Goal: Transaction & Acquisition: Book appointment/travel/reservation

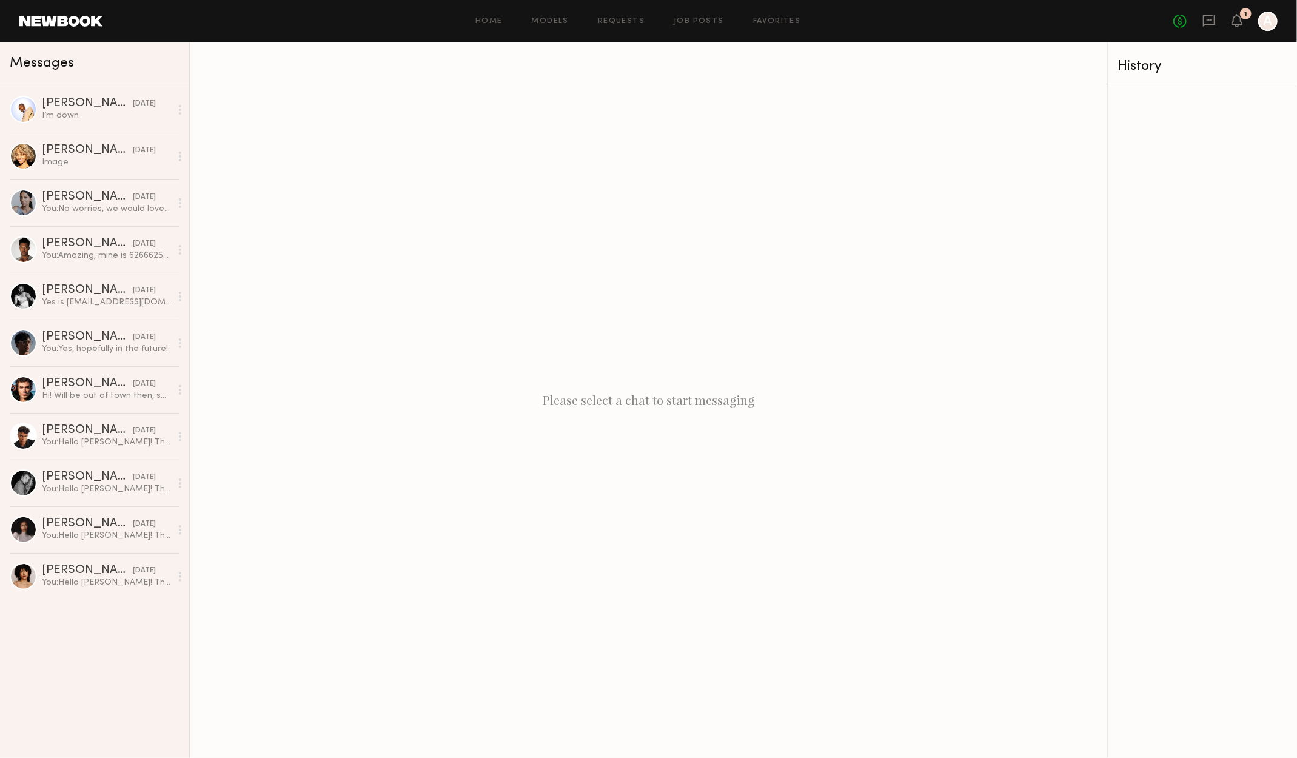
click at [551, 15] on div "Home Models Requests Job Posts Favorites Sign Out No fees up to $5,000 1 A" at bounding box center [689, 21] width 1175 height 19
click at [554, 28] on div "Home Models Requests Job Posts Favorites Sign Out No fees up to $5,000 1 A" at bounding box center [689, 21] width 1175 height 19
click at [552, 24] on link "Models" at bounding box center [550, 22] width 37 height 8
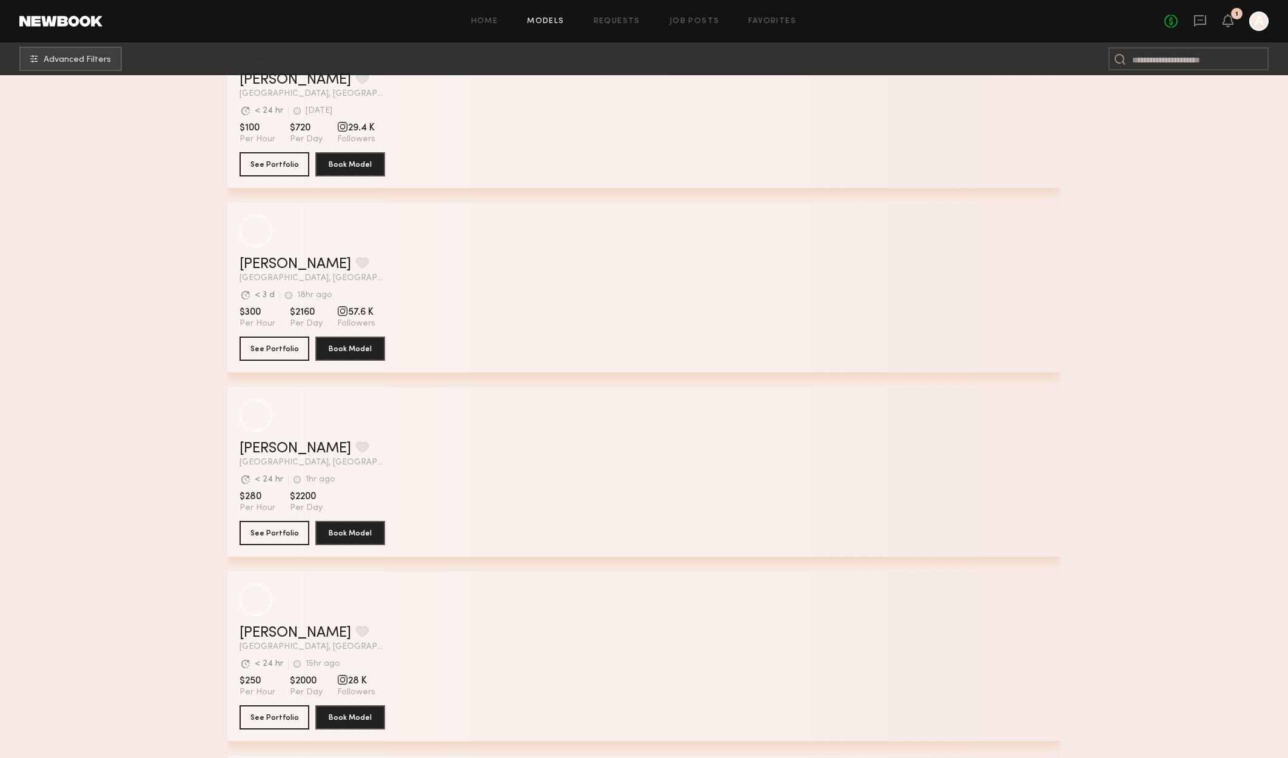
scroll to position [2486, 0]
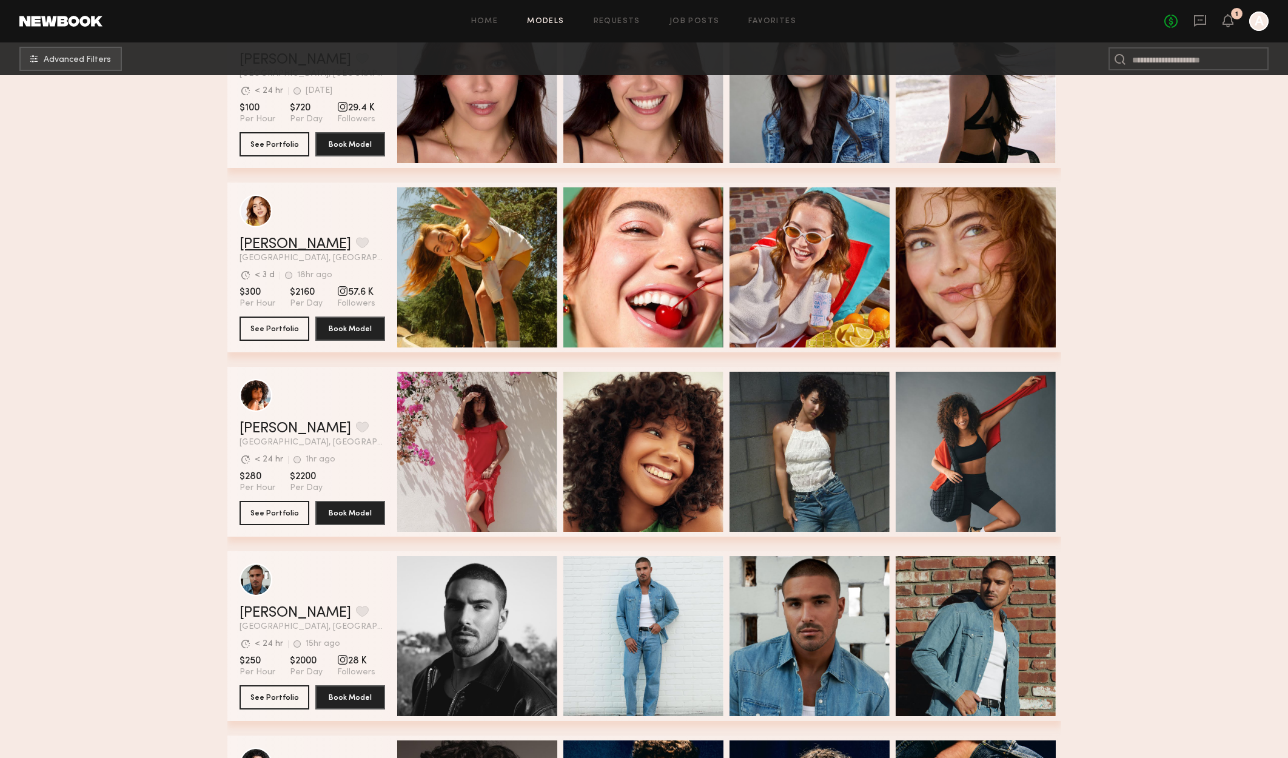
click at [257, 239] on link "Haley G." at bounding box center [295, 244] width 112 height 15
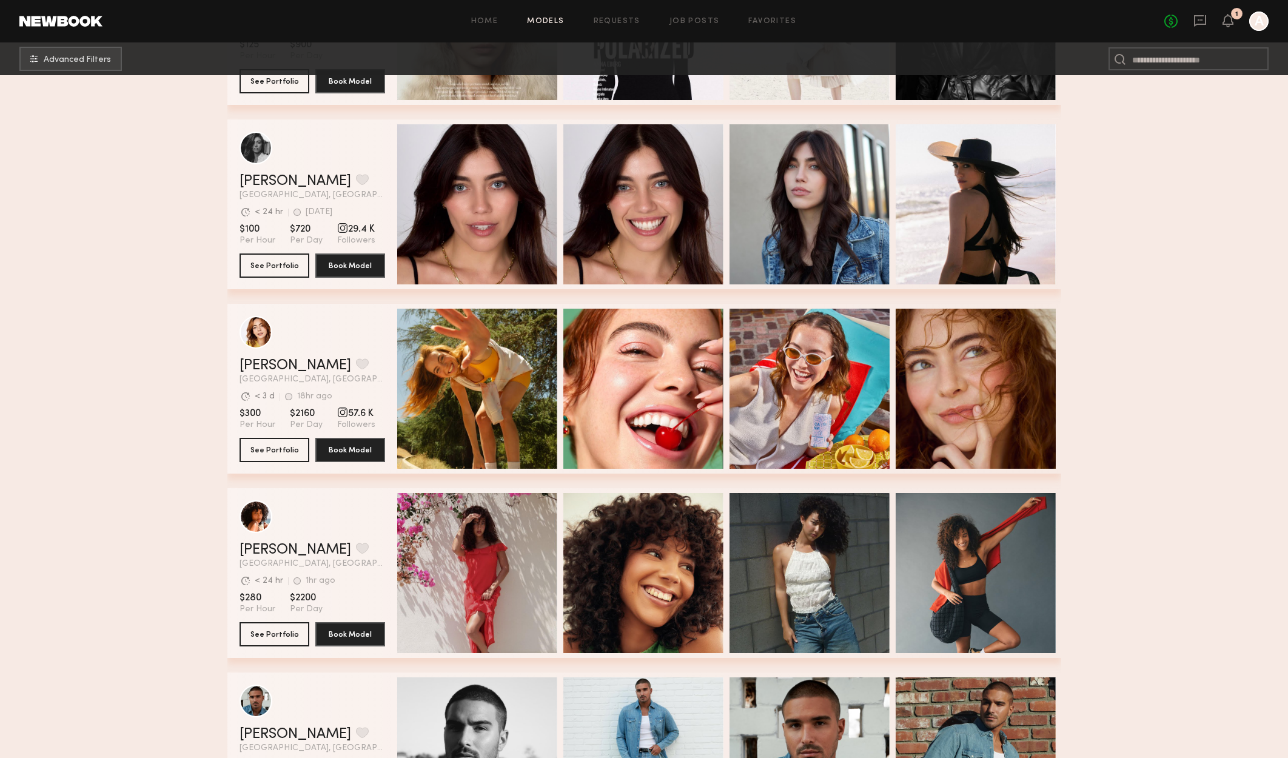
scroll to position [2364, 0]
click at [356, 368] on button "grid" at bounding box center [362, 363] width 13 height 11
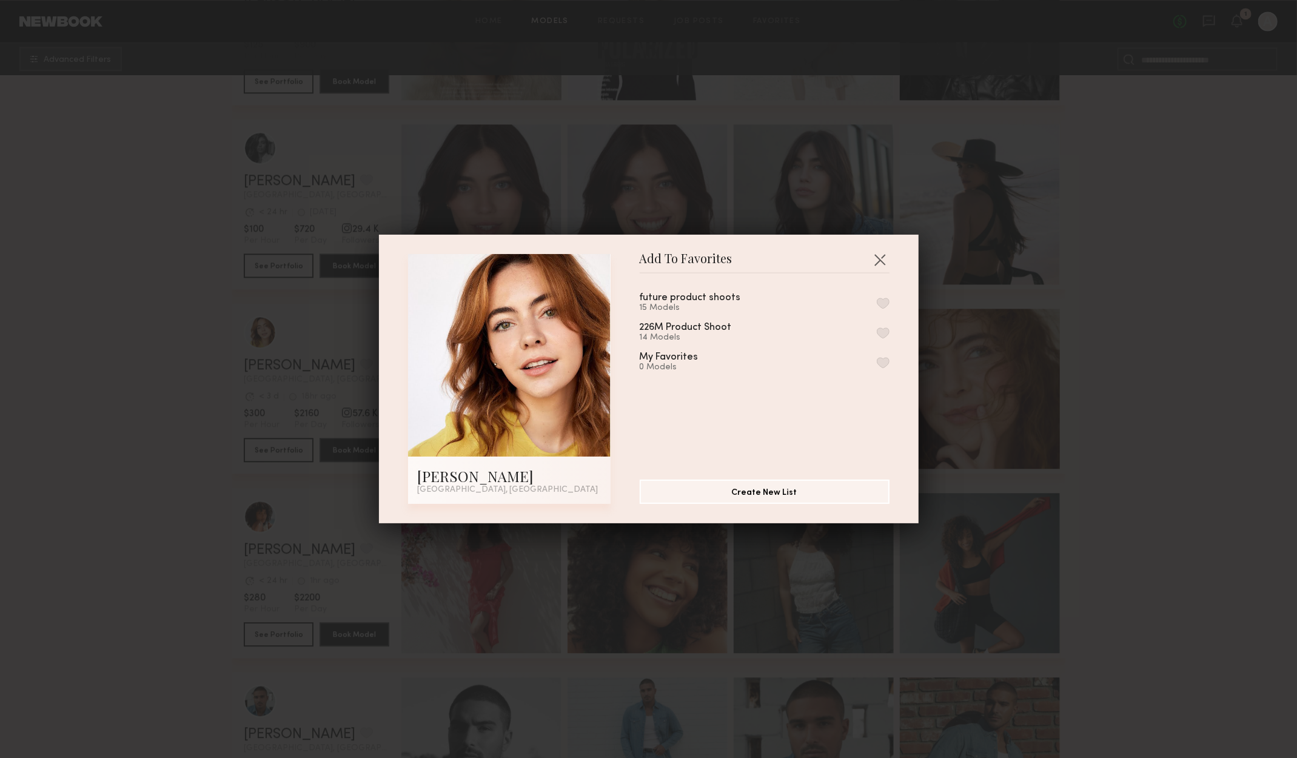
click at [789, 304] on div "future product shoots 15 Models" at bounding box center [765, 303] width 250 height 20
click at [877, 303] on button "button" at bounding box center [883, 303] width 13 height 11
click at [870, 258] on button "button" at bounding box center [879, 259] width 19 height 19
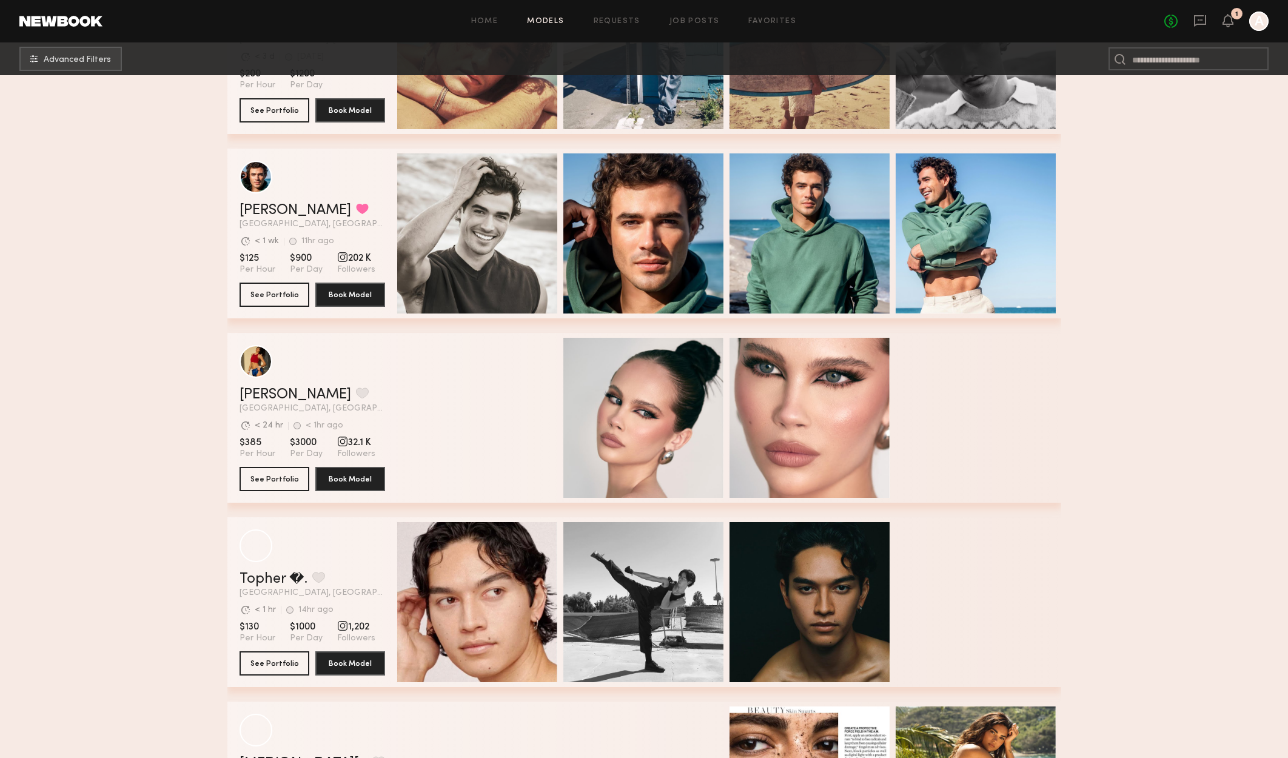
scroll to position [4365, 0]
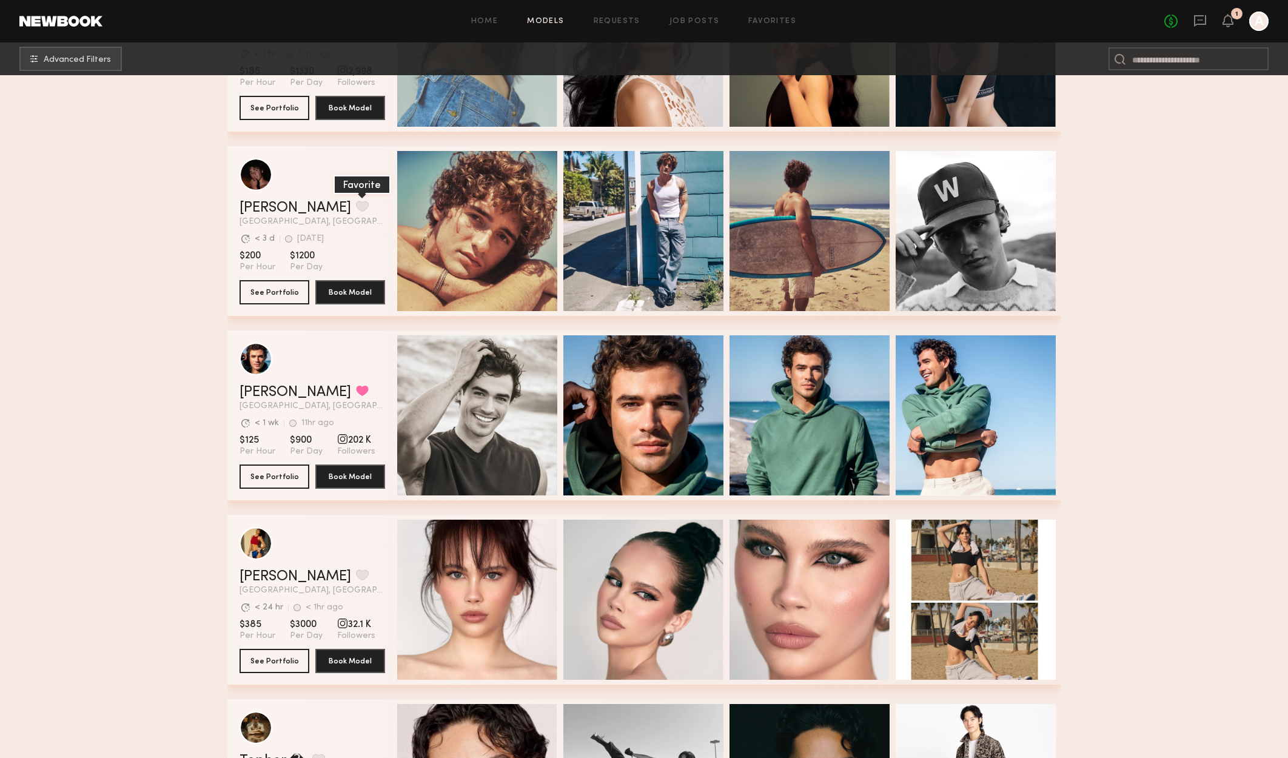
click at [356, 206] on button "grid" at bounding box center [362, 206] width 13 height 11
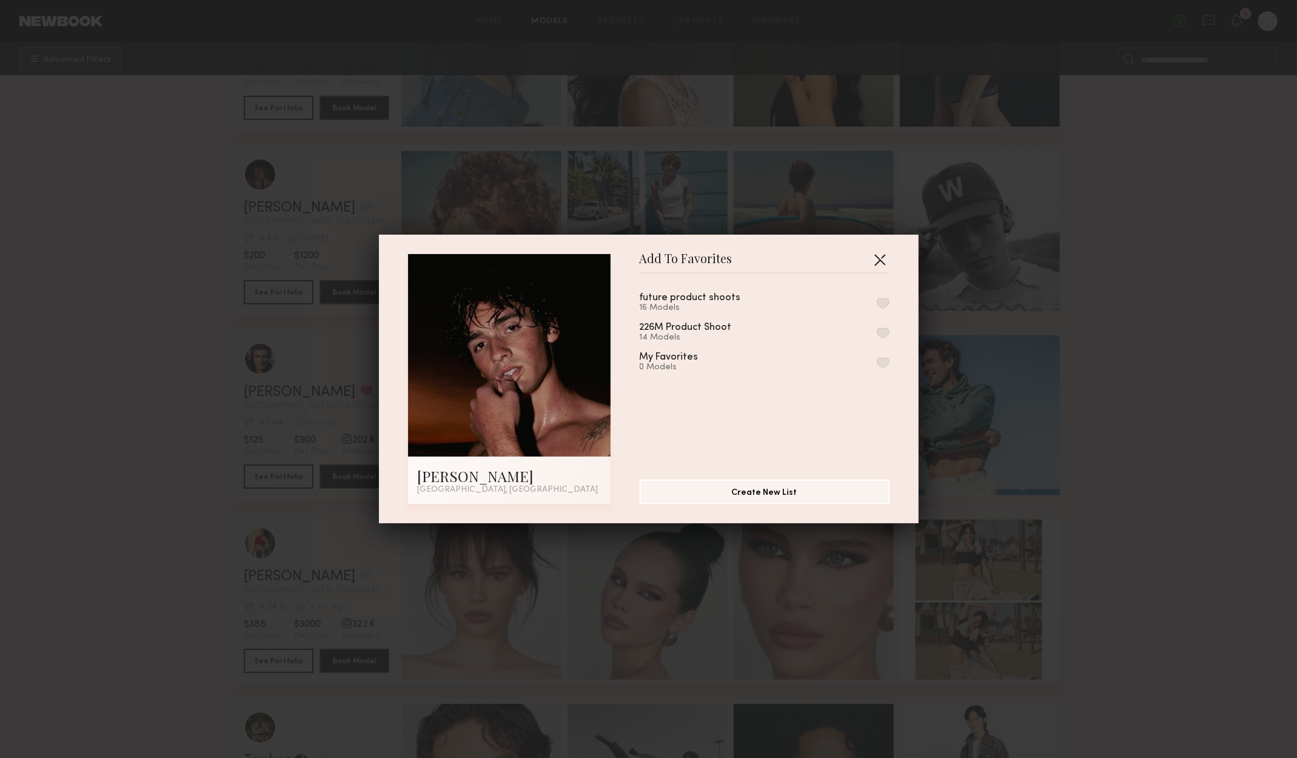
click at [879, 258] on button "button" at bounding box center [879, 259] width 19 height 19
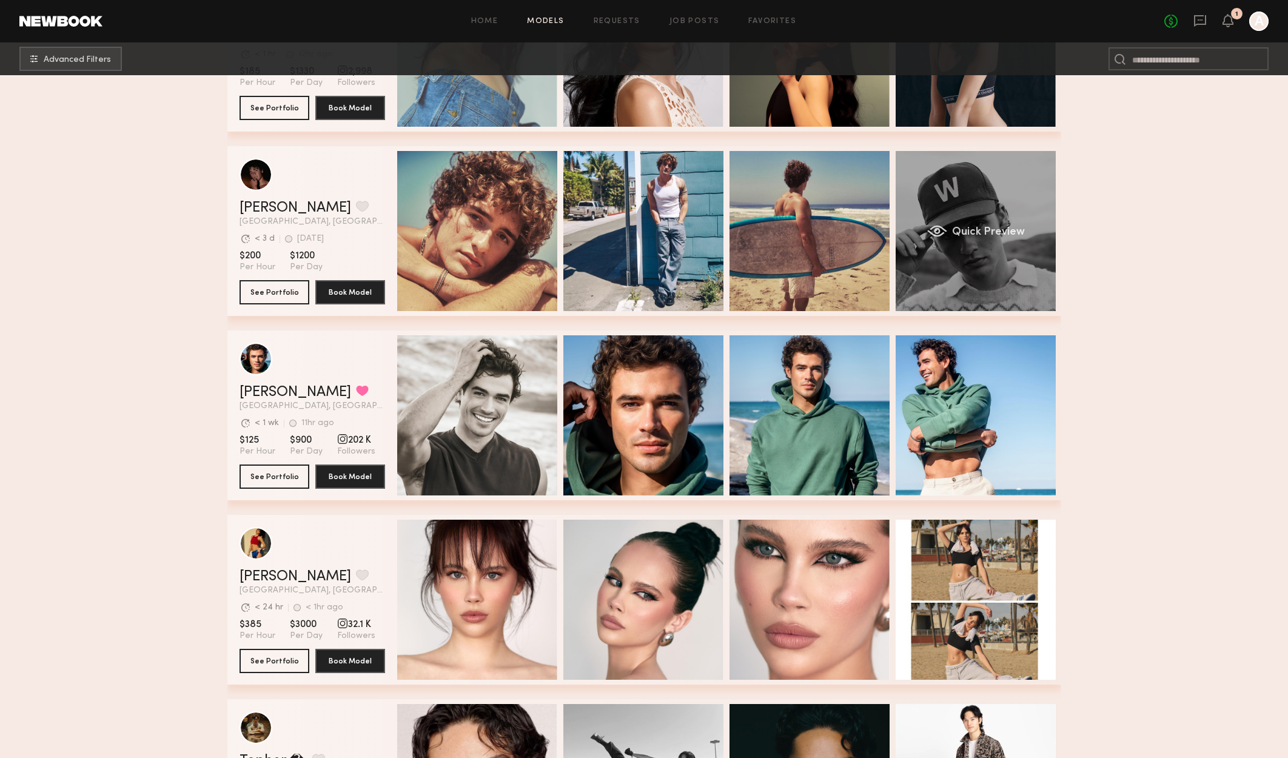
click at [972, 247] on div "Quick Preview" at bounding box center [975, 231] width 160 height 160
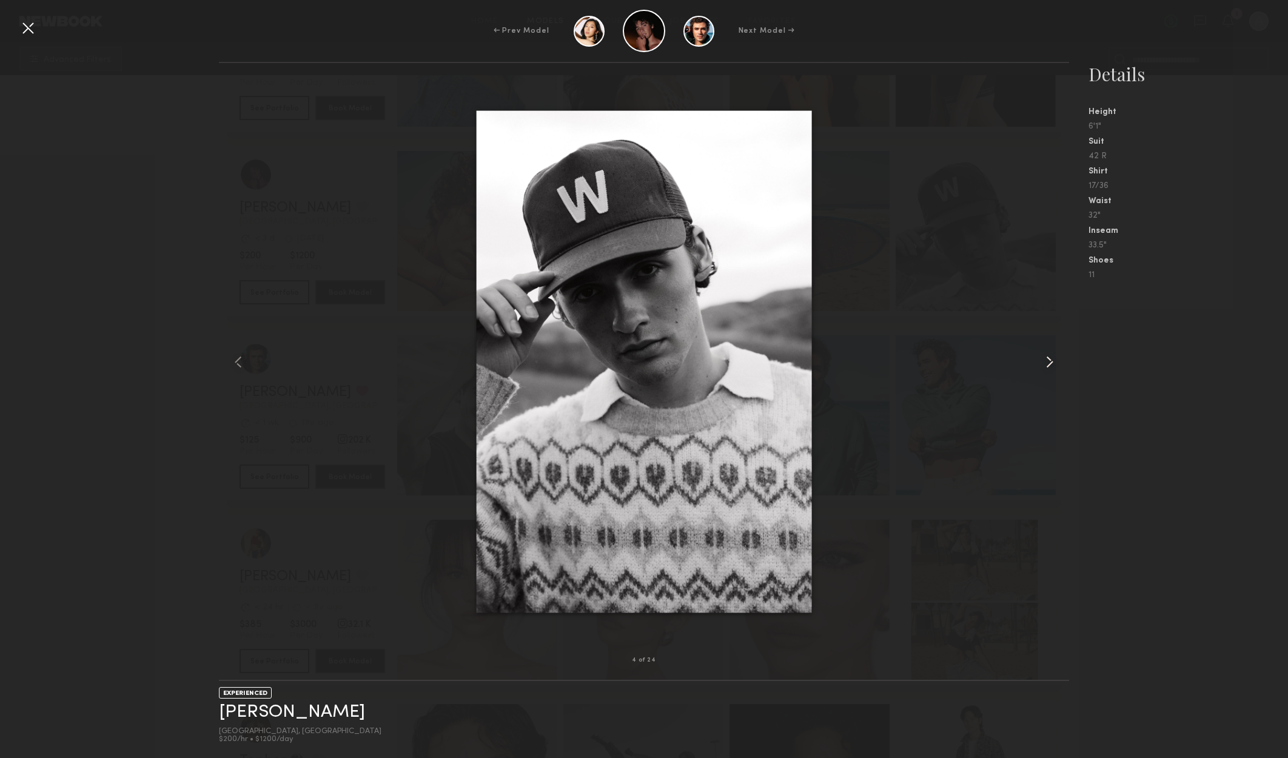
click at [1043, 364] on common-icon at bounding box center [1049, 361] width 19 height 19
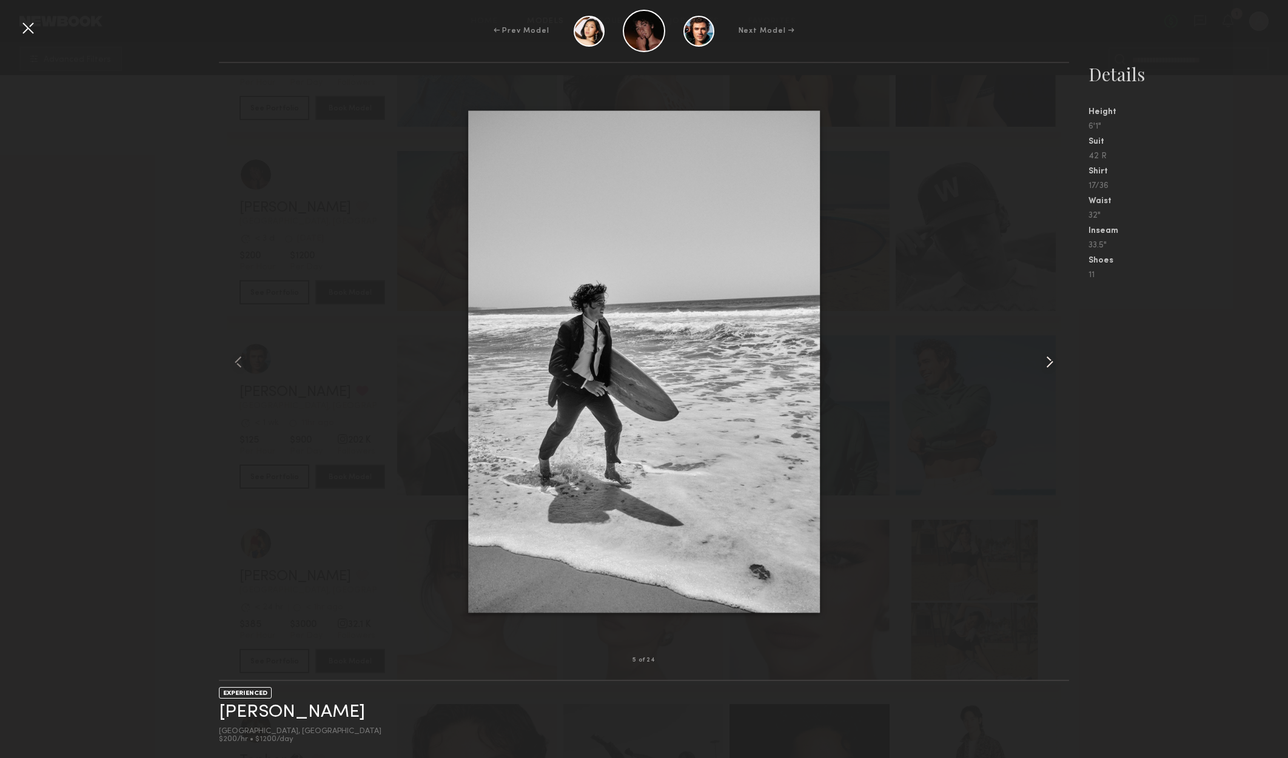
click at [1043, 364] on common-icon at bounding box center [1049, 361] width 19 height 19
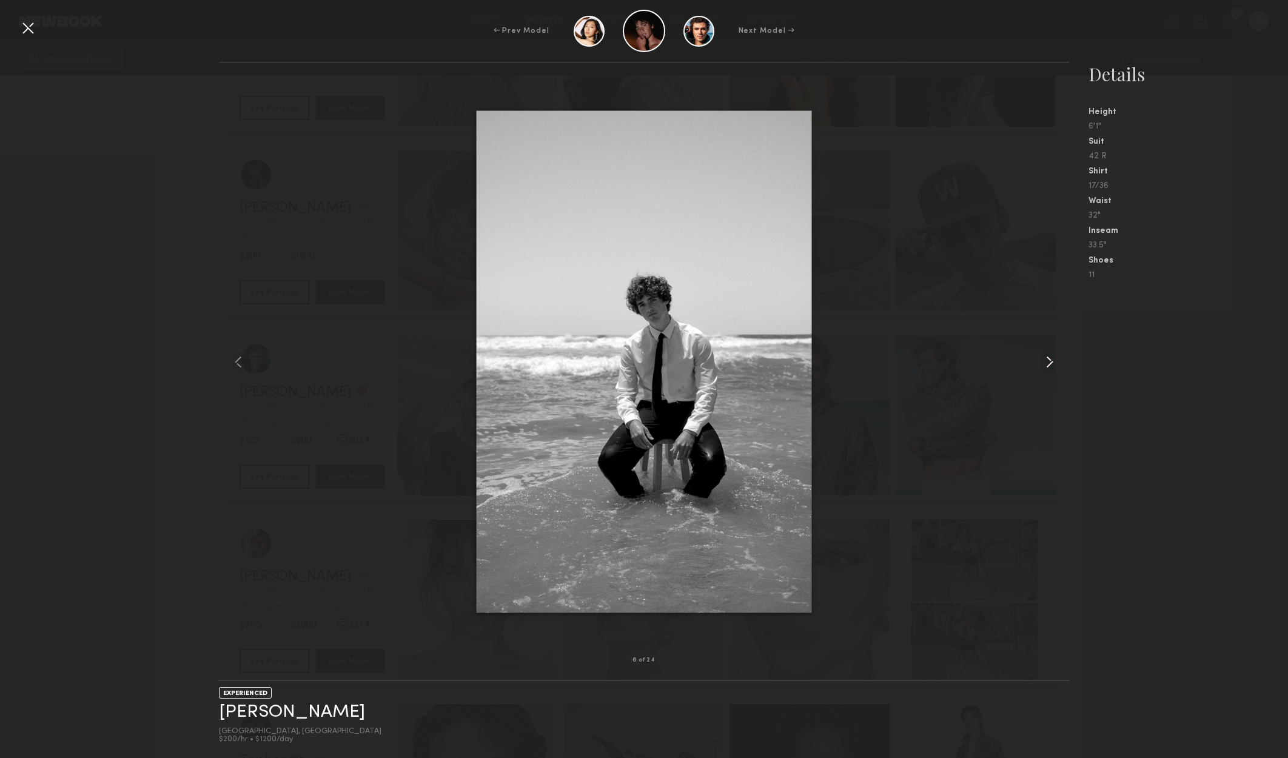
click at [1043, 364] on common-icon at bounding box center [1049, 361] width 19 height 19
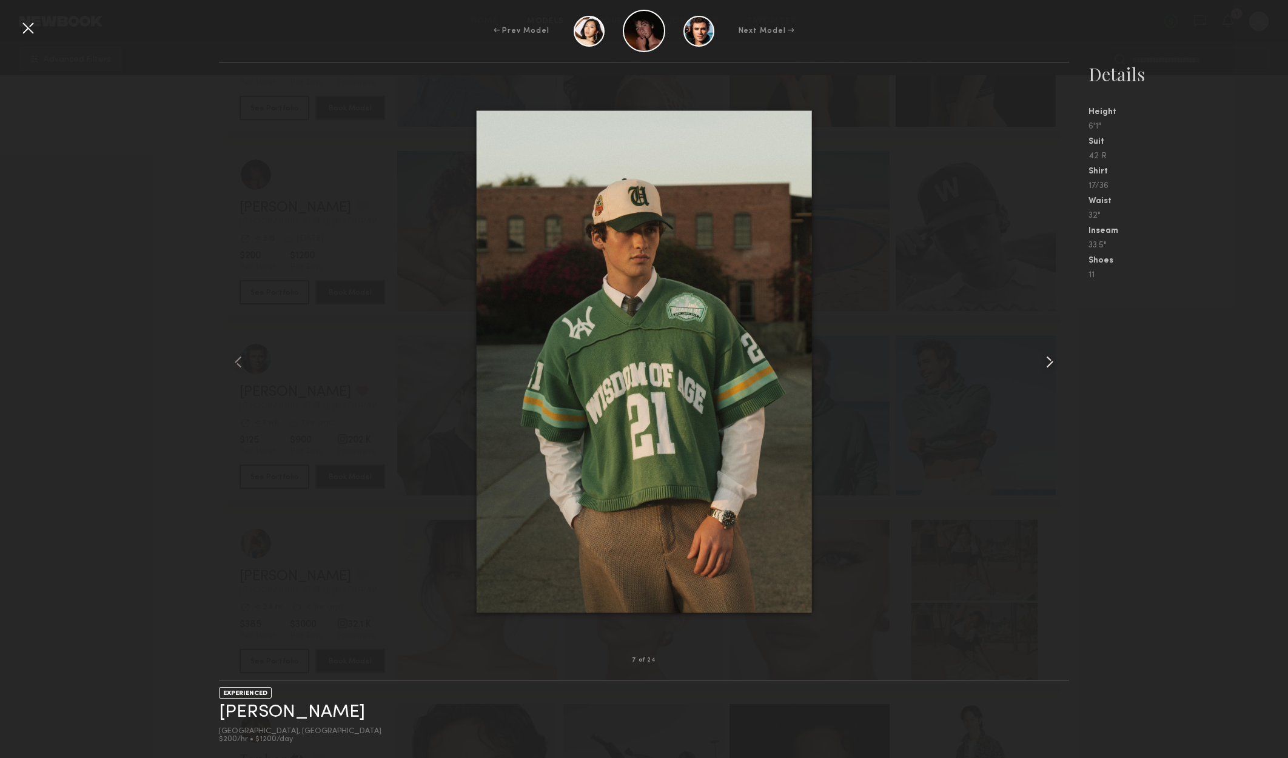
click at [1042, 364] on common-icon at bounding box center [1049, 361] width 19 height 19
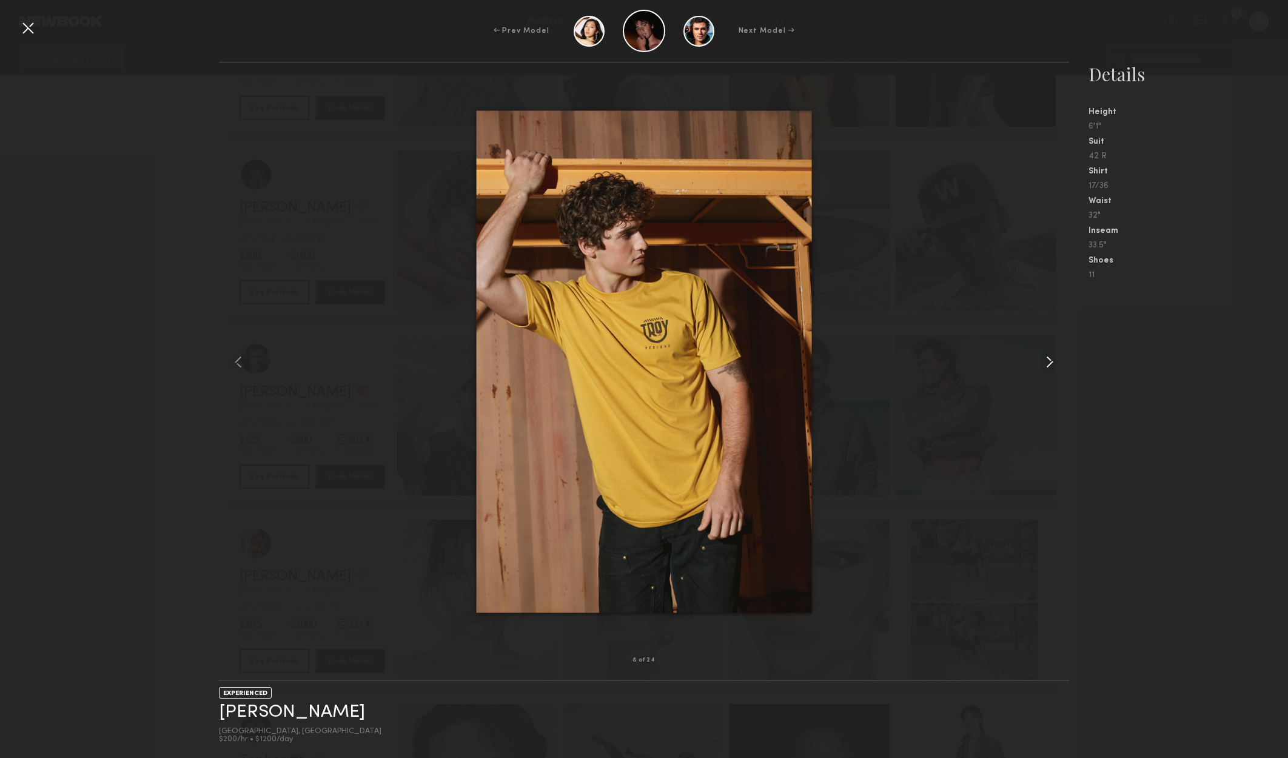
click at [1042, 364] on common-icon at bounding box center [1049, 361] width 19 height 19
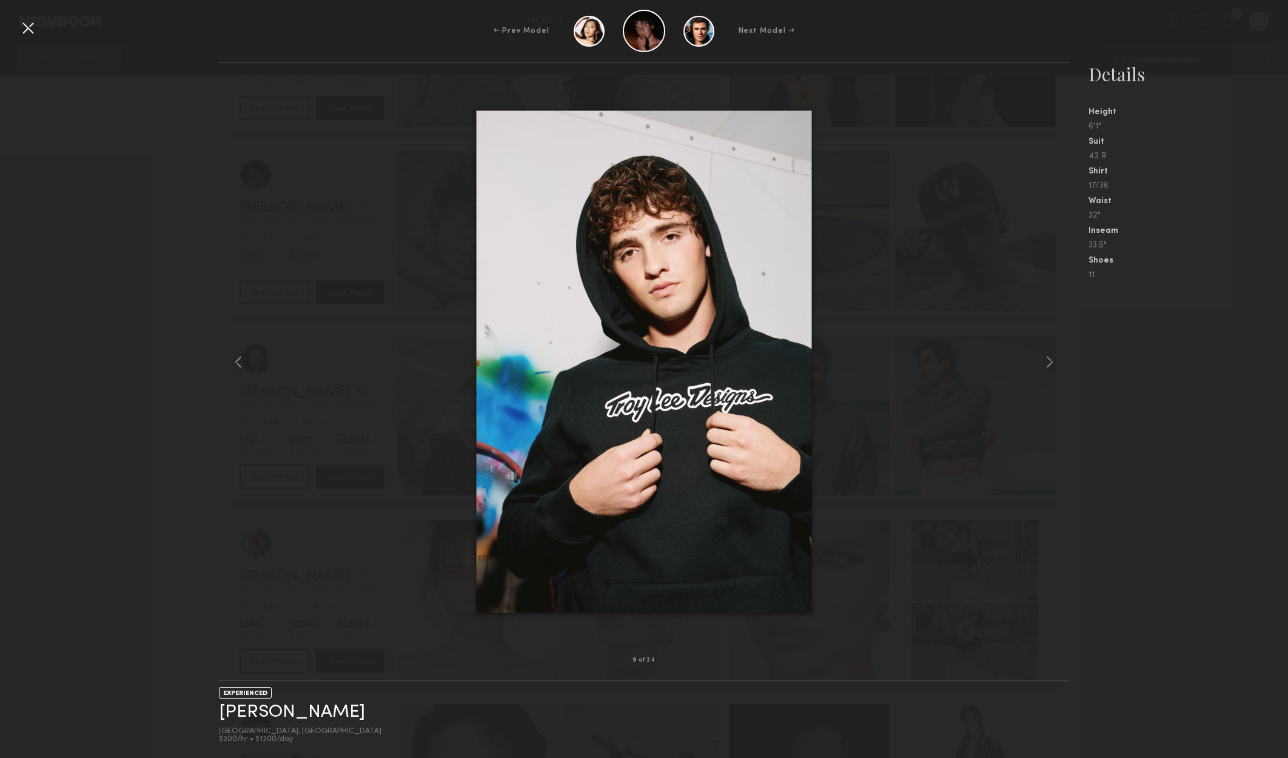
click at [1096, 447] on nb-gallery-model-stats "Details Height 6'1" Suit 42 R Shirt 17/36 Waist 32" Inseam 33.5" Shoes 11" at bounding box center [1178, 410] width 219 height 696
click at [32, 22] on div at bounding box center [27, 27] width 19 height 19
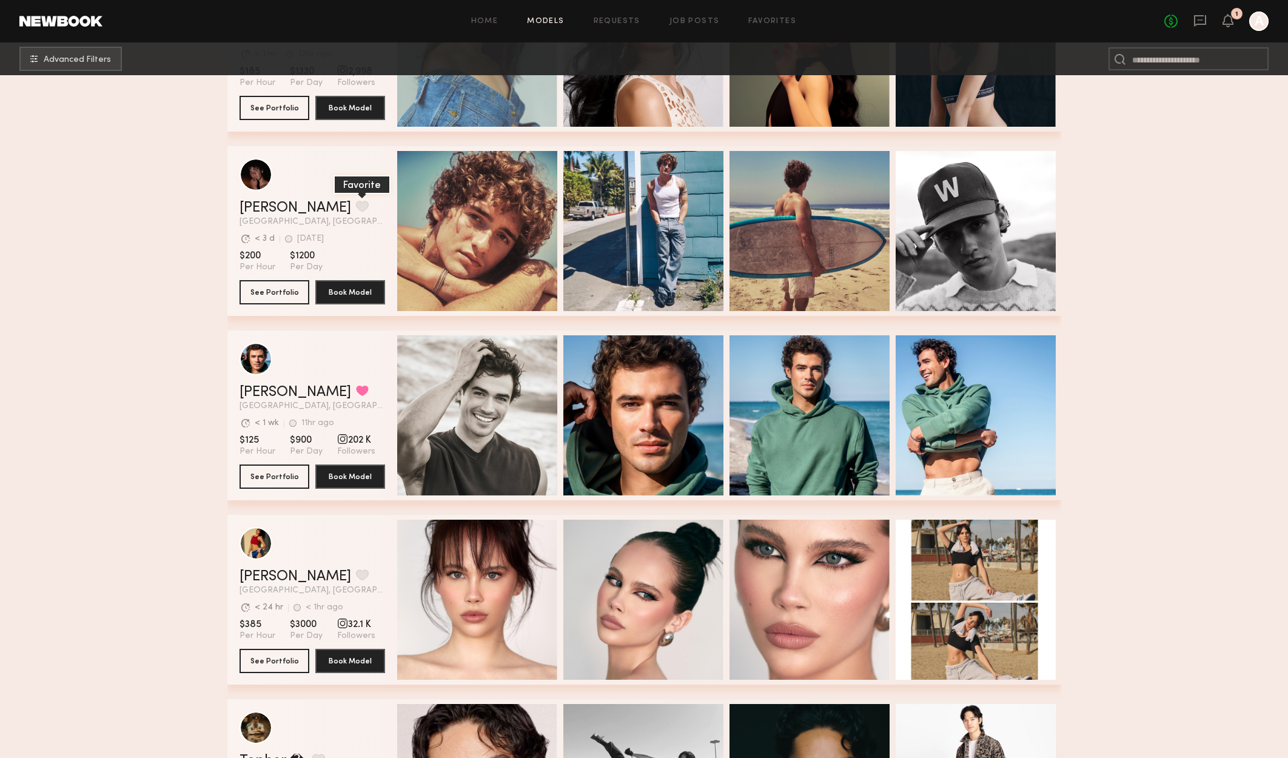
click at [356, 212] on button "grid" at bounding box center [362, 206] width 13 height 11
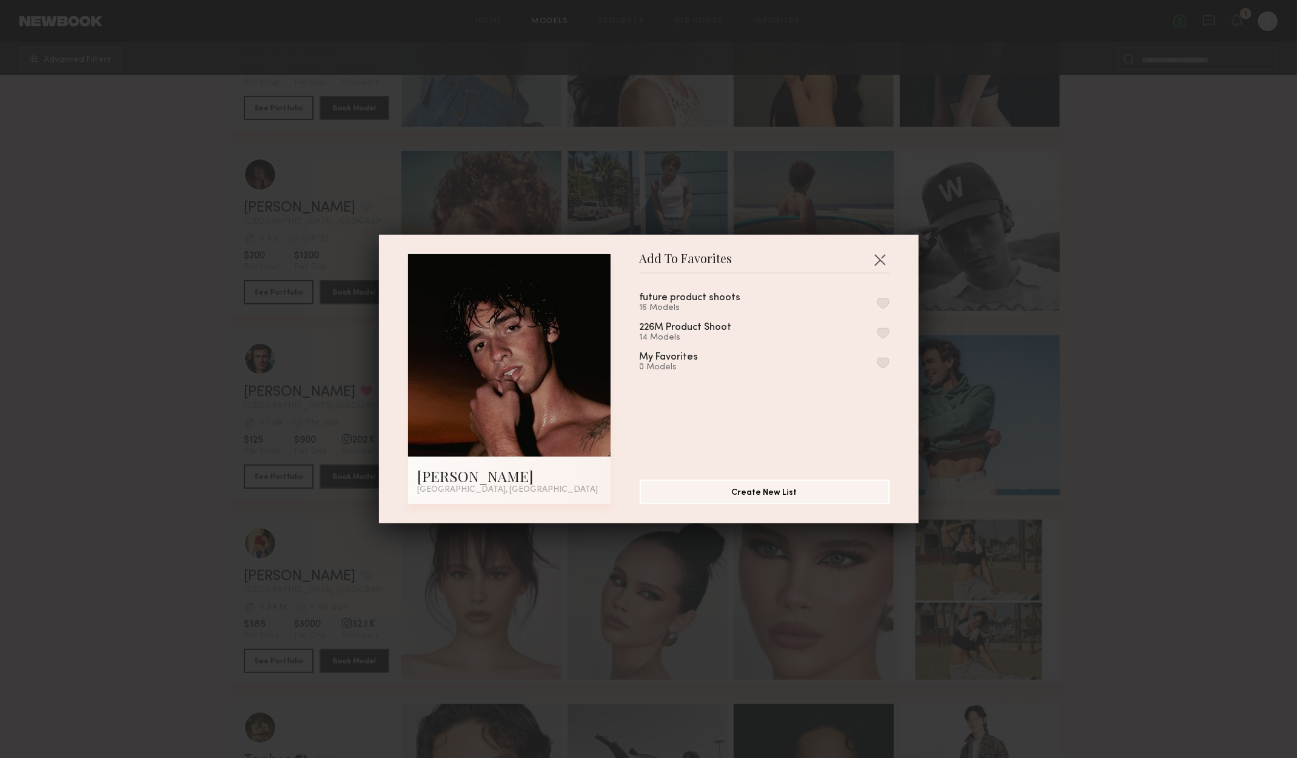
click at [877, 301] on button "button" at bounding box center [883, 303] width 13 height 11
click at [1125, 350] on div "Add To Favorites Drue F. Los Angeles, CA Add To Favorites future product shoots…" at bounding box center [648, 379] width 1297 height 758
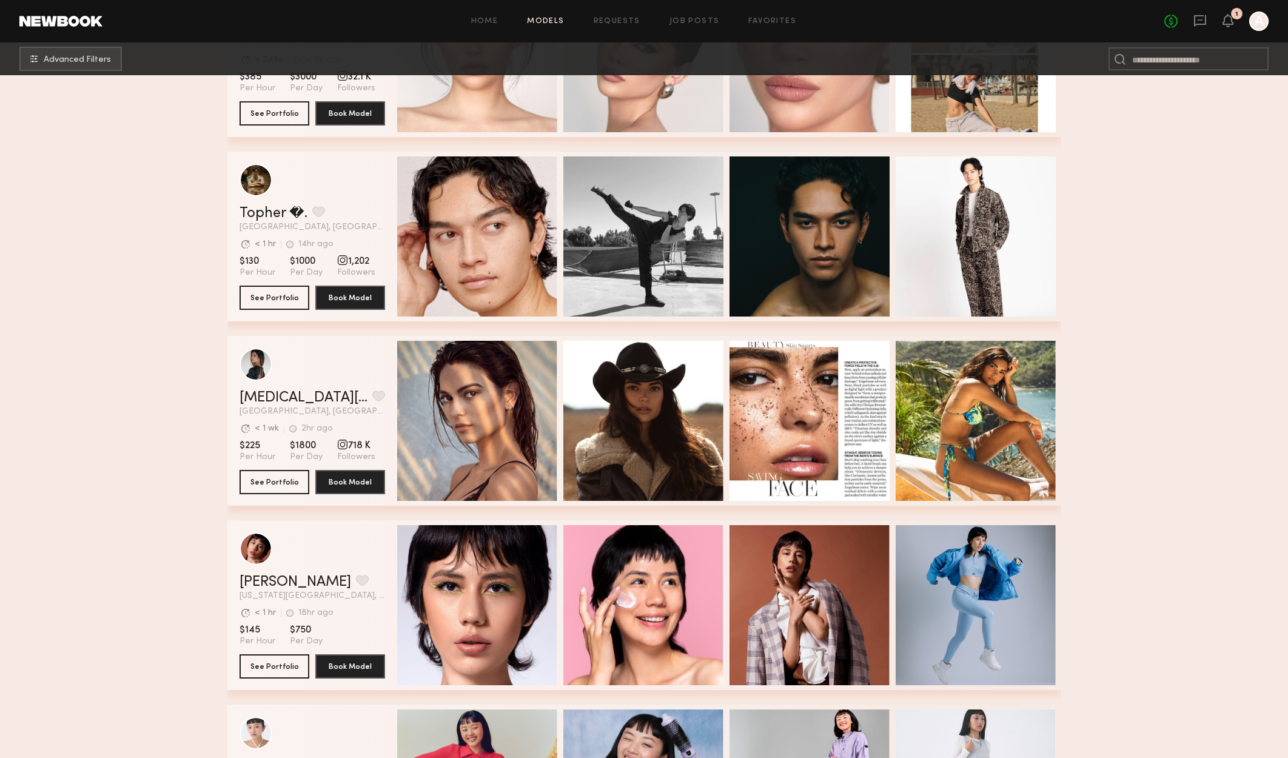
scroll to position [4911, 0]
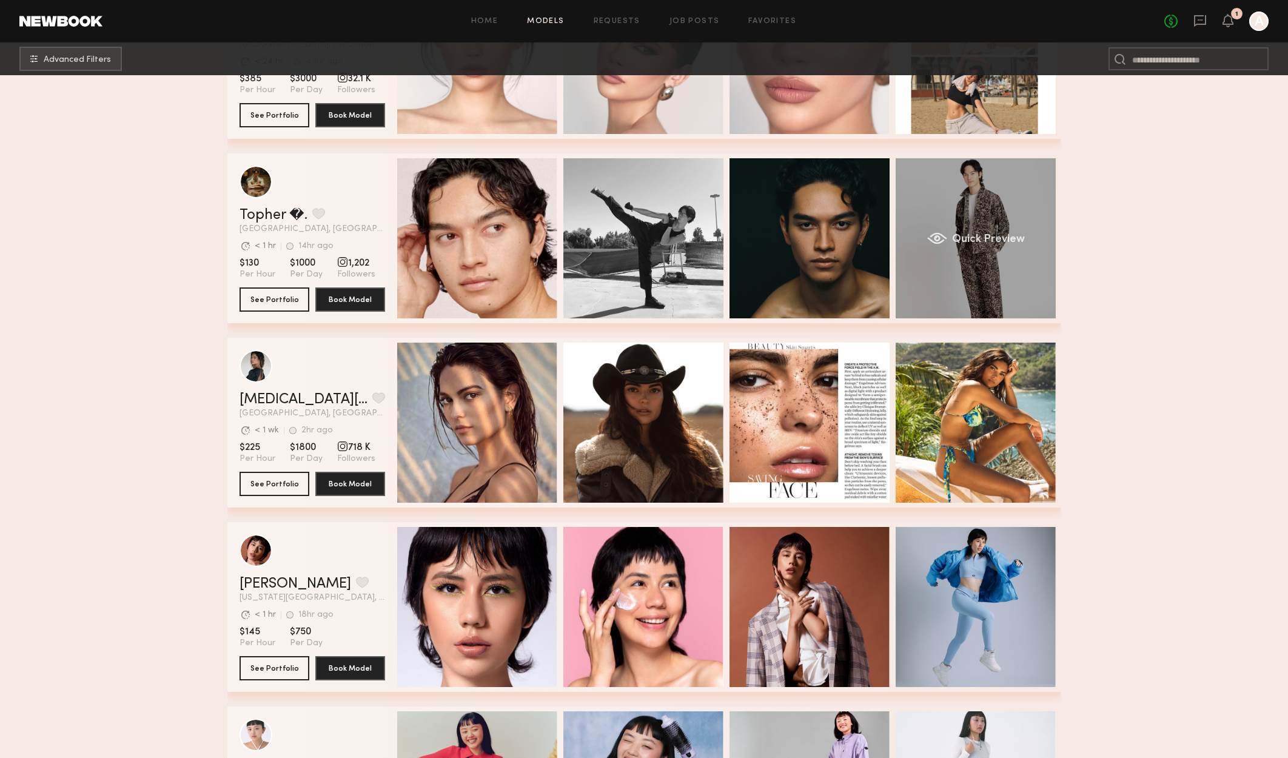
click at [1002, 198] on div "Quick Preview" at bounding box center [975, 238] width 160 height 160
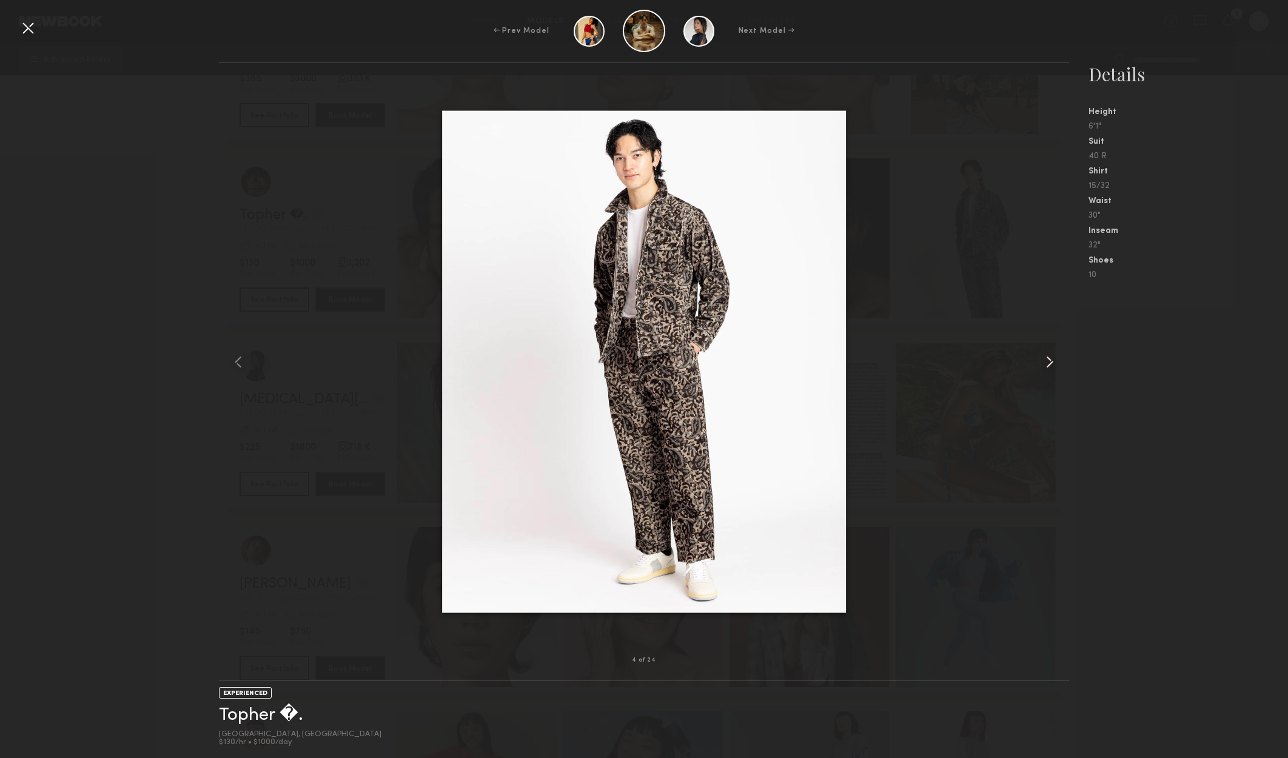
click at [1055, 356] on common-icon at bounding box center [1049, 361] width 19 height 19
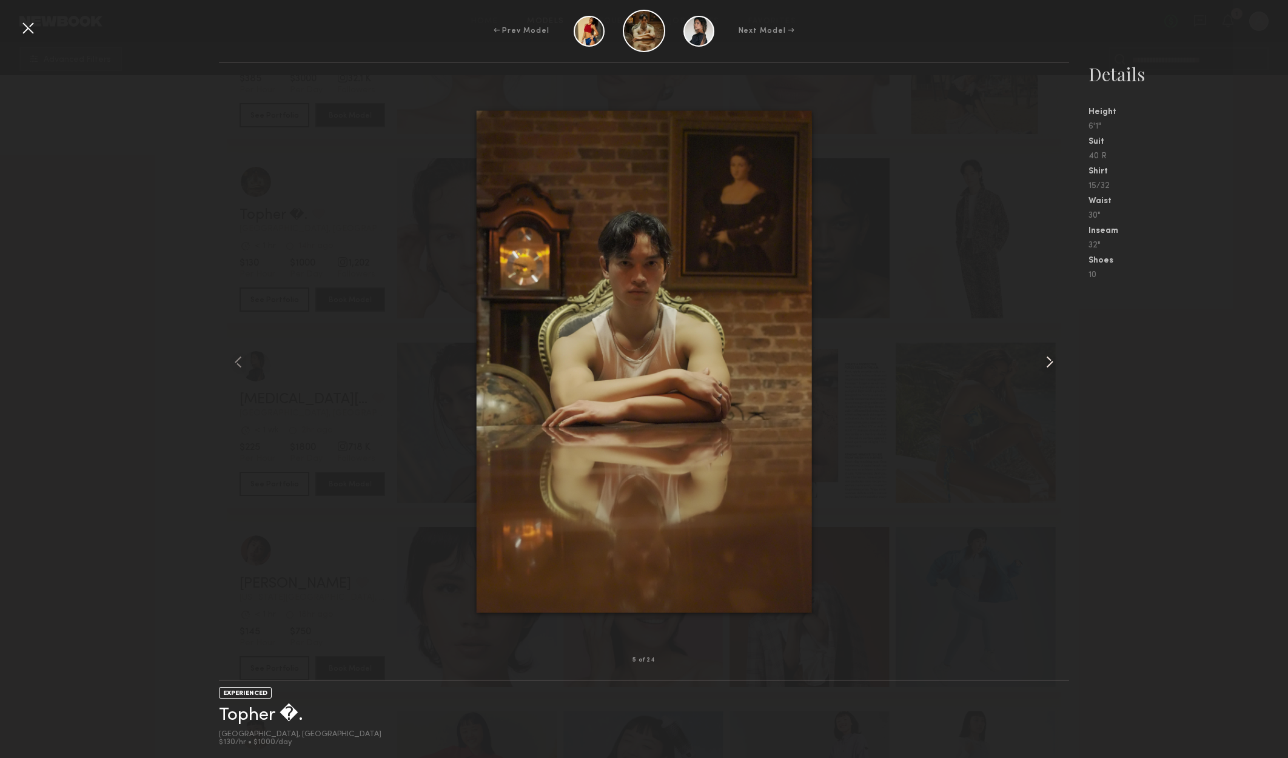
click at [1055, 356] on common-icon at bounding box center [1049, 361] width 19 height 19
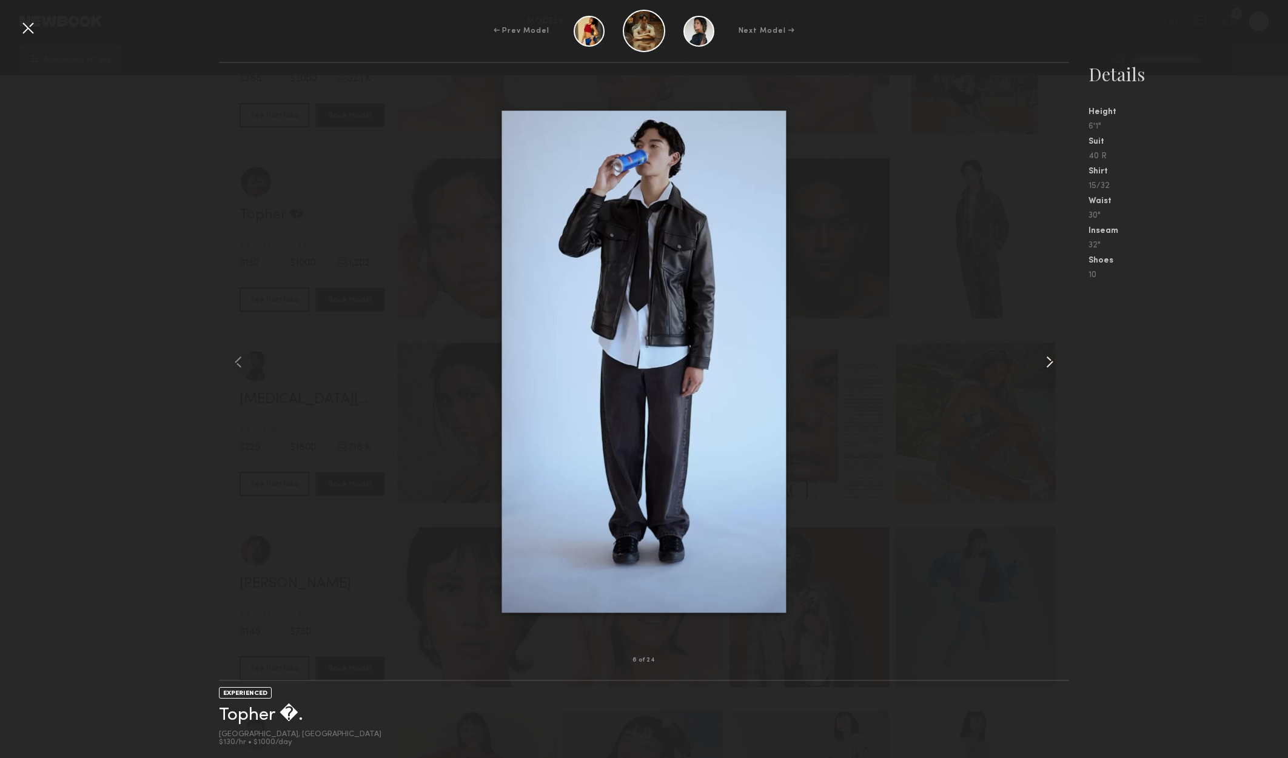
click at [1055, 356] on common-icon at bounding box center [1049, 361] width 19 height 19
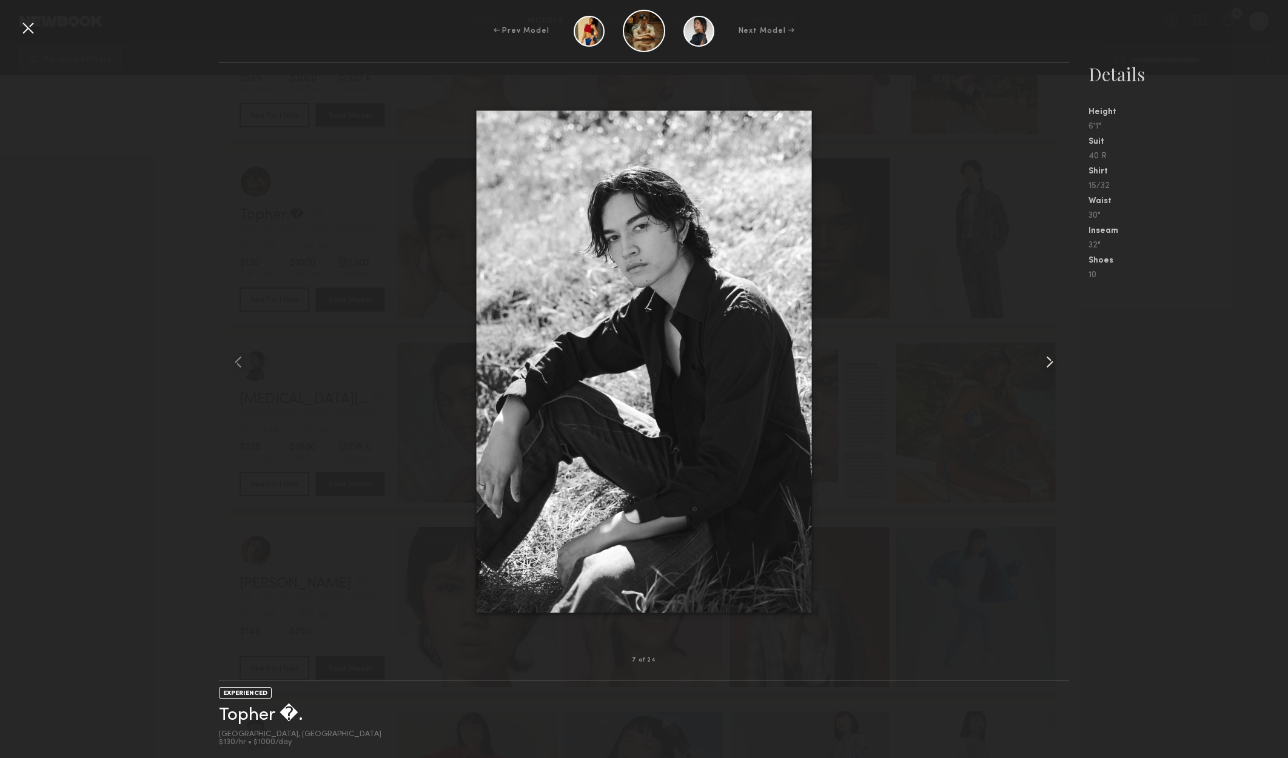
click at [1055, 356] on common-icon at bounding box center [1049, 361] width 19 height 19
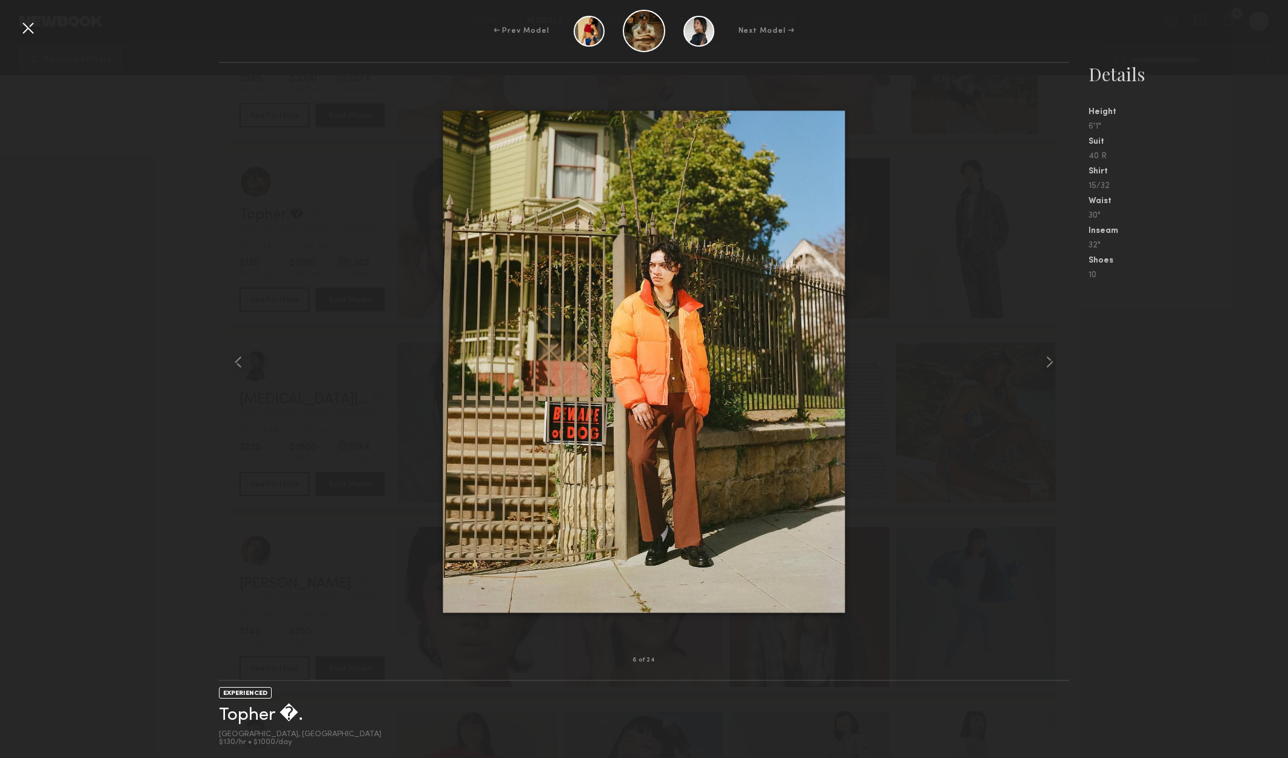
click at [1121, 307] on nb-gallery-model-stats "Details Height 6'1" Suit 40 R Shirt 15/32 Waist 30" Inseam 32" Shoes 10" at bounding box center [1178, 410] width 219 height 696
click at [23, 26] on div at bounding box center [27, 27] width 19 height 19
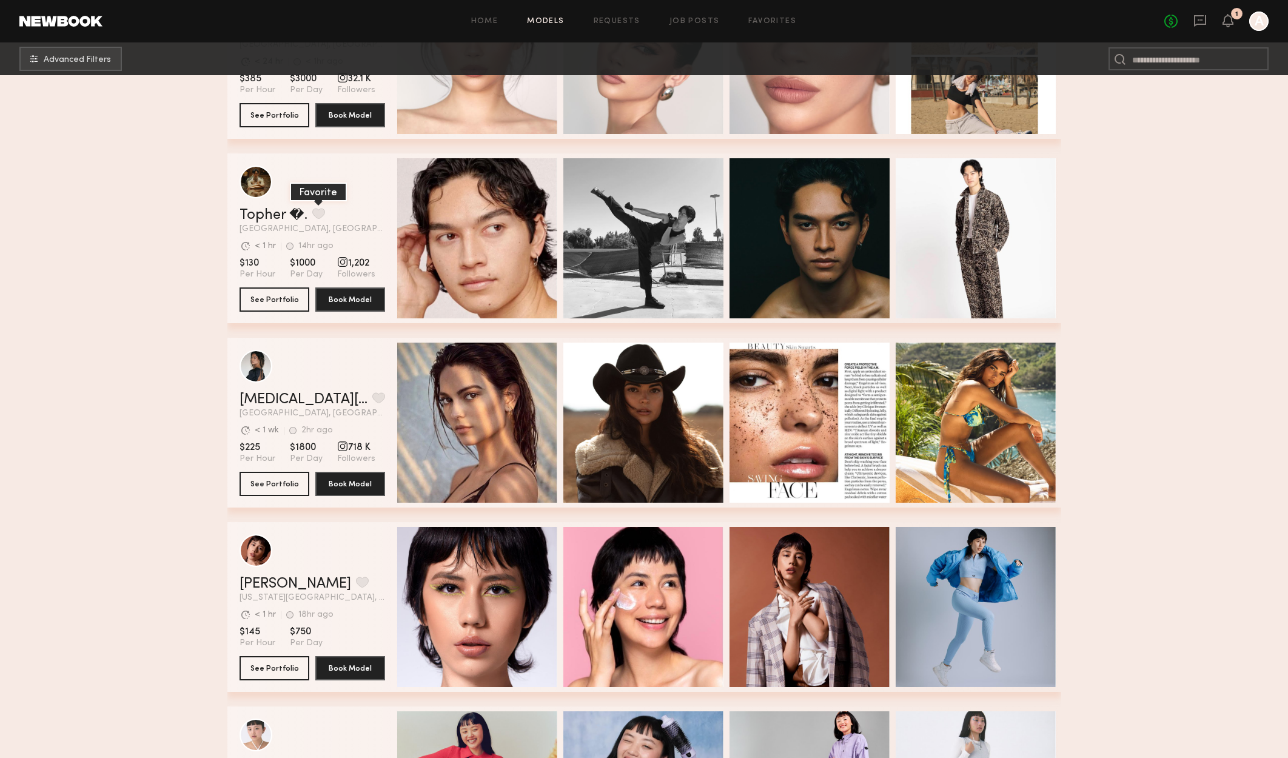
click at [316, 214] on button "grid" at bounding box center [318, 213] width 13 height 11
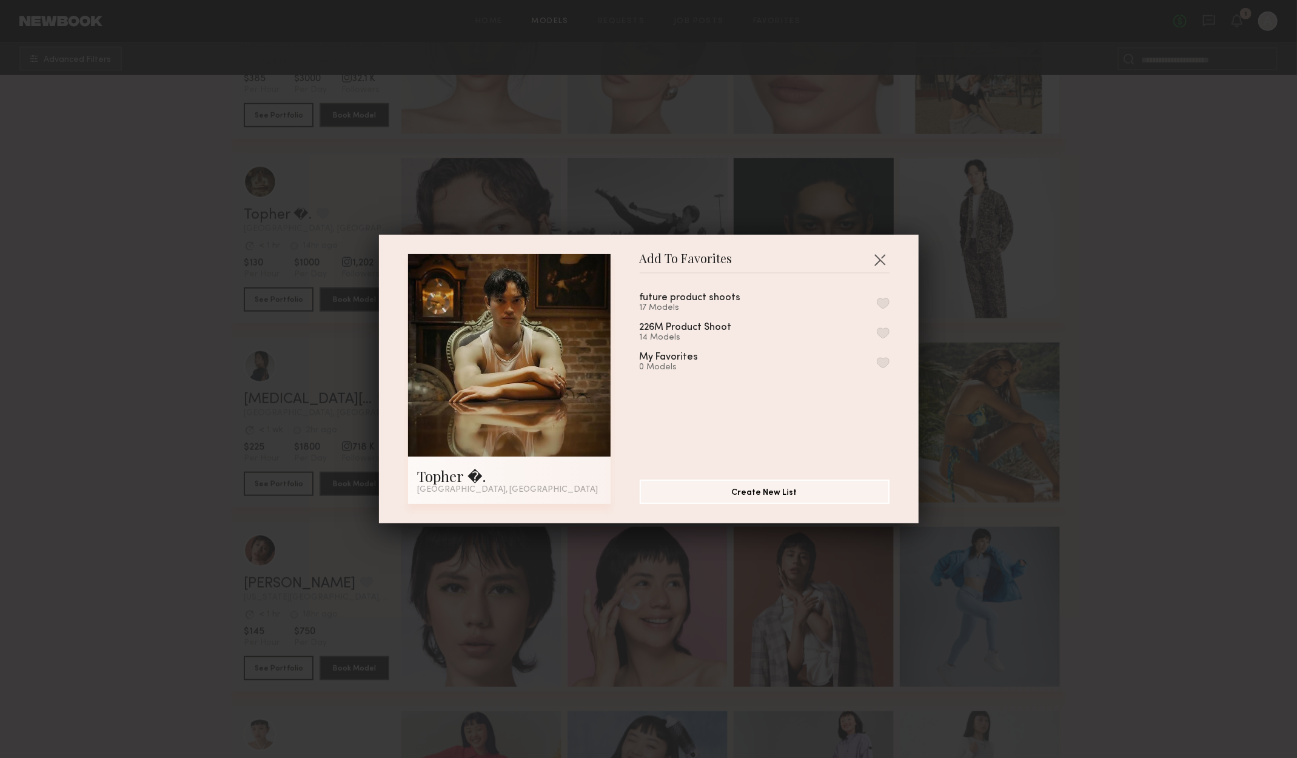
click at [877, 301] on button "button" at bounding box center [883, 303] width 13 height 11
click at [1094, 269] on div "Add To Favorites Topher �. Los Angeles, CA Add To Favorites future product shoo…" at bounding box center [648, 379] width 1297 height 758
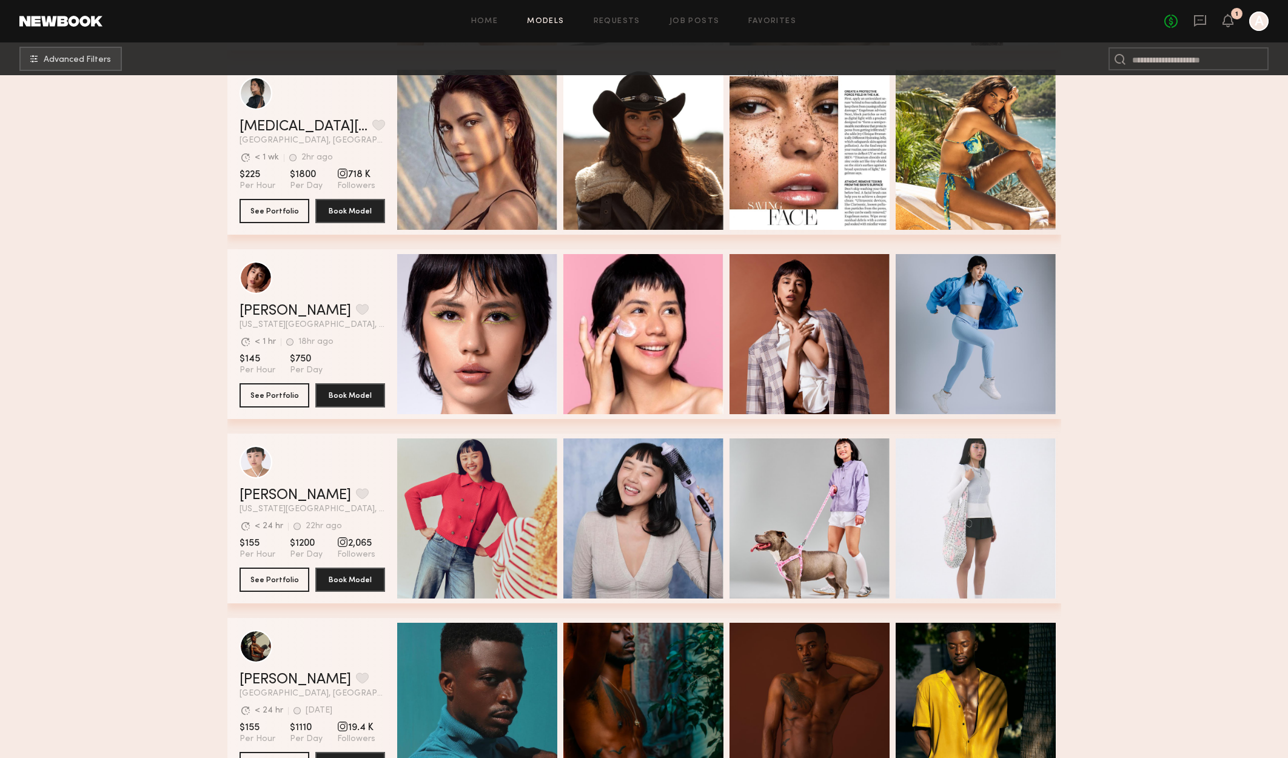
scroll to position [5214, 0]
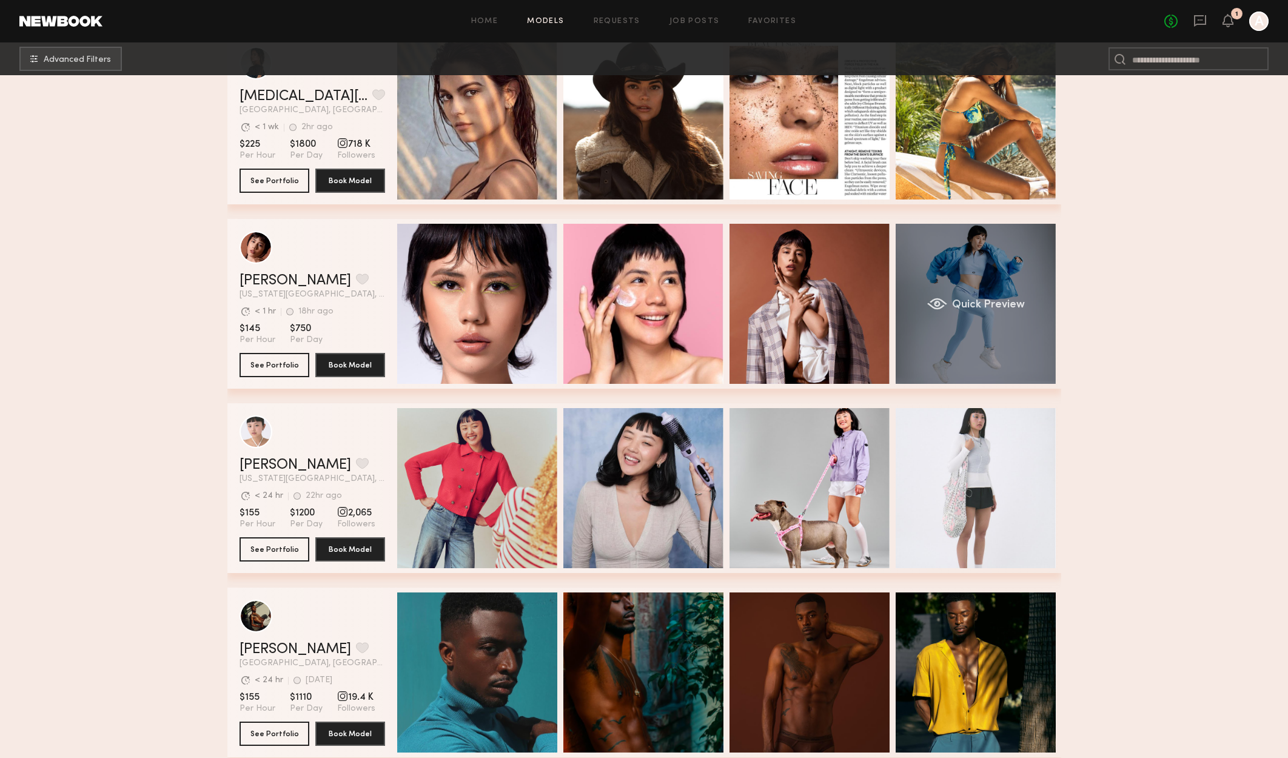
click at [984, 354] on div "Quick Preview" at bounding box center [975, 304] width 160 height 160
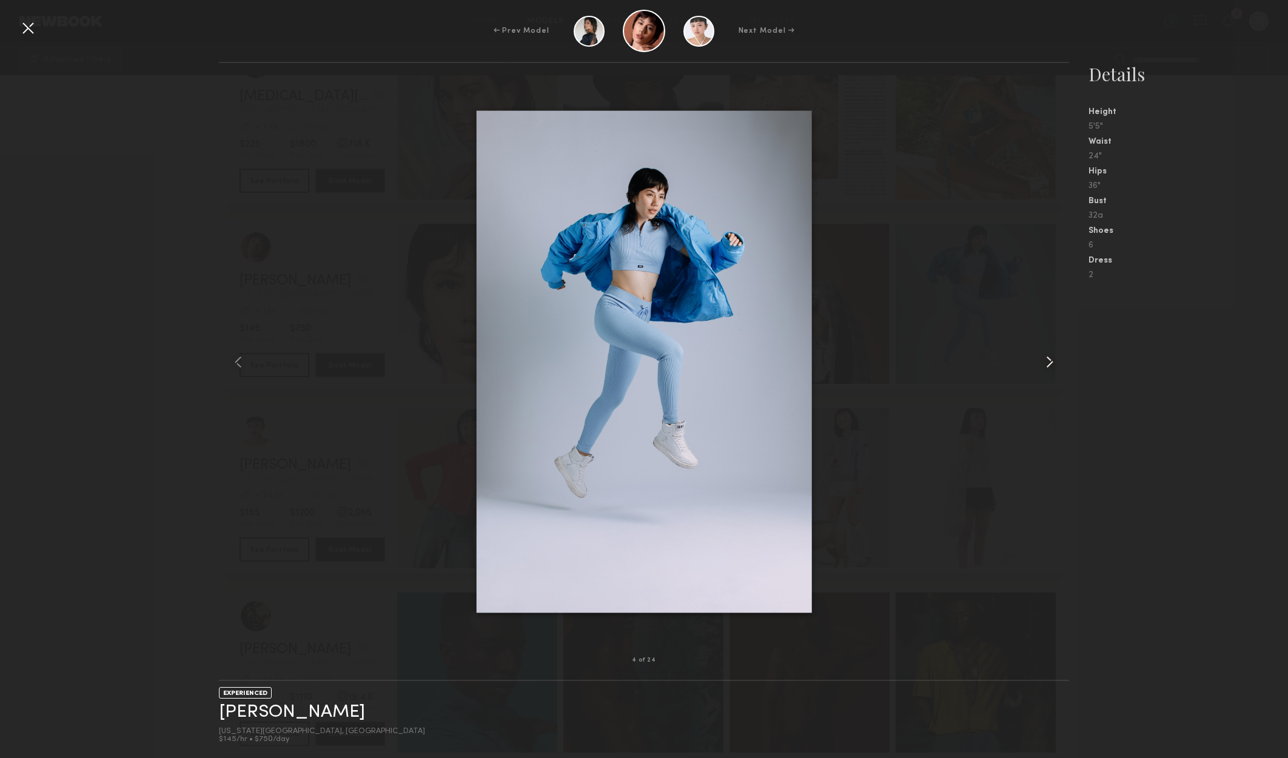
click at [1048, 362] on common-icon at bounding box center [1049, 361] width 19 height 19
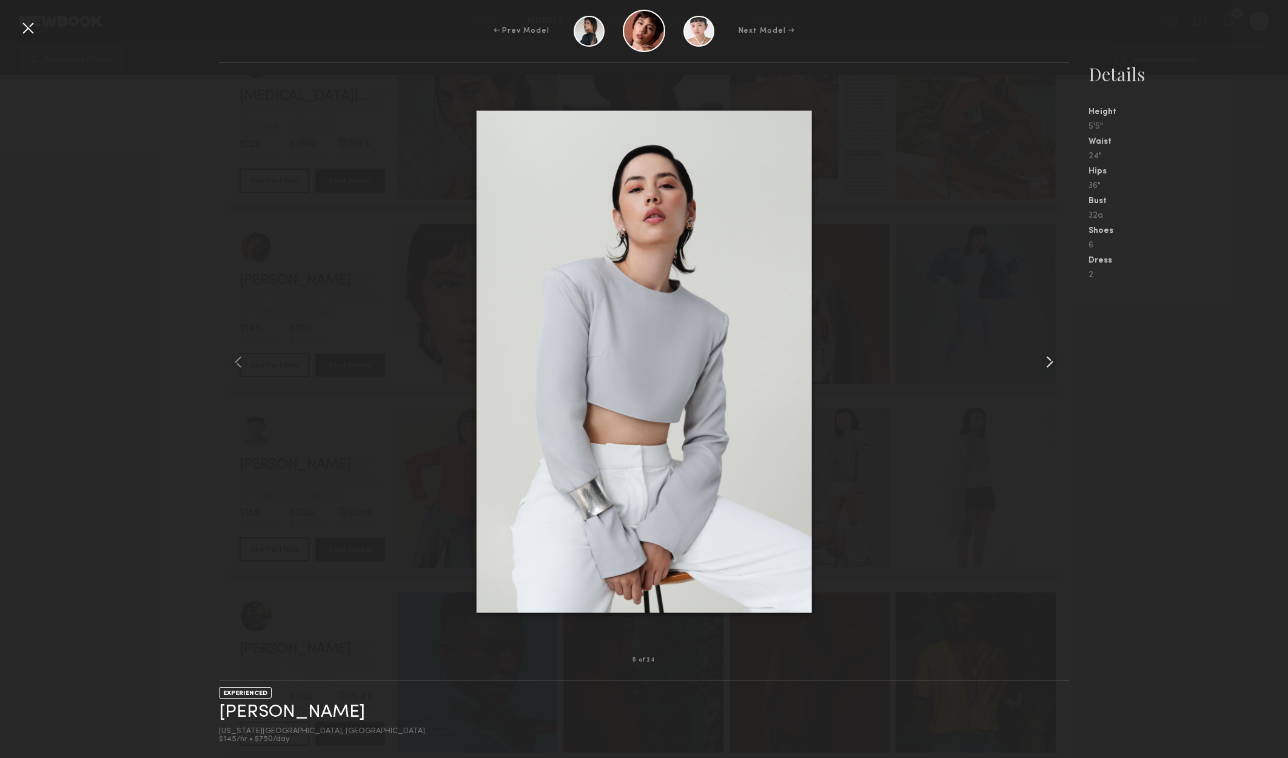
click at [1048, 362] on common-icon at bounding box center [1049, 361] width 19 height 19
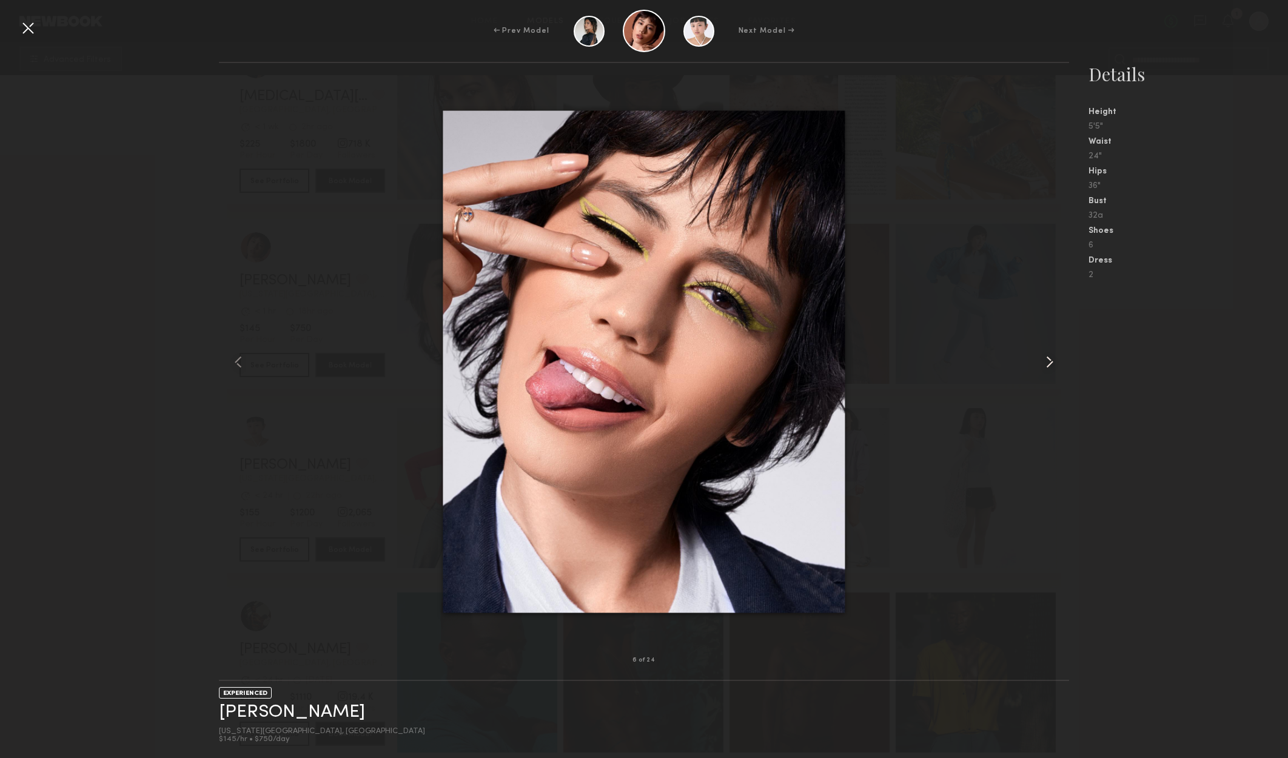
click at [1046, 362] on common-icon at bounding box center [1049, 361] width 19 height 19
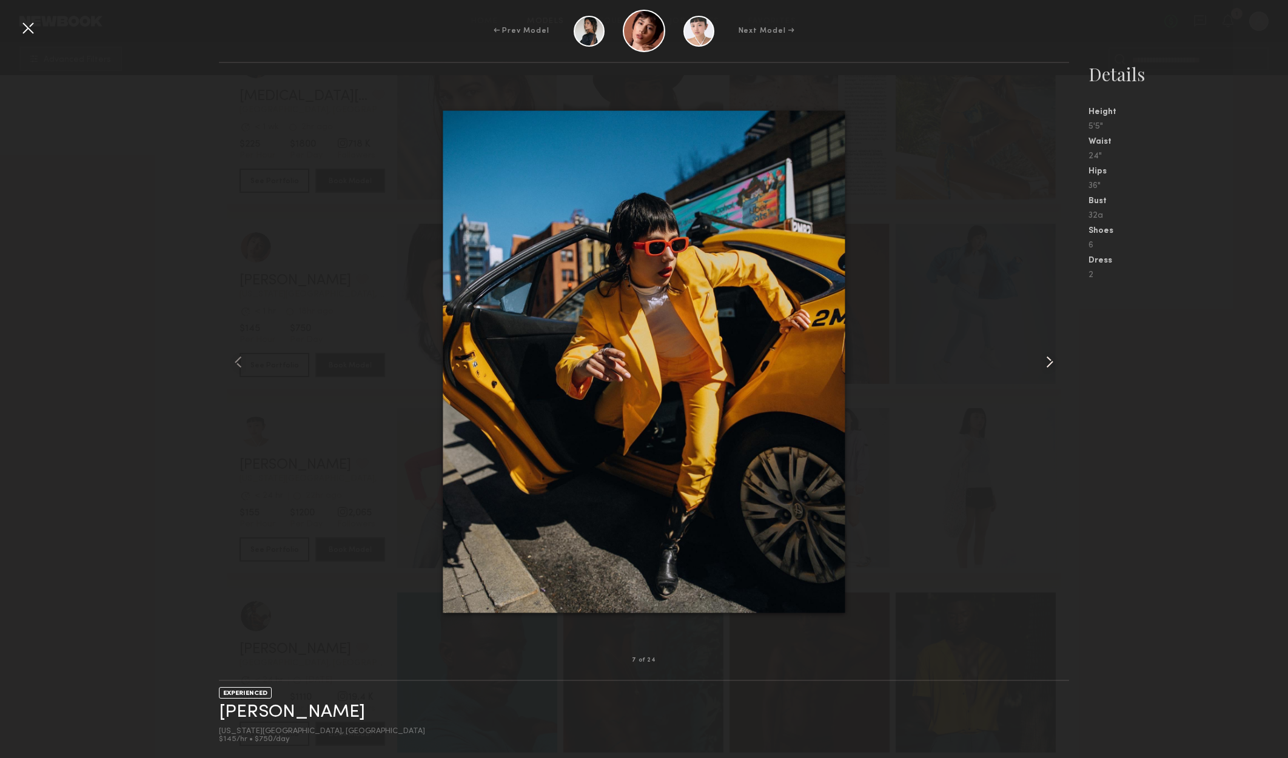
click at [1046, 362] on common-icon at bounding box center [1049, 361] width 19 height 19
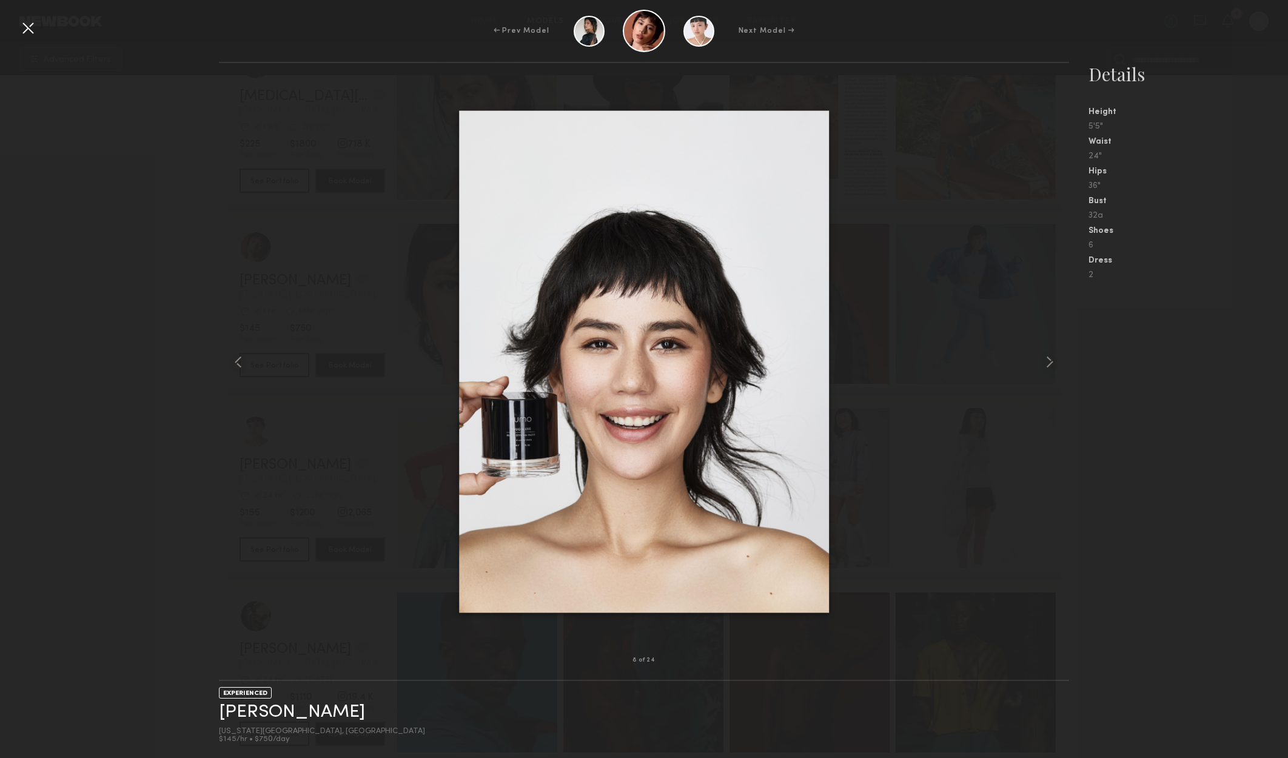
click at [1200, 415] on nb-gallery-model-stats "Details Height 5'5" Waist 24" Hips 36" Bust 32a Shoes 6 Dress 2" at bounding box center [1178, 410] width 219 height 696
click at [35, 22] on div at bounding box center [27, 27] width 19 height 19
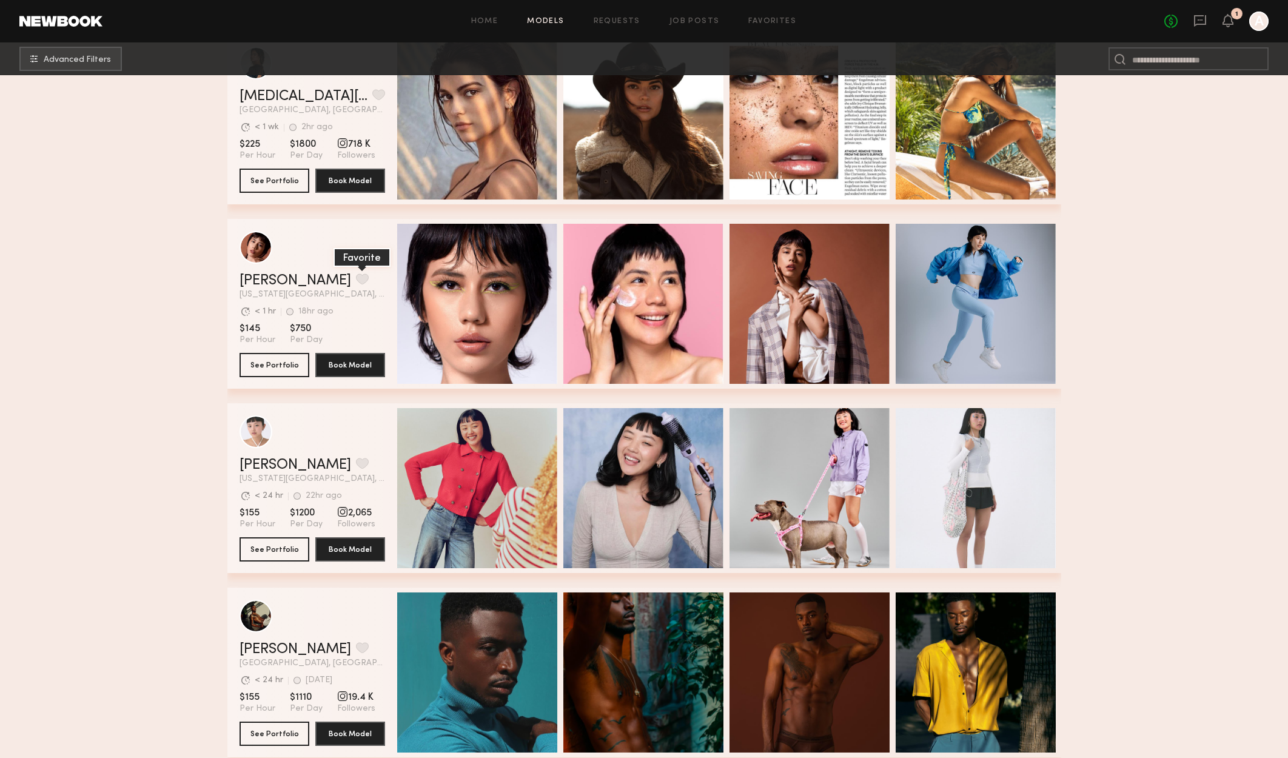
click at [356, 282] on button "grid" at bounding box center [362, 278] width 13 height 11
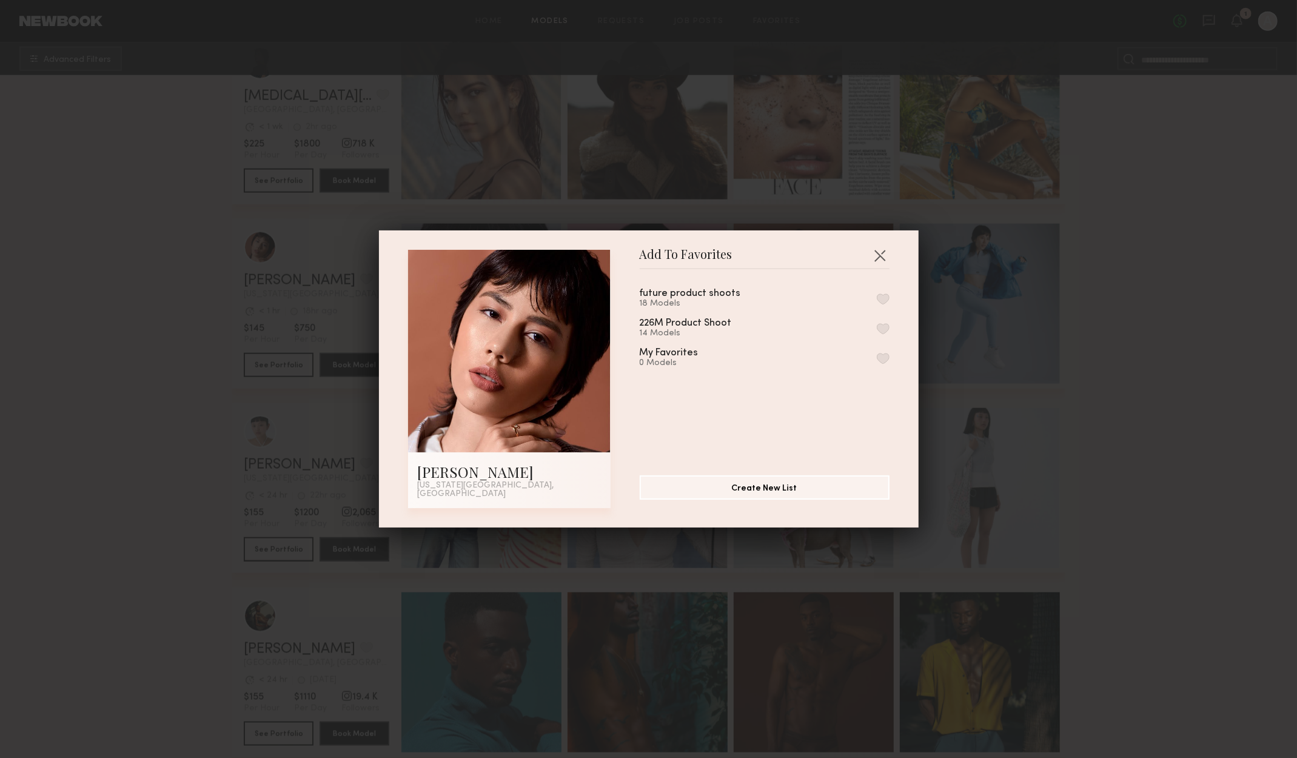
click at [877, 298] on button "button" at bounding box center [883, 298] width 13 height 11
click at [884, 250] on button "button" at bounding box center [879, 255] width 19 height 19
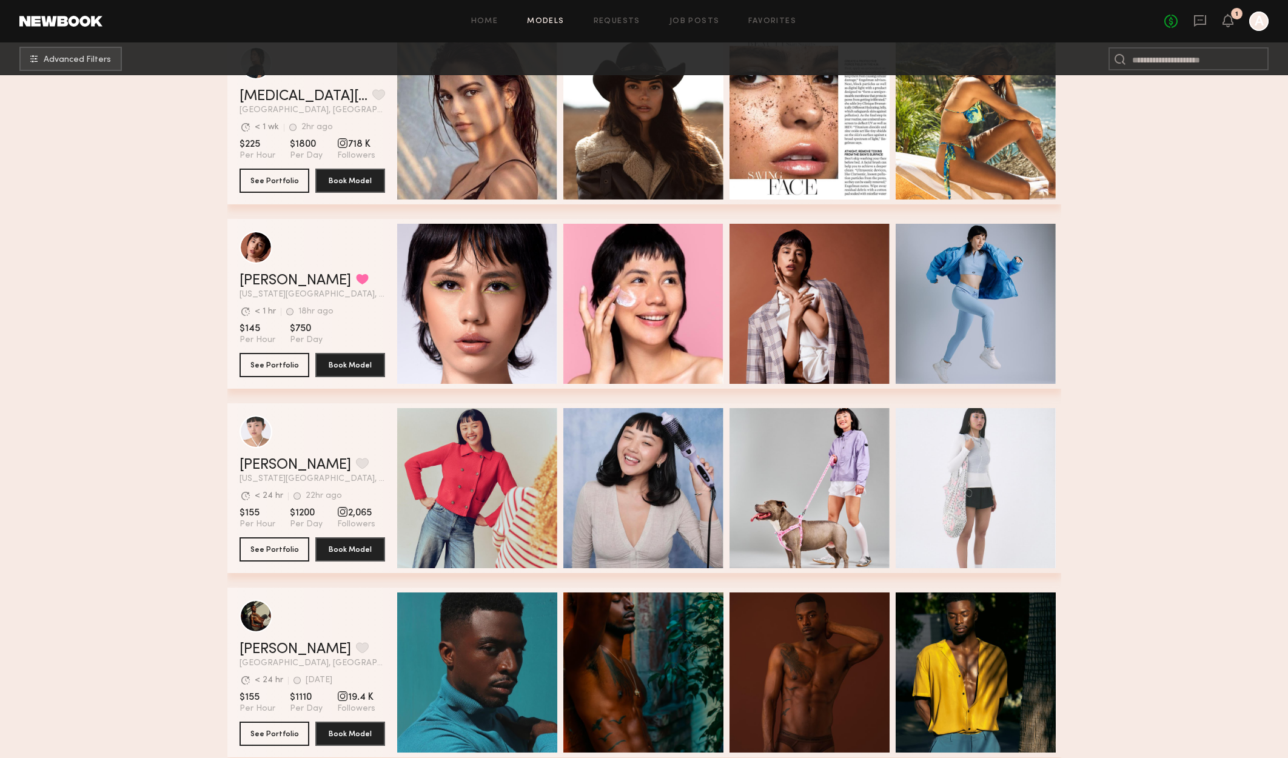
scroll to position [5638, 0]
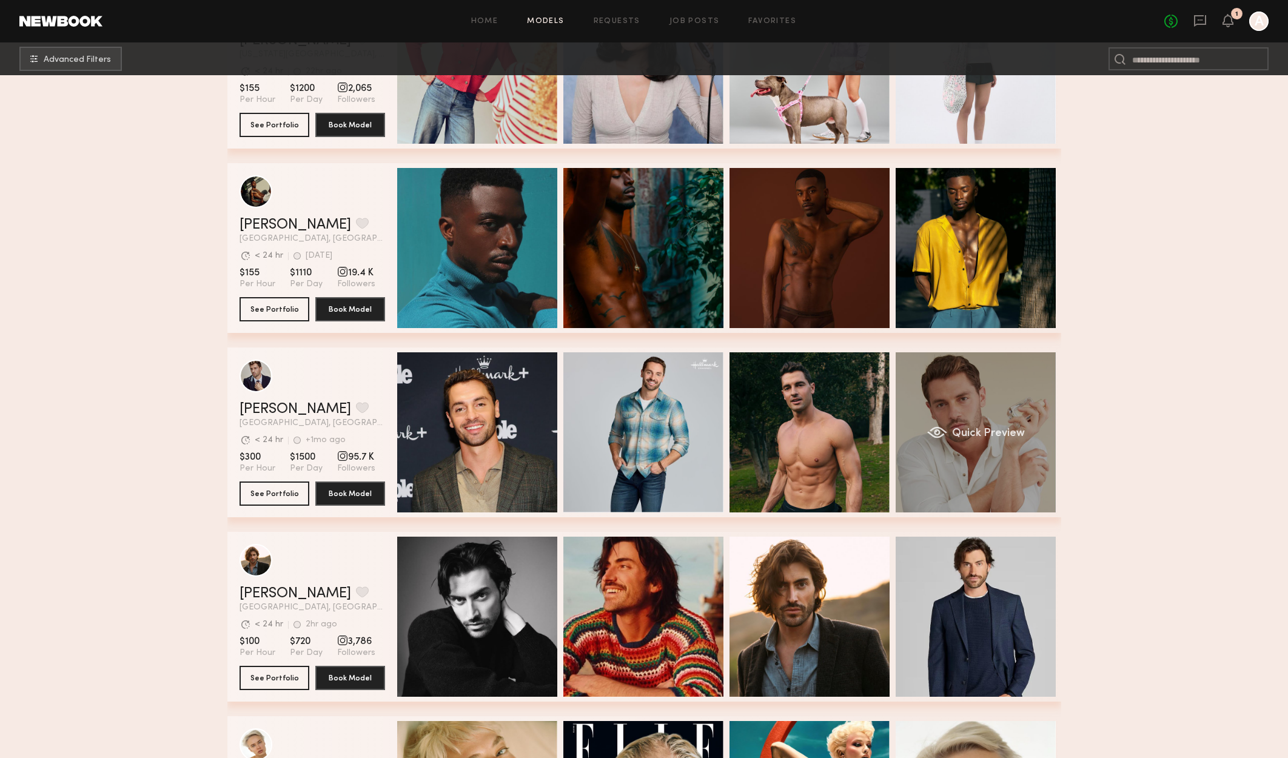
click at [1017, 458] on div "Ezra M. Favorite Los Angeles, CA Avg. request response time < 24 hr +1mo ago La…" at bounding box center [644, 432] width 834 height 170
click at [1014, 454] on div "Quick Preview" at bounding box center [975, 432] width 160 height 160
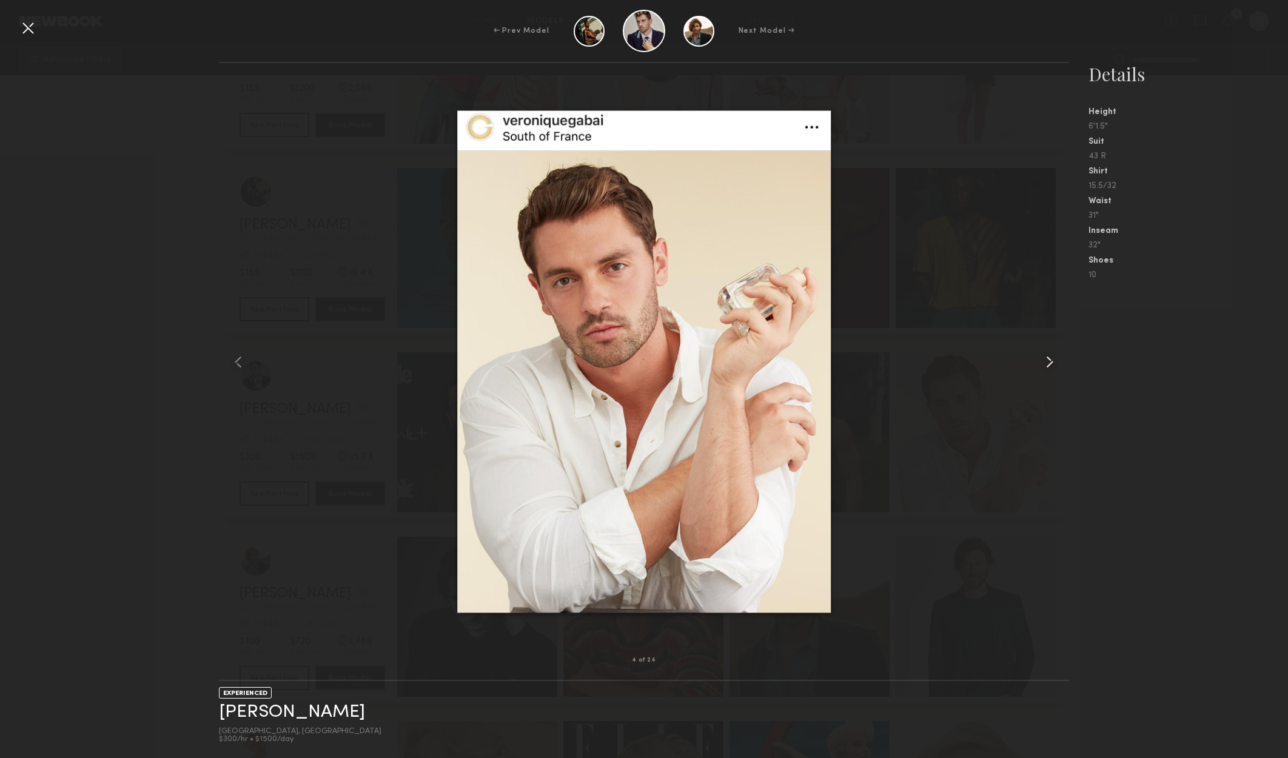
click at [1055, 364] on common-icon at bounding box center [1049, 361] width 19 height 19
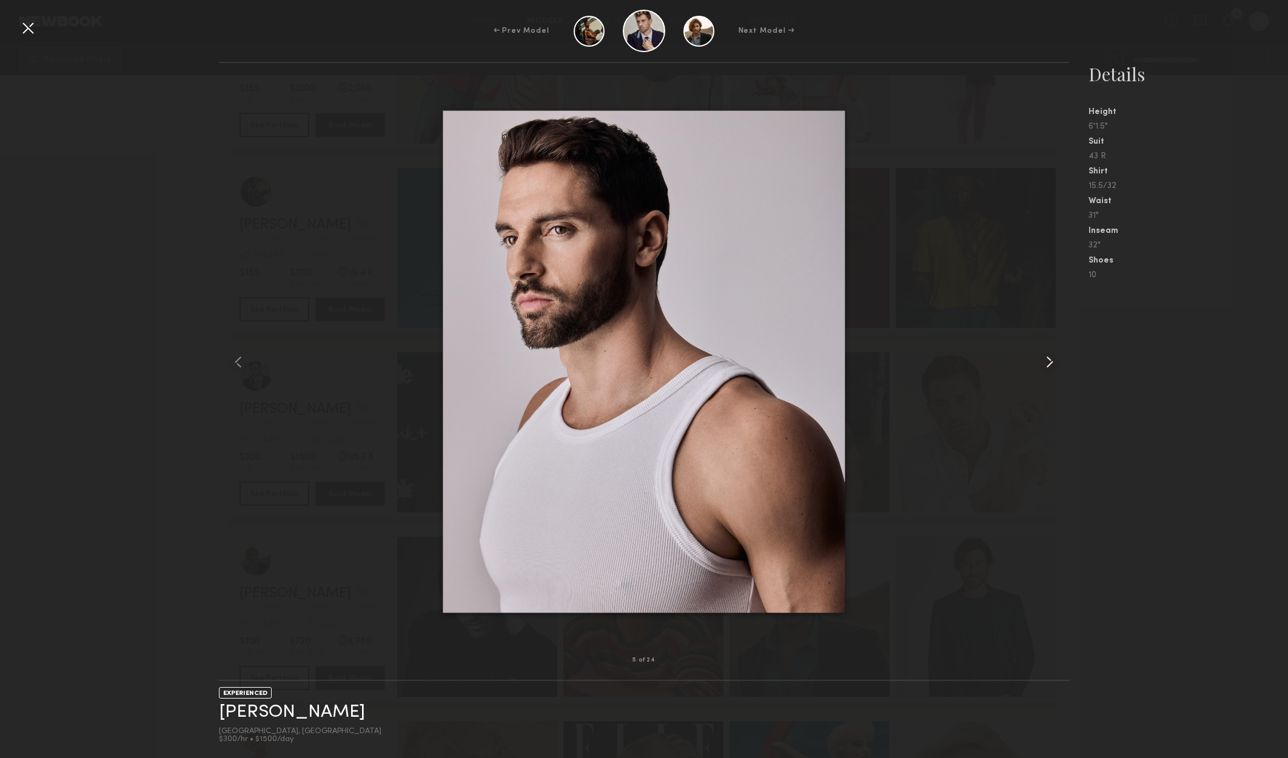
click at [1055, 364] on common-icon at bounding box center [1049, 361] width 19 height 19
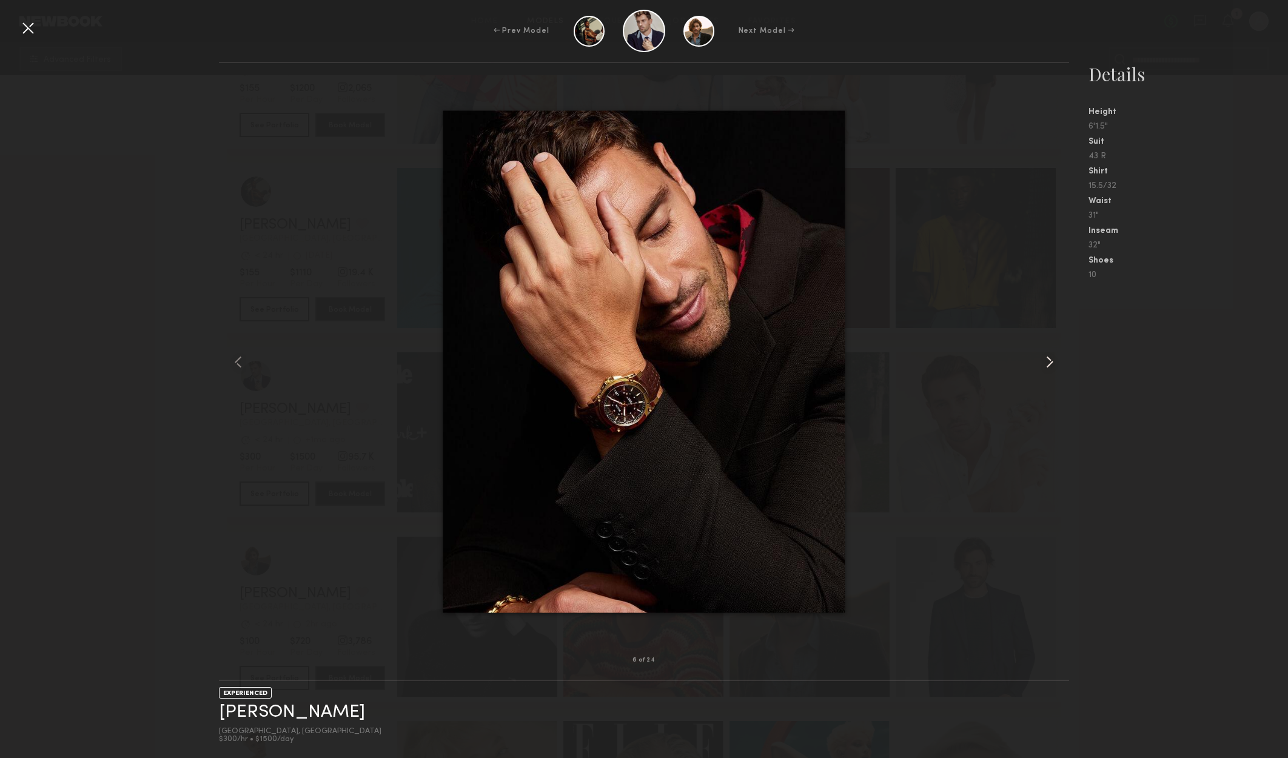
click at [1055, 364] on common-icon at bounding box center [1049, 361] width 19 height 19
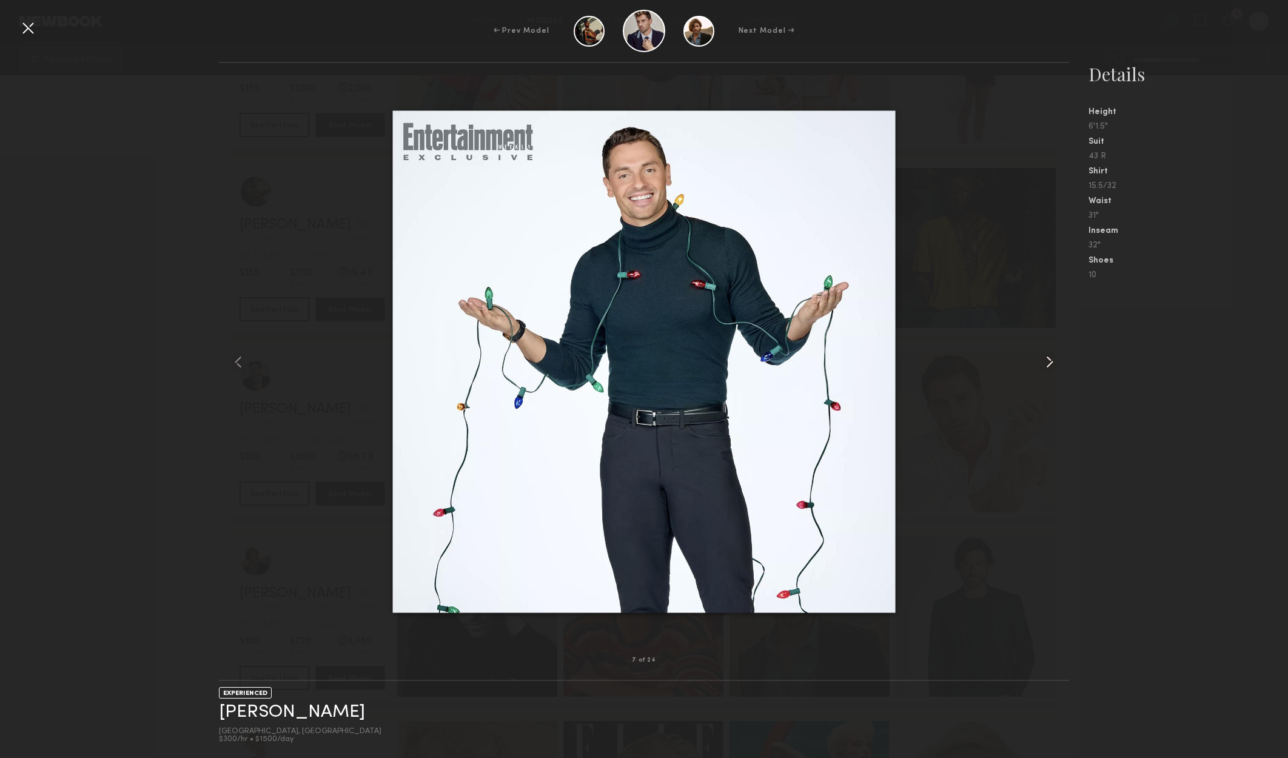
click at [1055, 364] on common-icon at bounding box center [1049, 361] width 19 height 19
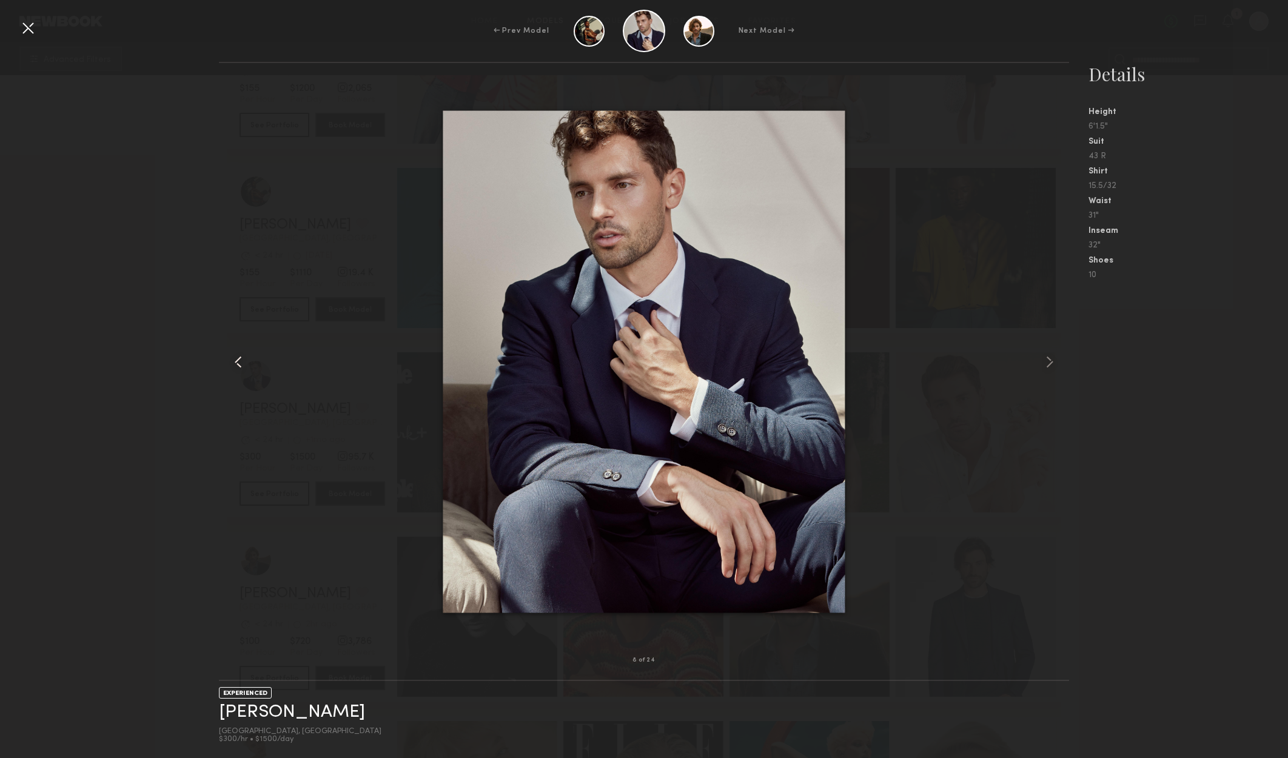
click at [243, 363] on common-icon at bounding box center [238, 361] width 19 height 19
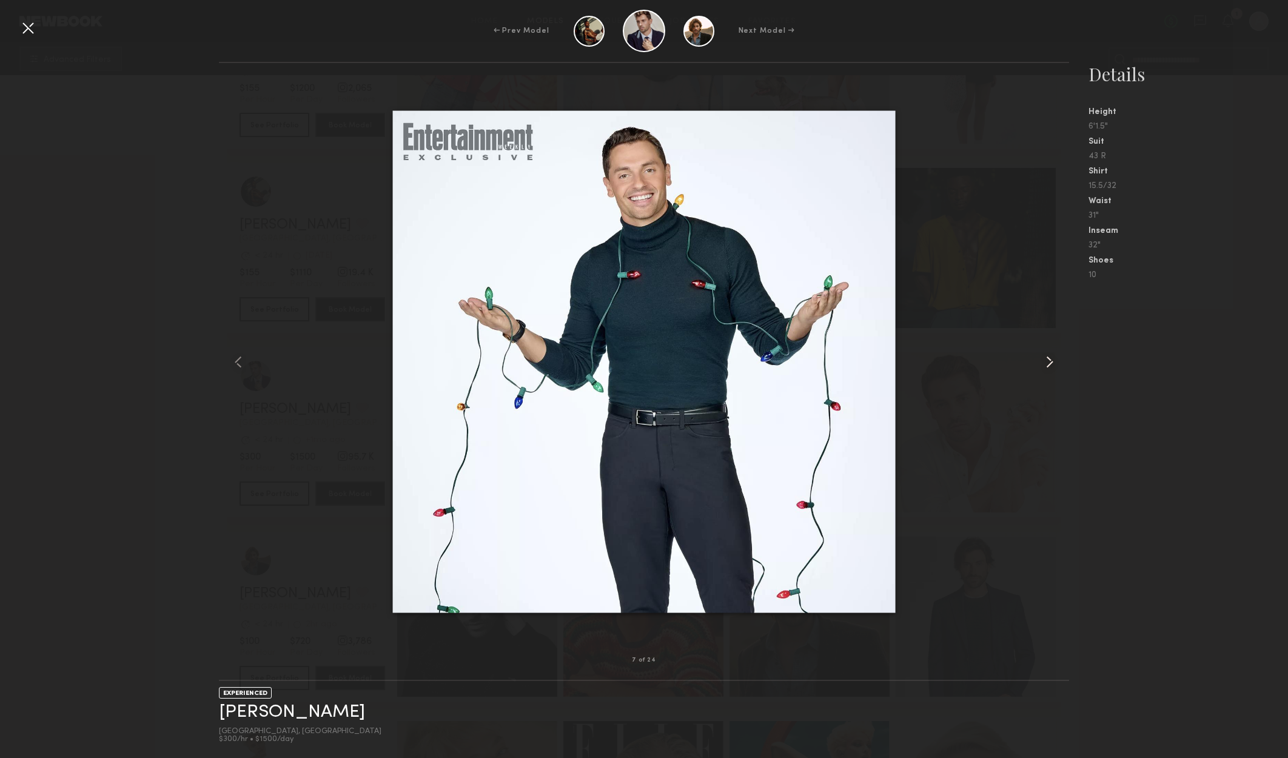
click at [1059, 362] on common-icon at bounding box center [1049, 361] width 19 height 19
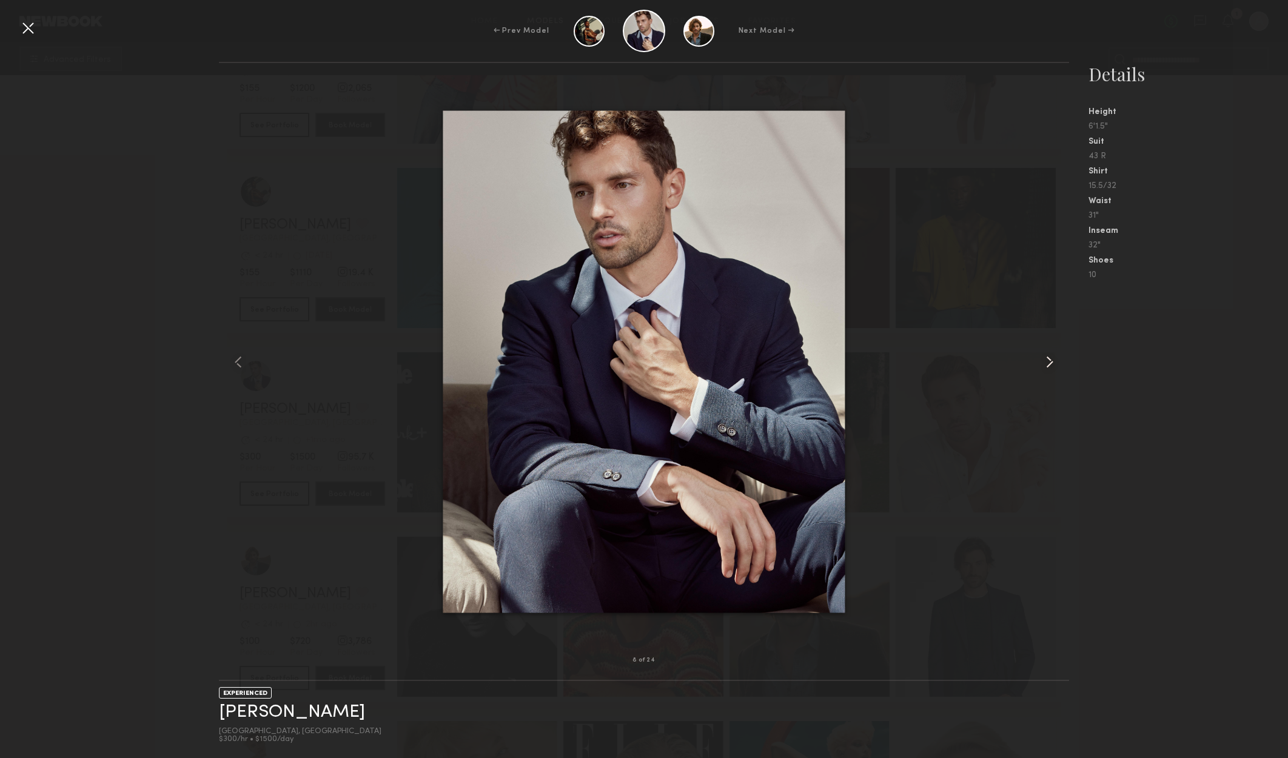
click at [1059, 362] on common-icon at bounding box center [1049, 361] width 19 height 19
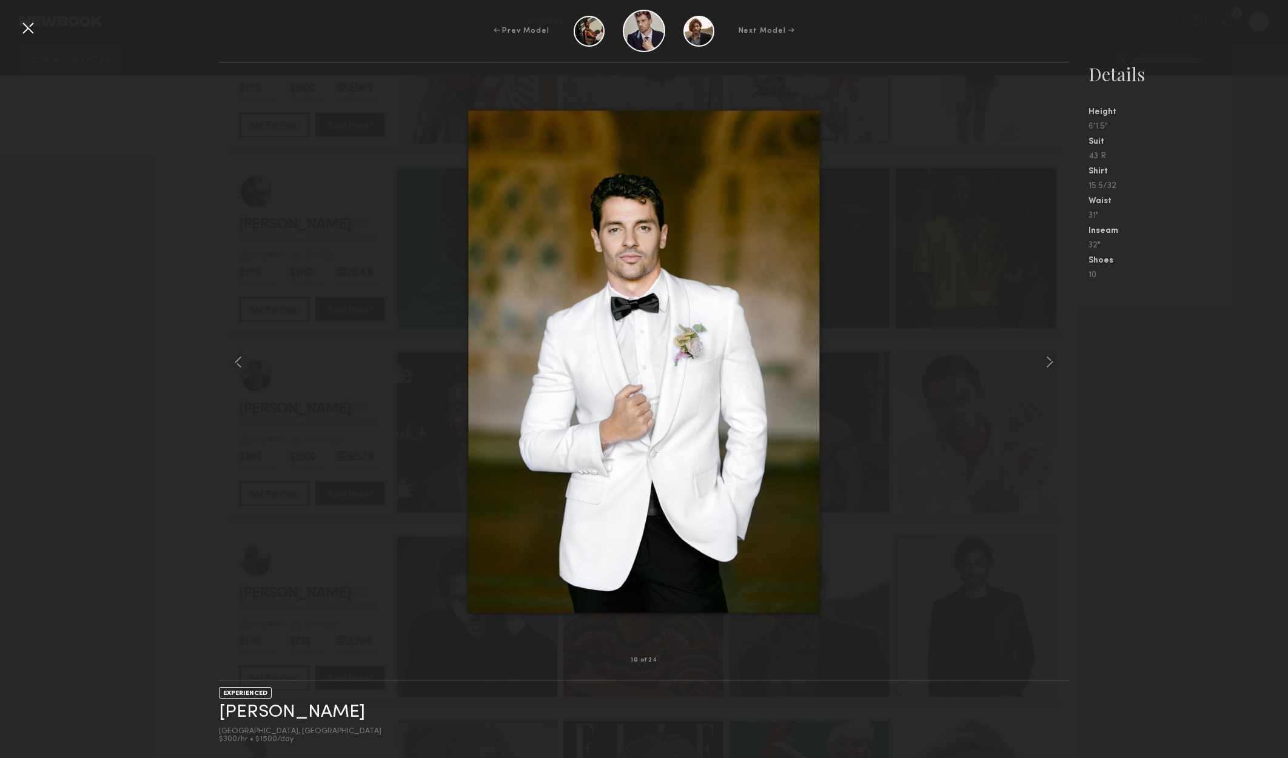
click at [1140, 397] on nb-gallery-model-stats "Details Height 6'1.5" Suit 43 R Shirt 15.5/32 Waist 31" Inseam 32" Shoes 10" at bounding box center [1178, 410] width 219 height 696
click at [30, 28] on div at bounding box center [27, 27] width 19 height 19
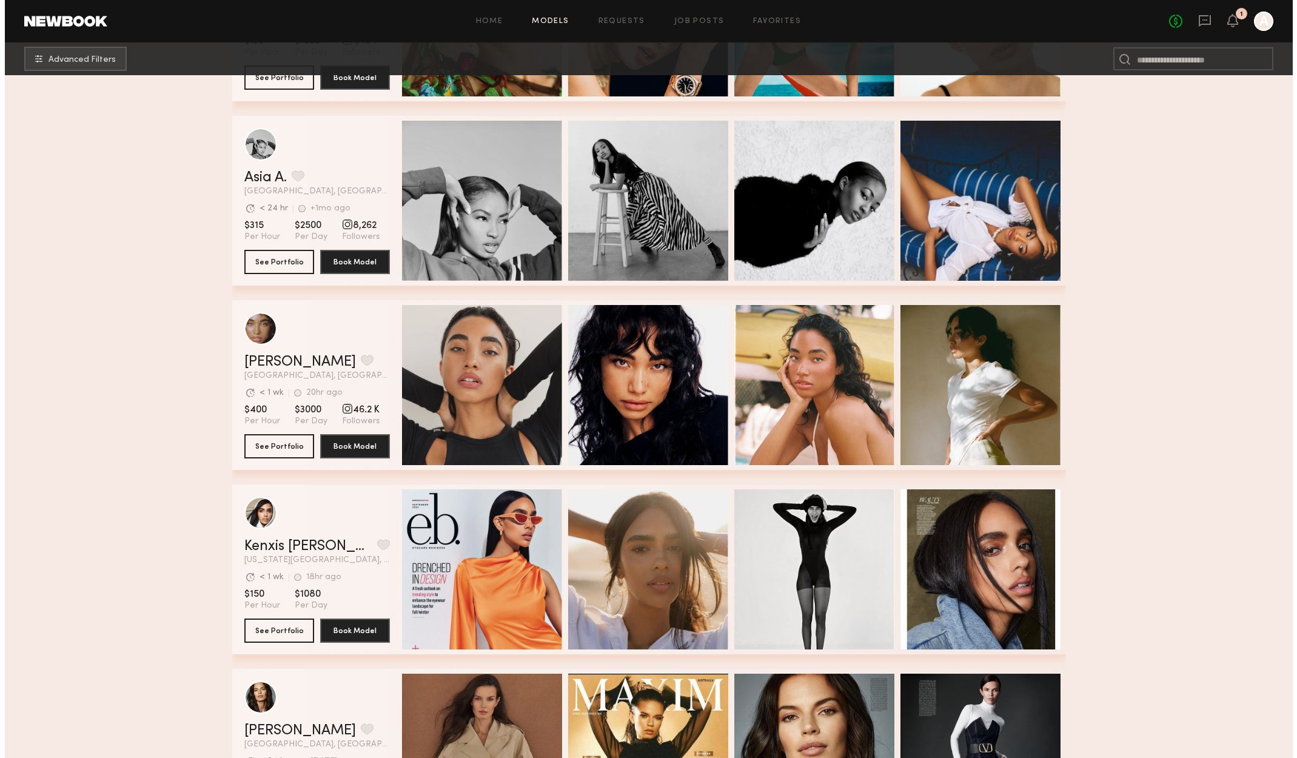
scroll to position [6426, 0]
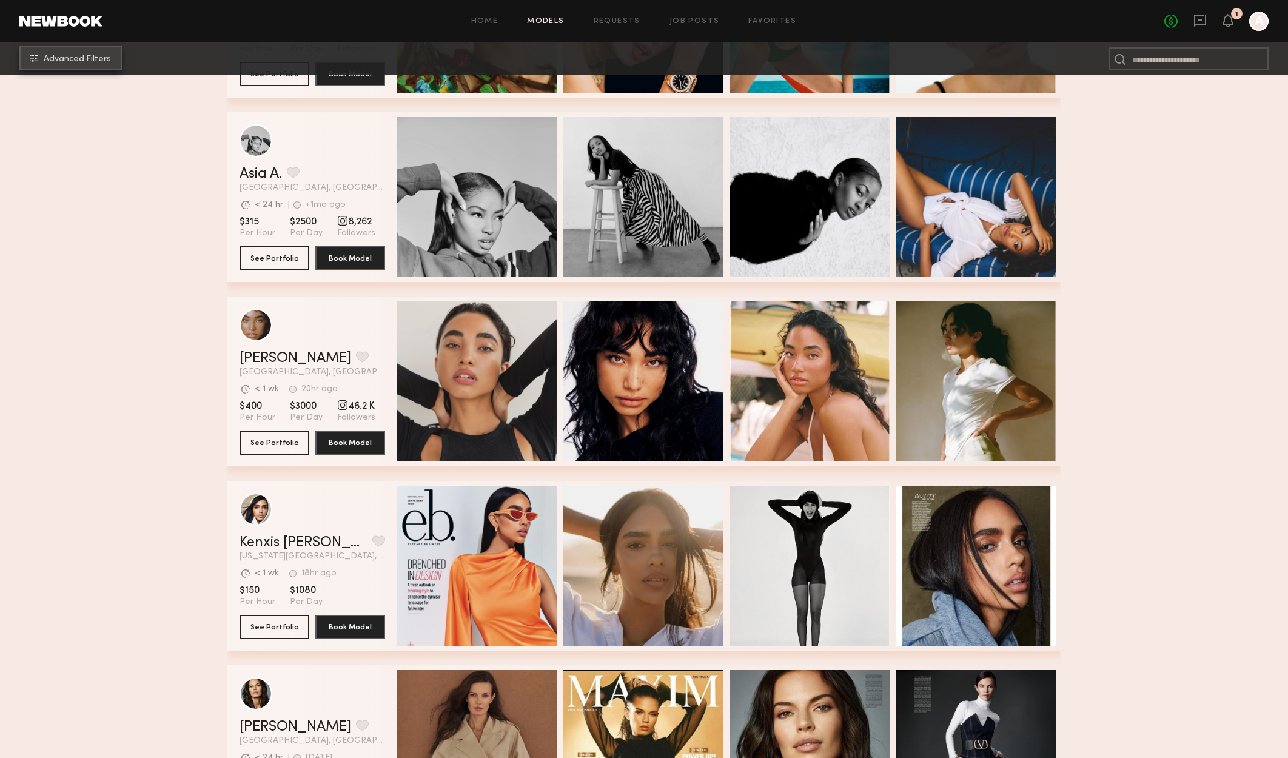
click at [67, 47] on button "Advanced Filters" at bounding box center [70, 58] width 102 height 24
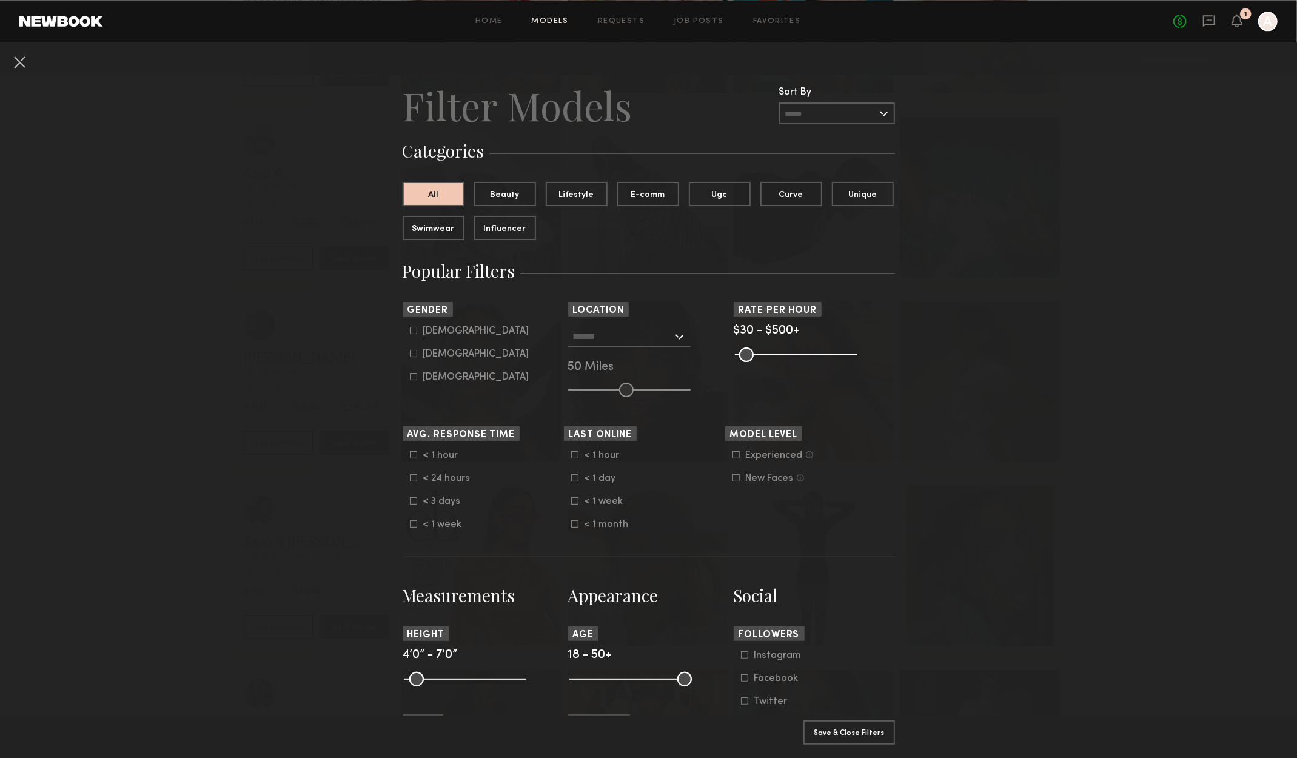
click at [433, 352] on div "Female" at bounding box center [476, 353] width 106 height 7
type input "**"
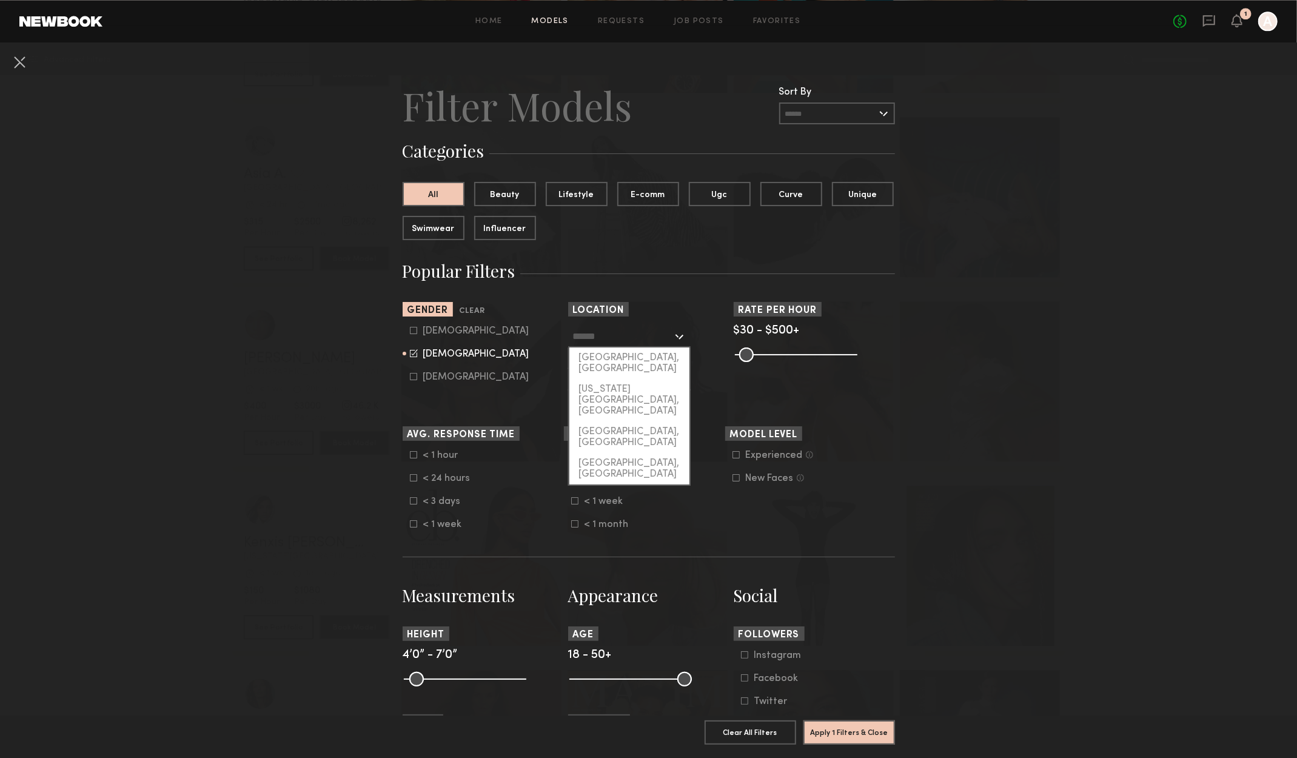
click at [647, 338] on input "text" at bounding box center [622, 336] width 99 height 21
click at [655, 356] on div "[GEOGRAPHIC_DATA], [GEOGRAPHIC_DATA]" at bounding box center [629, 363] width 120 height 32
type input "**********"
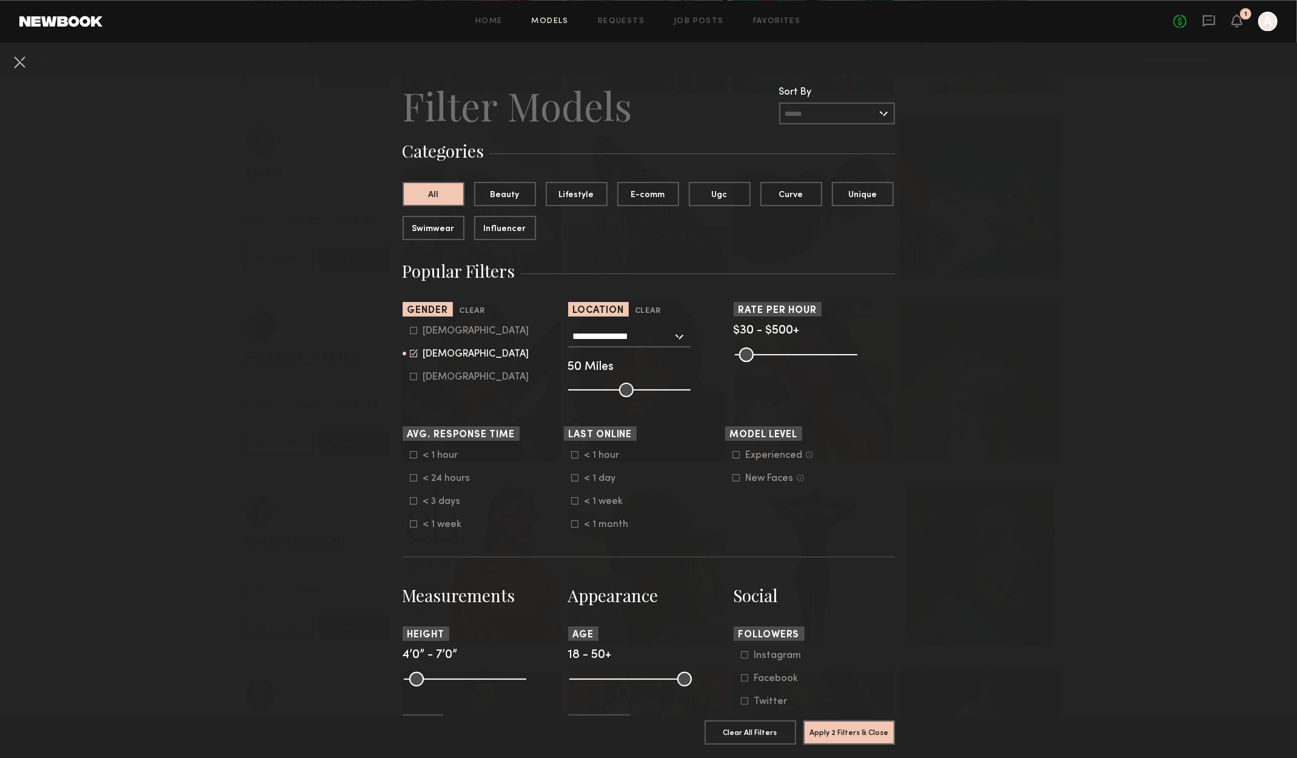
click at [805, 357] on common-range-minmax at bounding box center [795, 353] width 122 height 15
click at [808, 354] on common-range-minmax at bounding box center [795, 353] width 122 height 15
drag, startPoint x: 841, startPoint y: 356, endPoint x: 775, endPoint y: 350, distance: 66.4
type input "***"
click at [775, 350] on input "range" at bounding box center [796, 354] width 122 height 15
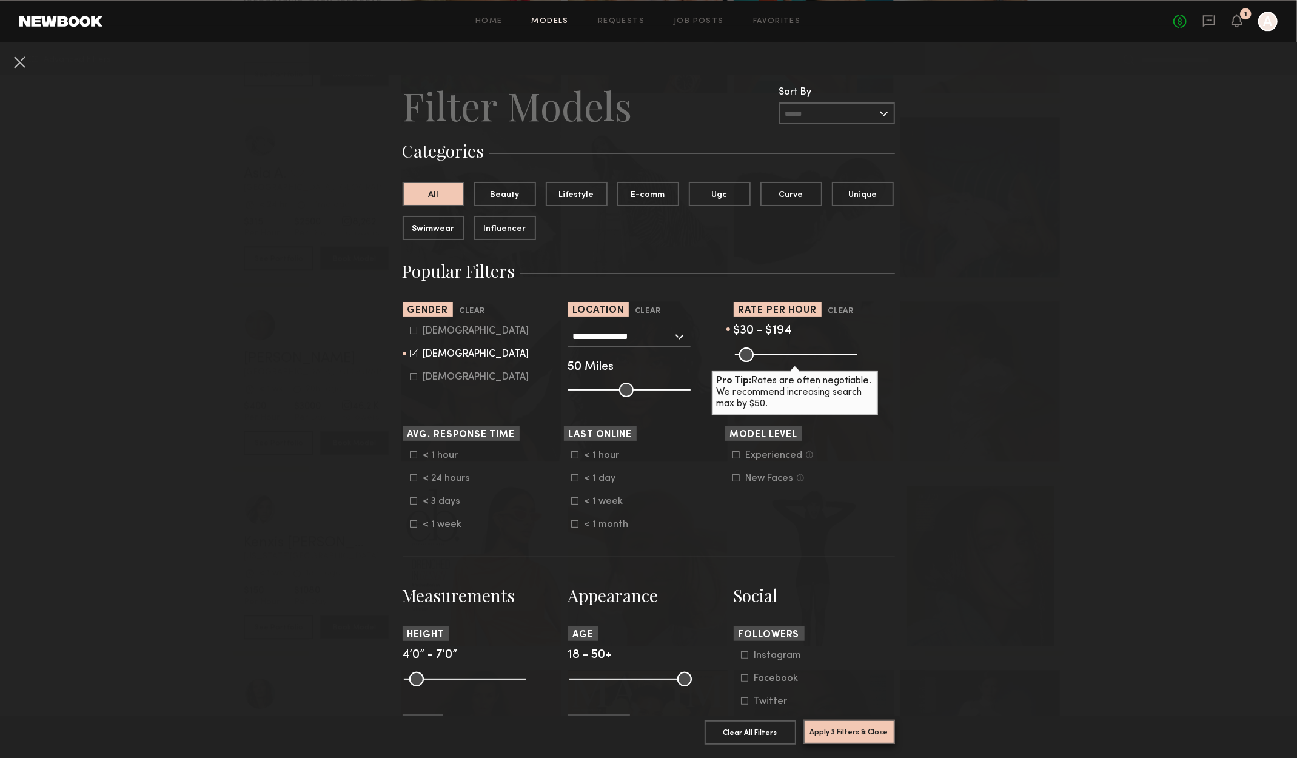
click at [845, 720] on button "Apply 3 Filters & Close" at bounding box center [849, 732] width 92 height 24
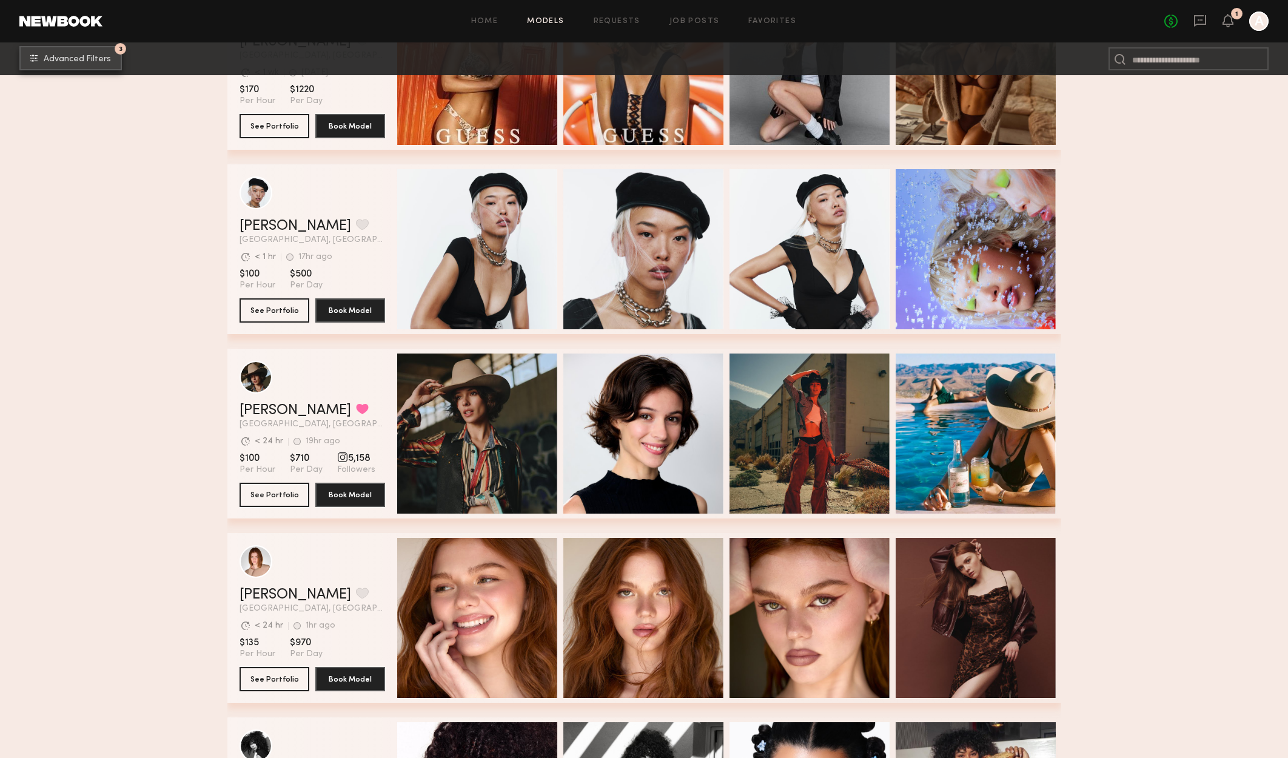
scroll to position [546, 0]
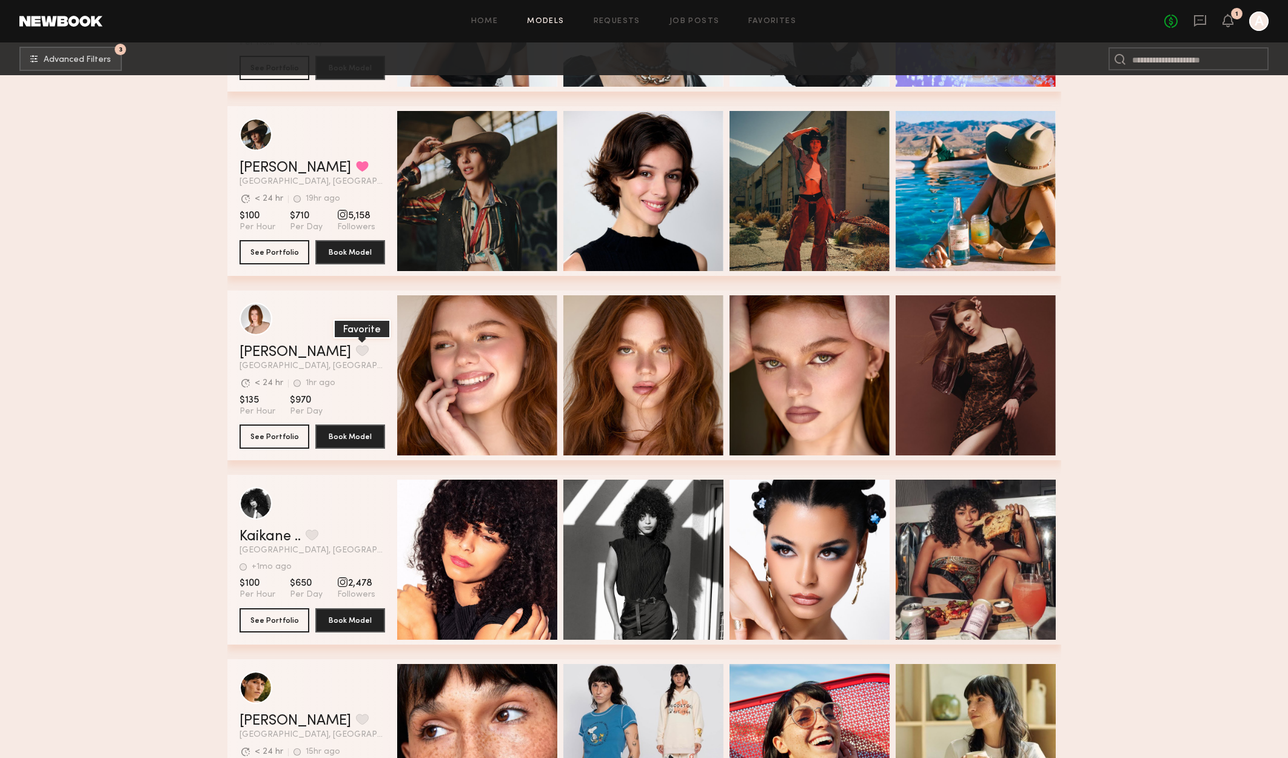
click at [356, 352] on button "grid" at bounding box center [362, 350] width 13 height 11
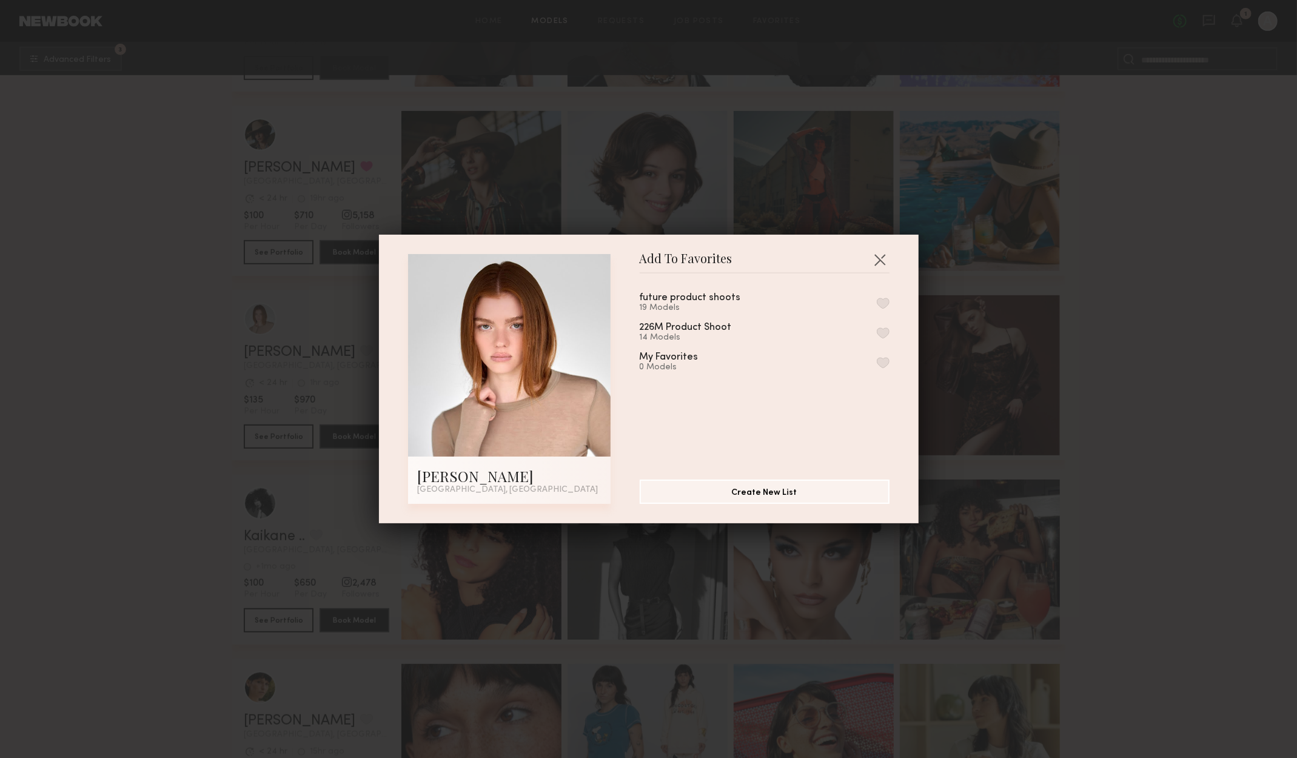
click at [877, 300] on button "button" at bounding box center [883, 303] width 13 height 11
click at [884, 254] on button "button" at bounding box center [879, 259] width 19 height 19
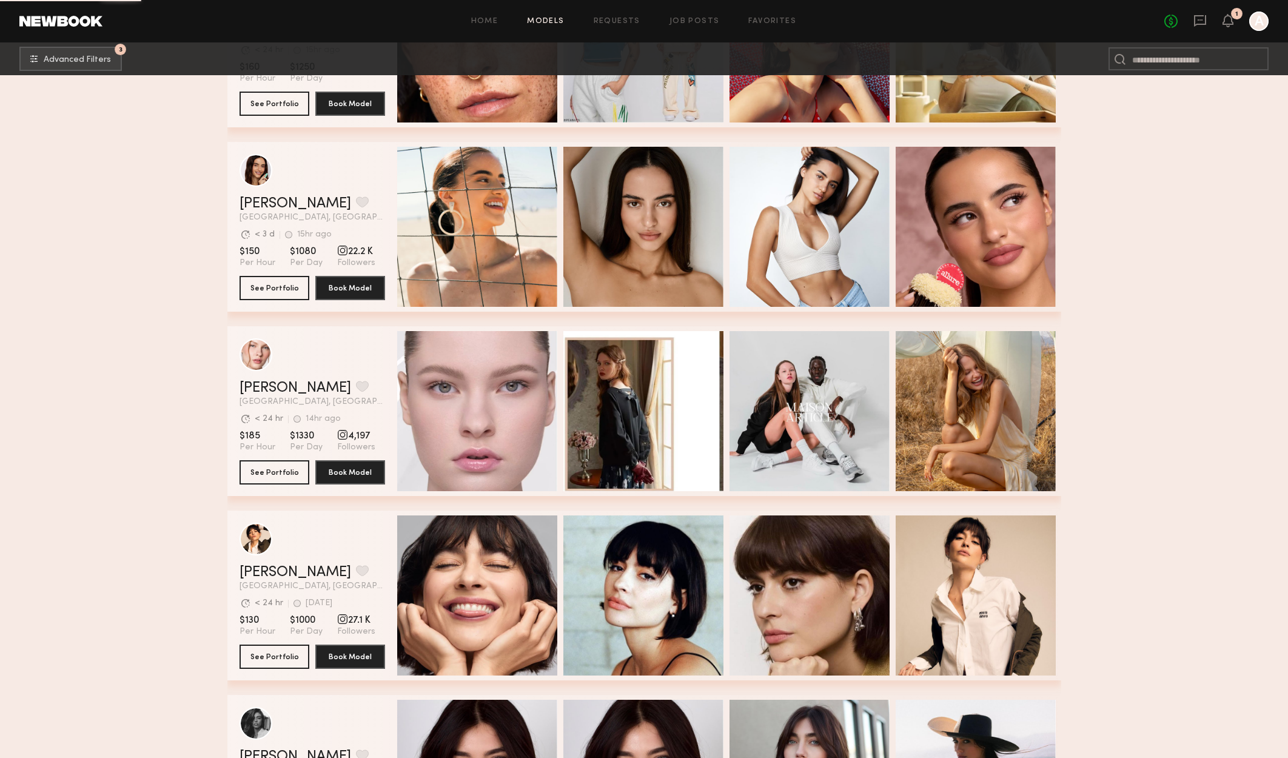
scroll to position [1273, 0]
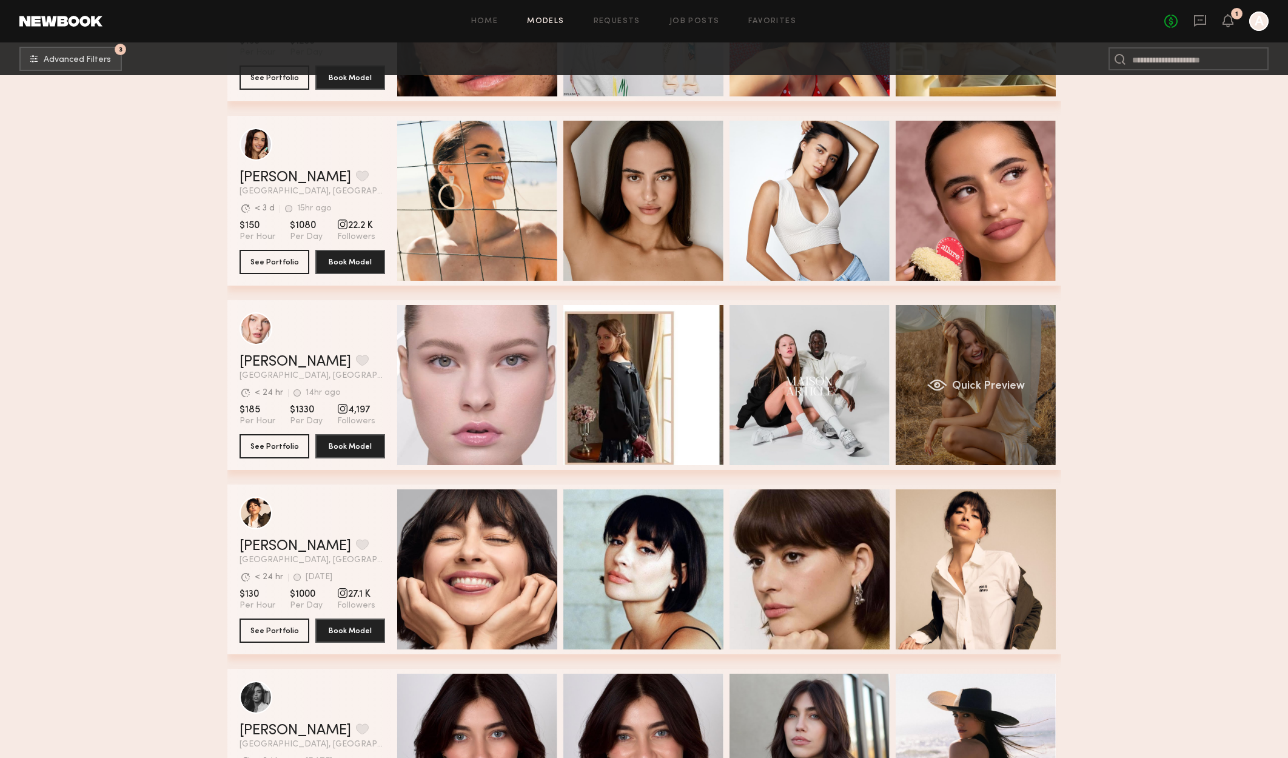
click at [1003, 416] on div "Quick Preview" at bounding box center [975, 385] width 160 height 160
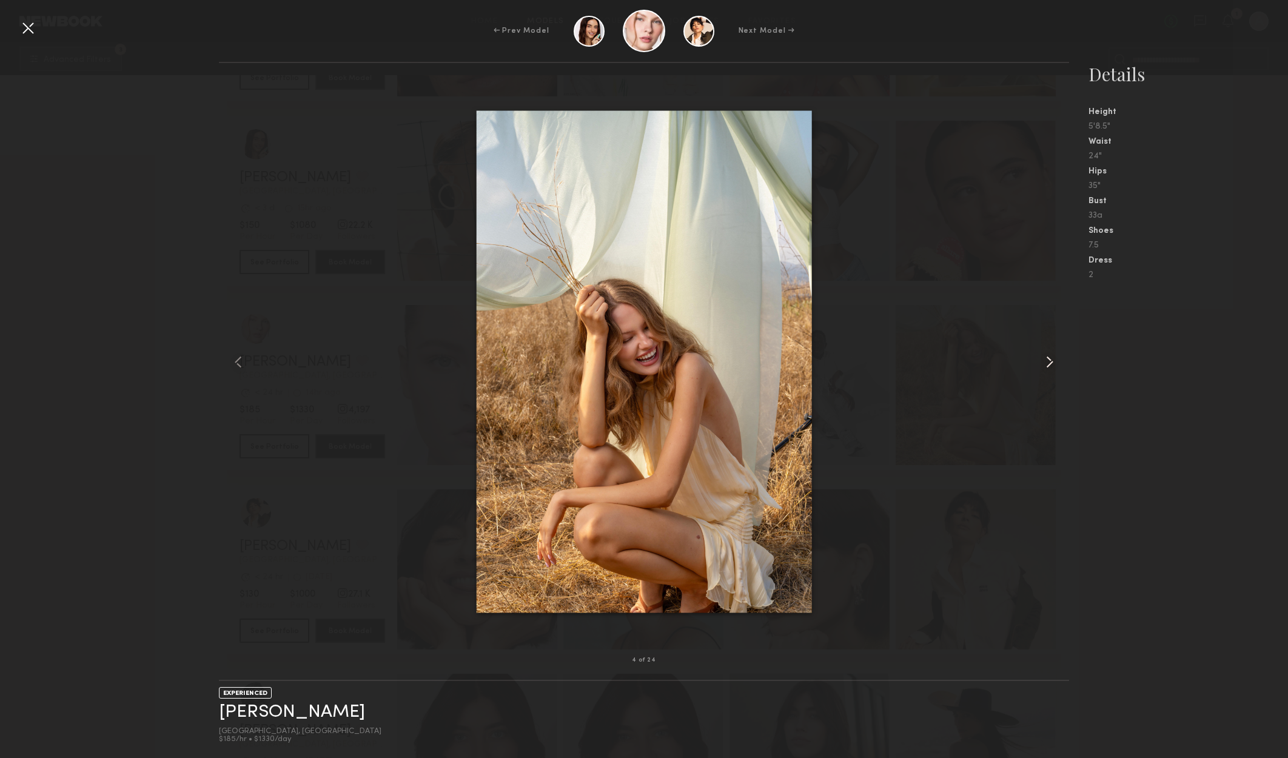
click at [1038, 369] on div at bounding box center [1052, 361] width 34 height 558
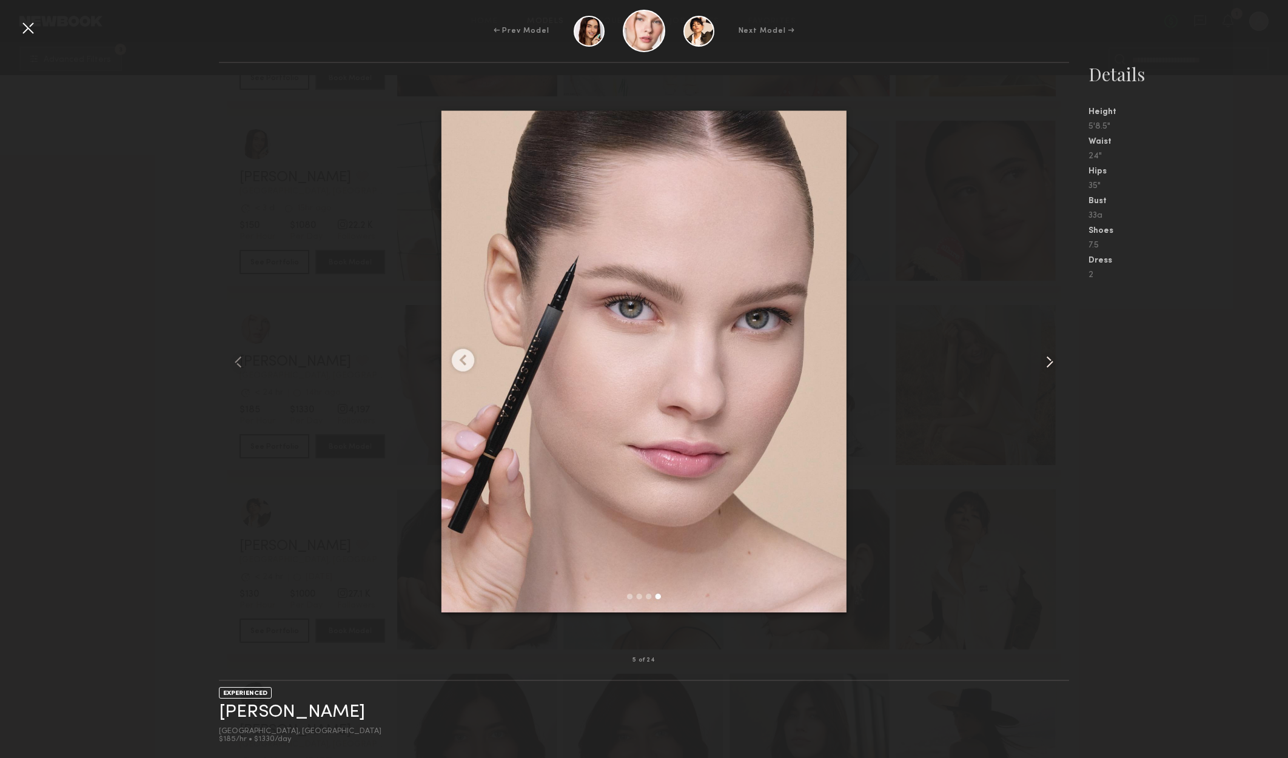
click at [1047, 362] on common-icon at bounding box center [1049, 361] width 19 height 19
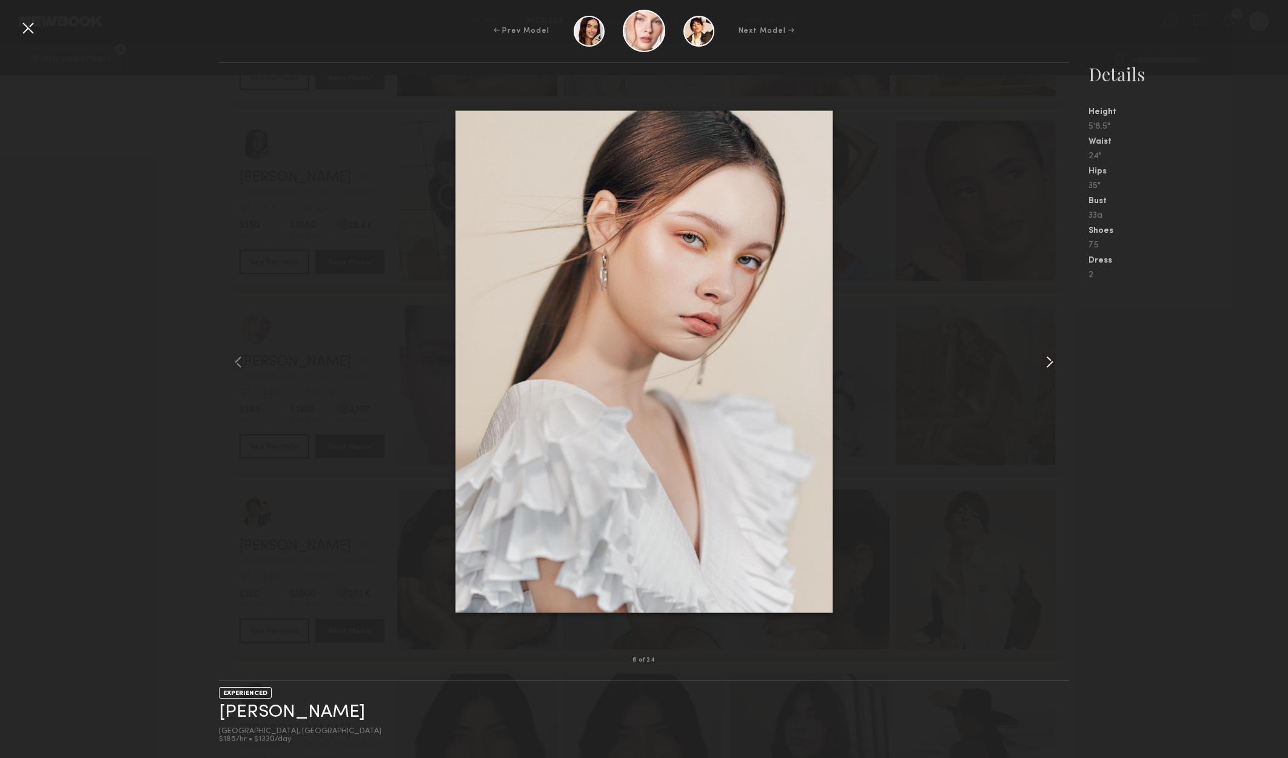
click at [1047, 363] on common-icon at bounding box center [1049, 361] width 19 height 19
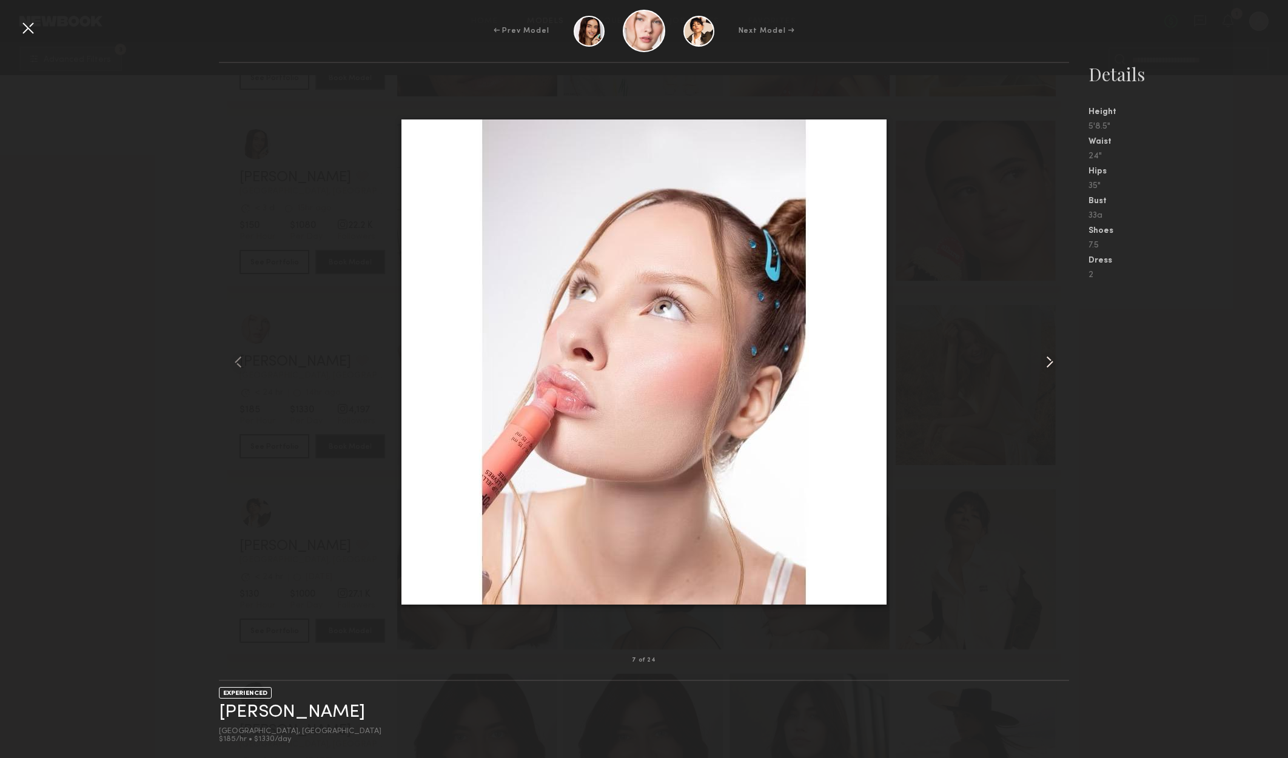
click at [1047, 363] on common-icon at bounding box center [1049, 361] width 19 height 19
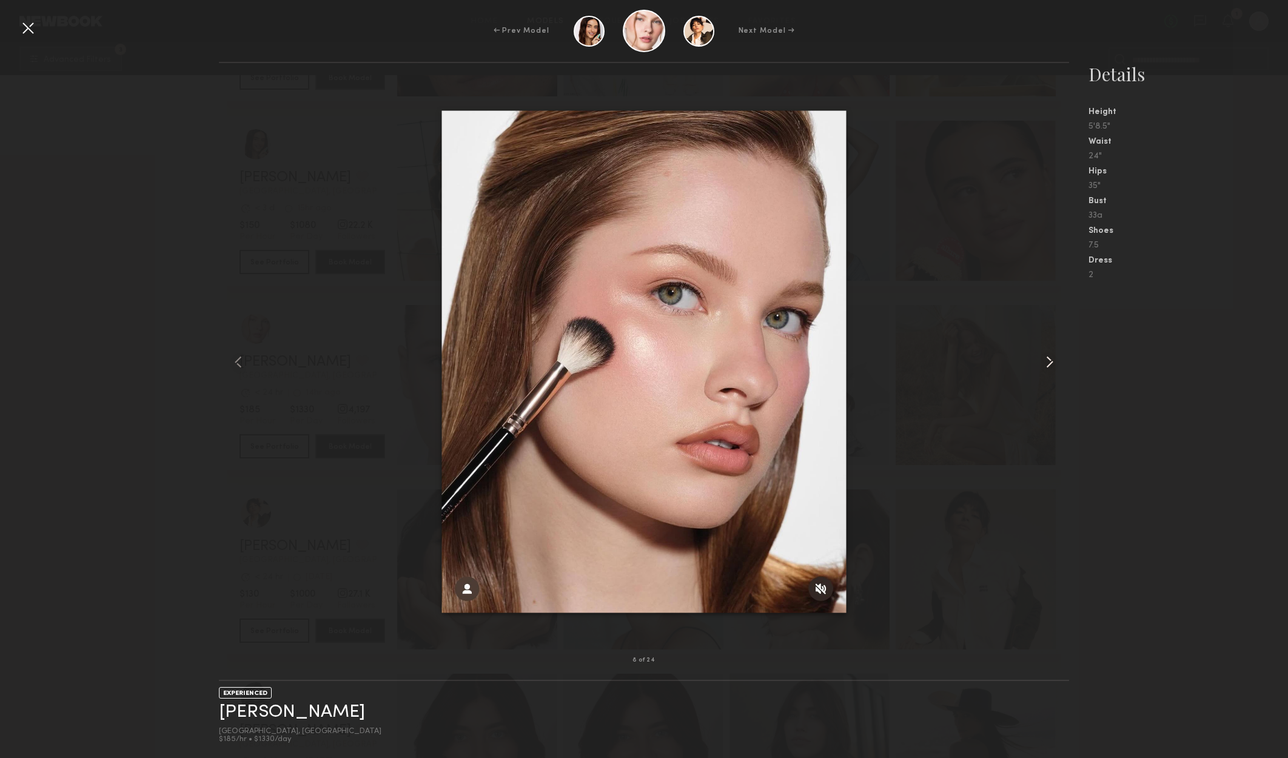
click at [1047, 363] on common-icon at bounding box center [1049, 361] width 19 height 19
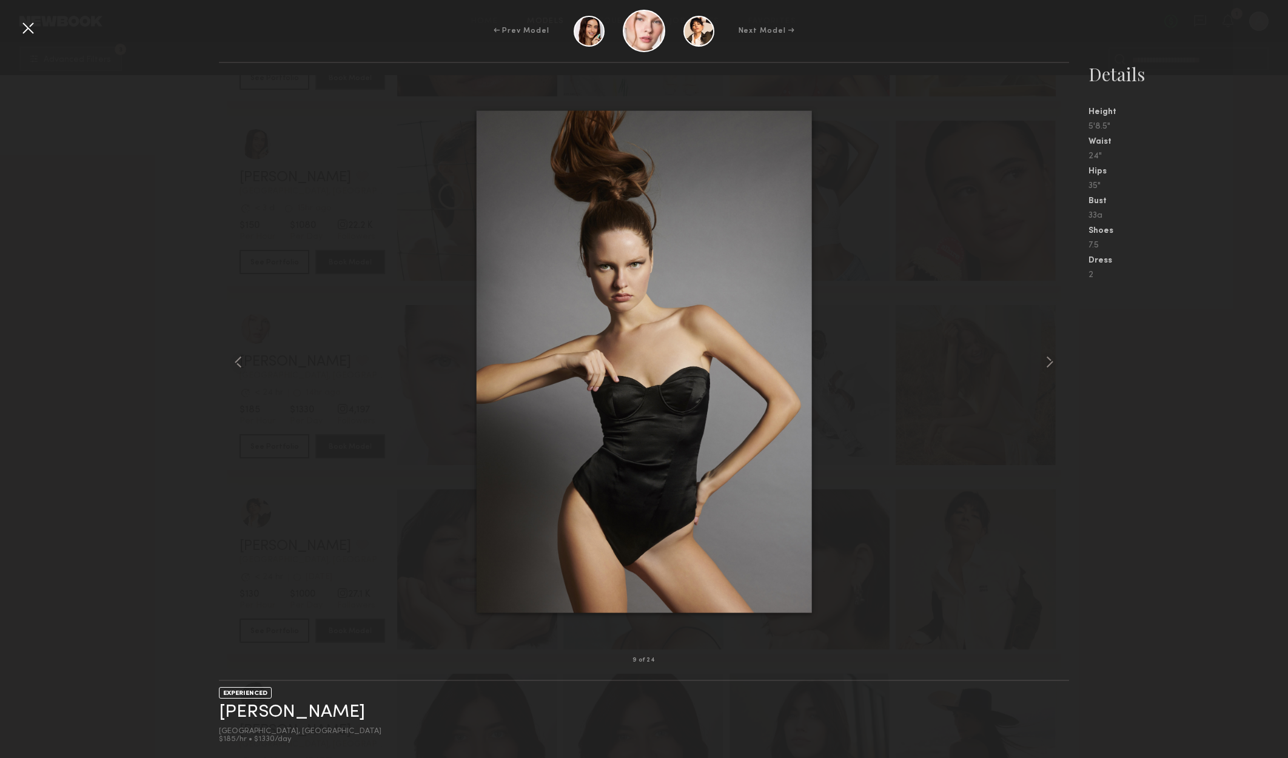
click at [1217, 408] on nb-gallery-model-stats "Details Height 5'8.5" Waist 24" Hips 35" Bust 33a Shoes 7.5 Dress 2" at bounding box center [1178, 410] width 219 height 696
click at [22, 20] on div at bounding box center [27, 27] width 19 height 19
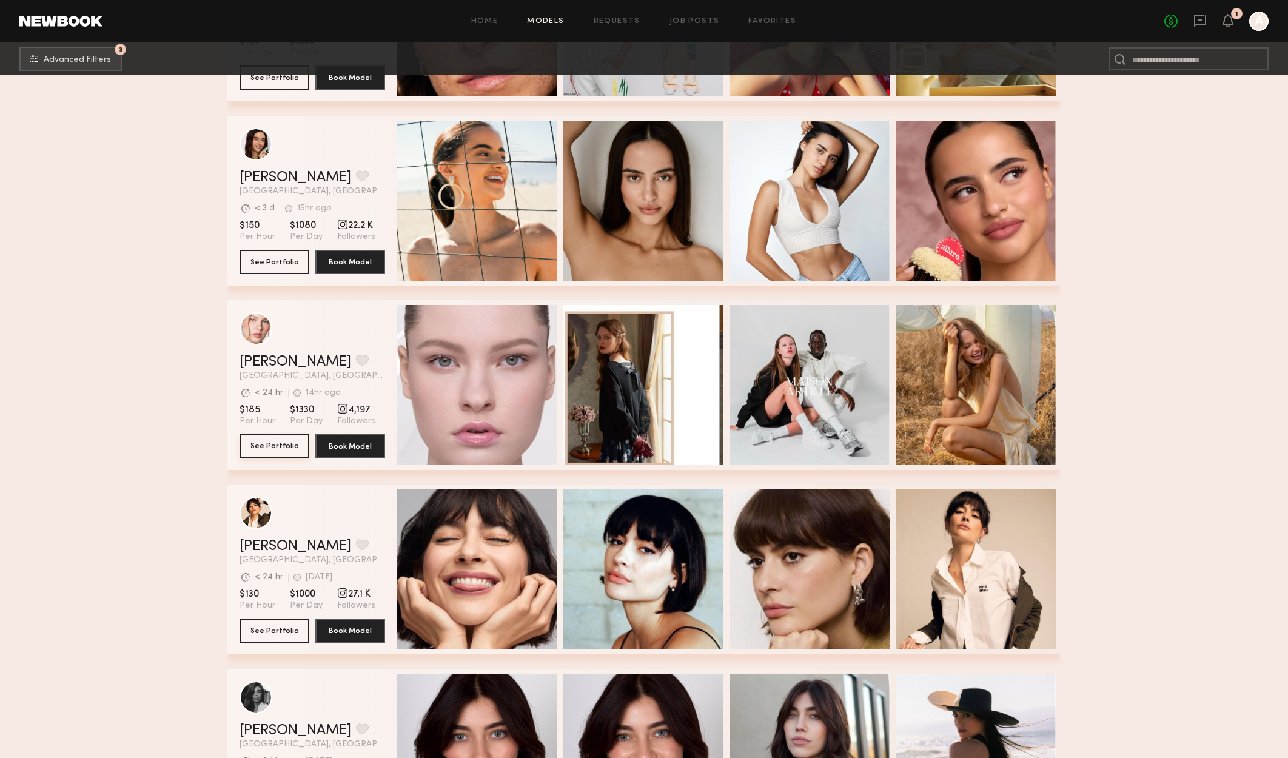
click at [297, 451] on button "See Portfolio" at bounding box center [274, 445] width 70 height 24
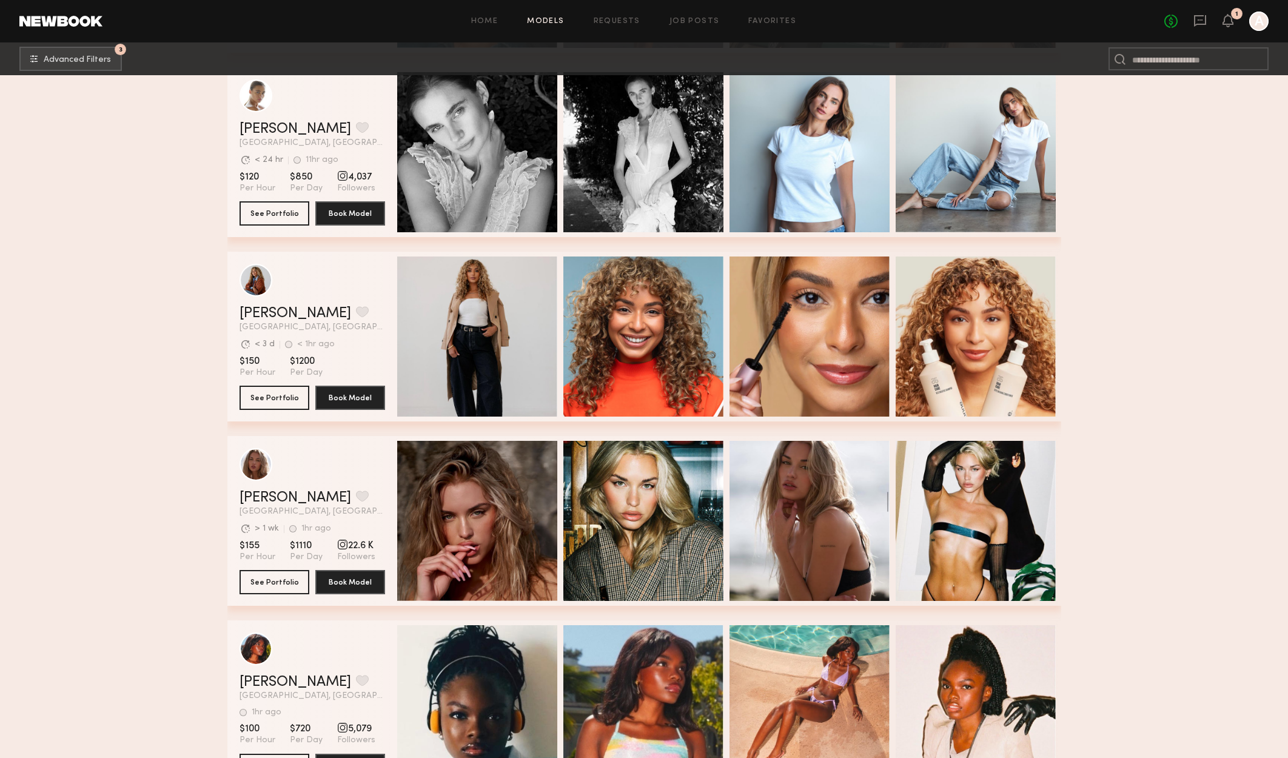
scroll to position [2304, 0]
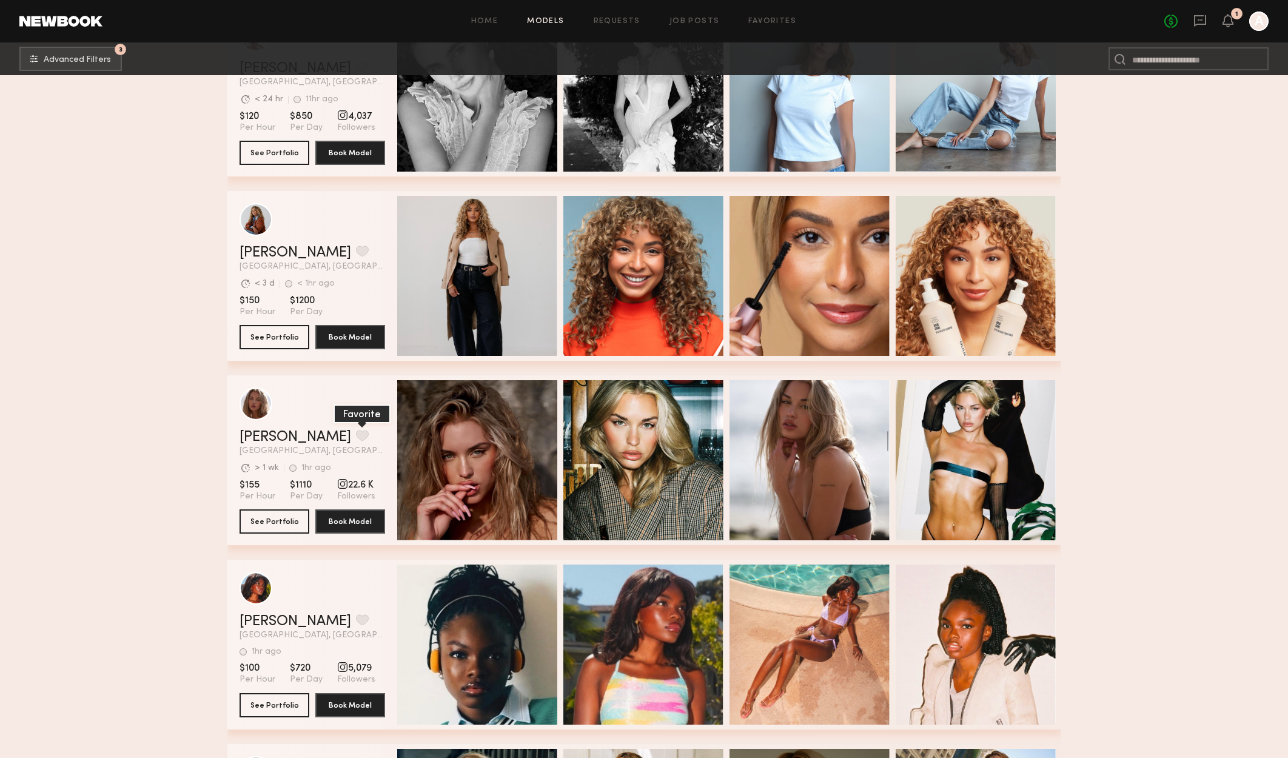
click at [356, 440] on button "grid" at bounding box center [362, 435] width 13 height 11
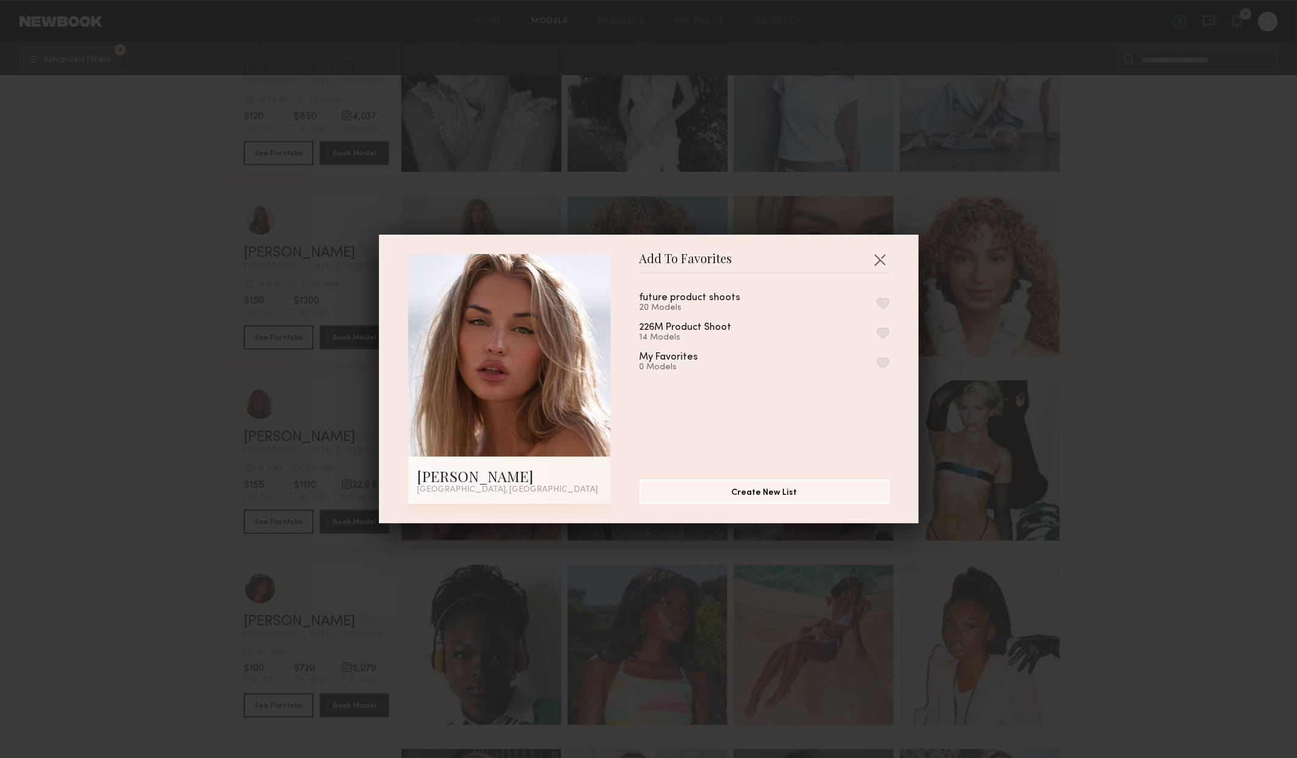
click at [877, 301] on button "button" at bounding box center [883, 303] width 13 height 11
click at [877, 301] on button "Remove from favorite list" at bounding box center [883, 303] width 13 height 11
click at [877, 302] on button "button" at bounding box center [883, 303] width 13 height 11
click at [879, 255] on button "button" at bounding box center [879, 259] width 19 height 19
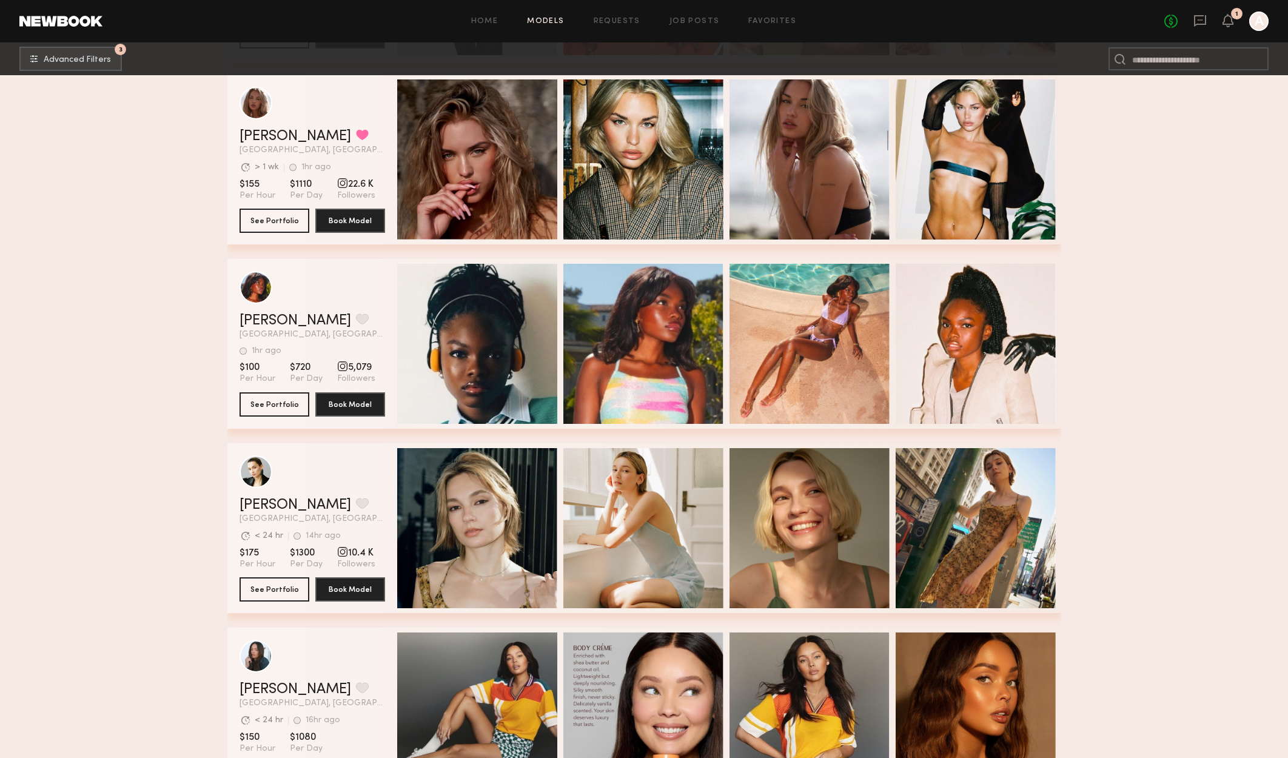
scroll to position [2607, 0]
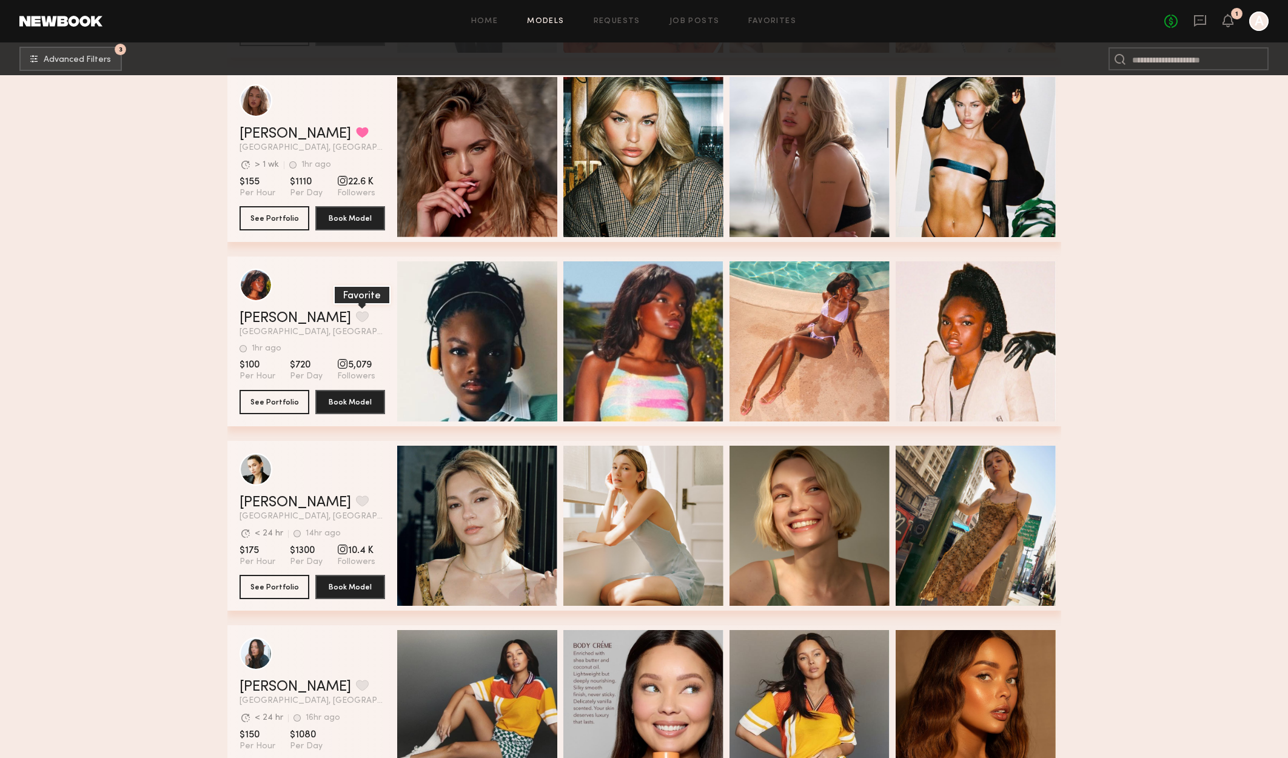
click at [356, 319] on button "grid" at bounding box center [362, 316] width 13 height 11
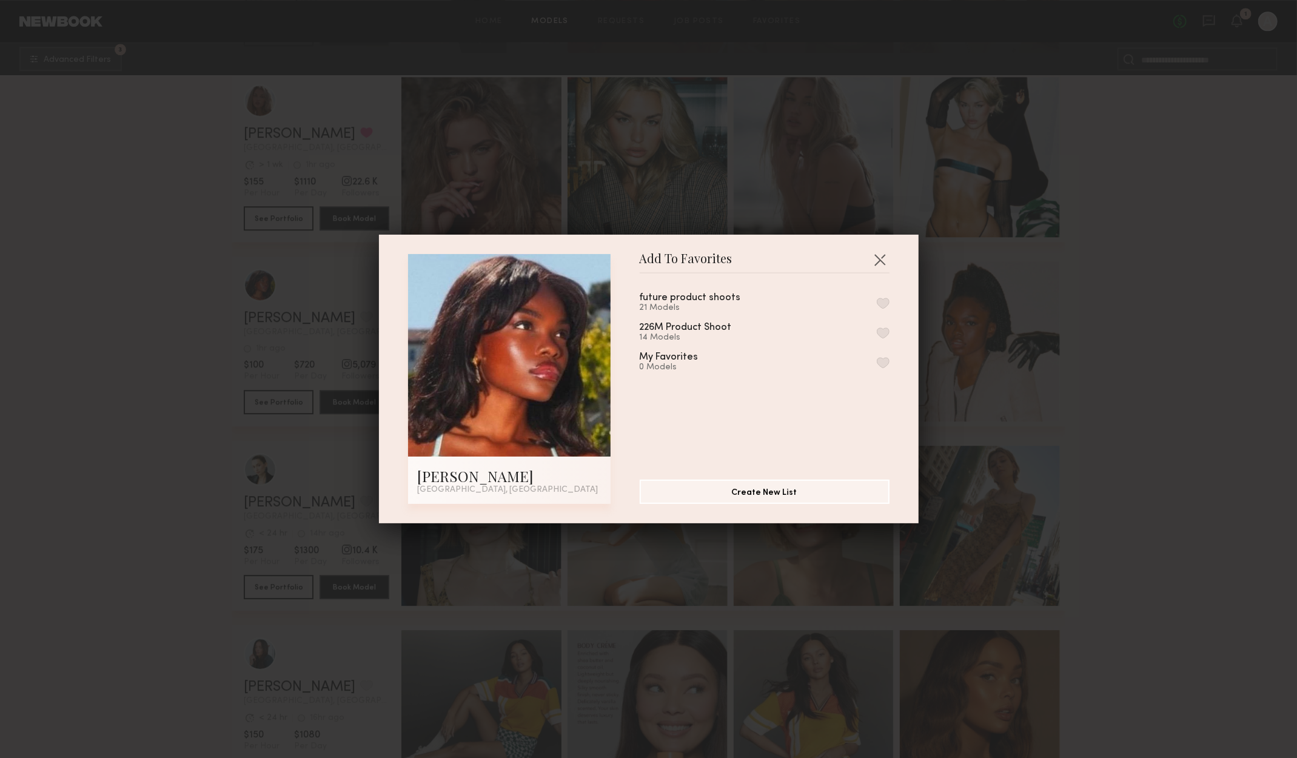
click at [877, 298] on button "button" at bounding box center [883, 303] width 13 height 11
click at [875, 254] on button "button" at bounding box center [879, 259] width 19 height 19
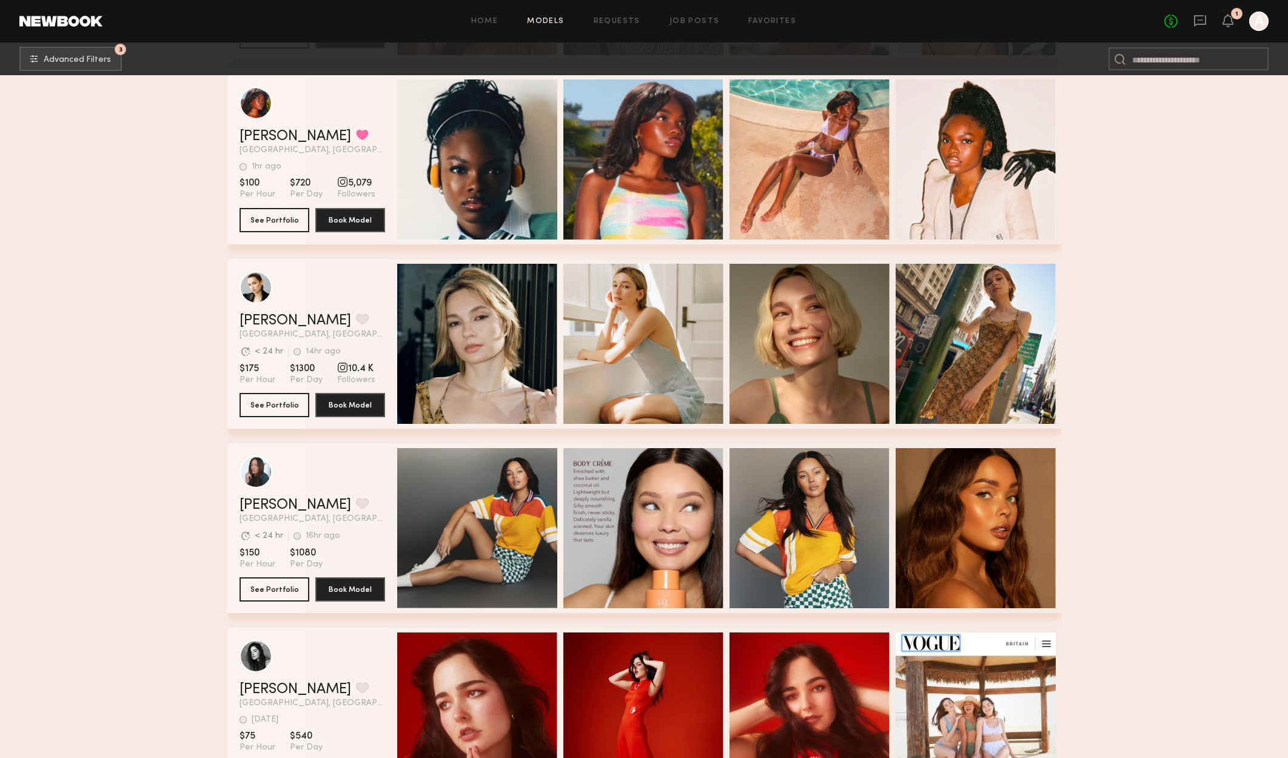
scroll to position [2910, 0]
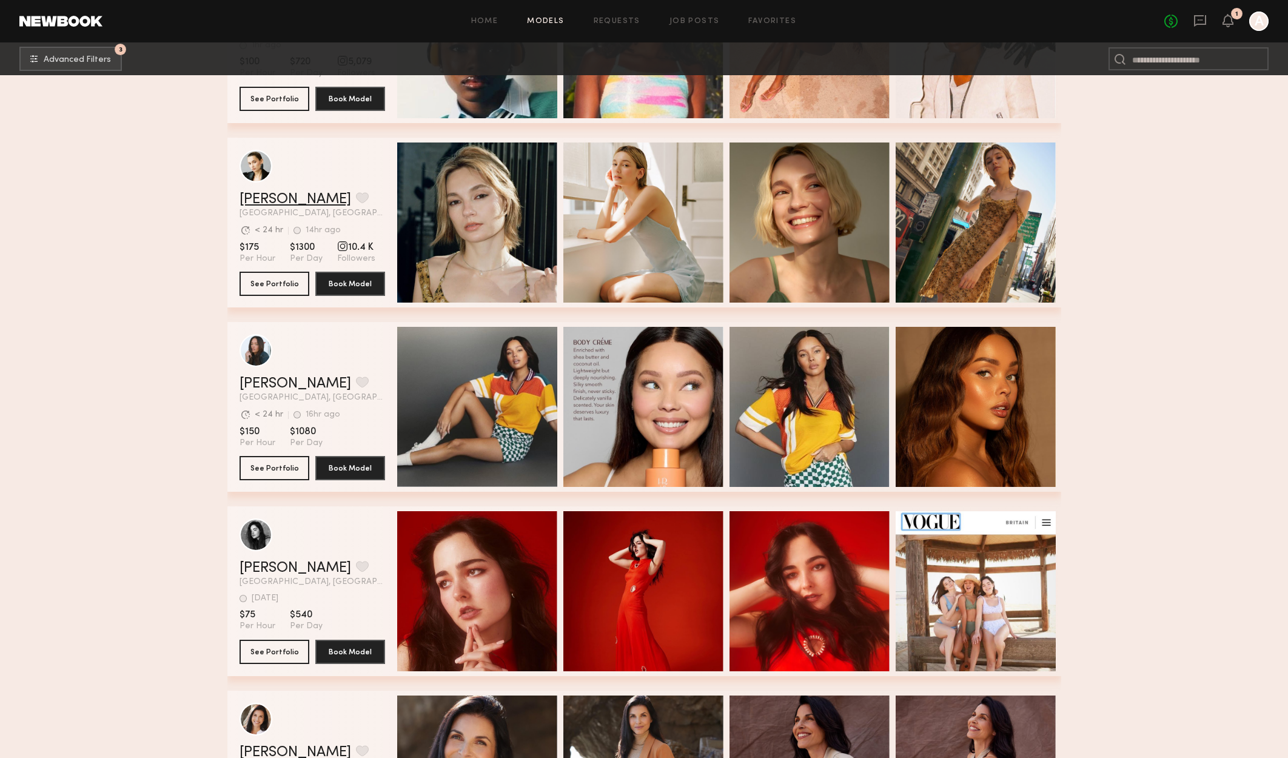
click at [266, 203] on link "Yuliia K." at bounding box center [295, 199] width 112 height 15
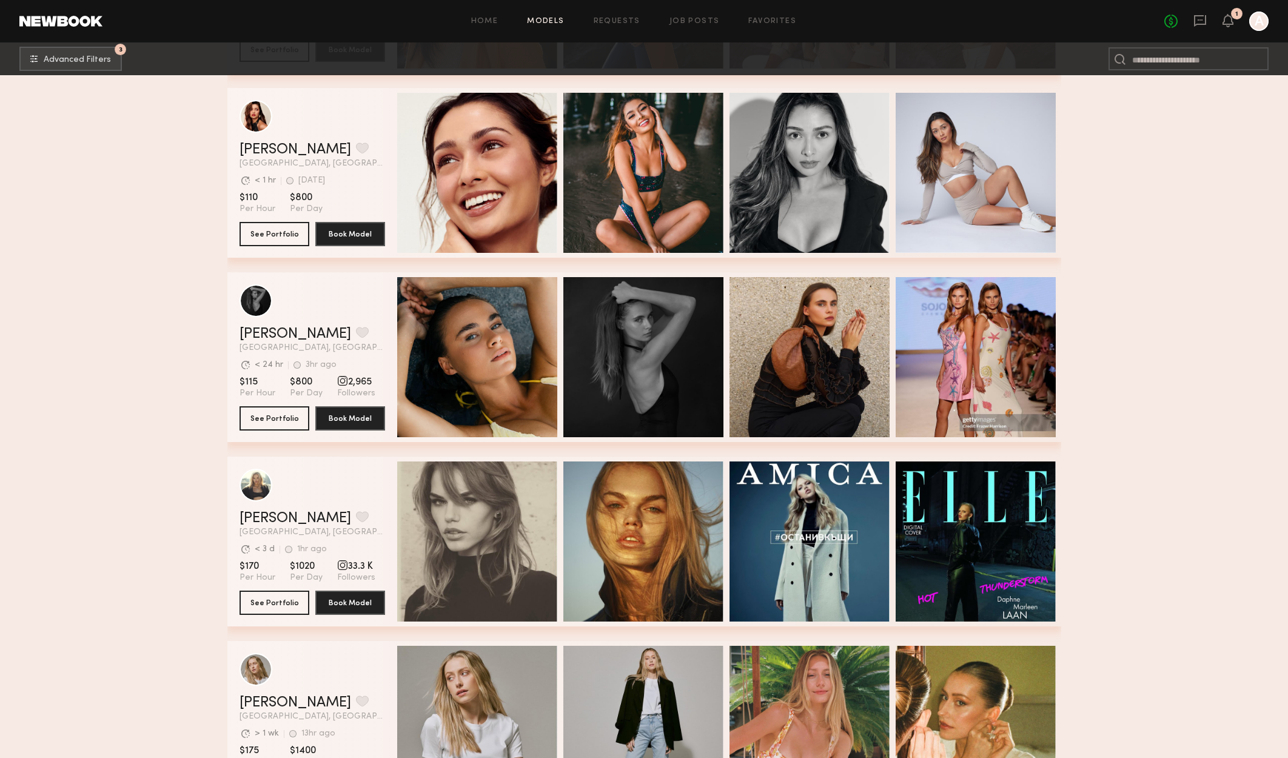
scroll to position [3698, 0]
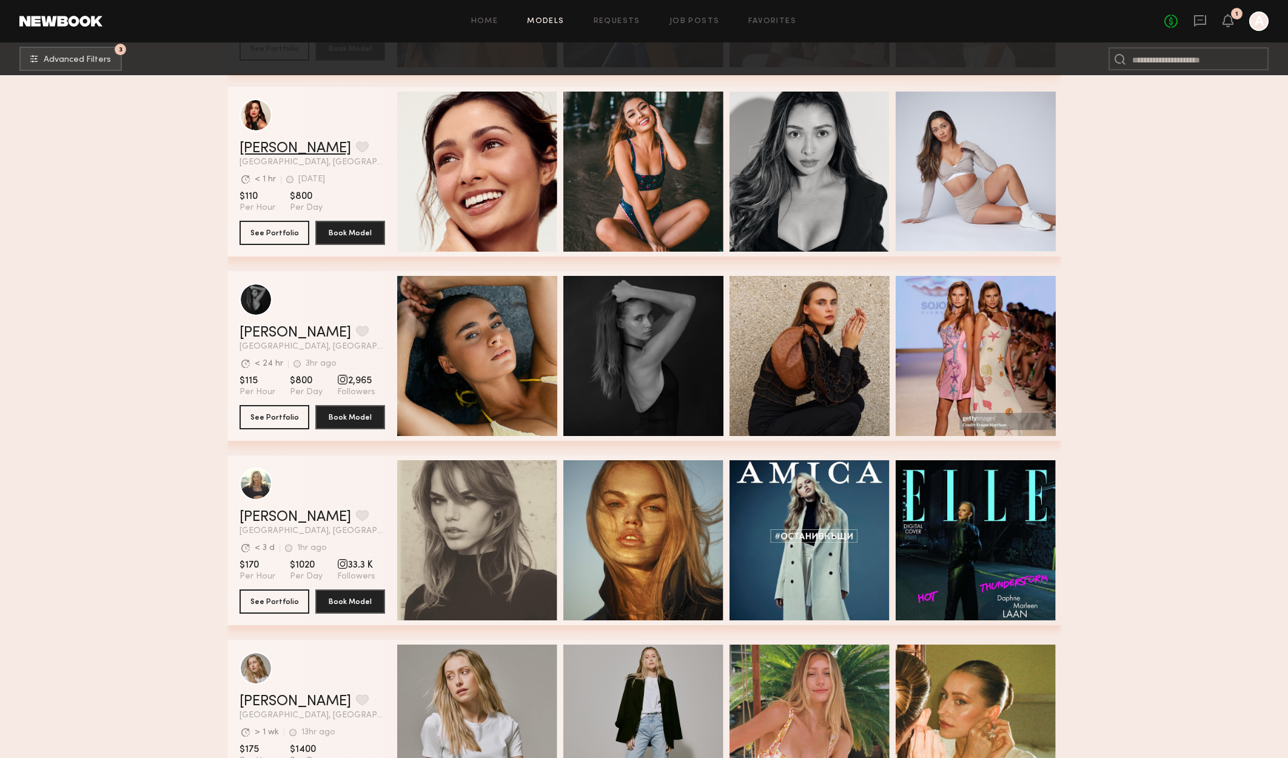
click at [293, 155] on link "Angelica J." at bounding box center [295, 148] width 112 height 15
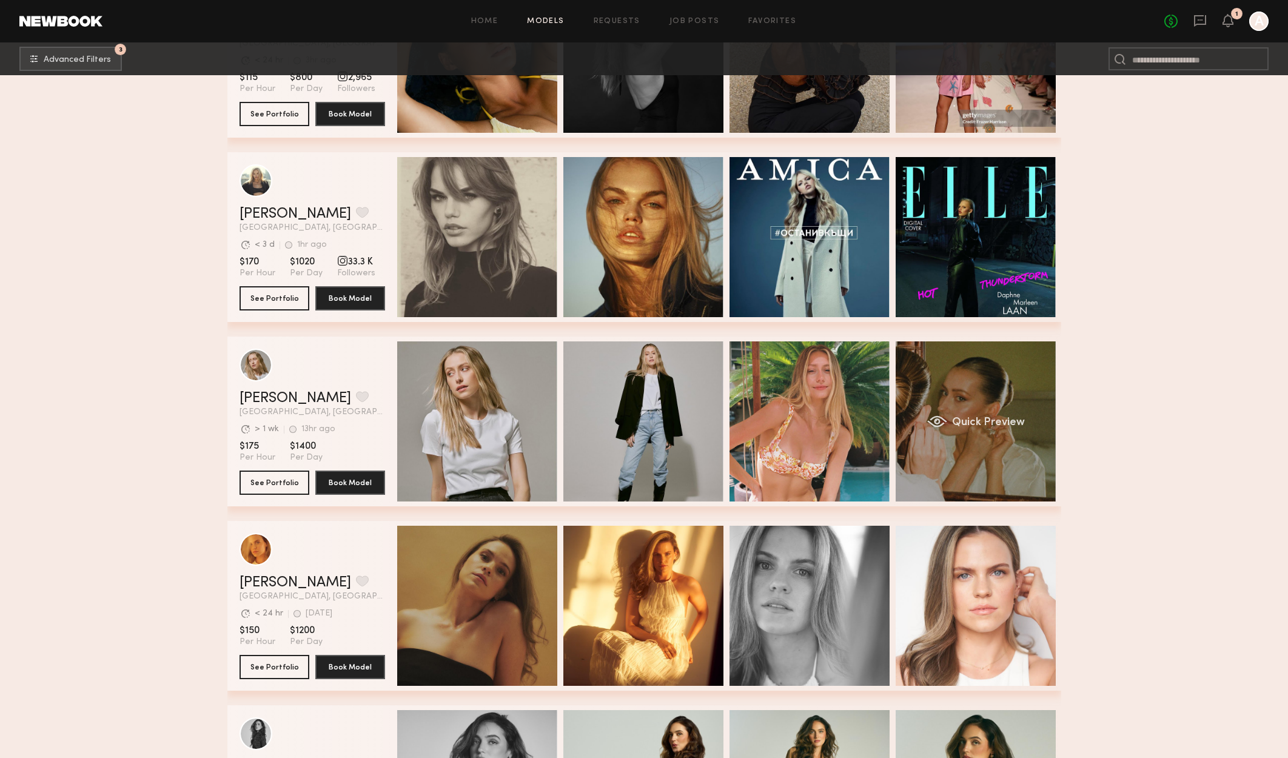
click at [996, 425] on span "Quick Preview" at bounding box center [987, 422] width 73 height 11
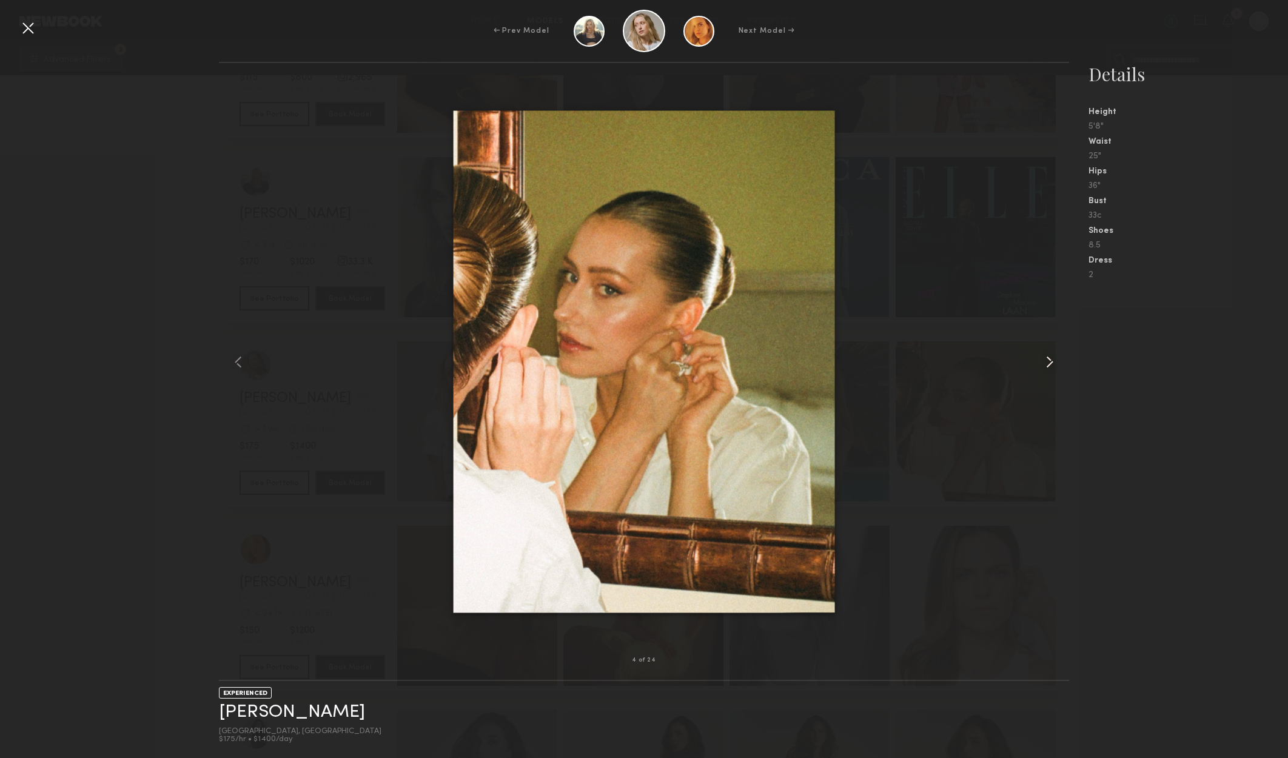
click at [1054, 361] on common-icon at bounding box center [1049, 361] width 19 height 19
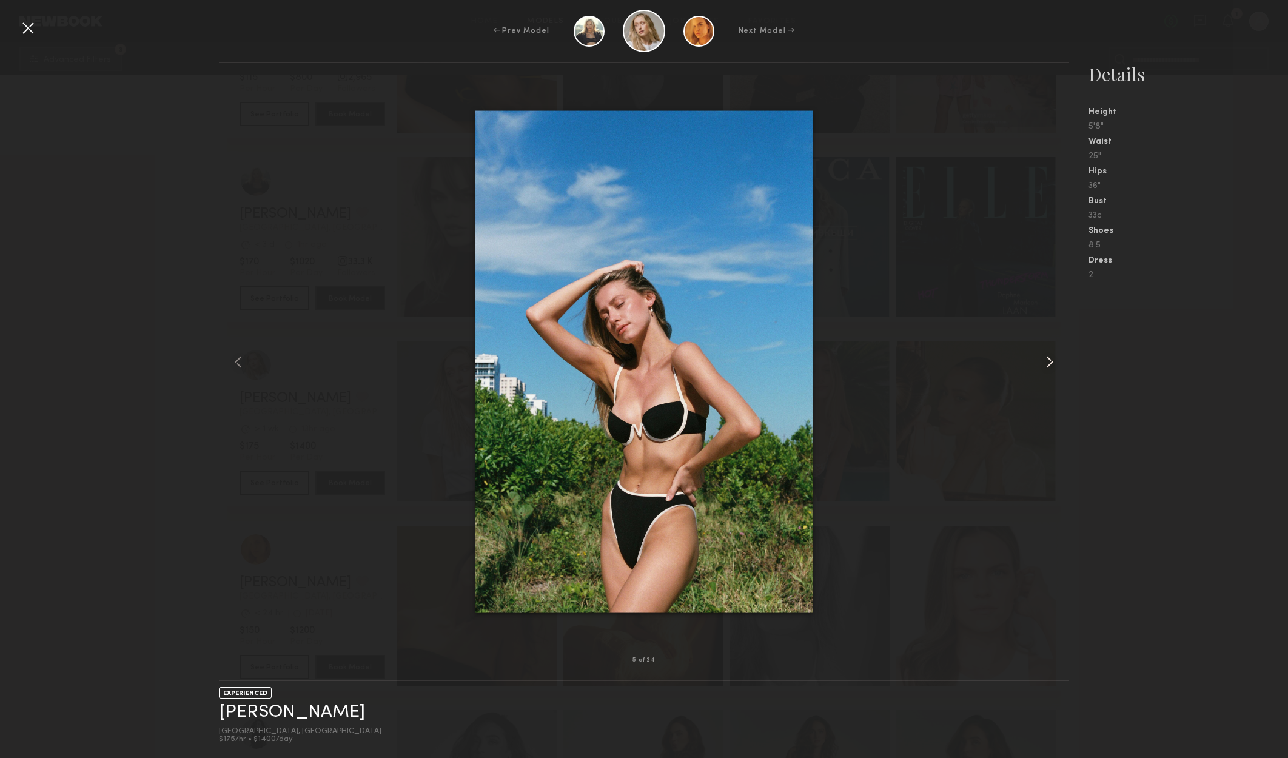
click at [1054, 361] on common-icon at bounding box center [1049, 361] width 19 height 19
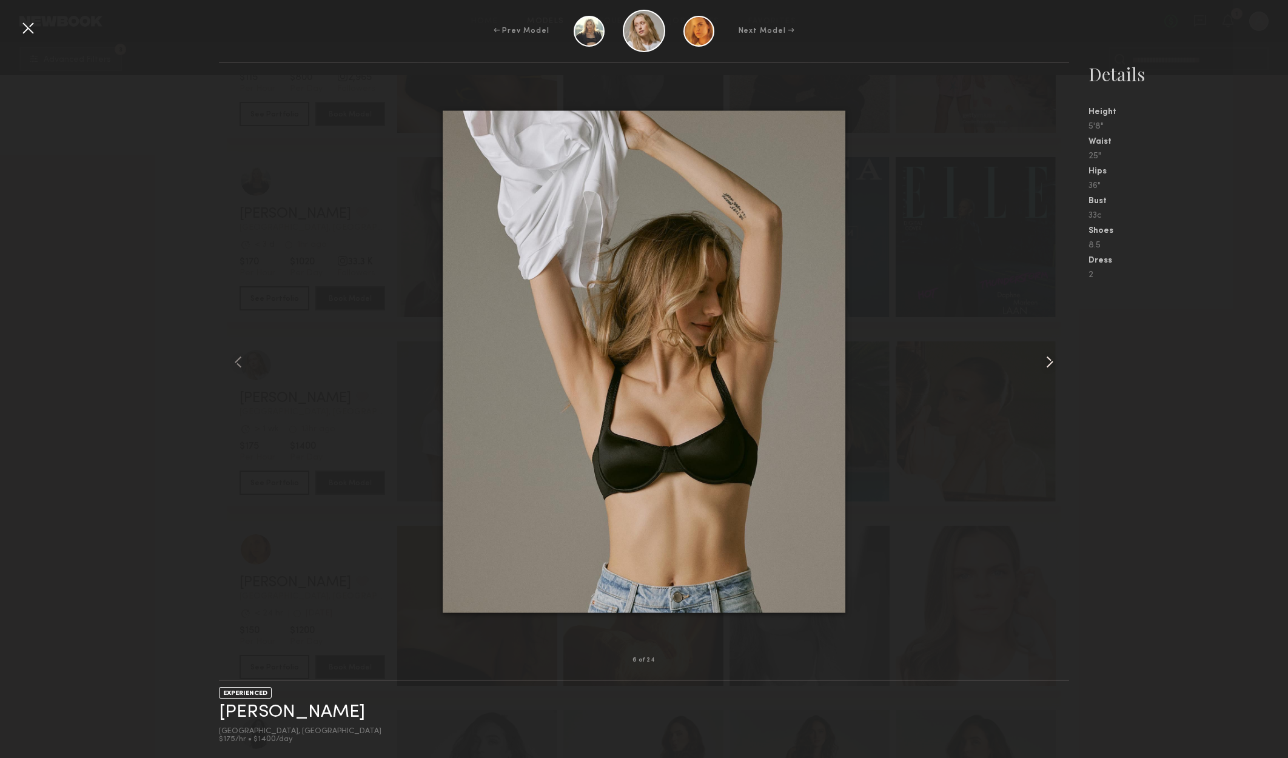
click at [1054, 355] on common-icon at bounding box center [1049, 361] width 19 height 19
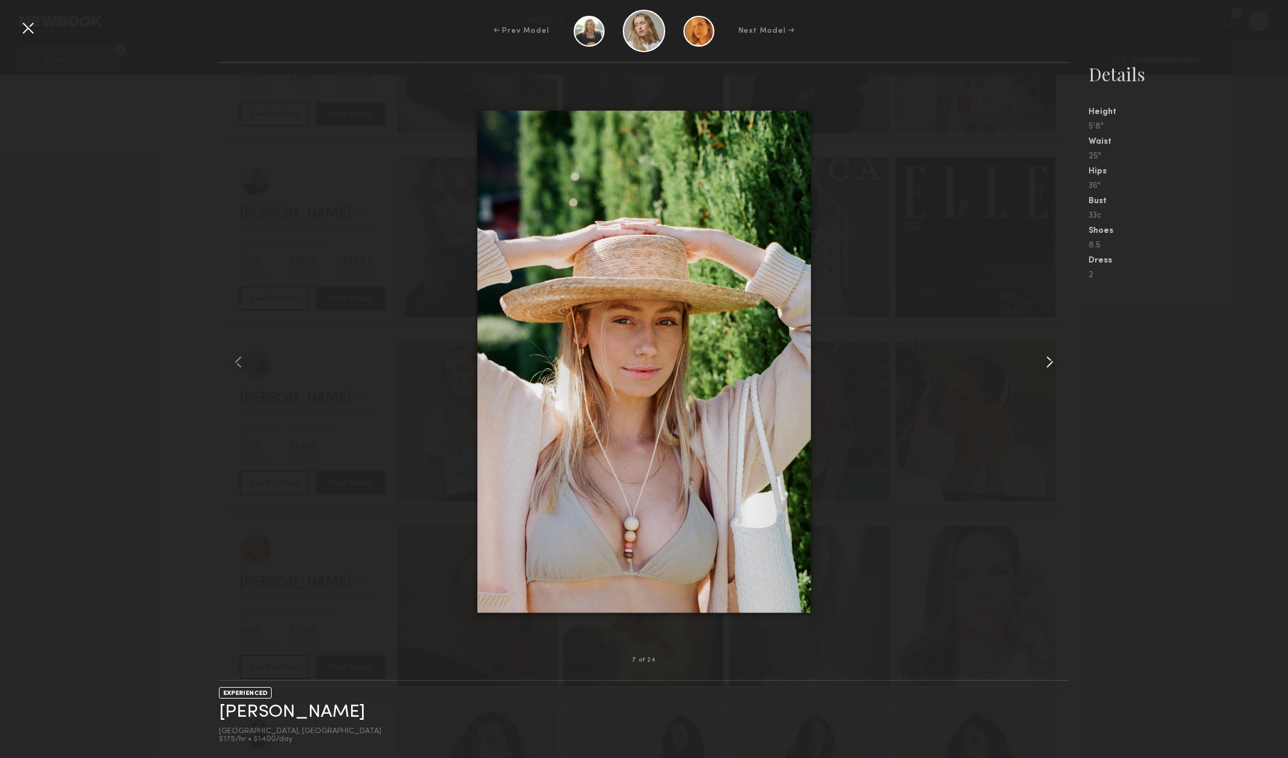
click at [1054, 353] on common-icon at bounding box center [1049, 361] width 19 height 19
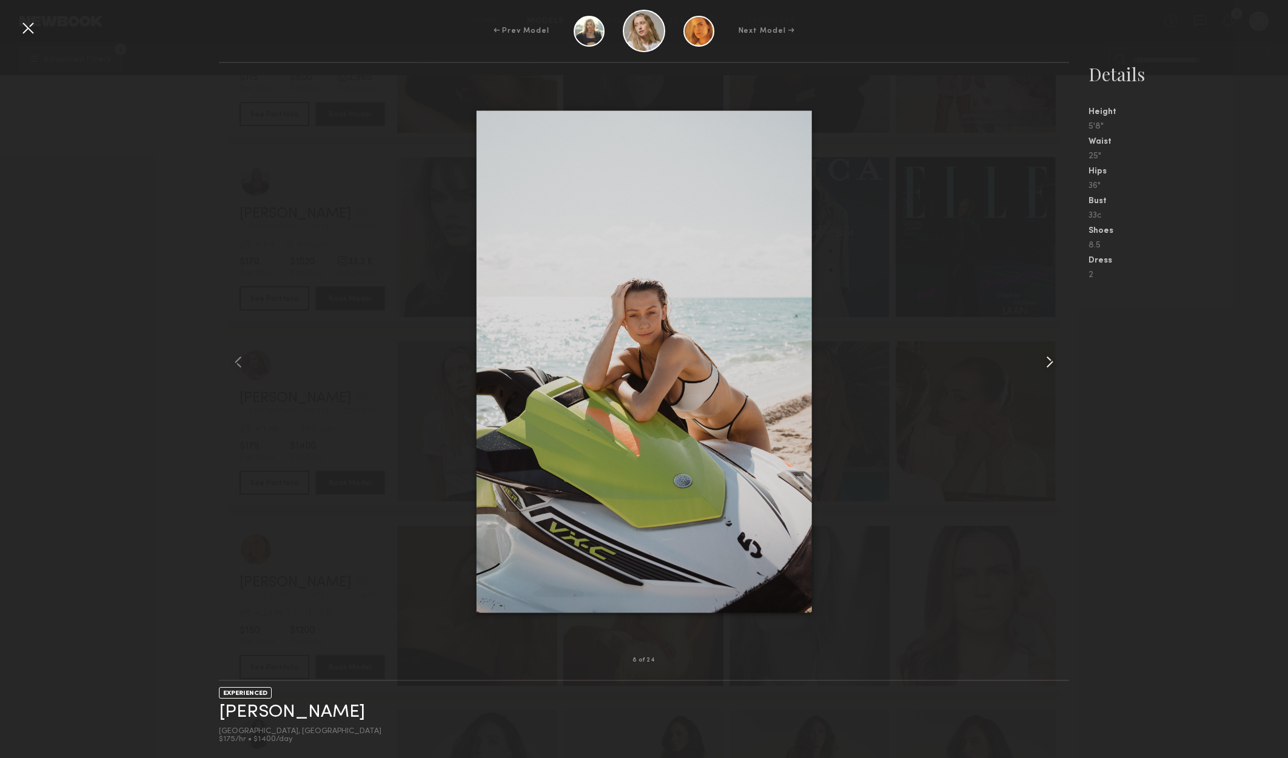
click at [1054, 353] on common-icon at bounding box center [1049, 361] width 19 height 19
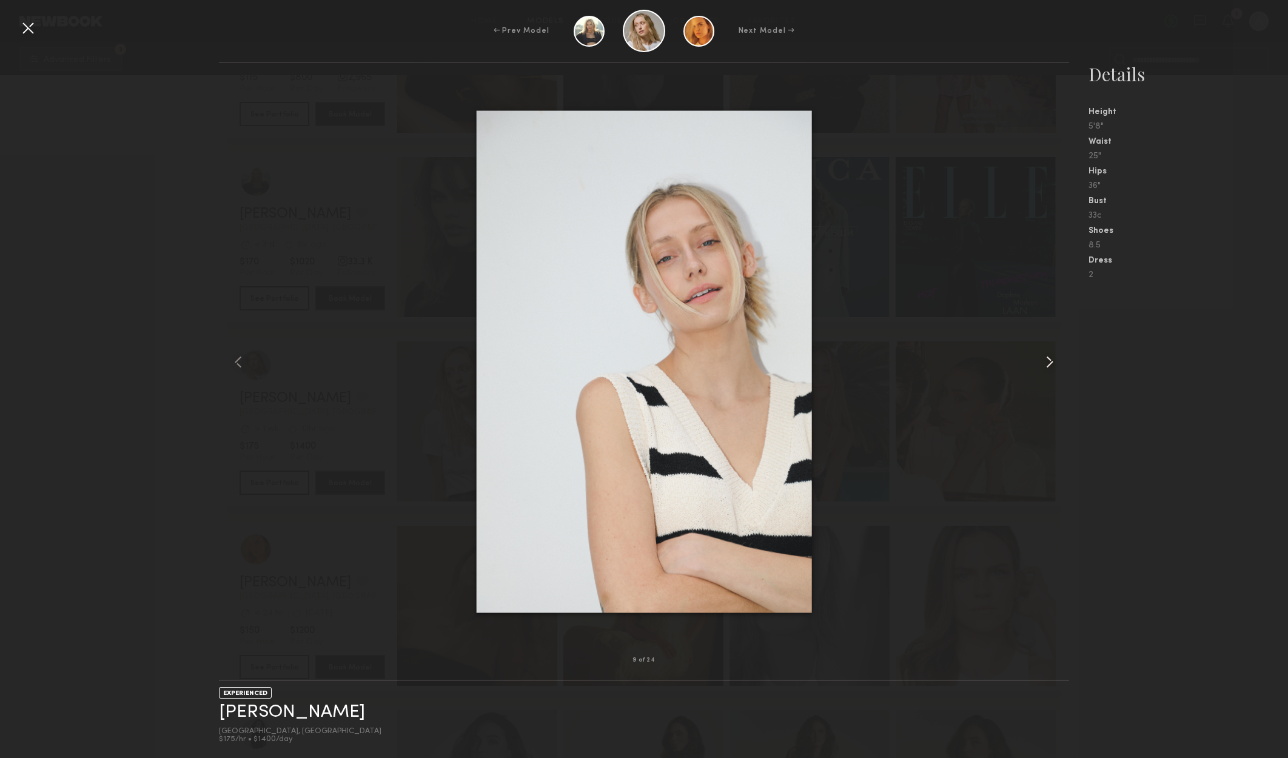
click at [1052, 367] on common-icon at bounding box center [1049, 361] width 19 height 19
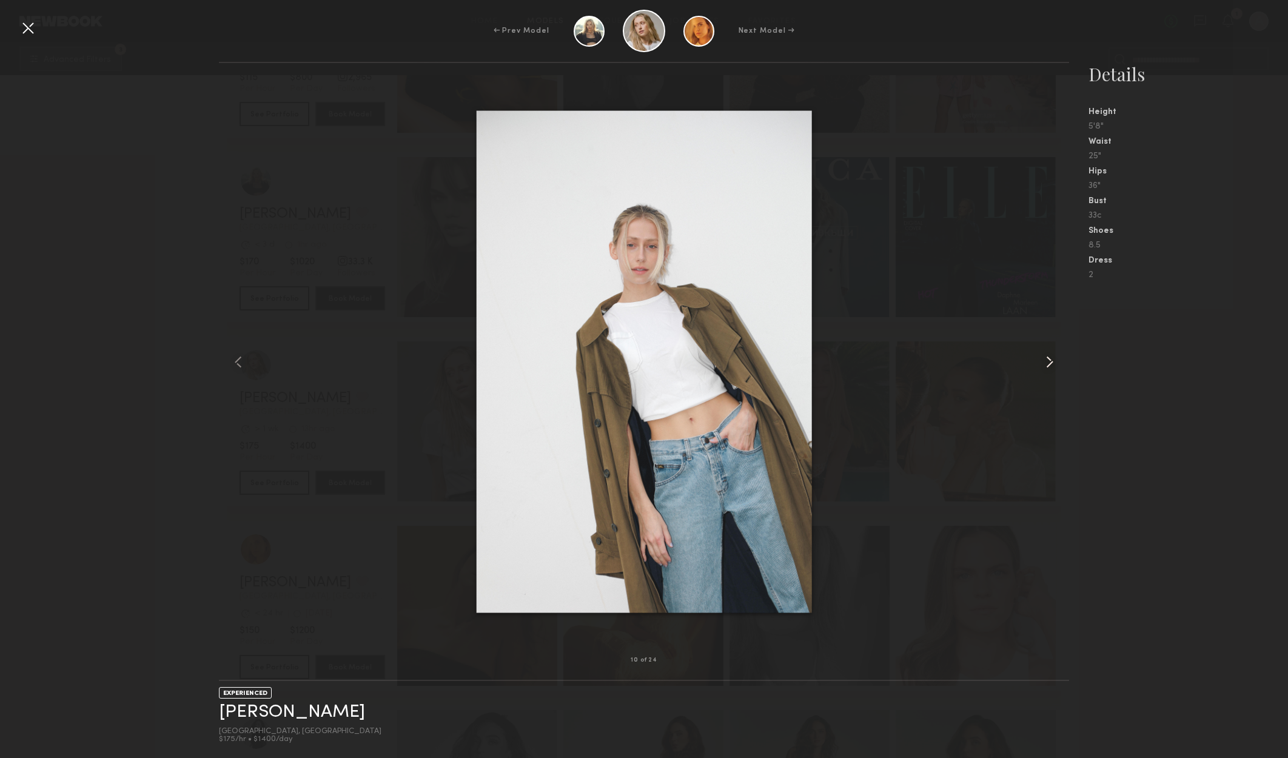
click at [1057, 350] on div at bounding box center [1052, 361] width 34 height 558
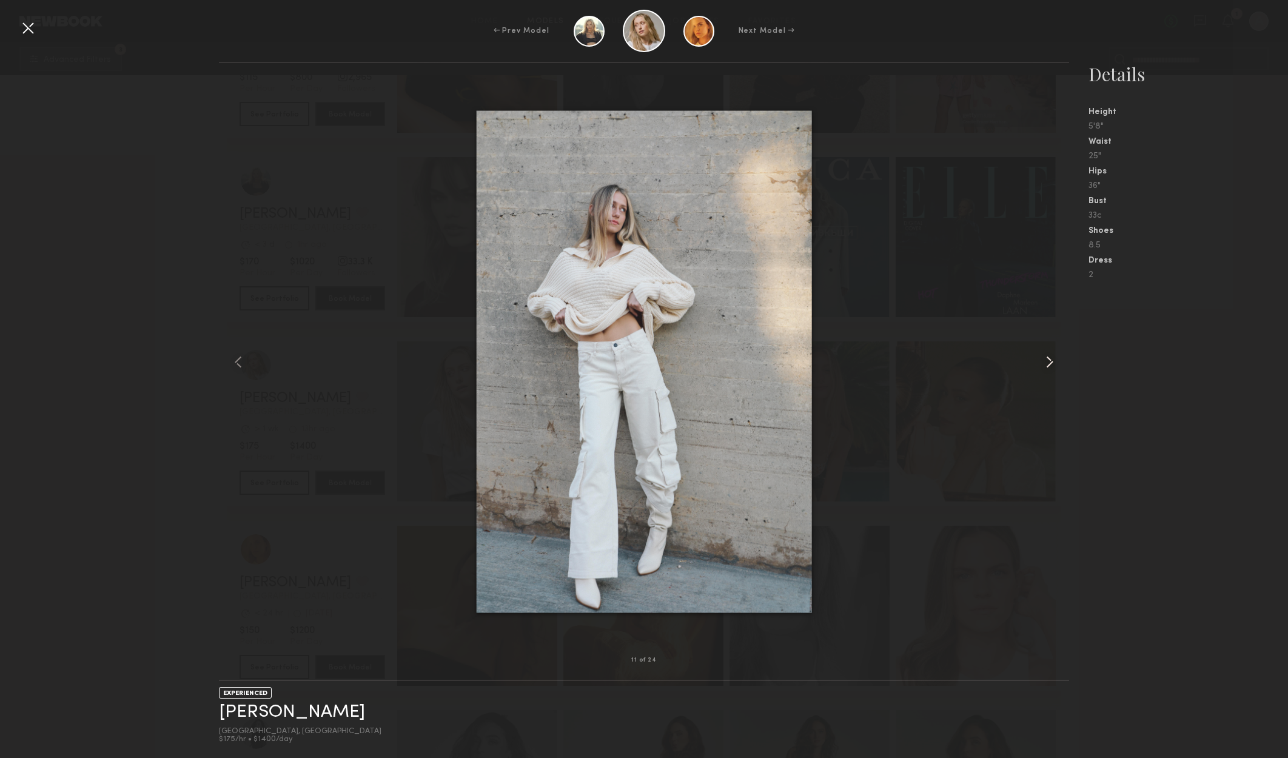
click at [1057, 344] on div at bounding box center [1052, 361] width 34 height 558
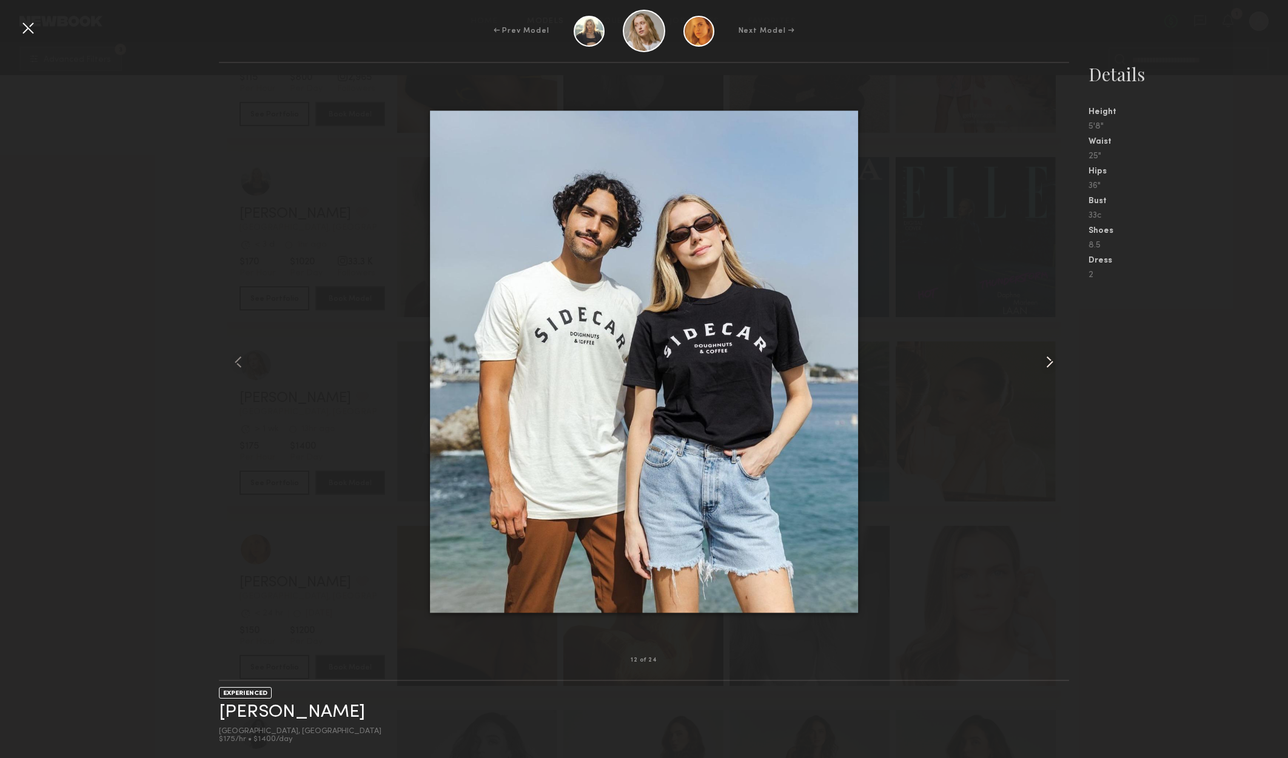
click at [1057, 344] on div at bounding box center [1052, 361] width 34 height 558
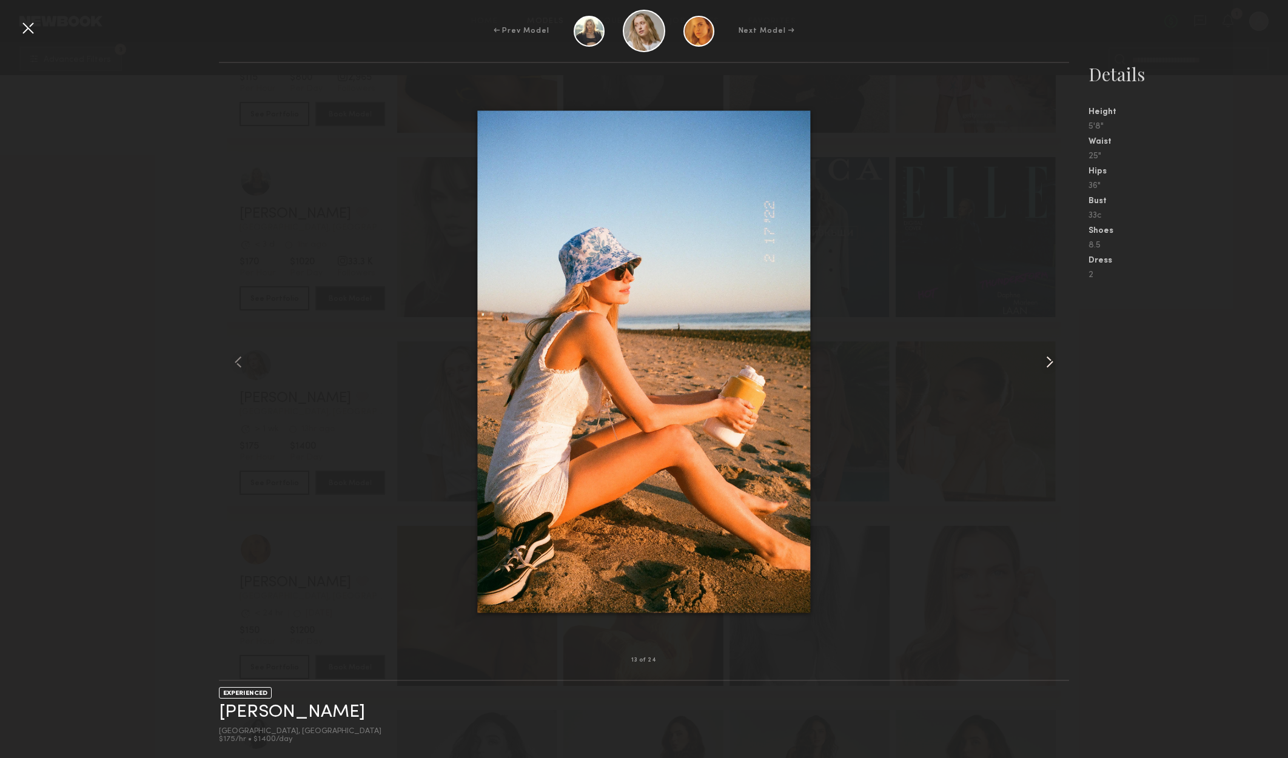
click at [1057, 344] on div at bounding box center [1052, 361] width 34 height 558
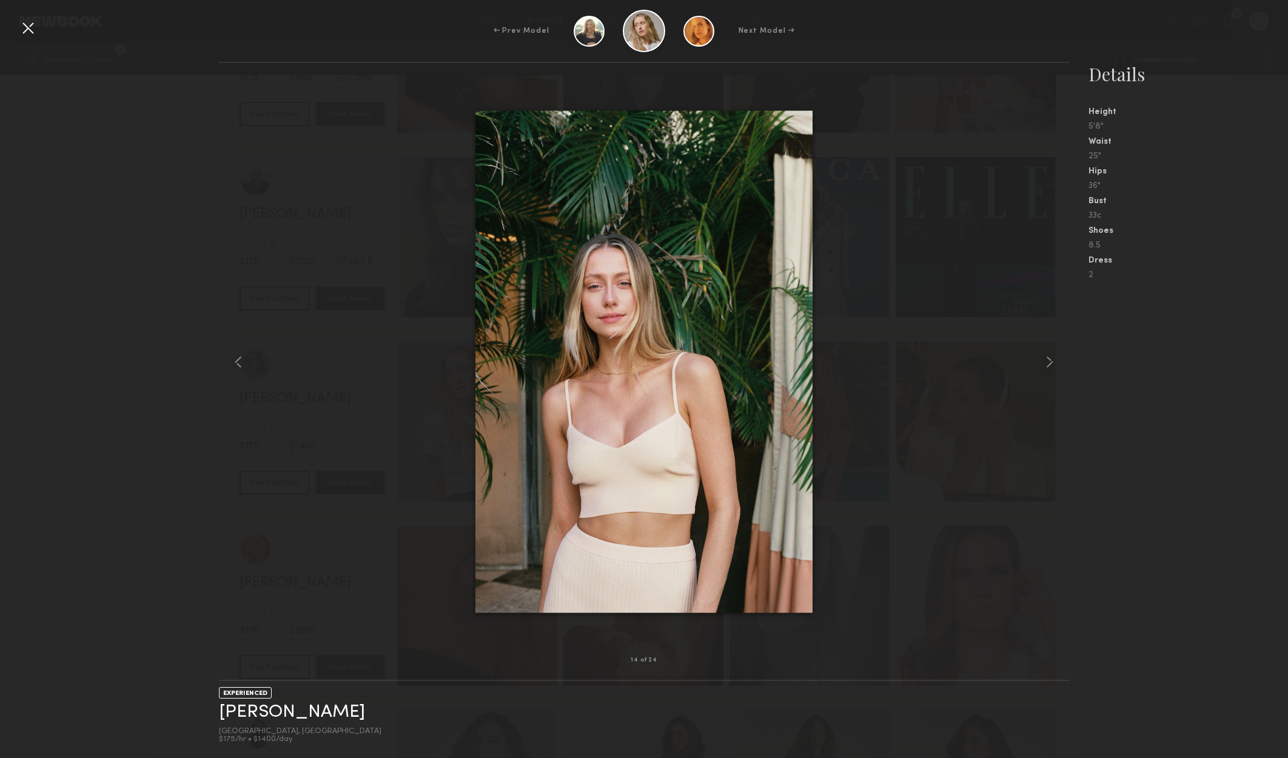
click at [32, 24] on div at bounding box center [27, 27] width 19 height 19
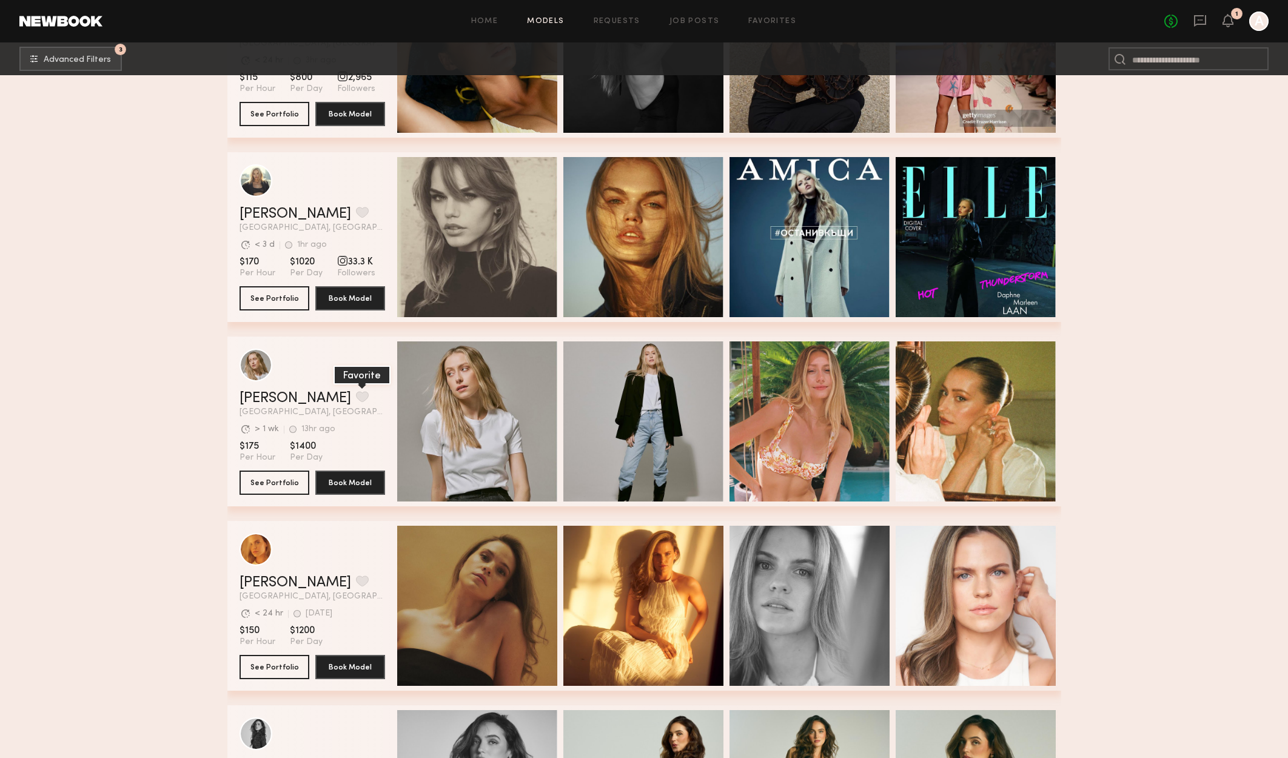
click at [356, 398] on button "grid" at bounding box center [362, 396] width 13 height 11
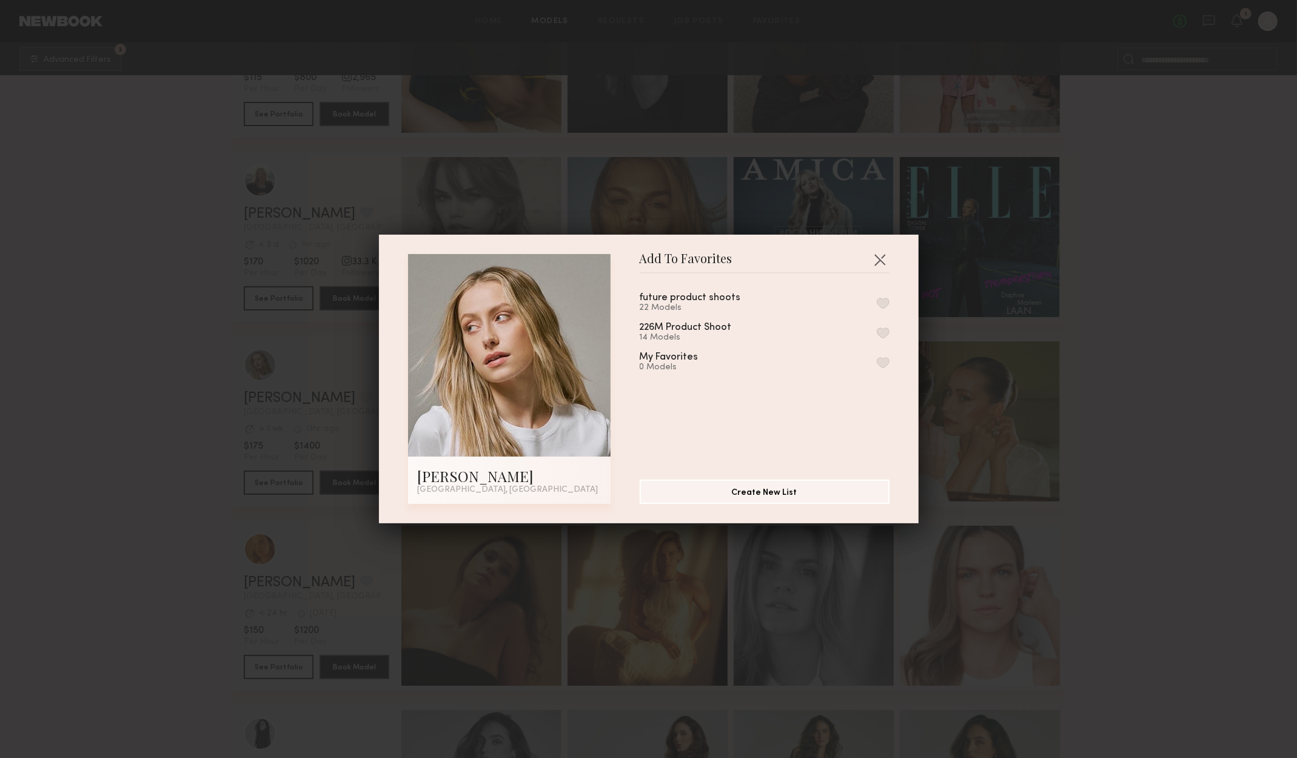
click at [877, 305] on button "button" at bounding box center [883, 303] width 13 height 11
click at [874, 255] on button "button" at bounding box center [879, 259] width 19 height 19
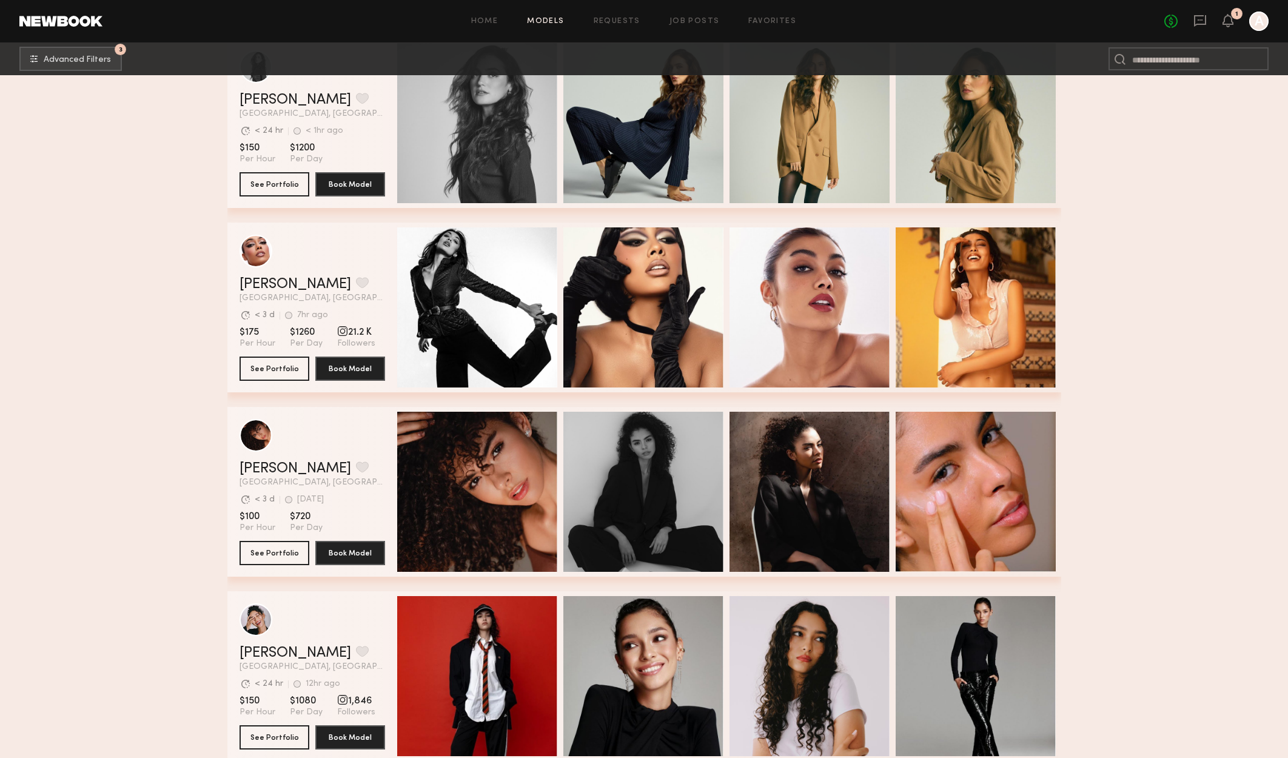
scroll to position [4789, 0]
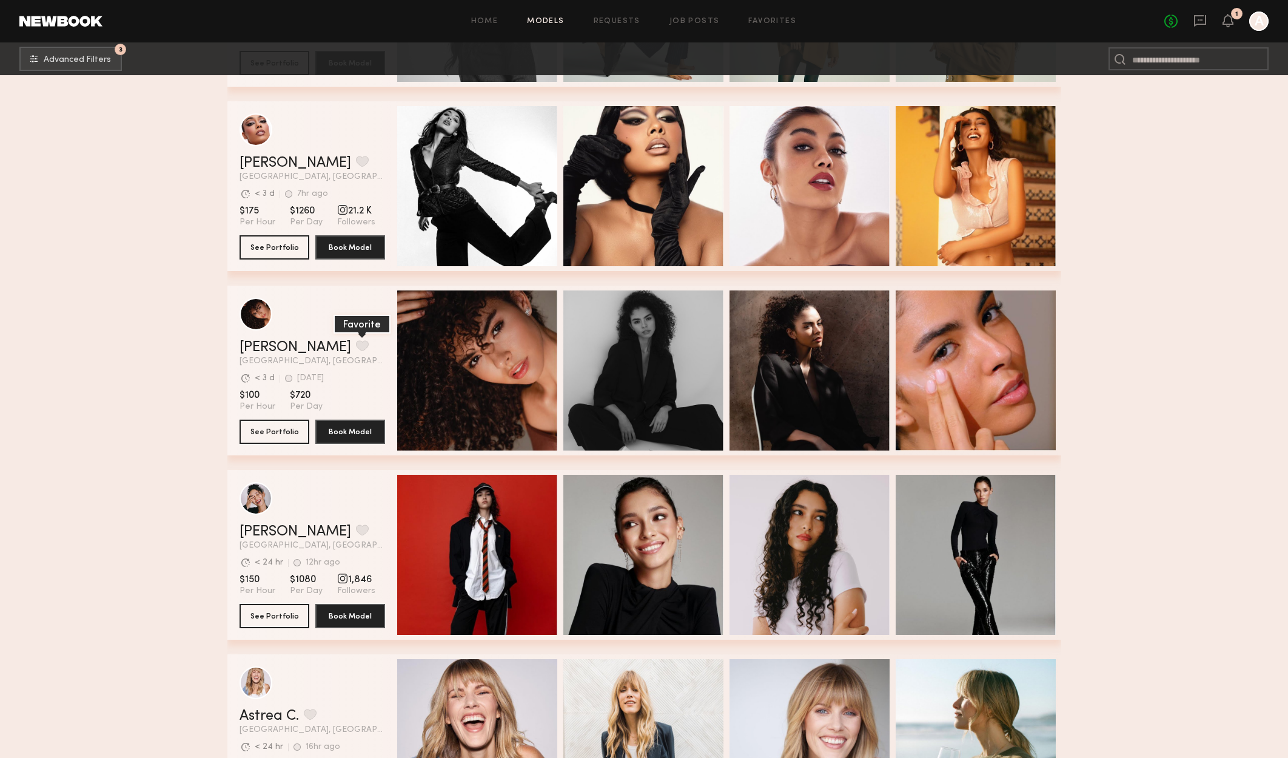
click at [356, 344] on button "grid" at bounding box center [362, 345] width 13 height 11
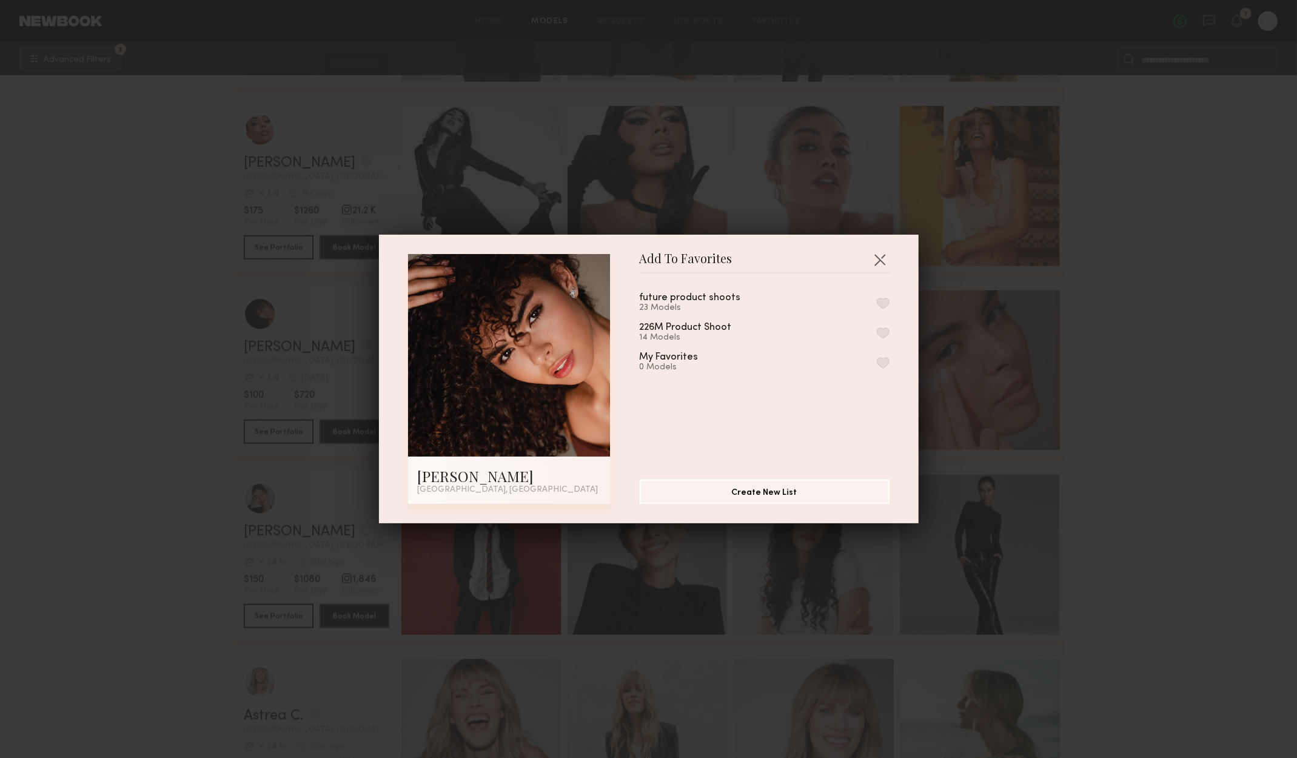
click at [877, 298] on button "button" at bounding box center [883, 303] width 13 height 11
click at [877, 303] on button "Remove from favorite list" at bounding box center [883, 303] width 13 height 11
drag, startPoint x: 872, startPoint y: 303, endPoint x: 883, endPoint y: 299, distance: 11.7
click at [883, 299] on div "future product shoots 23 Models 226M Product Shoot 14 Models My Favorites 0 Mod…" at bounding box center [771, 371] width 262 height 177
click at [877, 306] on button "button" at bounding box center [883, 303] width 13 height 11
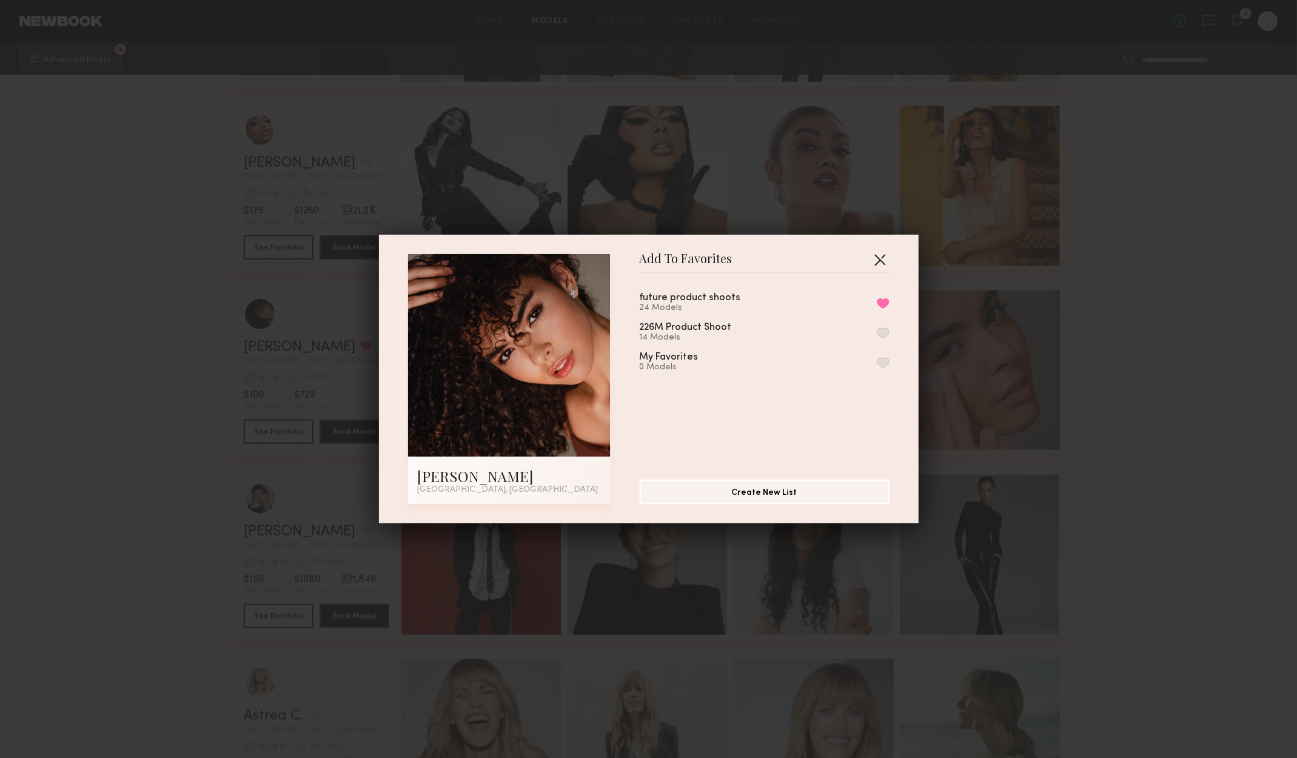
click at [877, 259] on button "button" at bounding box center [879, 259] width 19 height 19
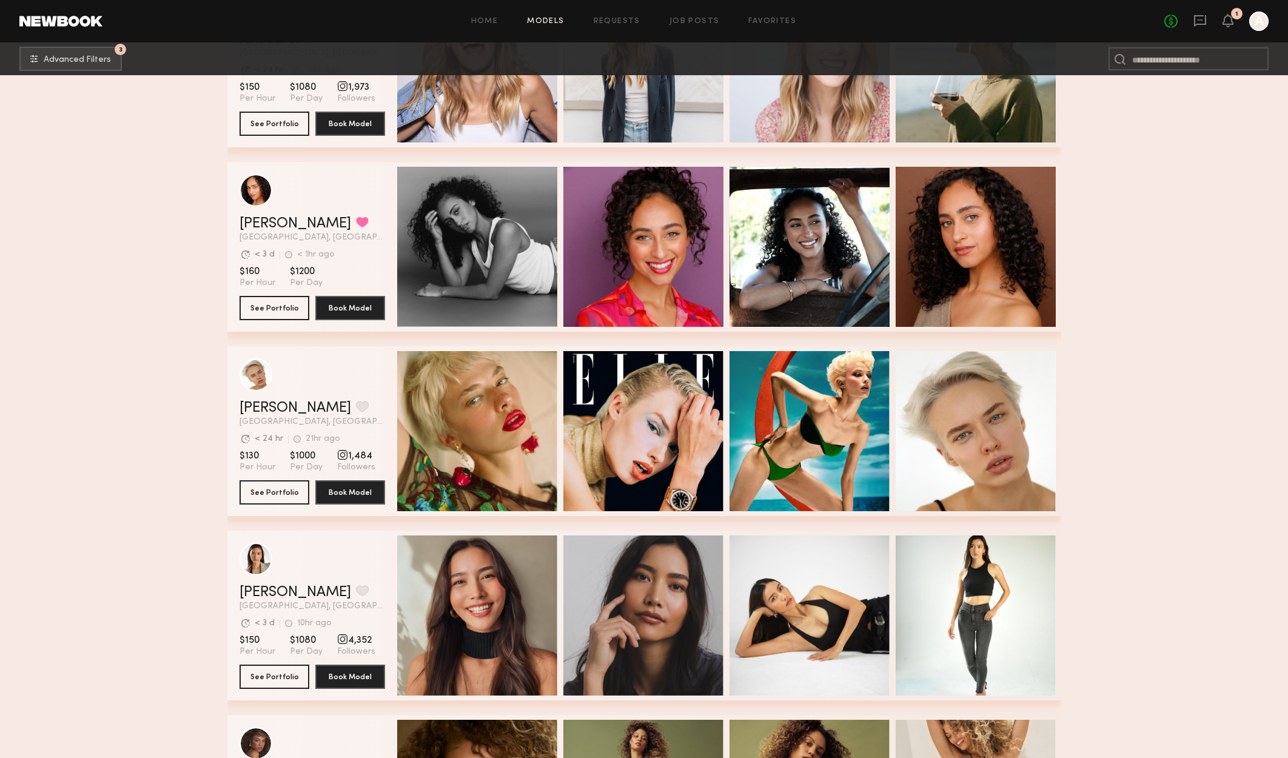
scroll to position [5517, 0]
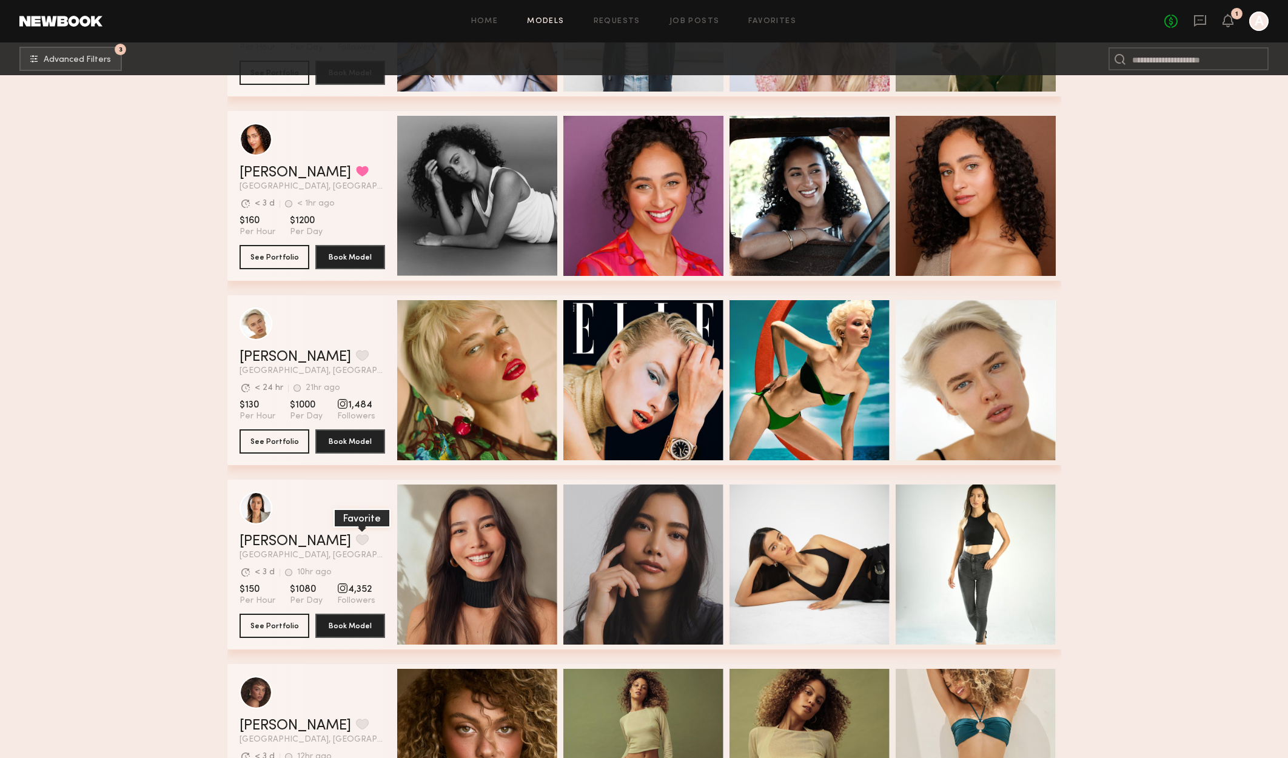
click at [356, 542] on button "grid" at bounding box center [362, 539] width 13 height 11
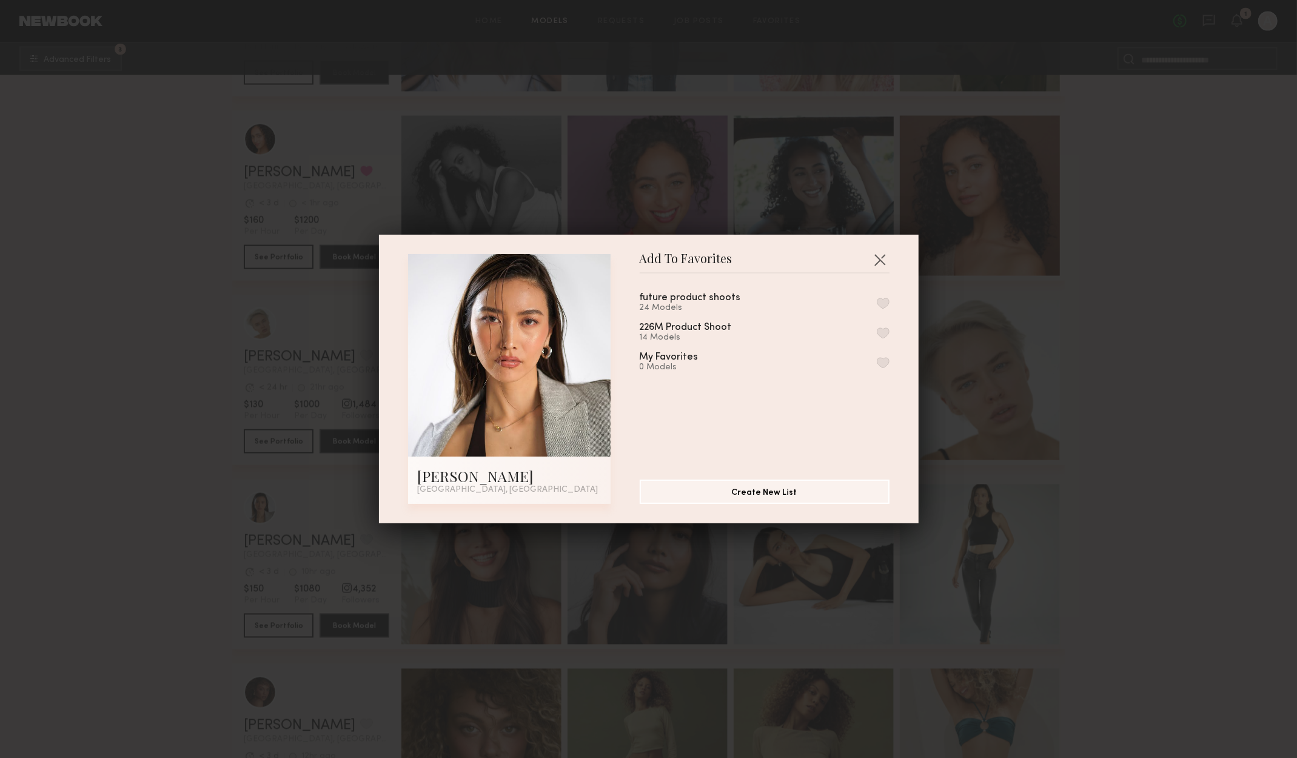
click at [877, 304] on button "button" at bounding box center [883, 303] width 13 height 11
click at [875, 260] on button "button" at bounding box center [879, 259] width 19 height 19
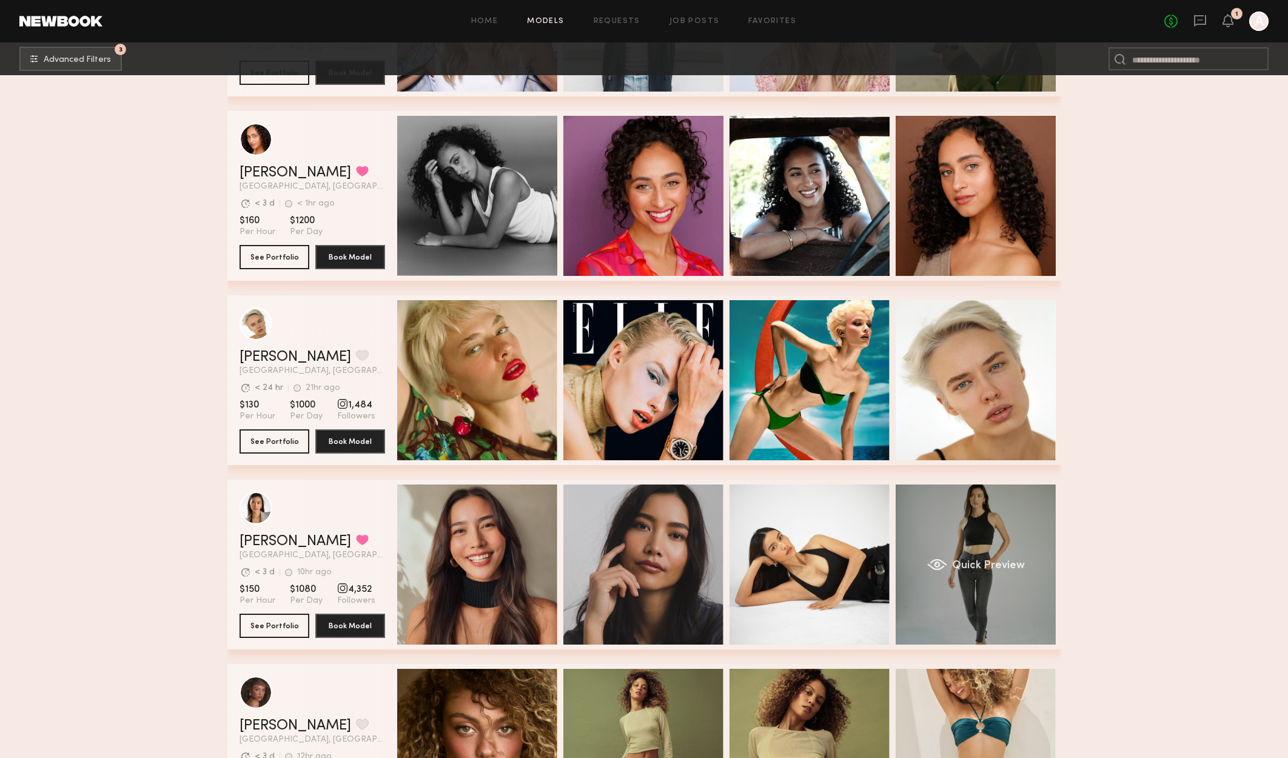
click at [998, 571] on span "Quick Preview" at bounding box center [987, 565] width 73 height 11
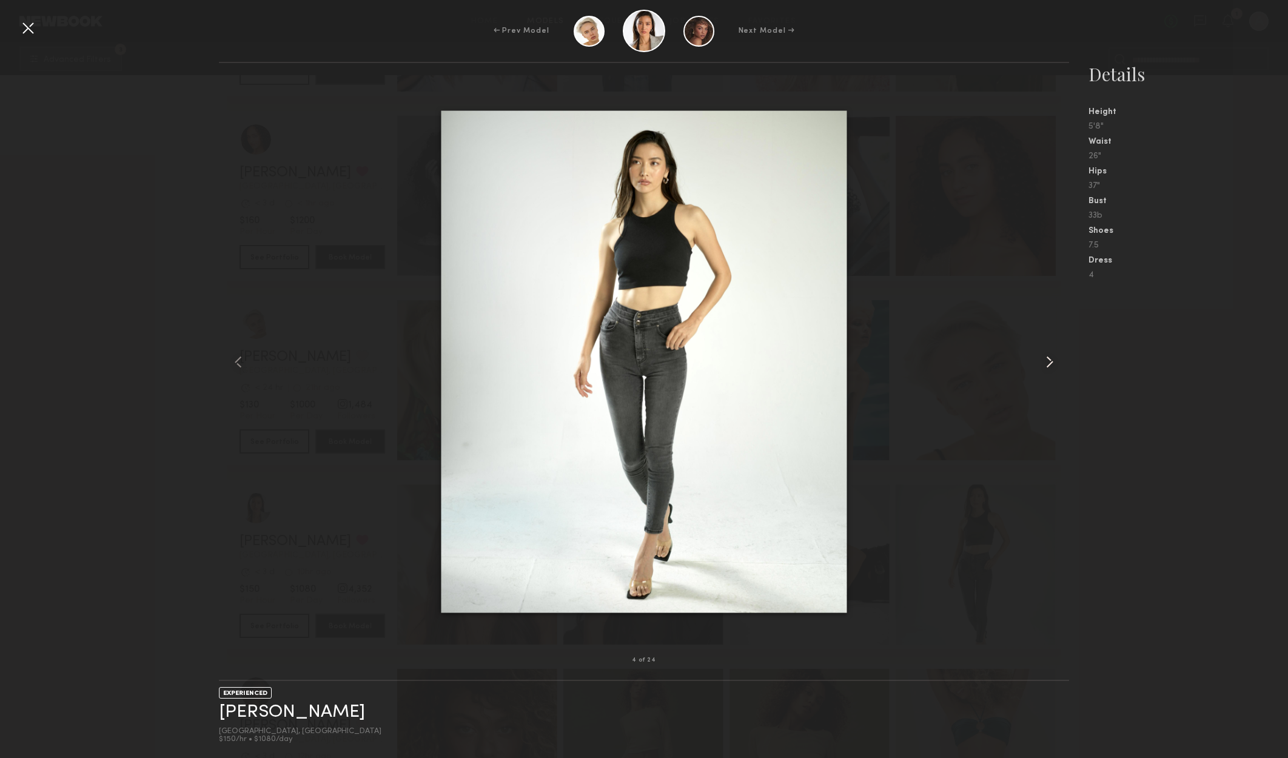
click at [1055, 362] on common-icon at bounding box center [1049, 361] width 19 height 19
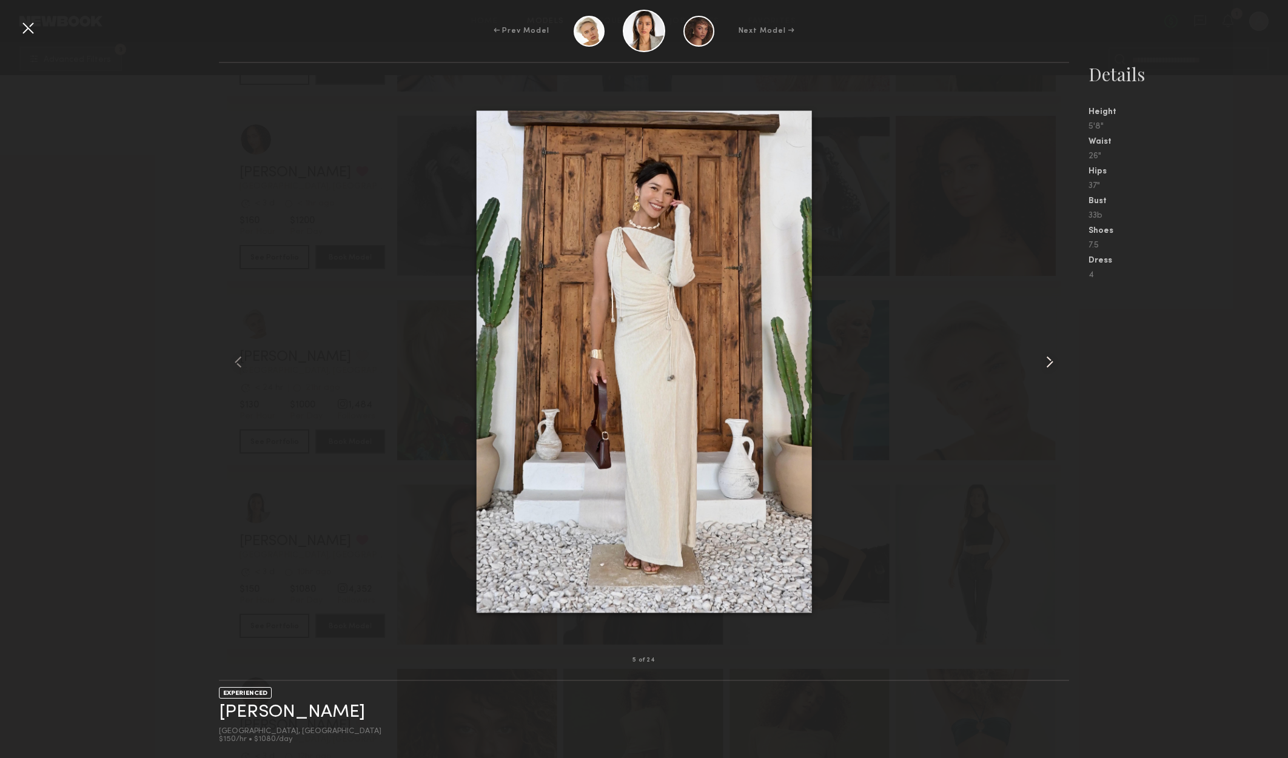
click at [1055, 362] on common-icon at bounding box center [1049, 361] width 19 height 19
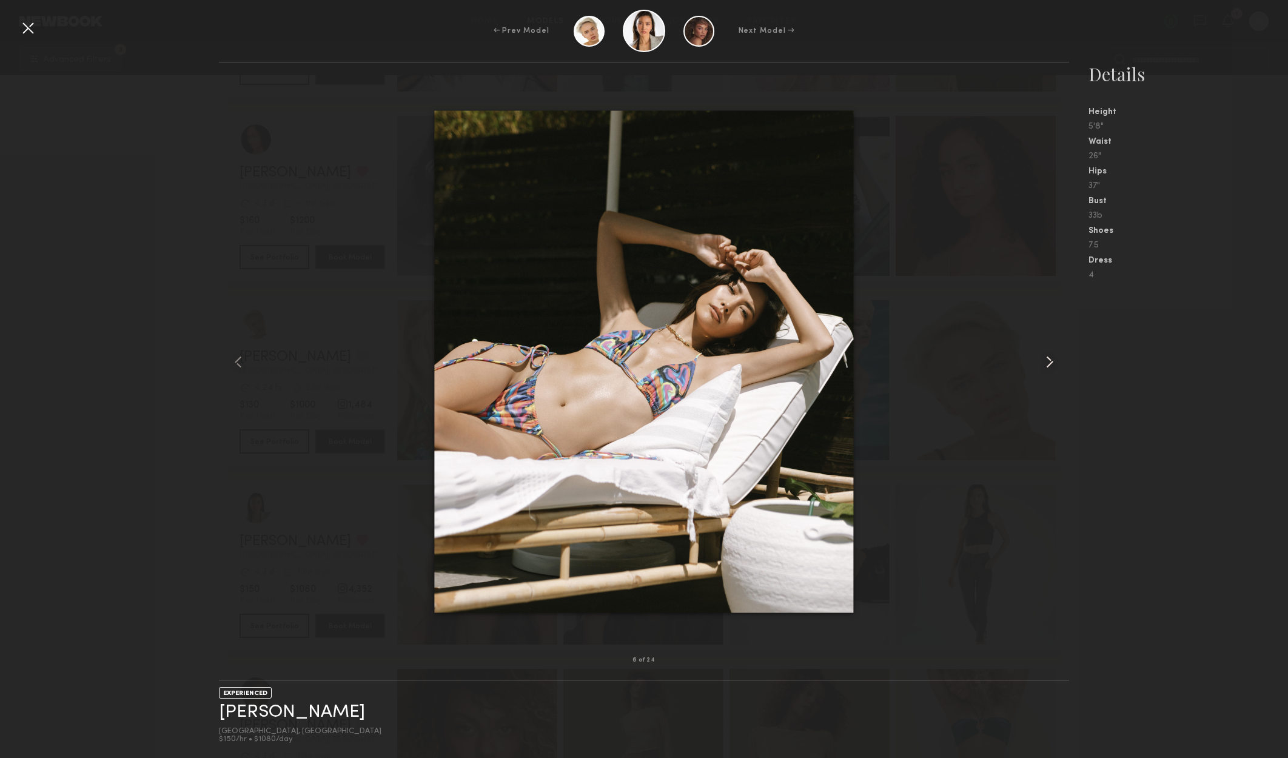
click at [1055, 362] on common-icon at bounding box center [1049, 361] width 19 height 19
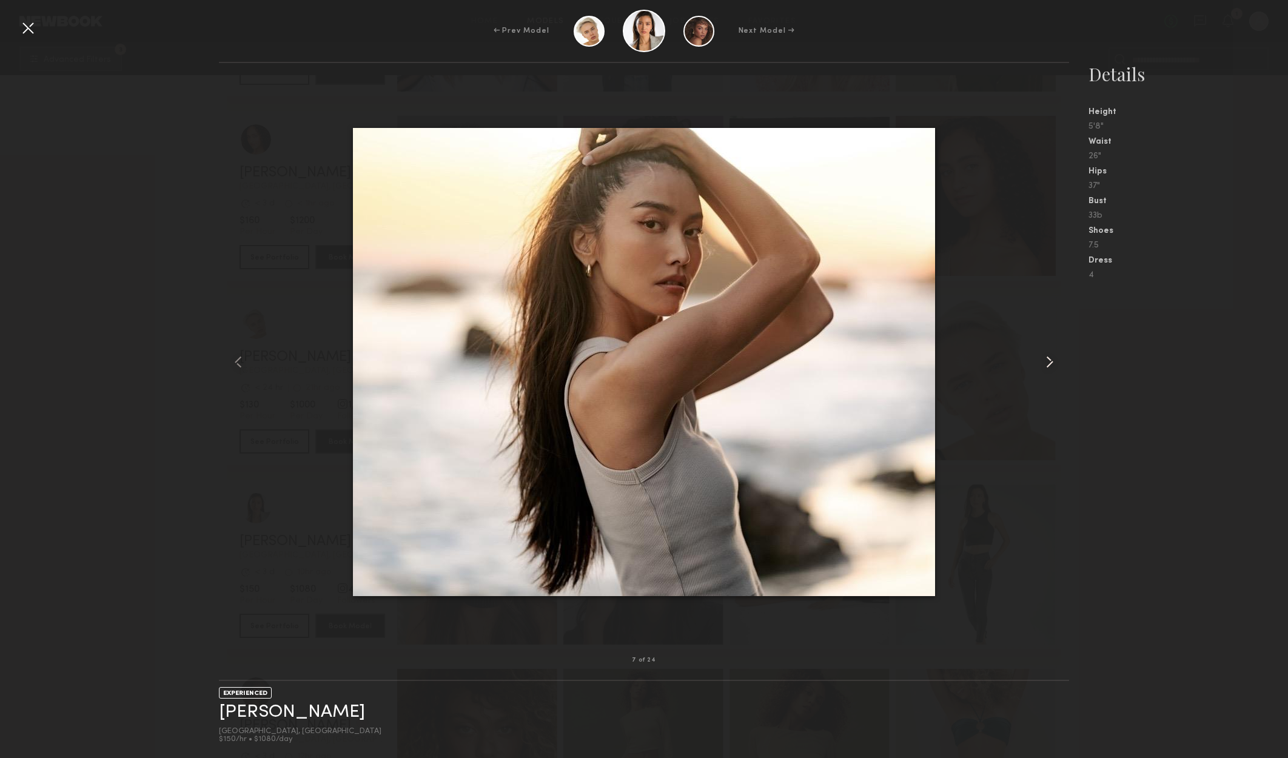
click at [1055, 362] on common-icon at bounding box center [1049, 361] width 19 height 19
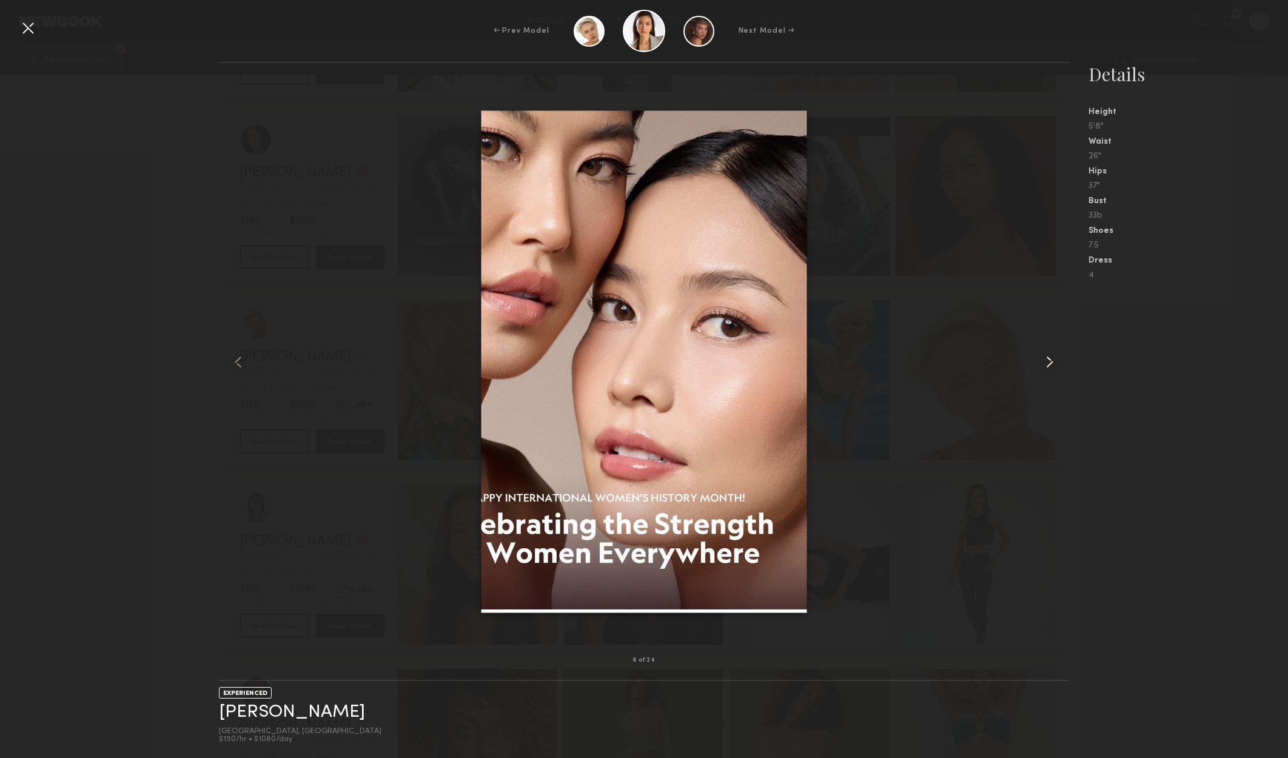
click at [1056, 362] on common-icon at bounding box center [1049, 361] width 19 height 19
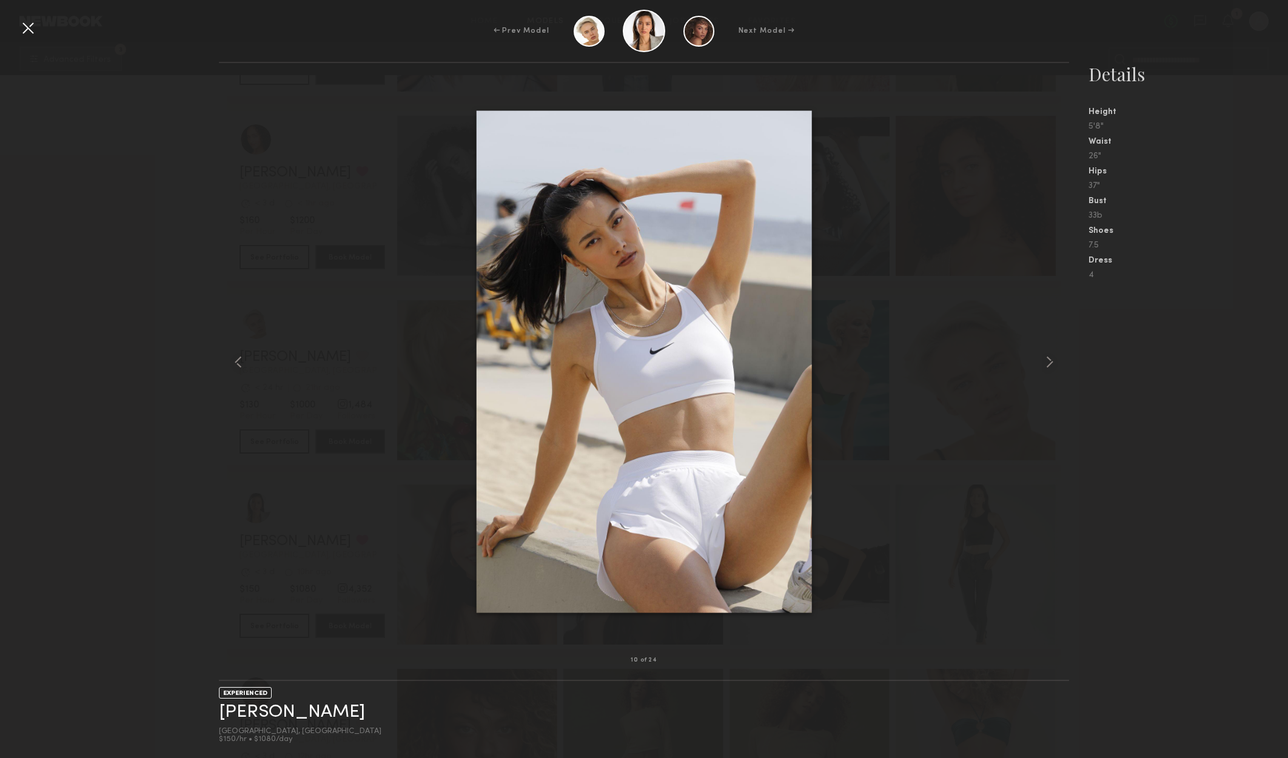
click at [22, 28] on div at bounding box center [27, 27] width 19 height 19
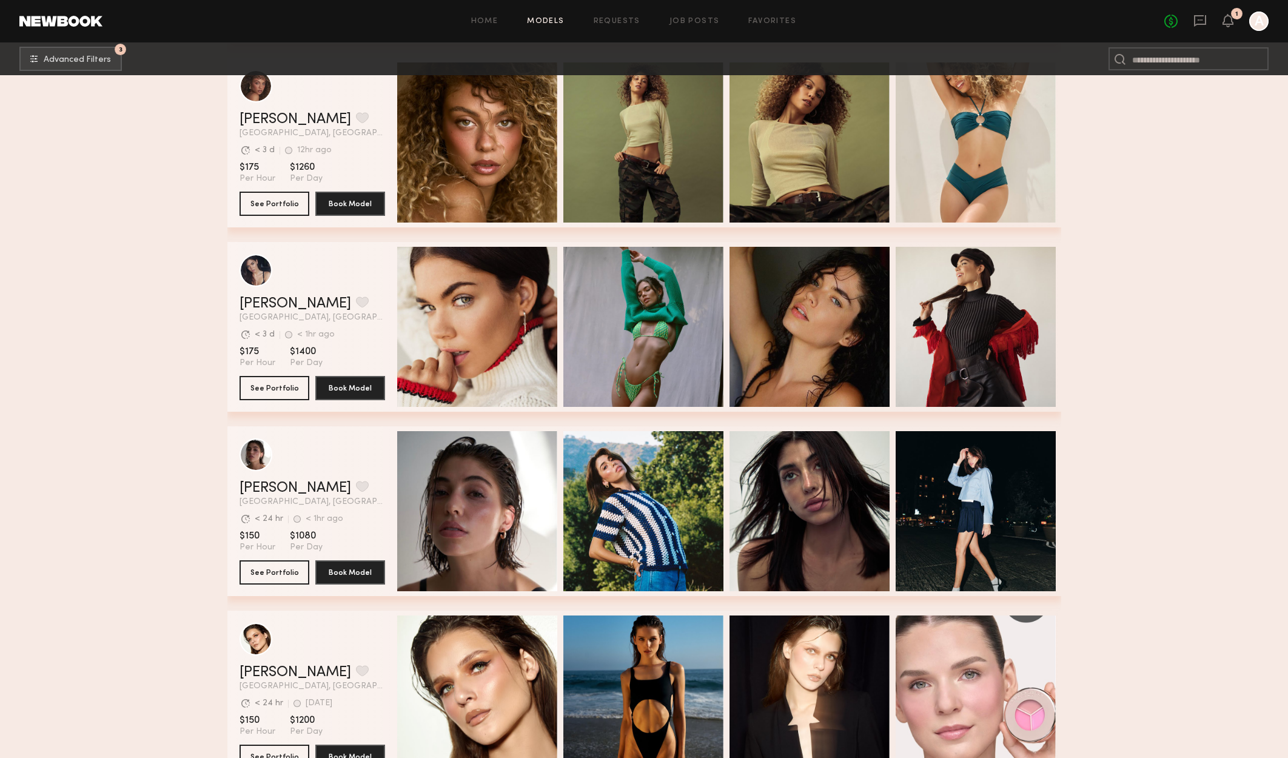
scroll to position [6366, 0]
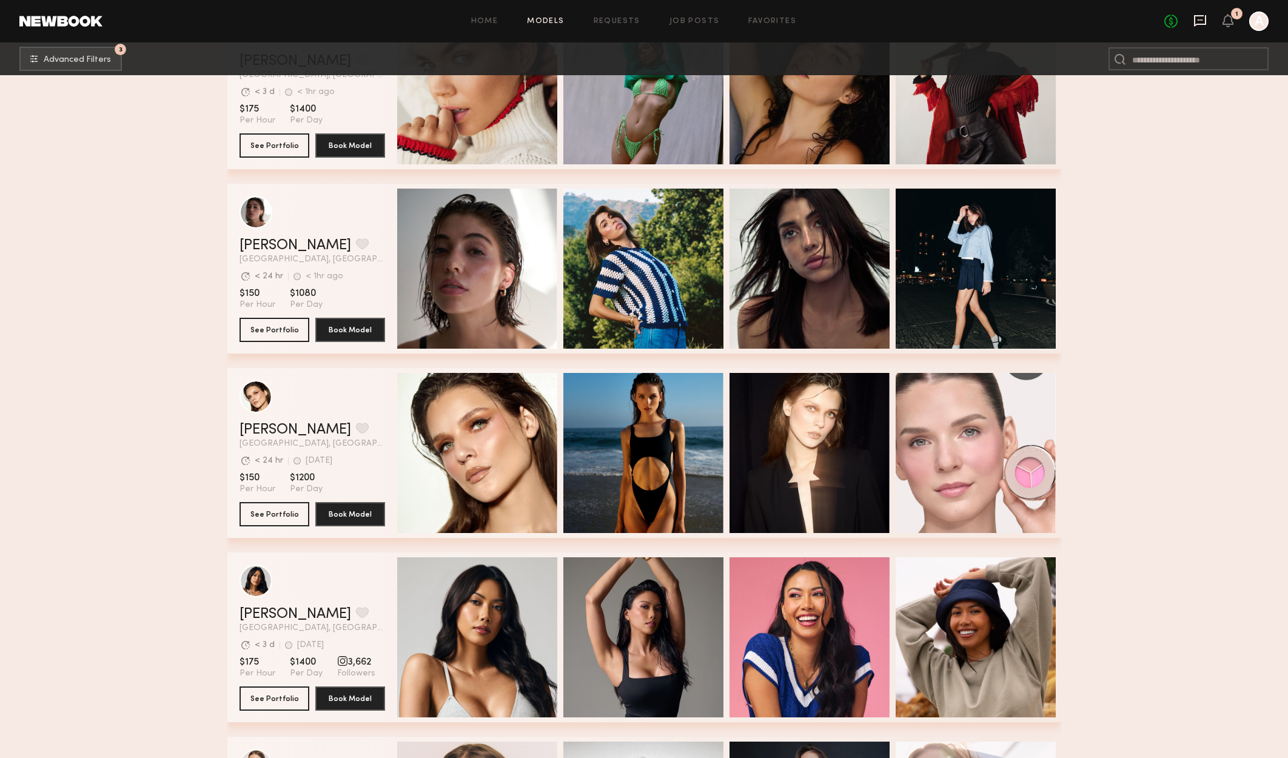
click at [1202, 18] on icon at bounding box center [1199, 20] width 13 height 13
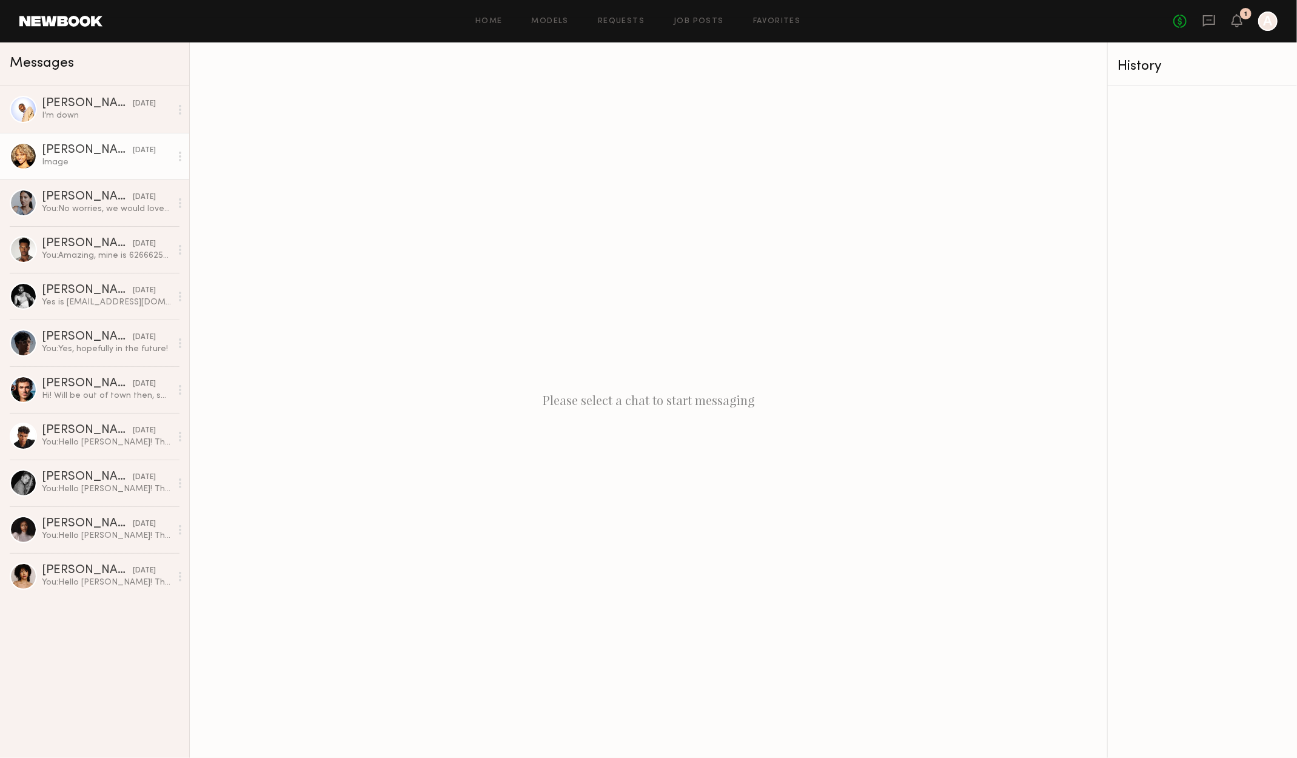
click at [82, 164] on div "Image" at bounding box center [106, 162] width 129 height 12
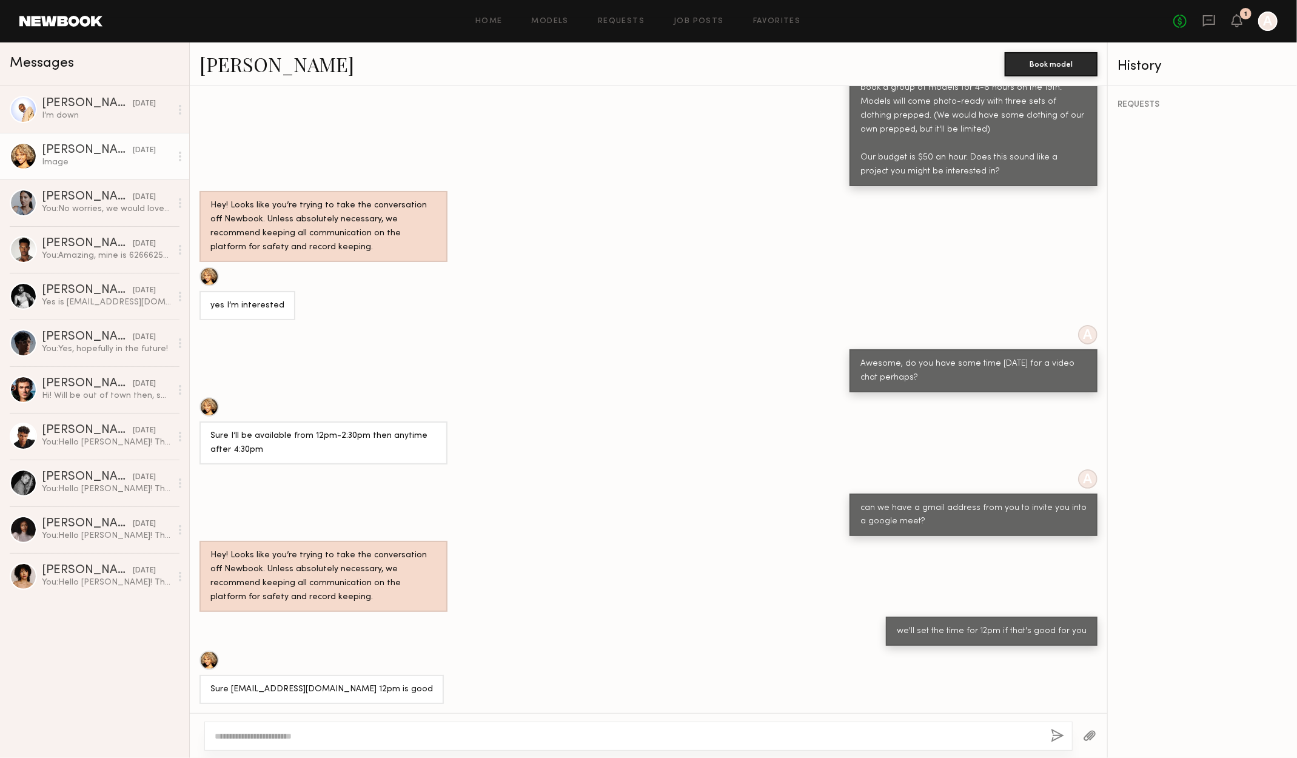
scroll to position [609, 0]
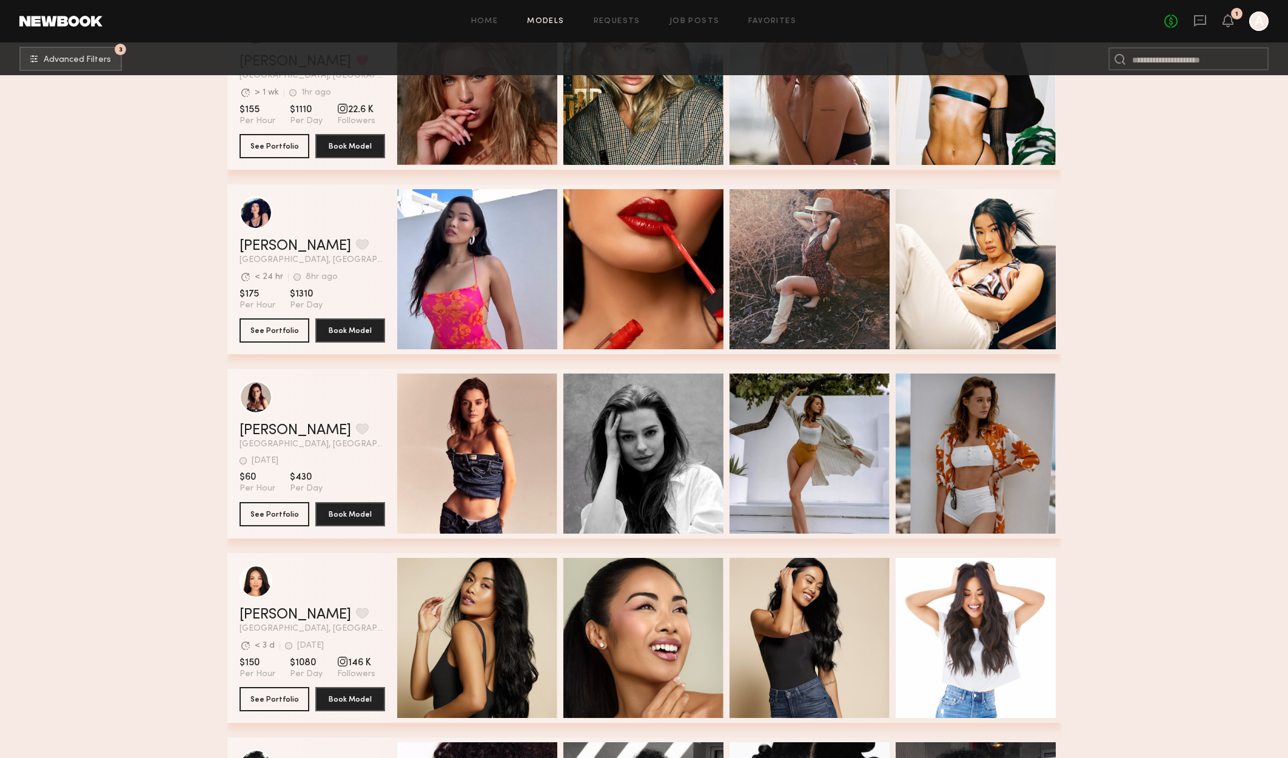
scroll to position [1755, 0]
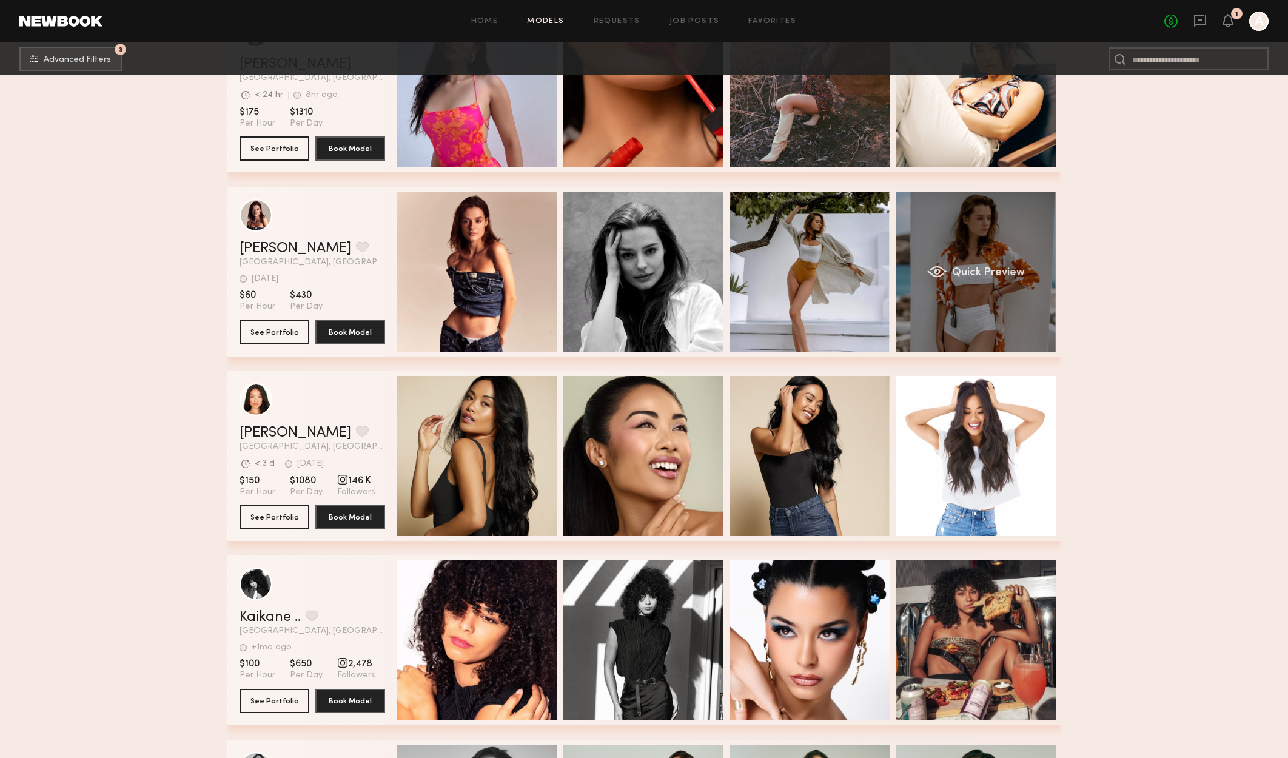
click at [1022, 278] on span "Quick Preview" at bounding box center [987, 272] width 73 height 11
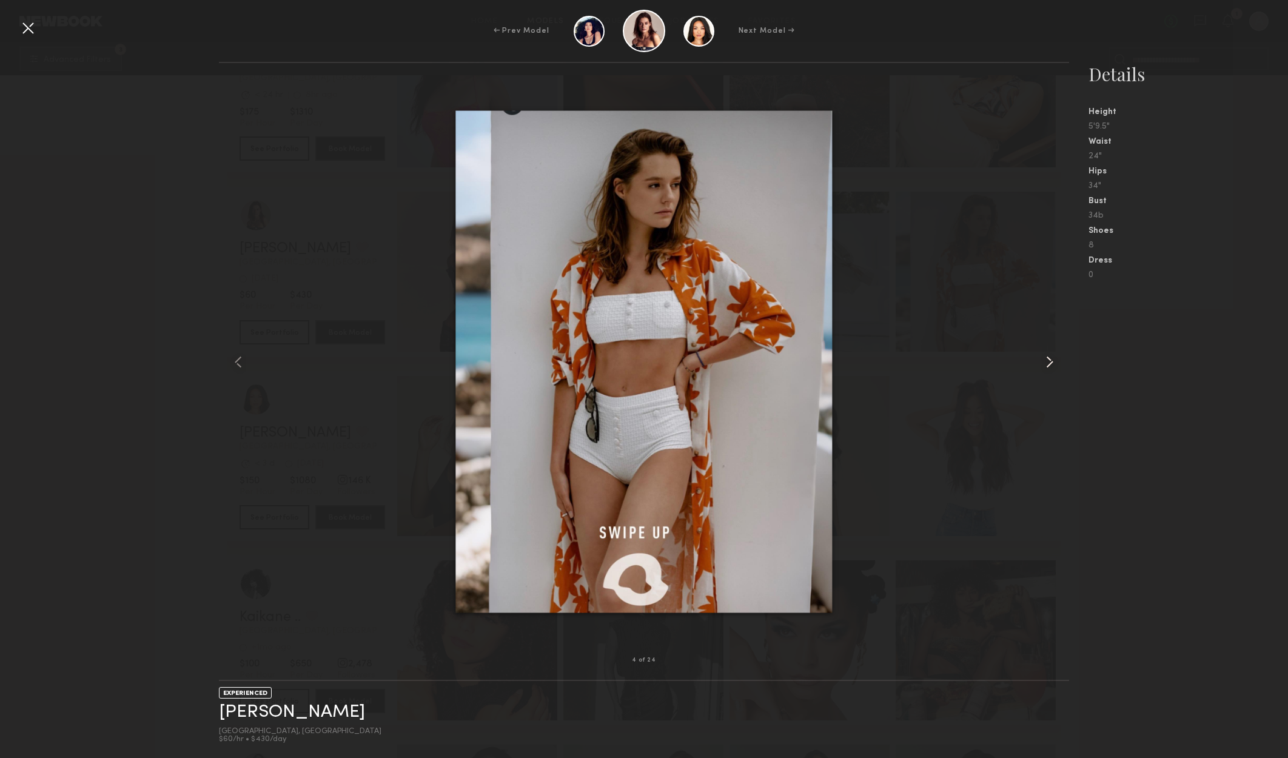
click at [1051, 372] on div at bounding box center [1052, 361] width 34 height 558
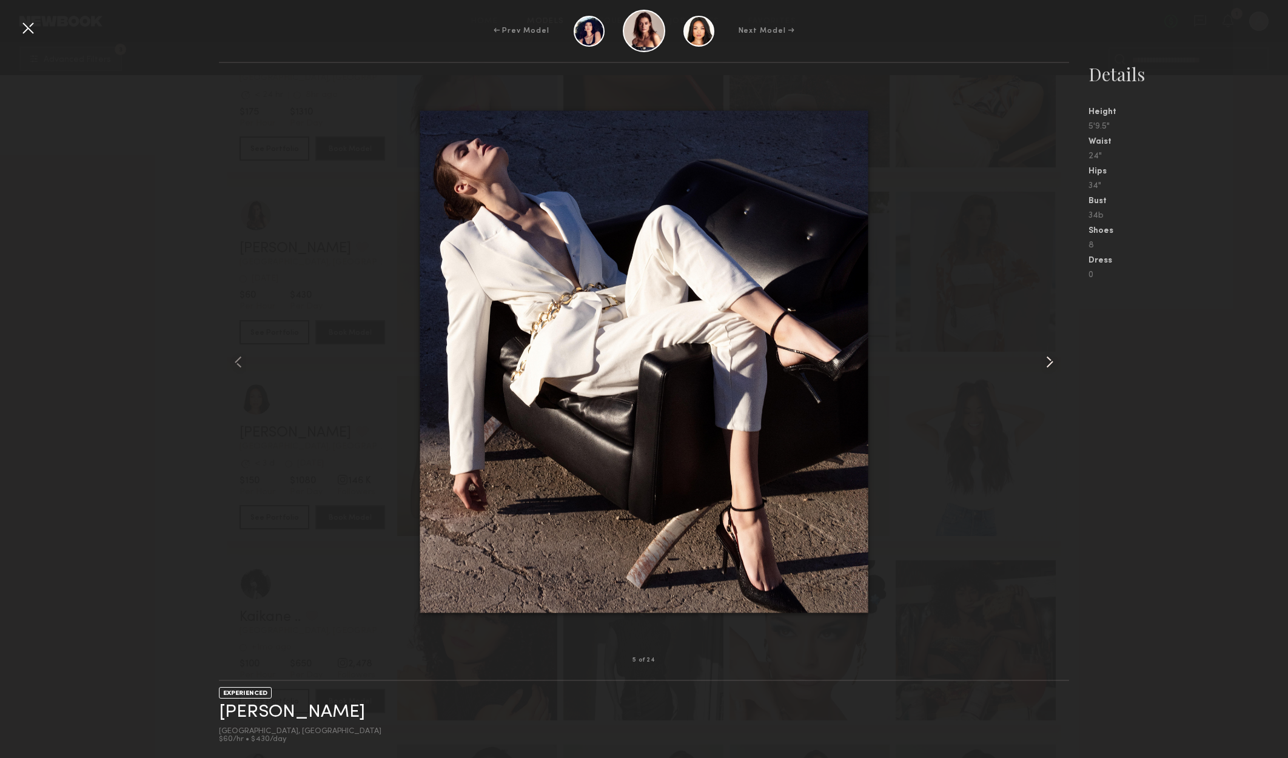
click at [1054, 367] on common-icon at bounding box center [1049, 361] width 19 height 19
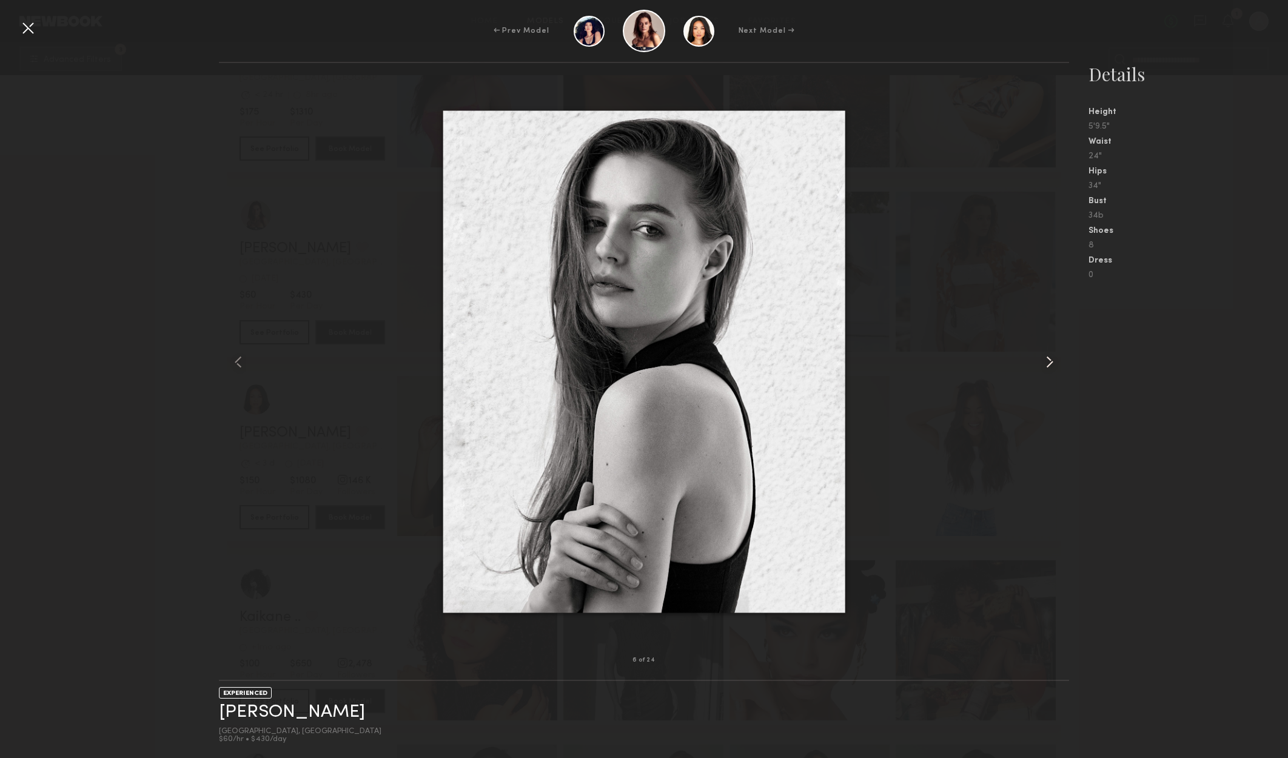
click at [1054, 367] on common-icon at bounding box center [1049, 361] width 19 height 19
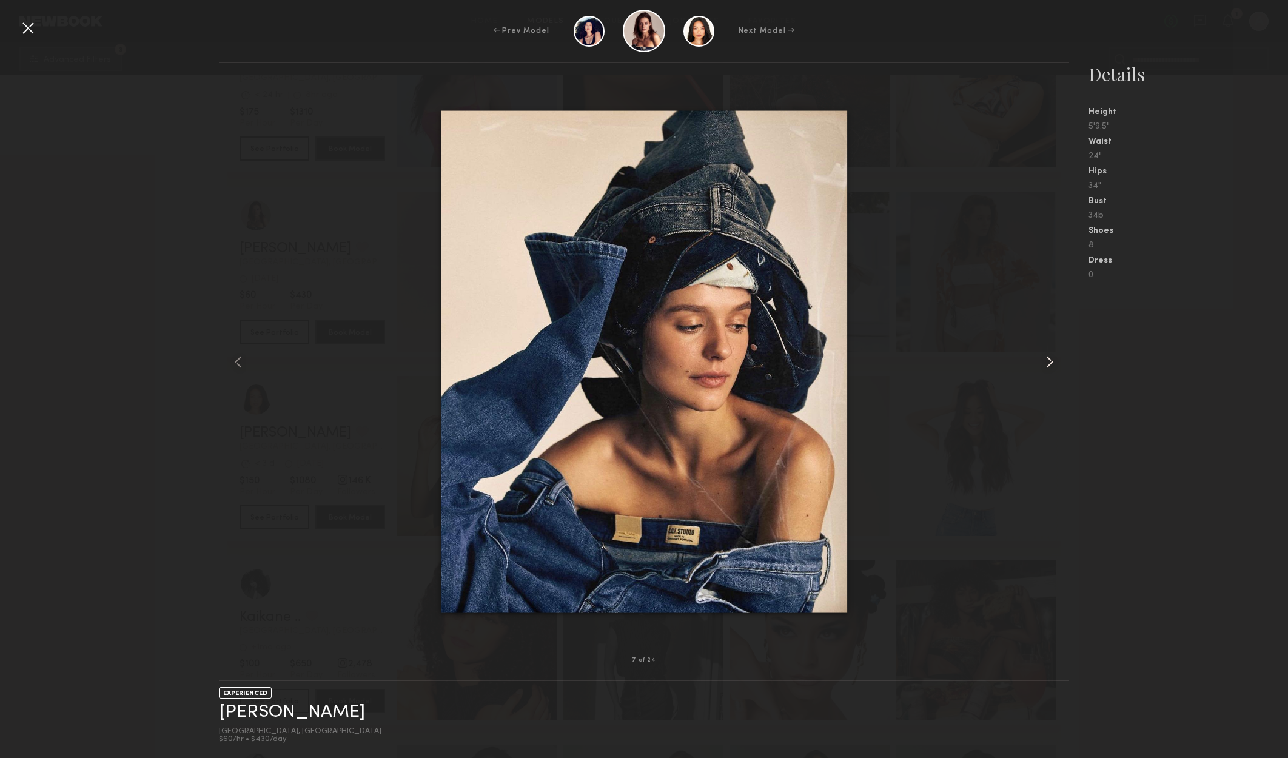
click at [1054, 367] on common-icon at bounding box center [1049, 361] width 19 height 19
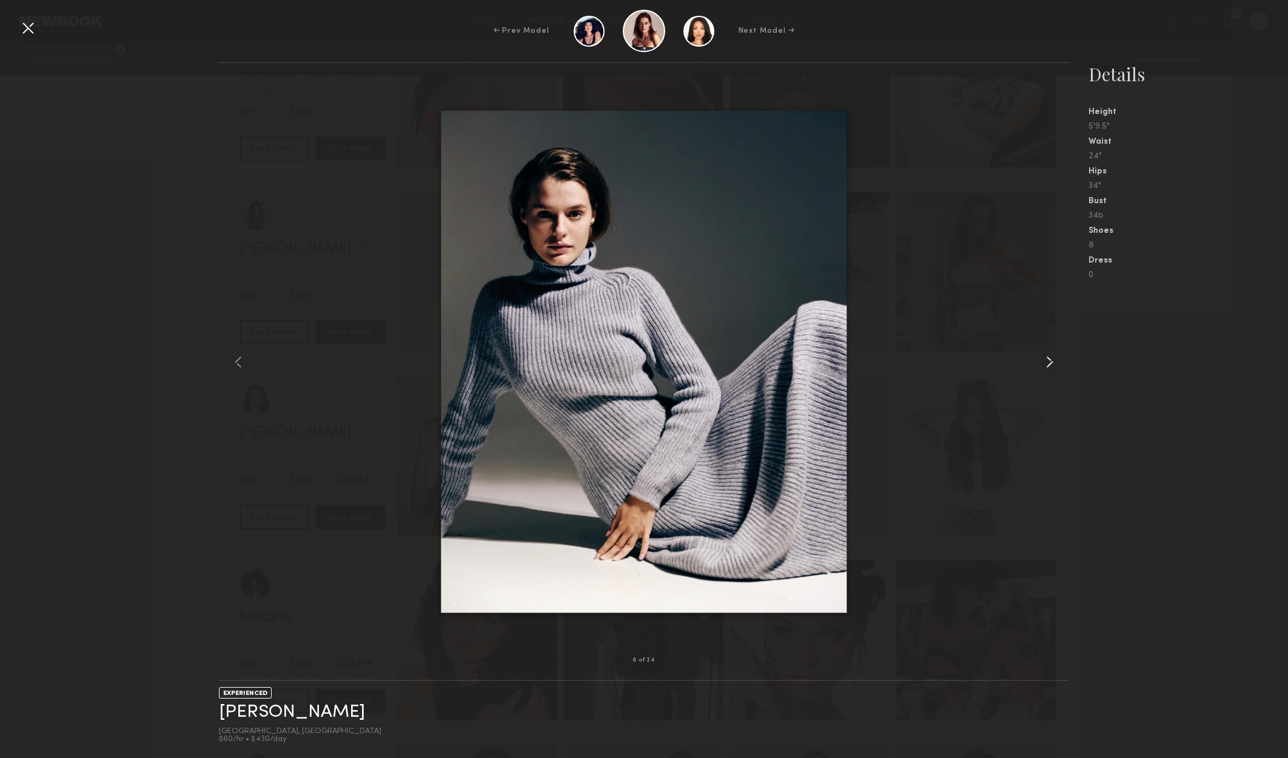
click at [1054, 367] on common-icon at bounding box center [1049, 361] width 19 height 19
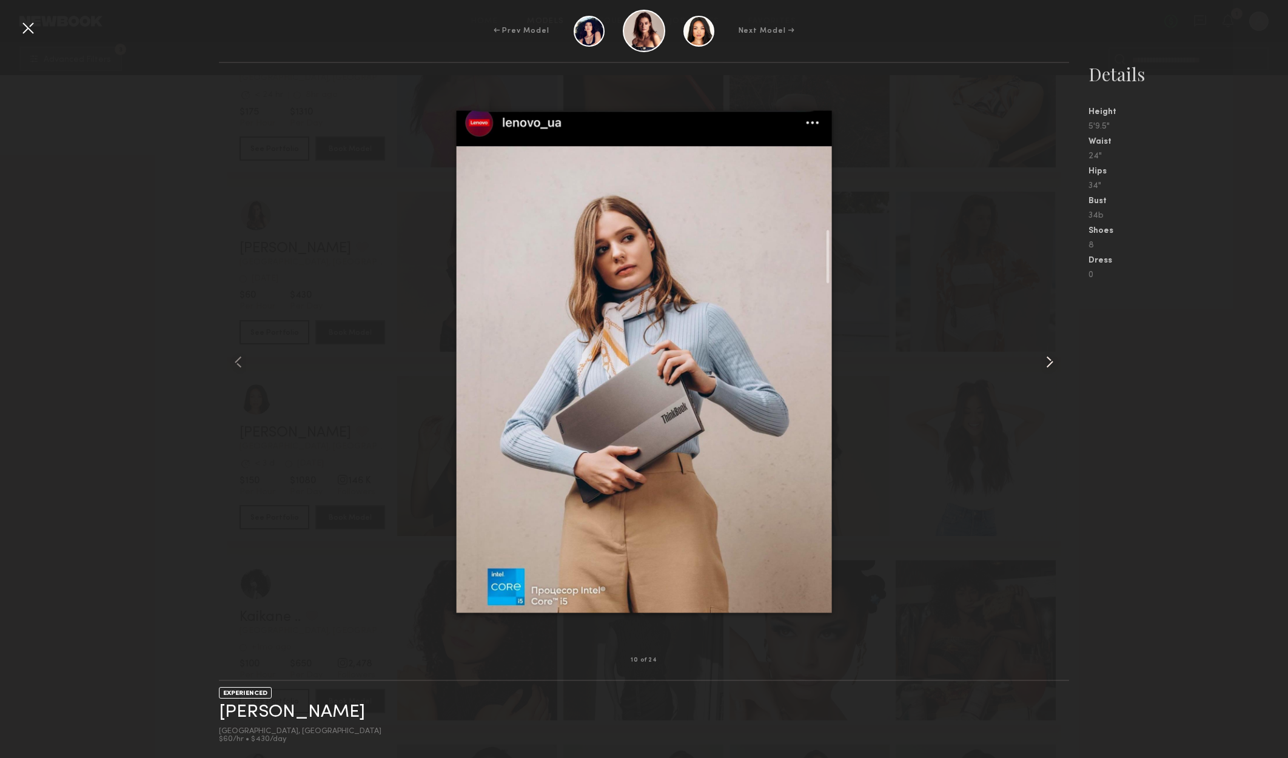
click at [1050, 356] on common-icon at bounding box center [1049, 361] width 19 height 19
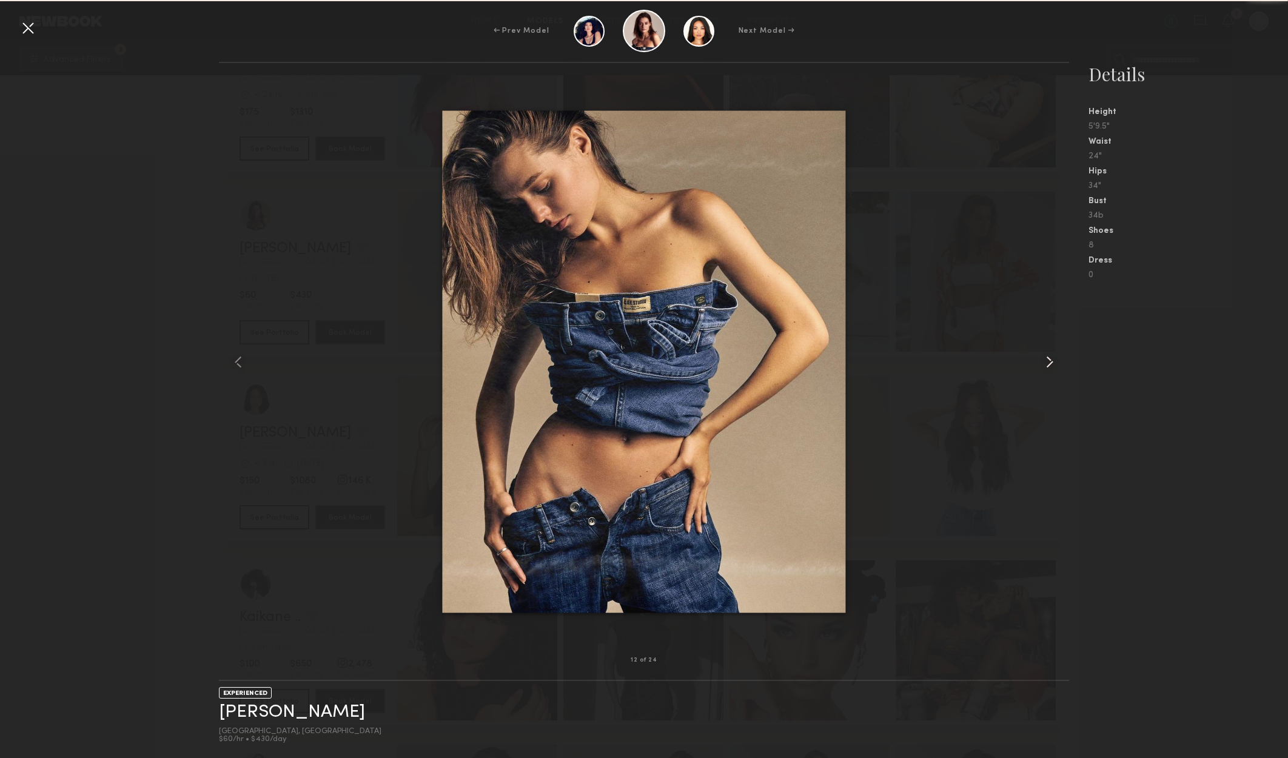
click at [1050, 356] on common-icon at bounding box center [1049, 361] width 19 height 19
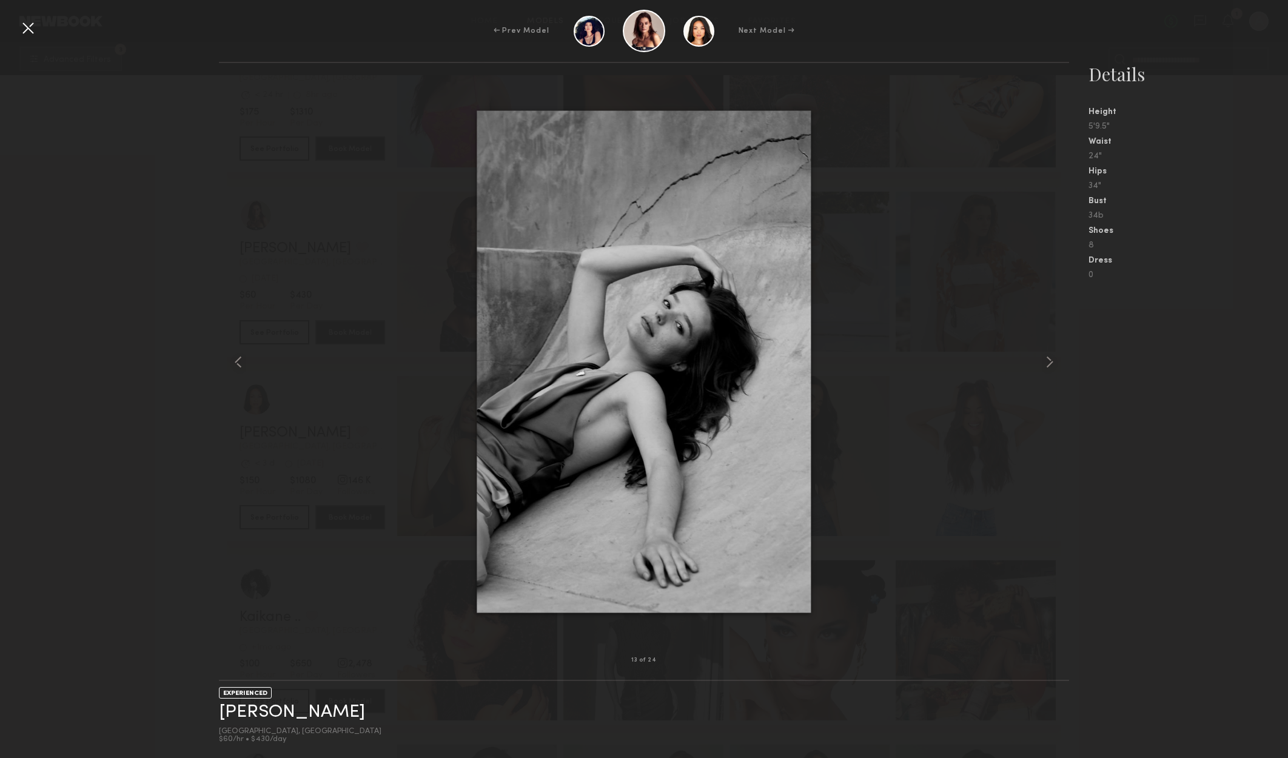
click at [1134, 347] on nb-gallery-model-stats "Details Height 5'9.5" Waist 24" Hips 34" Bust 34b Shoes 8 Dress 0" at bounding box center [1178, 410] width 219 height 696
click at [36, 31] on div at bounding box center [27, 27] width 19 height 19
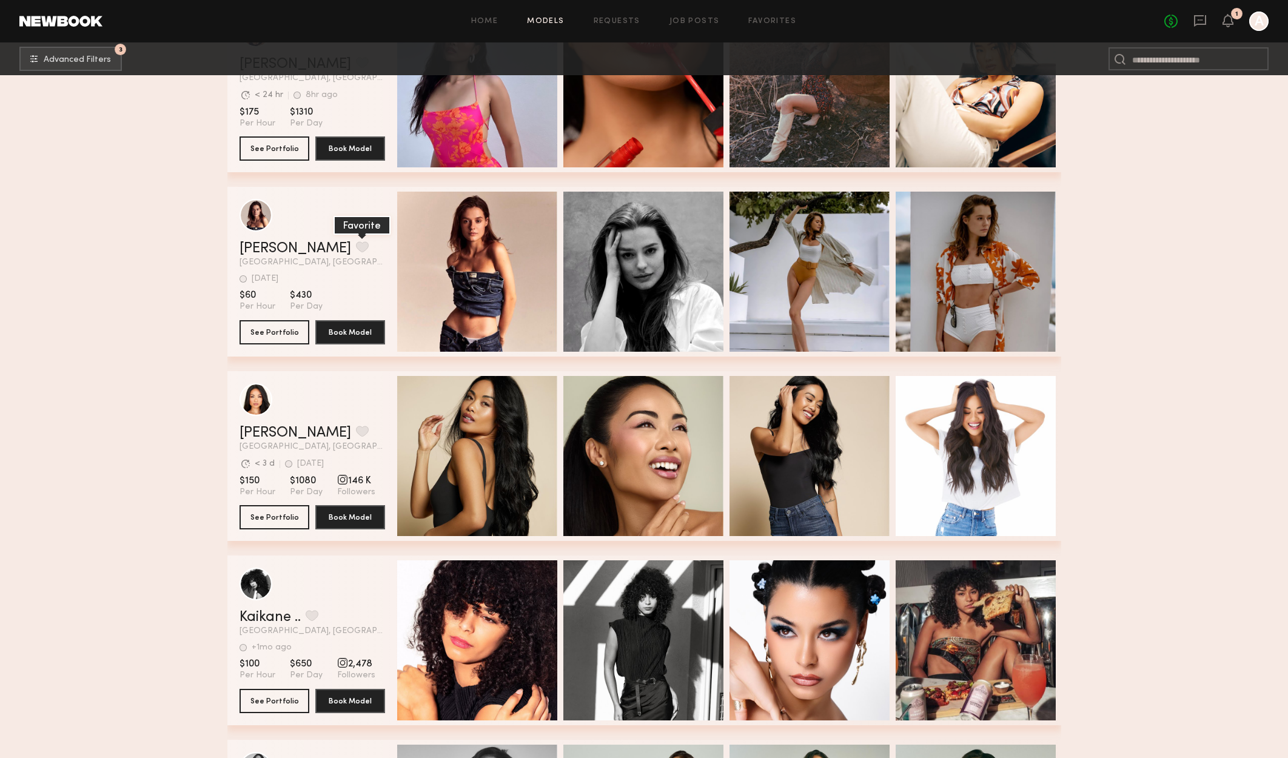
click at [356, 252] on button "grid" at bounding box center [362, 246] width 13 height 11
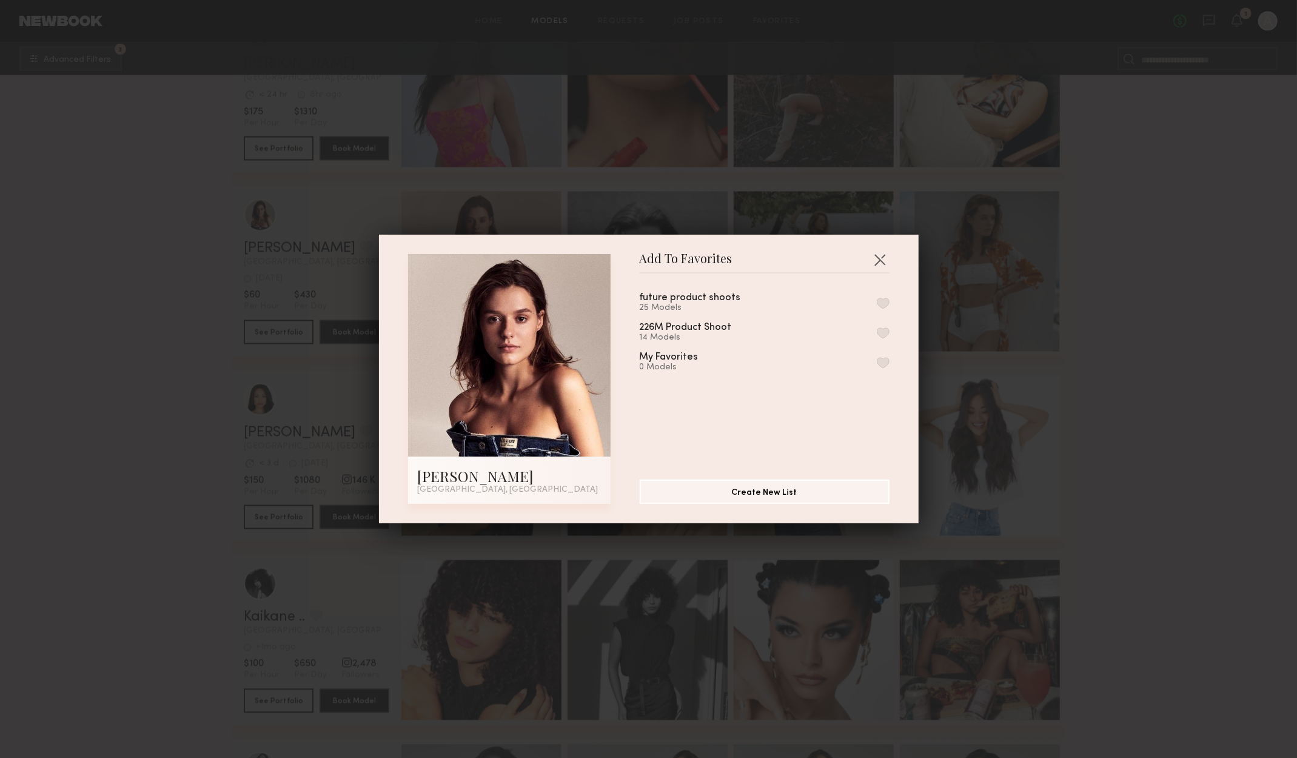
click at [877, 303] on button "button" at bounding box center [883, 303] width 13 height 11
click at [874, 261] on button "button" at bounding box center [879, 259] width 19 height 19
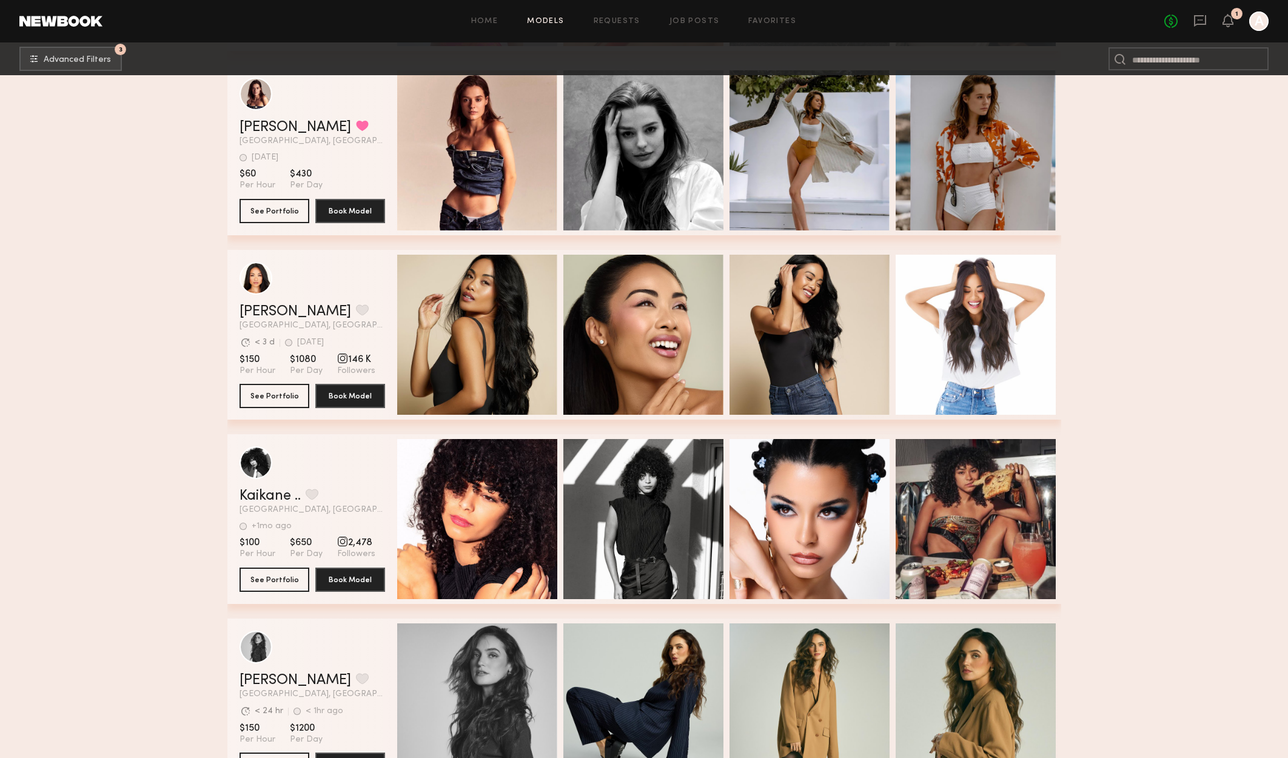
scroll to position [2058, 0]
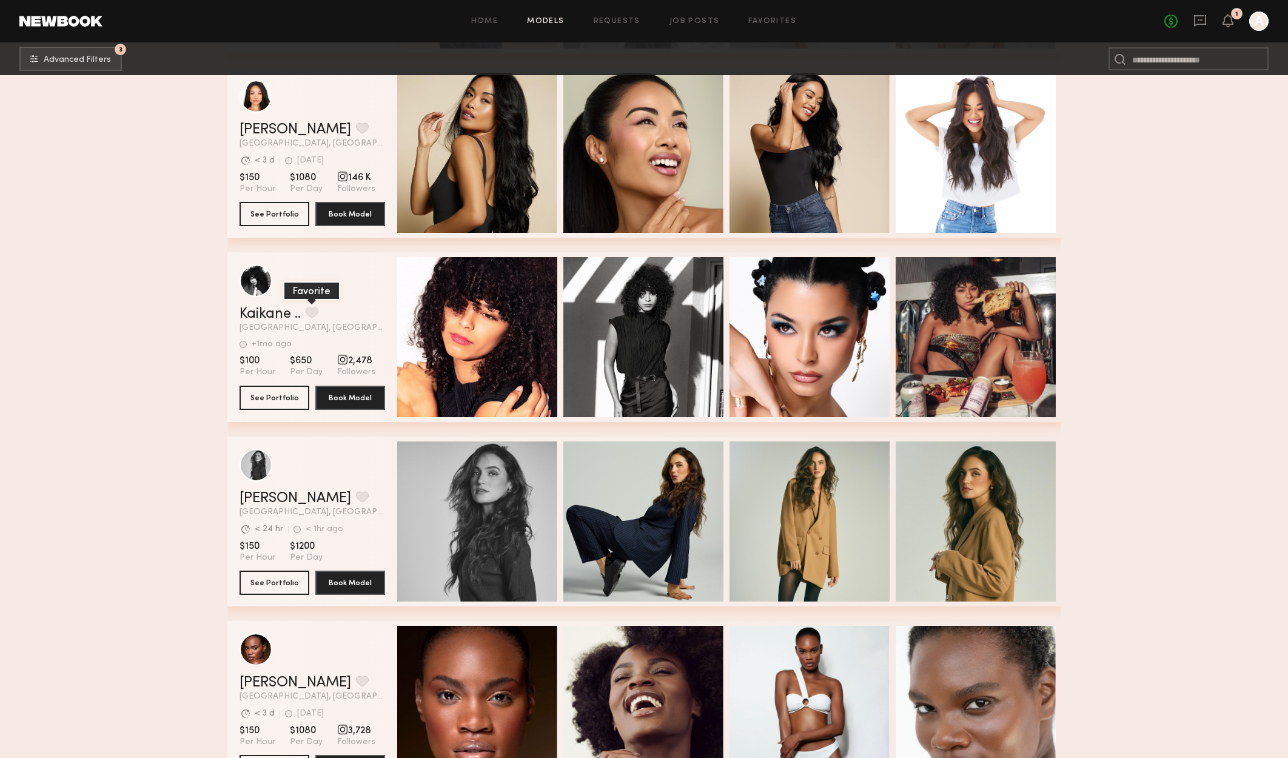
click at [309, 315] on button "grid" at bounding box center [312, 312] width 13 height 11
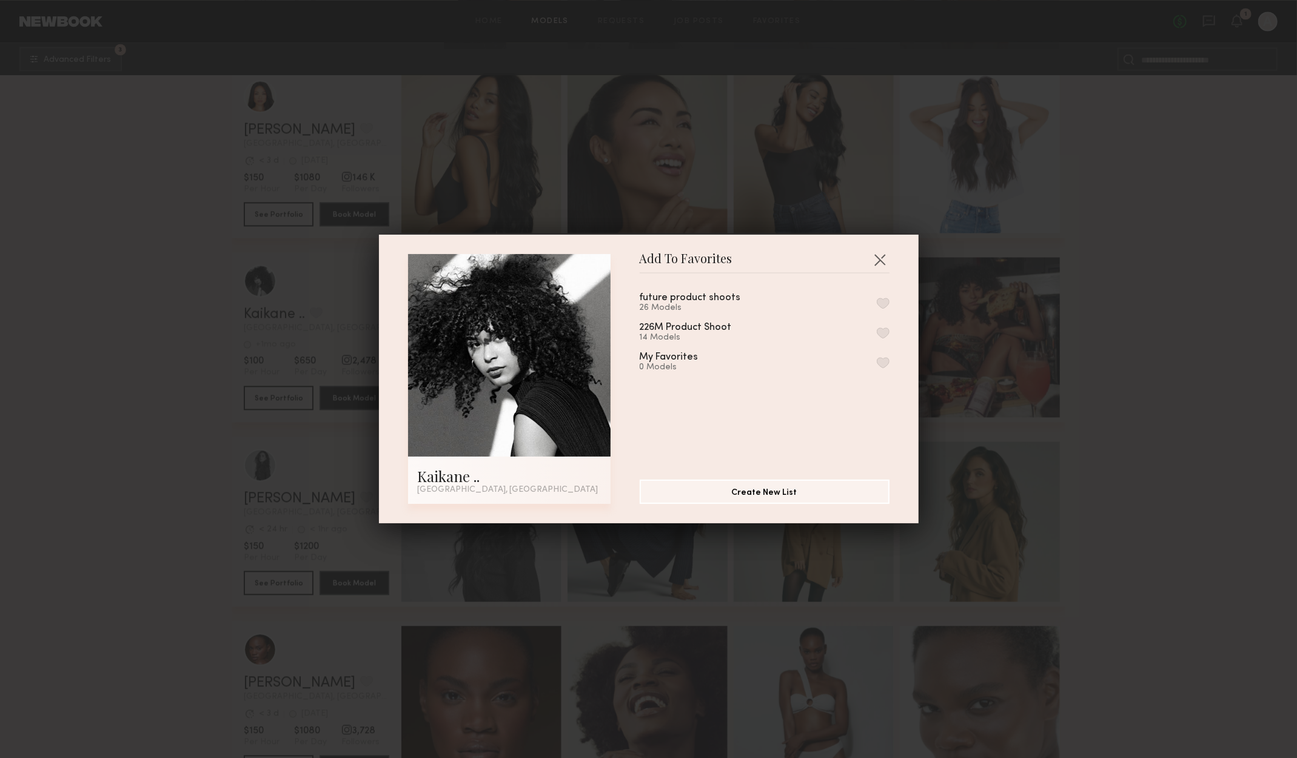
click at [867, 309] on div "future product shoots 26 Models" at bounding box center [765, 303] width 250 height 20
click at [877, 304] on button "button" at bounding box center [883, 303] width 13 height 11
drag, startPoint x: 877, startPoint y: 257, endPoint x: 883, endPoint y: 260, distance: 6.2
click at [883, 260] on button "button" at bounding box center [879, 259] width 19 height 19
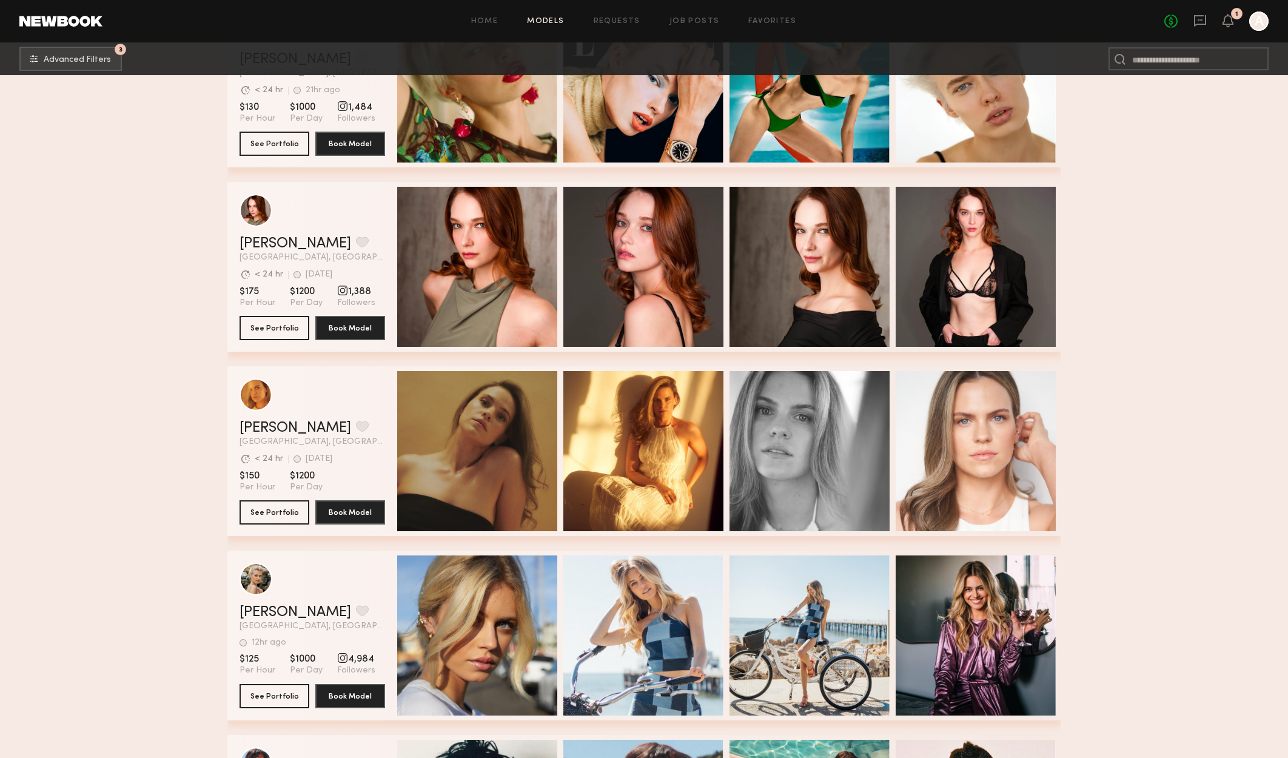
scroll to position [6060, 0]
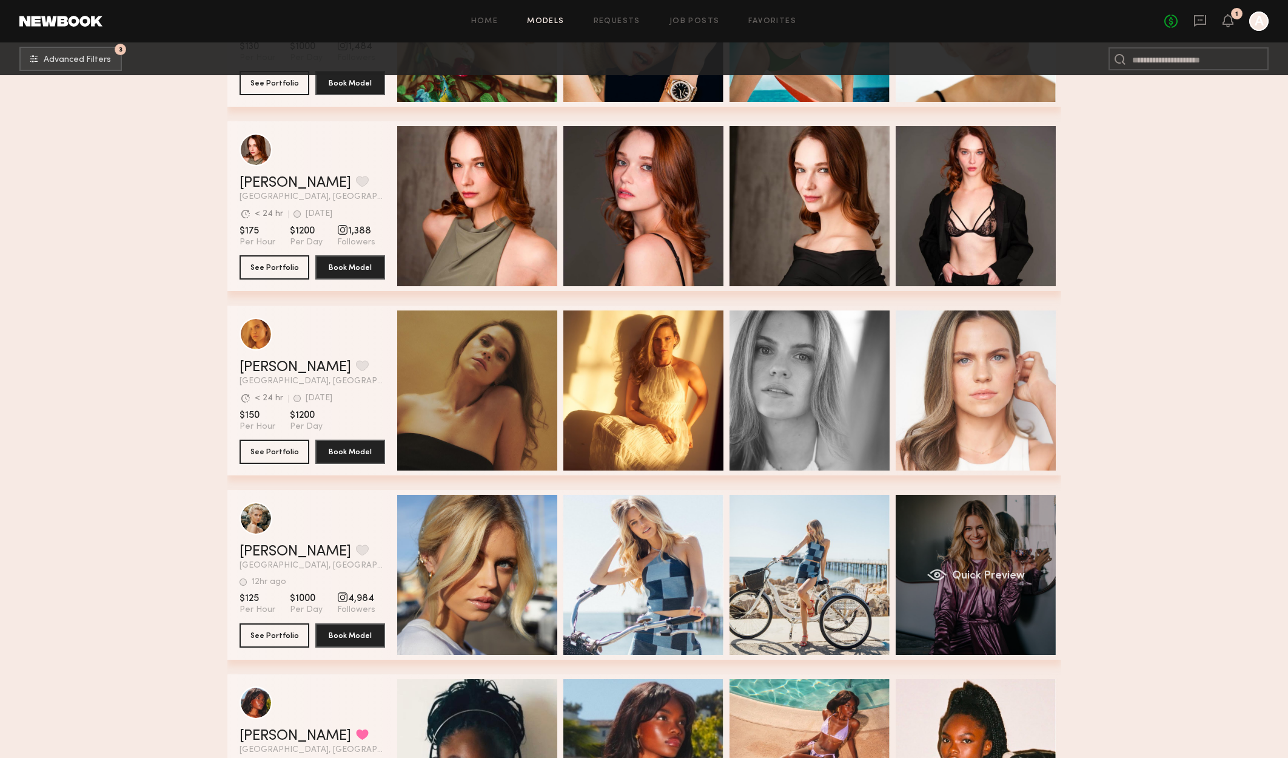
click at [1023, 563] on div "Quick Preview" at bounding box center [975, 575] width 160 height 160
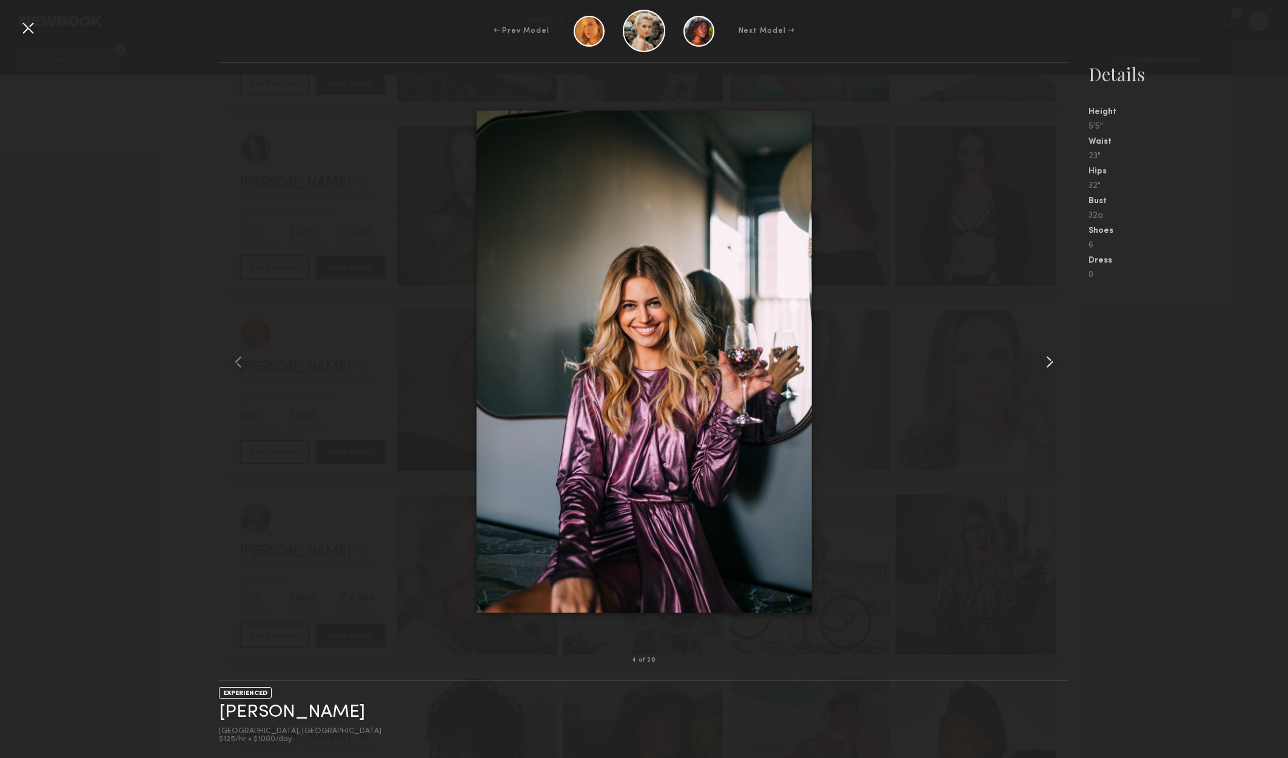
click at [1050, 362] on common-icon at bounding box center [1049, 361] width 19 height 19
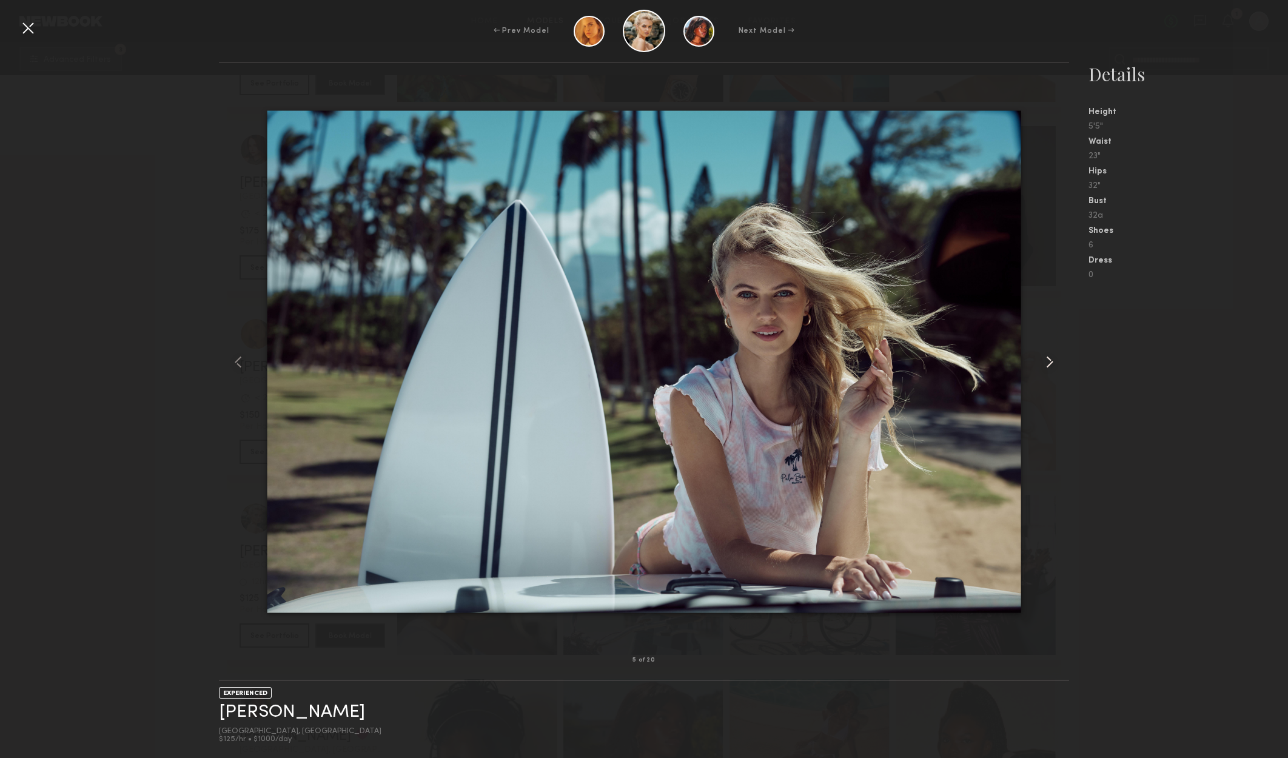
click at [1049, 362] on common-icon at bounding box center [1049, 361] width 19 height 19
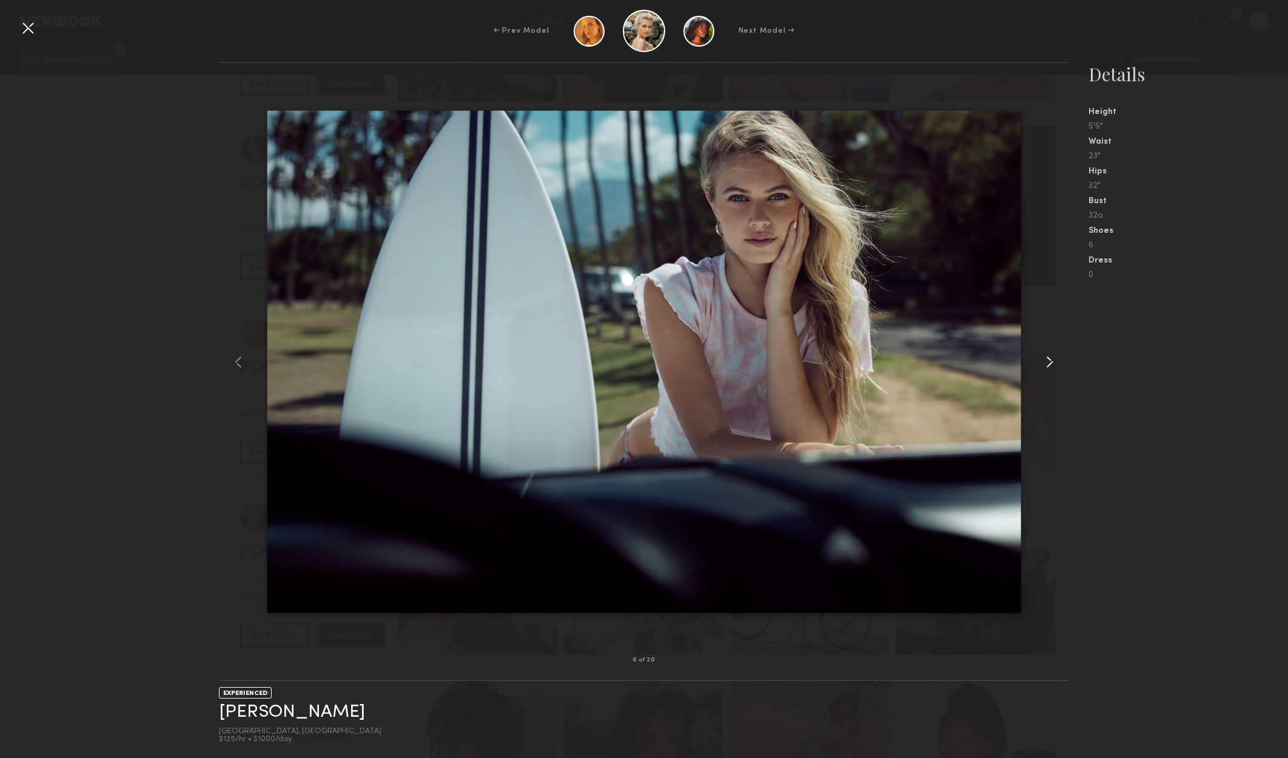
click at [1048, 362] on common-icon at bounding box center [1049, 361] width 19 height 19
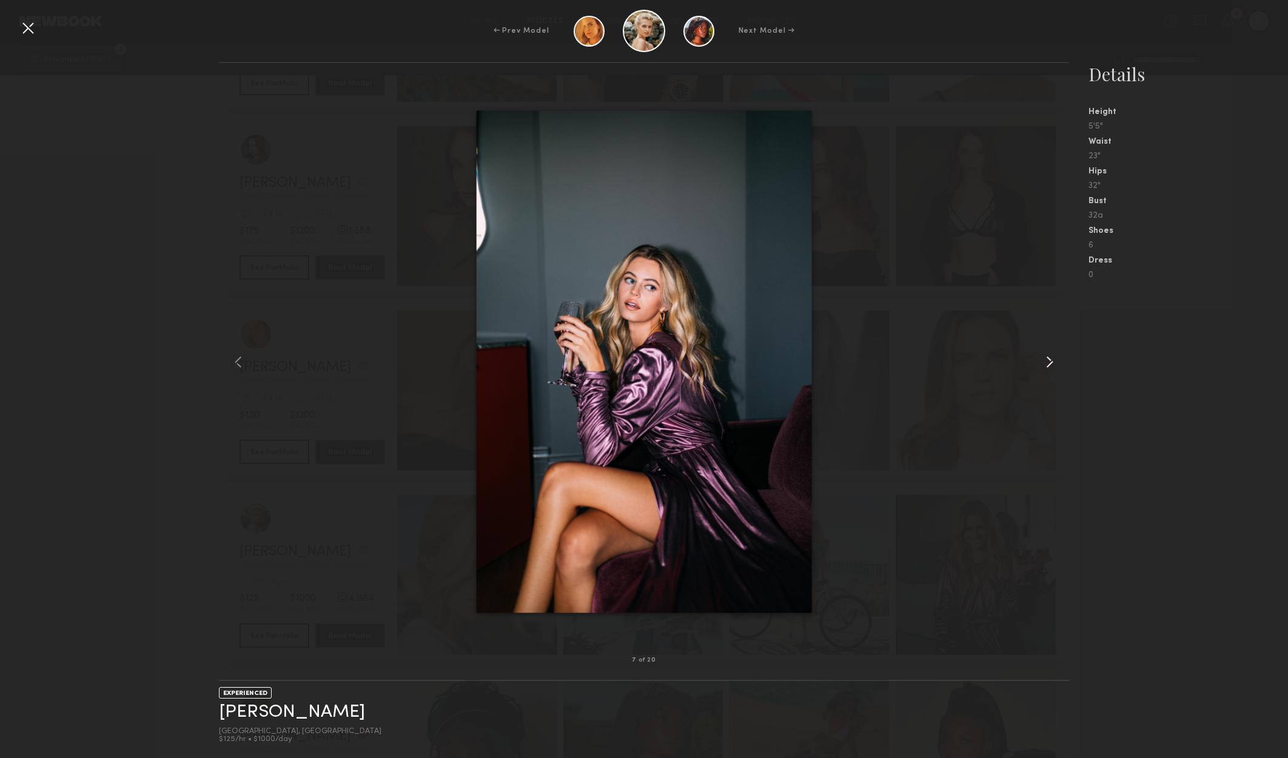
click at [1048, 362] on common-icon at bounding box center [1049, 361] width 19 height 19
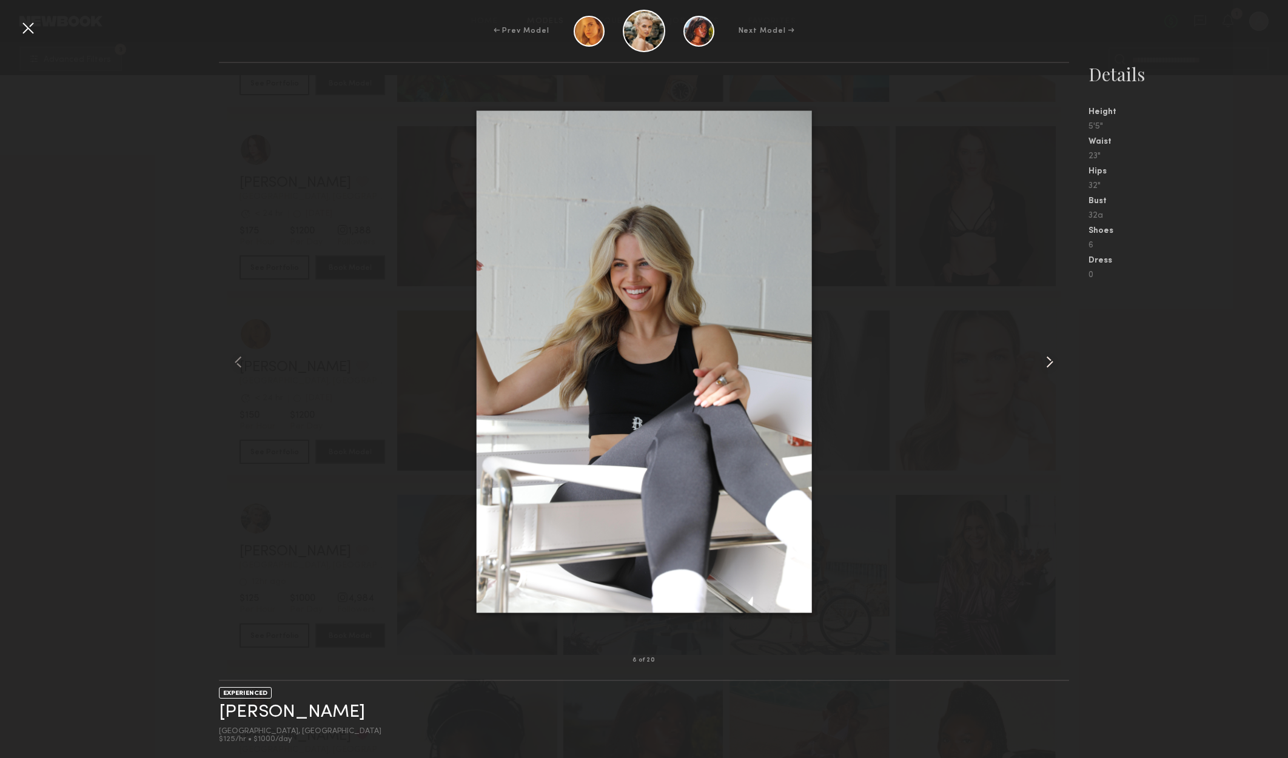
click at [1048, 362] on common-icon at bounding box center [1049, 361] width 19 height 19
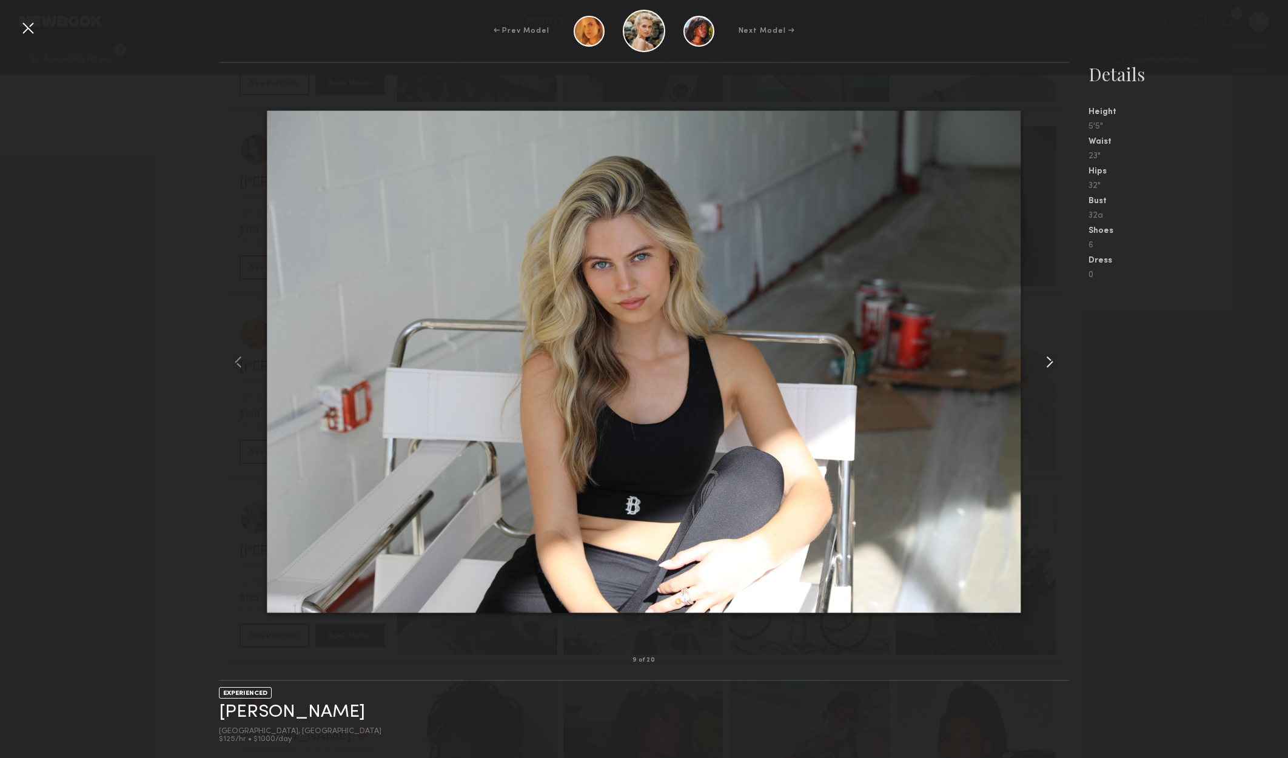
click at [1048, 362] on common-icon at bounding box center [1049, 361] width 19 height 19
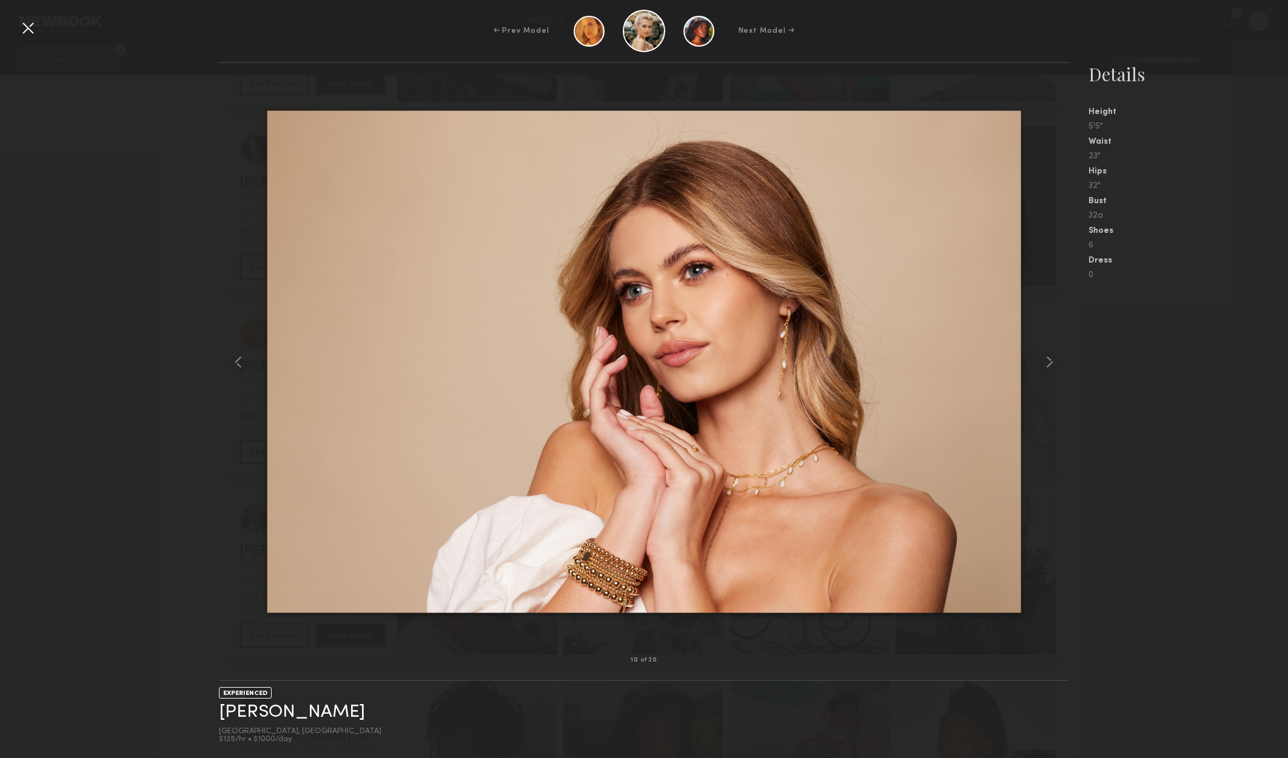
click at [1127, 353] on nb-gallery-model-stats "Details Height 5'5" Waist 23" Hips 32" Bust 32a Shoes 6 Dress 0" at bounding box center [1178, 410] width 219 height 696
click at [25, 33] on div at bounding box center [27, 27] width 19 height 19
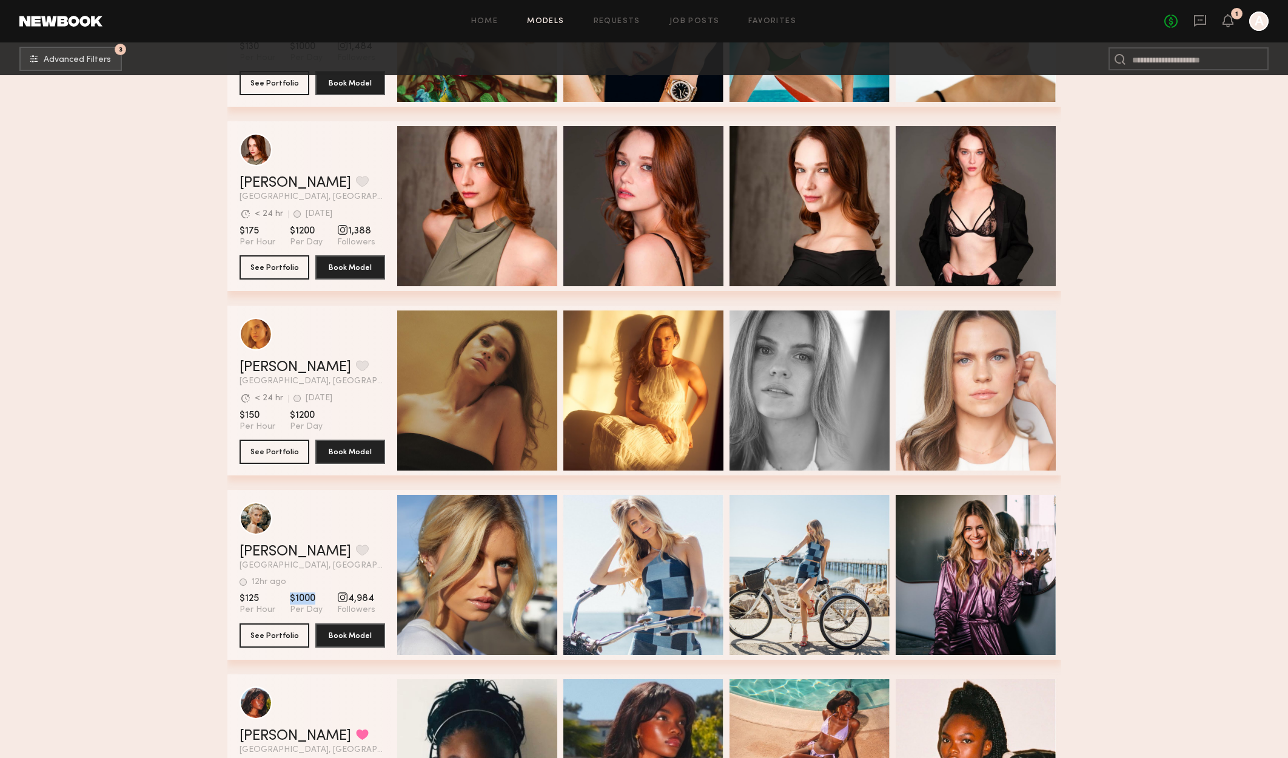
drag, startPoint x: 289, startPoint y: 604, endPoint x: 321, endPoint y: 604, distance: 32.7
click at [321, 604] on section "$125 Per Hour $1000 Per Day 4,984 Followers" at bounding box center [312, 603] width 146 height 23
click at [314, 602] on span "$1000" at bounding box center [306, 598] width 33 height 12
drag, startPoint x: 310, startPoint y: 602, endPoint x: 291, endPoint y: 594, distance: 20.6
click at [259, 595] on section "Mallory A. Favorite Los Angeles, CA 12hr ago Last Online View Portfolio 12hr ag…" at bounding box center [312, 575] width 146 height 170
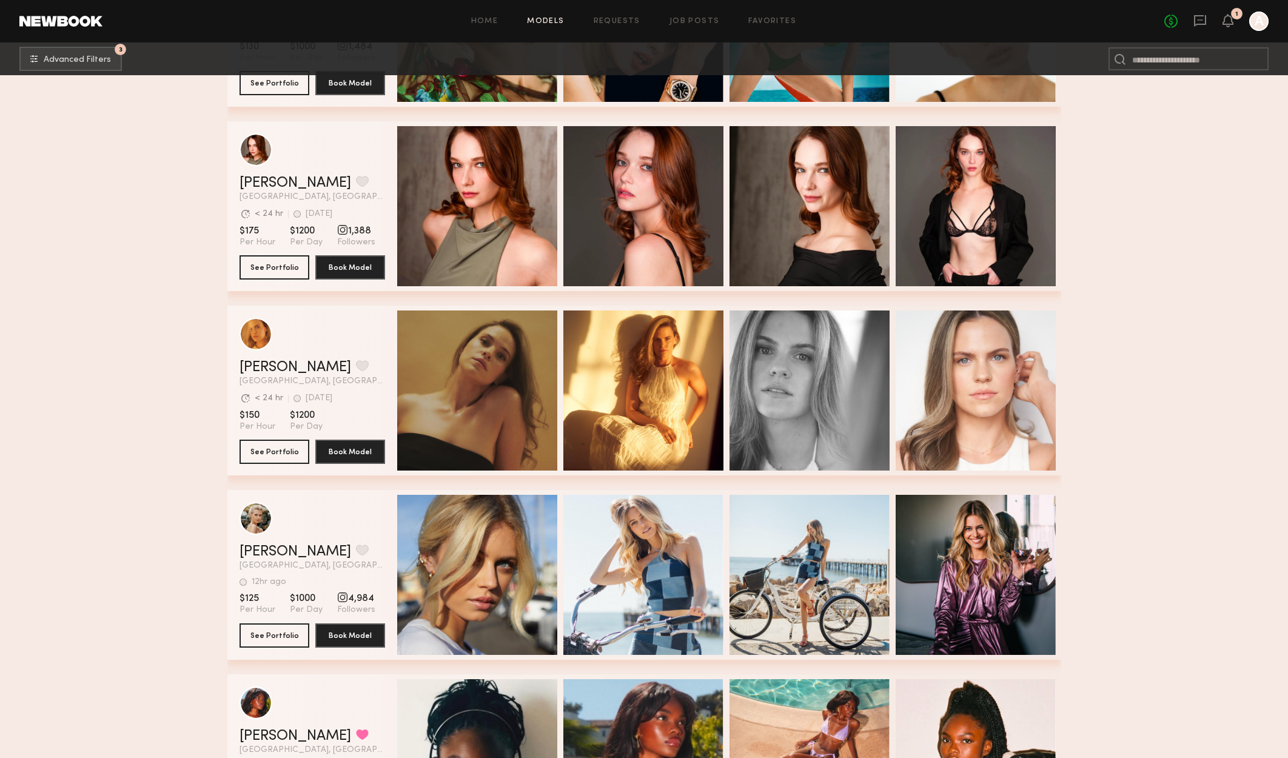
click at [315, 599] on span "$1000" at bounding box center [306, 598] width 33 height 12
drag, startPoint x: 324, startPoint y: 607, endPoint x: 284, endPoint y: 597, distance: 41.2
click at [284, 597] on section "$125 Per Hour $1000 Per Day 4,984 Followers" at bounding box center [312, 603] width 146 height 23
click at [337, 635] on button "Book Model" at bounding box center [350, 635] width 70 height 24
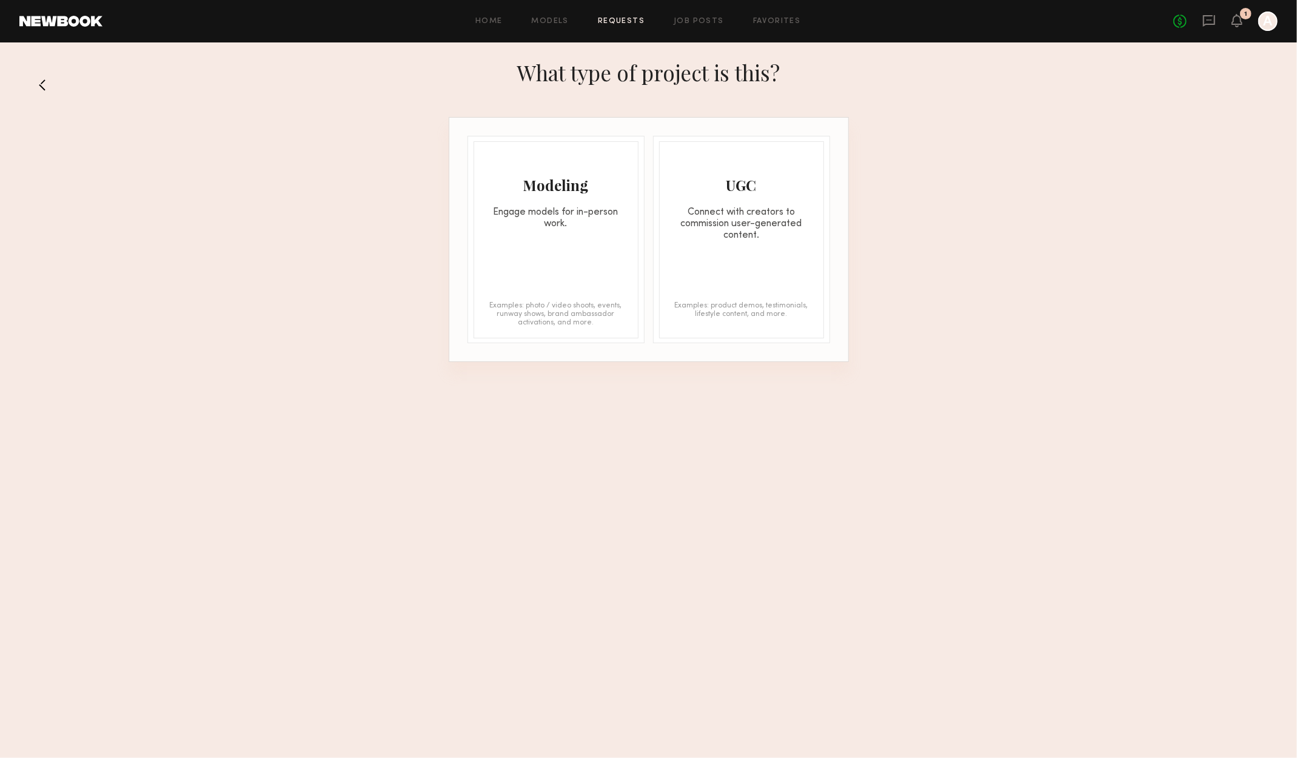
click at [590, 203] on div "Modeling Engage models for in-person work." at bounding box center [556, 186] width 164 height 88
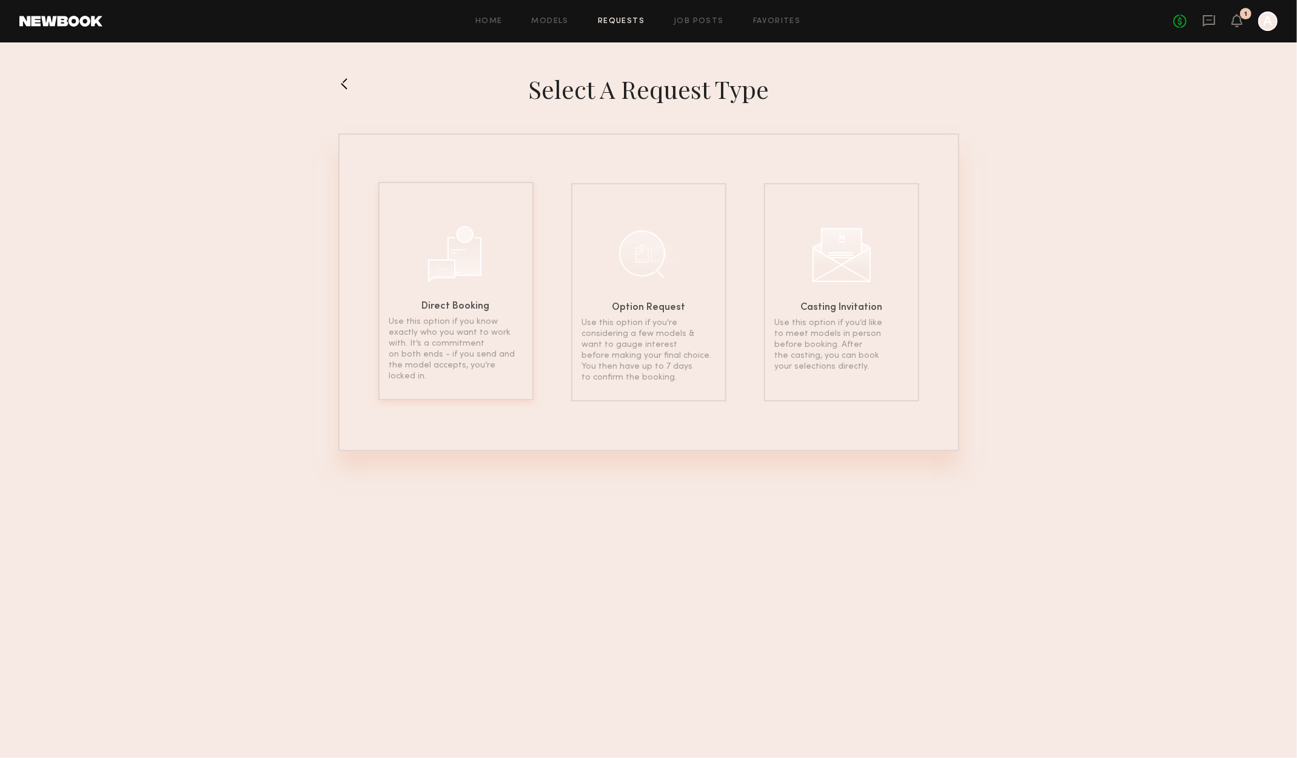
click at [501, 252] on div "Direct Booking Use this option if you know exactly who you want to work with. I…" at bounding box center [455, 291] width 155 height 218
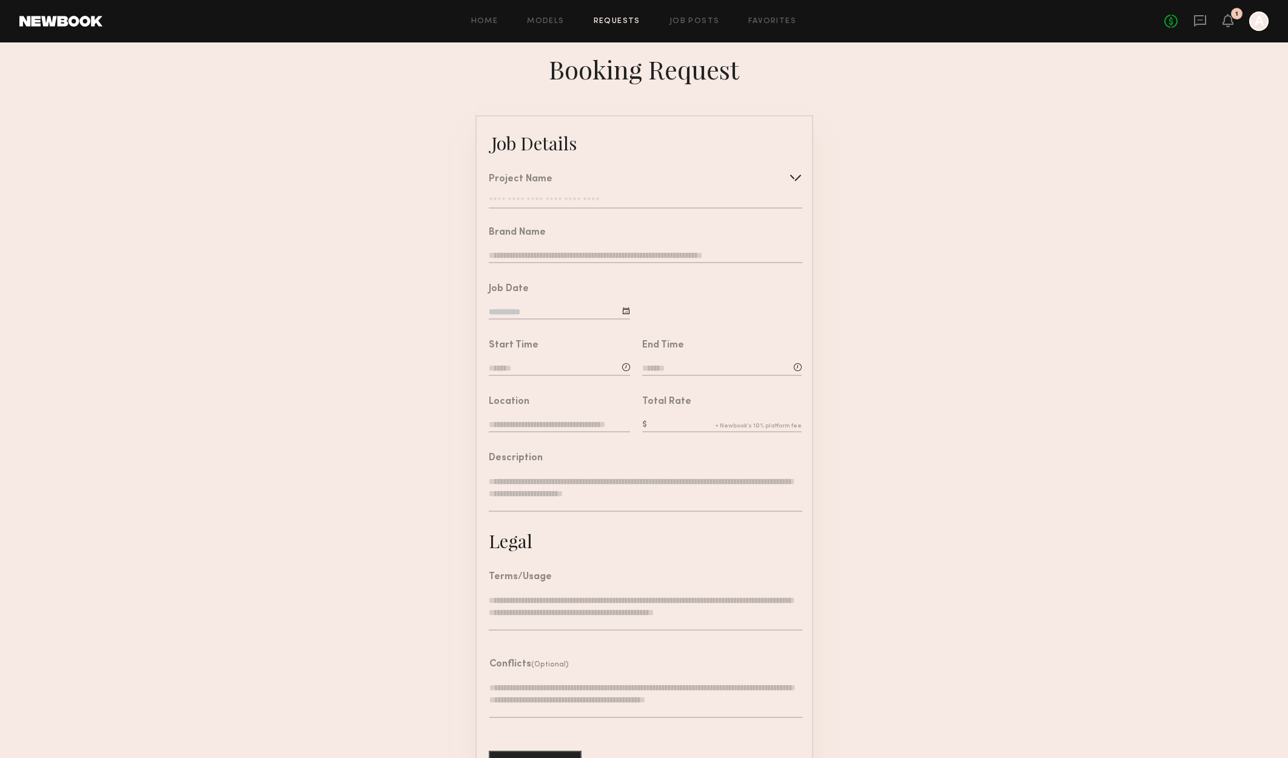
click at [536, 202] on input "text" at bounding box center [645, 202] width 313 height 12
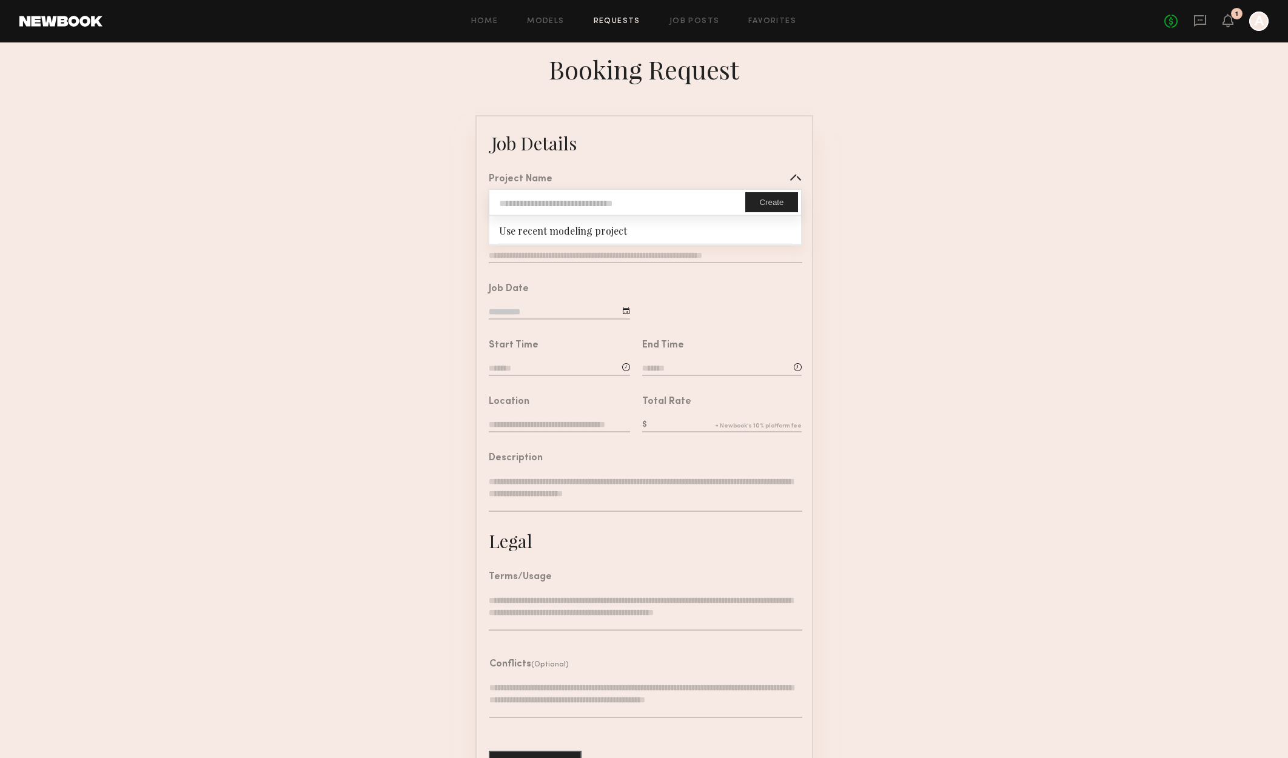
click at [617, 235] on div "Use recent modeling project" at bounding box center [644, 229] width 311 height 27
click at [664, 210] on input "text" at bounding box center [617, 202] width 256 height 25
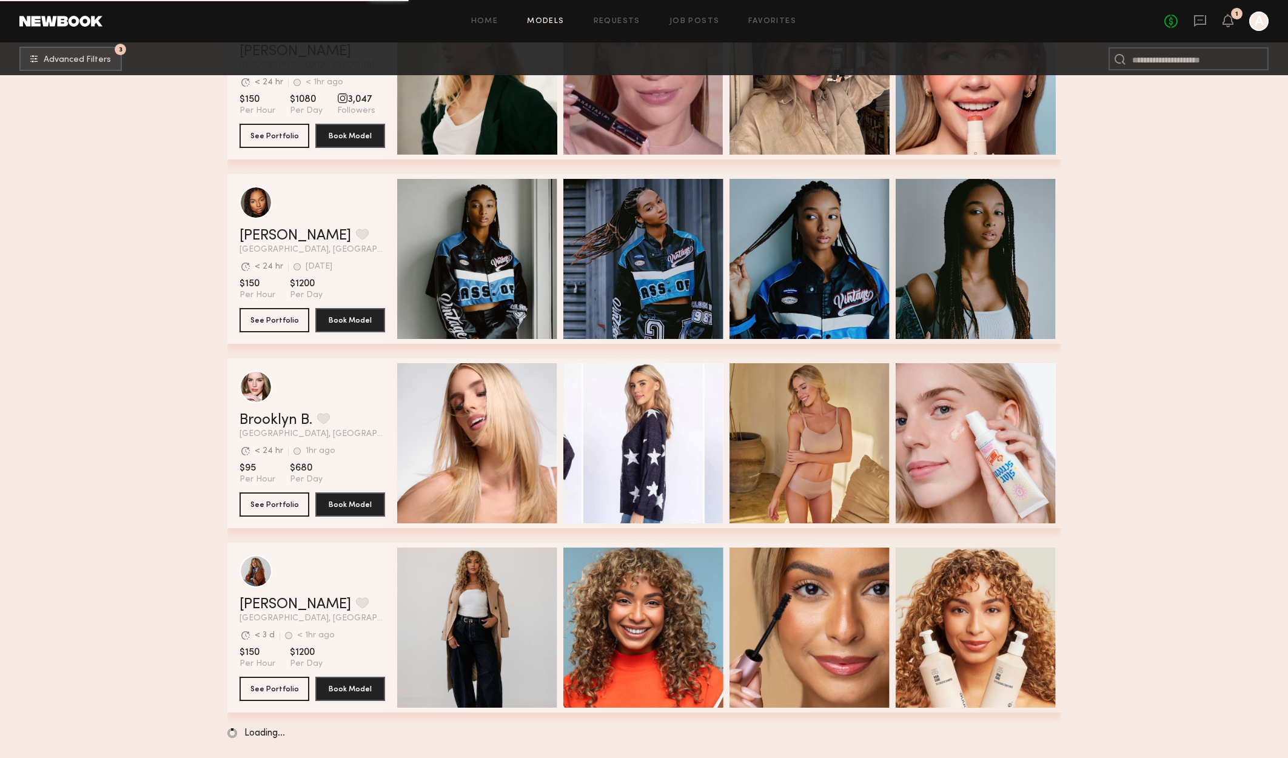
scroll to position [1771, 0]
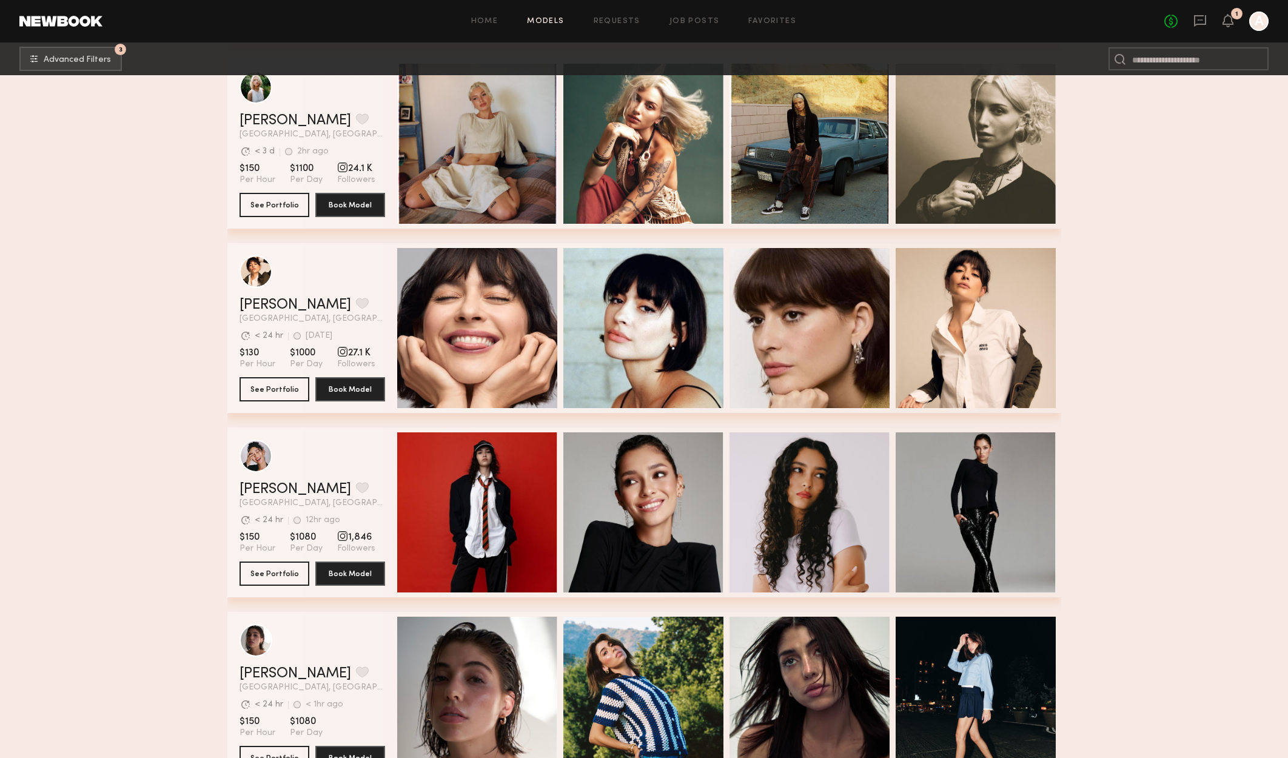
scroll to position [5438, 0]
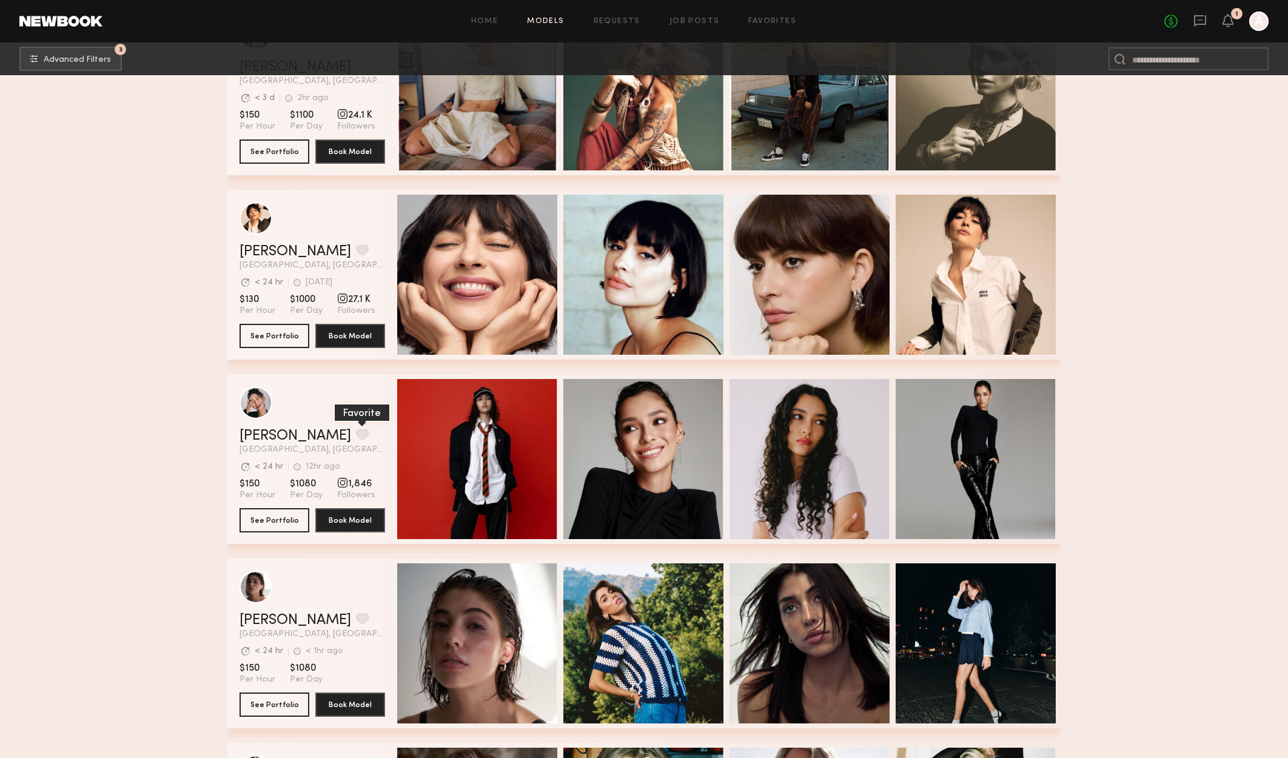
click at [356, 440] on button "grid" at bounding box center [362, 434] width 13 height 11
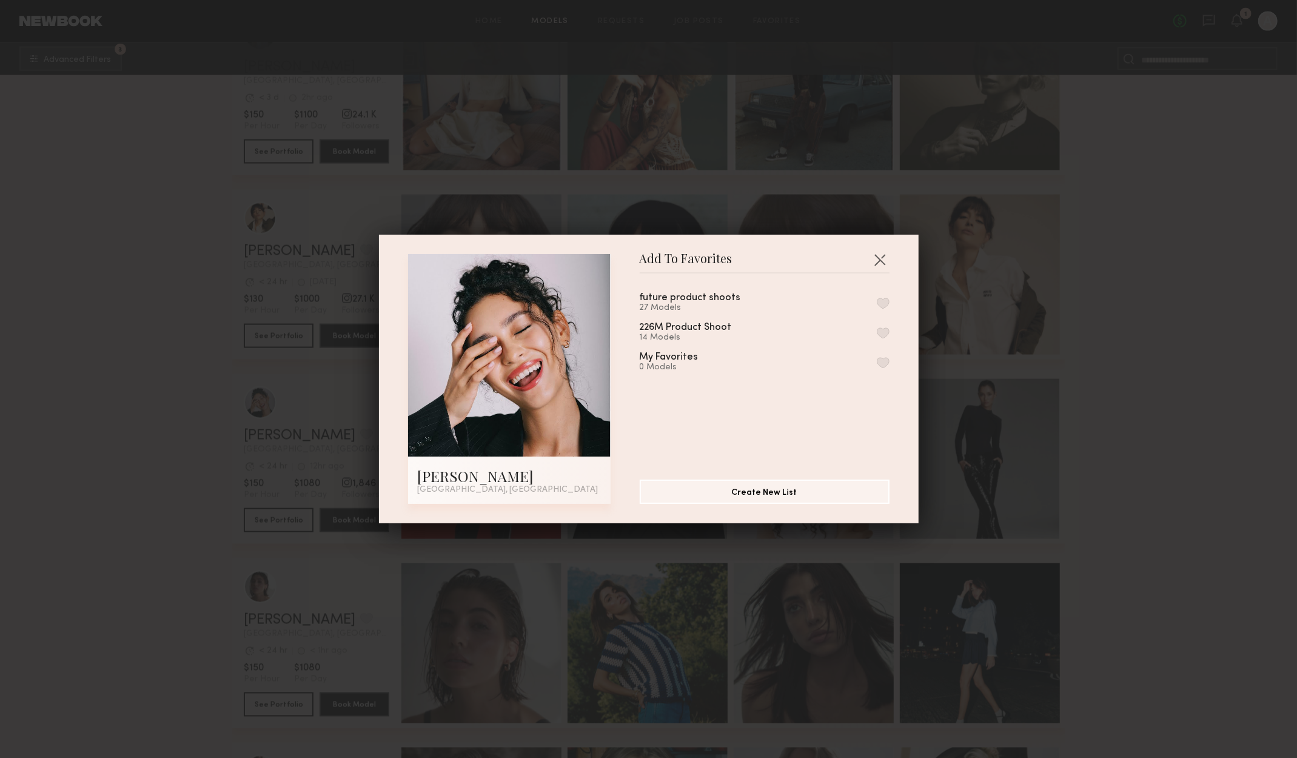
click at [877, 305] on button "button" at bounding box center [883, 303] width 13 height 11
click at [871, 260] on button "button" at bounding box center [879, 259] width 19 height 19
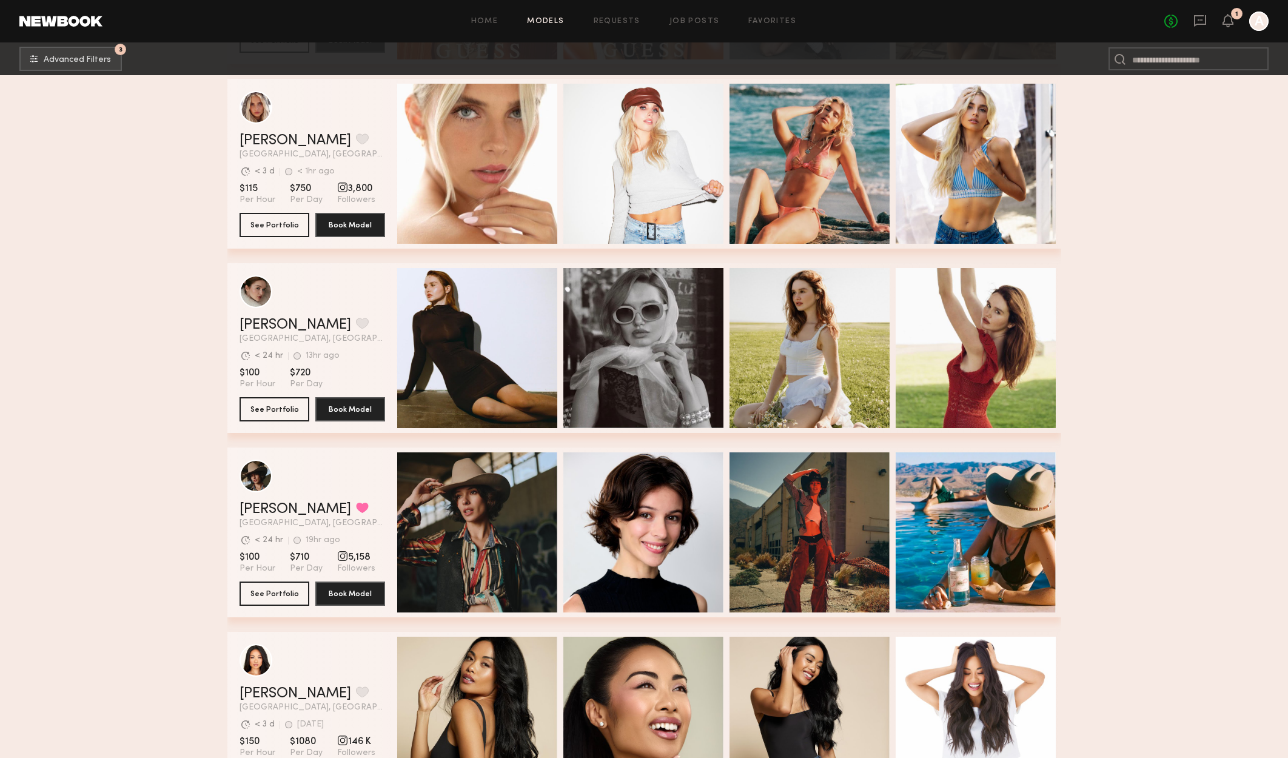
scroll to position [6469, 0]
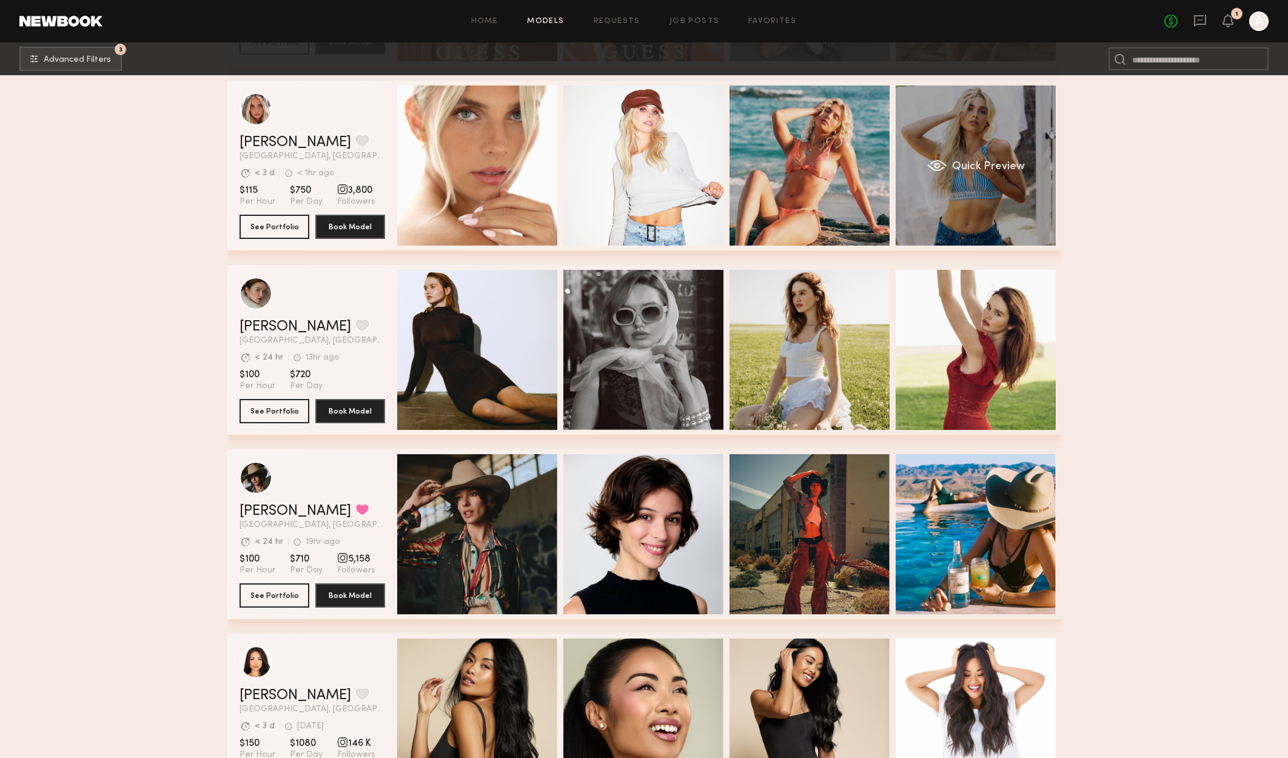
click at [1015, 202] on div "Quick Preview" at bounding box center [975, 165] width 160 height 160
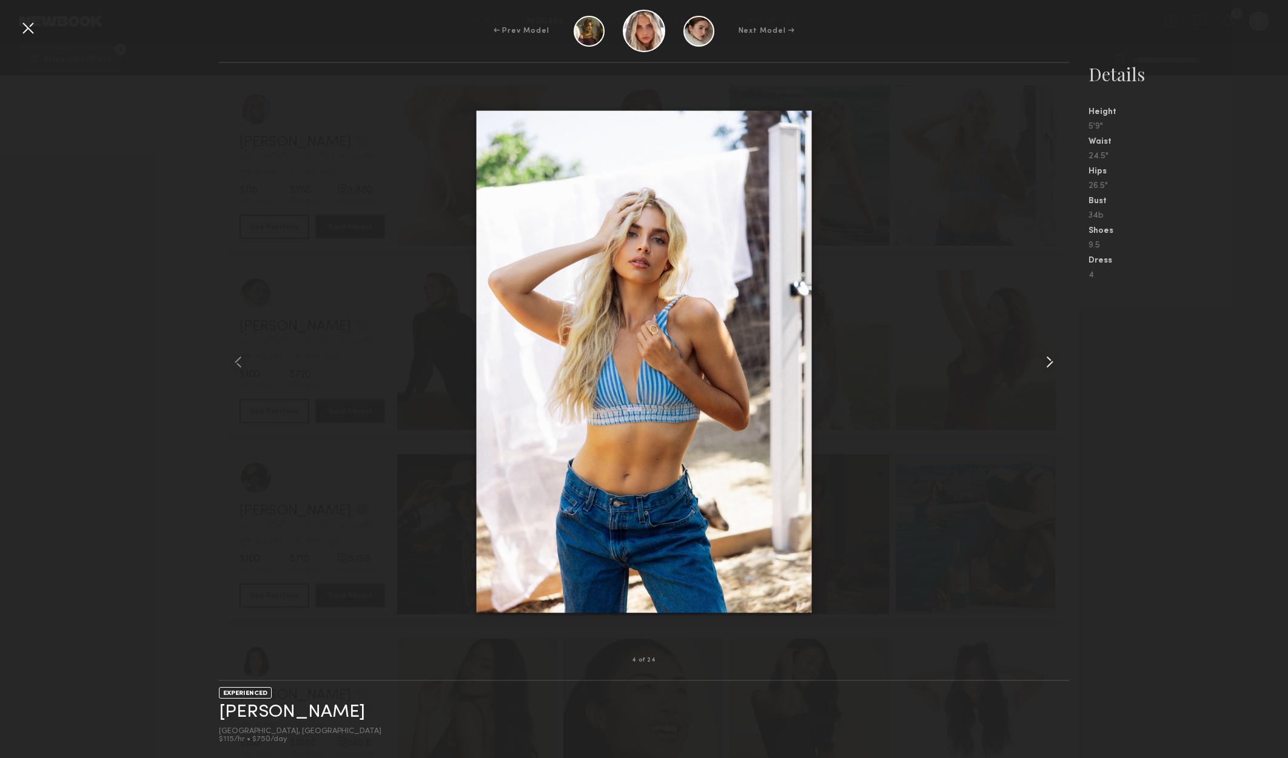
click at [1049, 353] on common-icon at bounding box center [1049, 361] width 19 height 19
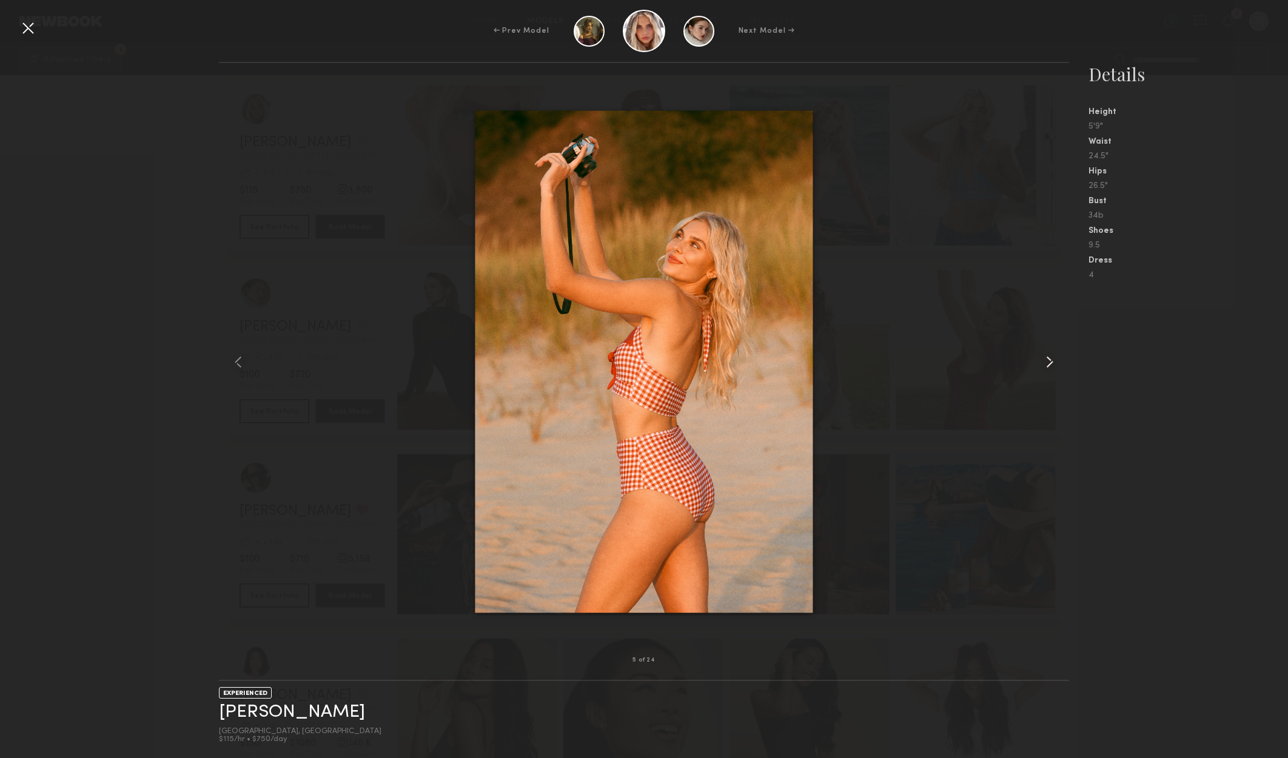
click at [1050, 354] on common-icon at bounding box center [1049, 361] width 19 height 19
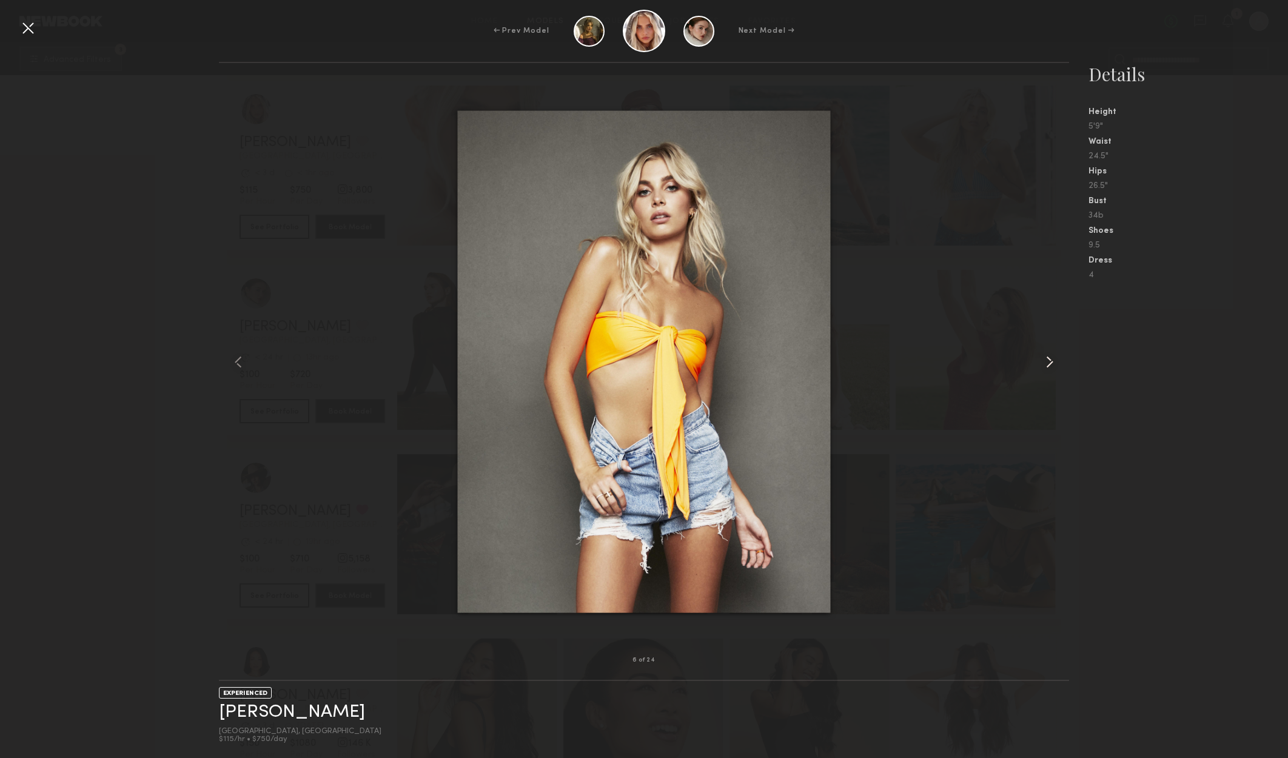
click at [1050, 354] on common-icon at bounding box center [1049, 361] width 19 height 19
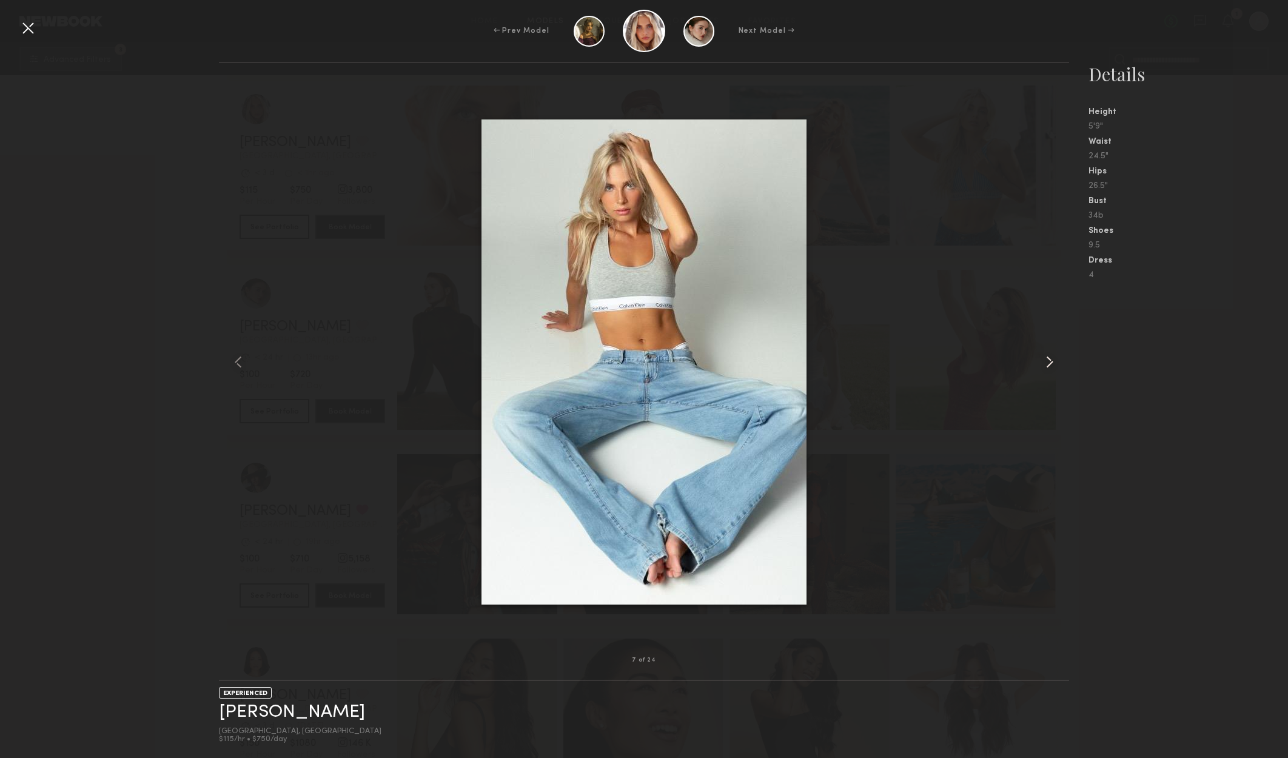
click at [1050, 354] on common-icon at bounding box center [1049, 361] width 19 height 19
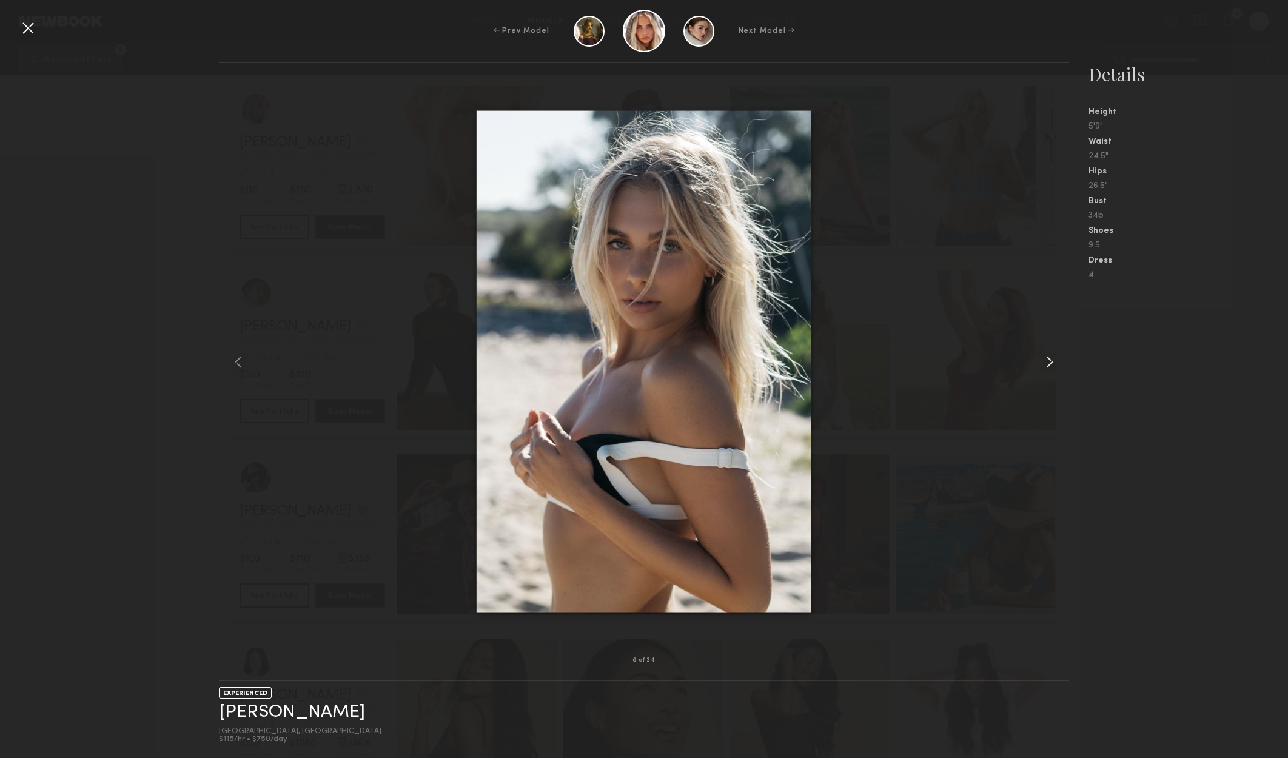
click at [1050, 354] on common-icon at bounding box center [1049, 361] width 19 height 19
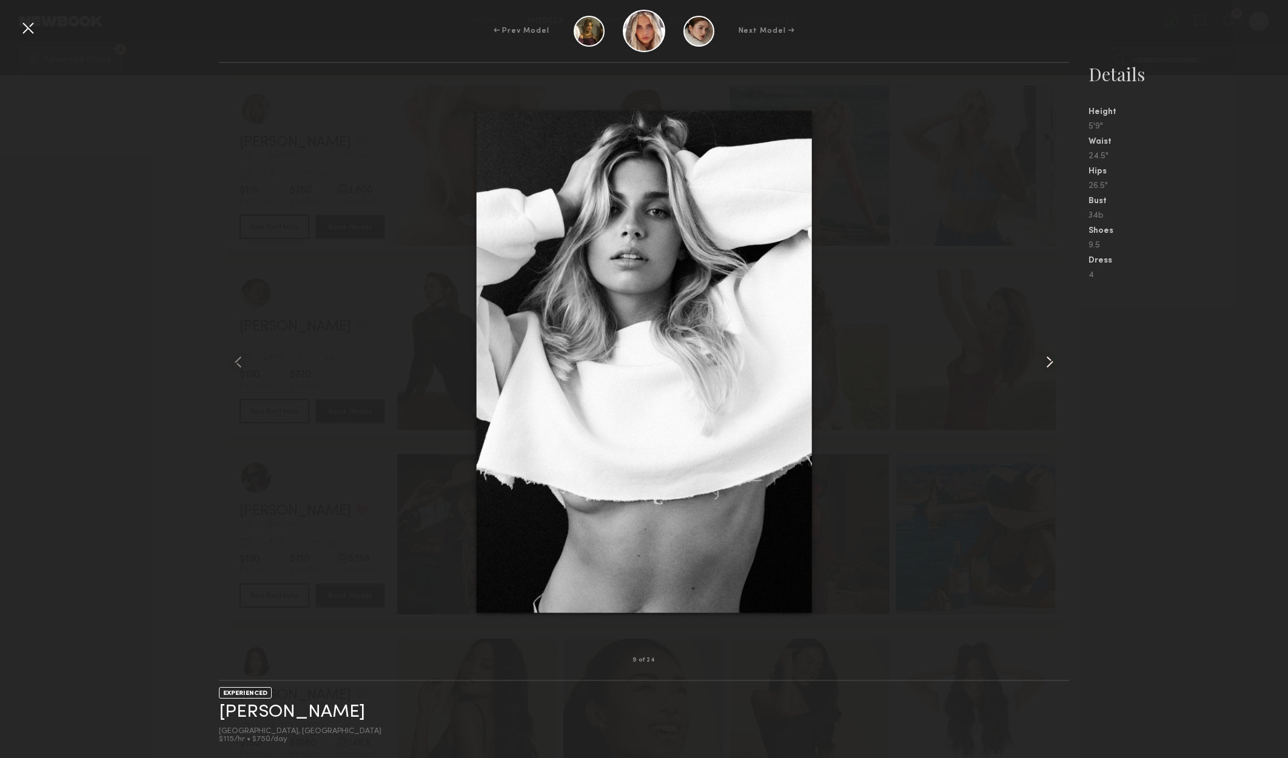
click at [1050, 354] on common-icon at bounding box center [1049, 361] width 19 height 19
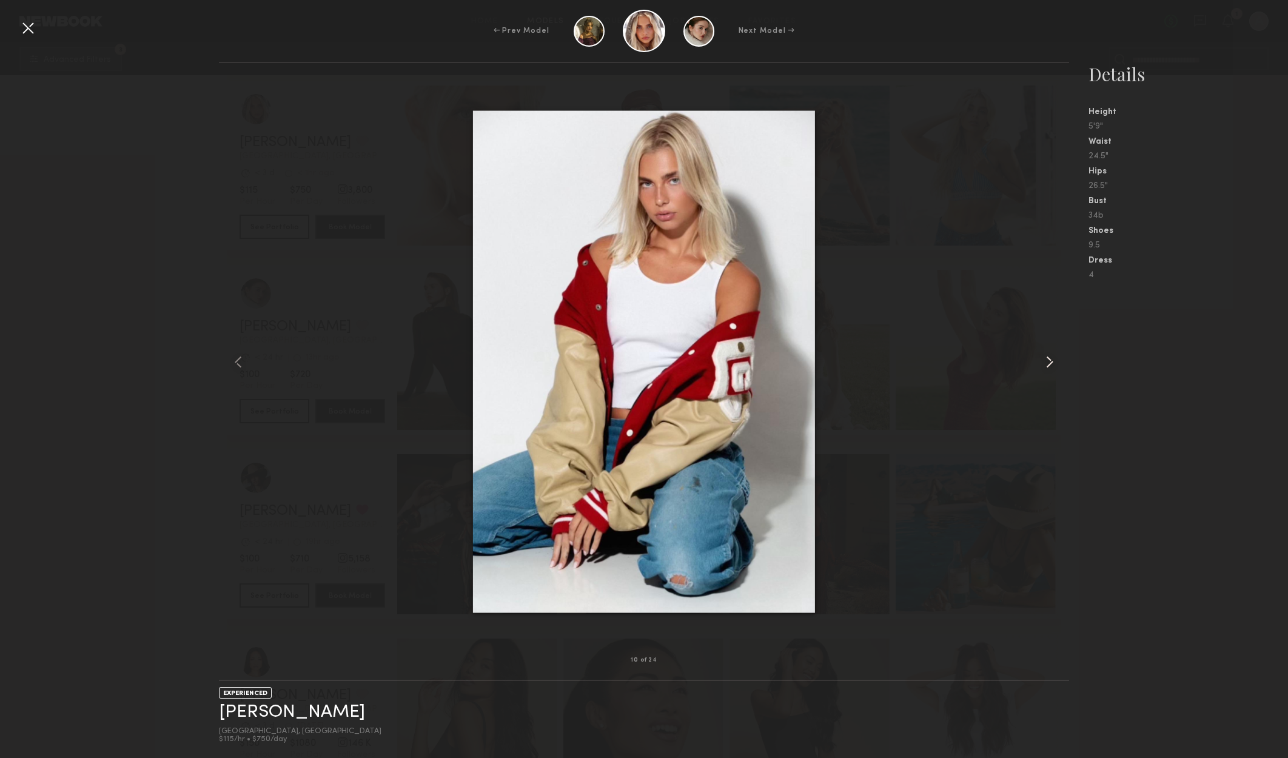
click at [1050, 354] on common-icon at bounding box center [1049, 361] width 19 height 19
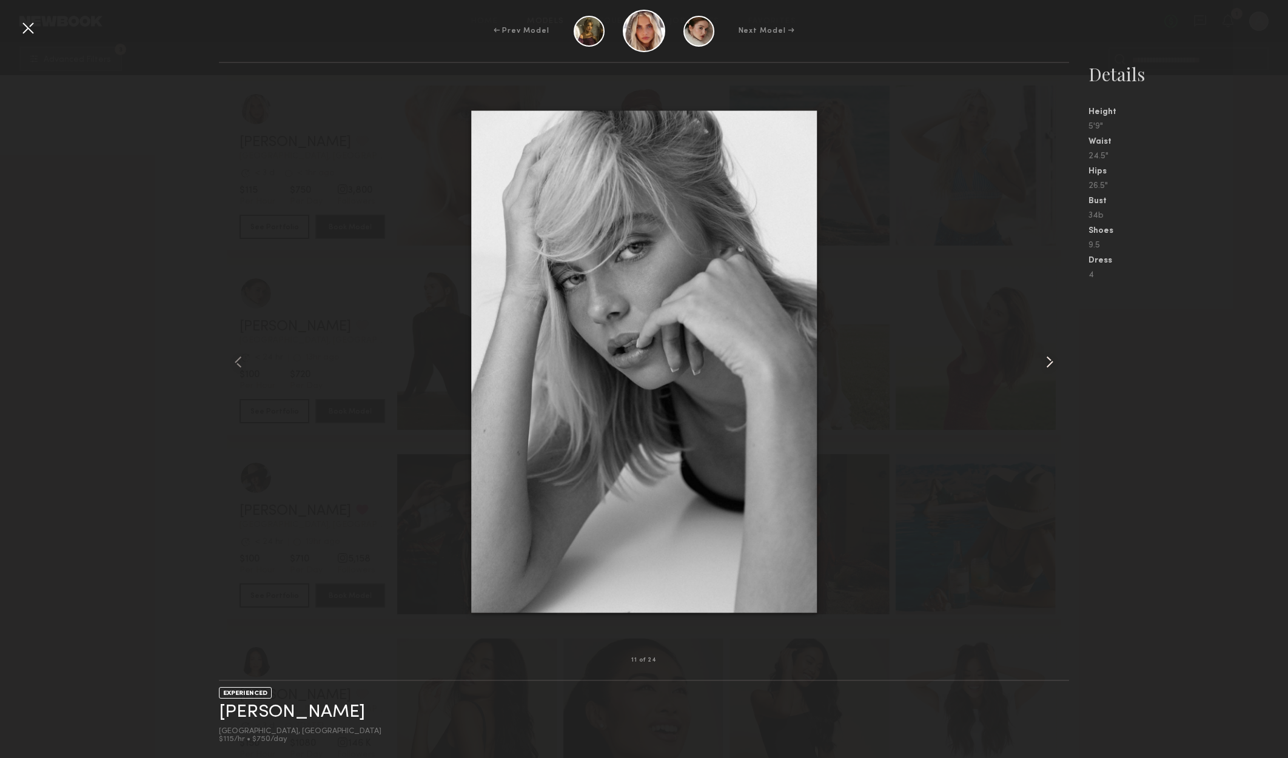
click at [1050, 354] on common-icon at bounding box center [1049, 361] width 19 height 19
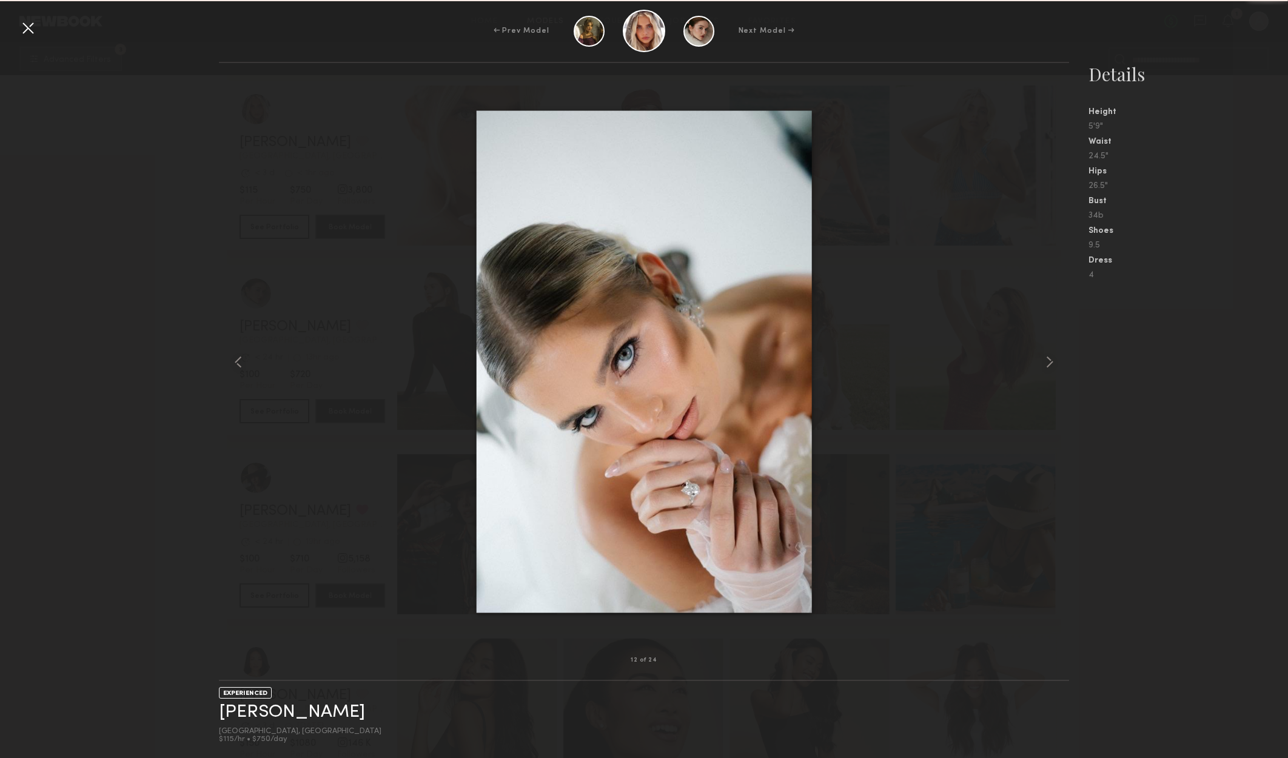
click at [1168, 372] on nb-gallery-model-stats "Details Height 5'9" Waist 24.5" Hips 26.5" Bust 34b Shoes 9.5 Dress 4" at bounding box center [1178, 410] width 219 height 696
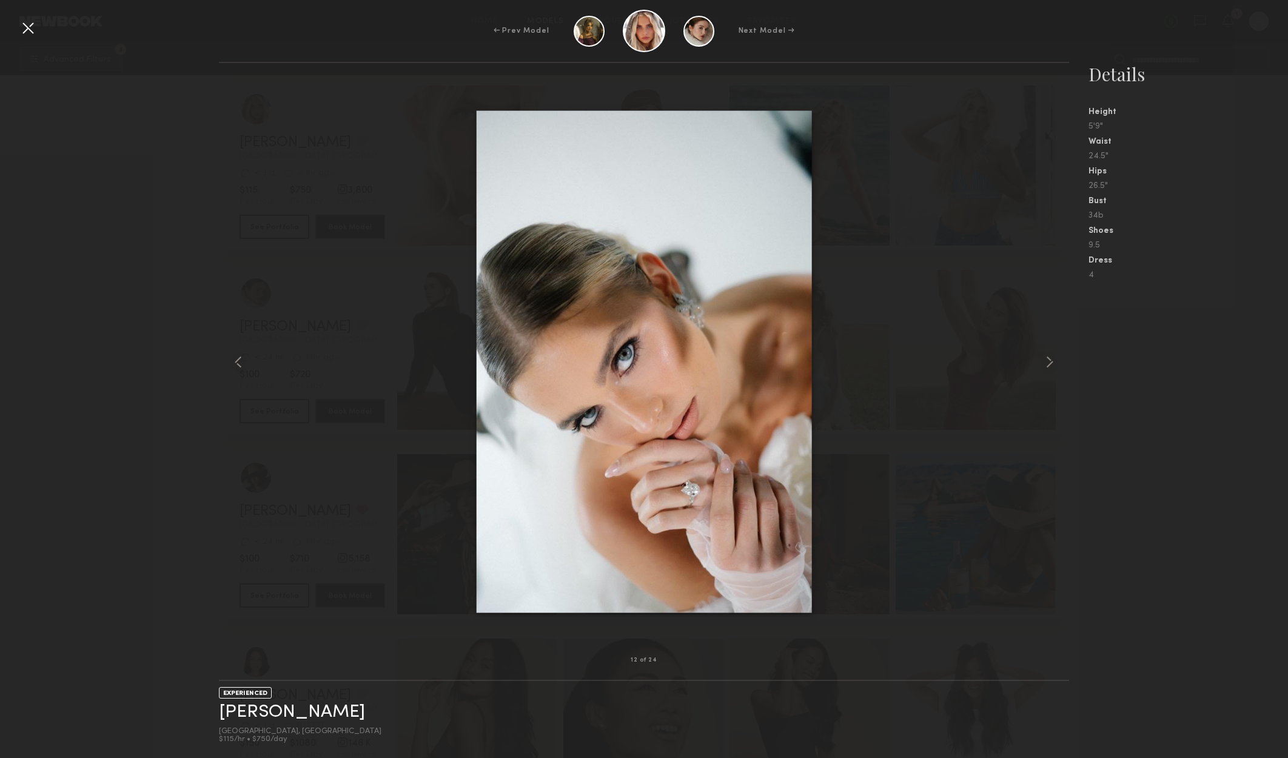
click at [22, 34] on div at bounding box center [27, 27] width 19 height 19
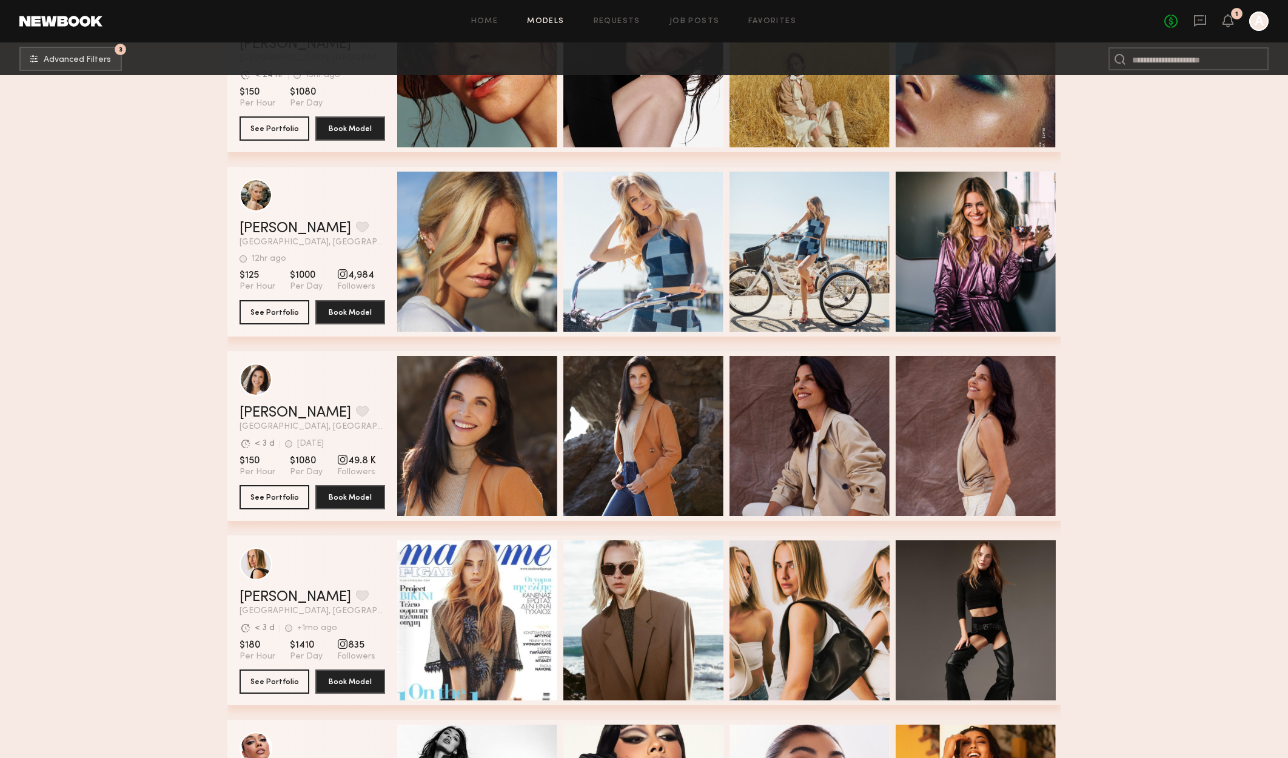
scroll to position [7681, 0]
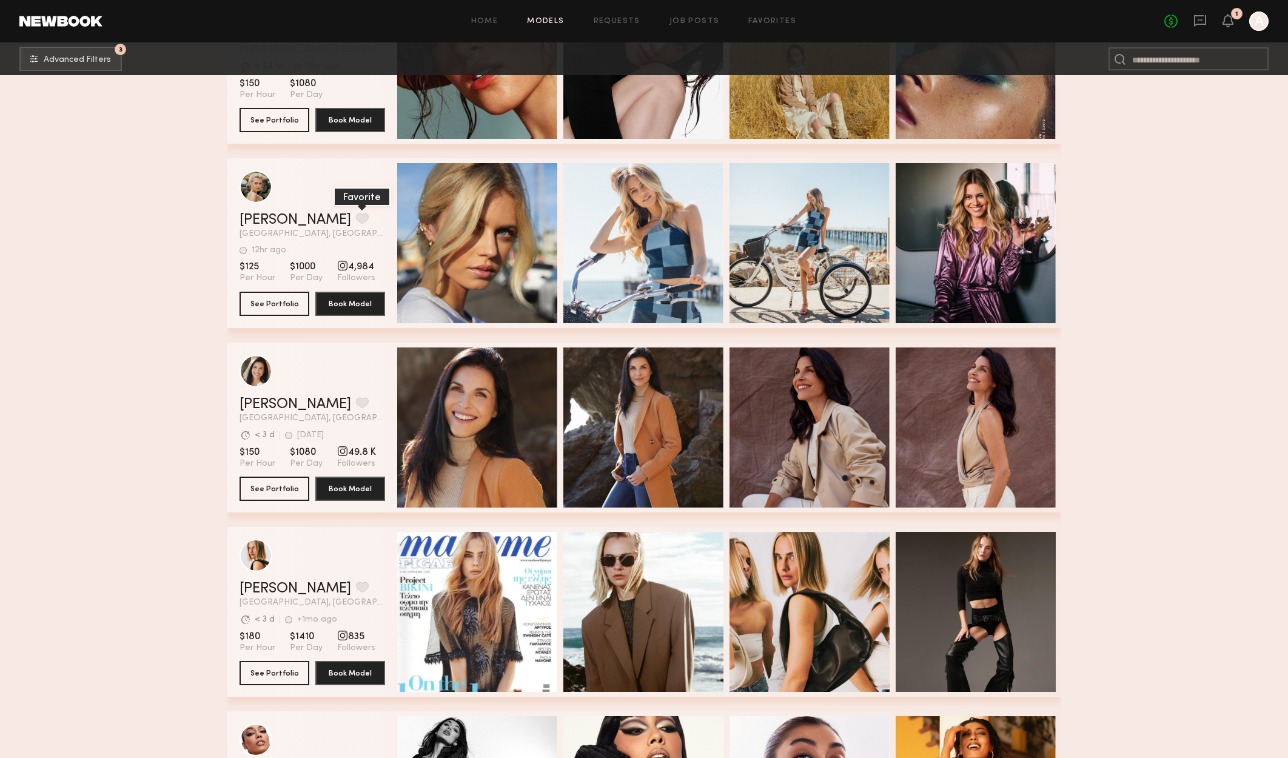
click at [356, 221] on button "grid" at bounding box center [362, 218] width 13 height 11
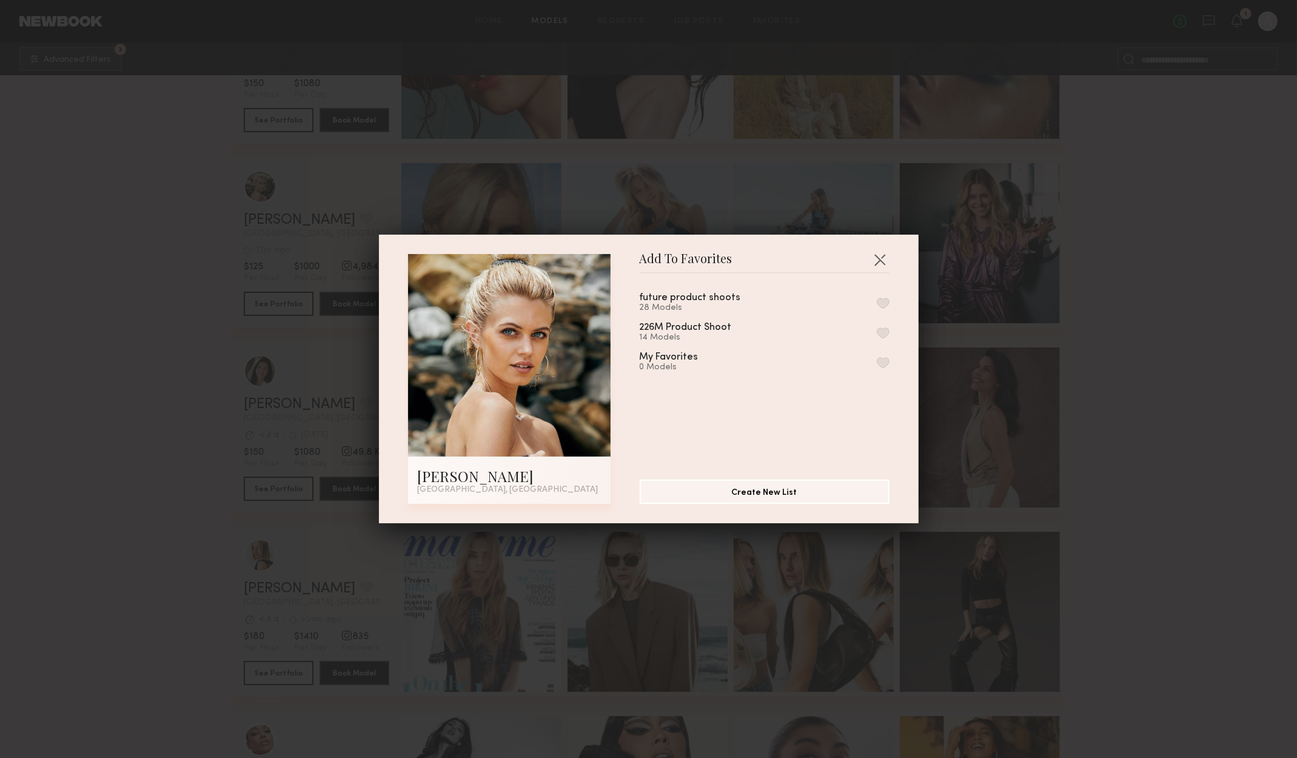
click at [877, 303] on button "button" at bounding box center [883, 303] width 13 height 11
click at [877, 263] on button "button" at bounding box center [879, 259] width 19 height 19
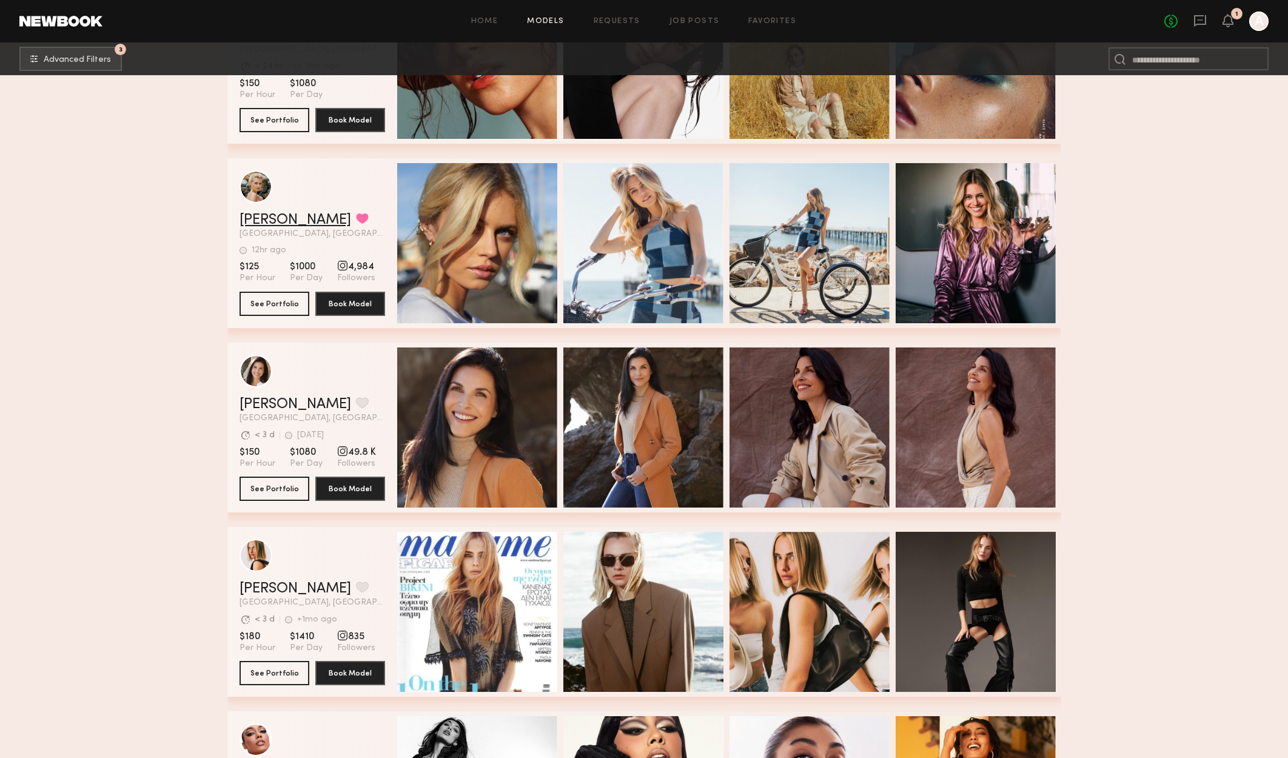
click at [264, 227] on link "[PERSON_NAME]" at bounding box center [295, 220] width 112 height 15
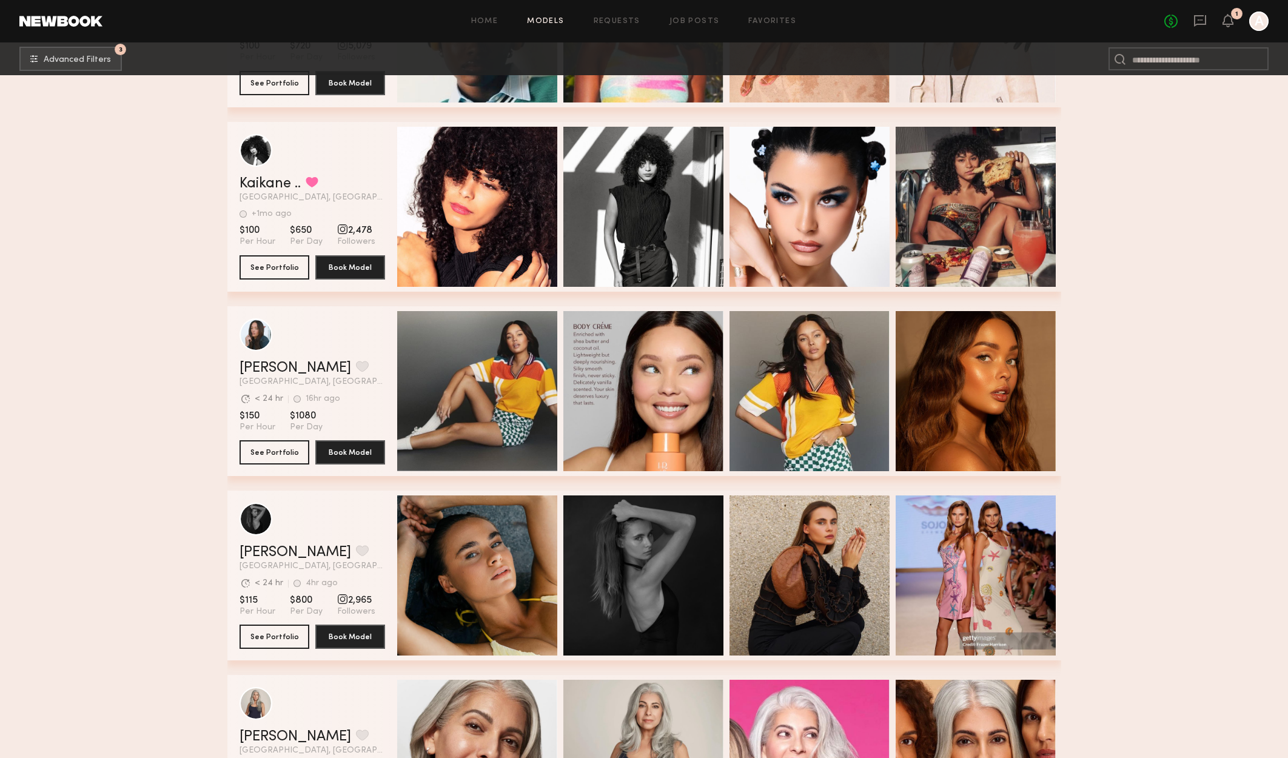
scroll to position [8649, 0]
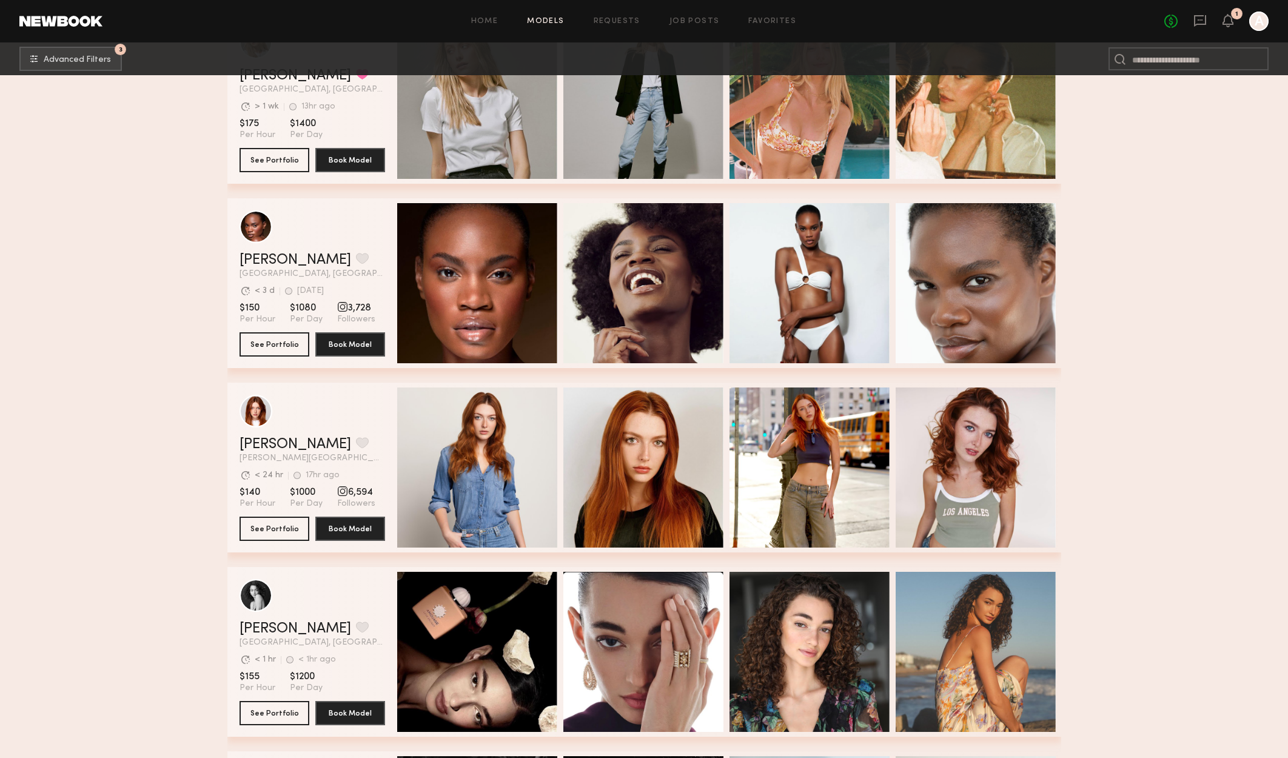
scroll to position [10408, 0]
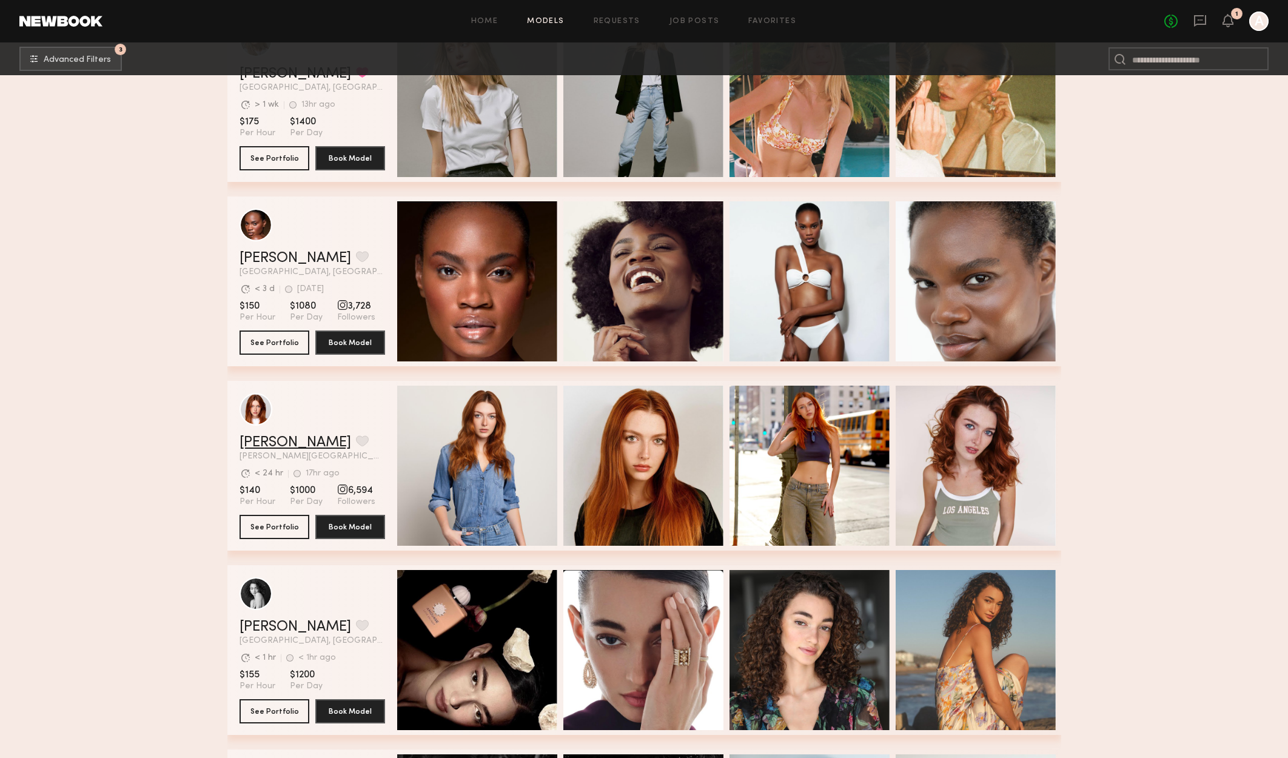
click at [268, 445] on link "Annika R." at bounding box center [295, 442] width 112 height 15
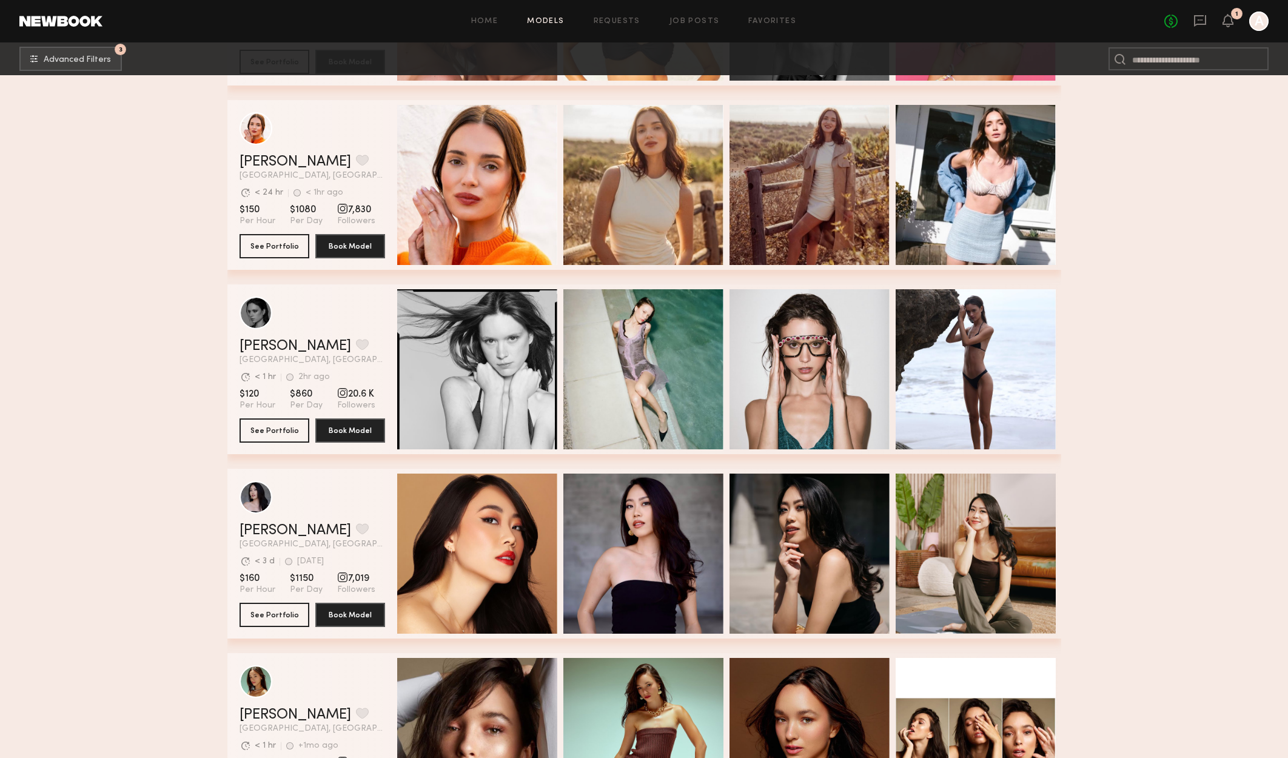
scroll to position [12166, 0]
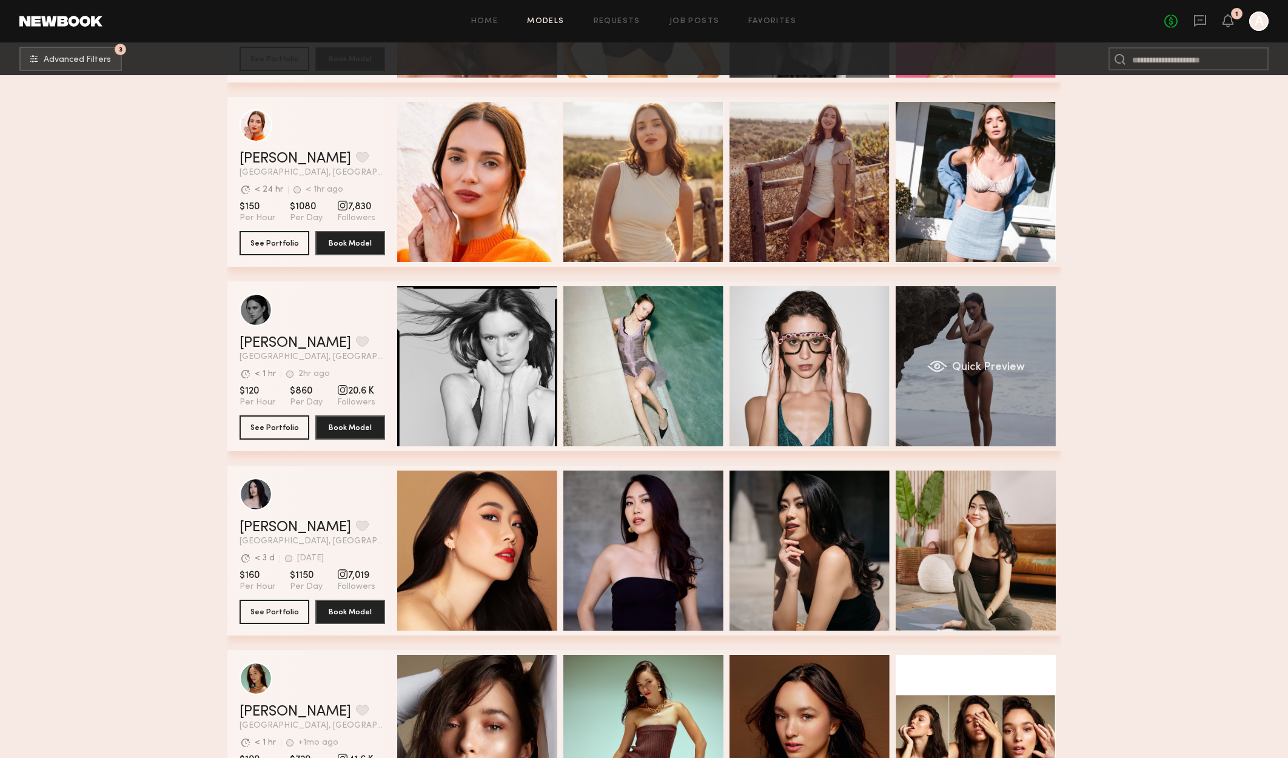
click at [991, 360] on div "Quick Preview" at bounding box center [975, 366] width 160 height 160
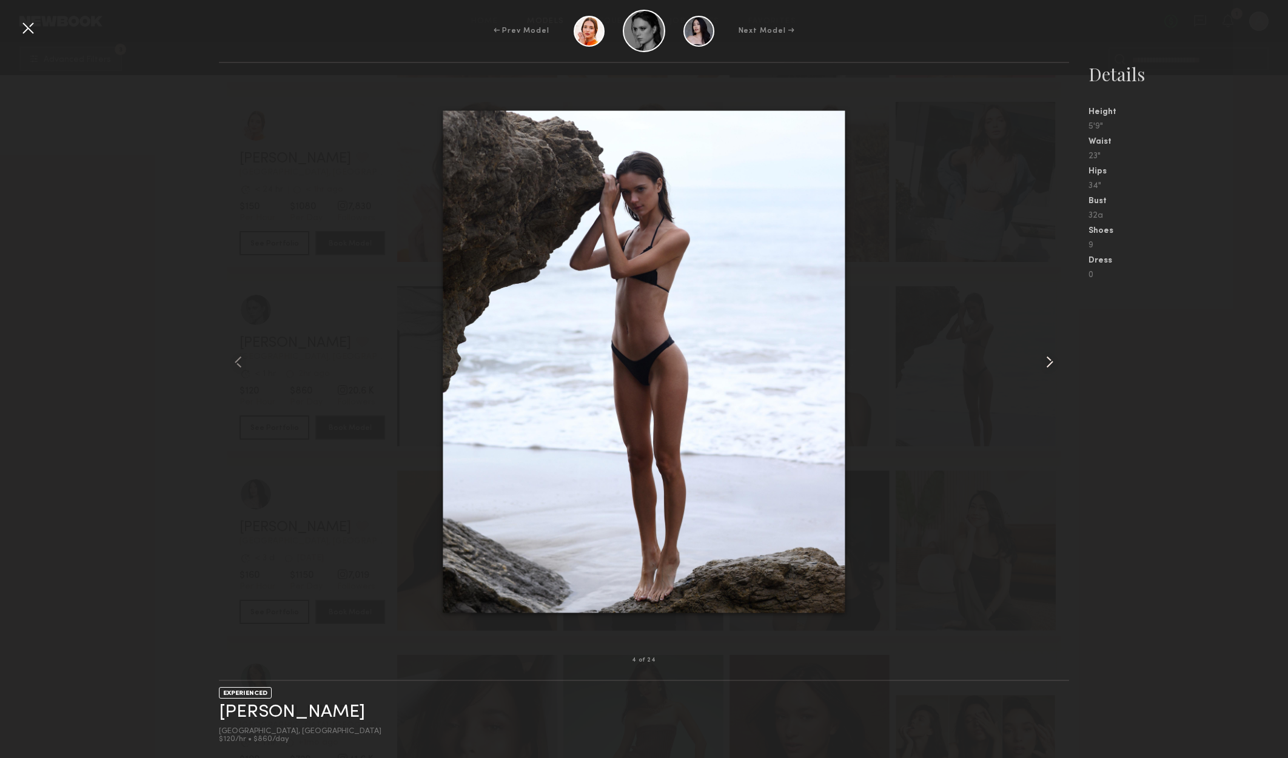
click at [1056, 360] on common-icon at bounding box center [1049, 361] width 19 height 19
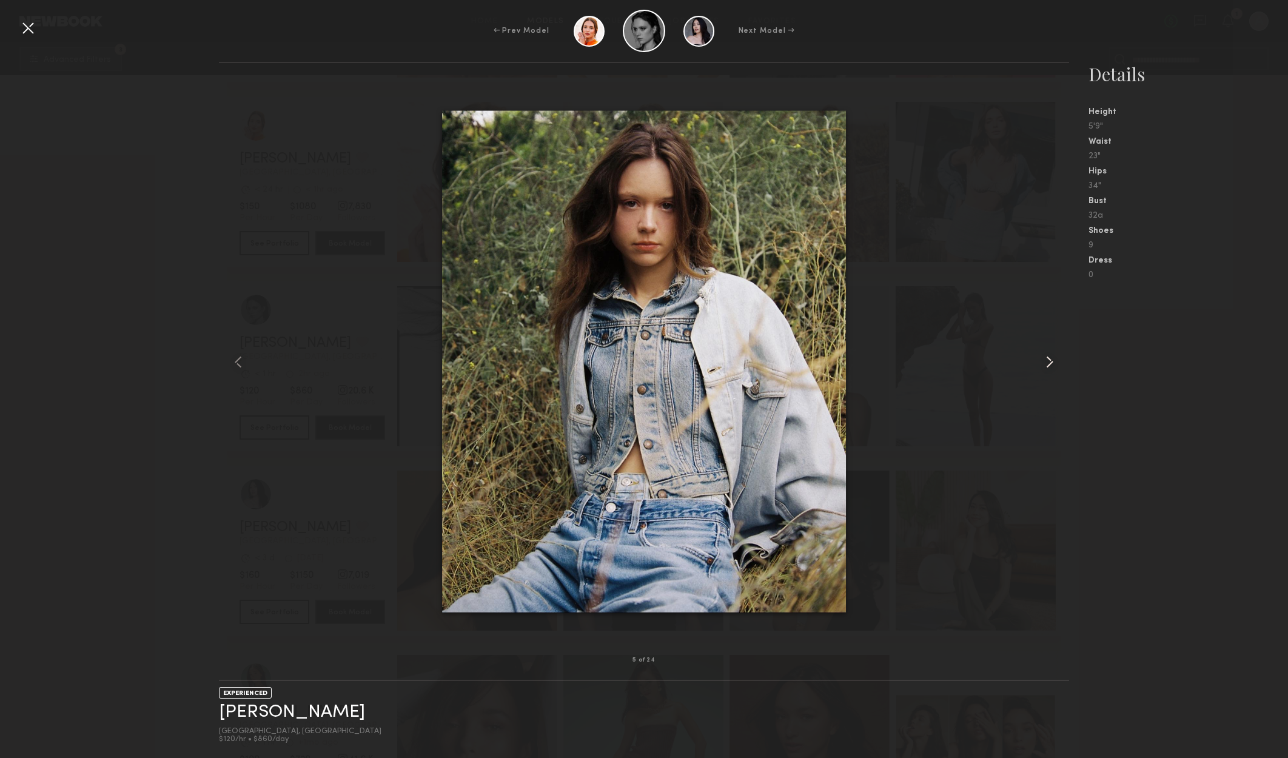
click at [1057, 360] on common-icon at bounding box center [1049, 361] width 19 height 19
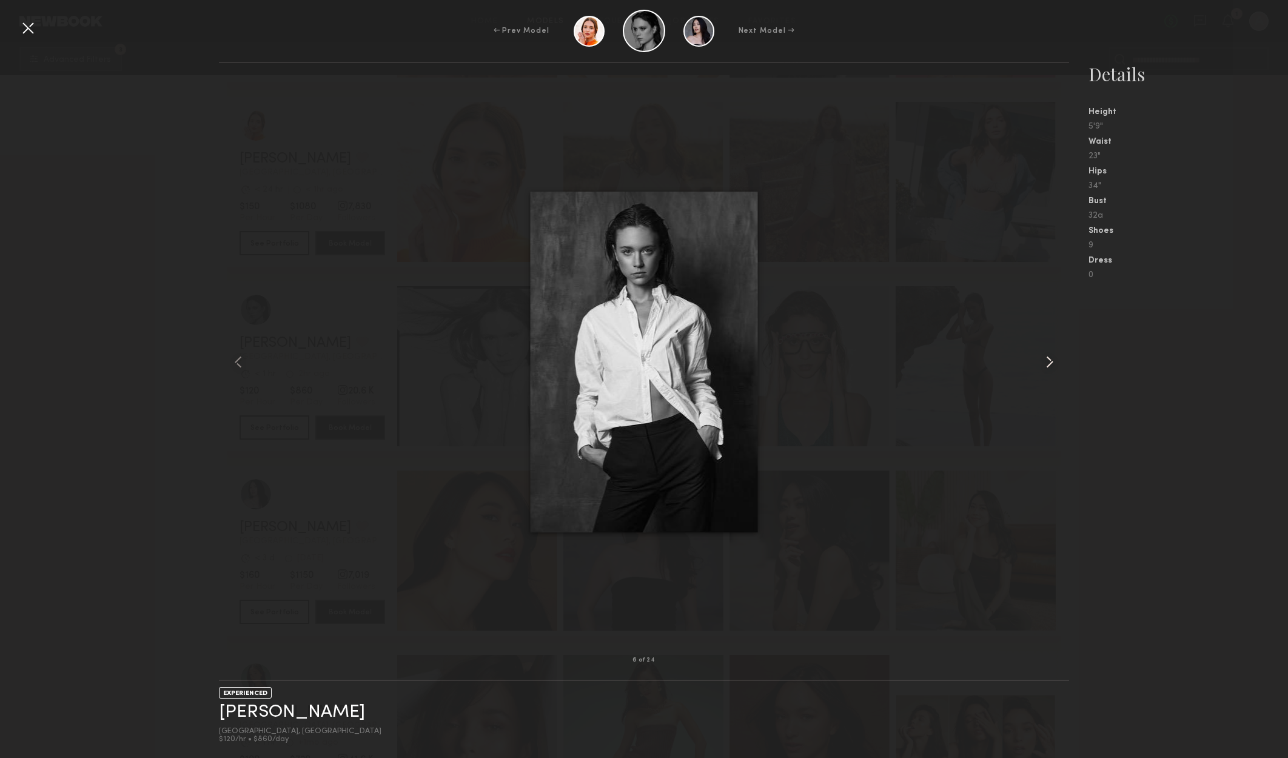
click at [1057, 360] on common-icon at bounding box center [1049, 361] width 19 height 19
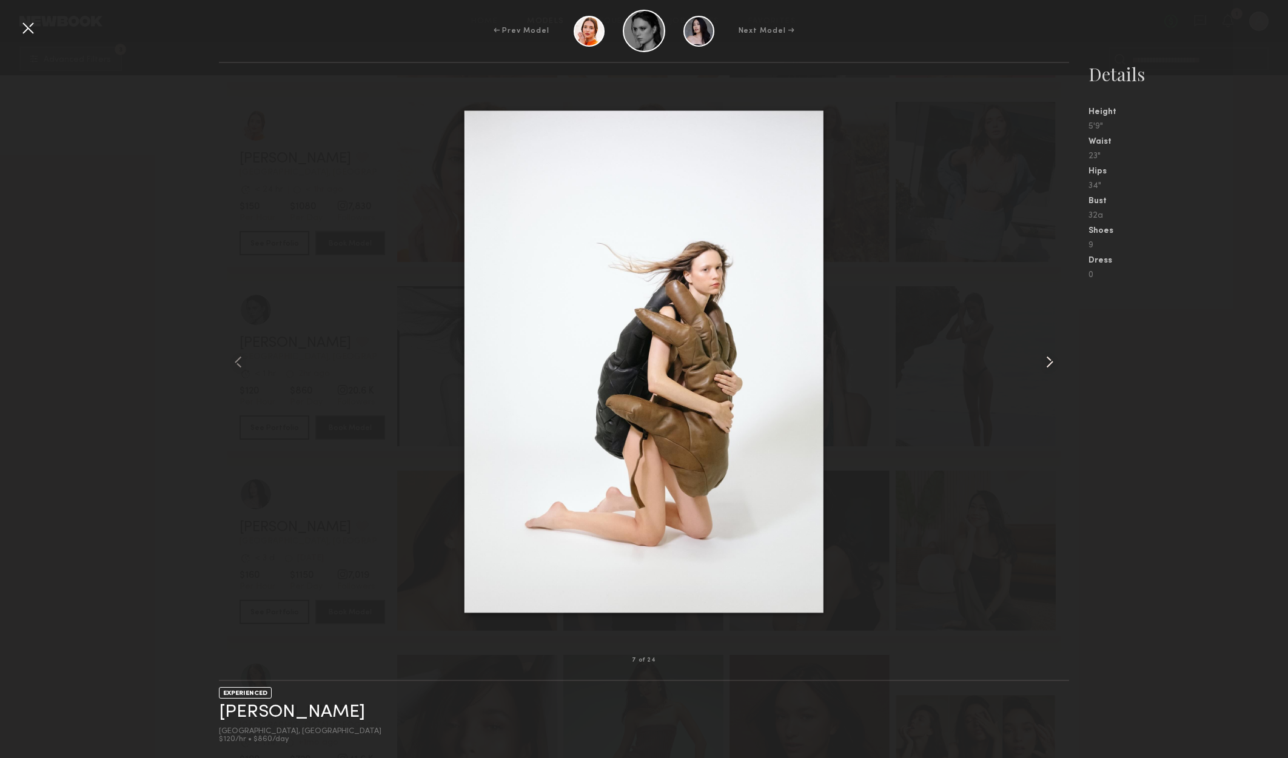
click at [1057, 360] on common-icon at bounding box center [1049, 361] width 19 height 19
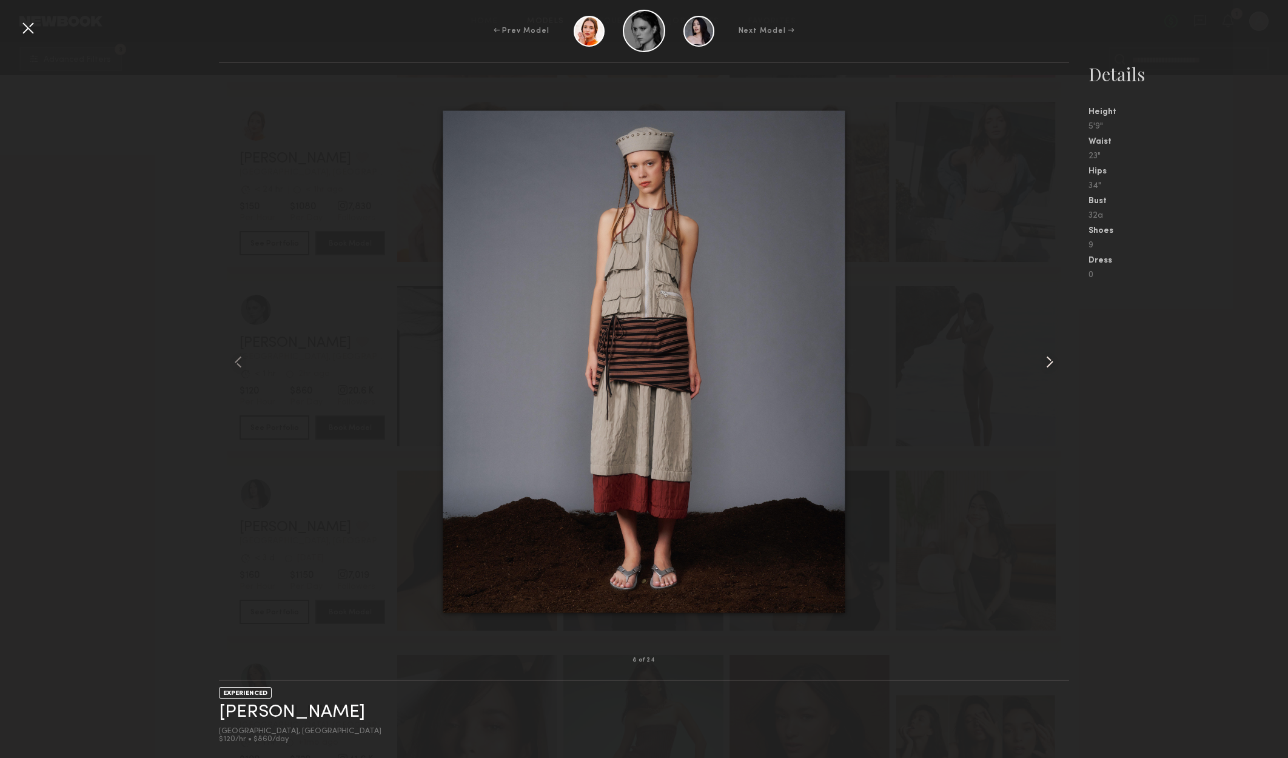
click at [1057, 360] on common-icon at bounding box center [1049, 361] width 19 height 19
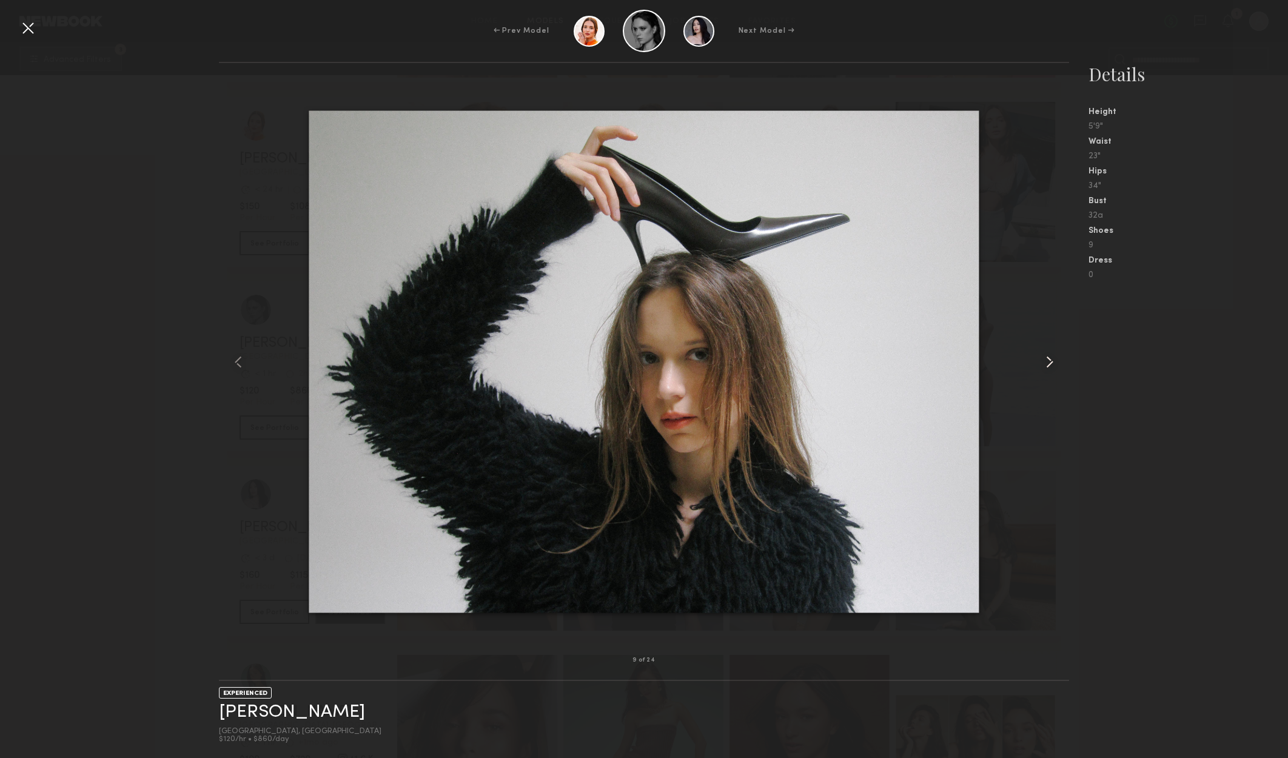
click at [1052, 366] on common-icon at bounding box center [1049, 361] width 19 height 19
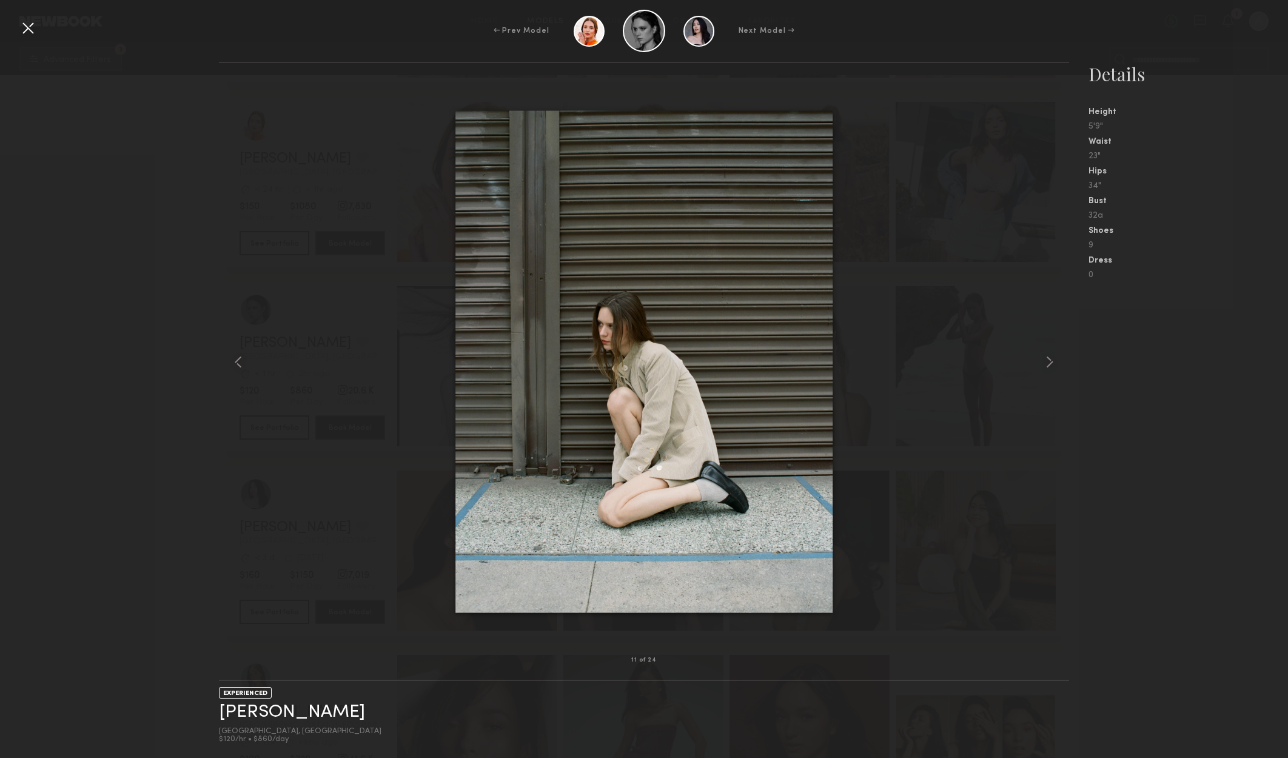
click at [27, 27] on div at bounding box center [27, 27] width 19 height 19
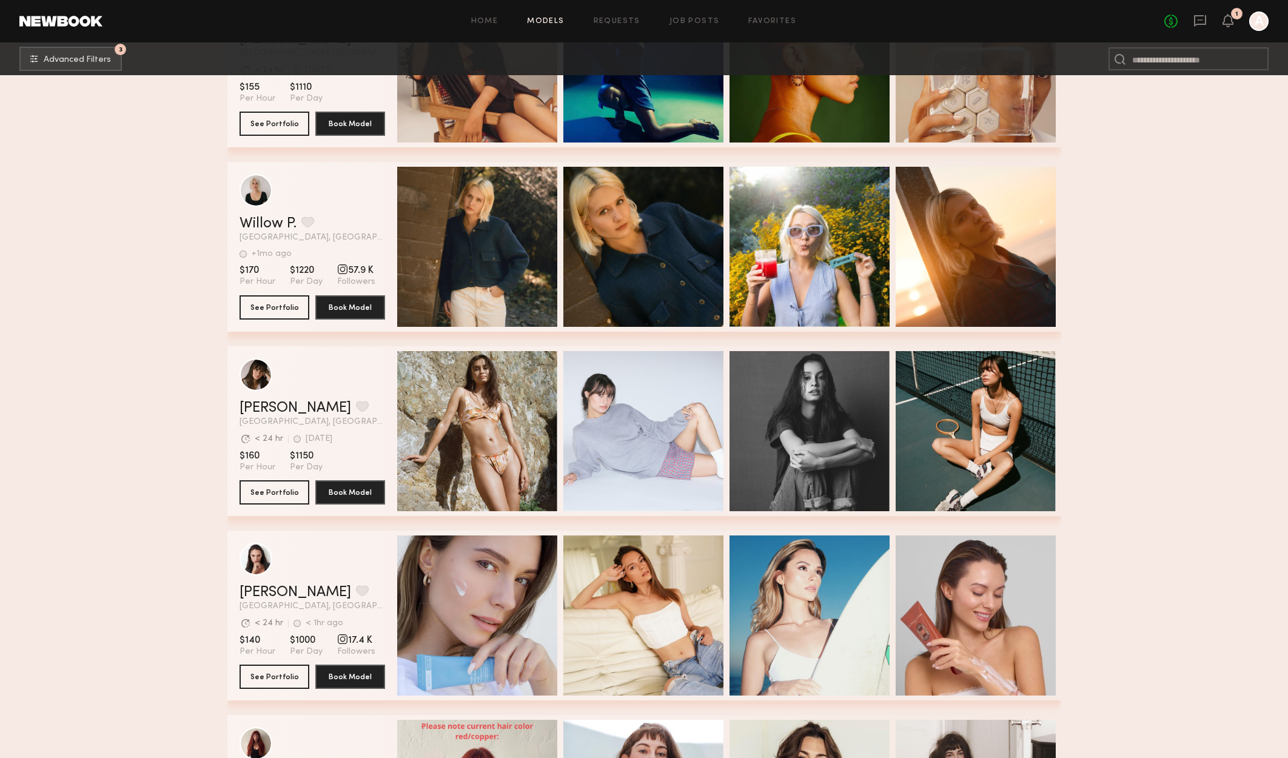
scroll to position [14166, 0]
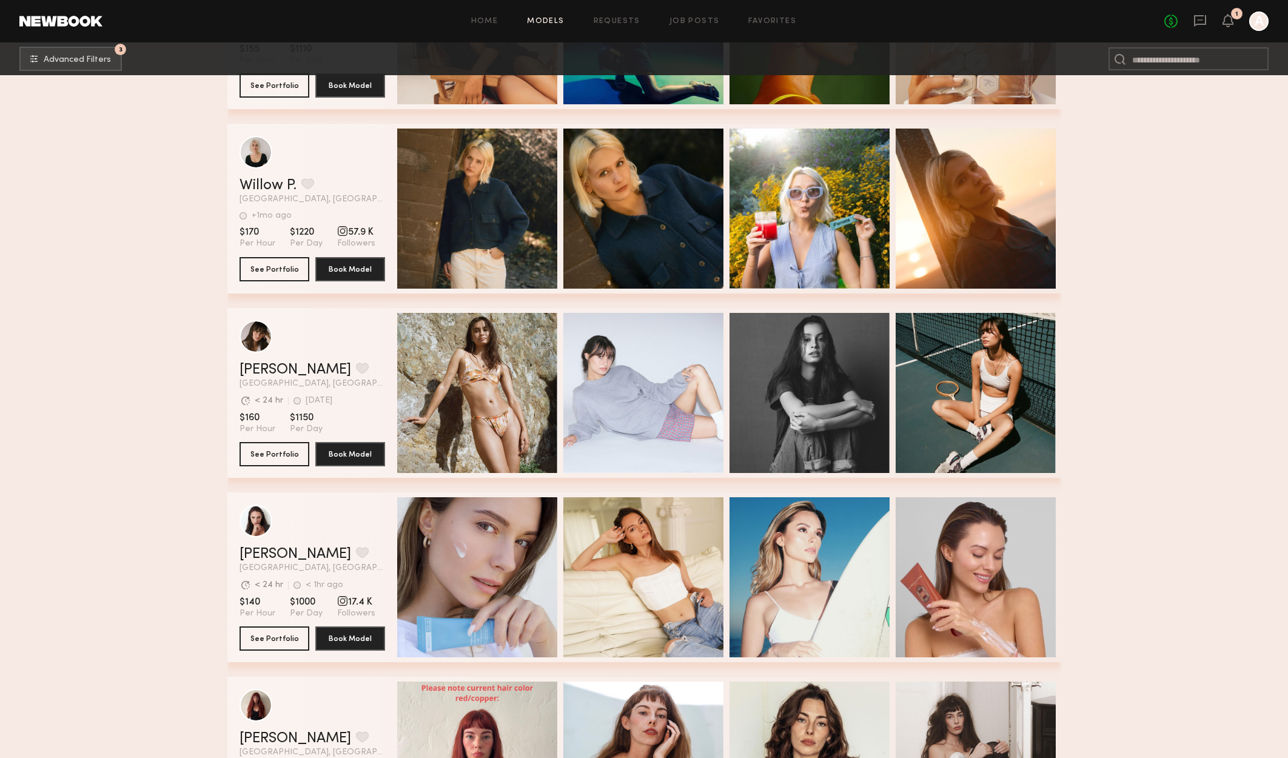
drag, startPoint x: 951, startPoint y: 493, endPoint x: 1103, endPoint y: 559, distance: 165.9
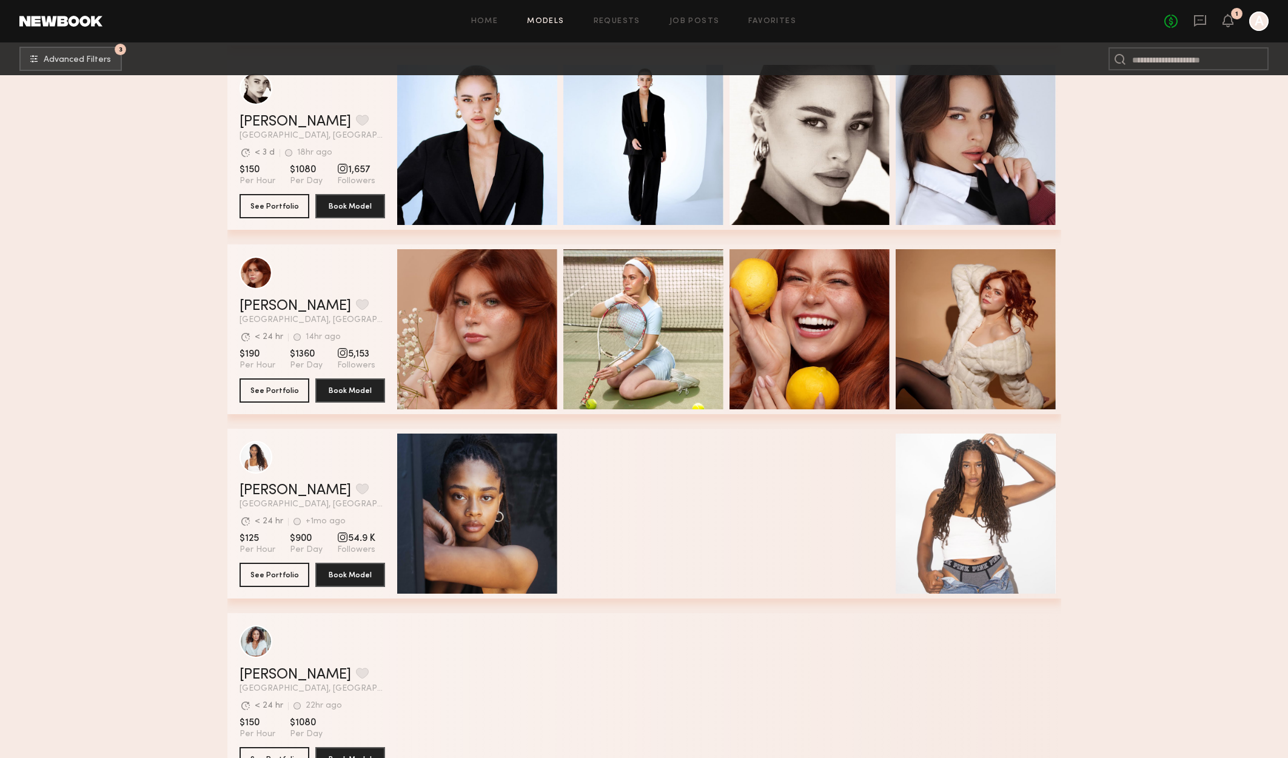
scroll to position [15344, 0]
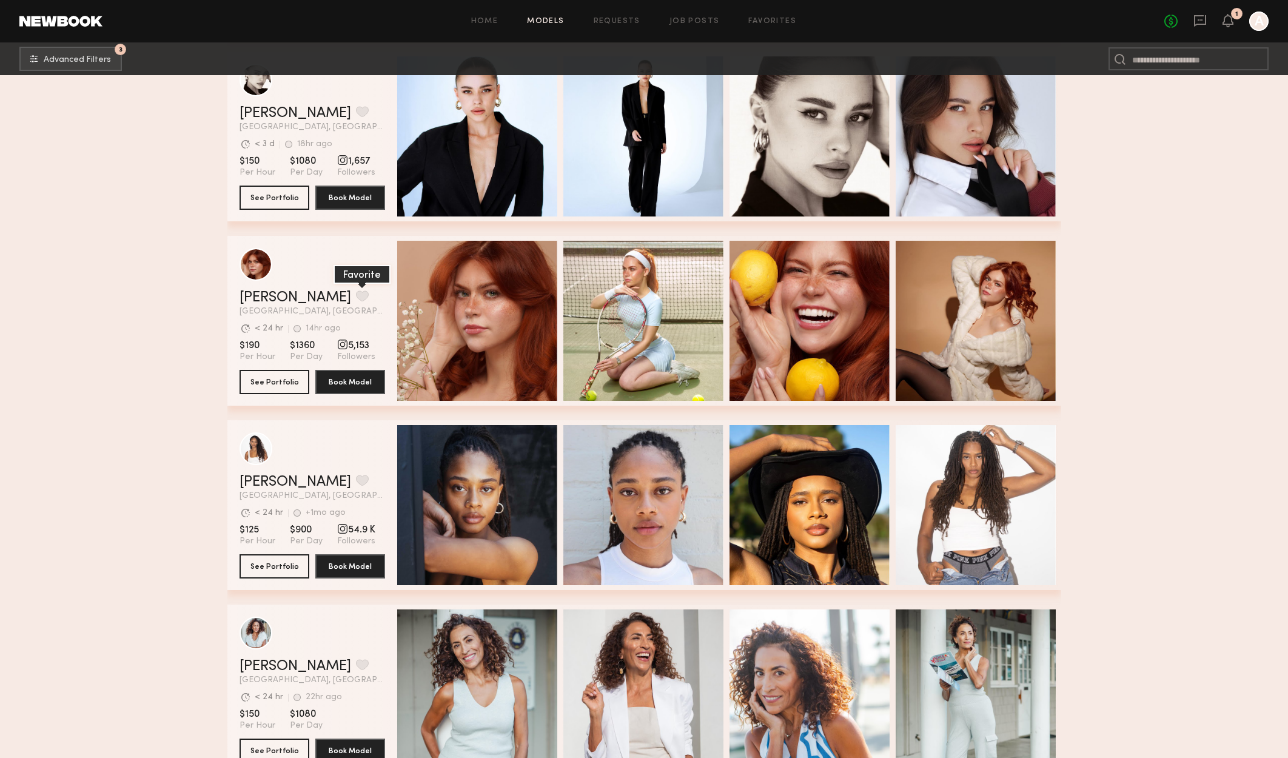
click at [356, 295] on button "grid" at bounding box center [362, 295] width 13 height 11
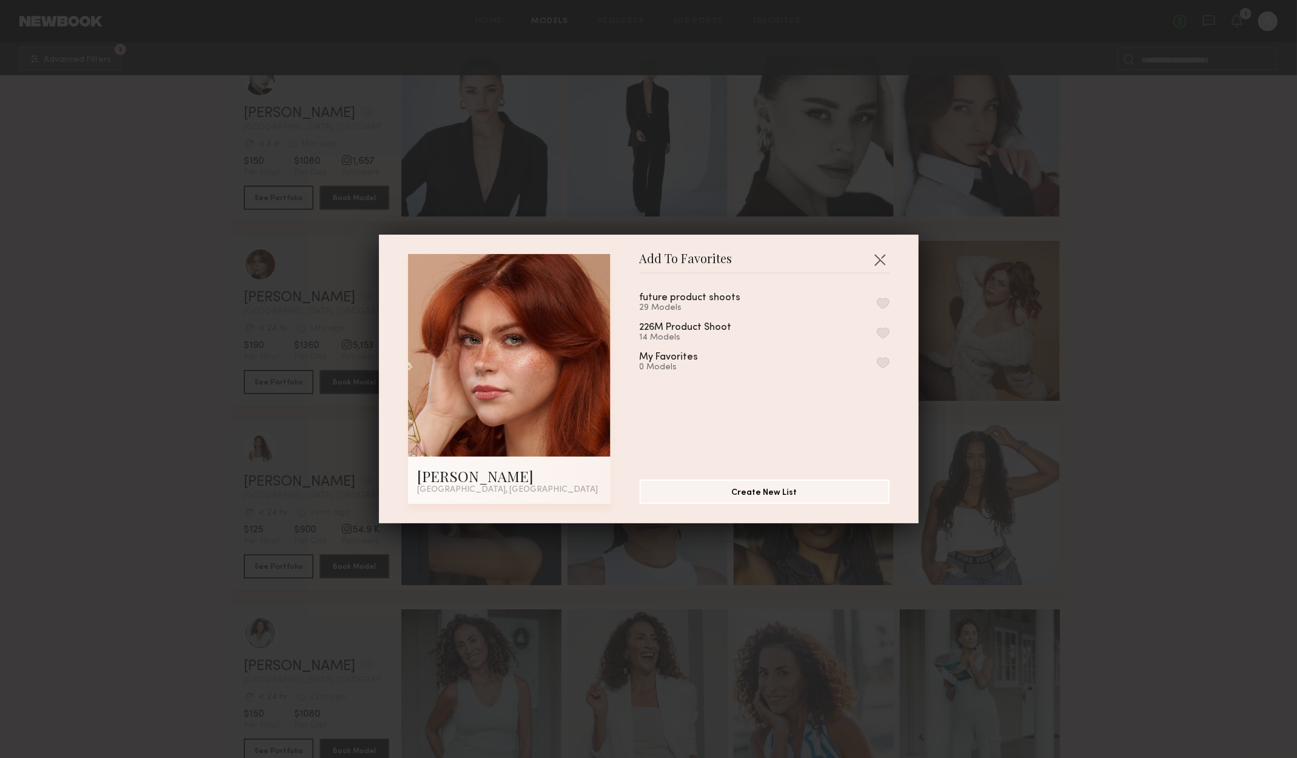
click at [877, 300] on button "button" at bounding box center [883, 303] width 13 height 11
click at [874, 253] on button "button" at bounding box center [879, 259] width 19 height 19
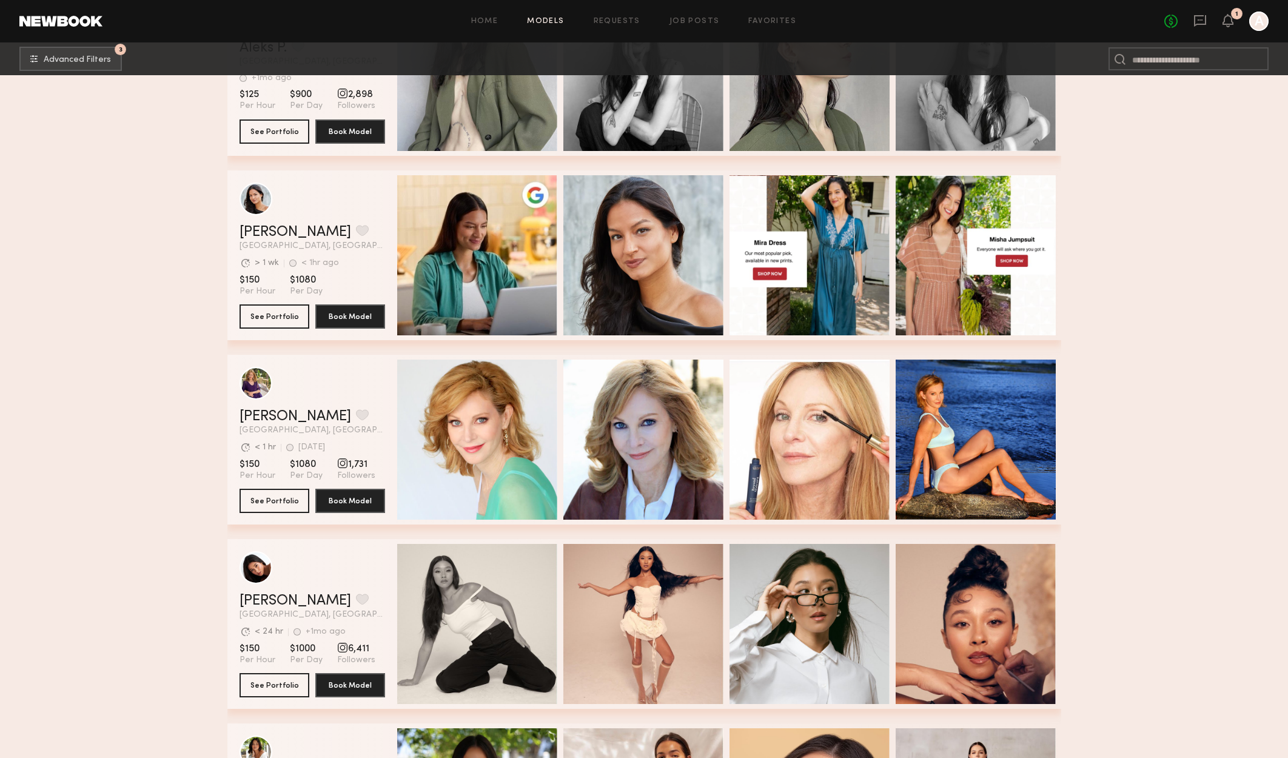
scroll to position [17314, 0]
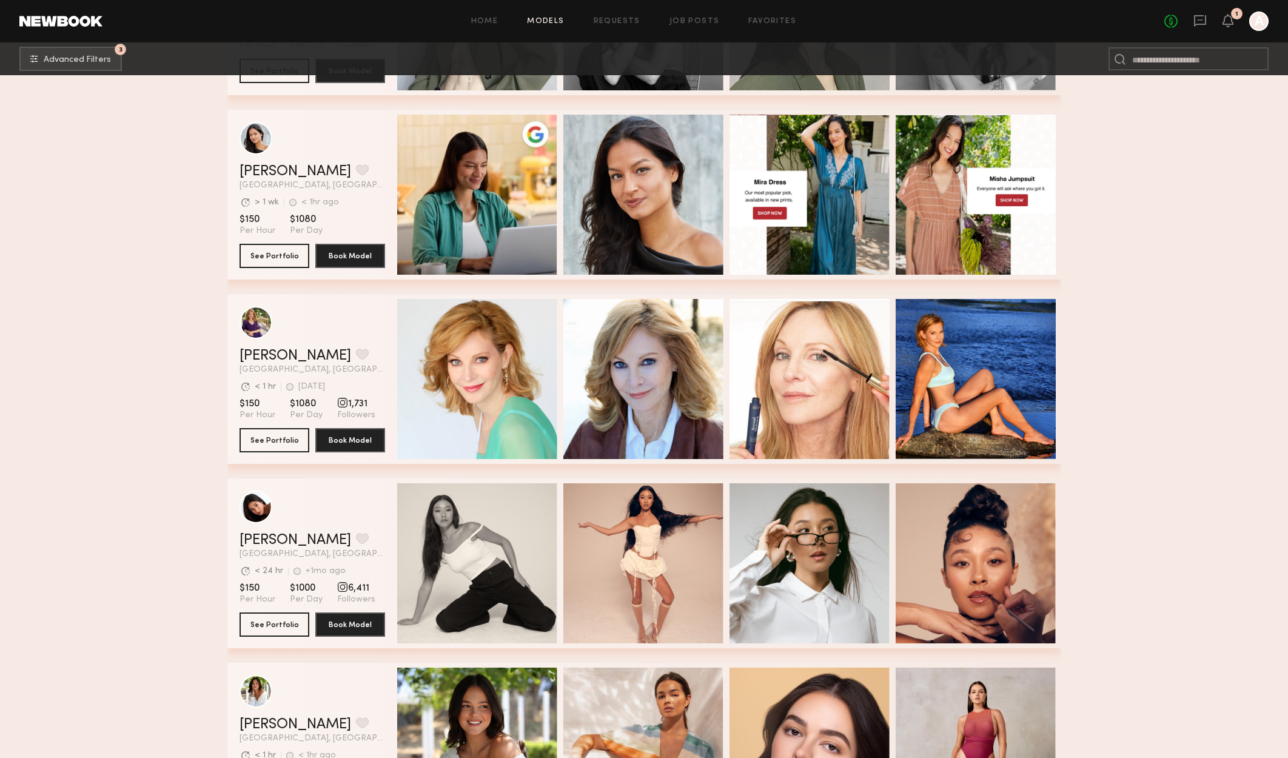
click at [302, 535] on header "Giti T. Favorite Los Angeles, CA Avg. request response time < 24 hr +1mo ago La…" at bounding box center [312, 524] width 146 height 68
click at [356, 544] on button "grid" at bounding box center [362, 538] width 13 height 11
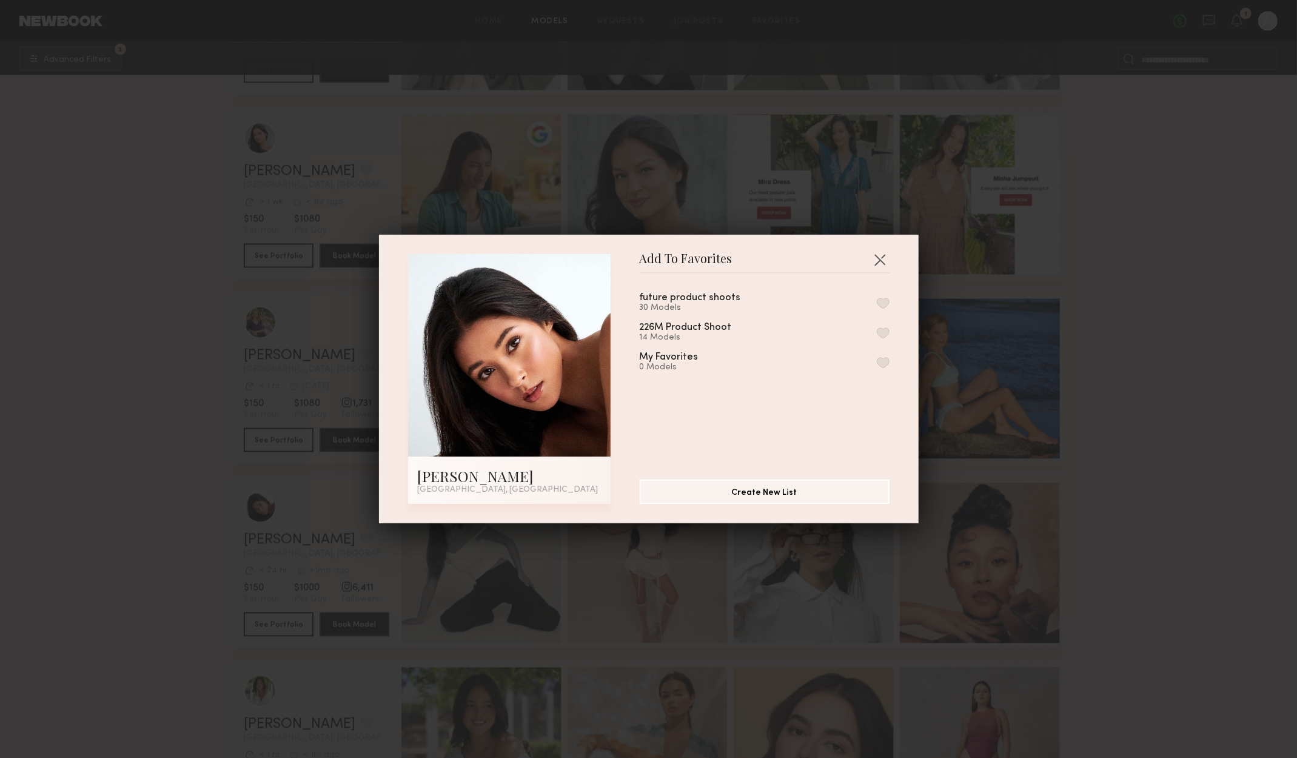
click at [877, 299] on button "button" at bounding box center [883, 303] width 13 height 11
click at [876, 263] on button "button" at bounding box center [879, 259] width 19 height 19
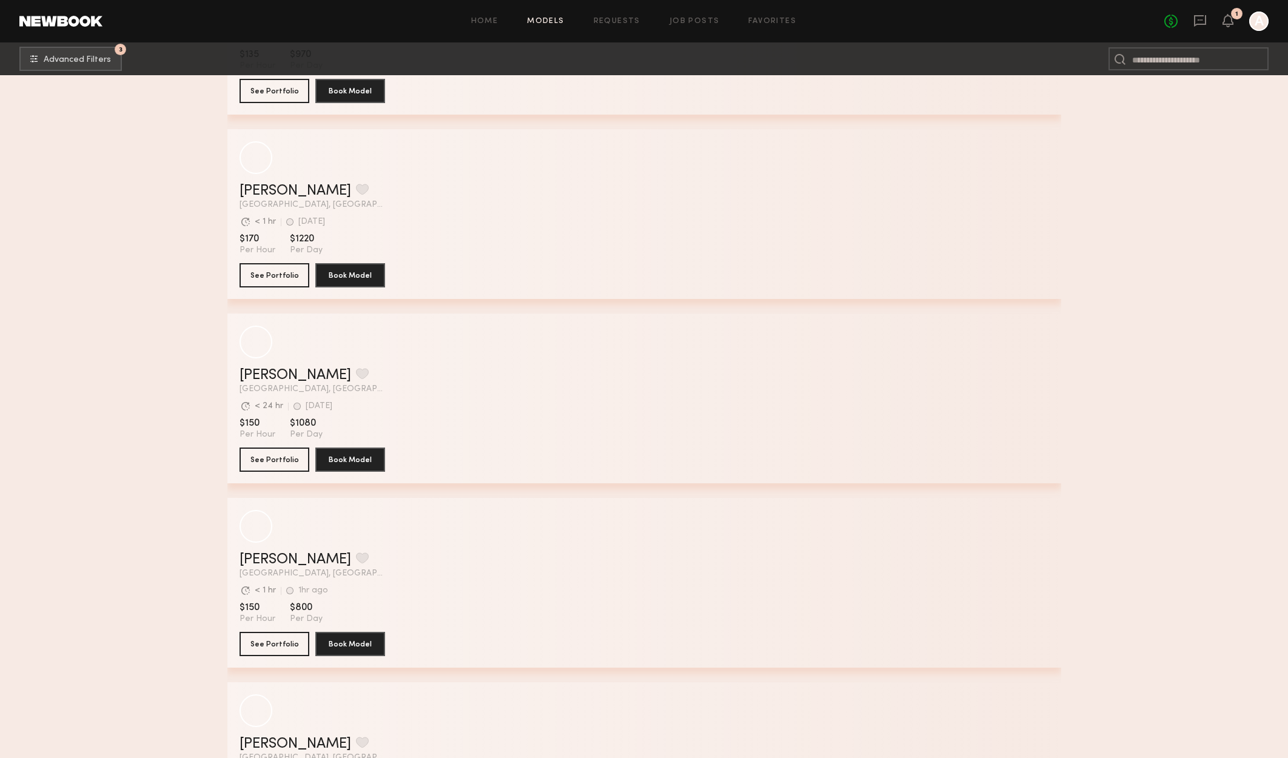
scroll to position [21223, 0]
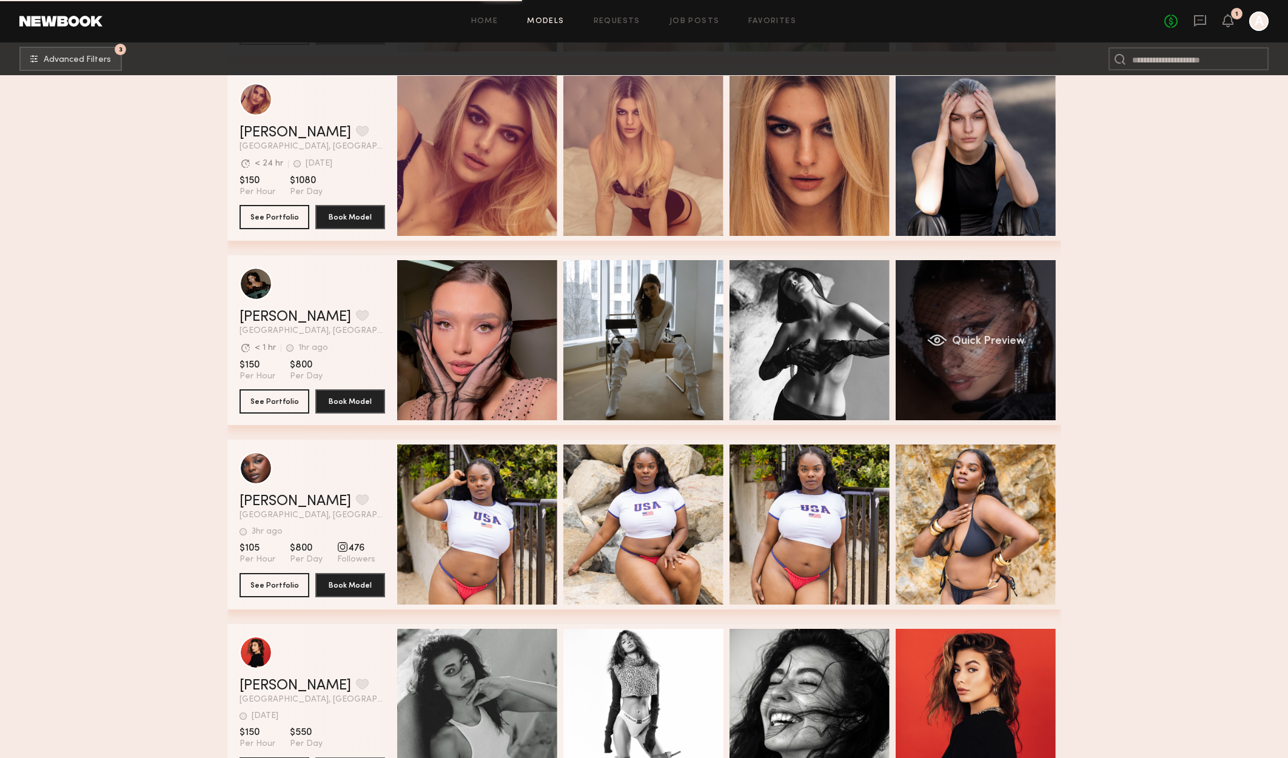
click at [1015, 365] on div "Quick Preview" at bounding box center [975, 340] width 160 height 160
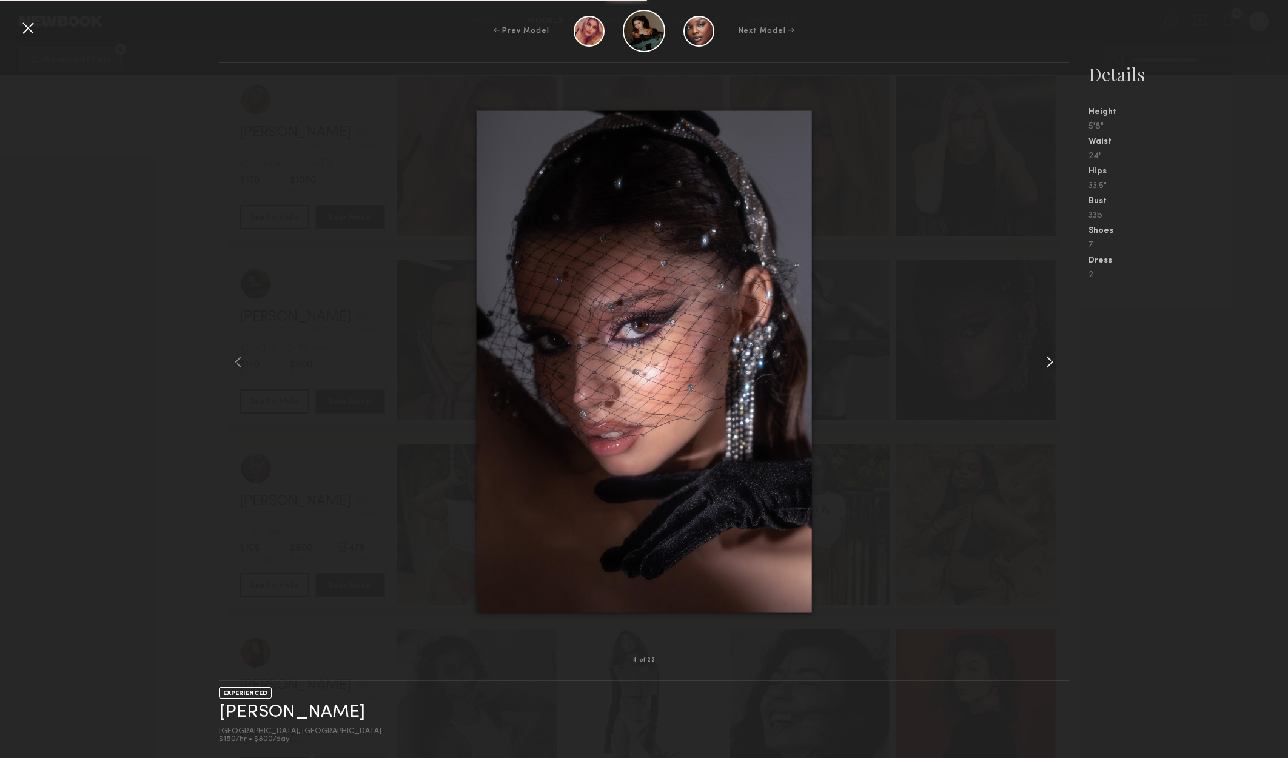
click at [1050, 357] on common-icon at bounding box center [1049, 361] width 19 height 19
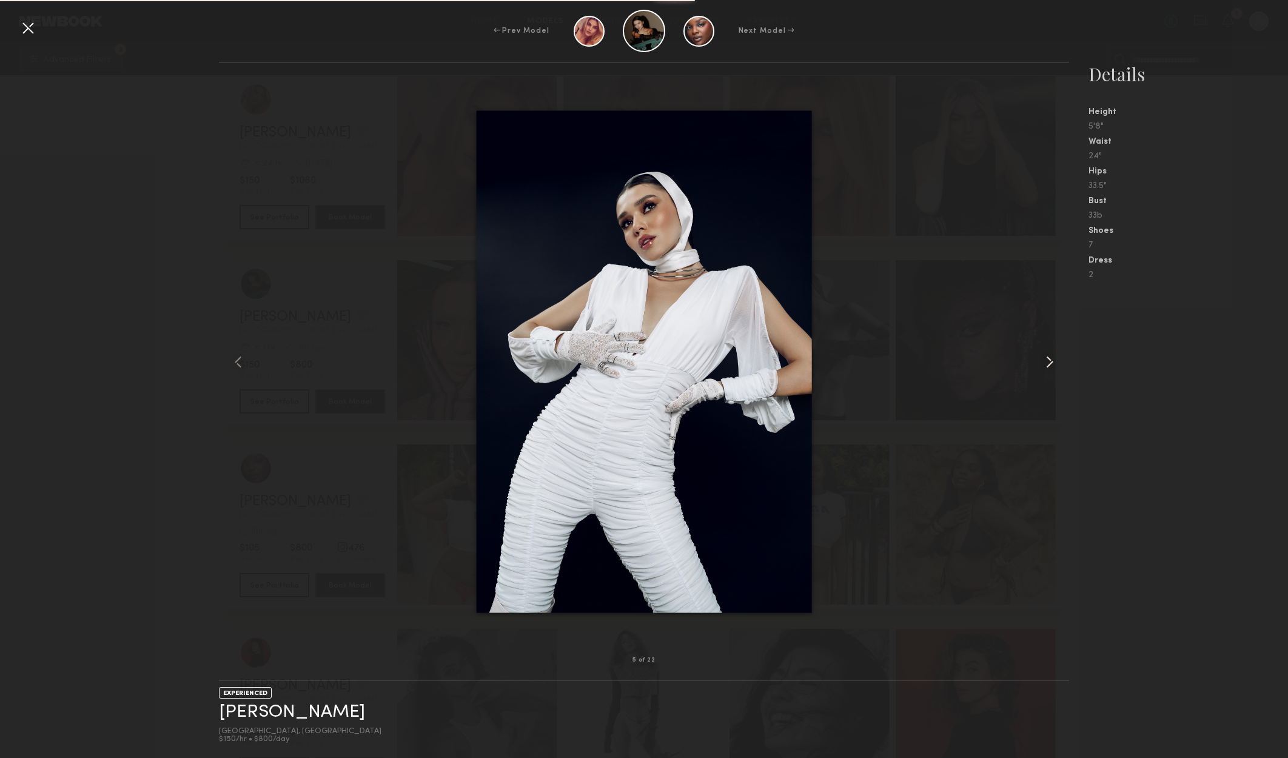
click at [1050, 357] on common-icon at bounding box center [1049, 361] width 19 height 19
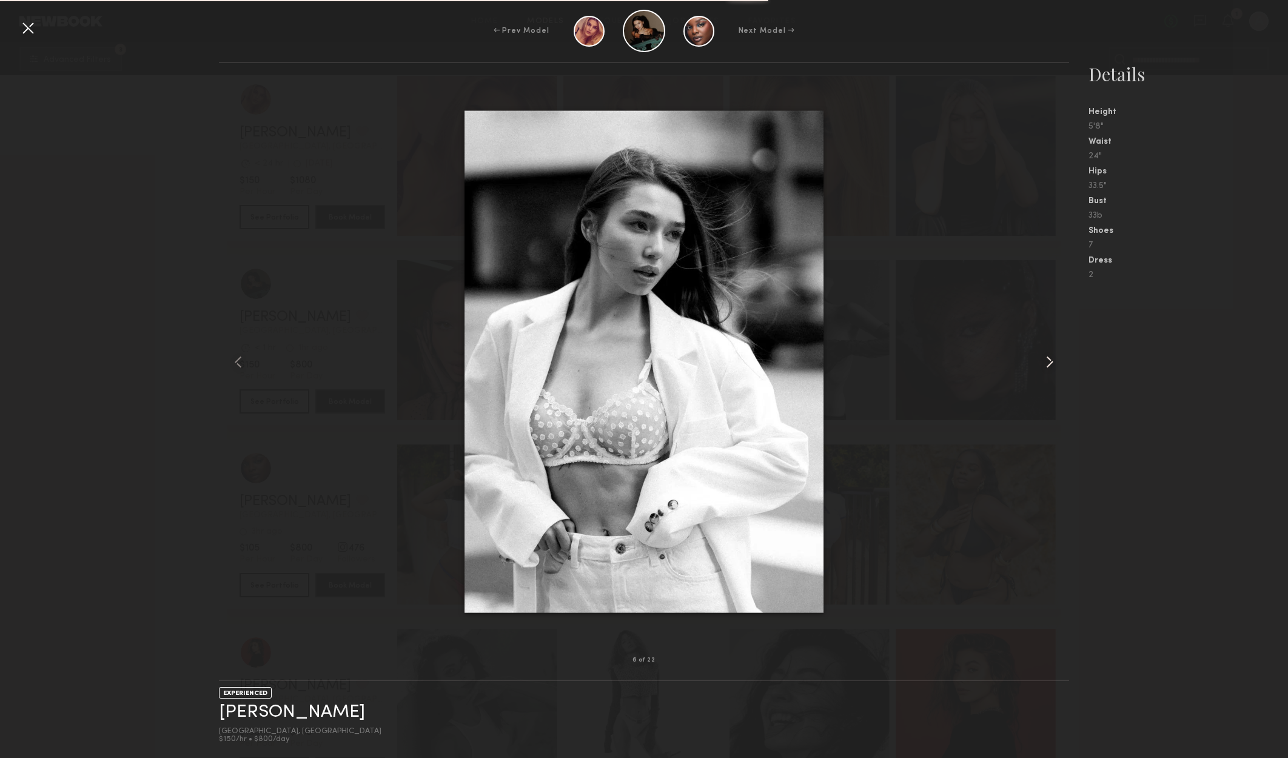
click at [1050, 357] on common-icon at bounding box center [1049, 361] width 19 height 19
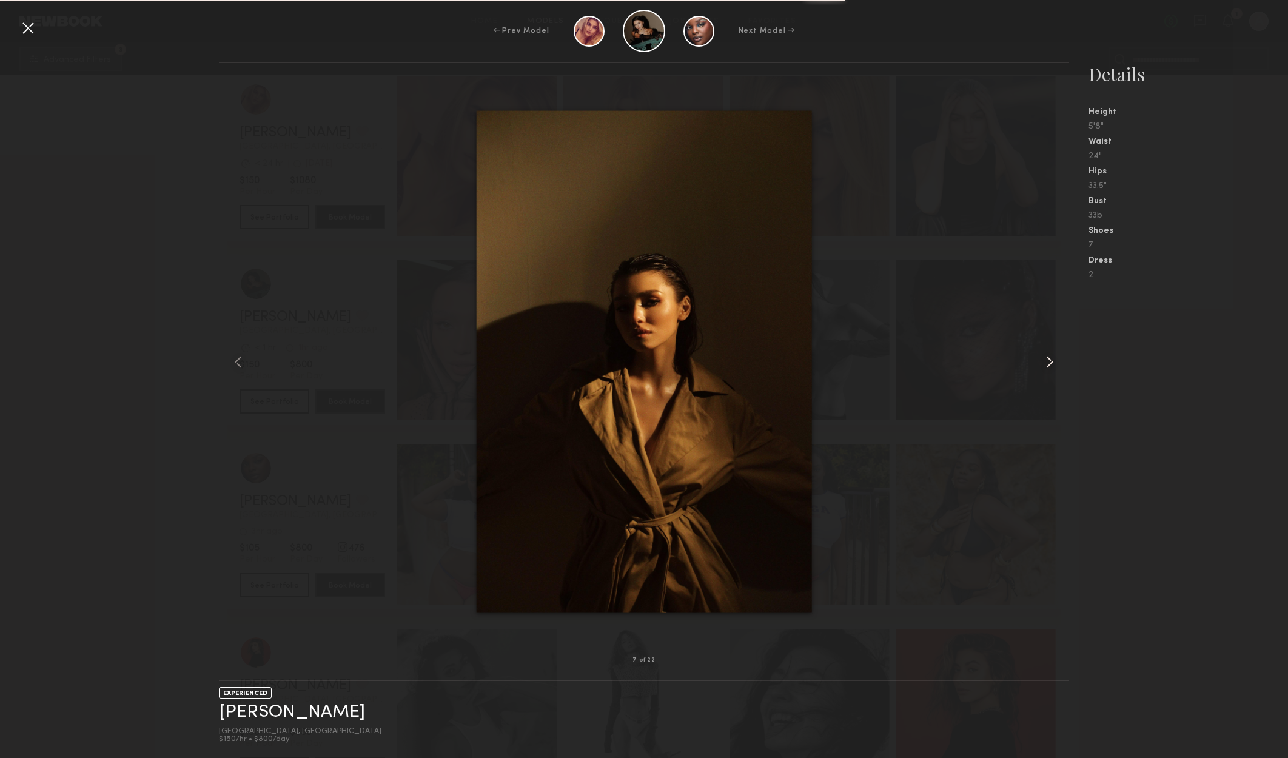
click at [1050, 357] on common-icon at bounding box center [1049, 361] width 19 height 19
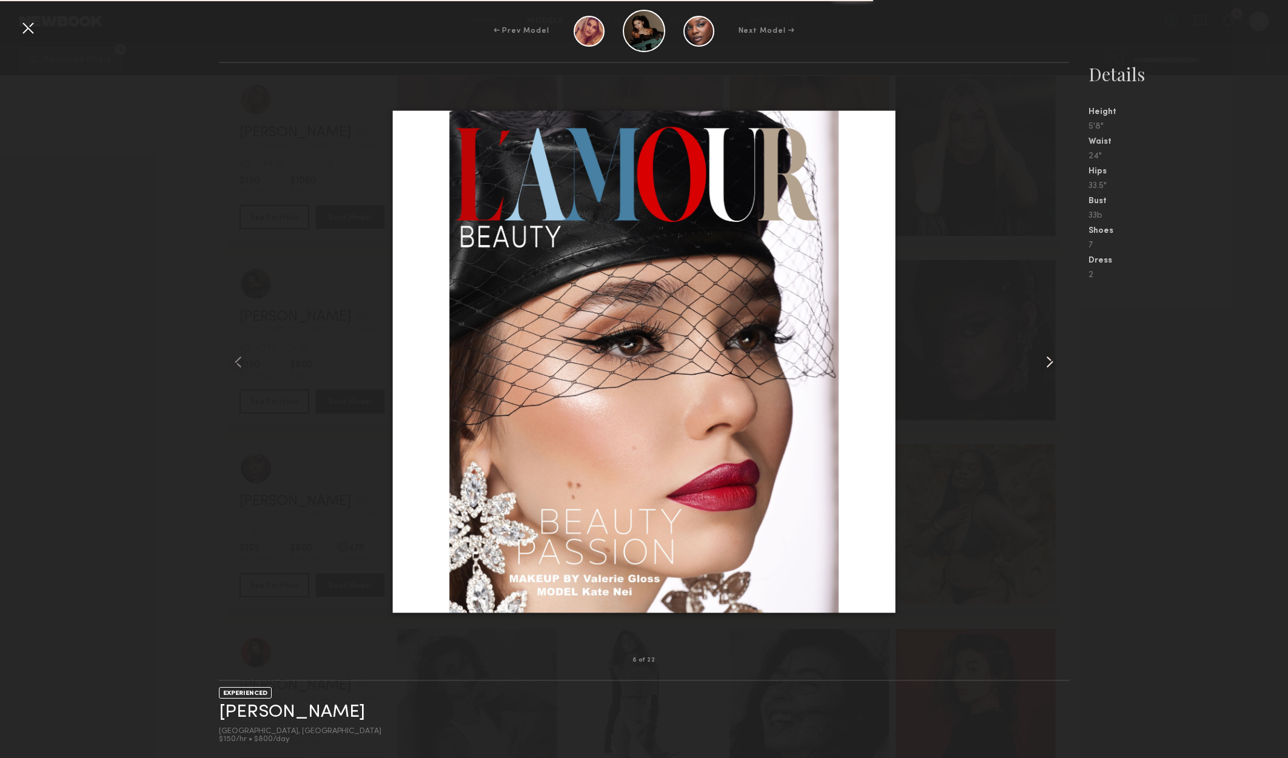
click at [1050, 357] on common-icon at bounding box center [1049, 361] width 19 height 19
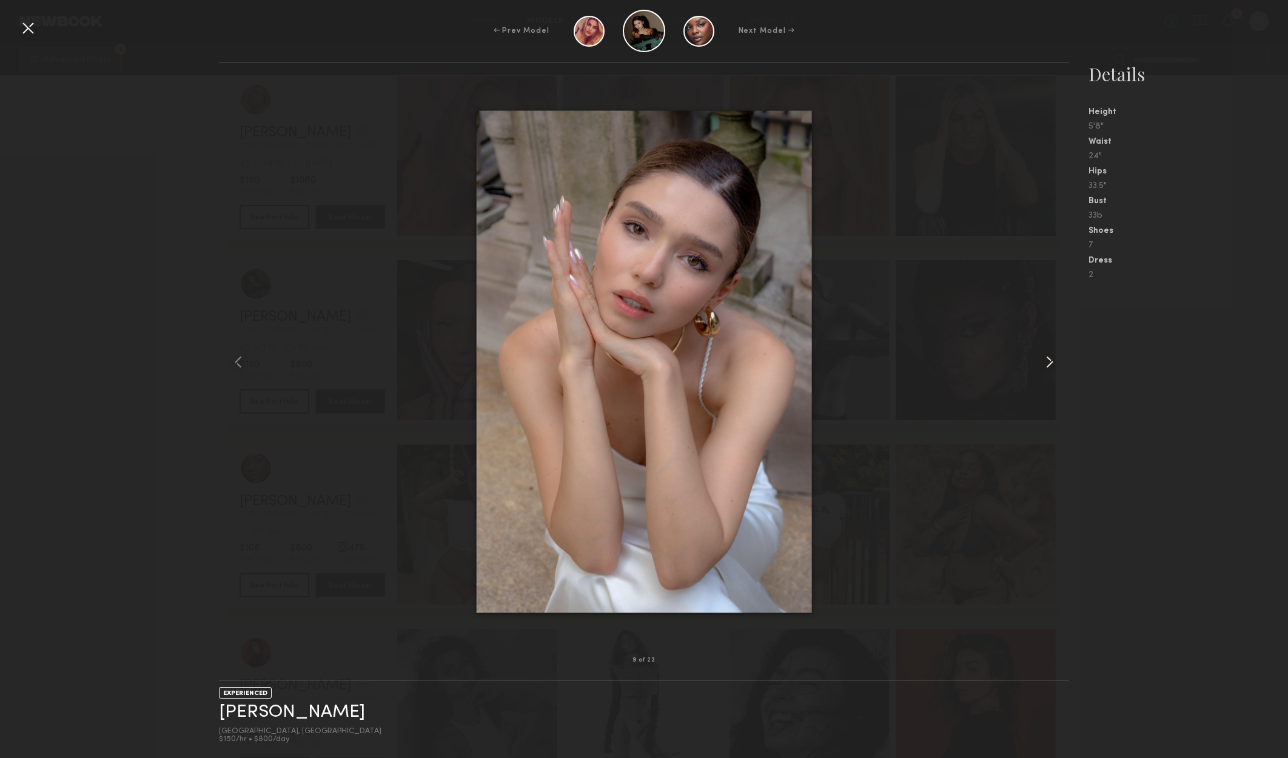
click at [1049, 356] on common-icon at bounding box center [1049, 361] width 19 height 19
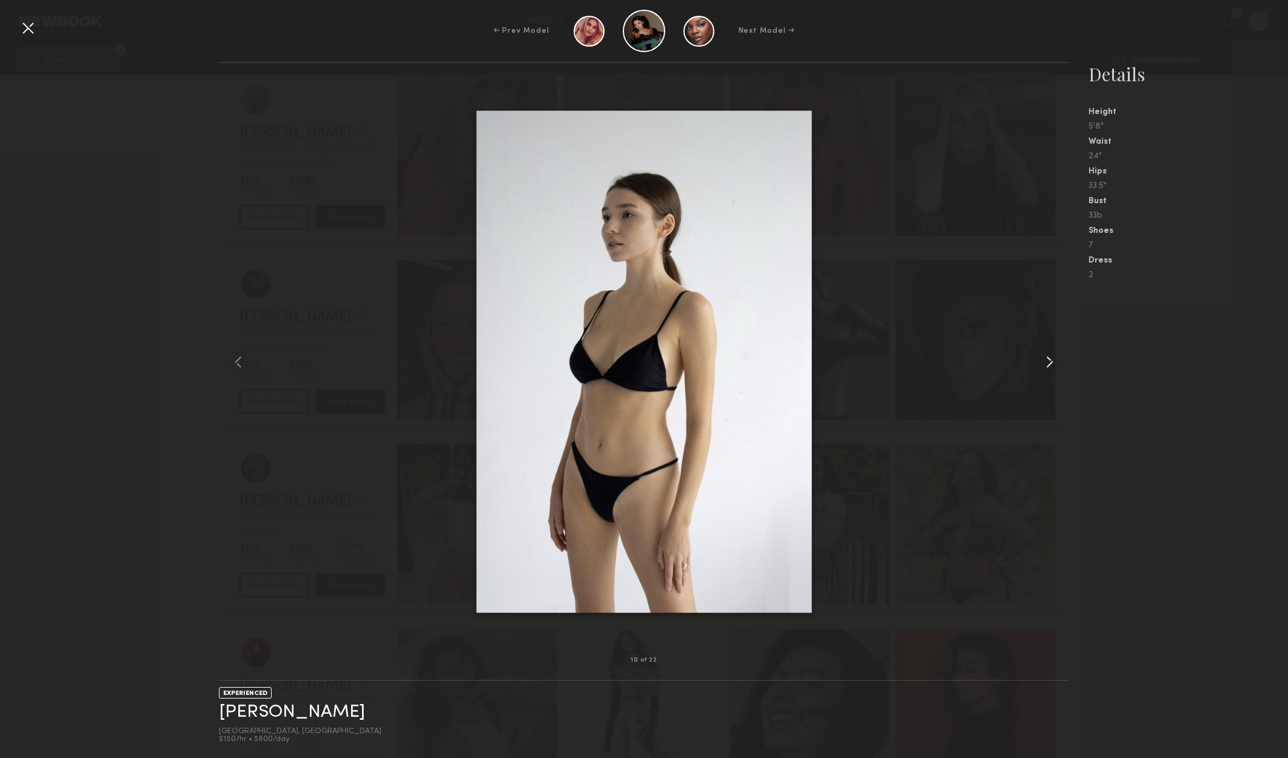
click at [1049, 356] on common-icon at bounding box center [1049, 361] width 19 height 19
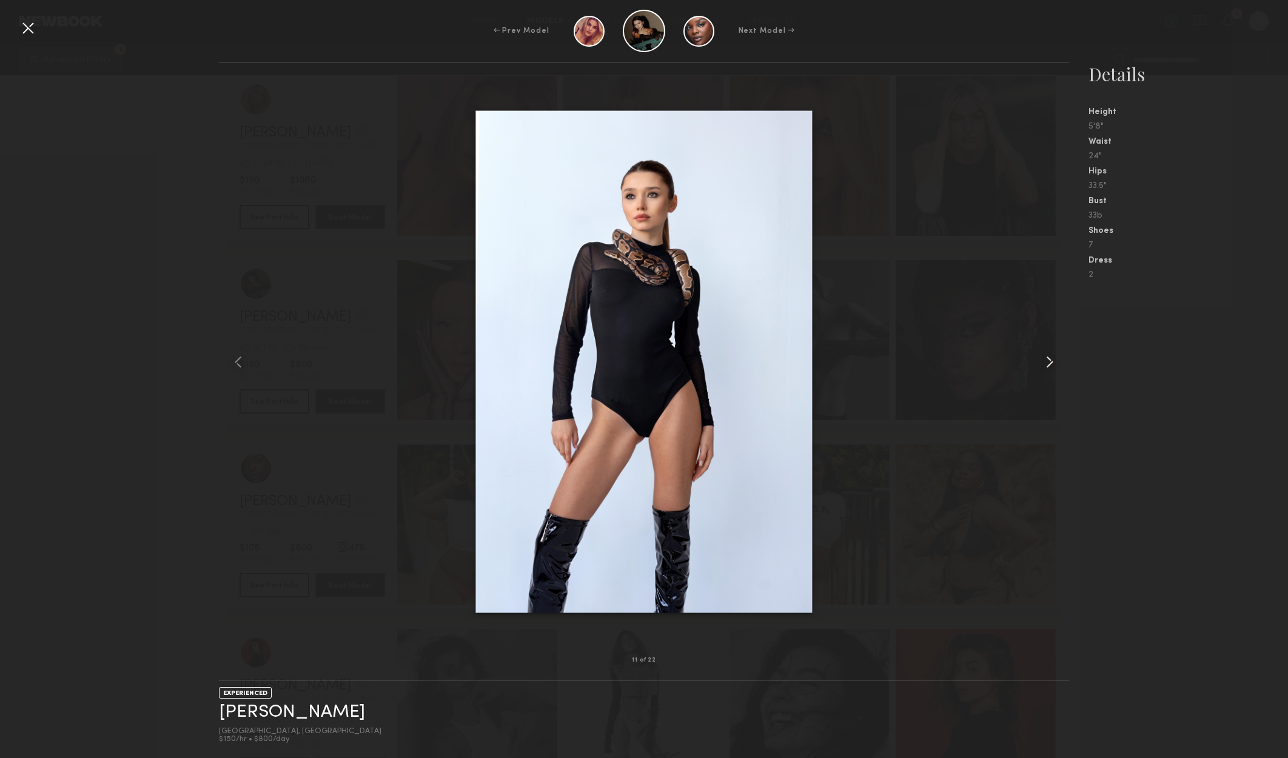
click at [1049, 356] on common-icon at bounding box center [1049, 361] width 19 height 19
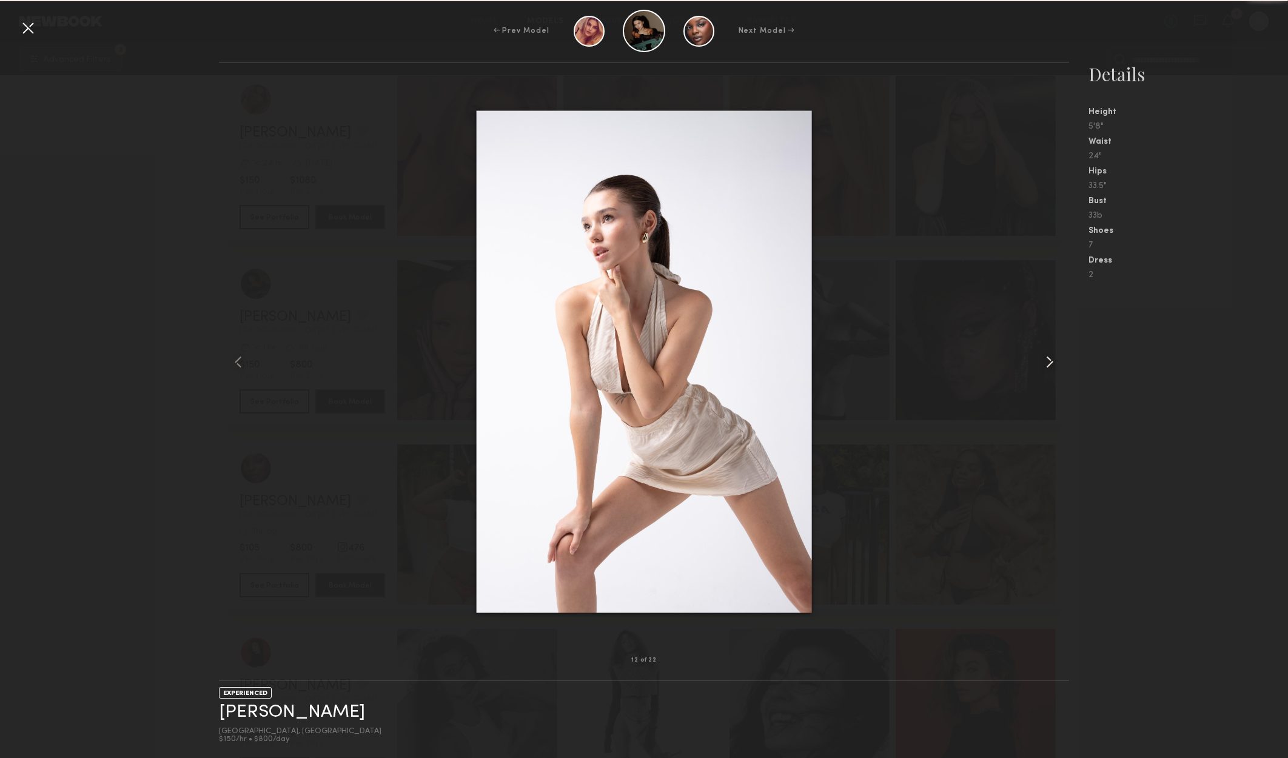
click at [1049, 356] on common-icon at bounding box center [1049, 361] width 19 height 19
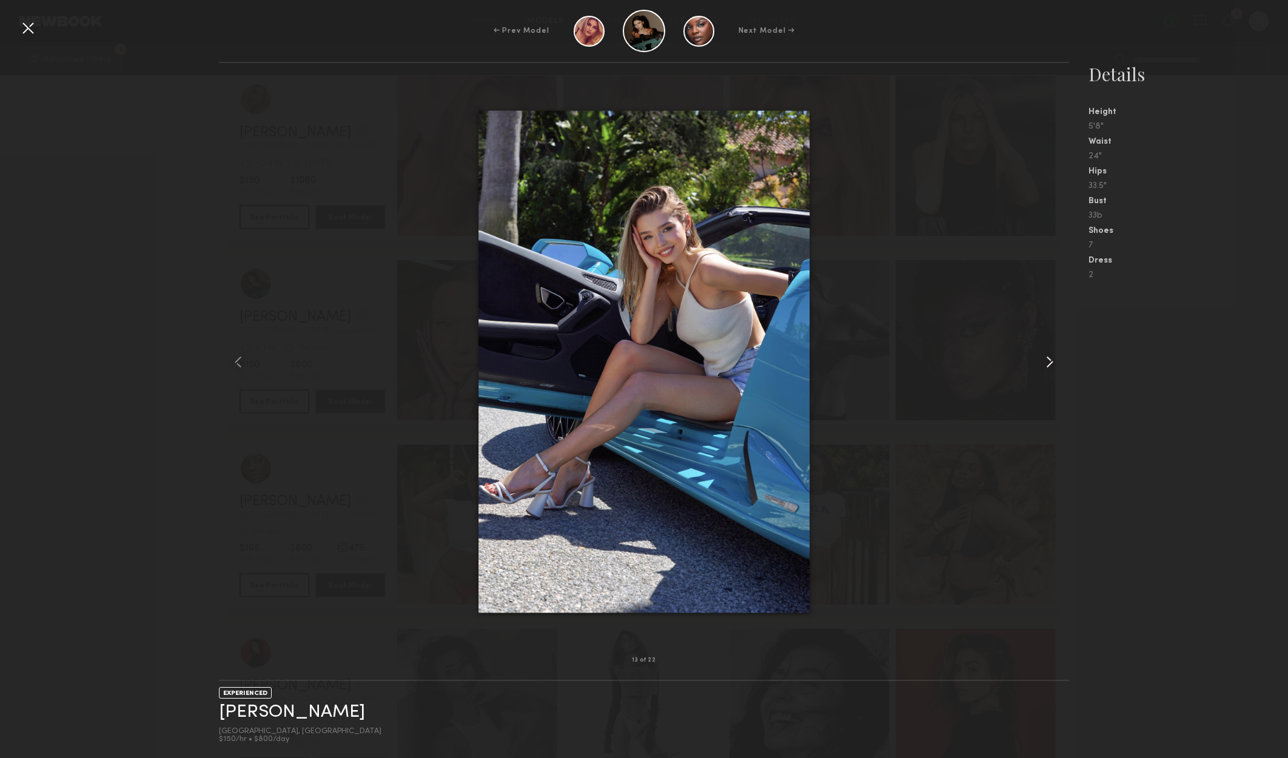
click at [1049, 356] on common-icon at bounding box center [1049, 361] width 19 height 19
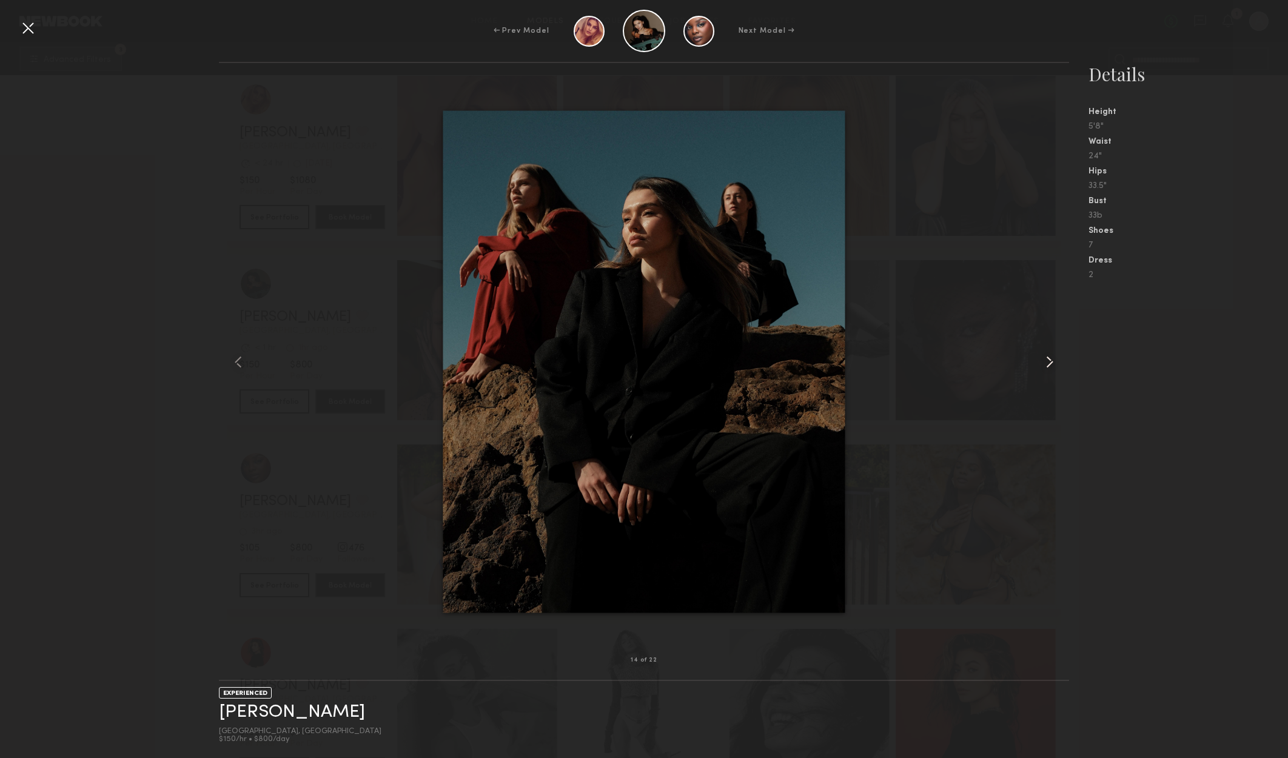
click at [1049, 356] on common-icon at bounding box center [1049, 361] width 19 height 19
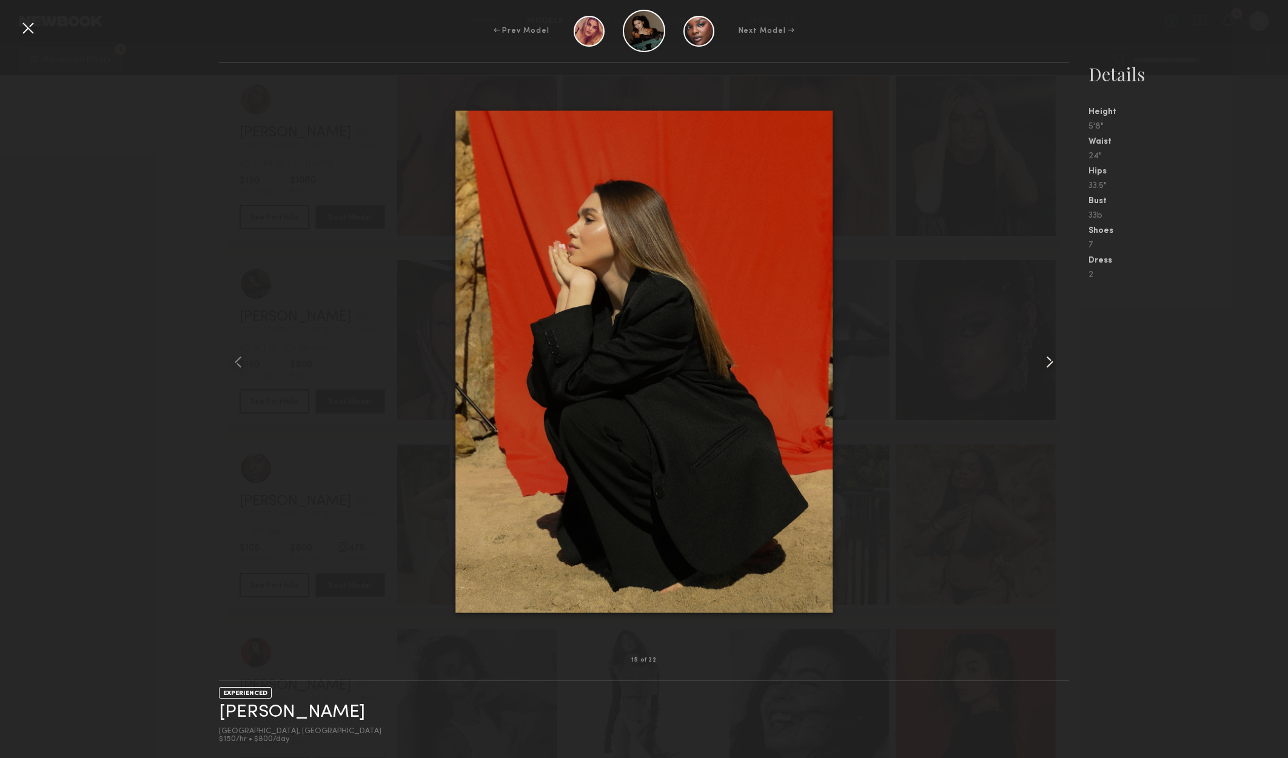
click at [1049, 356] on common-icon at bounding box center [1049, 361] width 19 height 19
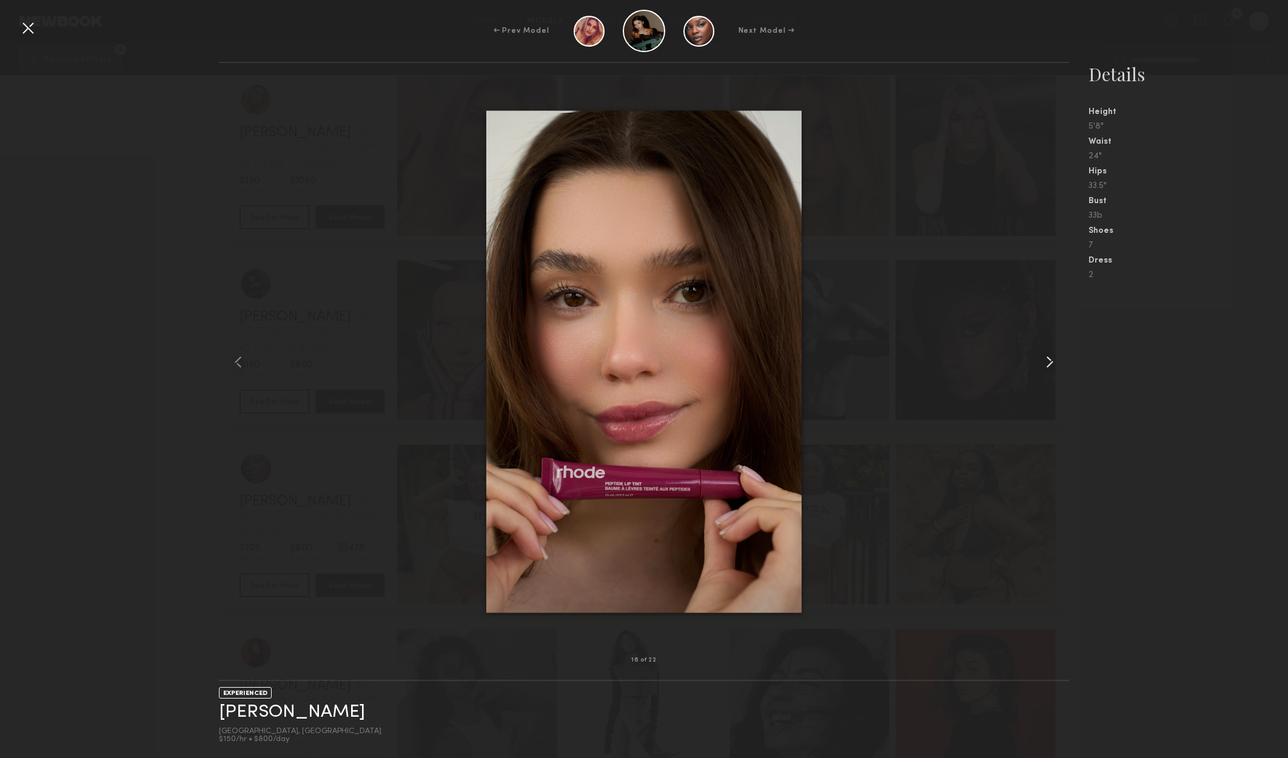
click at [1049, 356] on common-icon at bounding box center [1049, 361] width 19 height 19
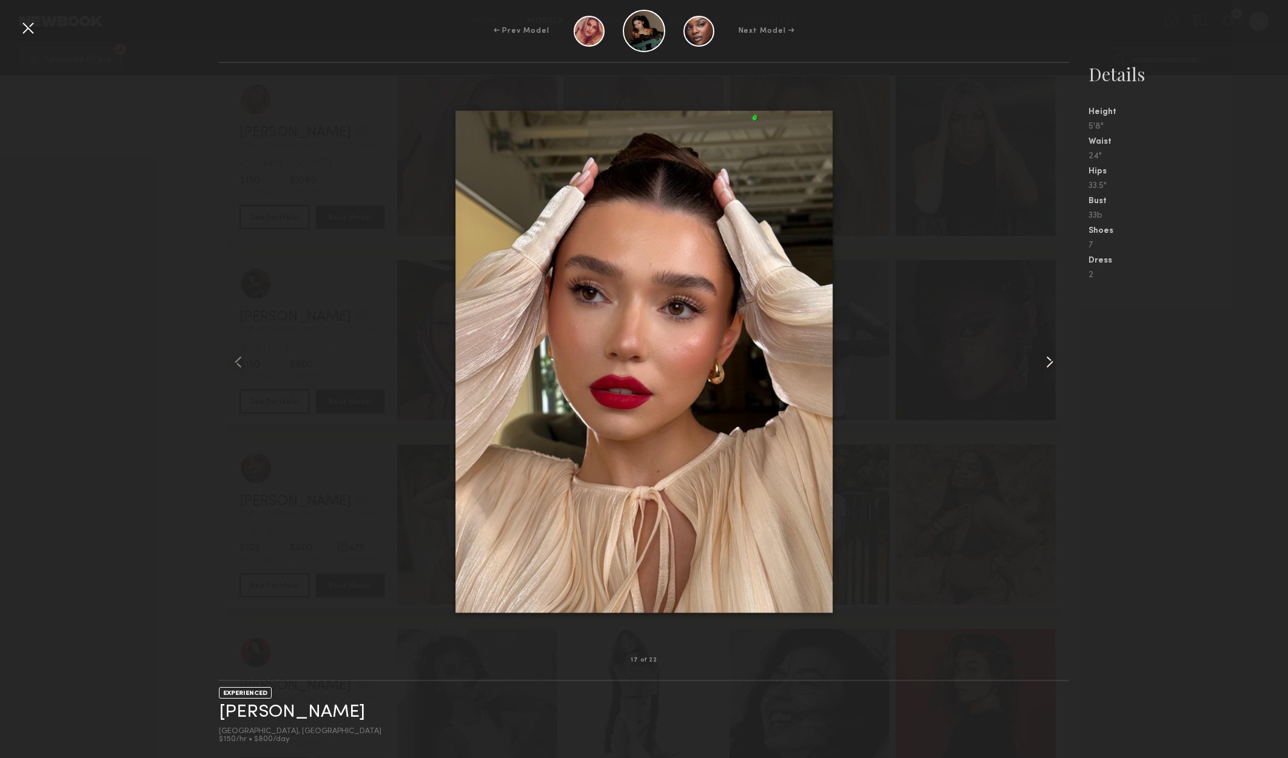
click at [1048, 355] on common-icon at bounding box center [1049, 361] width 19 height 19
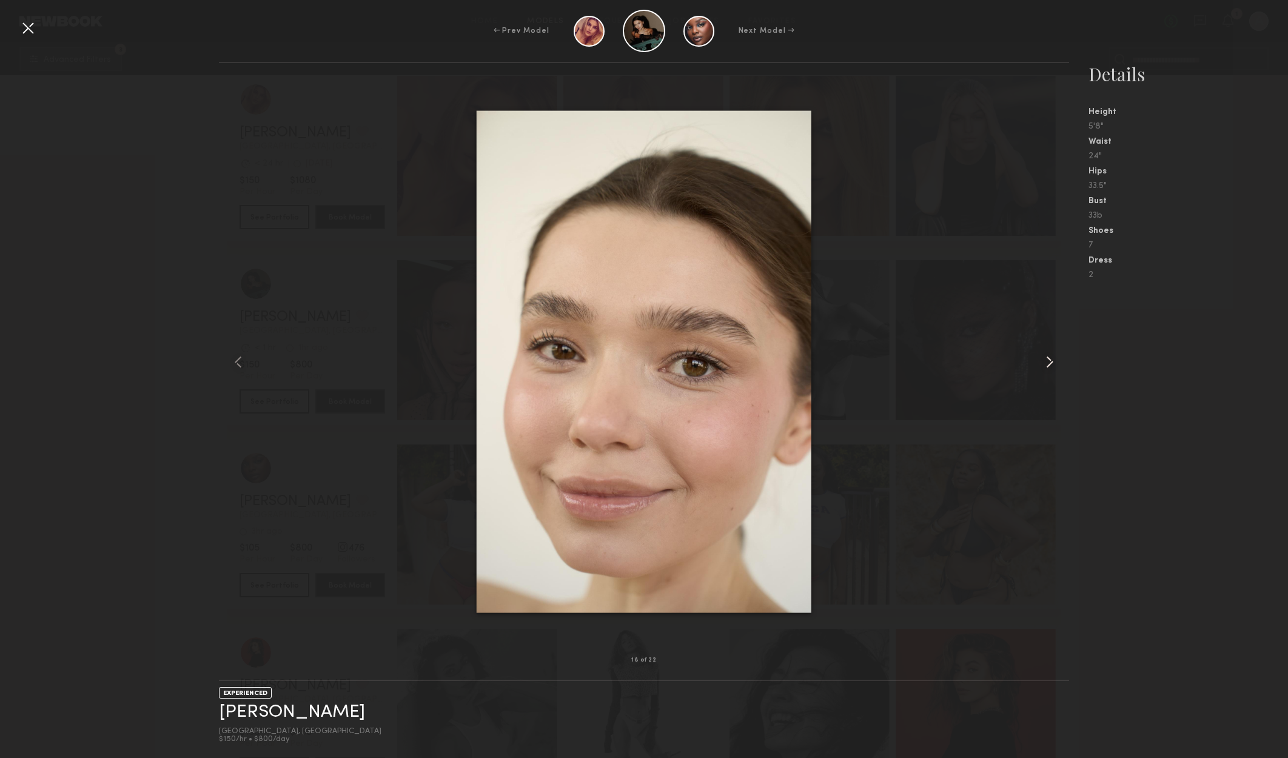
click at [1043, 355] on common-icon at bounding box center [1049, 361] width 19 height 19
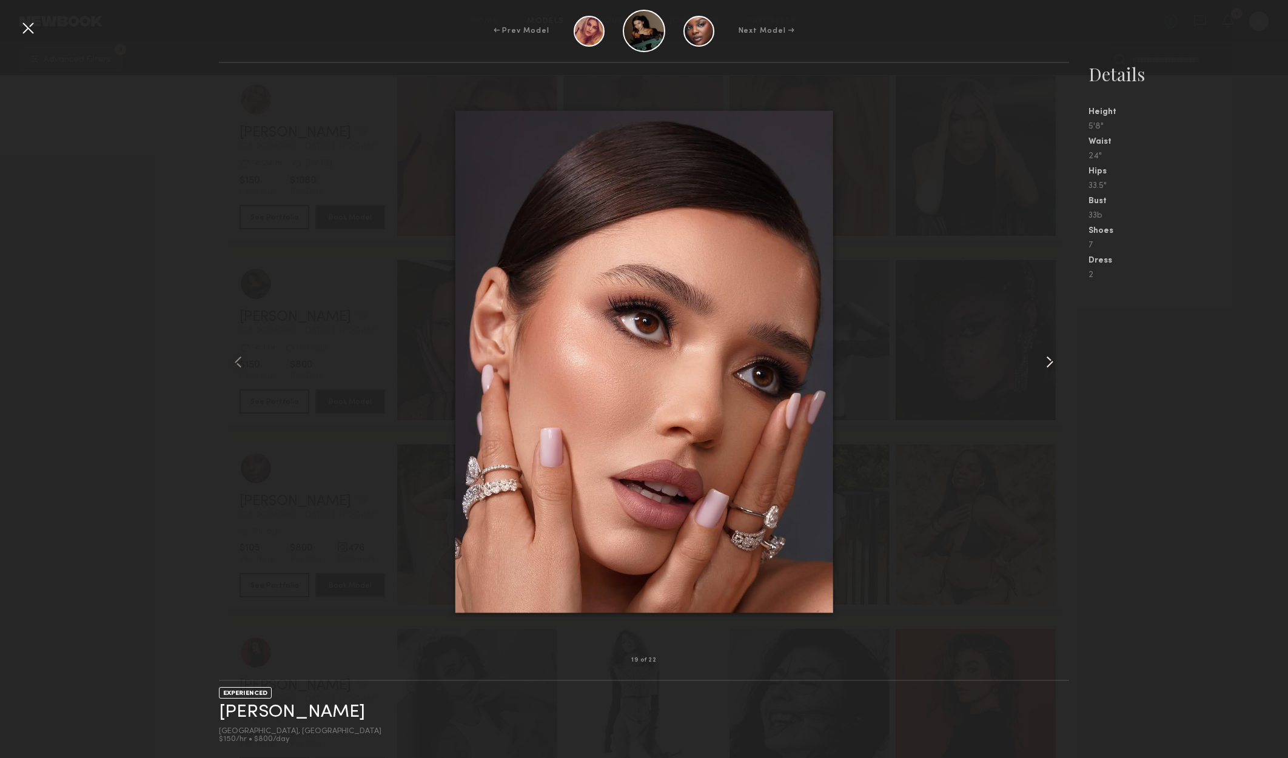
click at [1043, 354] on common-icon at bounding box center [1049, 361] width 19 height 19
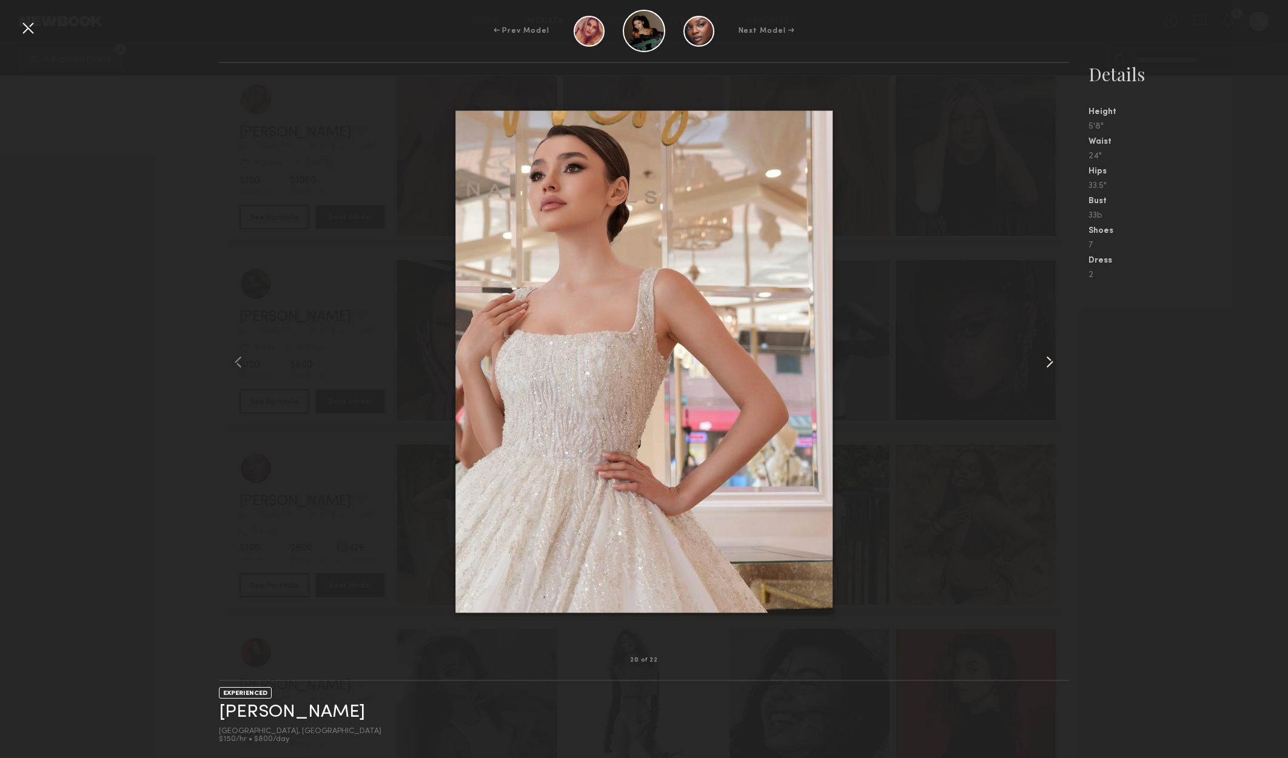
click at [1042, 353] on common-icon at bounding box center [1049, 361] width 19 height 19
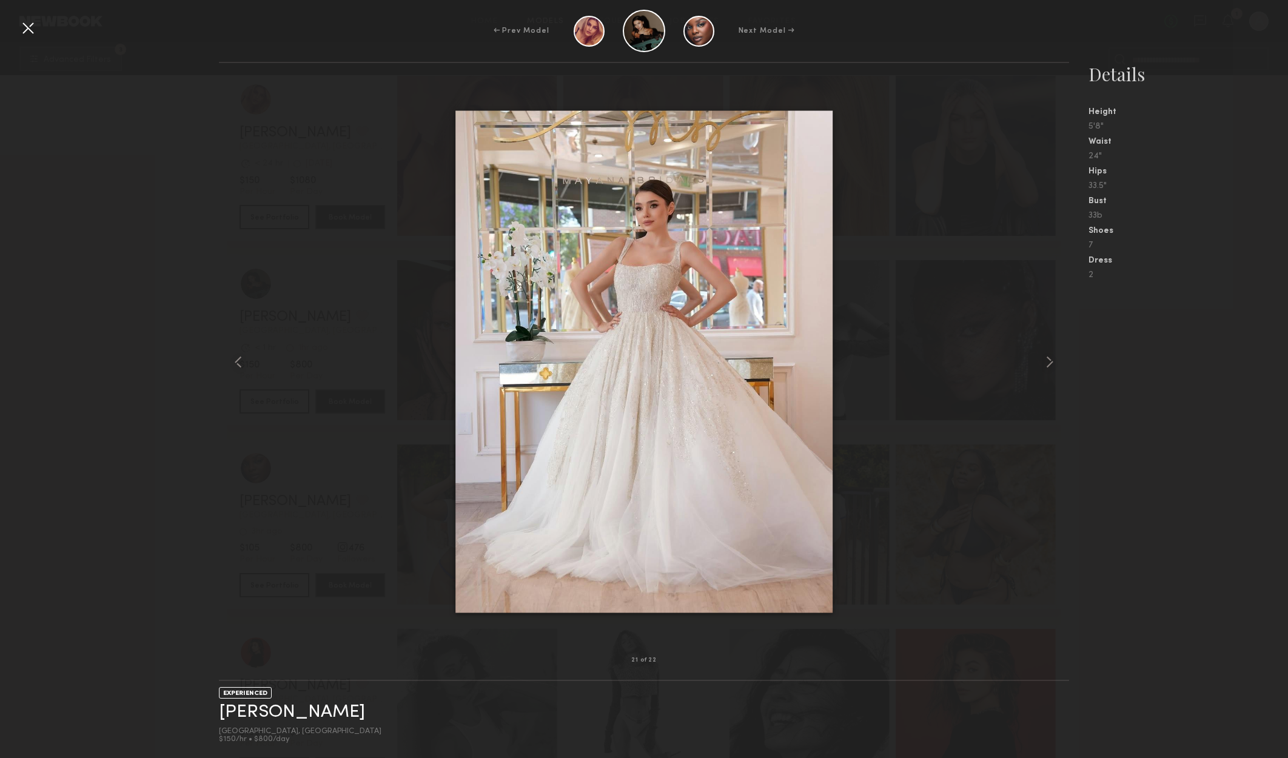
click at [29, 32] on div at bounding box center [27, 27] width 19 height 19
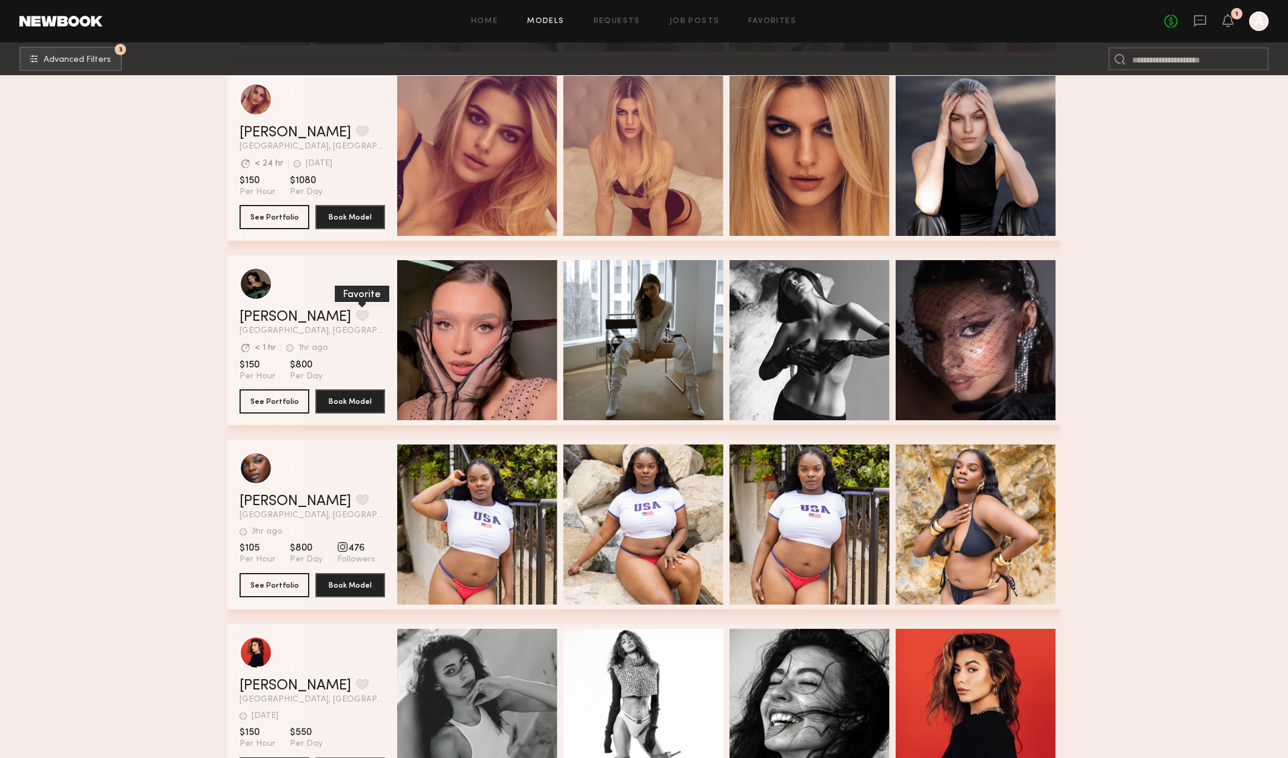
click at [356, 319] on button "grid" at bounding box center [362, 315] width 13 height 11
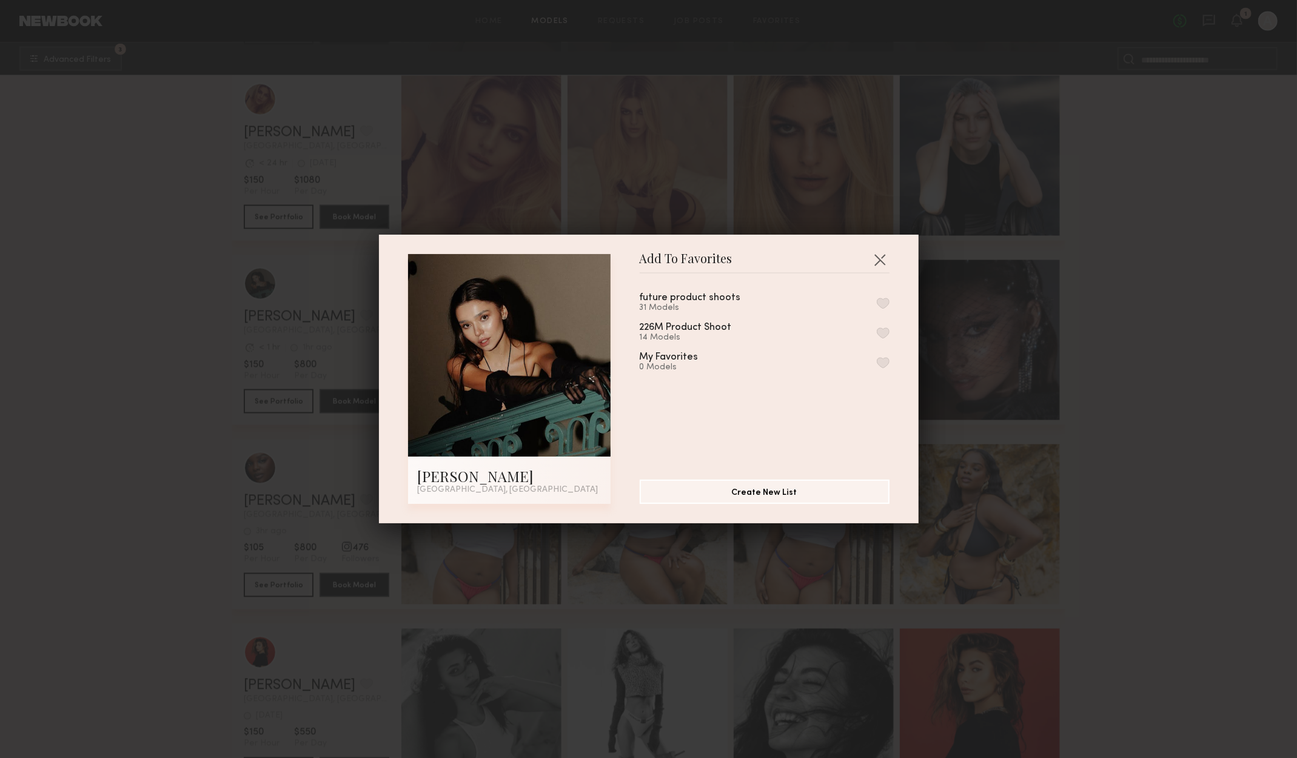
click at [877, 306] on button "button" at bounding box center [883, 303] width 13 height 11
click at [869, 309] on div "future product shoots 32 Models Remove from favorite list" at bounding box center [765, 303] width 250 height 20
click at [871, 260] on button "button" at bounding box center [879, 259] width 19 height 19
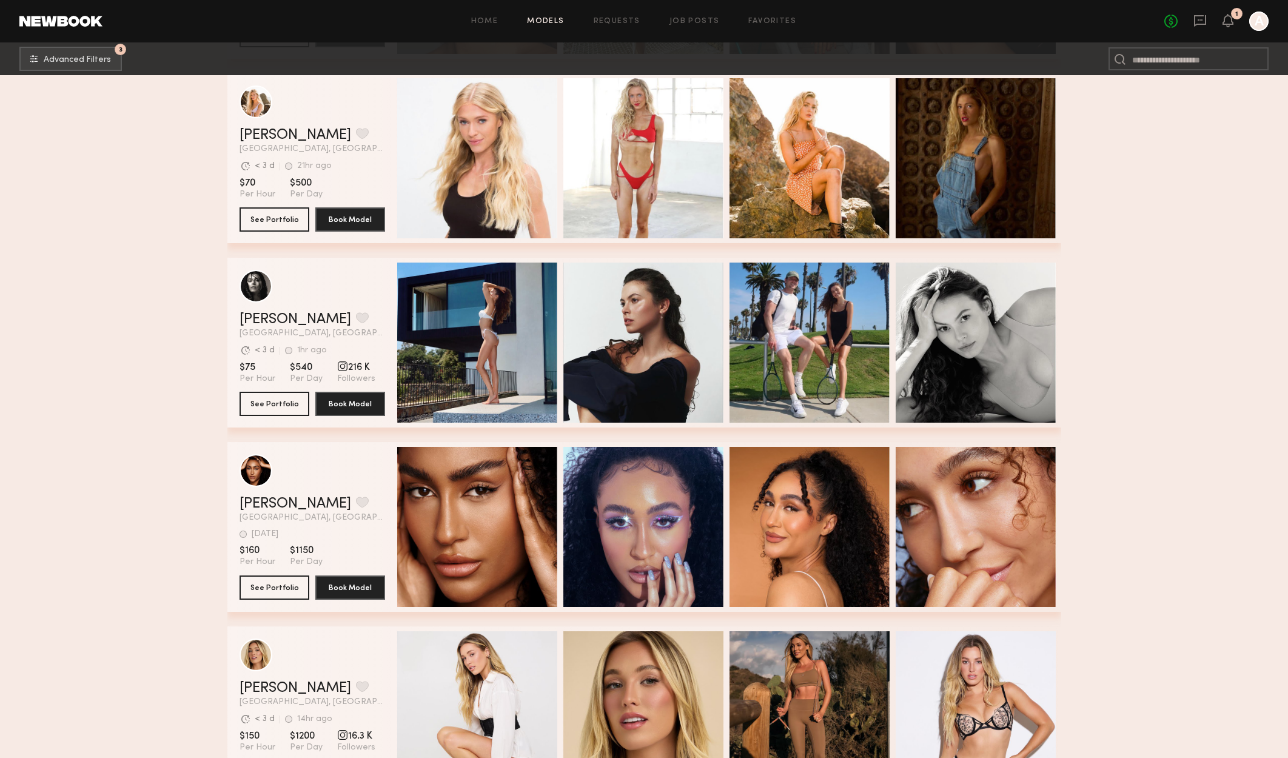
scroll to position [22314, 0]
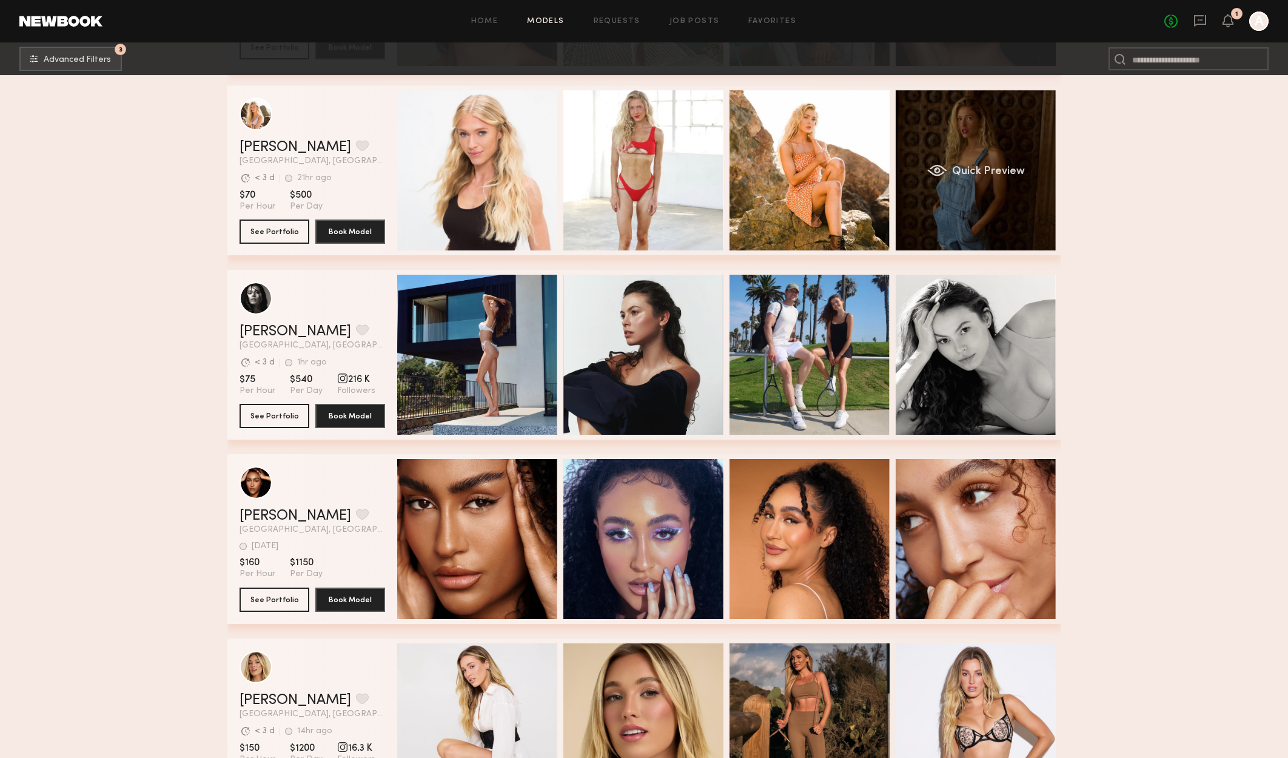
click at [960, 158] on div "Quick Preview" at bounding box center [975, 170] width 160 height 160
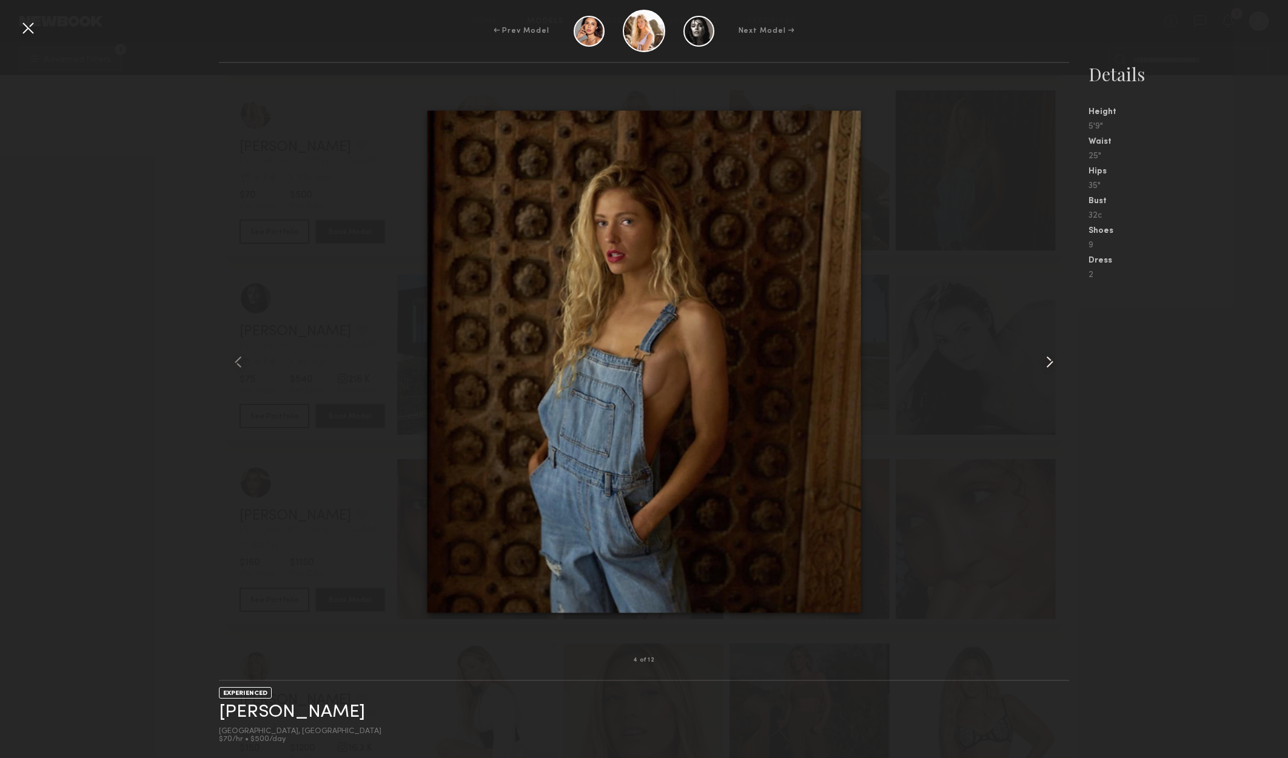
click at [1052, 356] on common-icon at bounding box center [1049, 361] width 19 height 19
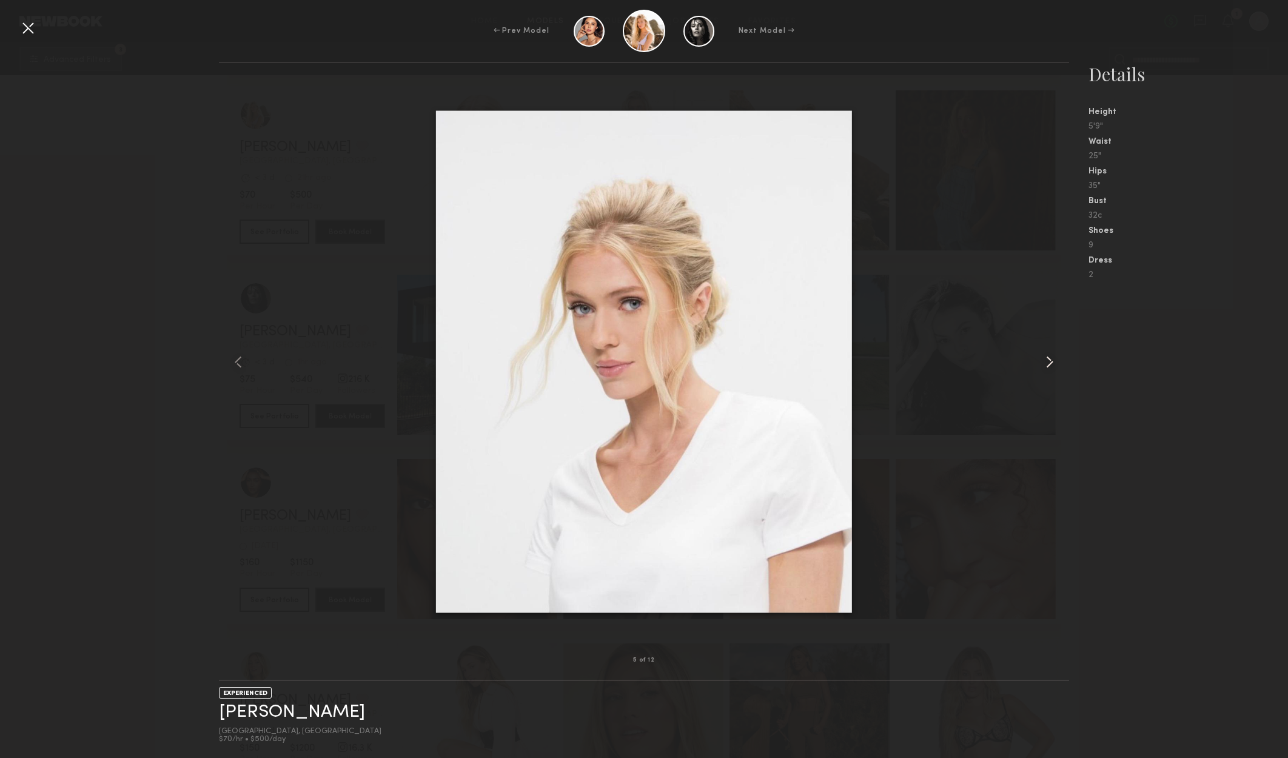
click at [1052, 356] on common-icon at bounding box center [1049, 361] width 19 height 19
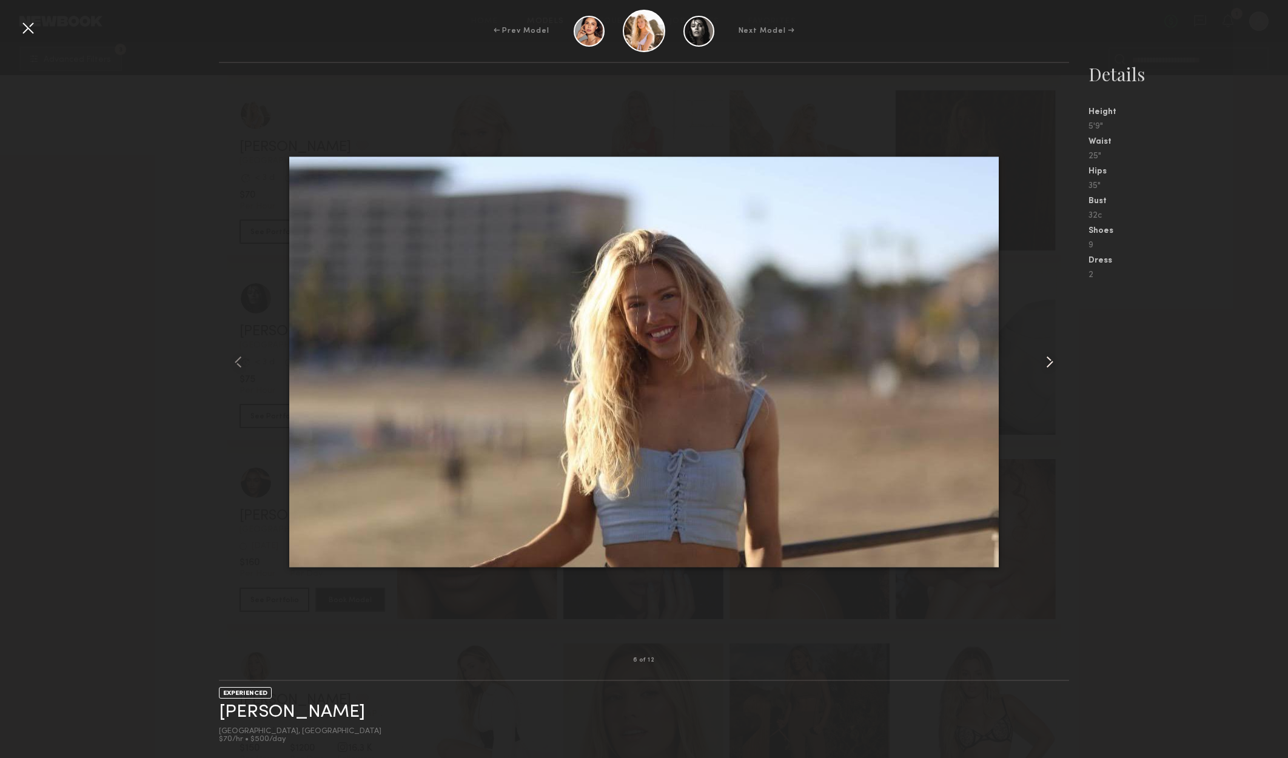
click at [1052, 356] on common-icon at bounding box center [1049, 361] width 19 height 19
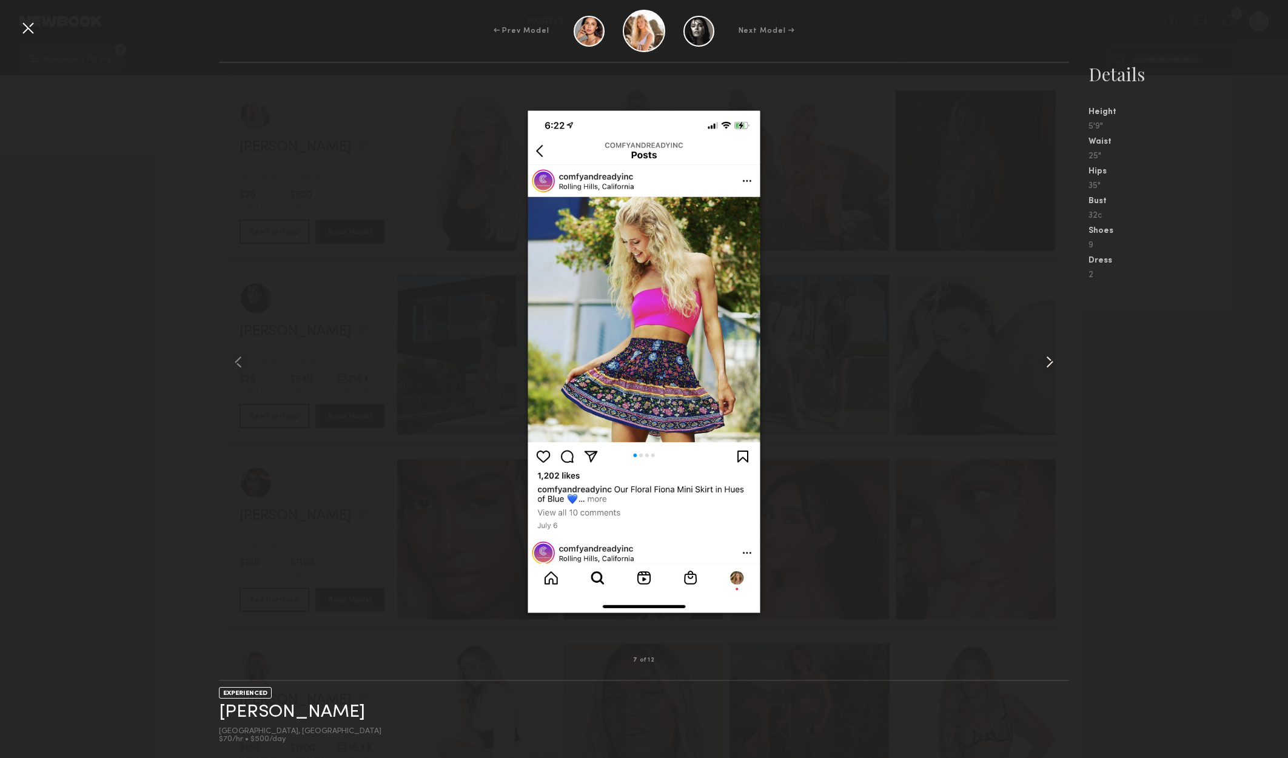
click at [1052, 356] on common-icon at bounding box center [1049, 361] width 19 height 19
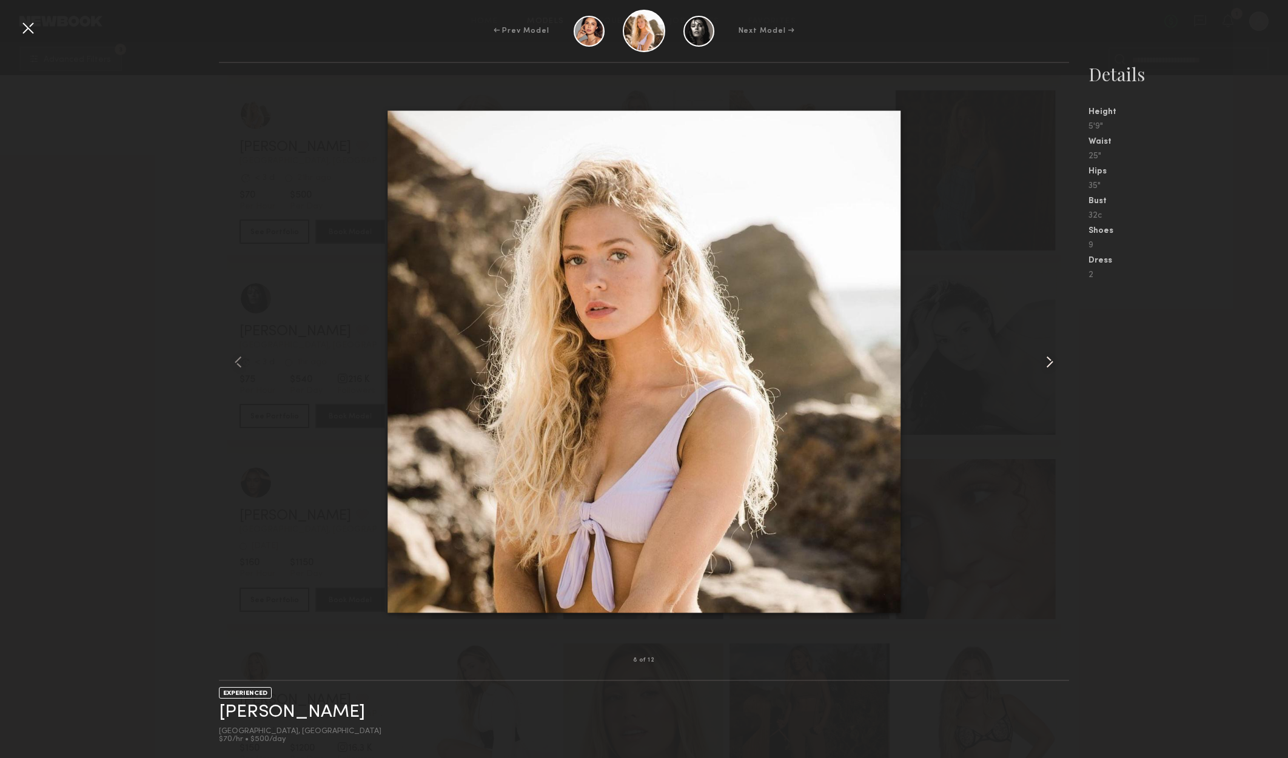
click at [1052, 356] on common-icon at bounding box center [1049, 361] width 19 height 19
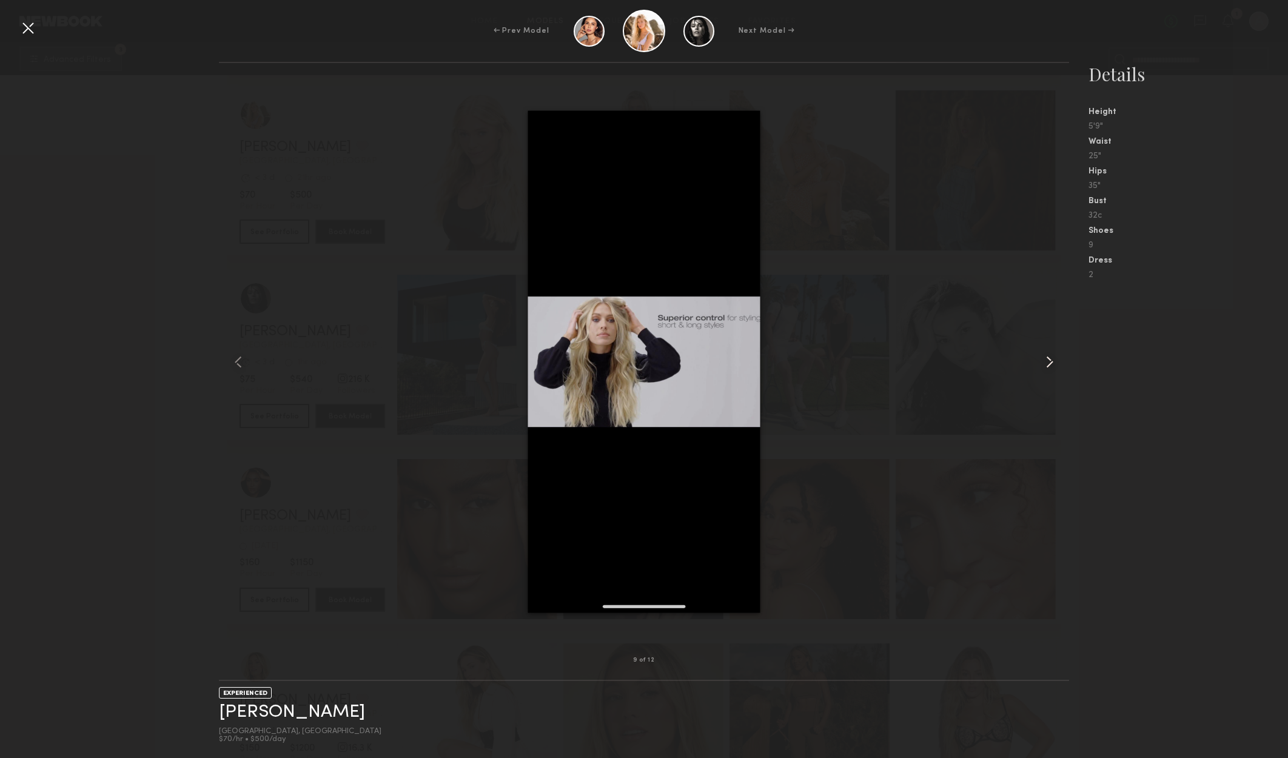
click at [1052, 356] on common-icon at bounding box center [1049, 361] width 19 height 19
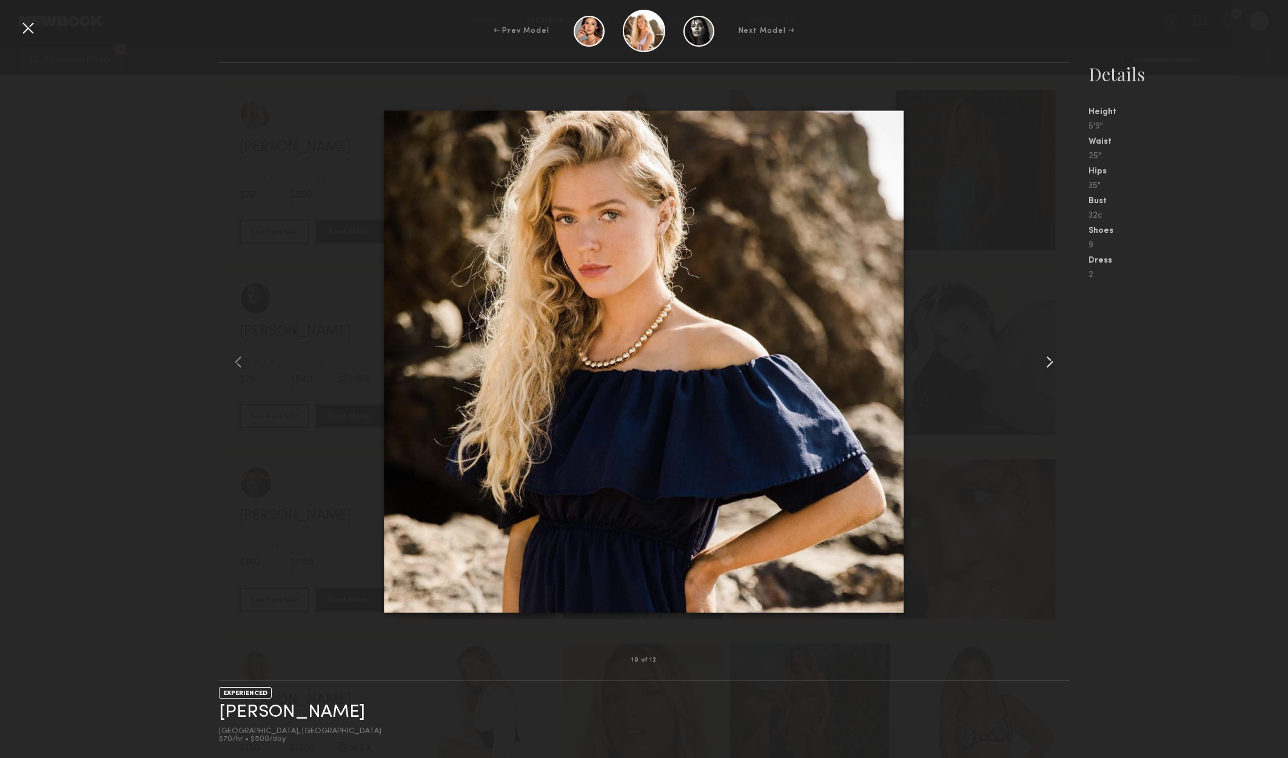
click at [1052, 356] on common-icon at bounding box center [1049, 361] width 19 height 19
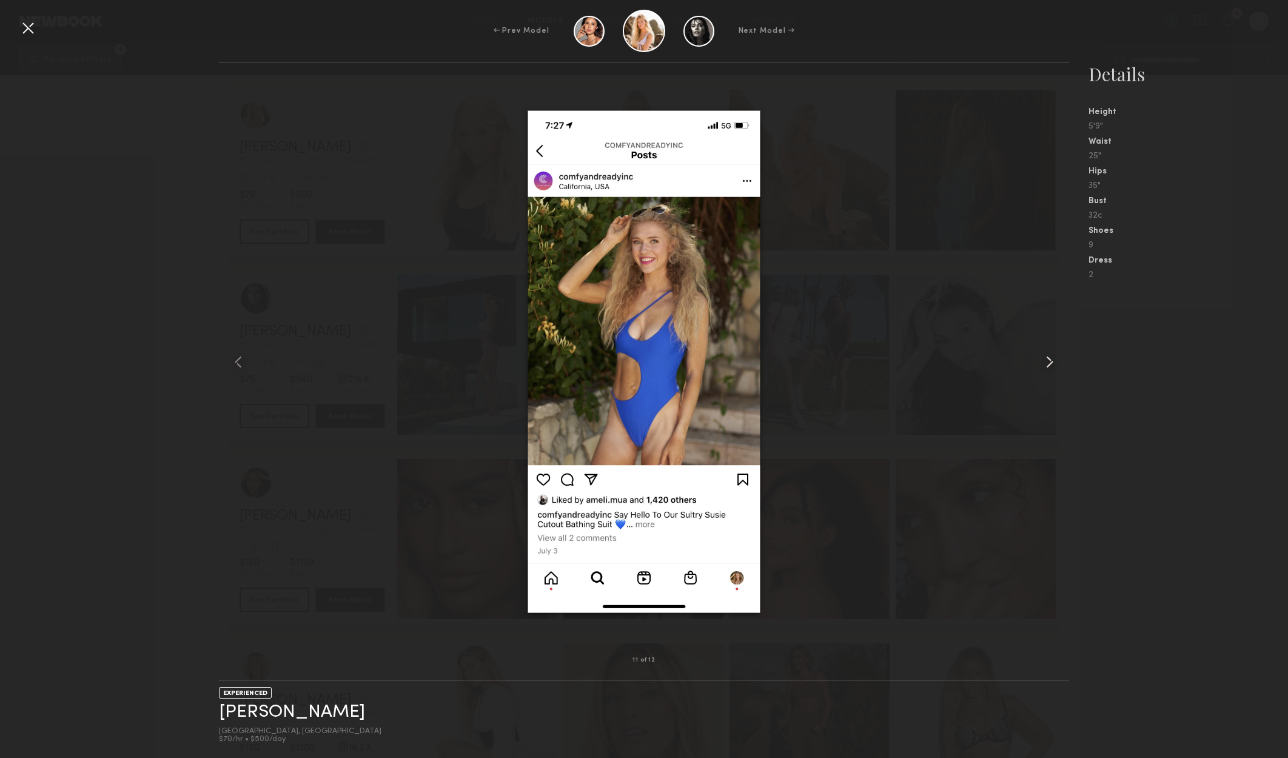
click at [1052, 356] on common-icon at bounding box center [1049, 361] width 19 height 19
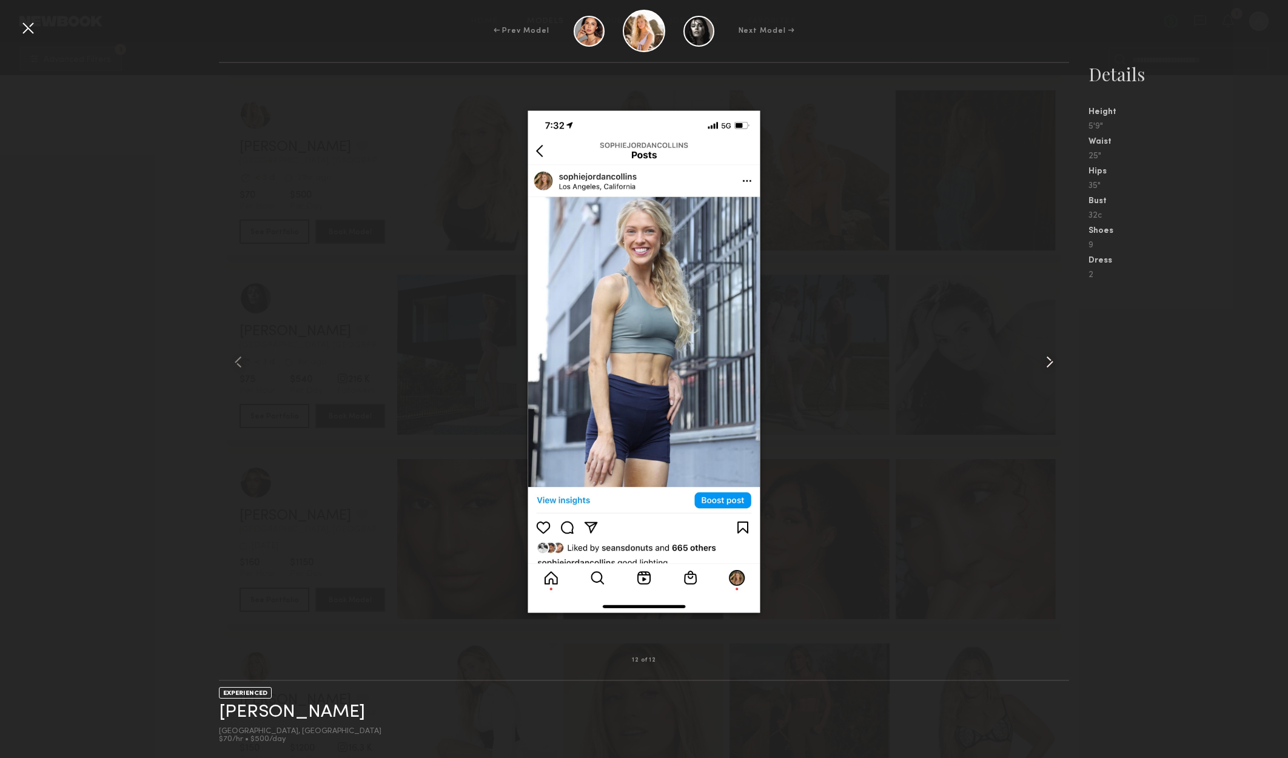
click at [1052, 356] on common-icon at bounding box center [1049, 361] width 19 height 19
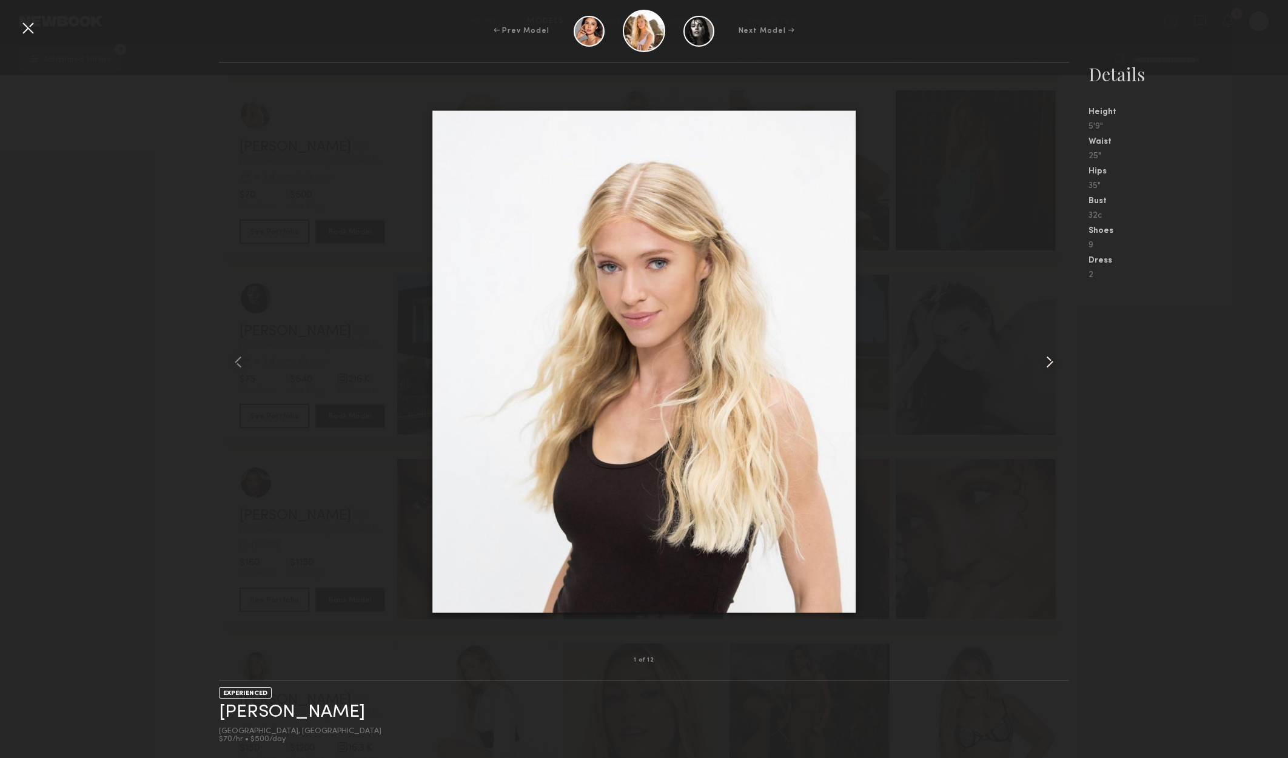
click at [1052, 356] on common-icon at bounding box center [1049, 361] width 19 height 19
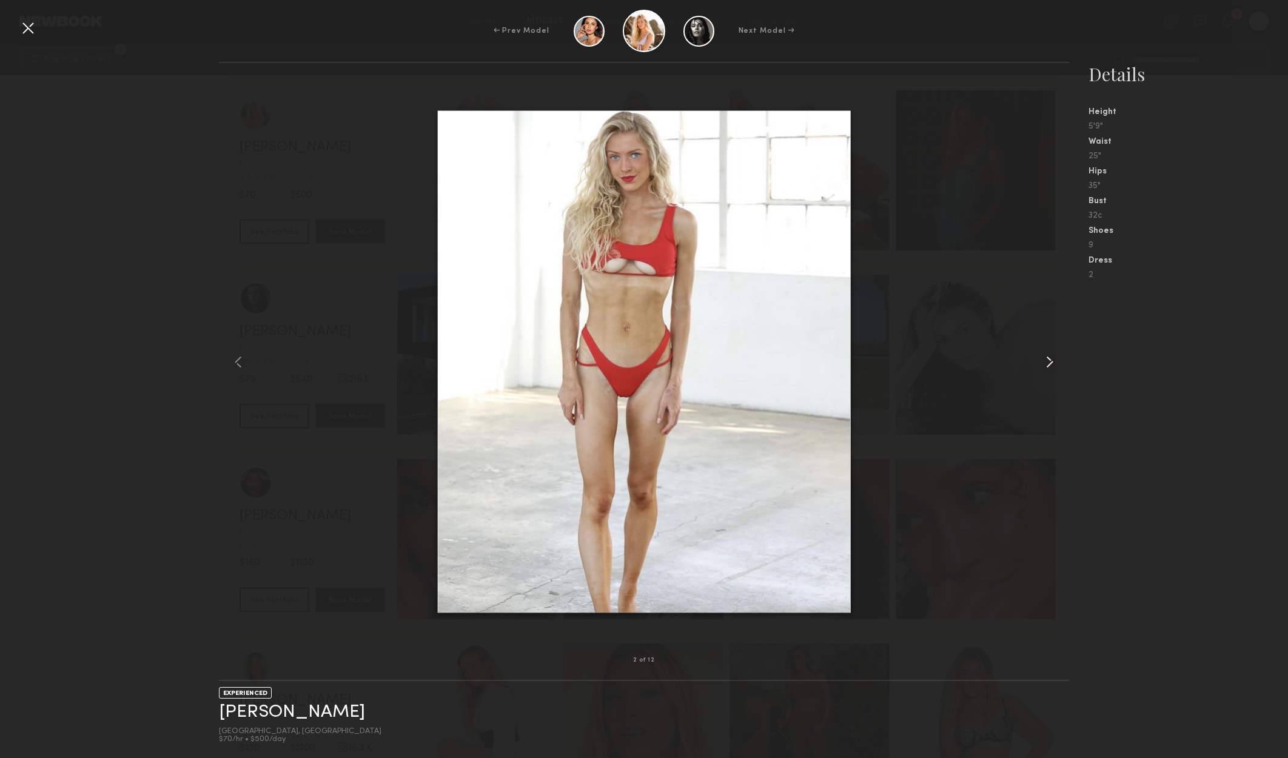
click at [1052, 356] on common-icon at bounding box center [1049, 361] width 19 height 19
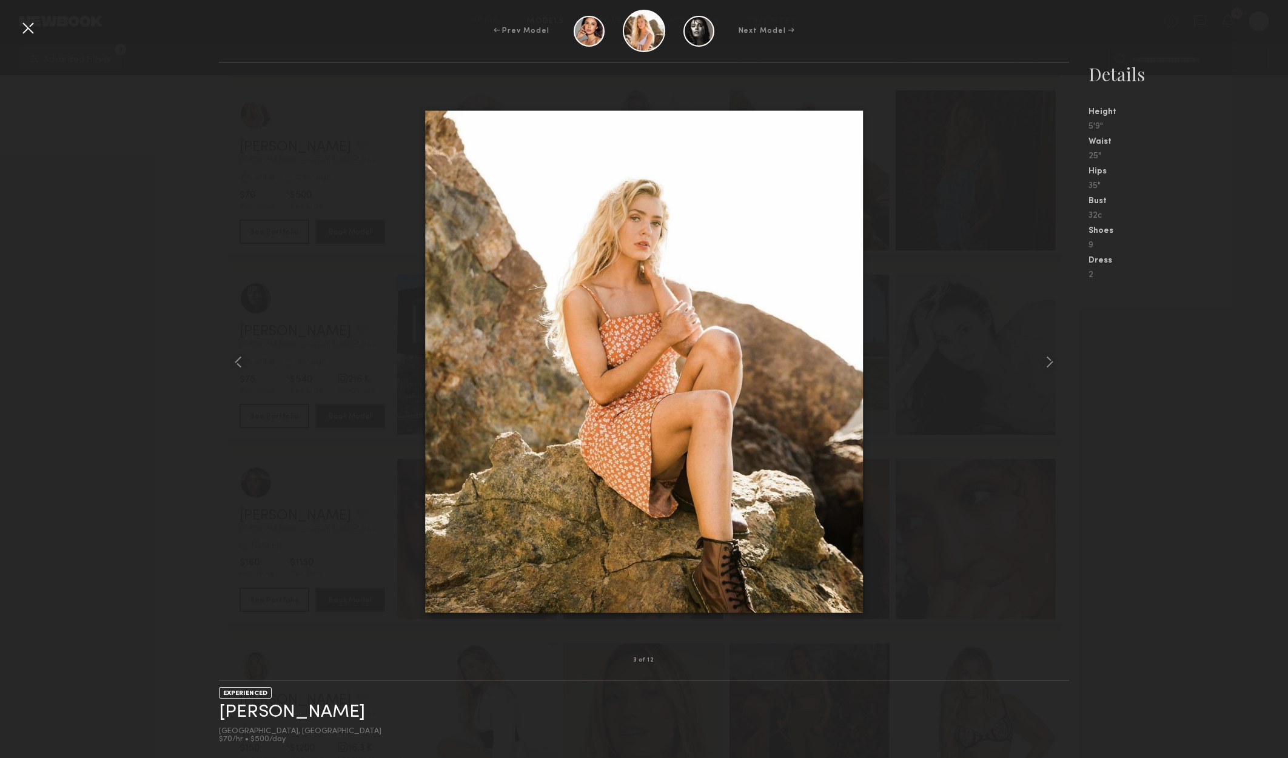
click at [33, 36] on div at bounding box center [27, 27] width 19 height 19
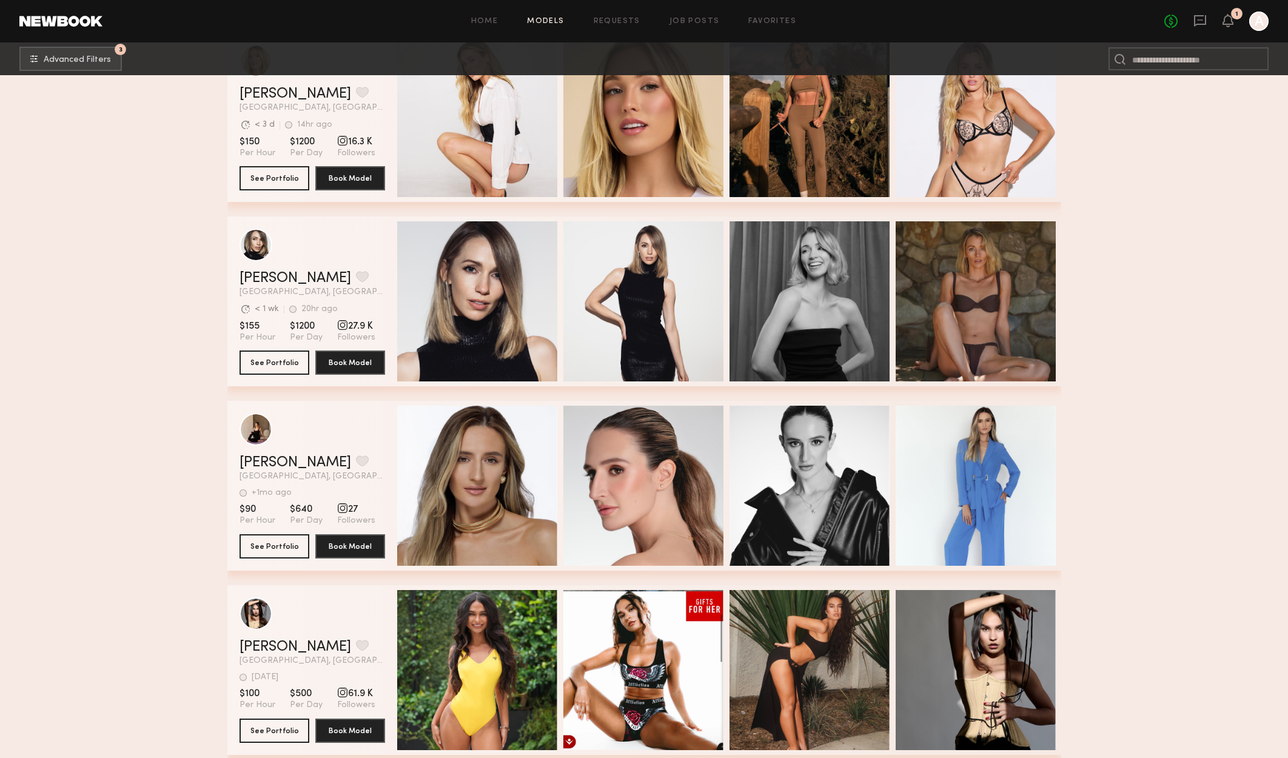
scroll to position [22860, 0]
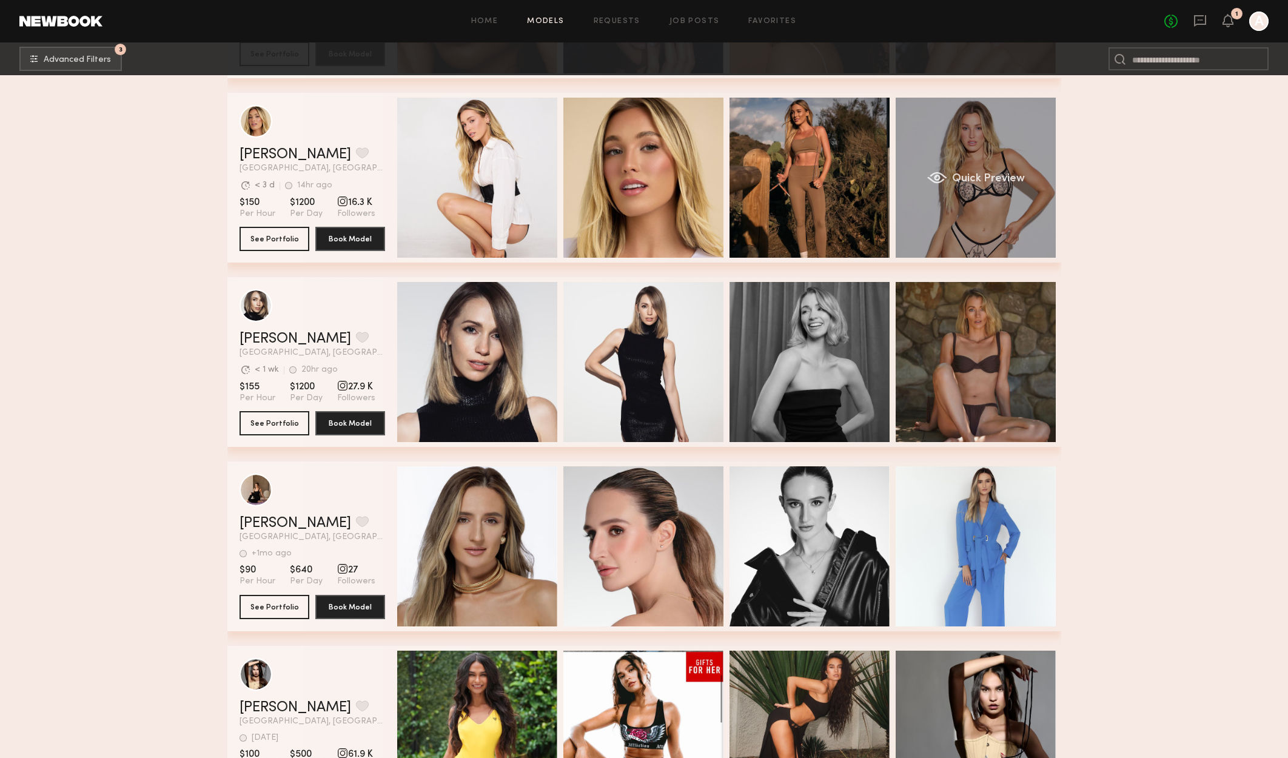
click at [1030, 144] on div "Quick Preview" at bounding box center [975, 178] width 160 height 160
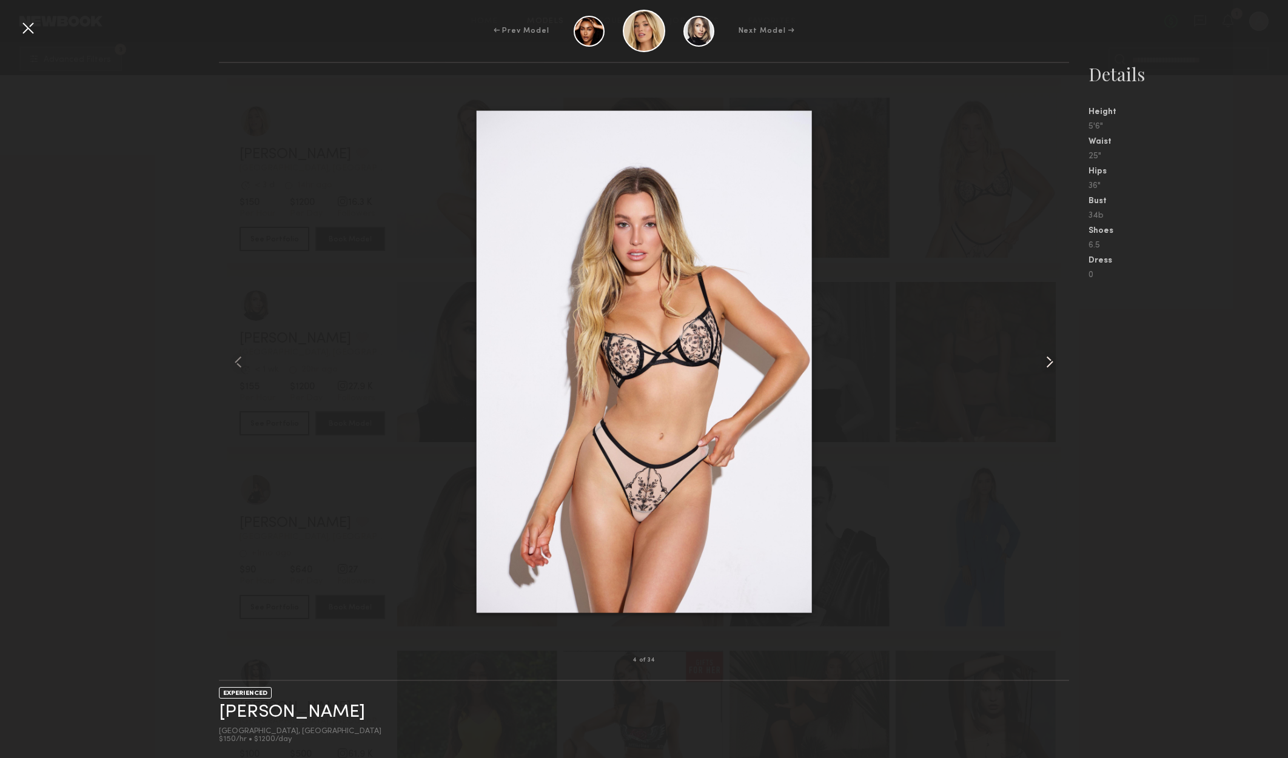
click at [1053, 365] on common-icon at bounding box center [1049, 361] width 19 height 19
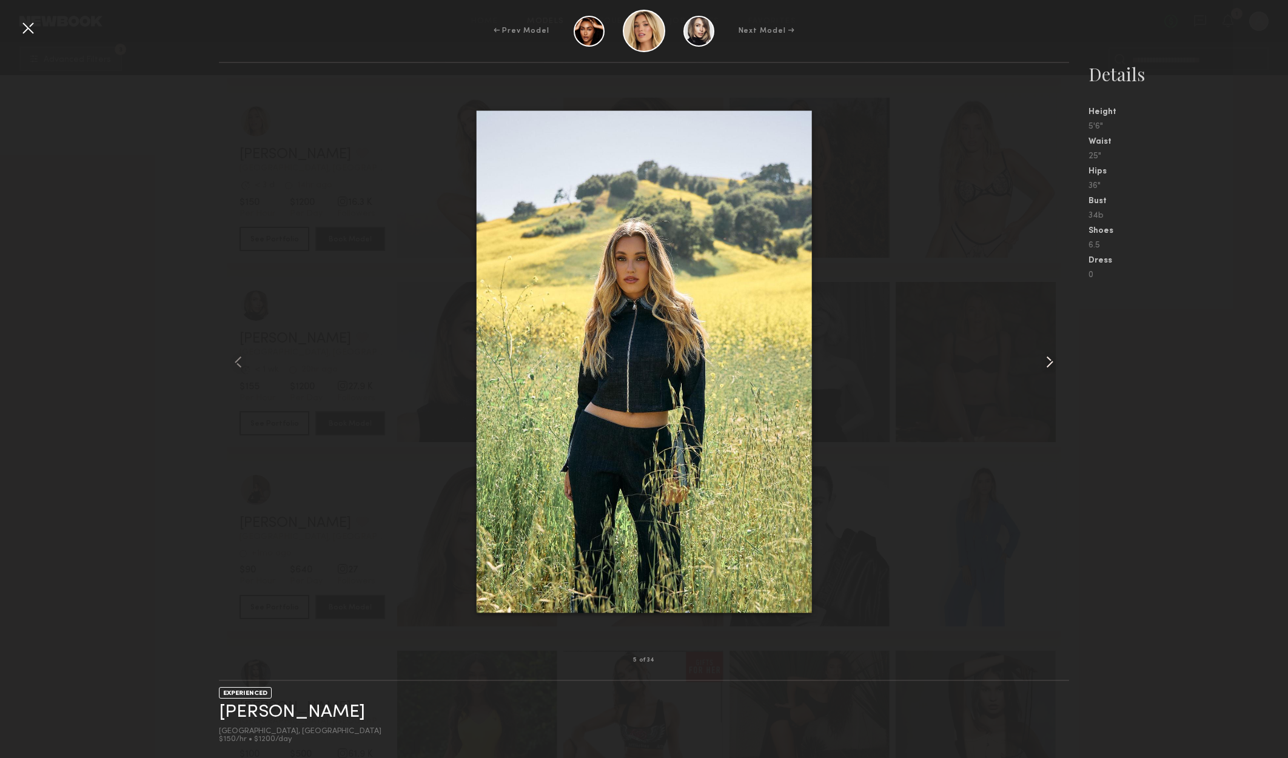
click at [1057, 372] on div at bounding box center [1052, 361] width 34 height 558
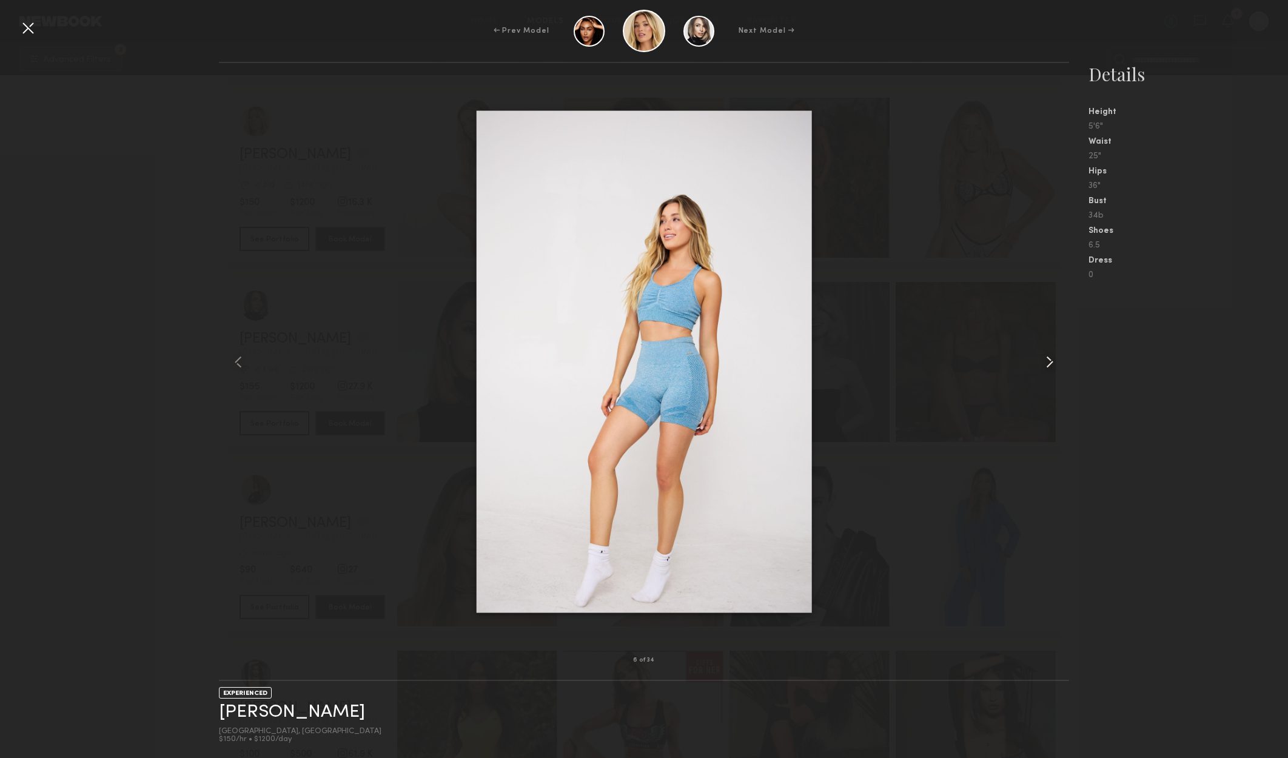
click at [1056, 370] on common-icon at bounding box center [1049, 361] width 19 height 19
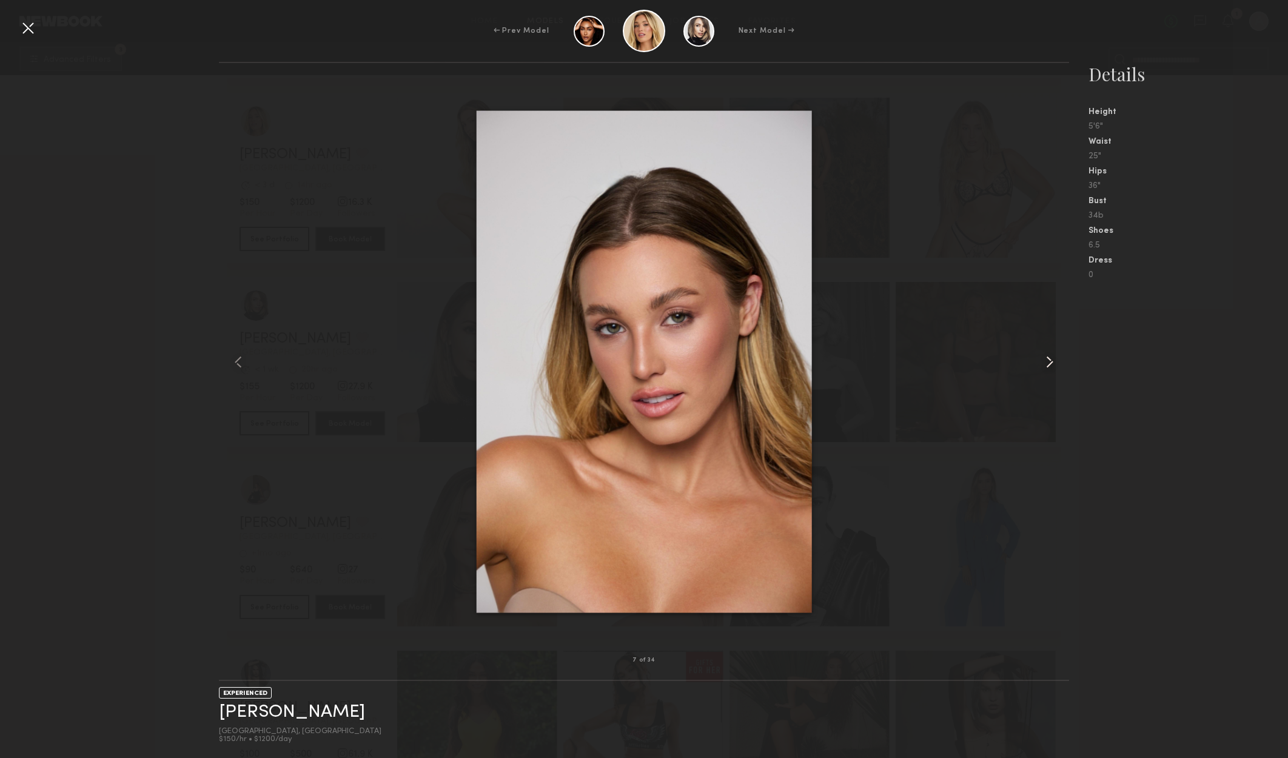
click at [1054, 367] on common-icon at bounding box center [1049, 361] width 19 height 19
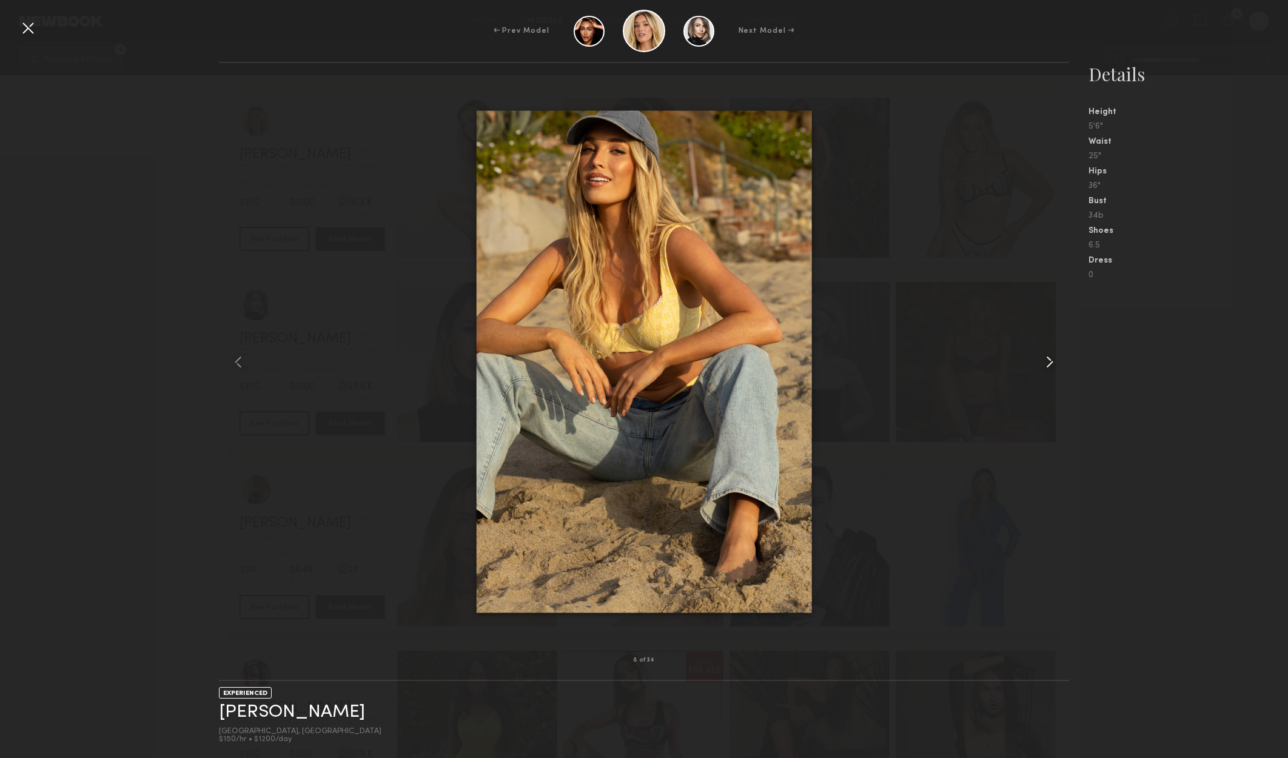
click at [1050, 360] on common-icon at bounding box center [1049, 361] width 19 height 19
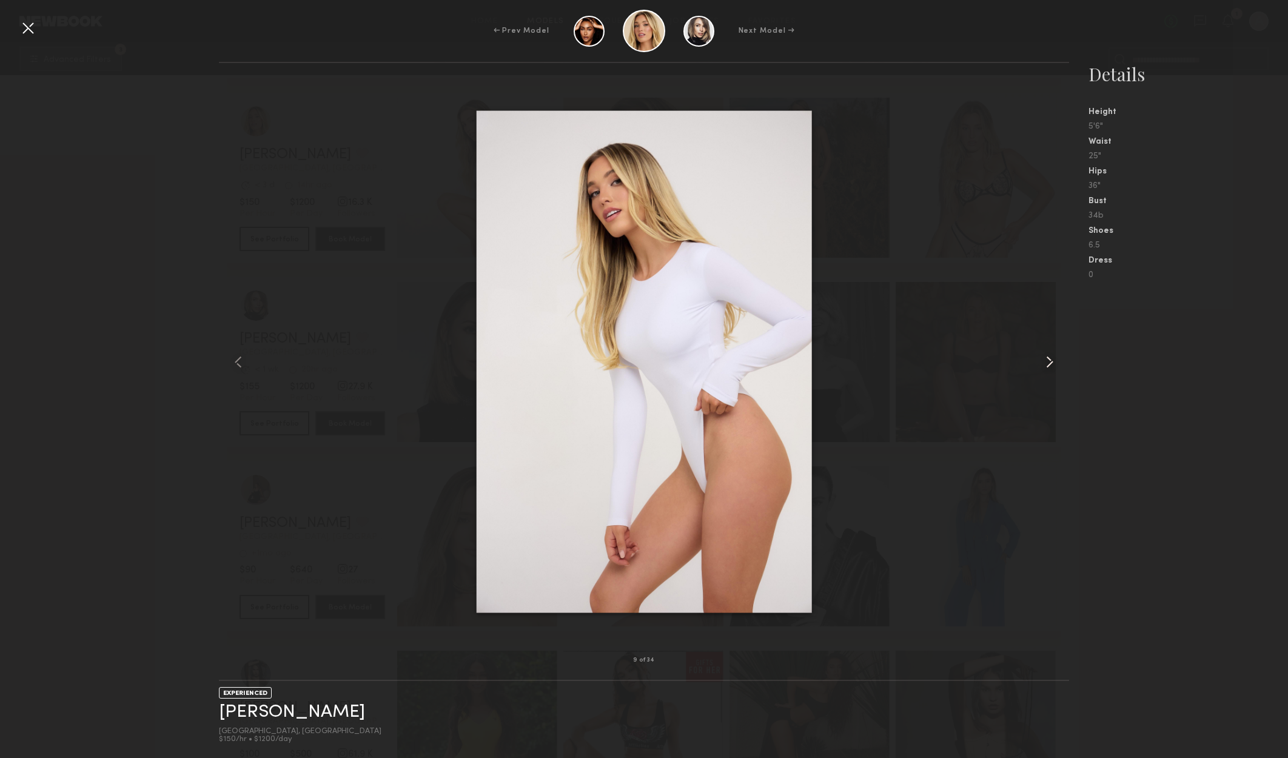
click at [1050, 360] on common-icon at bounding box center [1049, 361] width 19 height 19
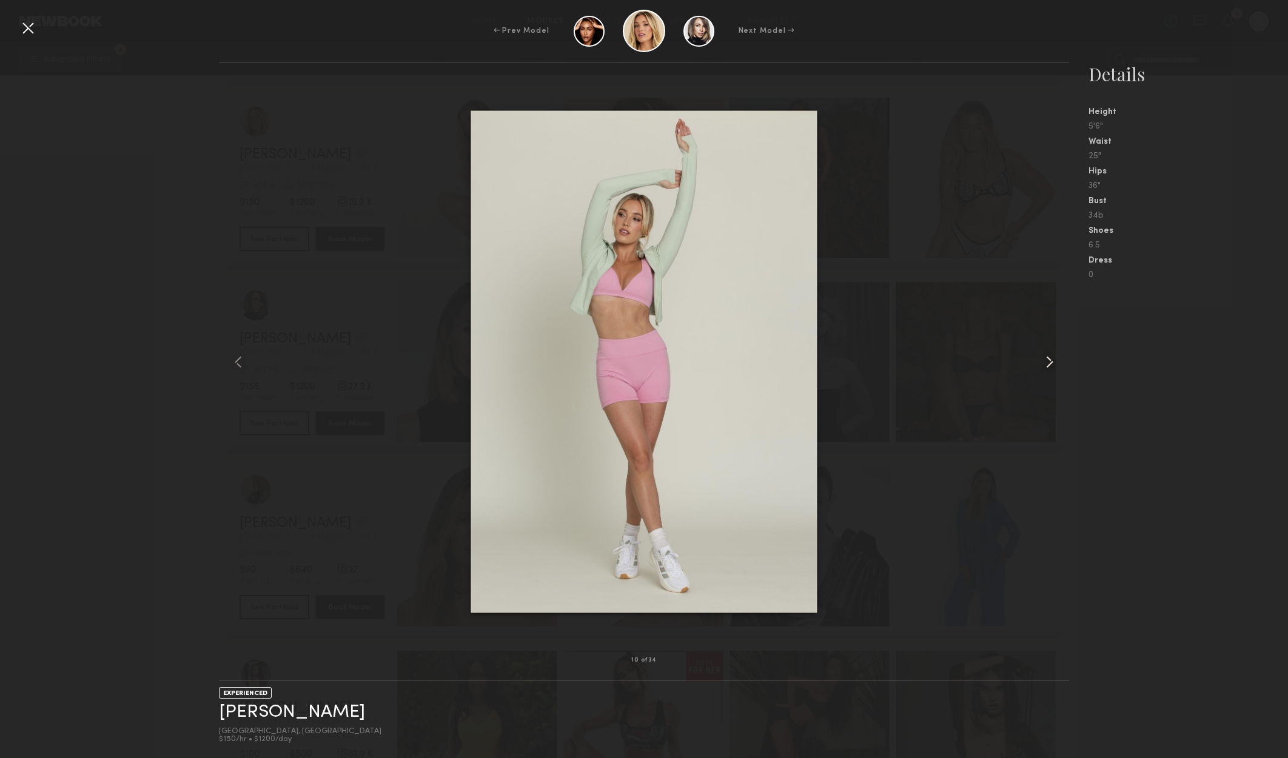
click at [1049, 360] on common-icon at bounding box center [1049, 361] width 19 height 19
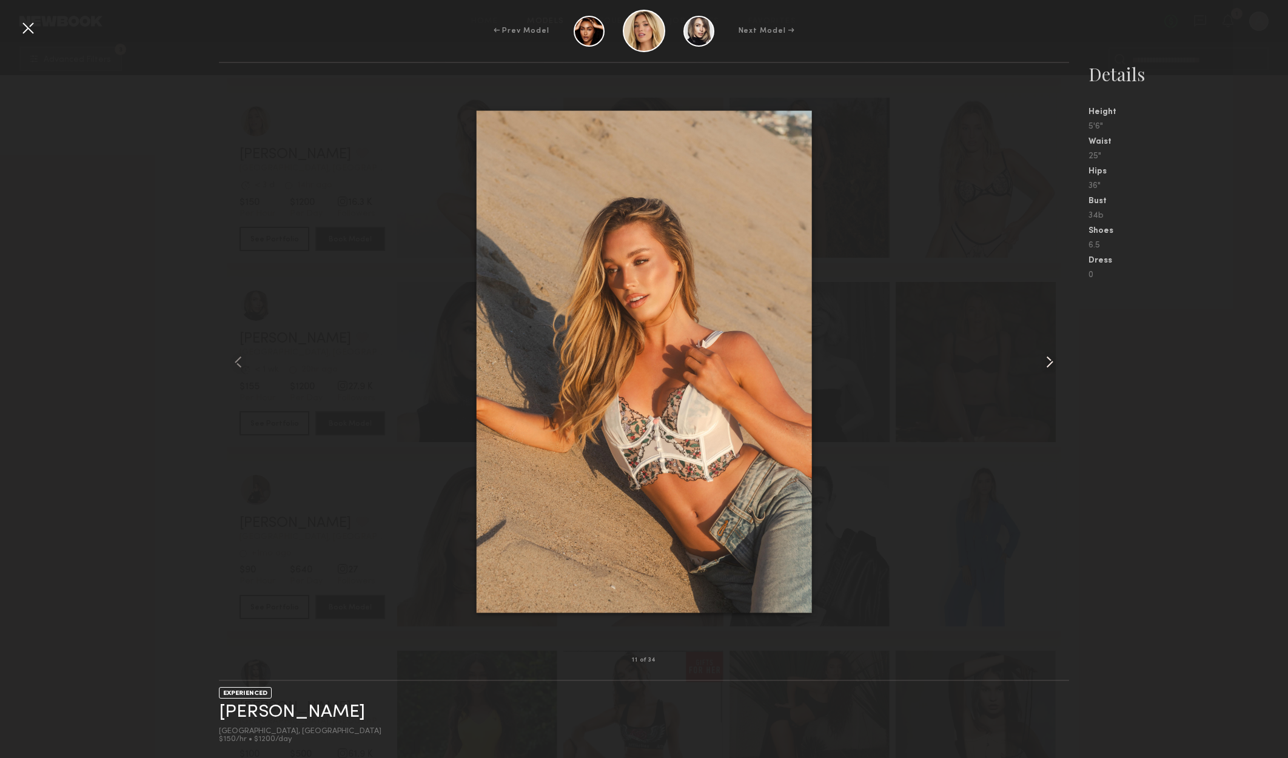
click at [1049, 360] on common-icon at bounding box center [1049, 361] width 19 height 19
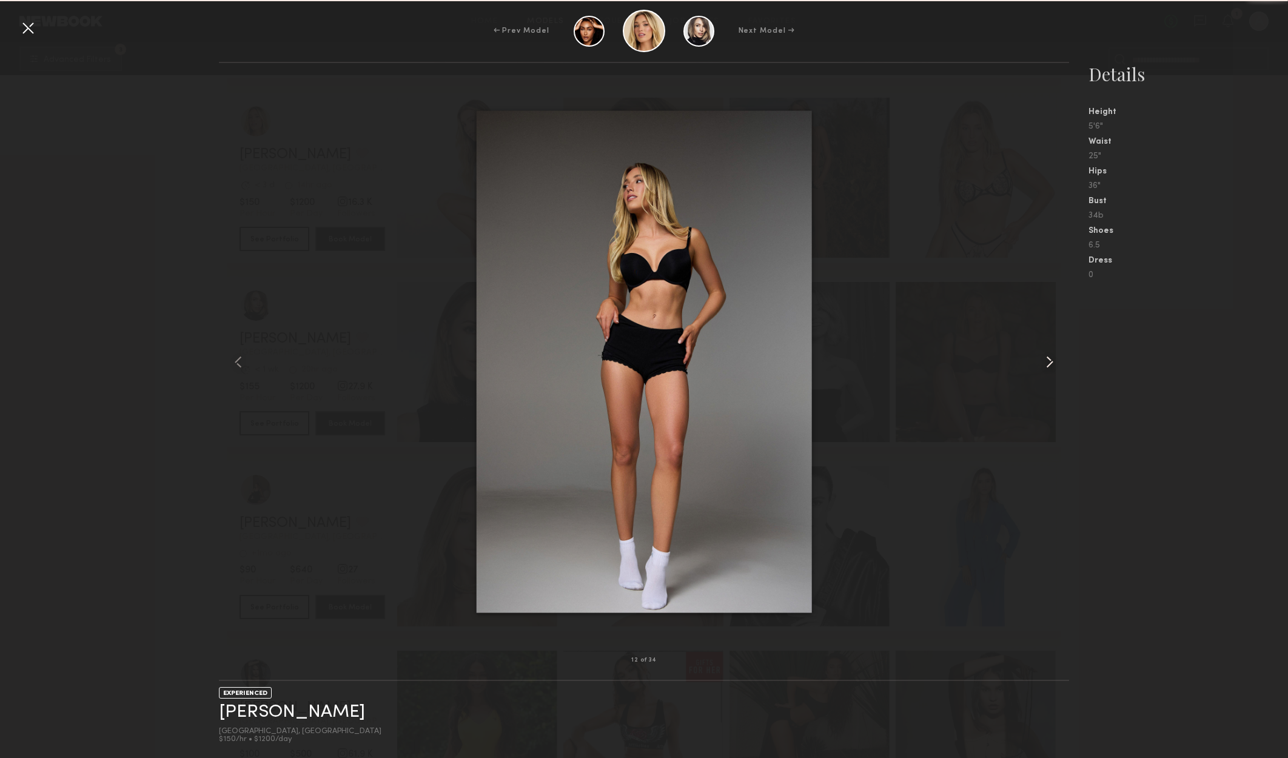
click at [1049, 360] on common-icon at bounding box center [1049, 361] width 19 height 19
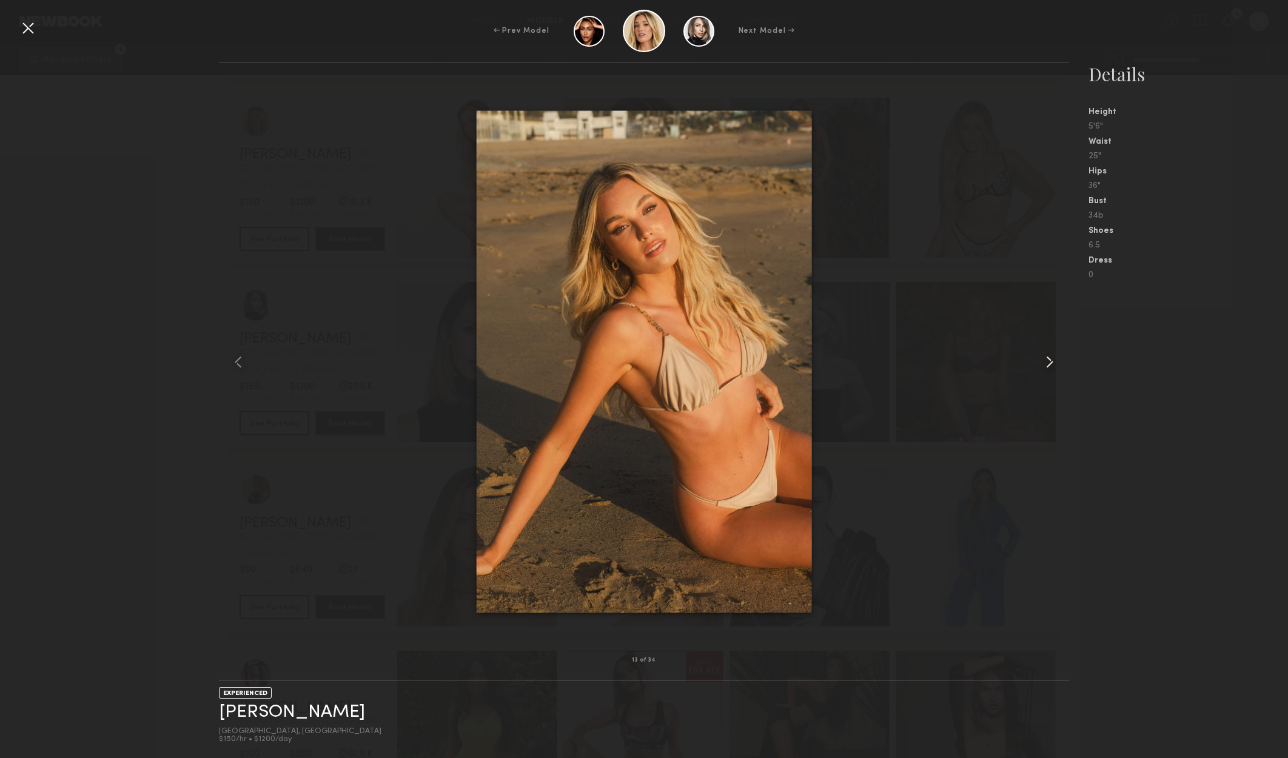
click at [1049, 360] on common-icon at bounding box center [1049, 361] width 19 height 19
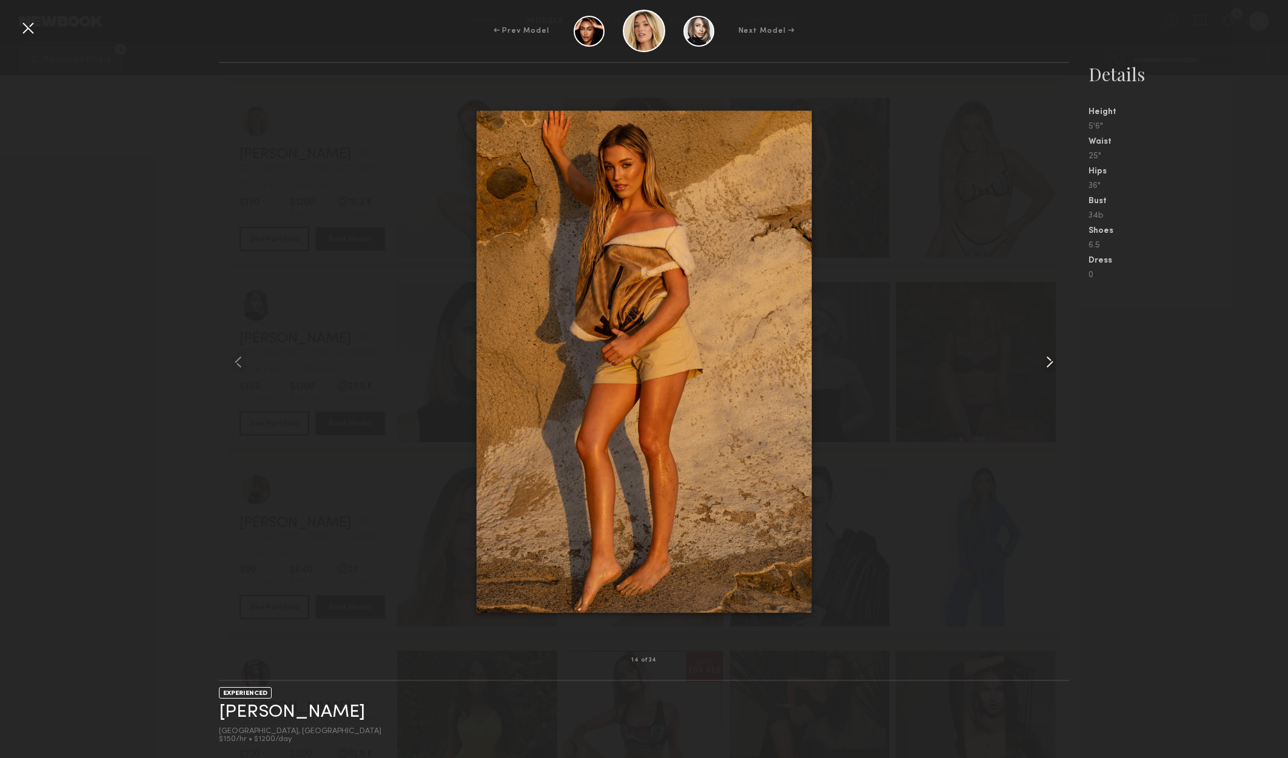
click at [1049, 360] on common-icon at bounding box center [1049, 361] width 19 height 19
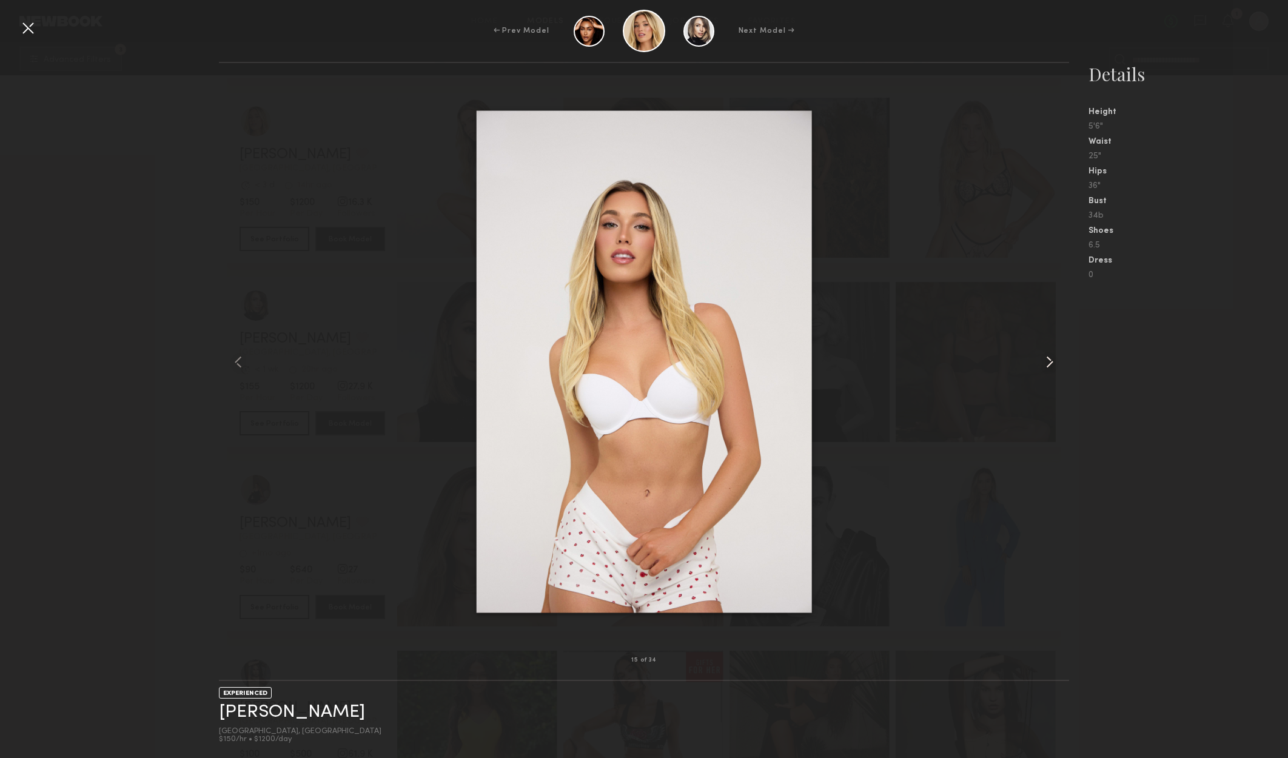
click at [1049, 360] on common-icon at bounding box center [1049, 361] width 19 height 19
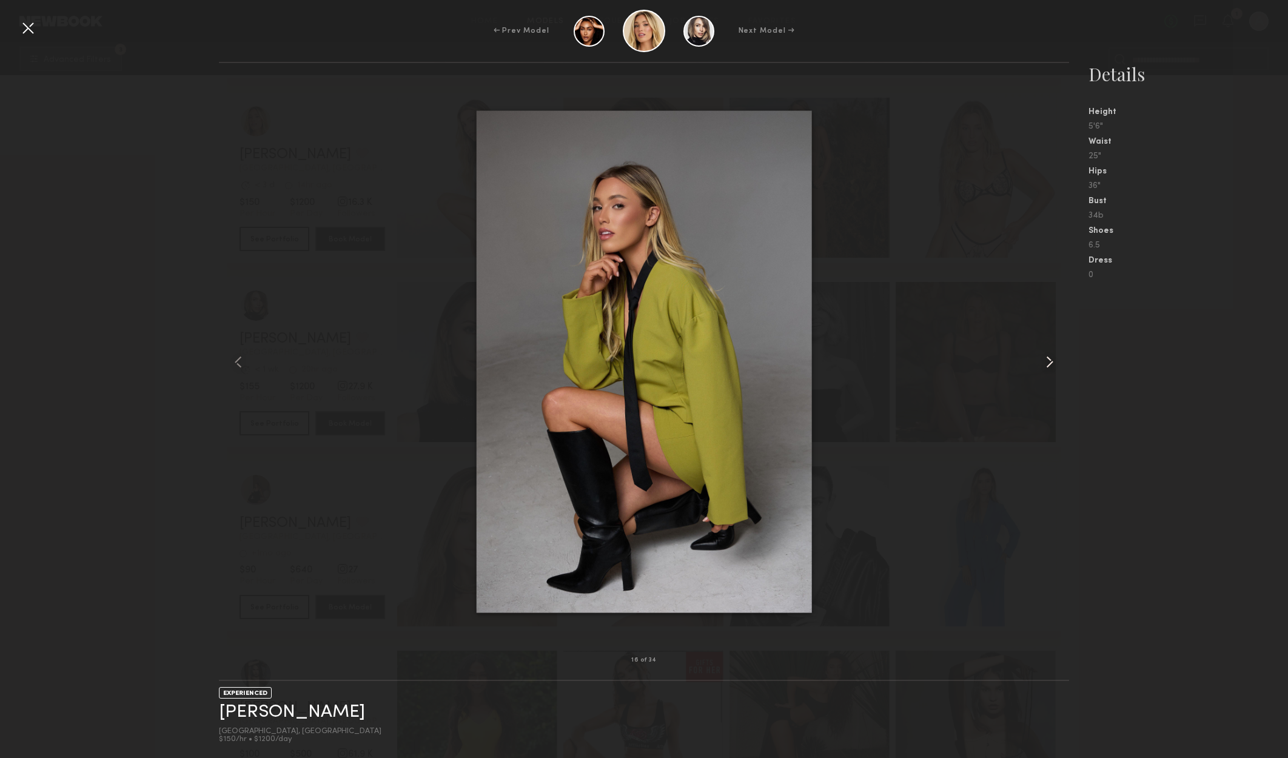
click at [1049, 360] on common-icon at bounding box center [1049, 361] width 19 height 19
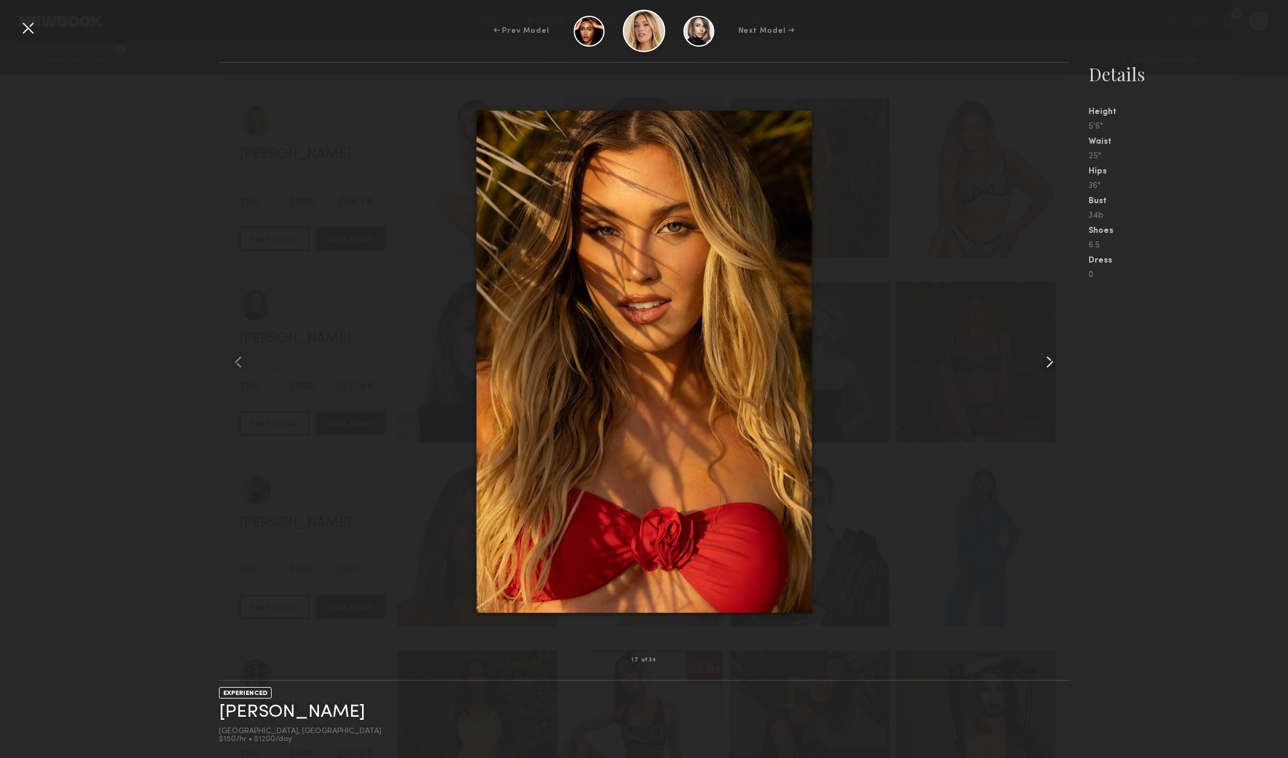
click at [1049, 360] on common-icon at bounding box center [1049, 361] width 19 height 19
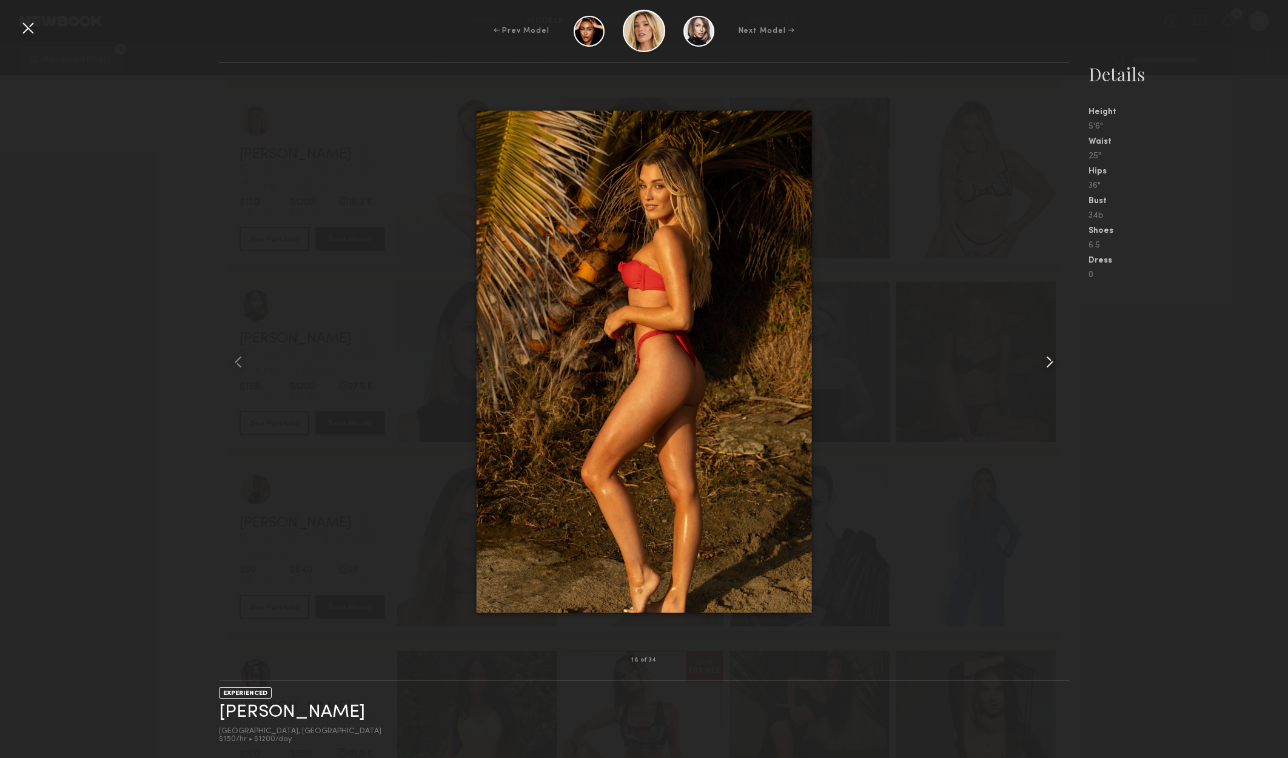
click at [1049, 358] on common-icon at bounding box center [1049, 361] width 19 height 19
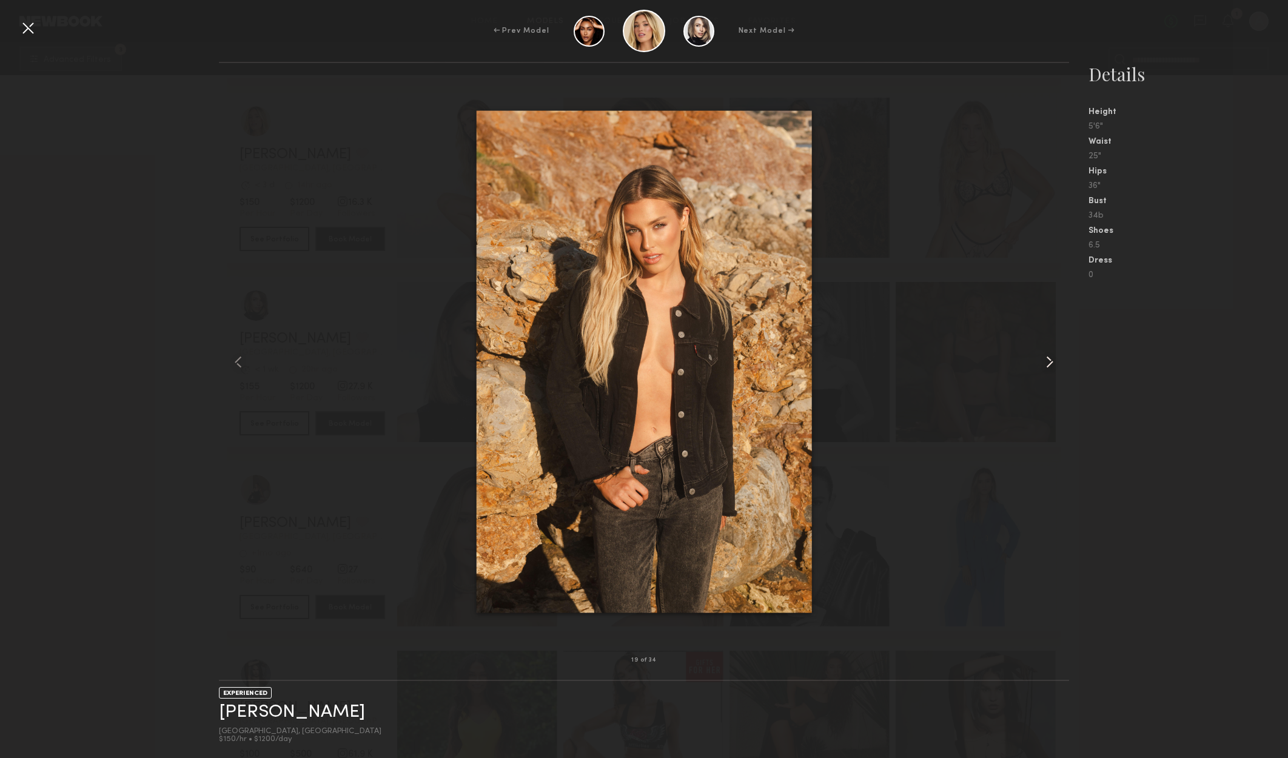
click at [1049, 358] on common-icon at bounding box center [1049, 361] width 19 height 19
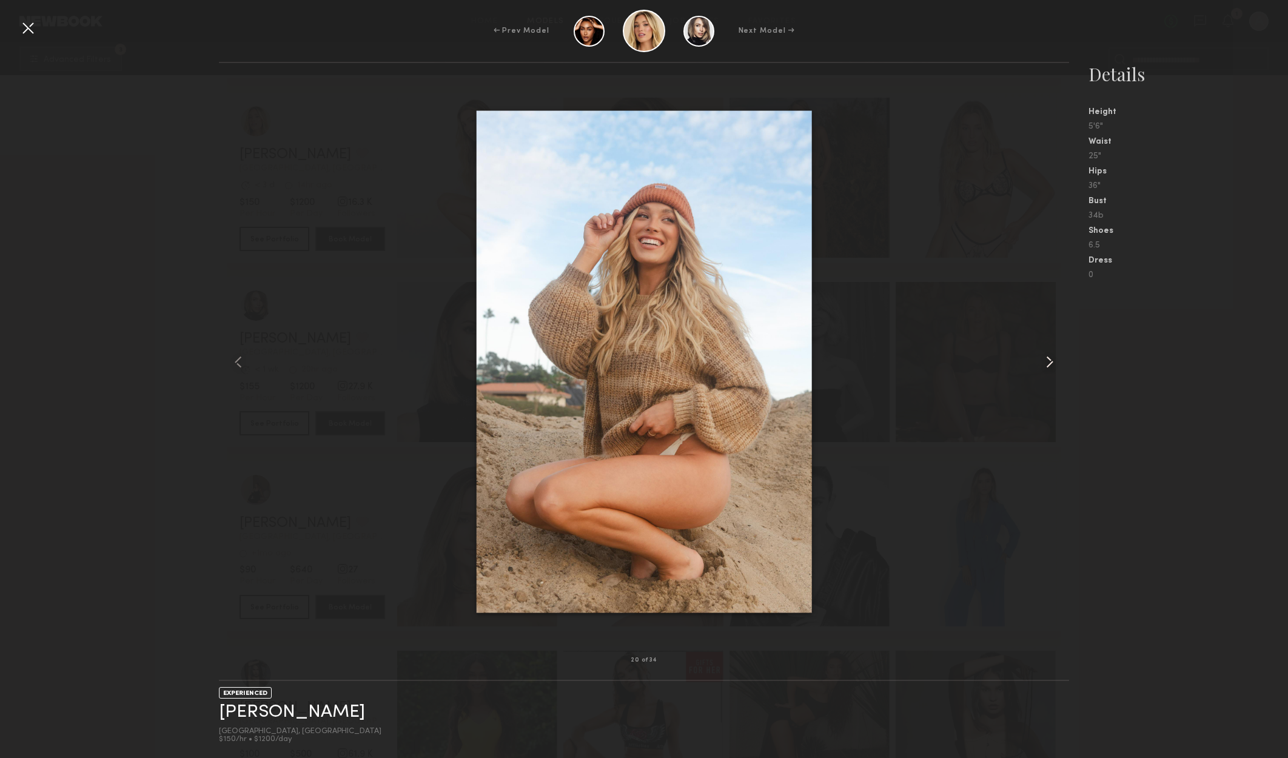
click at [1049, 358] on common-icon at bounding box center [1049, 361] width 19 height 19
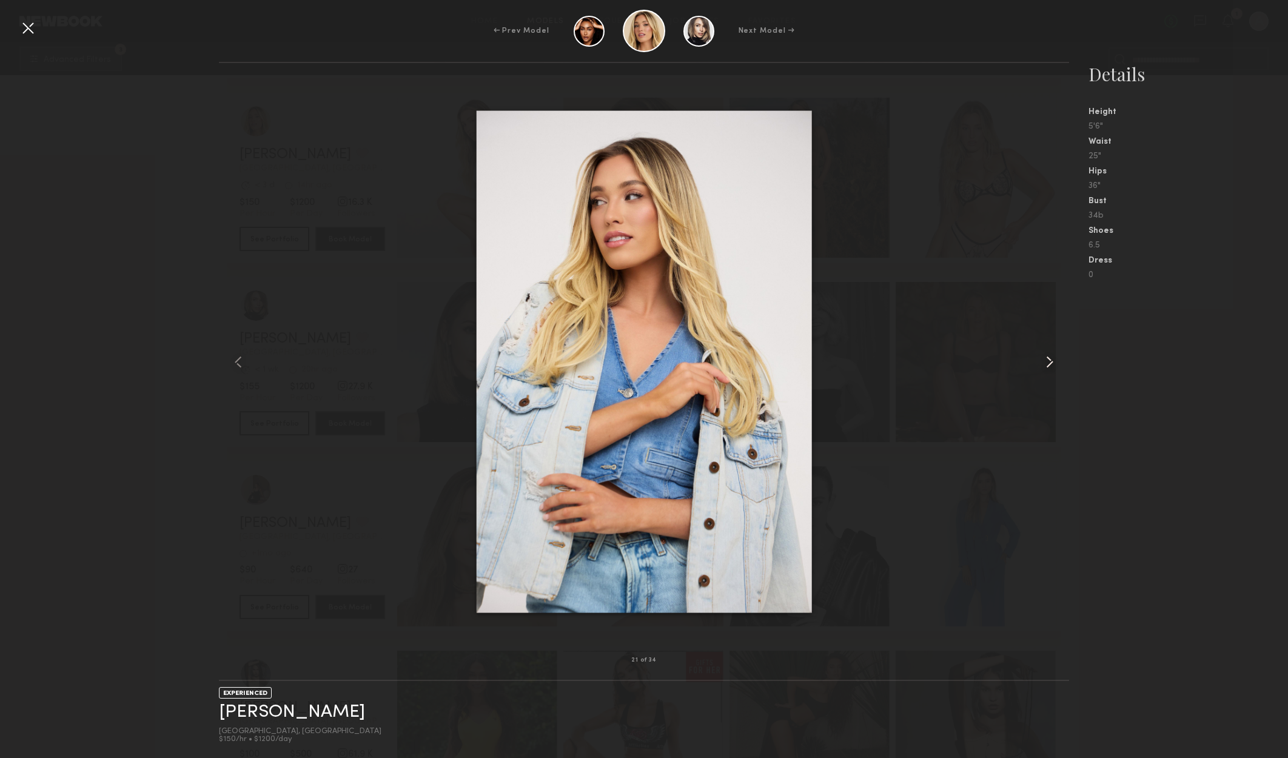
click at [1048, 358] on common-icon at bounding box center [1049, 361] width 19 height 19
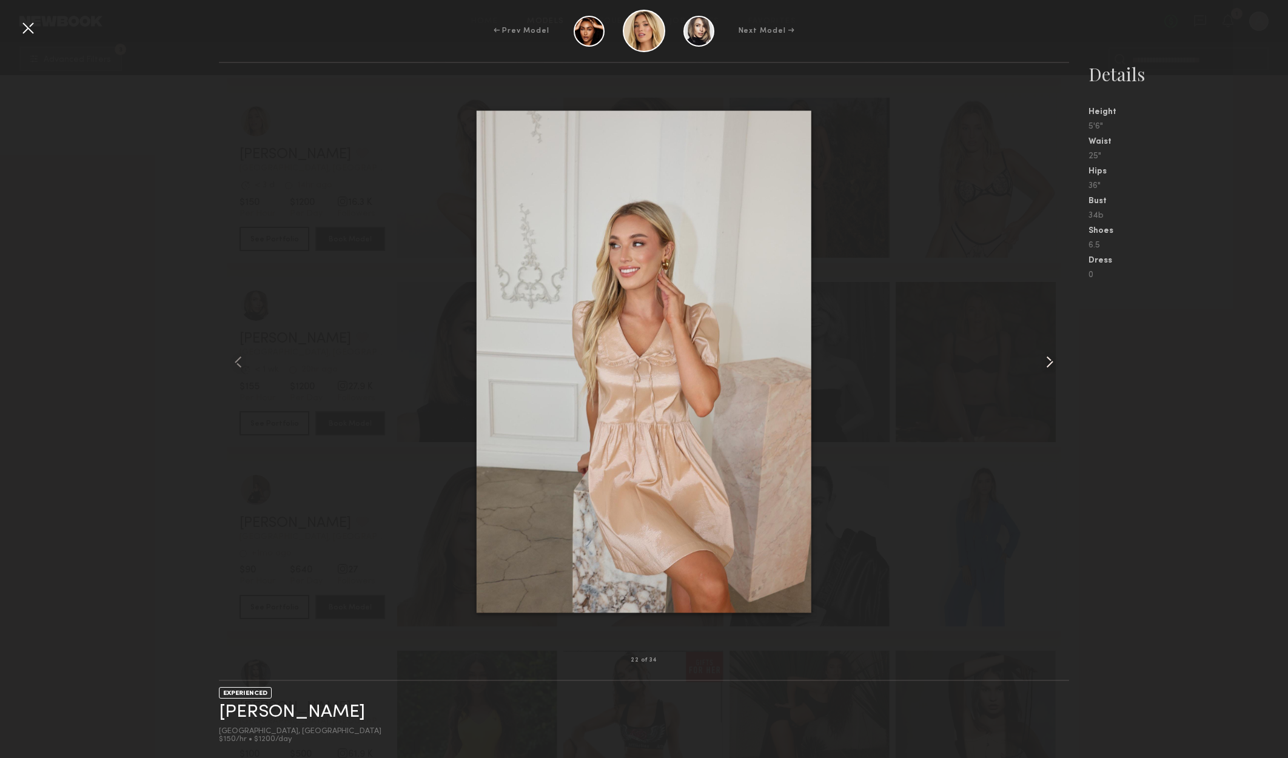
click at [1048, 358] on common-icon at bounding box center [1049, 361] width 19 height 19
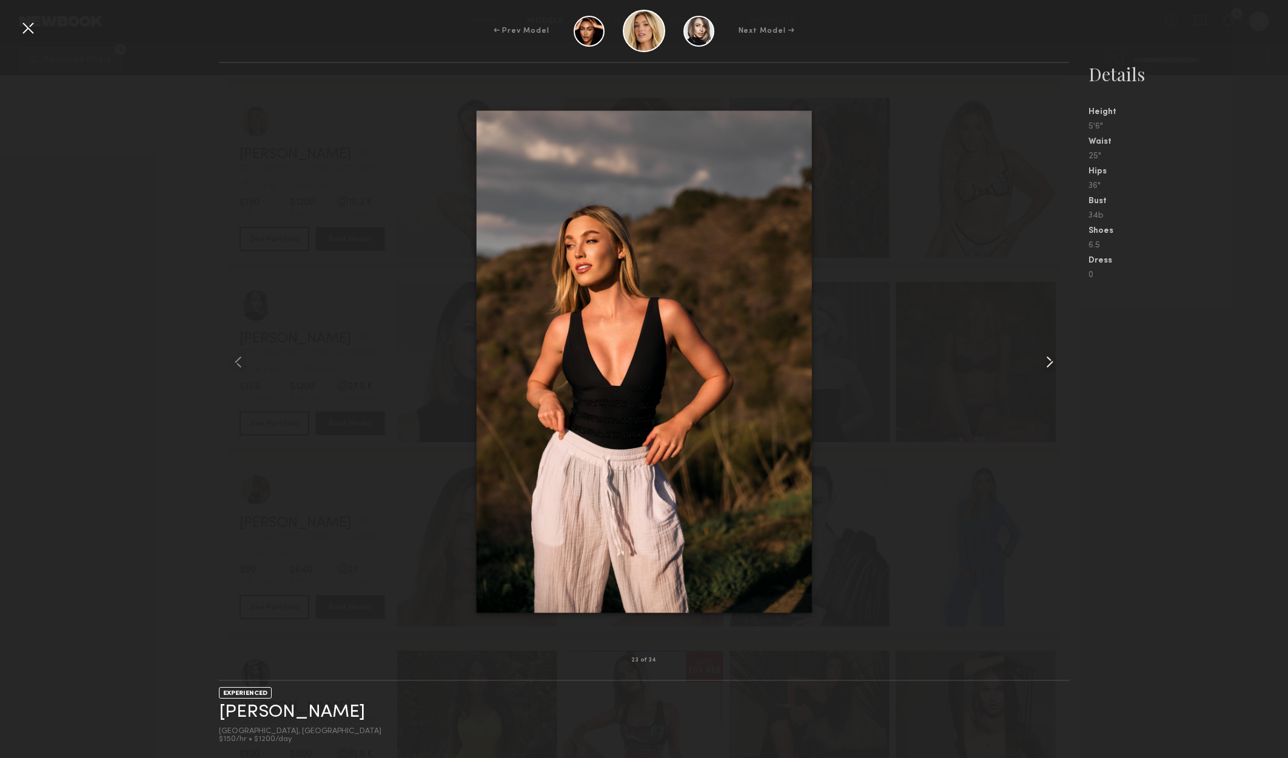
click at [1048, 358] on common-icon at bounding box center [1049, 361] width 19 height 19
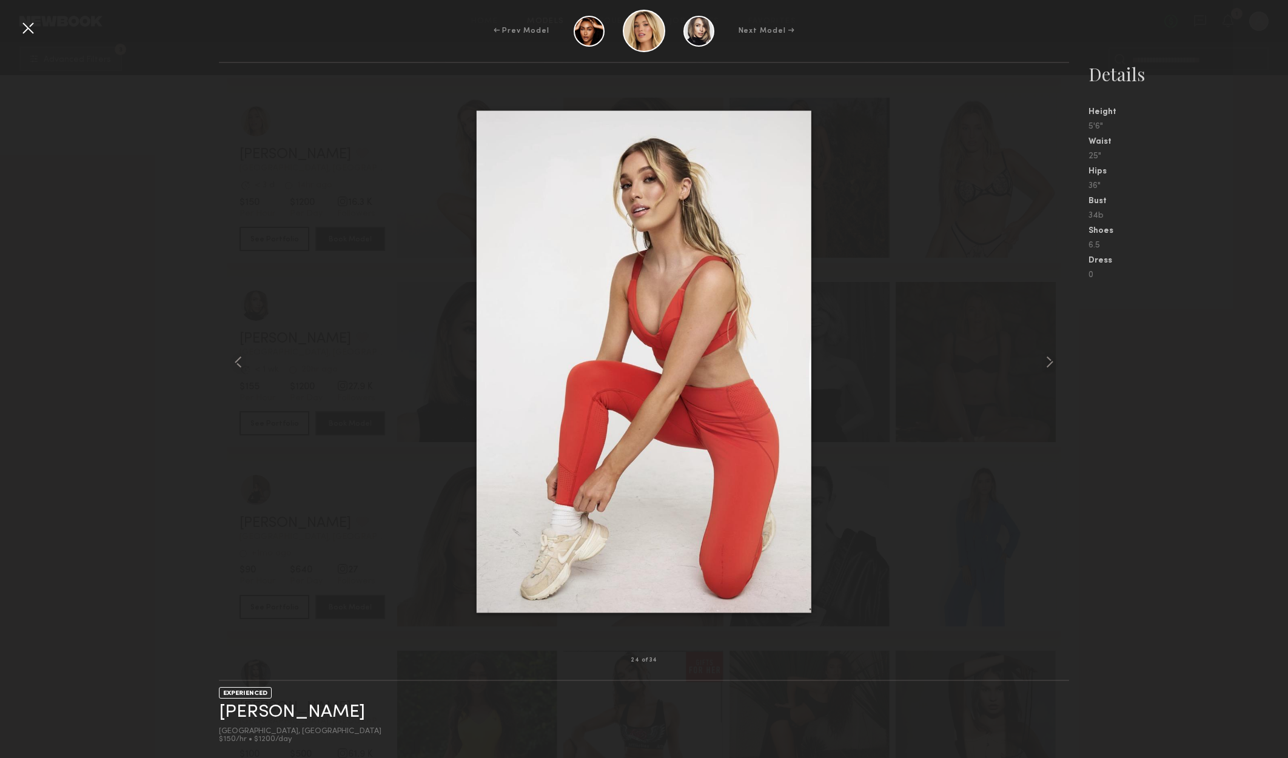
drag, startPoint x: 1173, startPoint y: 308, endPoint x: 1176, endPoint y: 313, distance: 6.2
click at [1176, 313] on nb-gallery-model-stats "Details Height 5'6" Waist 25" Hips 36" Bust 34b Shoes 6.5 Dress 0" at bounding box center [1178, 410] width 219 height 696
click at [26, 34] on div at bounding box center [27, 27] width 19 height 19
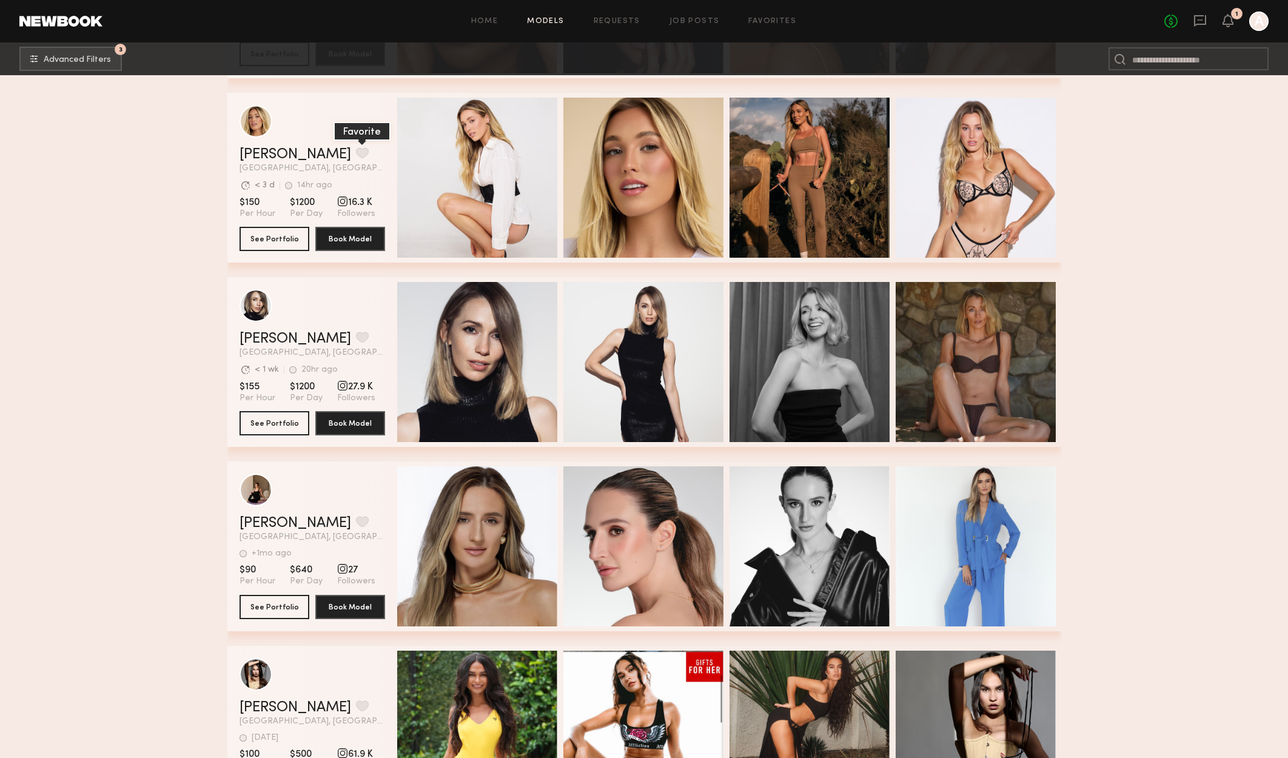
click at [356, 157] on button "grid" at bounding box center [362, 152] width 13 height 11
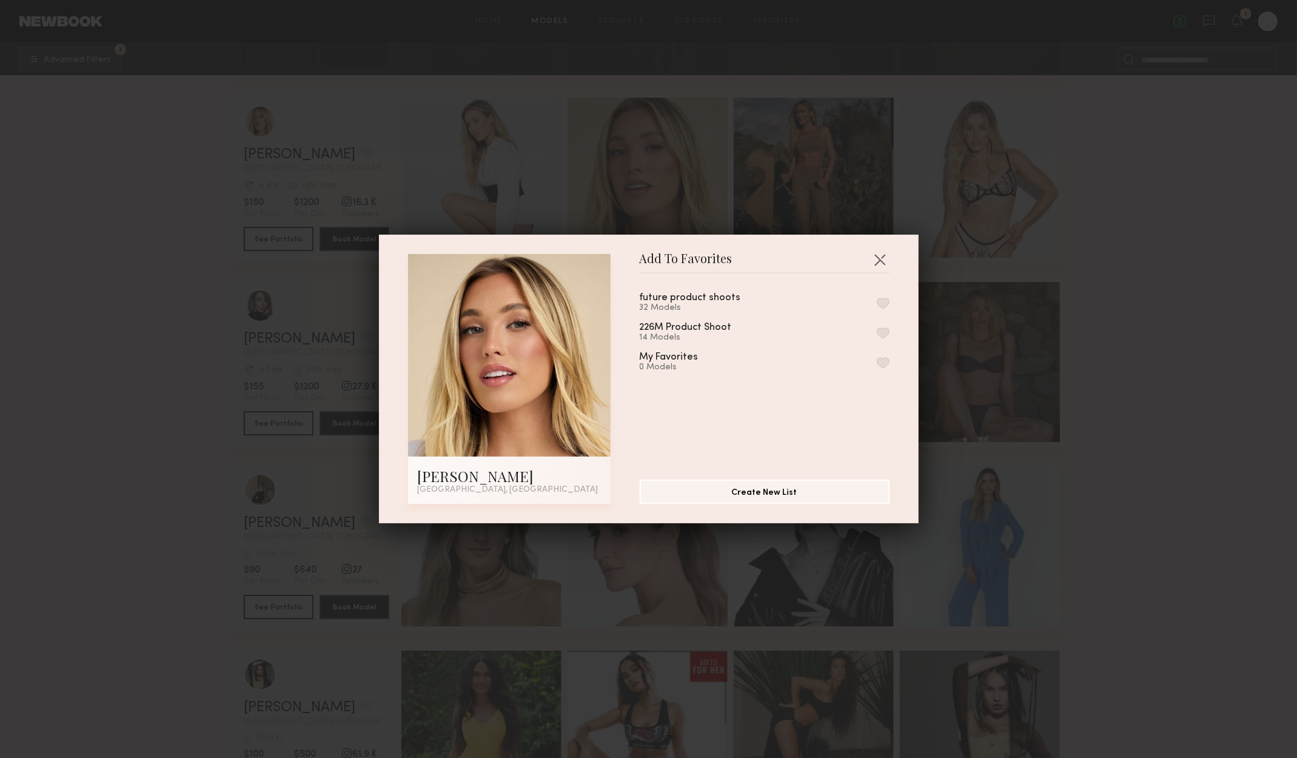
click at [877, 308] on button "button" at bounding box center [883, 303] width 13 height 11
click at [1079, 236] on div "Add To Favorites Hailey M. Los Angeles, CA Add To Favorites future product shoo…" at bounding box center [648, 379] width 1297 height 758
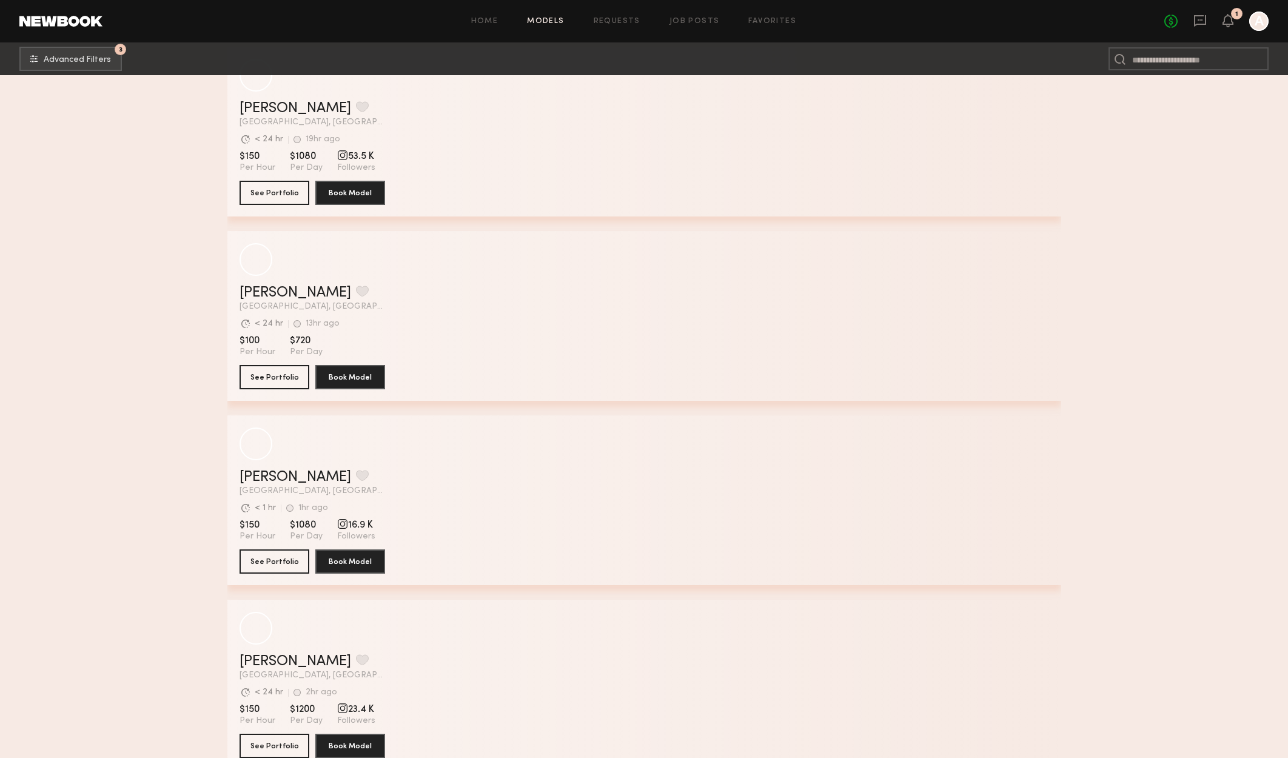
scroll to position [24193, 0]
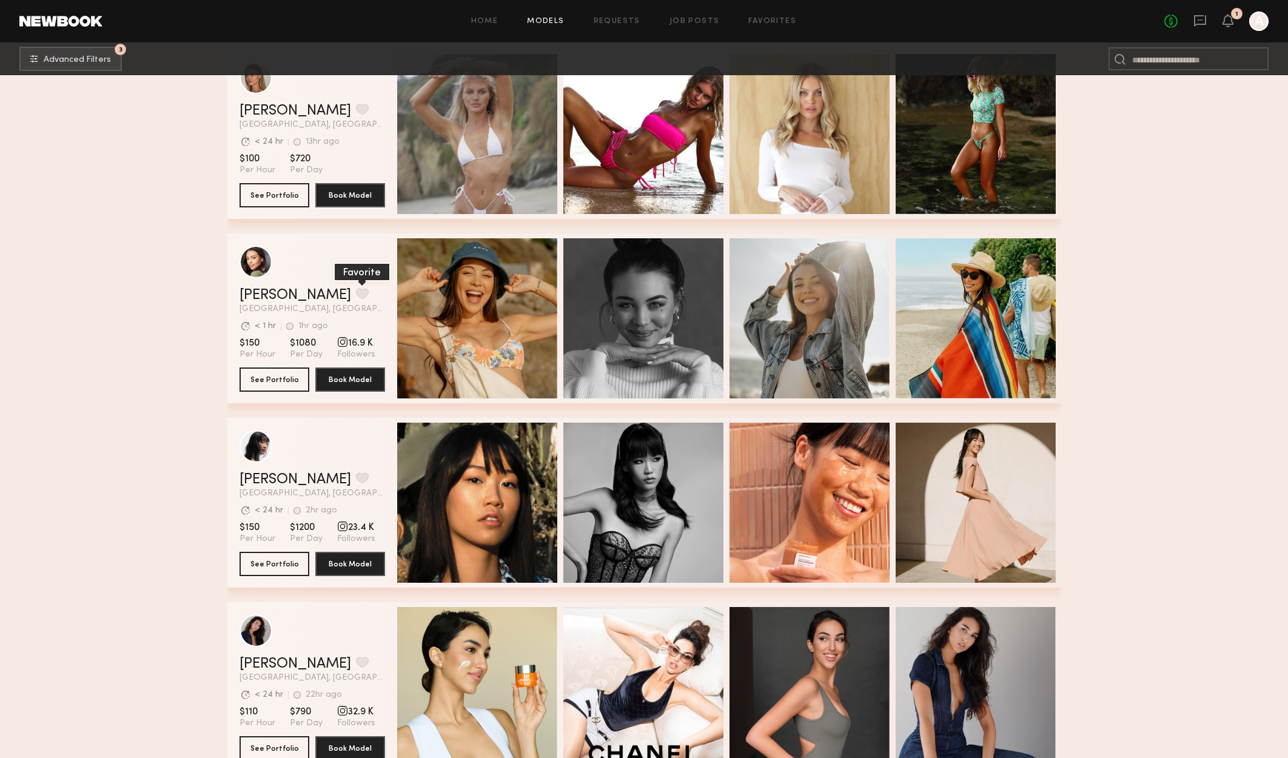
click at [356, 298] on button "grid" at bounding box center [362, 293] width 13 height 11
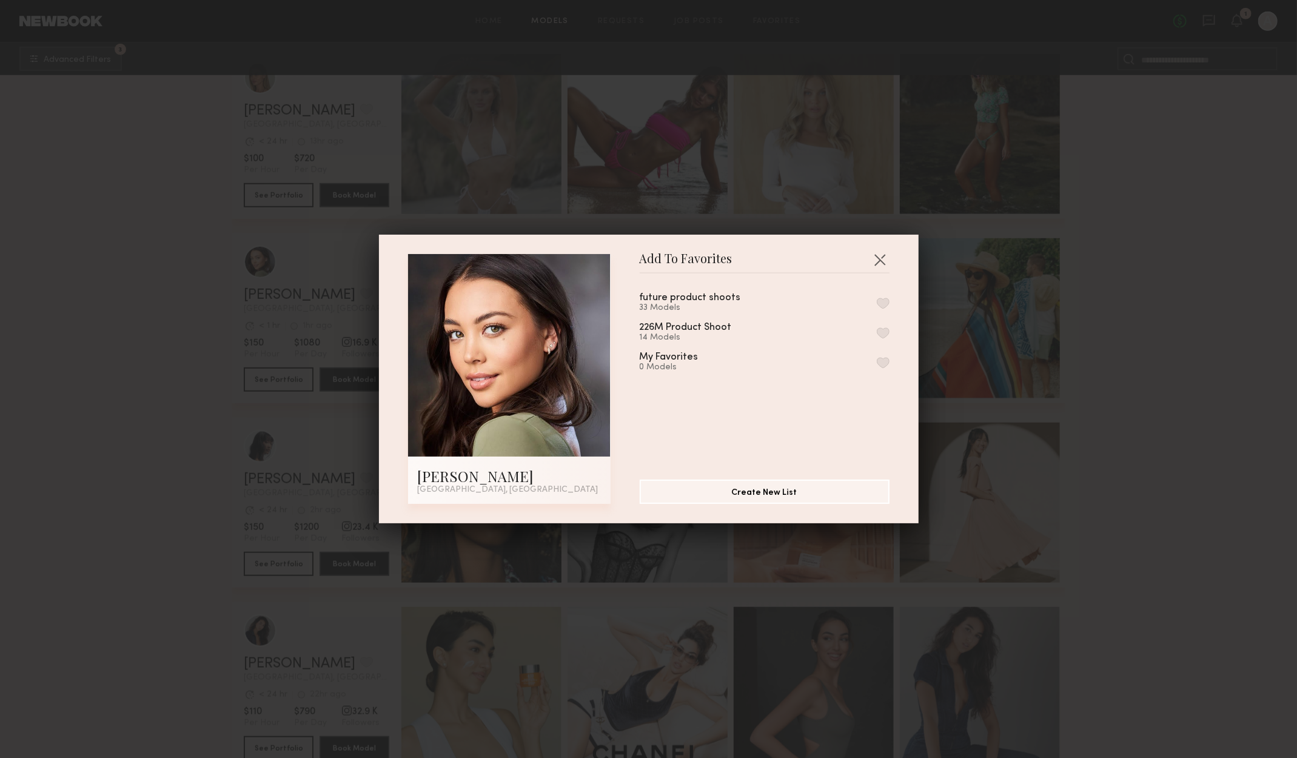
drag, startPoint x: 868, startPoint y: 298, endPoint x: 874, endPoint y: 297, distance: 6.7
click at [877, 298] on button "button" at bounding box center [883, 303] width 13 height 11
click at [880, 254] on button "button" at bounding box center [879, 259] width 19 height 19
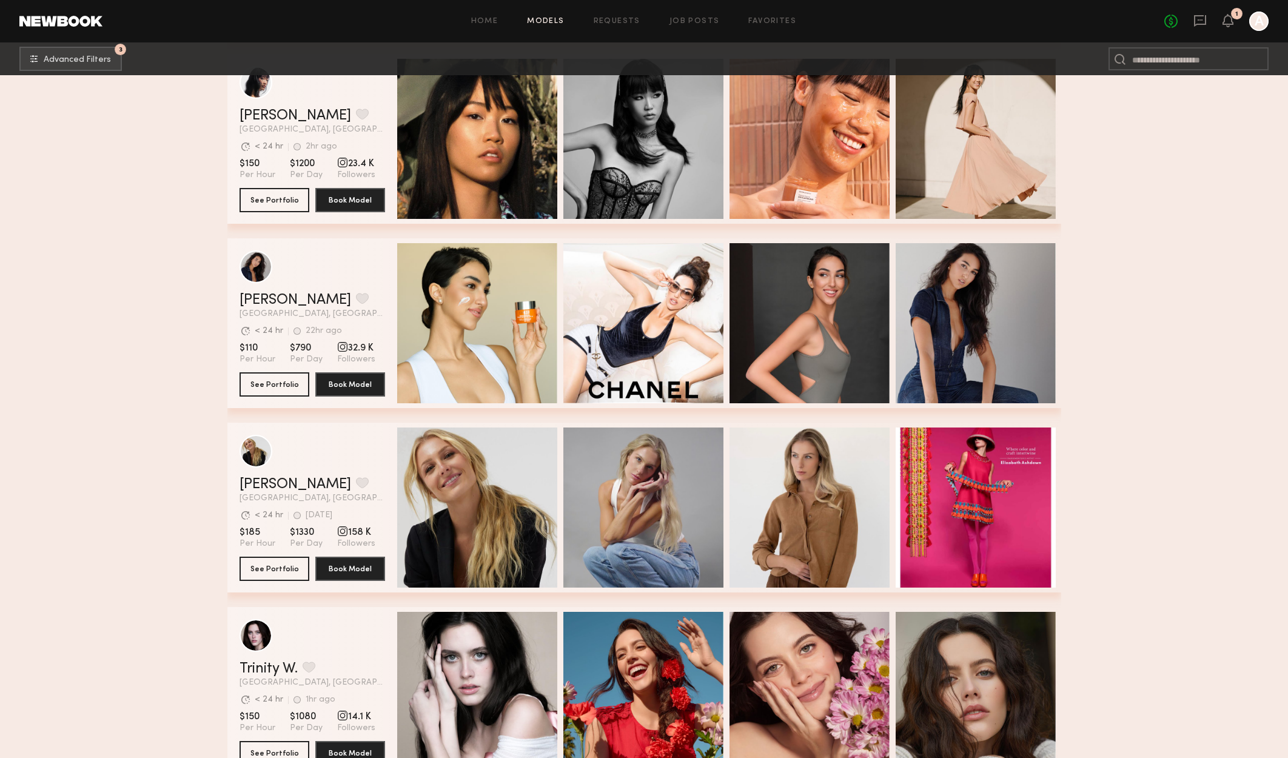
scroll to position [24921, 0]
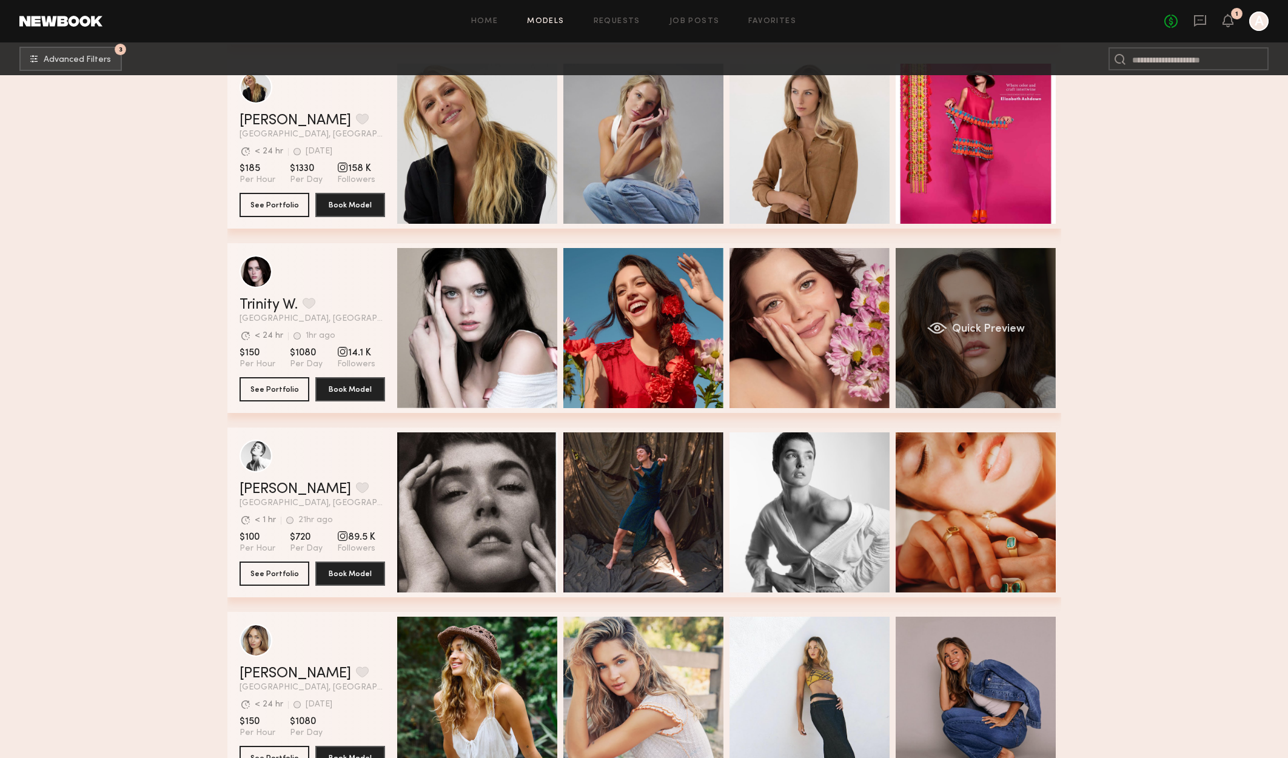
click at [1013, 335] on span "Quick Preview" at bounding box center [987, 329] width 73 height 11
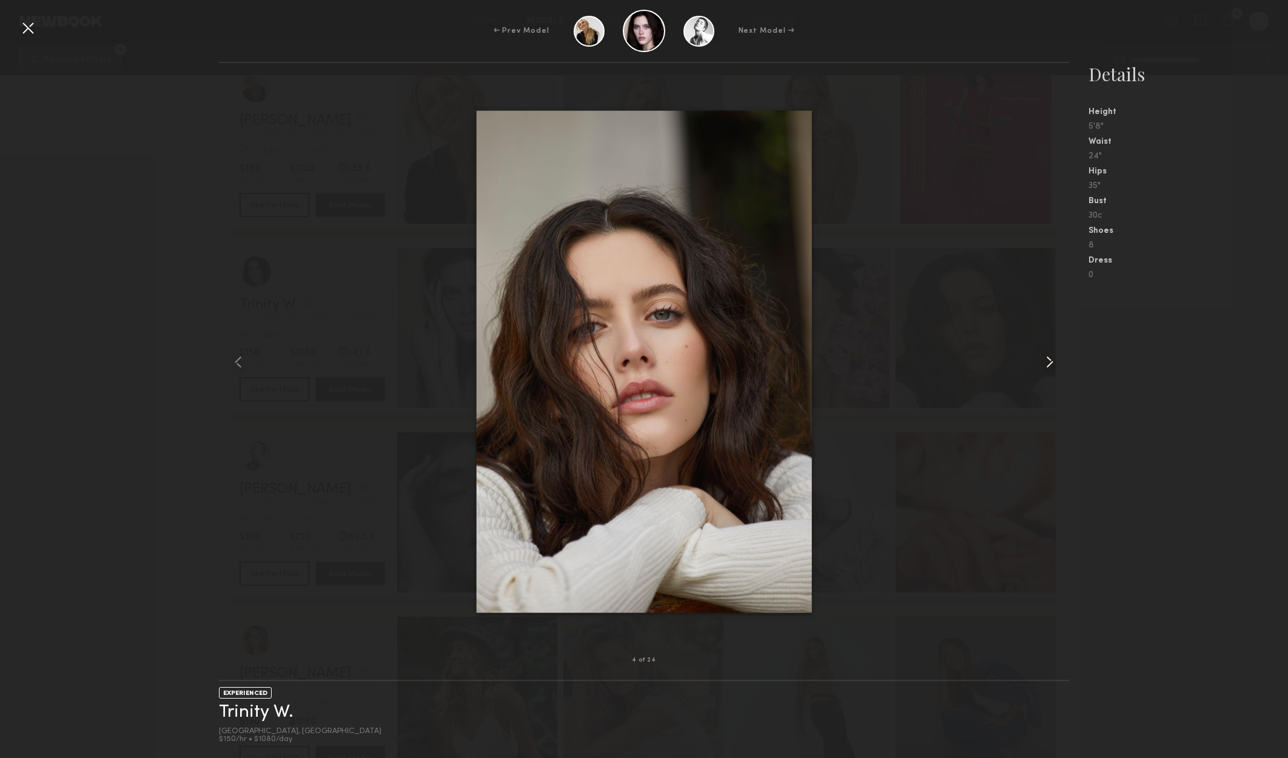
click at [1052, 353] on common-icon at bounding box center [1049, 361] width 19 height 19
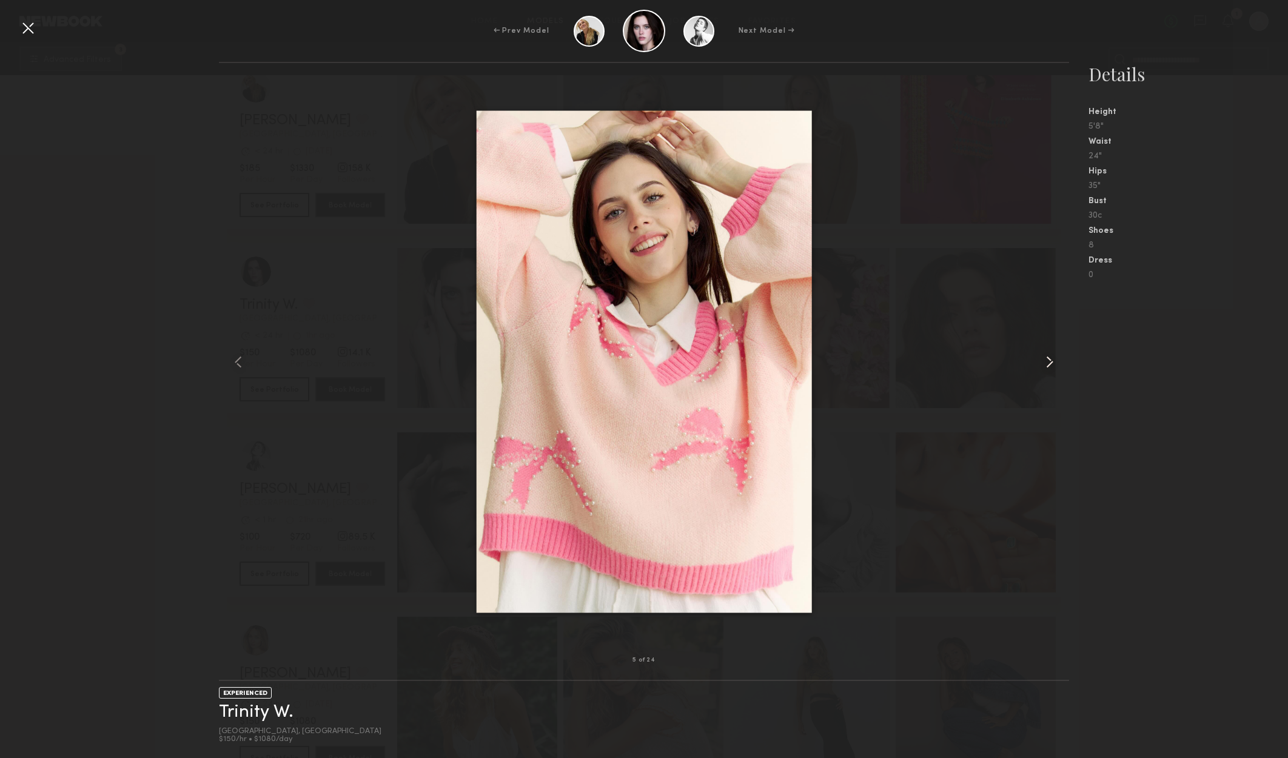
click at [1055, 353] on common-icon at bounding box center [1049, 361] width 19 height 19
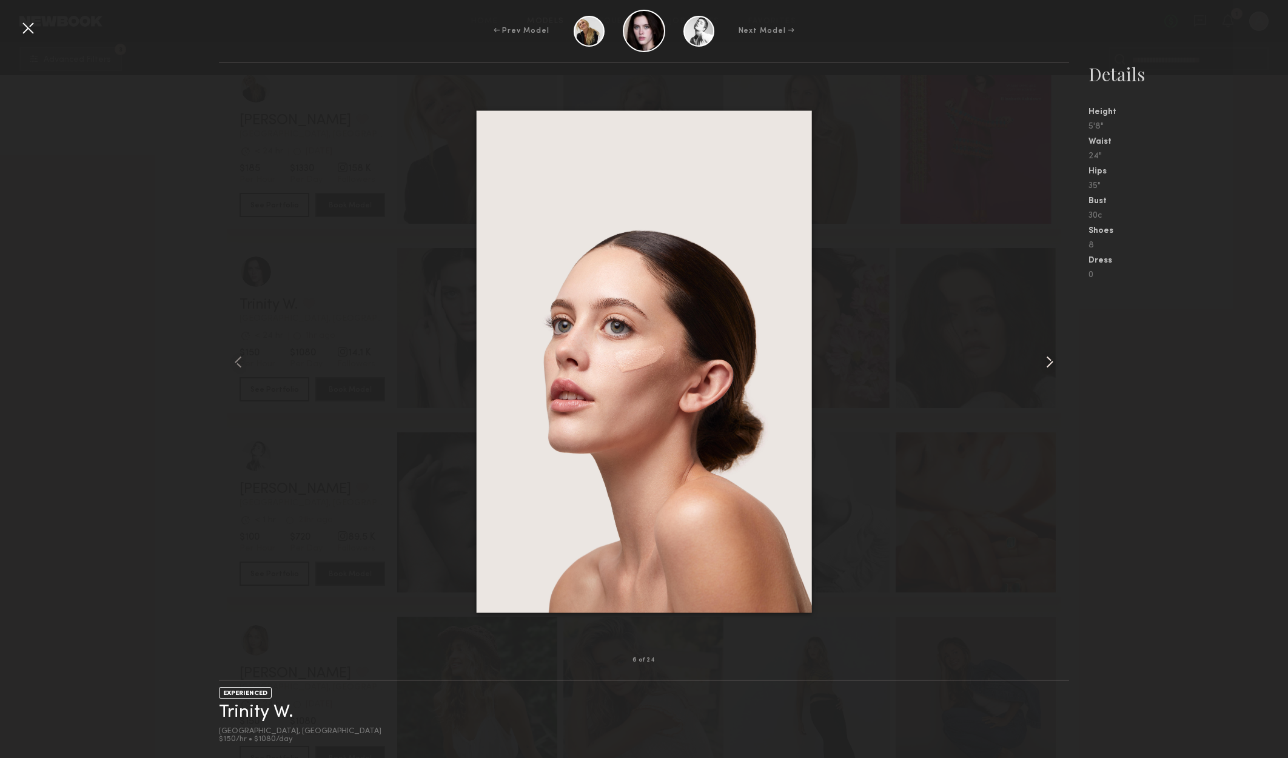
click at [1055, 353] on common-icon at bounding box center [1049, 361] width 19 height 19
click at [1054, 356] on common-icon at bounding box center [1049, 361] width 19 height 19
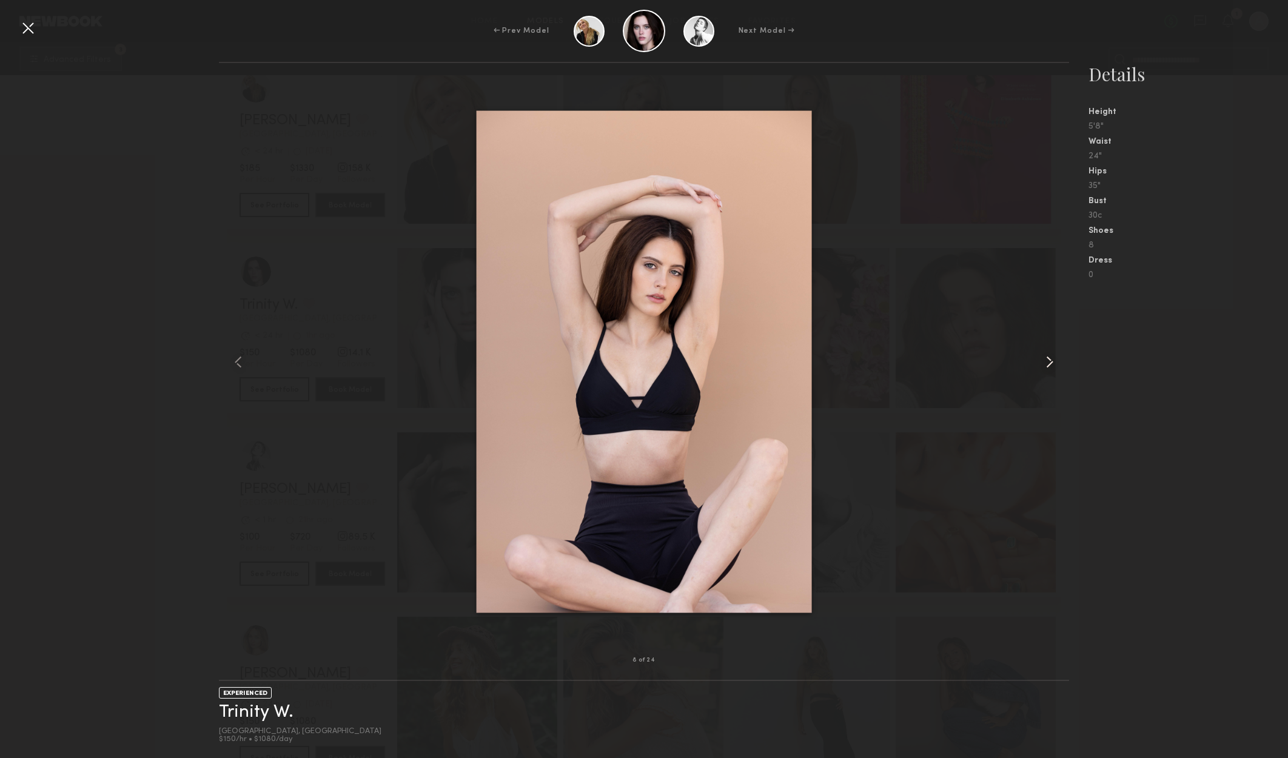
click at [1055, 364] on common-icon at bounding box center [1049, 361] width 19 height 19
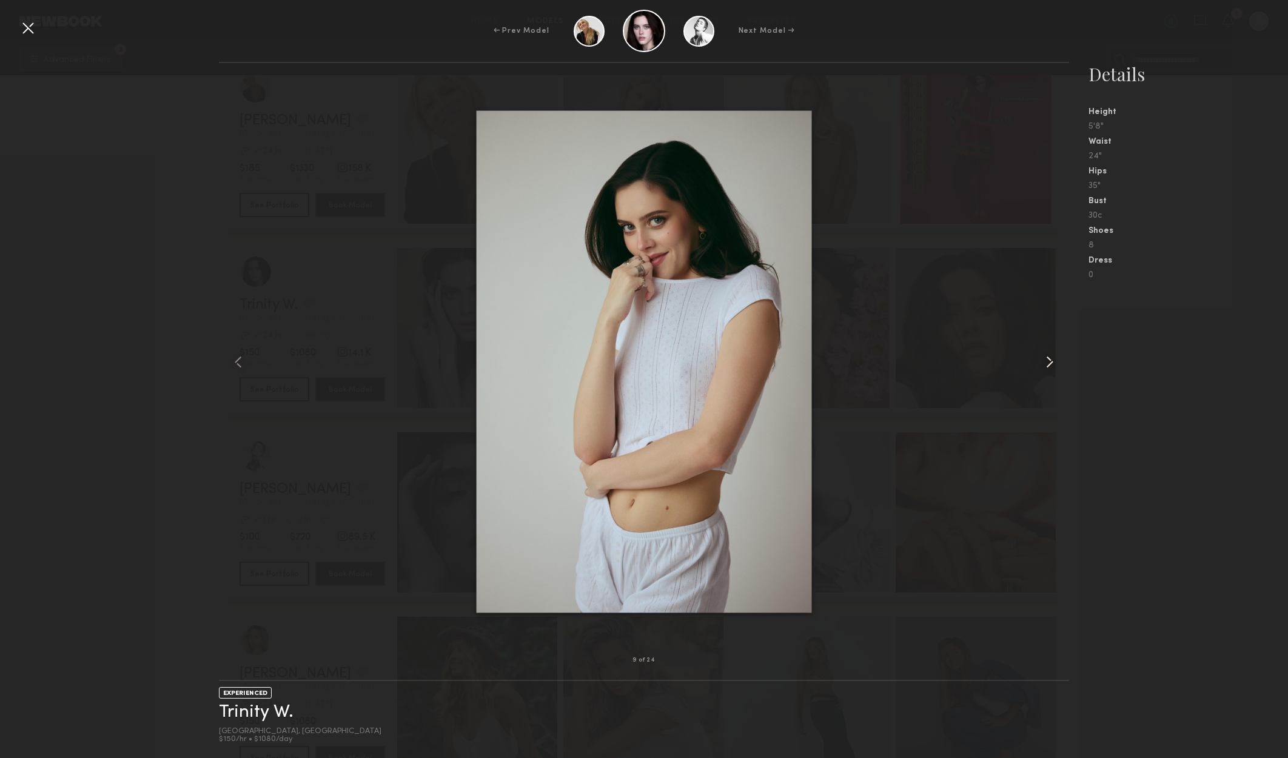
click at [1055, 359] on common-icon at bounding box center [1049, 361] width 19 height 19
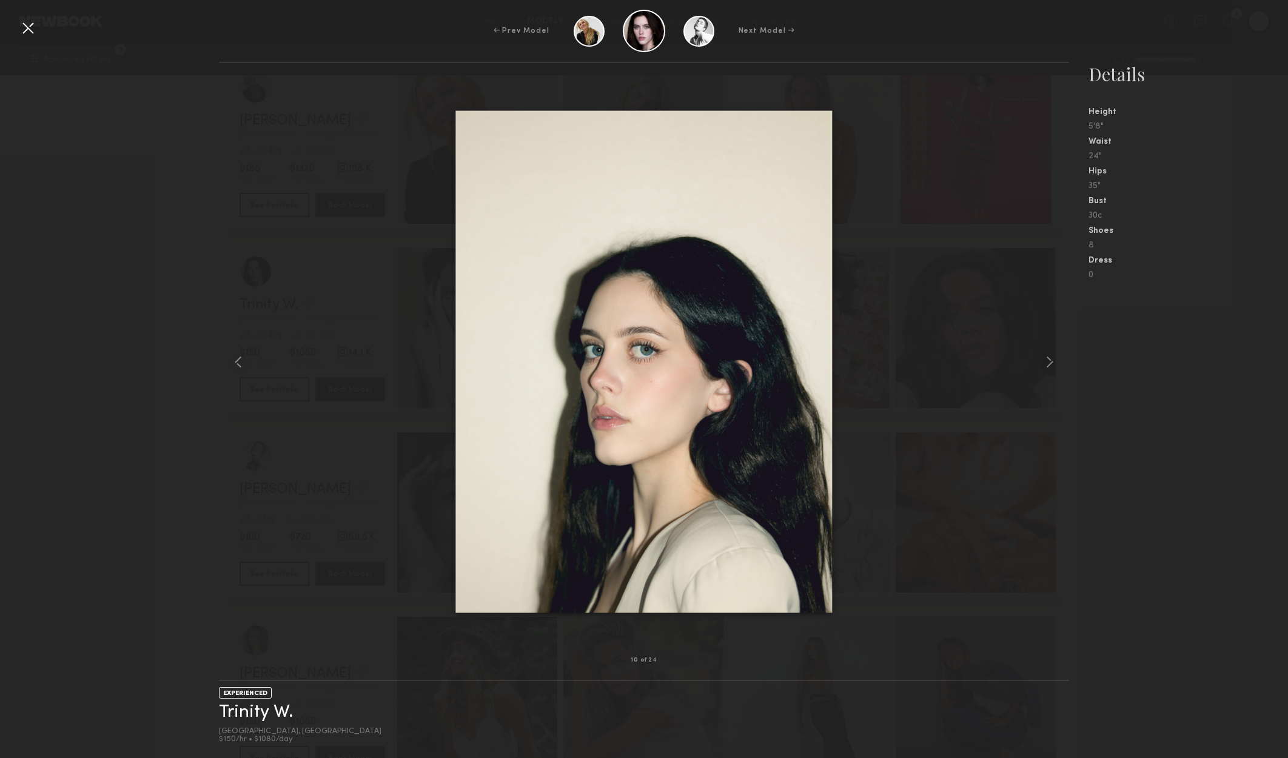
click at [41, 34] on div "← Prev Model Next Model →" at bounding box center [644, 31] width 1288 height 42
click at [28, 30] on div at bounding box center [27, 27] width 19 height 19
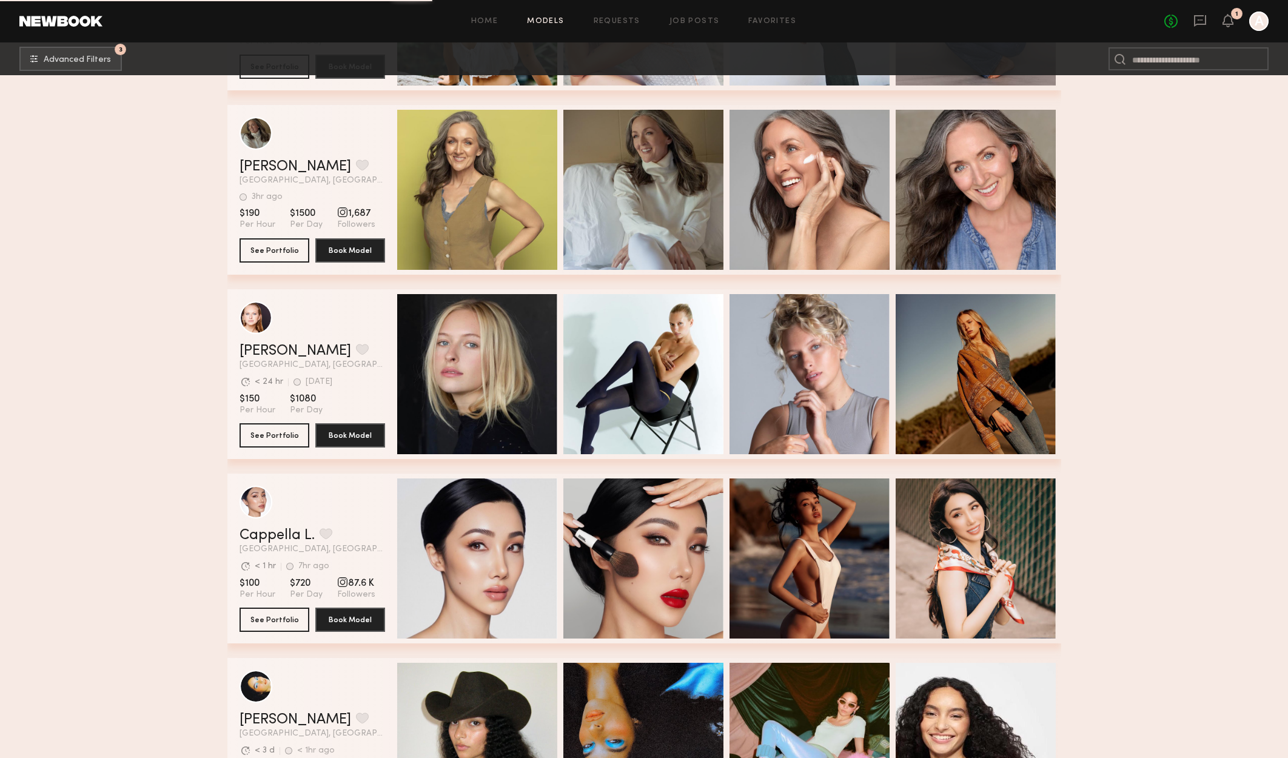
scroll to position [25648, 0]
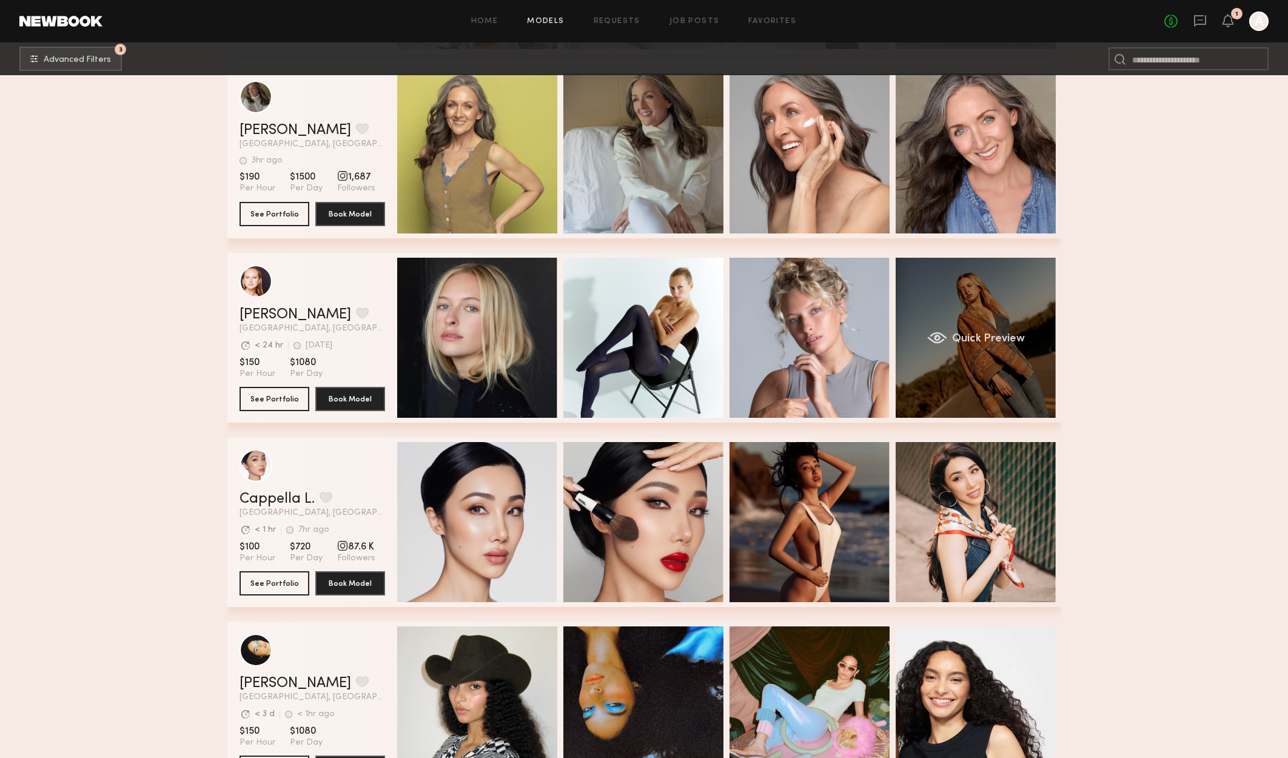
click at [981, 328] on div "Quick Preview" at bounding box center [975, 338] width 160 height 160
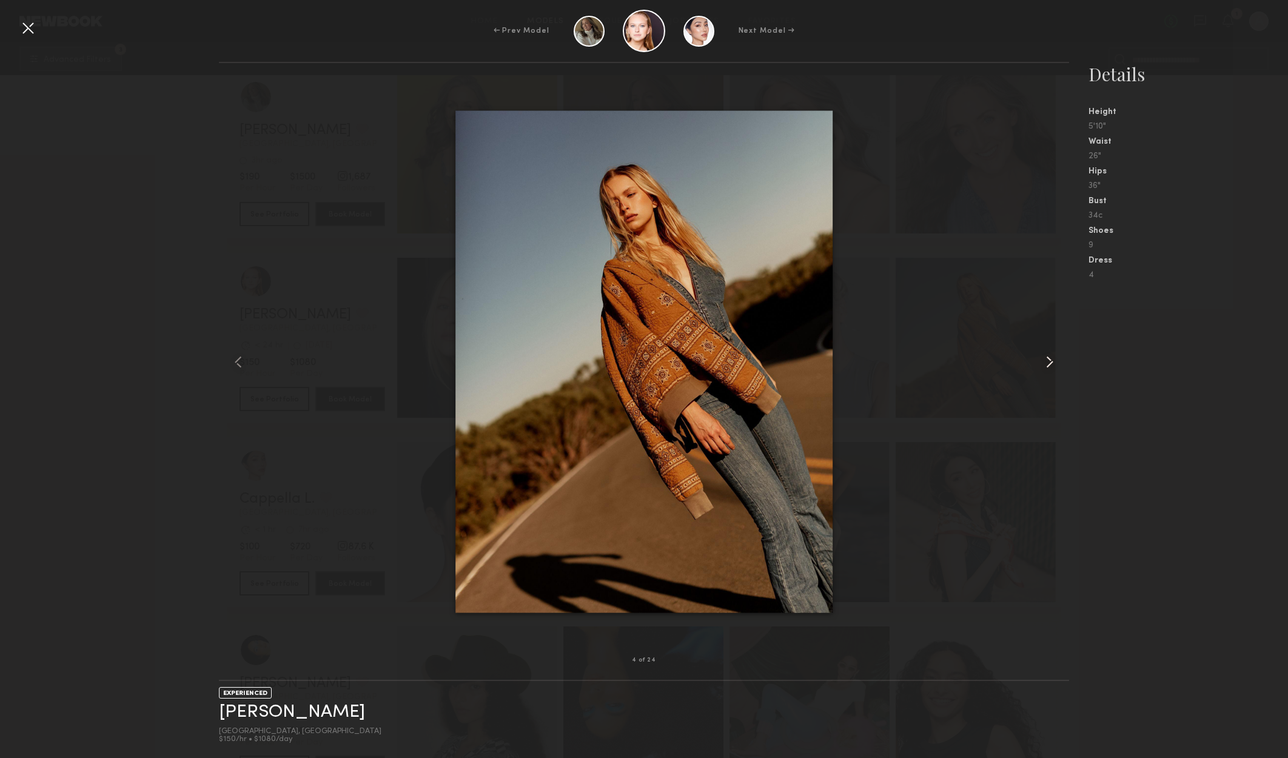
click at [1048, 358] on common-icon at bounding box center [1049, 361] width 19 height 19
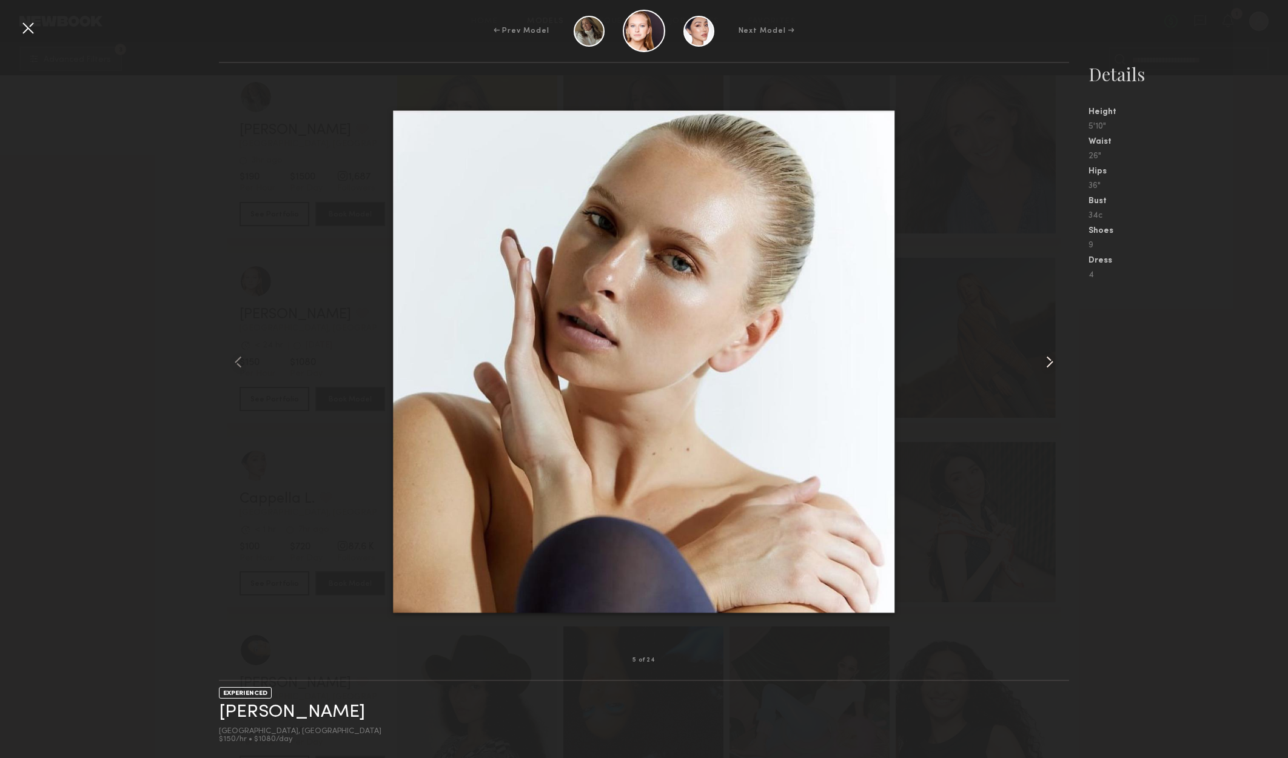
click at [1048, 360] on common-icon at bounding box center [1049, 361] width 19 height 19
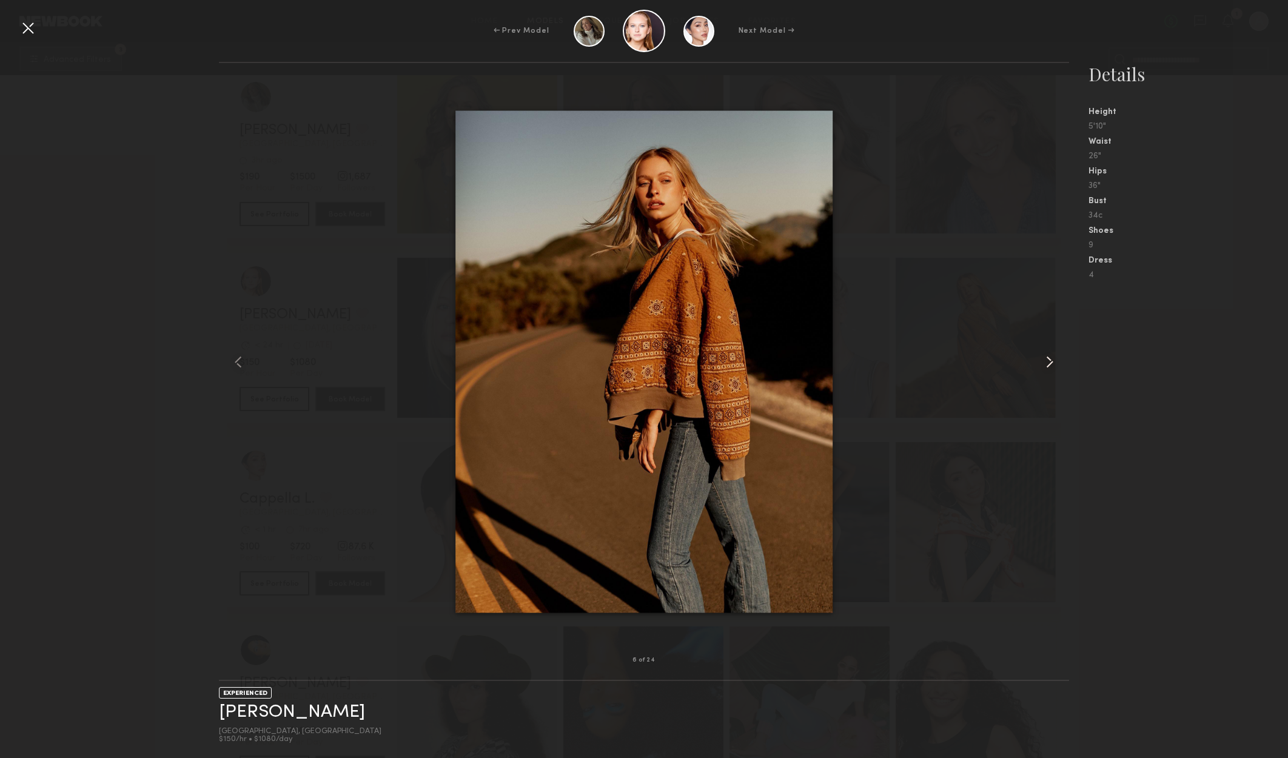
click at [1043, 355] on common-icon at bounding box center [1049, 361] width 19 height 19
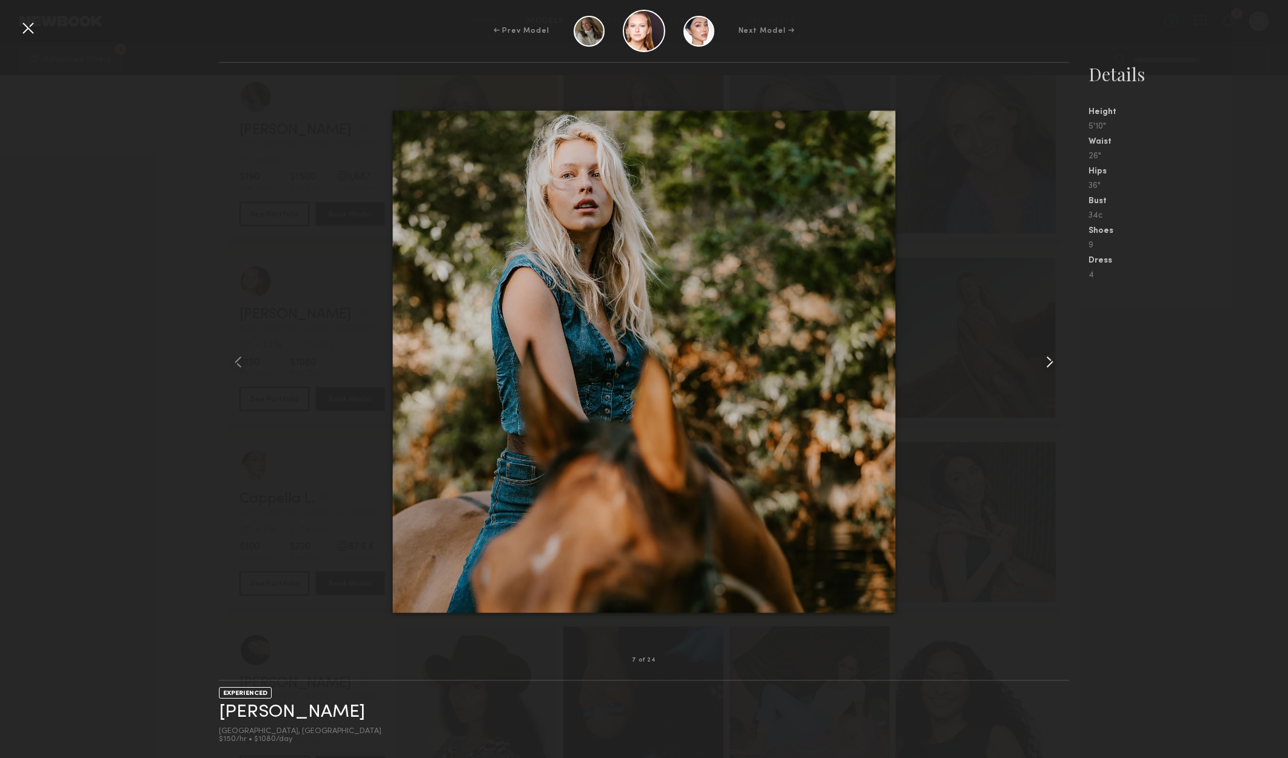
click at [1043, 355] on common-icon at bounding box center [1049, 361] width 19 height 19
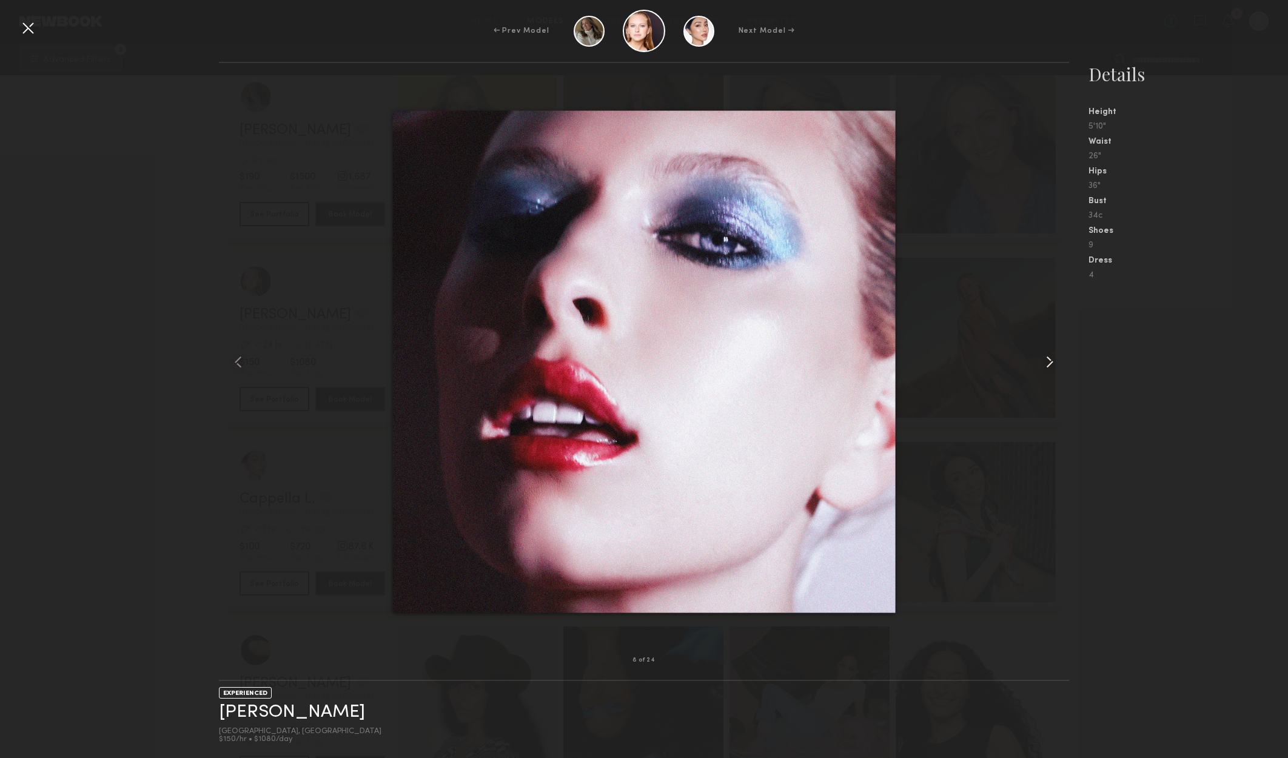
click at [1042, 355] on common-icon at bounding box center [1049, 361] width 19 height 19
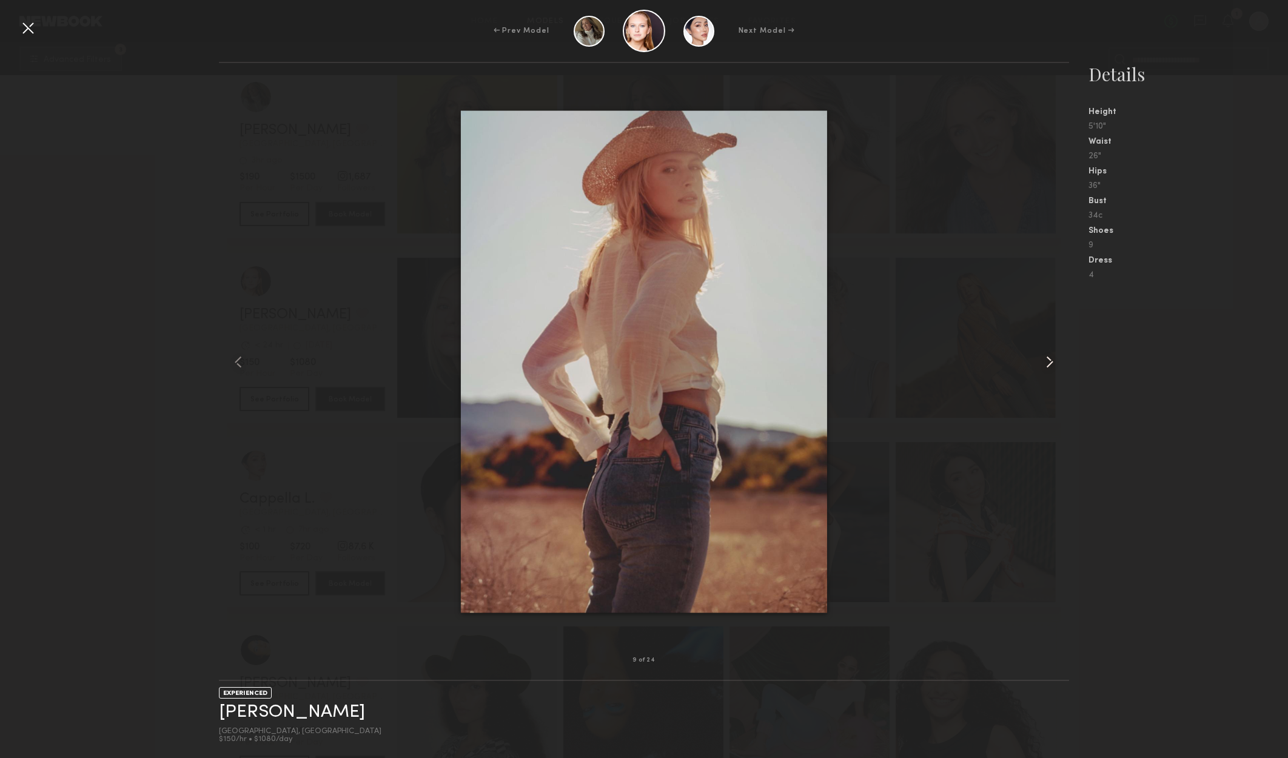
click at [1042, 355] on common-icon at bounding box center [1049, 361] width 19 height 19
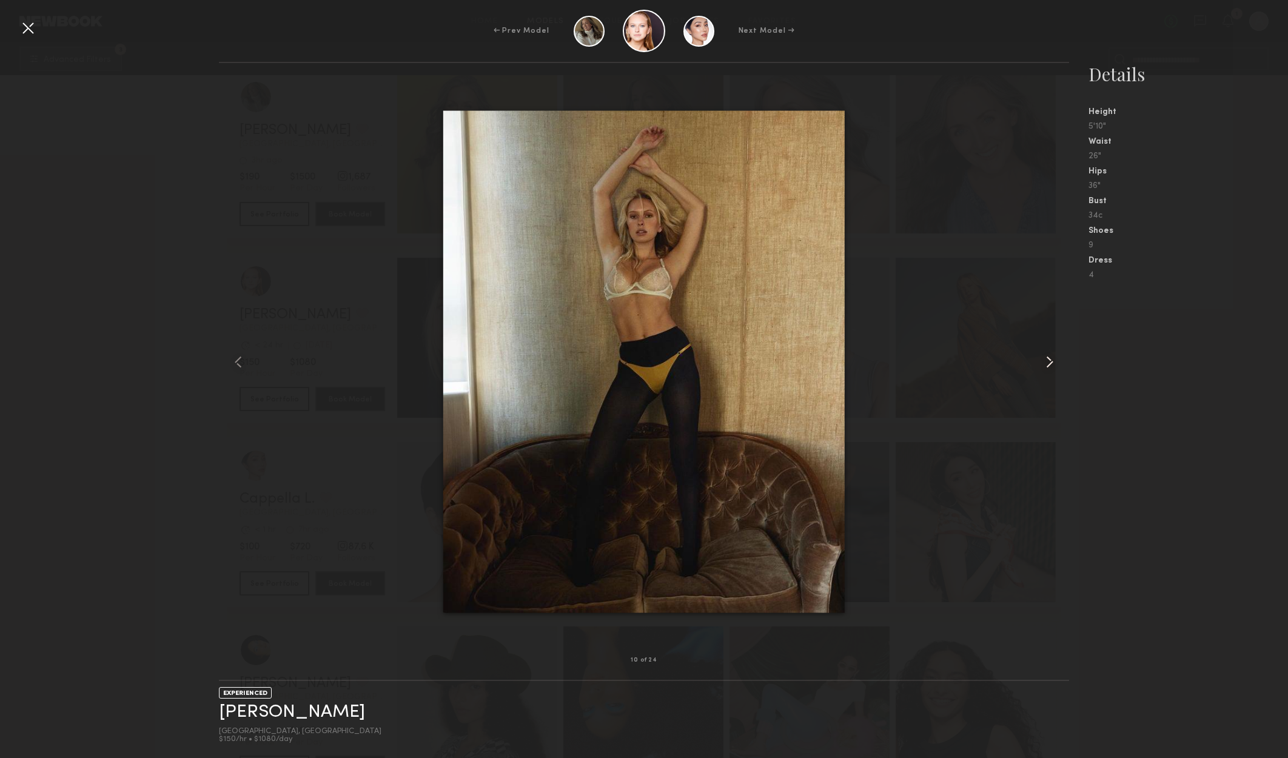
click at [1040, 355] on common-icon at bounding box center [1049, 361] width 19 height 19
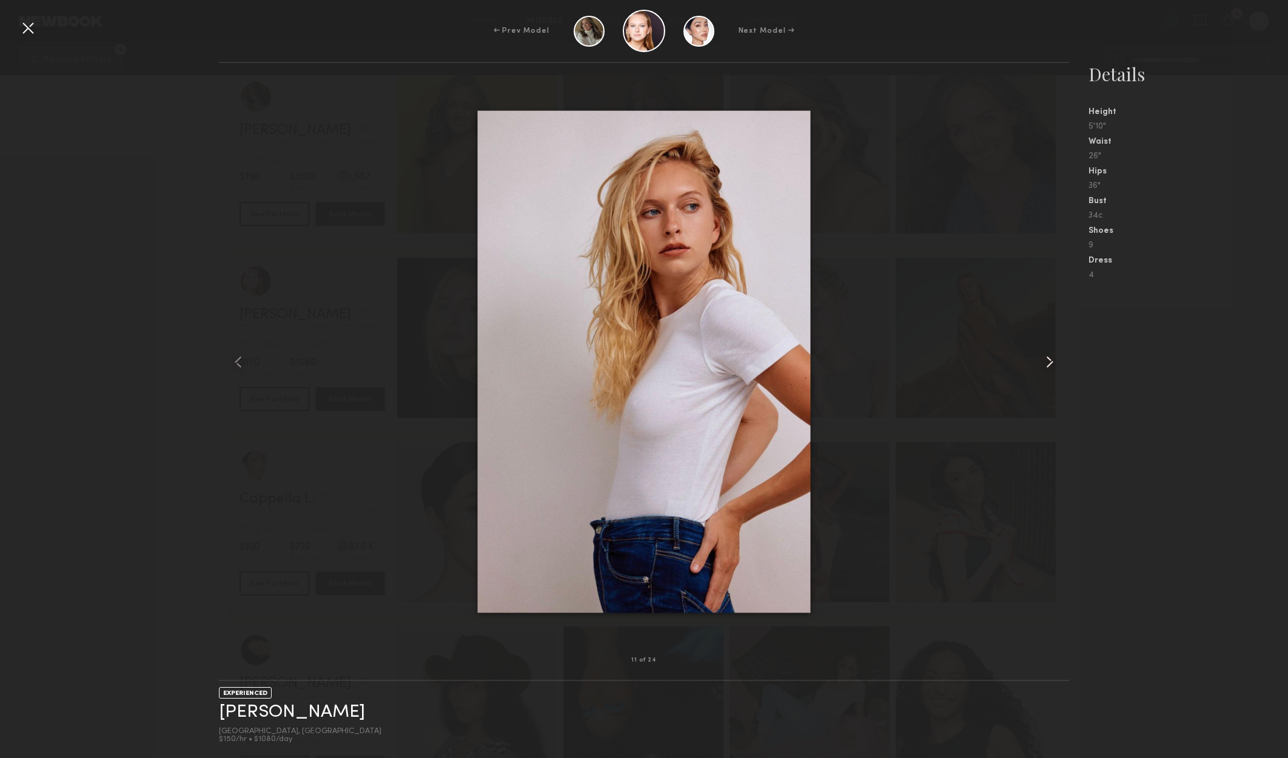
click at [1040, 355] on common-icon at bounding box center [1049, 361] width 19 height 19
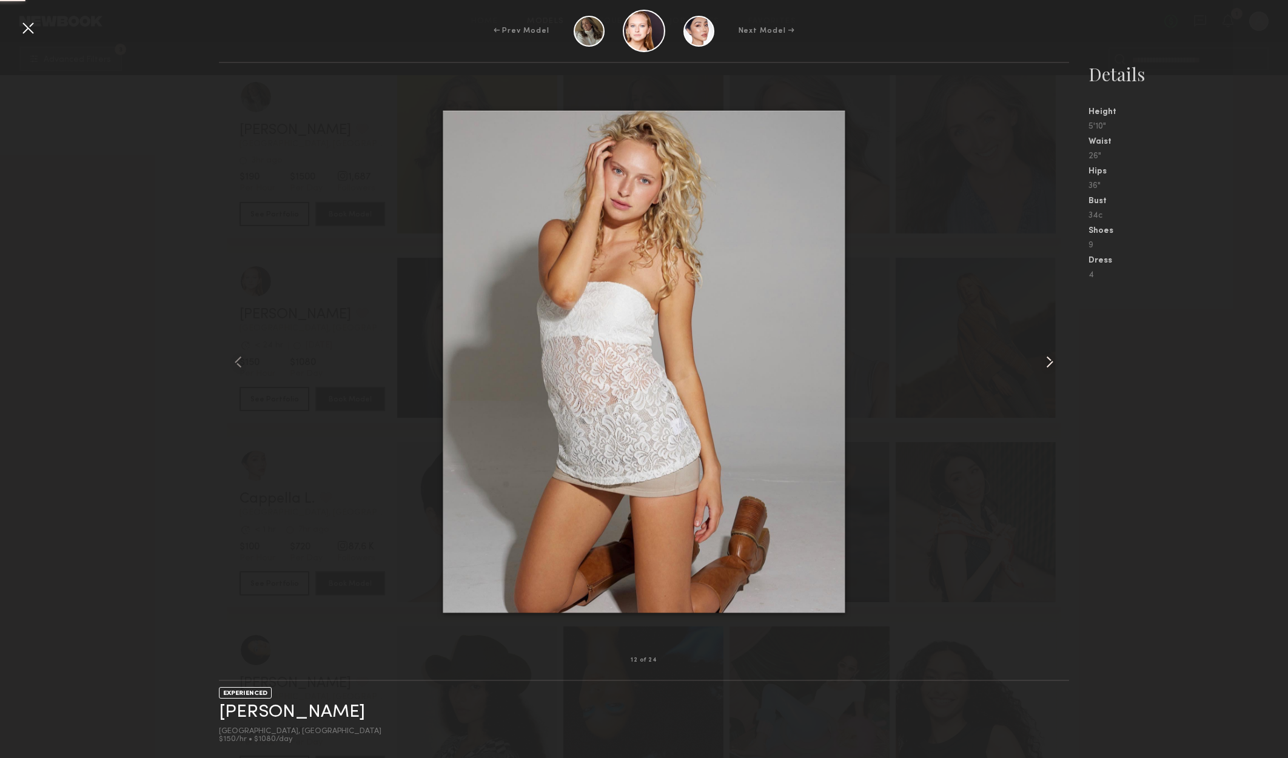
click at [1040, 355] on common-icon at bounding box center [1049, 361] width 19 height 19
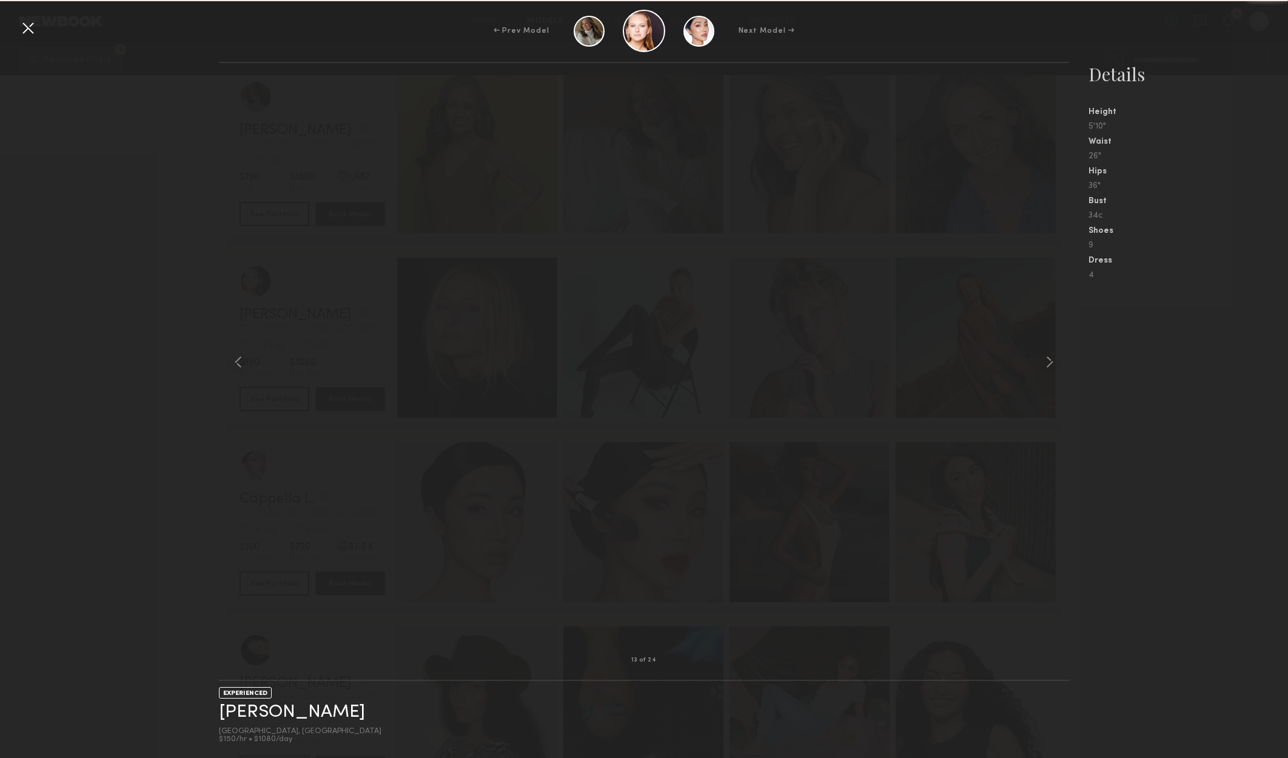
click at [1040, 355] on common-icon at bounding box center [1049, 361] width 19 height 19
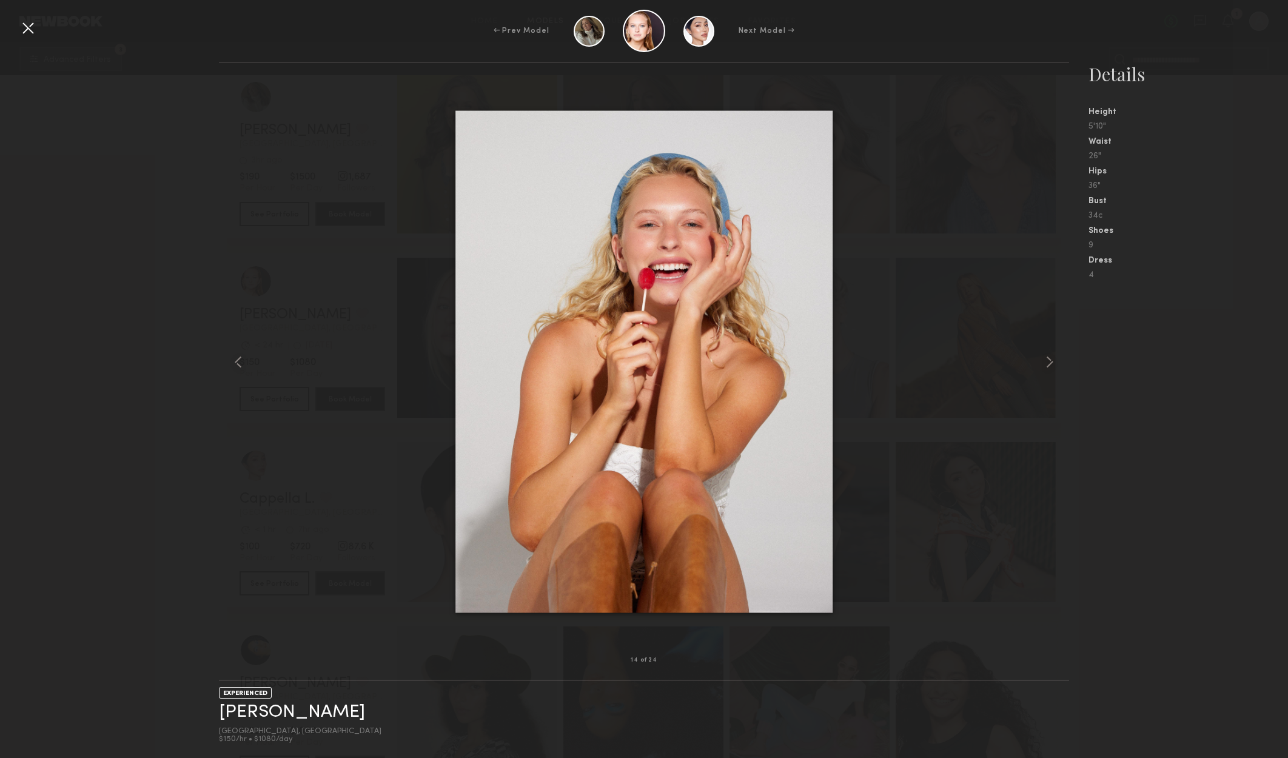
click at [1040, 355] on common-icon at bounding box center [1049, 361] width 19 height 19
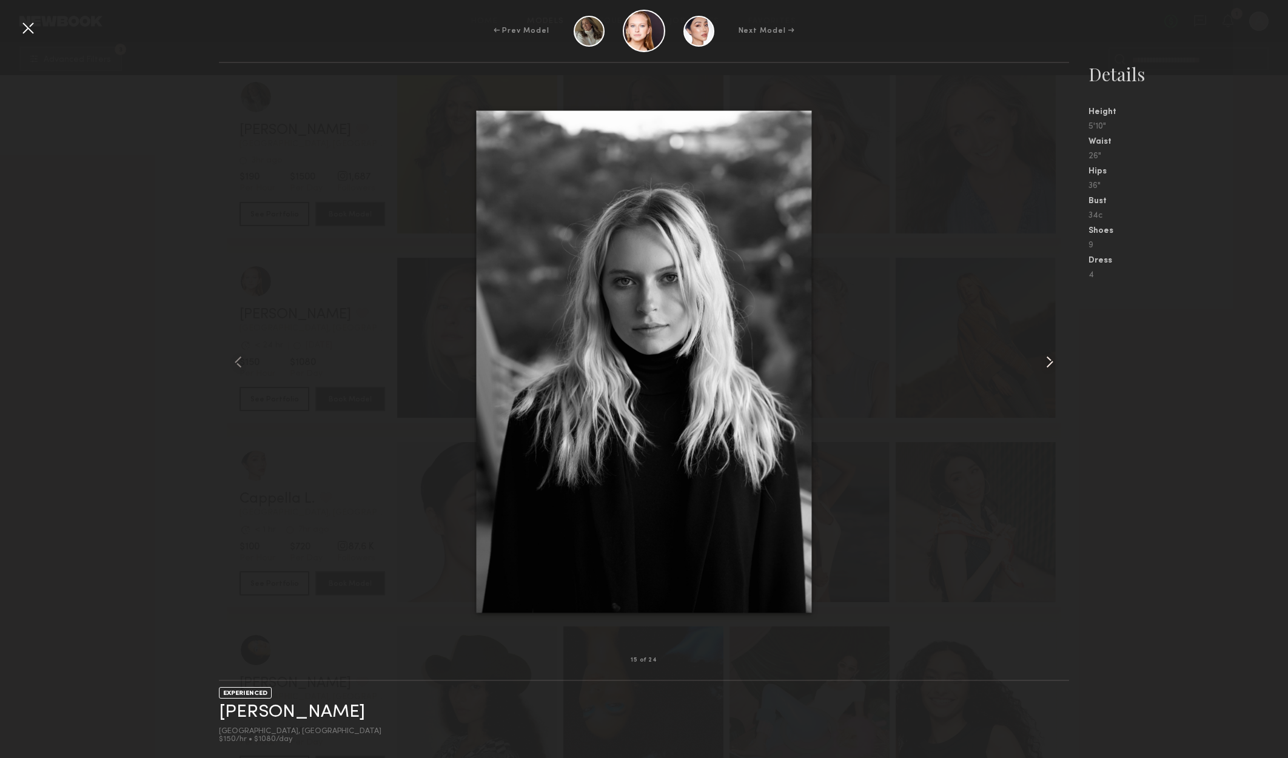
click at [1059, 360] on common-icon at bounding box center [1049, 361] width 19 height 19
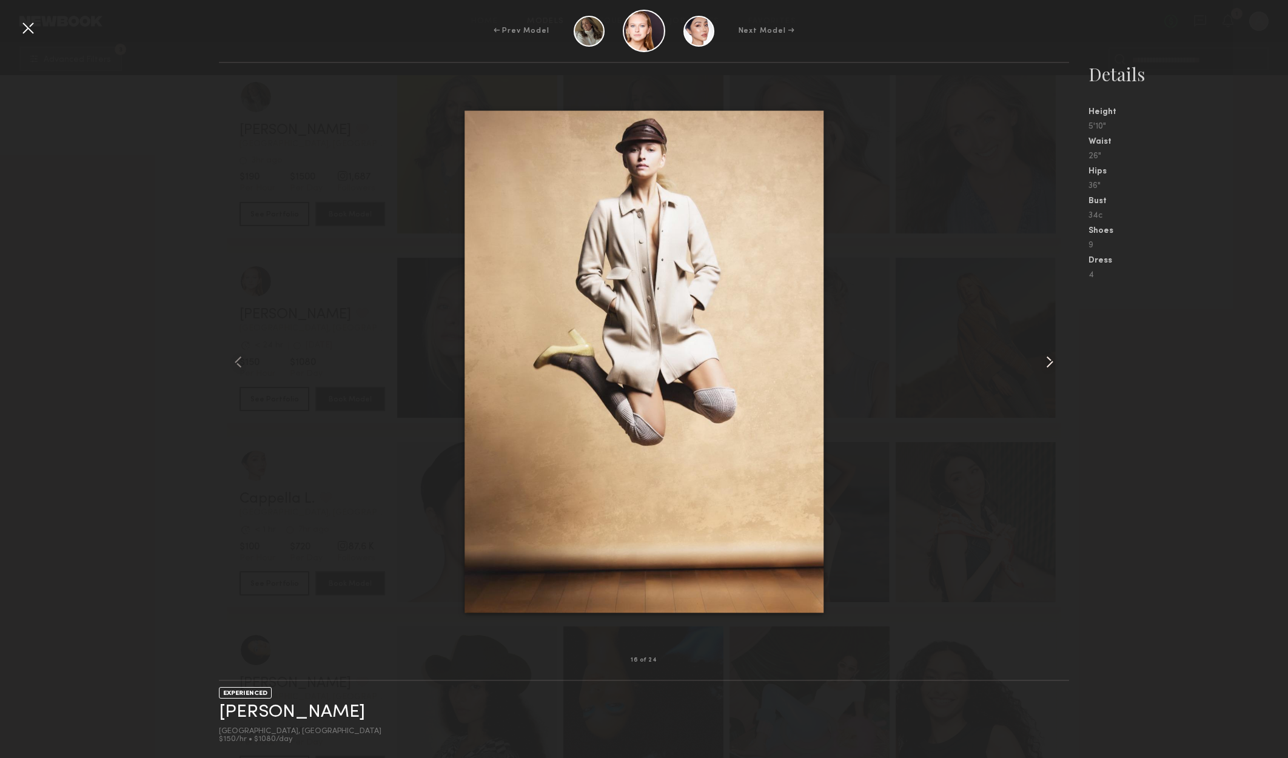
click at [1059, 360] on common-icon at bounding box center [1049, 361] width 19 height 19
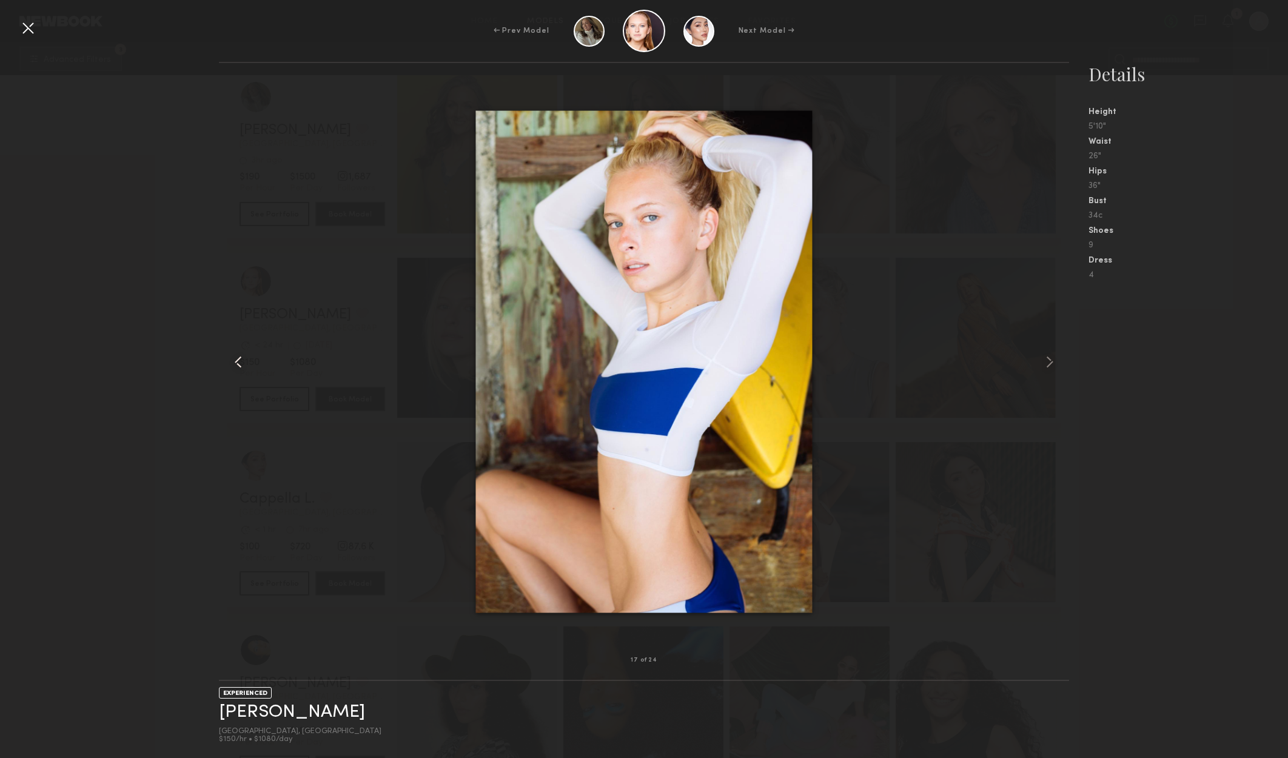
click at [249, 361] on div at bounding box center [236, 361] width 34 height 558
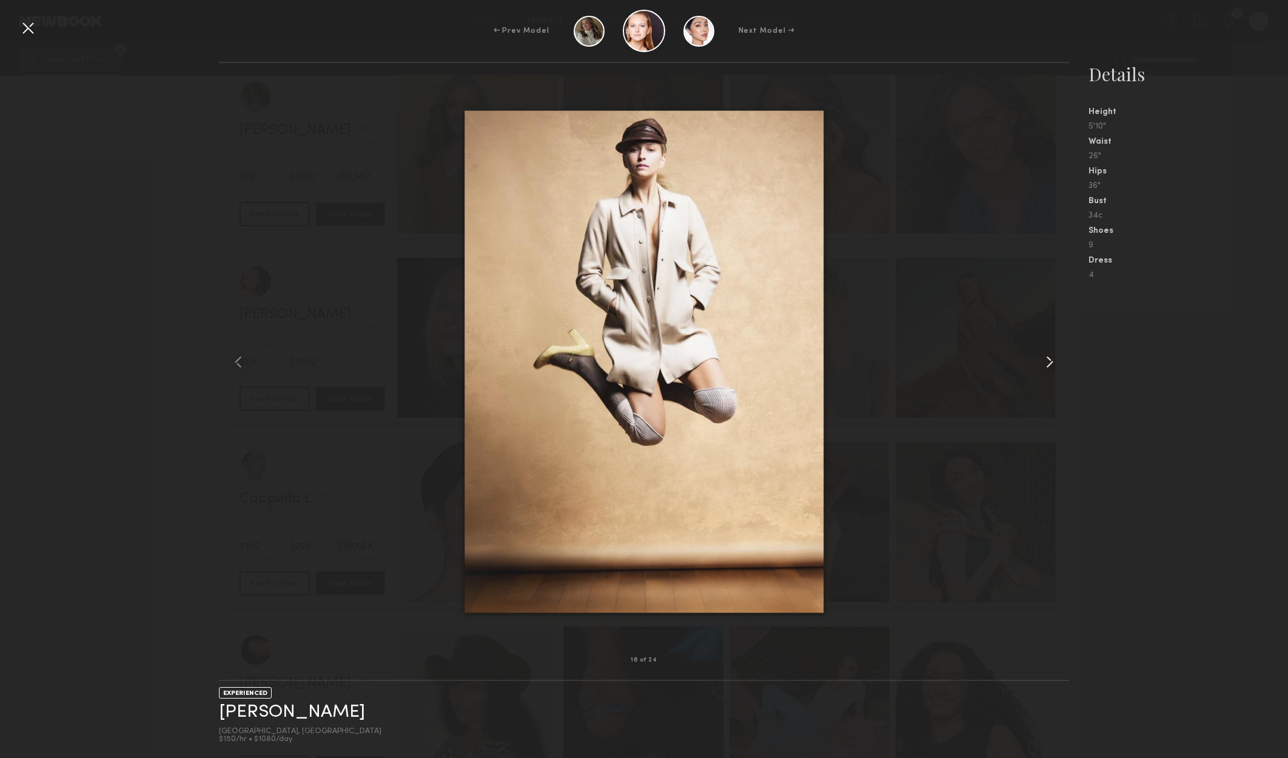
click at [1050, 366] on common-icon at bounding box center [1049, 361] width 19 height 19
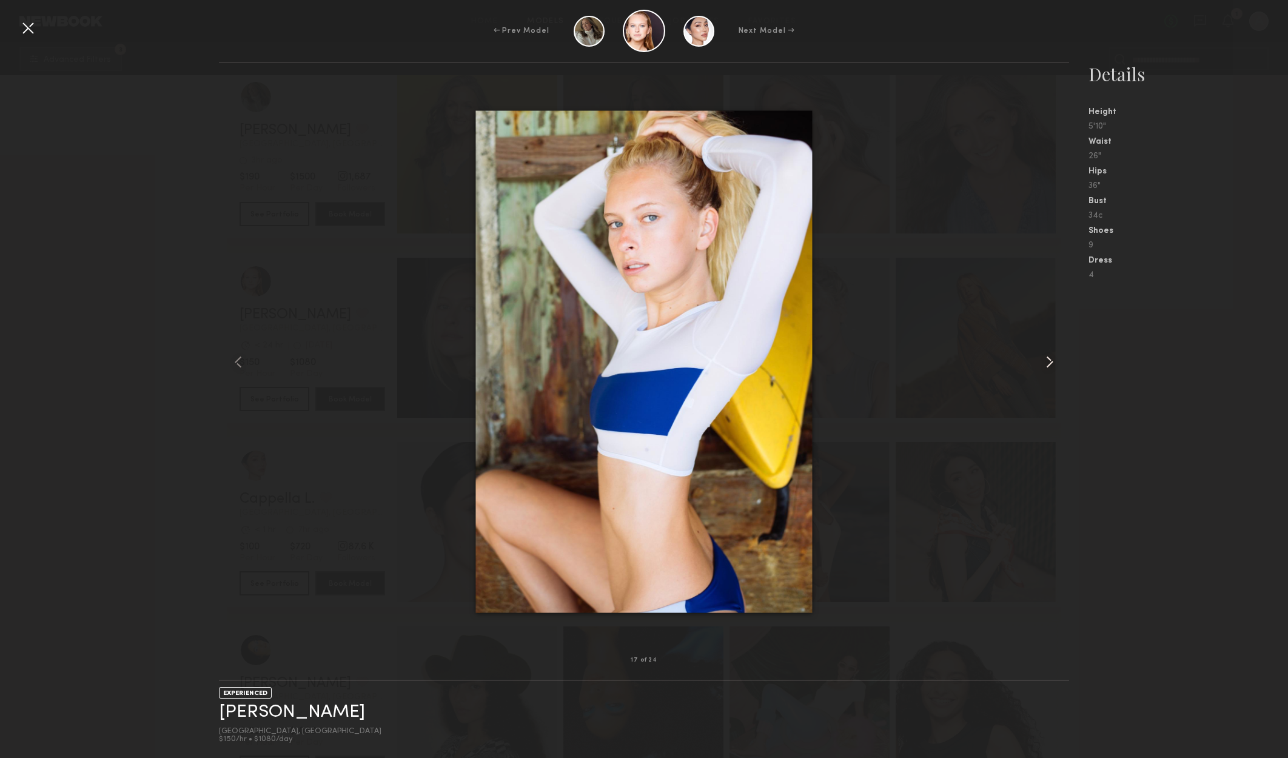
click at [1049, 366] on common-icon at bounding box center [1049, 361] width 19 height 19
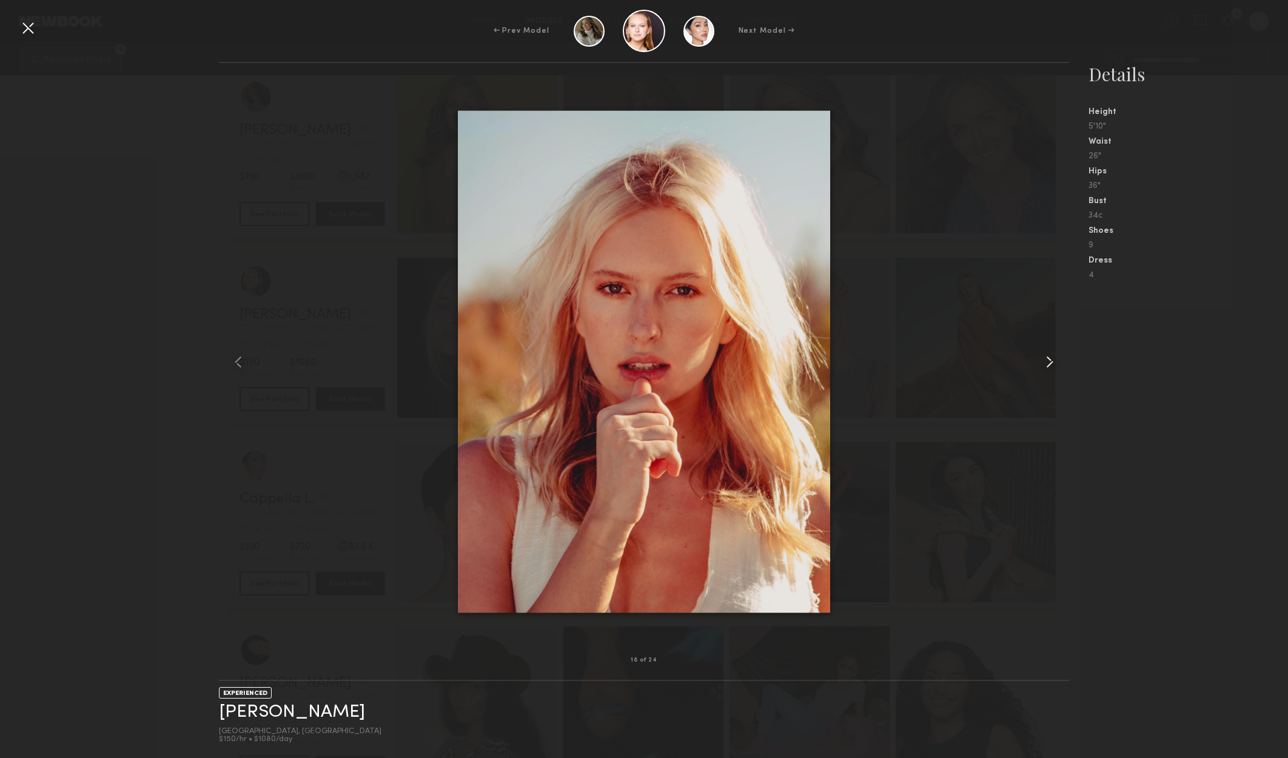
click at [1049, 366] on common-icon at bounding box center [1049, 361] width 19 height 19
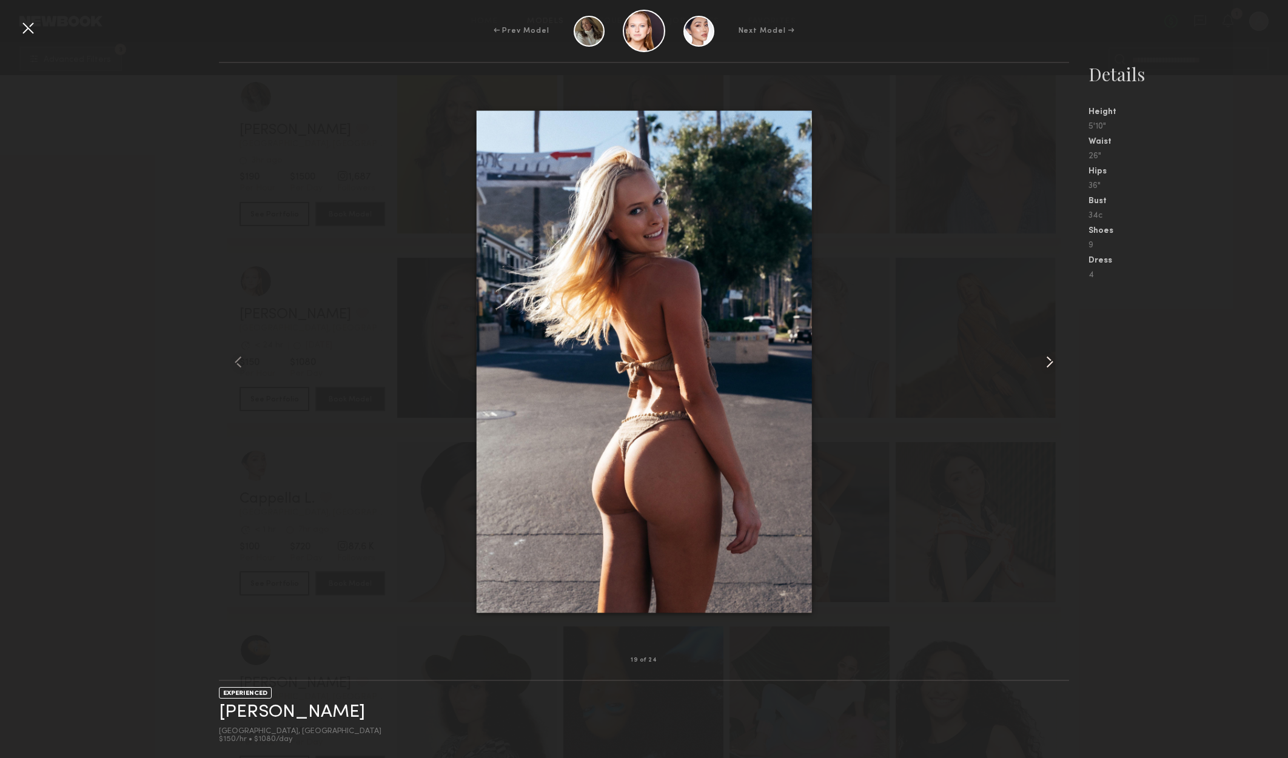
click at [1049, 364] on common-icon at bounding box center [1049, 361] width 19 height 19
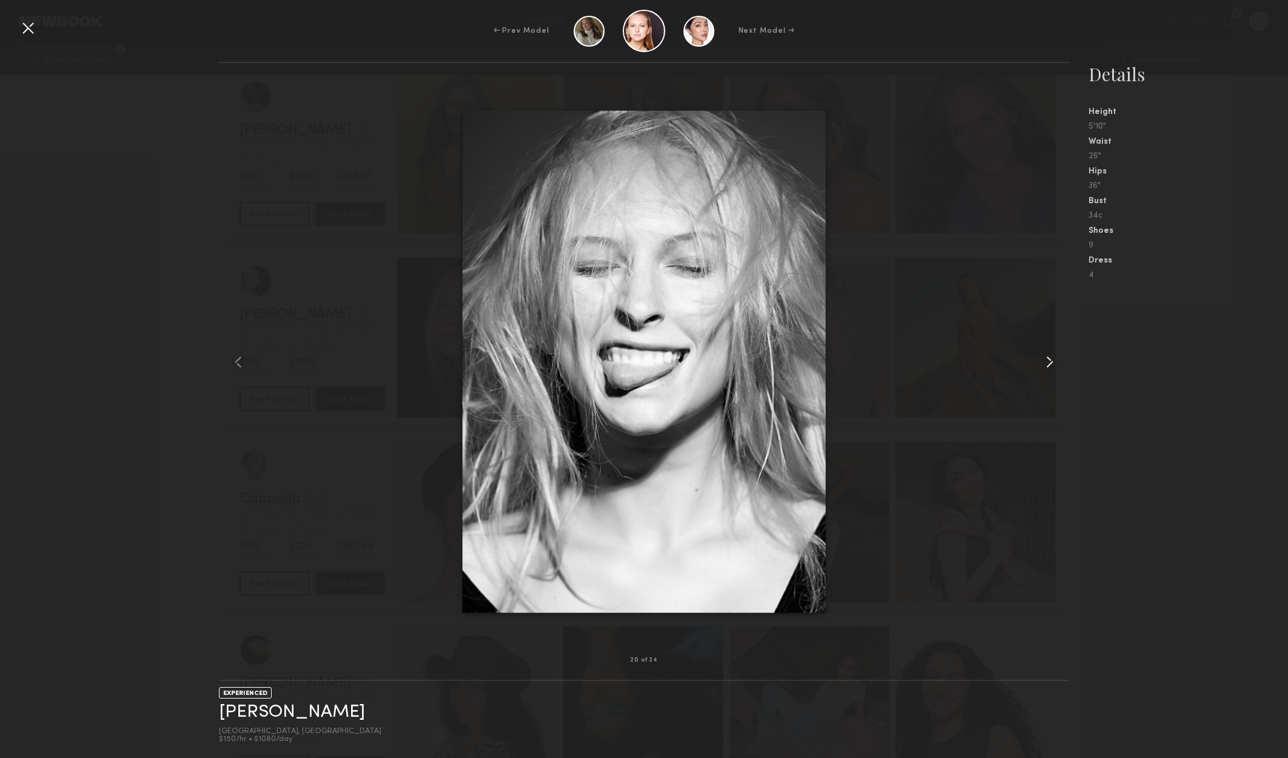
click at [1049, 364] on common-icon at bounding box center [1049, 361] width 19 height 19
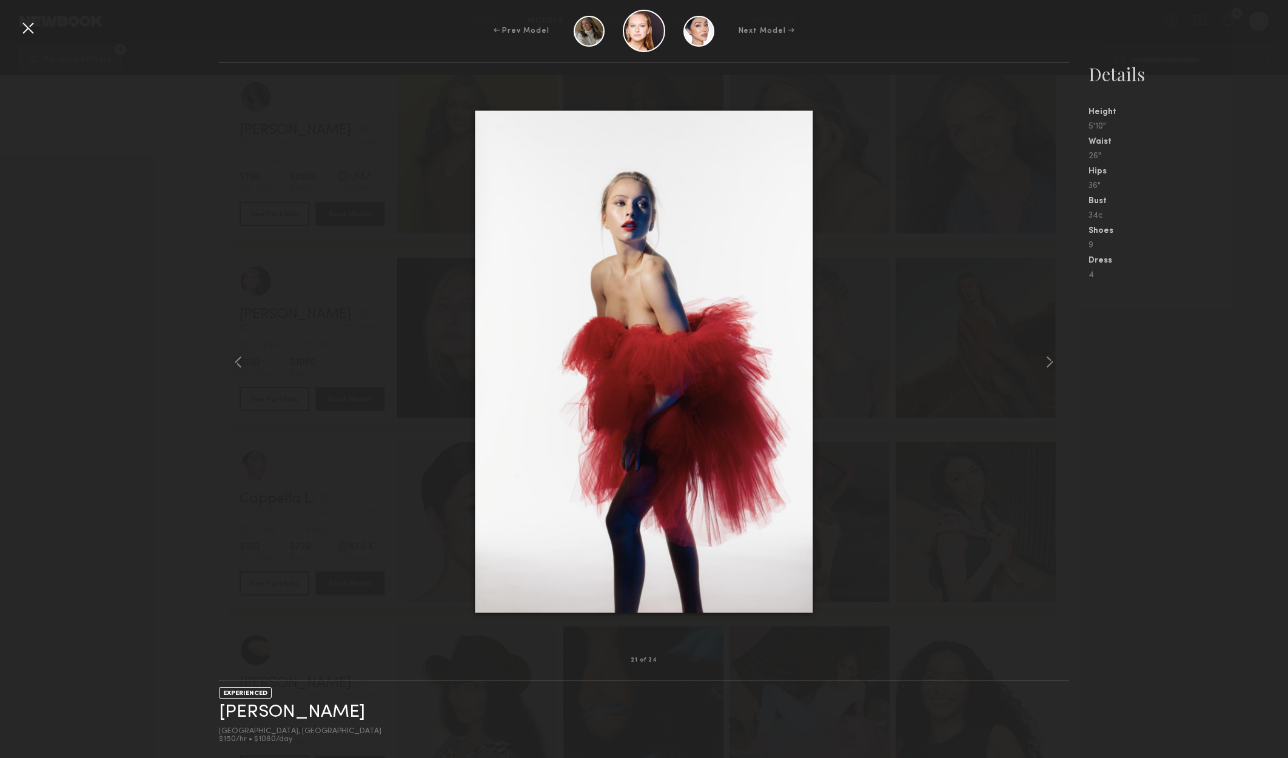
click at [34, 28] on div at bounding box center [27, 27] width 19 height 19
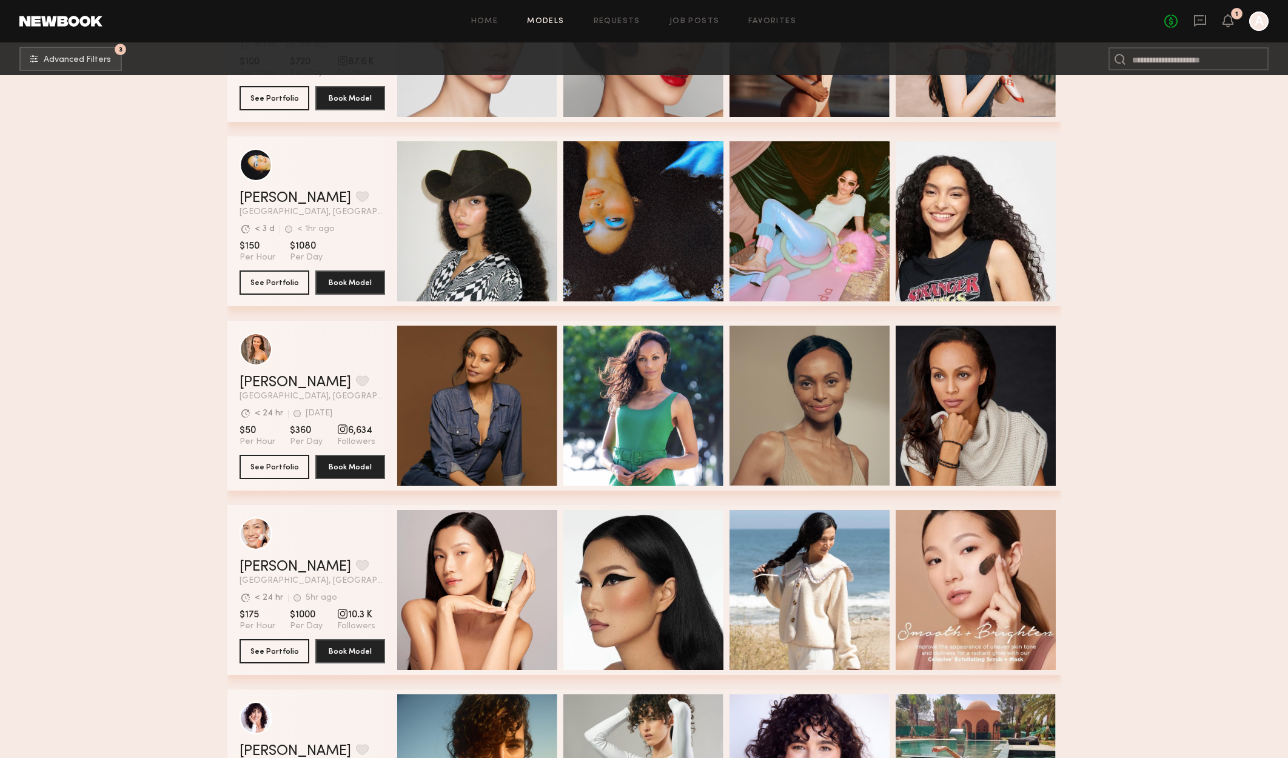
scroll to position [26194, 0]
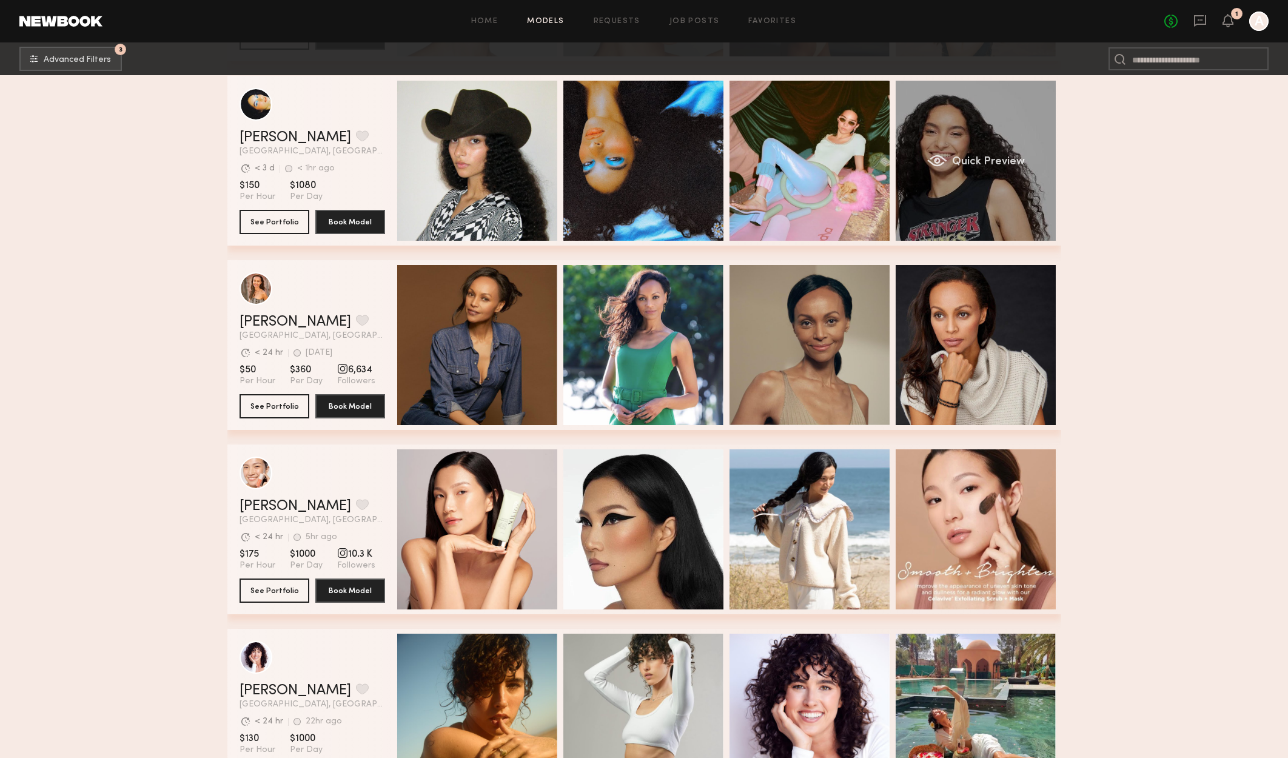
click at [1019, 166] on span "Quick Preview" at bounding box center [987, 161] width 73 height 11
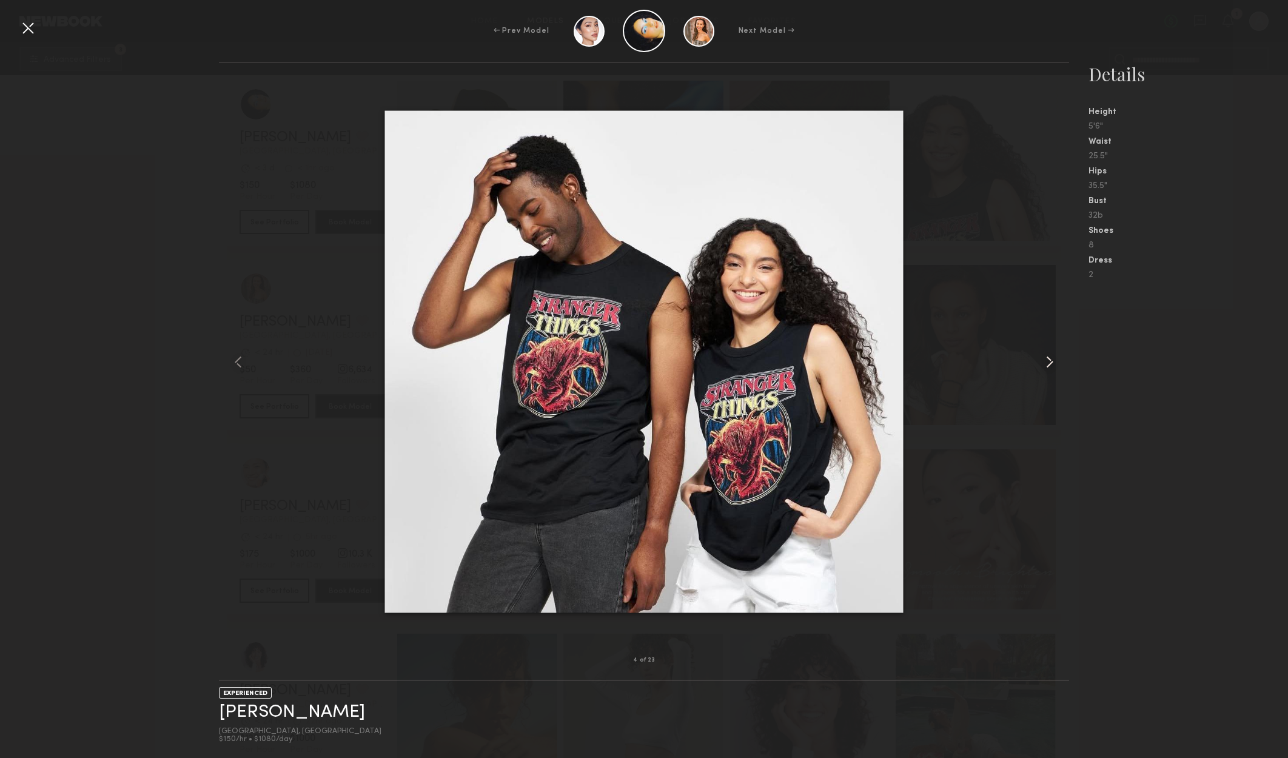
click at [1055, 352] on common-icon at bounding box center [1049, 361] width 19 height 19
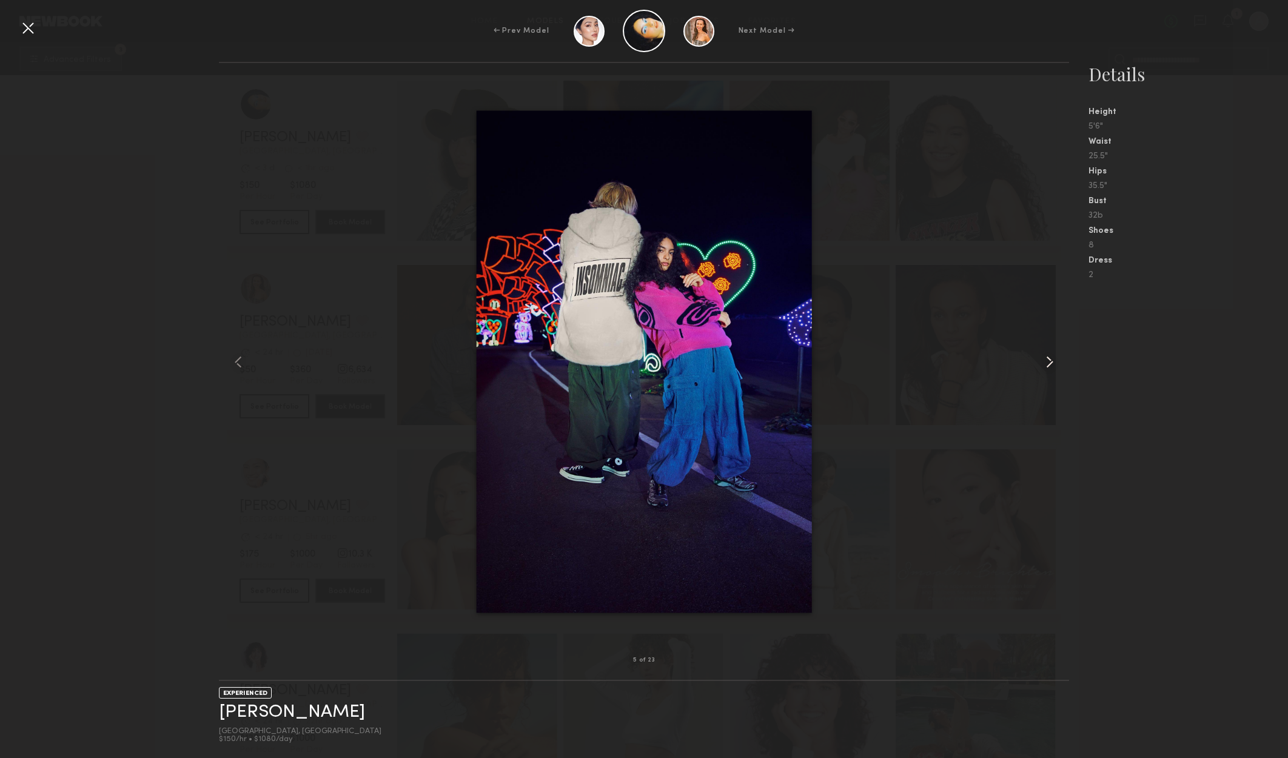
click at [1057, 352] on common-icon at bounding box center [1049, 361] width 19 height 19
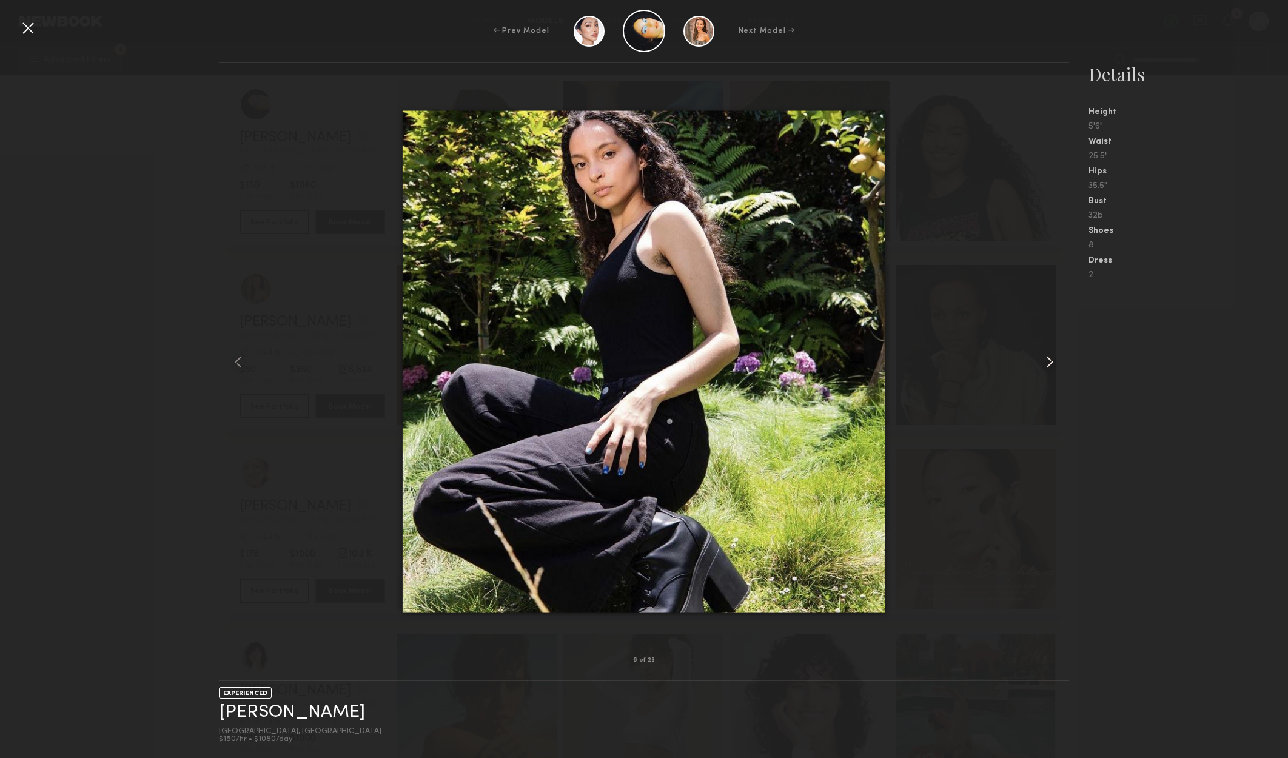
click at [1057, 352] on common-icon at bounding box center [1049, 361] width 19 height 19
click at [1057, 351] on div at bounding box center [1052, 361] width 34 height 558
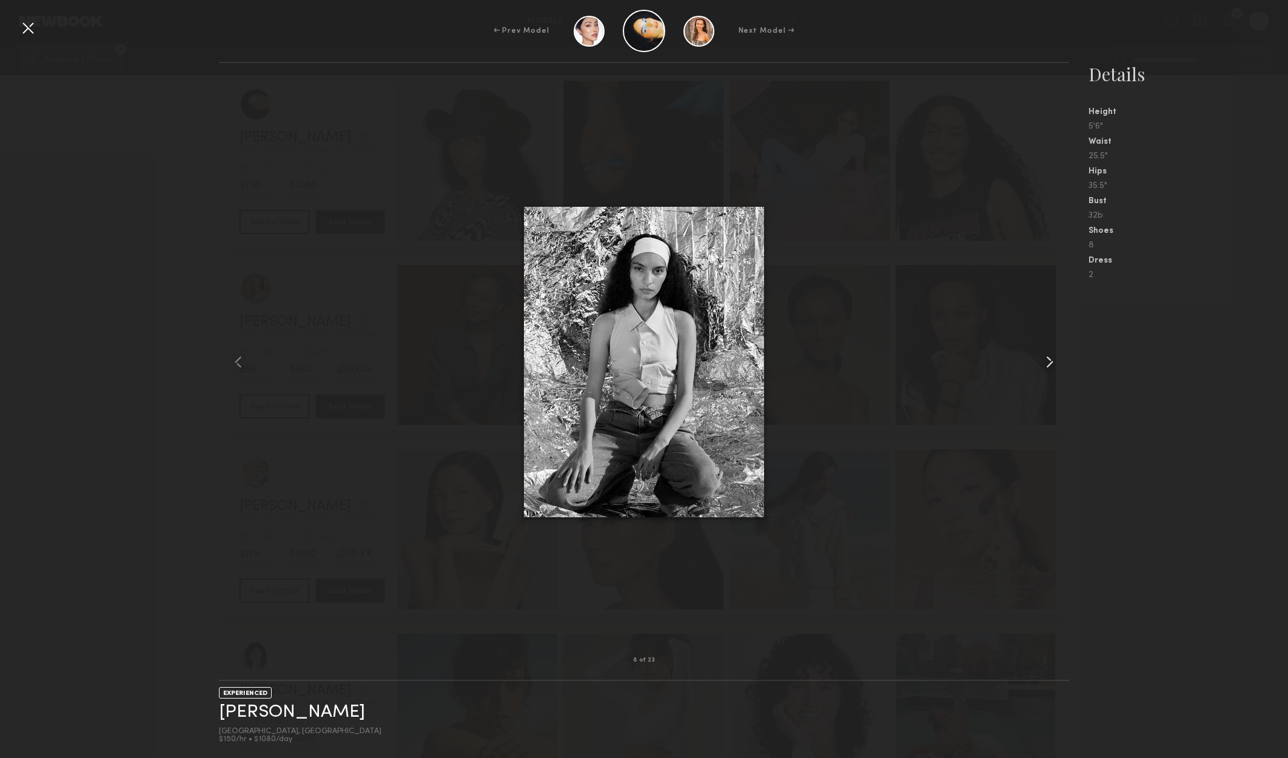
click at [1056, 351] on div at bounding box center [1052, 361] width 34 height 558
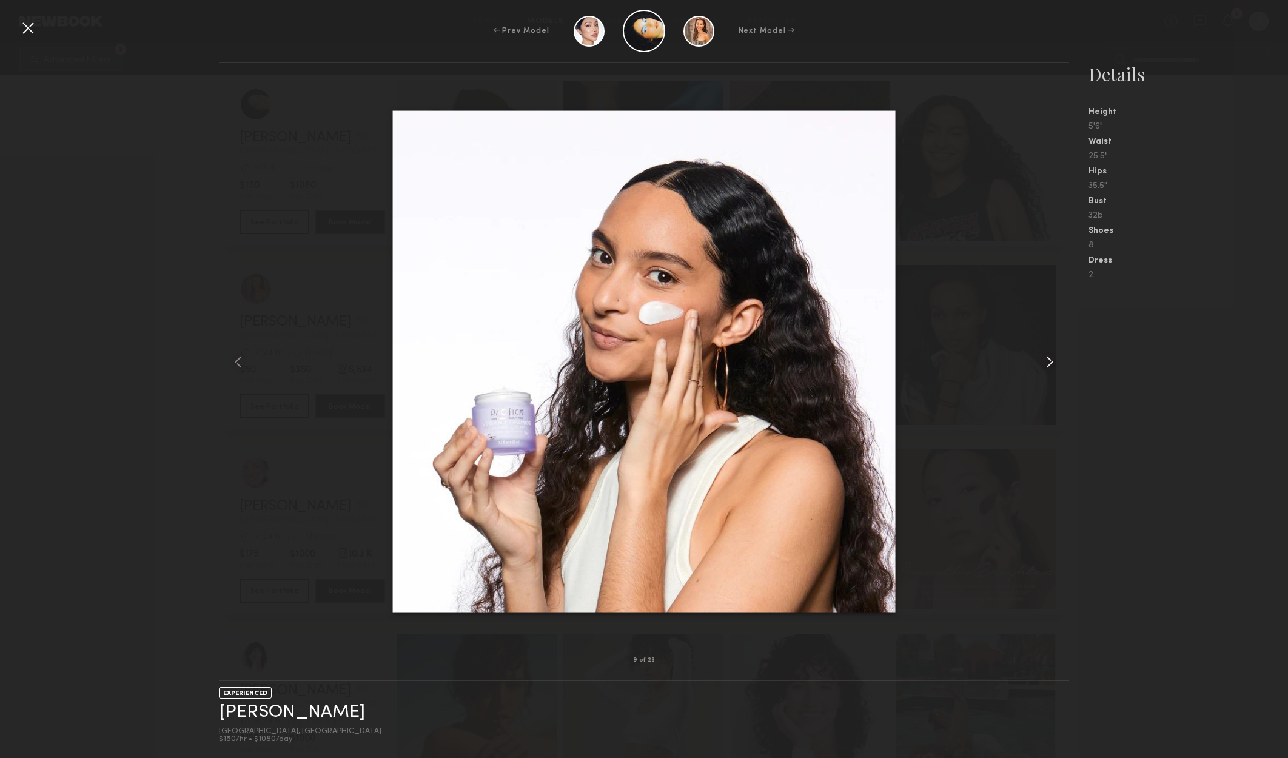
click at [1056, 351] on div at bounding box center [1052, 361] width 34 height 558
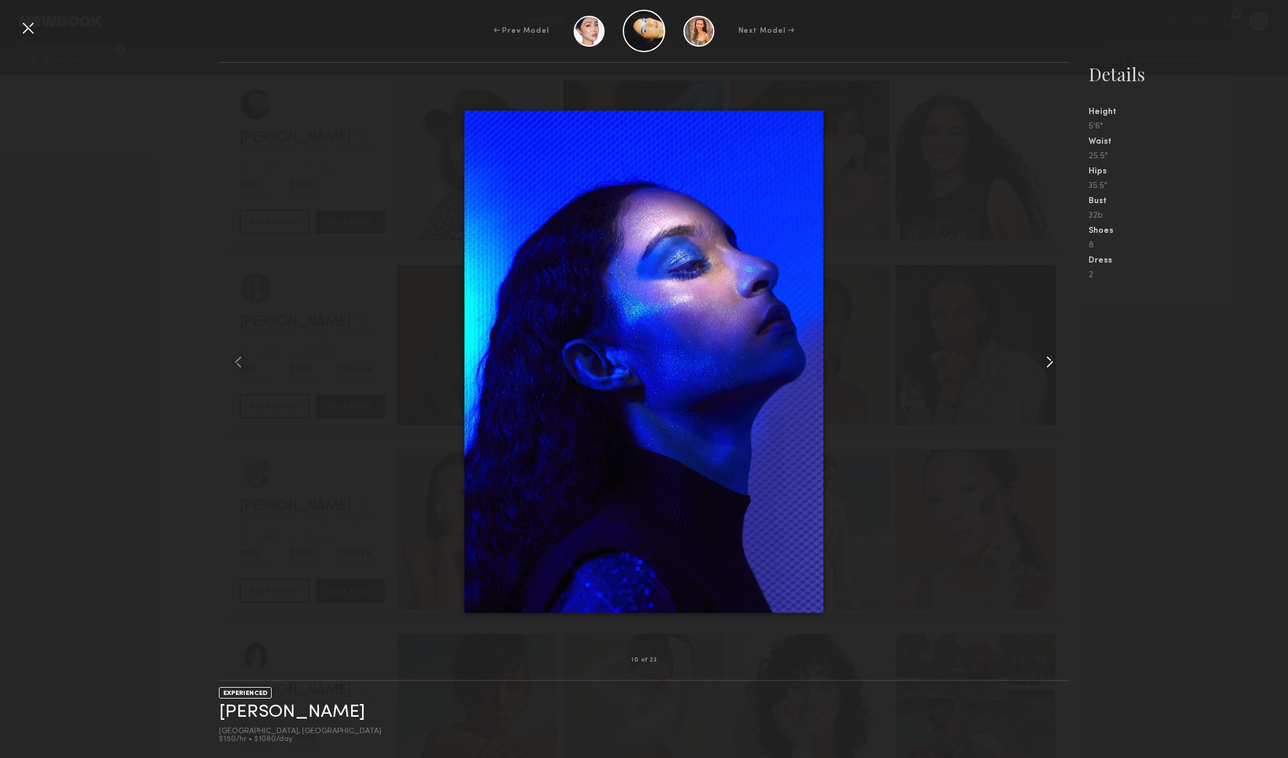
click at [1055, 350] on div at bounding box center [1052, 361] width 34 height 558
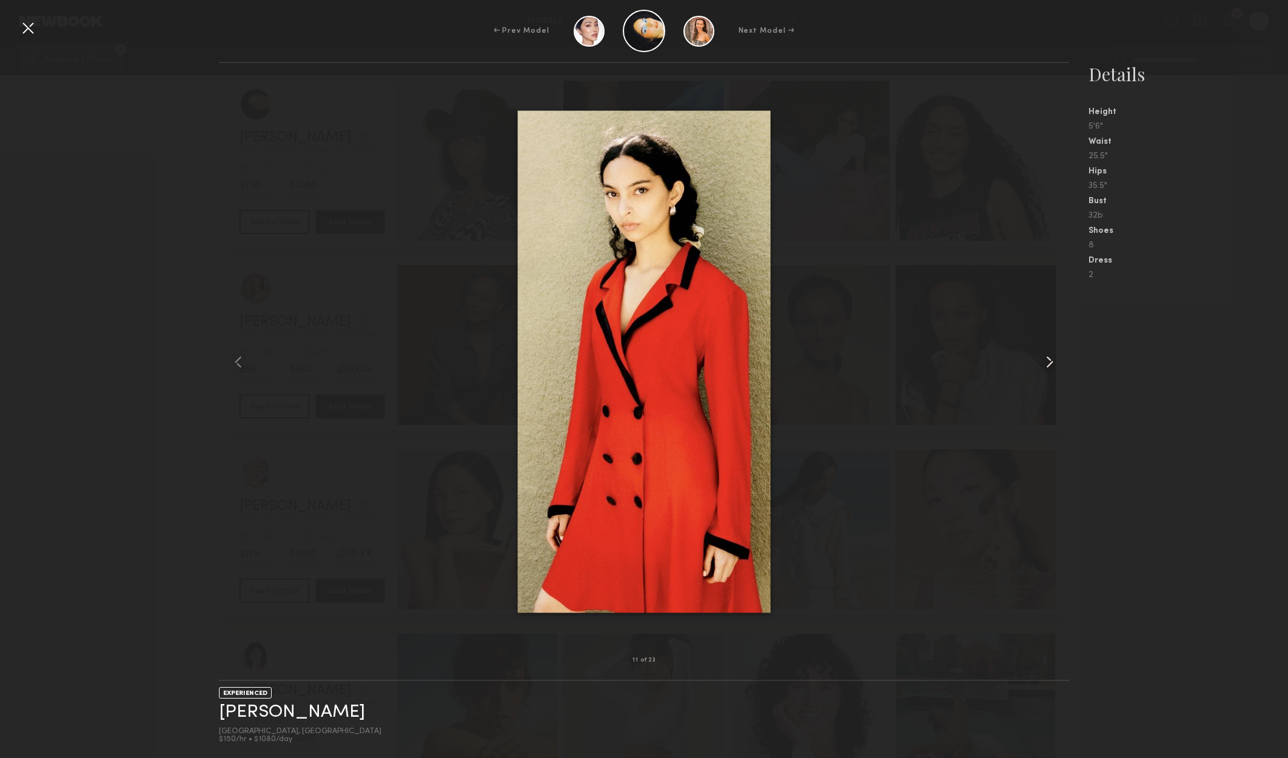
click at [1055, 349] on div at bounding box center [1052, 361] width 34 height 558
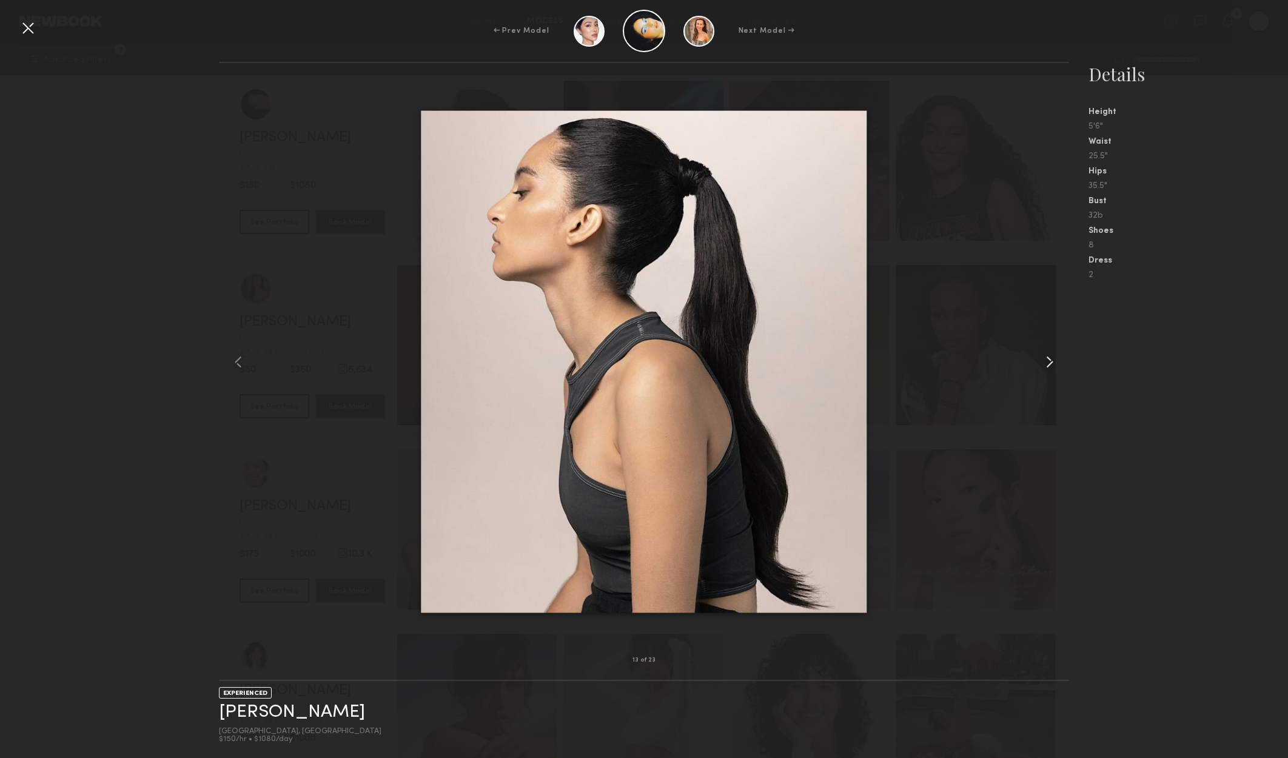
click at [1061, 358] on div at bounding box center [1052, 361] width 34 height 558
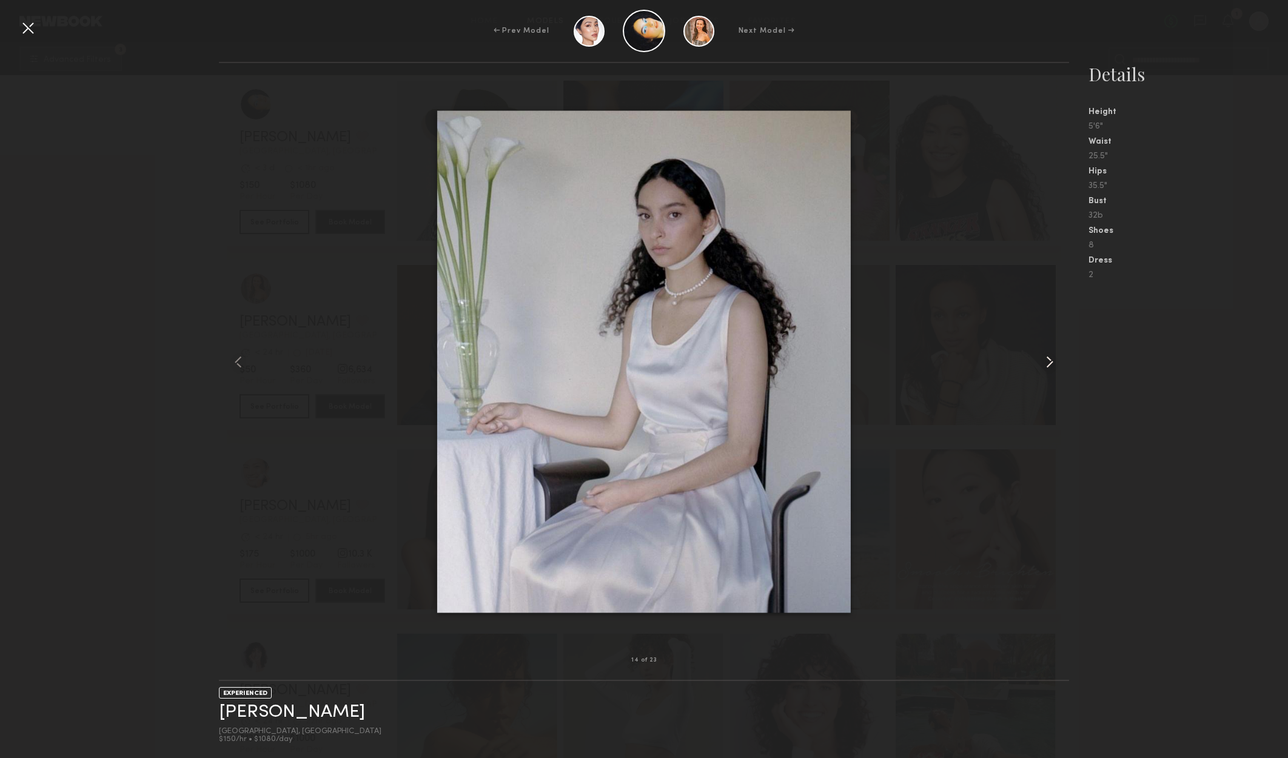
click at [1062, 358] on div at bounding box center [1052, 361] width 34 height 558
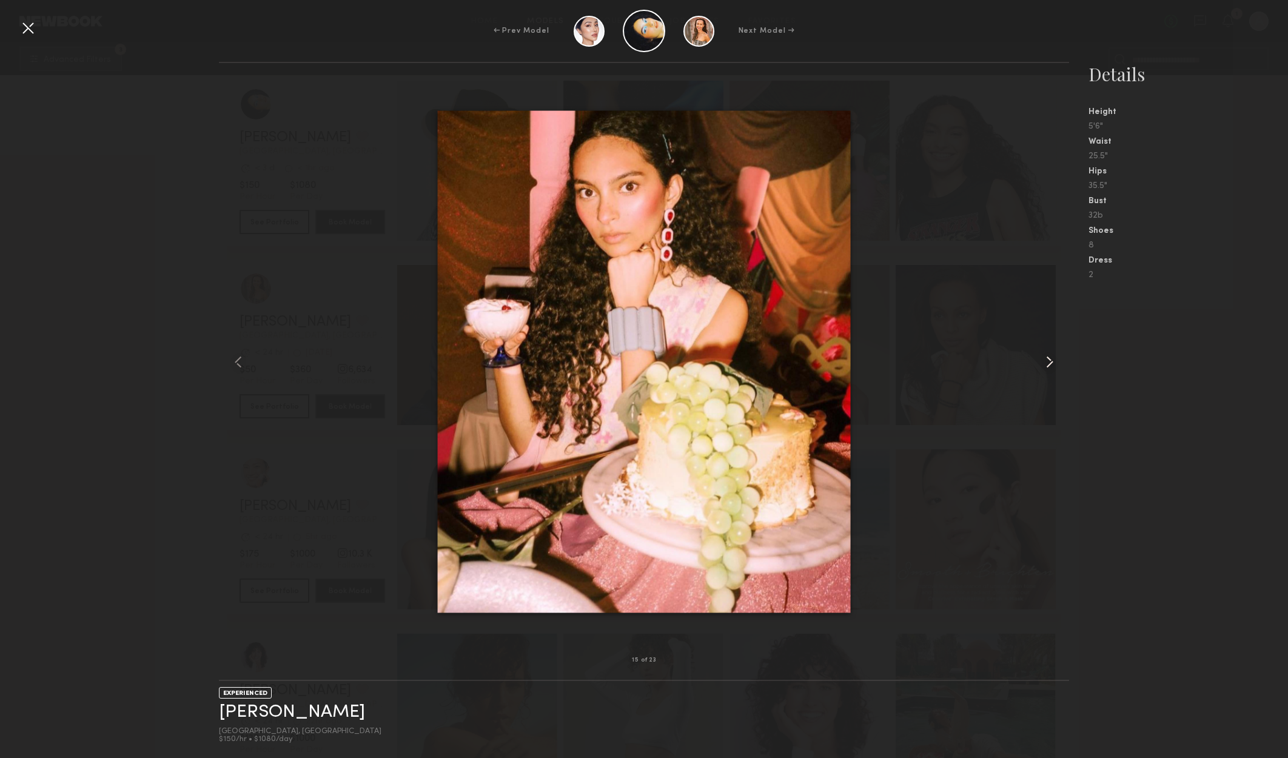
click at [1066, 356] on div at bounding box center [1052, 361] width 34 height 558
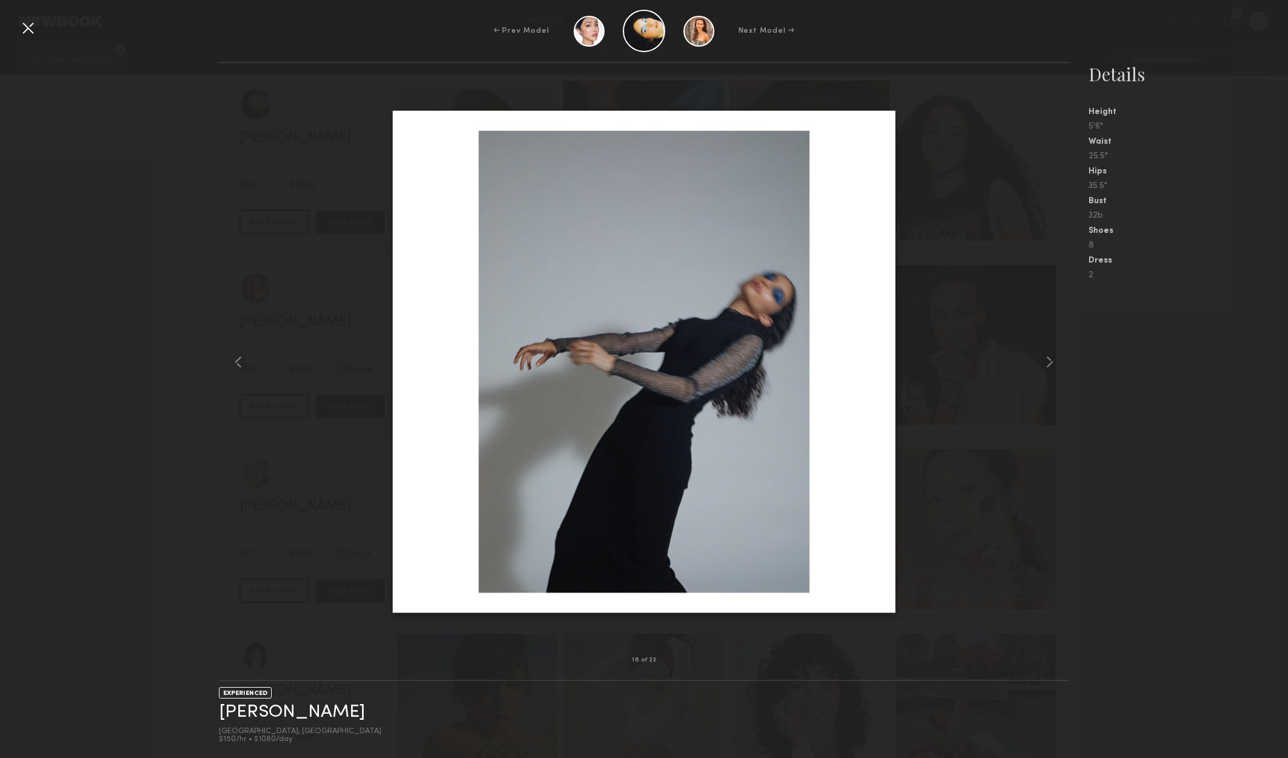
click at [30, 31] on div at bounding box center [27, 27] width 19 height 19
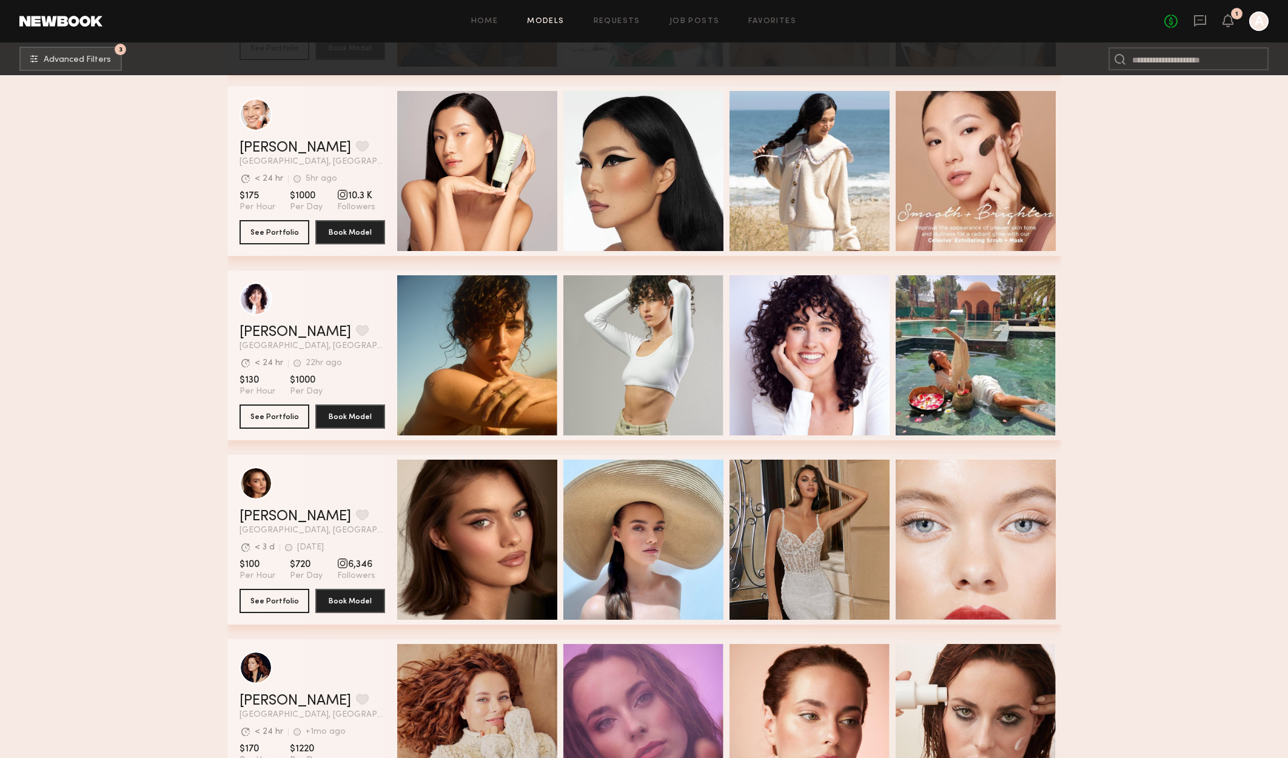
scroll to position [26558, 0]
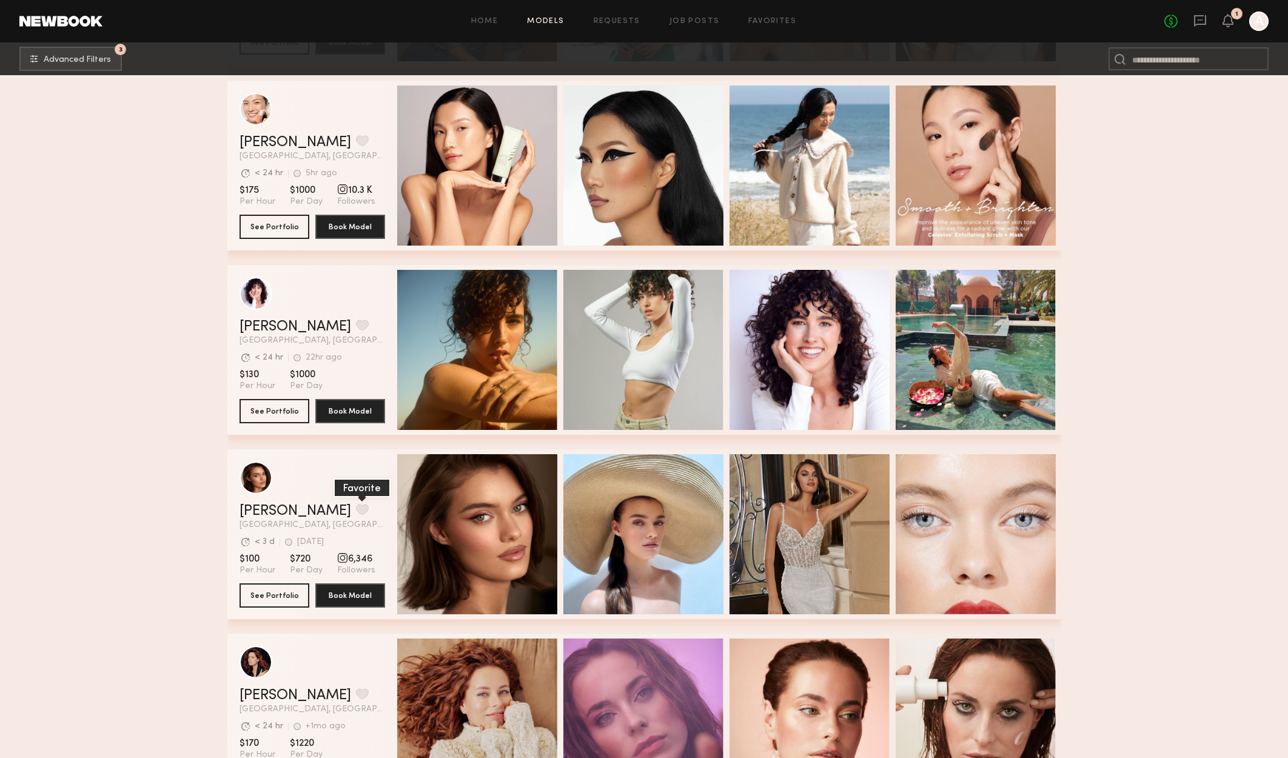
click at [356, 512] on button "grid" at bounding box center [362, 509] width 13 height 11
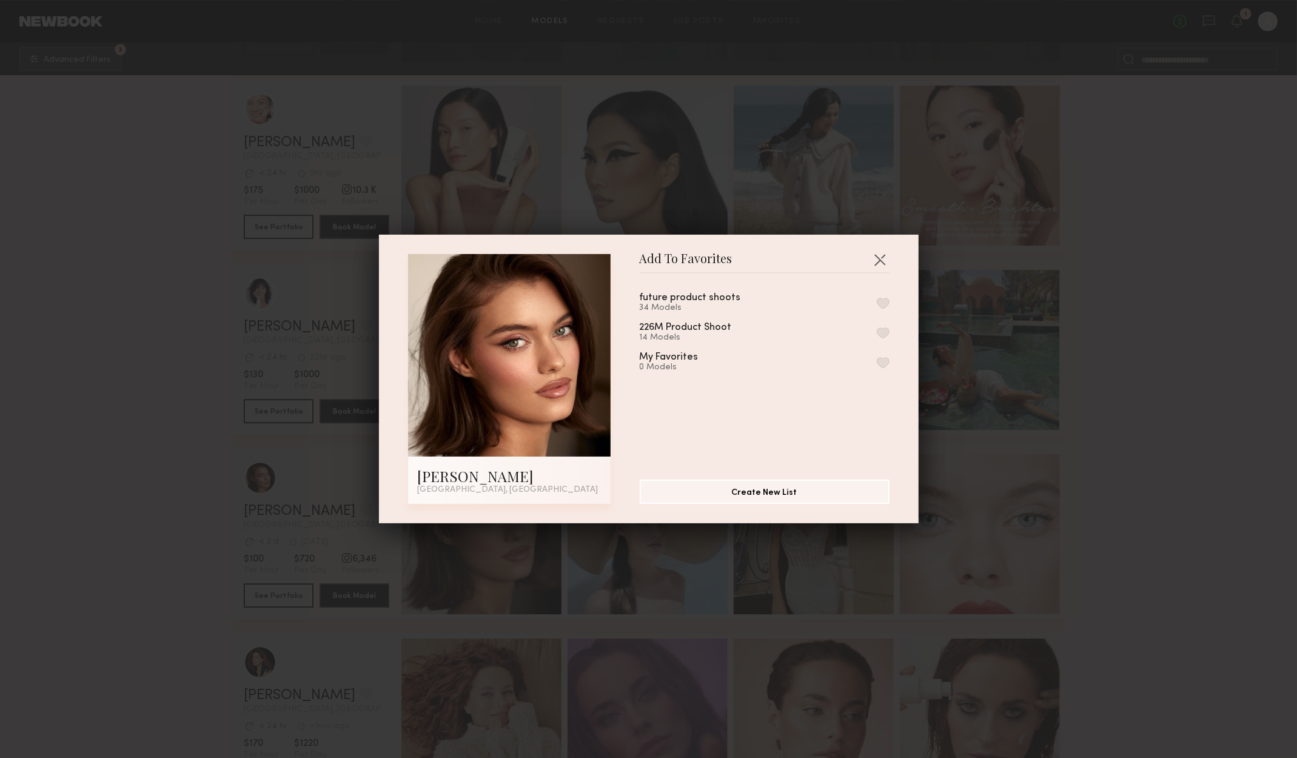
click at [861, 301] on div "future product shoots 34 Models" at bounding box center [765, 303] width 250 height 20
drag, startPoint x: 871, startPoint y: 304, endPoint x: 871, endPoint y: 310, distance: 6.1
click at [877, 308] on button "button" at bounding box center [883, 303] width 13 height 11
click at [877, 255] on button "button" at bounding box center [879, 259] width 19 height 19
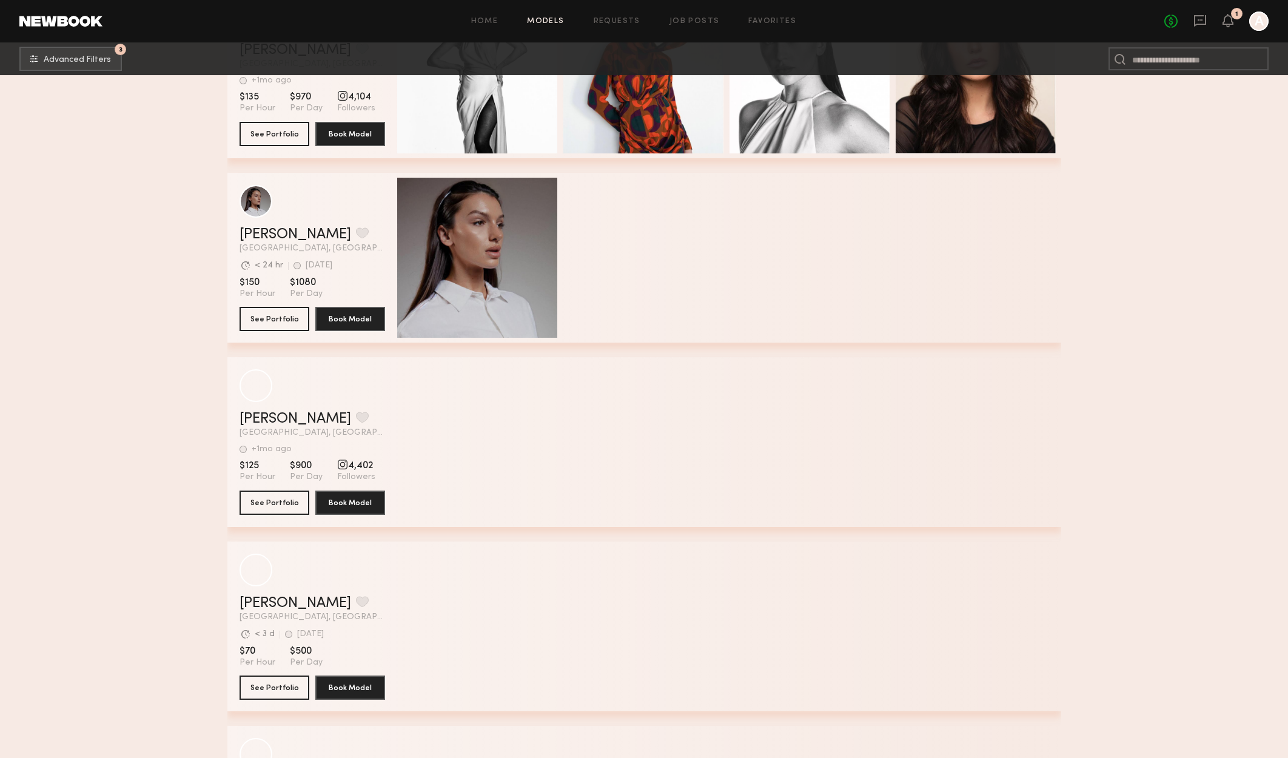
scroll to position [29104, 0]
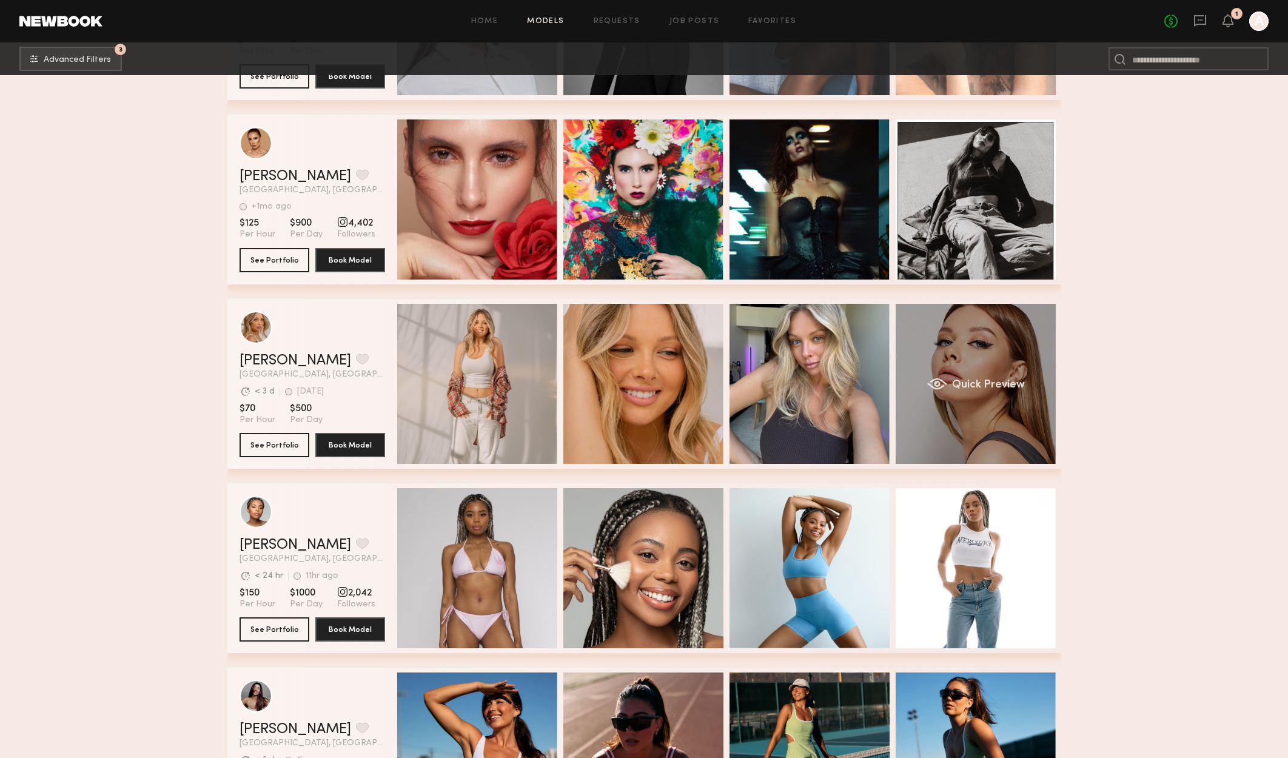
click at [1000, 383] on span "Quick Preview" at bounding box center [987, 385] width 73 height 11
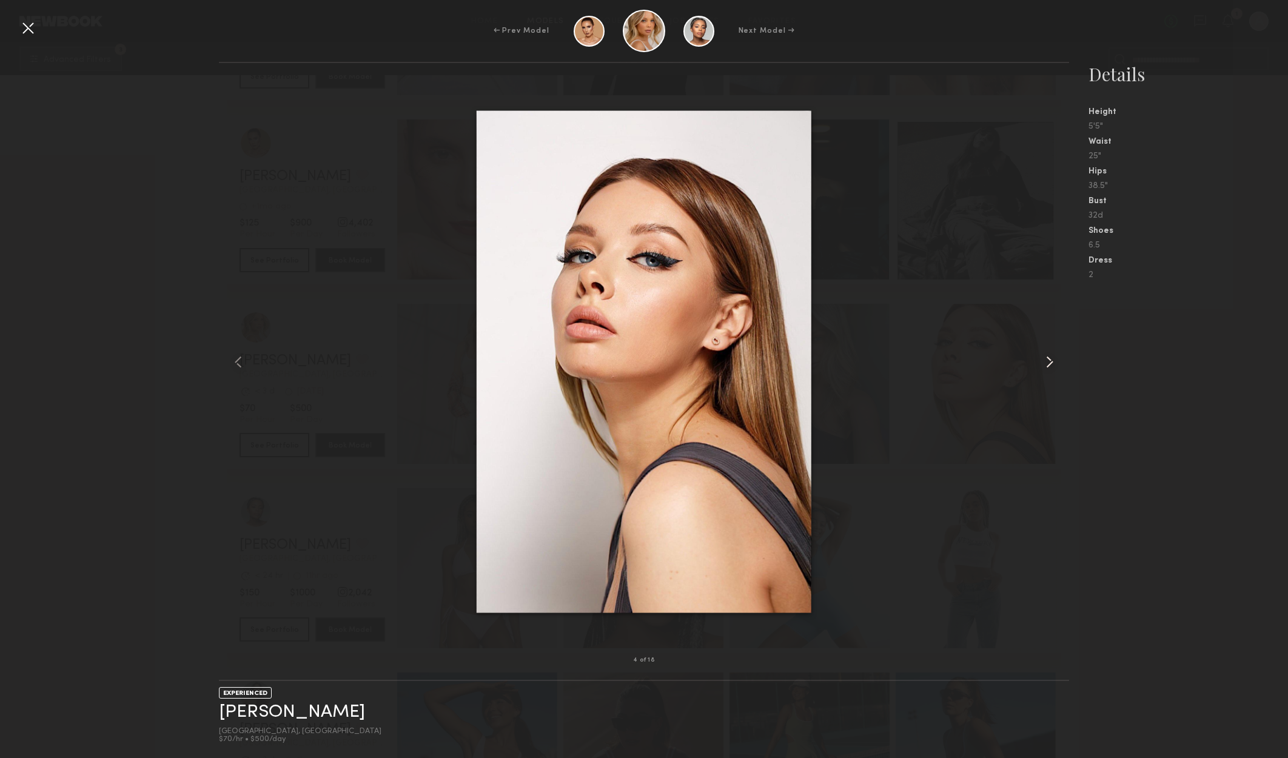
click at [1047, 362] on common-icon at bounding box center [1049, 361] width 19 height 19
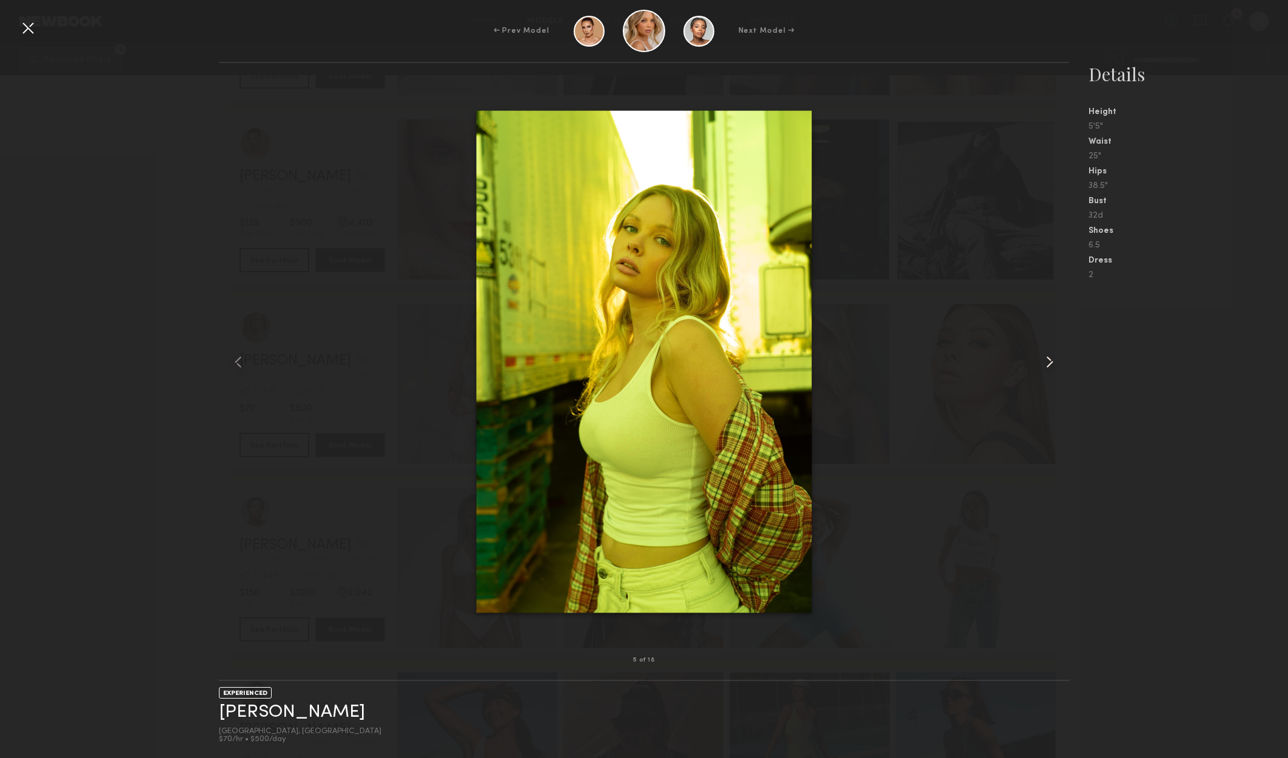
click at [1047, 362] on common-icon at bounding box center [1049, 361] width 19 height 19
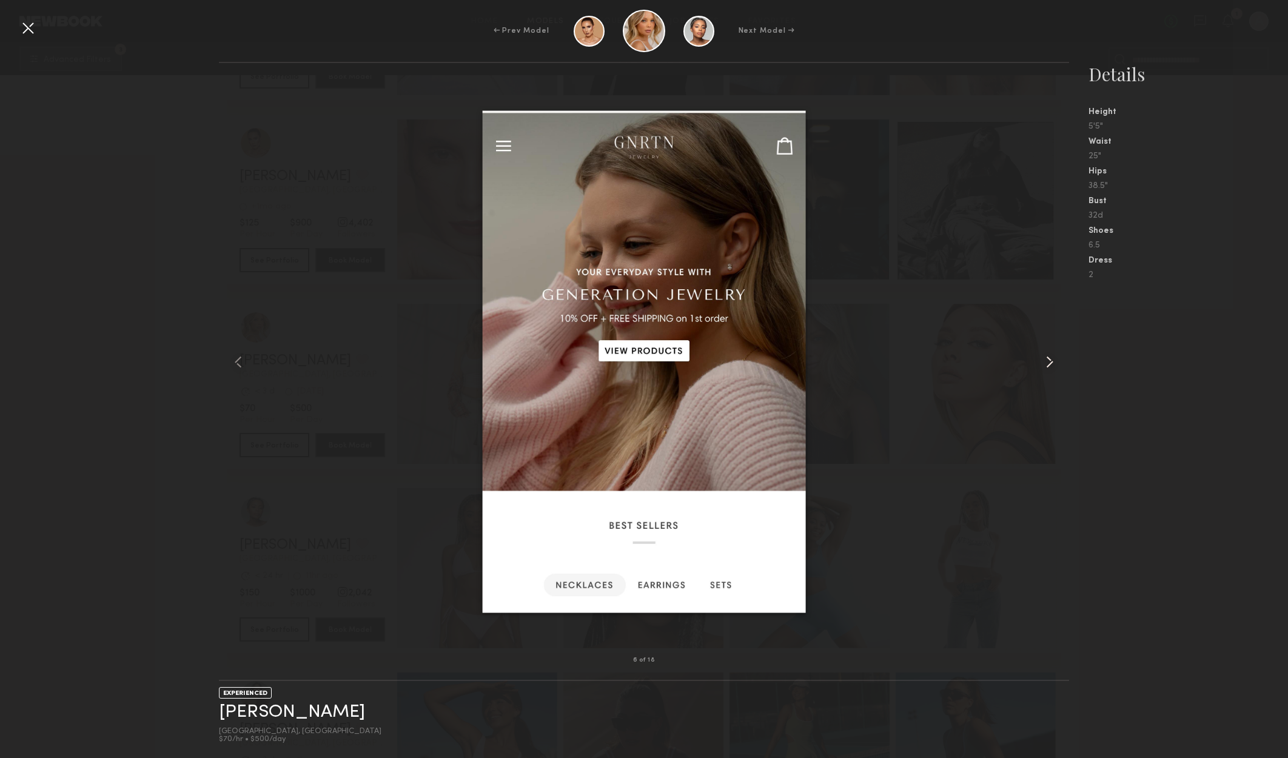
click at [1047, 362] on common-icon at bounding box center [1049, 361] width 19 height 19
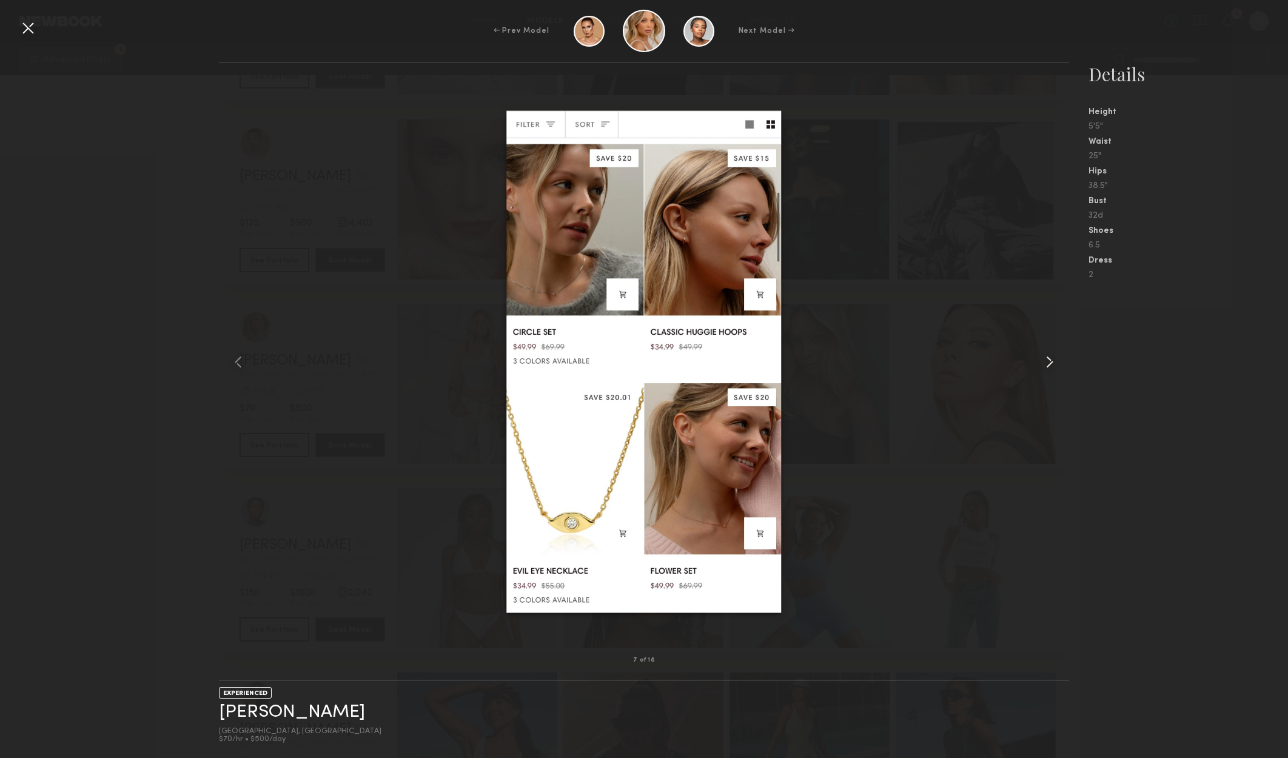
click at [1047, 362] on common-icon at bounding box center [1049, 361] width 19 height 19
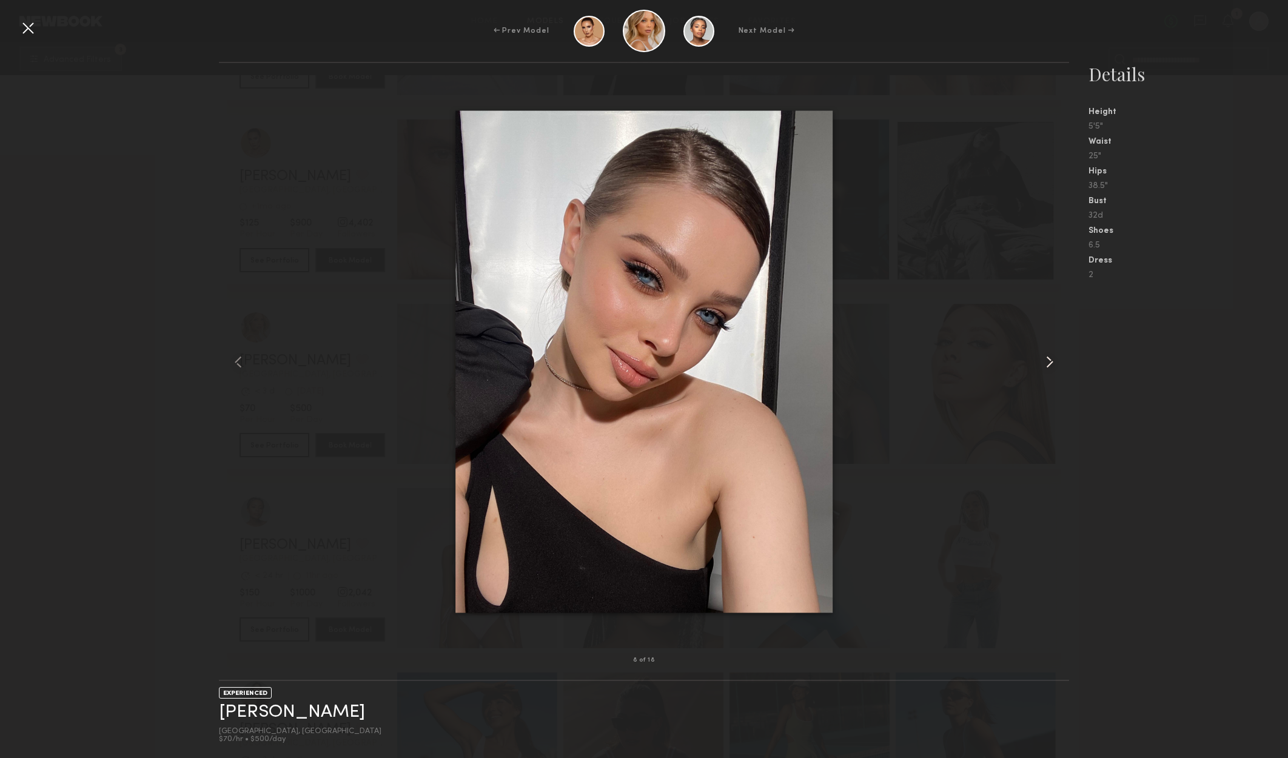
click at [1047, 362] on common-icon at bounding box center [1049, 361] width 19 height 19
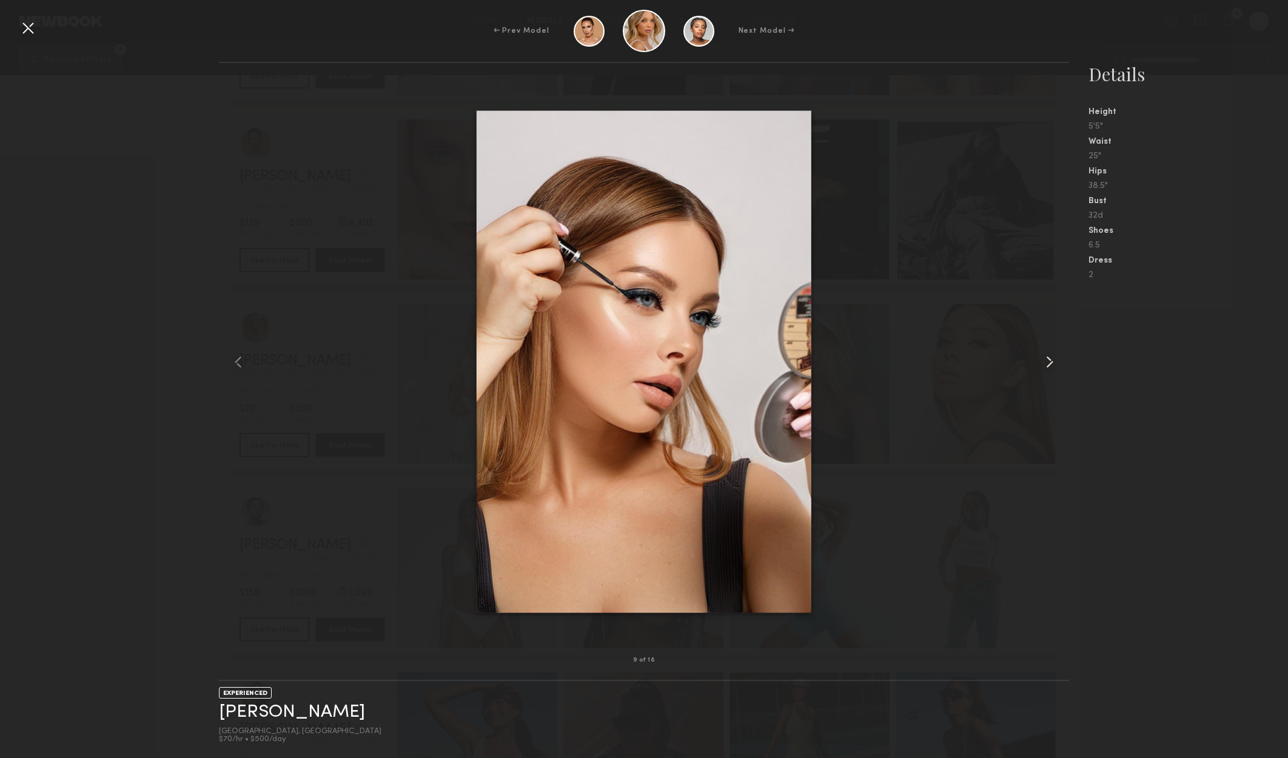
click at [1047, 362] on common-icon at bounding box center [1049, 361] width 19 height 19
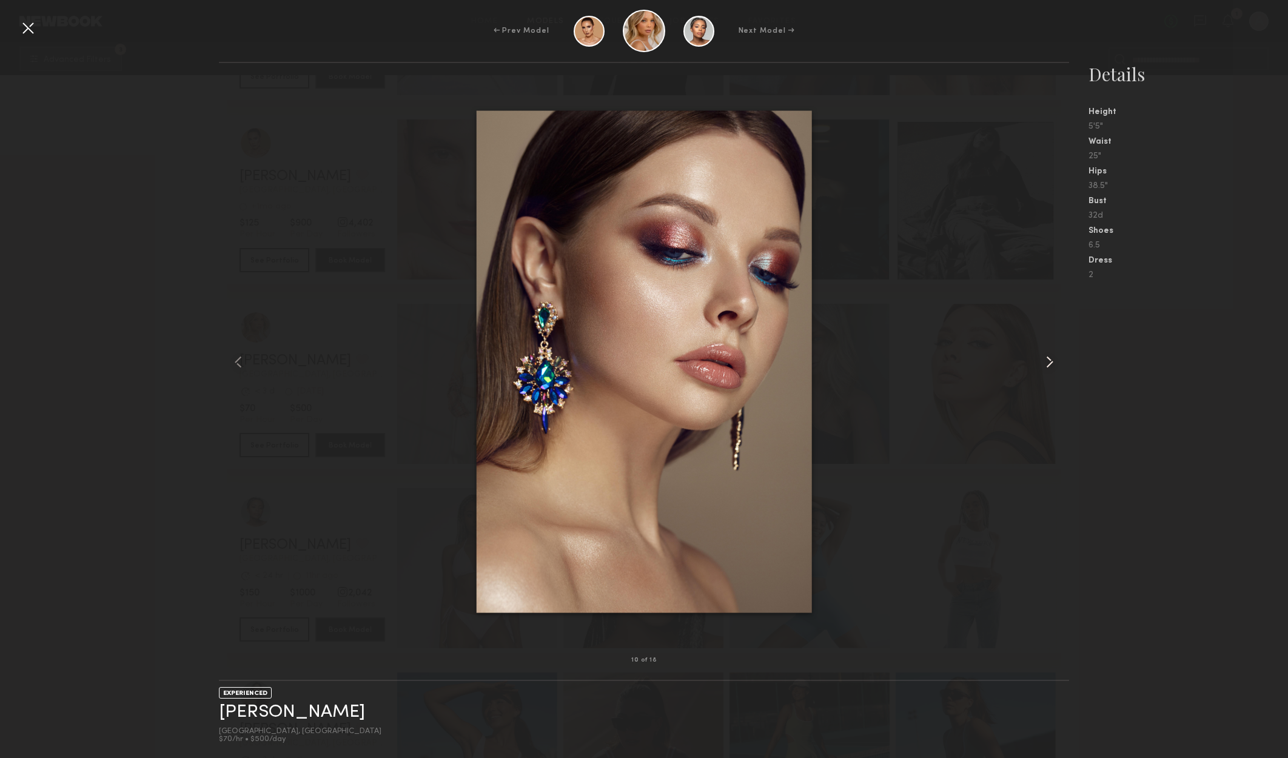
click at [1046, 362] on common-icon at bounding box center [1049, 361] width 19 height 19
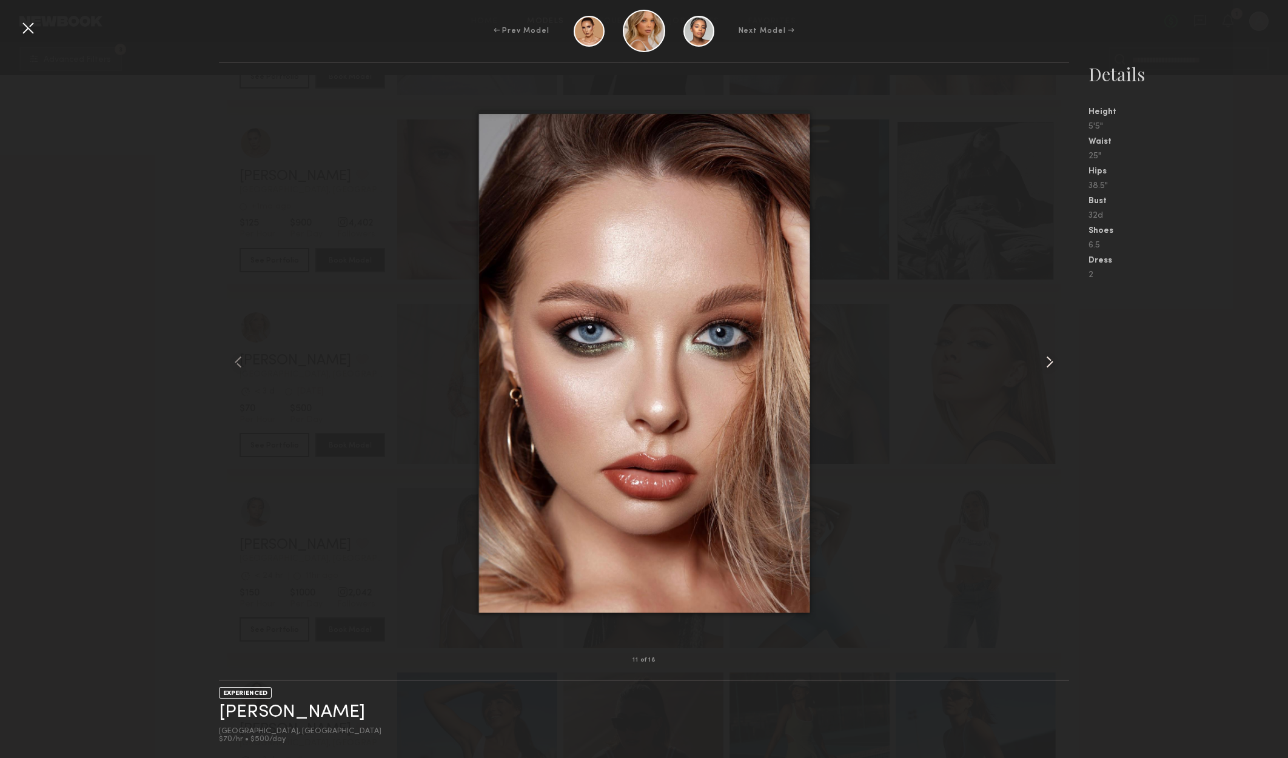
click at [1046, 362] on common-icon at bounding box center [1049, 361] width 19 height 19
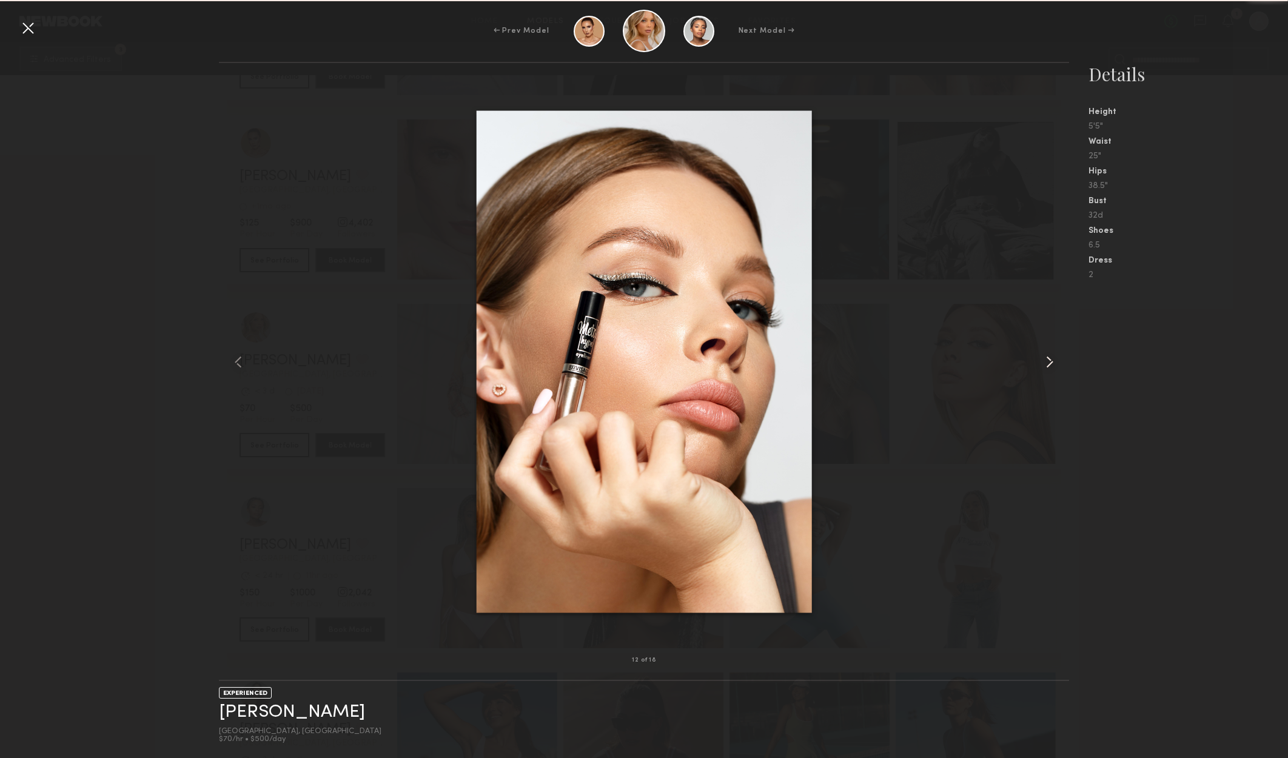
click at [1046, 362] on common-icon at bounding box center [1049, 361] width 19 height 19
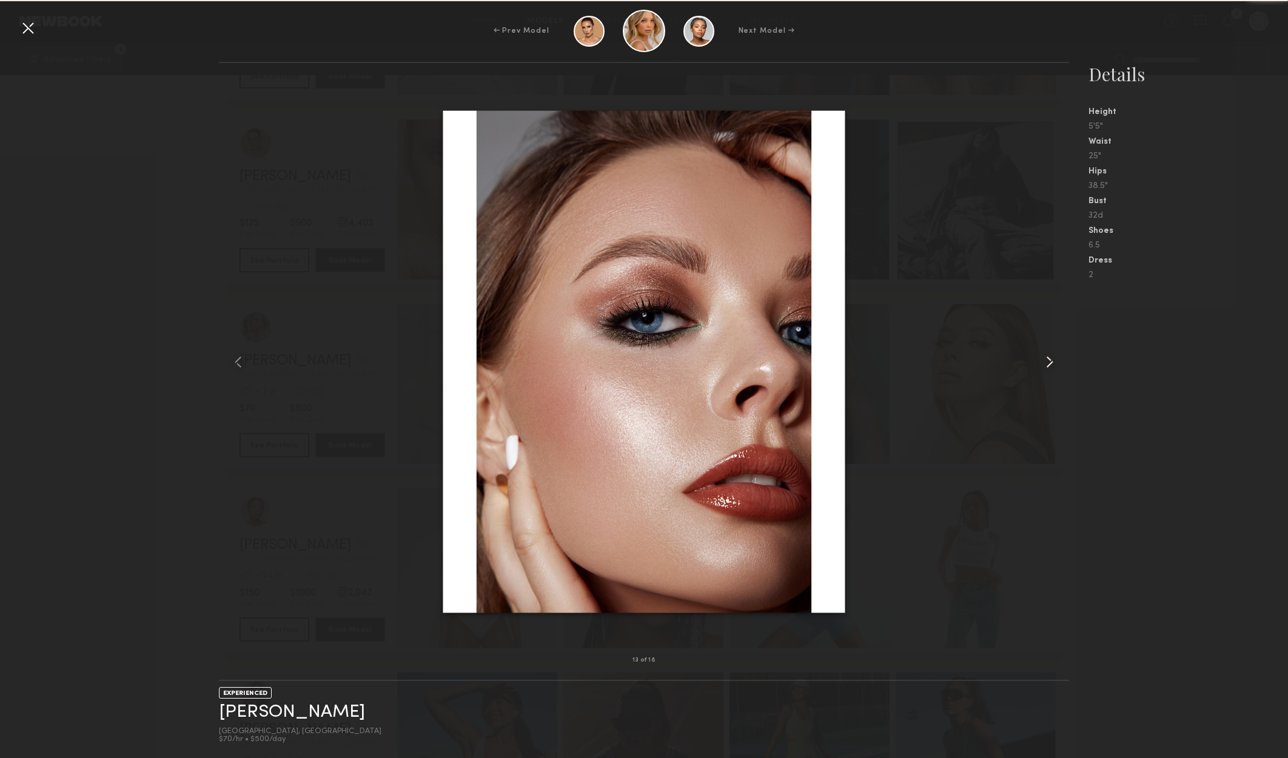
click at [1046, 362] on common-icon at bounding box center [1049, 361] width 19 height 19
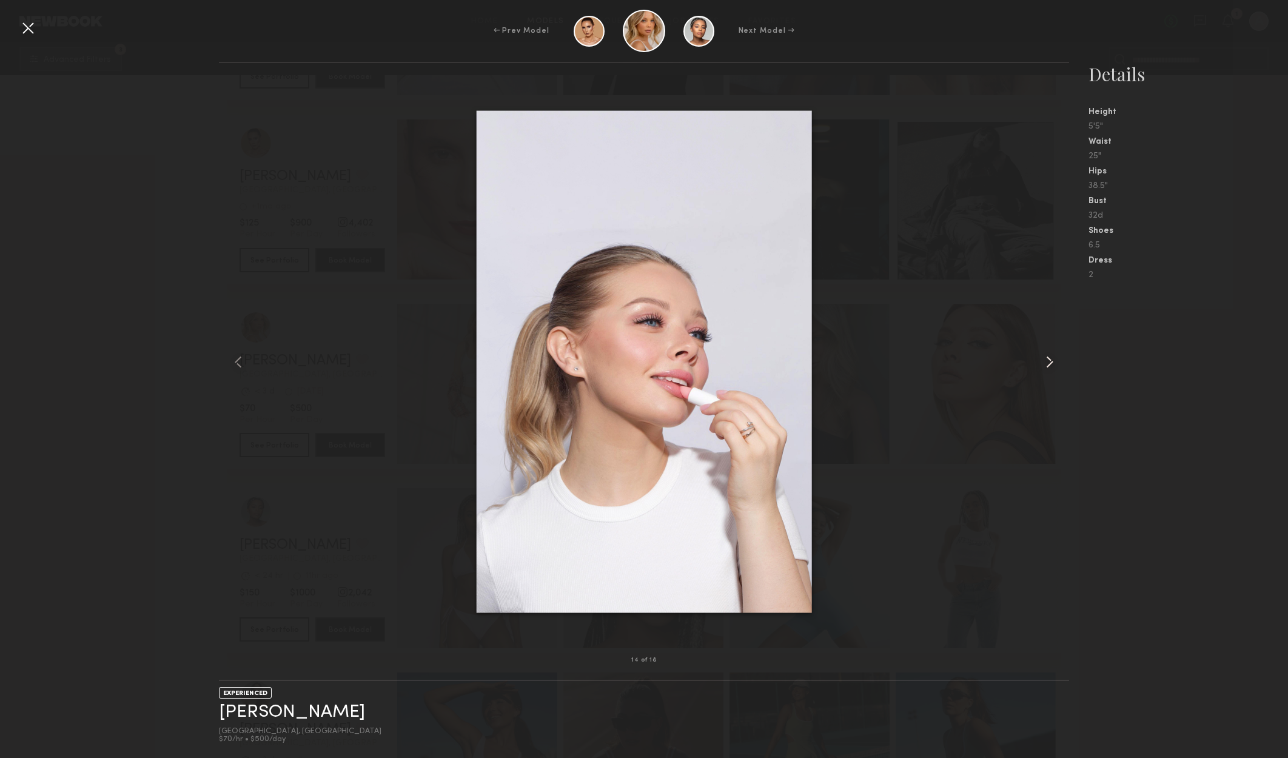
click at [1046, 362] on common-icon at bounding box center [1049, 361] width 19 height 19
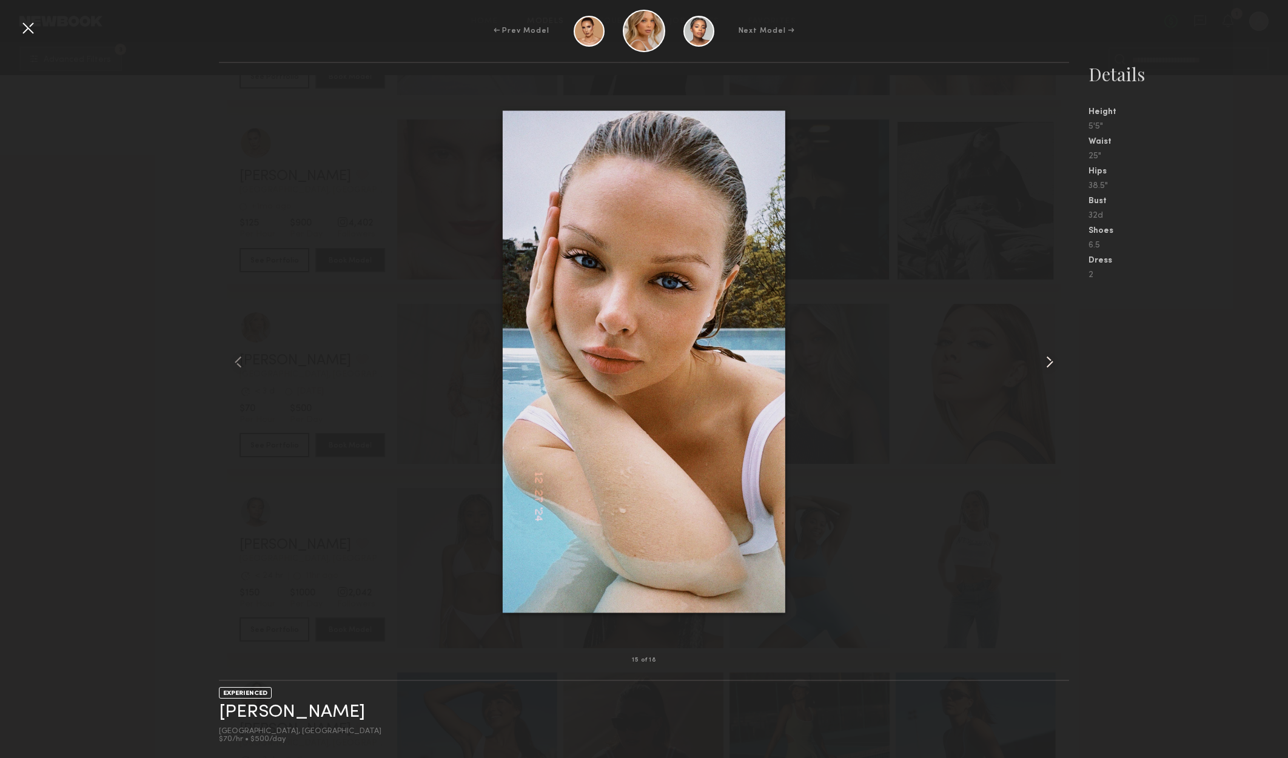
click at [1046, 362] on common-icon at bounding box center [1049, 361] width 19 height 19
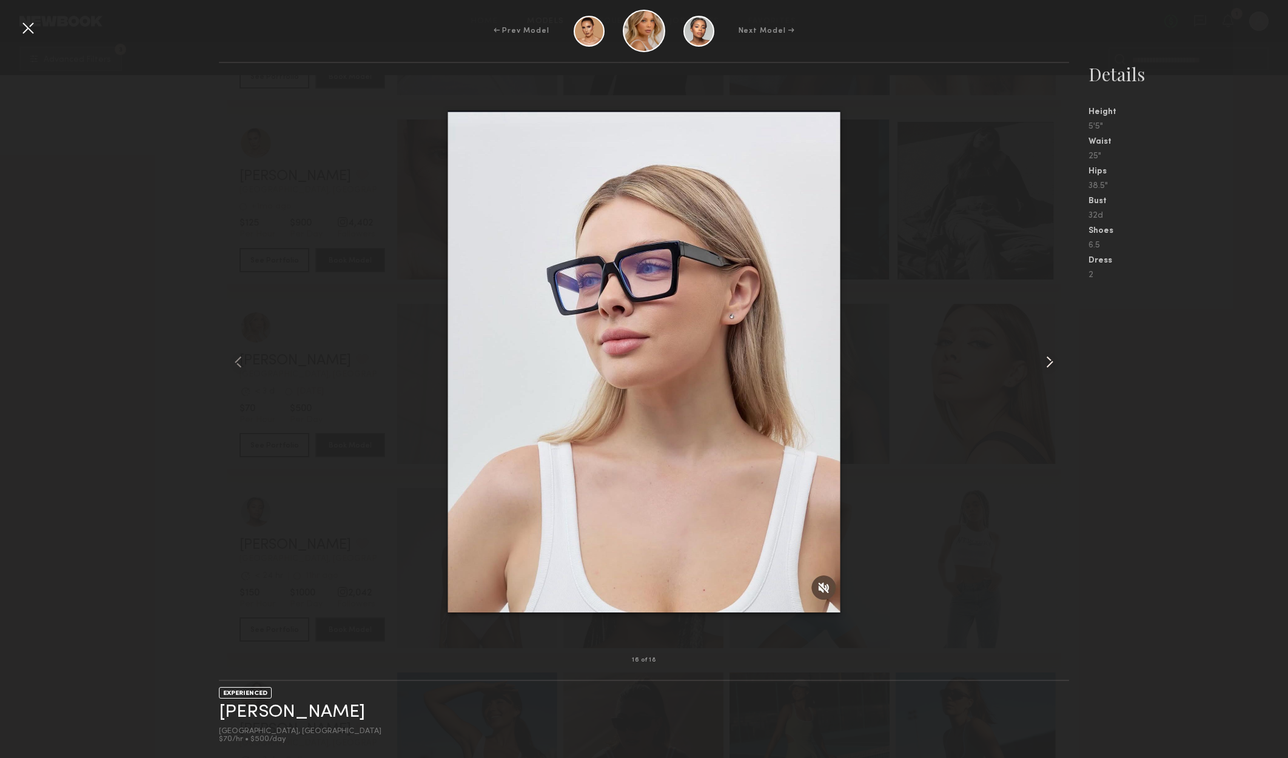
click at [1046, 362] on common-icon at bounding box center [1049, 361] width 19 height 19
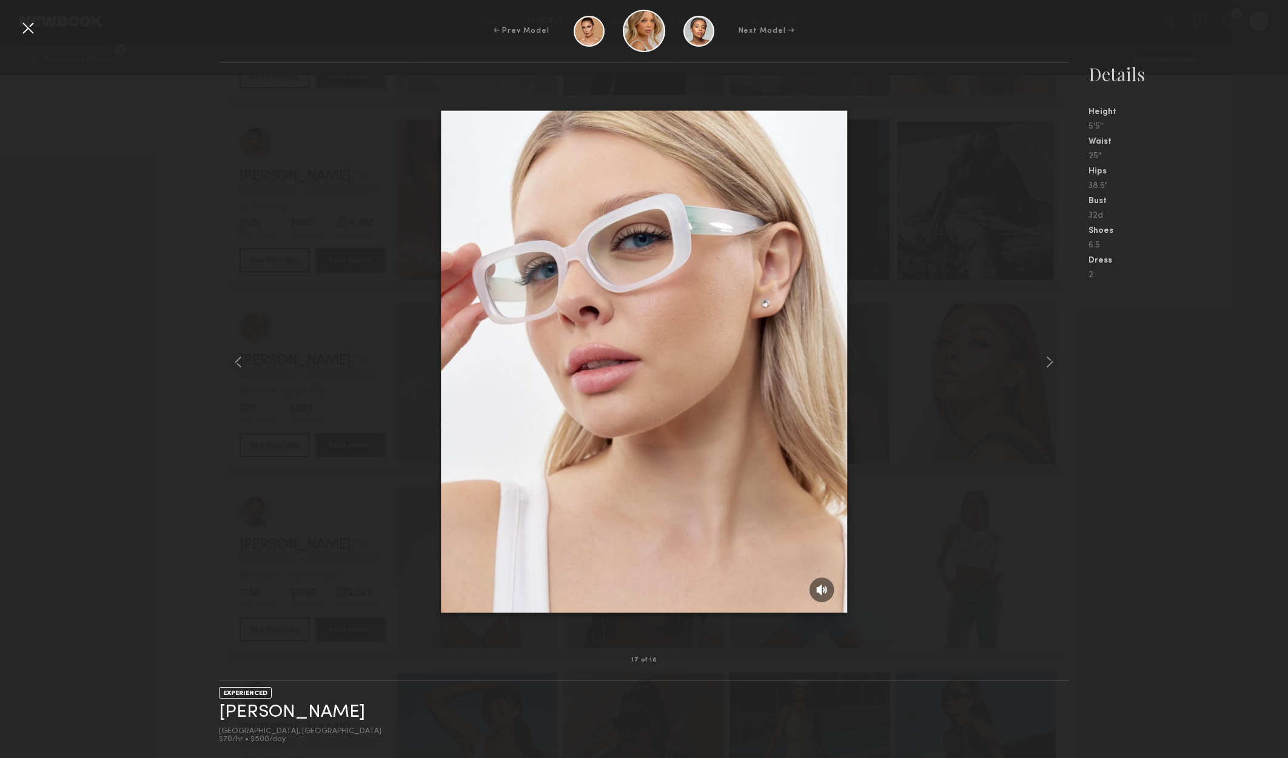
click at [27, 35] on div at bounding box center [27, 27] width 19 height 19
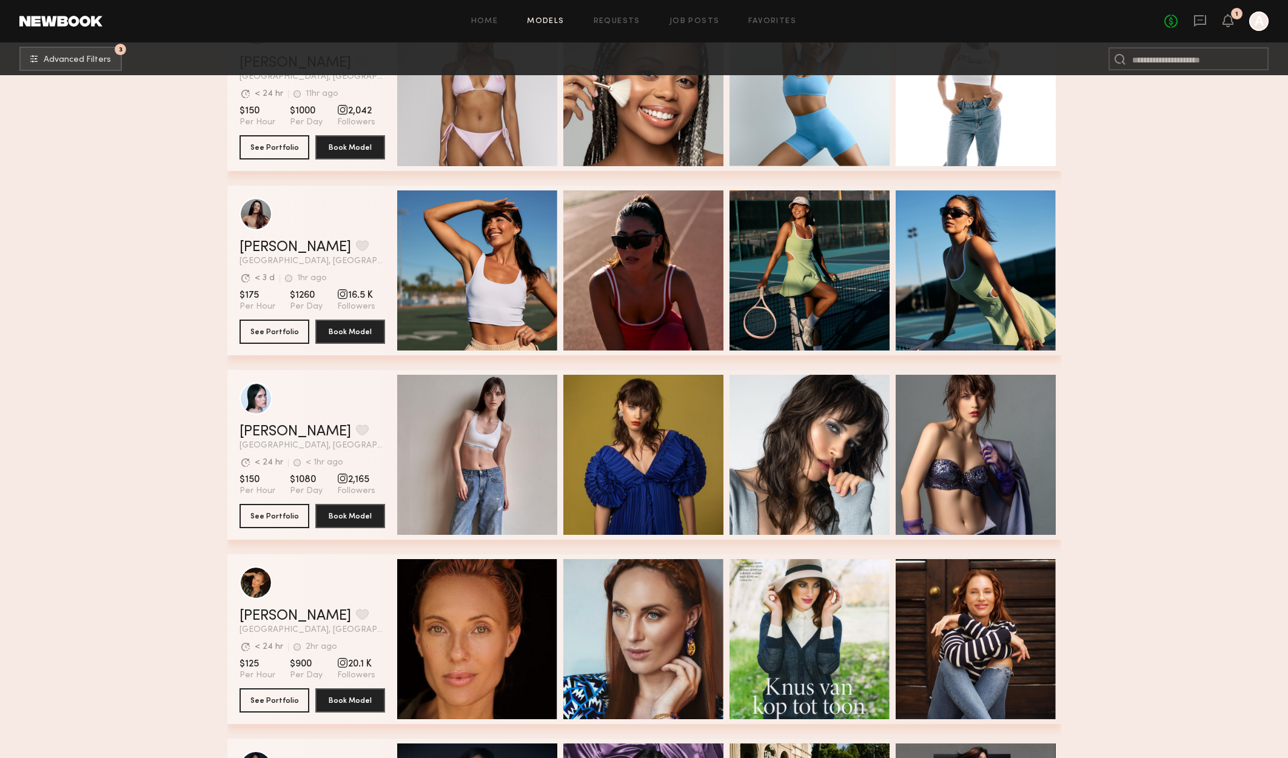
scroll to position [29589, 0]
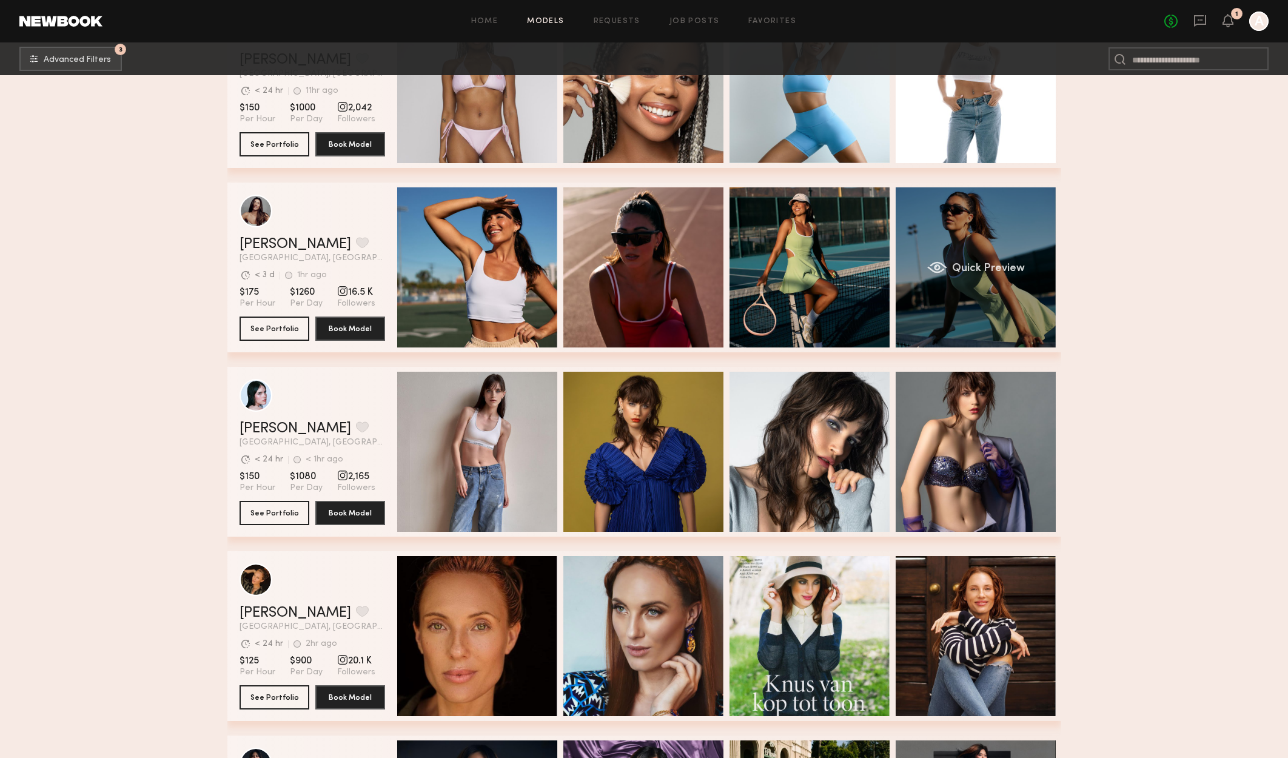
click at [993, 233] on div "Quick Preview" at bounding box center [975, 267] width 160 height 160
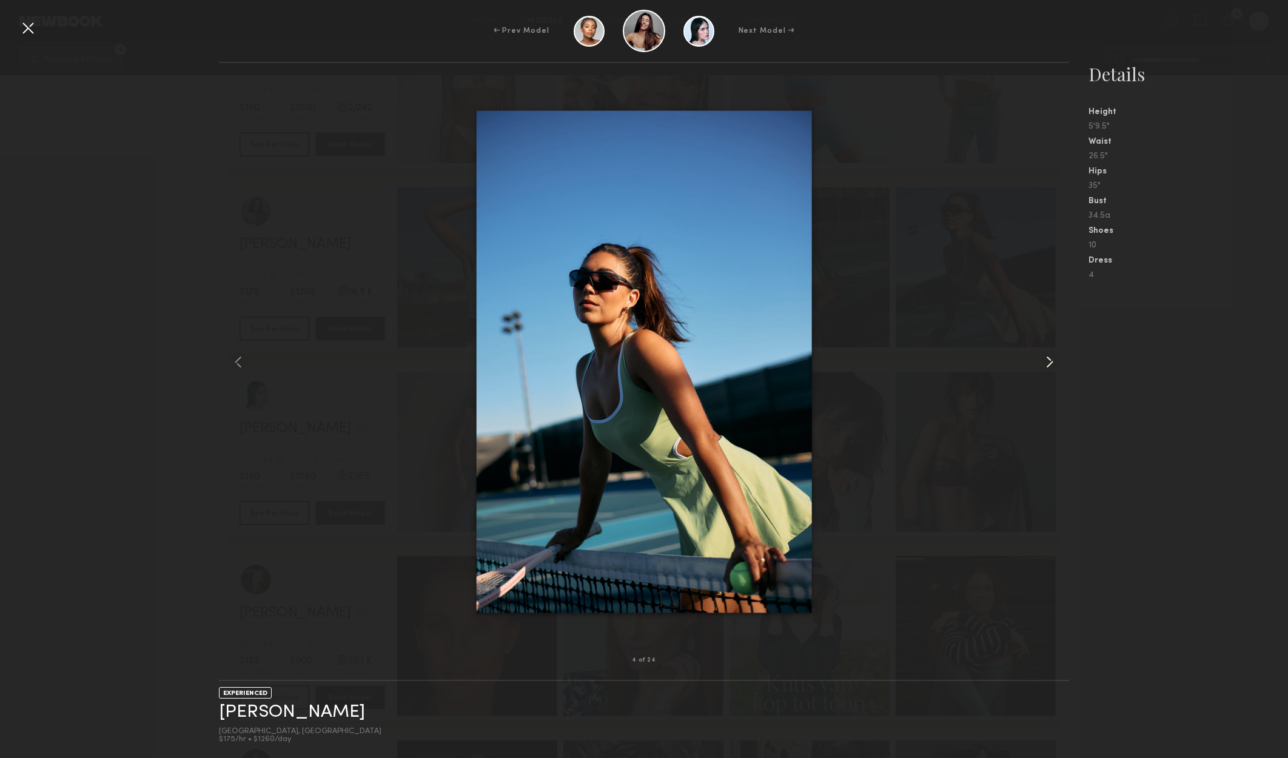
click at [1056, 355] on common-icon at bounding box center [1049, 361] width 19 height 19
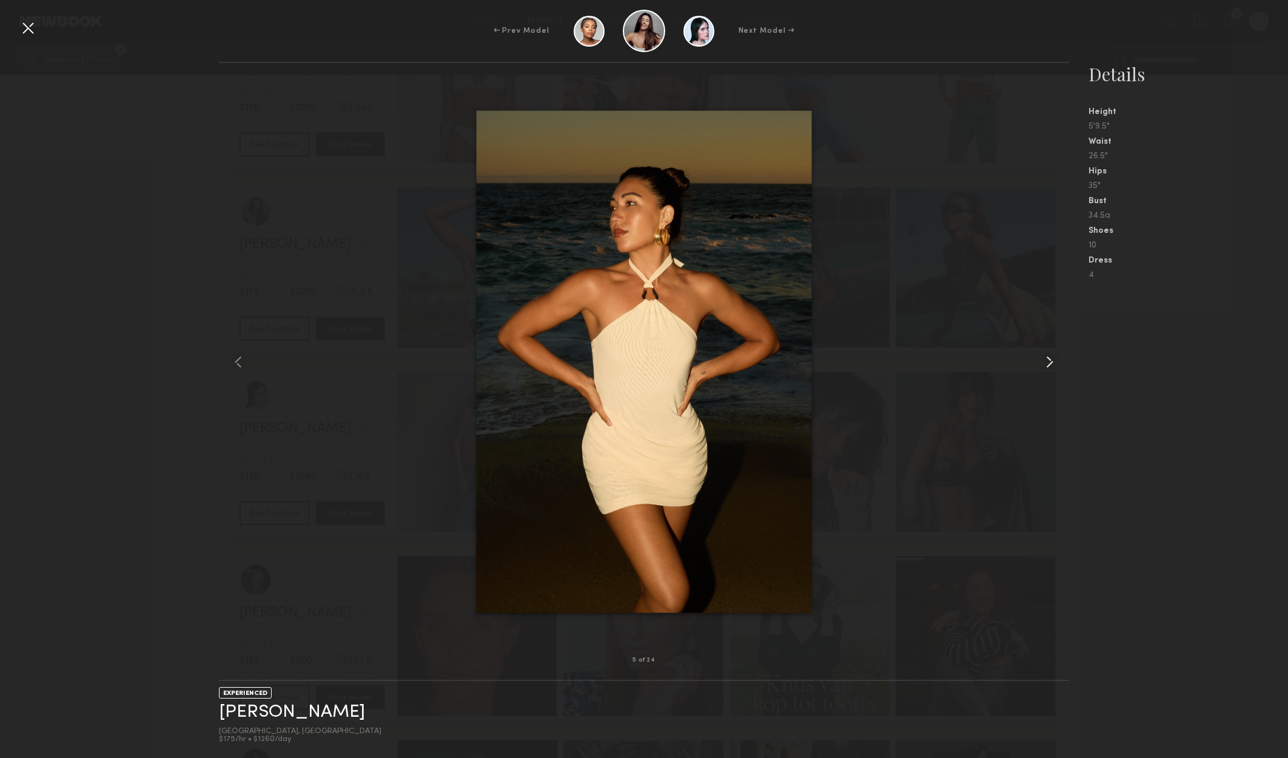
click at [1057, 355] on common-icon at bounding box center [1049, 361] width 19 height 19
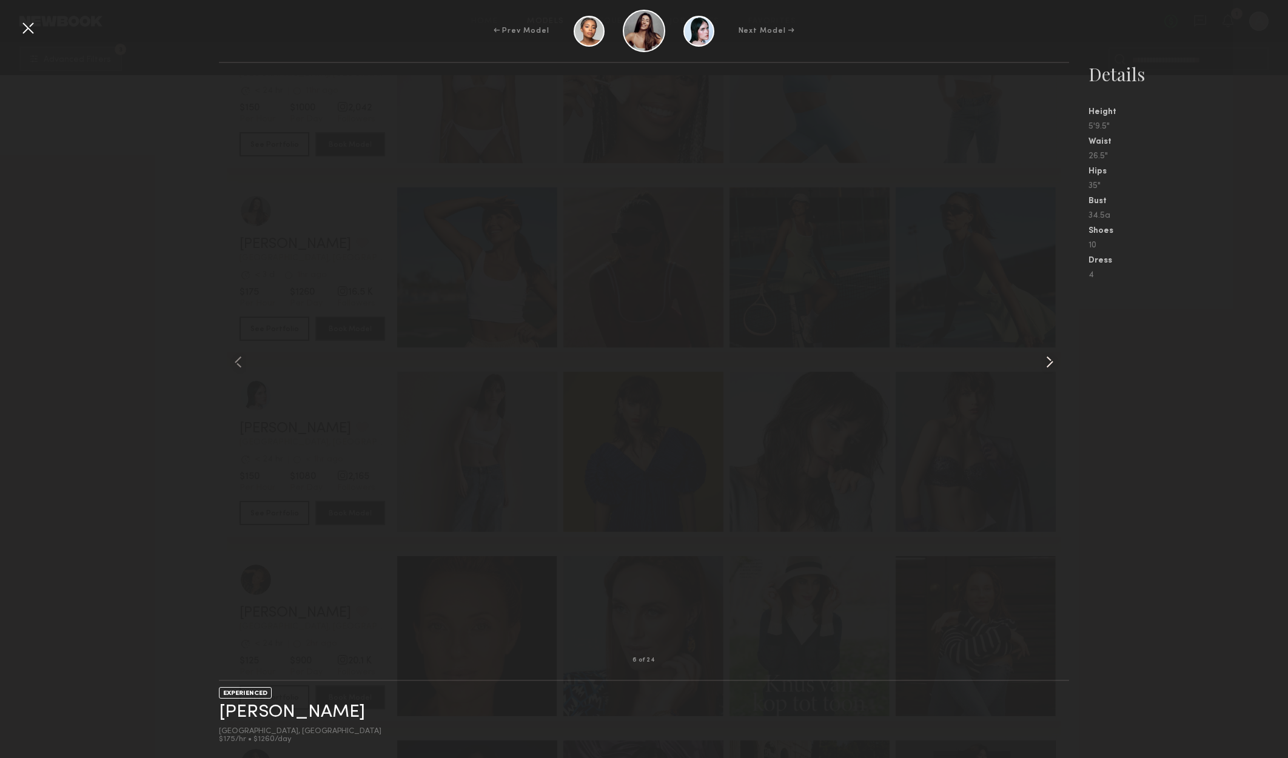
click at [1057, 355] on common-icon at bounding box center [1049, 361] width 19 height 19
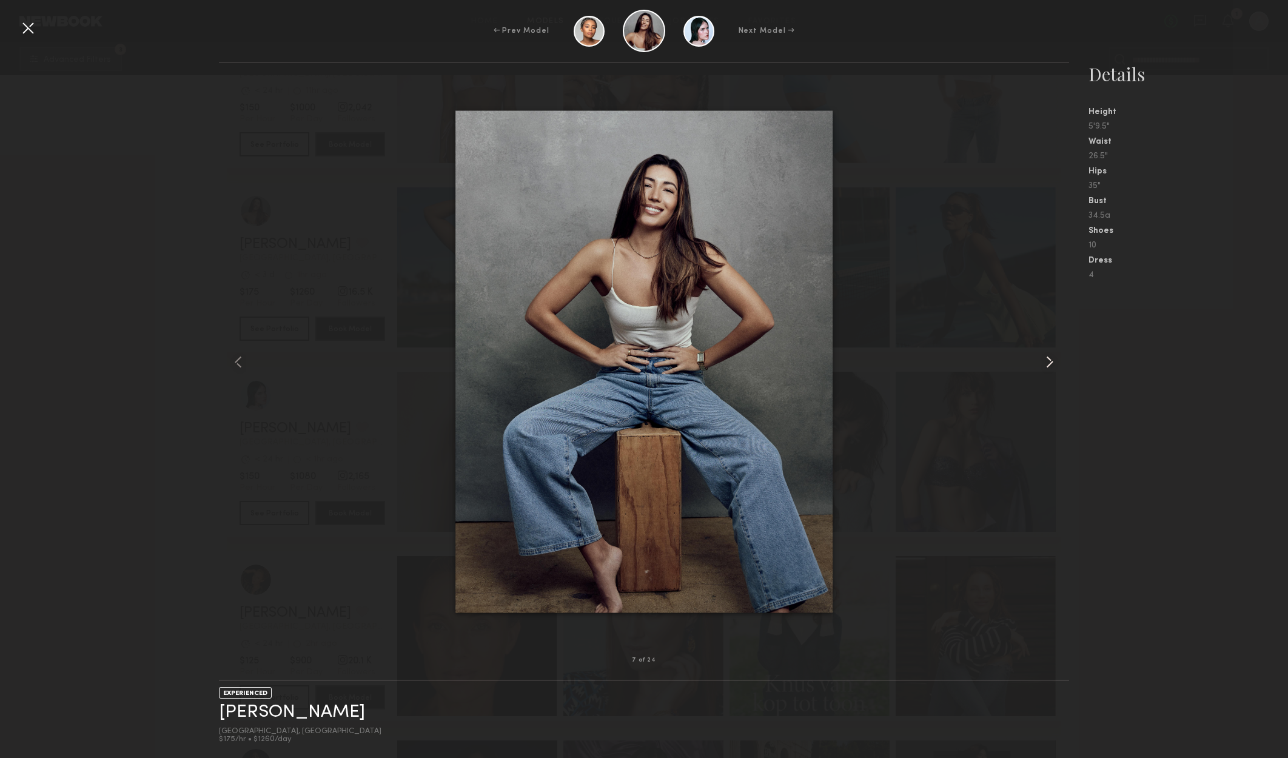
click at [1057, 355] on common-icon at bounding box center [1049, 361] width 19 height 19
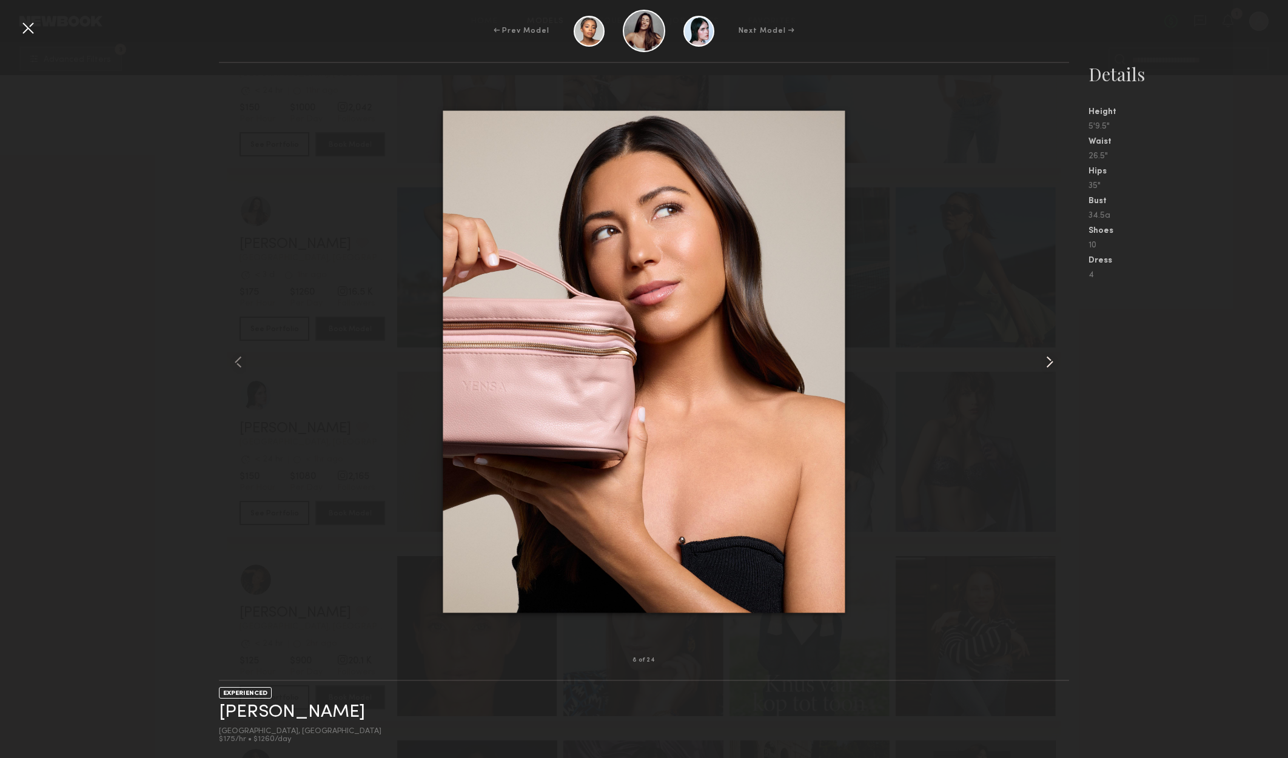
click at [1057, 355] on common-icon at bounding box center [1049, 361] width 19 height 19
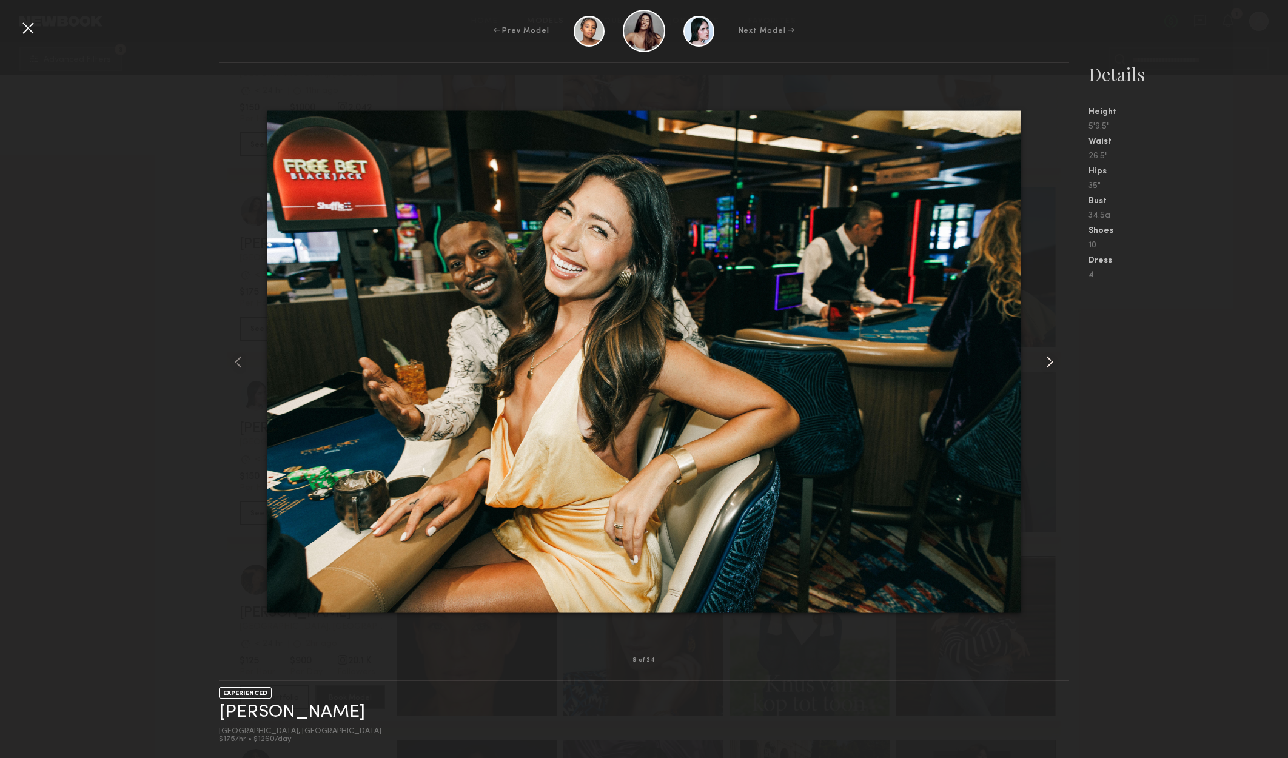
click at [1056, 353] on common-icon at bounding box center [1049, 361] width 19 height 19
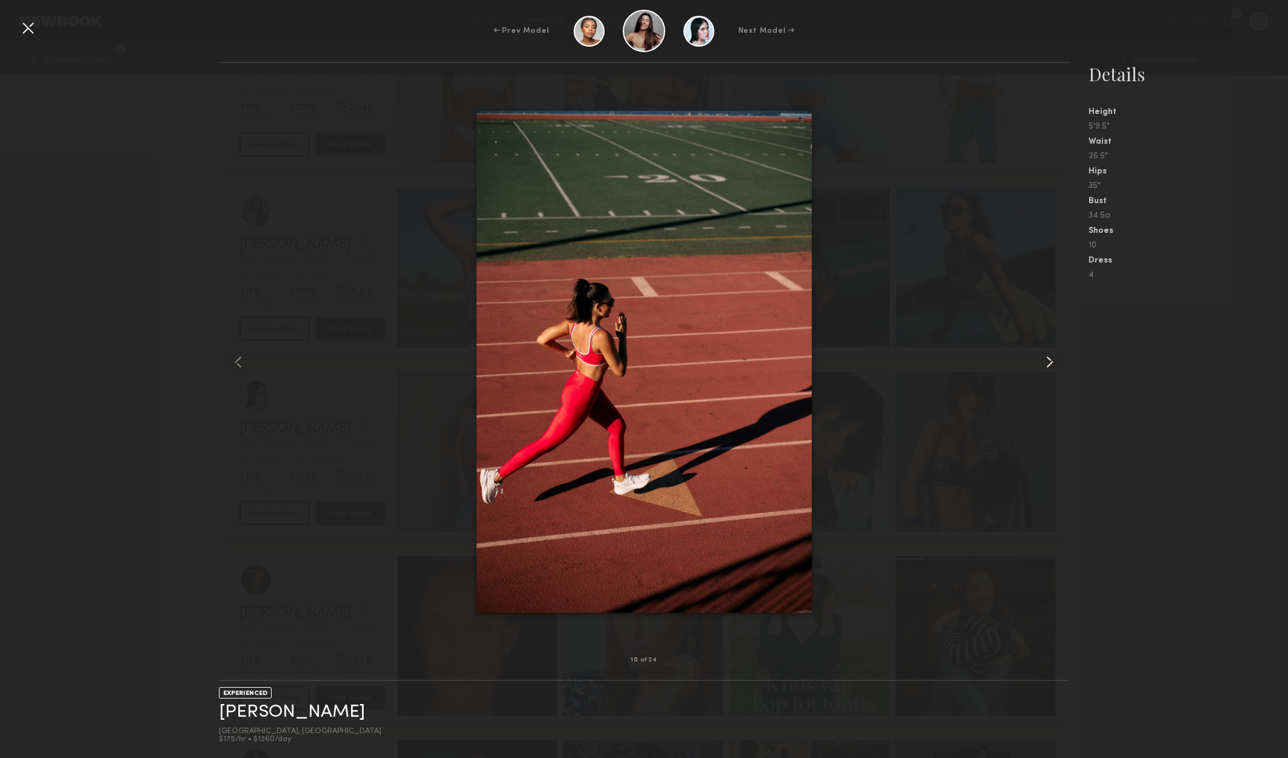
click at [1056, 353] on common-icon at bounding box center [1049, 361] width 19 height 19
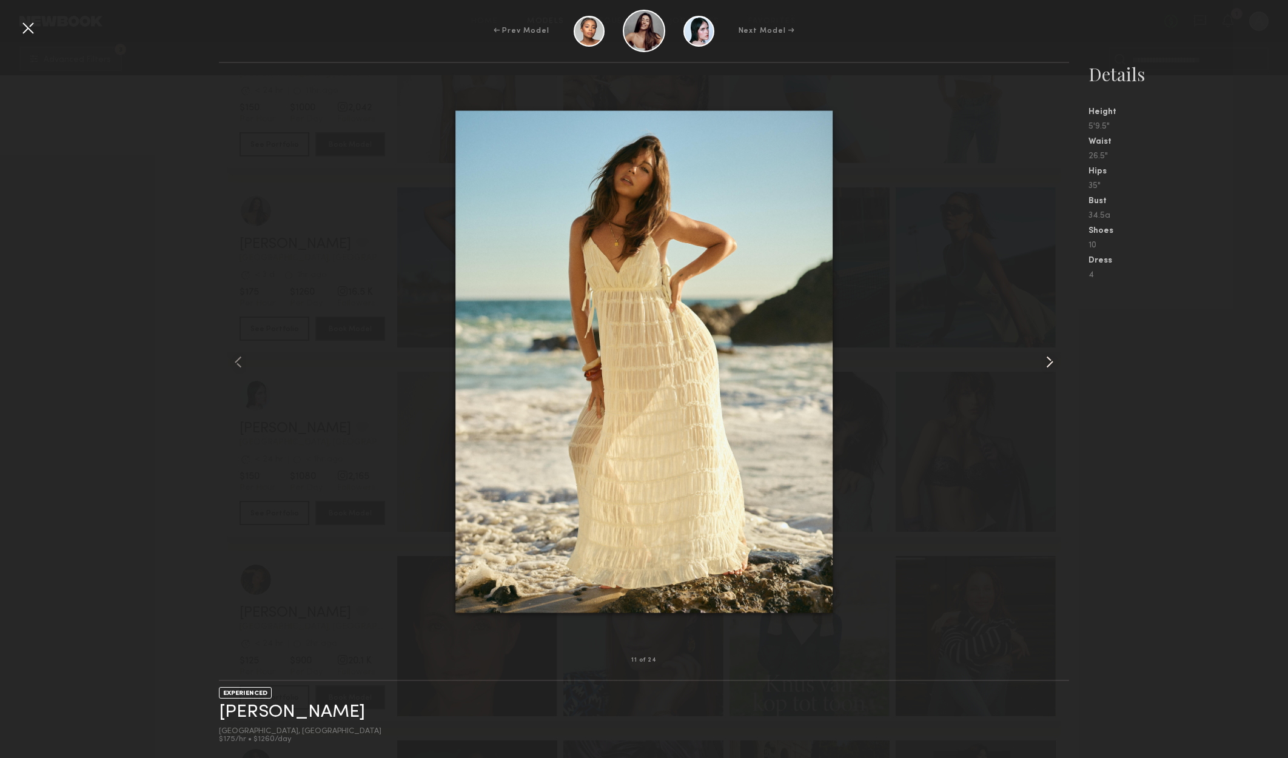
click at [1056, 351] on div at bounding box center [1052, 361] width 34 height 558
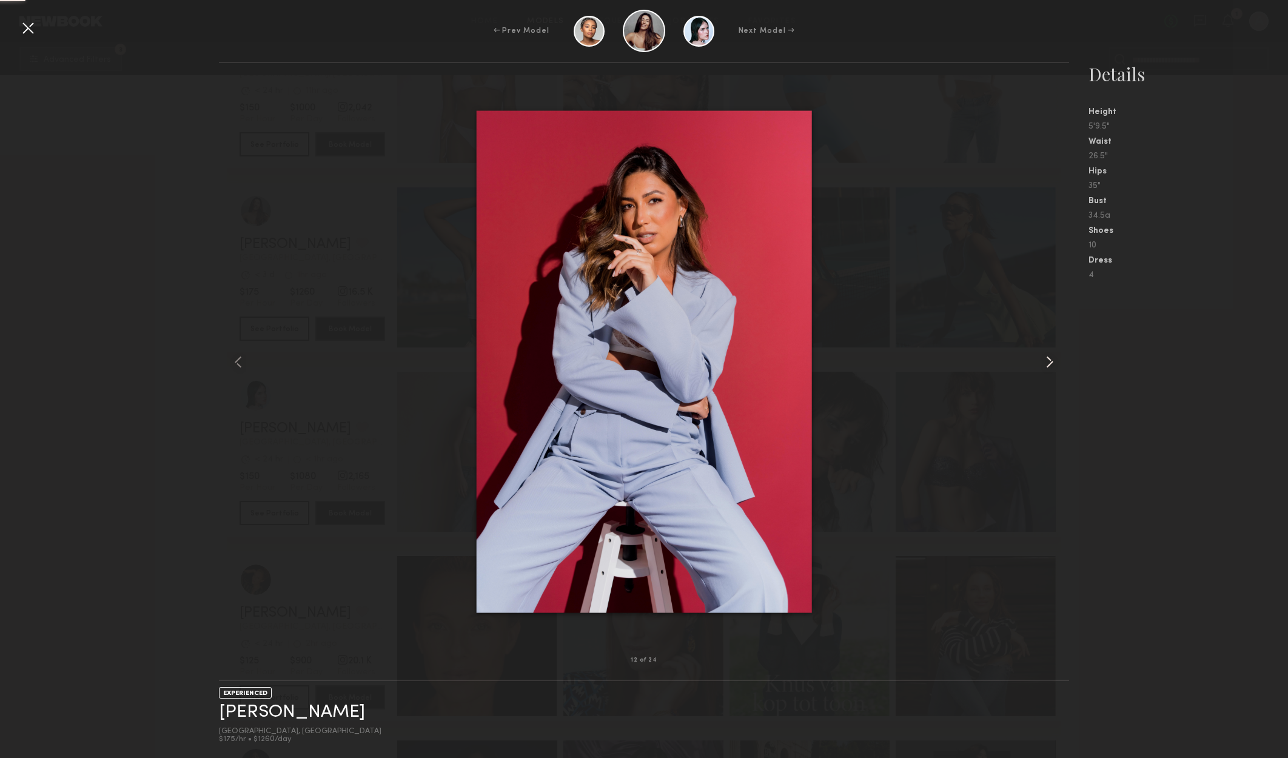
click at [1056, 351] on div at bounding box center [1052, 361] width 34 height 558
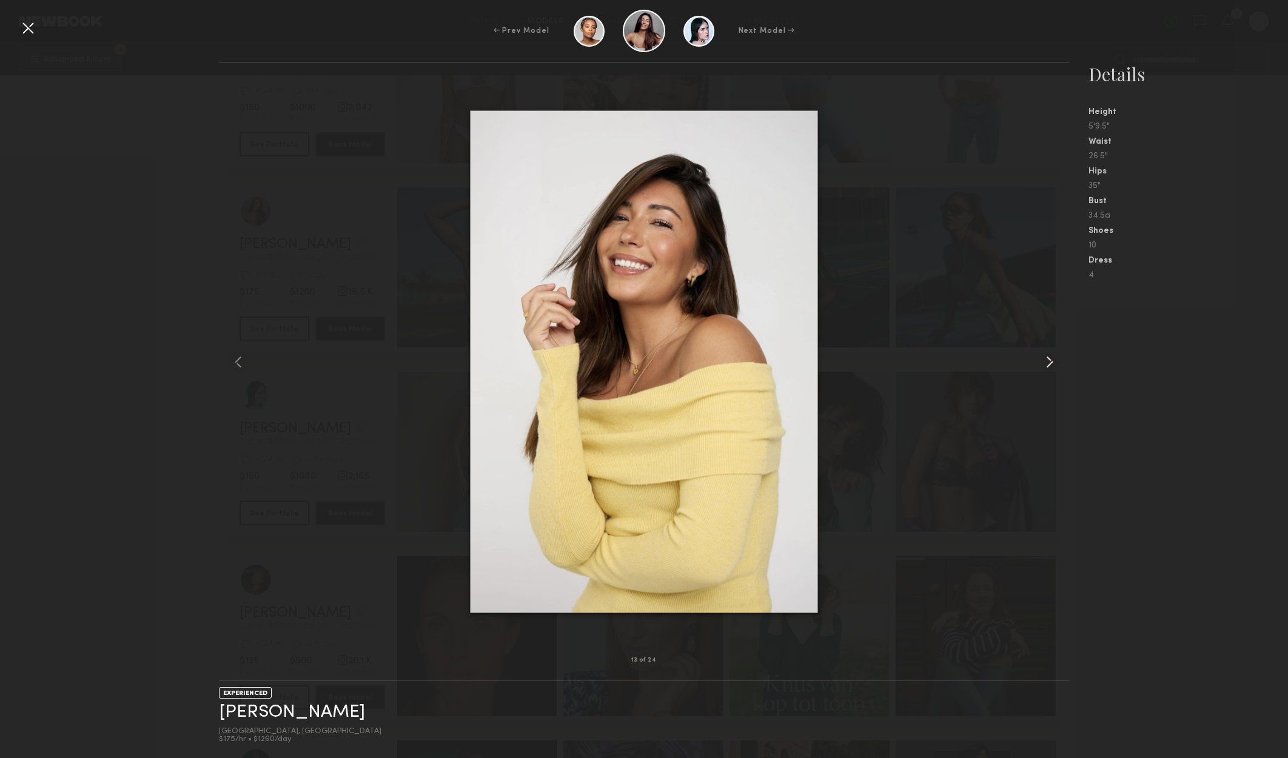
click at [1056, 351] on div at bounding box center [1052, 361] width 34 height 558
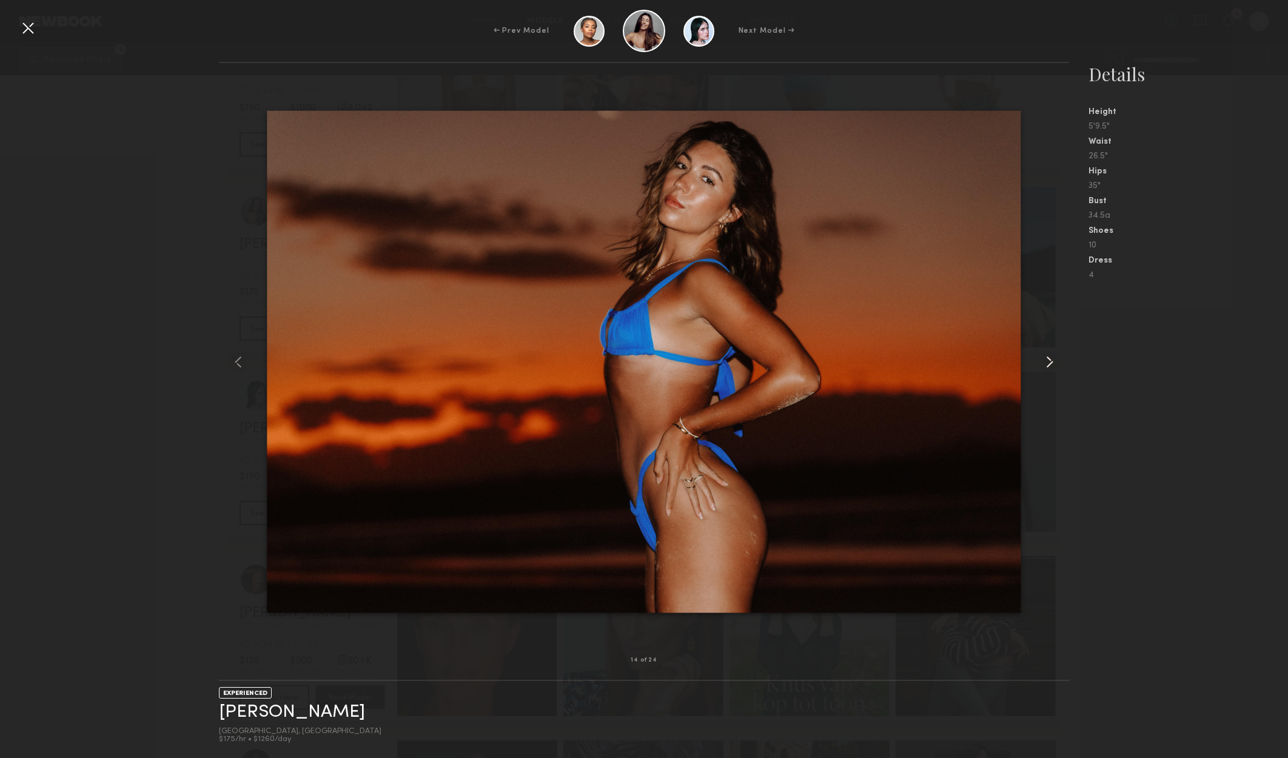
click at [1056, 350] on div at bounding box center [1052, 361] width 34 height 558
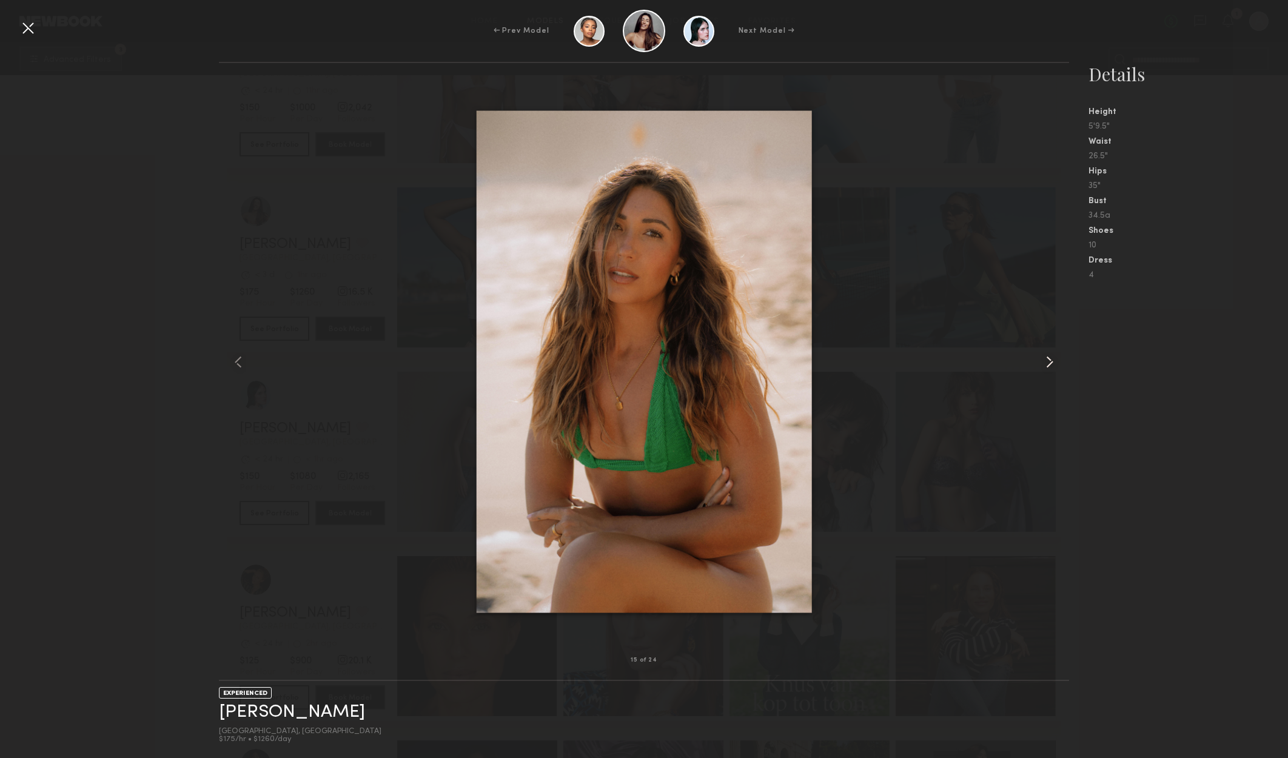
click at [1056, 350] on div at bounding box center [1052, 361] width 34 height 558
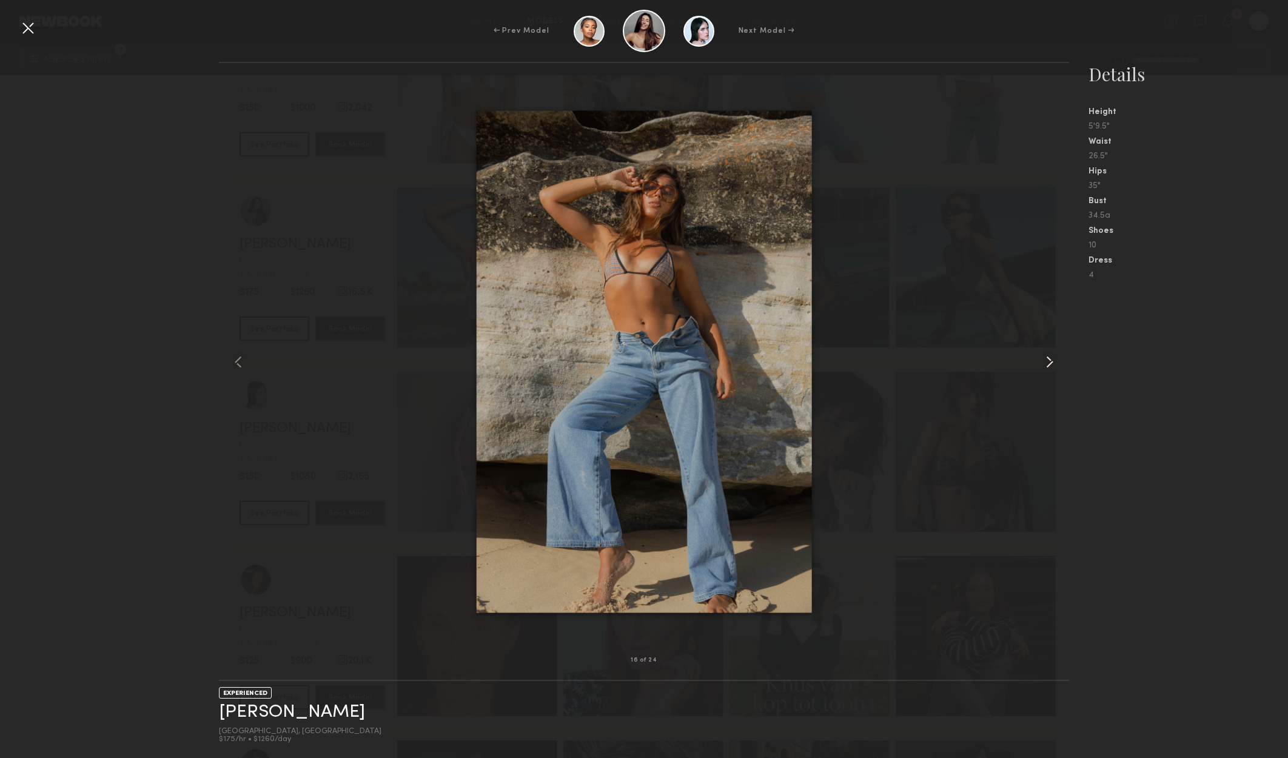
click at [1056, 350] on div at bounding box center [1052, 361] width 34 height 558
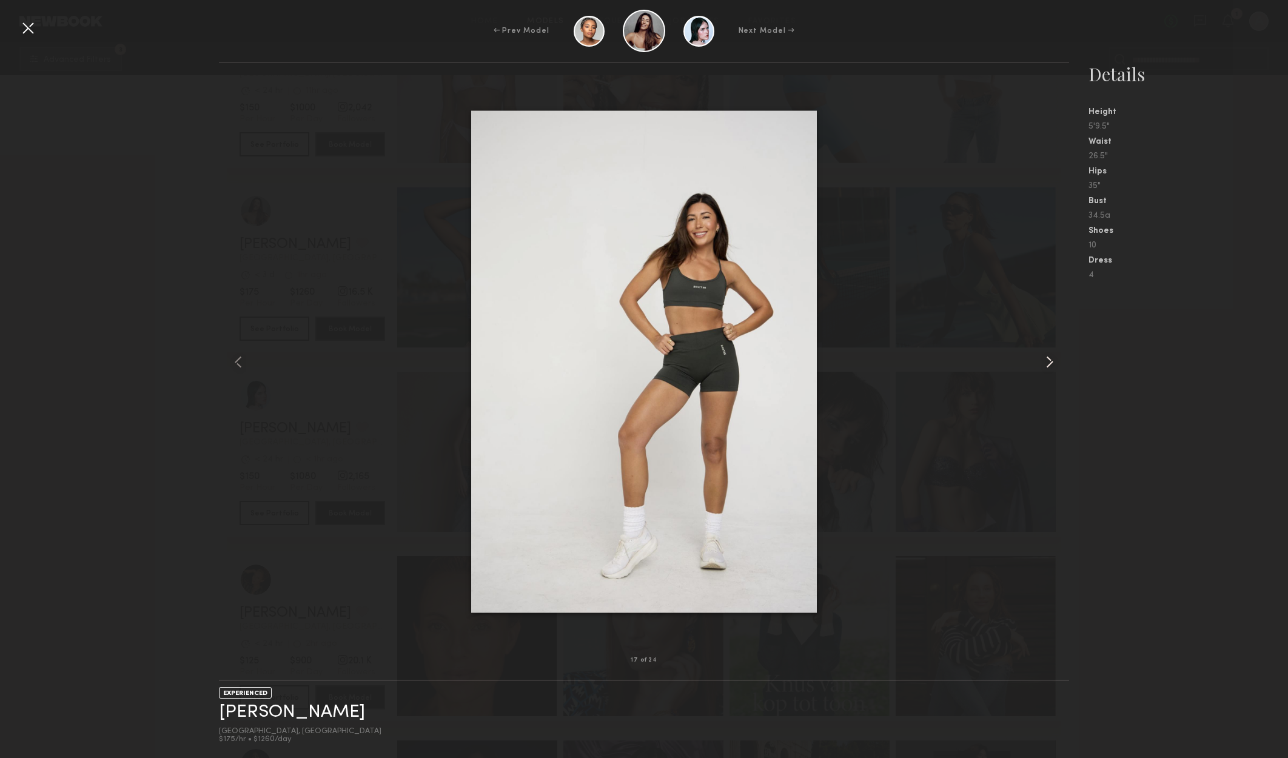
click at [1056, 350] on div at bounding box center [1052, 361] width 34 height 558
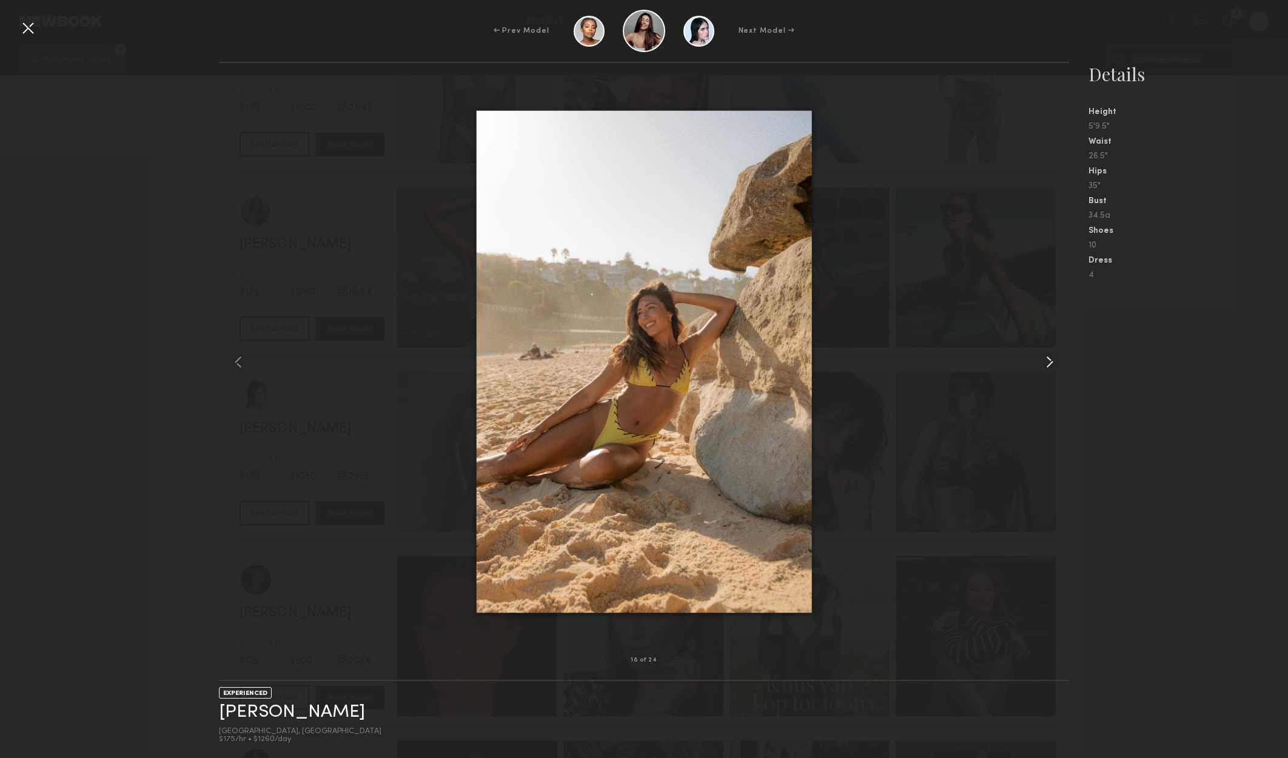
click at [1056, 349] on div at bounding box center [1052, 361] width 34 height 558
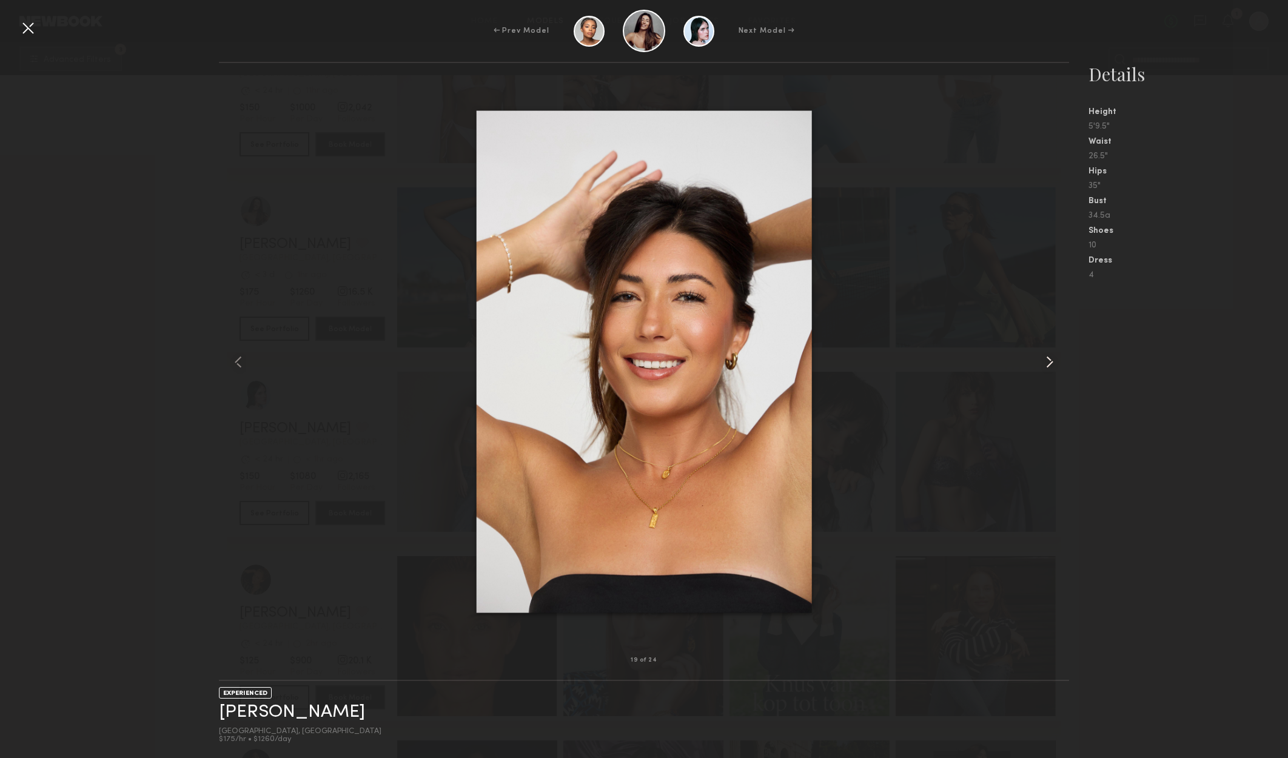
click at [1055, 349] on div at bounding box center [1052, 361] width 34 height 558
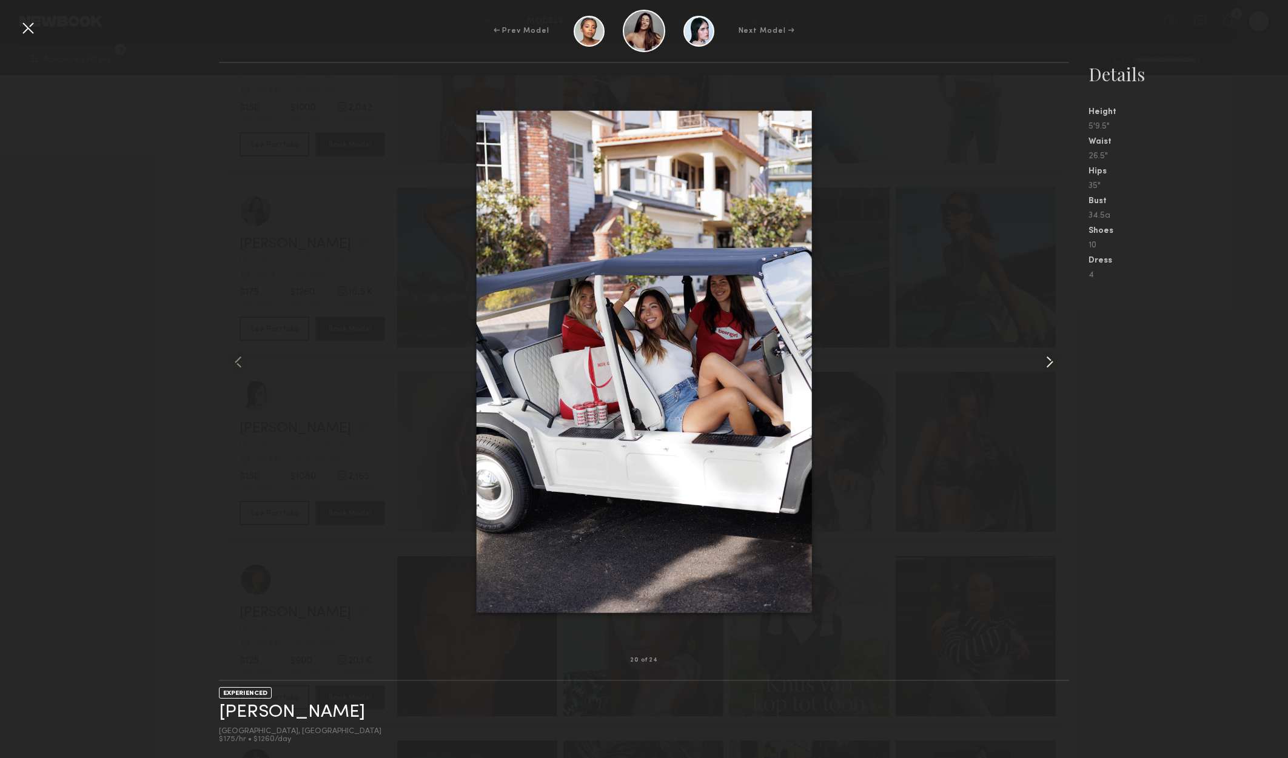
click at [1055, 348] on div at bounding box center [1052, 361] width 34 height 558
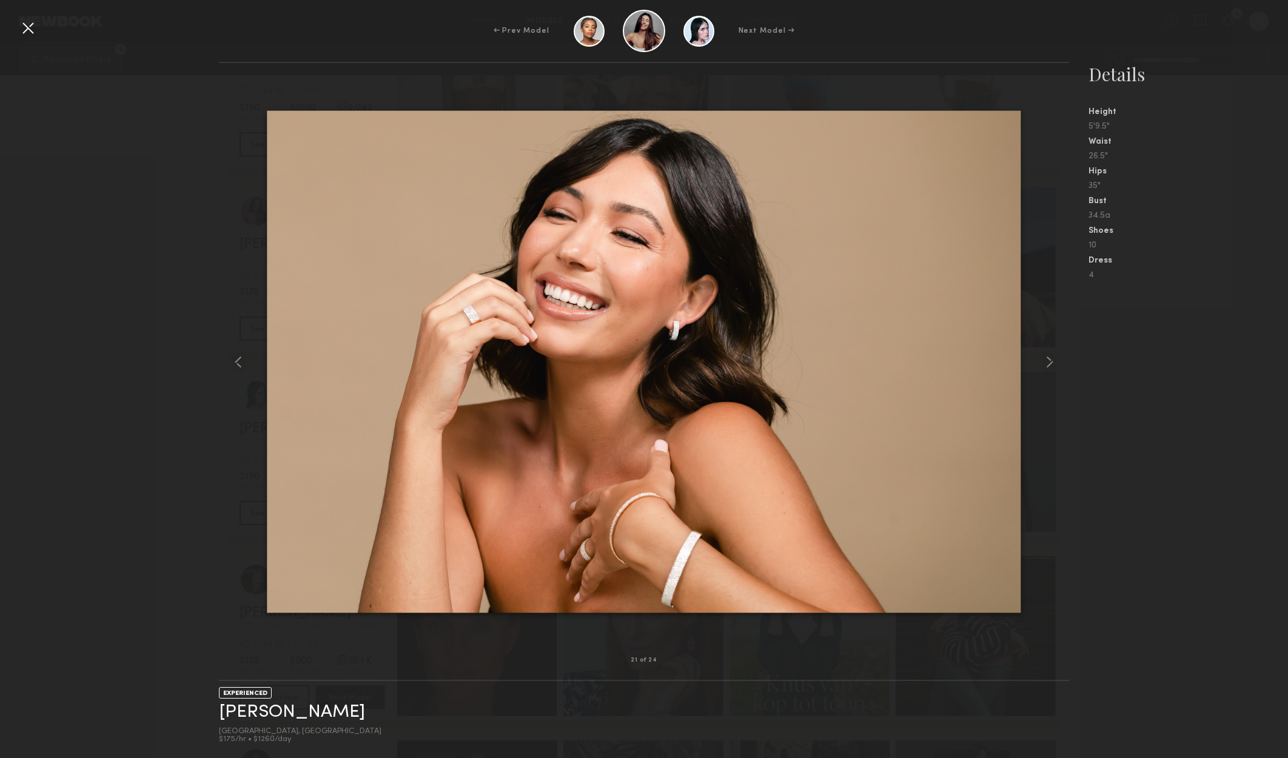
click at [30, 27] on div at bounding box center [27, 27] width 19 height 19
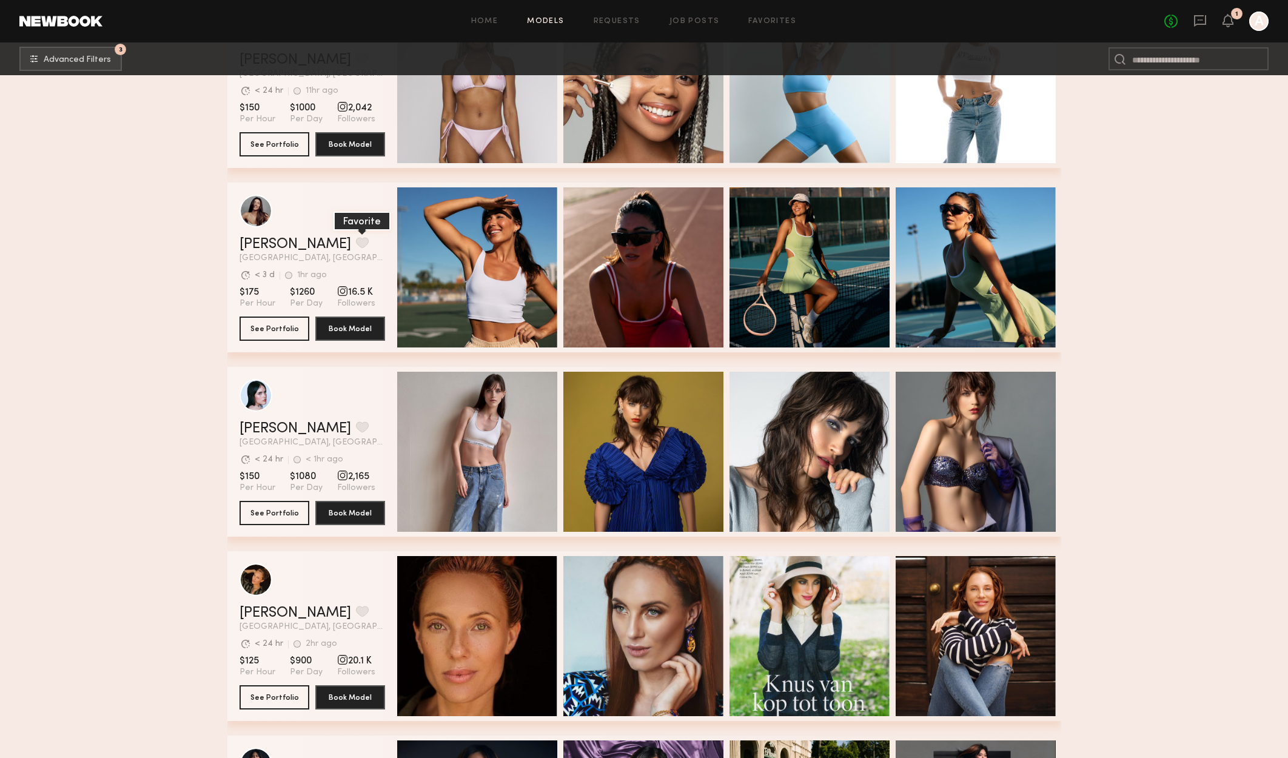
click at [356, 248] on button "grid" at bounding box center [362, 242] width 13 height 11
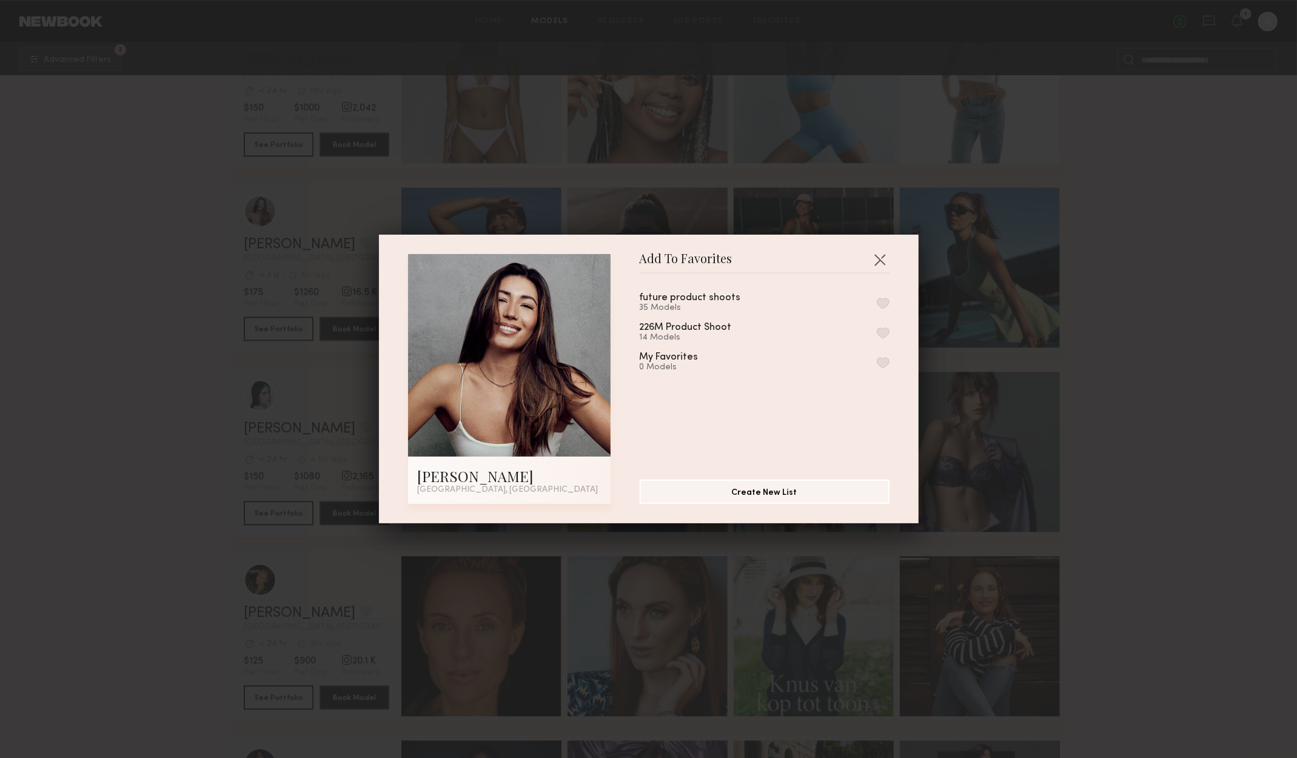
click at [877, 303] on button "button" at bounding box center [883, 303] width 13 height 11
click at [870, 261] on button "button" at bounding box center [879, 259] width 19 height 19
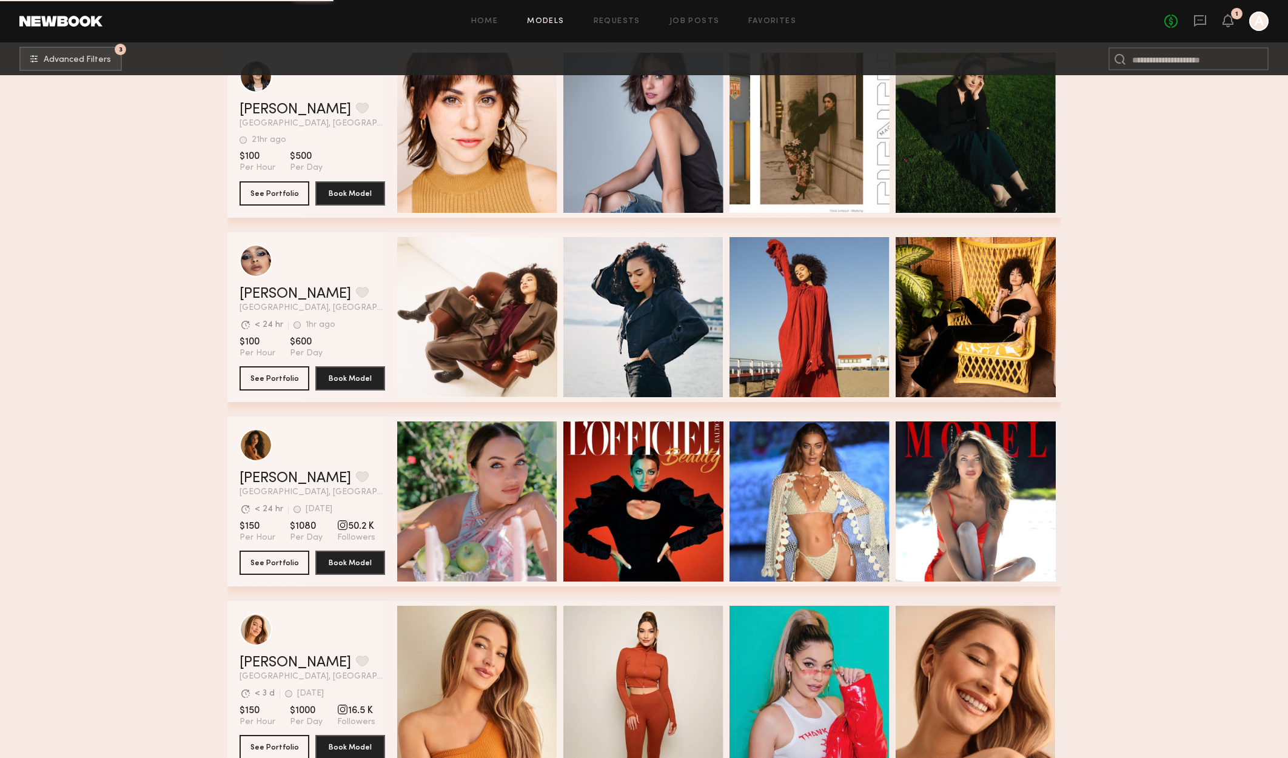
scroll to position [30523, 0]
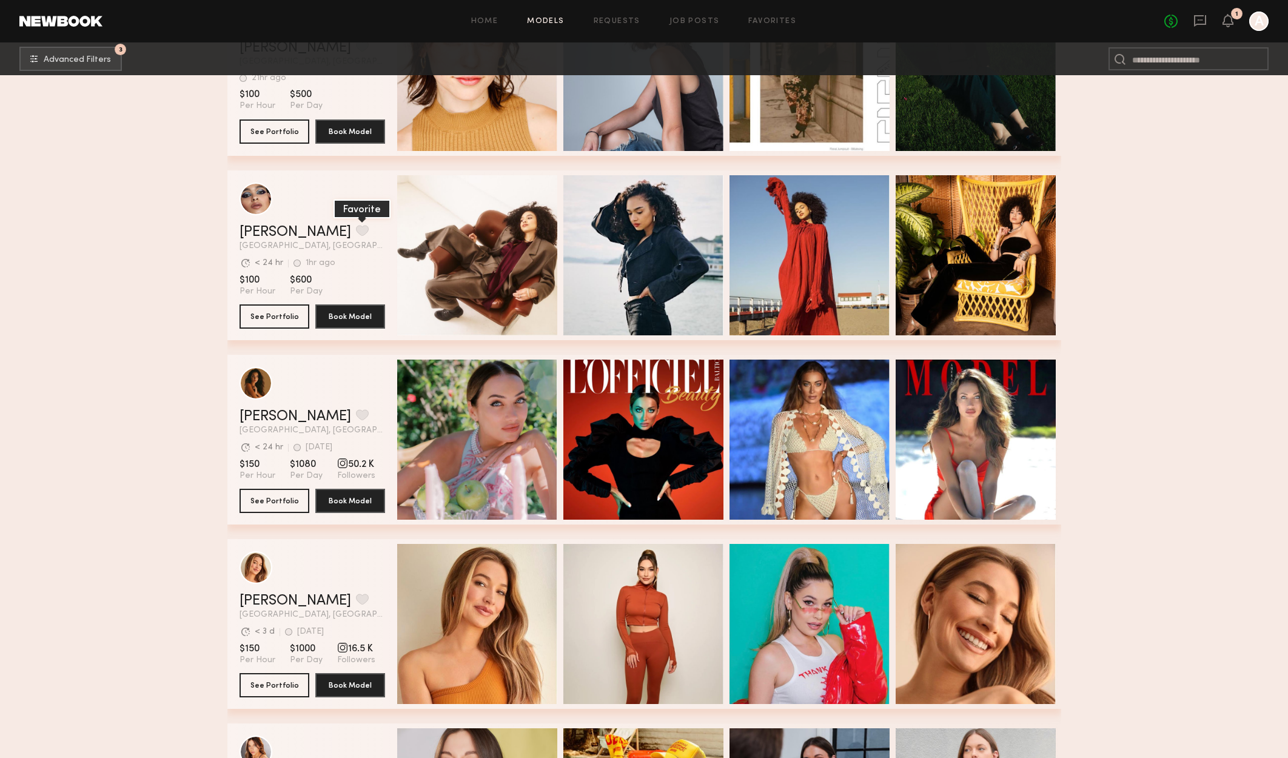
click at [356, 234] on button "grid" at bounding box center [362, 230] width 13 height 11
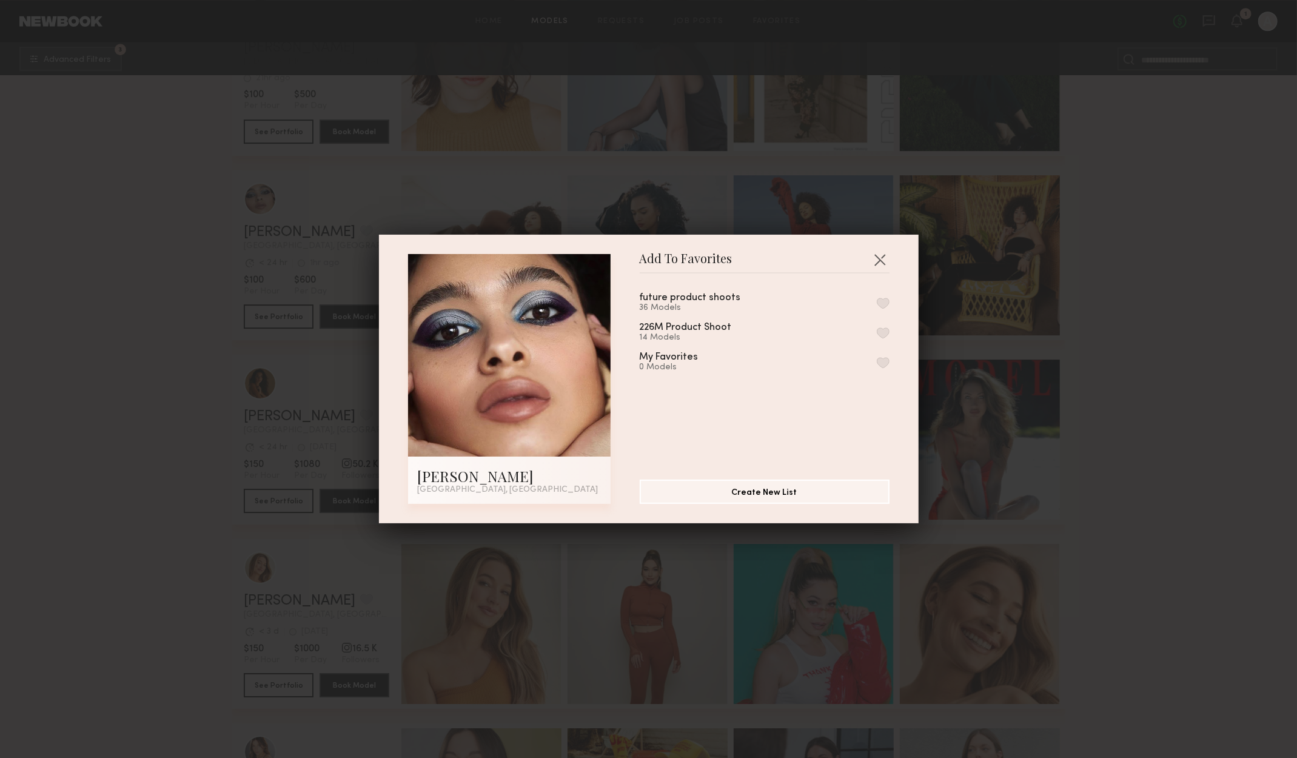
click at [877, 300] on button "button" at bounding box center [883, 303] width 13 height 11
click at [870, 259] on button "button" at bounding box center [879, 259] width 19 height 19
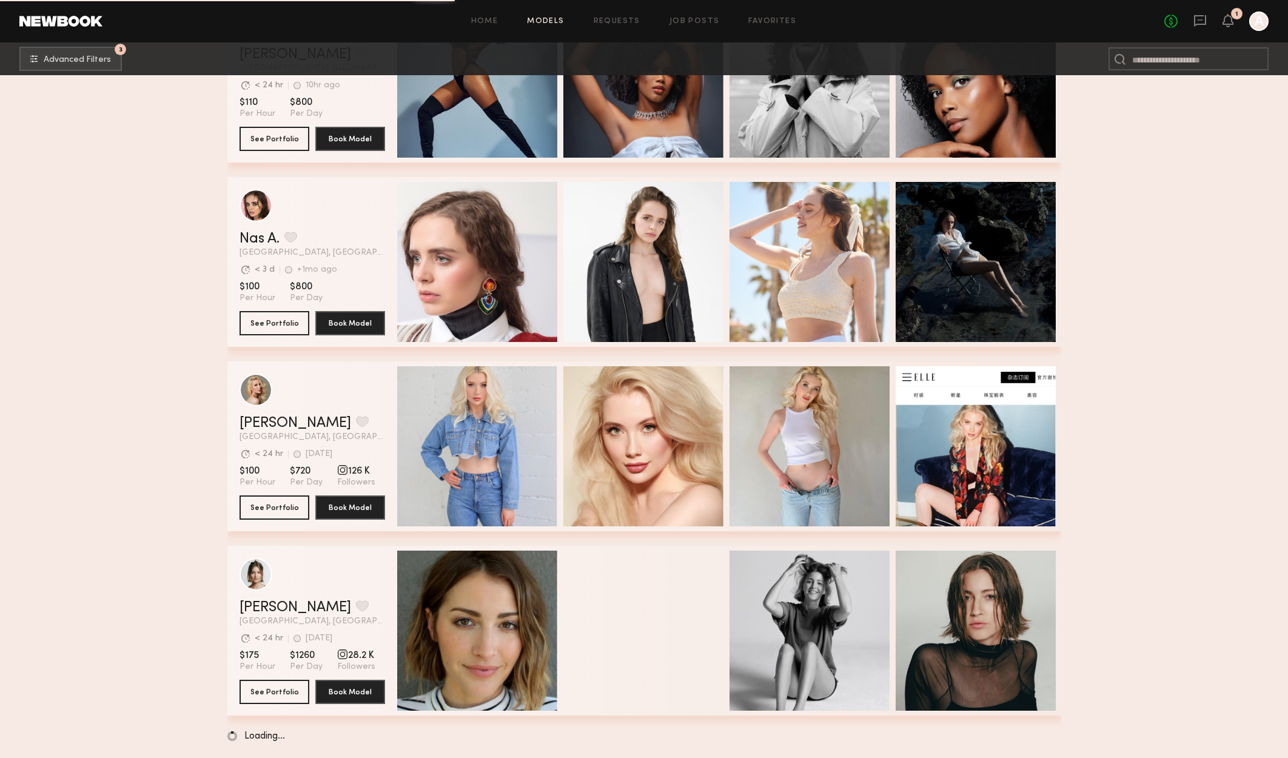
scroll to position [32734, 0]
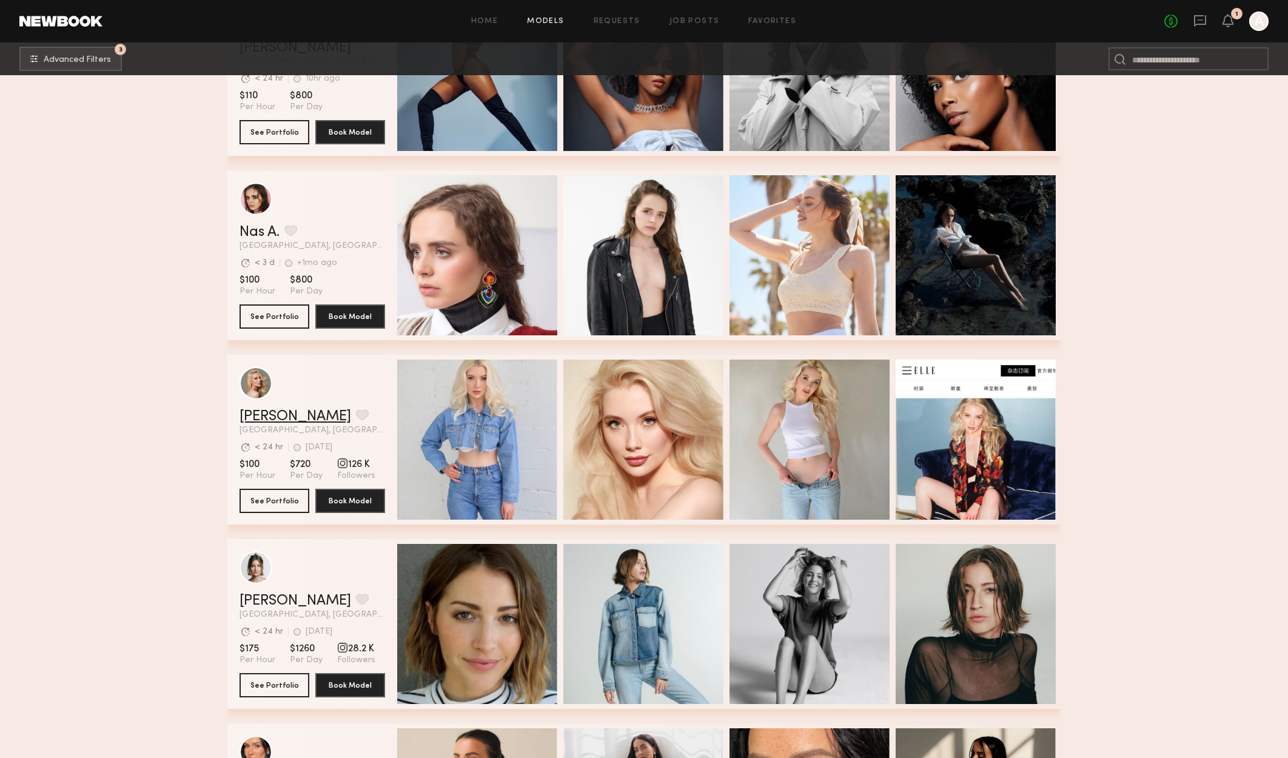
click at [290, 419] on link "Rachel W." at bounding box center [295, 416] width 112 height 15
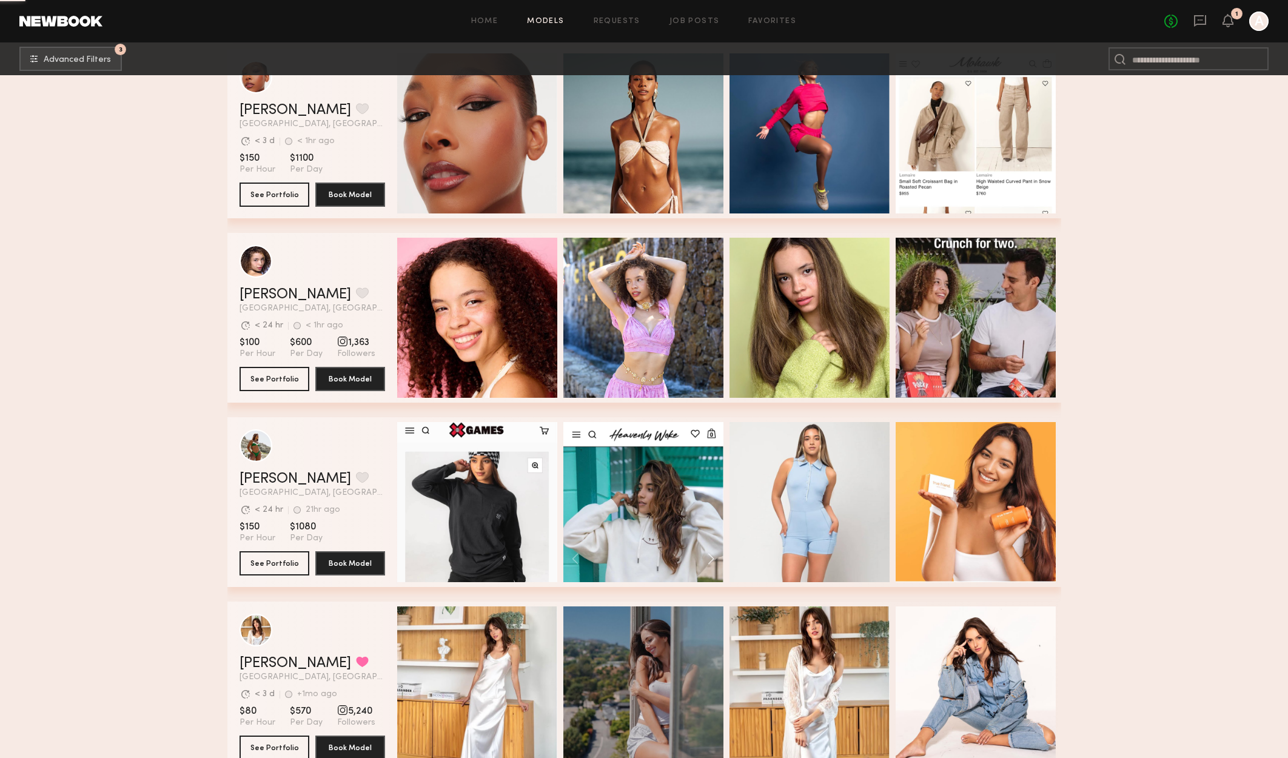
scroll to position [34553, 0]
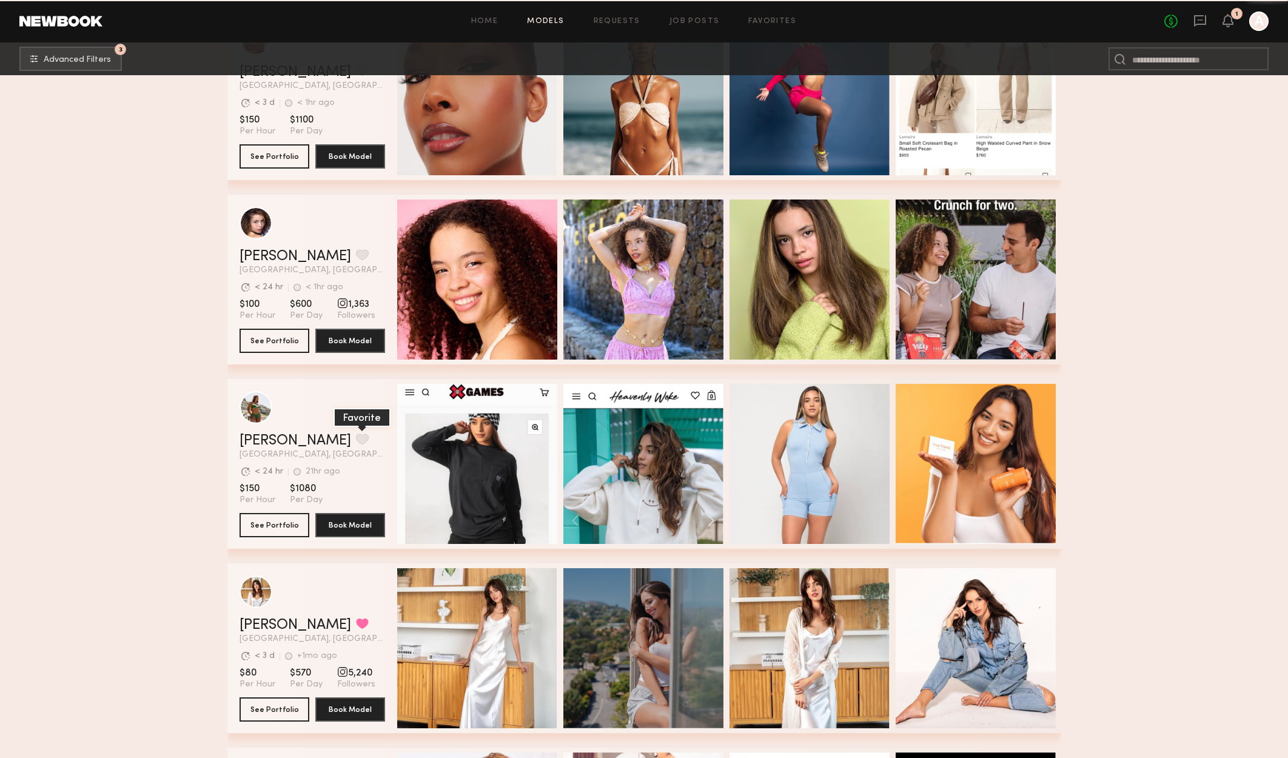
click at [356, 440] on button "grid" at bounding box center [362, 438] width 13 height 11
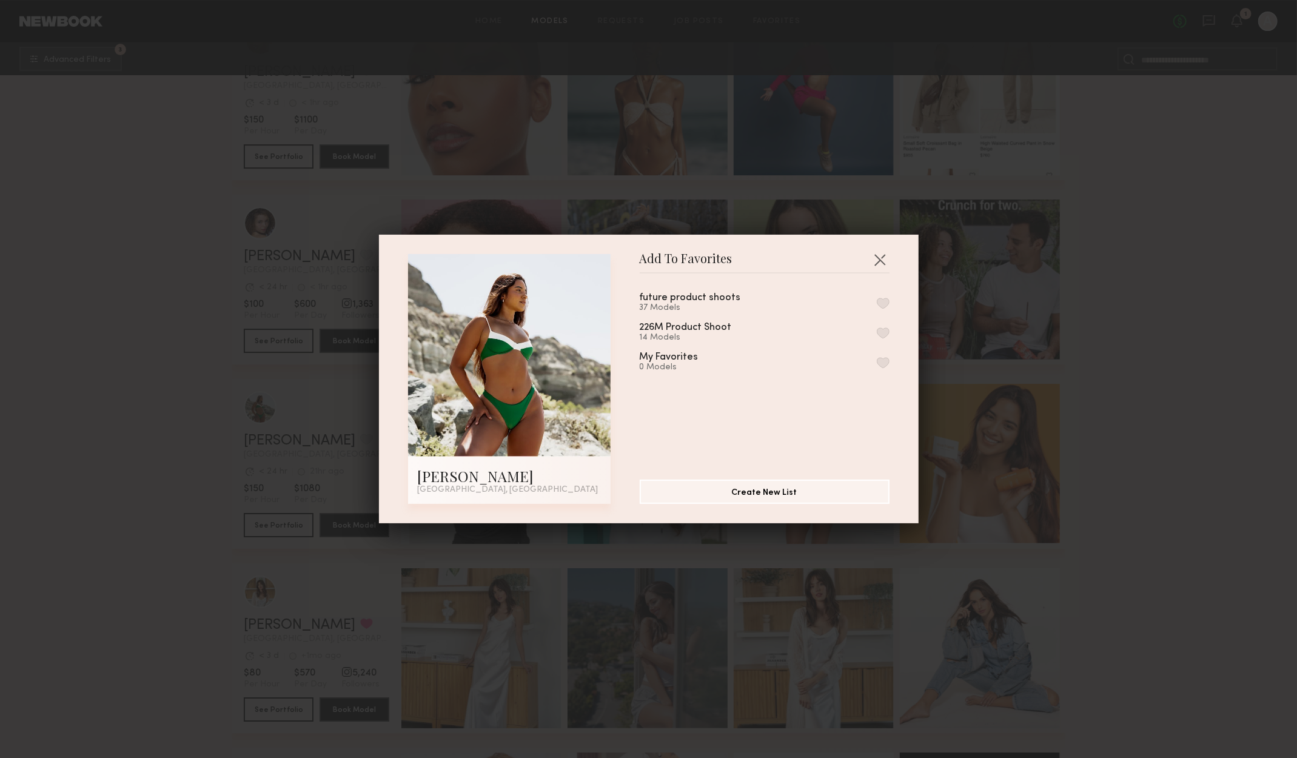
click at [877, 299] on button "button" at bounding box center [883, 303] width 13 height 11
click at [1219, 355] on div "Add To Favorites Alexxa E. Los Angeles, CA Add To Favorites future product shoo…" at bounding box center [648, 379] width 1297 height 758
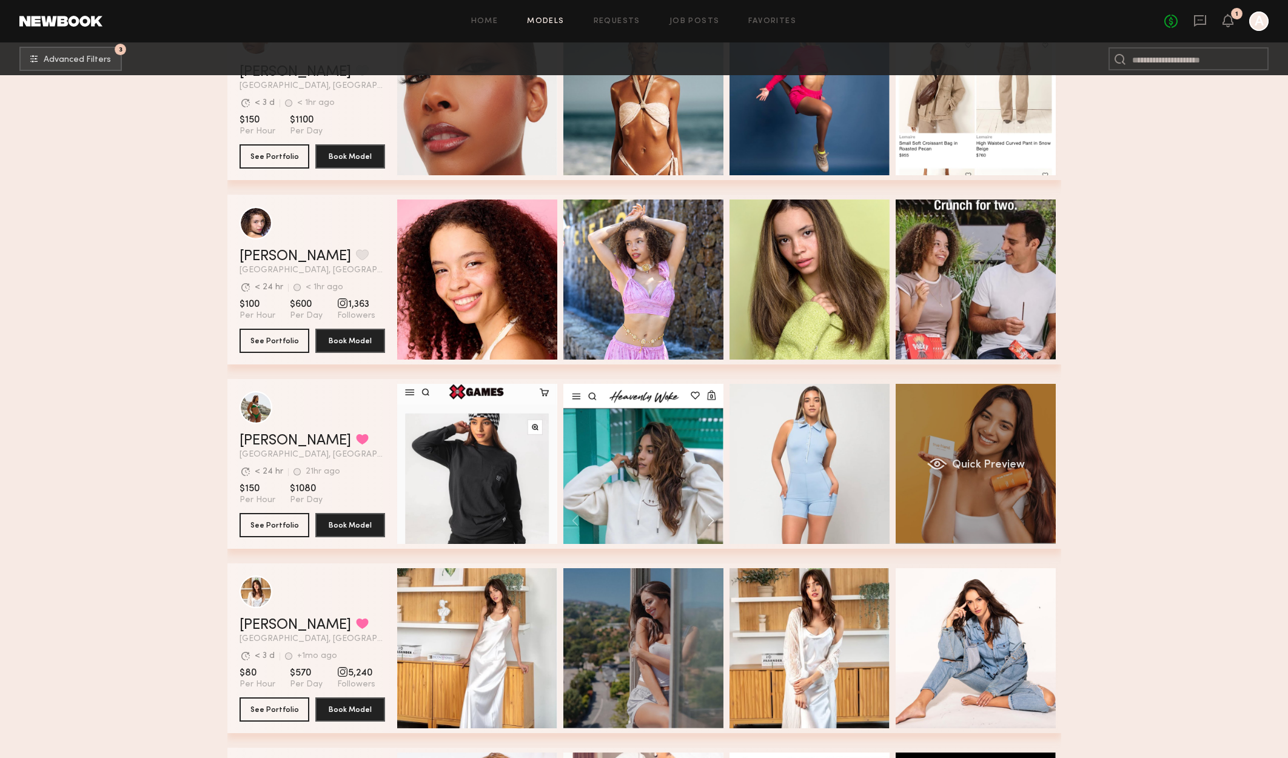
click at [1018, 429] on div "Quick Preview" at bounding box center [975, 464] width 160 height 160
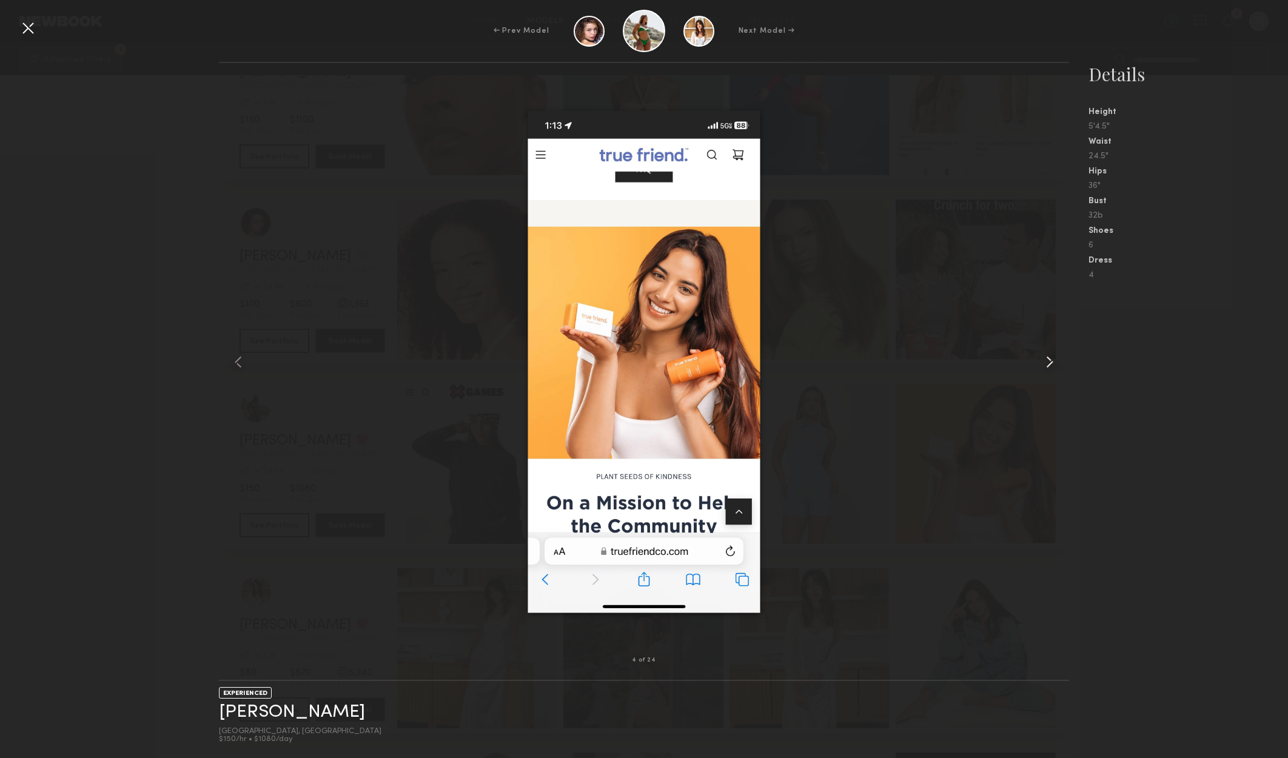
click at [1037, 360] on div at bounding box center [1052, 361] width 34 height 558
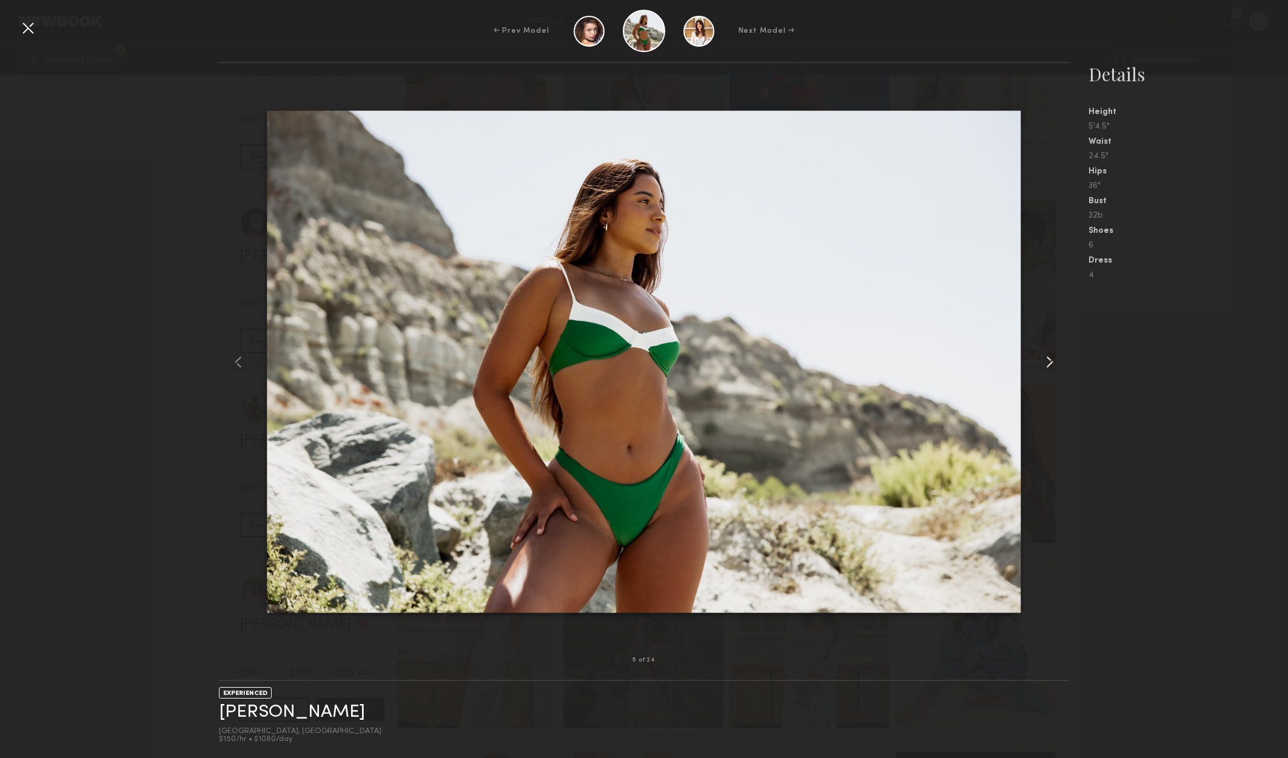
click at [1037, 359] on div at bounding box center [1052, 361] width 34 height 558
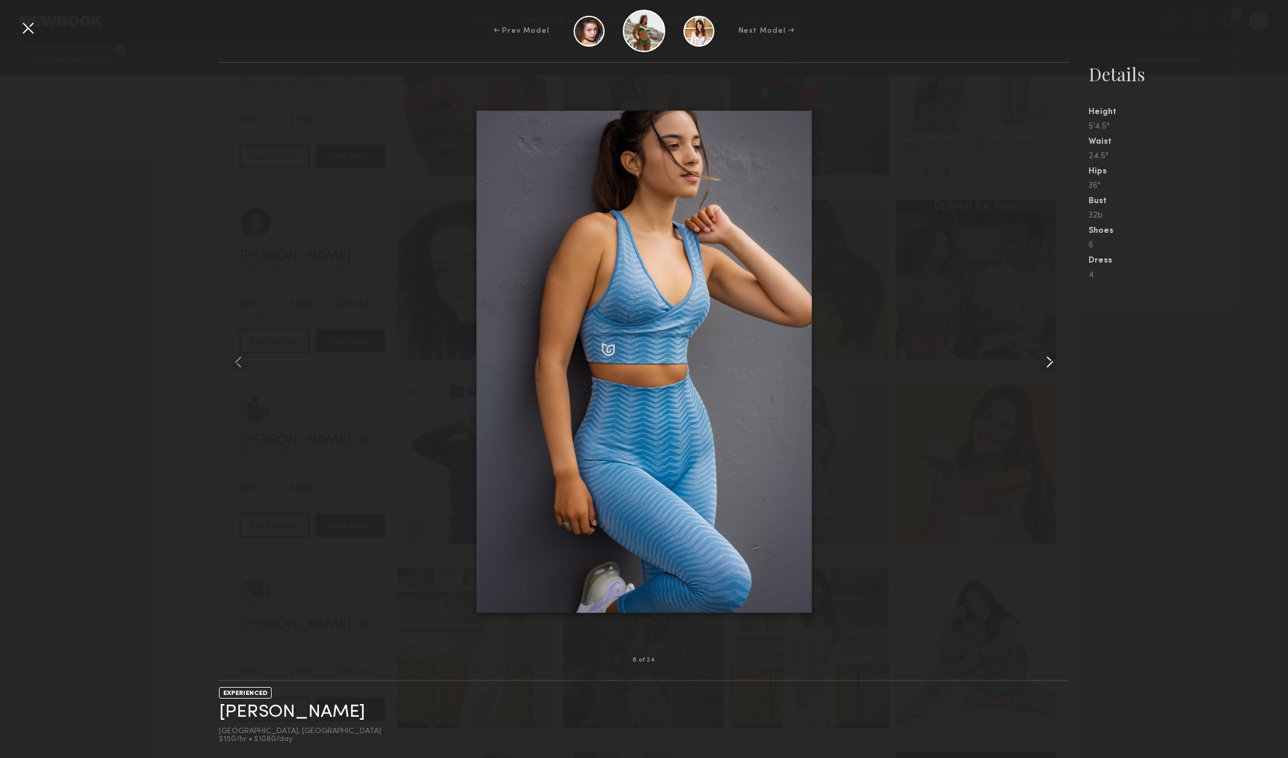
click at [1037, 359] on div at bounding box center [1052, 361] width 34 height 558
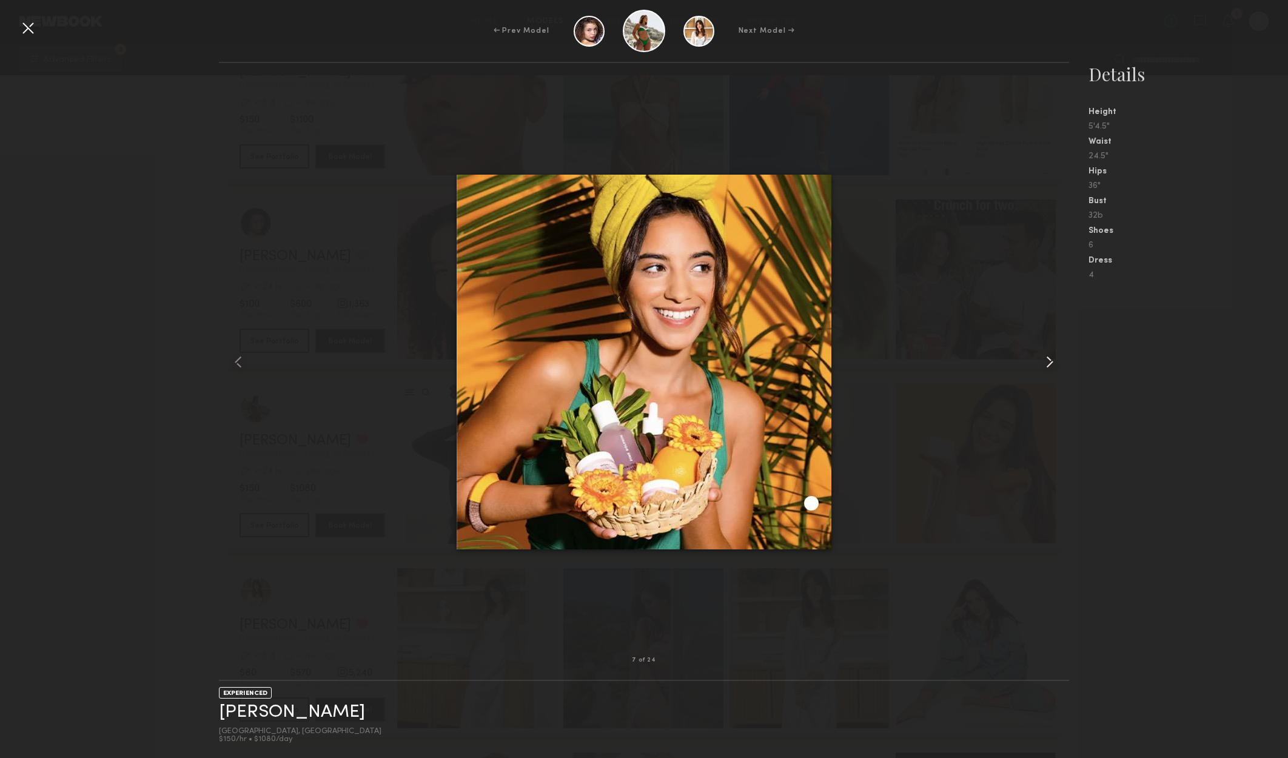
click at [1037, 359] on div at bounding box center [1052, 361] width 34 height 558
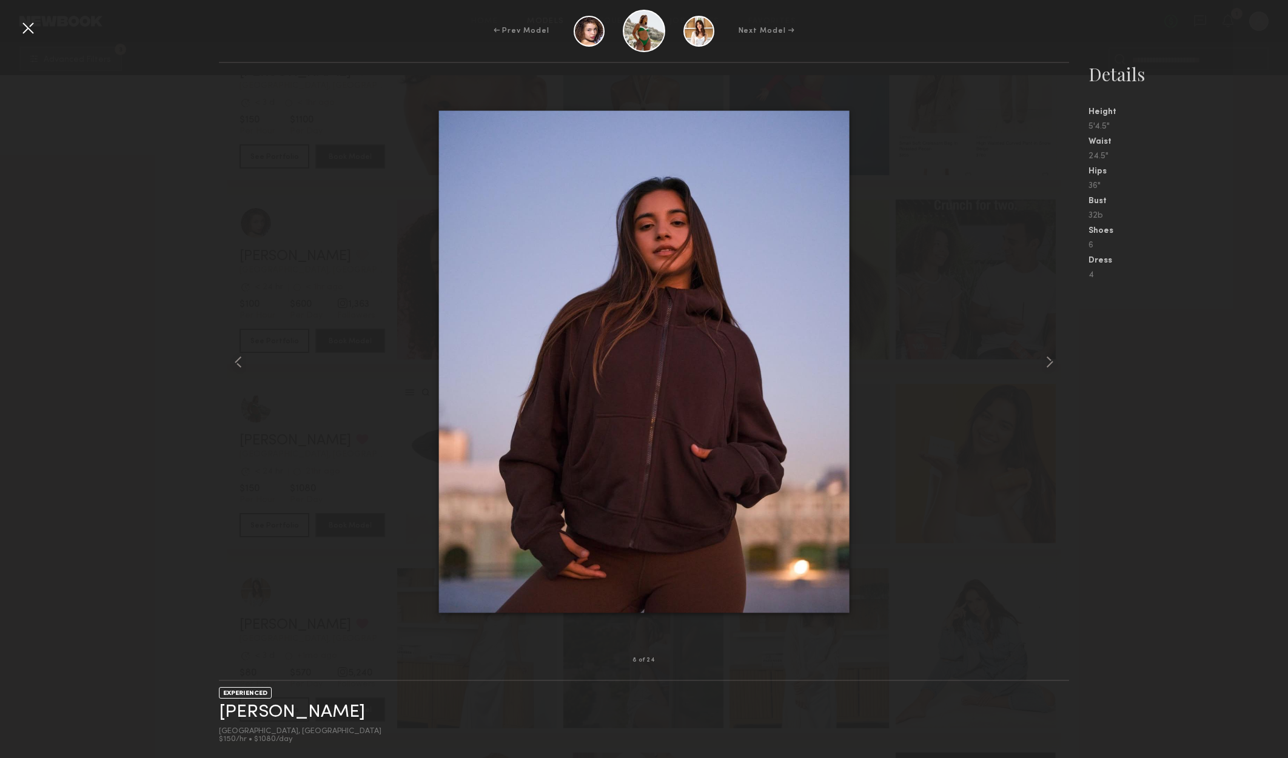
click at [1029, 355] on div at bounding box center [644, 361] width 850 height 558
click at [1048, 360] on common-icon at bounding box center [1049, 361] width 19 height 19
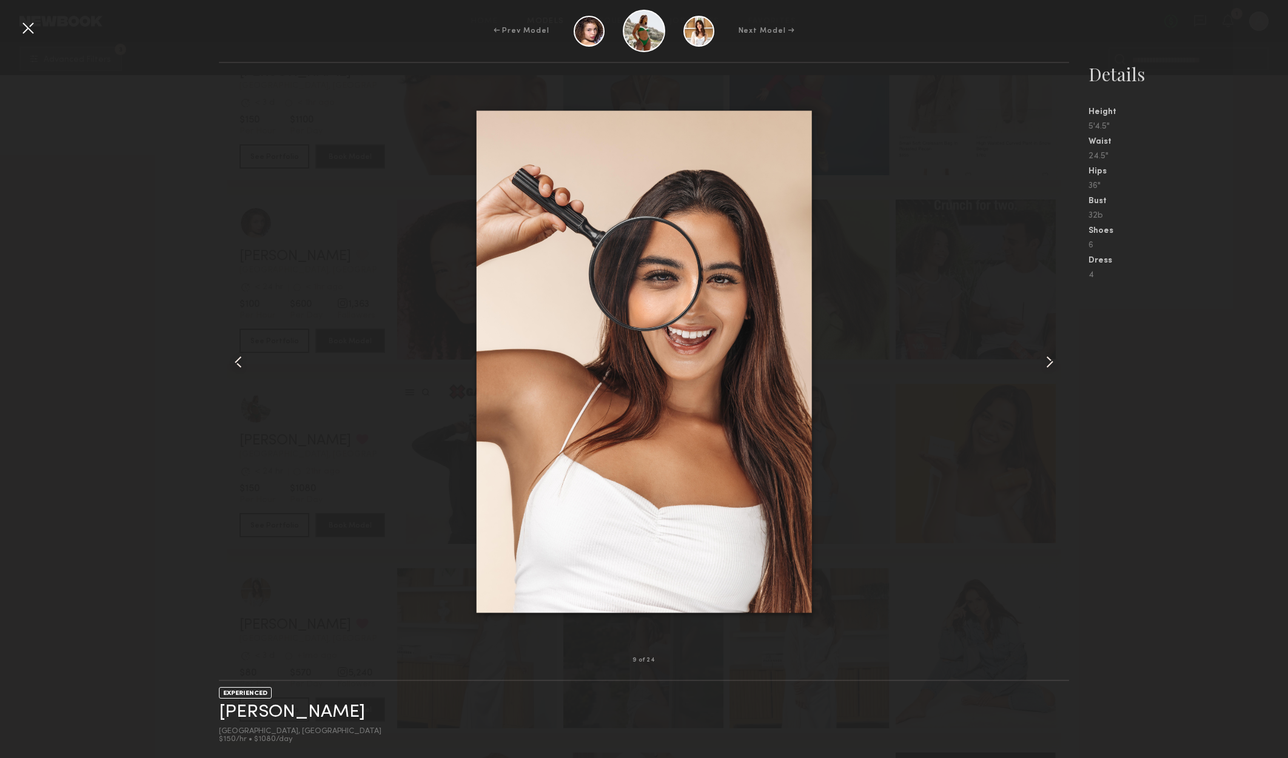
click at [1048, 360] on common-icon at bounding box center [1049, 361] width 19 height 19
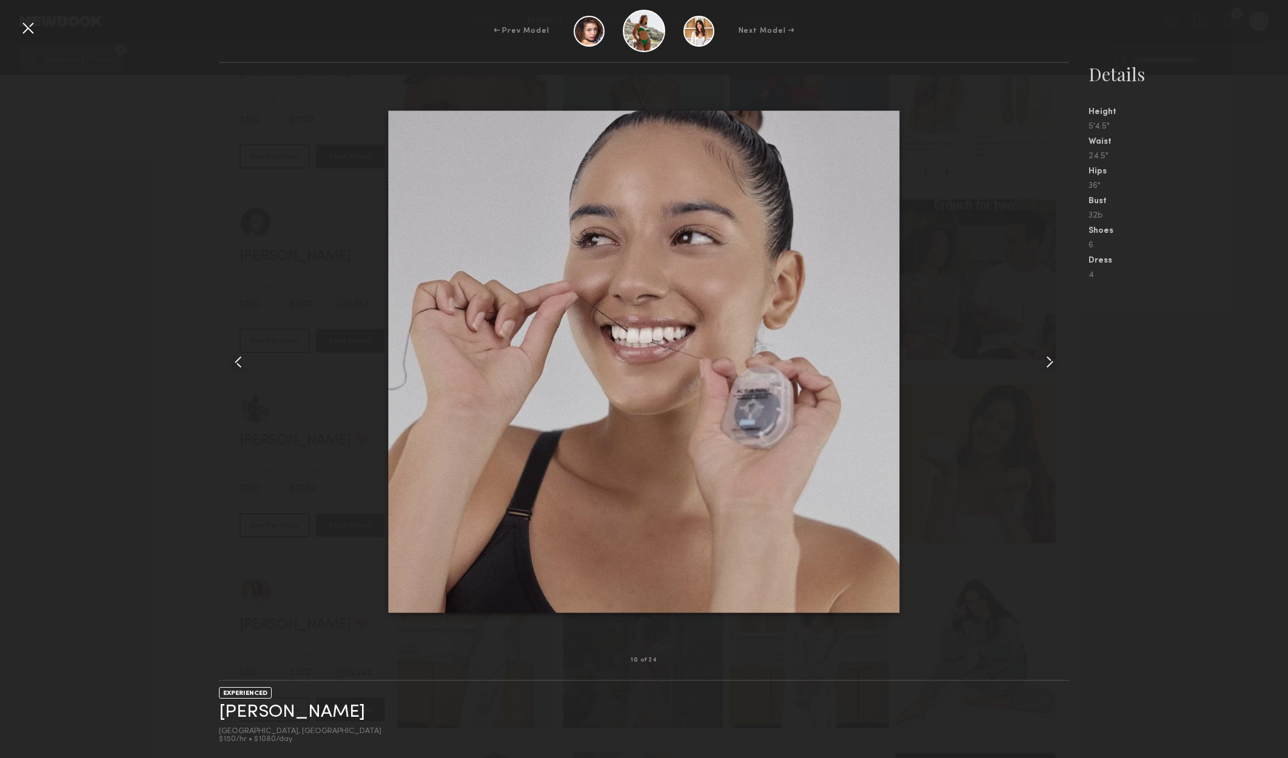
click at [1048, 360] on common-icon at bounding box center [1049, 361] width 19 height 19
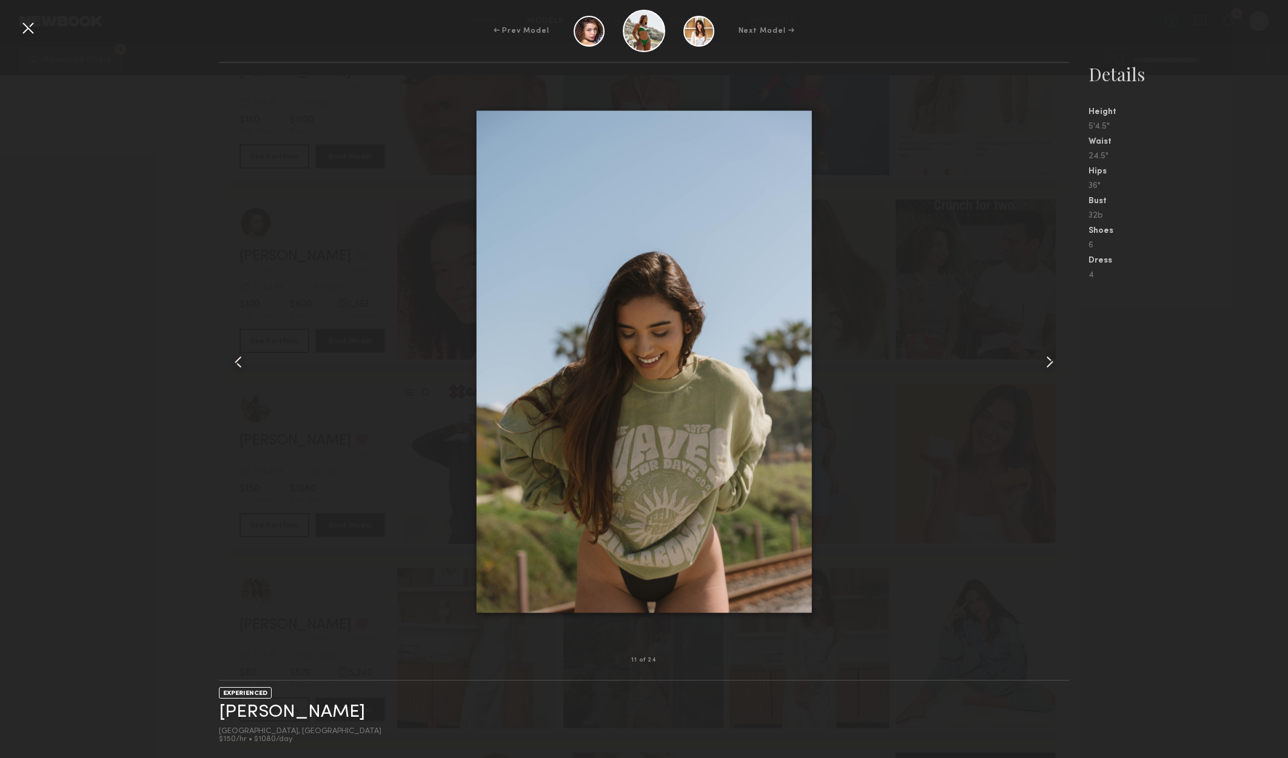
click at [1048, 360] on common-icon at bounding box center [1049, 361] width 19 height 19
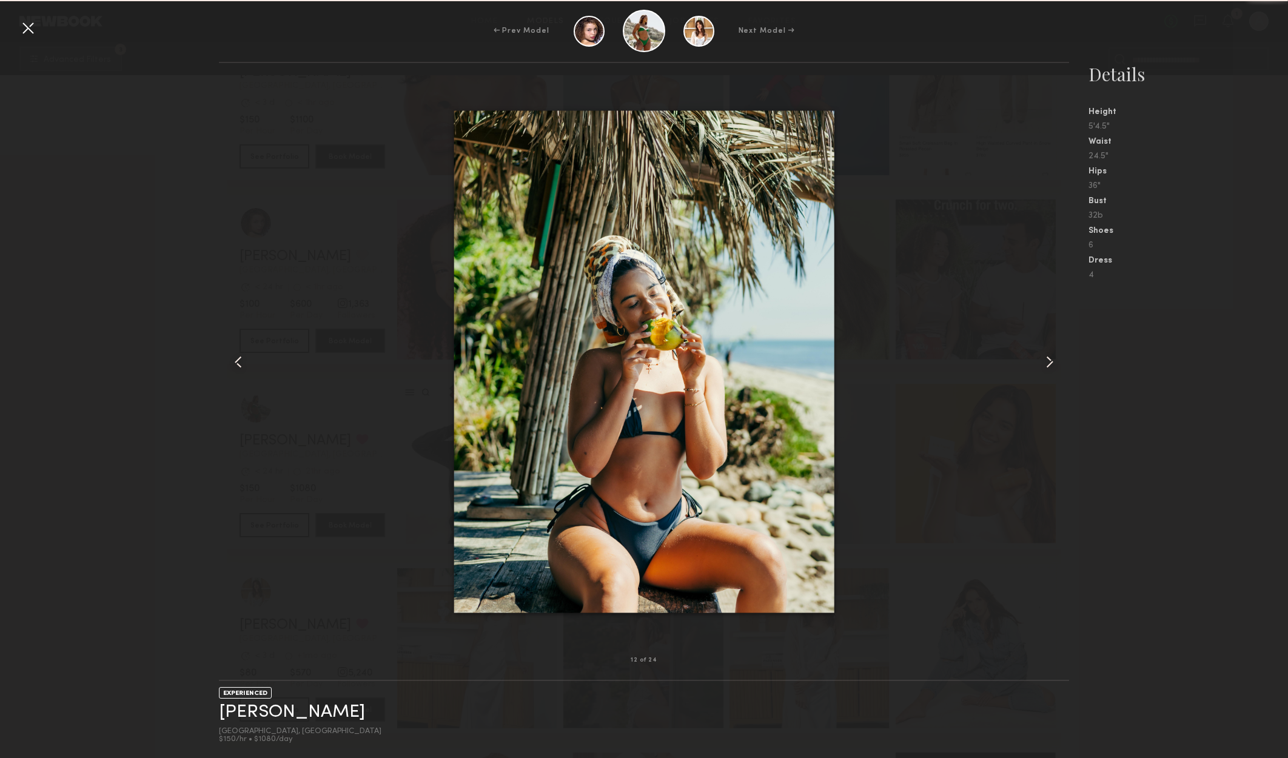
click at [1048, 357] on common-icon at bounding box center [1049, 361] width 19 height 19
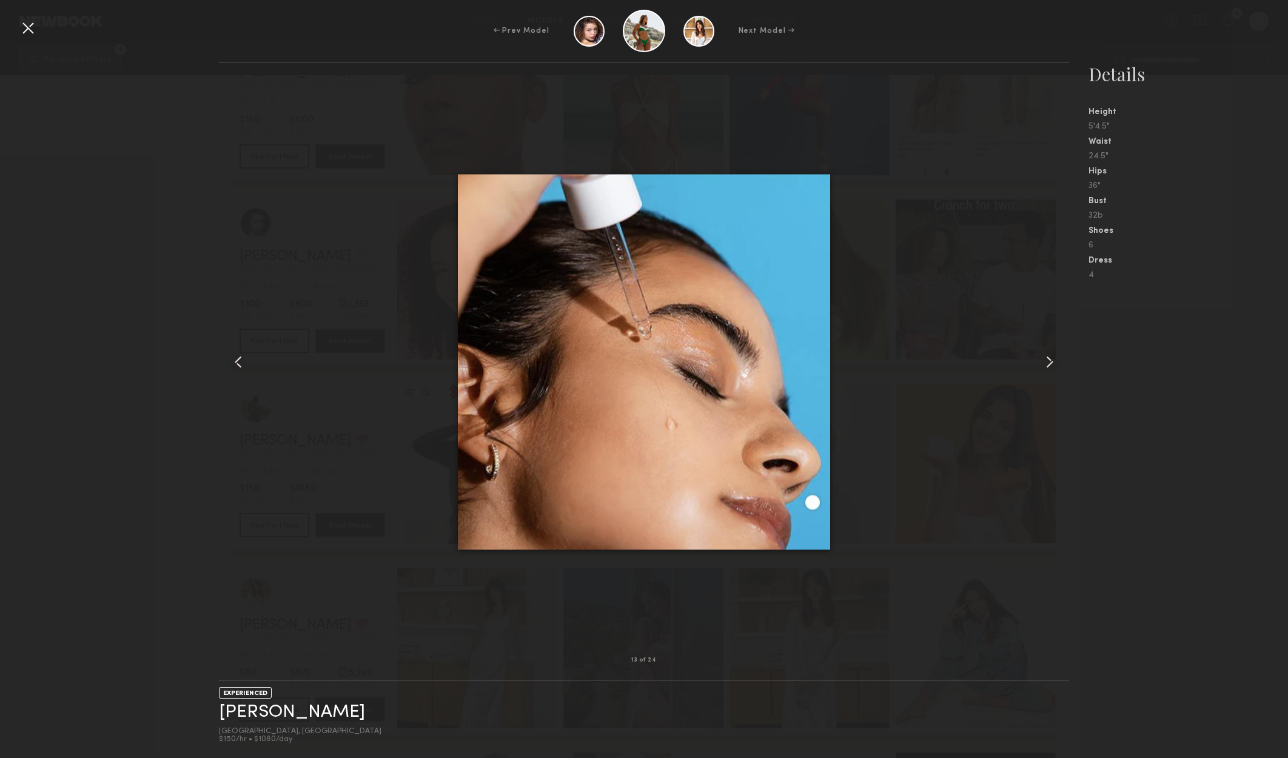
click at [1048, 357] on common-icon at bounding box center [1049, 361] width 19 height 19
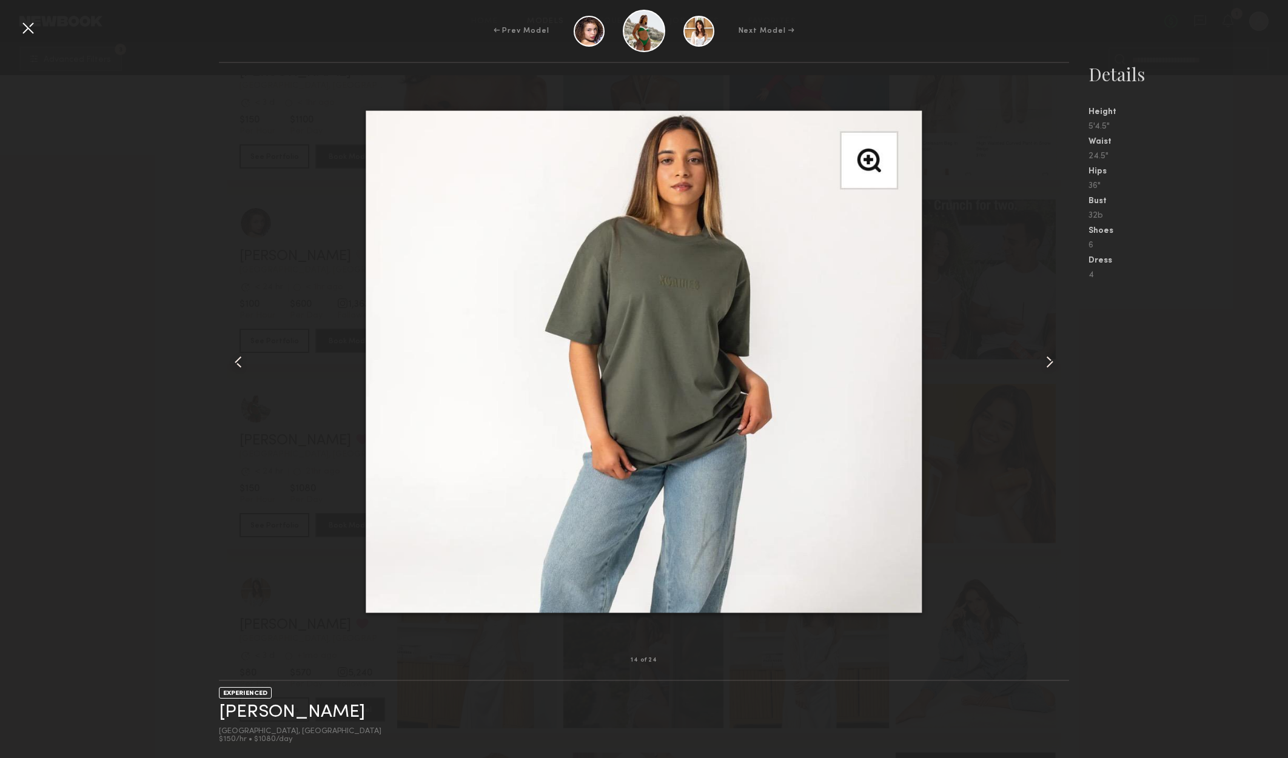
click at [1045, 355] on common-icon at bounding box center [1049, 361] width 19 height 19
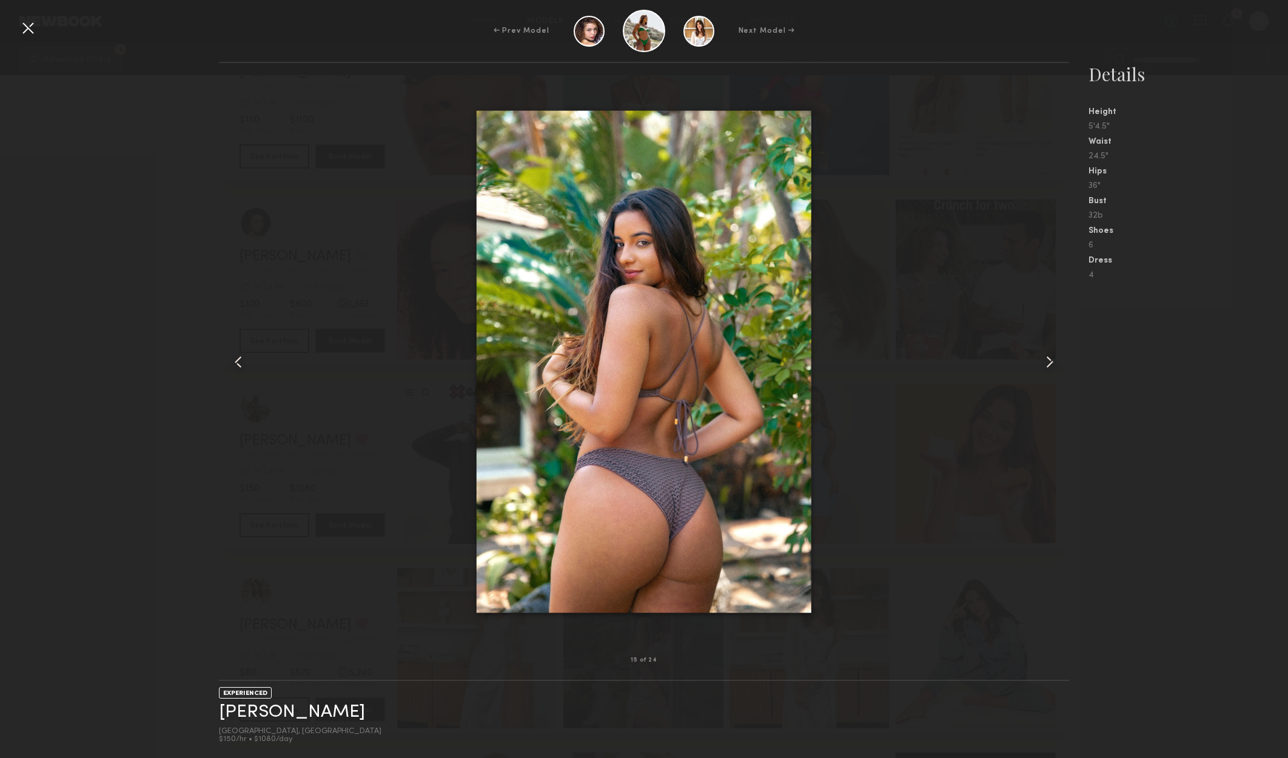
click at [1044, 353] on common-icon at bounding box center [1049, 361] width 19 height 19
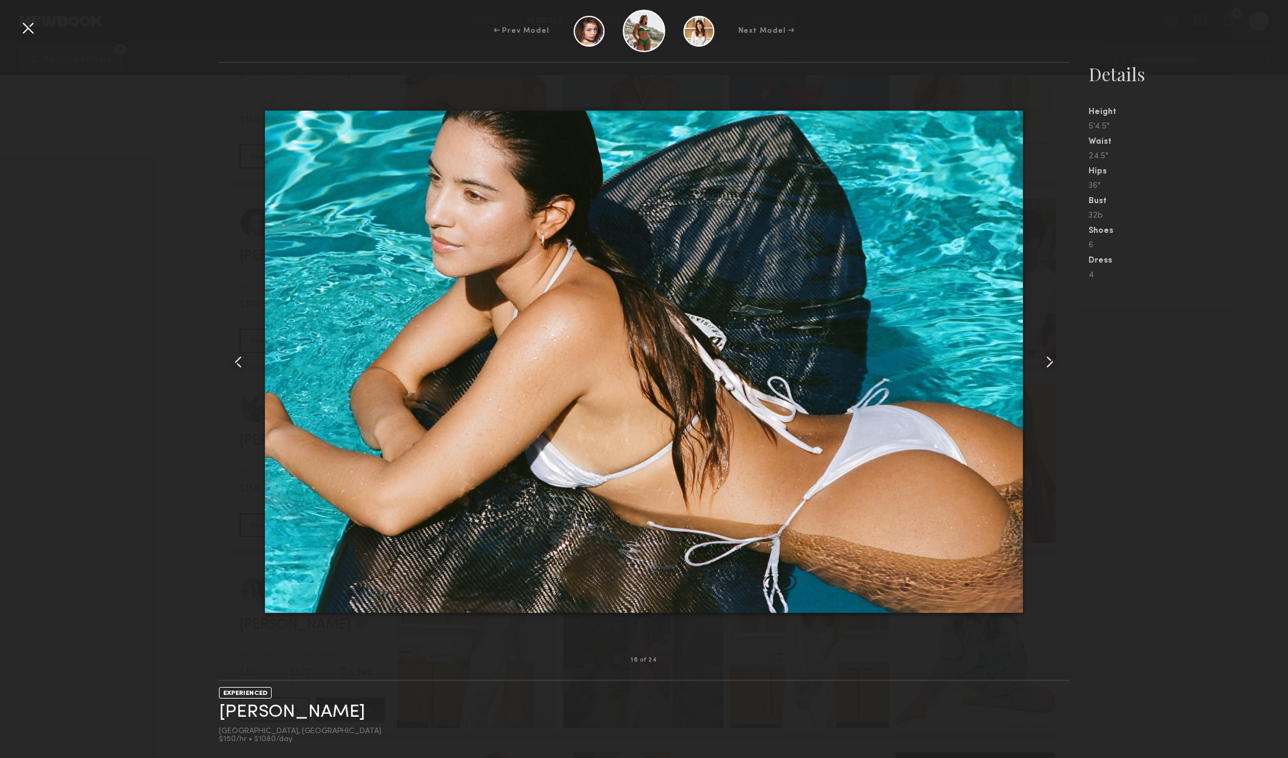
click at [1044, 353] on common-icon at bounding box center [1049, 361] width 19 height 19
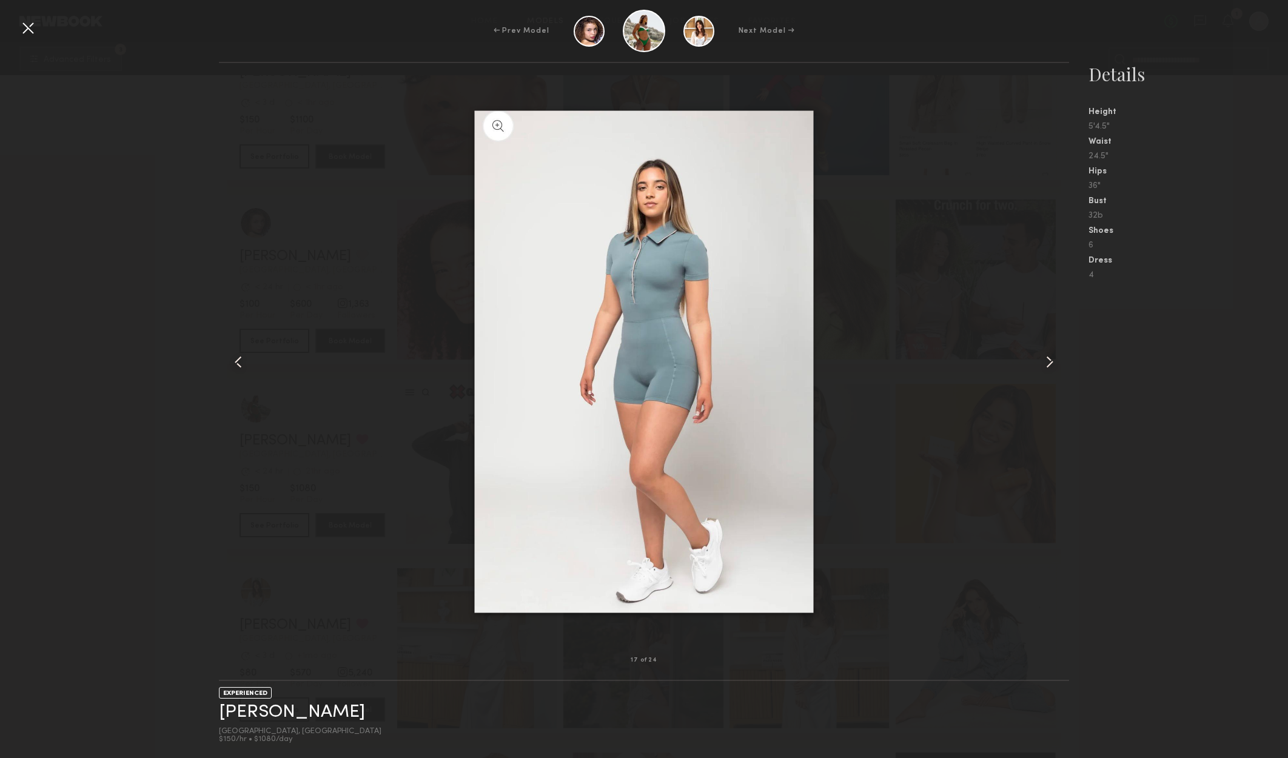
click at [1044, 353] on common-icon at bounding box center [1049, 361] width 19 height 19
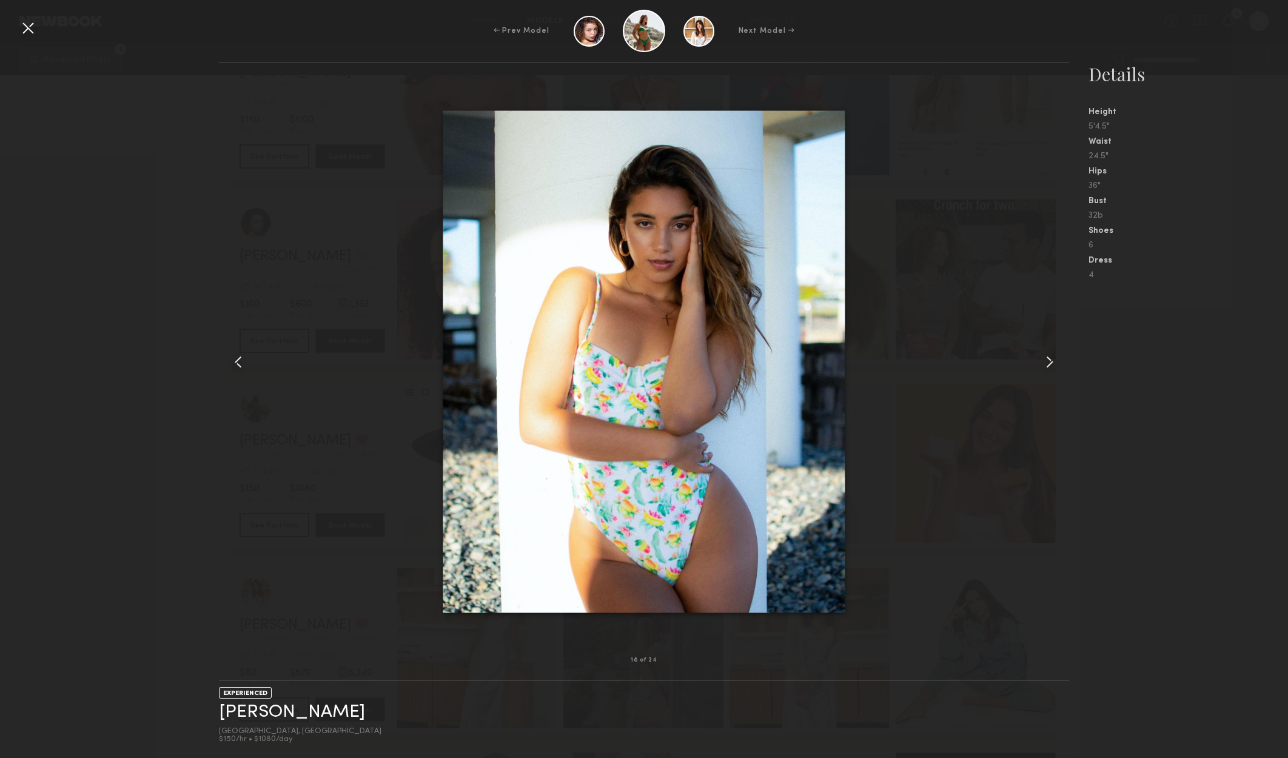
click at [1043, 352] on common-icon at bounding box center [1049, 361] width 19 height 19
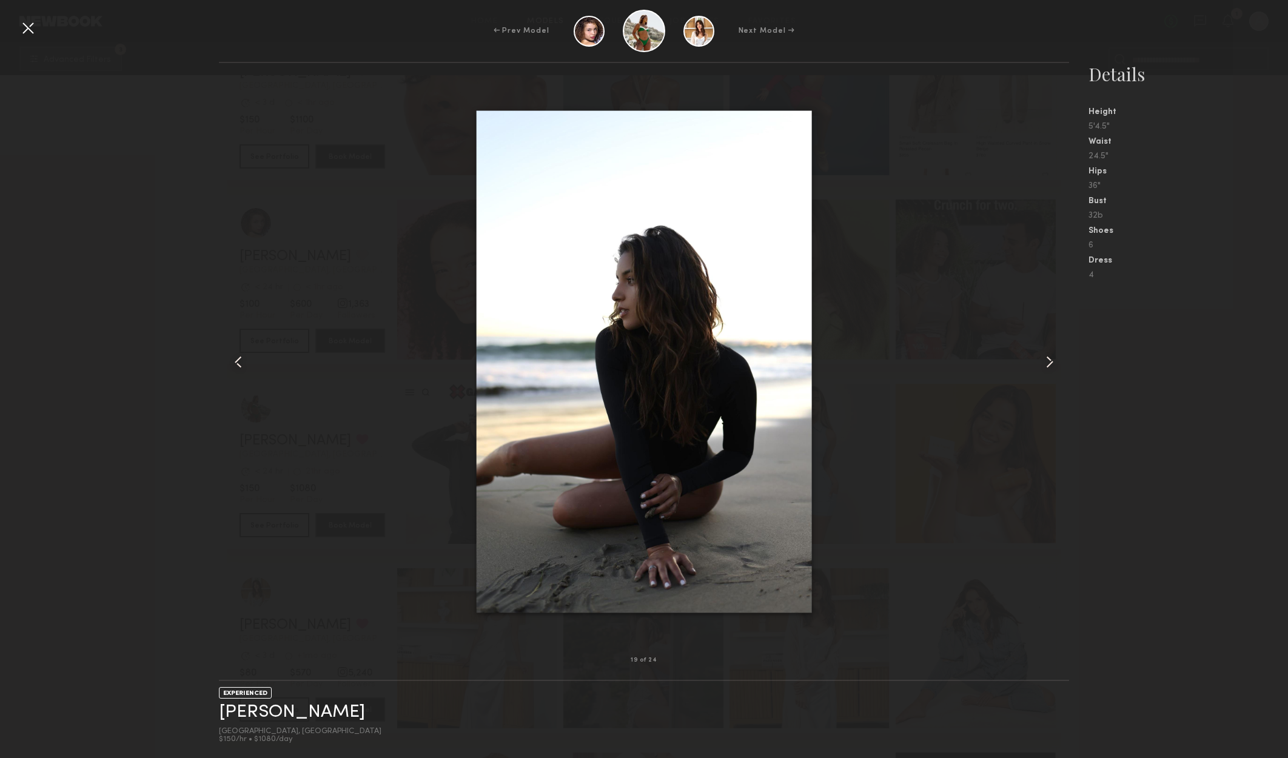
click at [30, 28] on div at bounding box center [27, 27] width 19 height 19
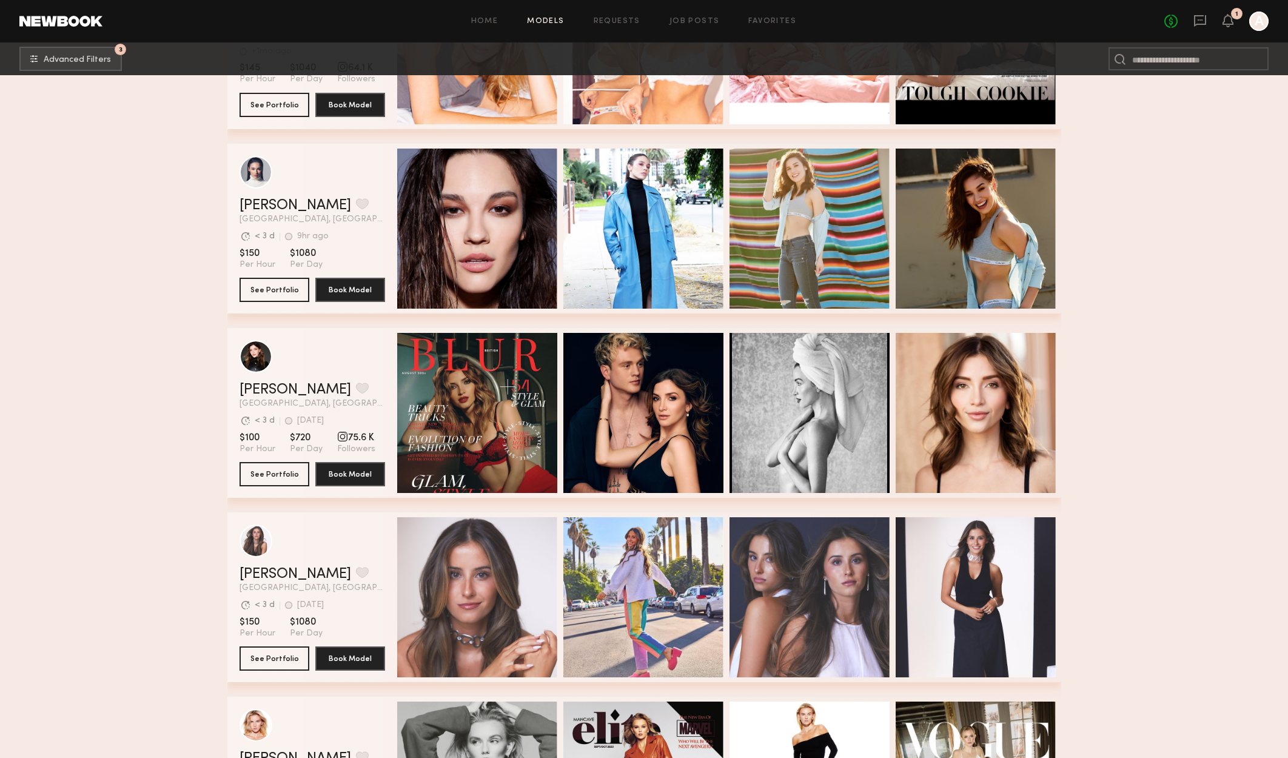
scroll to position [35584, 0]
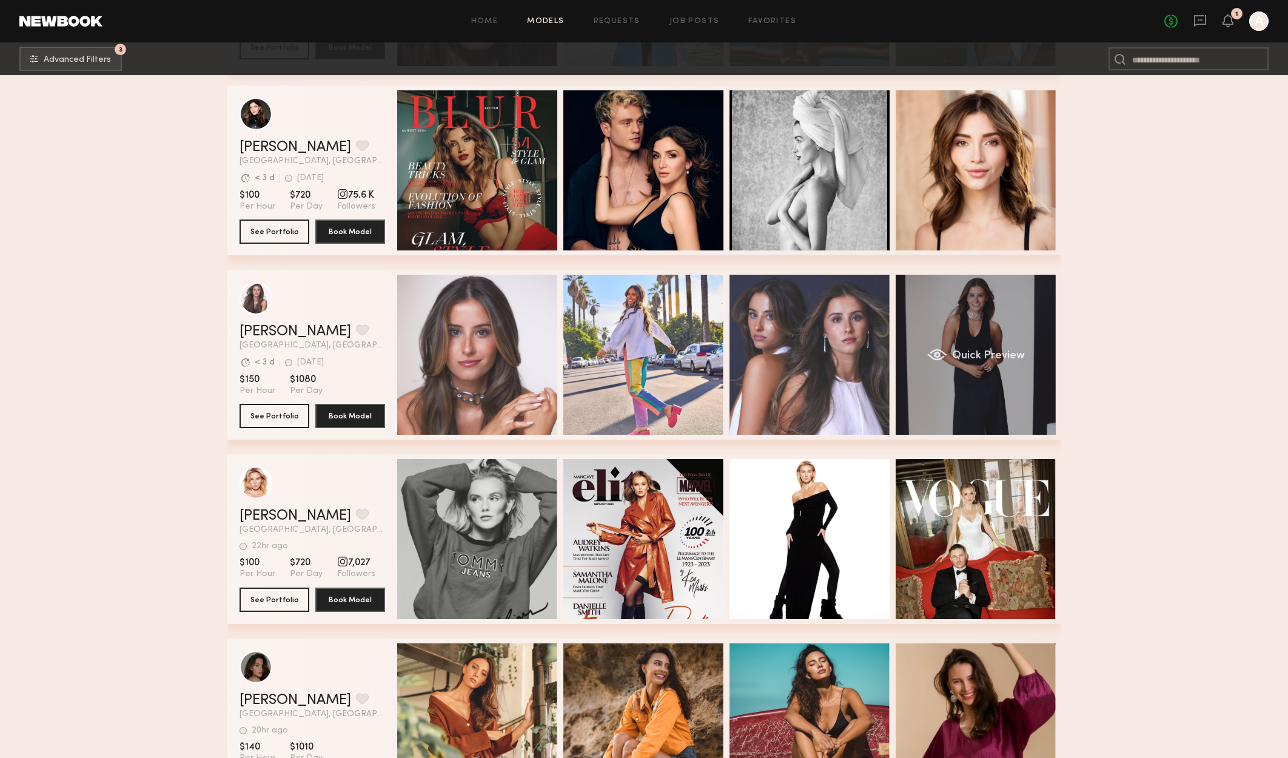
click at [989, 356] on span "Quick Preview" at bounding box center [987, 355] width 73 height 11
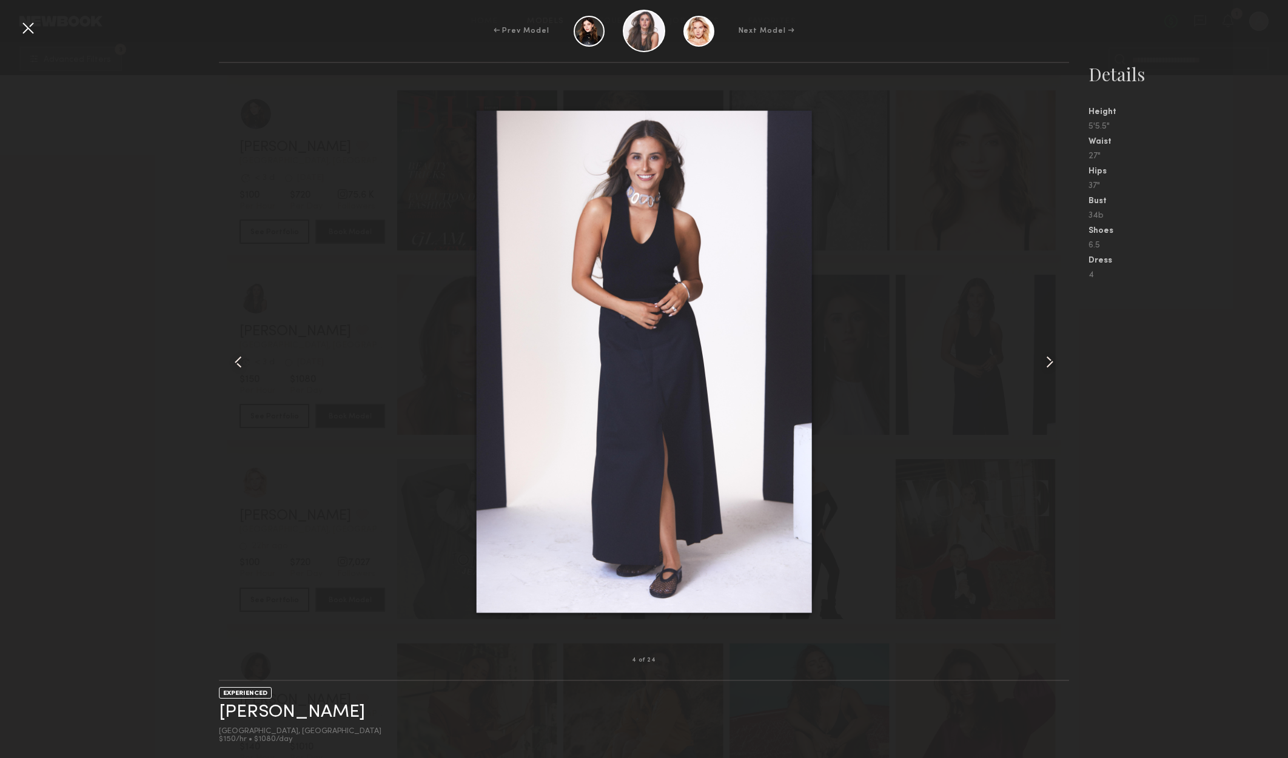
click at [1054, 353] on common-icon at bounding box center [1049, 361] width 19 height 19
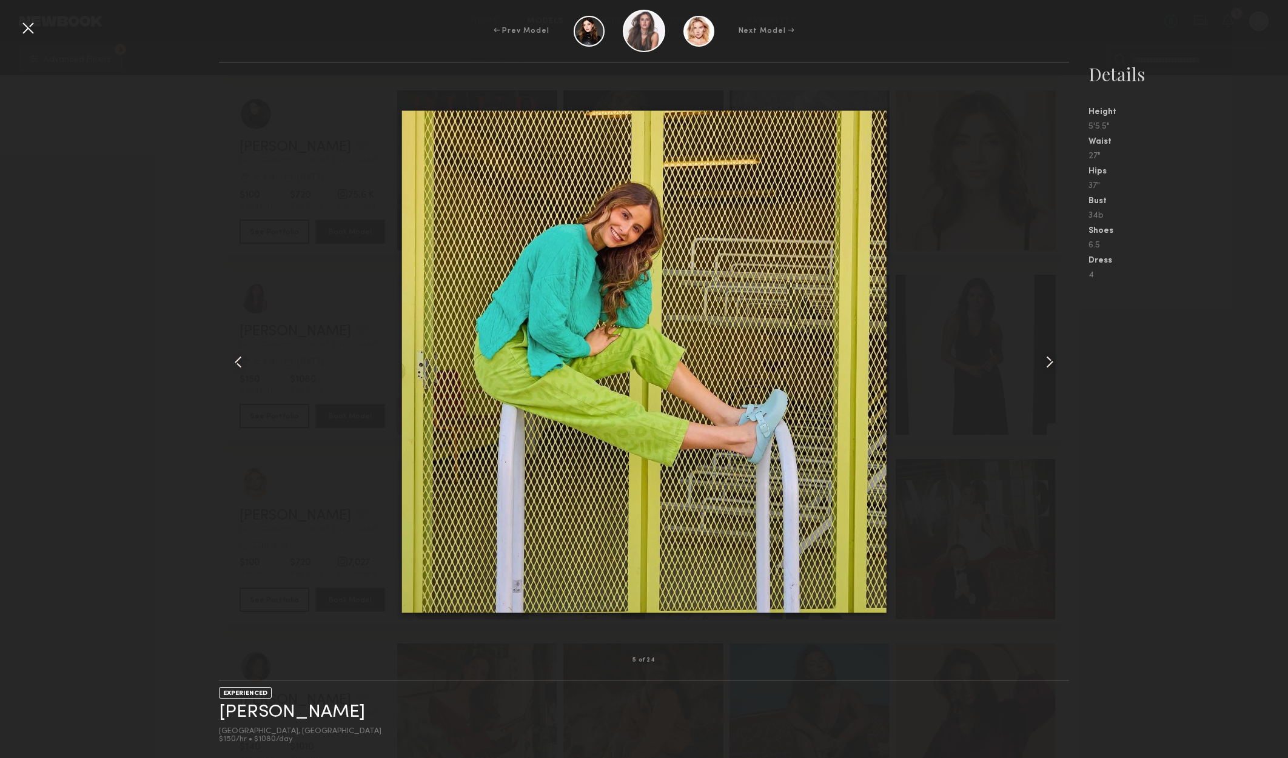
click at [1054, 350] on div at bounding box center [1052, 361] width 34 height 558
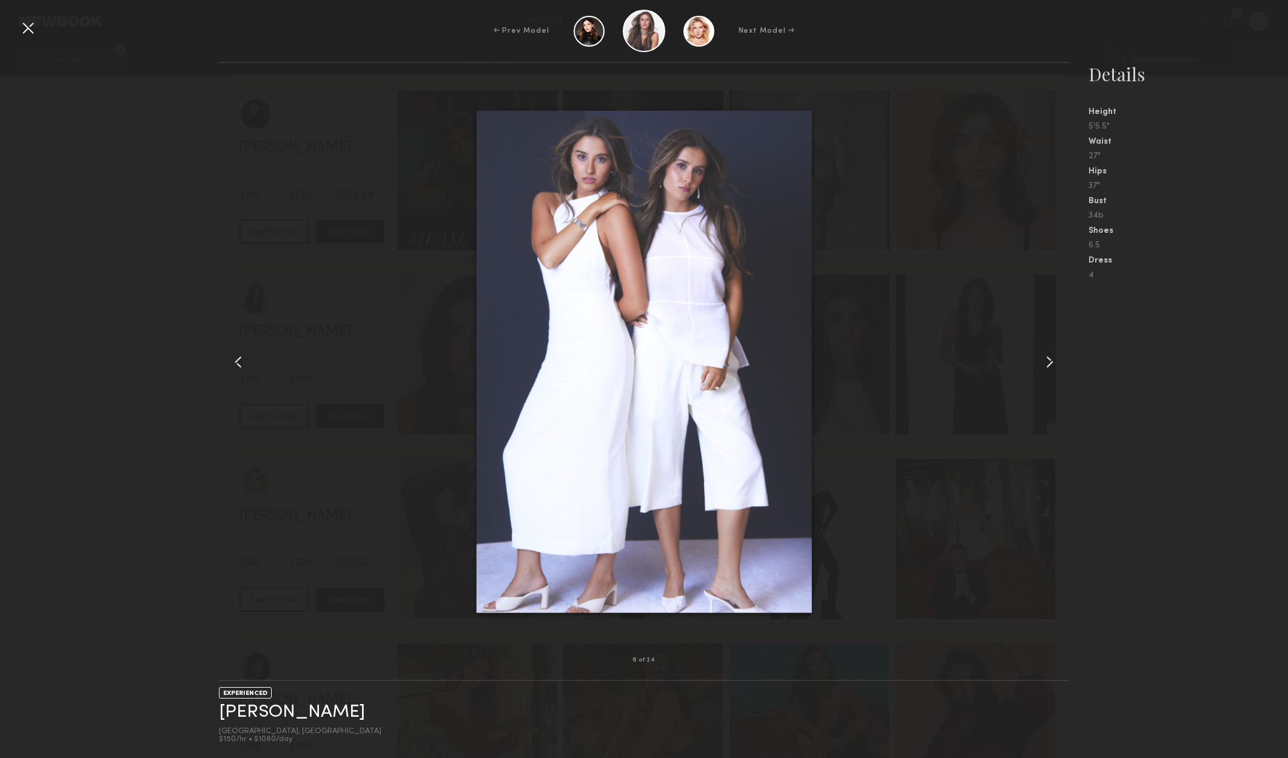
click at [1054, 350] on div at bounding box center [1052, 361] width 34 height 558
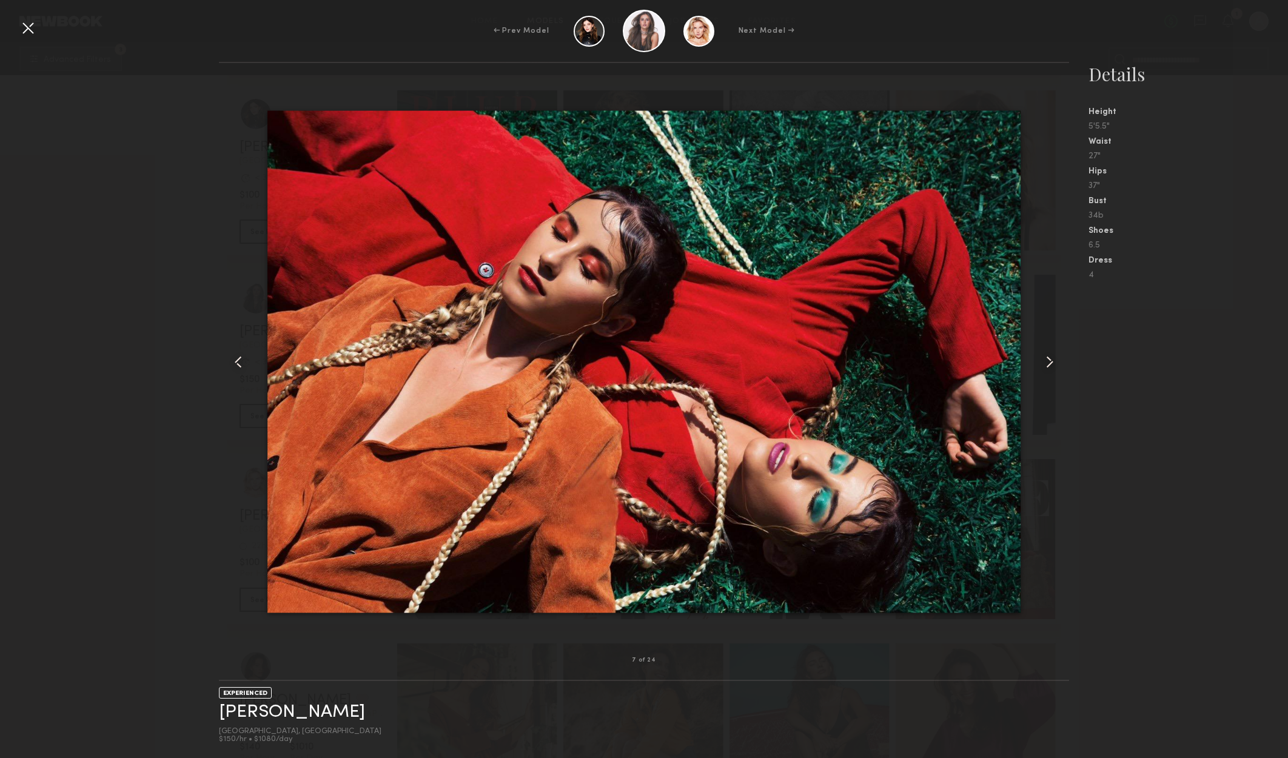
click at [1053, 350] on div at bounding box center [1052, 361] width 34 height 558
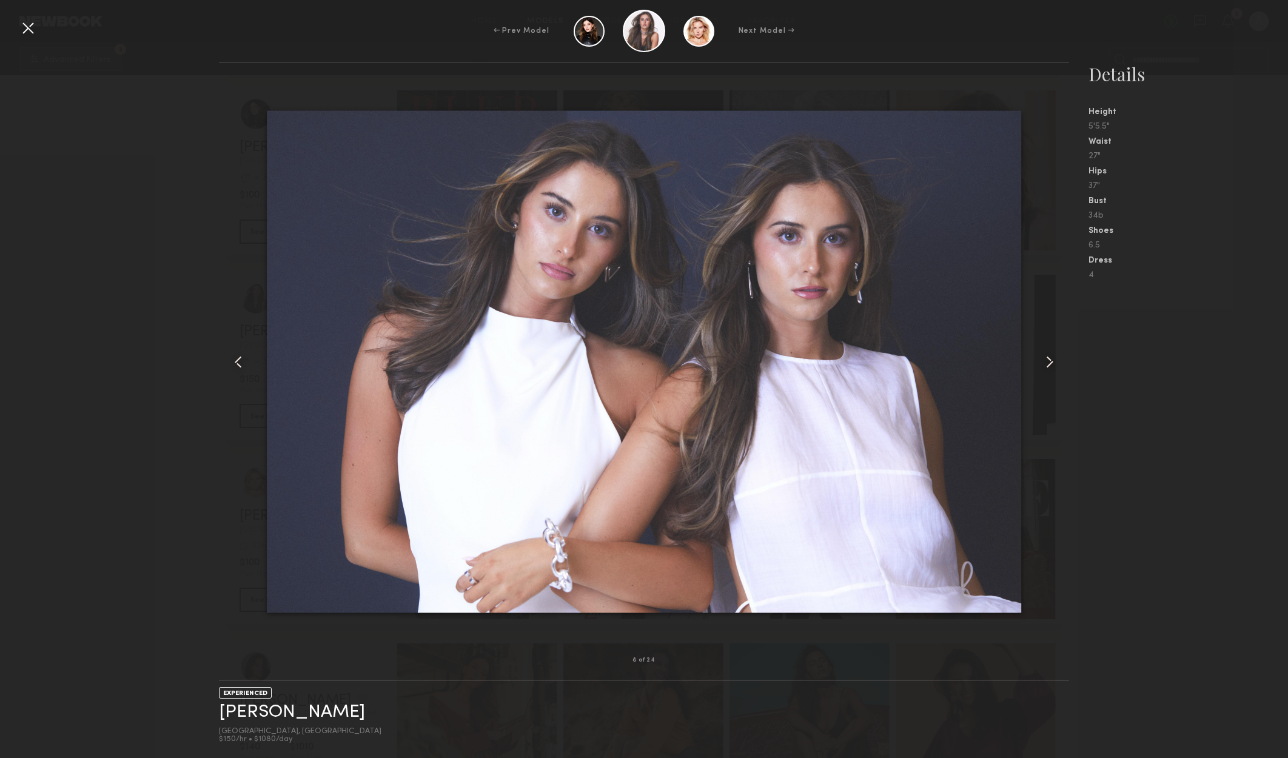
click at [1049, 344] on div at bounding box center [1052, 361] width 34 height 558
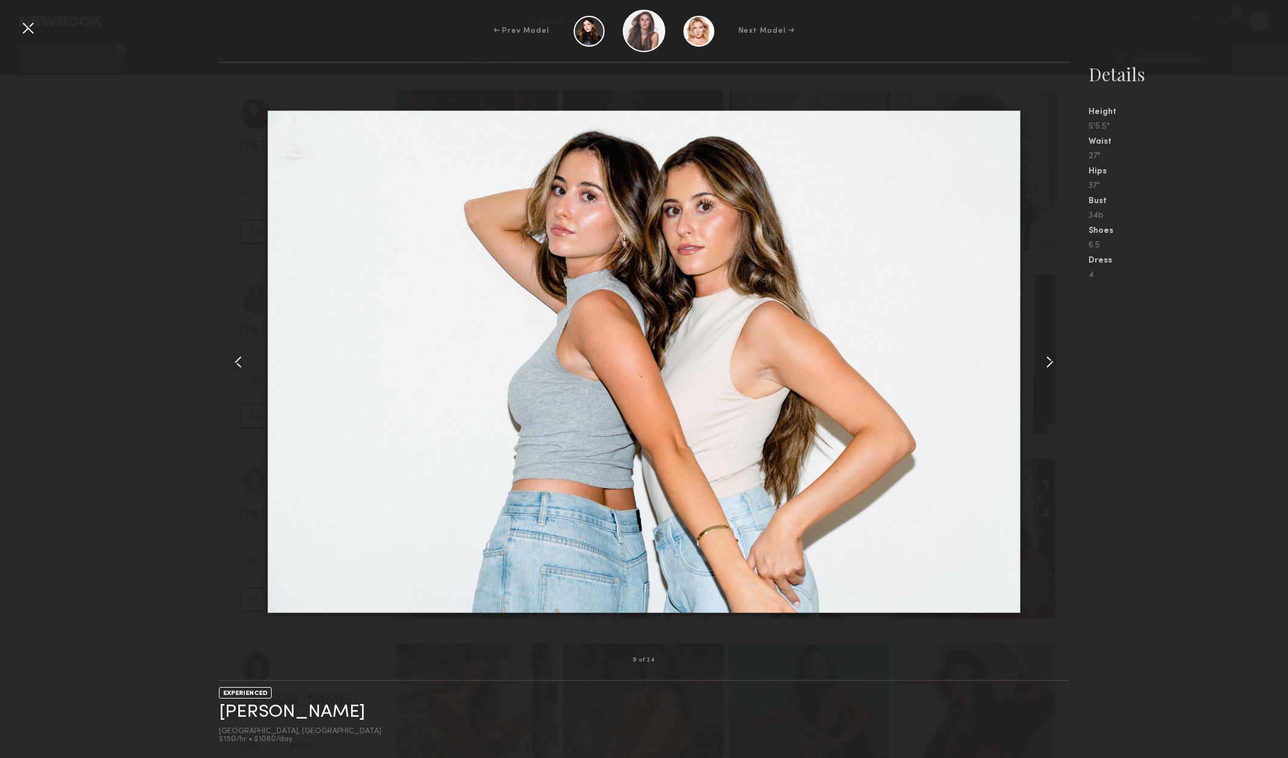
click at [1046, 339] on div at bounding box center [1052, 361] width 34 height 558
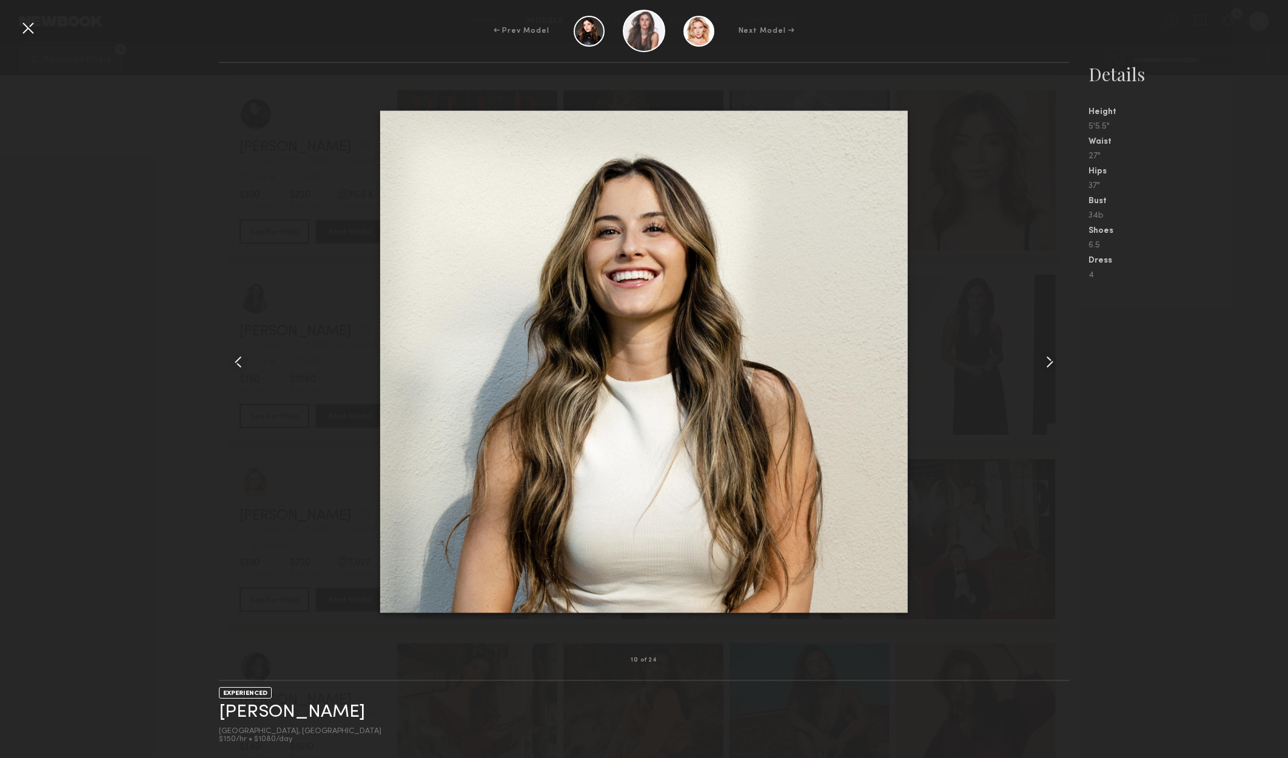
click at [226, 366] on div at bounding box center [236, 361] width 34 height 558
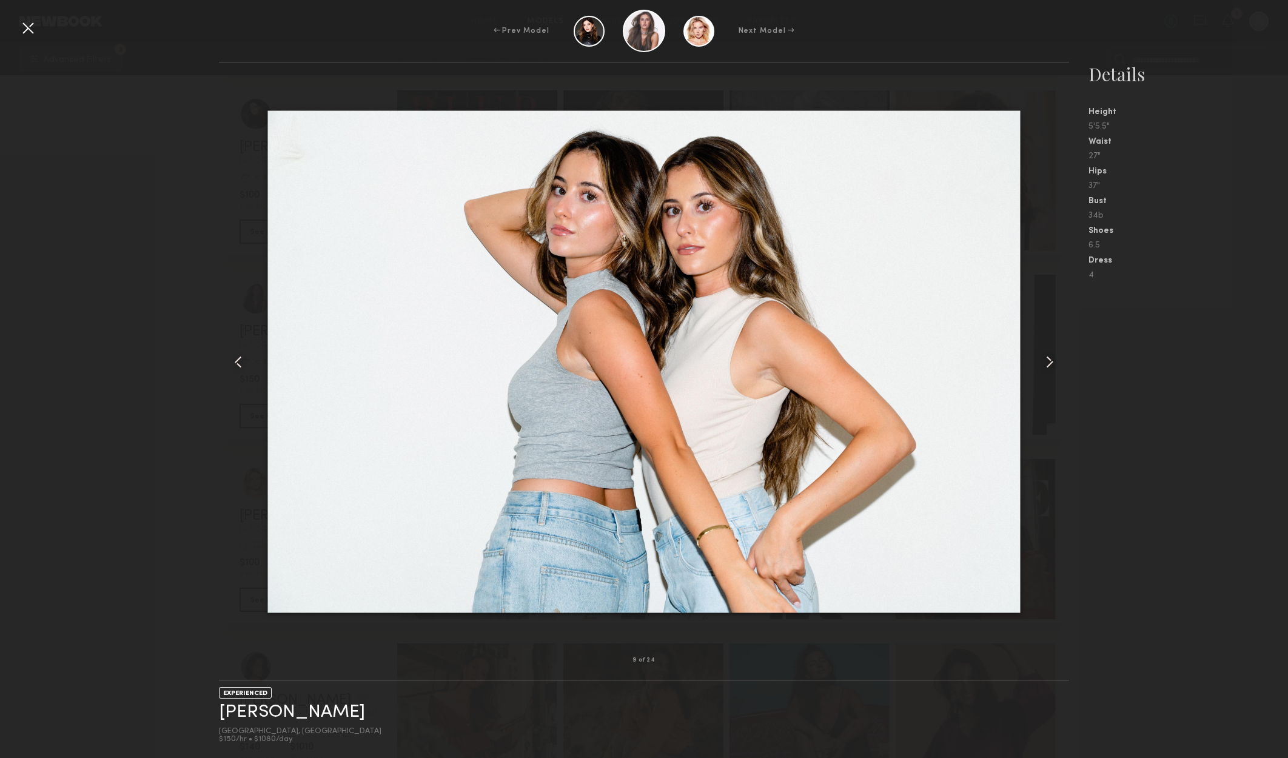
click at [1046, 356] on common-icon at bounding box center [1049, 361] width 19 height 19
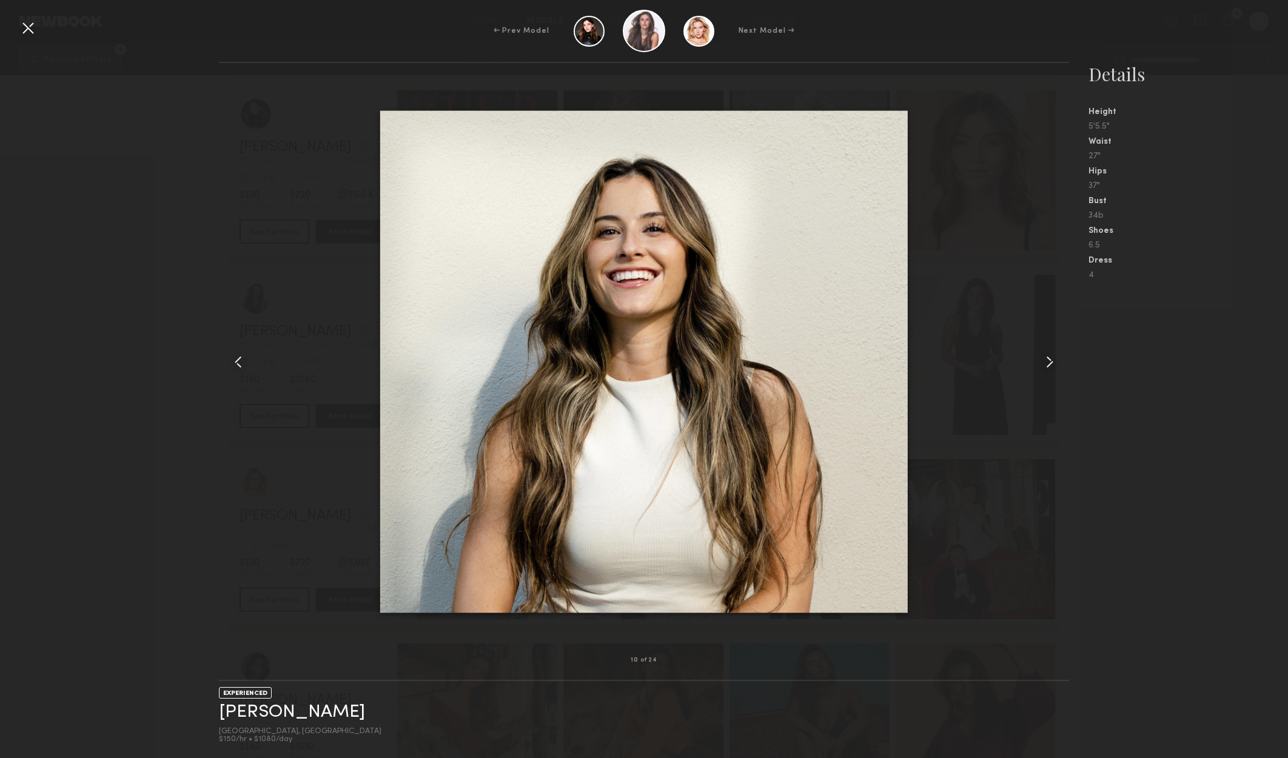
click at [1046, 357] on common-icon at bounding box center [1049, 361] width 19 height 19
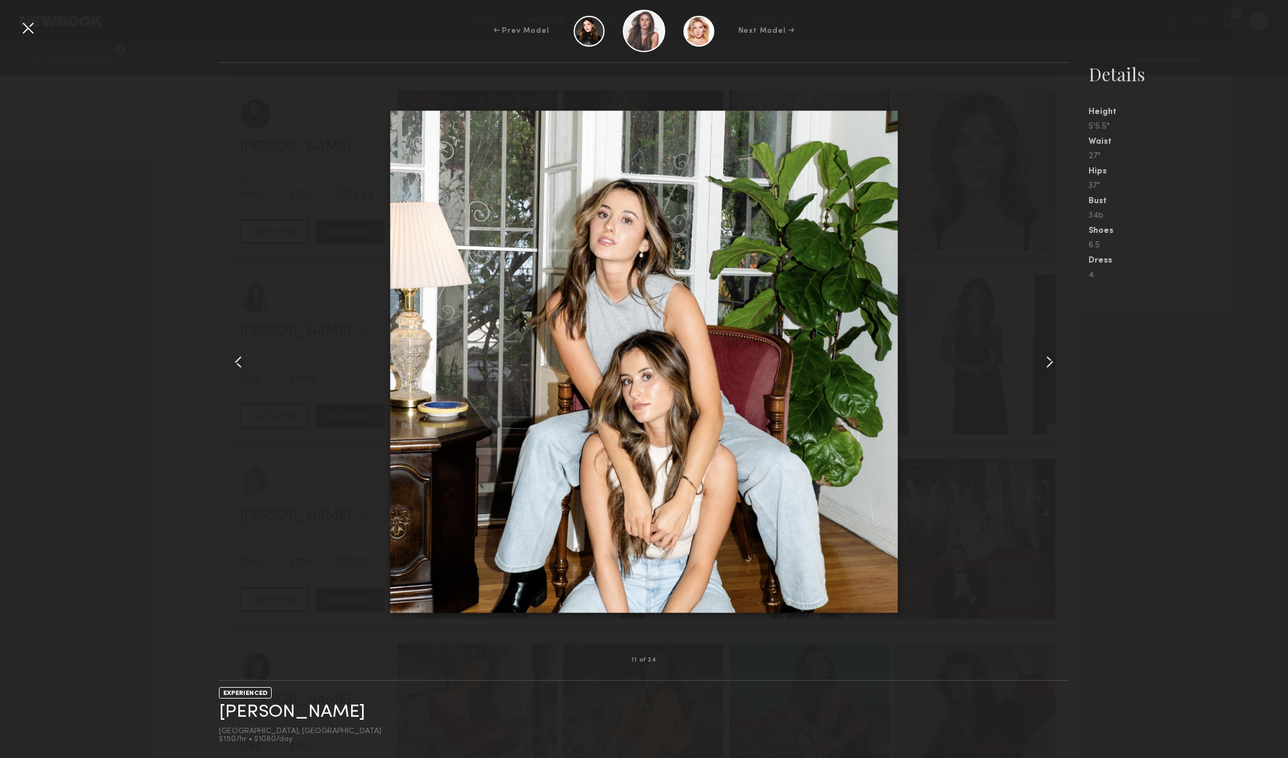
click at [1046, 351] on div at bounding box center [1052, 361] width 34 height 558
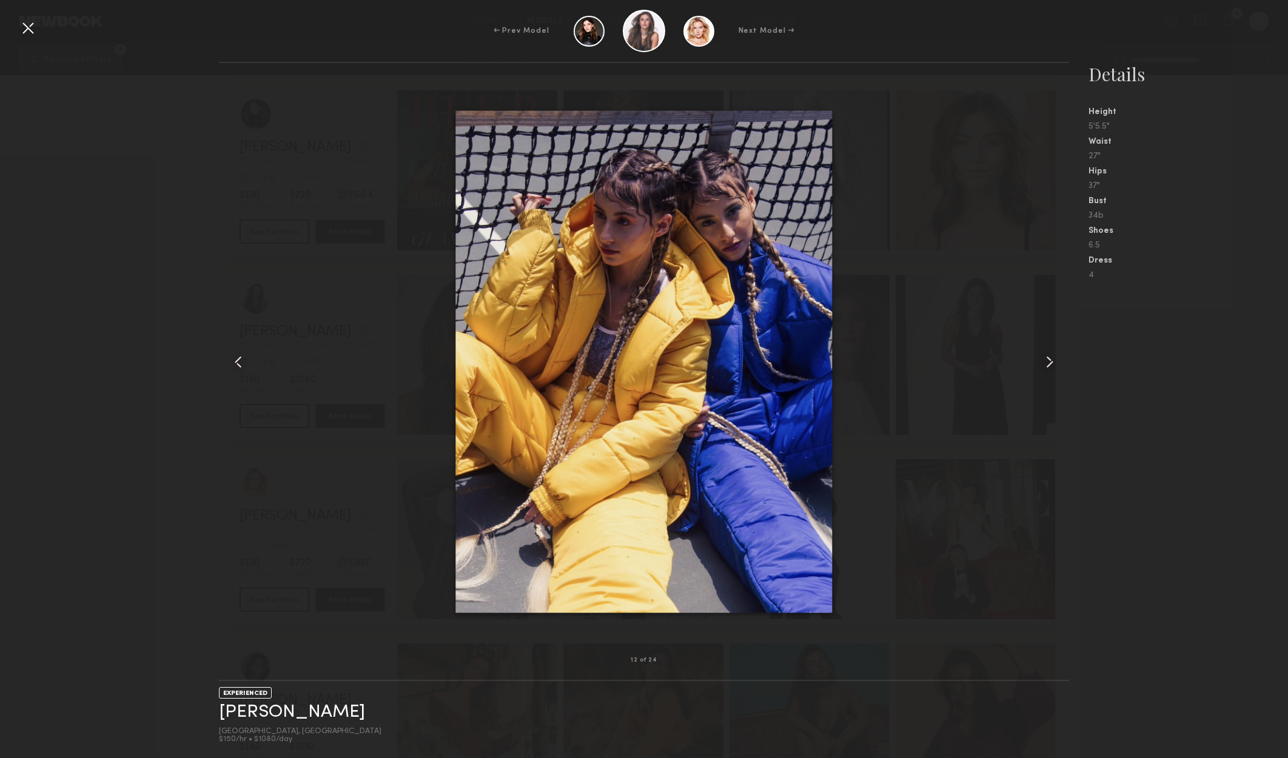
click at [1054, 361] on common-icon at bounding box center [1049, 361] width 19 height 19
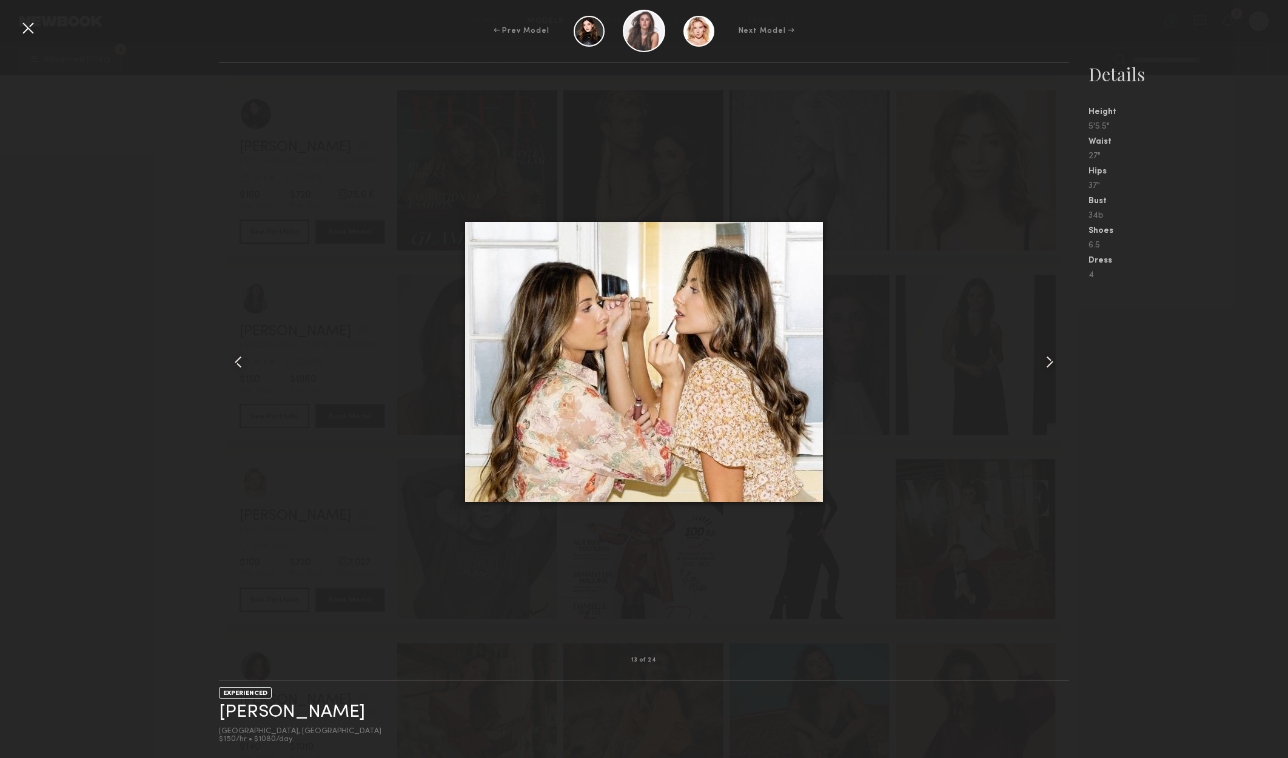
click at [1051, 360] on common-icon at bounding box center [1049, 361] width 19 height 19
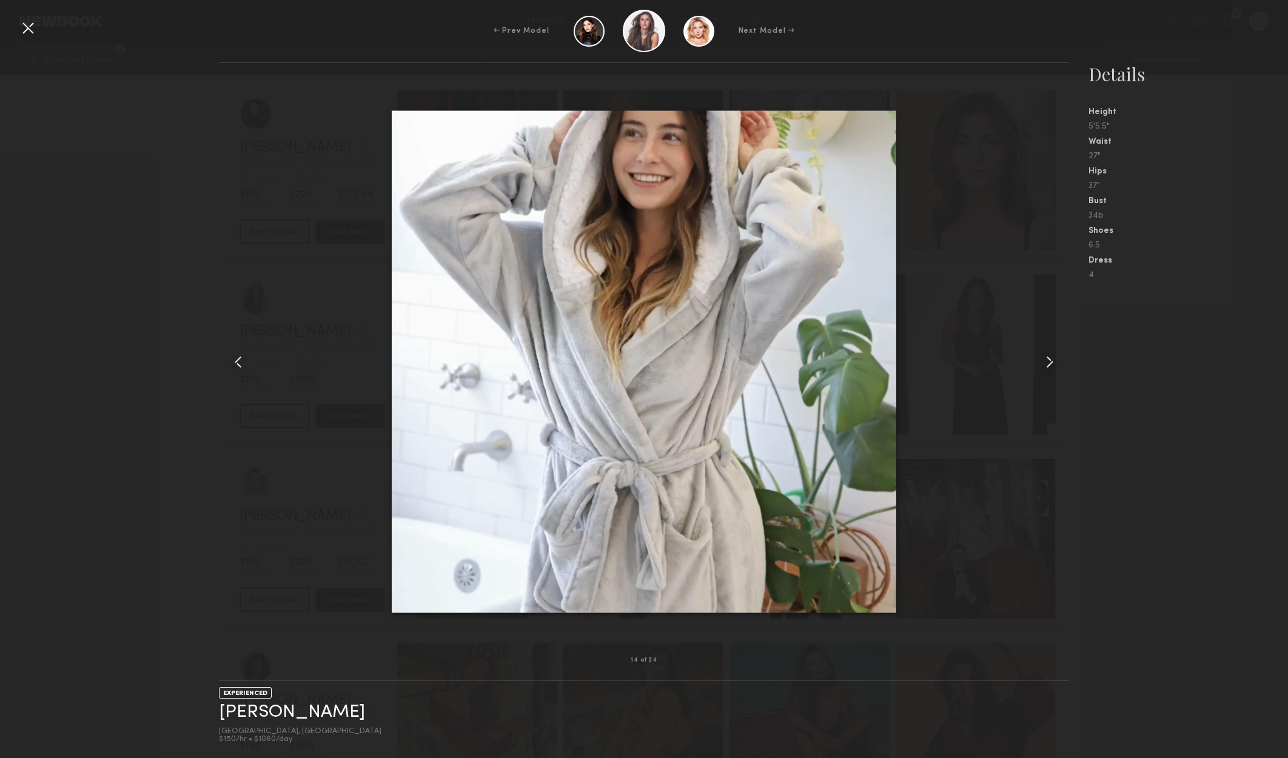
click at [1051, 360] on common-icon at bounding box center [1049, 361] width 19 height 19
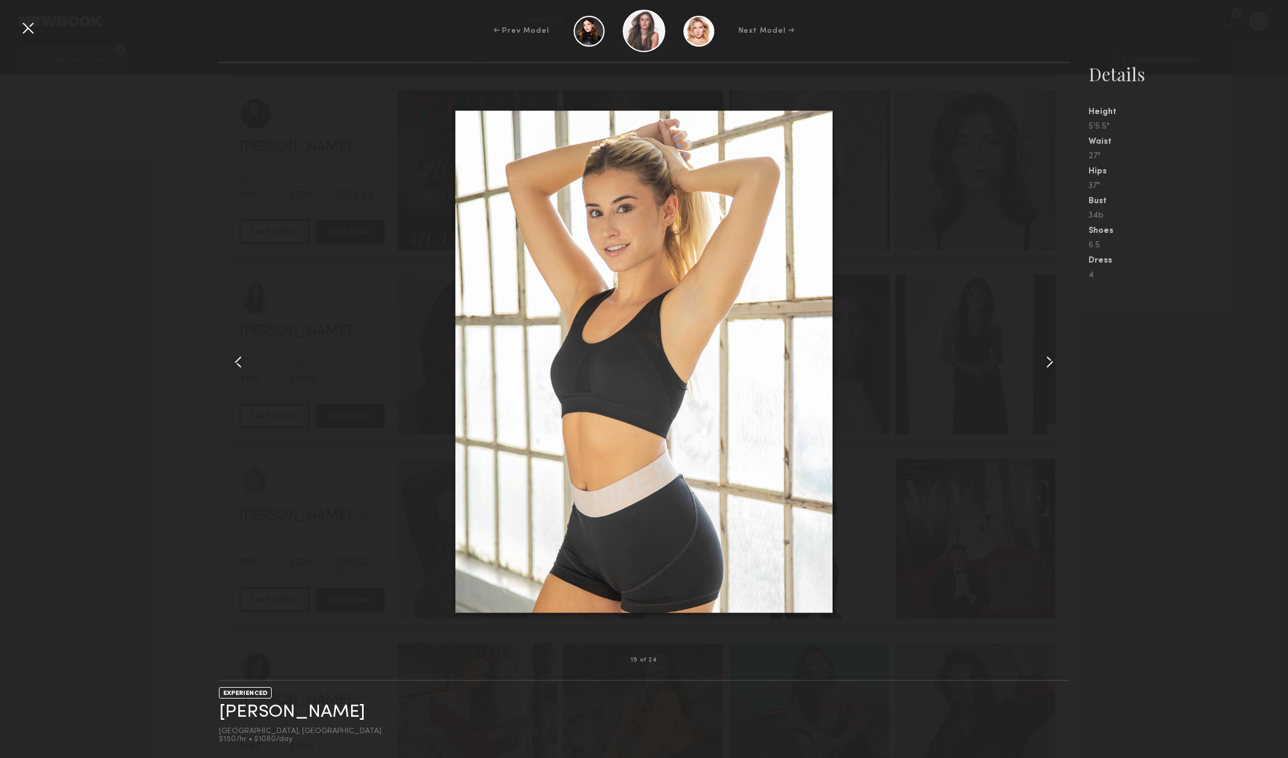
click at [1051, 360] on common-icon at bounding box center [1049, 361] width 19 height 19
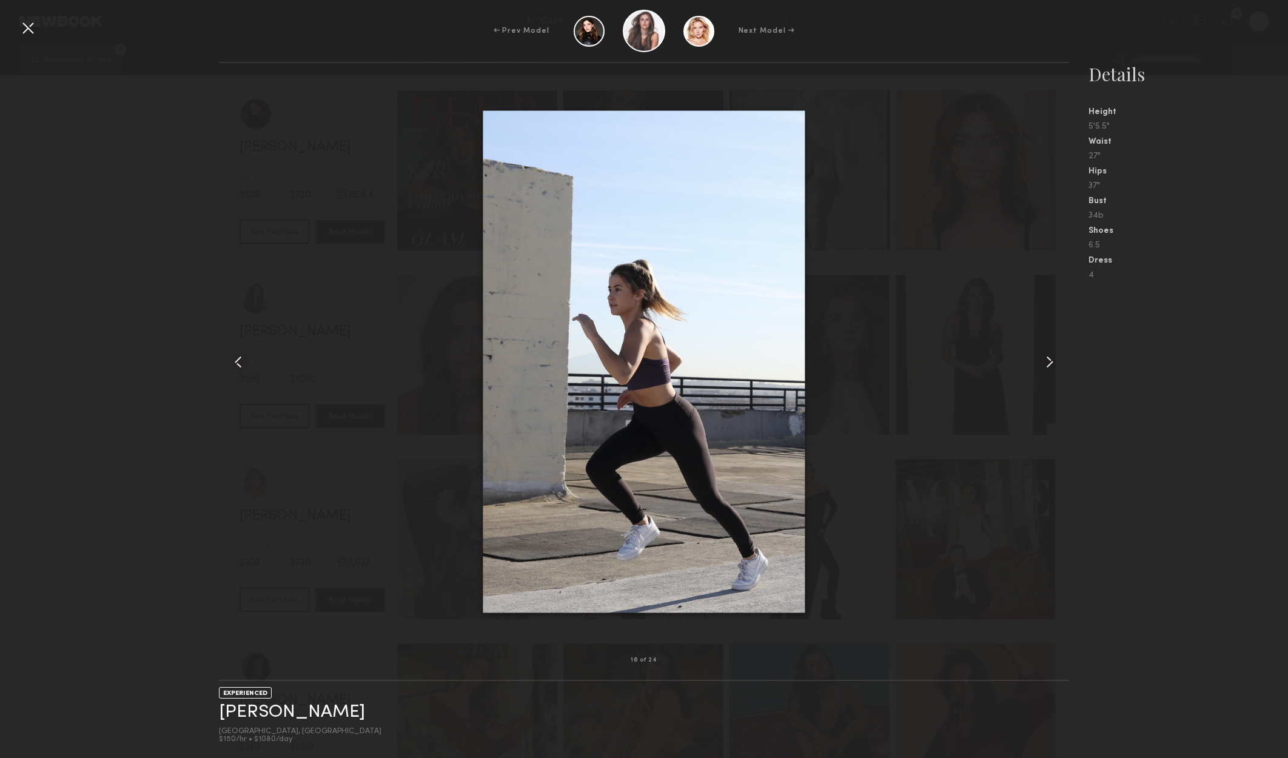
click at [1051, 360] on common-icon at bounding box center [1049, 361] width 19 height 19
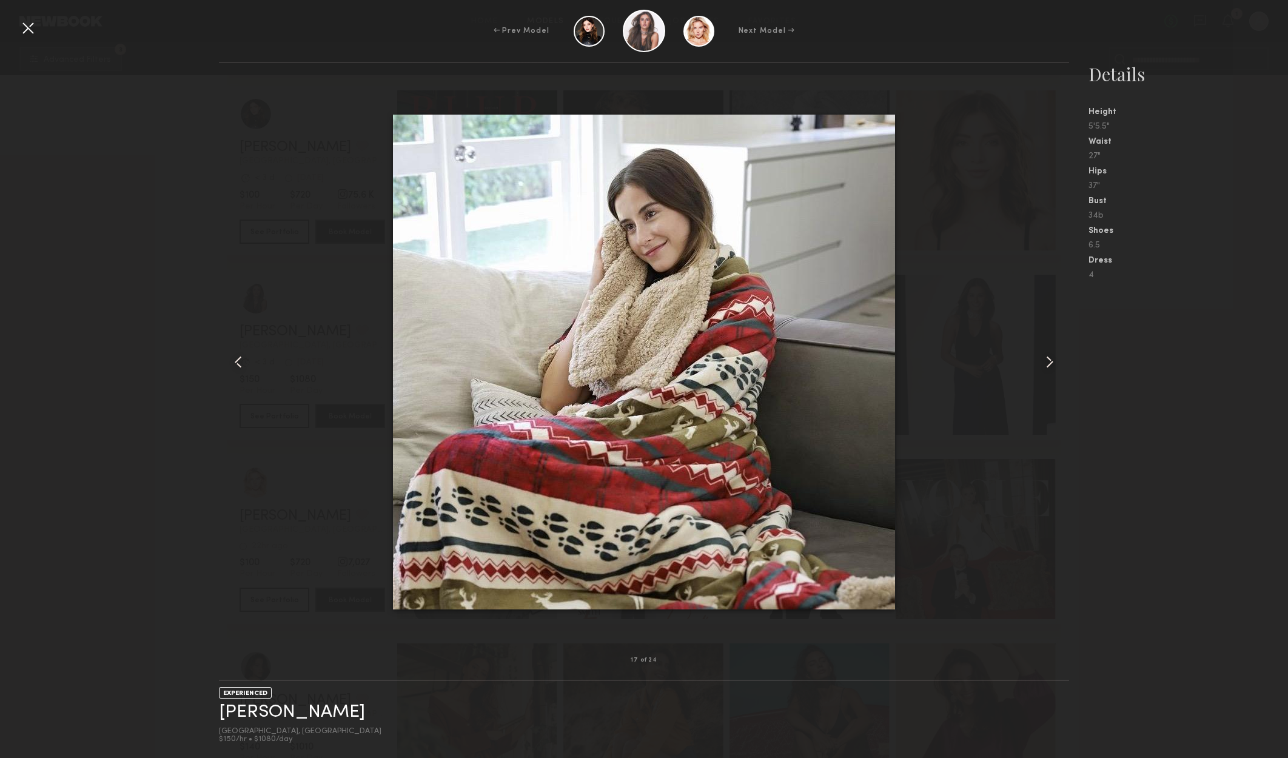
click at [1178, 410] on nb-gallery-model-stats "Details Height 5'5.5" Waist 27" Hips 37" Bust 34b Shoes 6.5 Dress 4" at bounding box center [1178, 410] width 219 height 696
click at [27, 30] on div at bounding box center [27, 27] width 19 height 19
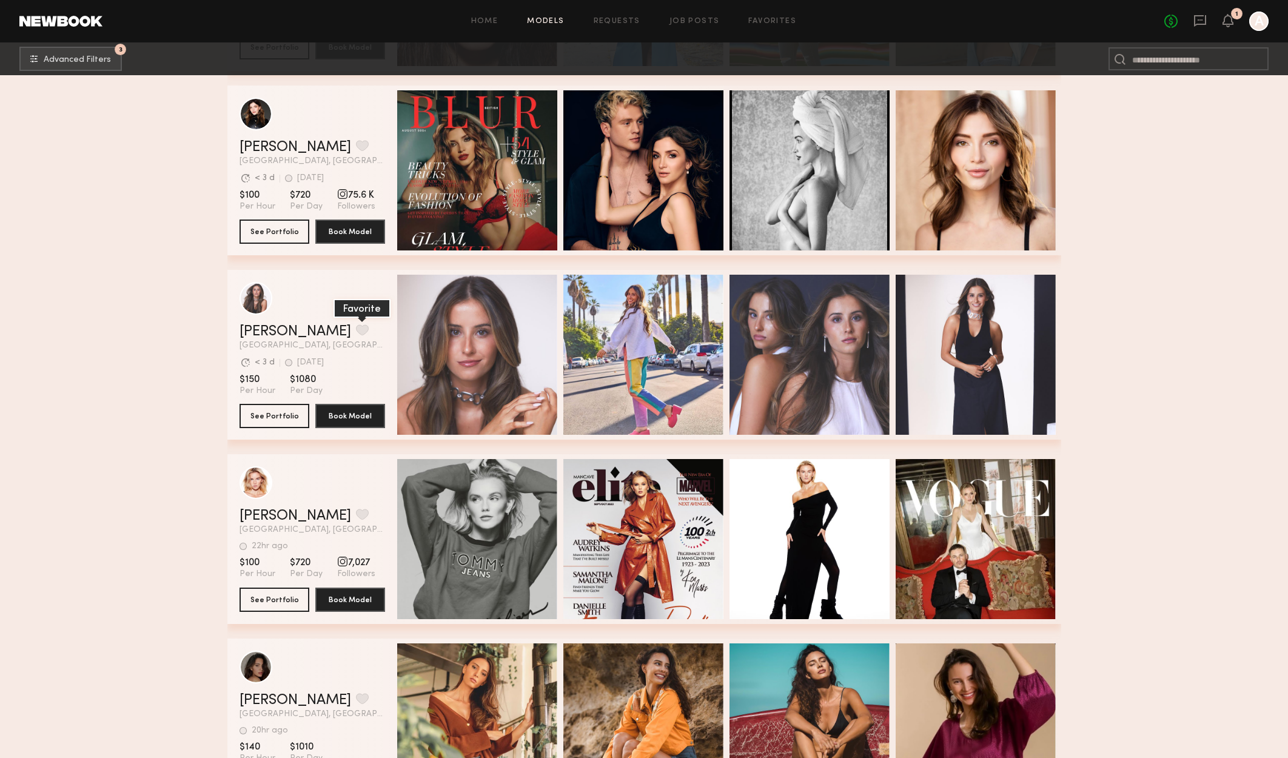
click at [356, 327] on button "grid" at bounding box center [362, 329] width 13 height 11
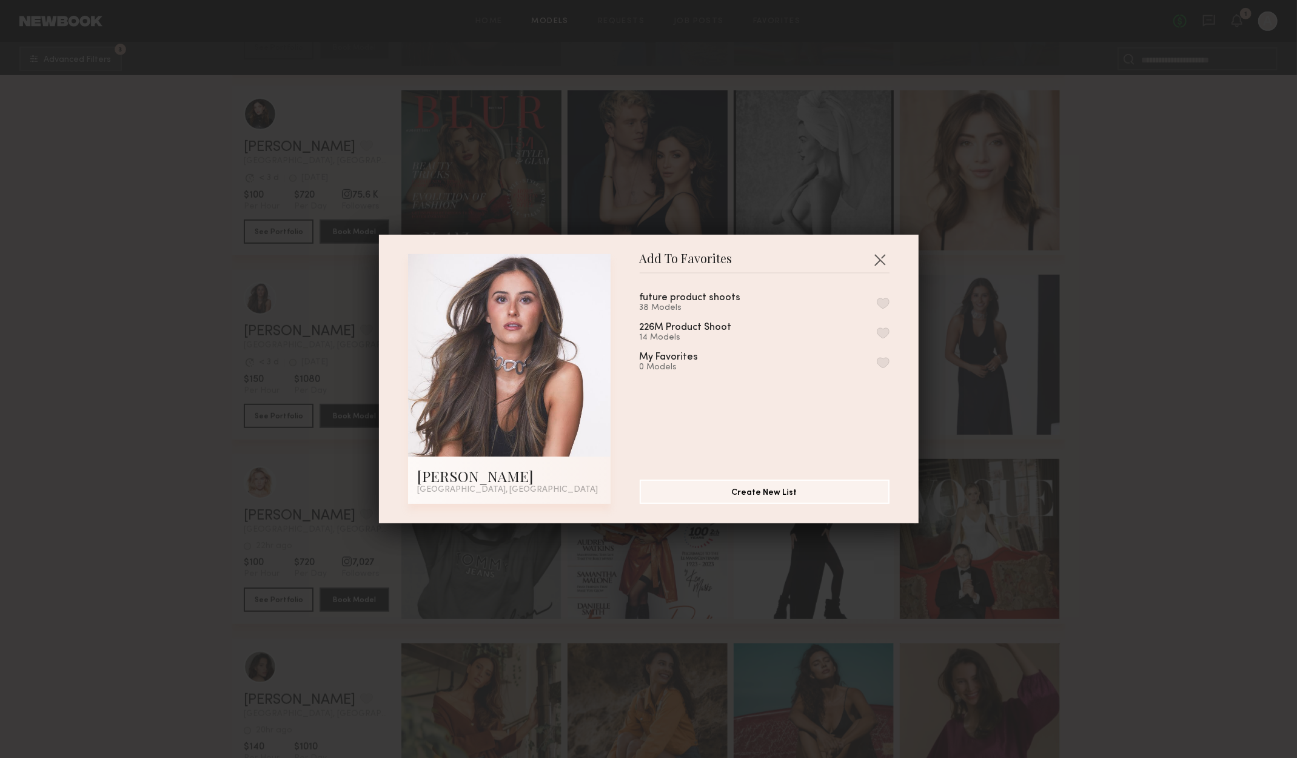
click at [877, 300] on button "button" at bounding box center [883, 303] width 13 height 11
click at [870, 250] on button "button" at bounding box center [879, 259] width 19 height 19
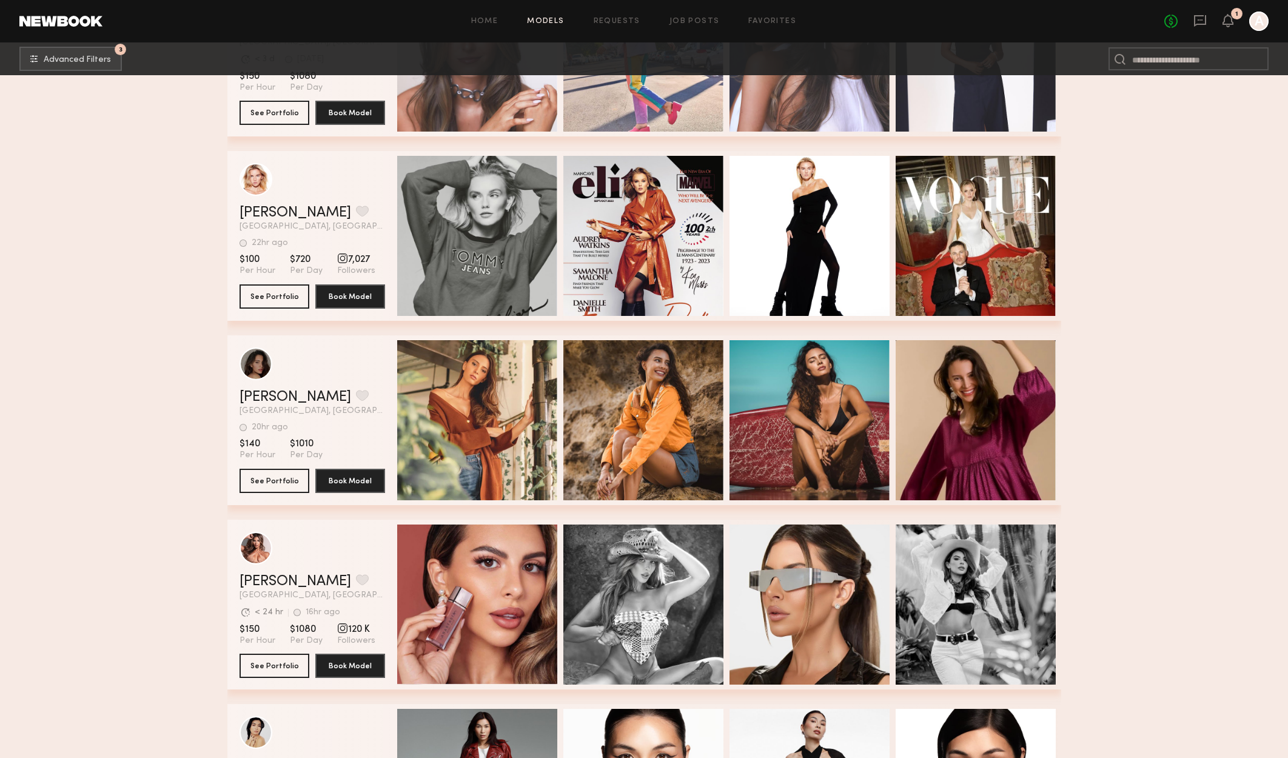
scroll to position [35887, 0]
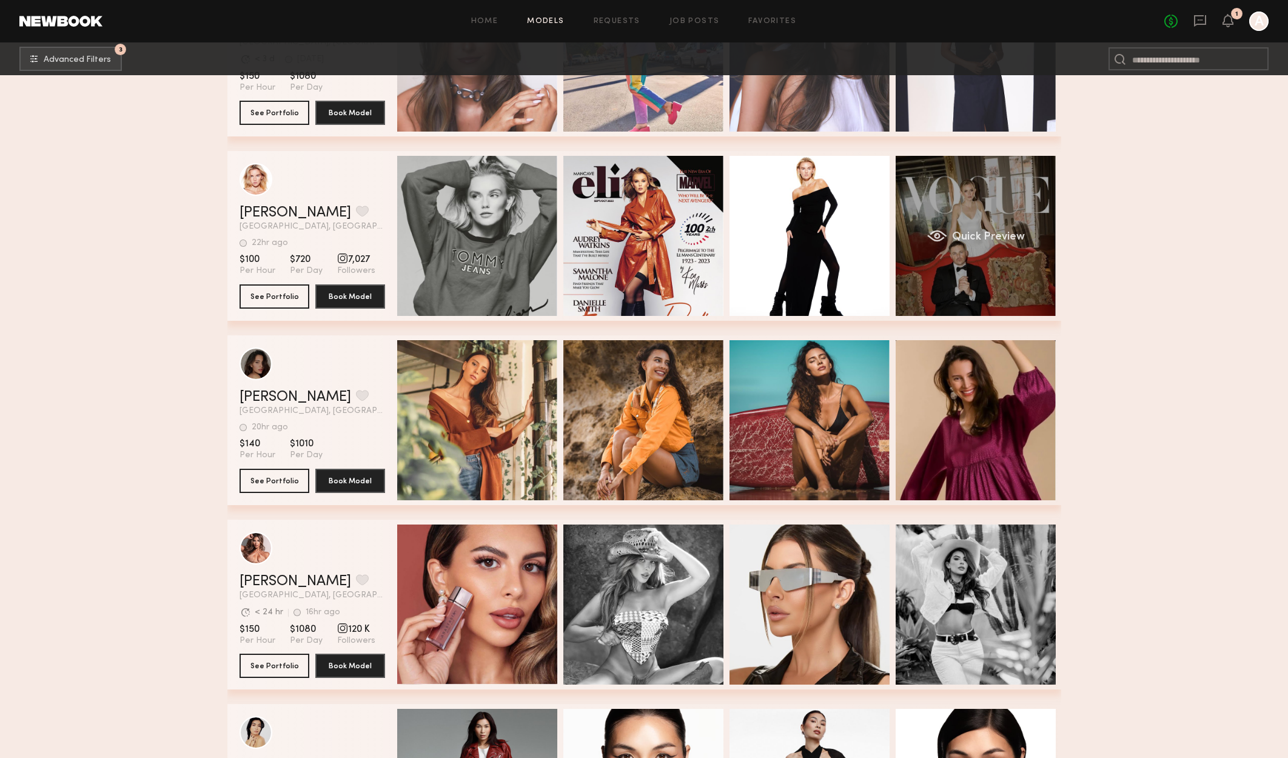
click at [1008, 217] on div "Quick Preview" at bounding box center [975, 236] width 160 height 160
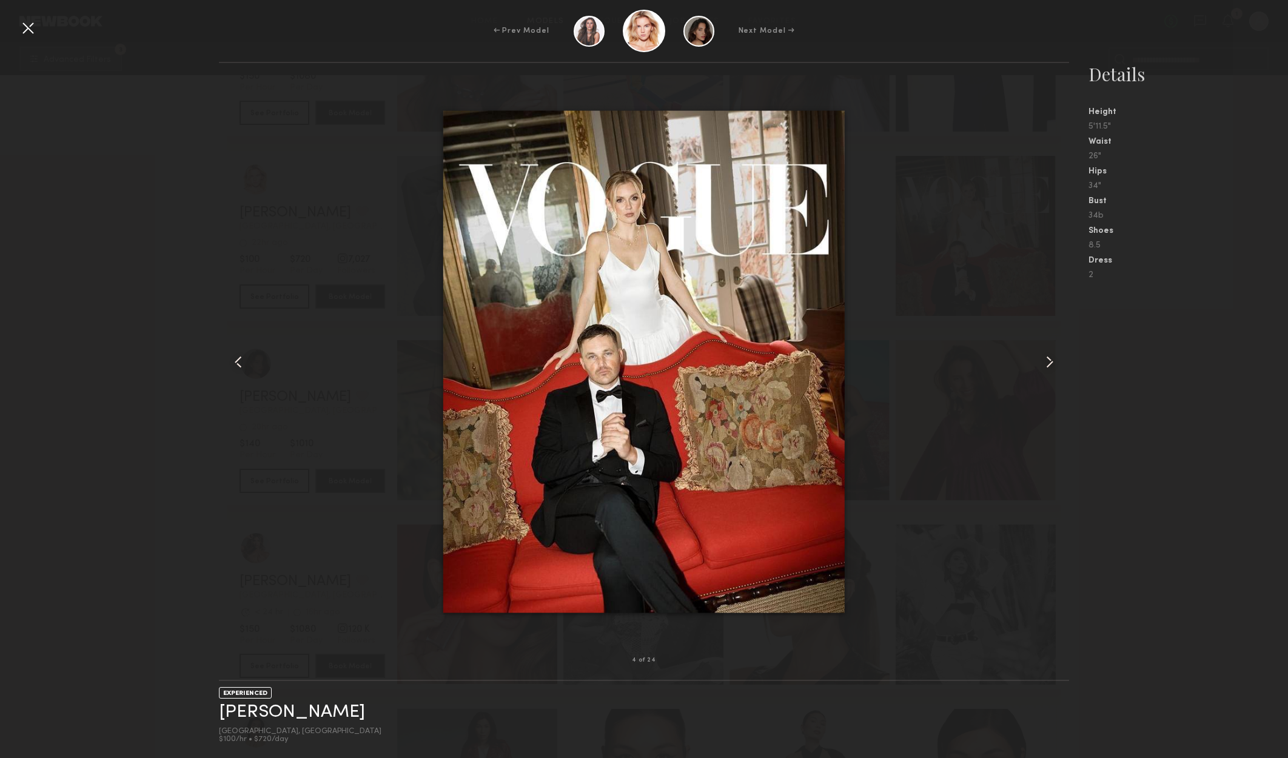
click at [1038, 345] on div at bounding box center [1052, 361] width 34 height 558
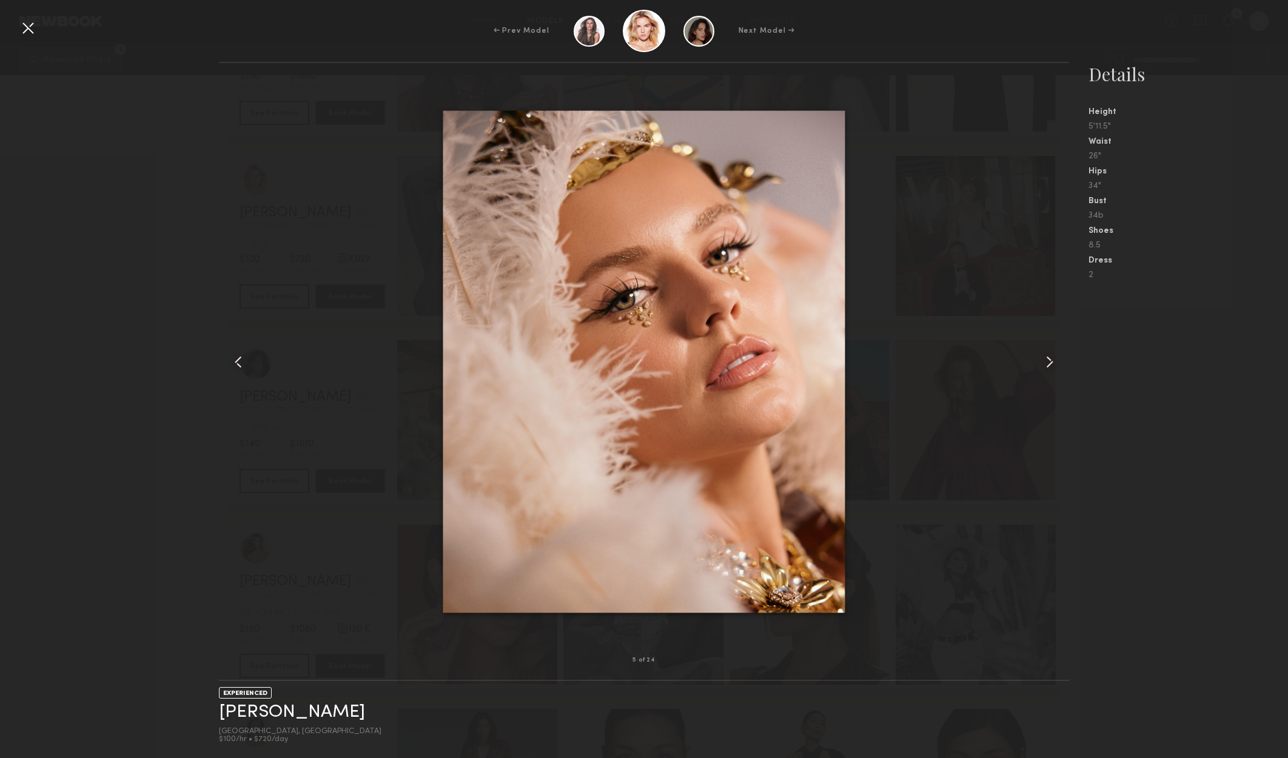
click at [1038, 345] on div at bounding box center [1052, 361] width 34 height 558
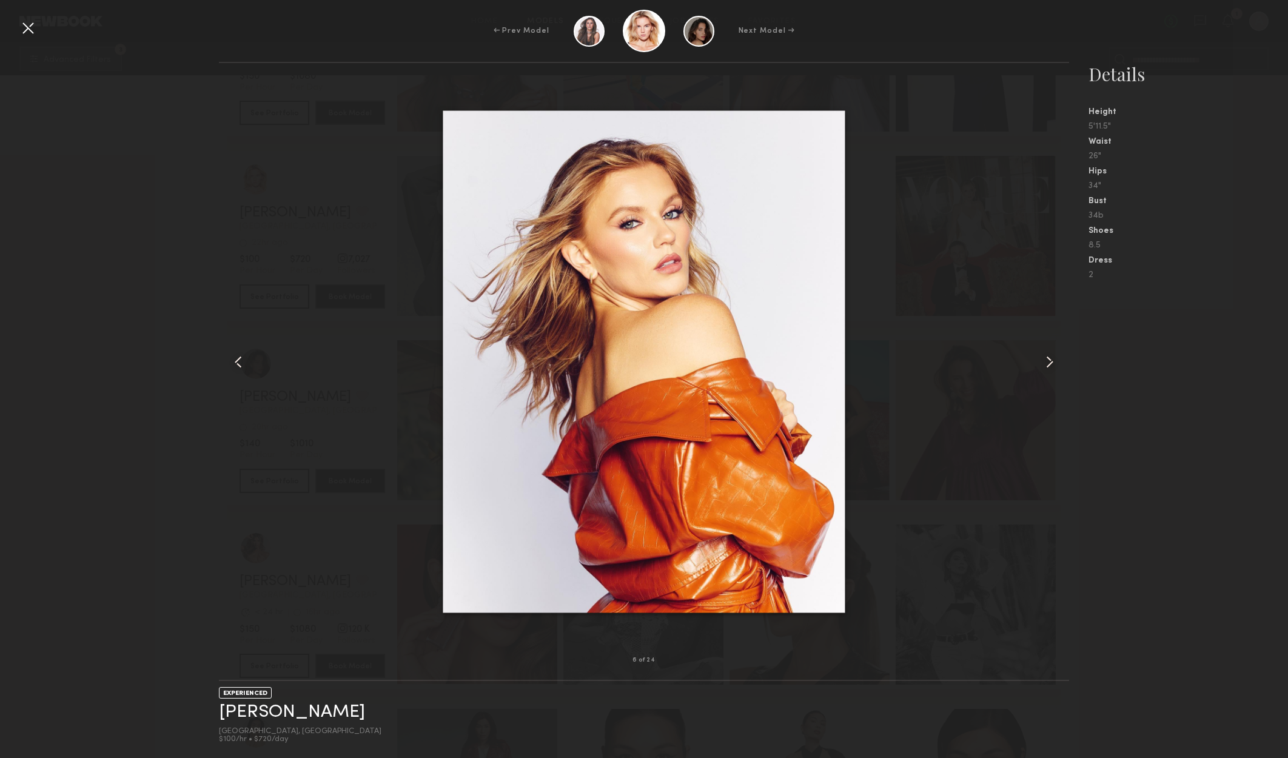
click at [1038, 345] on div at bounding box center [1052, 361] width 34 height 558
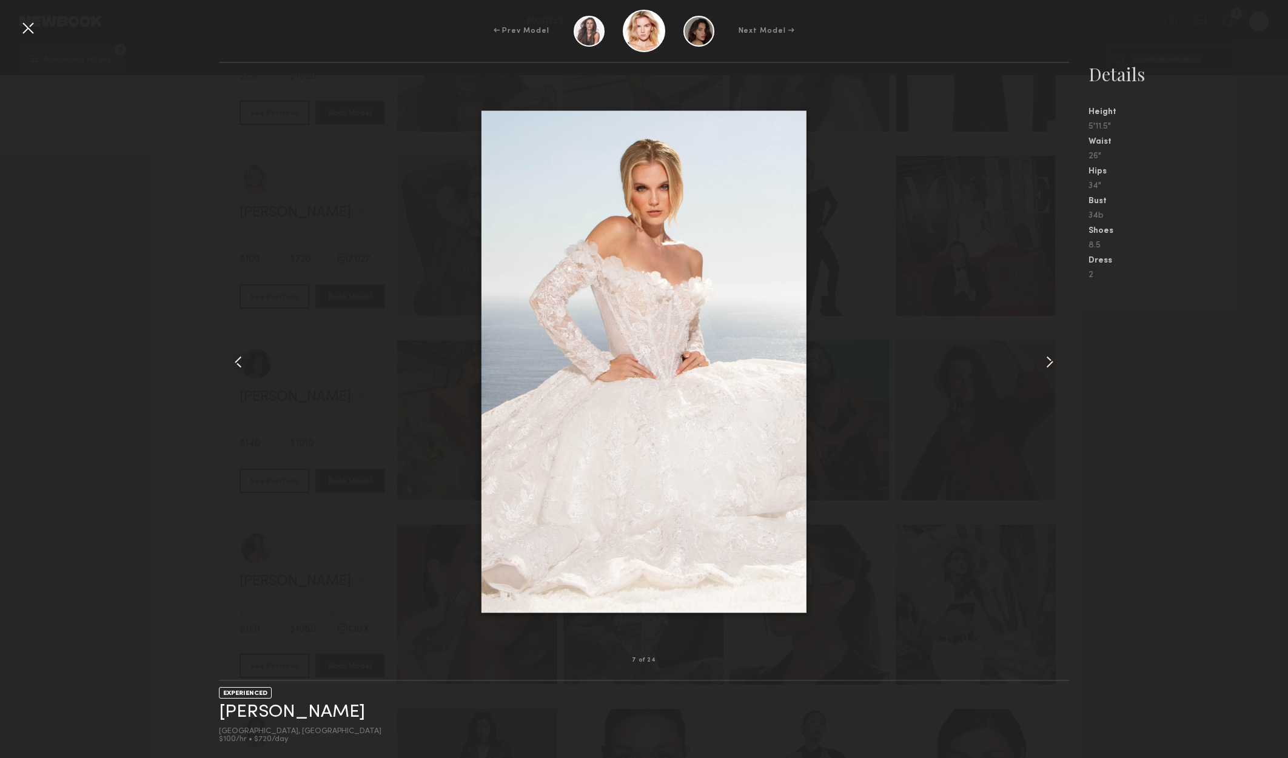
click at [1031, 336] on div at bounding box center [644, 361] width 850 height 558
click at [1048, 353] on common-icon at bounding box center [1049, 361] width 19 height 19
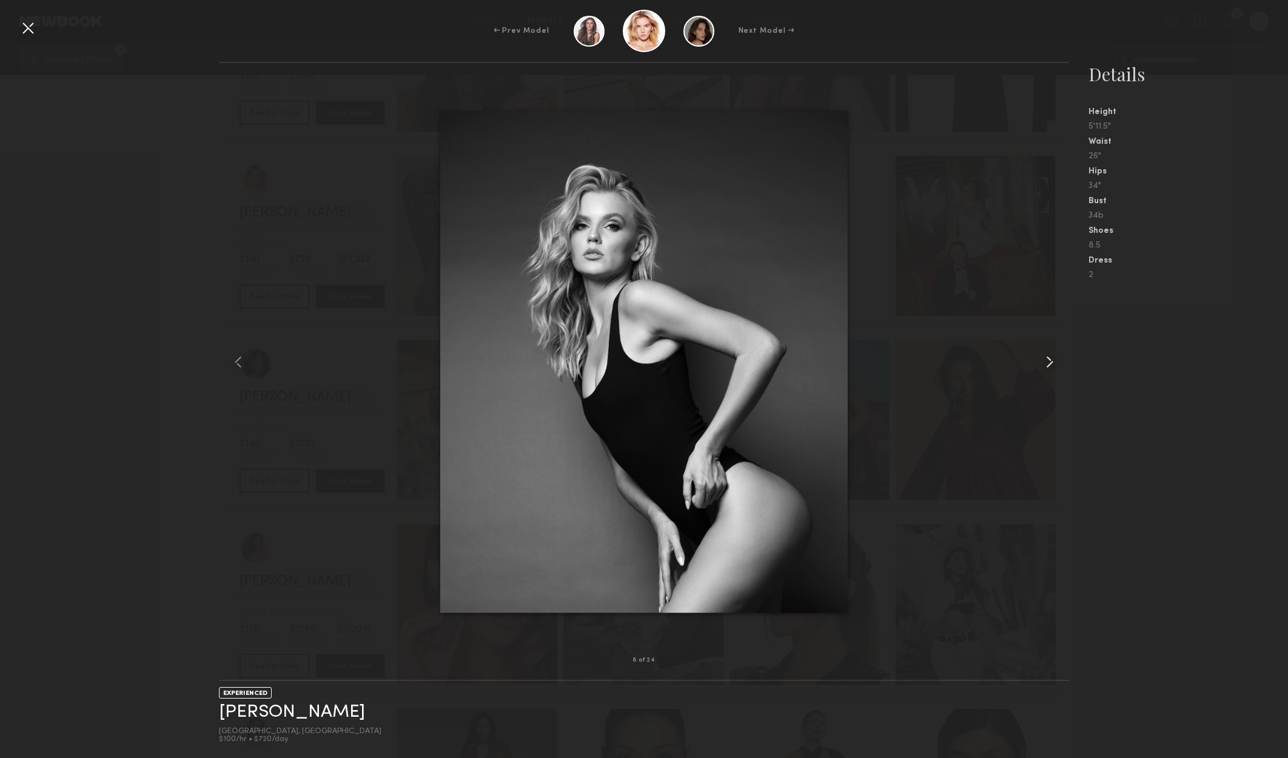
click at [1047, 353] on common-icon at bounding box center [1049, 361] width 19 height 19
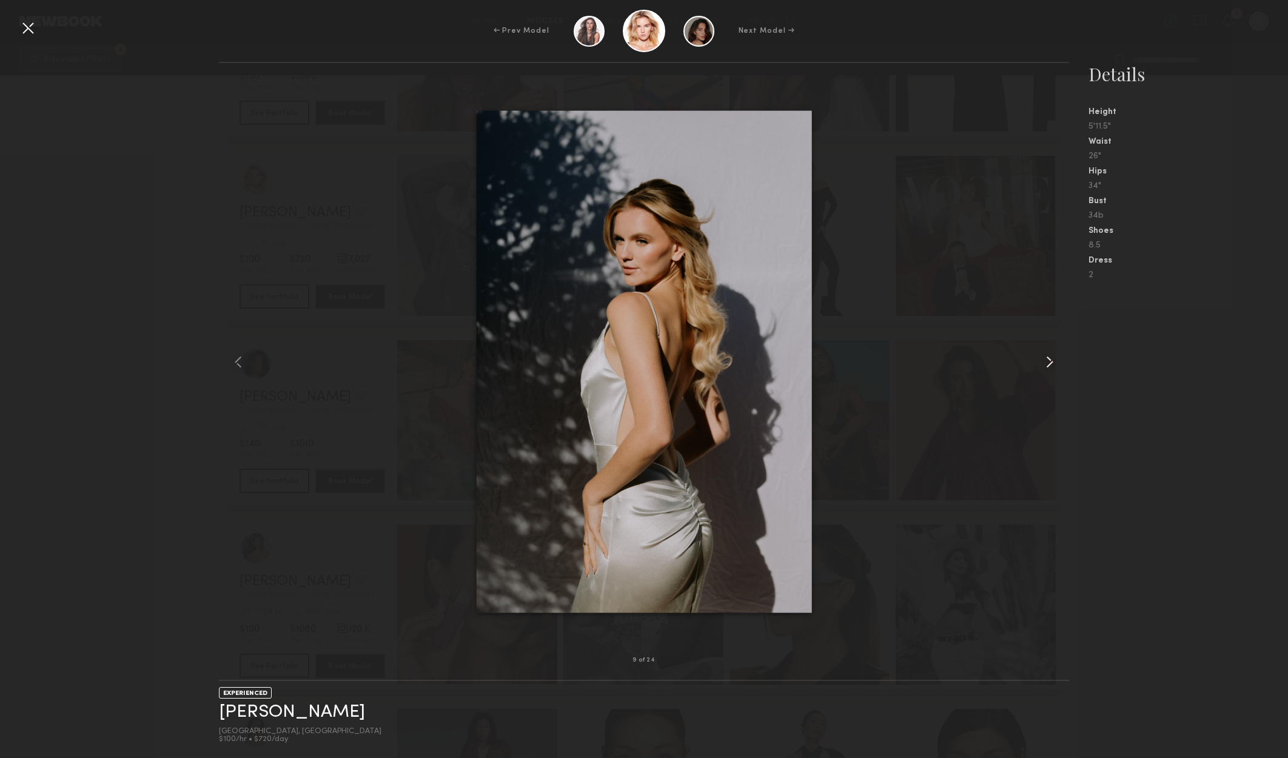
click at [1047, 353] on common-icon at bounding box center [1049, 361] width 19 height 19
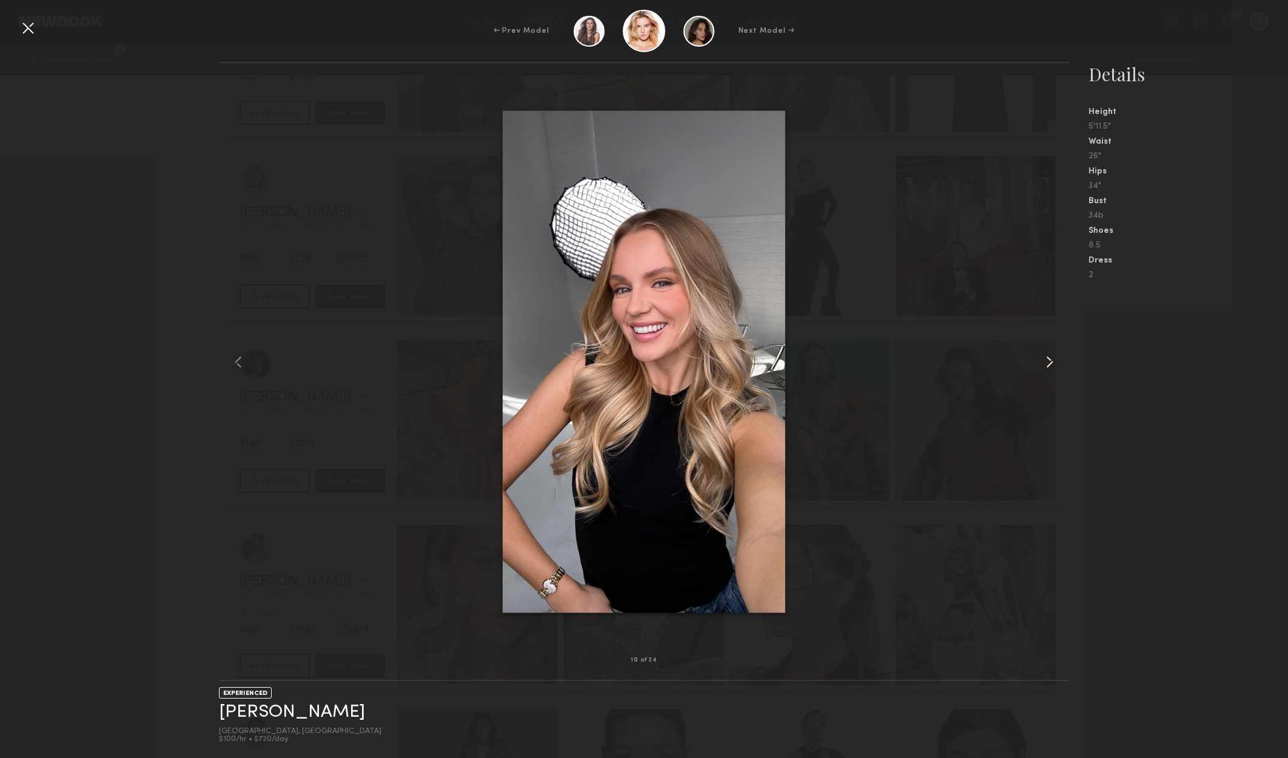
click at [1047, 353] on common-icon at bounding box center [1049, 361] width 19 height 19
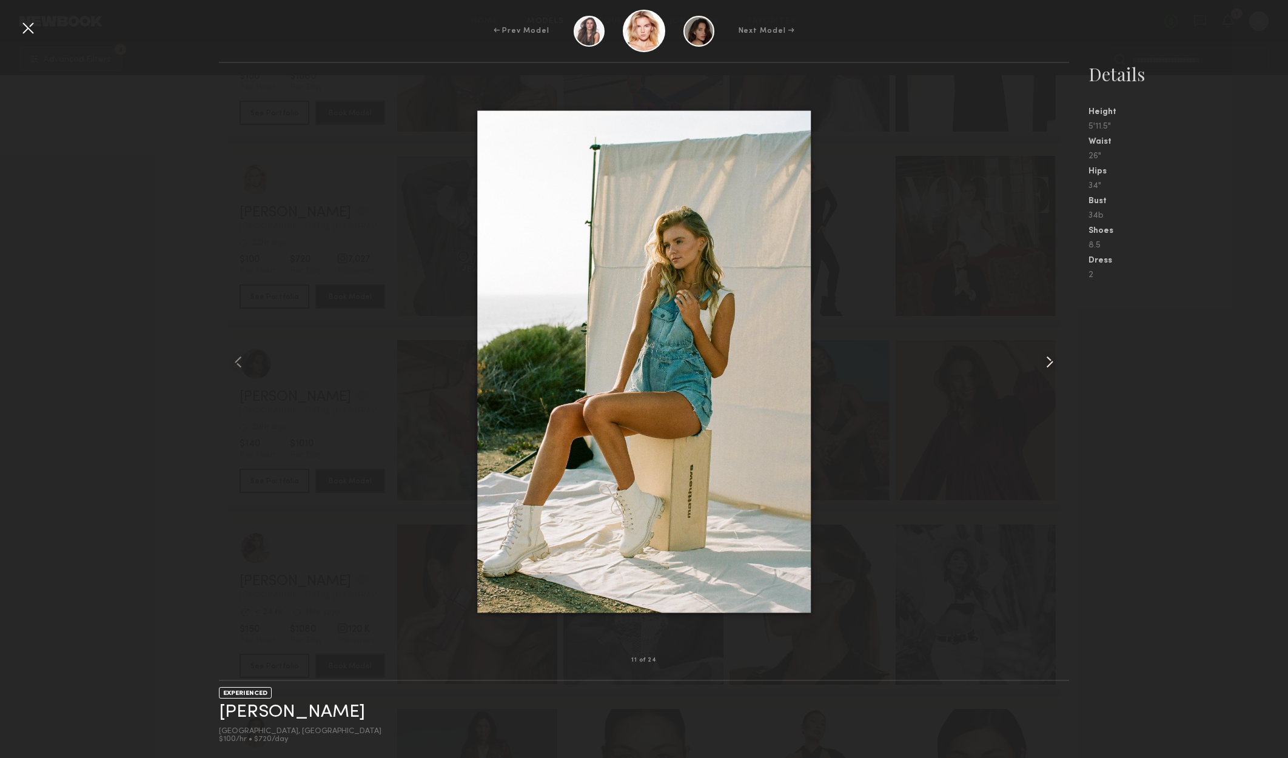
click at [1045, 353] on common-icon at bounding box center [1049, 361] width 19 height 19
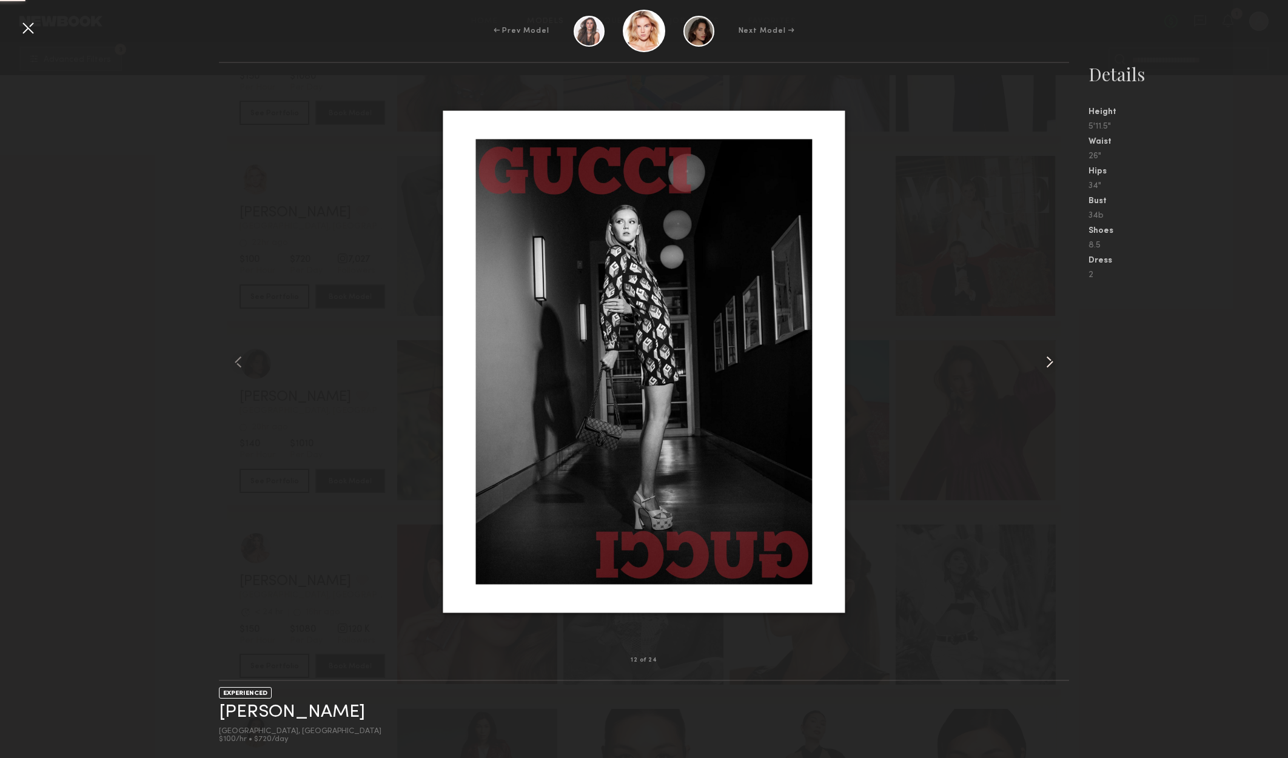
click at [1043, 353] on common-icon at bounding box center [1049, 361] width 19 height 19
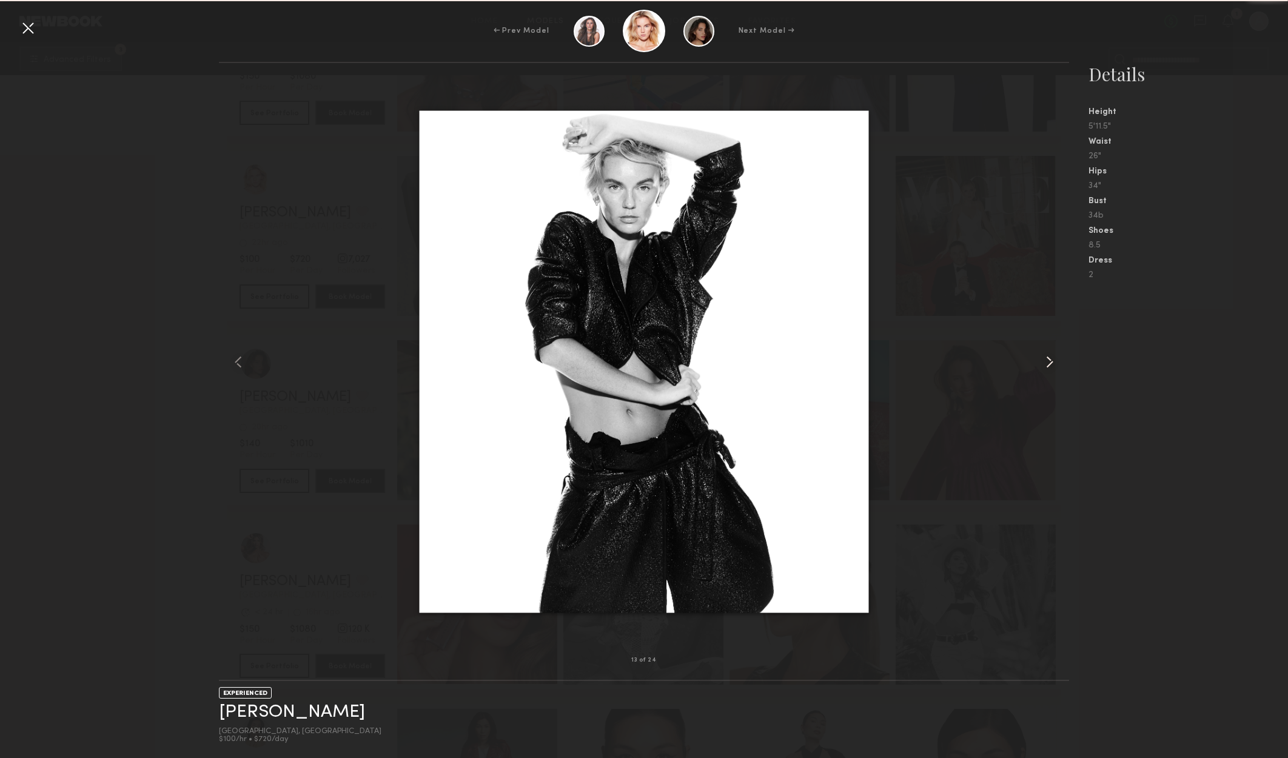
click at [1043, 353] on common-icon at bounding box center [1049, 361] width 19 height 19
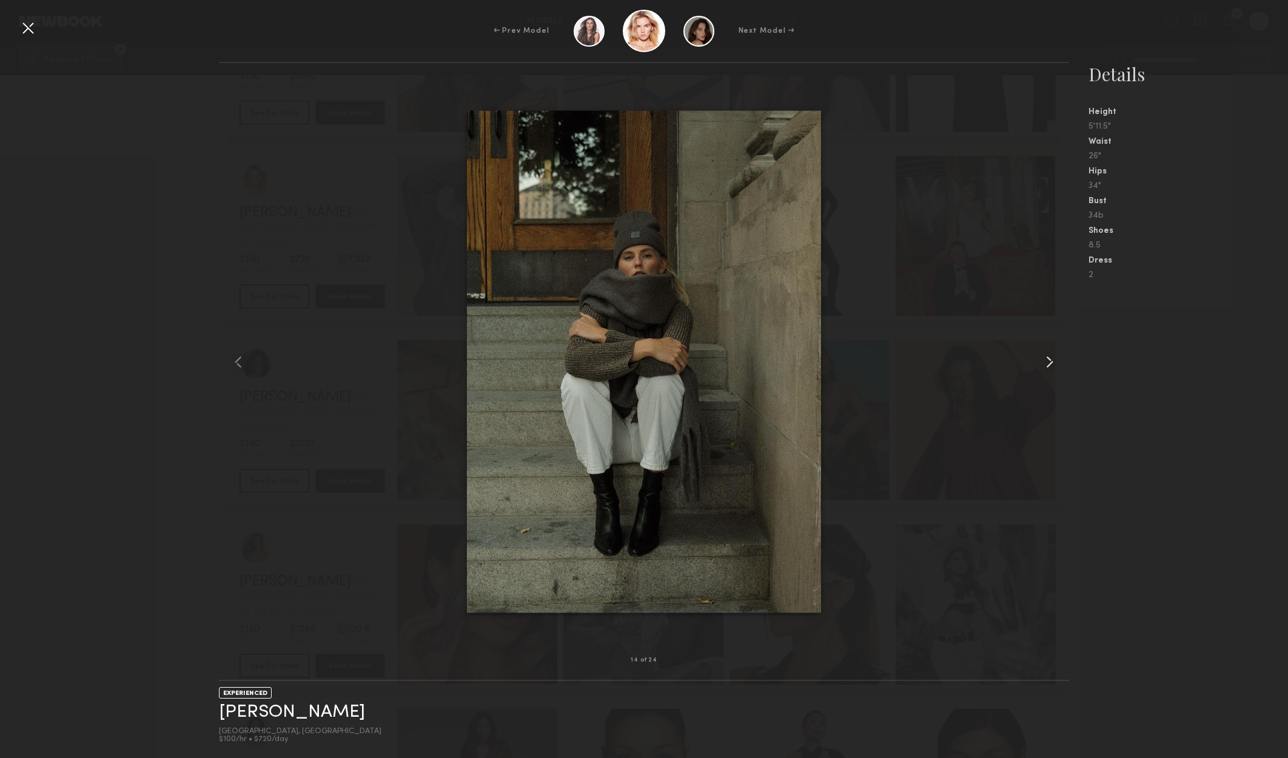
click at [1042, 353] on common-icon at bounding box center [1049, 361] width 19 height 19
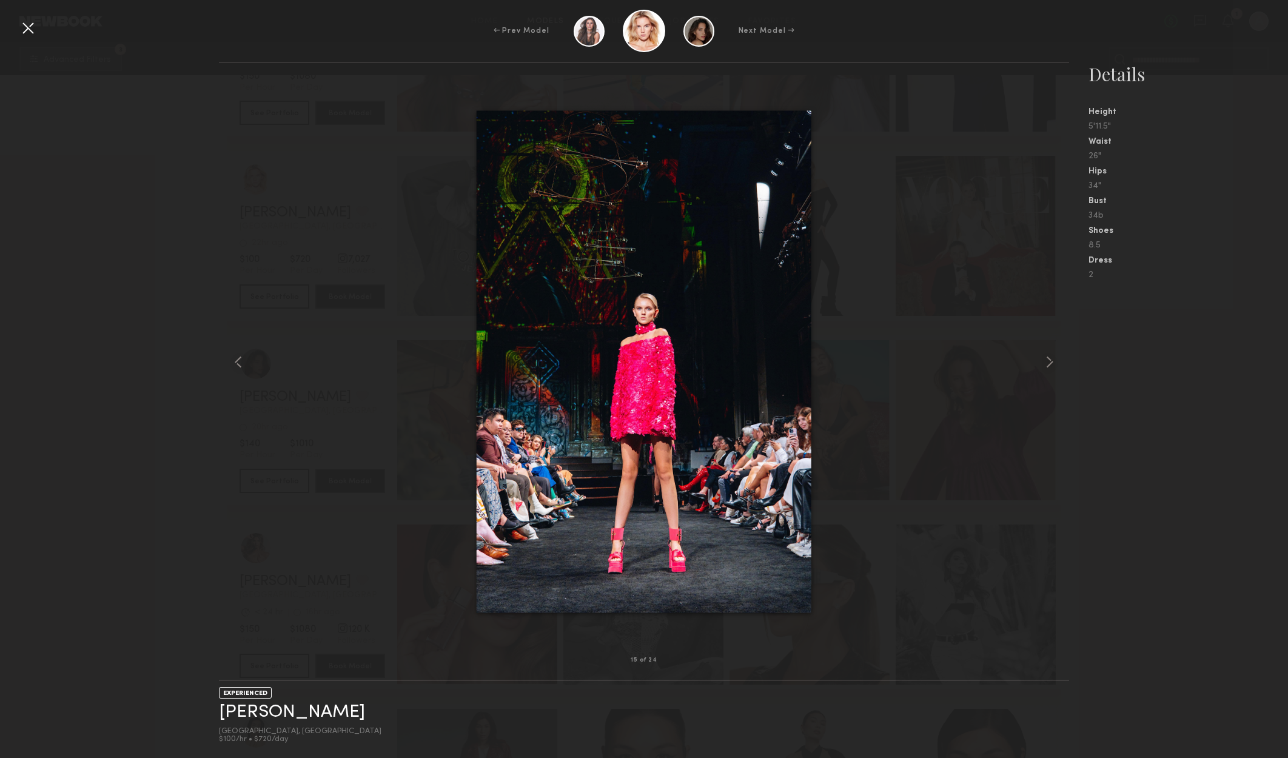
click at [30, 25] on div at bounding box center [27, 27] width 19 height 19
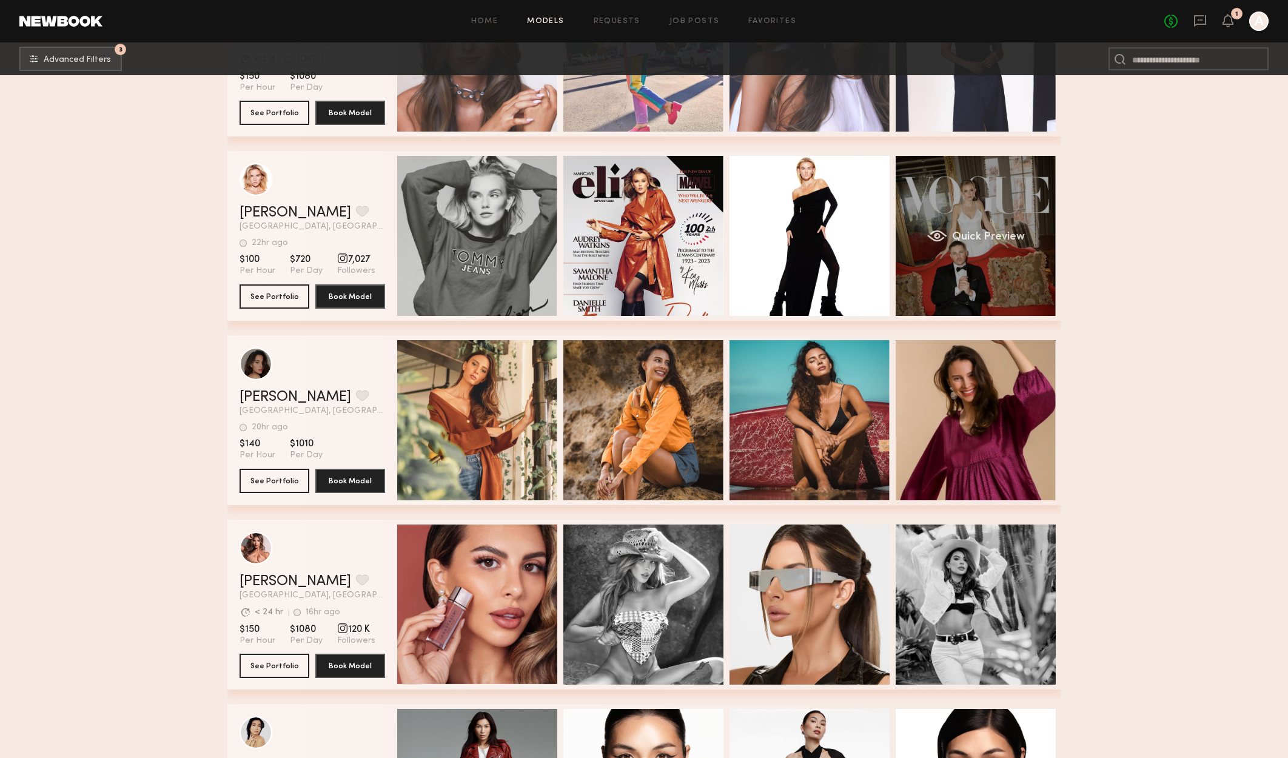
click at [982, 264] on div "Quick Preview" at bounding box center [975, 236] width 160 height 160
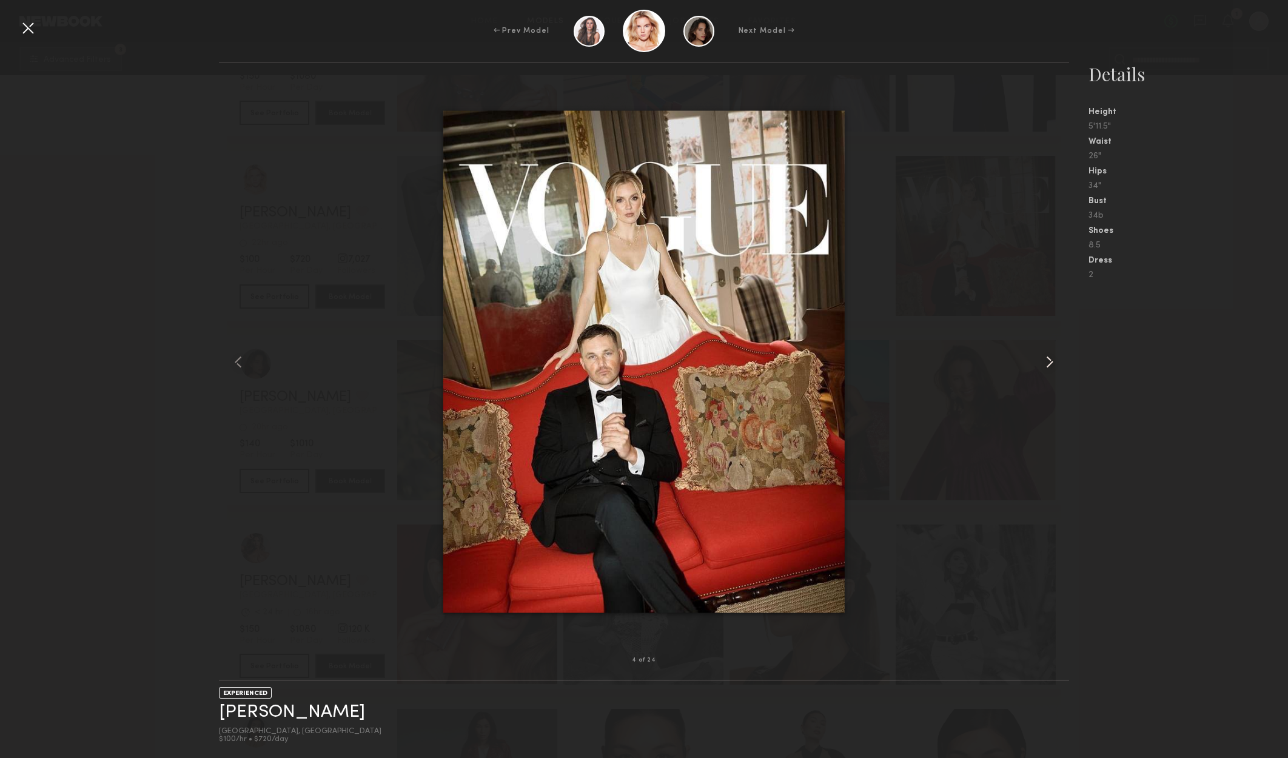
click at [1054, 365] on common-icon at bounding box center [1049, 361] width 19 height 19
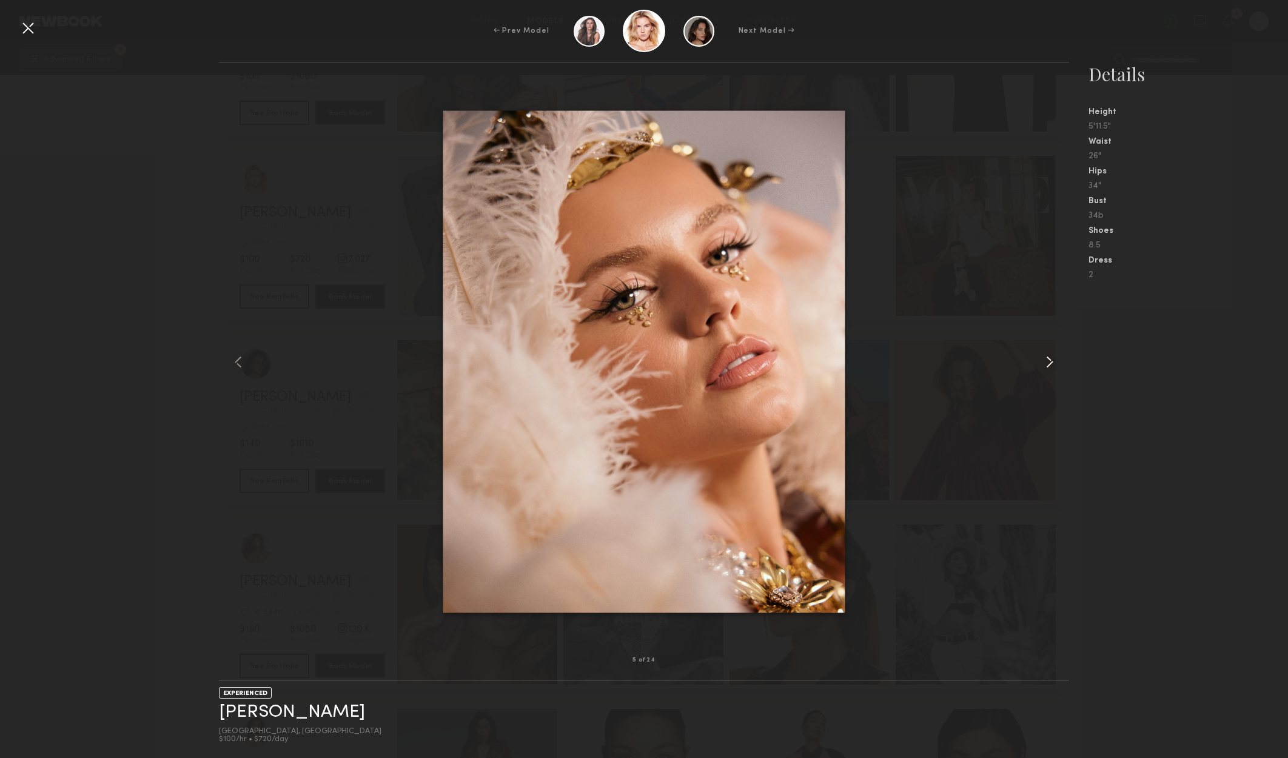
click at [1054, 365] on common-icon at bounding box center [1049, 361] width 19 height 19
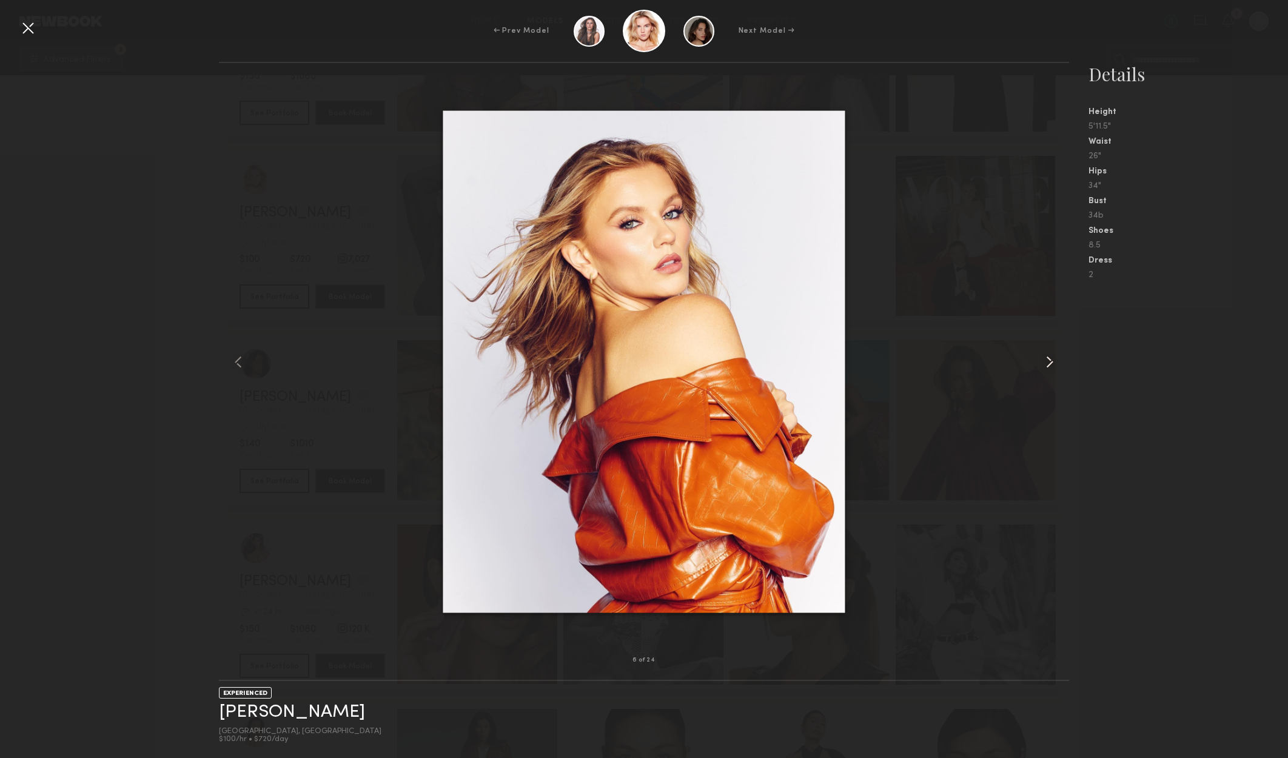
click at [1054, 365] on common-icon at bounding box center [1049, 361] width 19 height 19
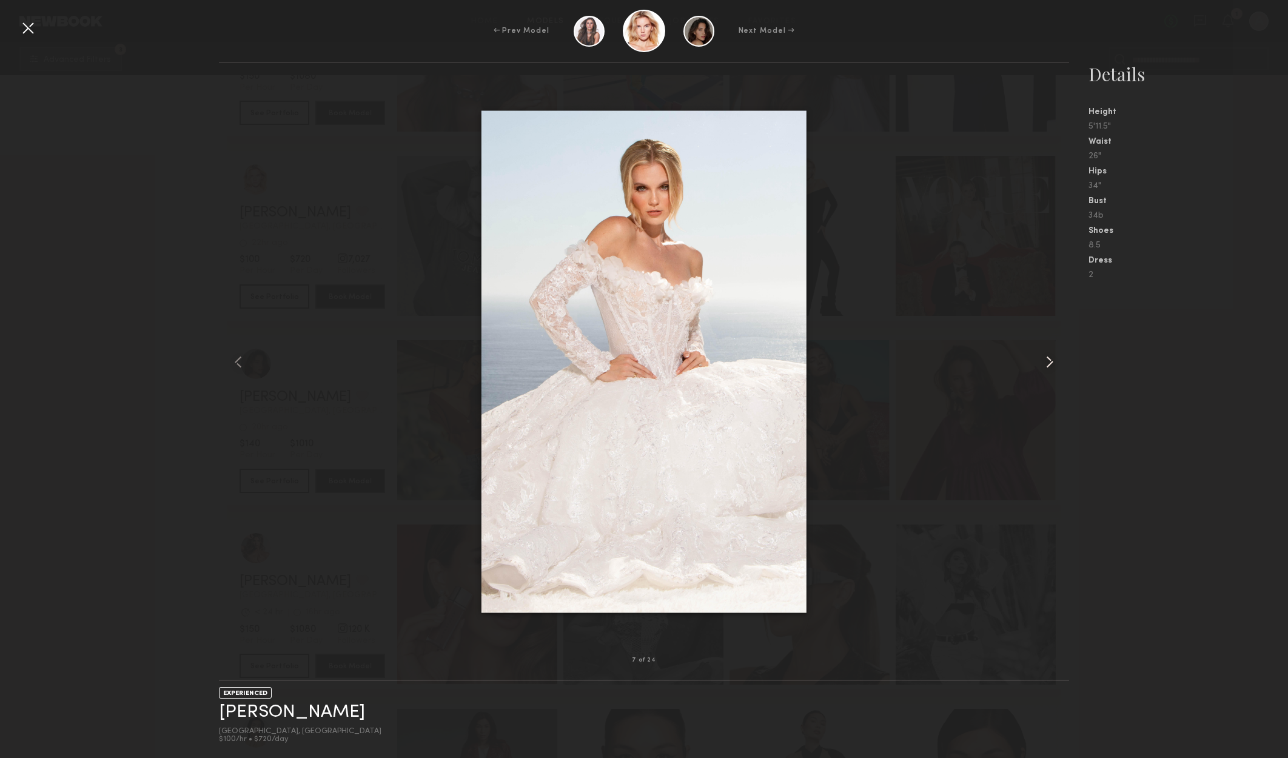
click at [1054, 366] on common-icon at bounding box center [1049, 361] width 19 height 19
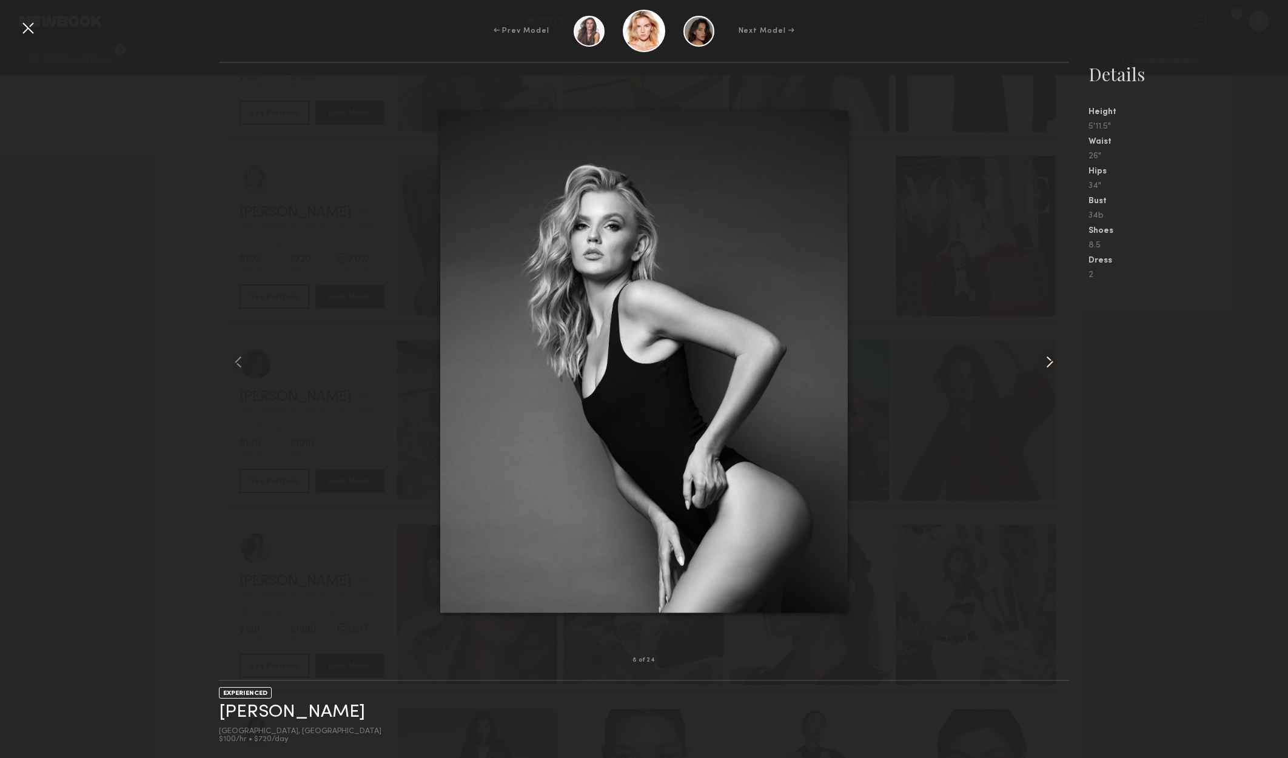
click at [1054, 366] on common-icon at bounding box center [1049, 361] width 19 height 19
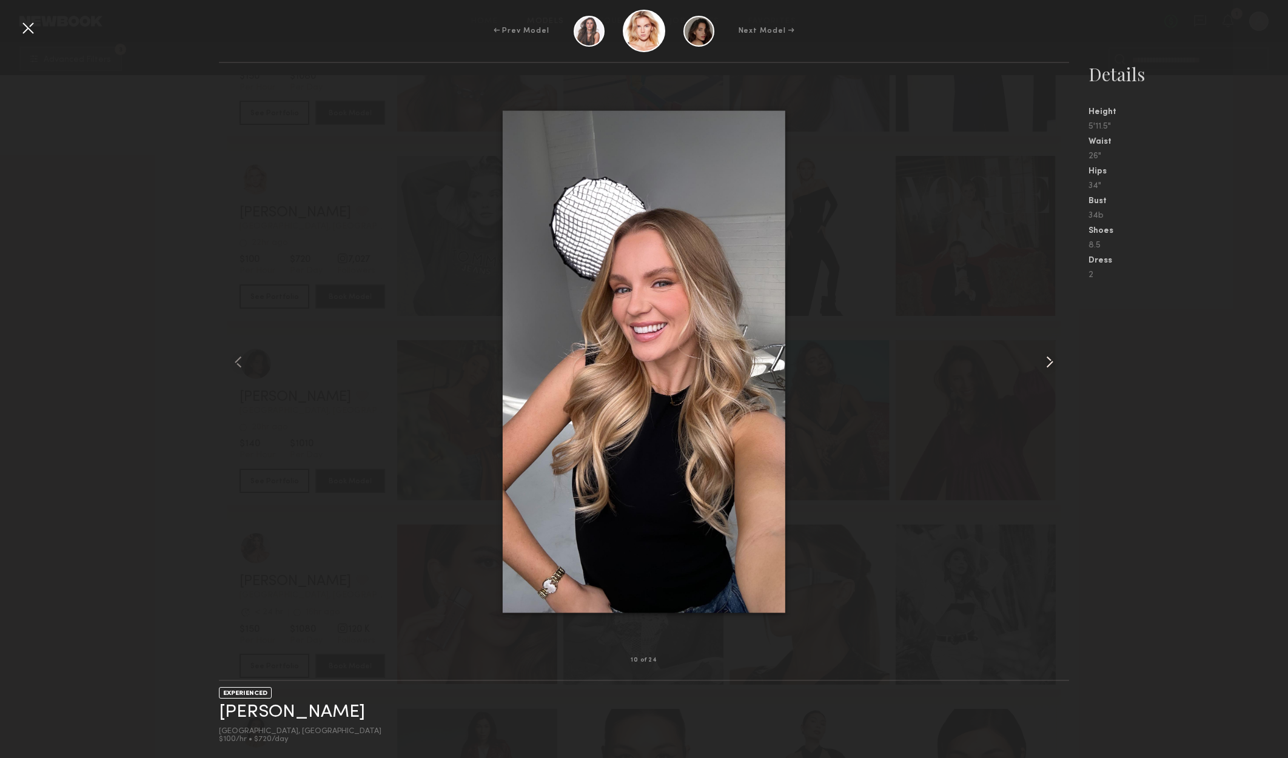
click at [1054, 366] on common-icon at bounding box center [1049, 361] width 19 height 19
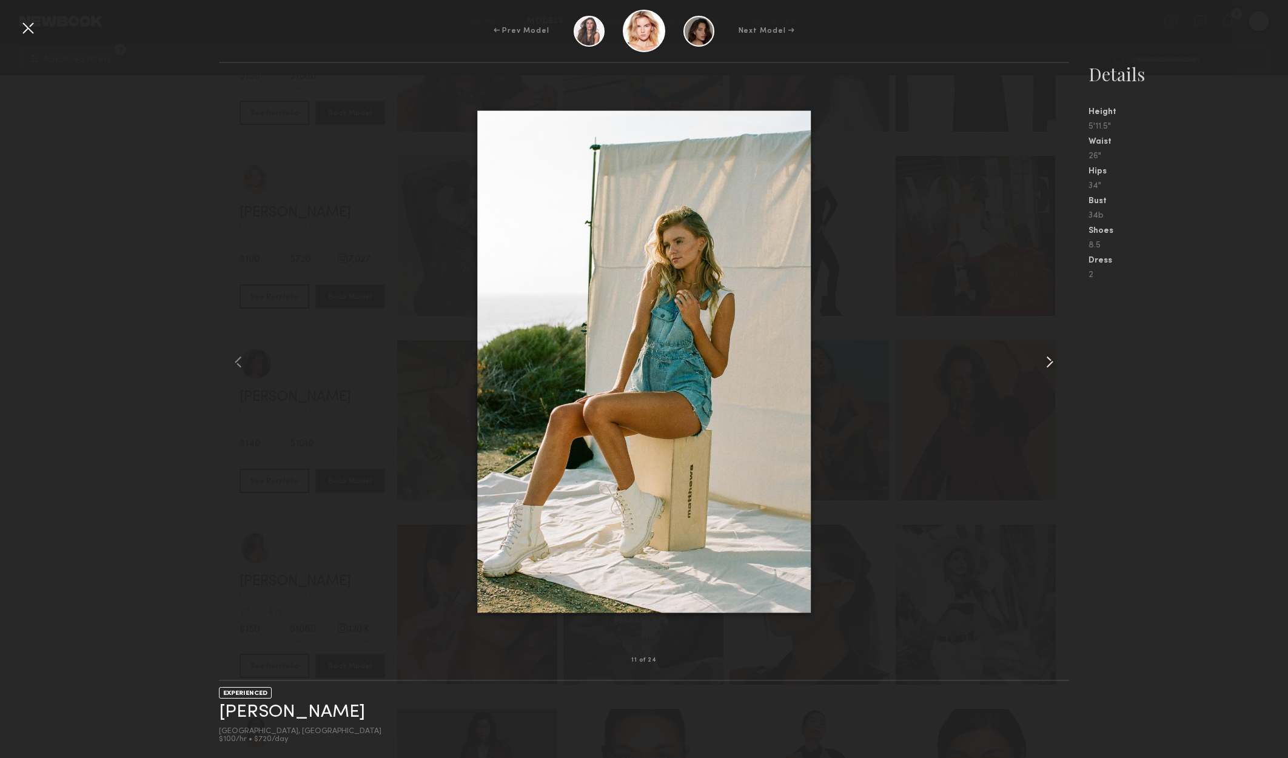
click at [1054, 366] on common-icon at bounding box center [1049, 361] width 19 height 19
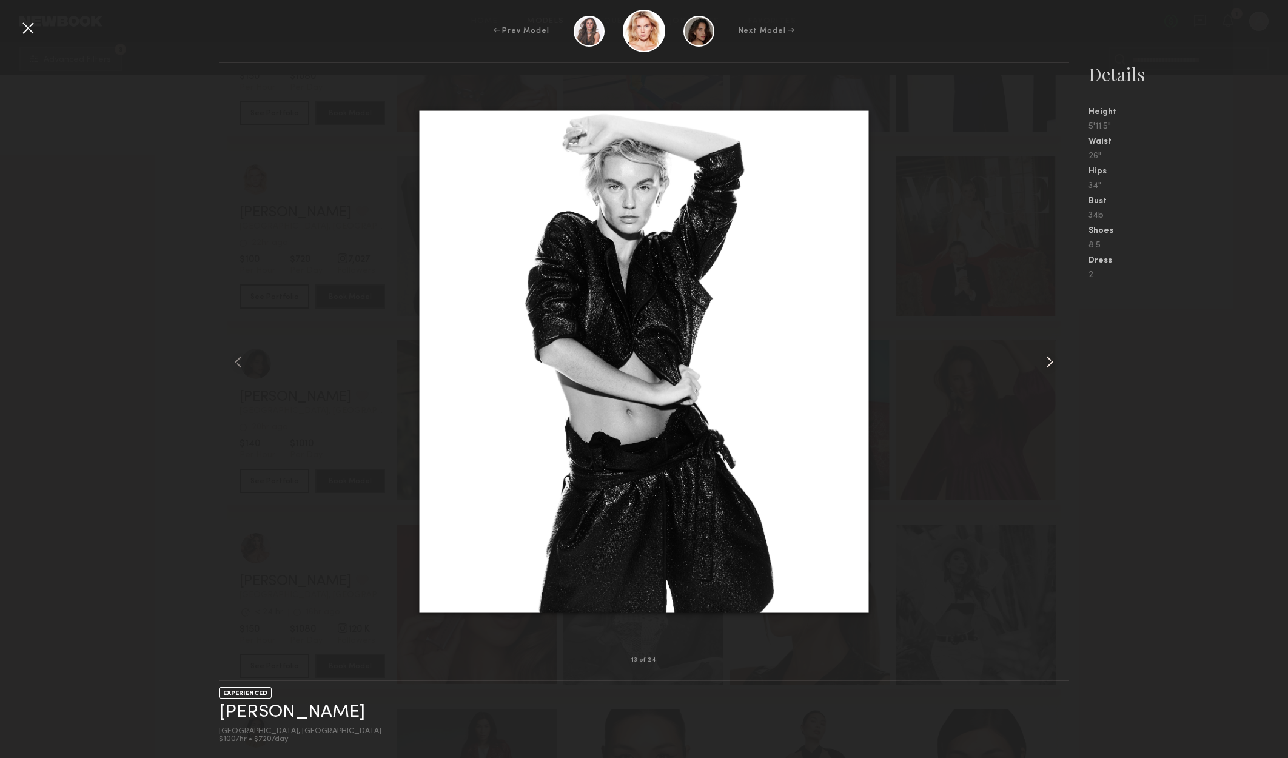
click at [1054, 366] on common-icon at bounding box center [1049, 361] width 19 height 19
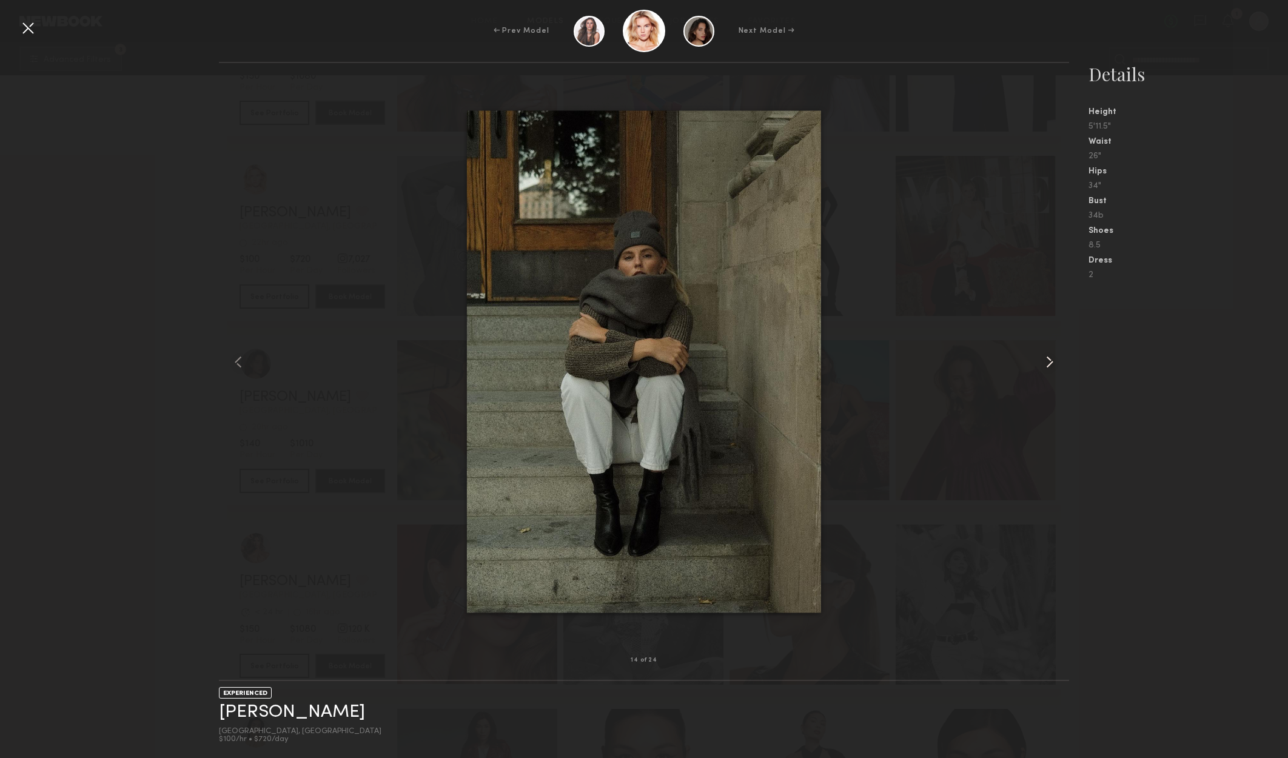
click at [1054, 366] on common-icon at bounding box center [1049, 361] width 19 height 19
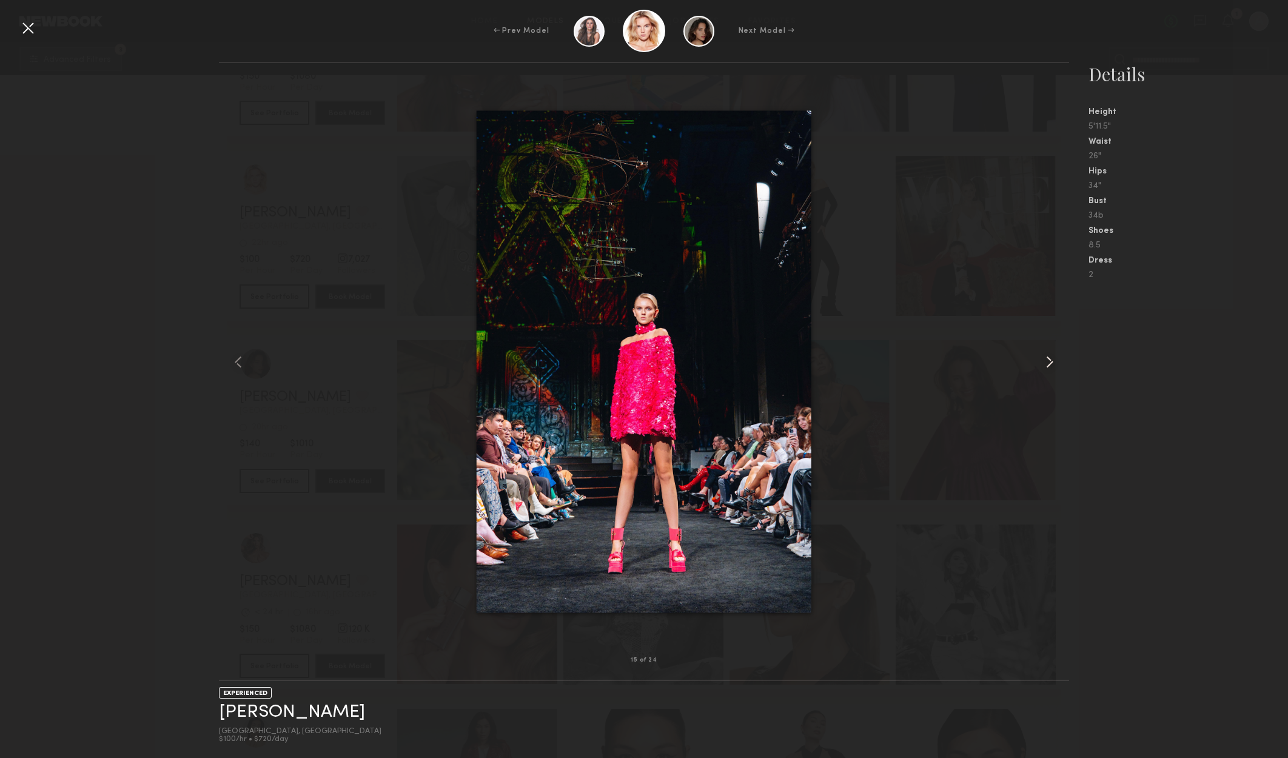
click at [1054, 366] on common-icon at bounding box center [1049, 361] width 19 height 19
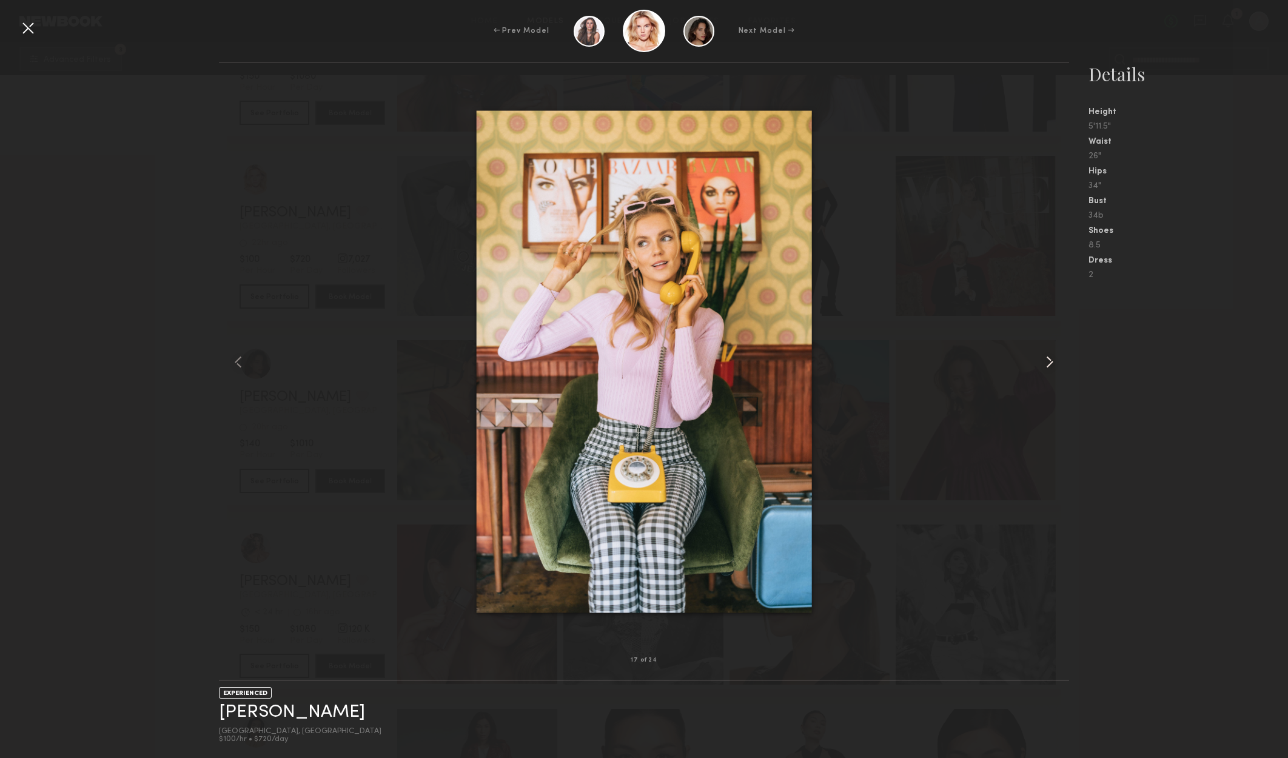
click at [1054, 366] on common-icon at bounding box center [1049, 361] width 19 height 19
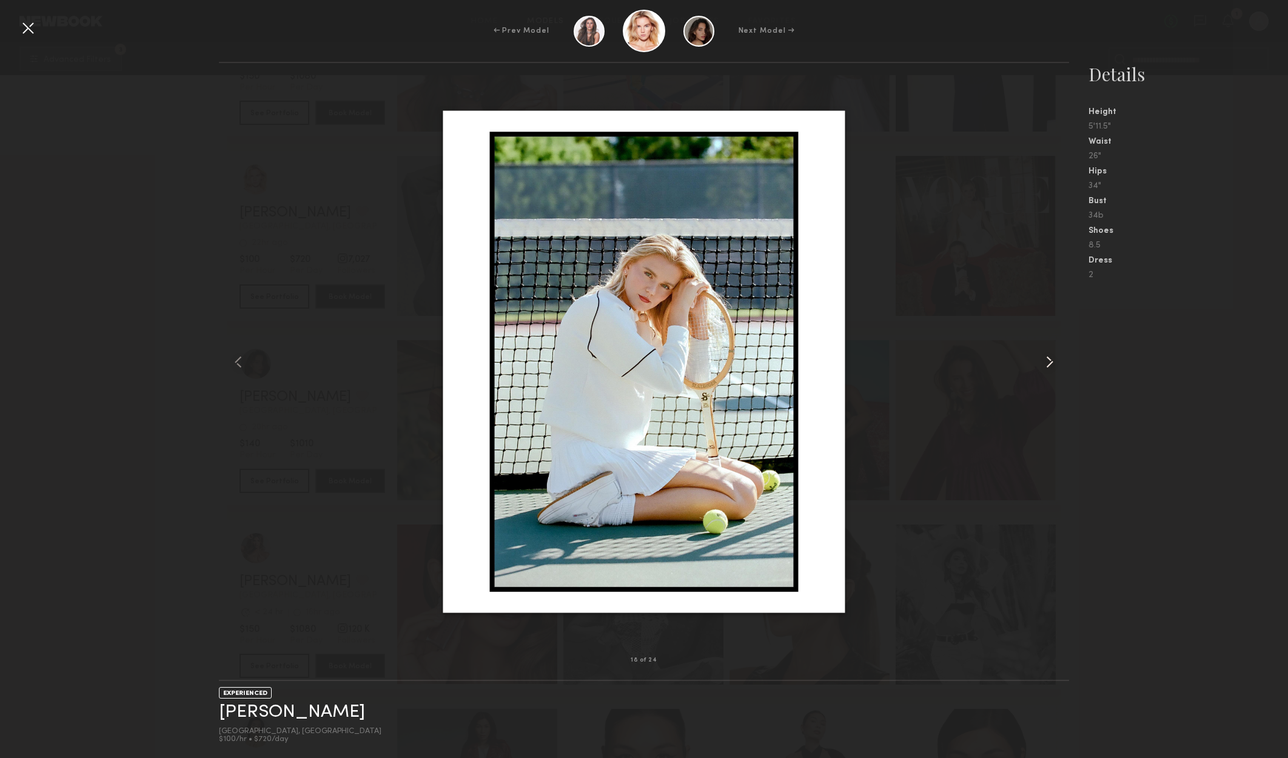
click at [1054, 365] on common-icon at bounding box center [1049, 361] width 19 height 19
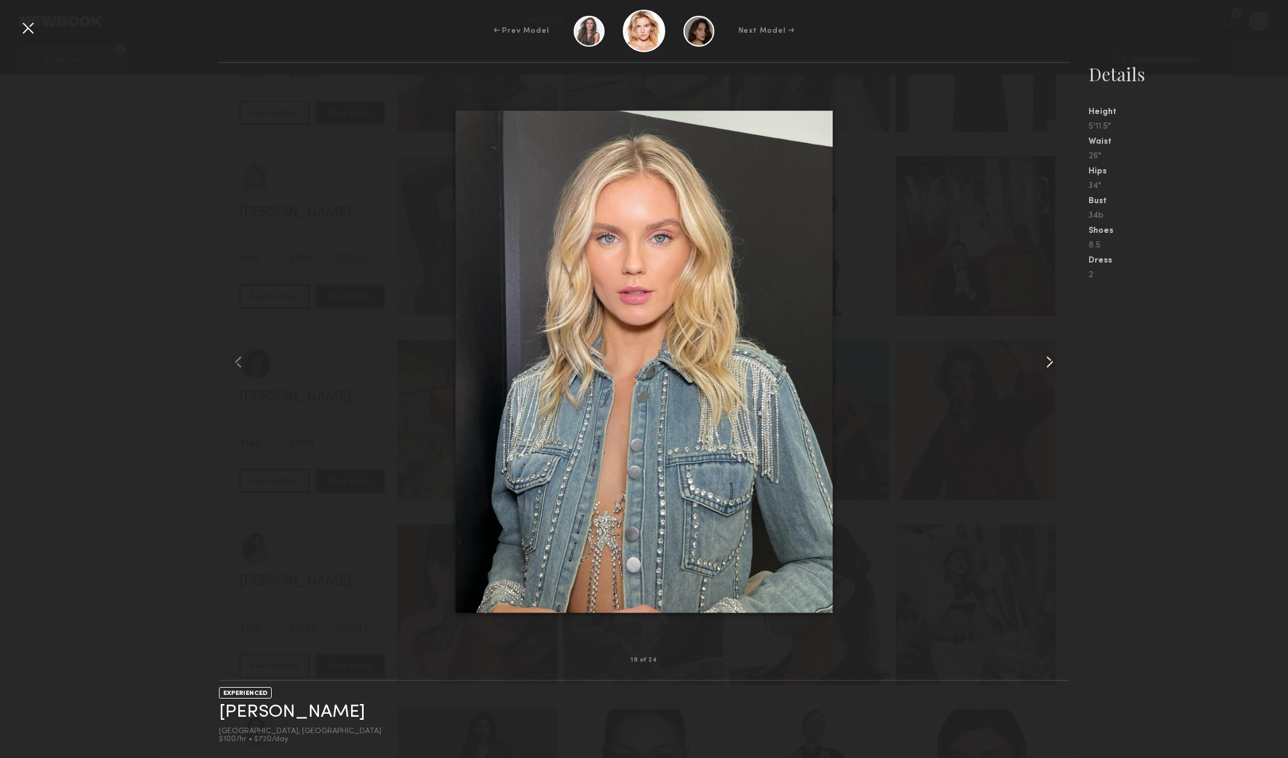
drag, startPoint x: 1052, startPoint y: 355, endPoint x: 1045, endPoint y: 358, distance: 8.1
click at [1050, 356] on common-icon at bounding box center [1049, 361] width 19 height 19
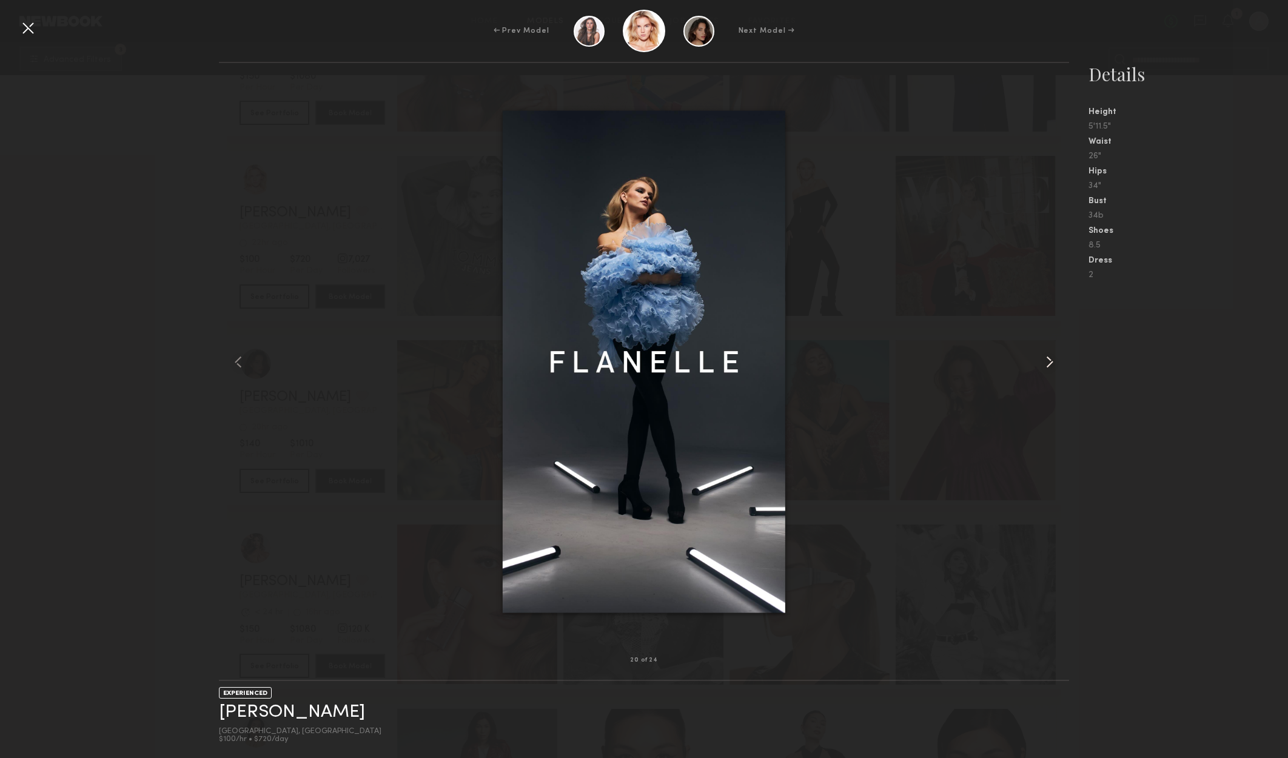
click at [1043, 361] on common-icon at bounding box center [1049, 361] width 19 height 19
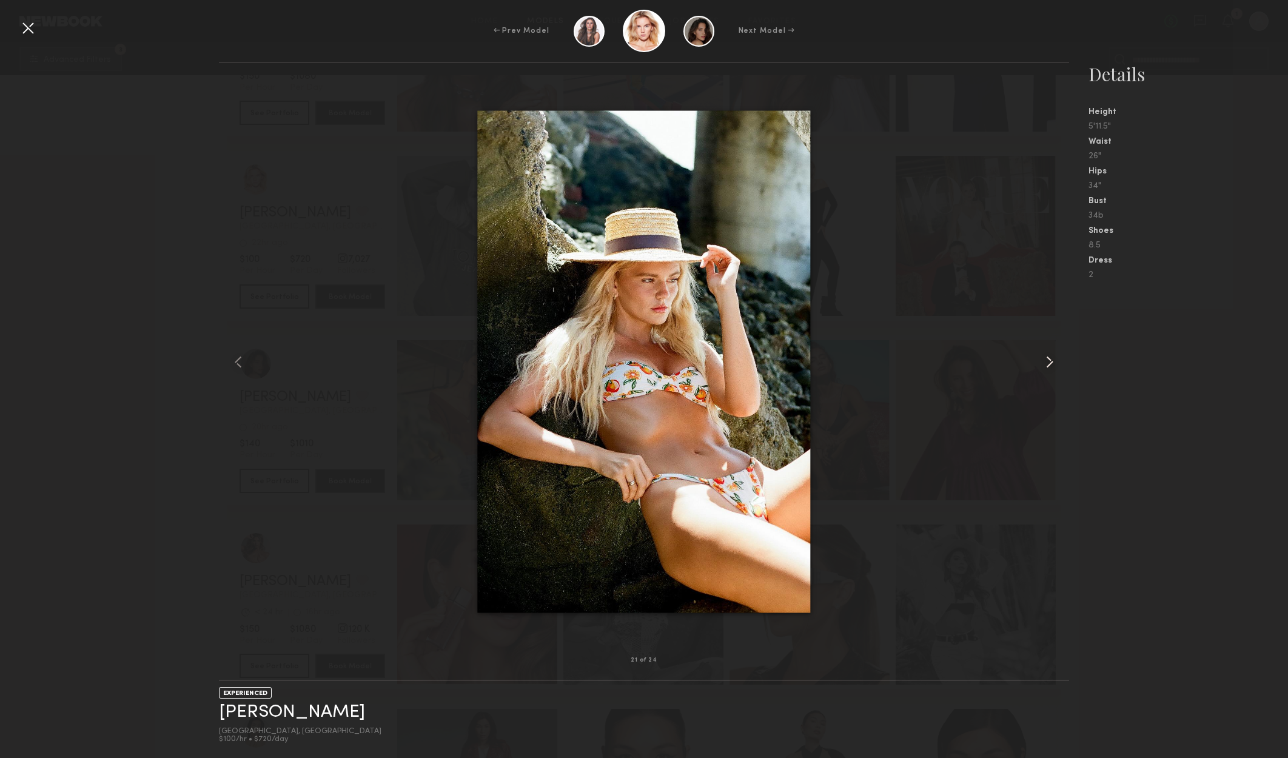
click at [1043, 361] on common-icon at bounding box center [1049, 361] width 19 height 19
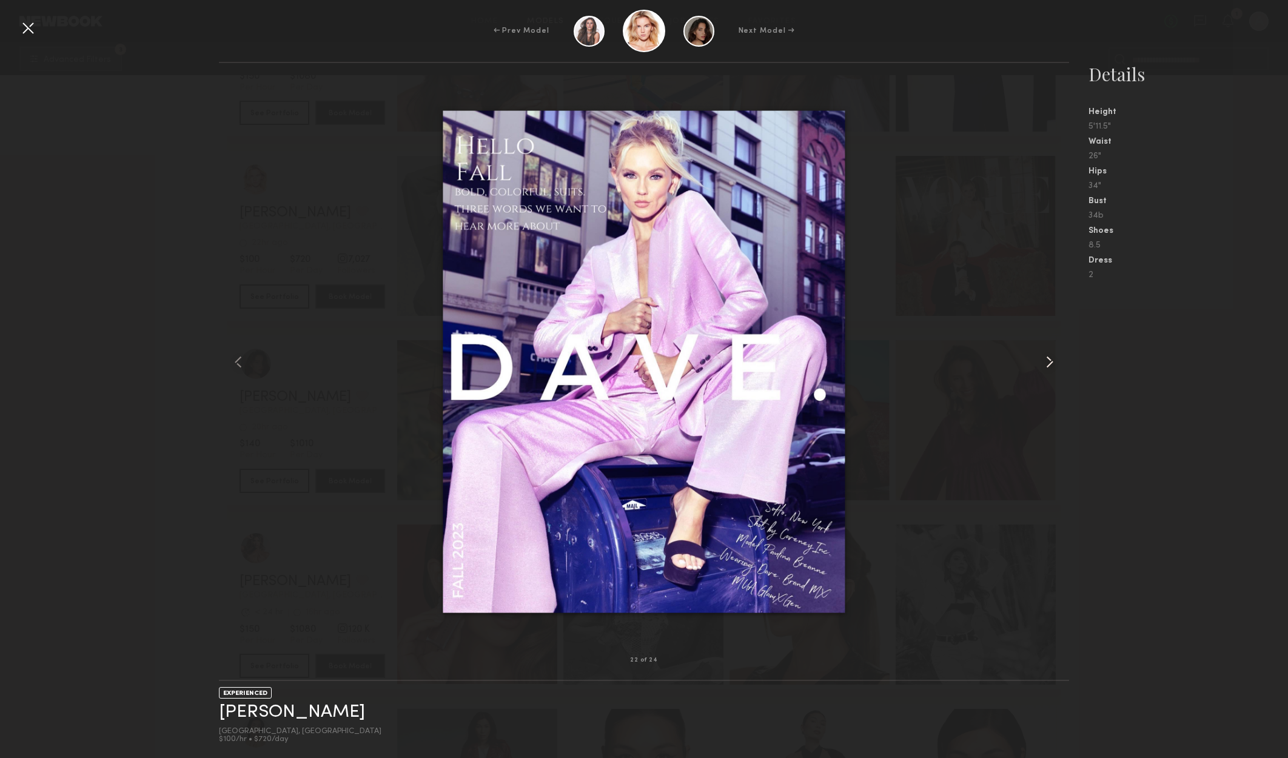
click at [1043, 361] on common-icon at bounding box center [1049, 361] width 19 height 19
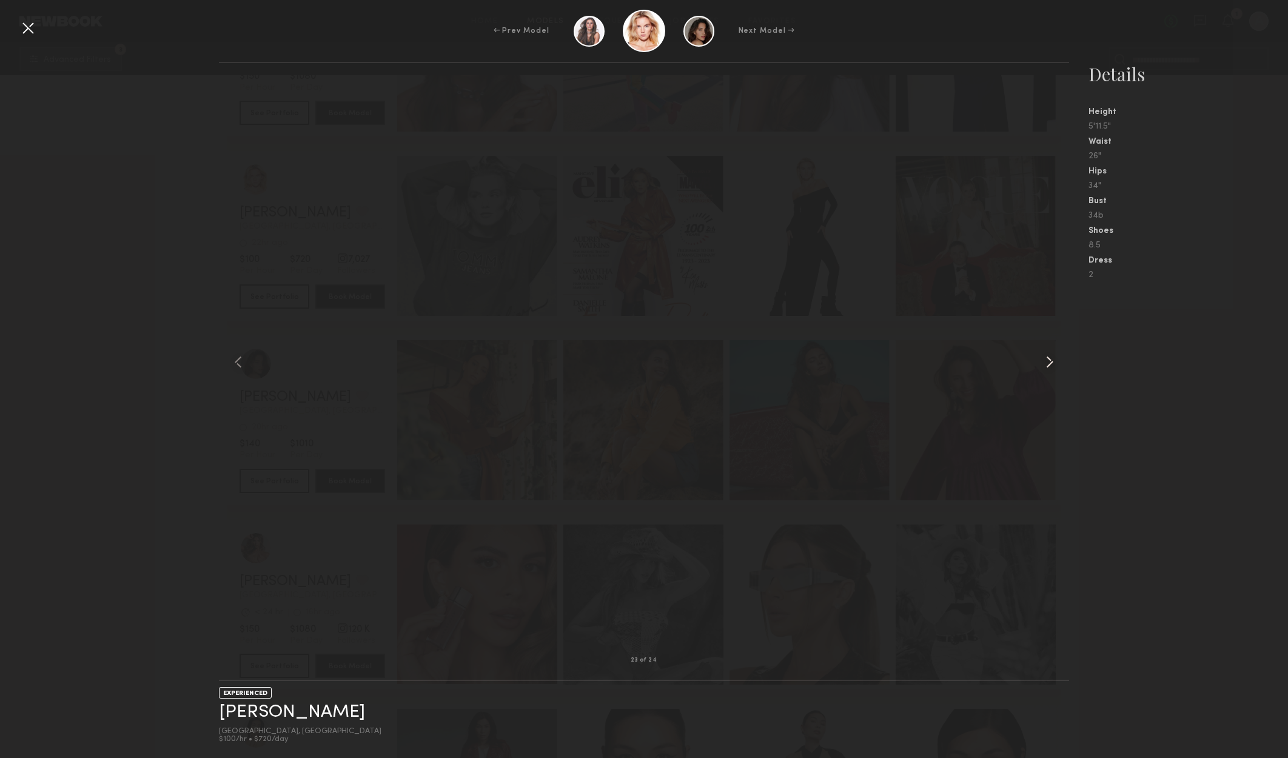
click at [1043, 361] on common-icon at bounding box center [1049, 361] width 19 height 19
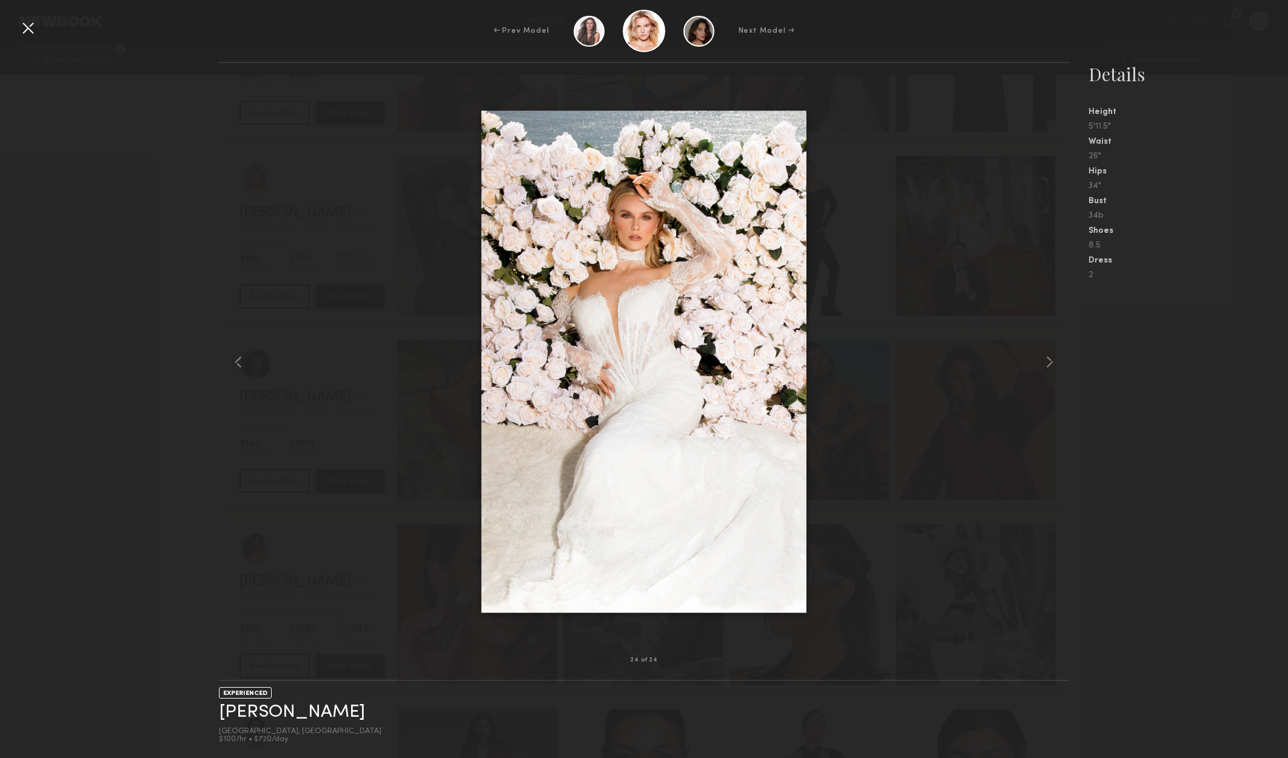
click at [41, 30] on div "← Prev Model Next Model →" at bounding box center [644, 31] width 1288 height 42
click at [22, 24] on div at bounding box center [27, 27] width 19 height 19
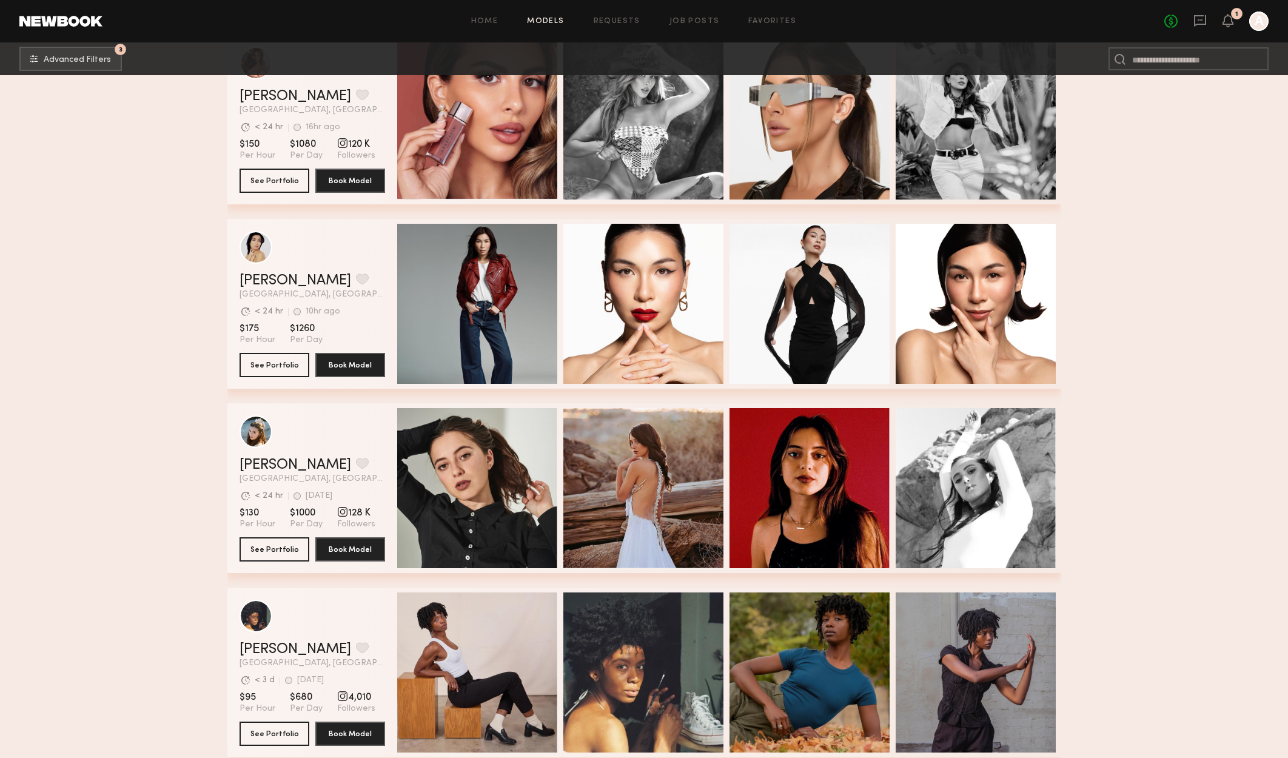
scroll to position [36614, 0]
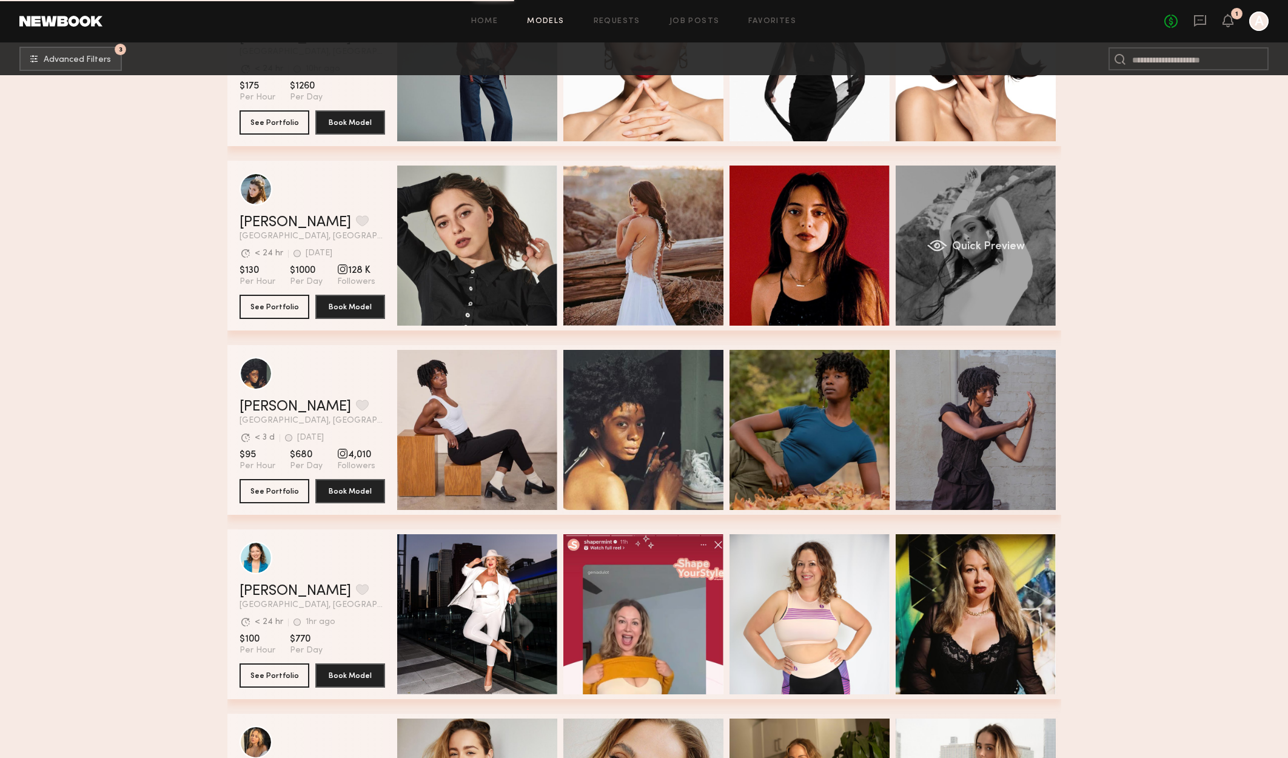
click at [1012, 252] on span "Quick Preview" at bounding box center [987, 246] width 73 height 11
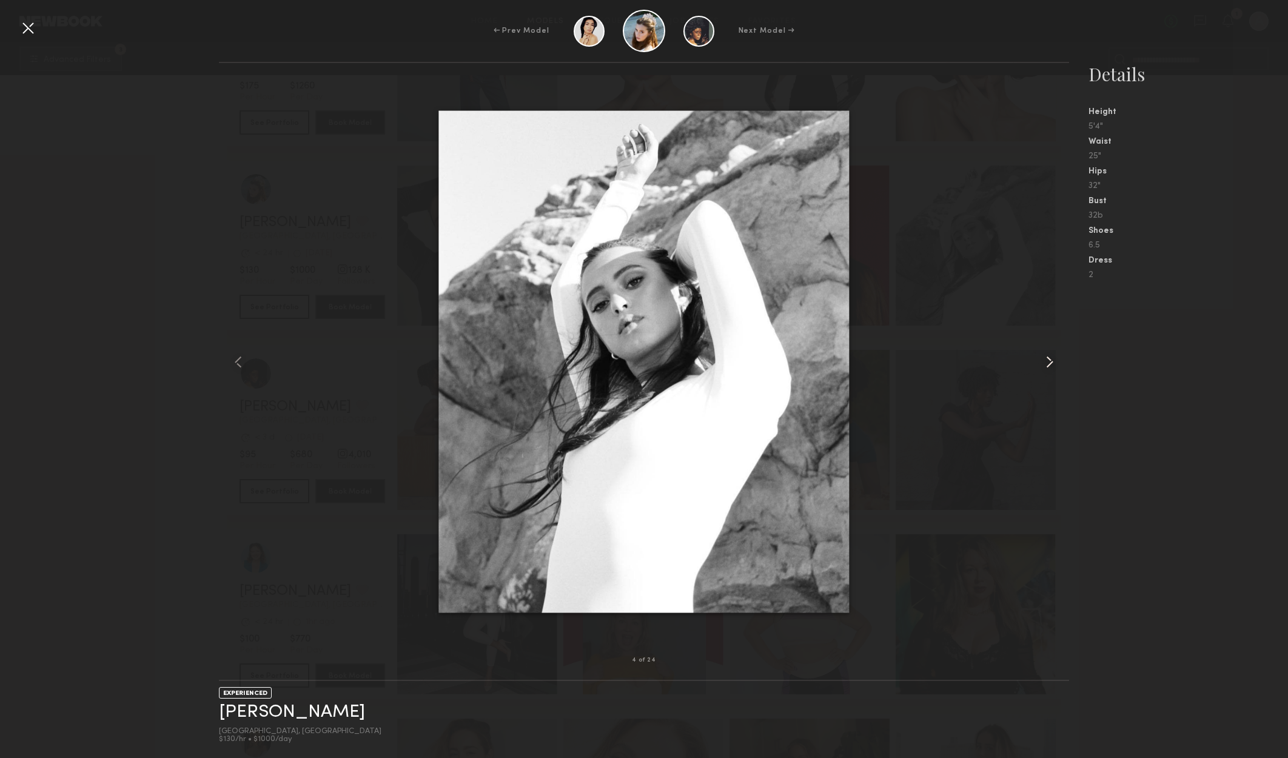
click at [1049, 365] on common-icon at bounding box center [1049, 361] width 19 height 19
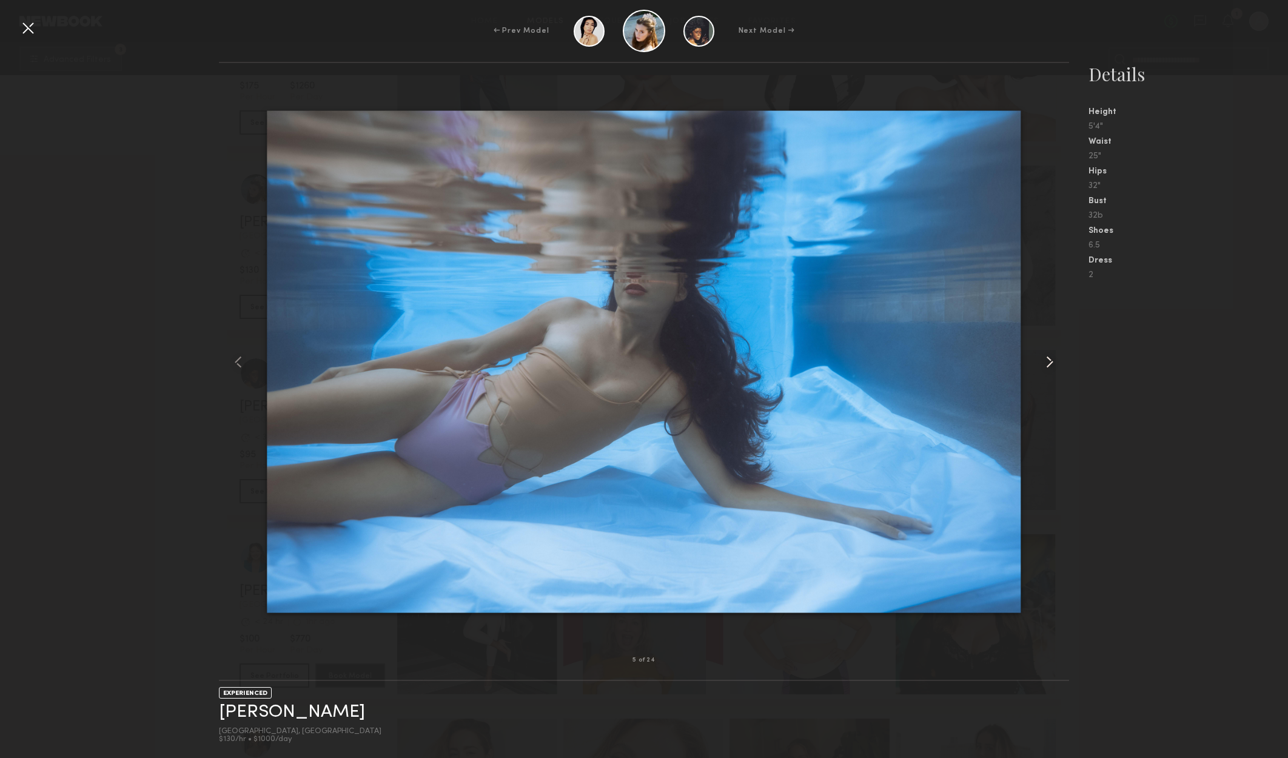
click at [1049, 365] on common-icon at bounding box center [1049, 361] width 19 height 19
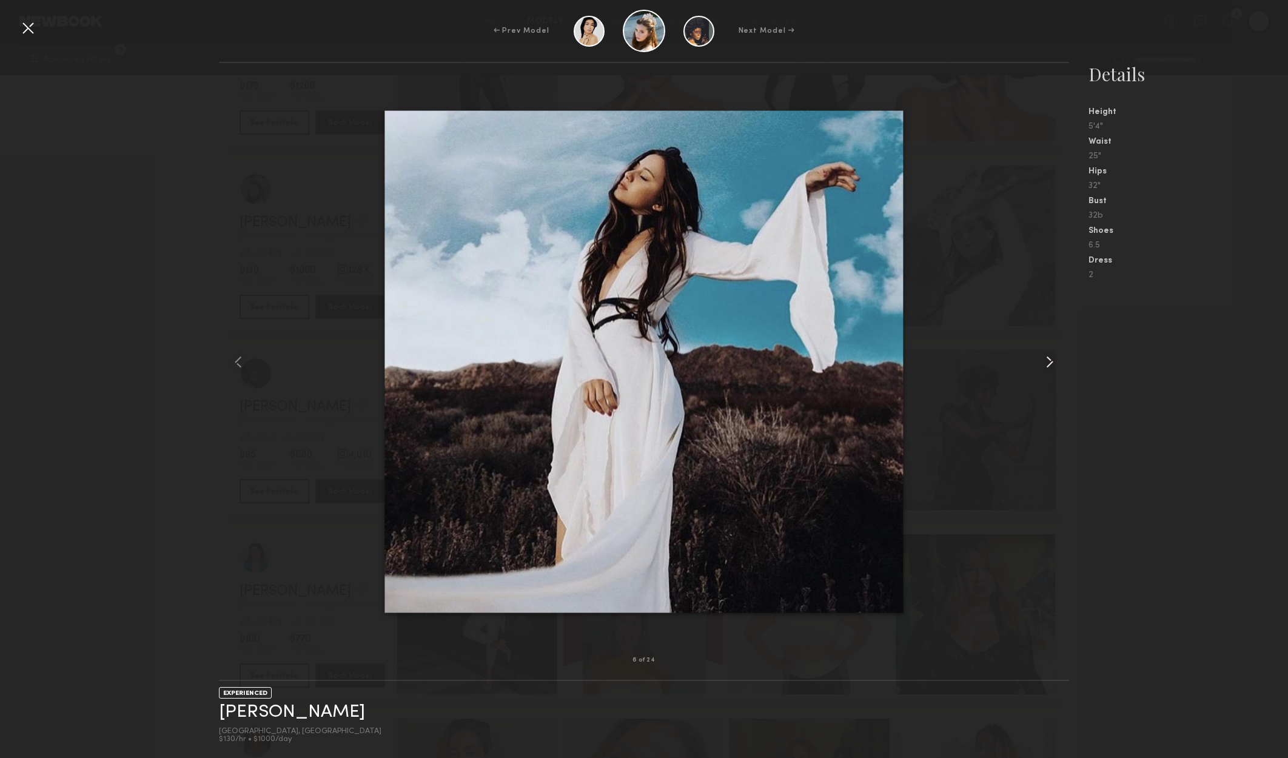
click at [1049, 365] on common-icon at bounding box center [1049, 361] width 19 height 19
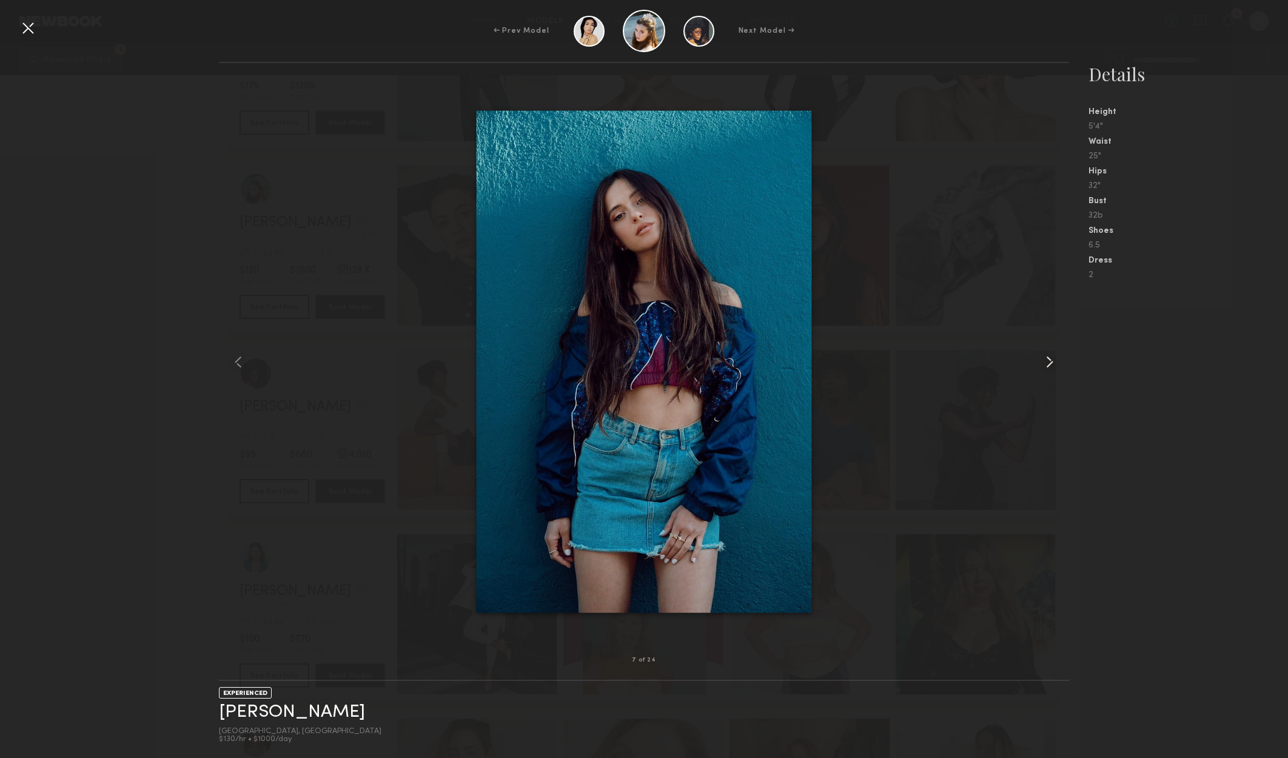
click at [1049, 365] on common-icon at bounding box center [1049, 361] width 19 height 19
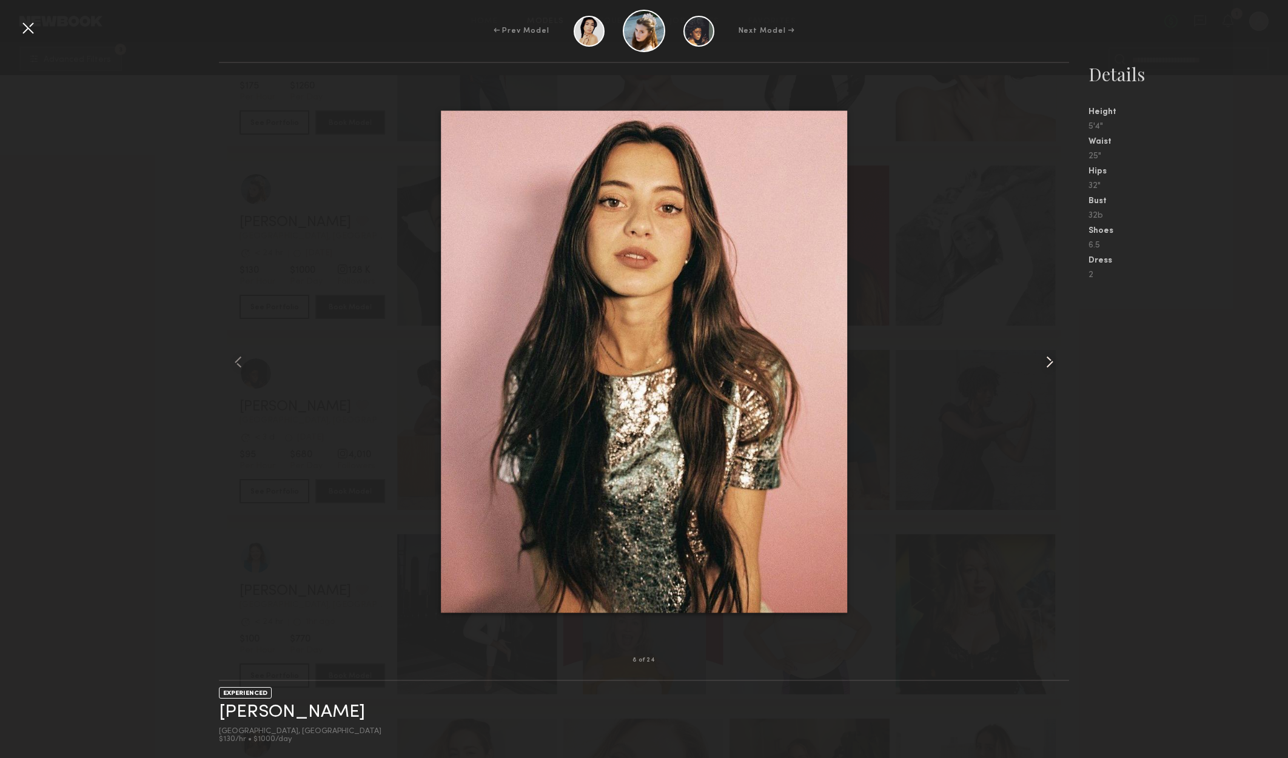
click at [1049, 365] on common-icon at bounding box center [1049, 361] width 19 height 19
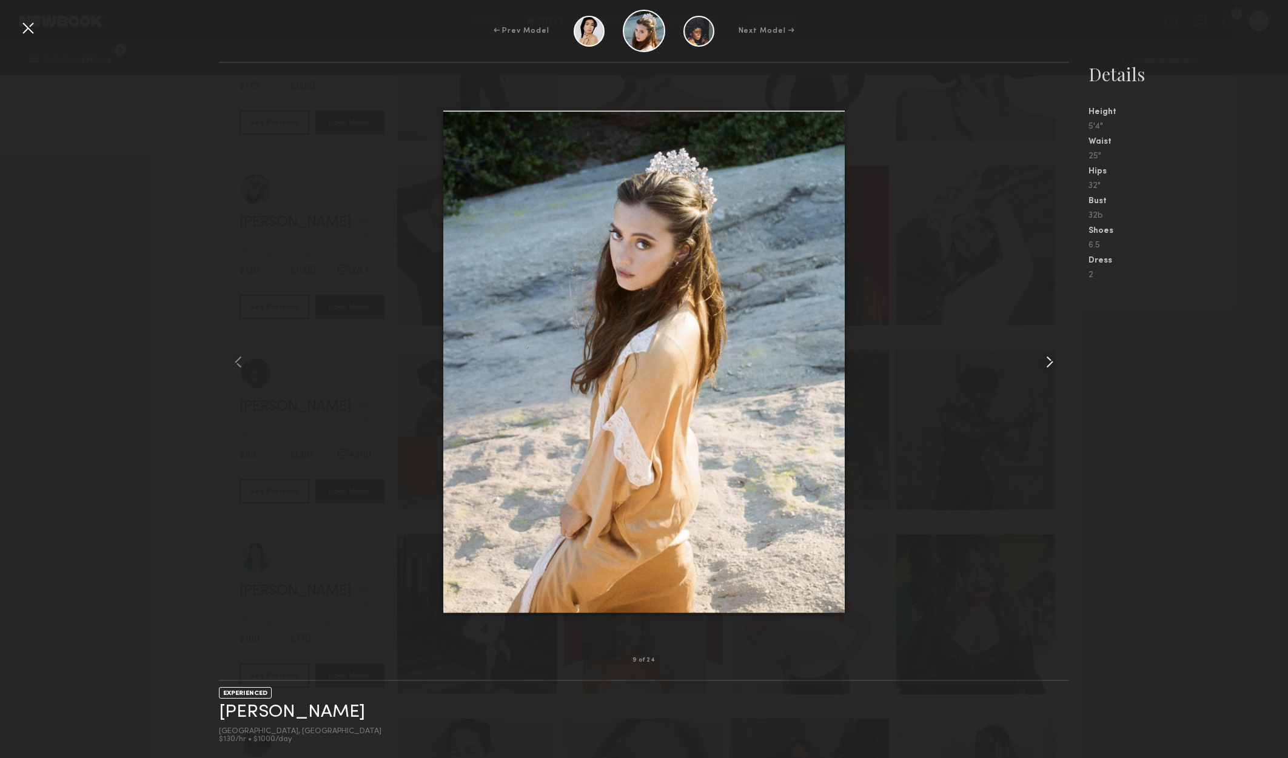
click at [1049, 365] on common-icon at bounding box center [1049, 361] width 19 height 19
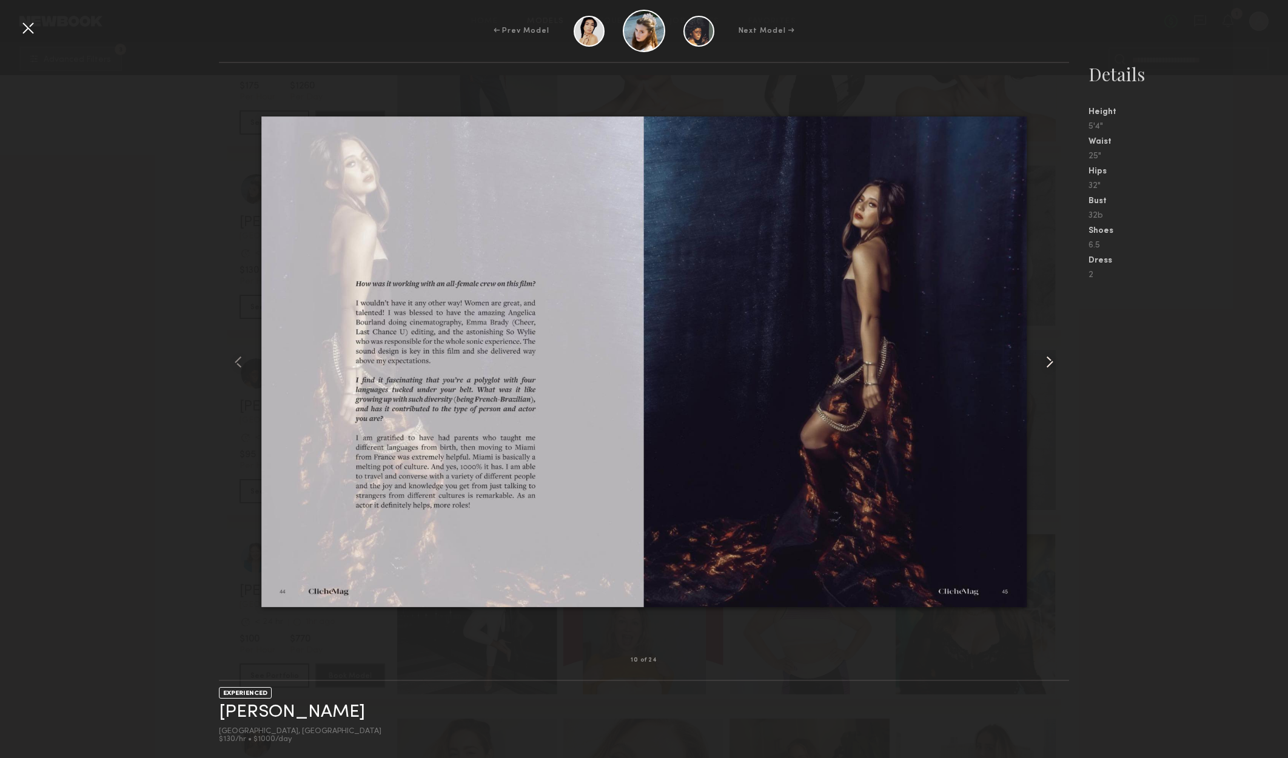
click at [1049, 365] on common-icon at bounding box center [1049, 361] width 19 height 19
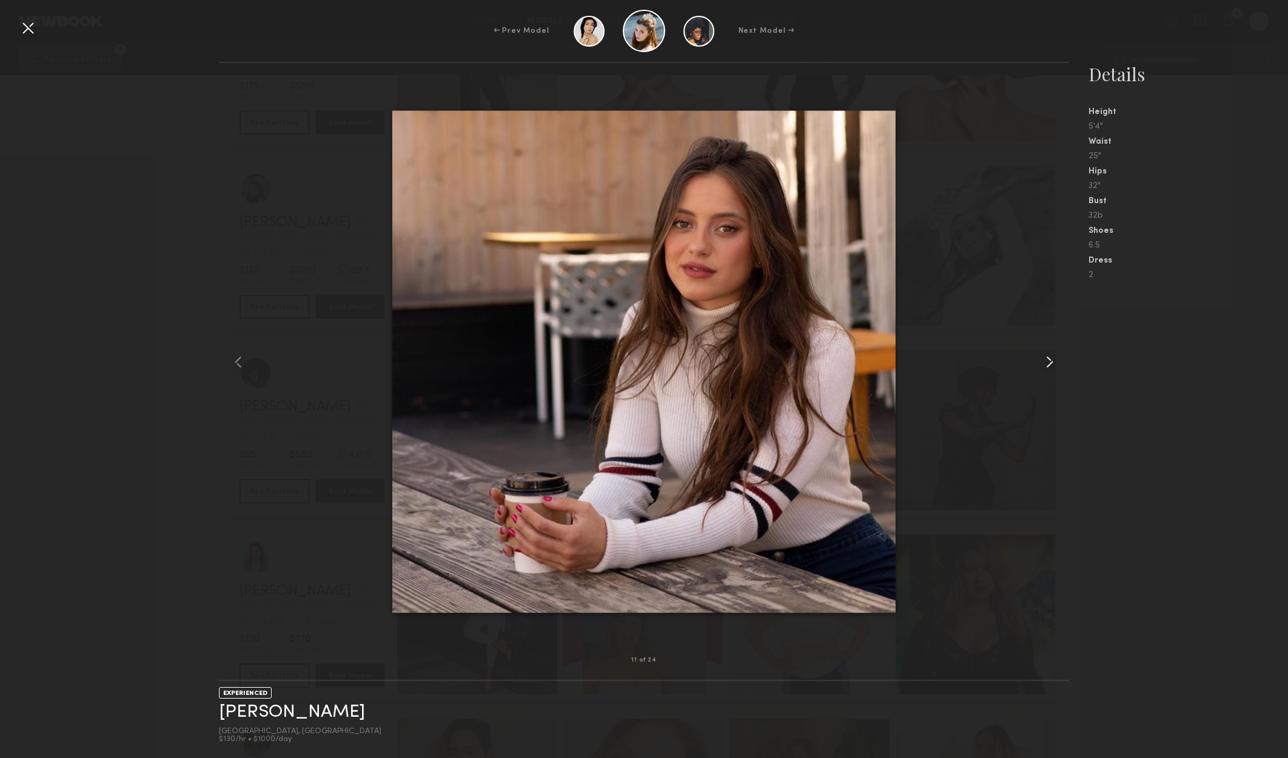
click at [1049, 365] on common-icon at bounding box center [1049, 361] width 19 height 19
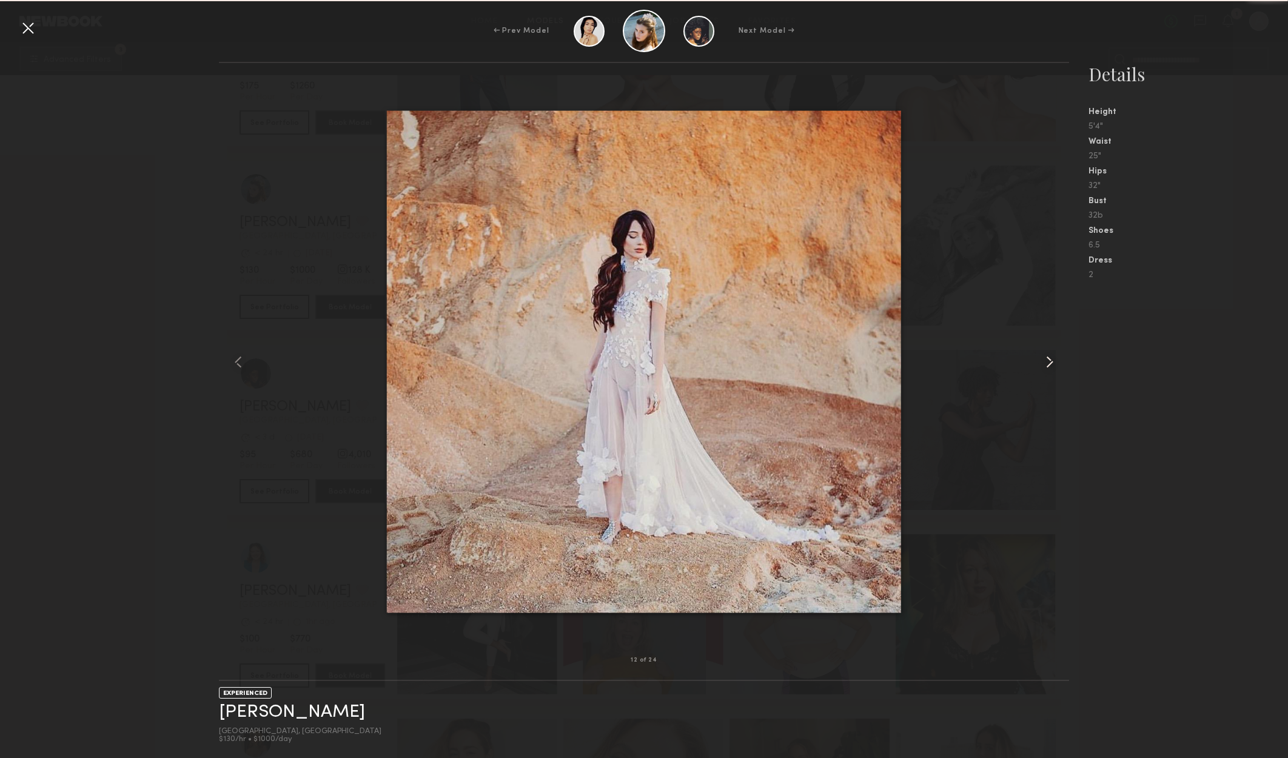
click at [1049, 365] on common-icon at bounding box center [1049, 361] width 19 height 19
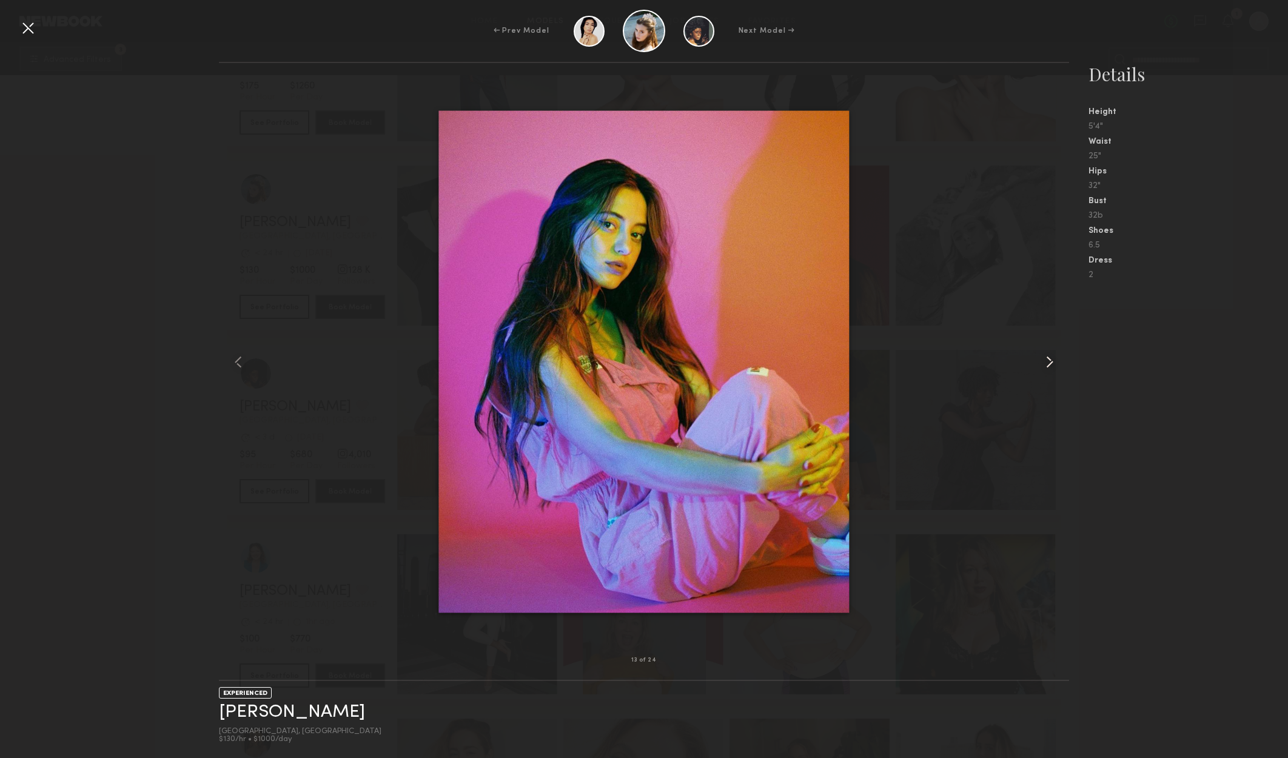
click at [1049, 365] on common-icon at bounding box center [1049, 361] width 19 height 19
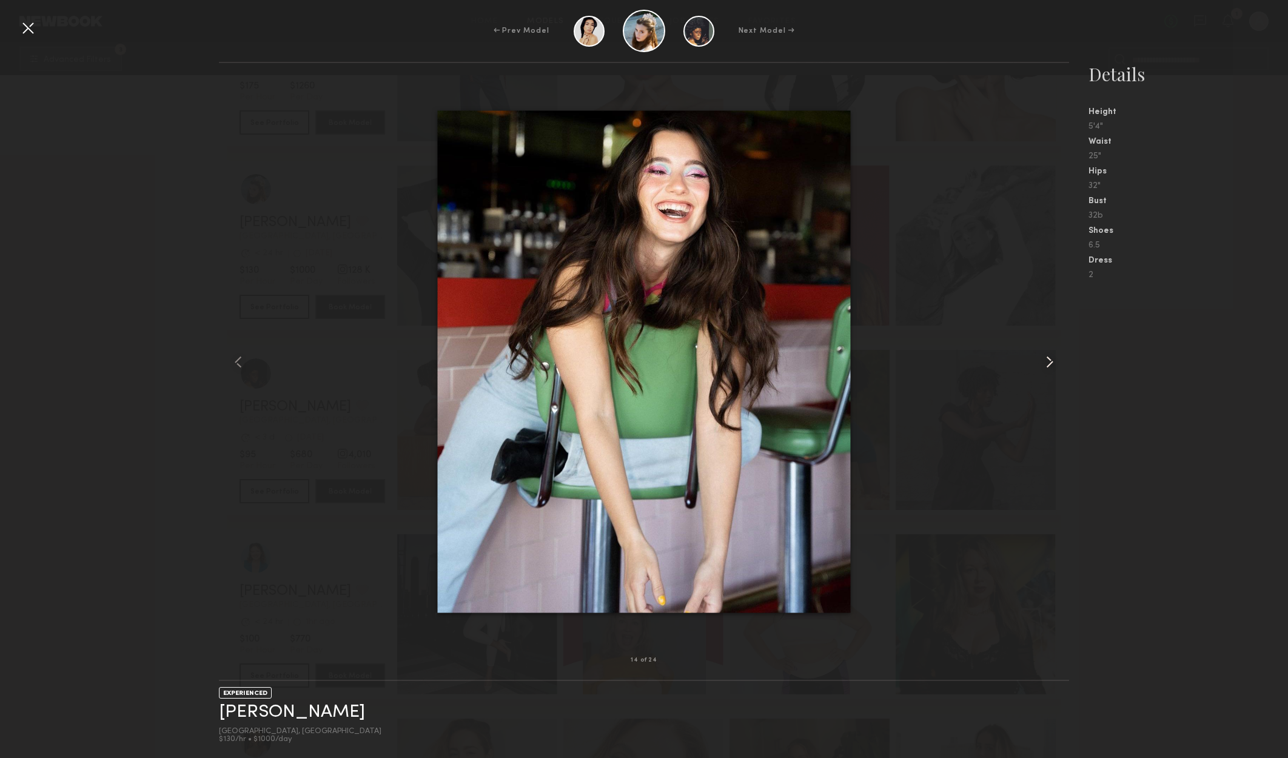
click at [1049, 365] on common-icon at bounding box center [1049, 361] width 19 height 19
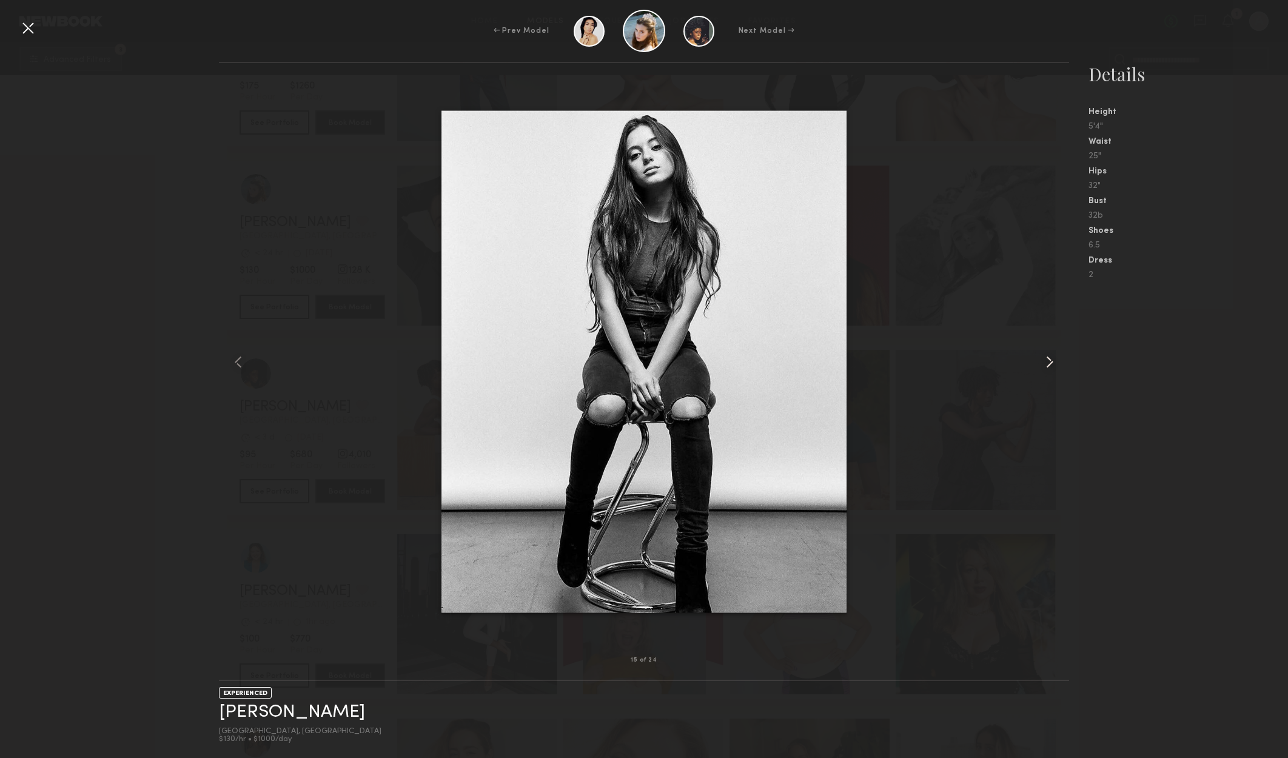
click at [1049, 365] on common-icon at bounding box center [1049, 361] width 19 height 19
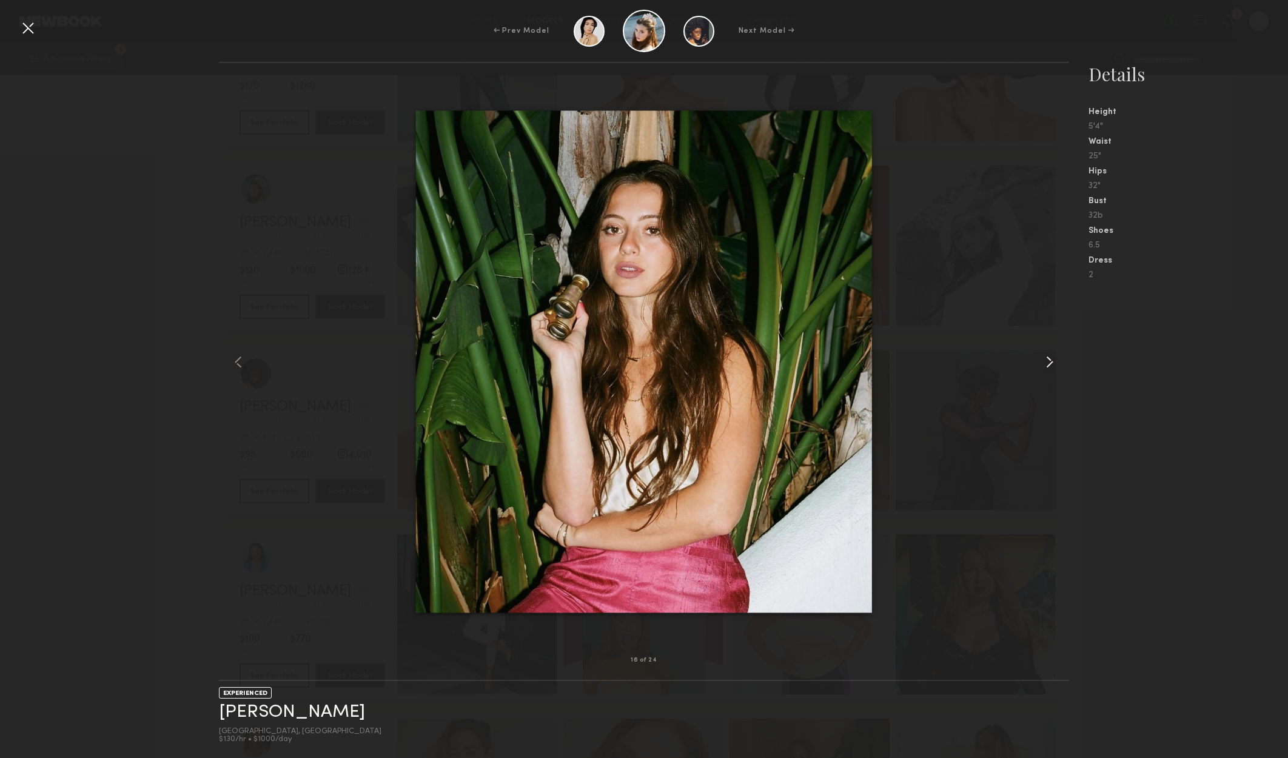
click at [1049, 365] on common-icon at bounding box center [1049, 361] width 19 height 19
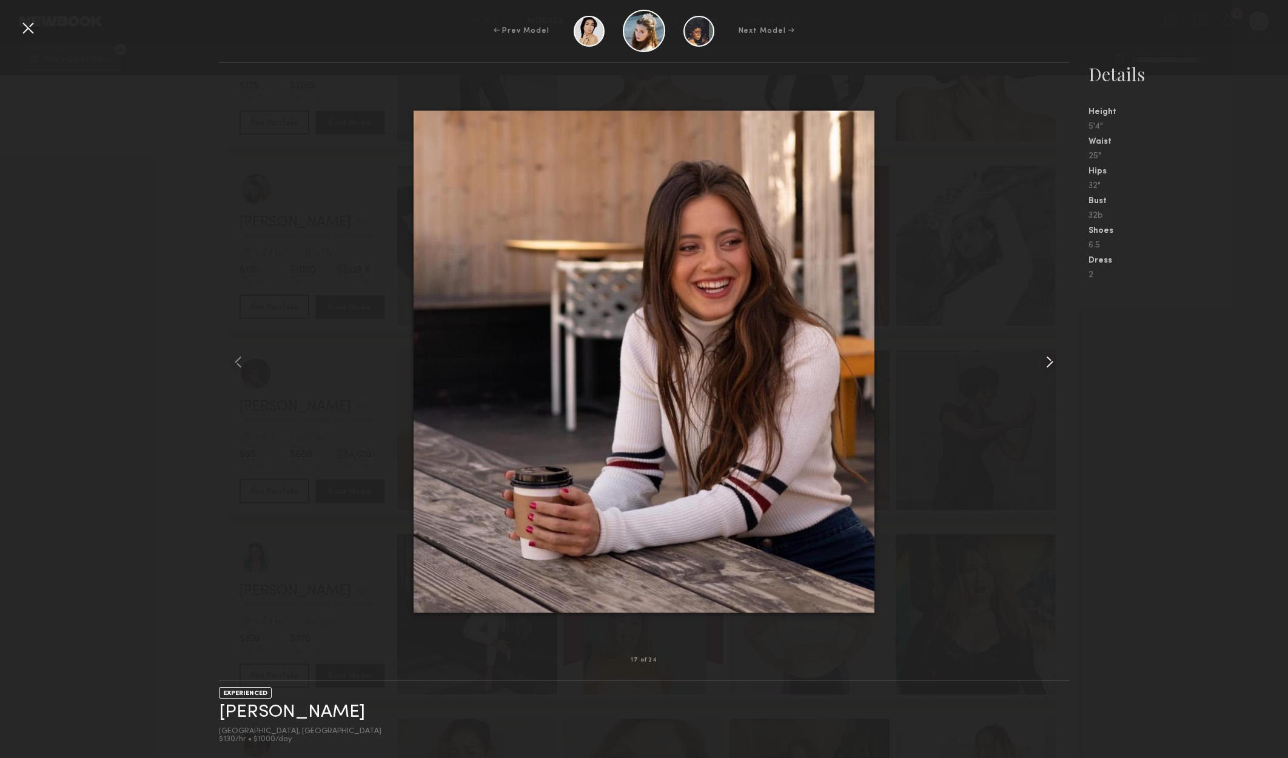
click at [1049, 365] on common-icon at bounding box center [1049, 361] width 19 height 19
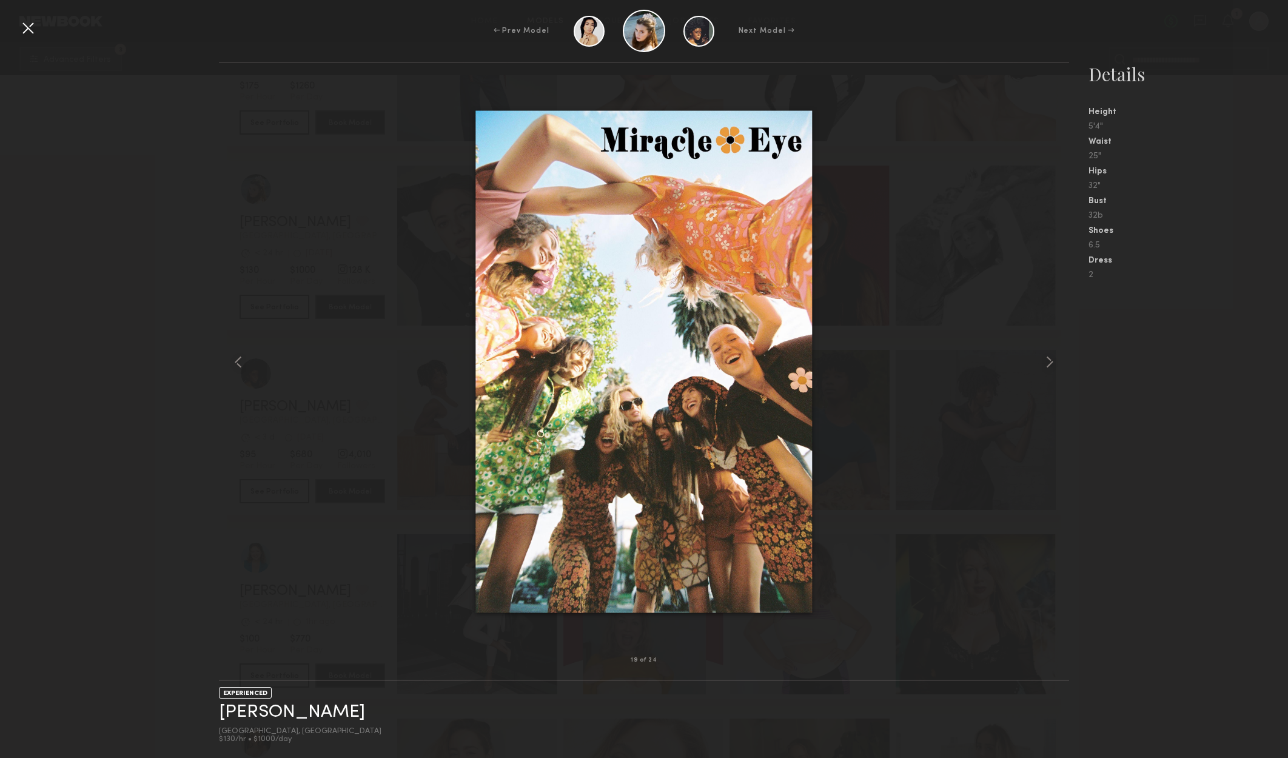
click at [21, 27] on div at bounding box center [27, 27] width 19 height 19
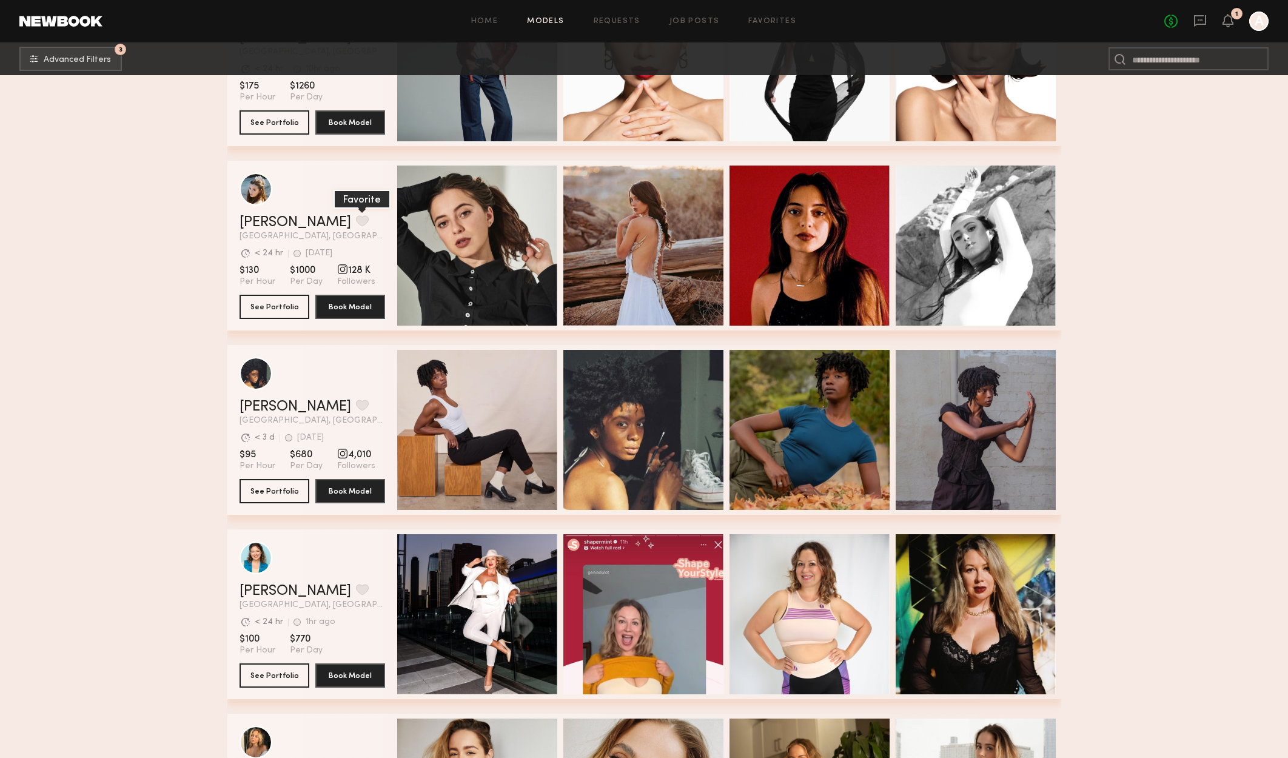
click at [356, 222] on button "grid" at bounding box center [362, 220] width 13 height 11
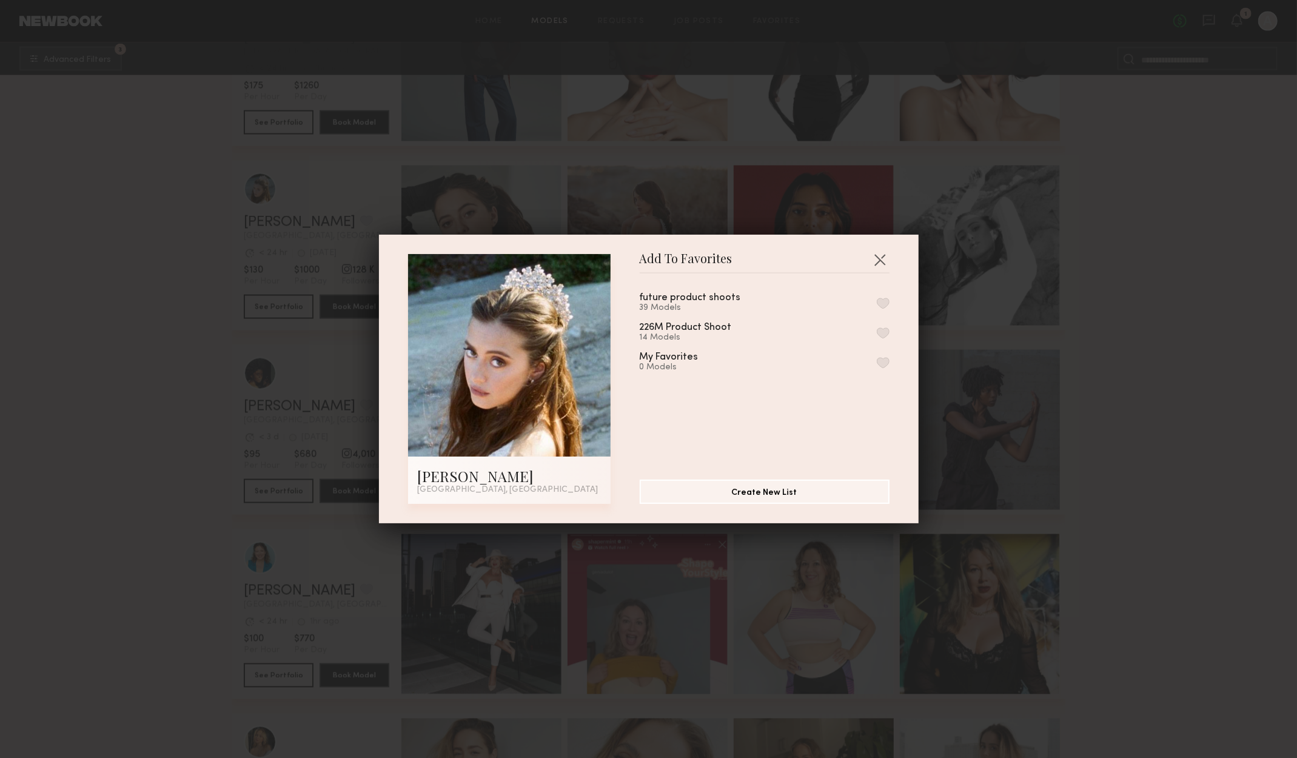
click at [877, 303] on button "button" at bounding box center [883, 303] width 13 height 11
click at [872, 255] on button "button" at bounding box center [879, 259] width 19 height 19
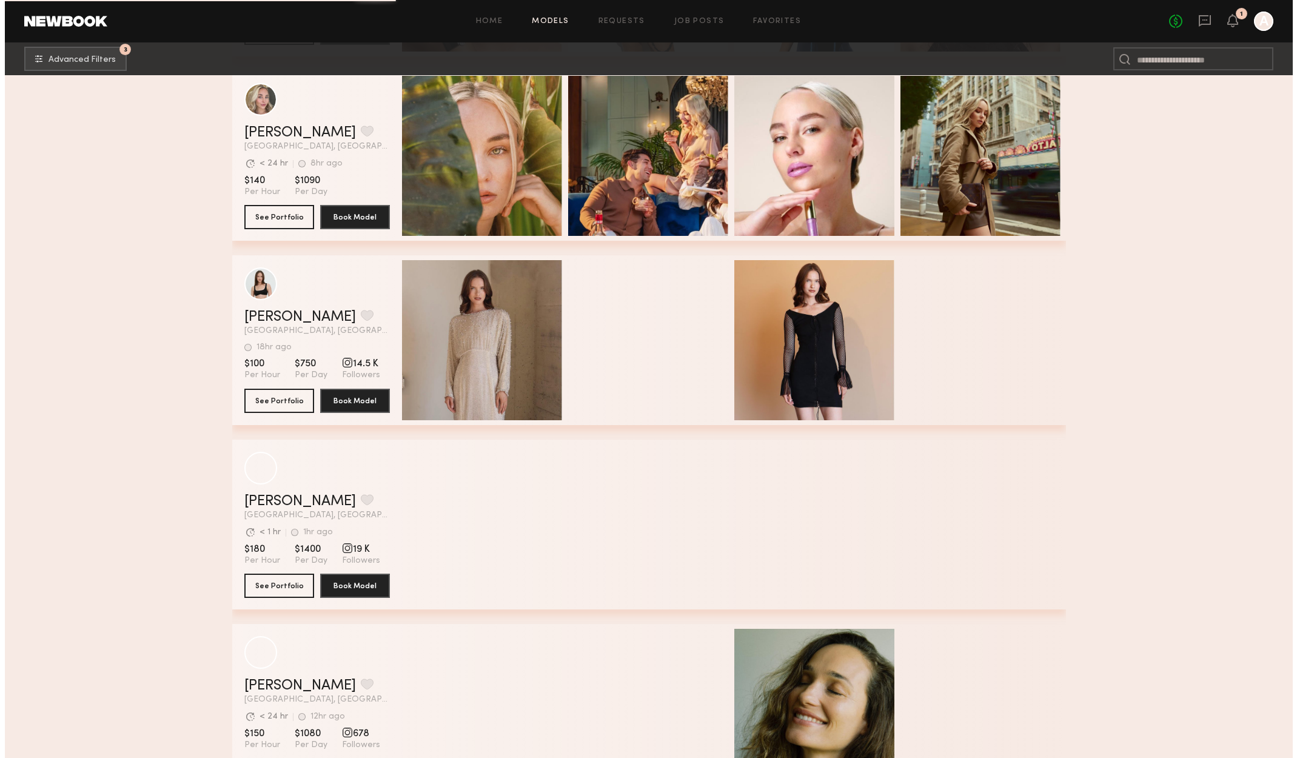
scroll to position [39369, 0]
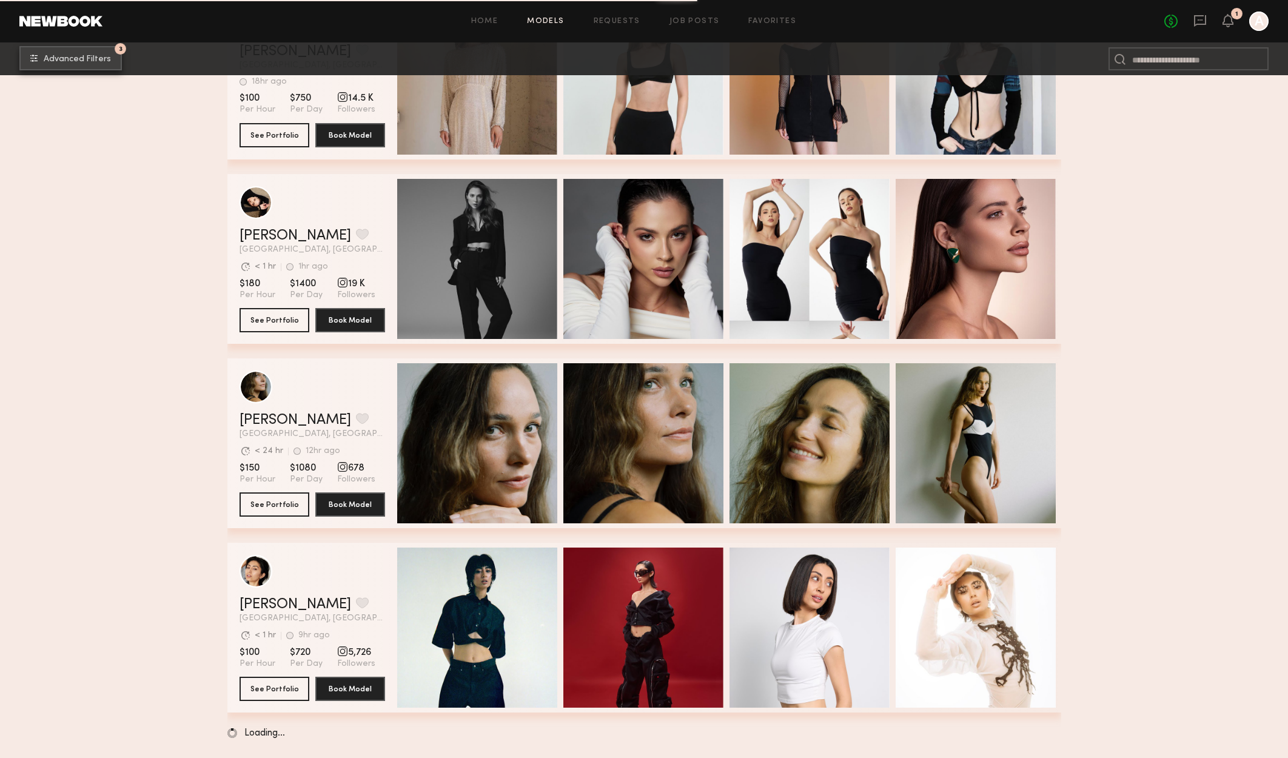
click at [74, 61] on span "Advanced Filters" at bounding box center [77, 59] width 67 height 8
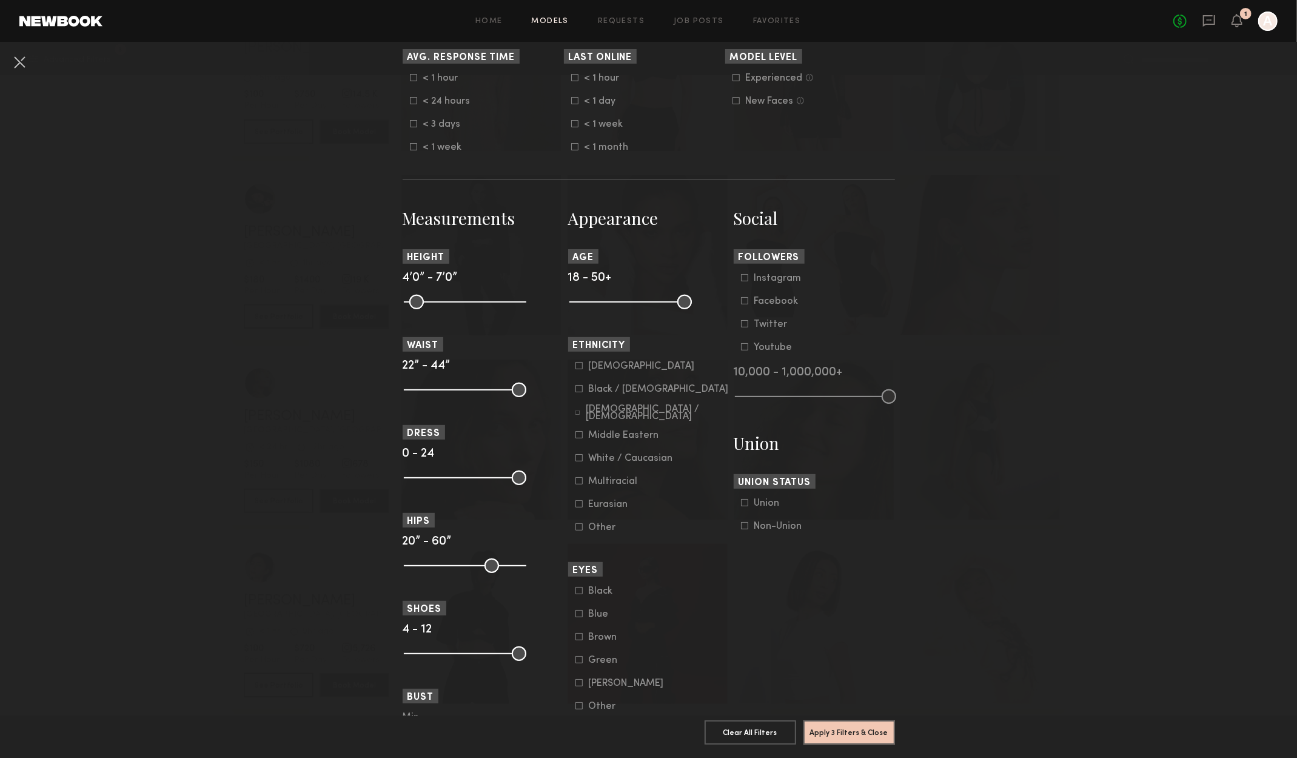
scroll to position [485, 0]
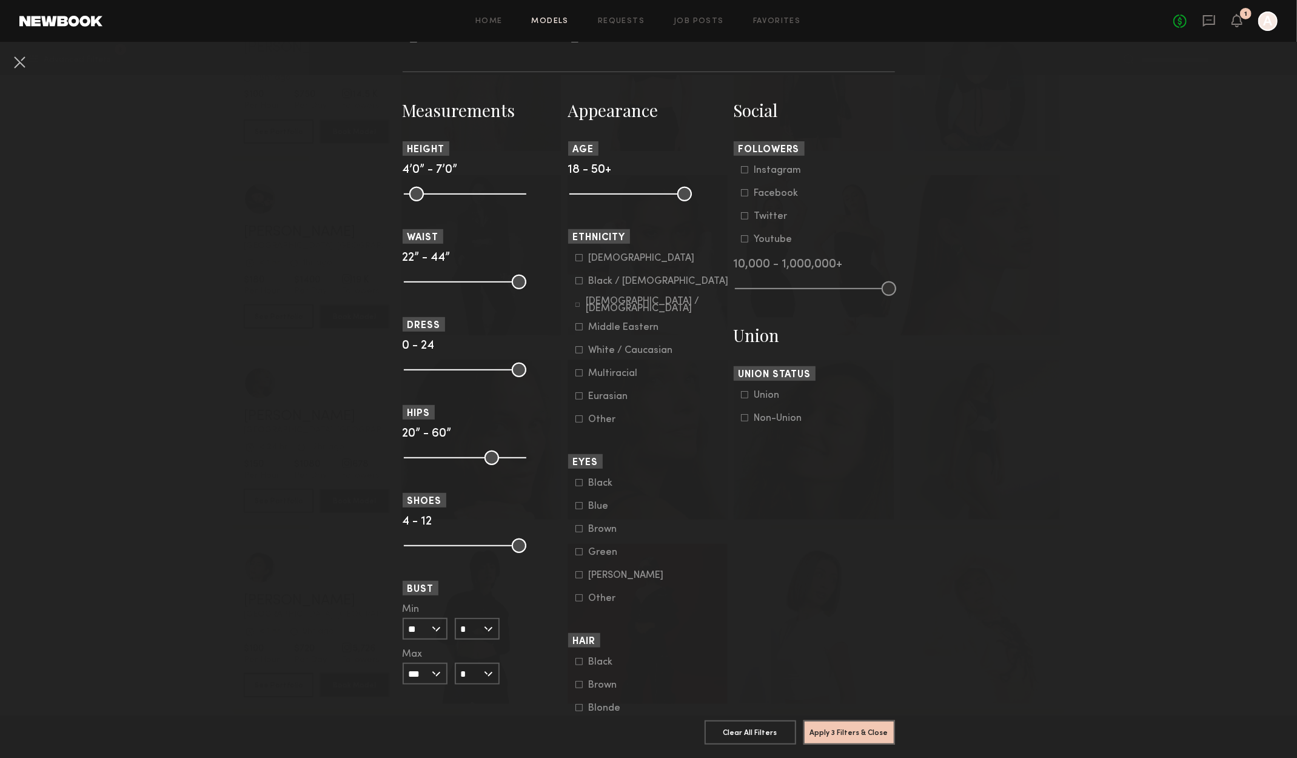
click at [602, 377] on div "Multiracial" at bounding box center [613, 373] width 49 height 7
click at [575, 400] on icon at bounding box center [578, 395] width 7 height 7
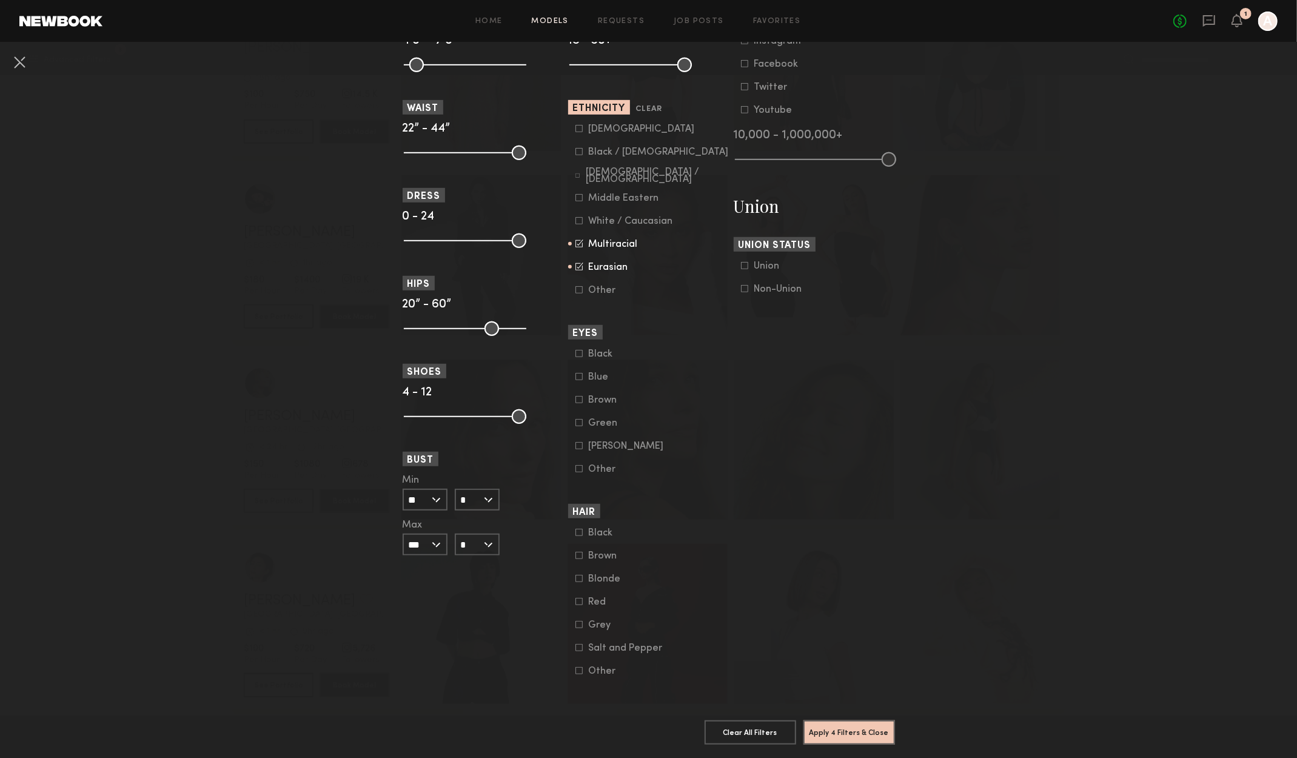
scroll to position [634, 0]
click at [577, 575] on icon at bounding box center [578, 578] width 7 height 7
click at [826, 725] on button "Apply 5 Filters & Close" at bounding box center [849, 732] width 92 height 24
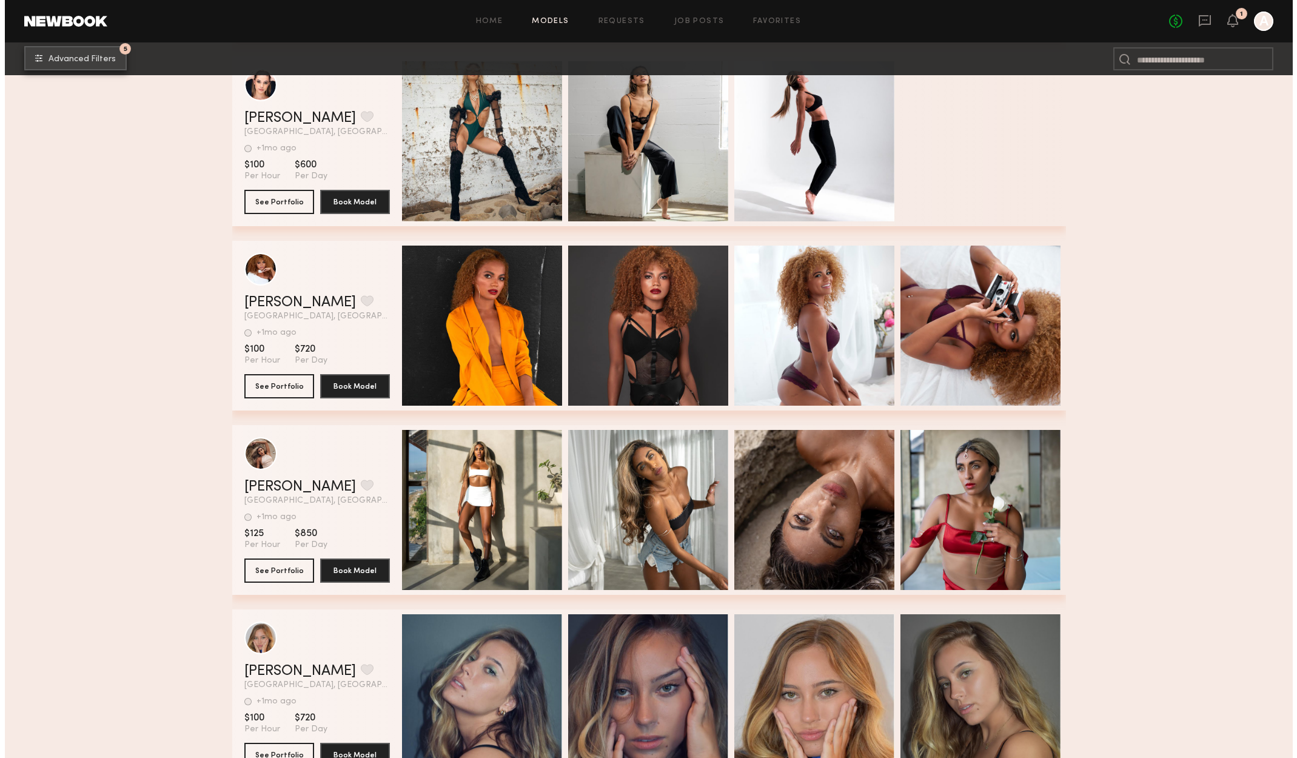
scroll to position [4881, 0]
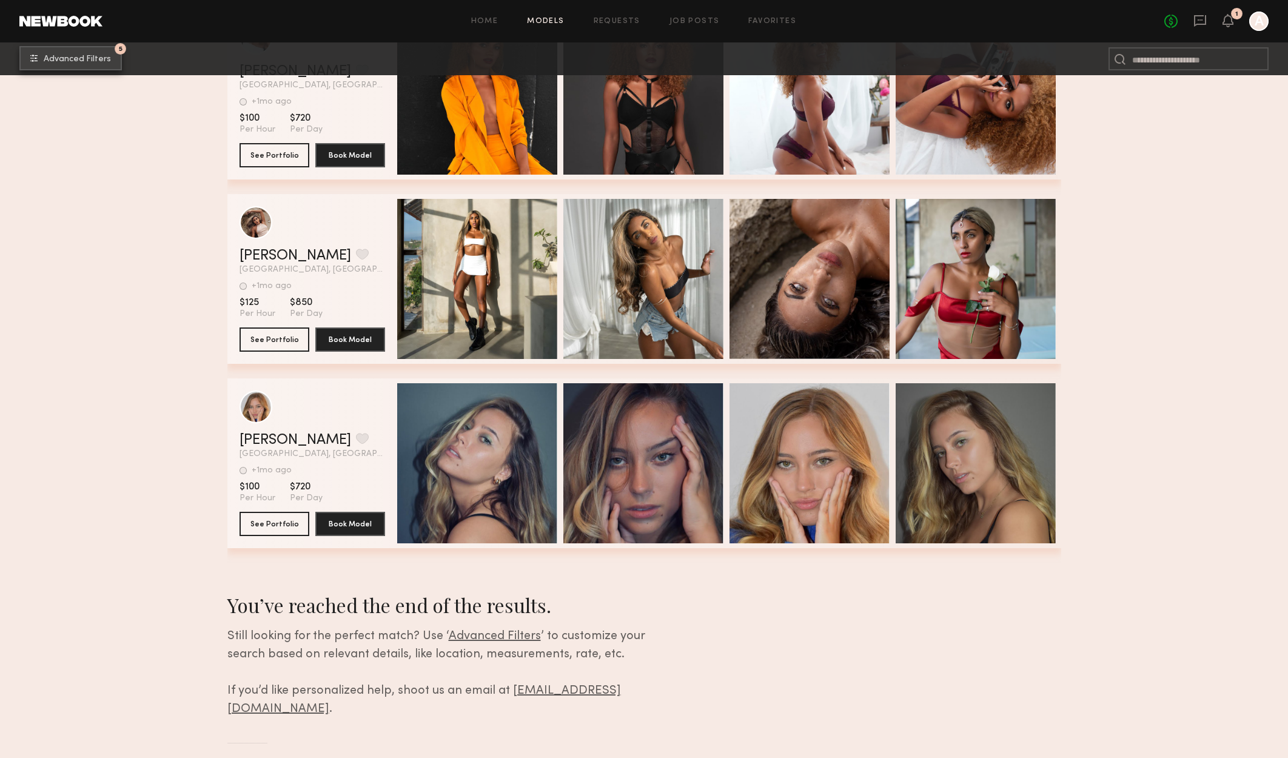
click at [89, 68] on button "5 Advanced Filters" at bounding box center [70, 58] width 102 height 24
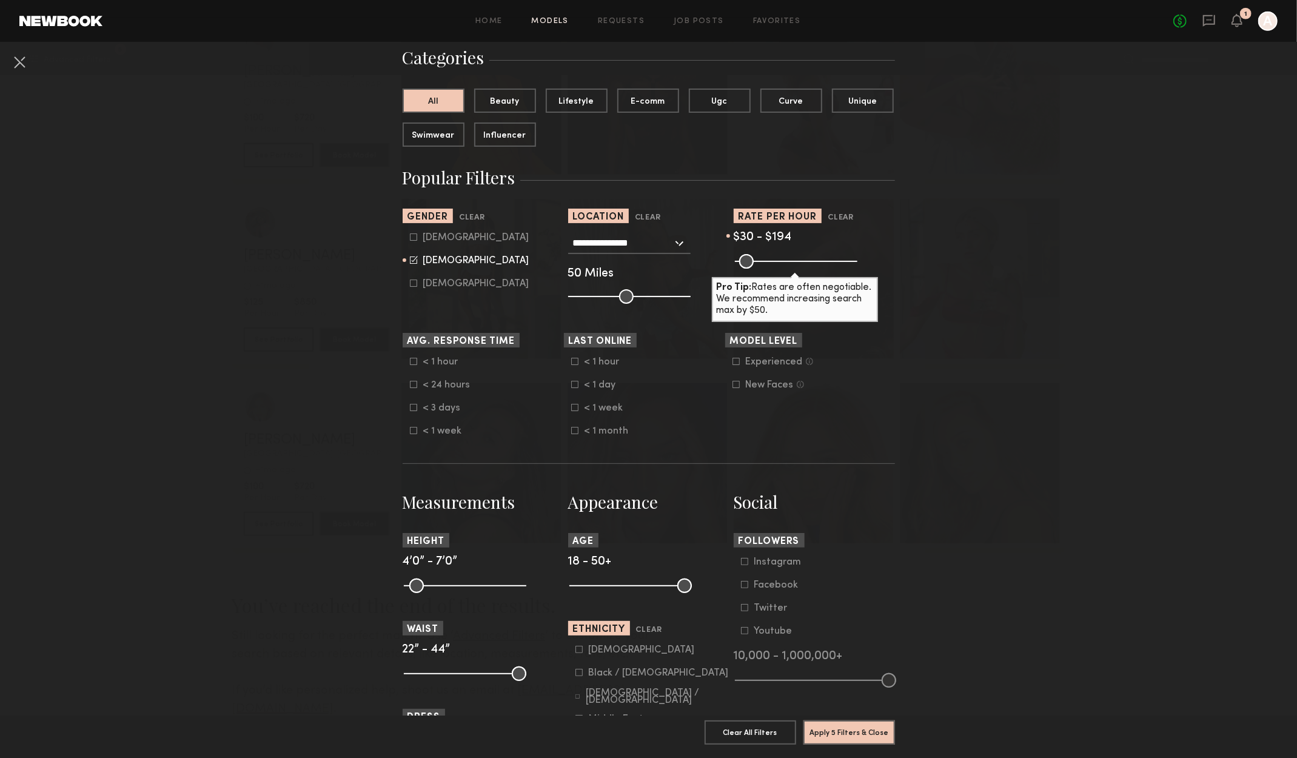
scroll to position [303, 0]
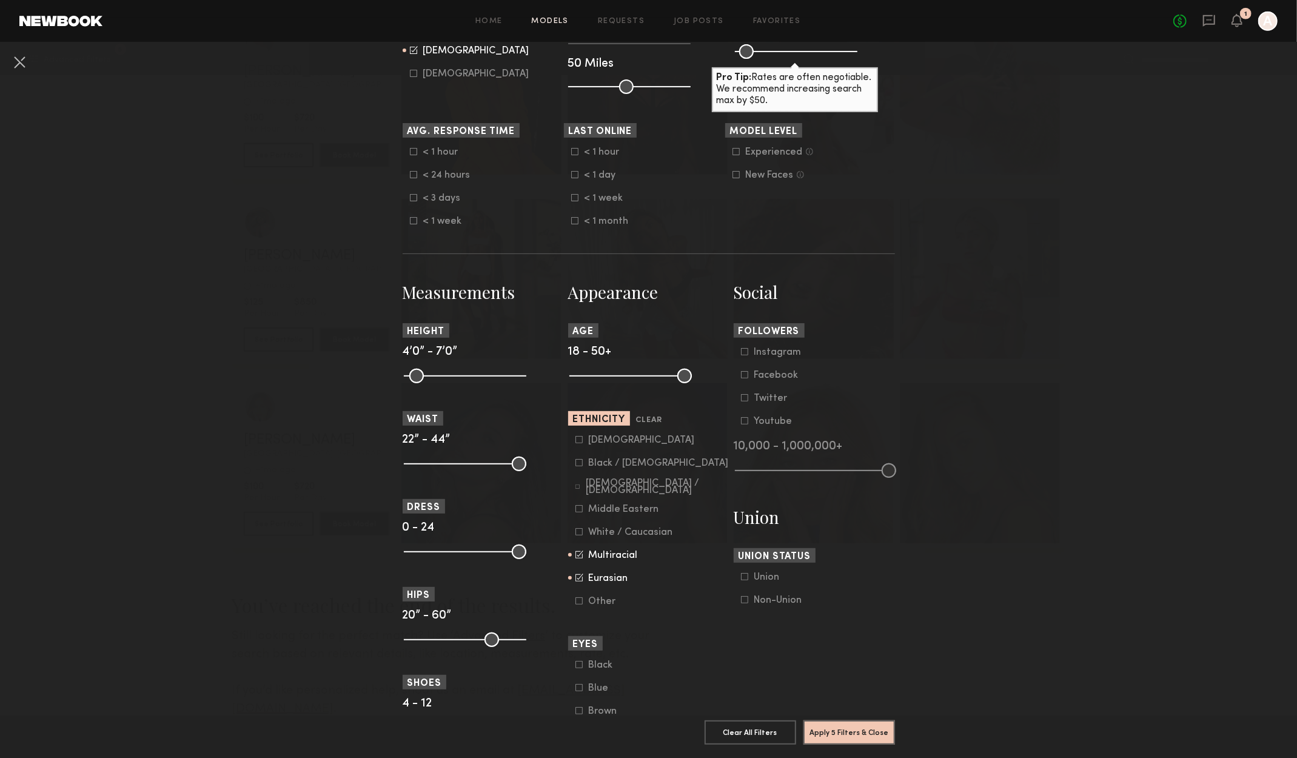
click at [575, 556] on icon at bounding box center [579, 554] width 8 height 8
drag, startPoint x: 577, startPoint y: 582, endPoint x: 599, endPoint y: 584, distance: 21.9
click at [577, 581] on icon at bounding box center [579, 578] width 8 height 8
click at [840, 724] on button "Apply 4 Filters & Close" at bounding box center [849, 732] width 92 height 24
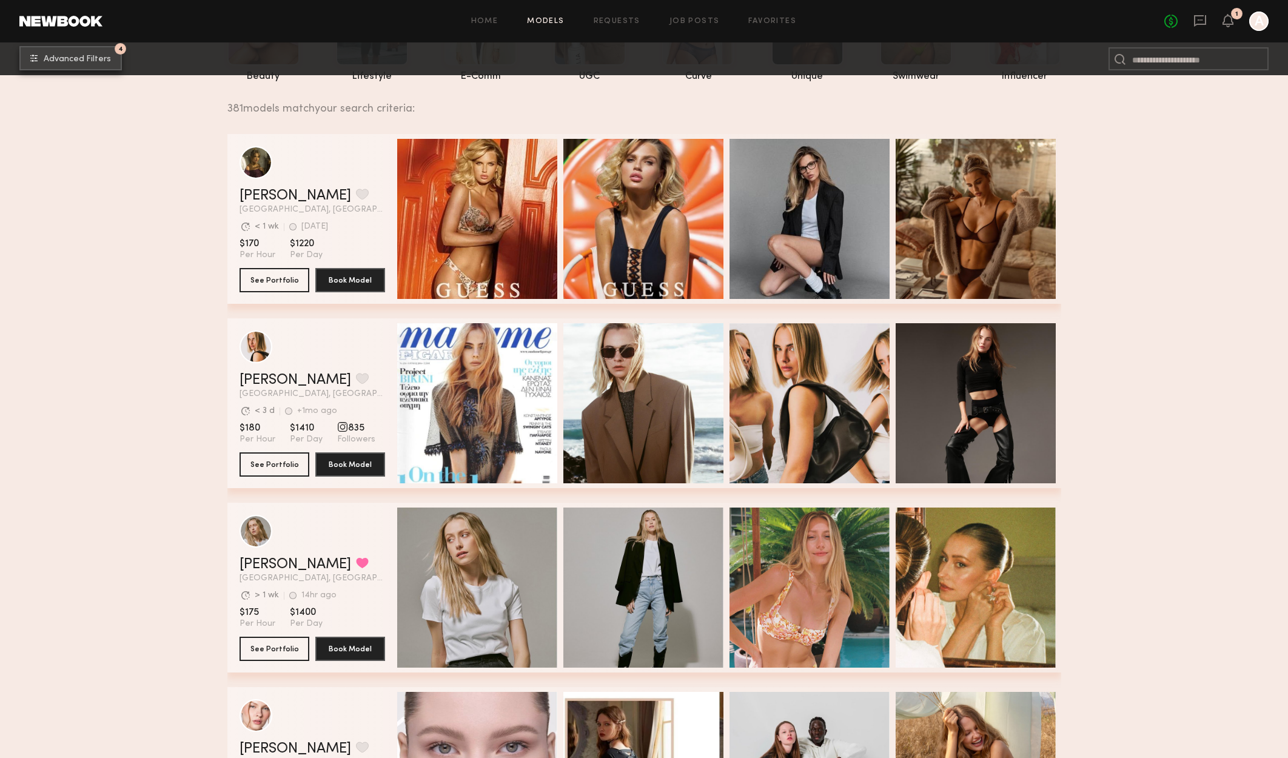
scroll to position [303, 0]
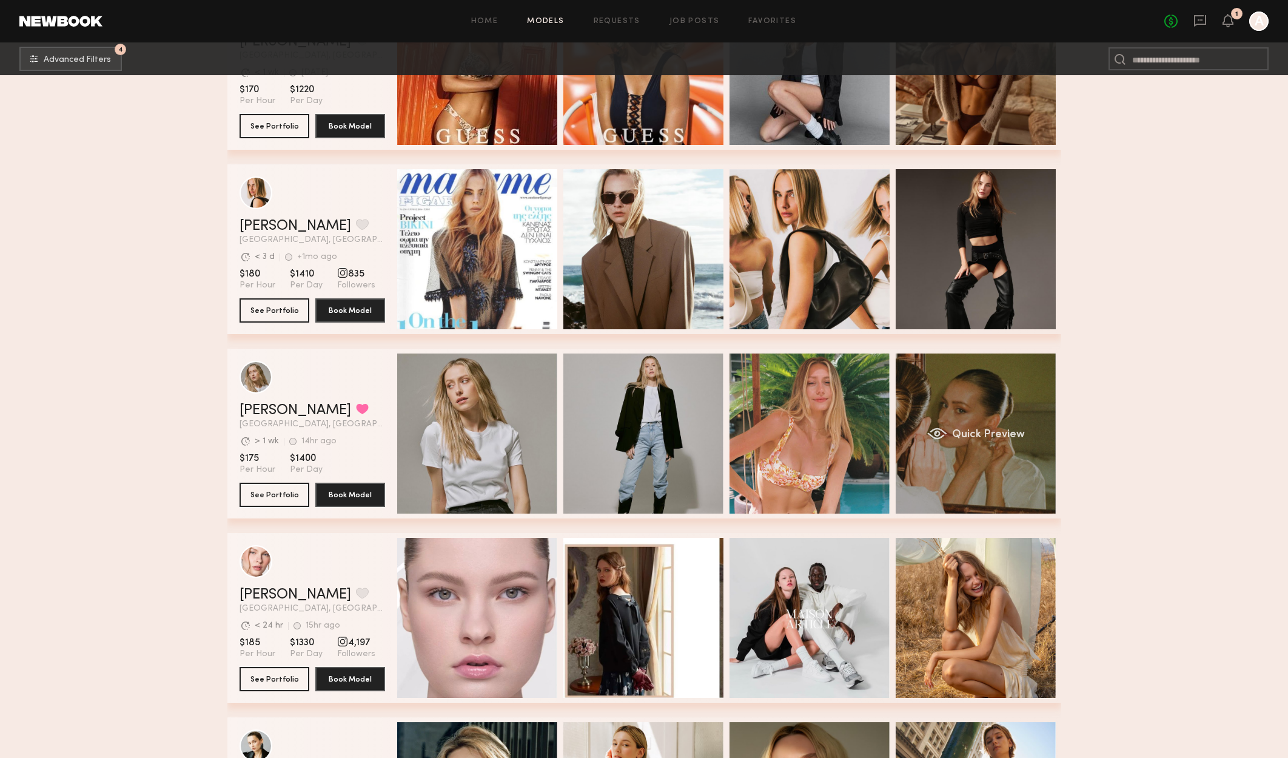
click at [971, 440] on span "Quick Preview" at bounding box center [987, 434] width 73 height 11
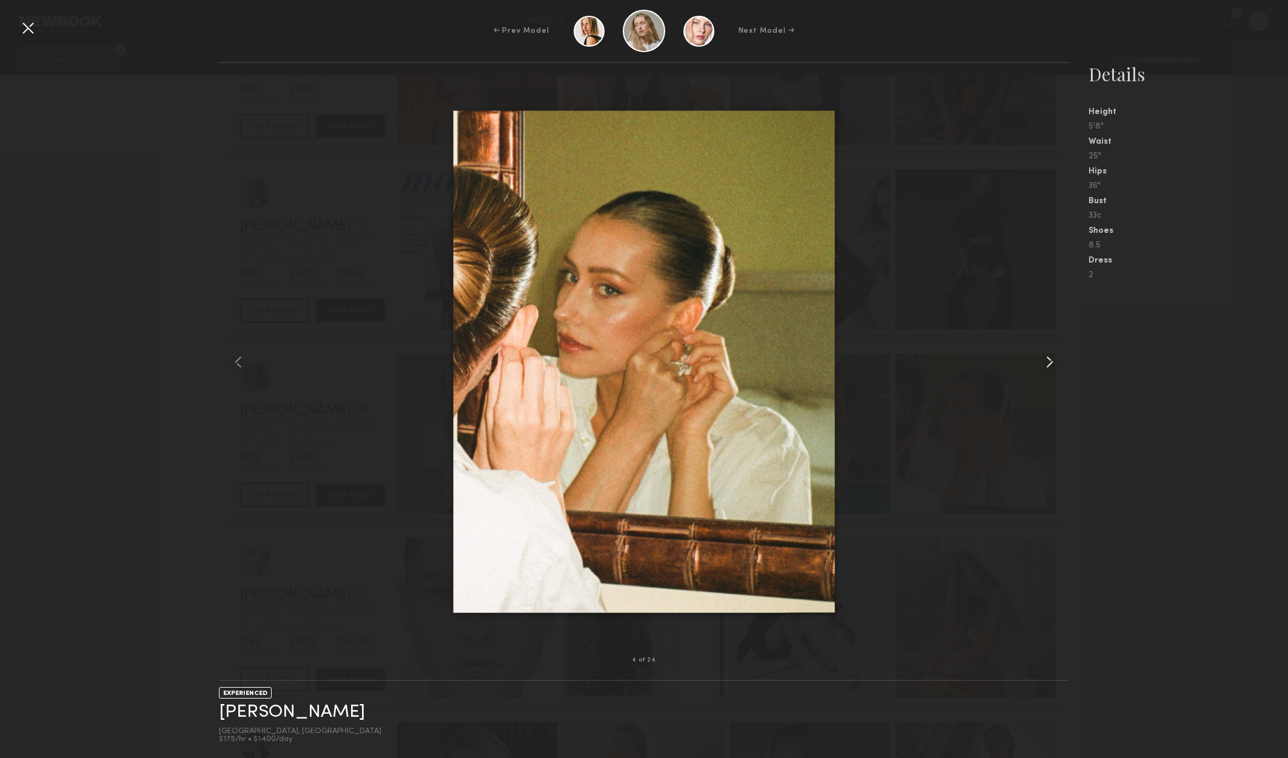
click at [1051, 363] on common-icon at bounding box center [1049, 361] width 19 height 19
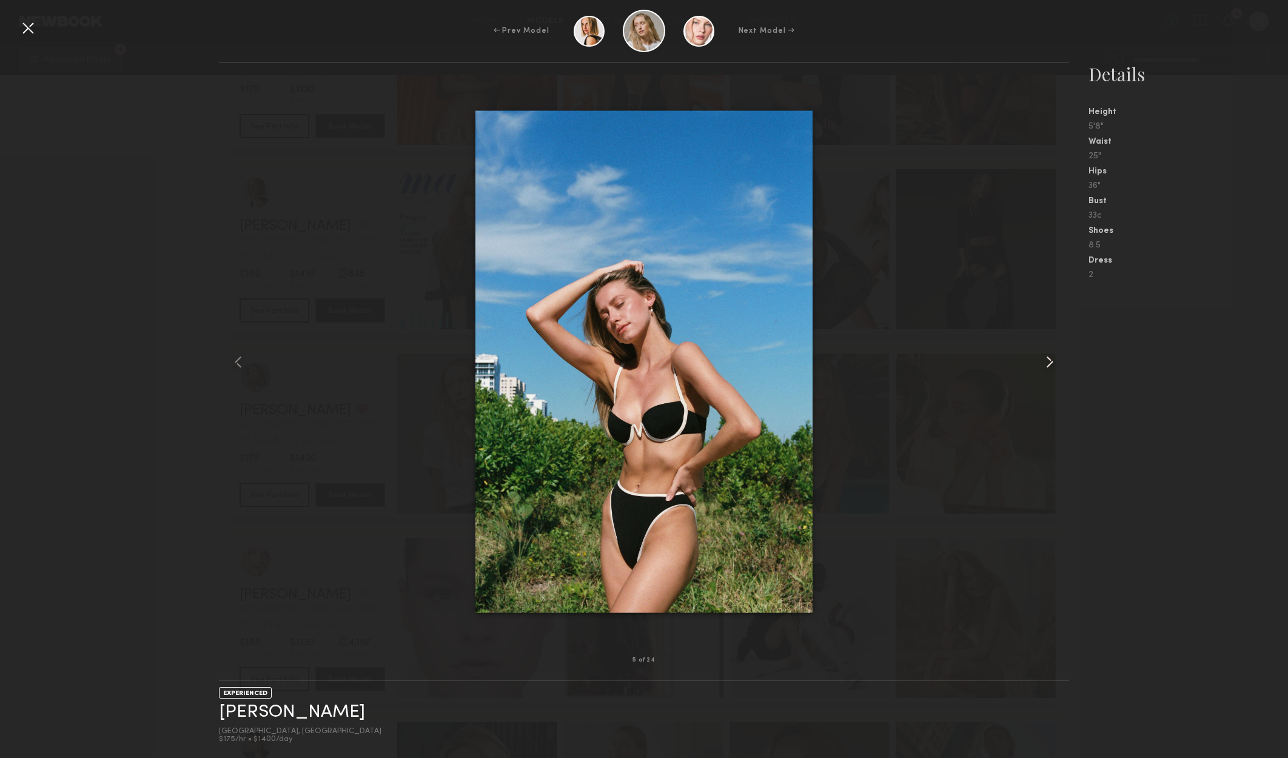
click at [1050, 364] on common-icon at bounding box center [1049, 361] width 19 height 19
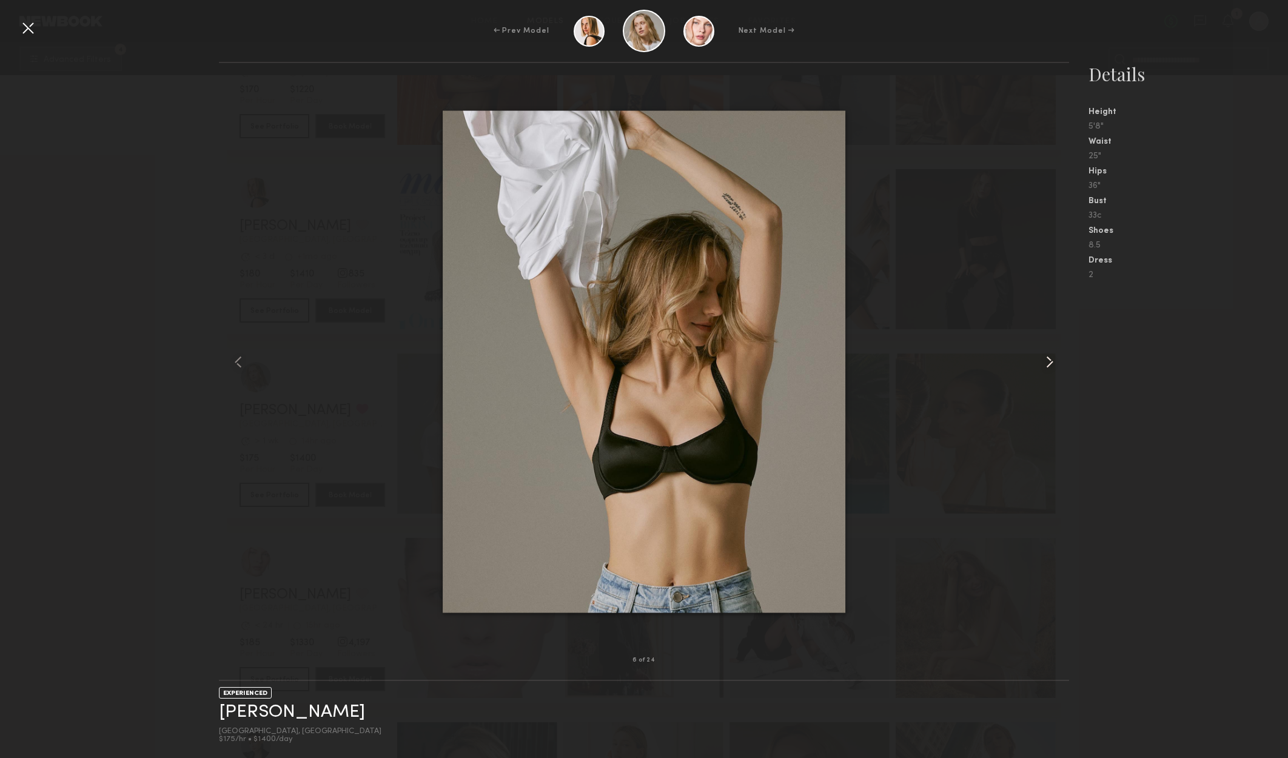
click at [1055, 372] on div at bounding box center [1052, 361] width 34 height 558
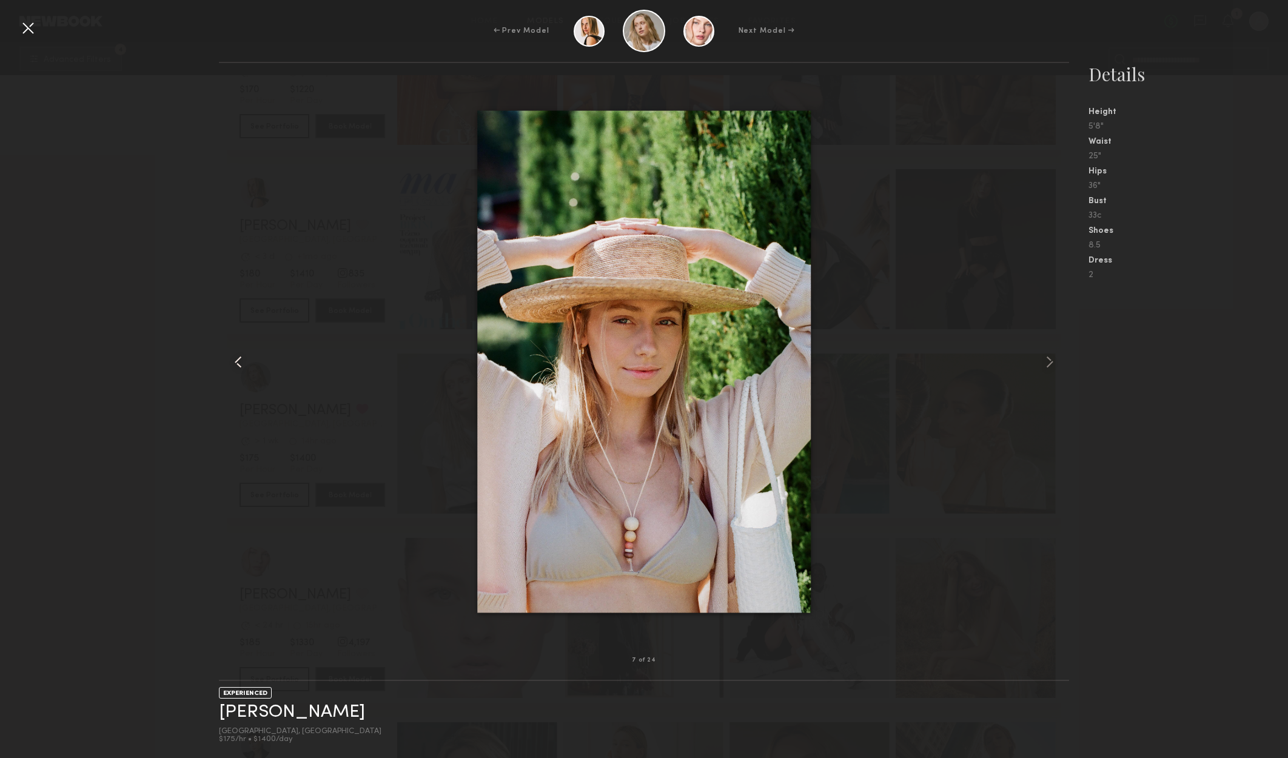
click at [236, 361] on common-icon at bounding box center [238, 361] width 19 height 19
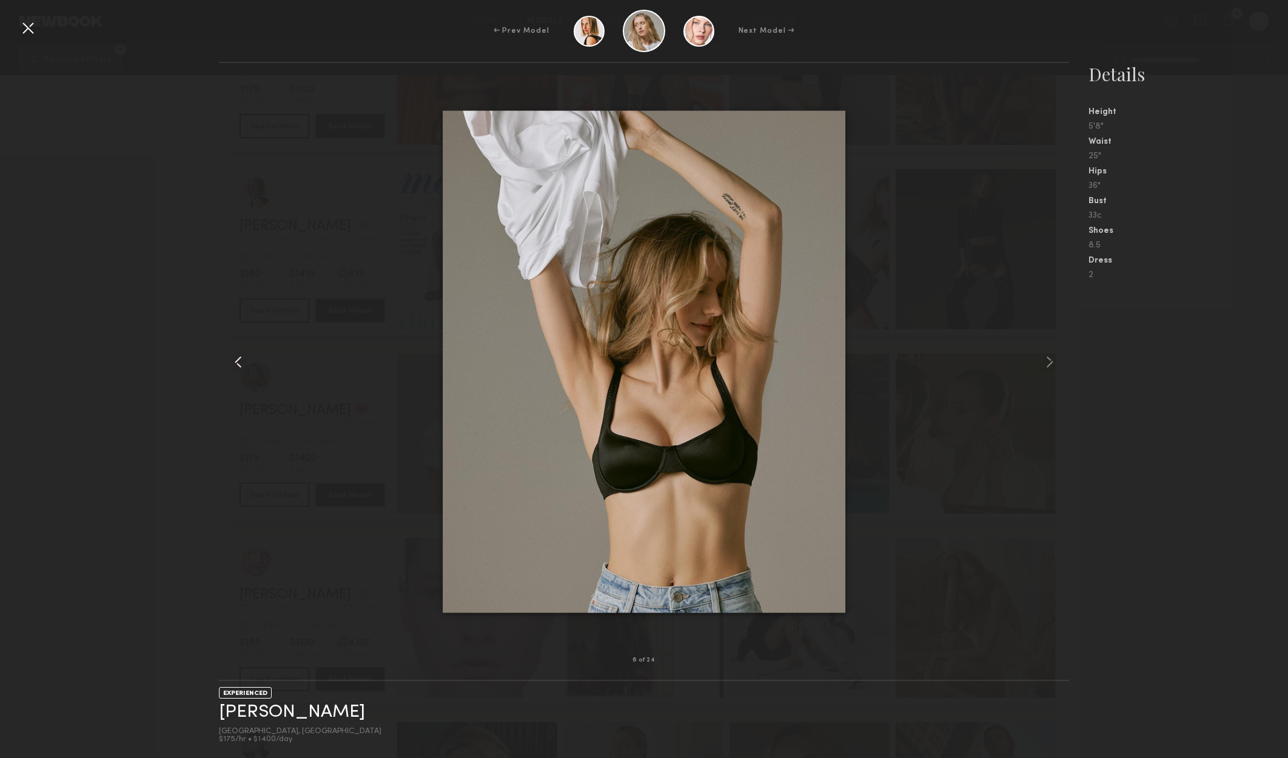
click at [235, 359] on common-icon at bounding box center [238, 361] width 19 height 19
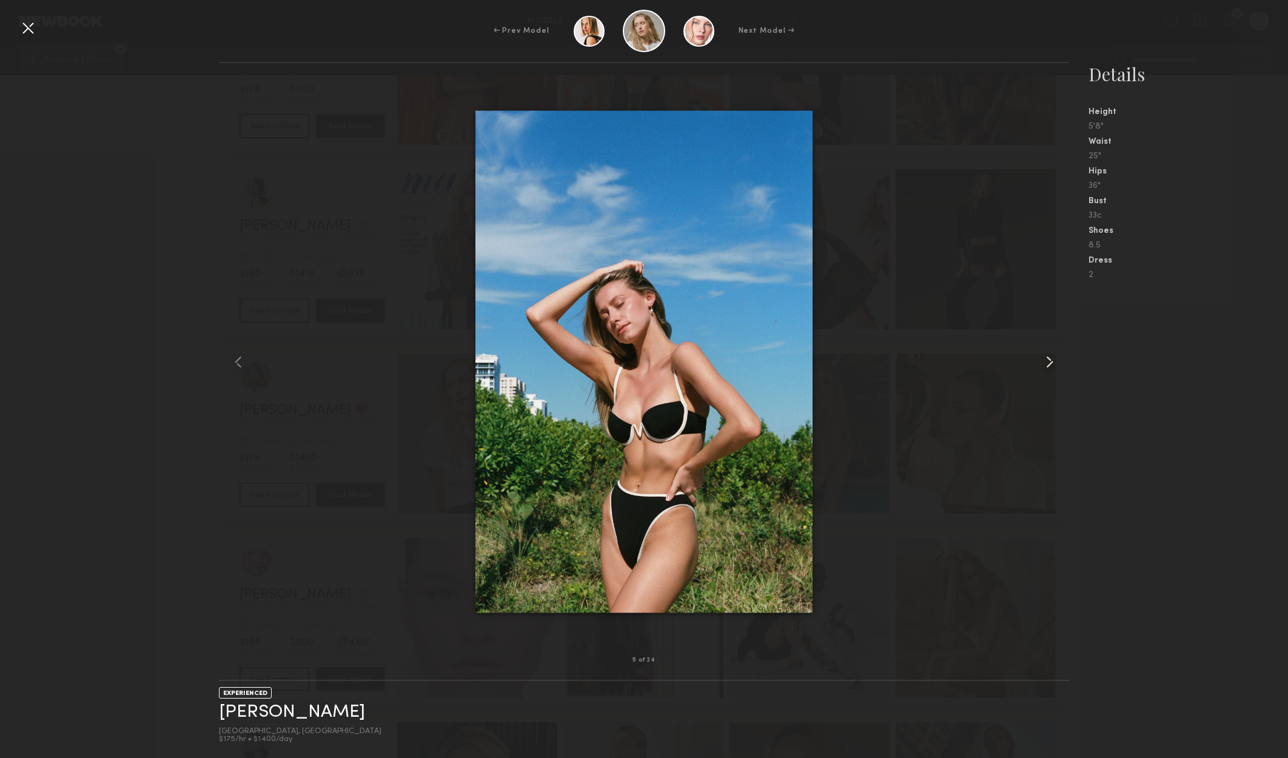
click at [1052, 351] on div at bounding box center [1052, 361] width 34 height 558
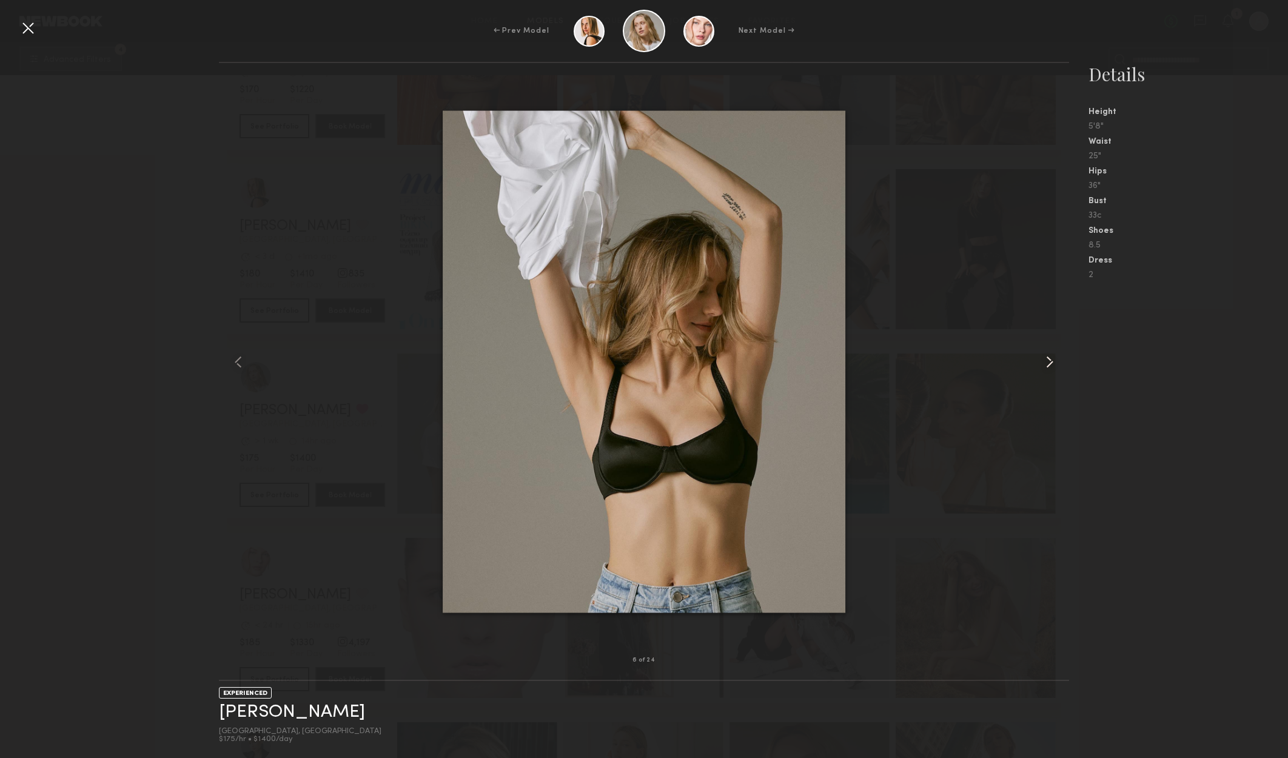
click at [1052, 351] on div at bounding box center [1052, 361] width 34 height 558
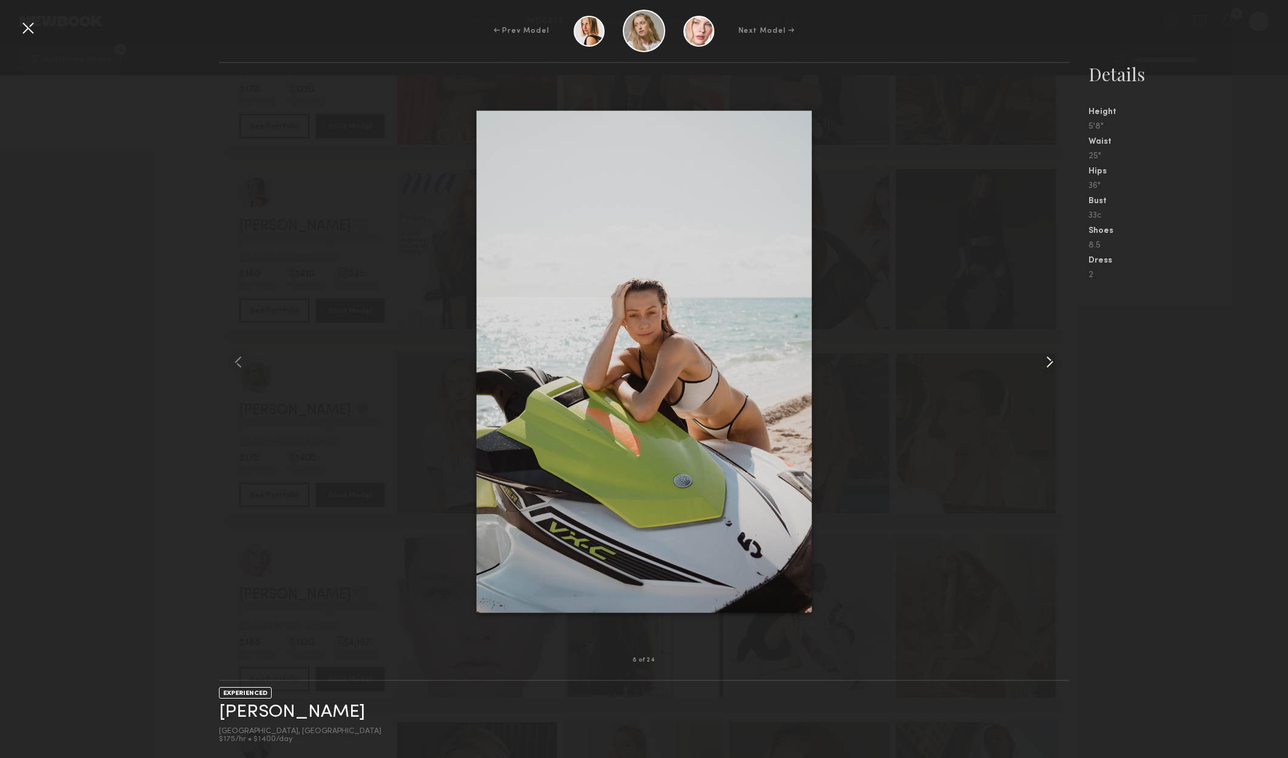
click at [1054, 351] on div at bounding box center [1052, 361] width 34 height 558
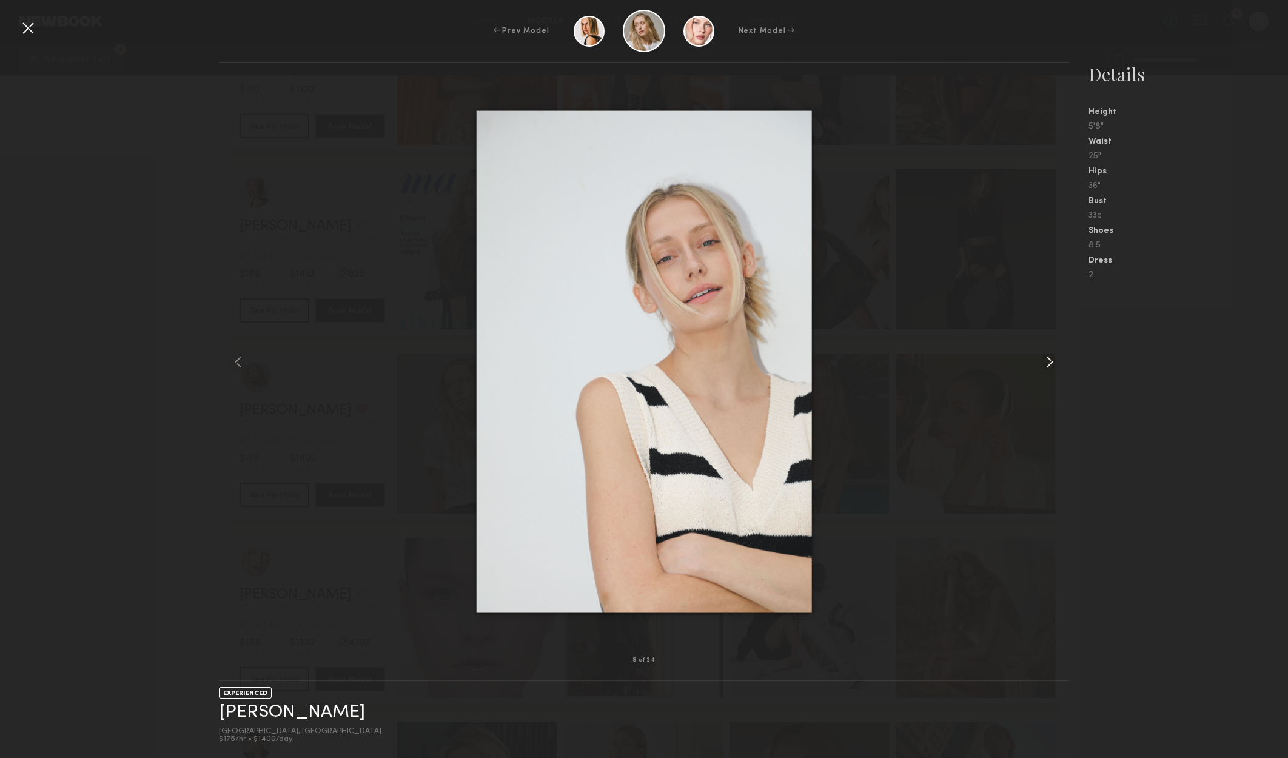
click at [1054, 351] on div at bounding box center [1052, 361] width 34 height 558
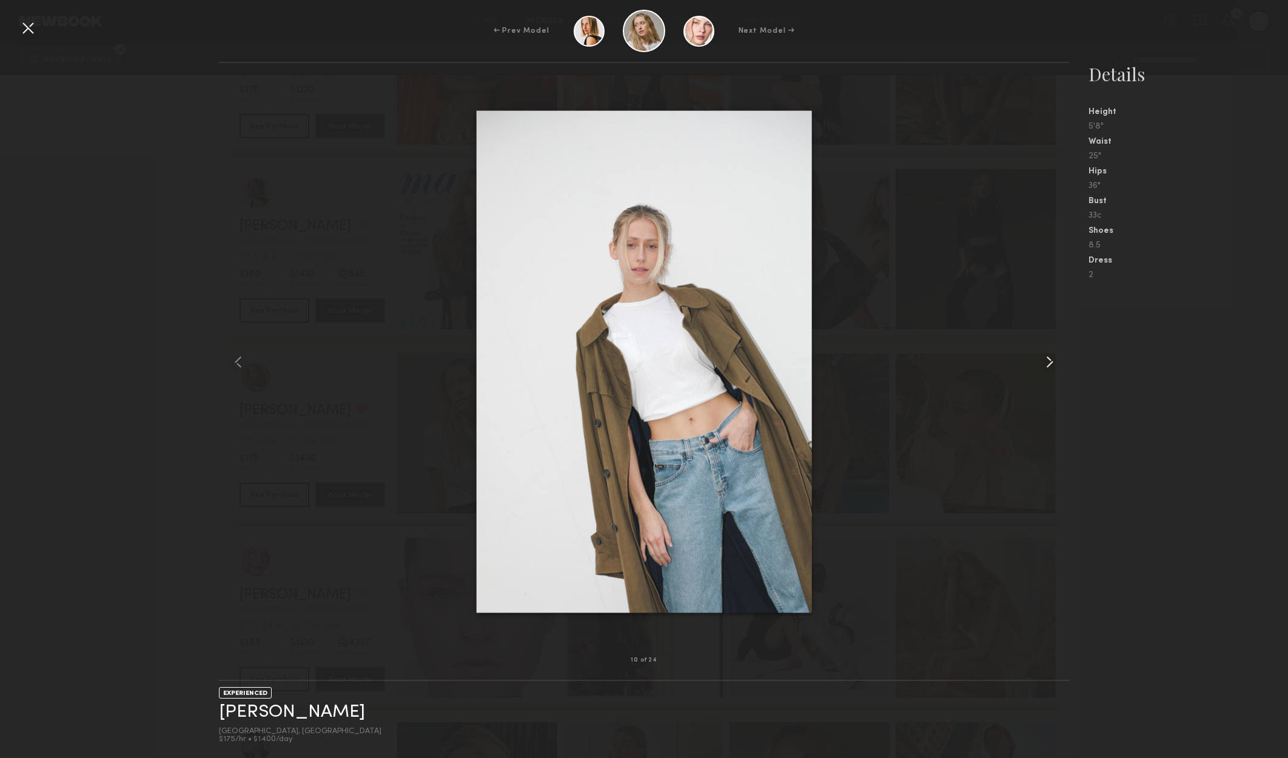
click at [1059, 352] on div at bounding box center [1052, 361] width 34 height 558
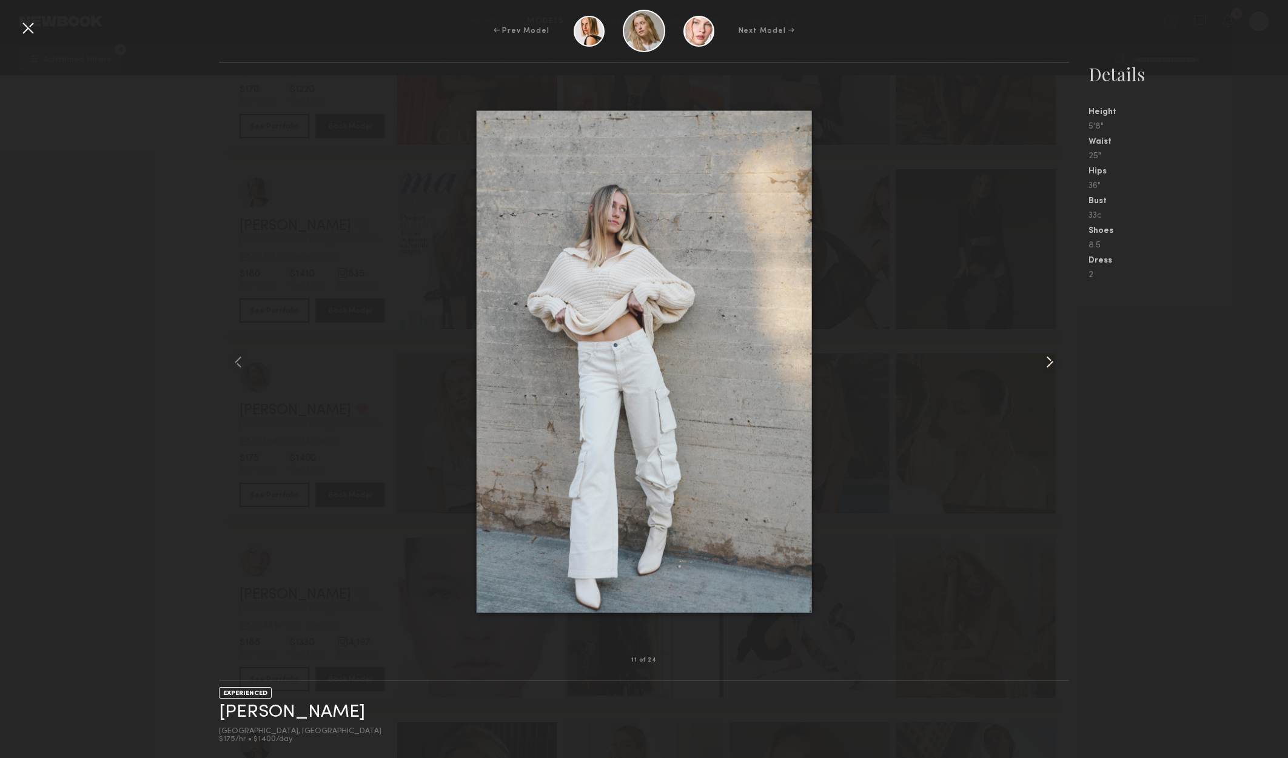
click at [1059, 352] on div at bounding box center [1052, 361] width 34 height 558
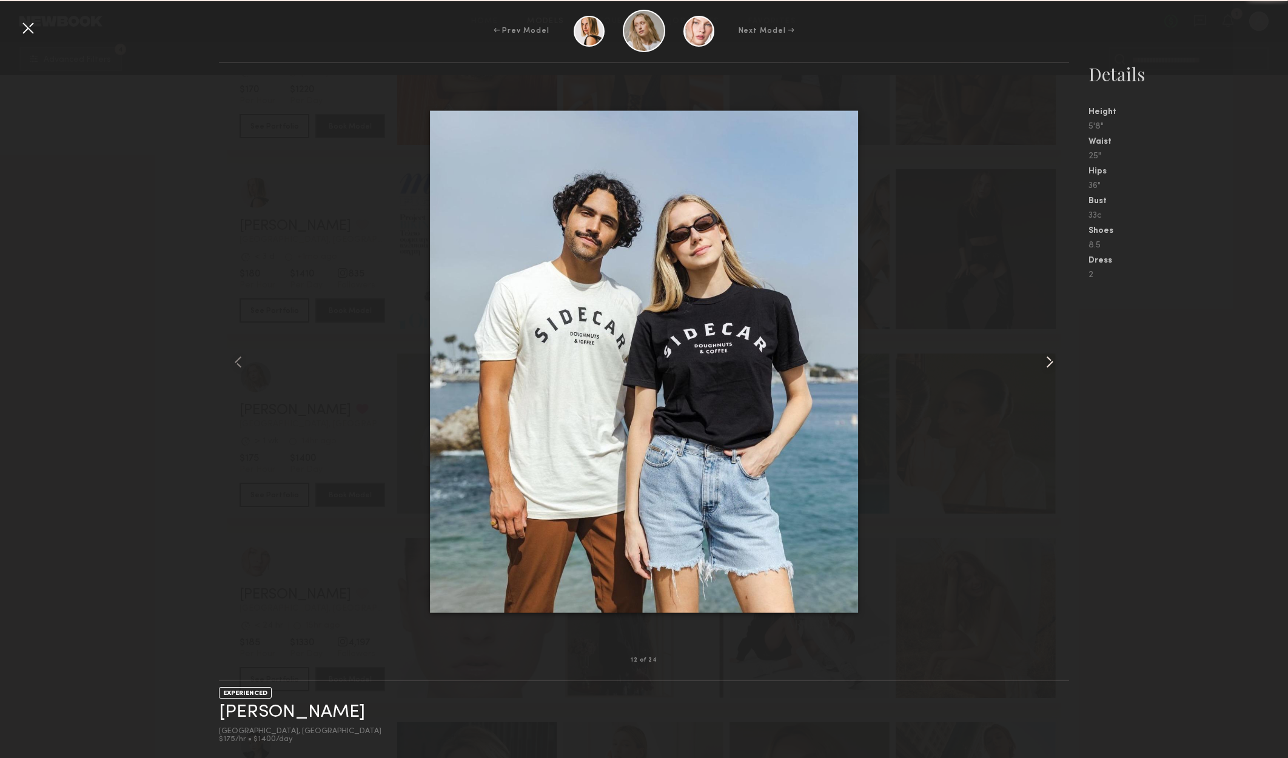
click at [1059, 352] on div at bounding box center [1052, 361] width 34 height 558
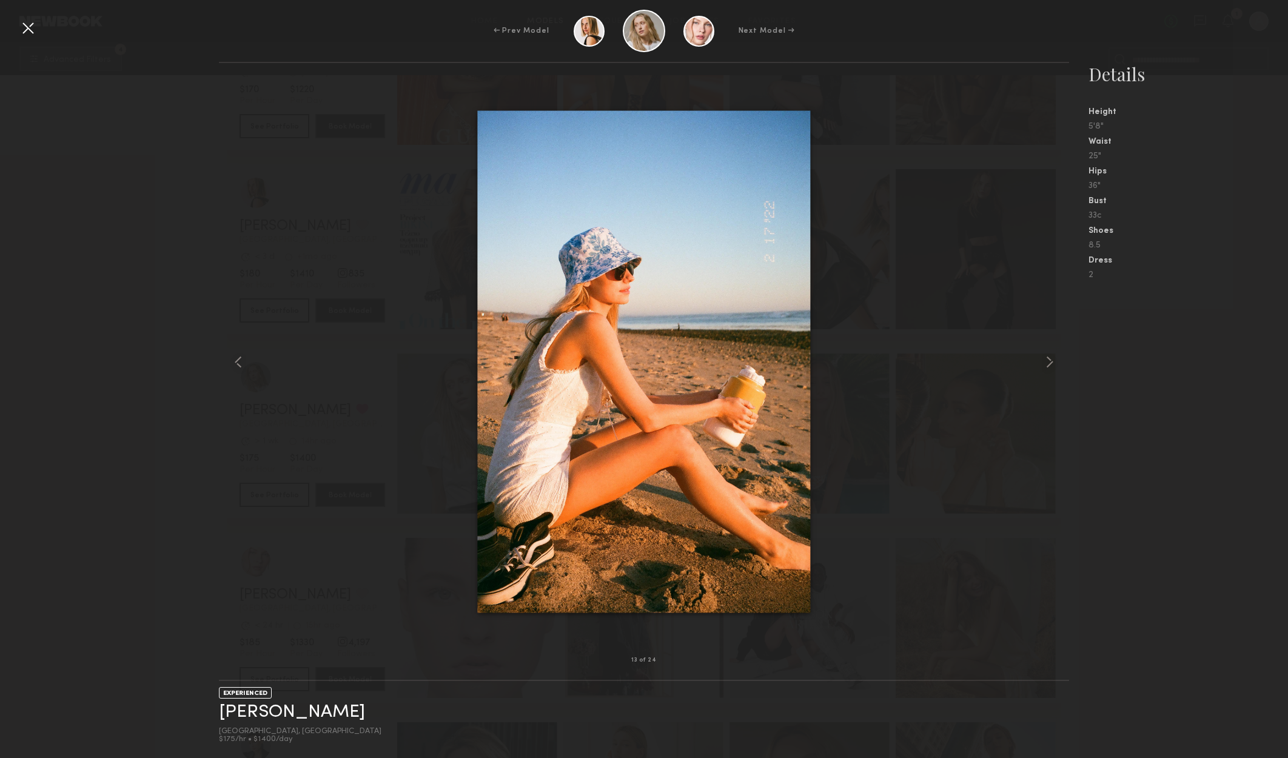
click at [1148, 435] on nb-gallery-model-stats "Details Height 5'8" Waist 25" Hips 36" Bust 33c Shoes 8.5 Dress 2" at bounding box center [1178, 410] width 219 height 696
click at [30, 21] on div at bounding box center [27, 27] width 19 height 19
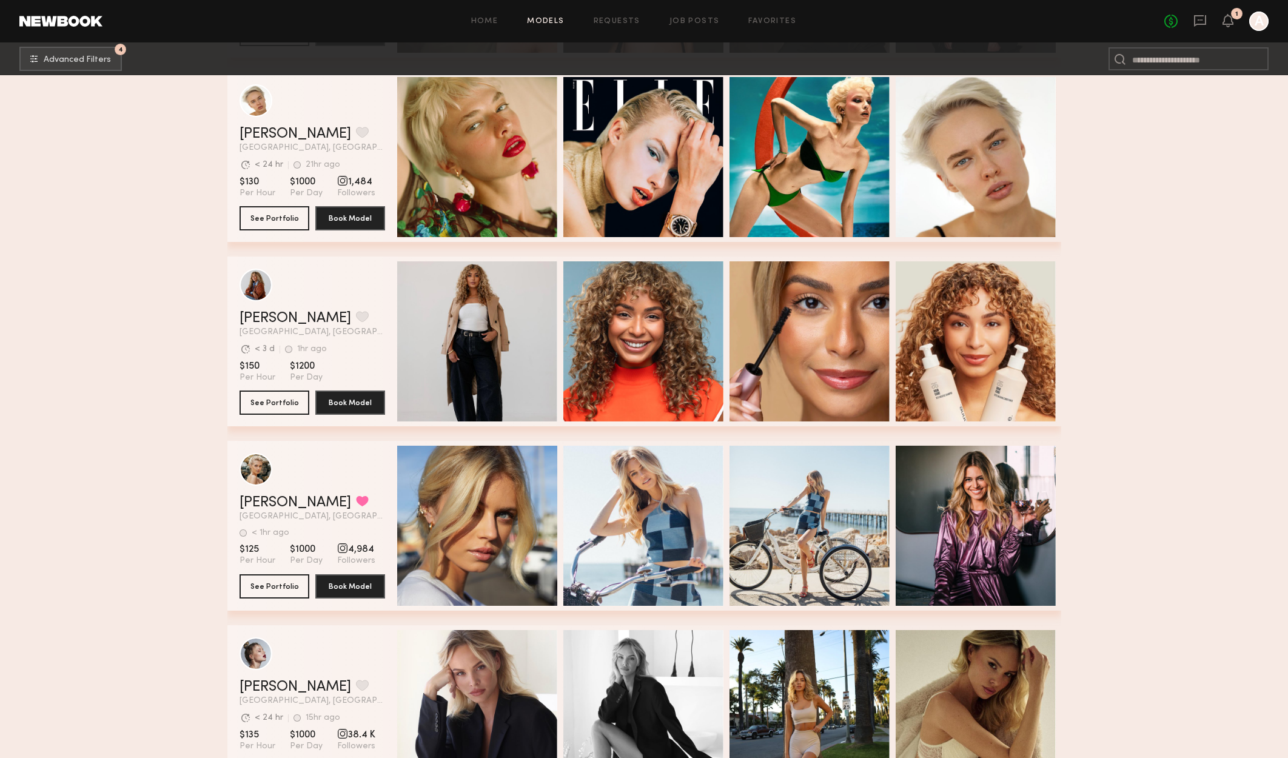
scroll to position [2789, 0]
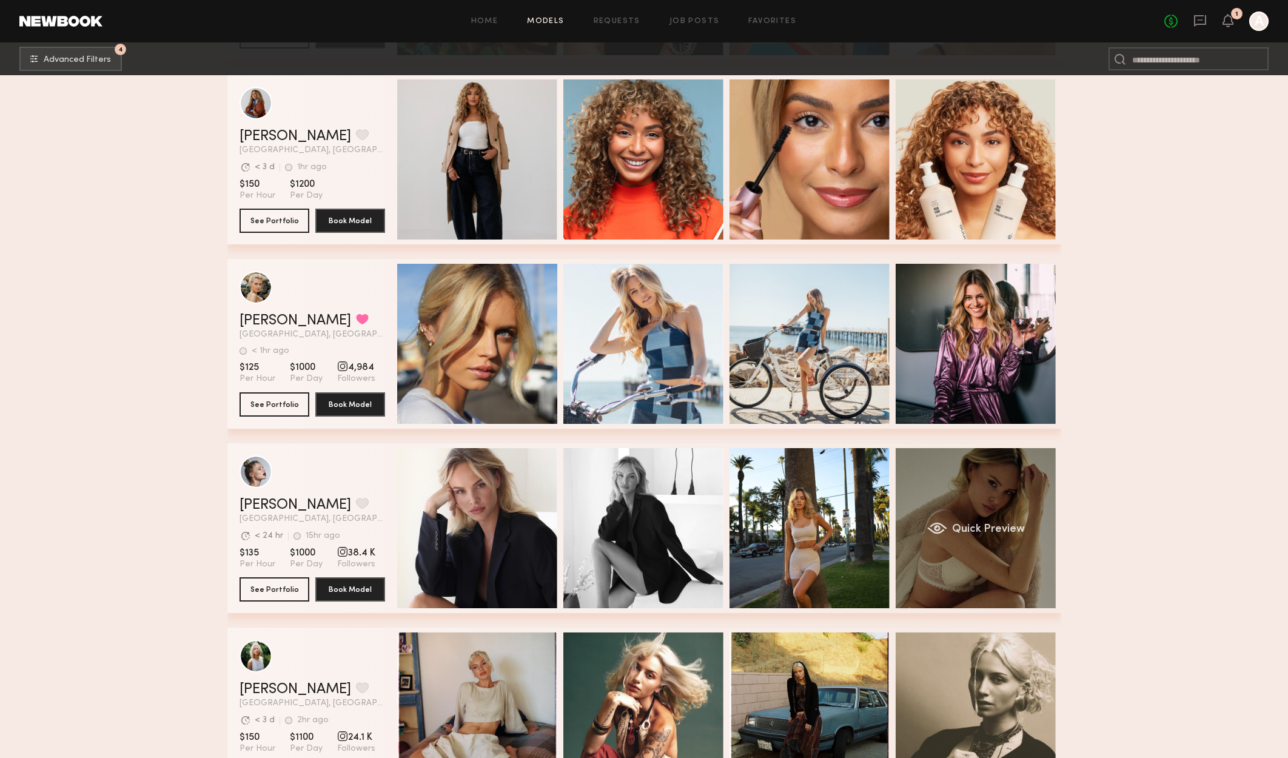
drag, startPoint x: 971, startPoint y: 543, endPoint x: 968, endPoint y: 549, distance: 7.1
click at [971, 543] on div "Quick Preview" at bounding box center [975, 528] width 160 height 160
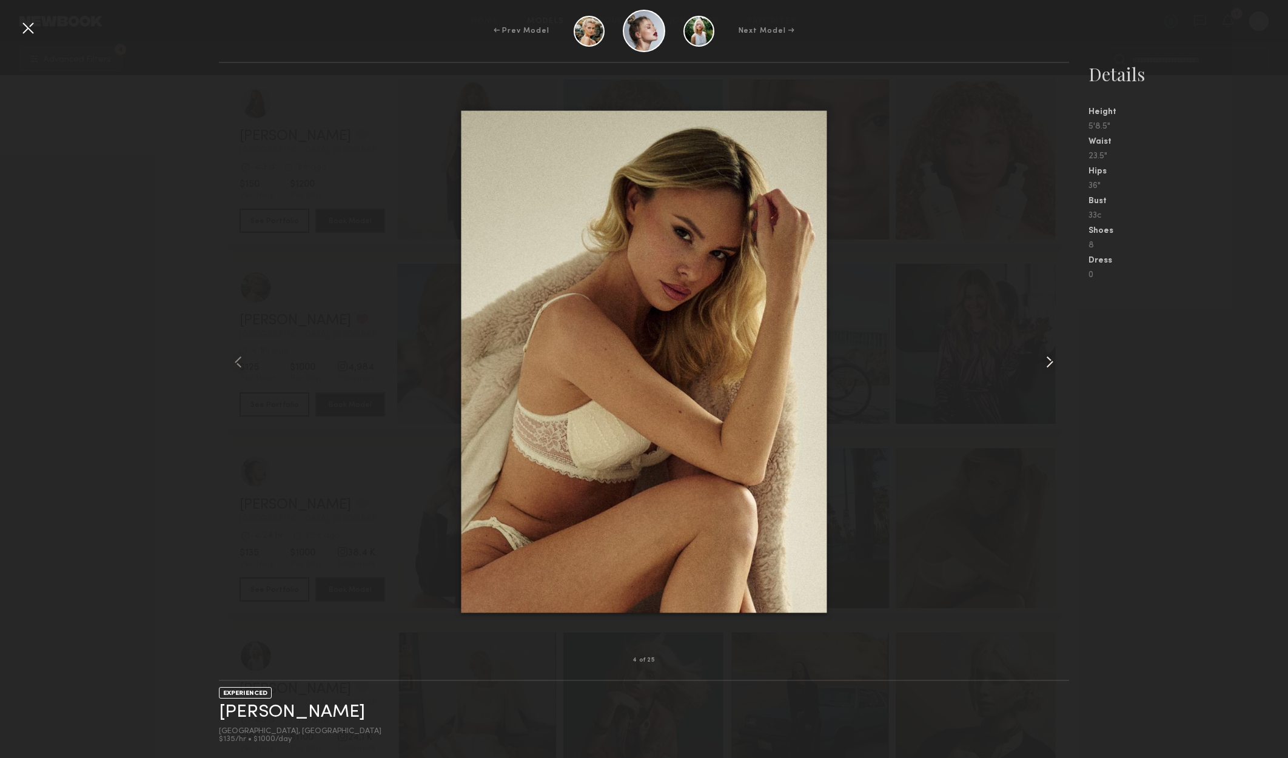
click at [1050, 361] on common-icon at bounding box center [1049, 361] width 19 height 19
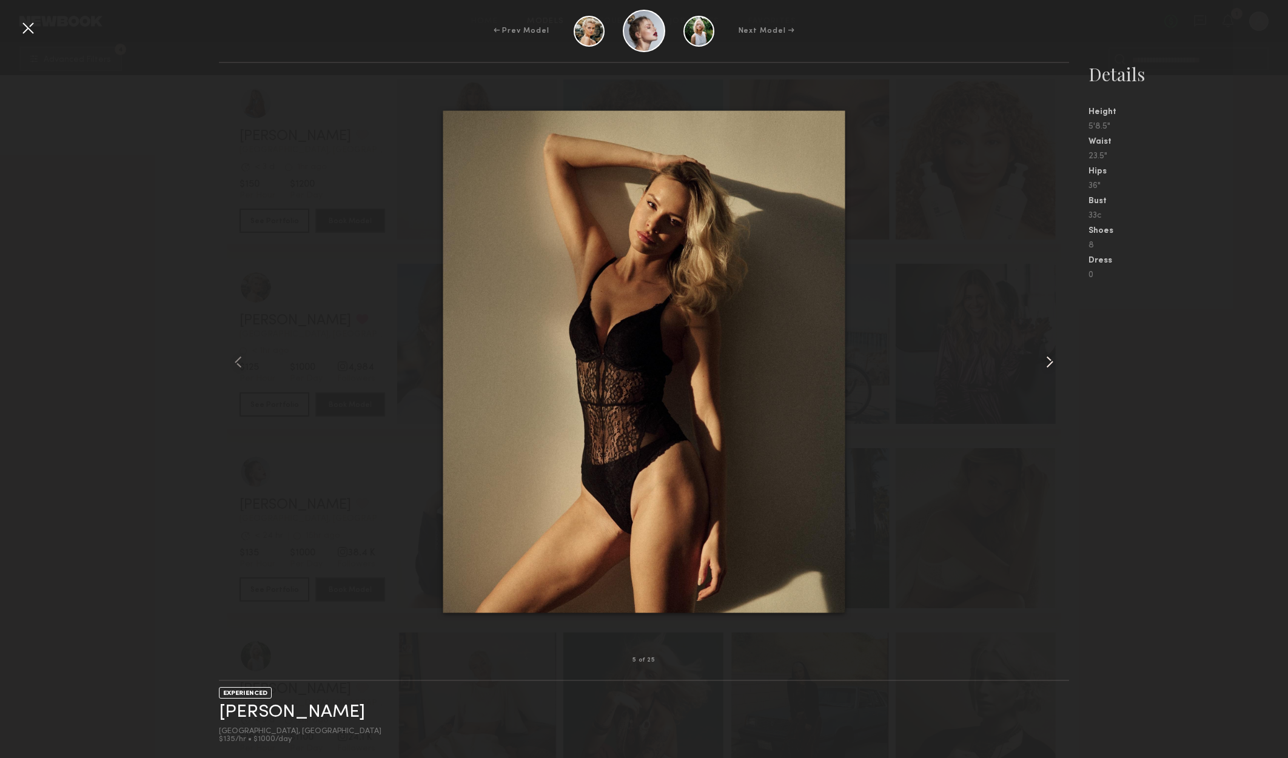
click at [1050, 361] on common-icon at bounding box center [1049, 361] width 19 height 19
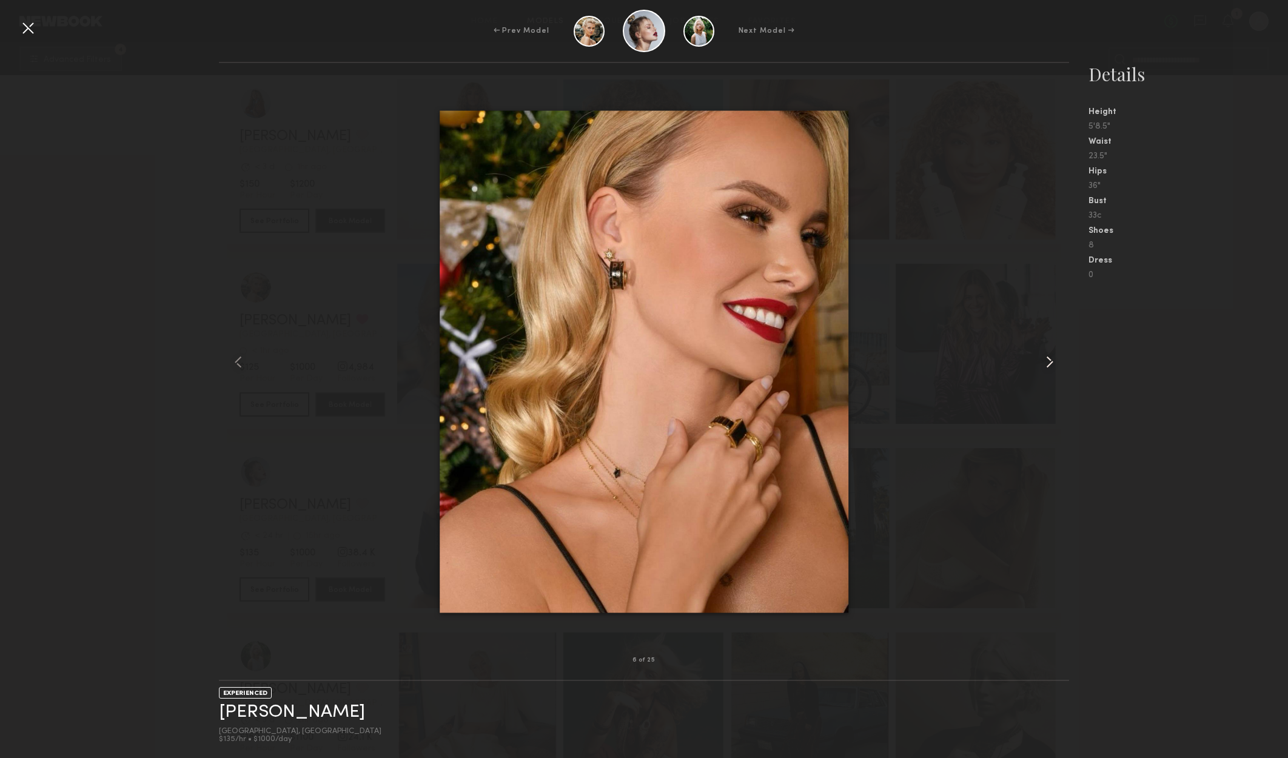
click at [1050, 361] on common-icon at bounding box center [1049, 361] width 19 height 19
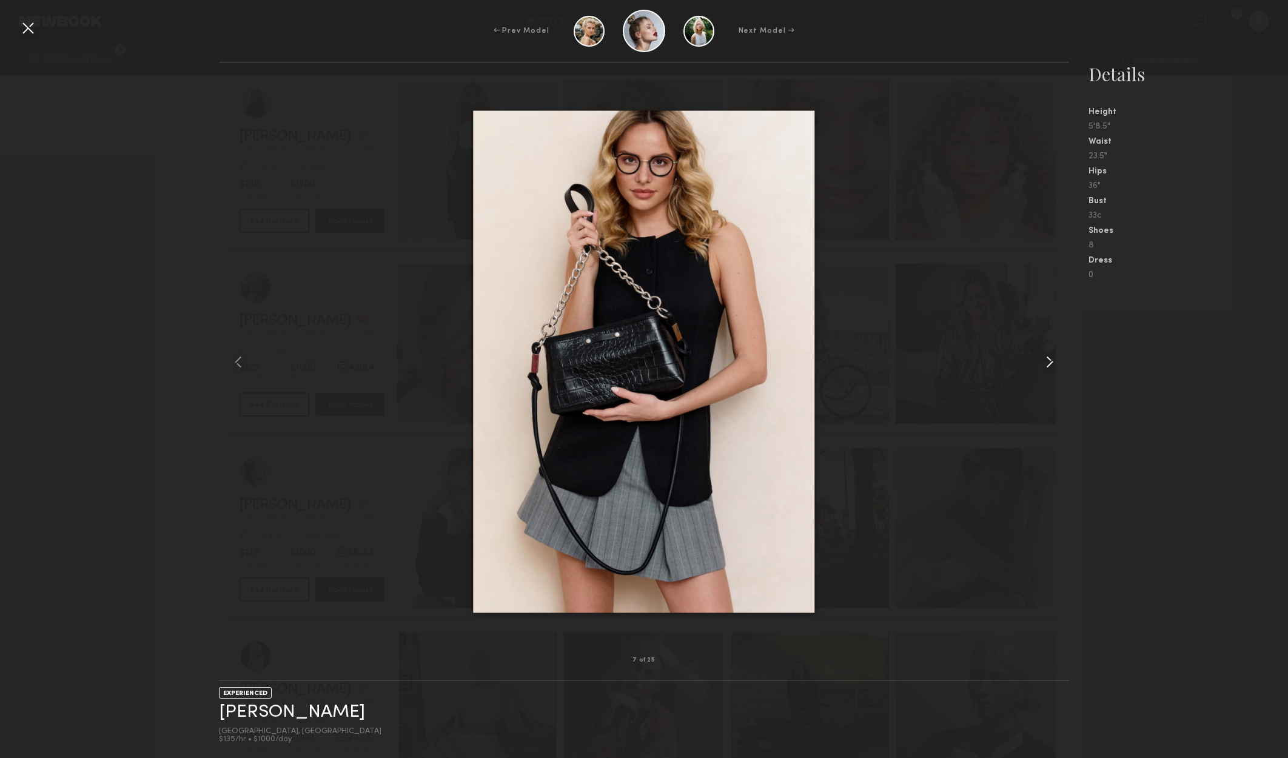
click at [1050, 361] on common-icon at bounding box center [1049, 361] width 19 height 19
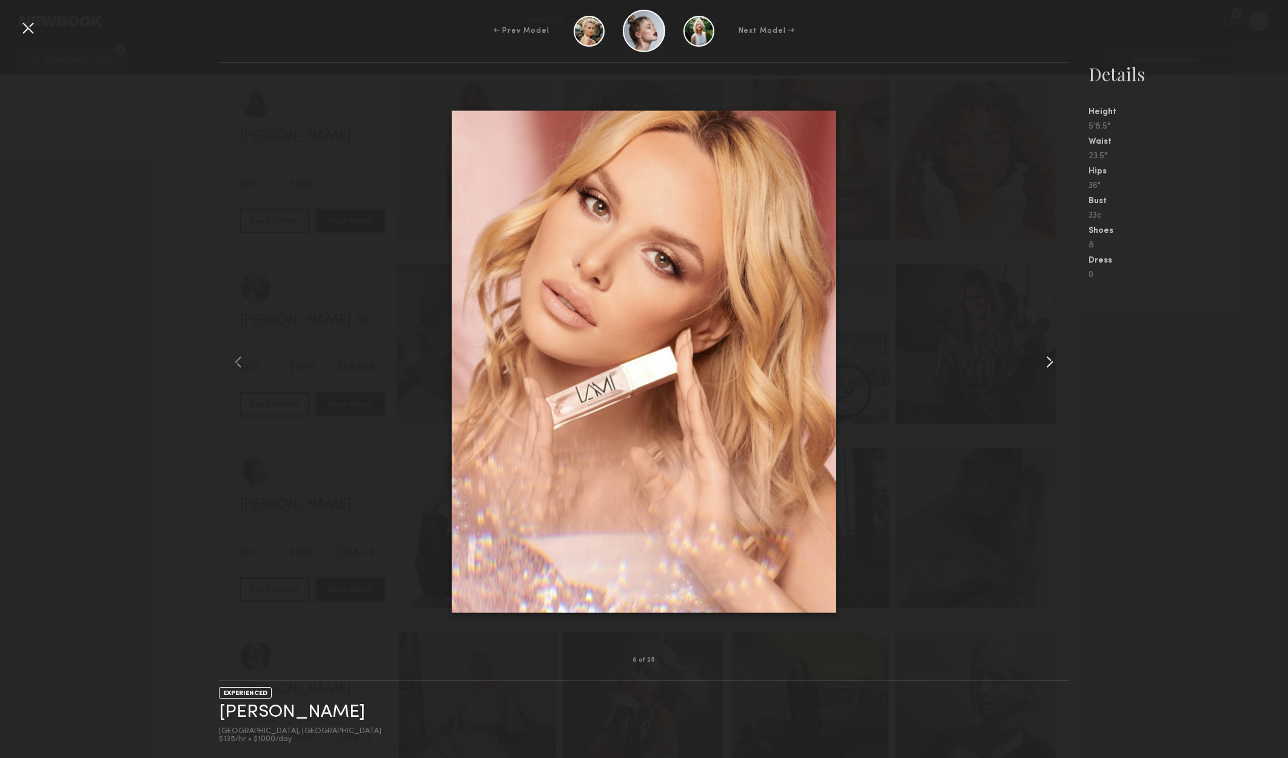
drag, startPoint x: 1050, startPoint y: 362, endPoint x: 1050, endPoint y: 369, distance: 7.3
click at [1050, 365] on common-icon at bounding box center [1049, 361] width 19 height 19
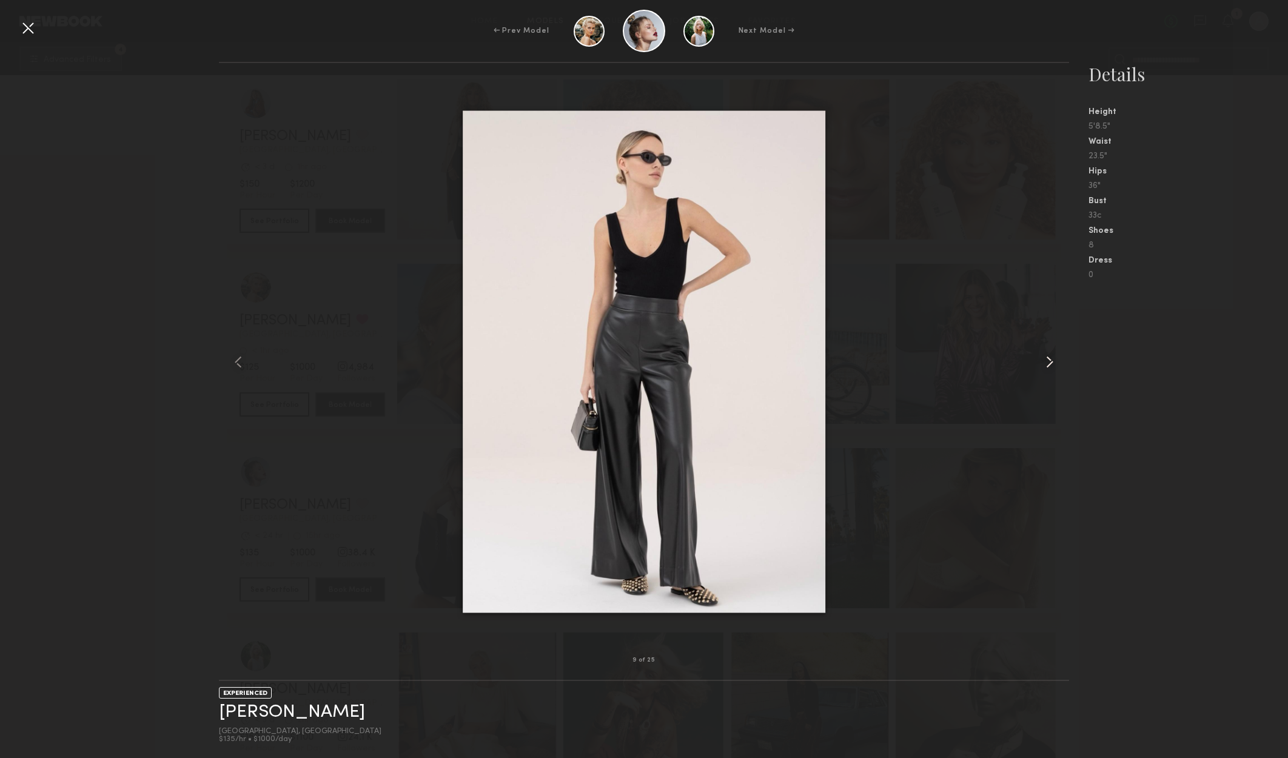
click at [1050, 369] on common-icon at bounding box center [1049, 361] width 19 height 19
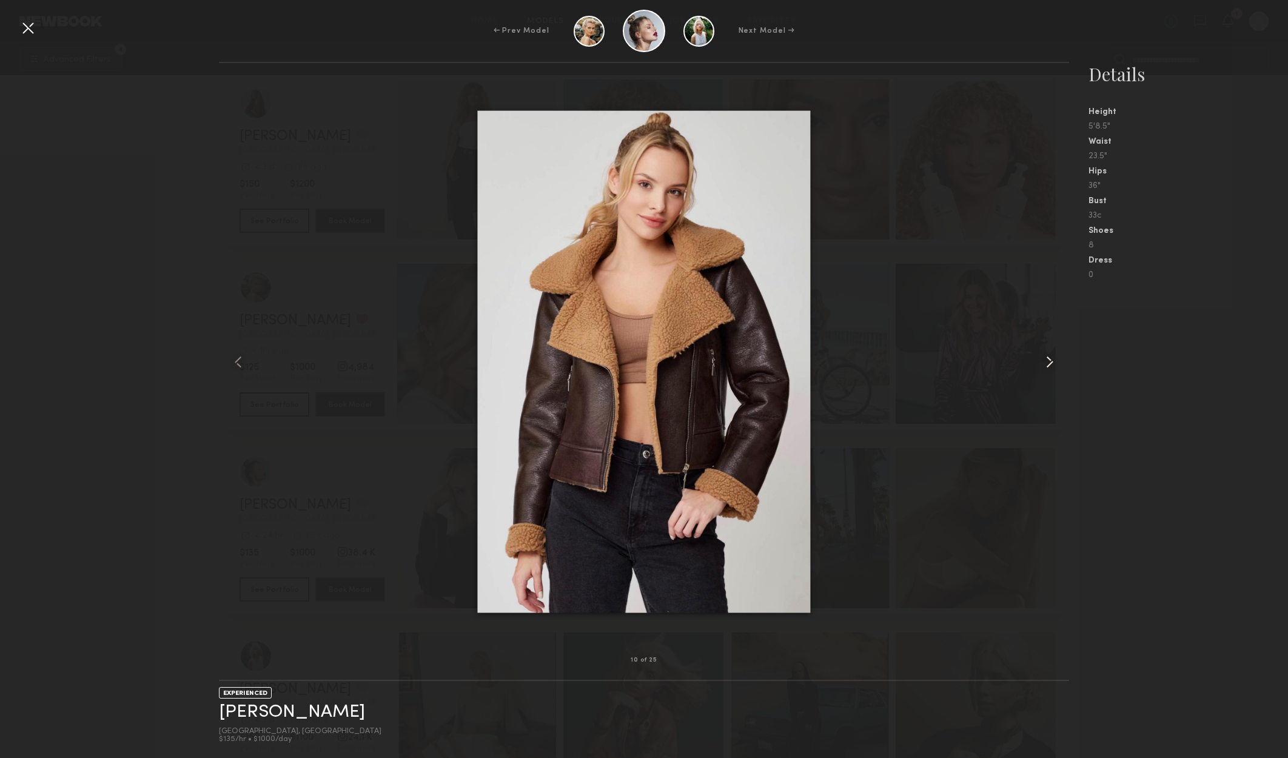
click at [1050, 369] on common-icon at bounding box center [1049, 361] width 19 height 19
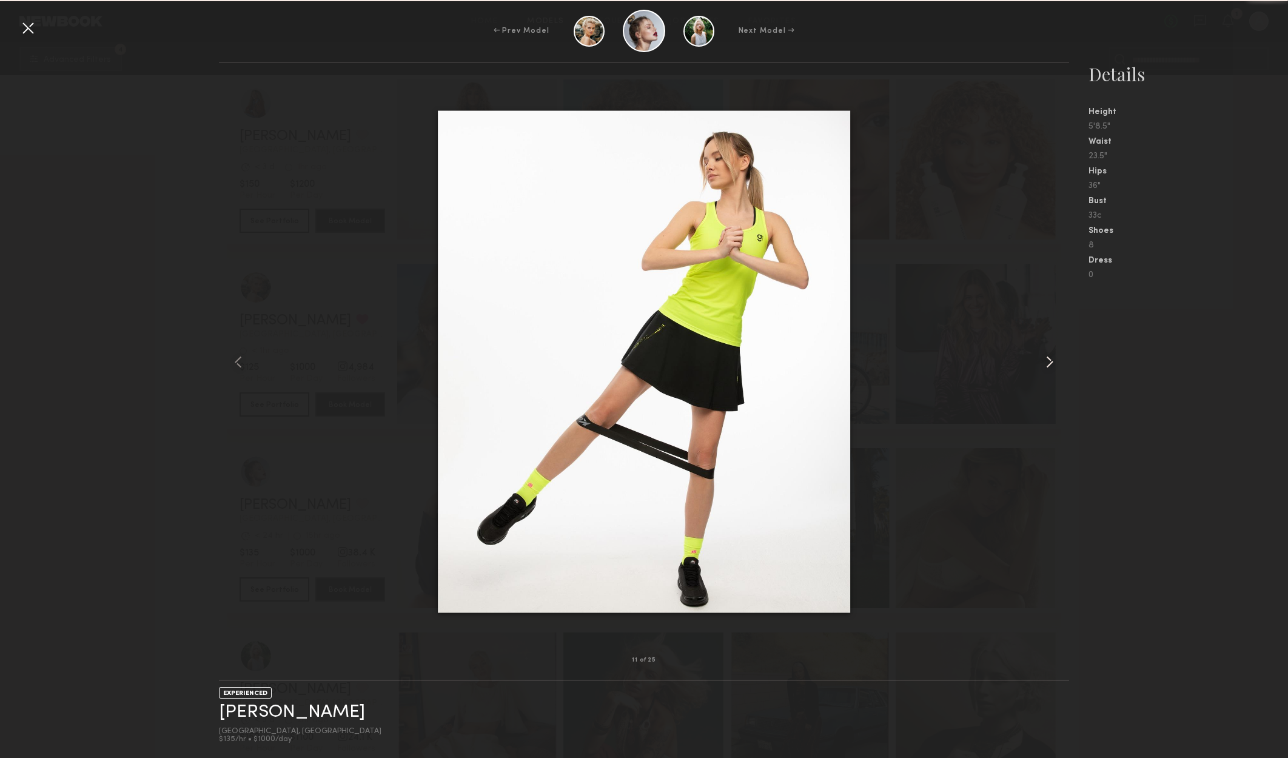
click at [1050, 370] on common-icon at bounding box center [1049, 361] width 19 height 19
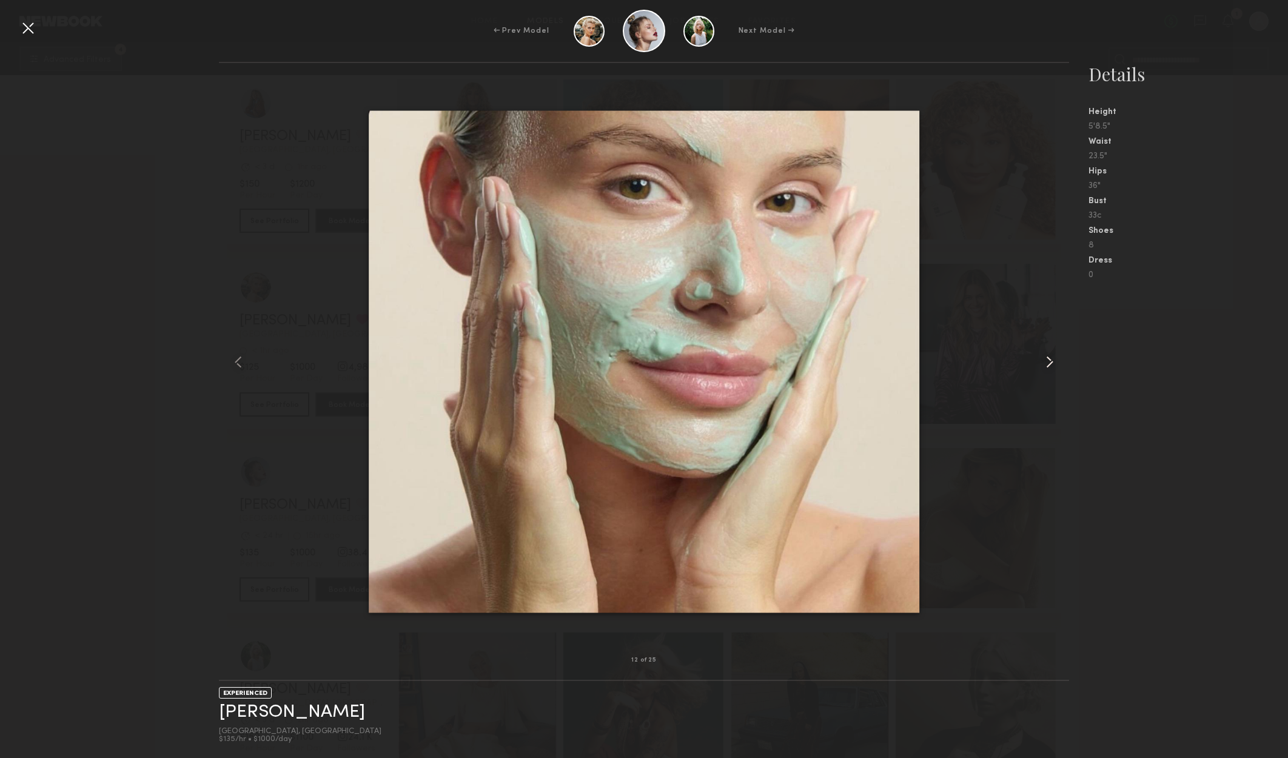
click at [1050, 371] on common-icon at bounding box center [1049, 361] width 19 height 19
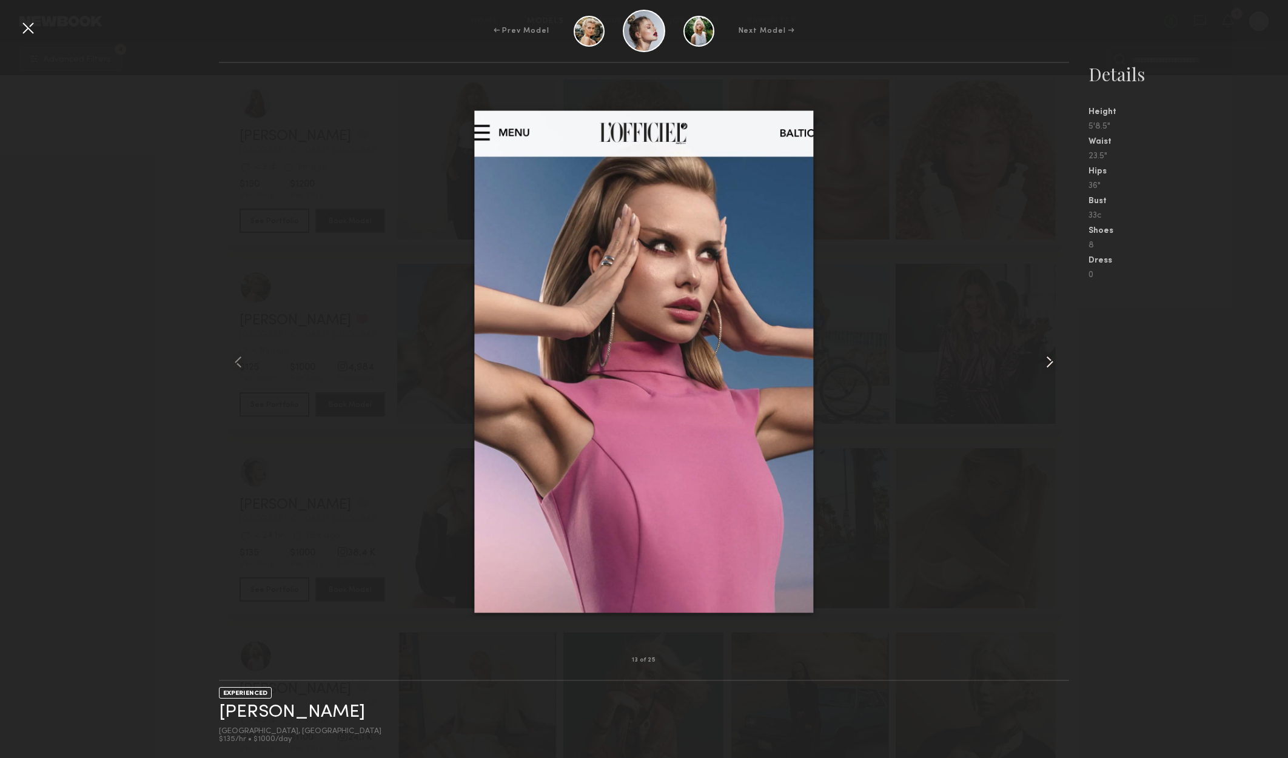
click at [1050, 371] on common-icon at bounding box center [1049, 361] width 19 height 19
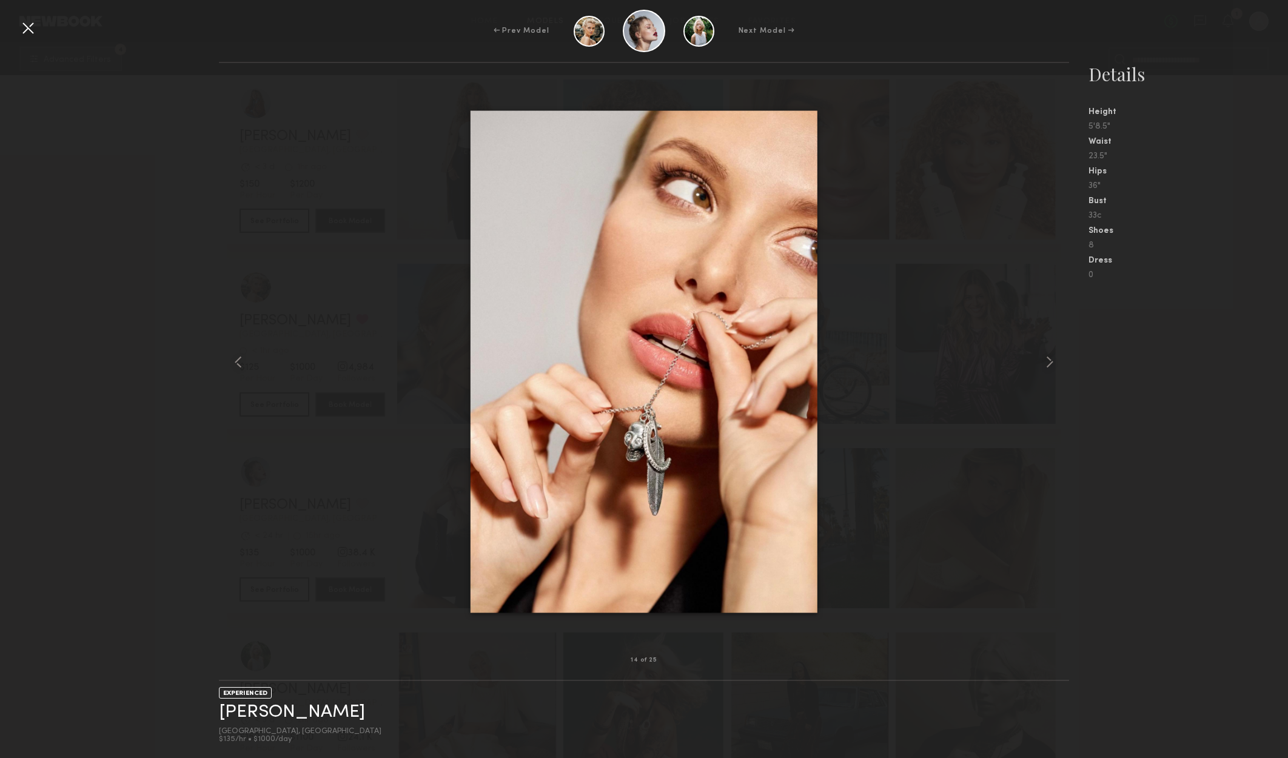
click at [1129, 362] on nb-gallery-model-stats "Details Height 5'8.5" Waist 23.5" Hips 36" Bust 33c Shoes 8 Dress 0" at bounding box center [1178, 410] width 219 height 696
click at [27, 30] on div at bounding box center [27, 27] width 19 height 19
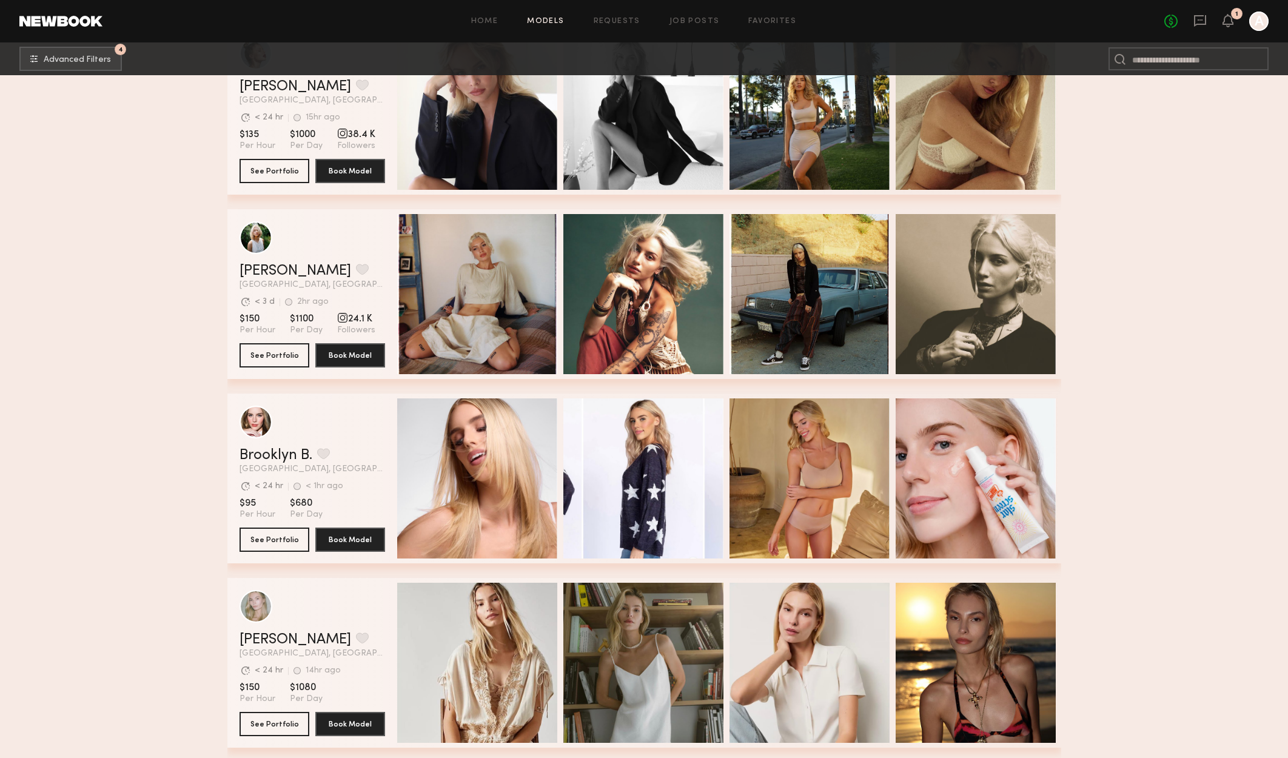
scroll to position [3213, 0]
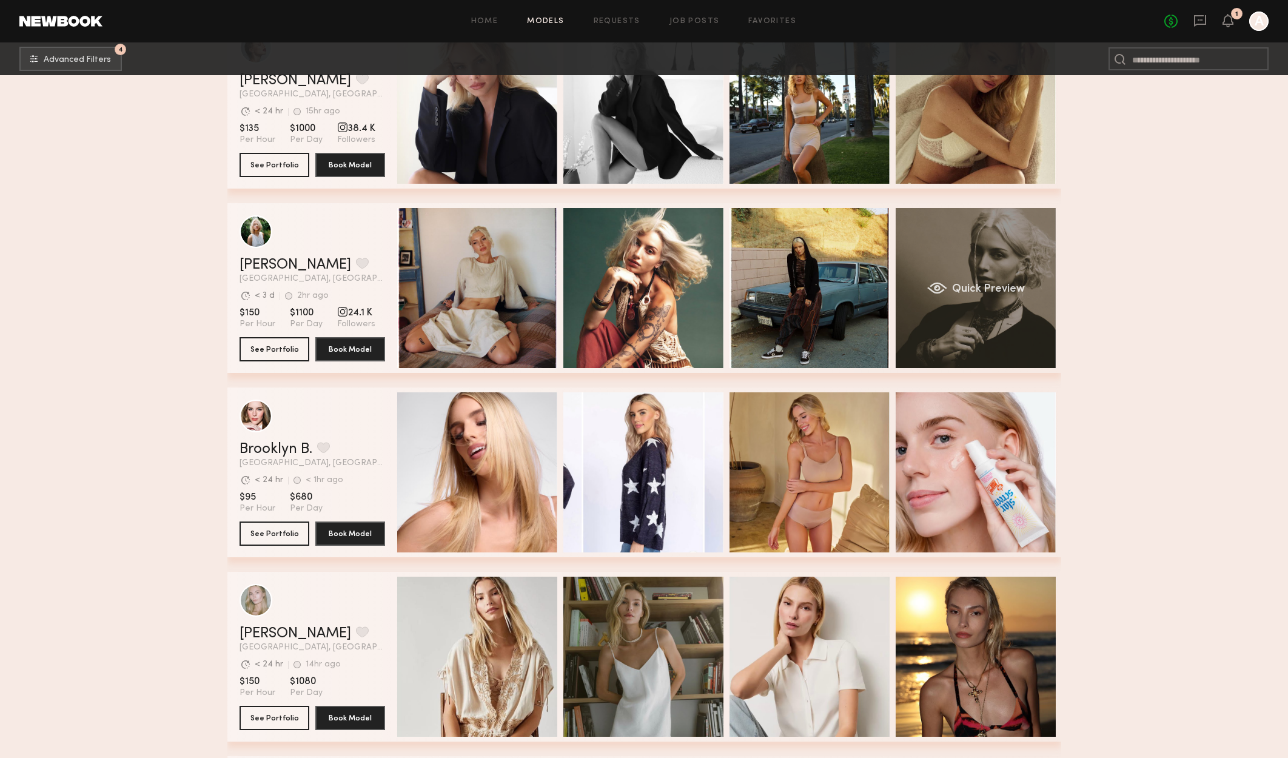
click at [989, 315] on div "Quick Preview" at bounding box center [975, 288] width 160 height 160
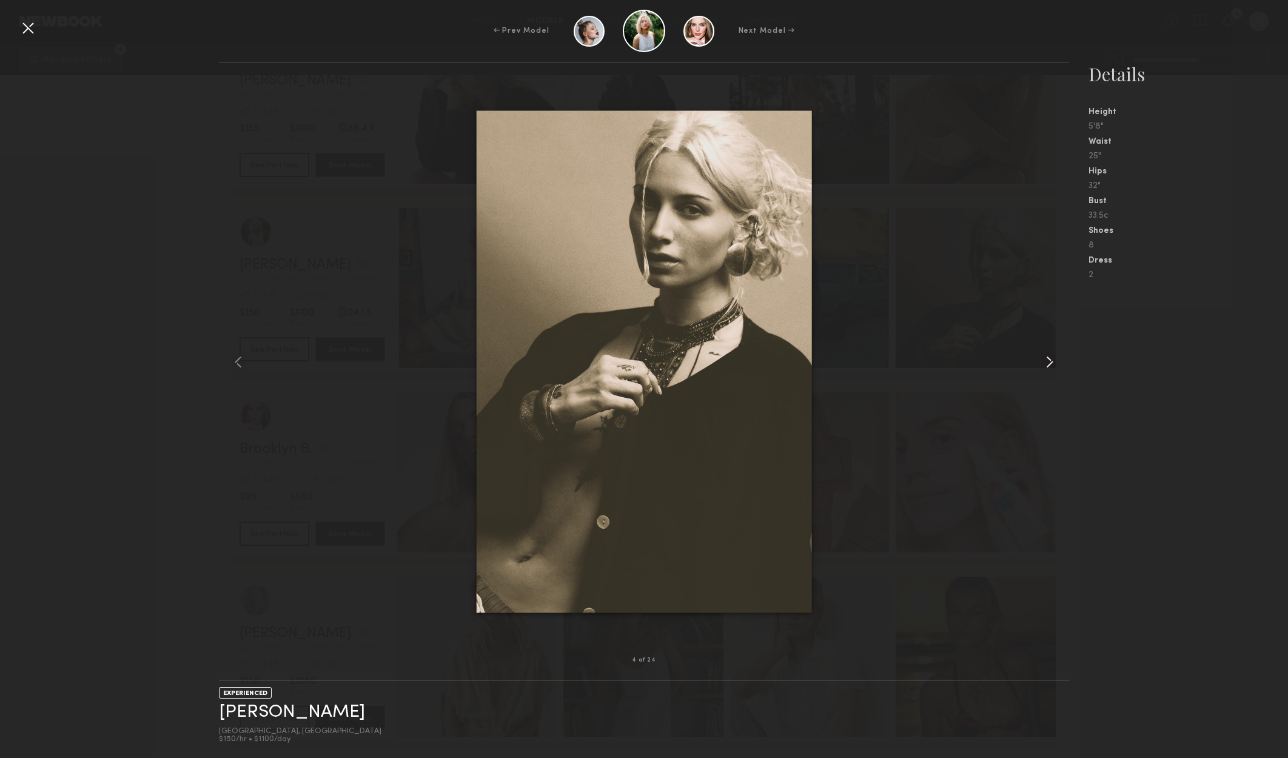
click at [1043, 364] on common-icon at bounding box center [1049, 361] width 19 height 19
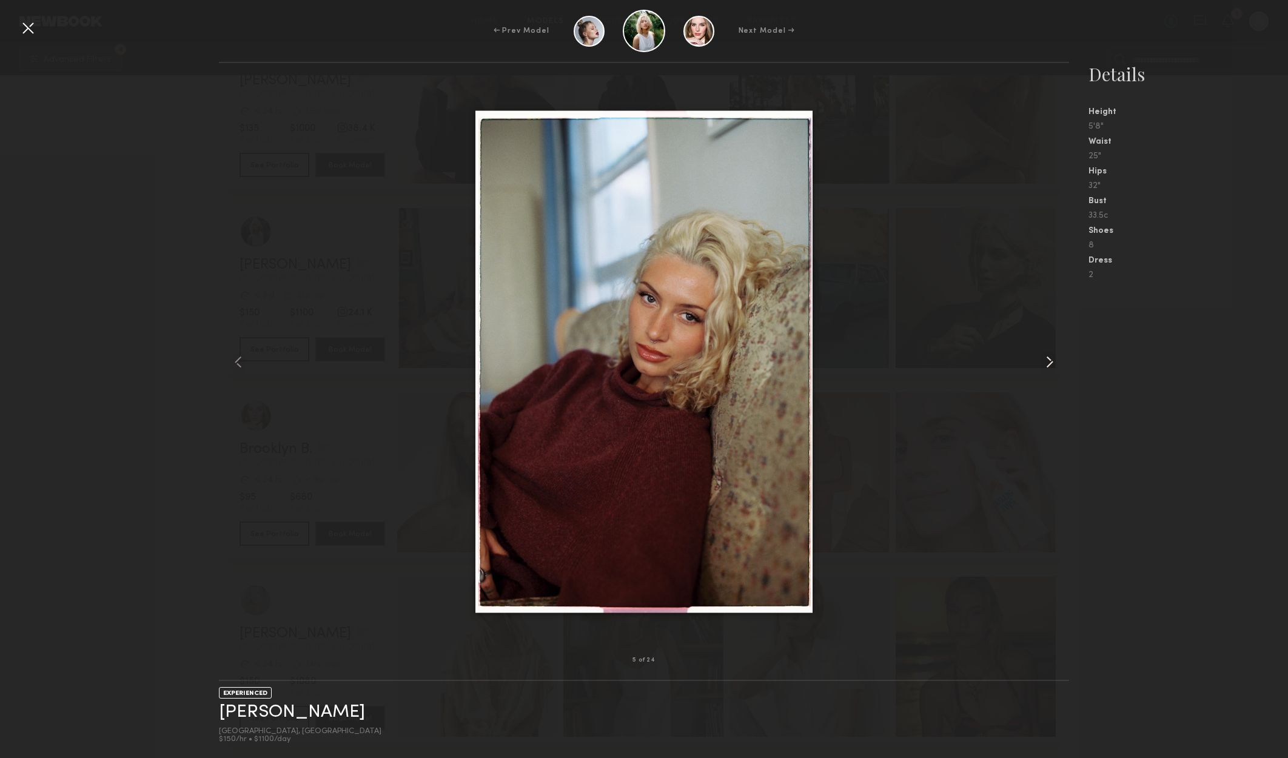
click at [1042, 364] on common-icon at bounding box center [1049, 361] width 19 height 19
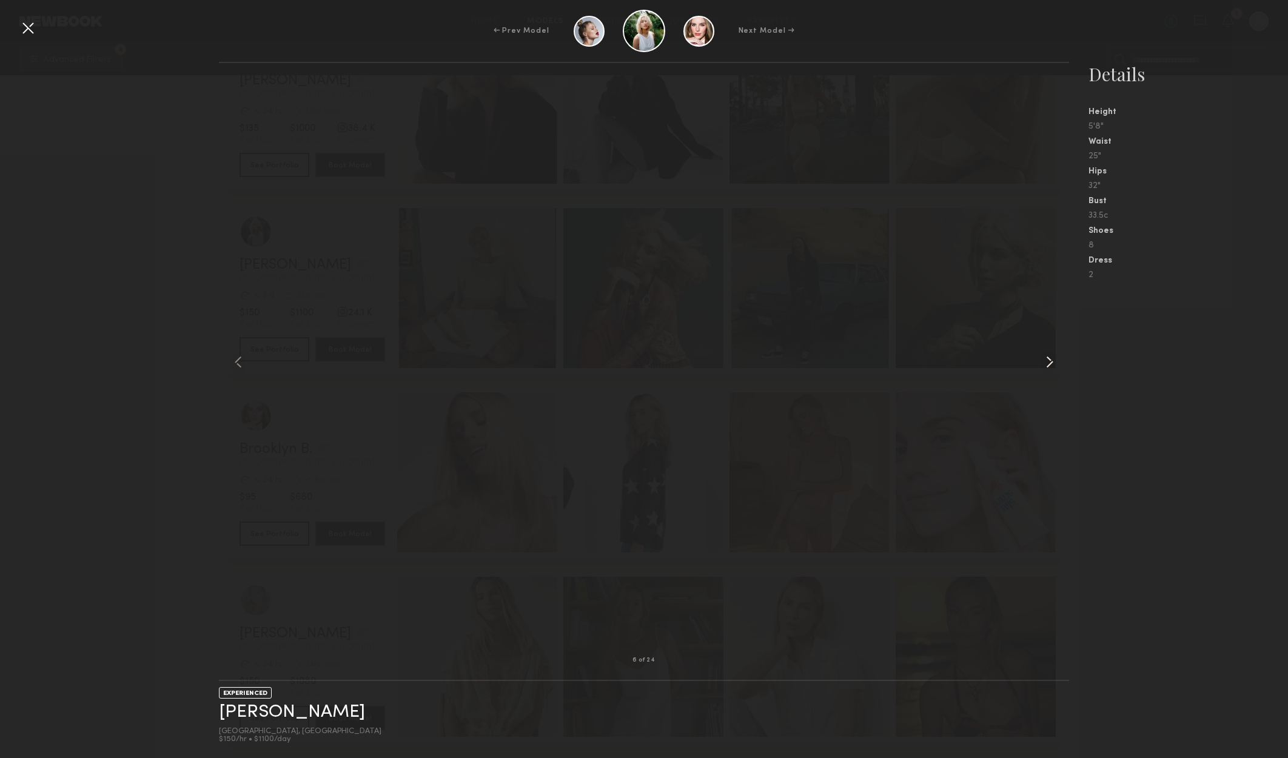
click at [1042, 364] on common-icon at bounding box center [1049, 361] width 19 height 19
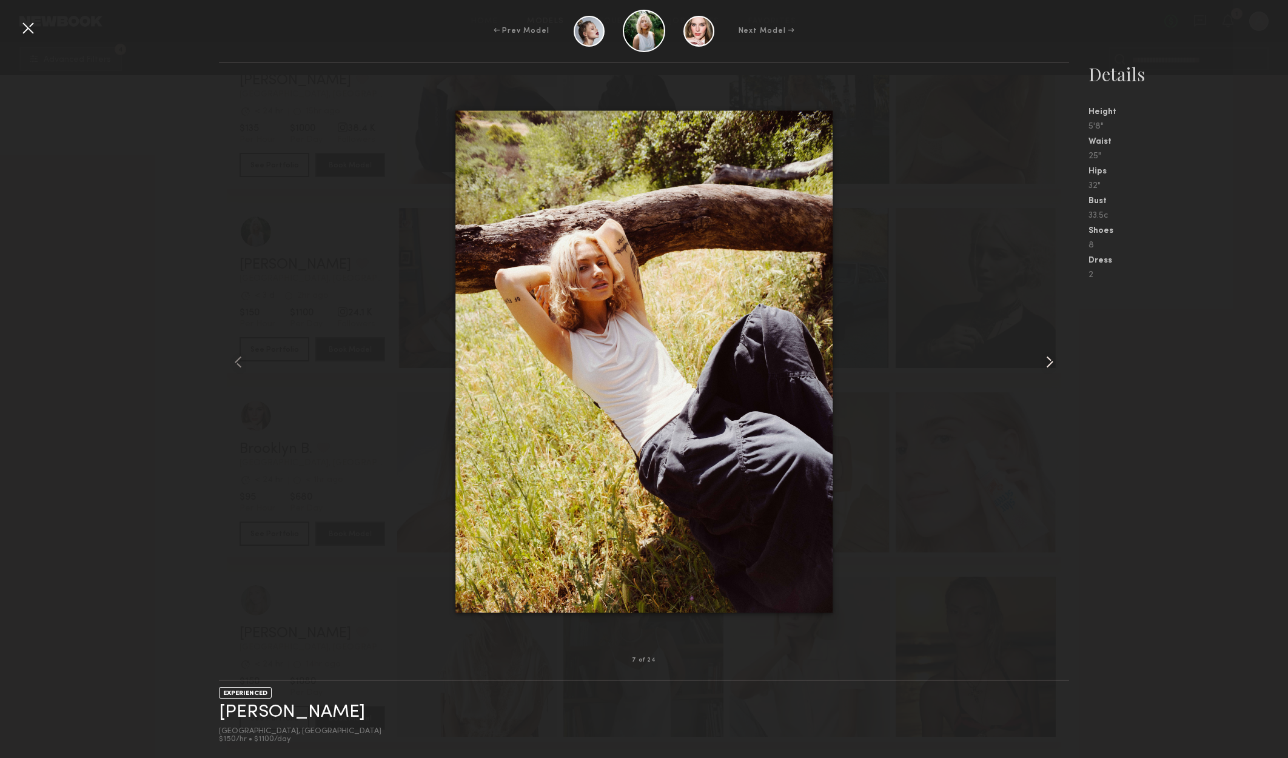
click at [1037, 366] on div at bounding box center [1052, 361] width 34 height 558
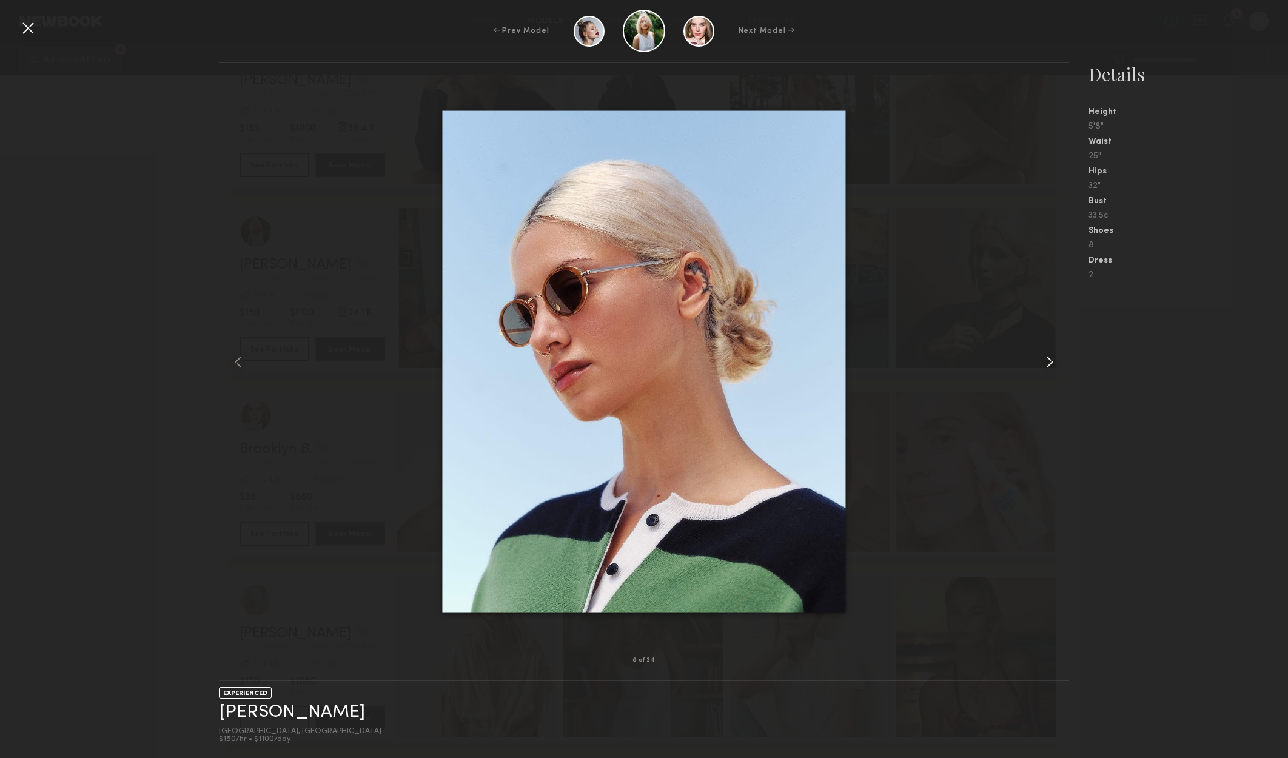
click at [1037, 366] on div at bounding box center [1052, 361] width 34 height 558
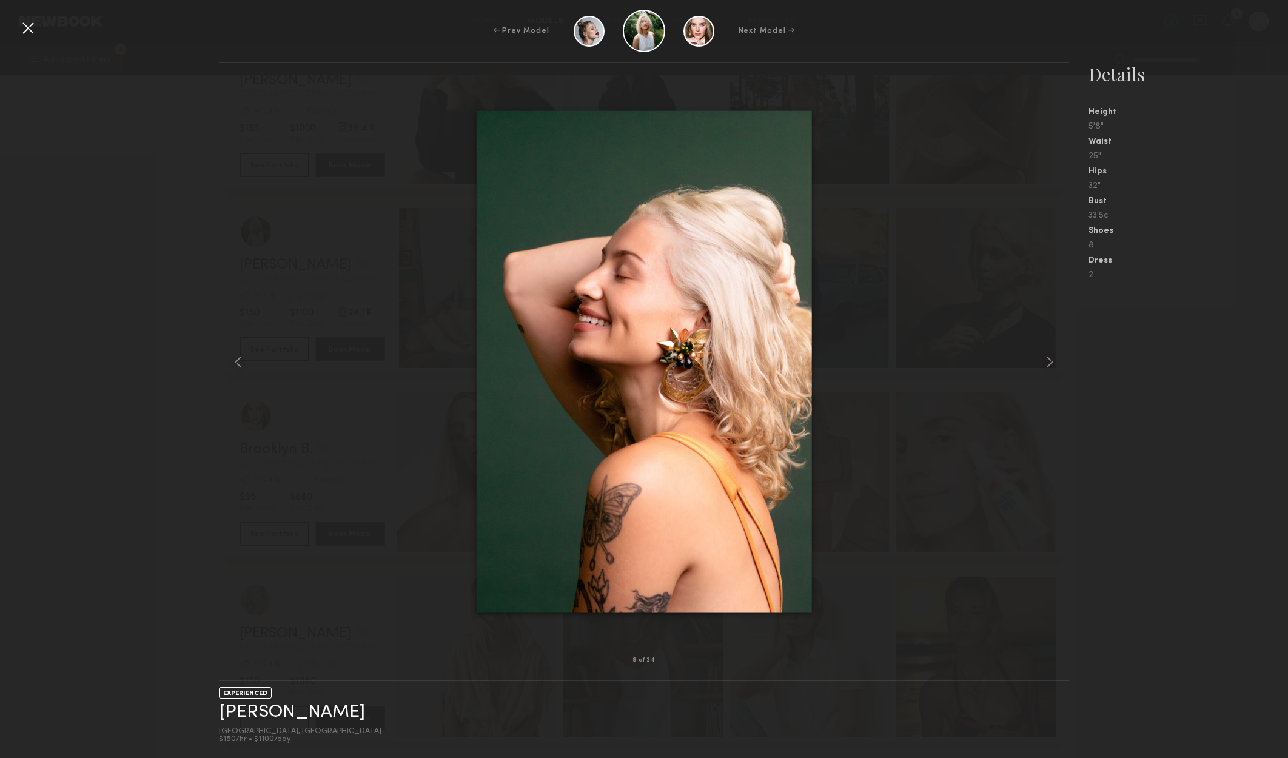
click at [38, 27] on div "← Prev Model Next Model →" at bounding box center [644, 31] width 1288 height 42
click at [30, 30] on div at bounding box center [27, 27] width 19 height 19
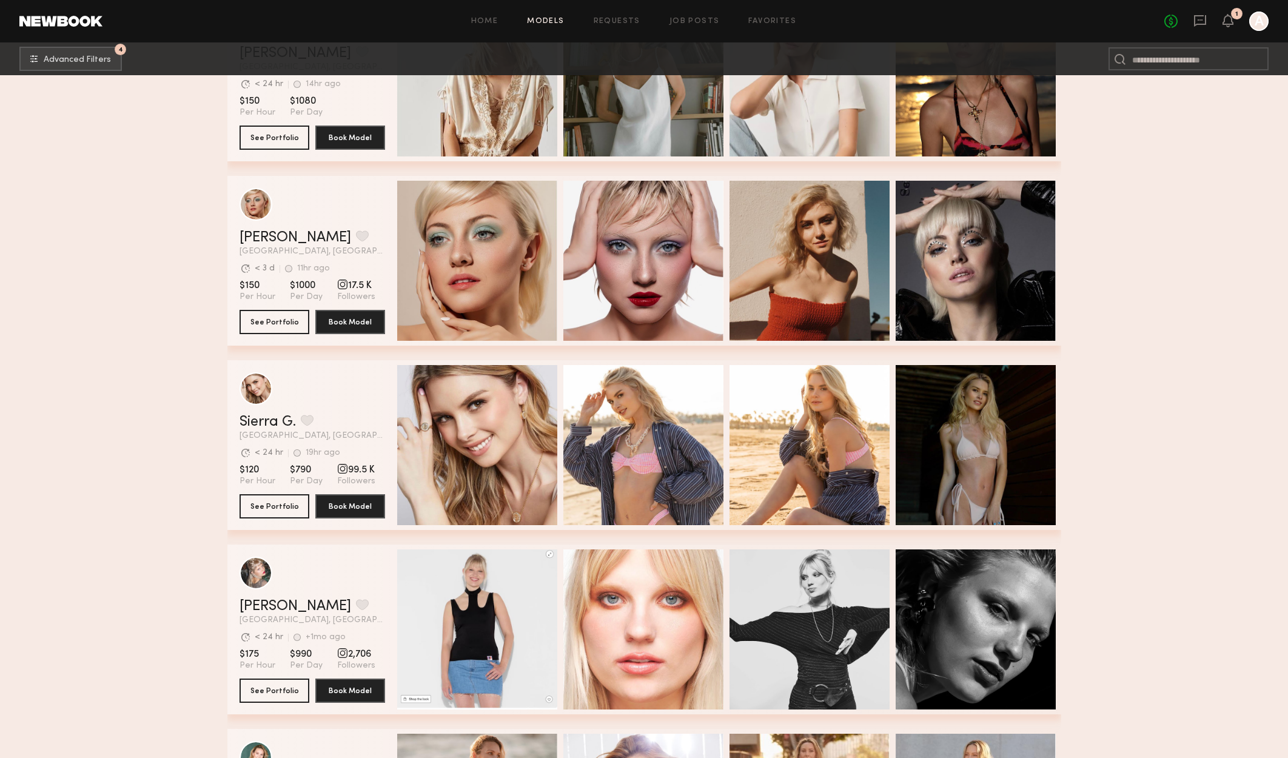
scroll to position [3819, 0]
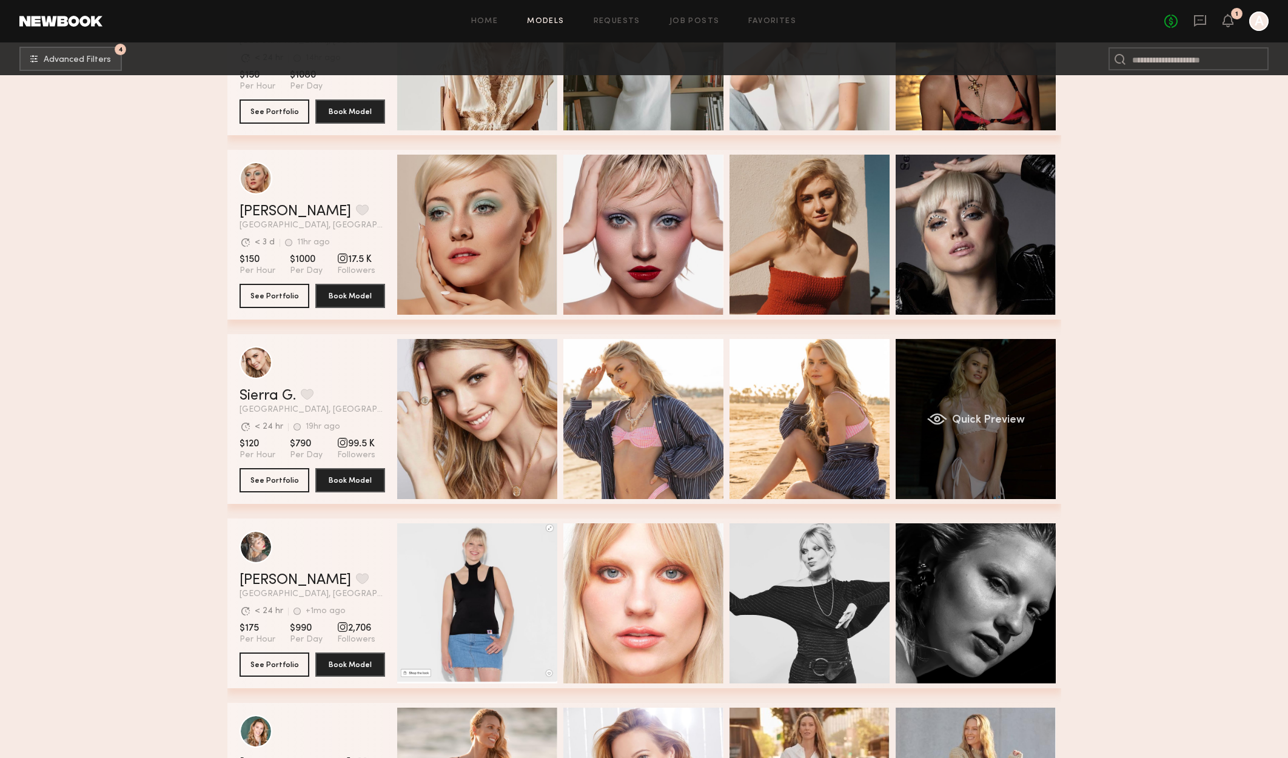
click at [997, 461] on div "Quick Preview" at bounding box center [975, 419] width 160 height 160
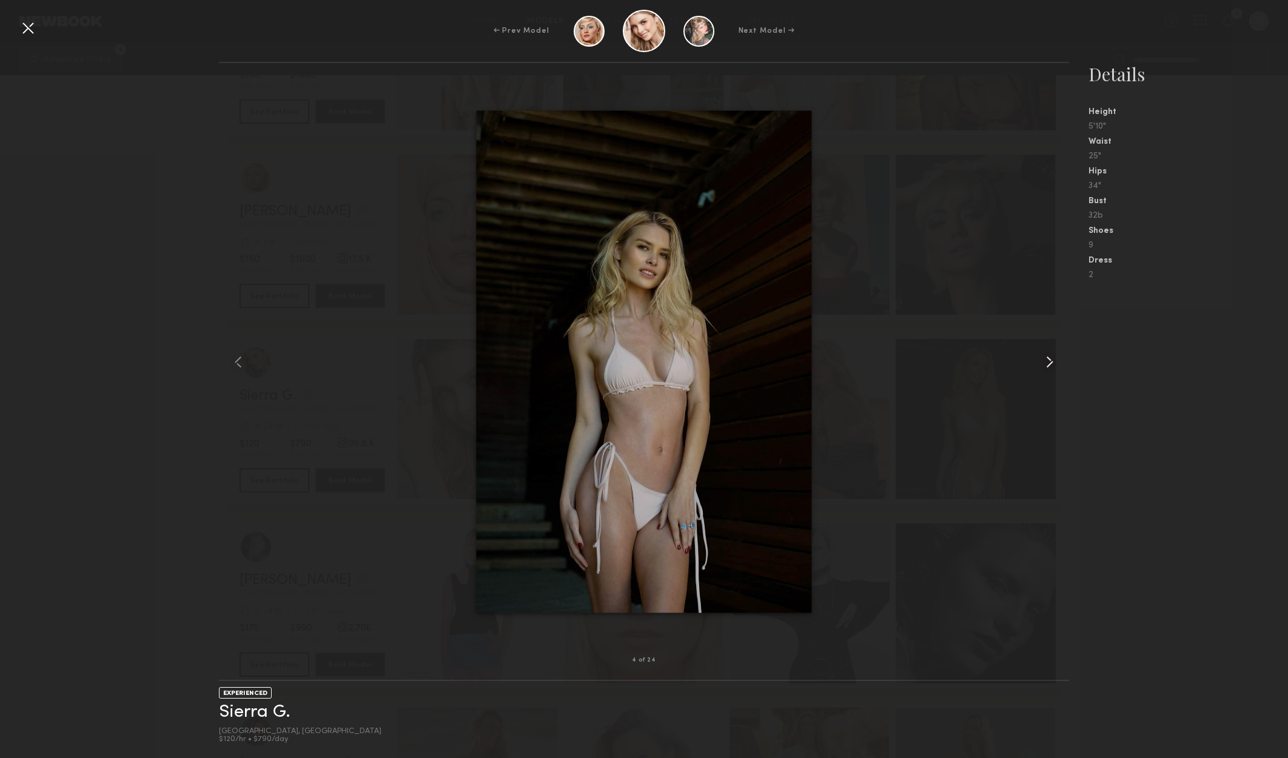
click at [1036, 360] on div at bounding box center [1052, 361] width 34 height 558
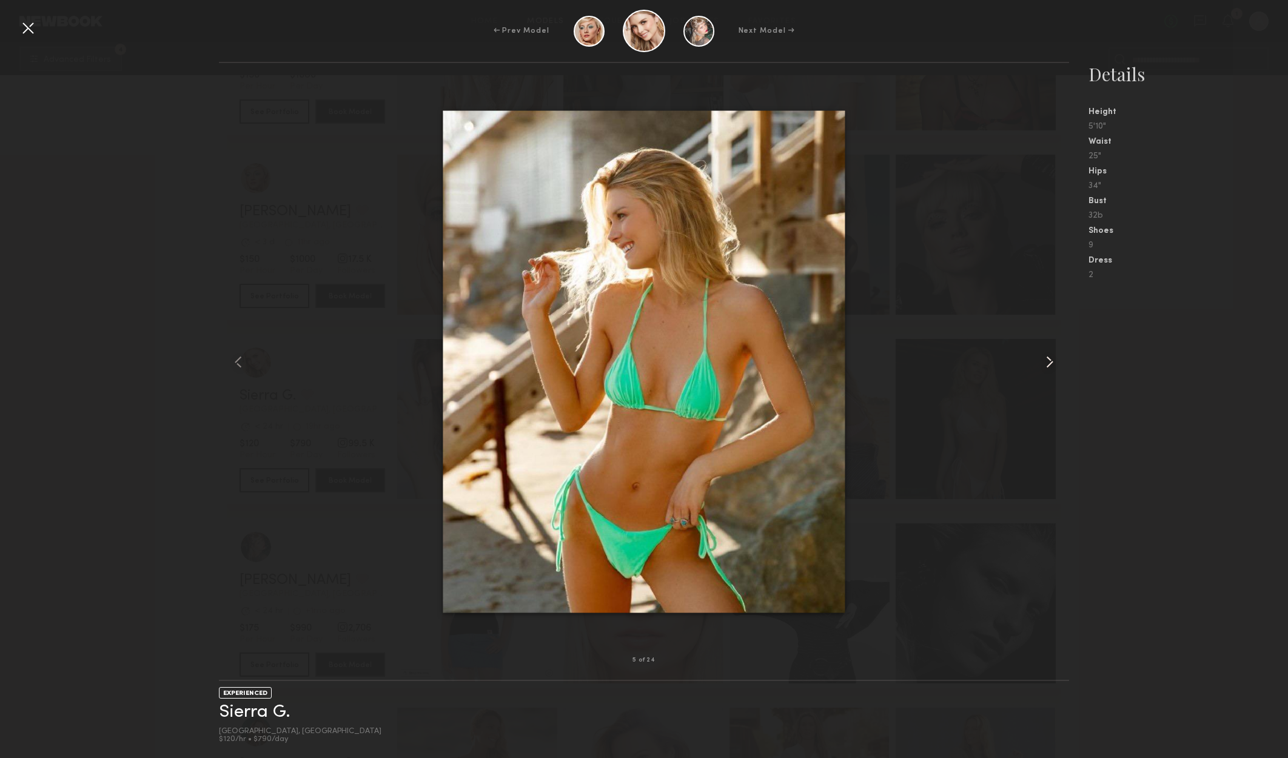
click at [1037, 360] on div at bounding box center [1052, 361] width 34 height 558
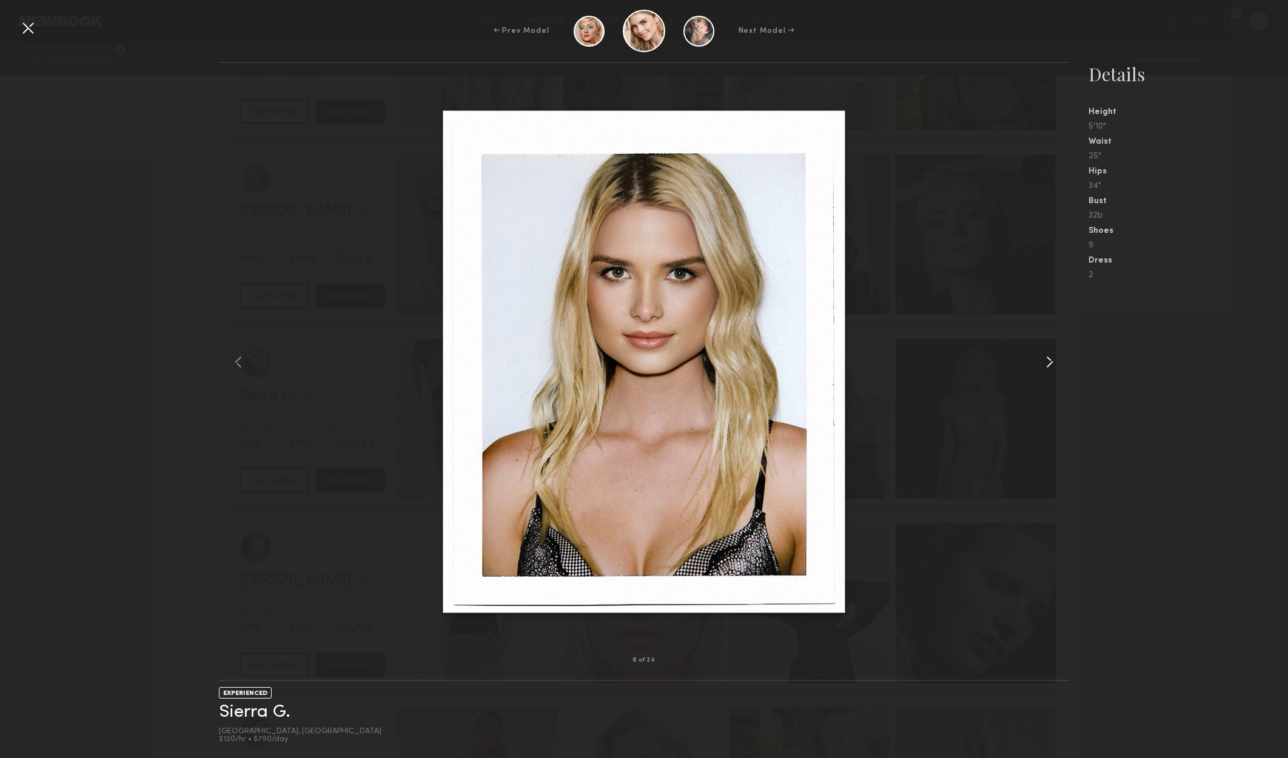
click at [1037, 360] on div at bounding box center [1052, 361] width 34 height 558
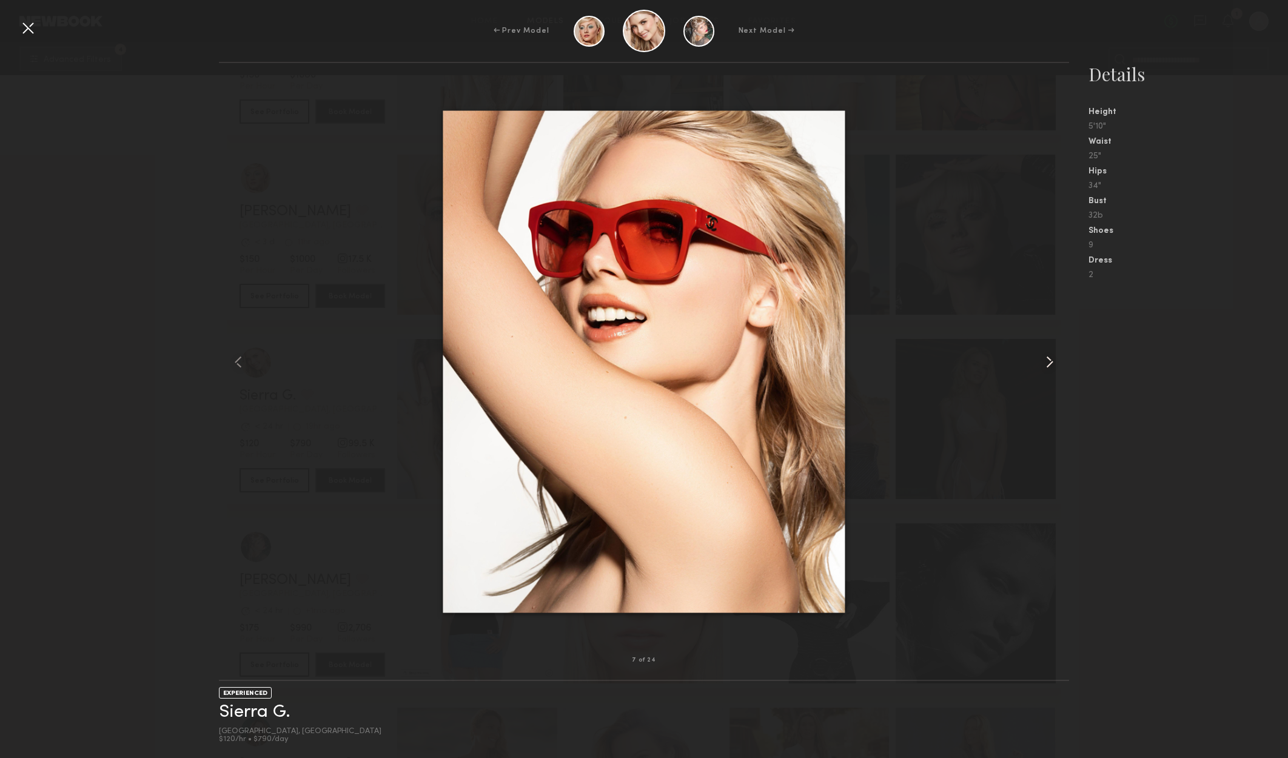
click at [1054, 365] on common-icon at bounding box center [1049, 361] width 19 height 19
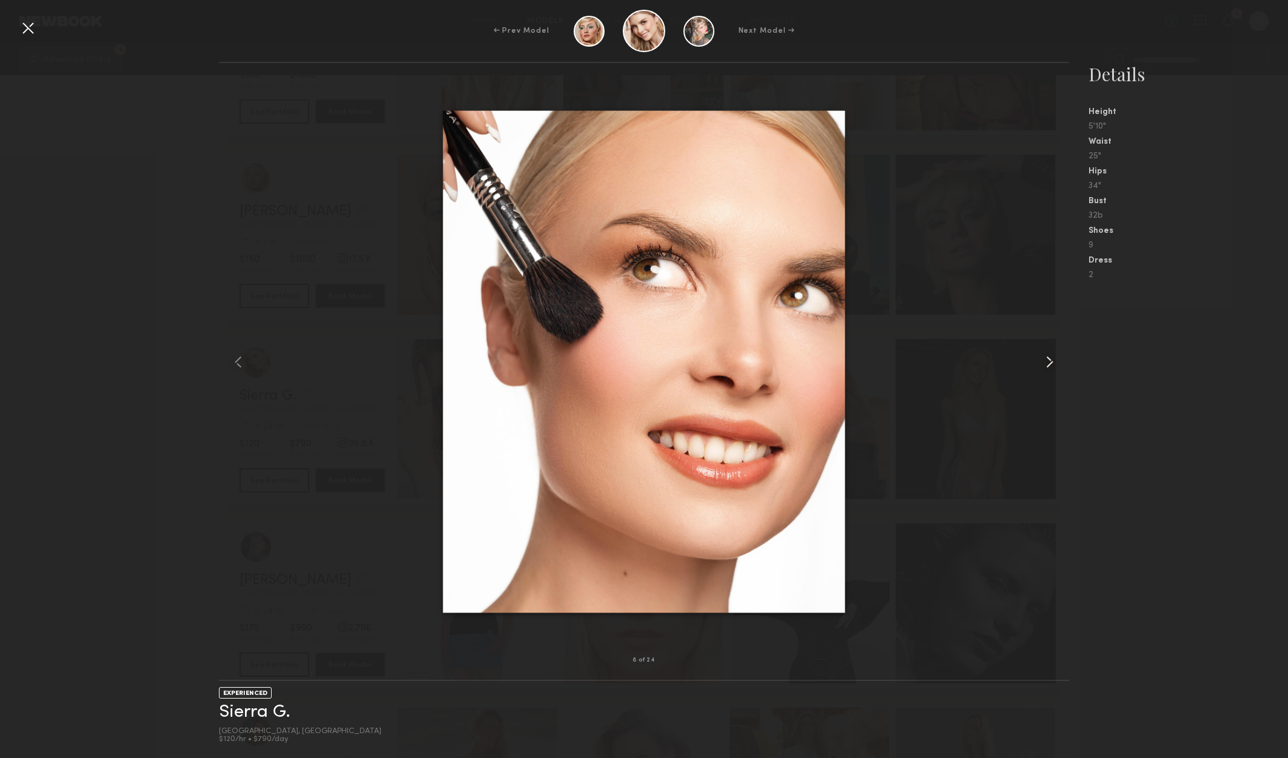
click at [1054, 365] on common-icon at bounding box center [1049, 361] width 19 height 19
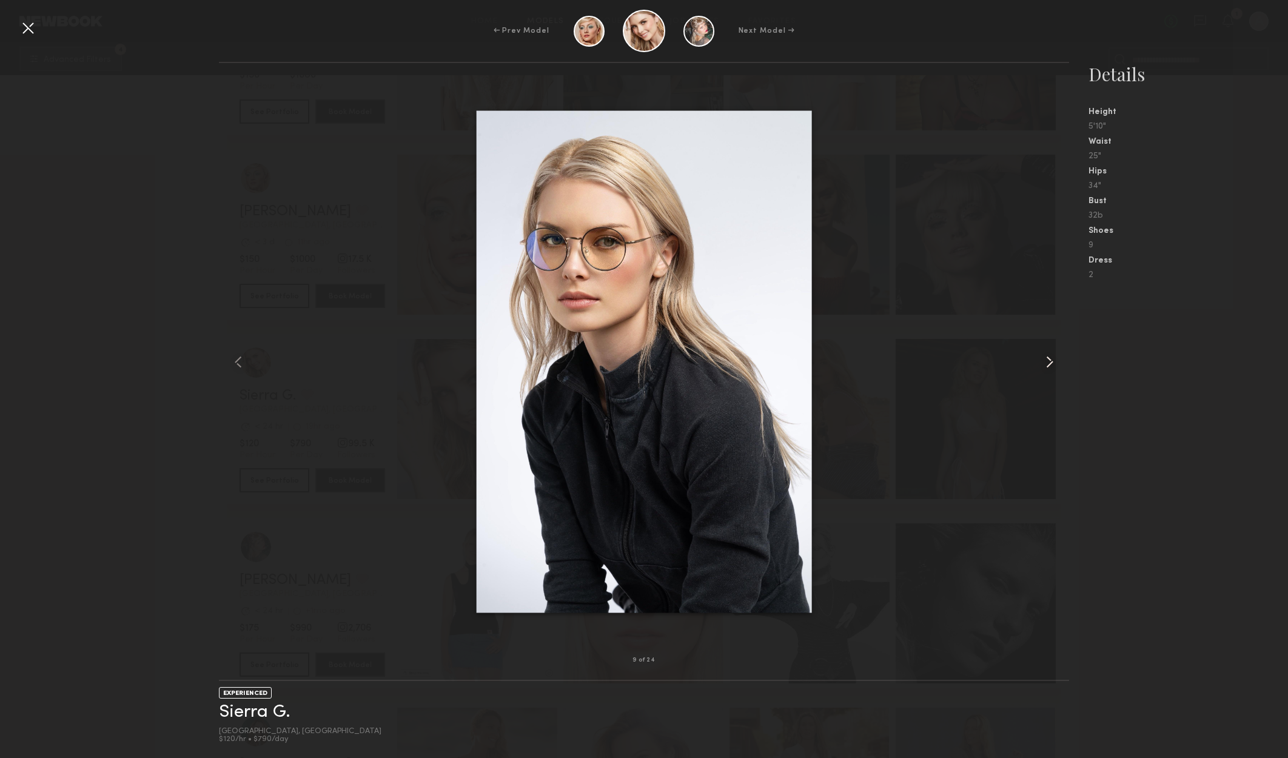
click at [1054, 365] on common-icon at bounding box center [1049, 361] width 19 height 19
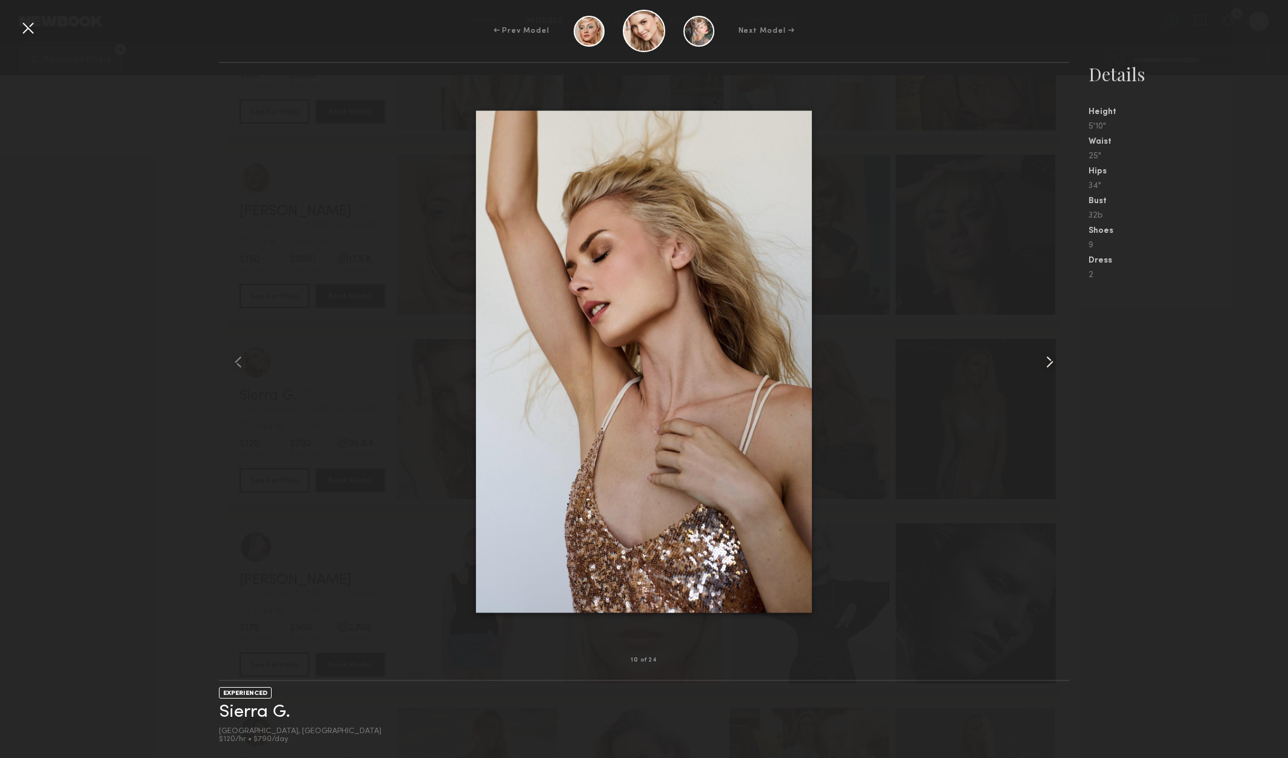
click at [1052, 365] on common-icon at bounding box center [1049, 361] width 19 height 19
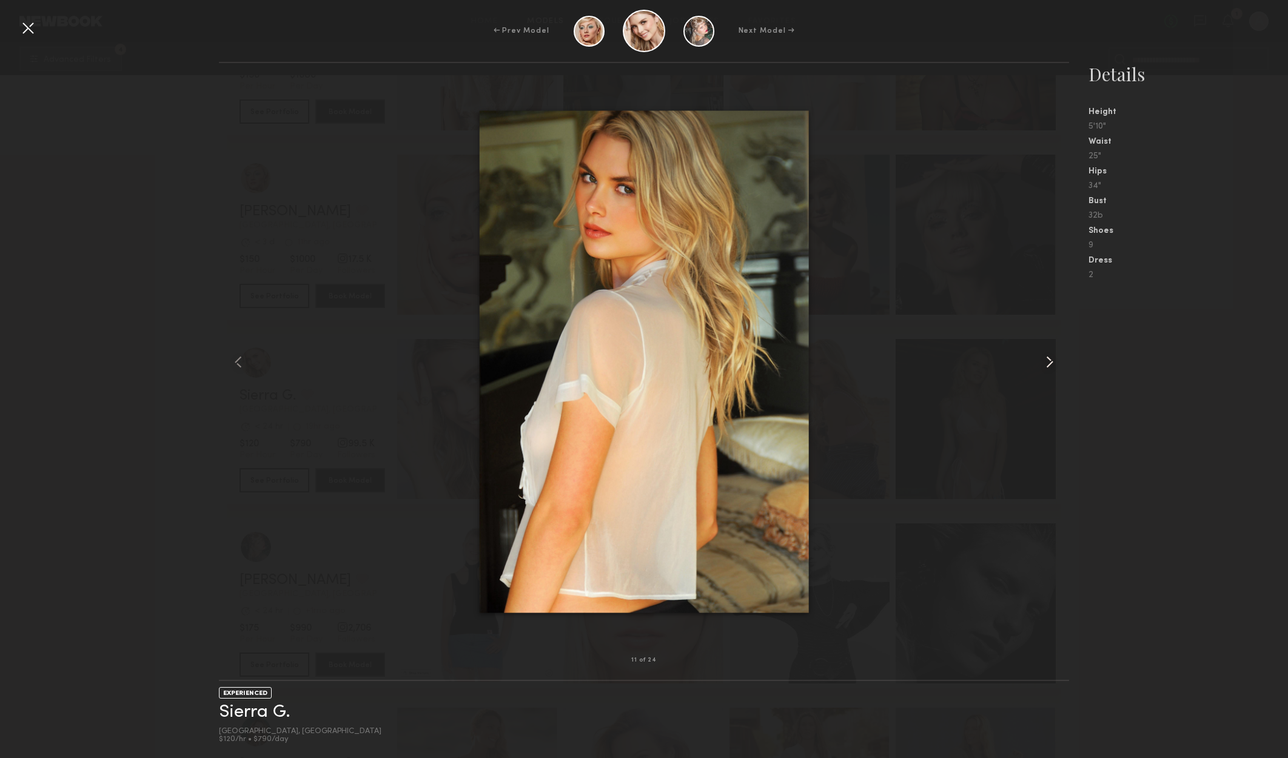
click at [1052, 365] on common-icon at bounding box center [1049, 361] width 19 height 19
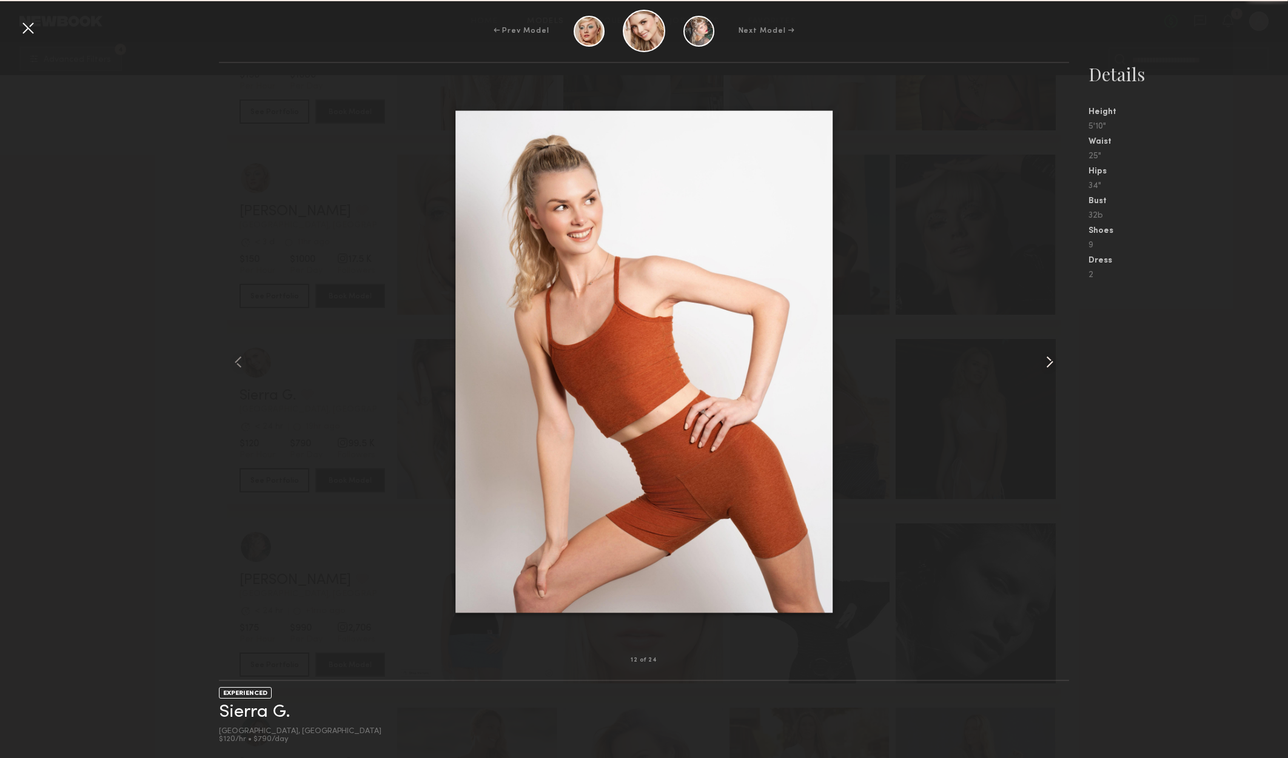
click at [1050, 365] on common-icon at bounding box center [1049, 361] width 19 height 19
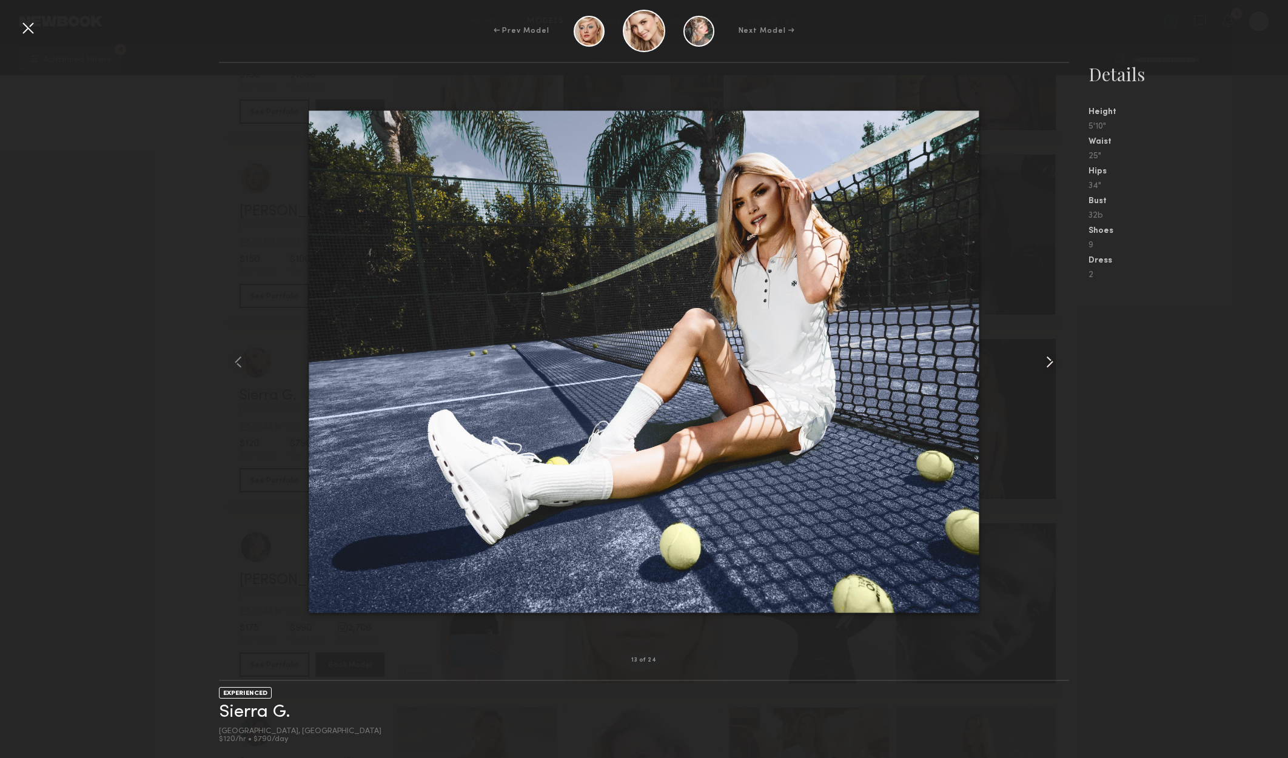
click at [1050, 365] on common-icon at bounding box center [1049, 361] width 19 height 19
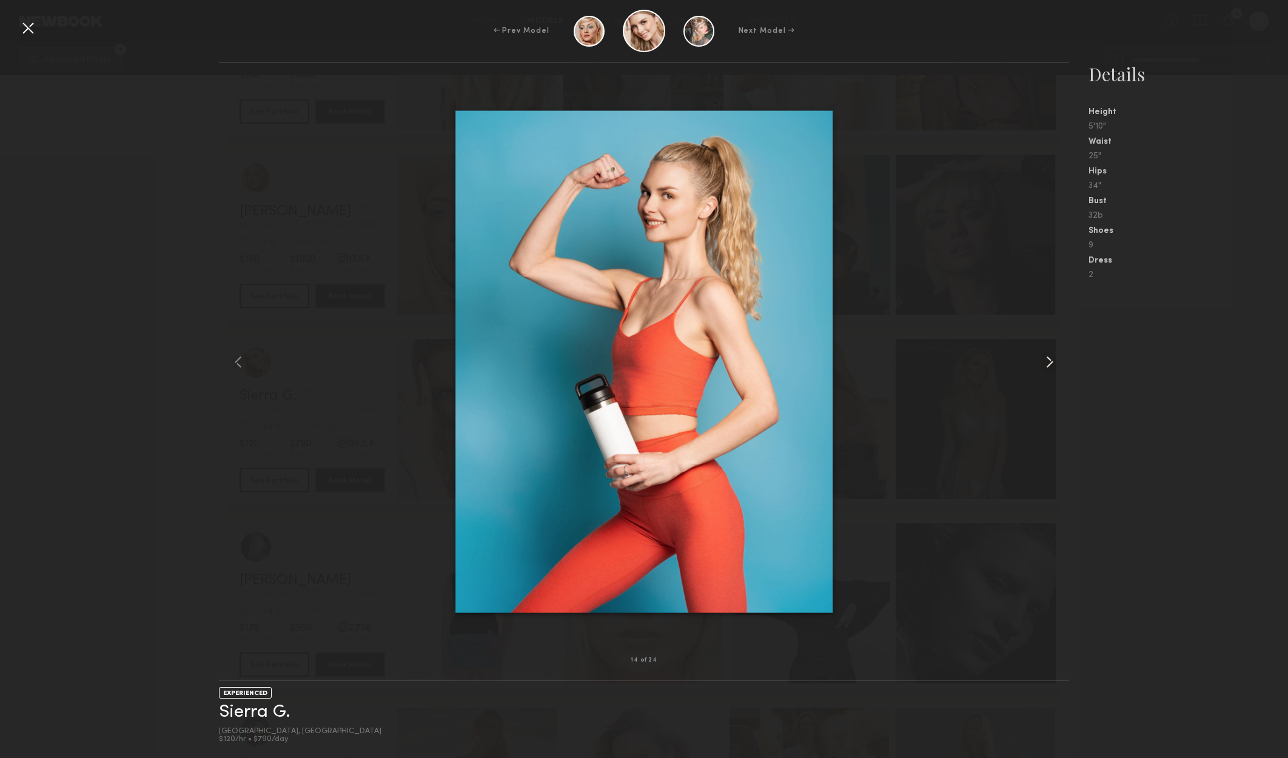
click at [1050, 365] on common-icon at bounding box center [1049, 361] width 19 height 19
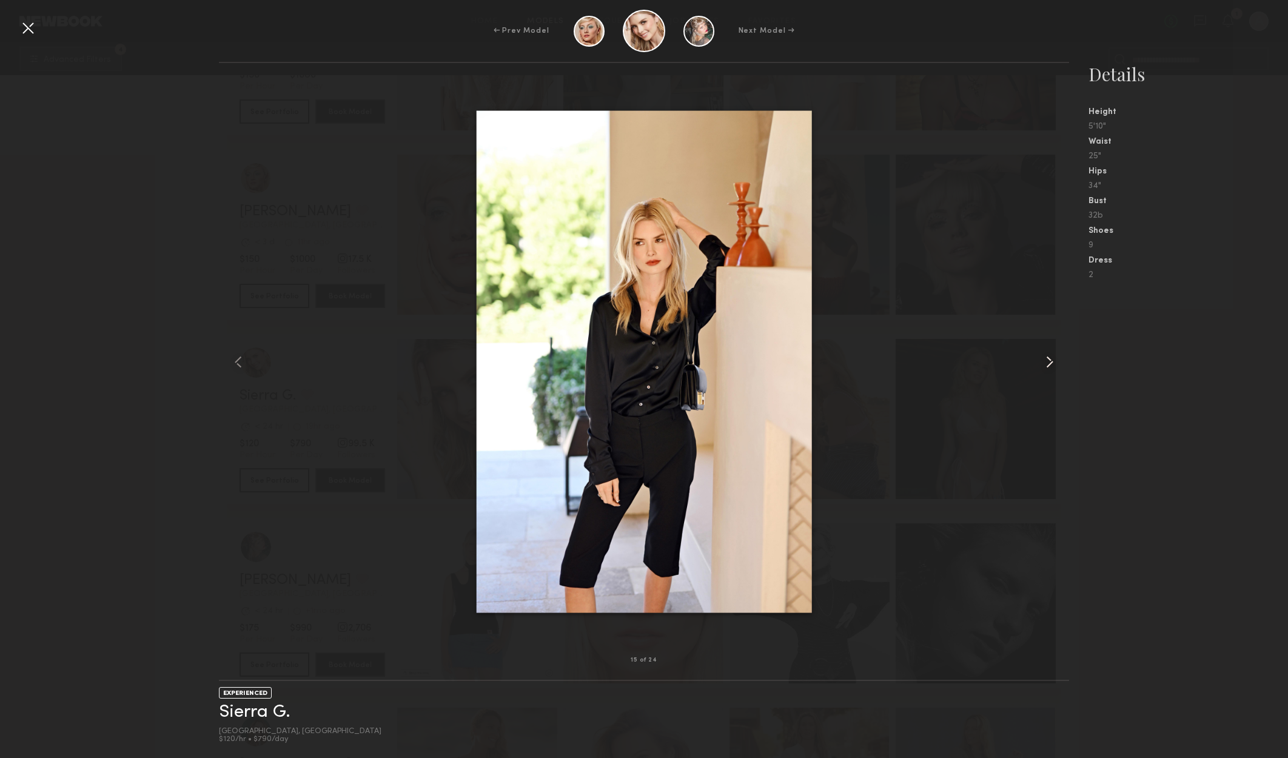
click at [1050, 365] on common-icon at bounding box center [1049, 361] width 19 height 19
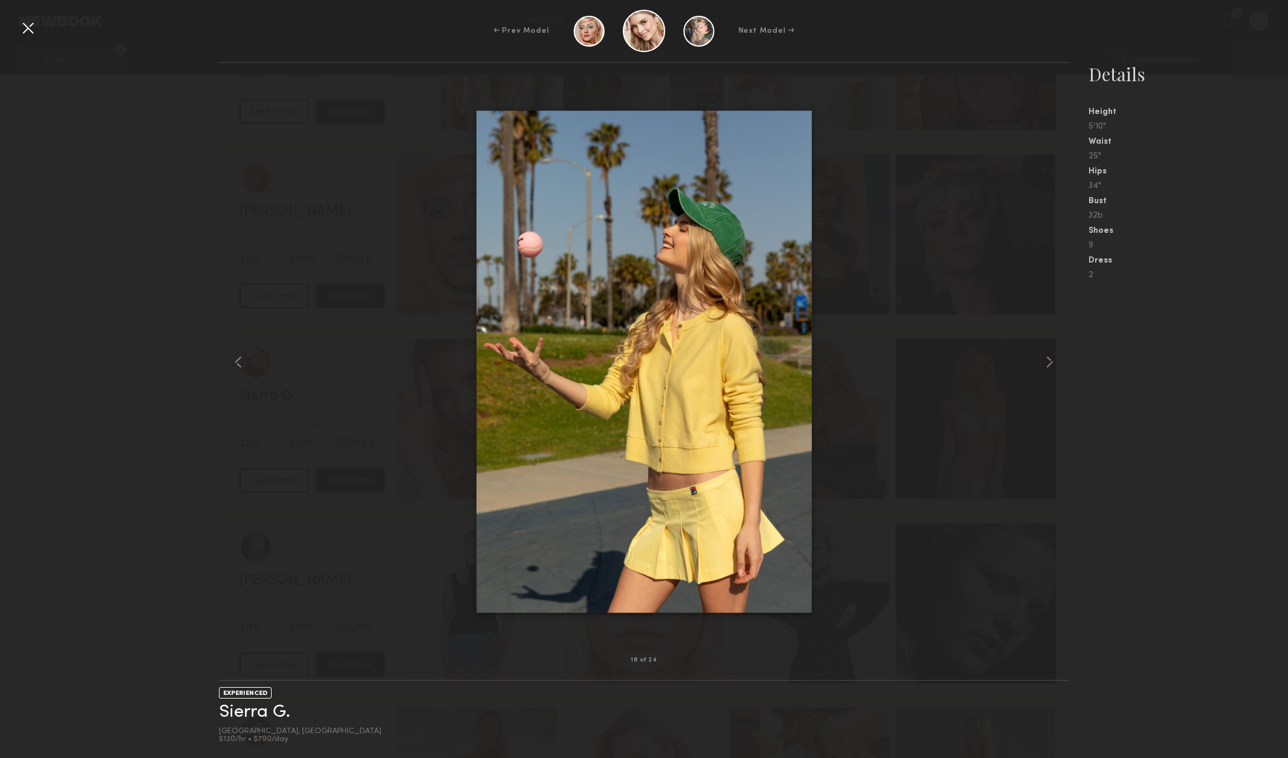
click at [24, 28] on div at bounding box center [27, 27] width 19 height 19
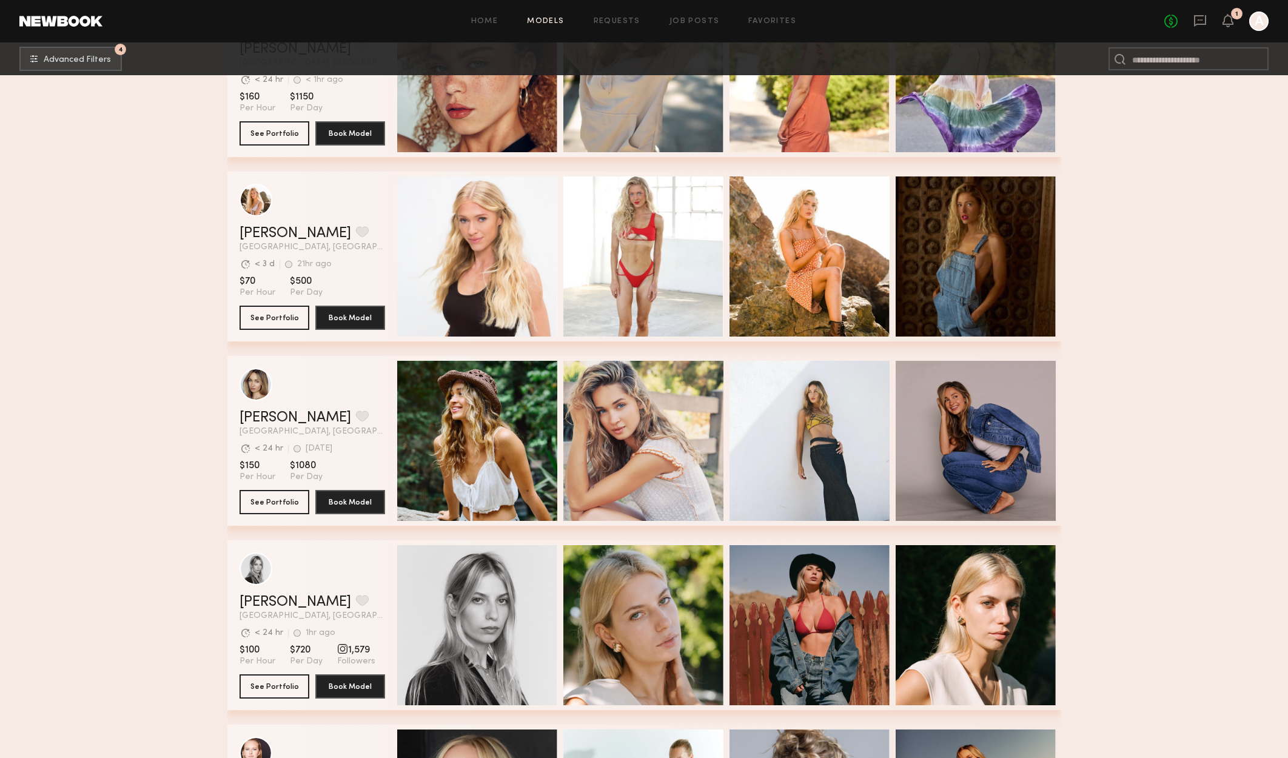
scroll to position [5093, 0]
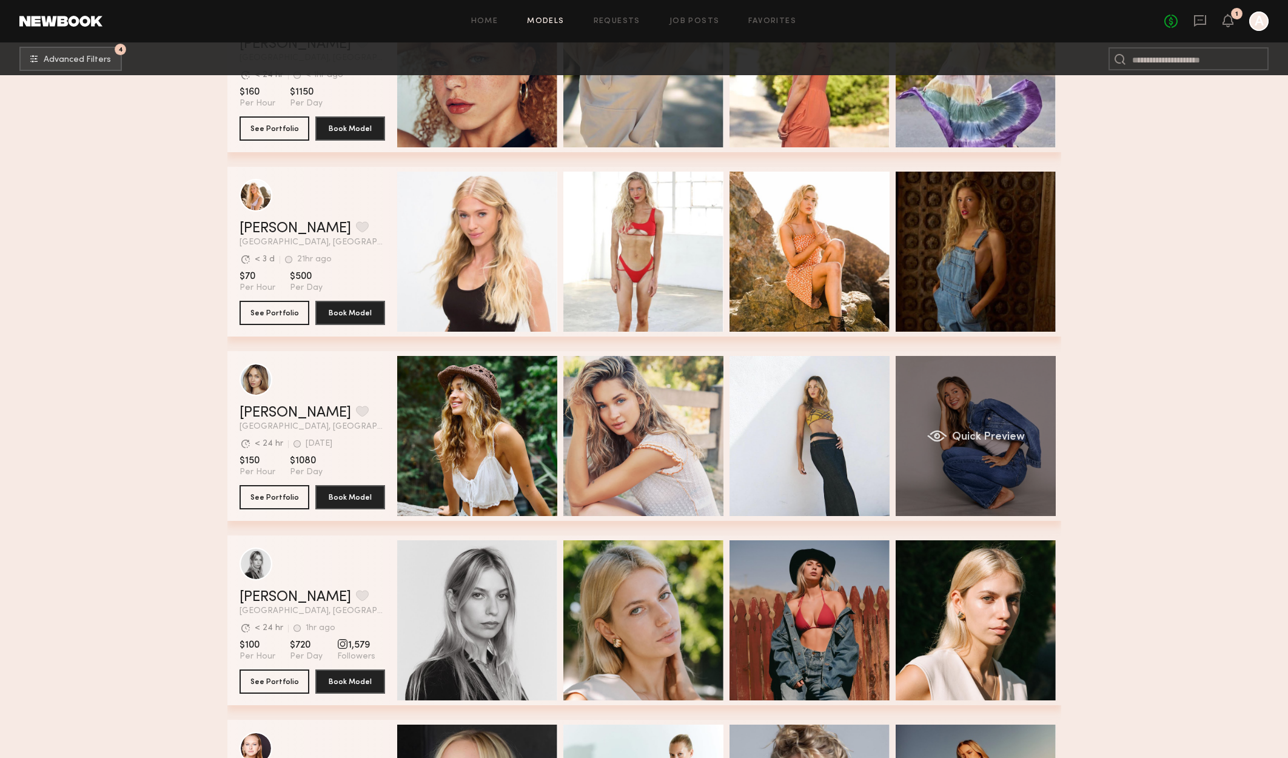
click at [982, 438] on span "Quick Preview" at bounding box center [987, 437] width 73 height 11
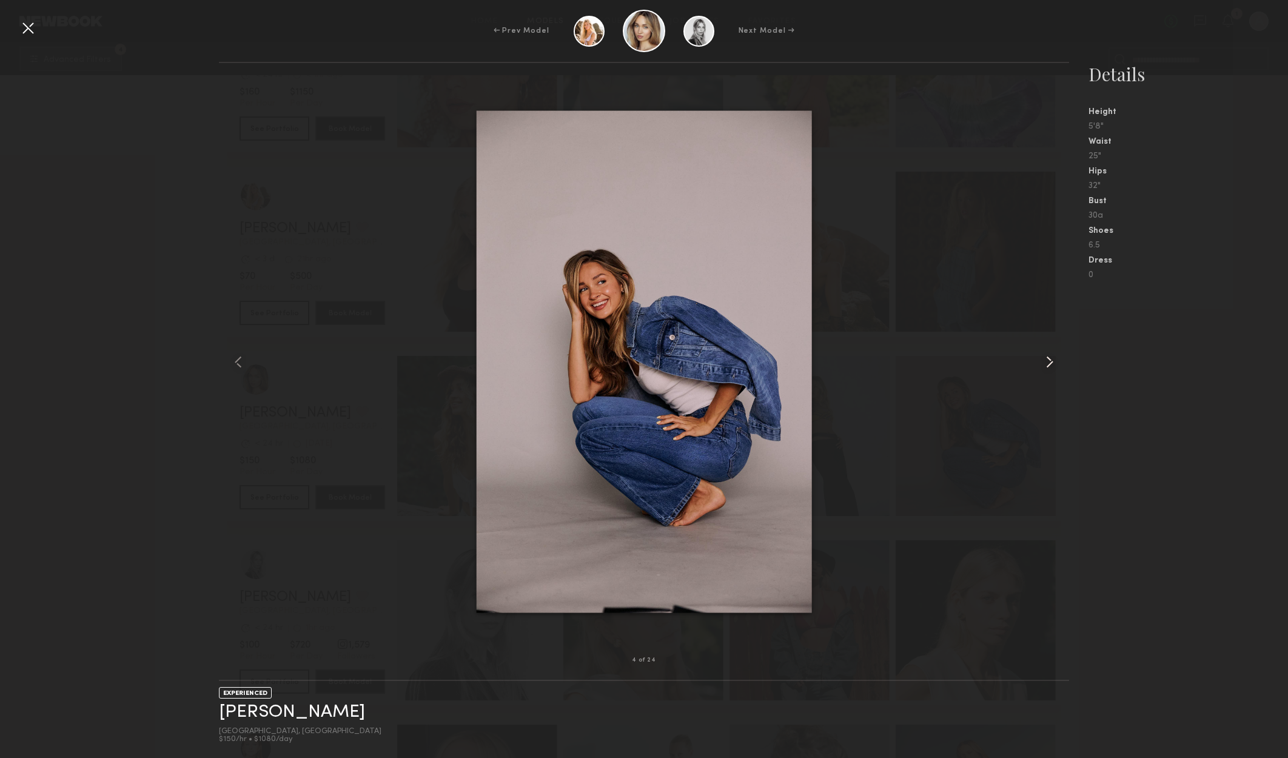
click at [1046, 365] on common-icon at bounding box center [1049, 361] width 19 height 19
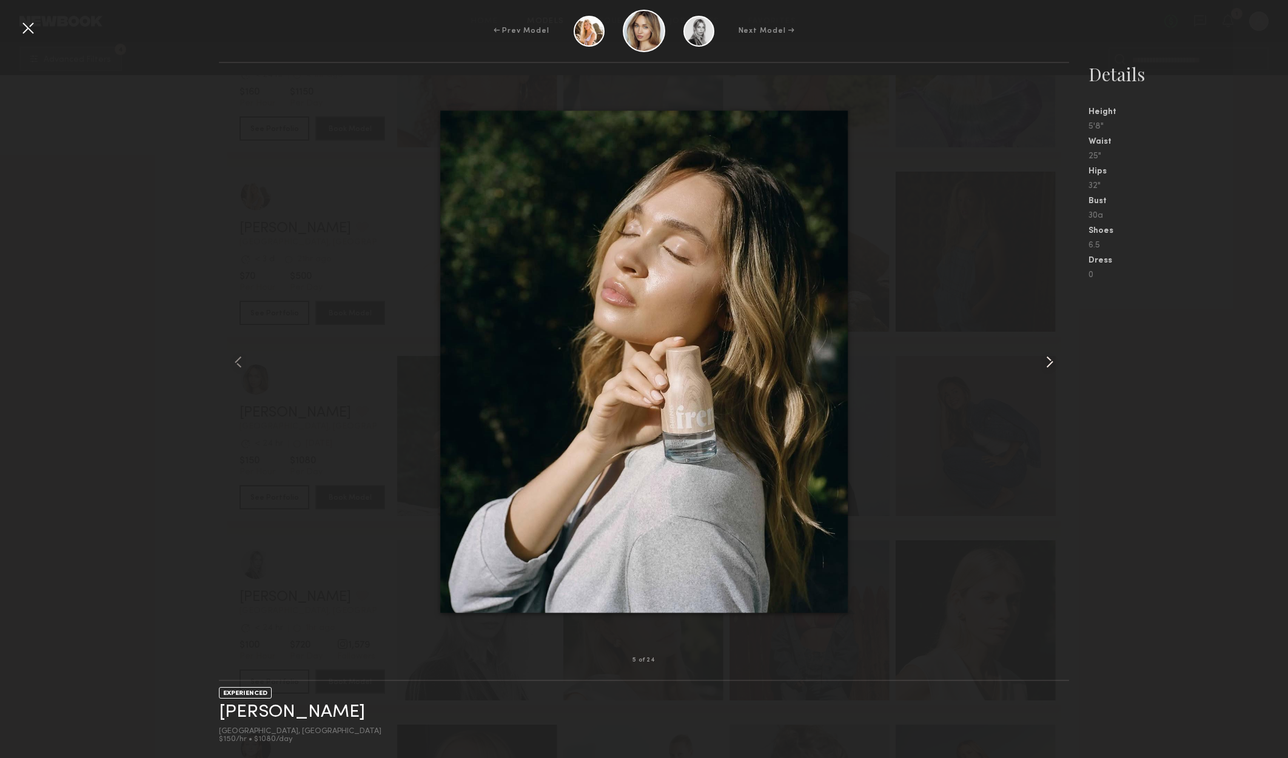
click at [1046, 365] on common-icon at bounding box center [1049, 361] width 19 height 19
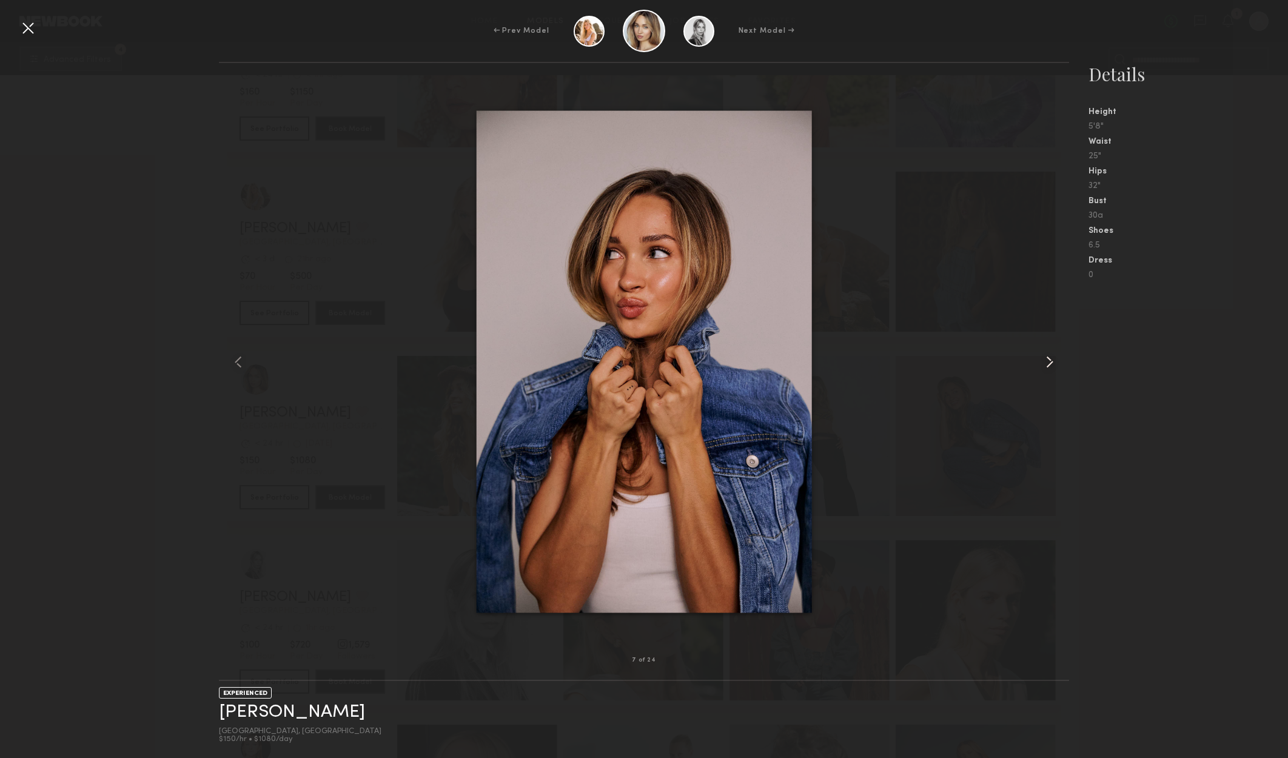
click at [1046, 365] on common-icon at bounding box center [1049, 361] width 19 height 19
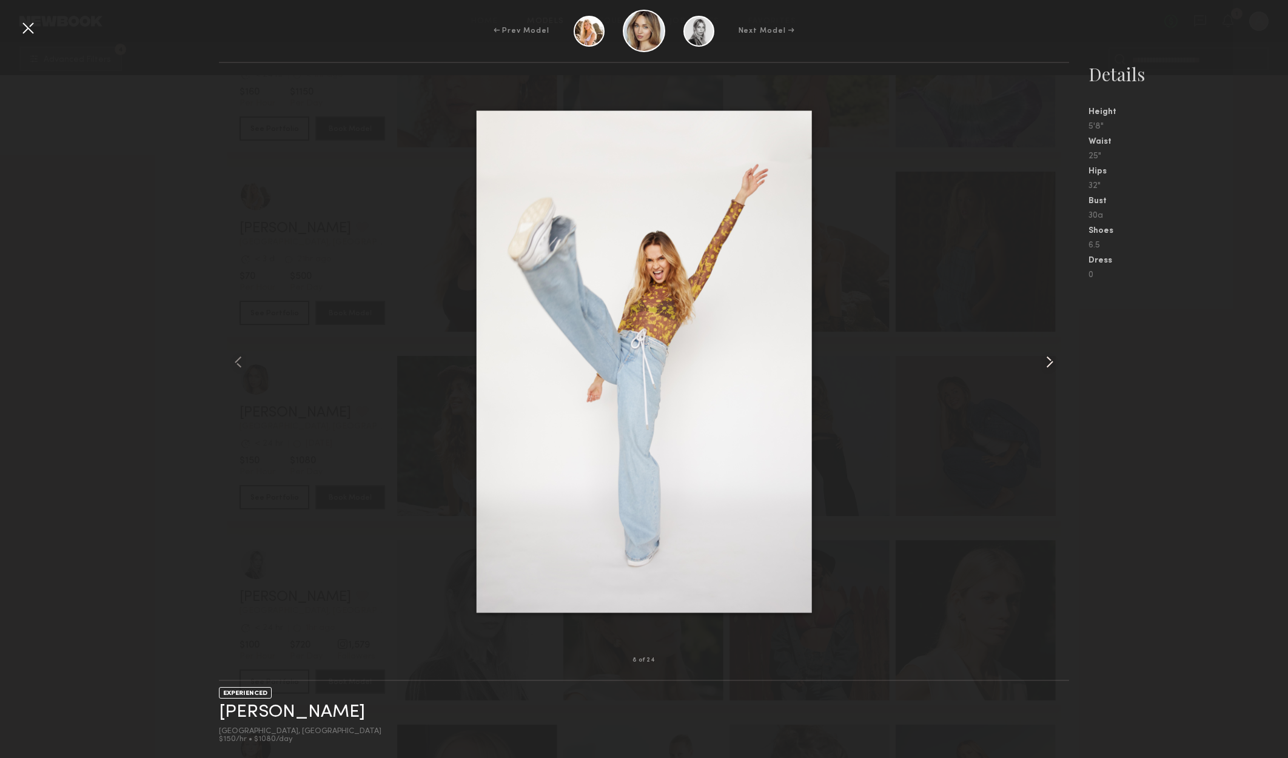
click at [1046, 365] on common-icon at bounding box center [1049, 361] width 19 height 19
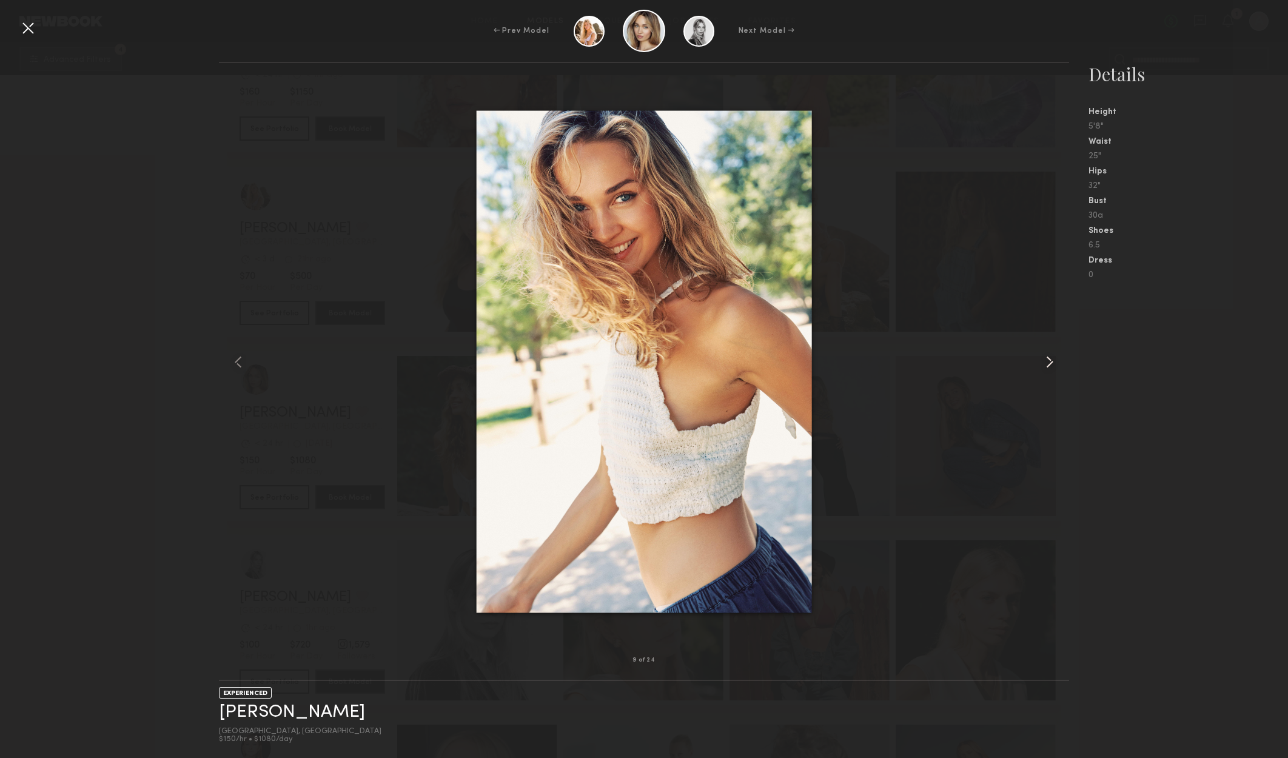
click at [1046, 365] on common-icon at bounding box center [1049, 361] width 19 height 19
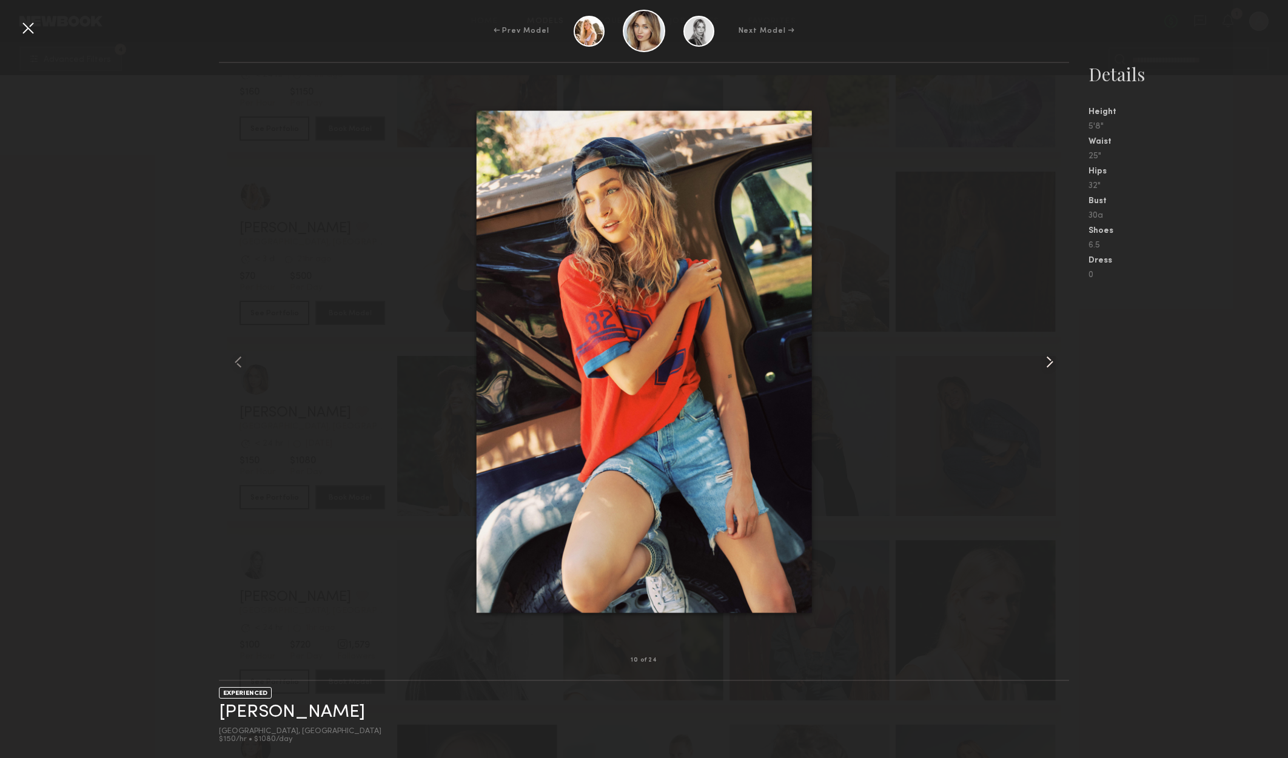
click at [1046, 365] on common-icon at bounding box center [1049, 361] width 19 height 19
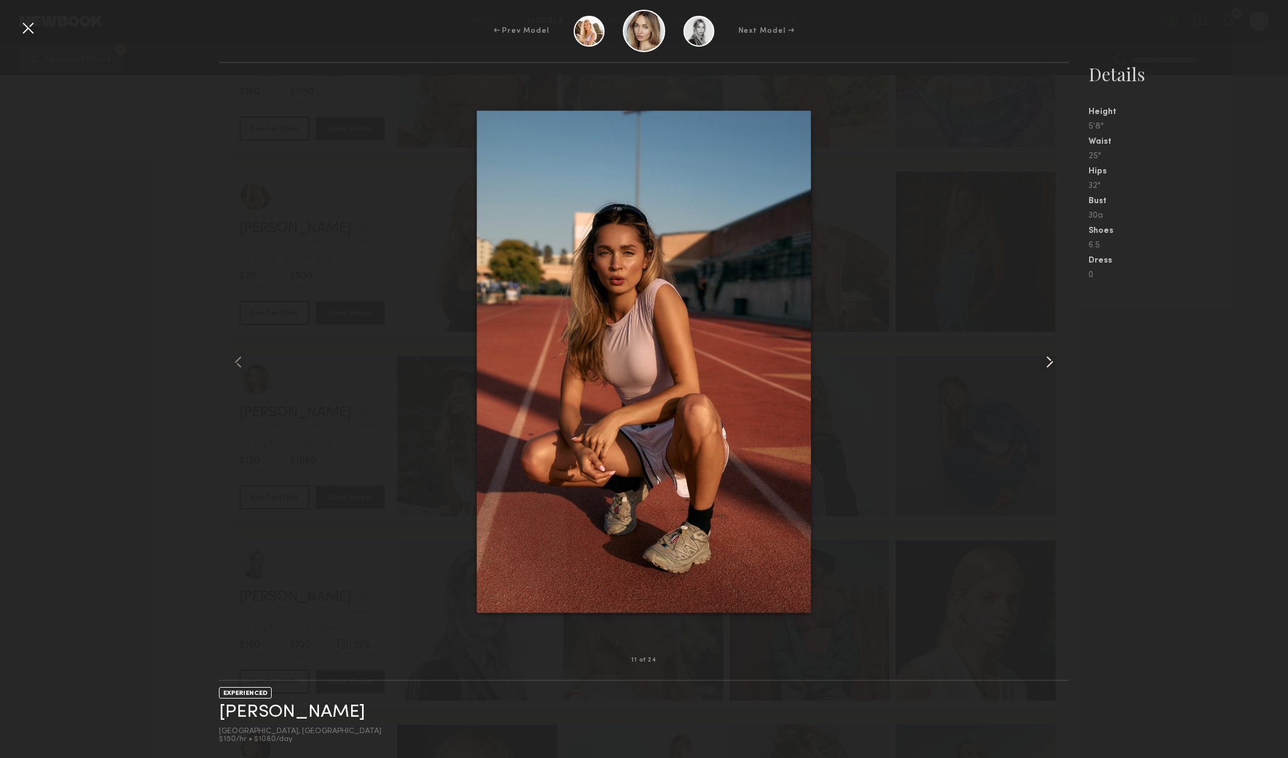
click at [1046, 364] on common-icon at bounding box center [1049, 361] width 19 height 19
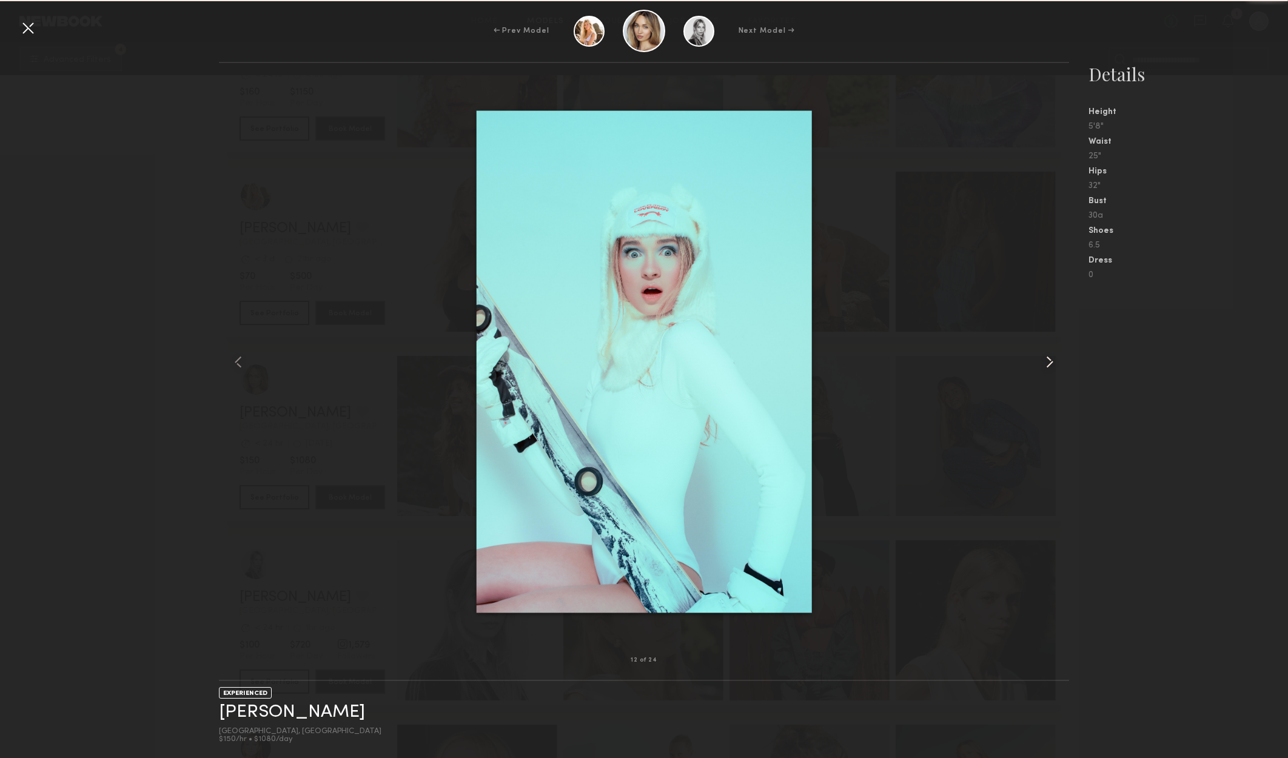
click at [1046, 364] on common-icon at bounding box center [1049, 361] width 19 height 19
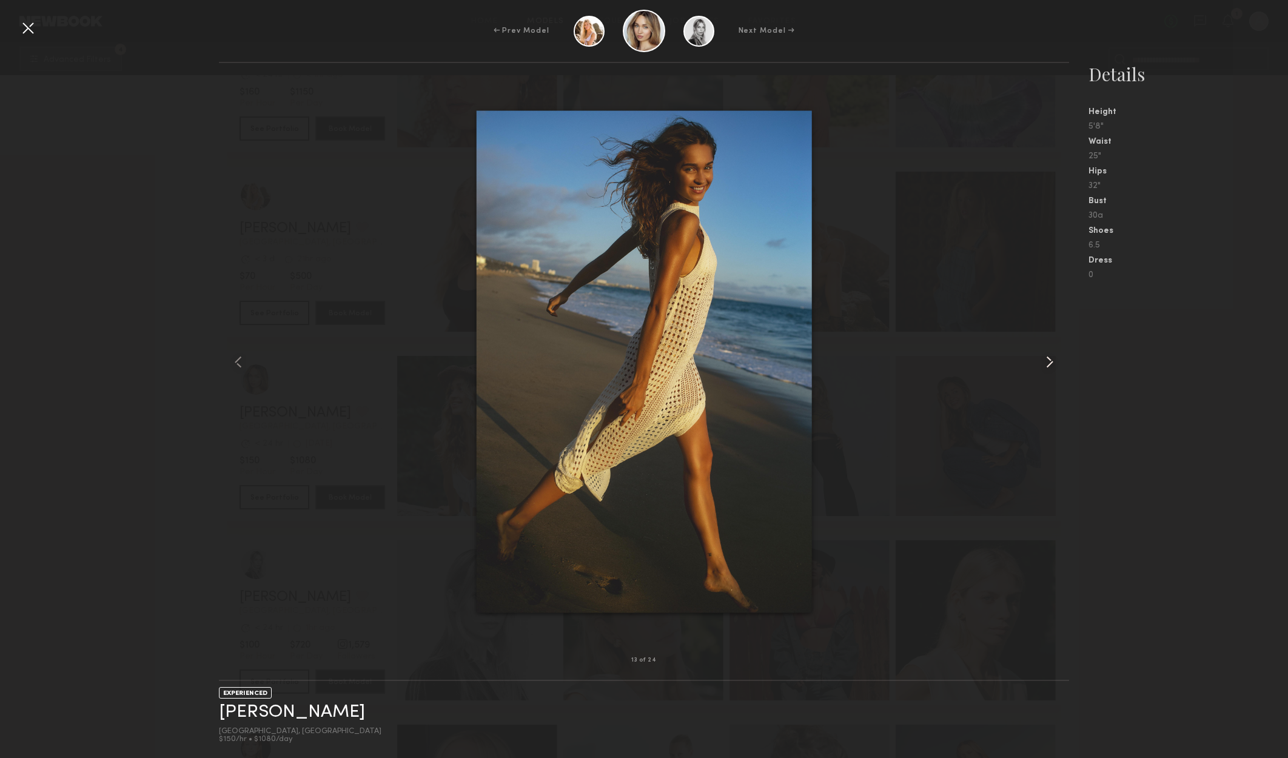
click at [1048, 364] on common-icon at bounding box center [1049, 361] width 19 height 19
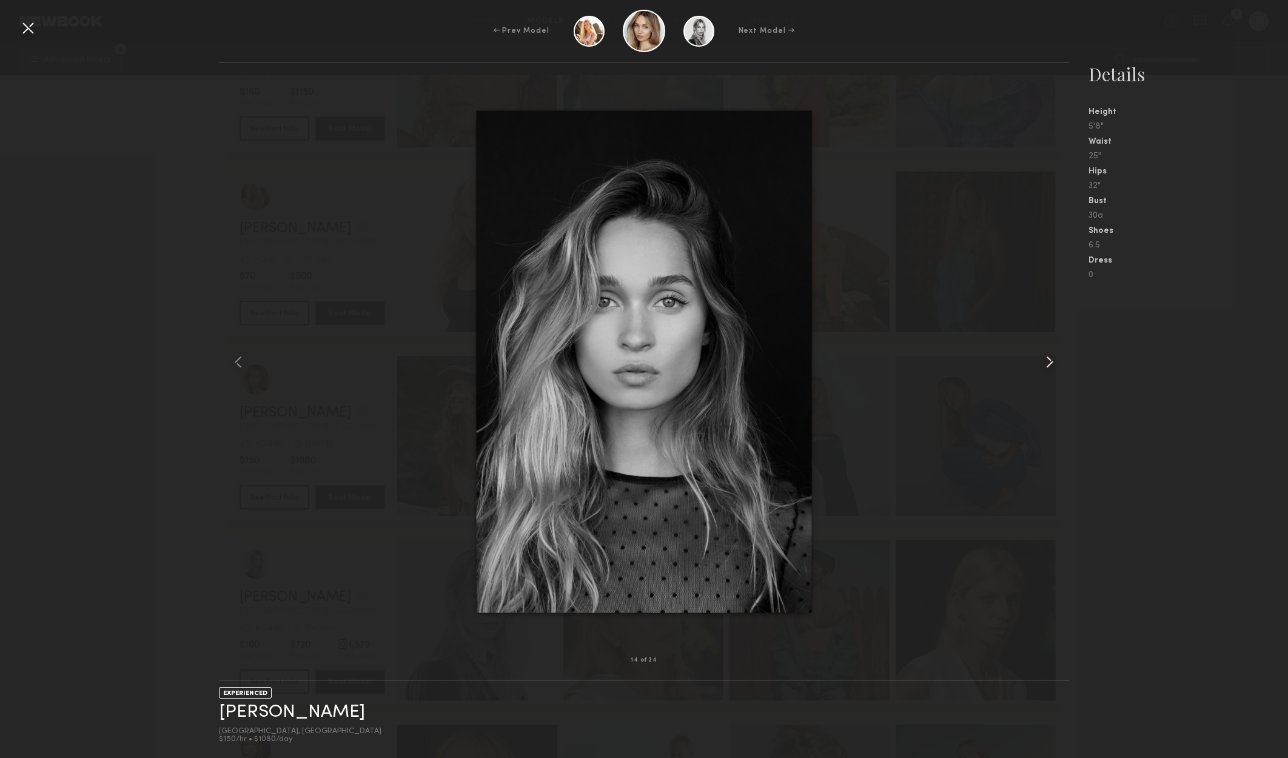
click at [1048, 362] on common-icon at bounding box center [1049, 361] width 19 height 19
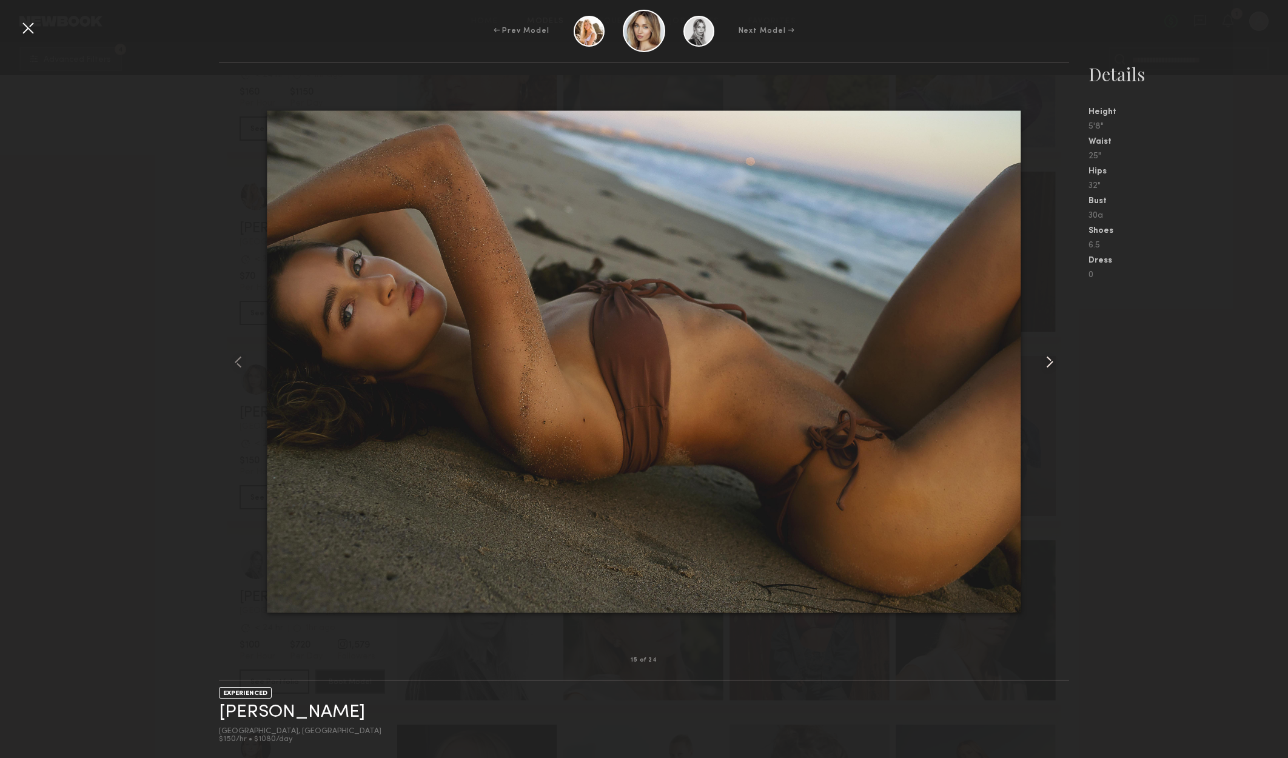
click at [1048, 362] on common-icon at bounding box center [1049, 361] width 19 height 19
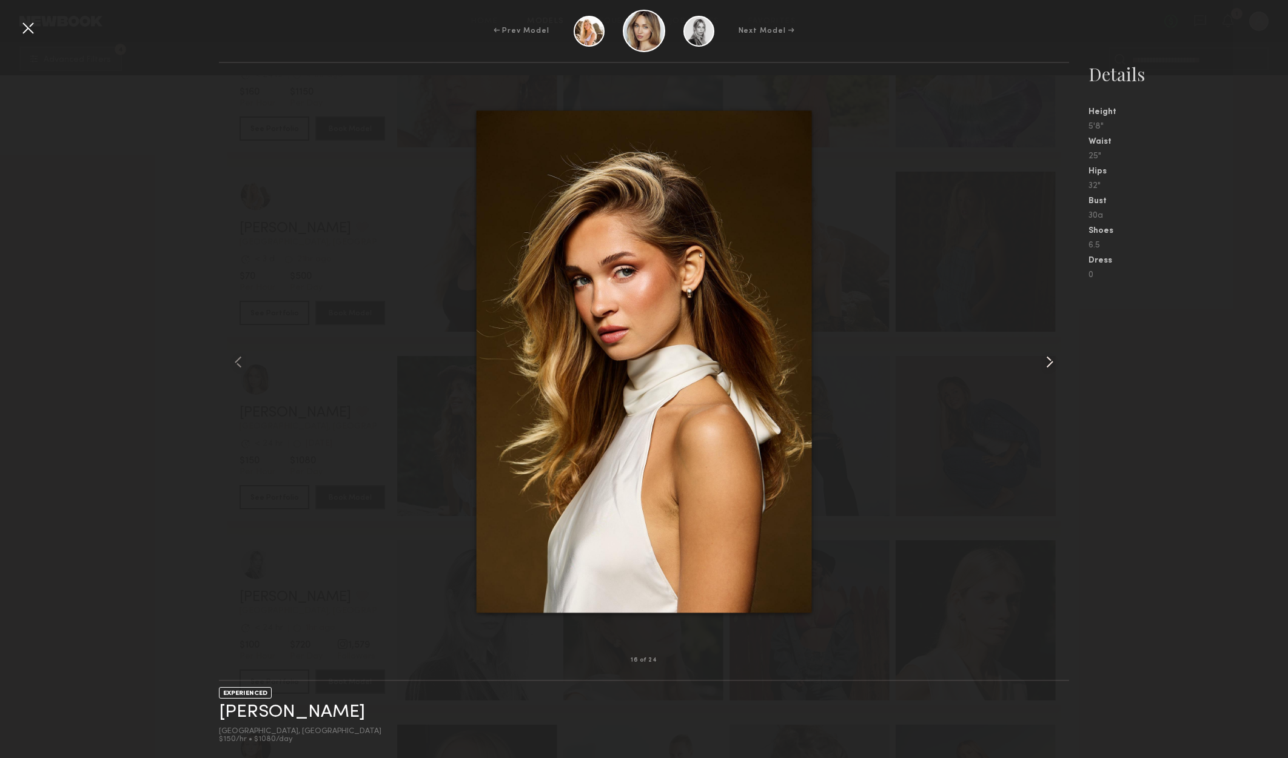
click at [1048, 362] on common-icon at bounding box center [1049, 361] width 19 height 19
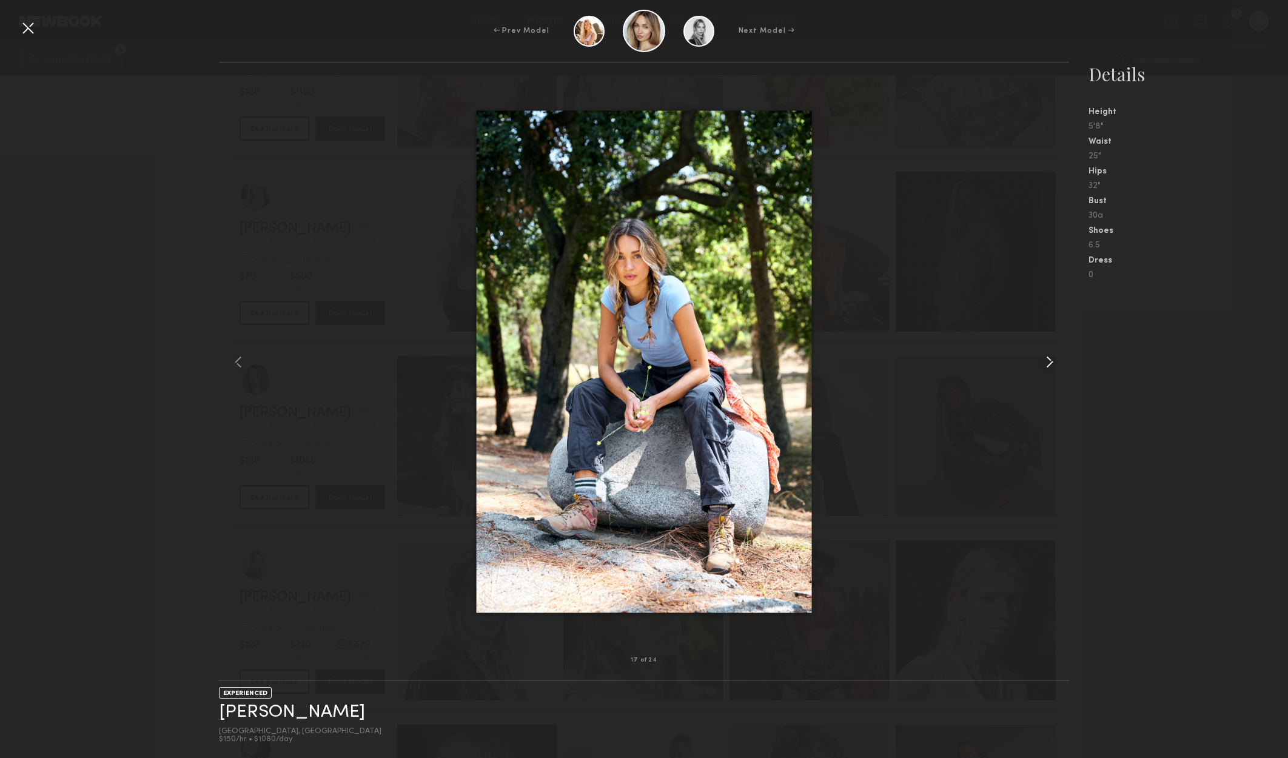
click at [1049, 362] on common-icon at bounding box center [1049, 361] width 19 height 19
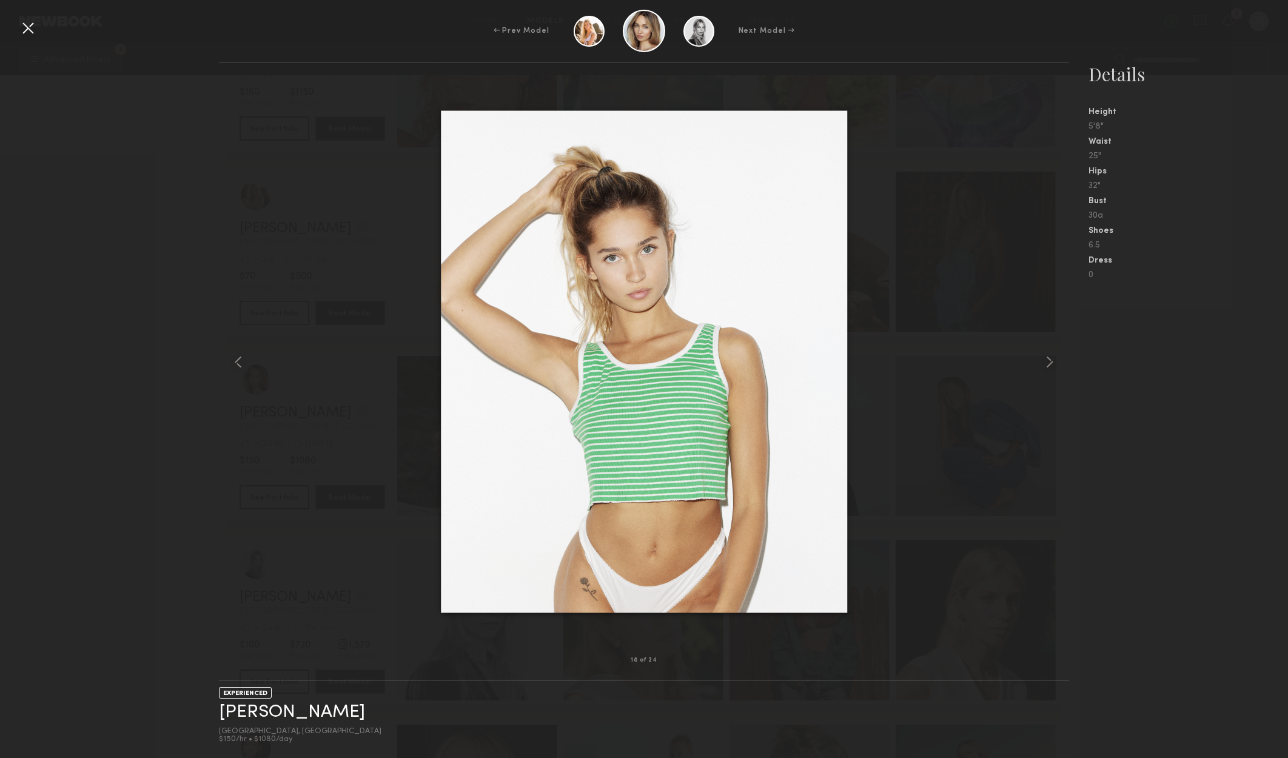
click at [1112, 433] on nb-gallery-model-stats "Details Height 5'8" Waist 25" Hips 32" Bust 30a Shoes 6.5 Dress 0" at bounding box center [1178, 410] width 219 height 696
click at [1042, 363] on common-icon at bounding box center [1049, 361] width 19 height 19
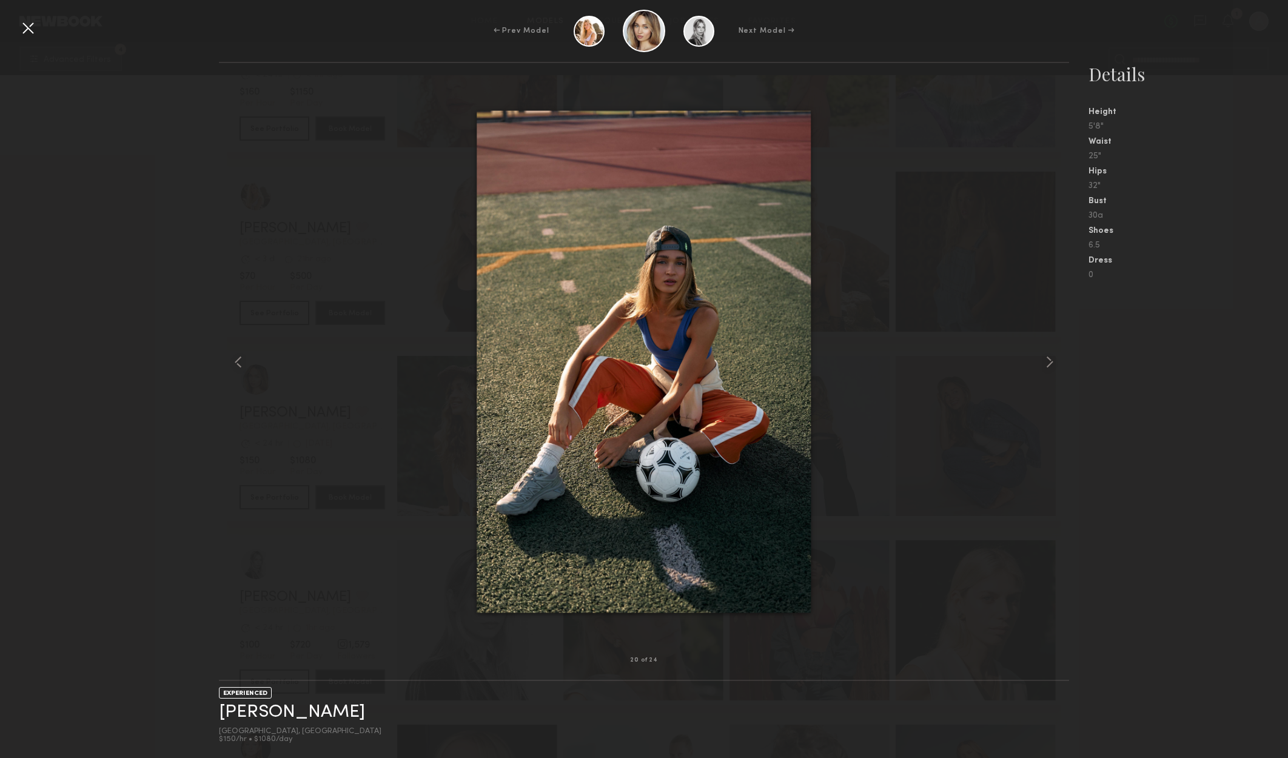
click at [31, 29] on div at bounding box center [27, 27] width 19 height 19
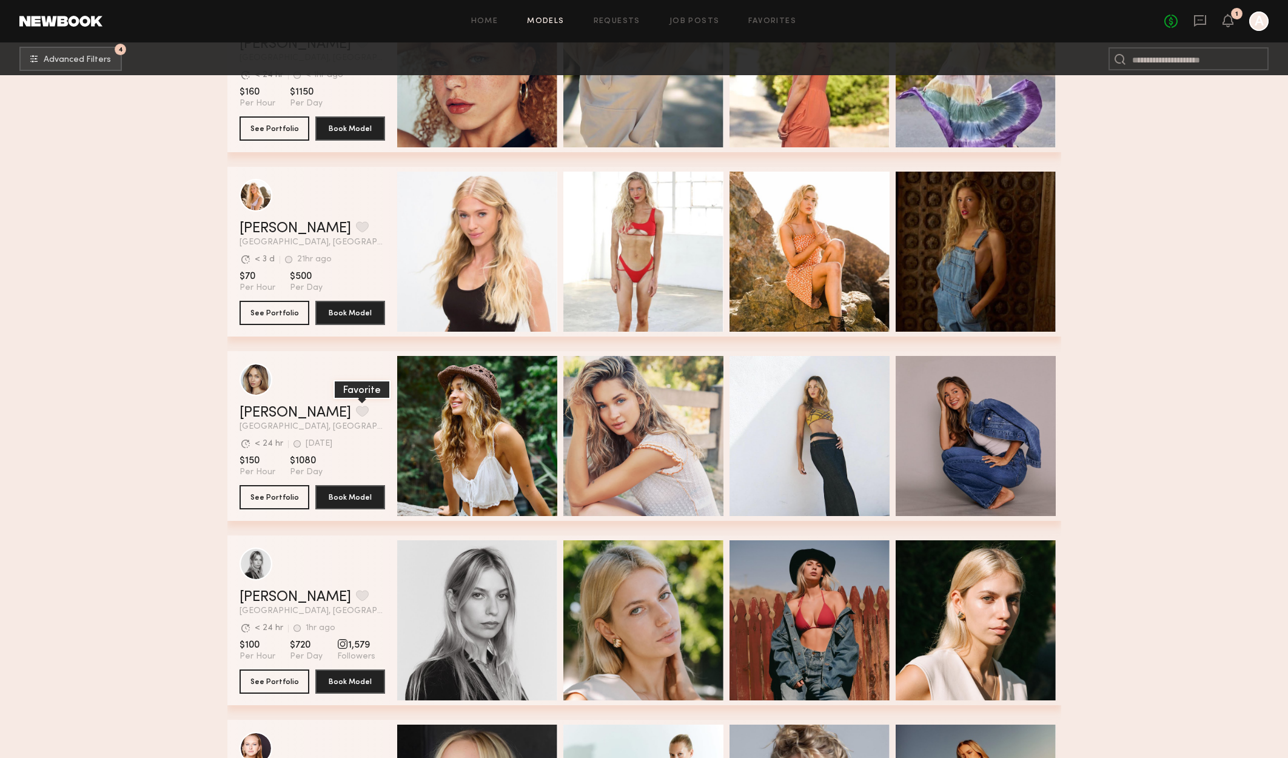
click at [356, 413] on button "grid" at bounding box center [362, 411] width 13 height 11
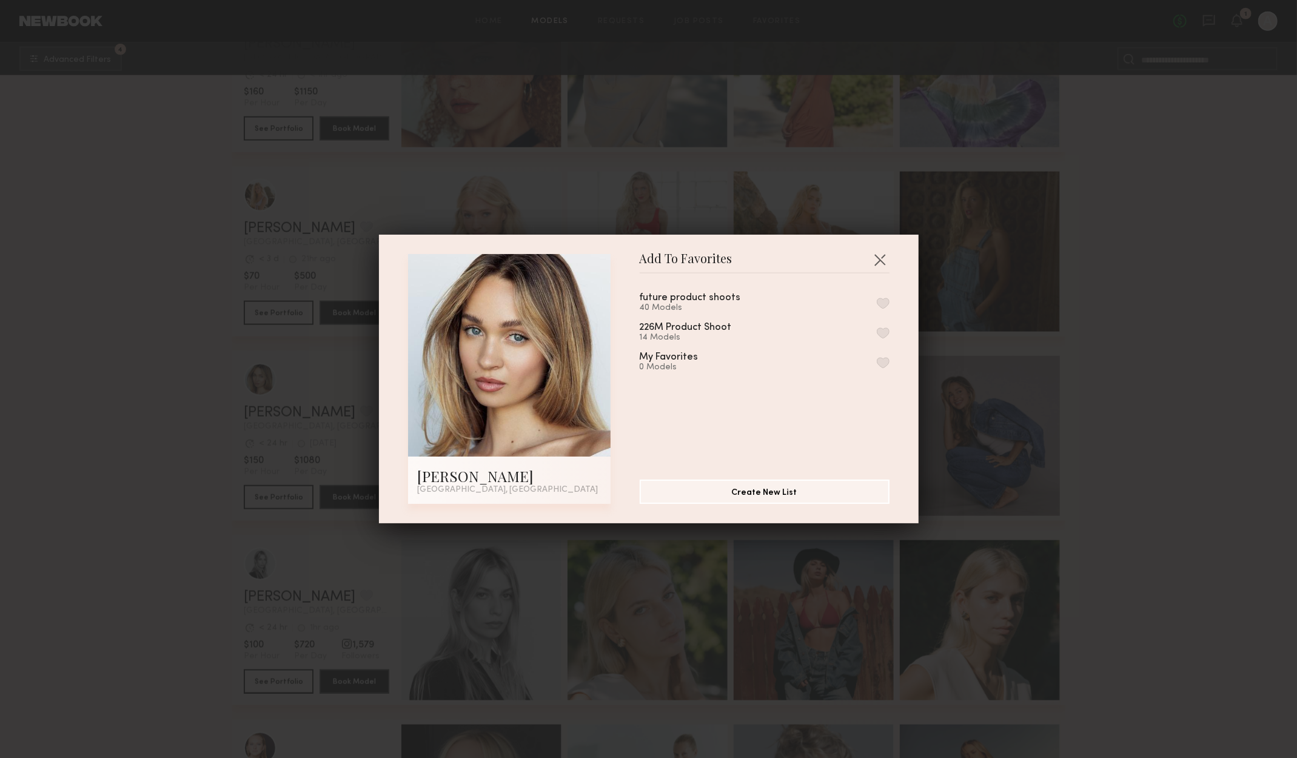
click at [867, 293] on div "future product shoots 40 Models" at bounding box center [765, 303] width 250 height 20
click at [877, 307] on button "button" at bounding box center [883, 303] width 13 height 11
click at [878, 255] on button "button" at bounding box center [879, 259] width 19 height 19
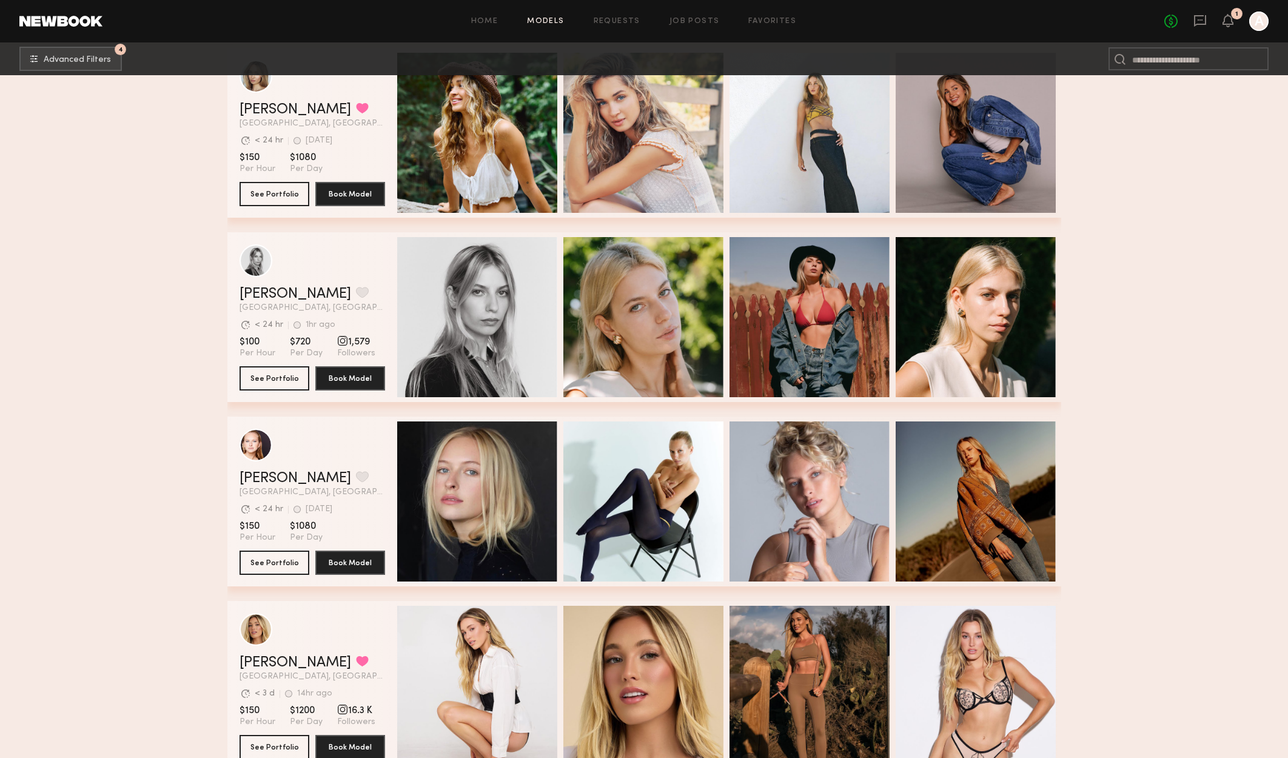
scroll to position [5517, 0]
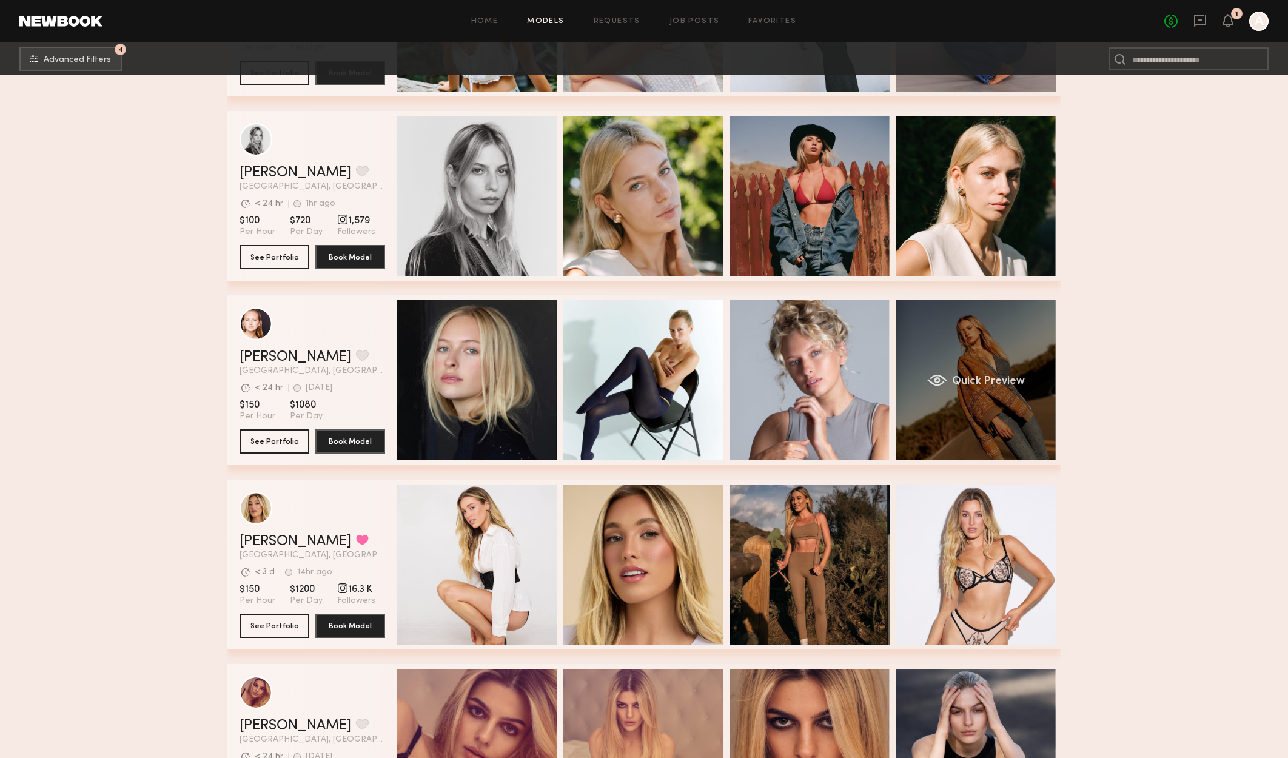
drag, startPoint x: 989, startPoint y: 381, endPoint x: 989, endPoint y: 387, distance: 6.7
click at [989, 387] on span "Quick Preview" at bounding box center [987, 381] width 73 height 11
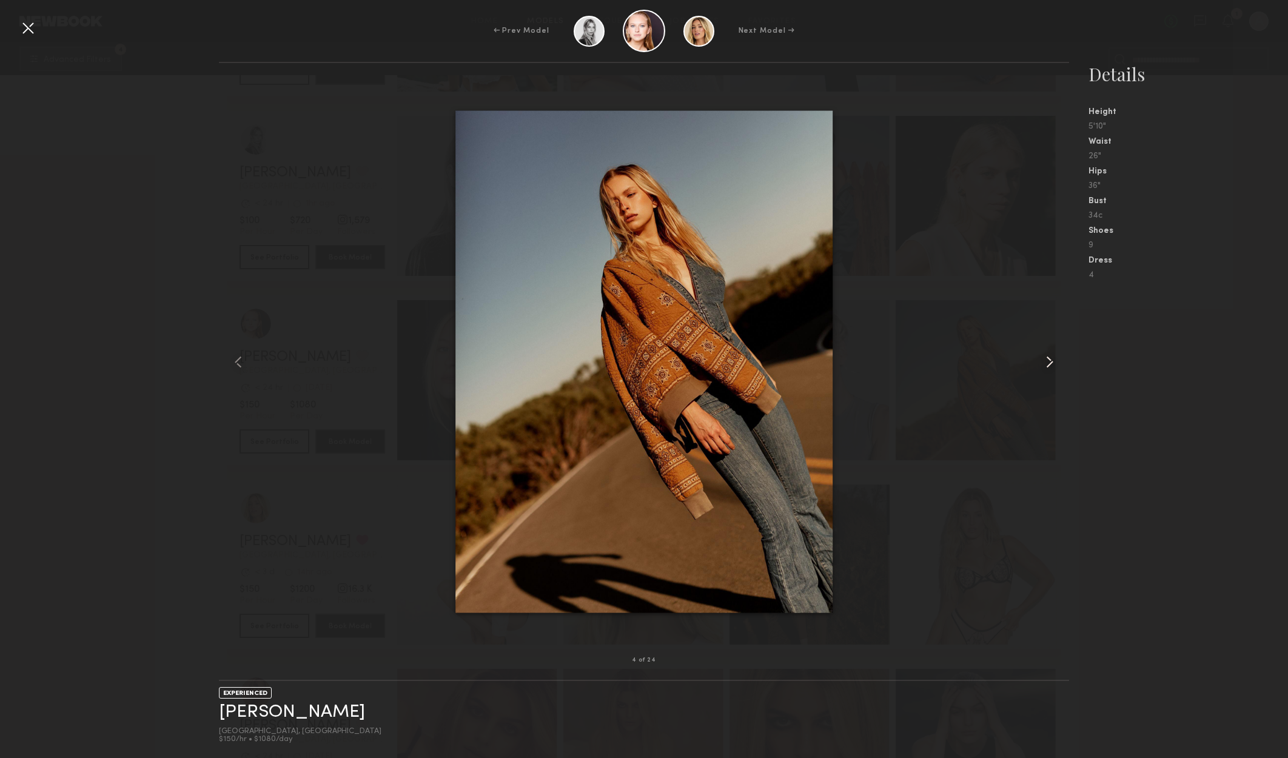
click at [1049, 361] on common-icon at bounding box center [1049, 361] width 19 height 19
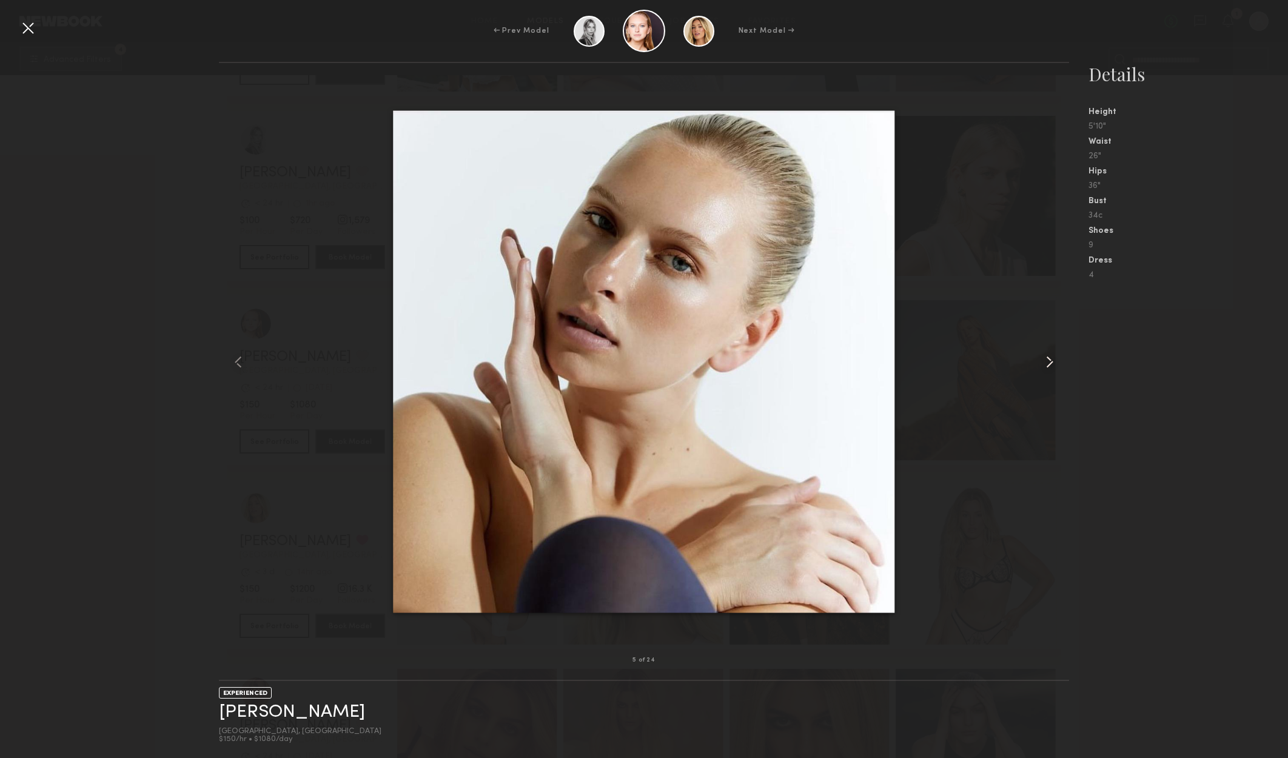
click at [1048, 361] on common-icon at bounding box center [1049, 361] width 19 height 19
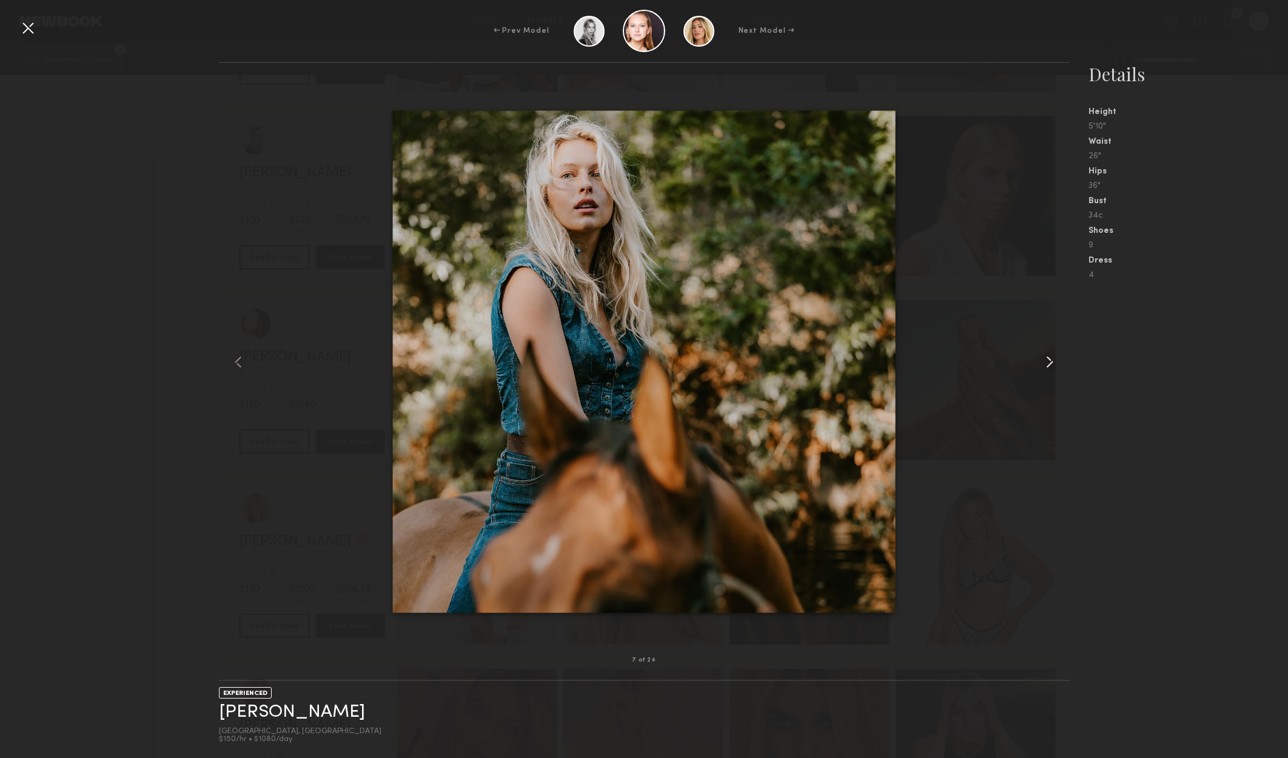
click at [1048, 361] on common-icon at bounding box center [1049, 361] width 19 height 19
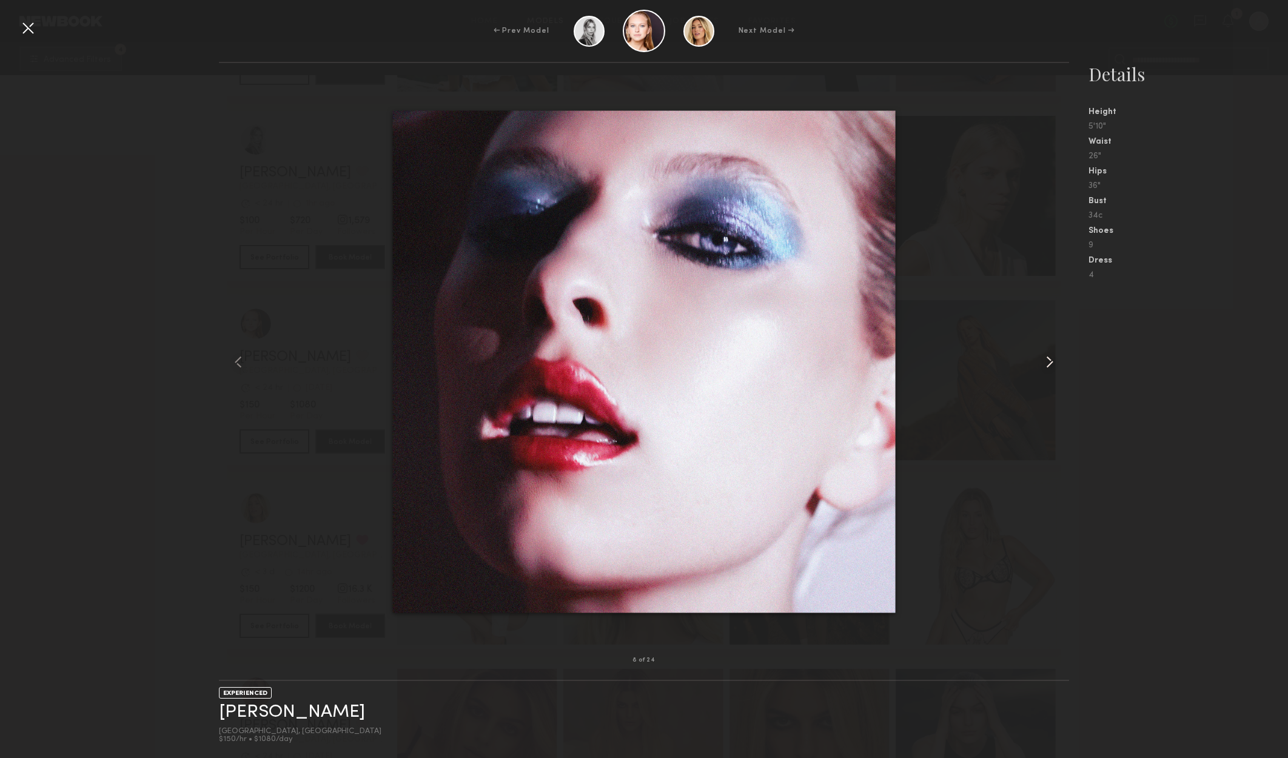
click at [1047, 361] on common-icon at bounding box center [1049, 361] width 19 height 19
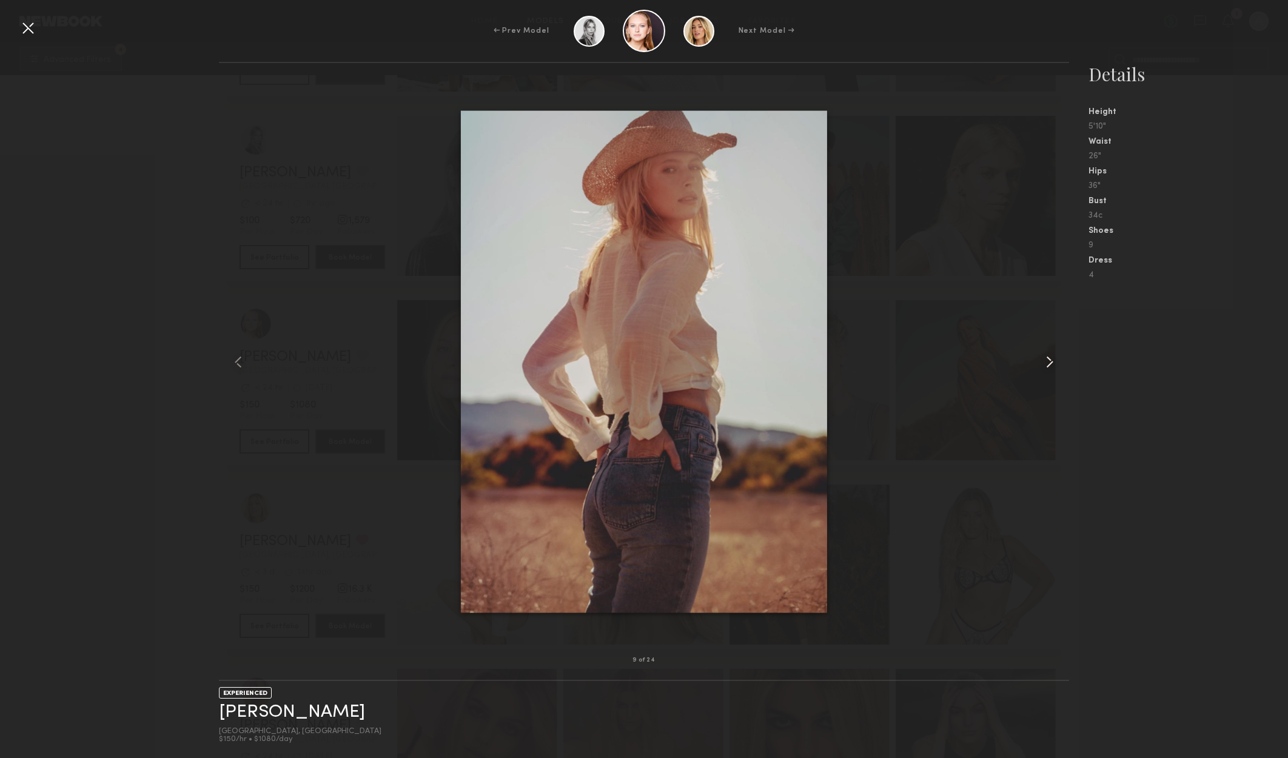
click at [1047, 361] on common-icon at bounding box center [1049, 361] width 19 height 19
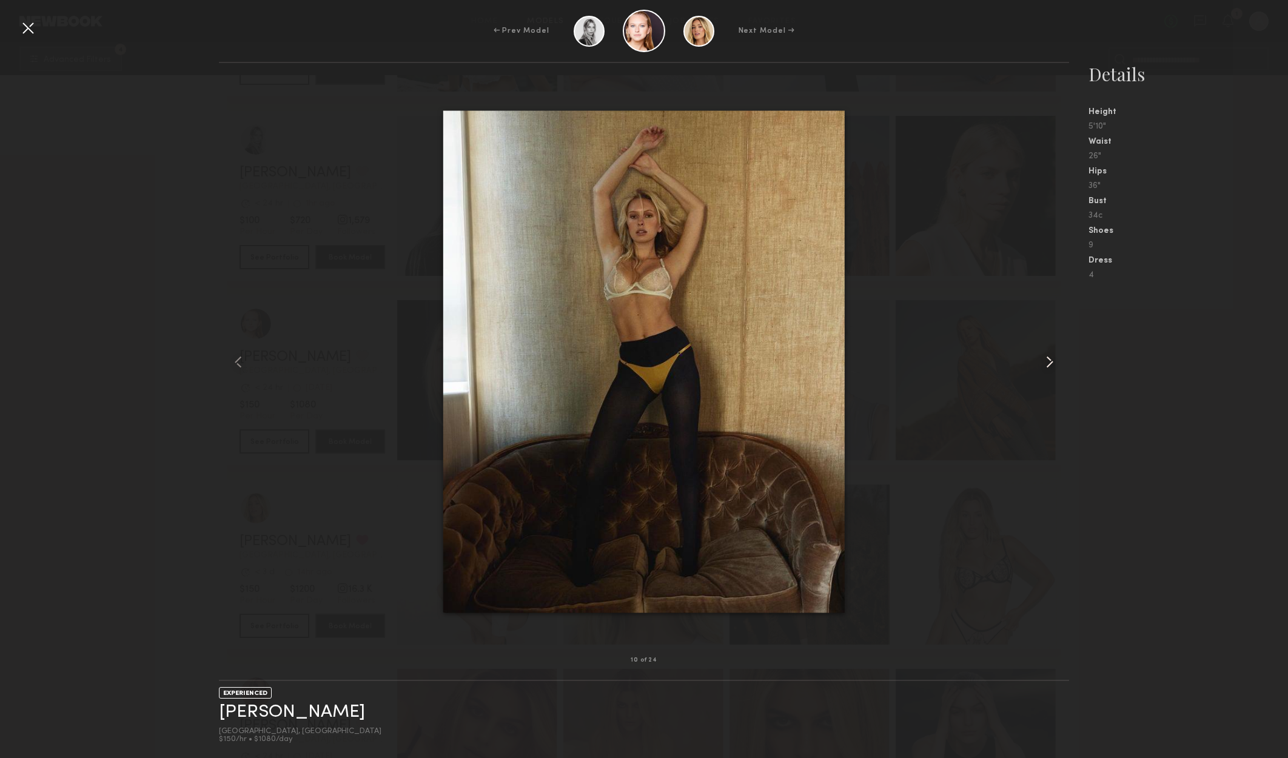
click at [1047, 361] on common-icon at bounding box center [1049, 361] width 19 height 19
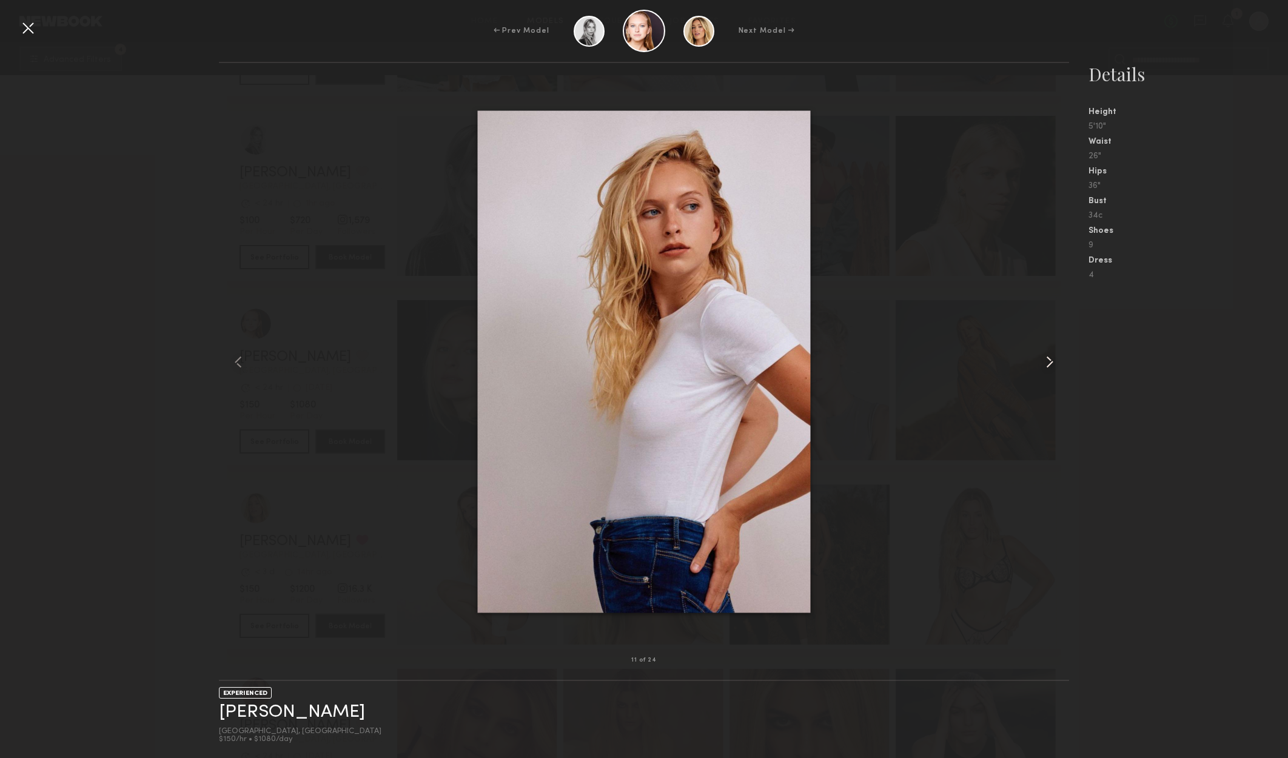
click at [1047, 361] on common-icon at bounding box center [1049, 361] width 19 height 19
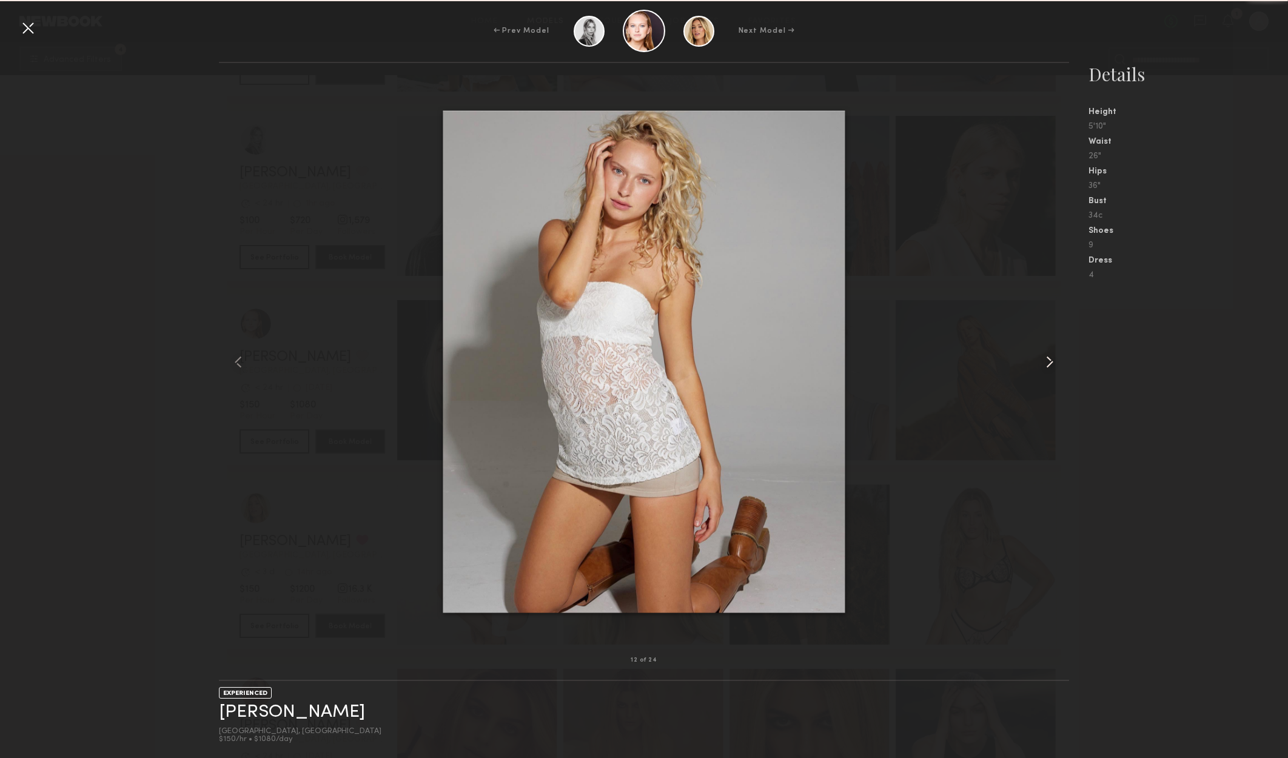
click at [1048, 363] on common-icon at bounding box center [1049, 361] width 19 height 19
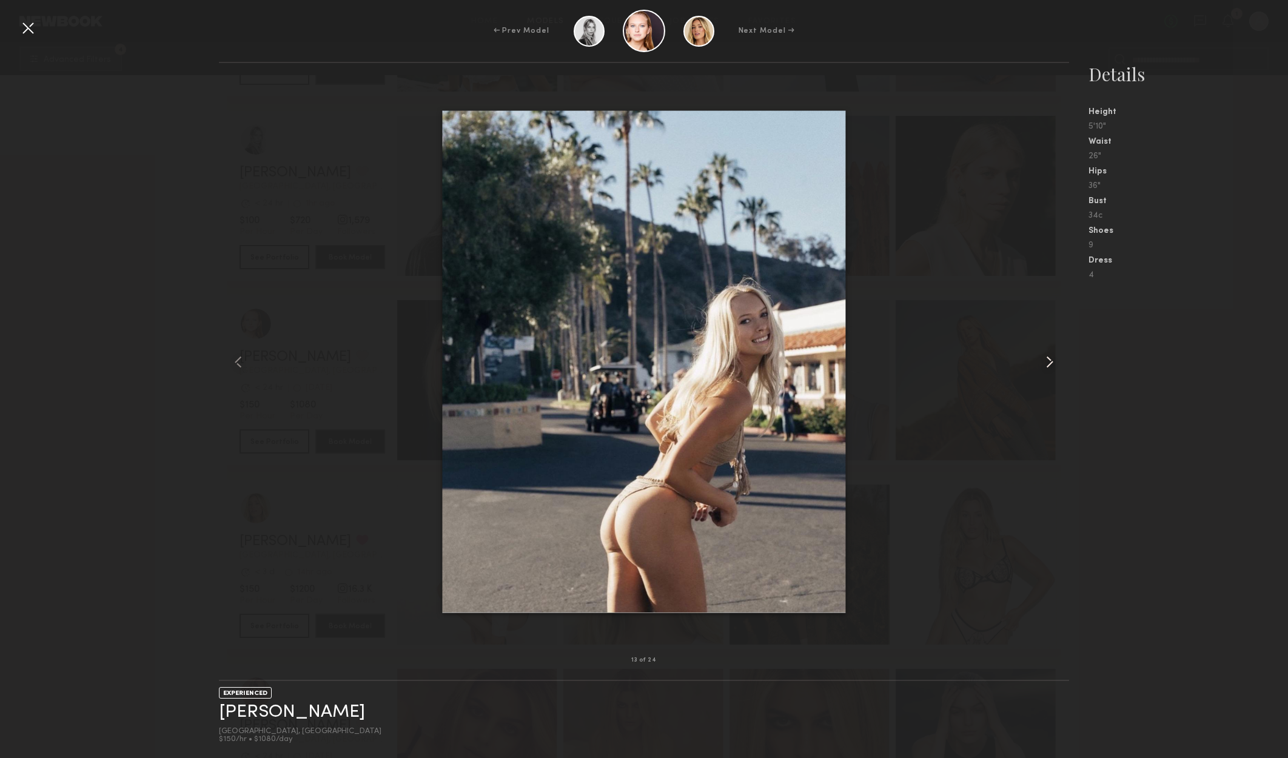
click at [1049, 364] on common-icon at bounding box center [1049, 361] width 19 height 19
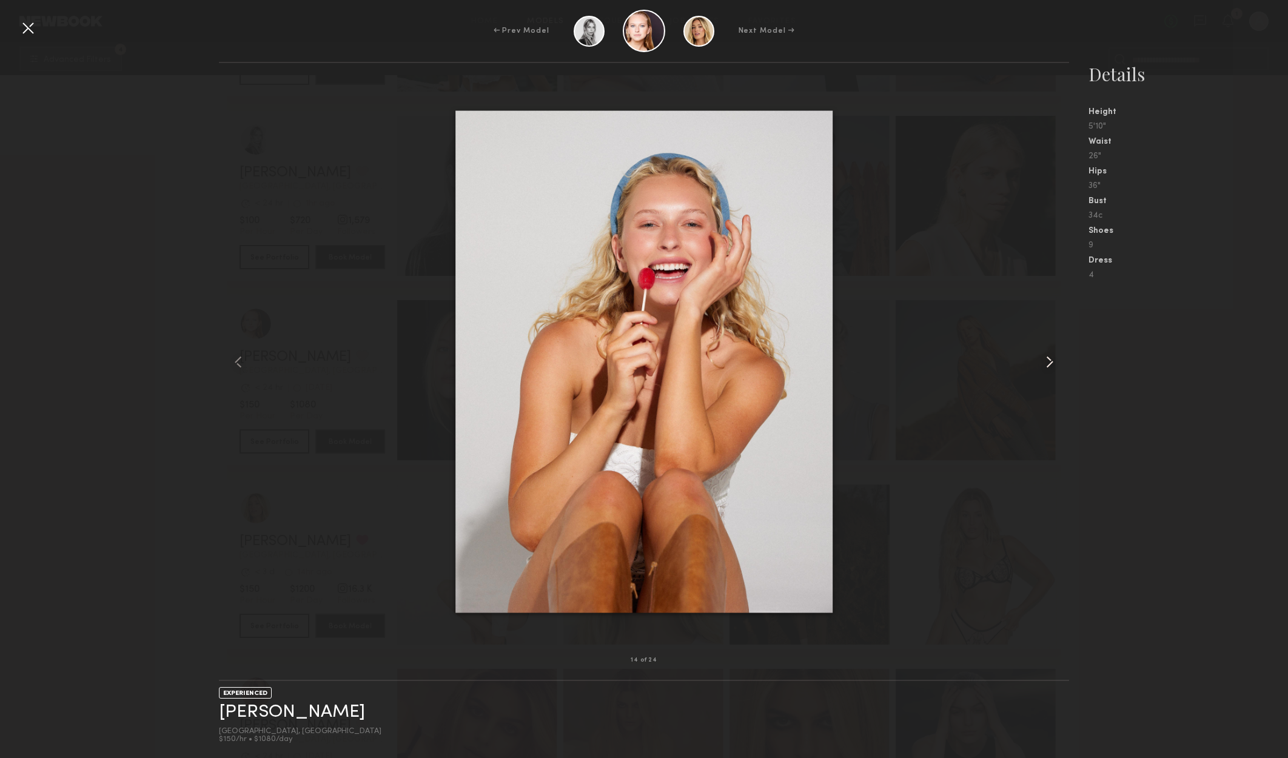
click at [1050, 364] on common-icon at bounding box center [1049, 361] width 19 height 19
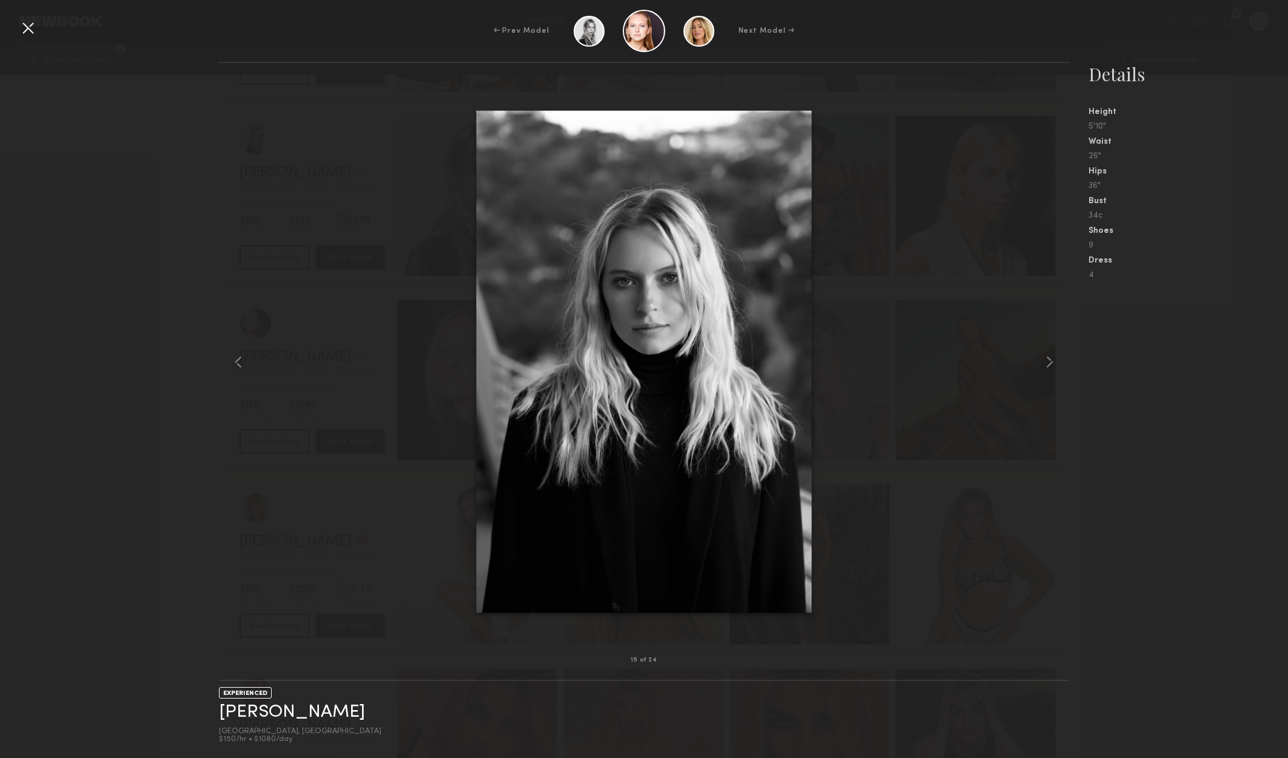
click at [30, 25] on div at bounding box center [27, 27] width 19 height 19
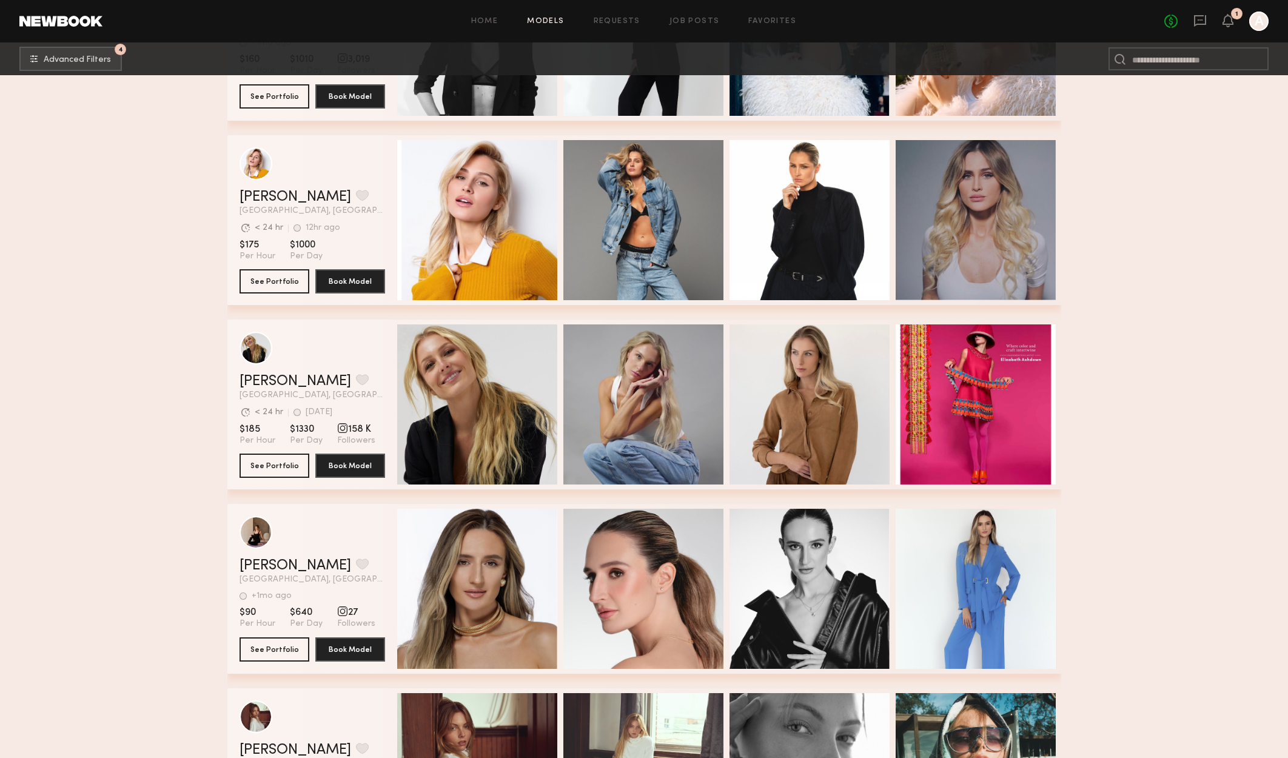
scroll to position [7529, 0]
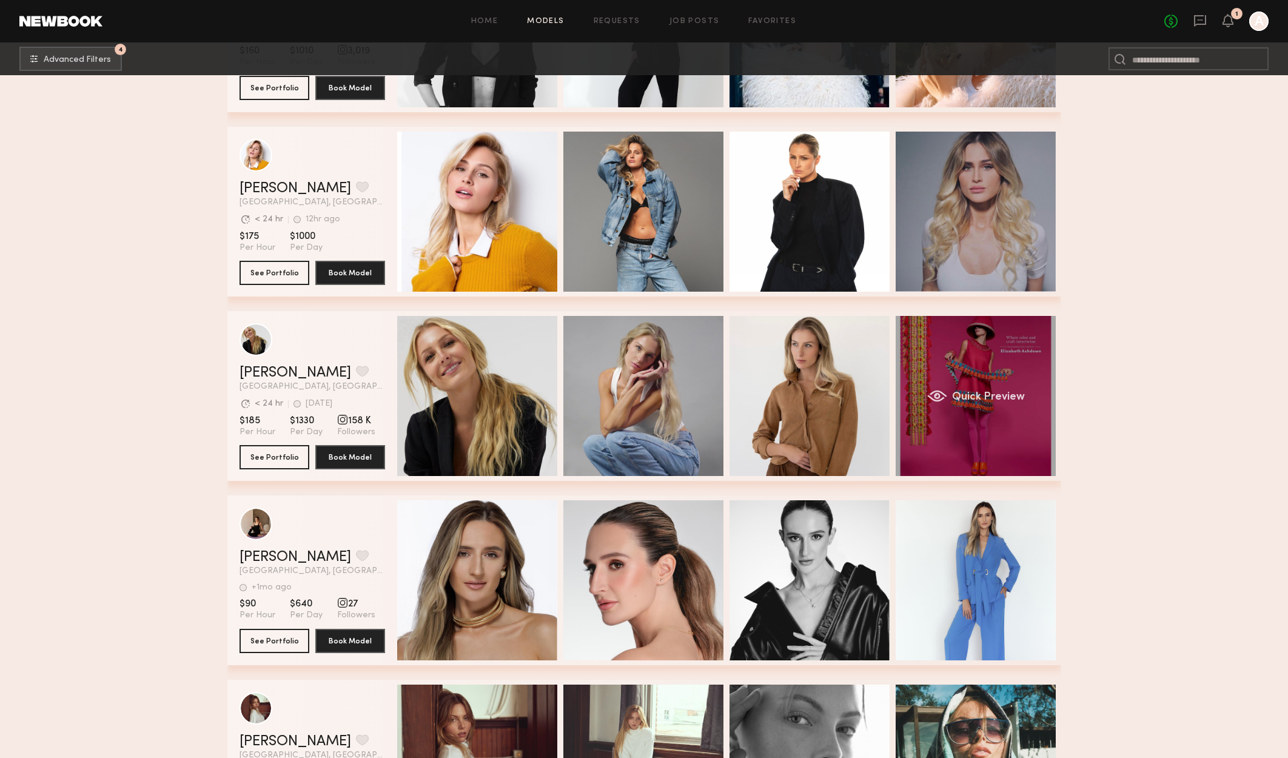
drag, startPoint x: 1006, startPoint y: 433, endPoint x: 999, endPoint y: 436, distance: 7.1
drag, startPoint x: 999, startPoint y: 436, endPoint x: 1042, endPoint y: 381, distance: 69.1
click at [1042, 381] on div "Quick Preview" at bounding box center [975, 396] width 160 height 160
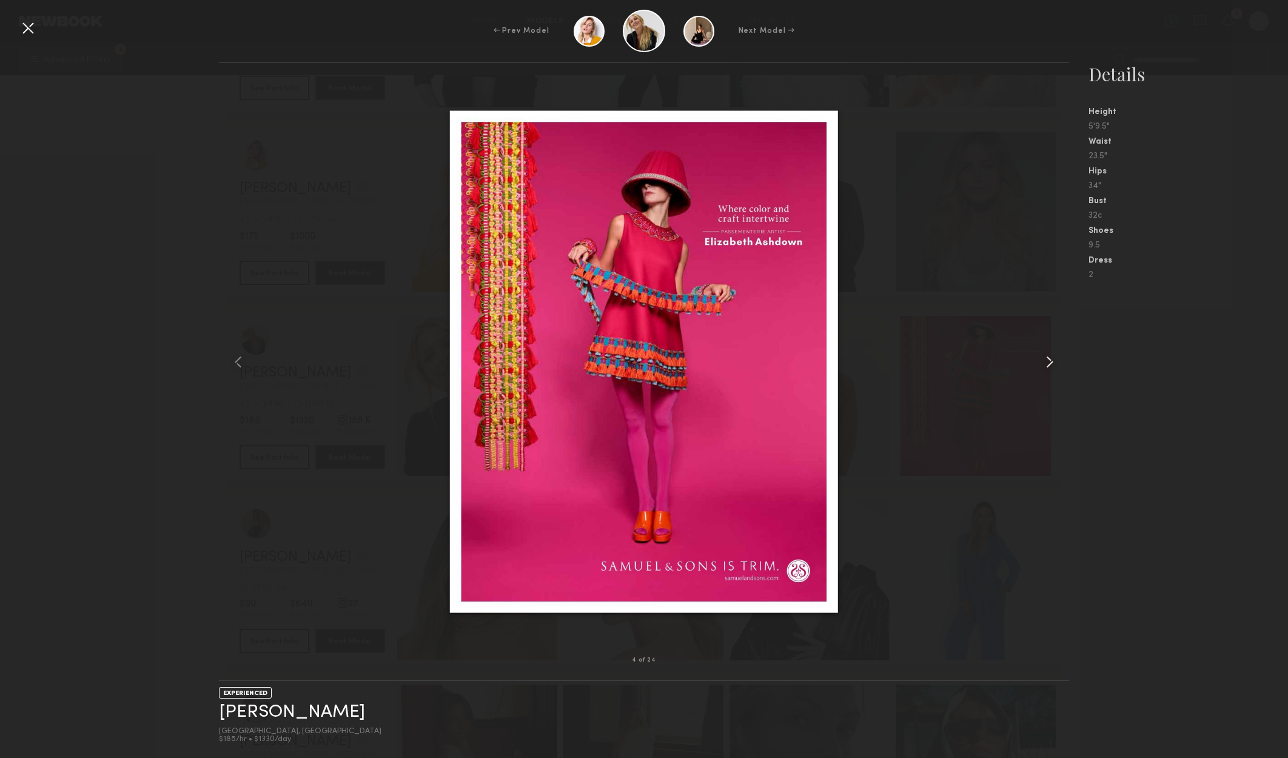
click at [1043, 360] on common-icon at bounding box center [1049, 361] width 19 height 19
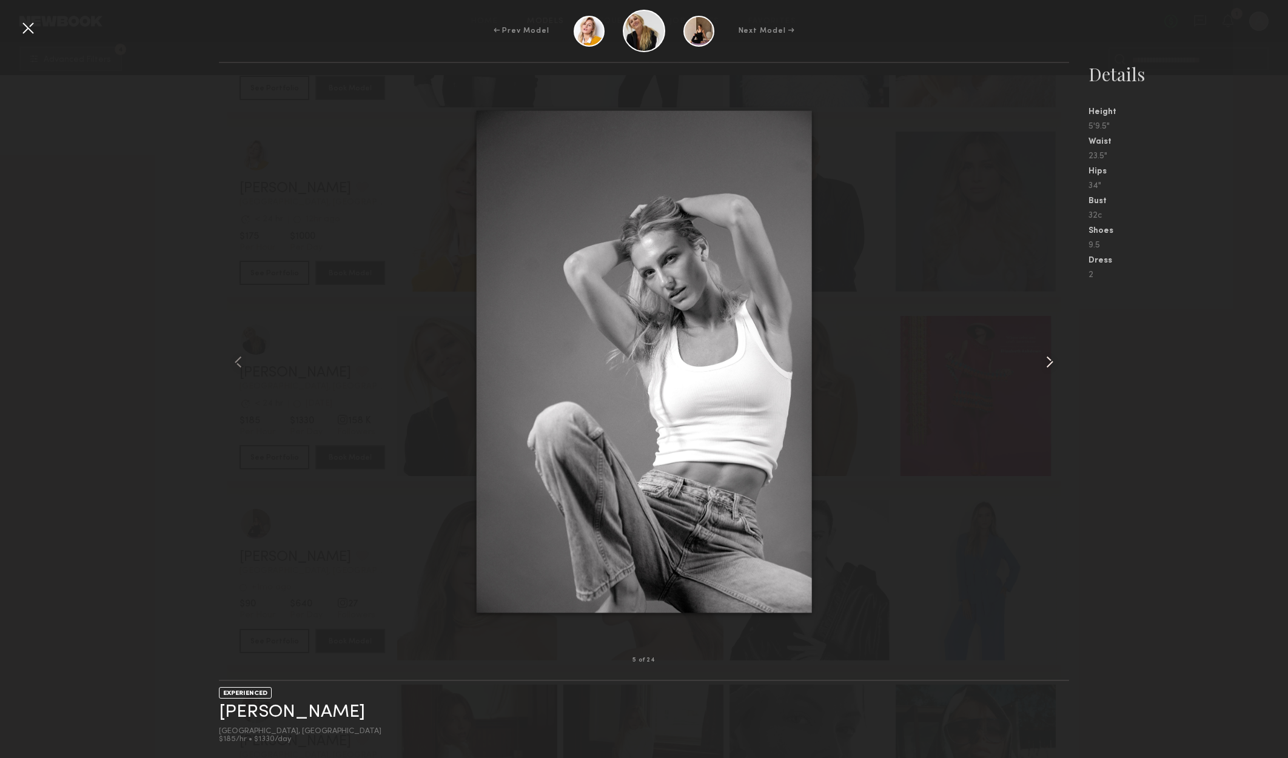
click at [1043, 360] on common-icon at bounding box center [1049, 361] width 19 height 19
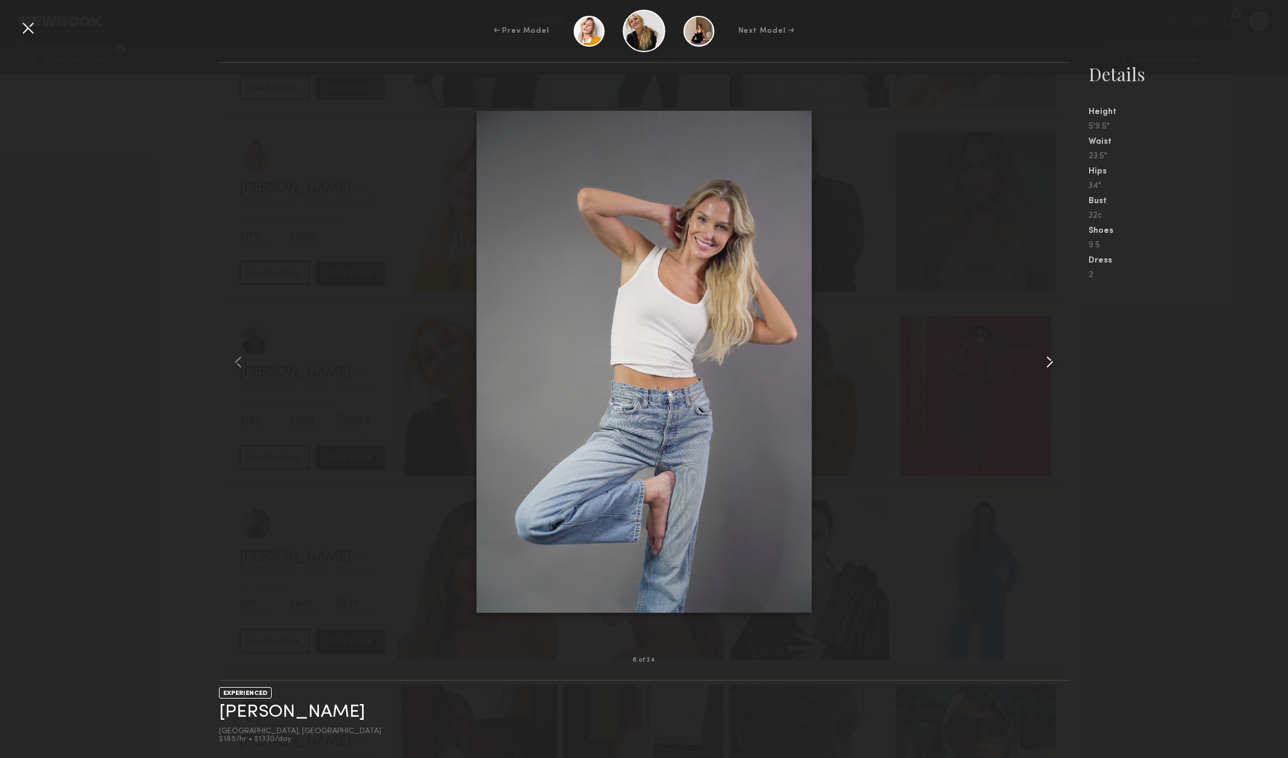
click at [1043, 360] on common-icon at bounding box center [1049, 361] width 19 height 19
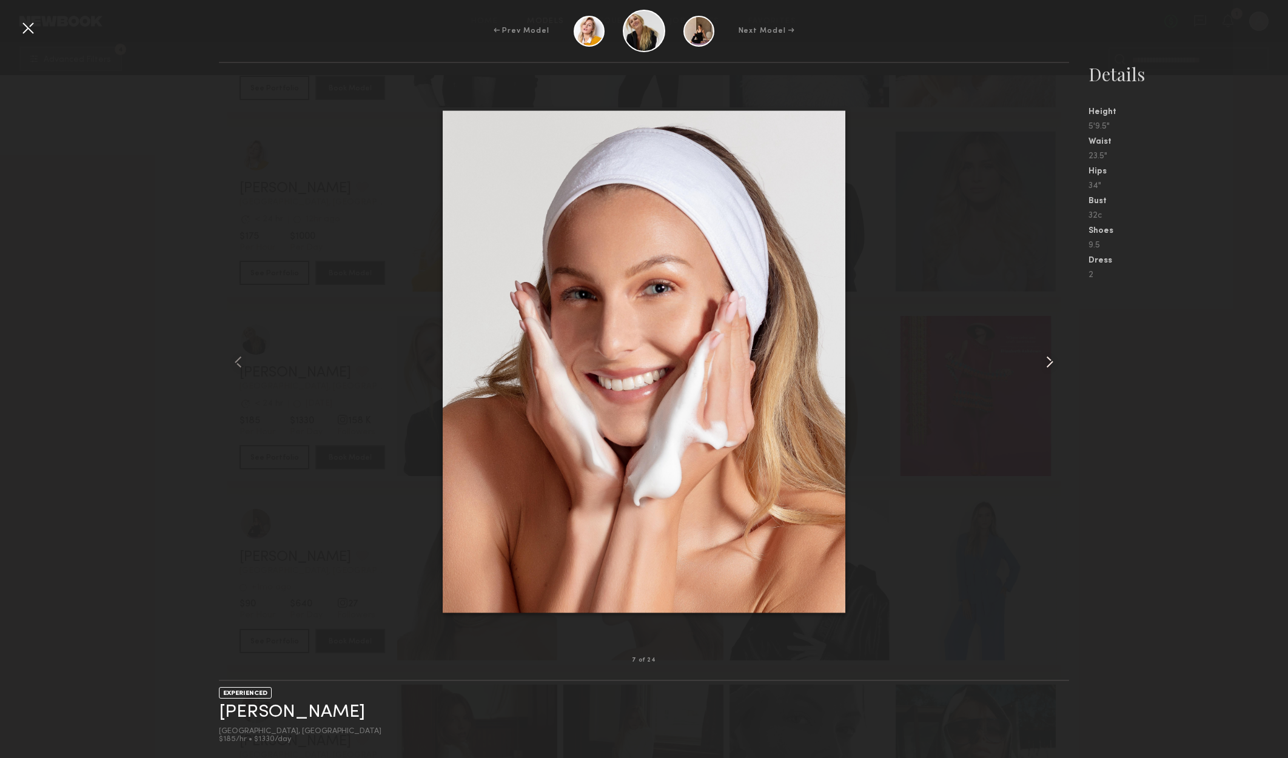
click at [1043, 360] on common-icon at bounding box center [1049, 361] width 19 height 19
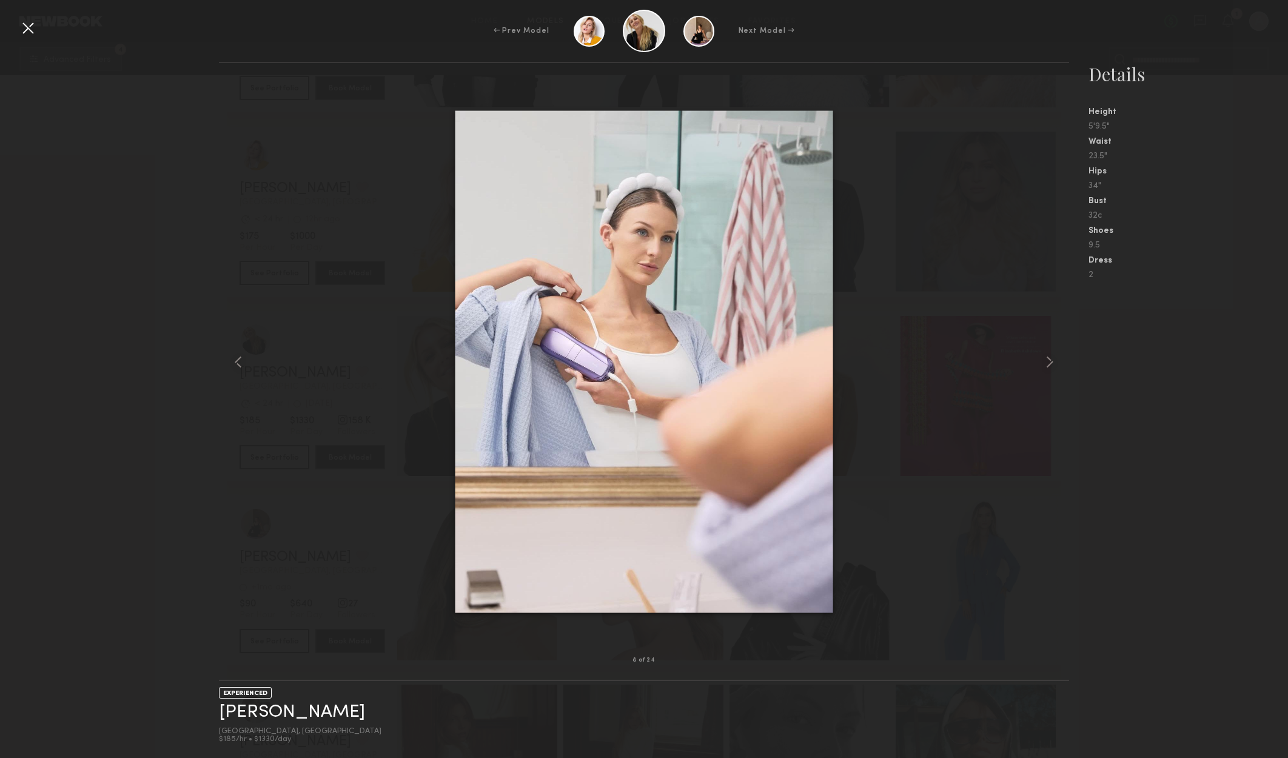
click at [42, 25] on div "← Prev Model Next Model →" at bounding box center [644, 31] width 1288 height 42
click at [27, 27] on div at bounding box center [27, 27] width 19 height 19
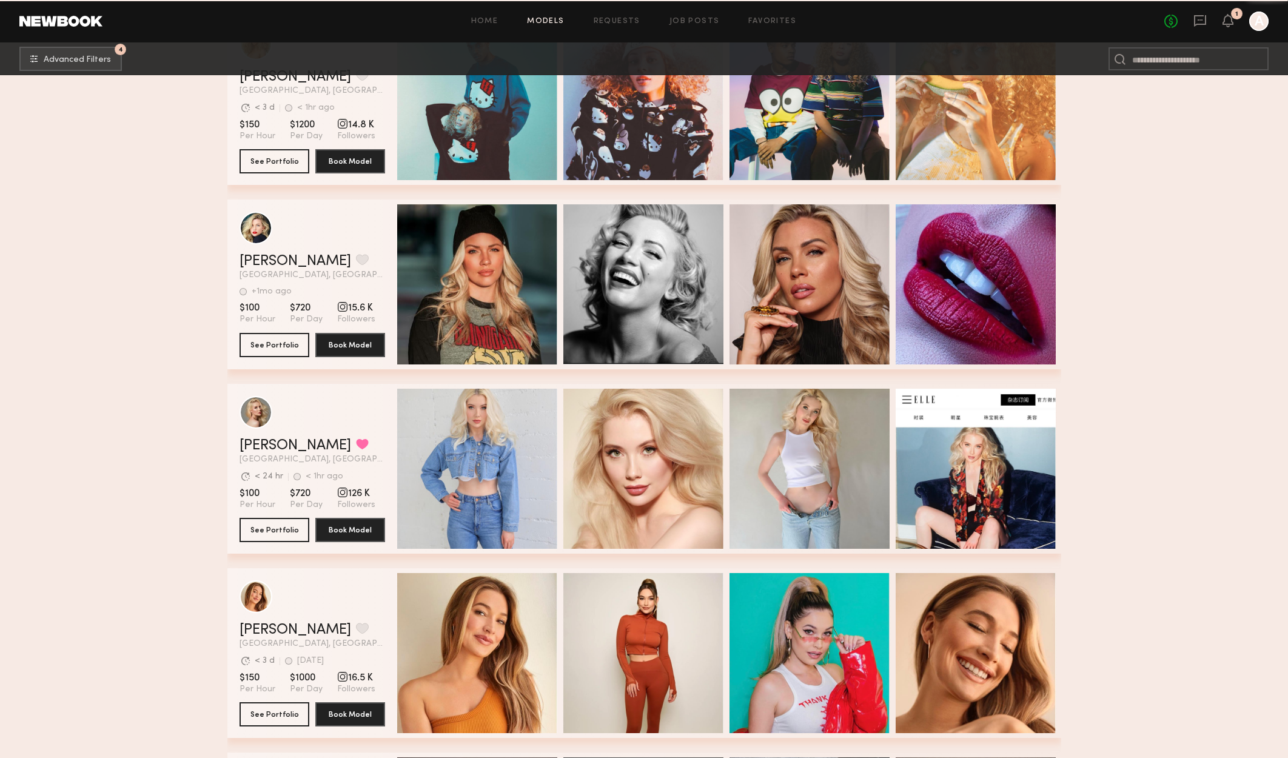
scroll to position [8559, 0]
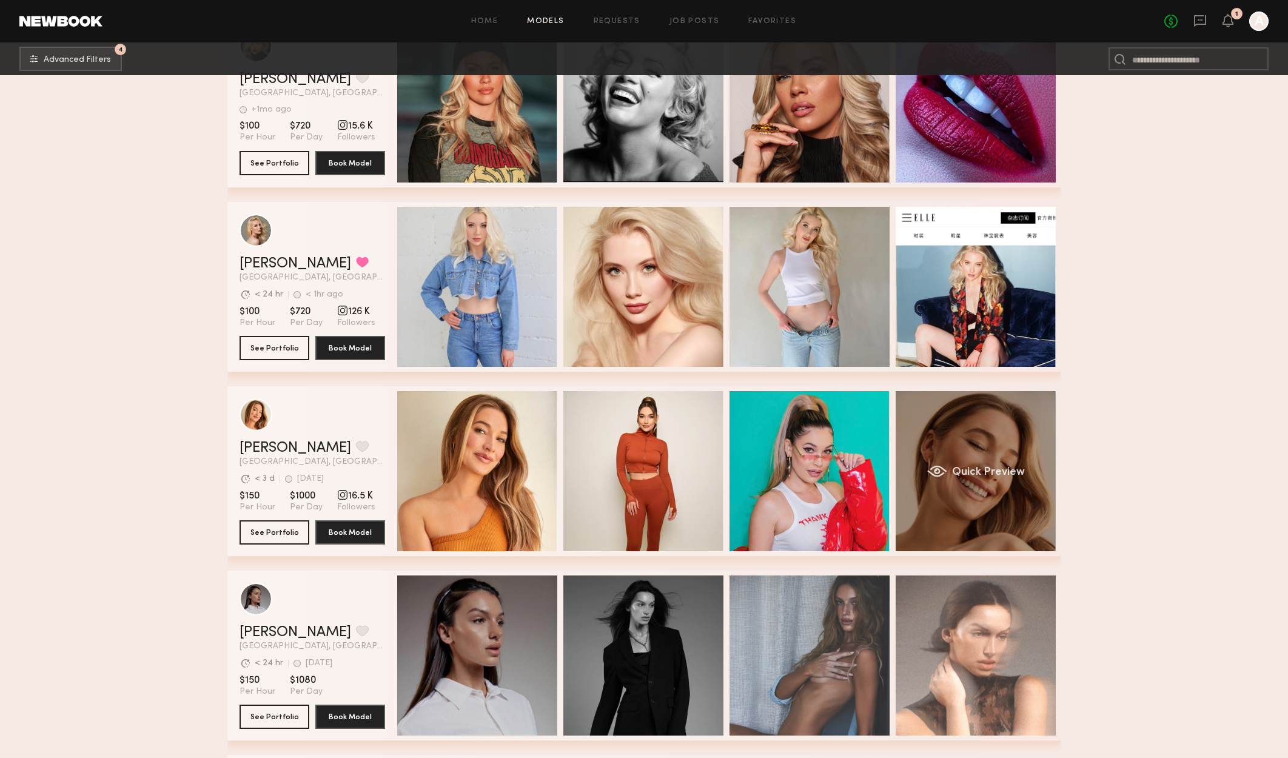
click at [1034, 460] on div "Quick Preview" at bounding box center [975, 471] width 160 height 160
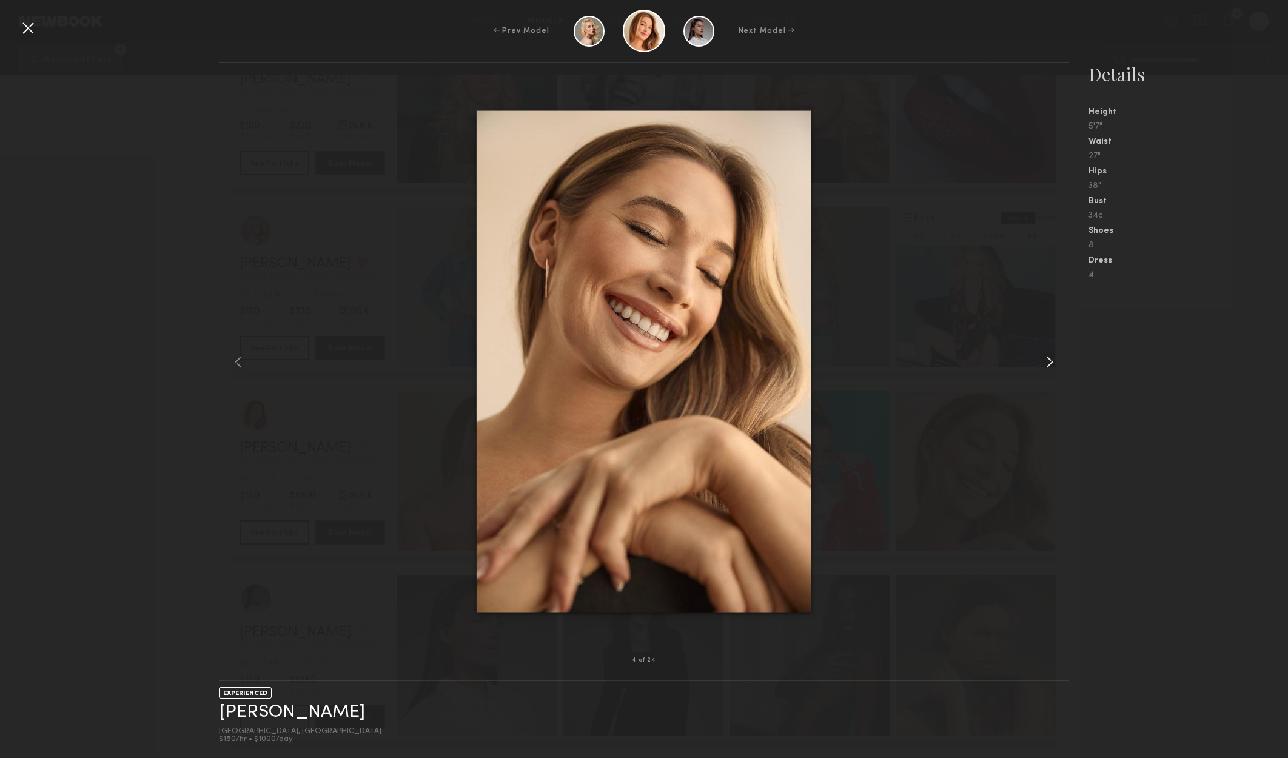
click at [1049, 376] on div at bounding box center [1052, 361] width 34 height 558
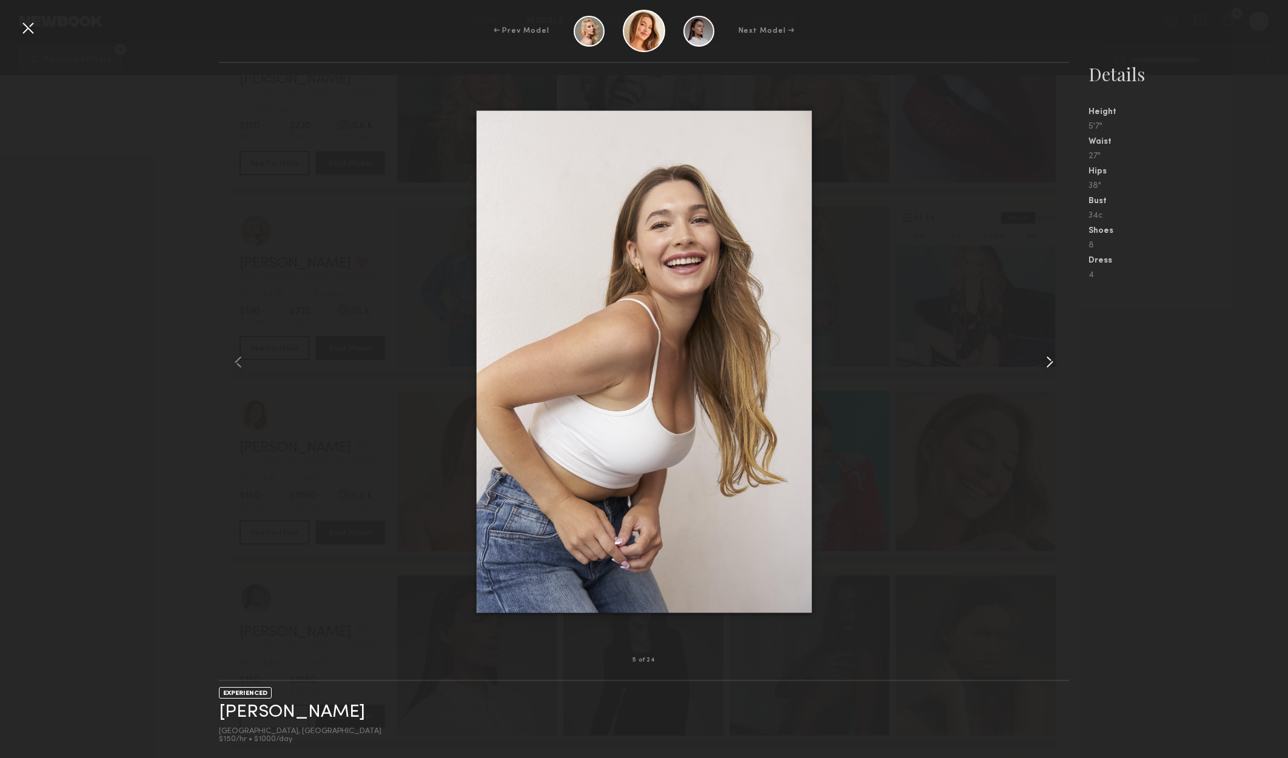
click at [1045, 371] on common-icon at bounding box center [1049, 361] width 19 height 19
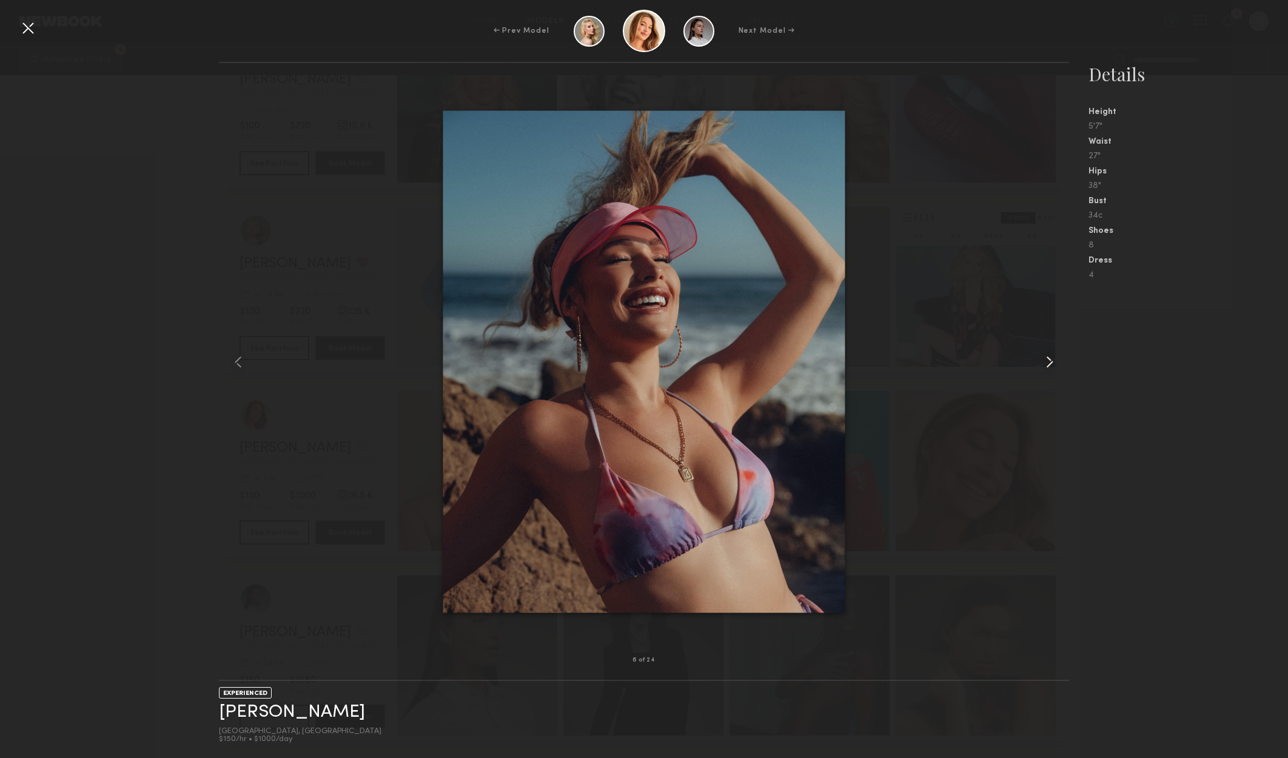
click at [1044, 370] on common-icon at bounding box center [1049, 361] width 19 height 19
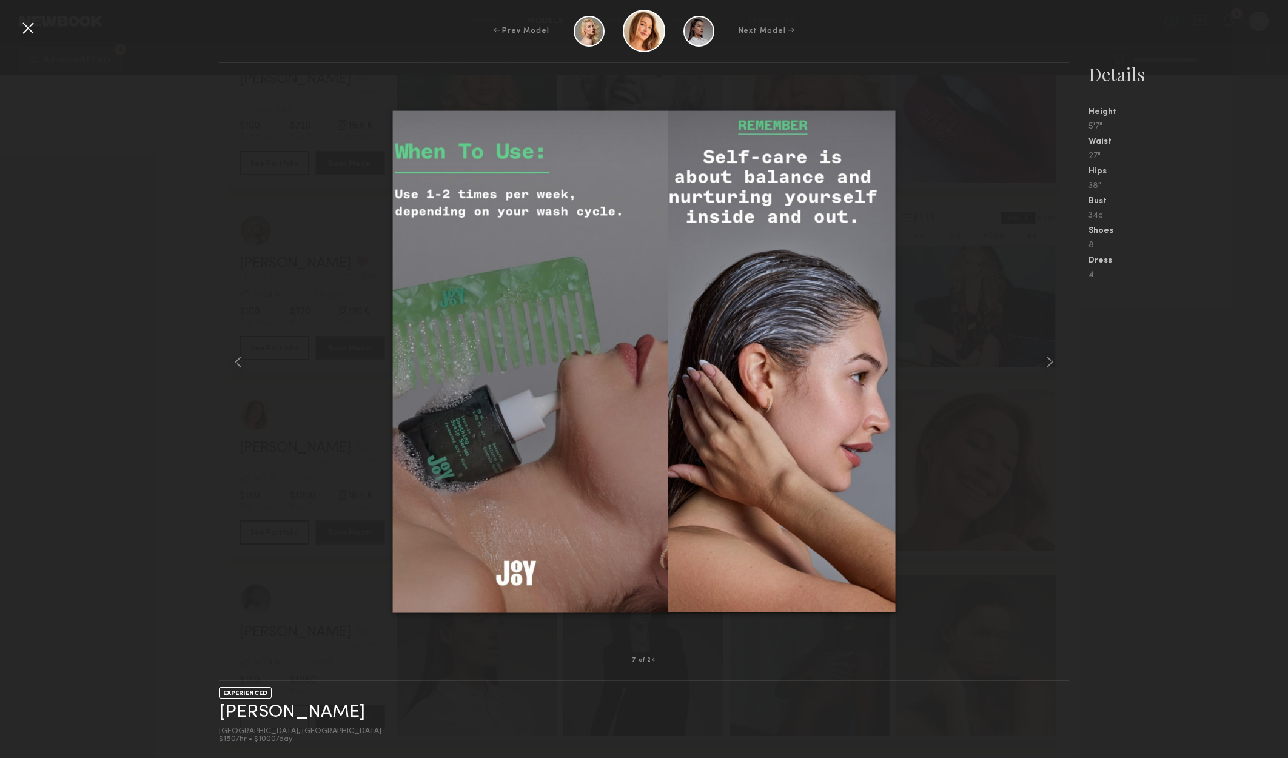
click at [30, 22] on div at bounding box center [27, 27] width 19 height 19
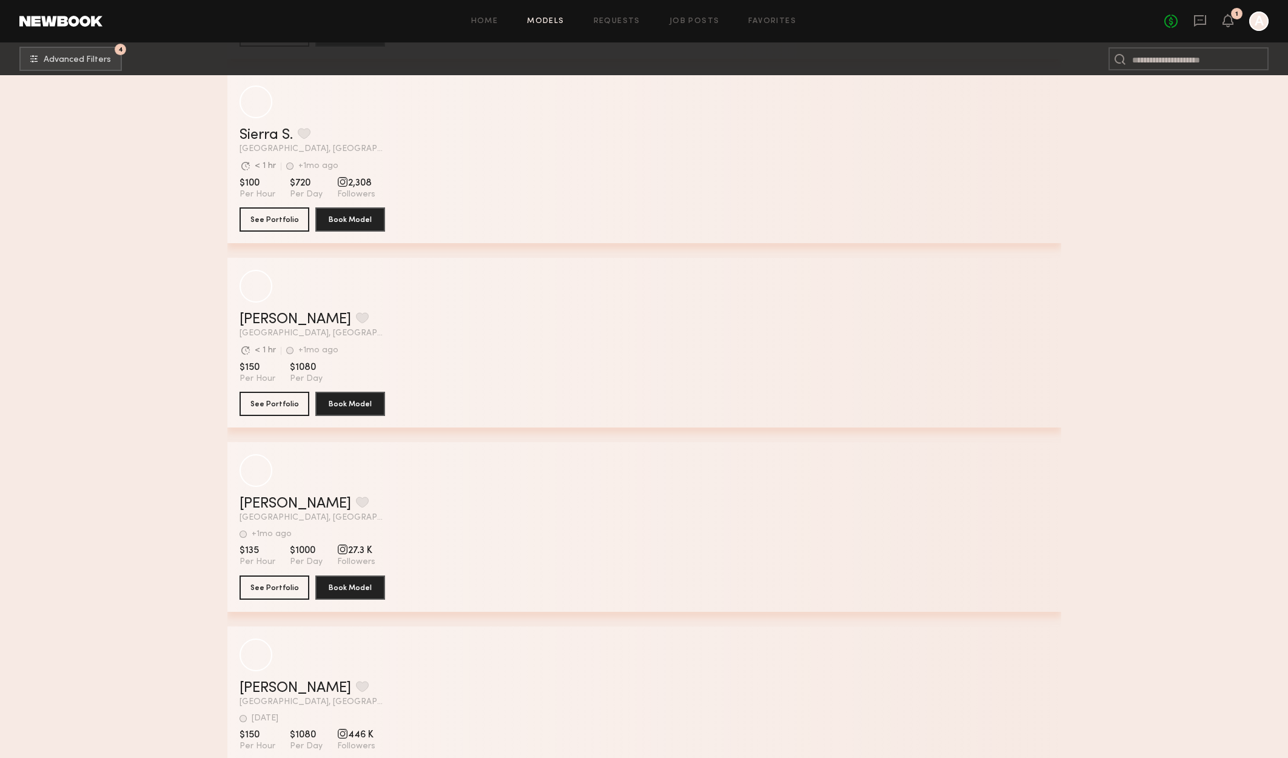
scroll to position [12803, 0]
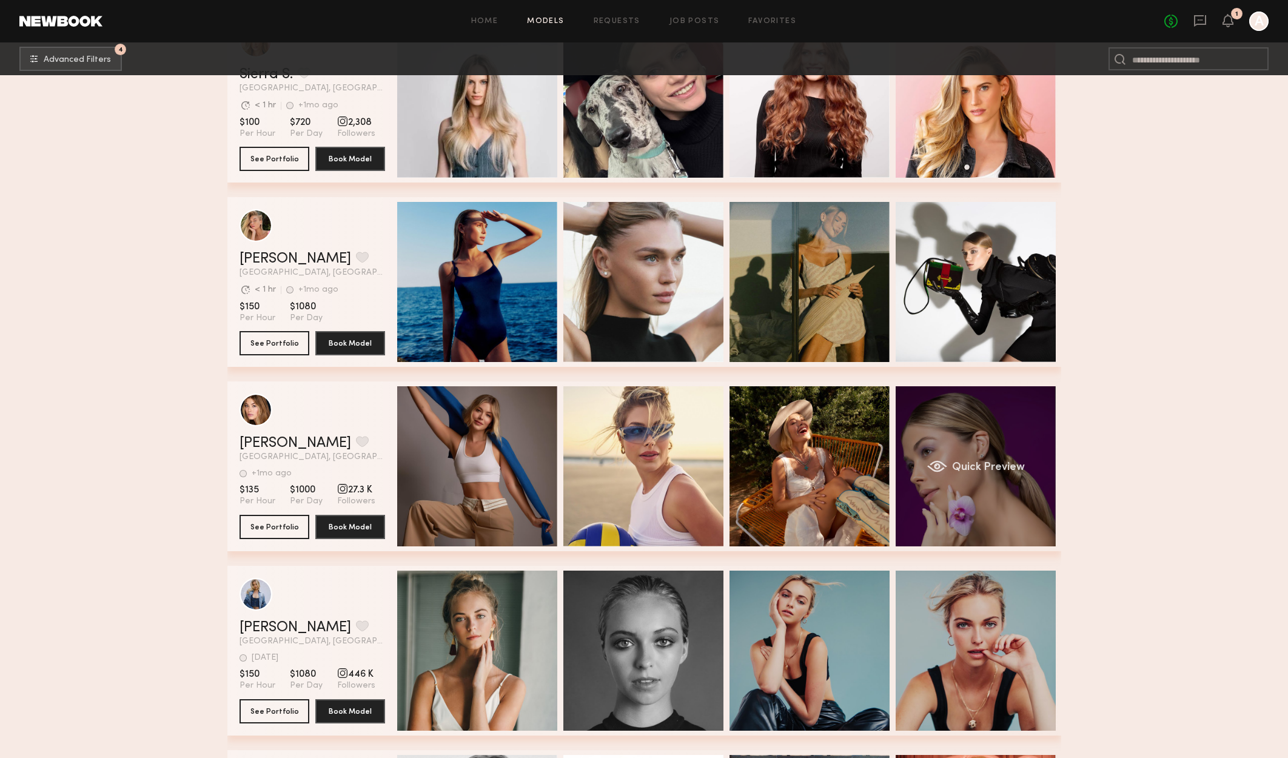
click at [993, 453] on div "Quick Preview" at bounding box center [975, 466] width 160 height 160
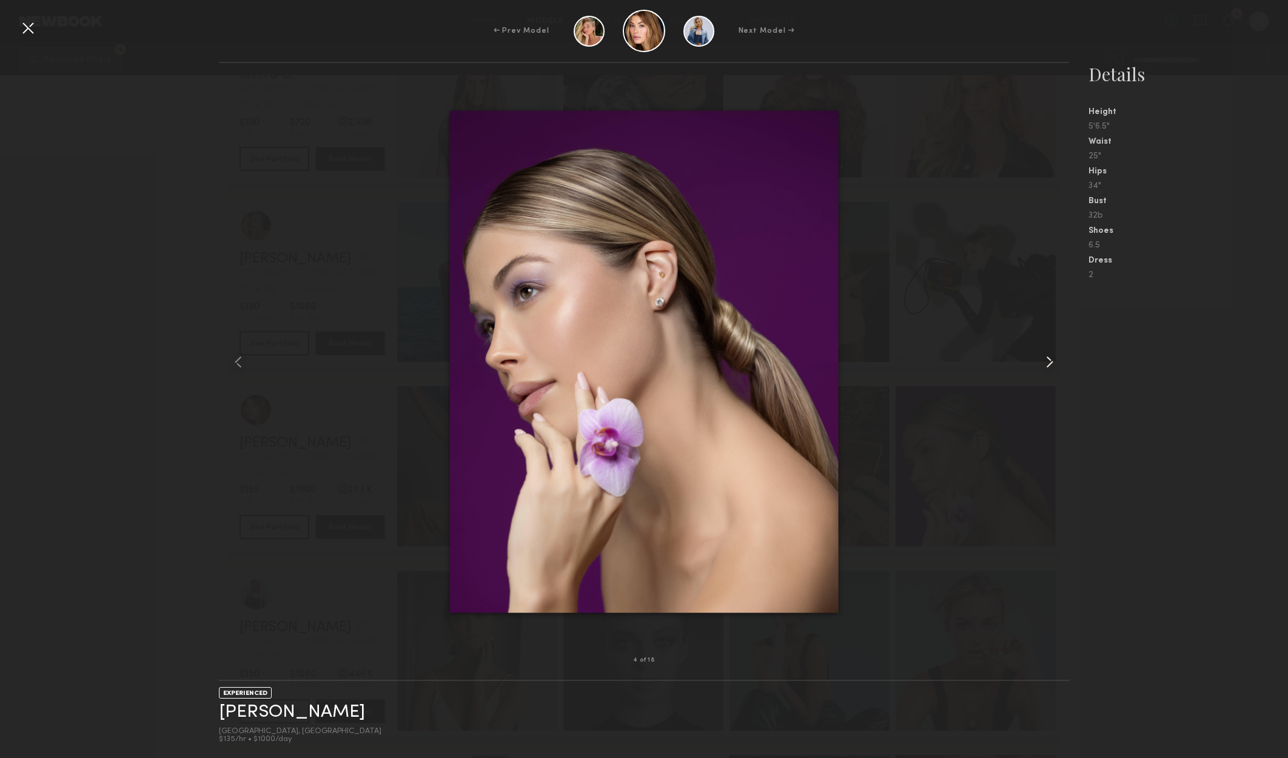
click at [1044, 366] on common-icon at bounding box center [1049, 361] width 19 height 19
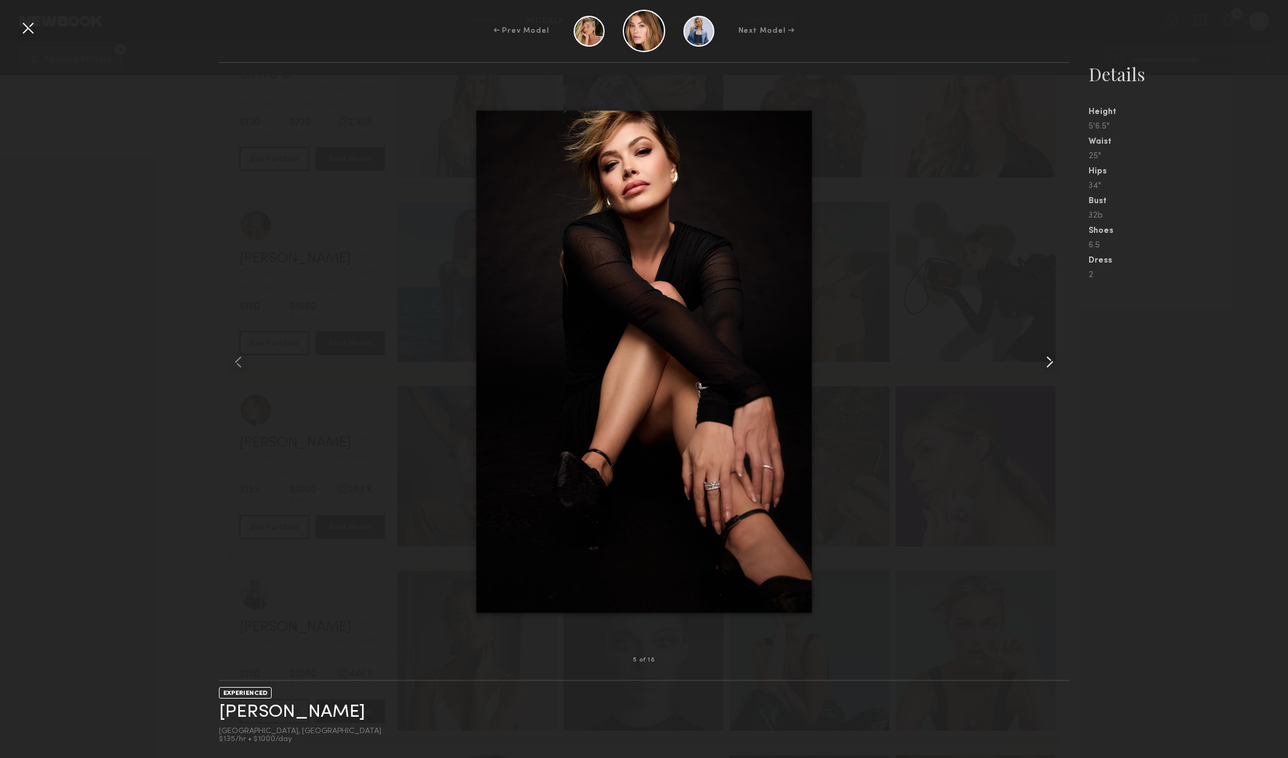
click at [1044, 366] on common-icon at bounding box center [1049, 361] width 19 height 19
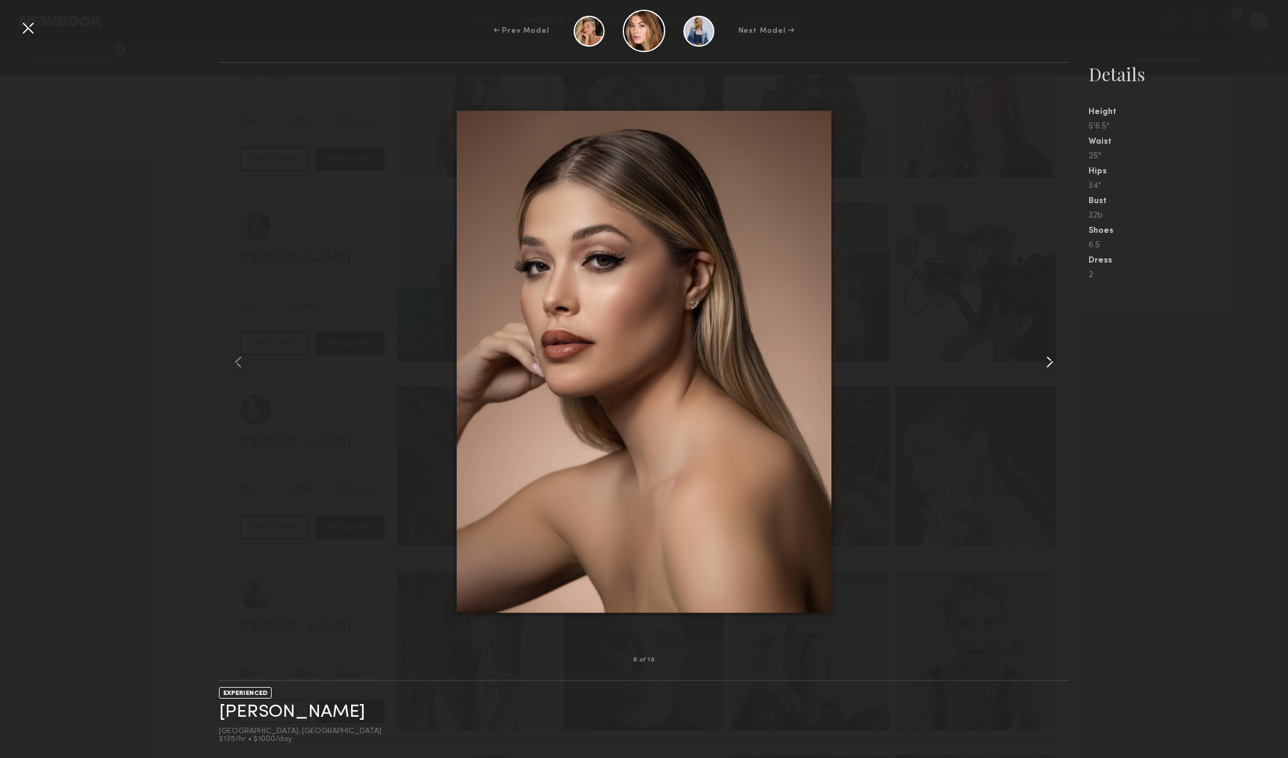
click at [1044, 366] on common-icon at bounding box center [1049, 361] width 19 height 19
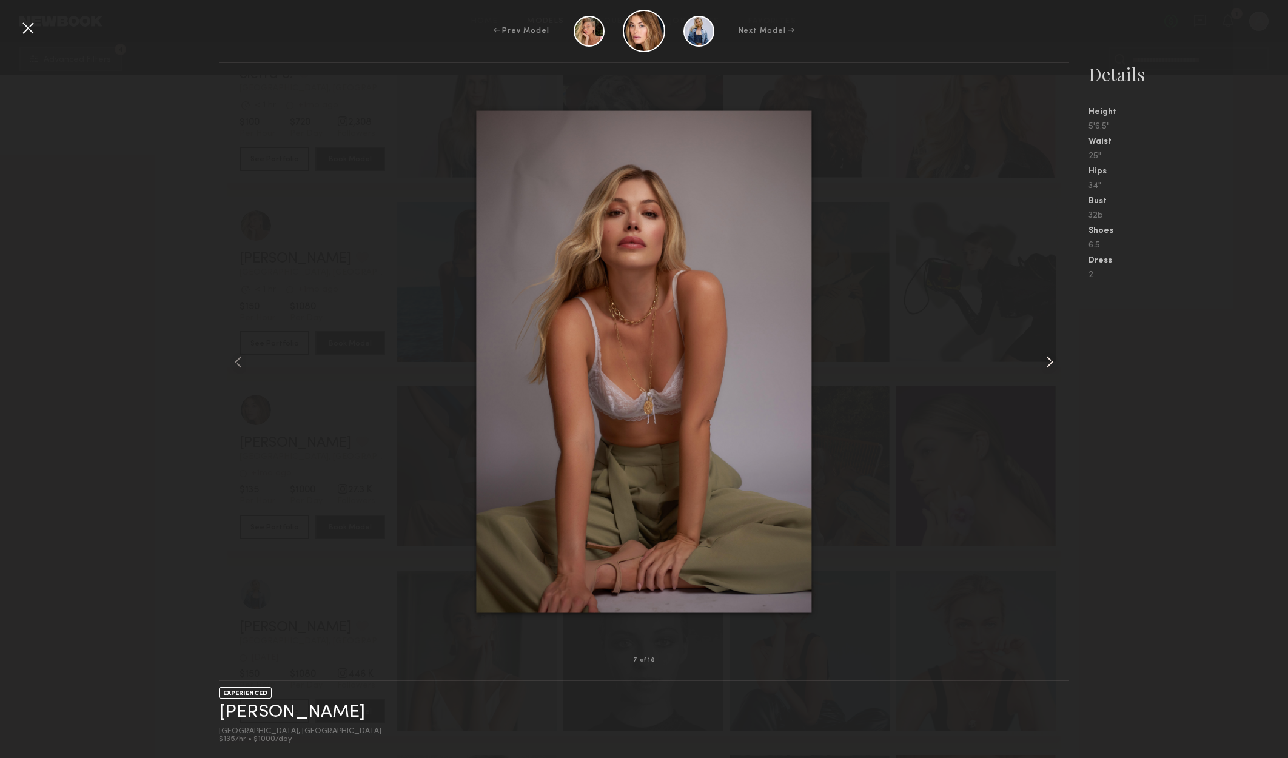
click at [1044, 366] on common-icon at bounding box center [1049, 361] width 19 height 19
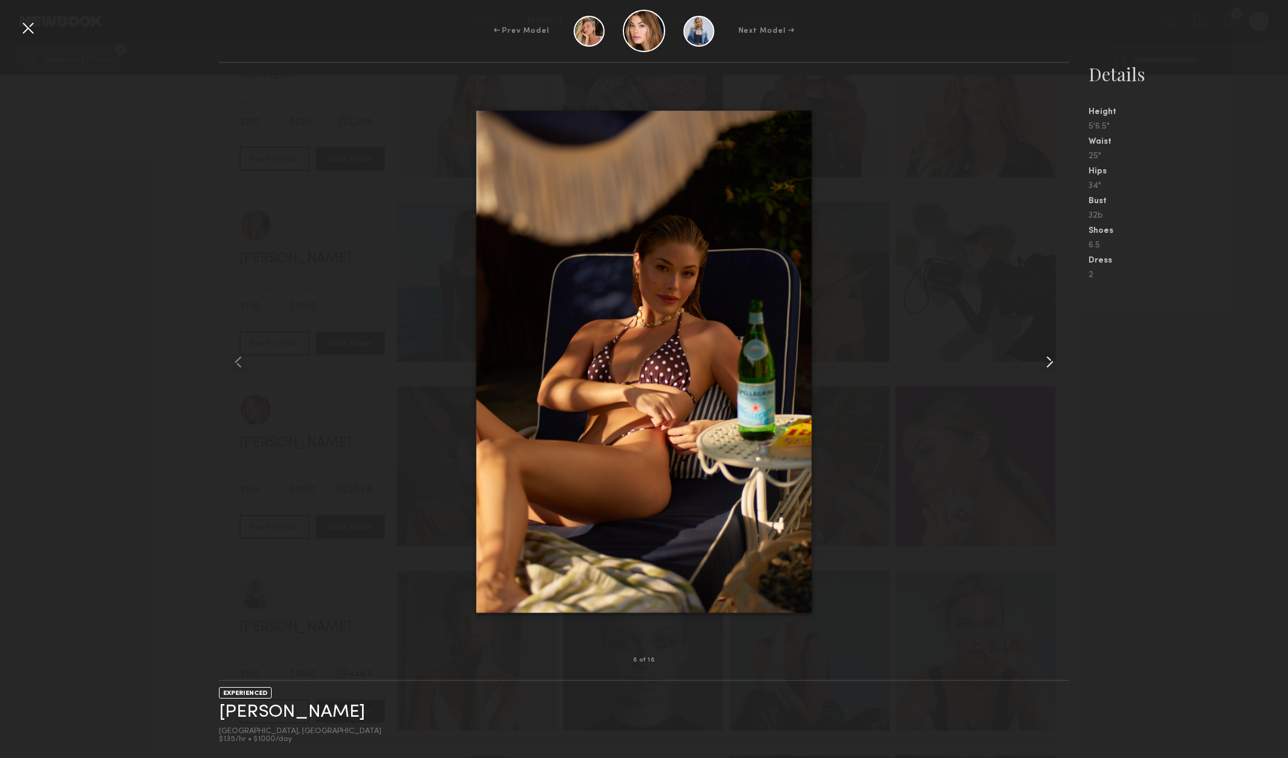
click at [1044, 366] on common-icon at bounding box center [1049, 361] width 19 height 19
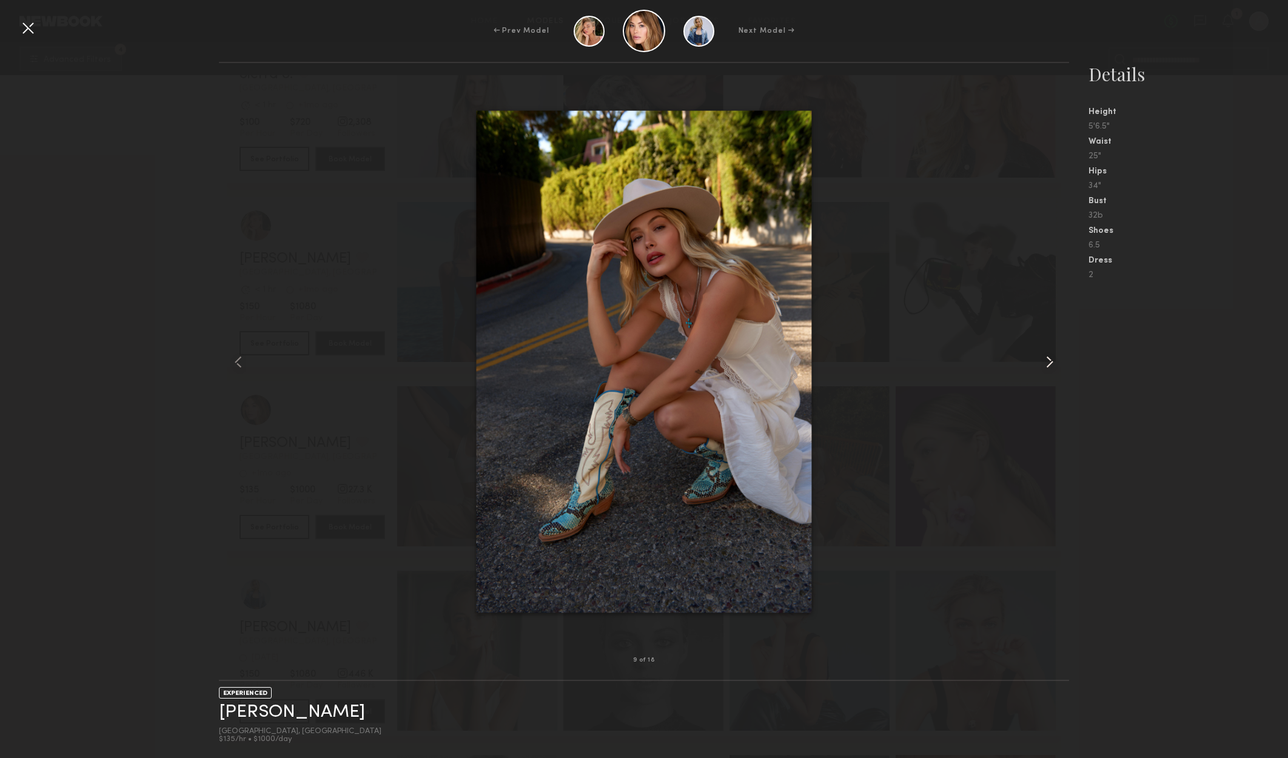
click at [1044, 366] on common-icon at bounding box center [1049, 361] width 19 height 19
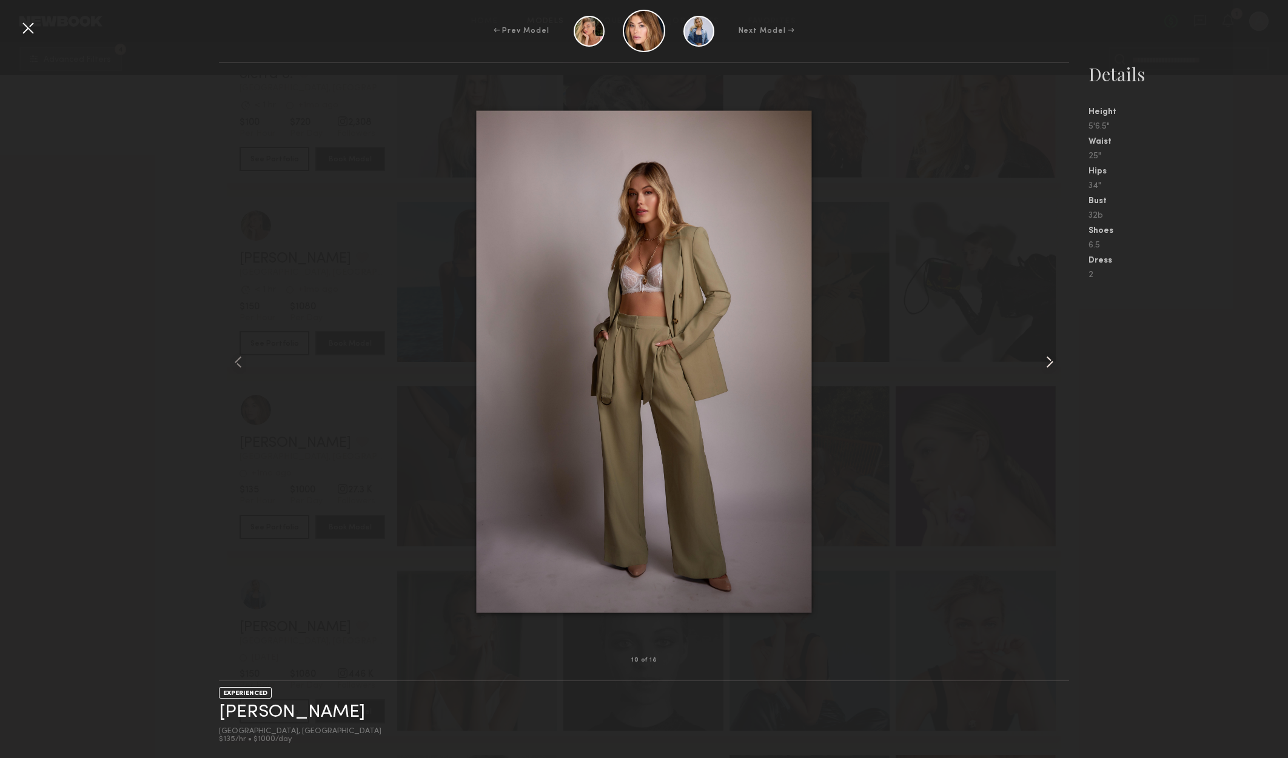
click at [1044, 366] on common-icon at bounding box center [1049, 361] width 19 height 19
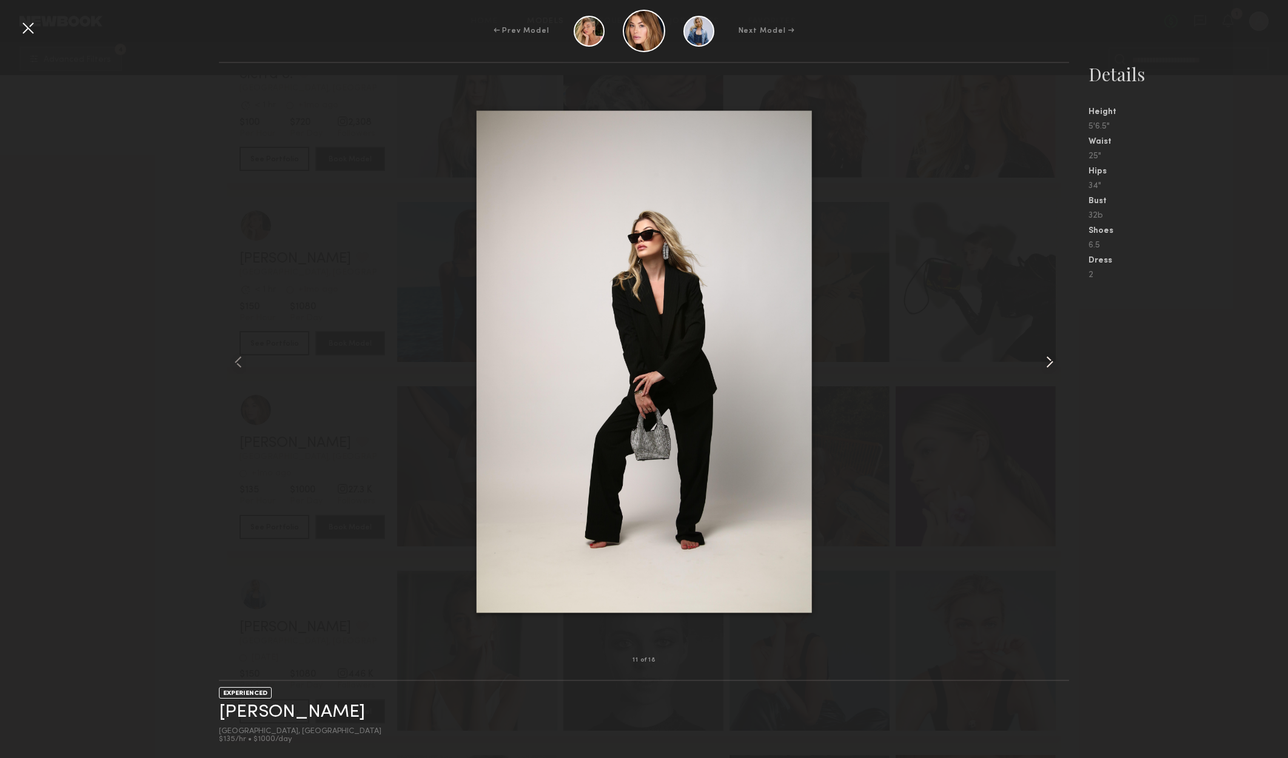
click at [1044, 366] on common-icon at bounding box center [1049, 361] width 19 height 19
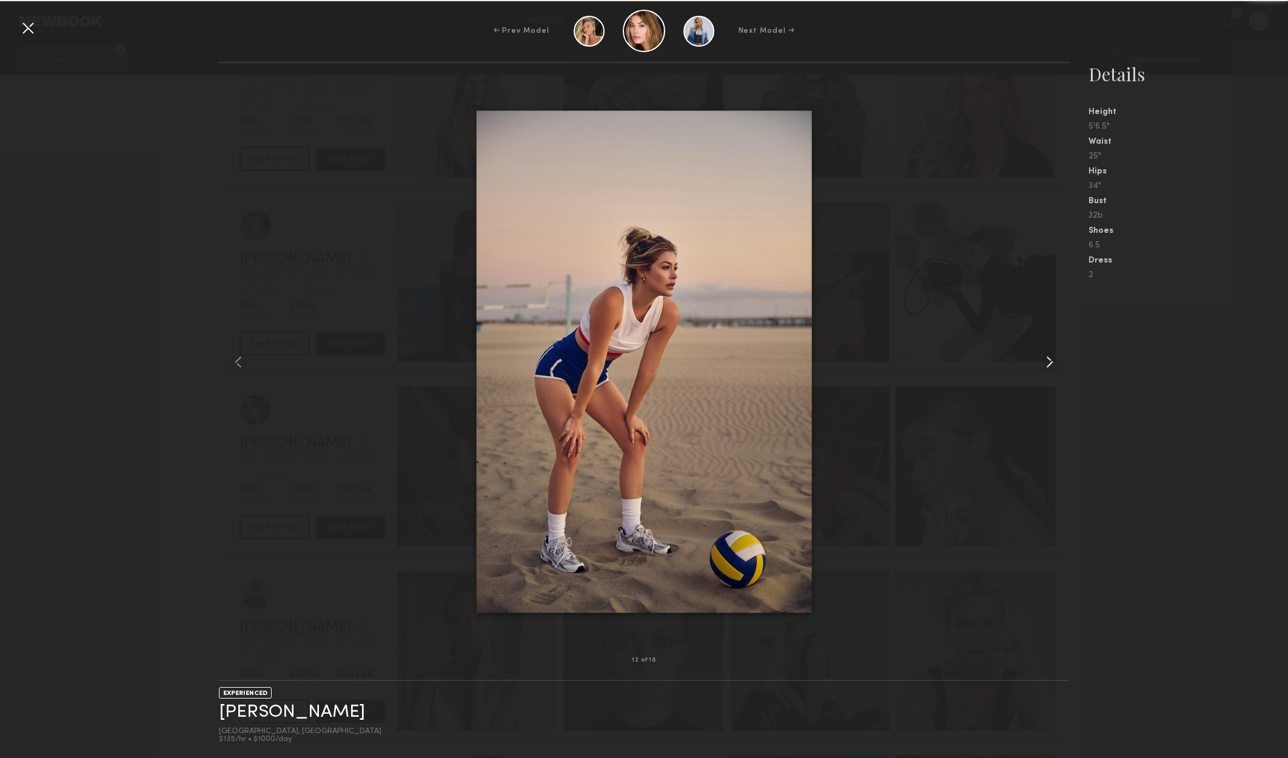
click at [1047, 366] on common-icon at bounding box center [1049, 361] width 19 height 19
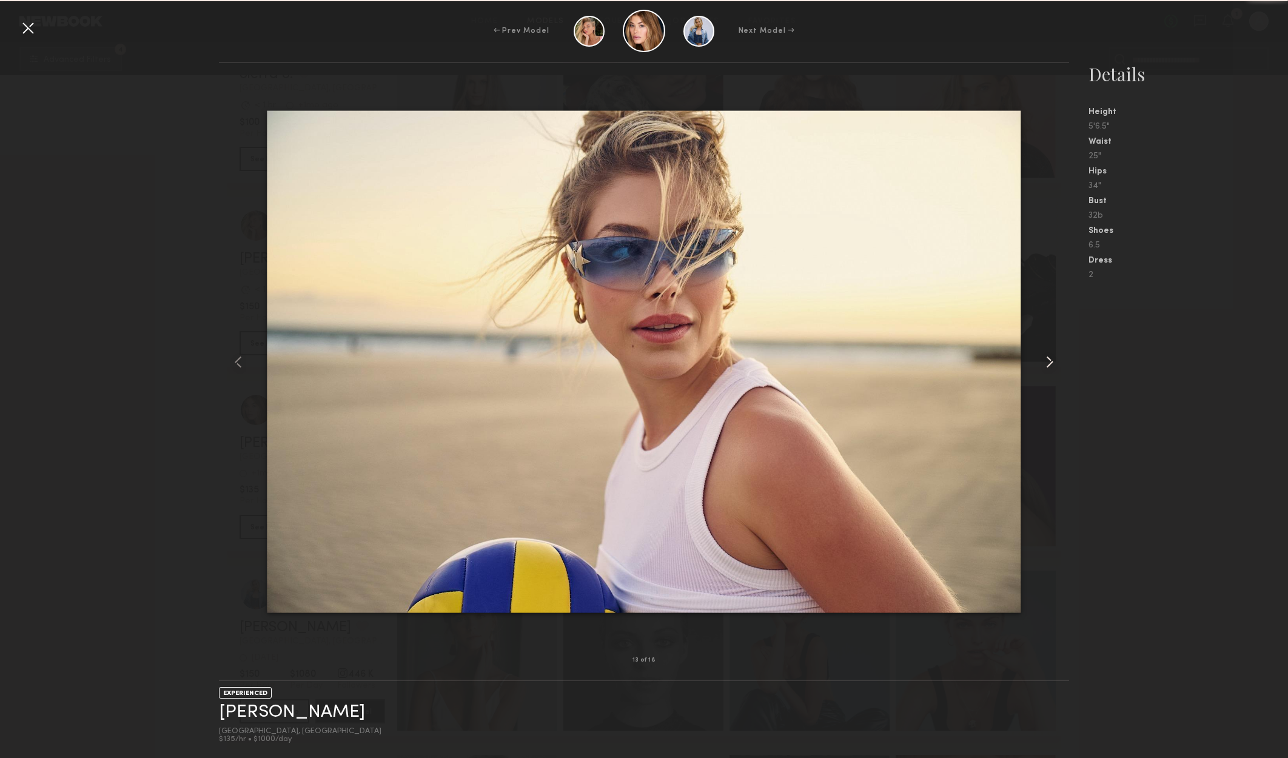
click at [1047, 366] on common-icon at bounding box center [1049, 361] width 19 height 19
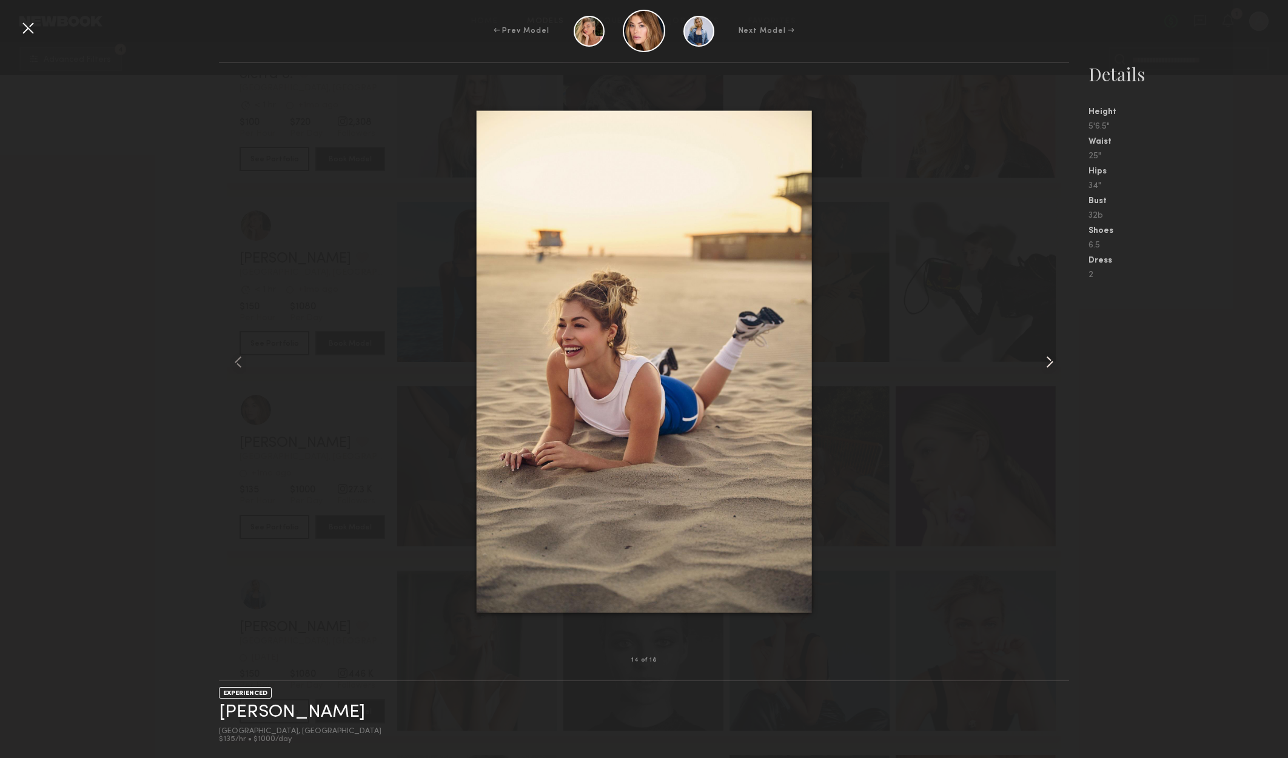
click at [1047, 366] on common-icon at bounding box center [1049, 361] width 19 height 19
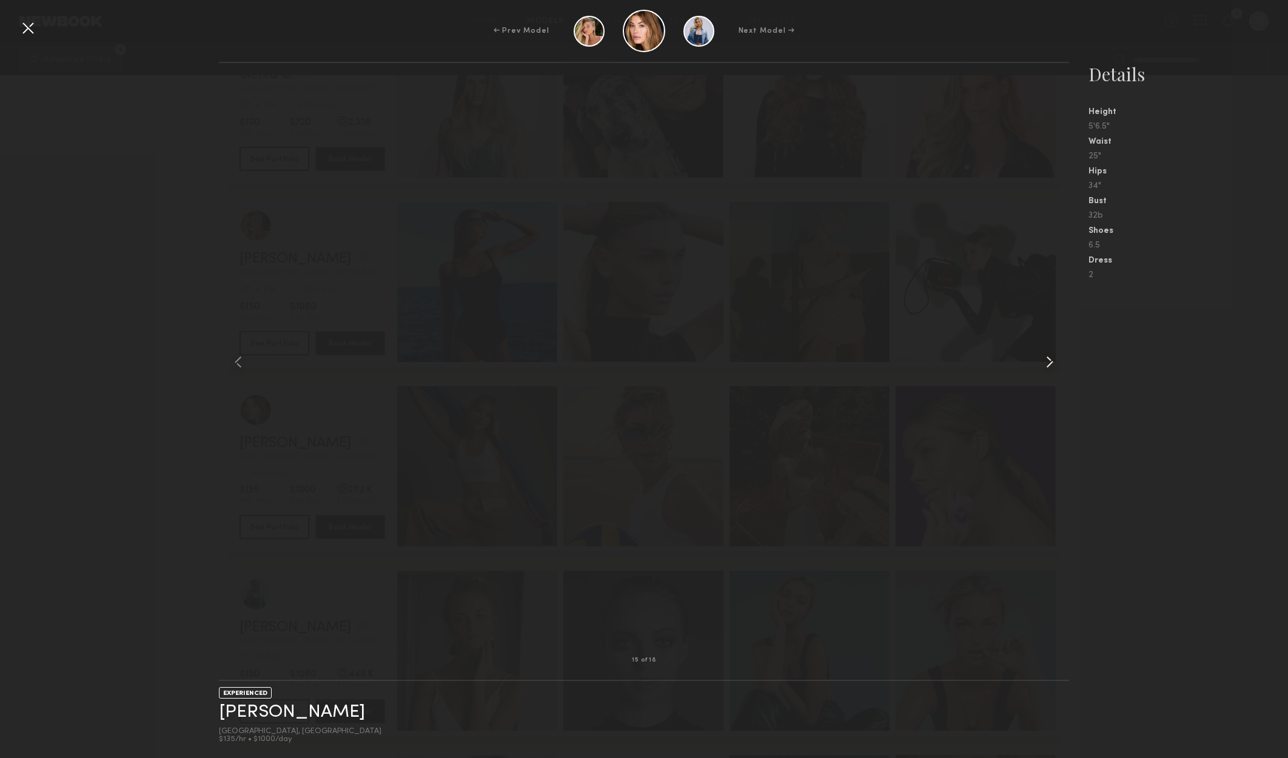
click at [1047, 366] on common-icon at bounding box center [1049, 361] width 19 height 19
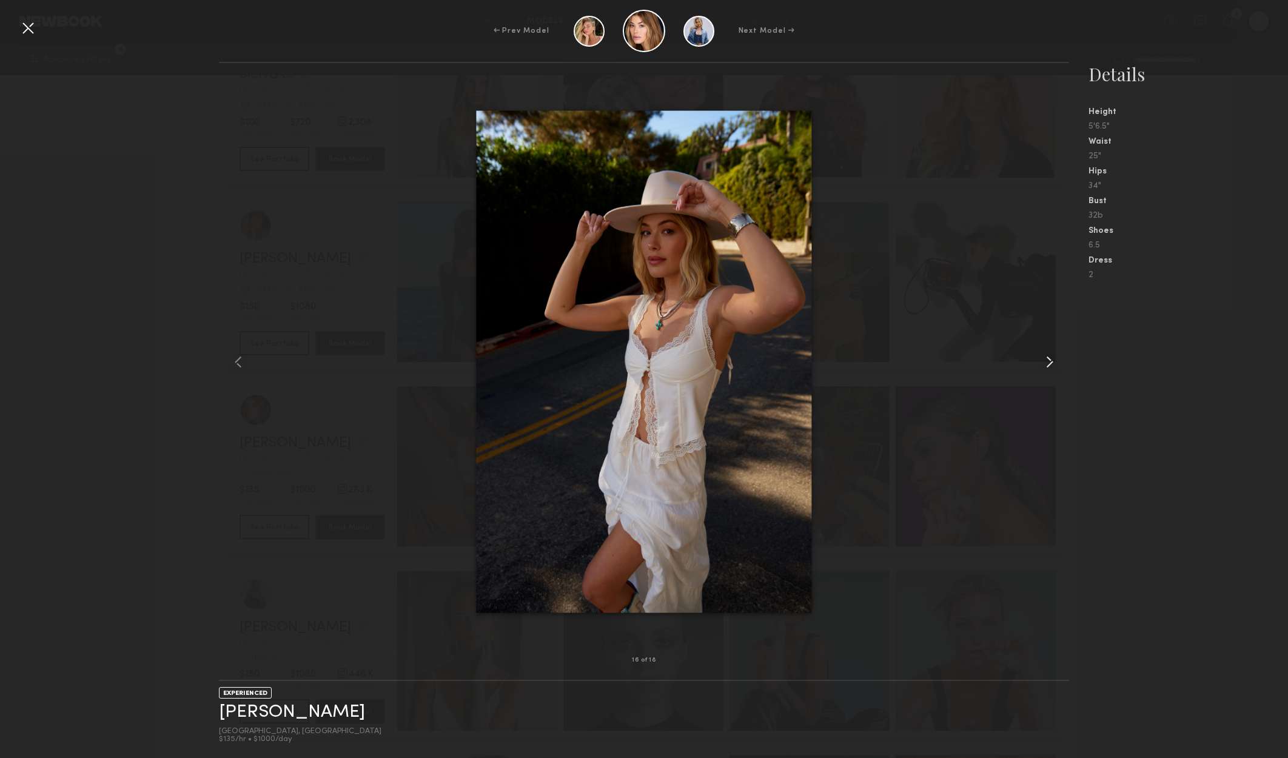
click at [1049, 360] on common-icon at bounding box center [1049, 361] width 19 height 19
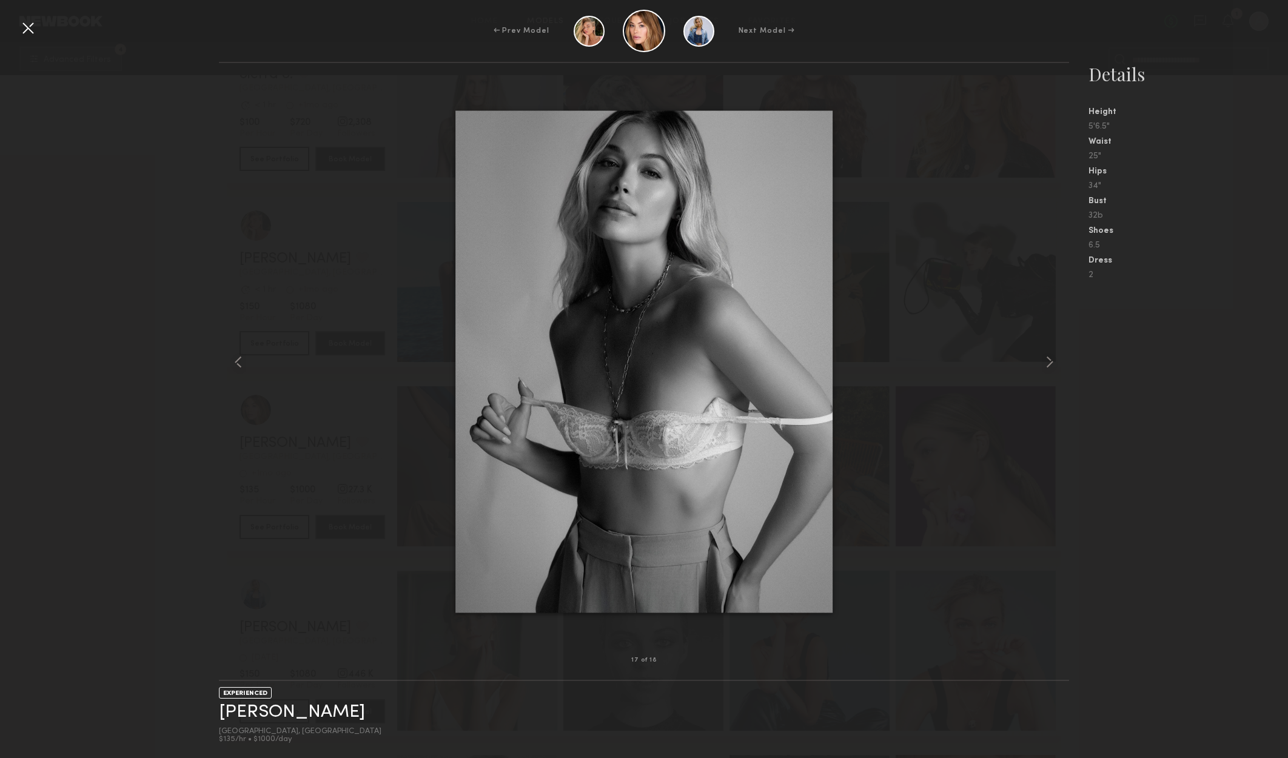
click at [27, 27] on div at bounding box center [27, 27] width 19 height 19
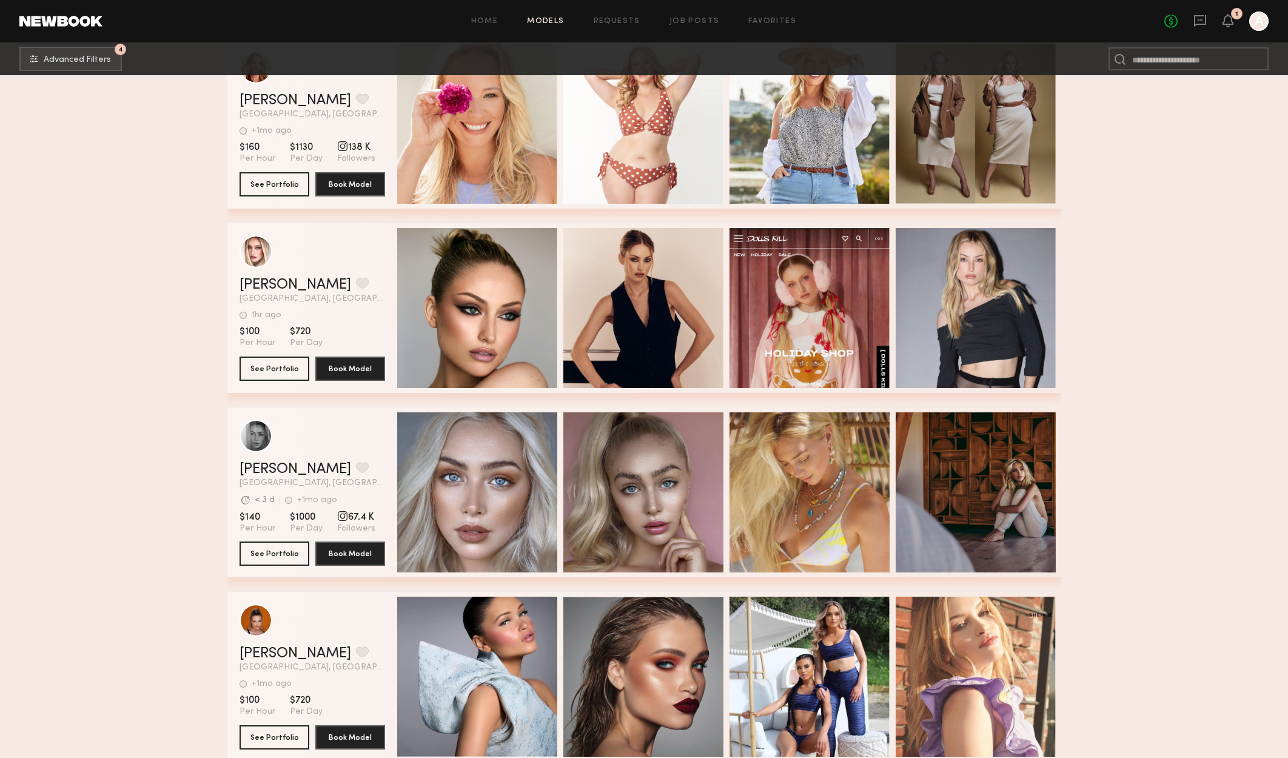
scroll to position [13894, 0]
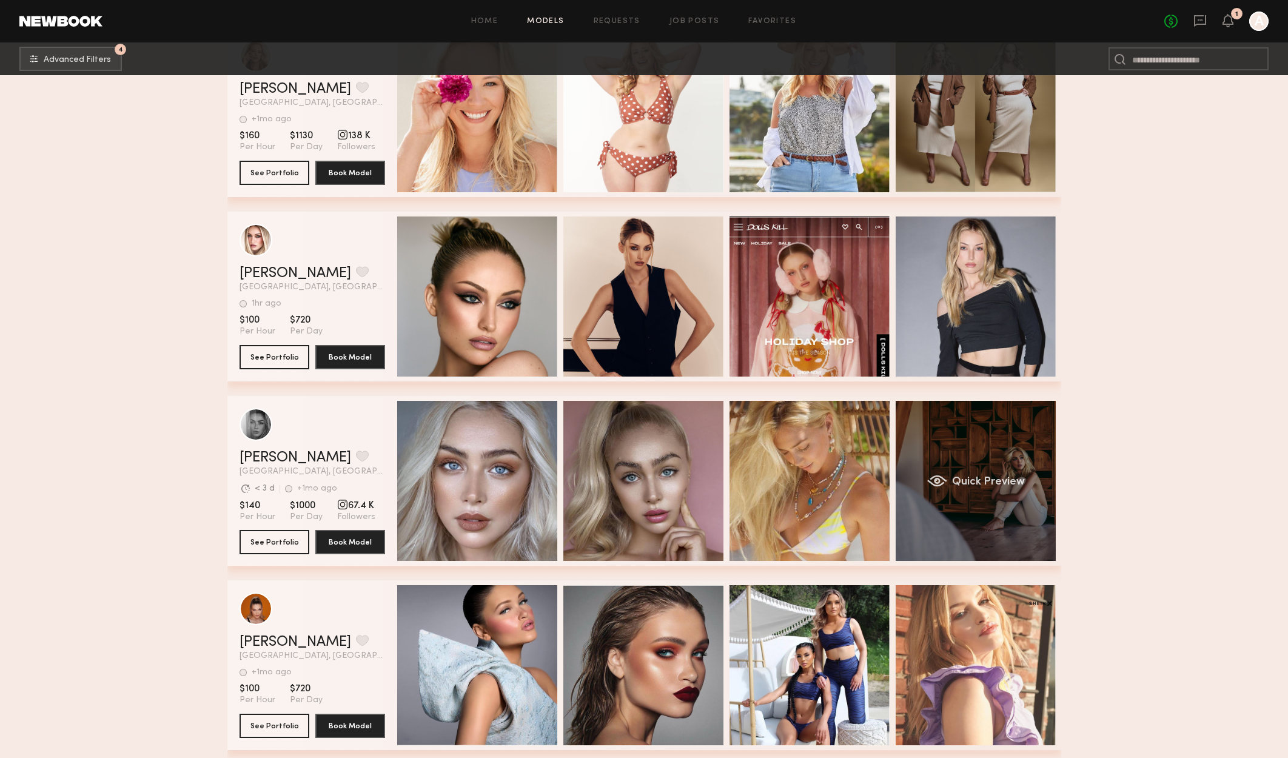
click at [1016, 481] on div "Quick Preview" at bounding box center [975, 481] width 160 height 160
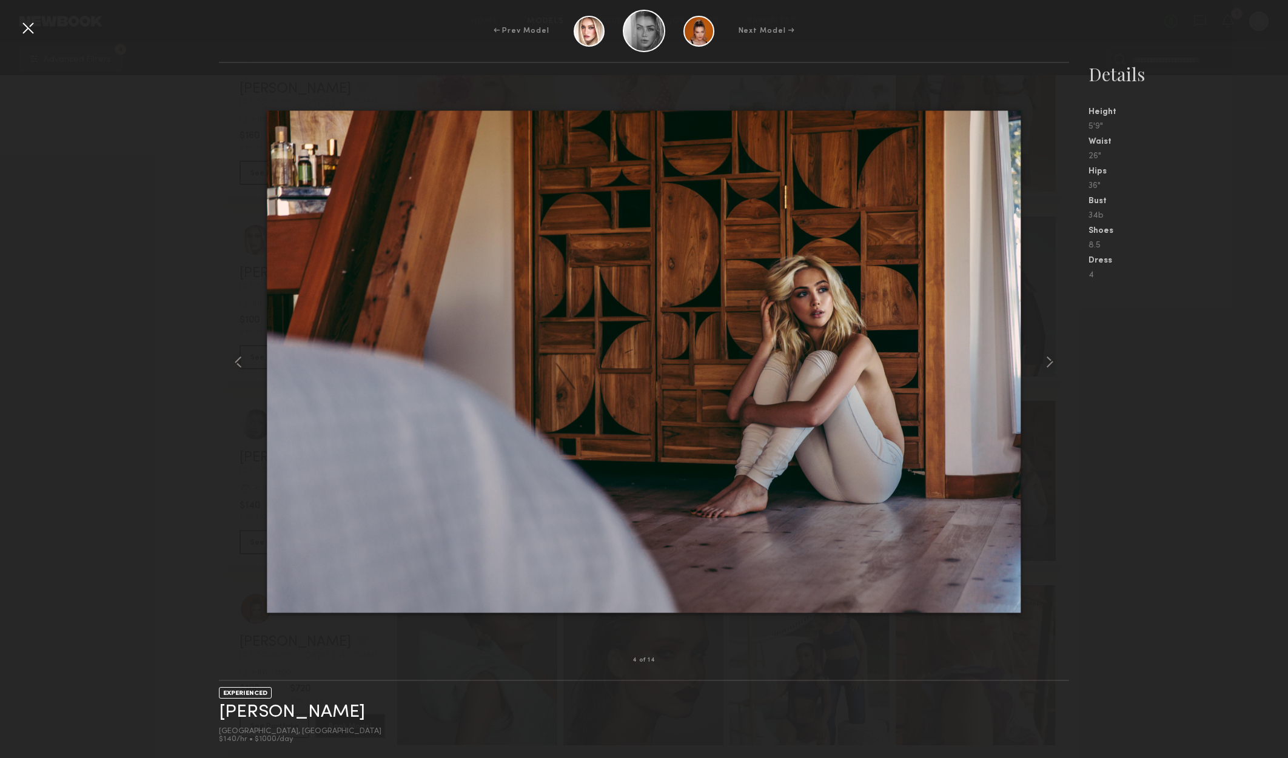
drag, startPoint x: 1037, startPoint y: 366, endPoint x: 1019, endPoint y: 333, distance: 37.5
click at [1019, 333] on img at bounding box center [644, 361] width 754 height 503
click at [1054, 358] on common-icon at bounding box center [1049, 361] width 19 height 19
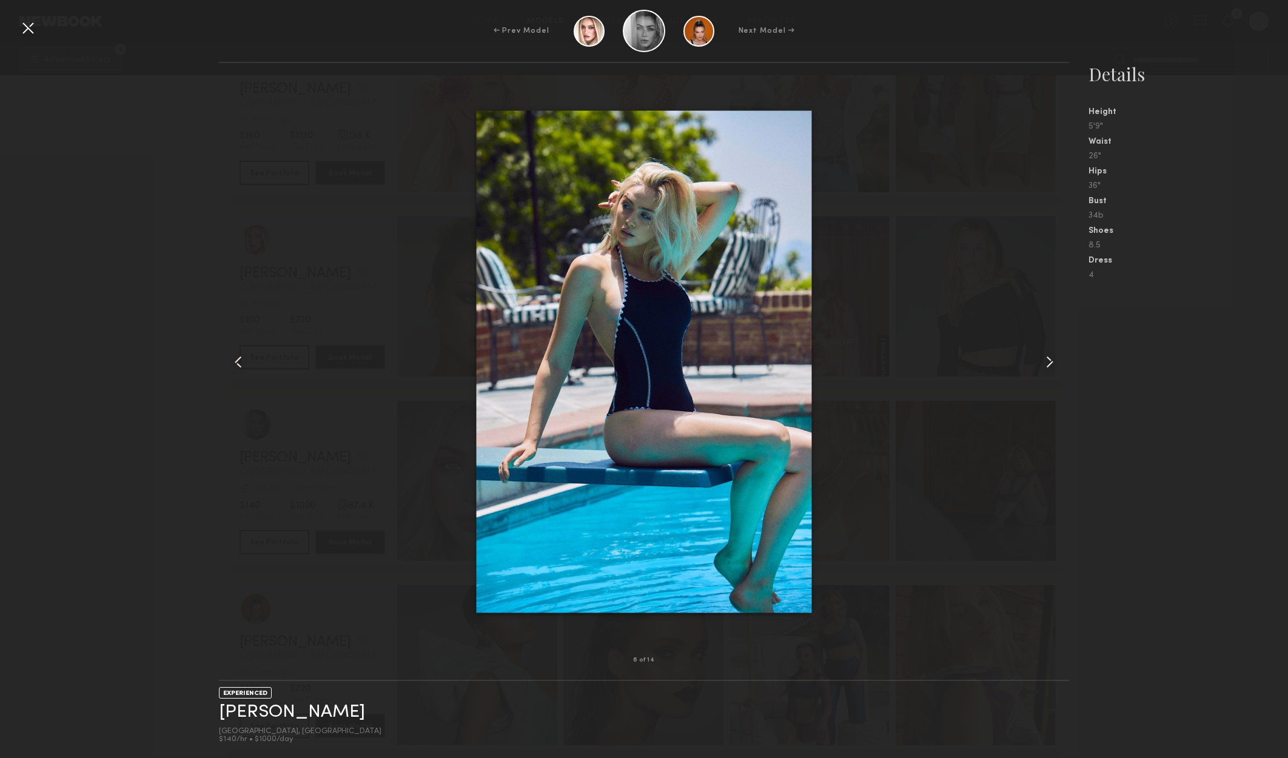
click at [1054, 358] on common-icon at bounding box center [1049, 361] width 19 height 19
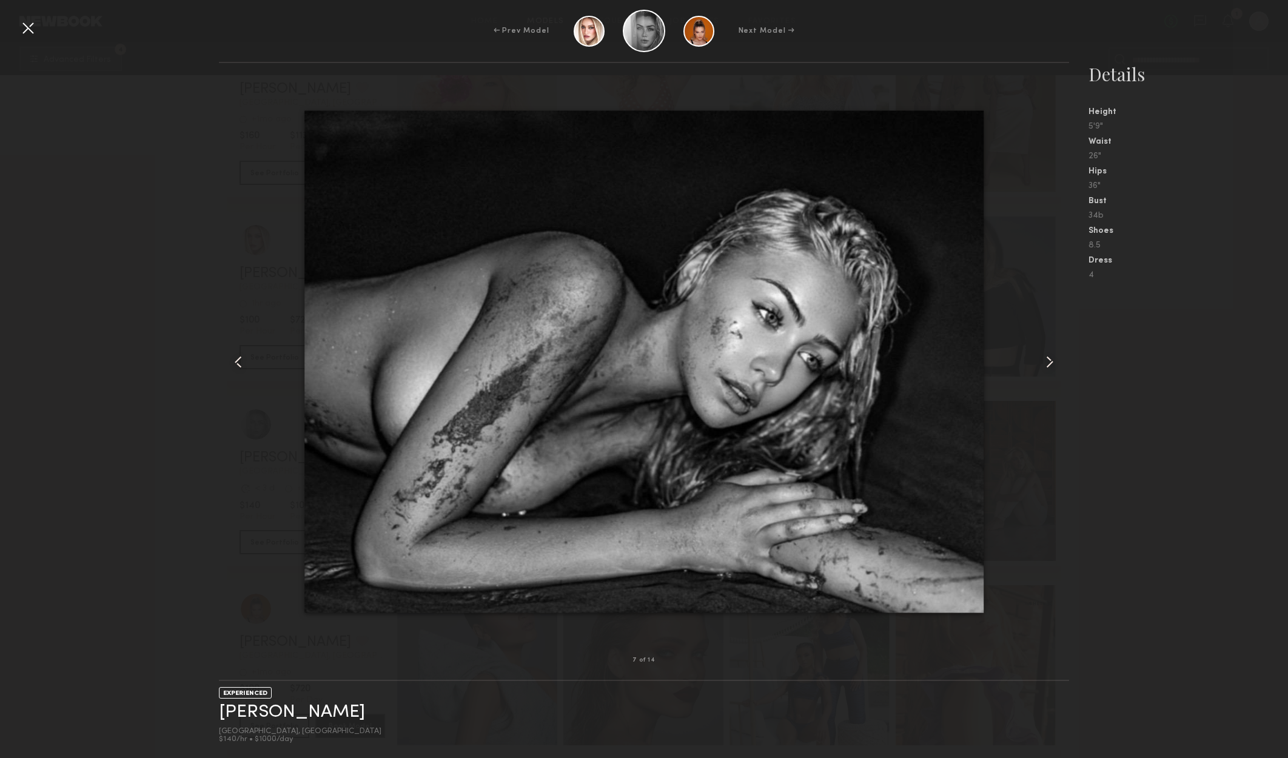
click at [1054, 358] on common-icon at bounding box center [1049, 361] width 19 height 19
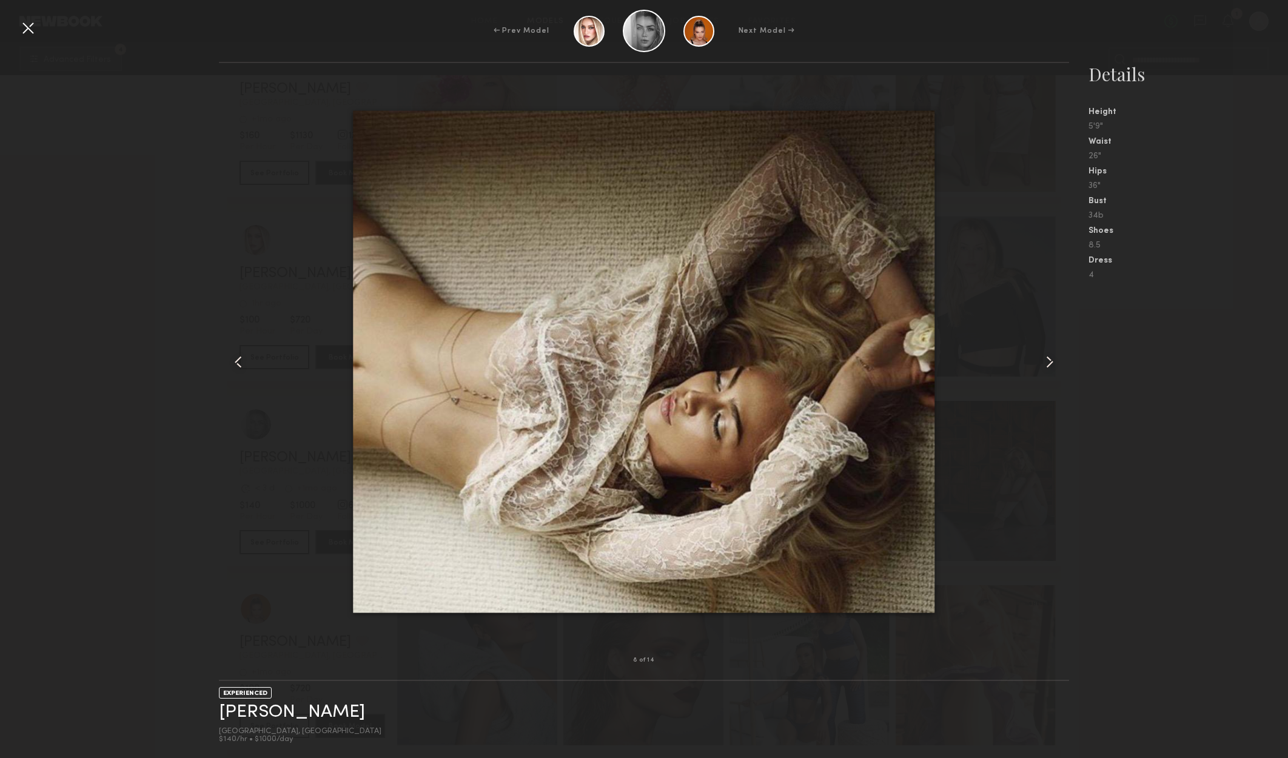
click at [1049, 357] on common-icon at bounding box center [1049, 361] width 19 height 19
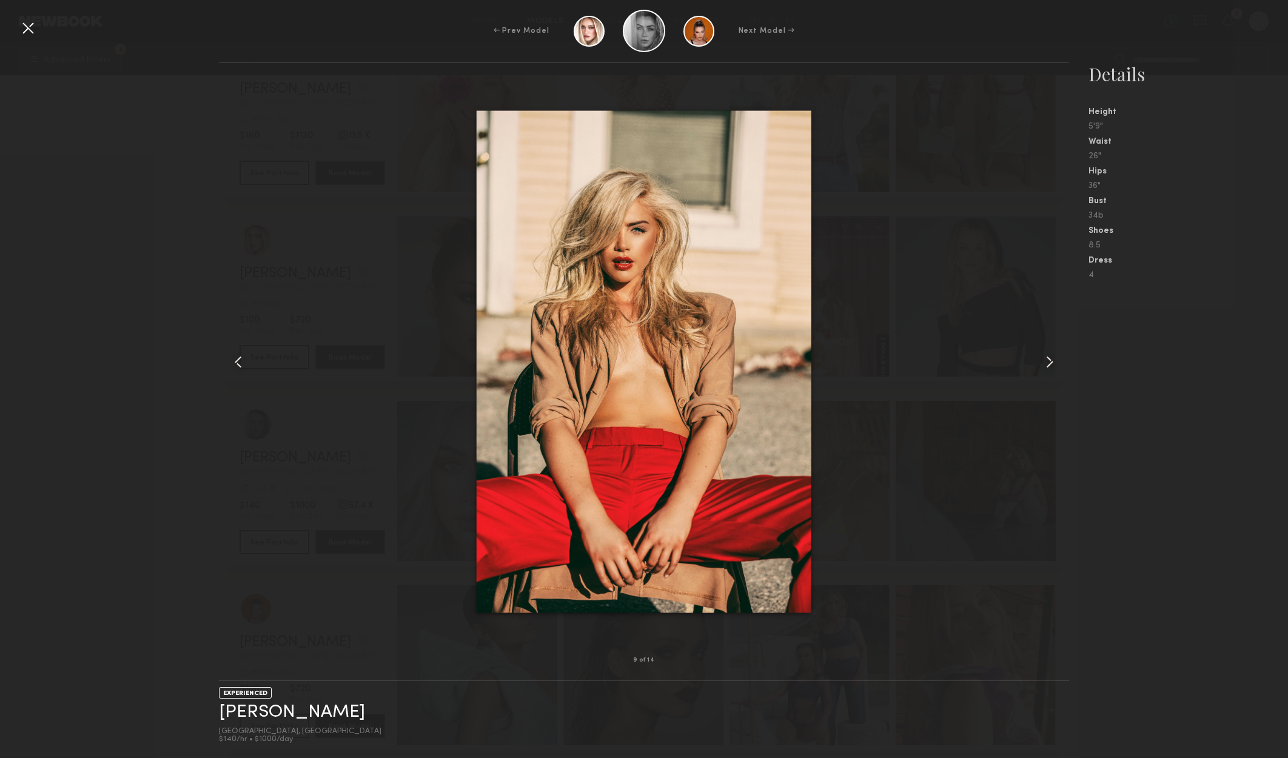
click at [1049, 357] on common-icon at bounding box center [1049, 361] width 19 height 19
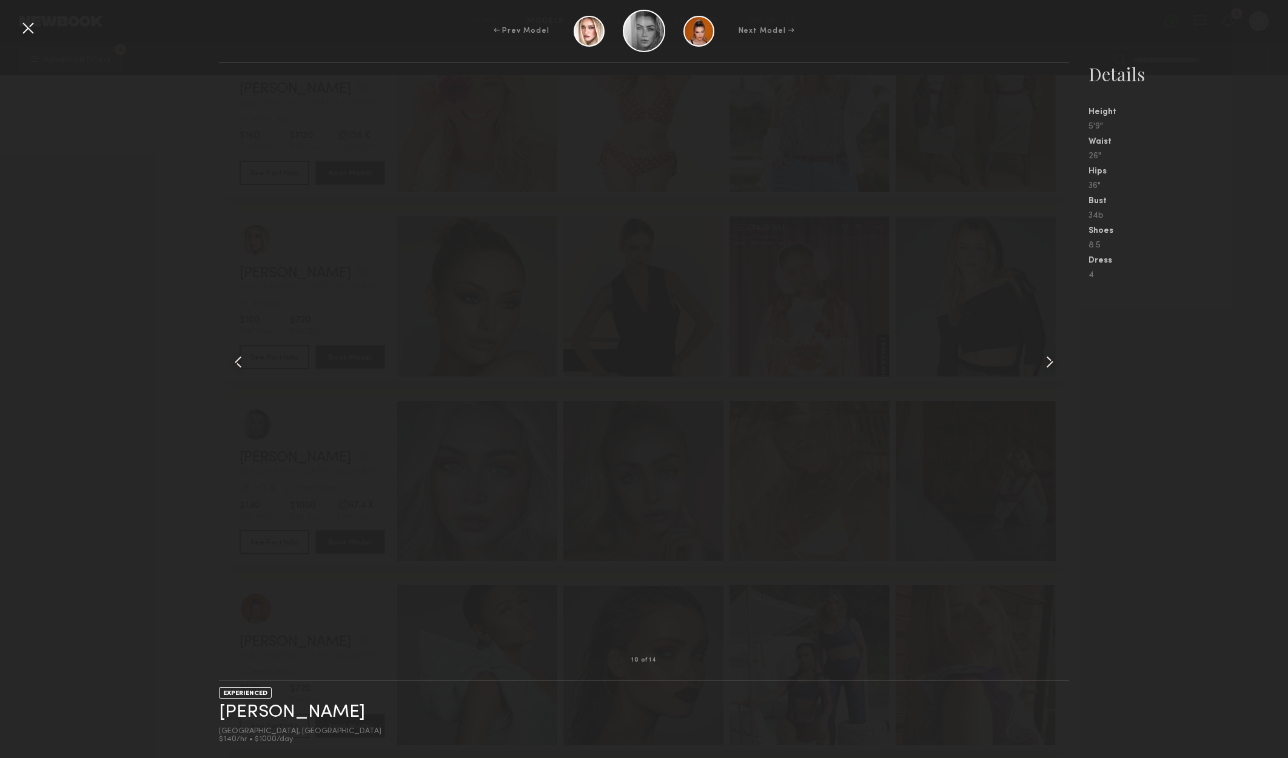
click at [1049, 357] on common-icon at bounding box center [1049, 361] width 19 height 19
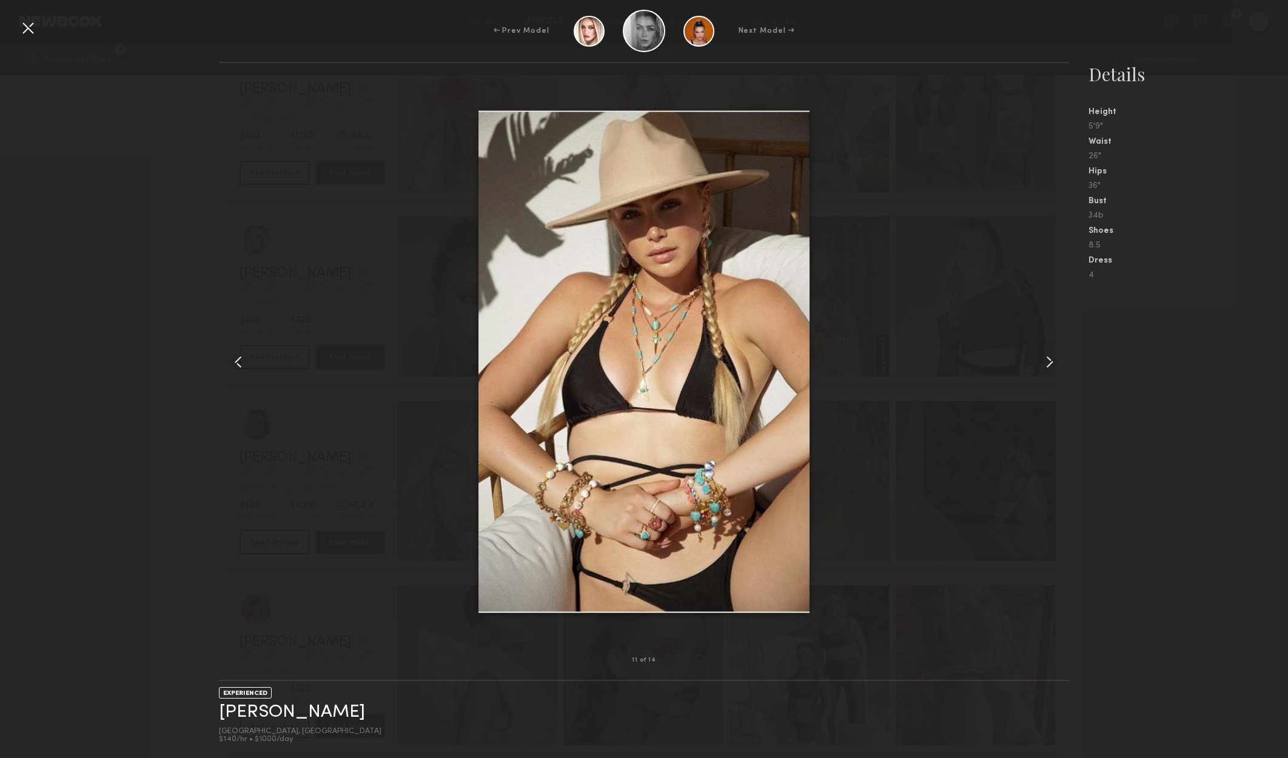
click at [1046, 356] on common-icon at bounding box center [1049, 361] width 19 height 19
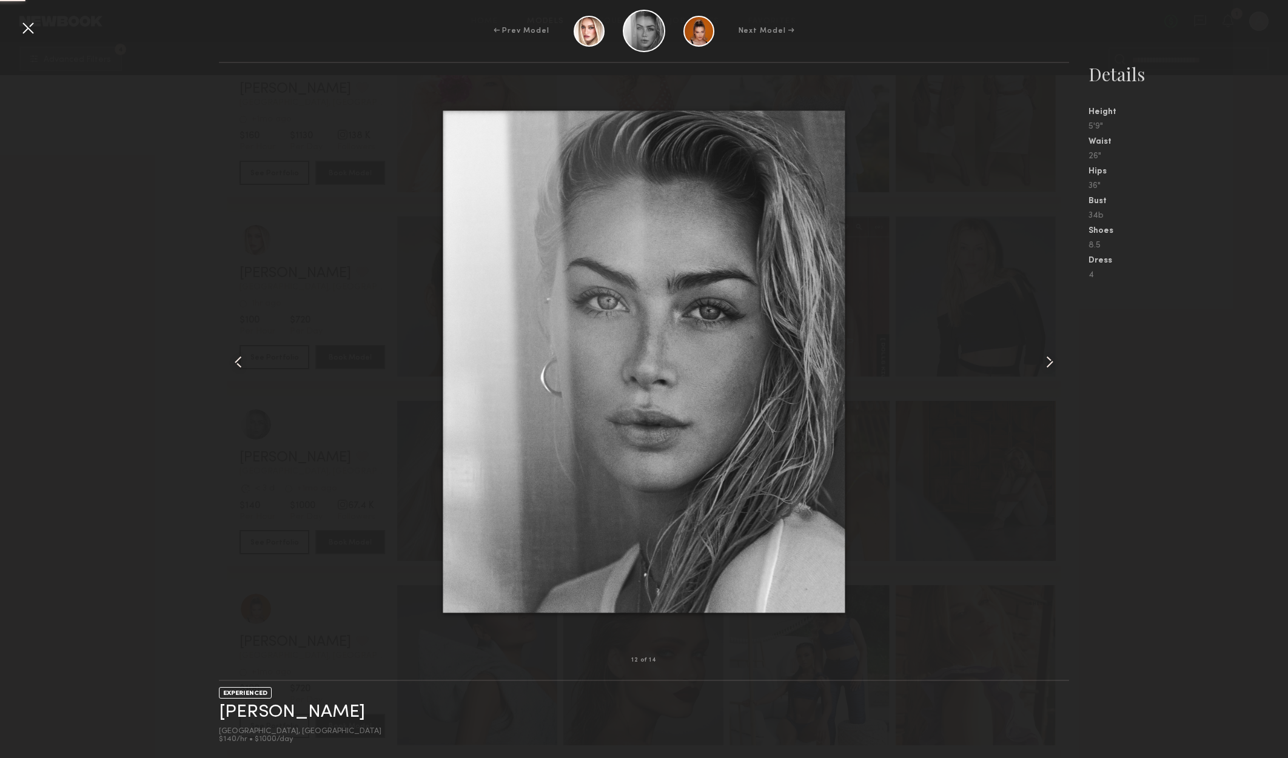
click at [1045, 356] on common-icon at bounding box center [1049, 361] width 19 height 19
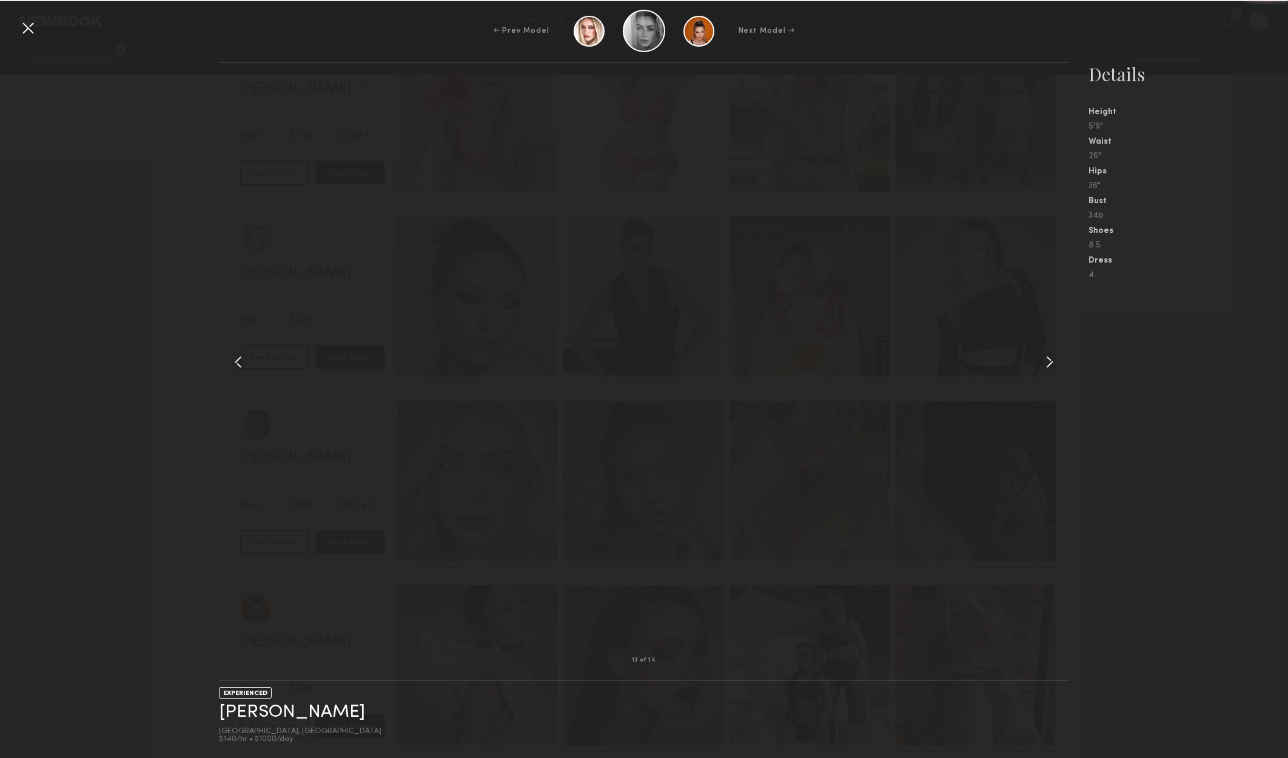
click at [1045, 356] on common-icon at bounding box center [1049, 361] width 19 height 19
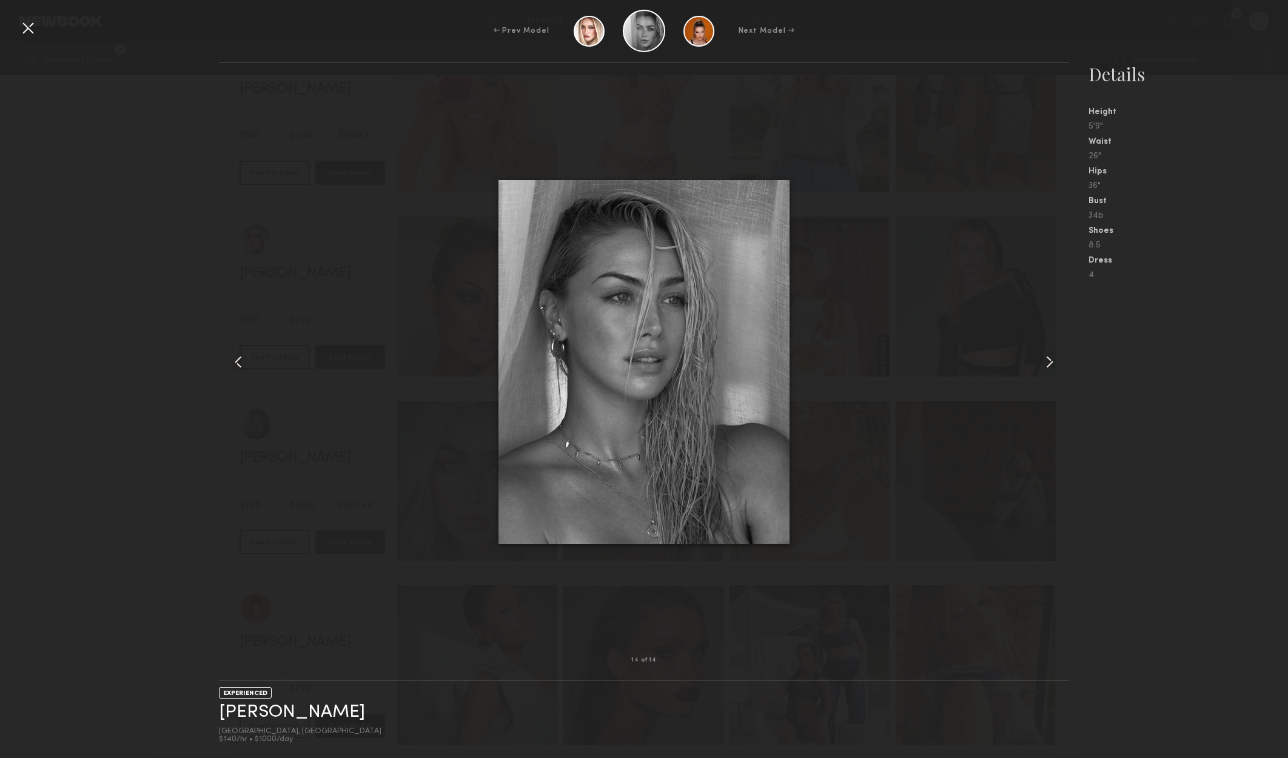
click at [1040, 356] on common-icon at bounding box center [1049, 361] width 19 height 19
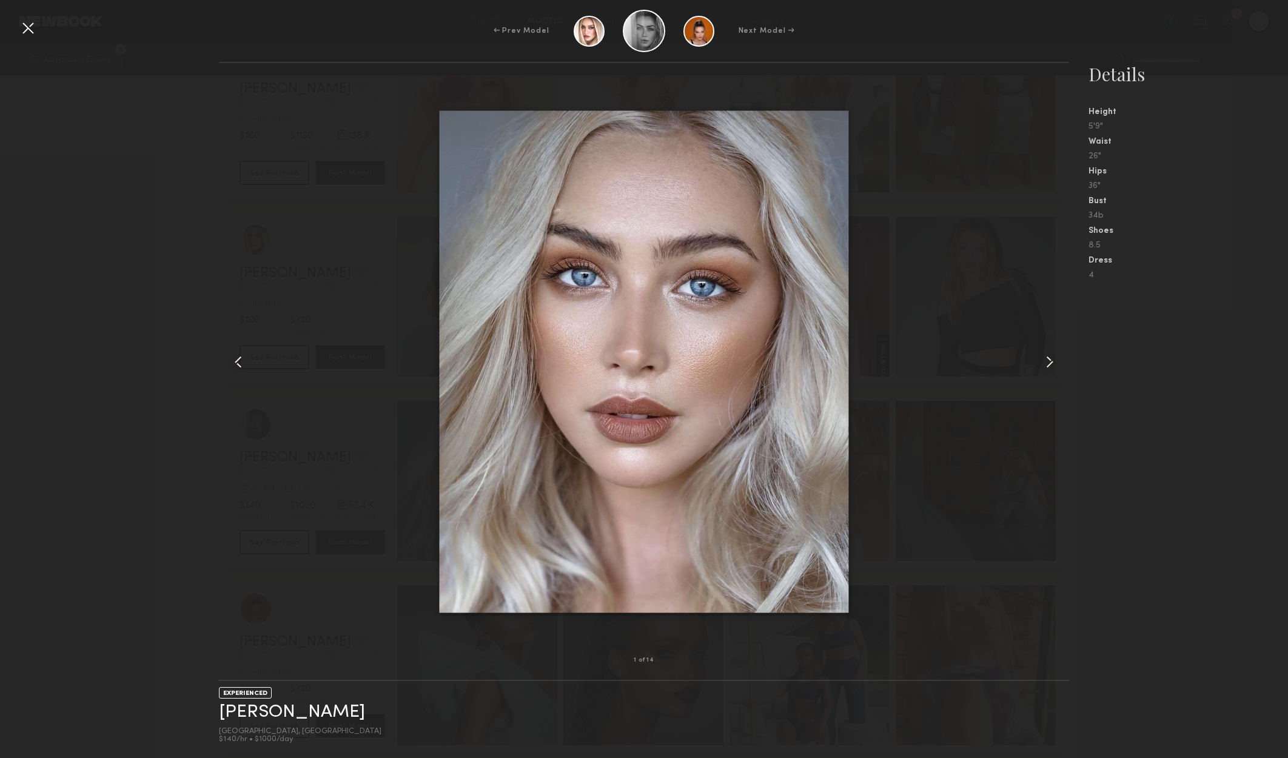
click at [1039, 356] on div at bounding box center [1052, 361] width 34 height 558
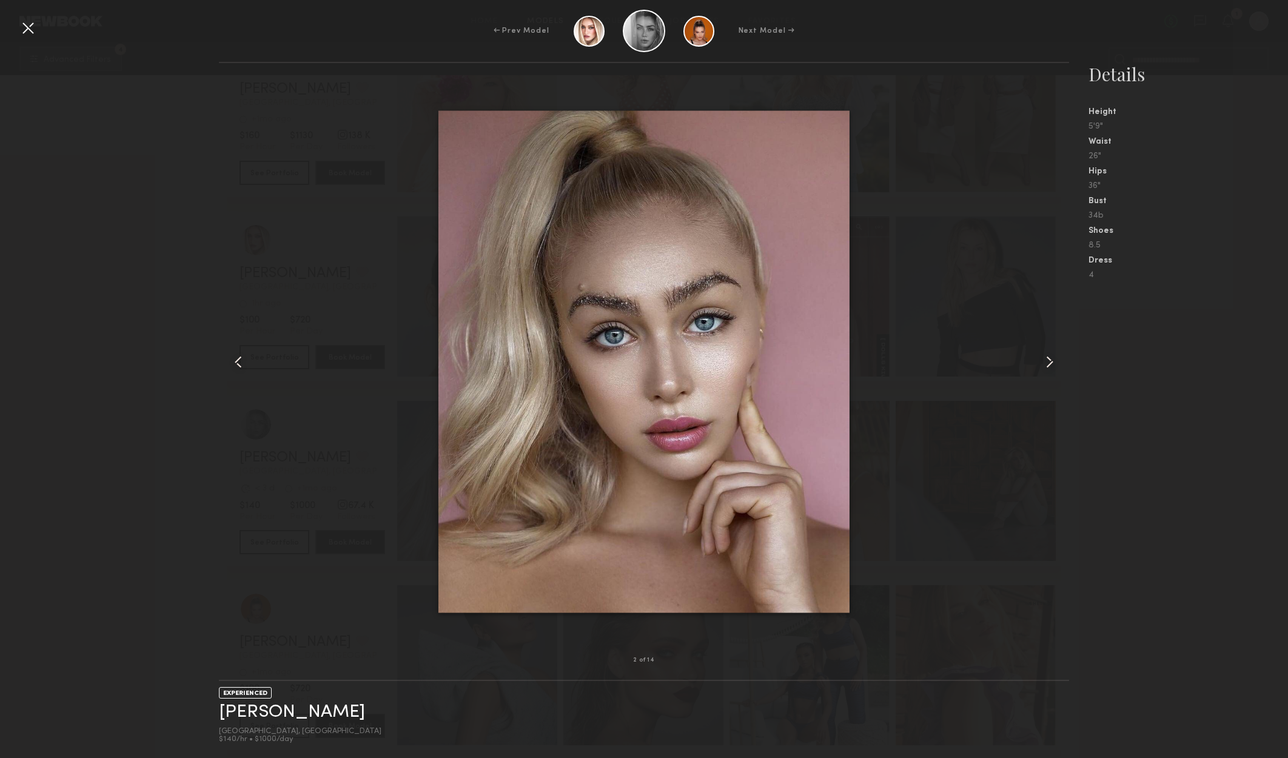
drag, startPoint x: 1032, startPoint y: 355, endPoint x: 1026, endPoint y: 356, distance: 6.7
click at [1029, 356] on div at bounding box center [644, 361] width 850 height 558
click at [1043, 353] on common-icon at bounding box center [1049, 361] width 19 height 19
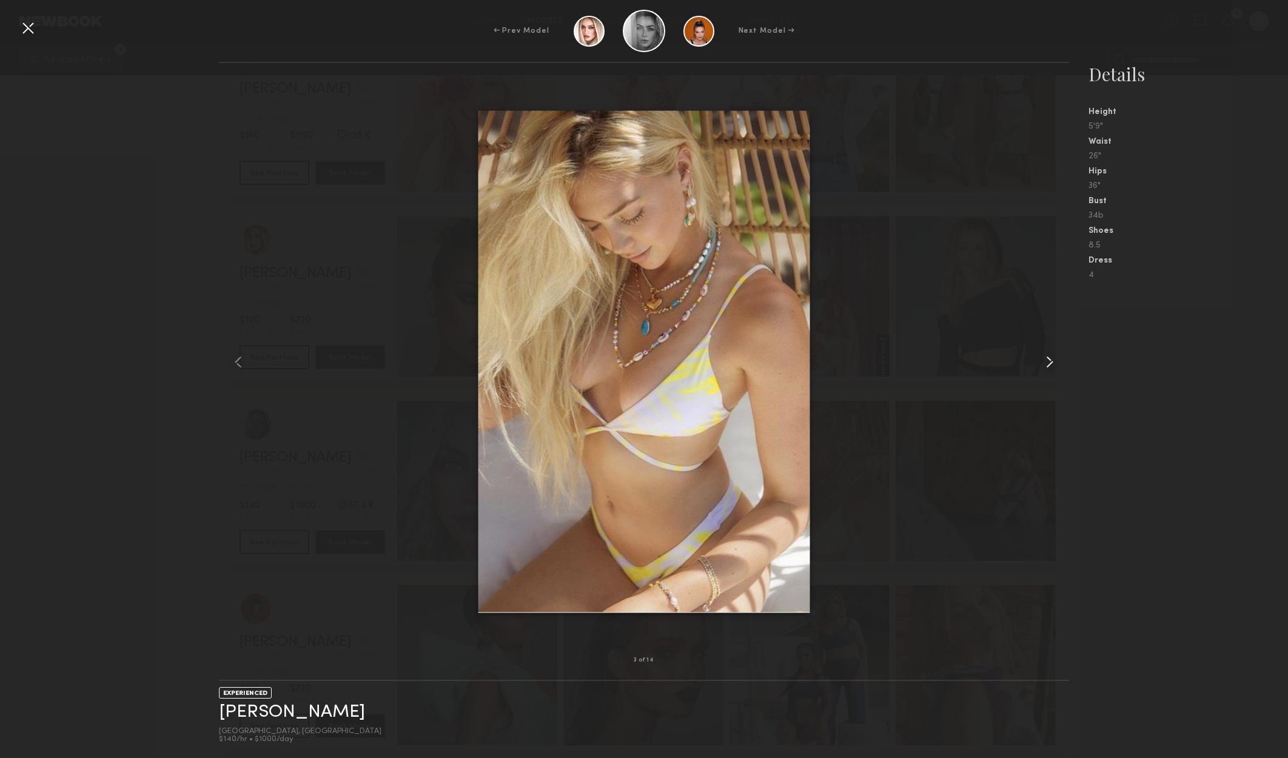
click at [1043, 353] on common-icon at bounding box center [1049, 361] width 19 height 19
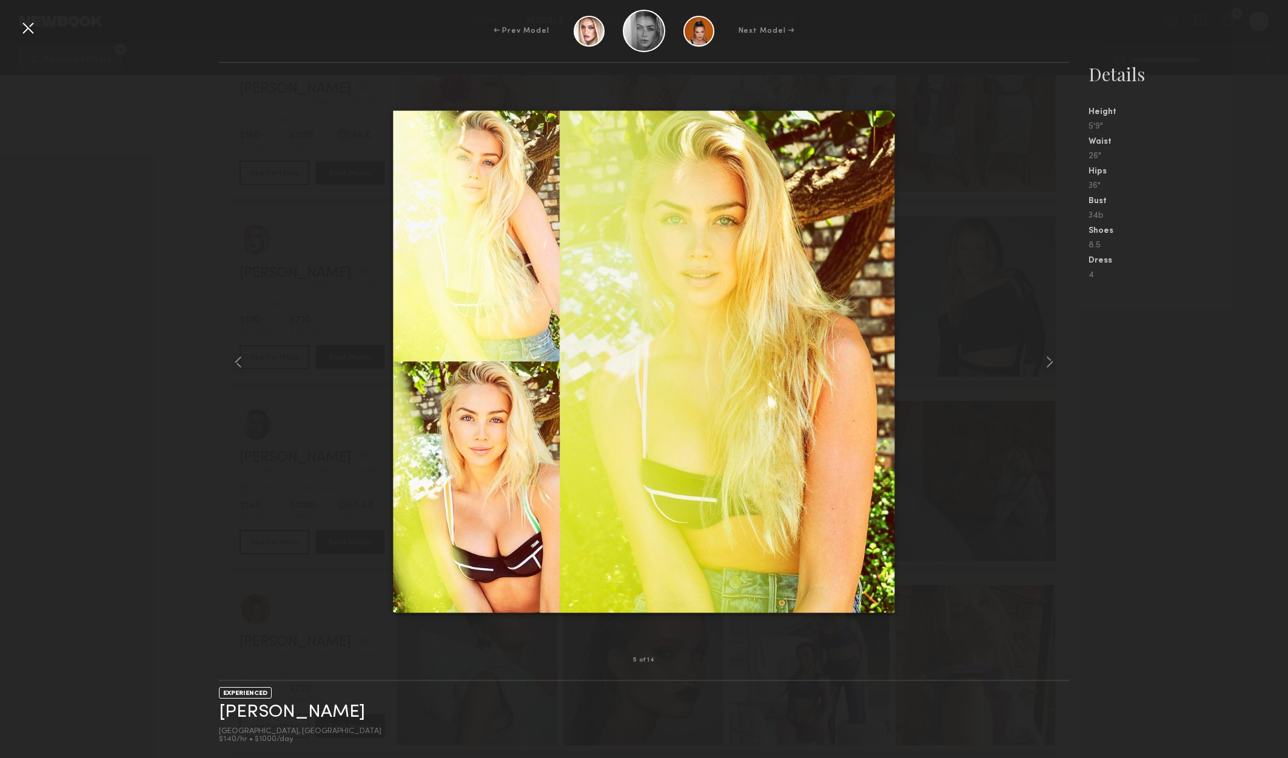
click at [29, 30] on div at bounding box center [27, 27] width 19 height 19
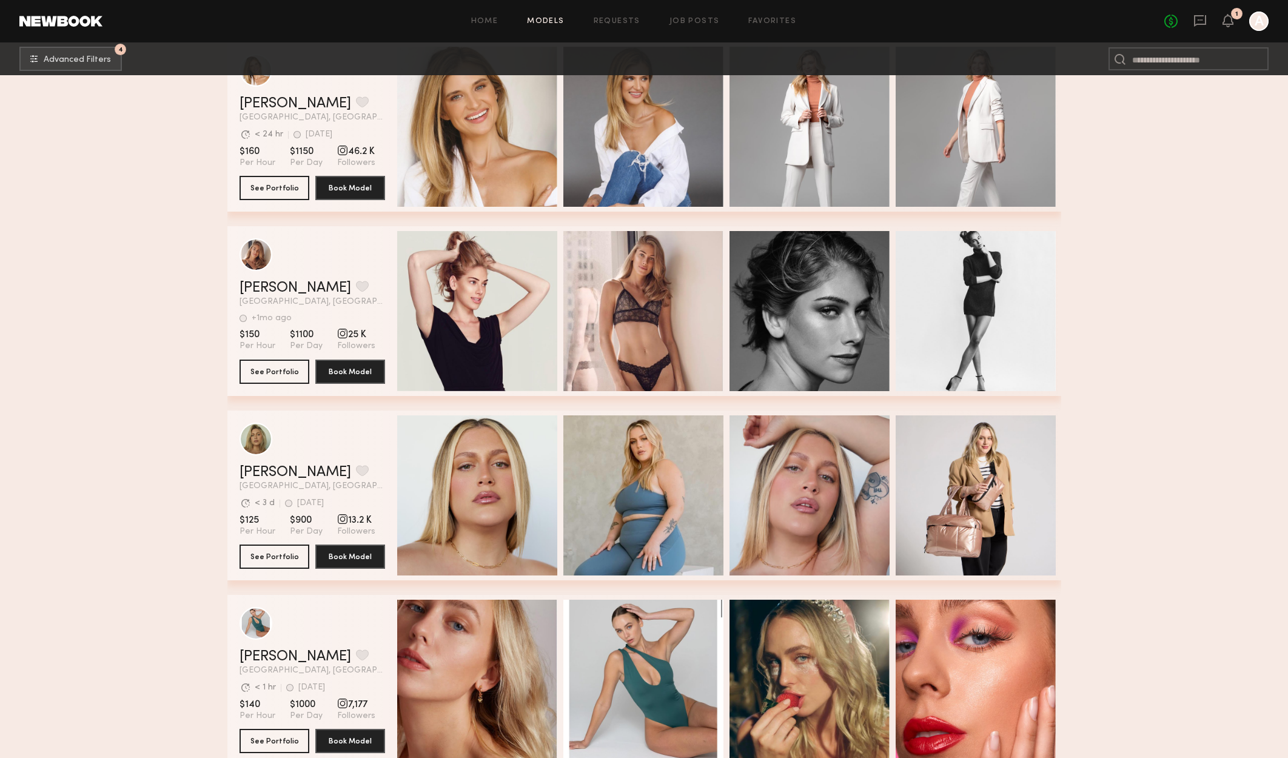
scroll to position [15167, 0]
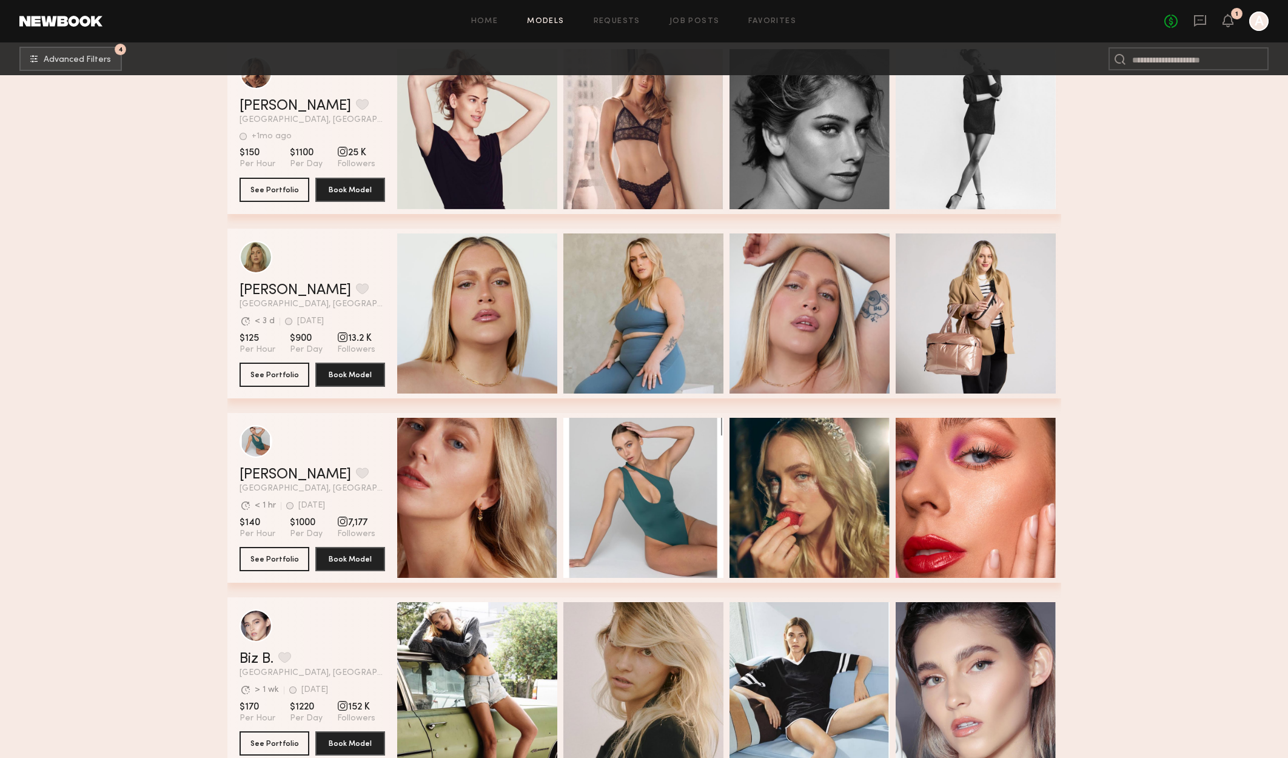
drag, startPoint x: 1180, startPoint y: 526, endPoint x: 1123, endPoint y: 560, distance: 66.3
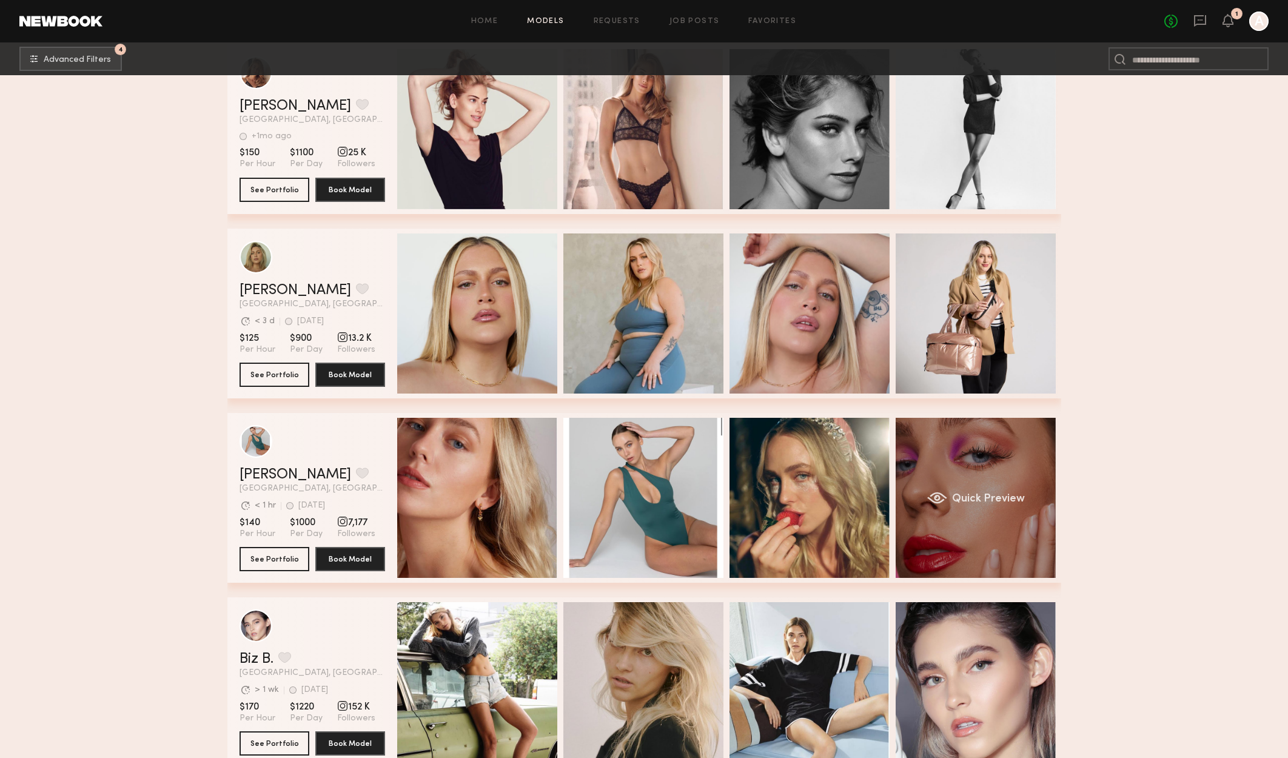
drag, startPoint x: 1123, startPoint y: 560, endPoint x: 992, endPoint y: 454, distance: 168.1
click at [992, 454] on div "Quick Preview" at bounding box center [975, 498] width 160 height 160
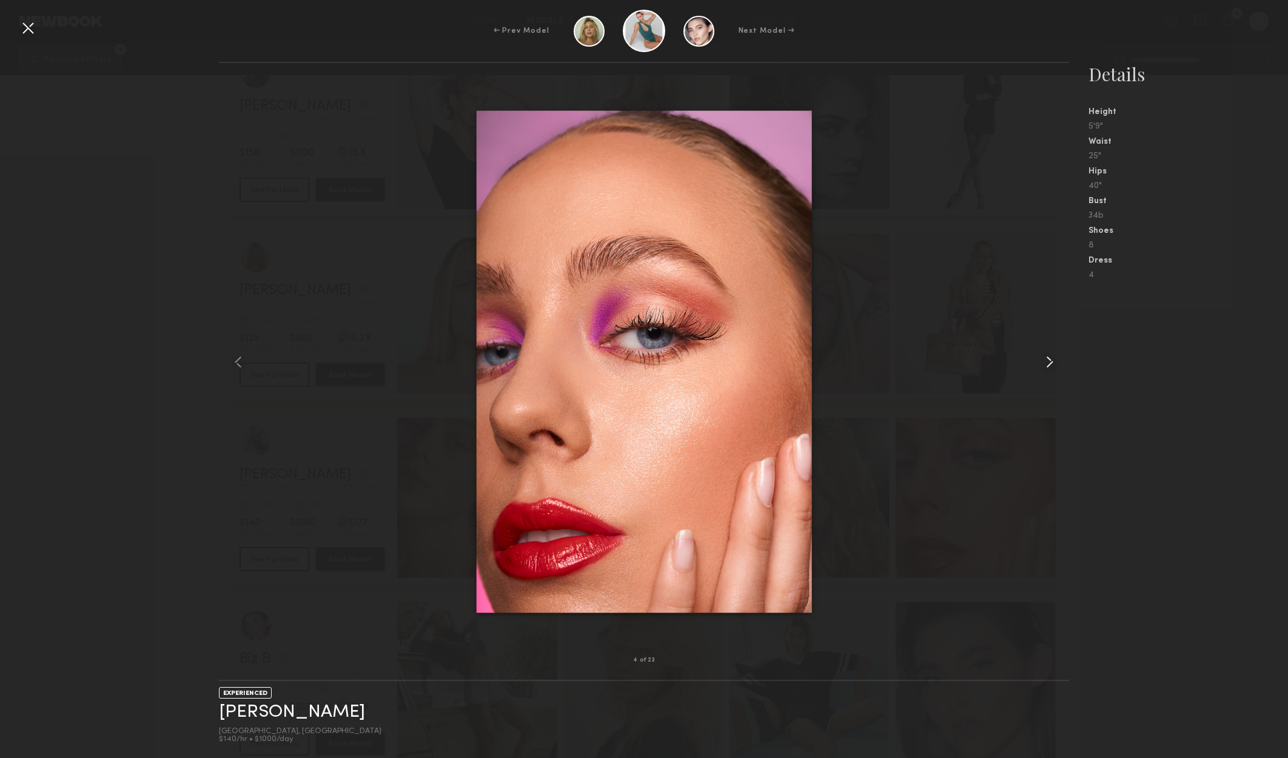
click at [1045, 368] on common-icon at bounding box center [1049, 361] width 19 height 19
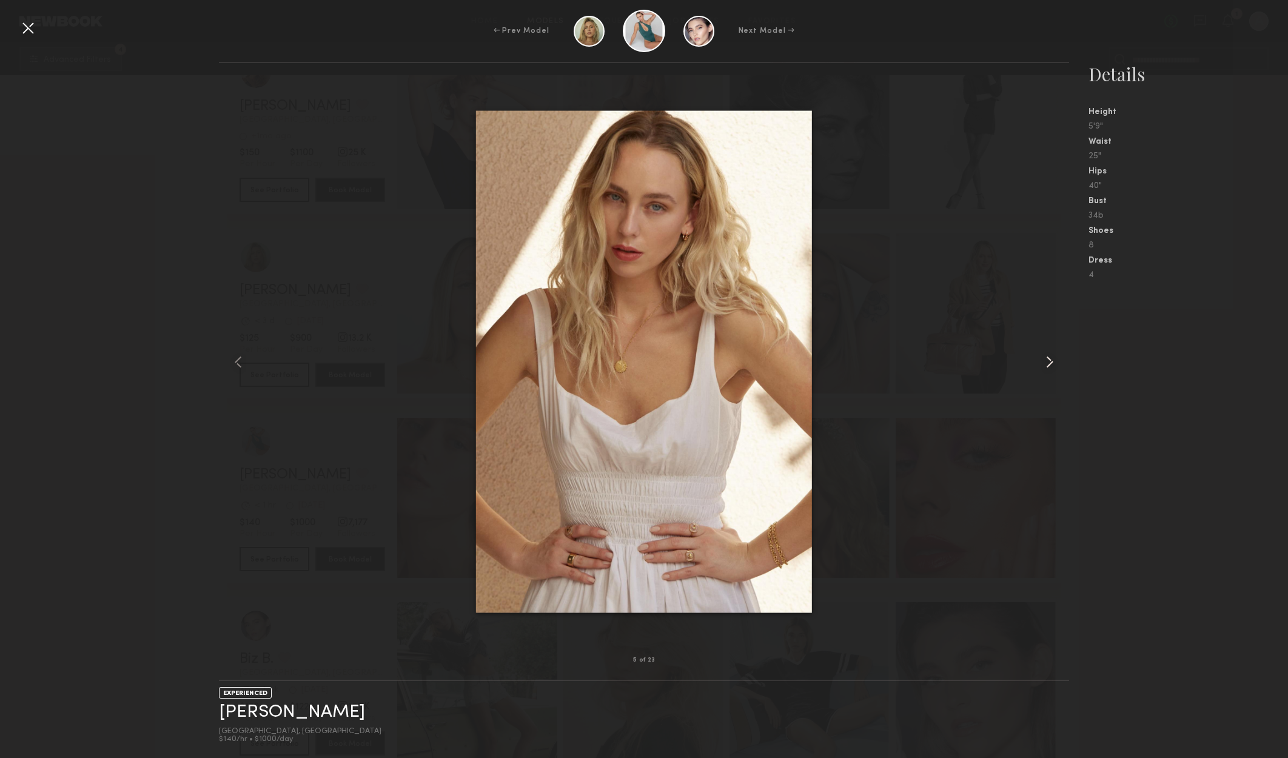
click at [1043, 368] on common-icon at bounding box center [1049, 361] width 19 height 19
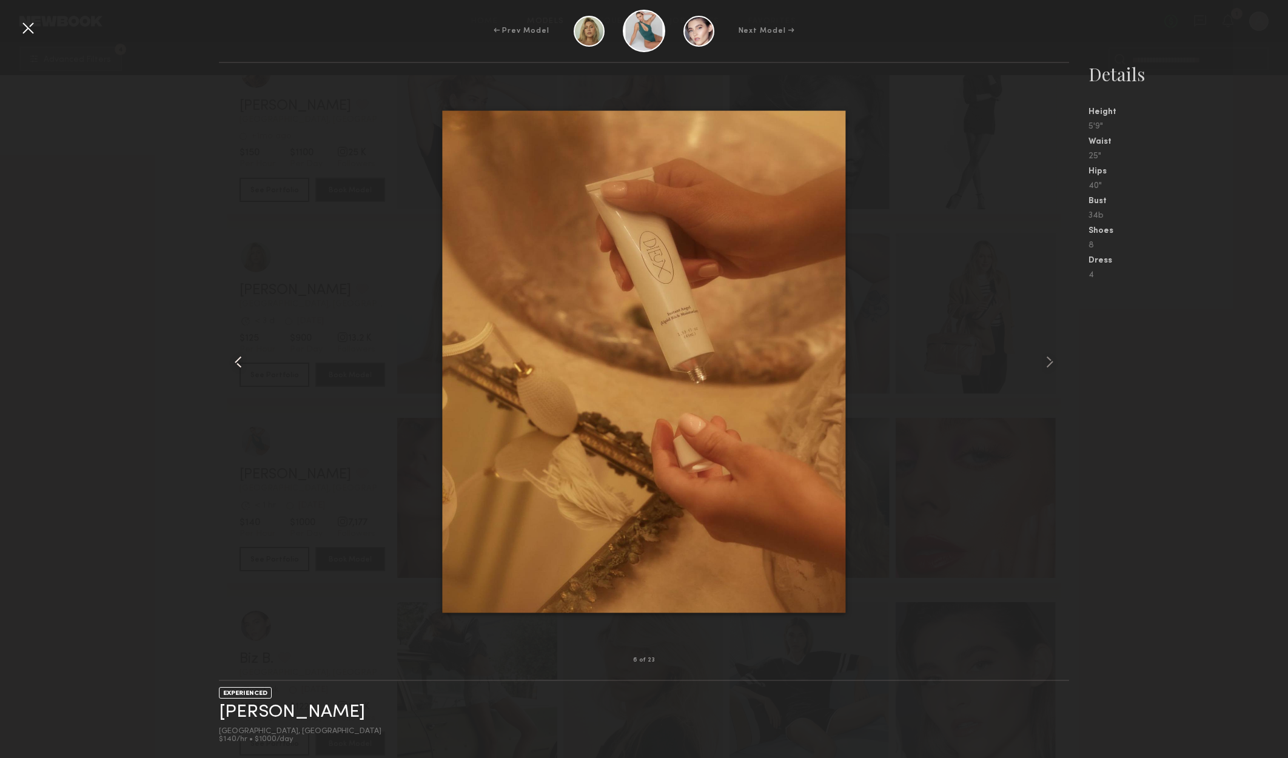
click at [246, 361] on common-icon at bounding box center [238, 361] width 19 height 19
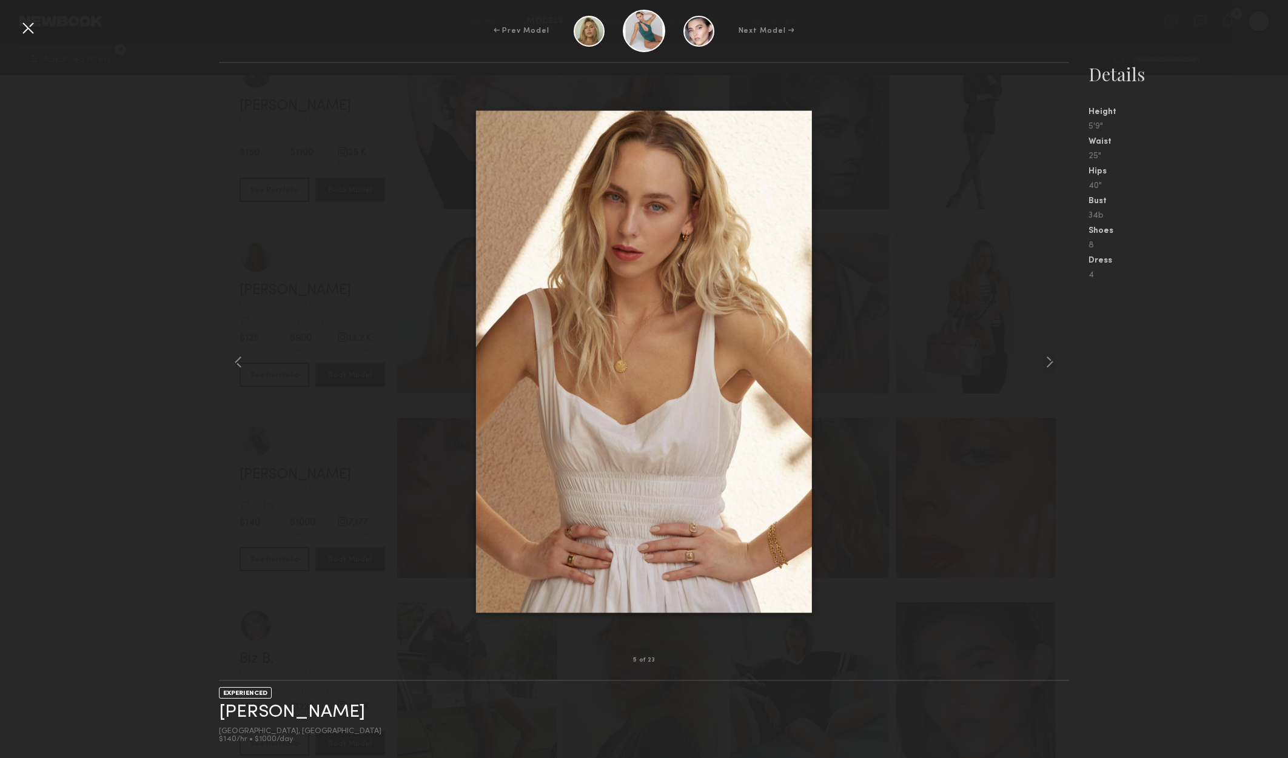
click at [1022, 357] on div at bounding box center [644, 361] width 850 height 558
click at [1044, 362] on common-icon at bounding box center [1049, 361] width 19 height 19
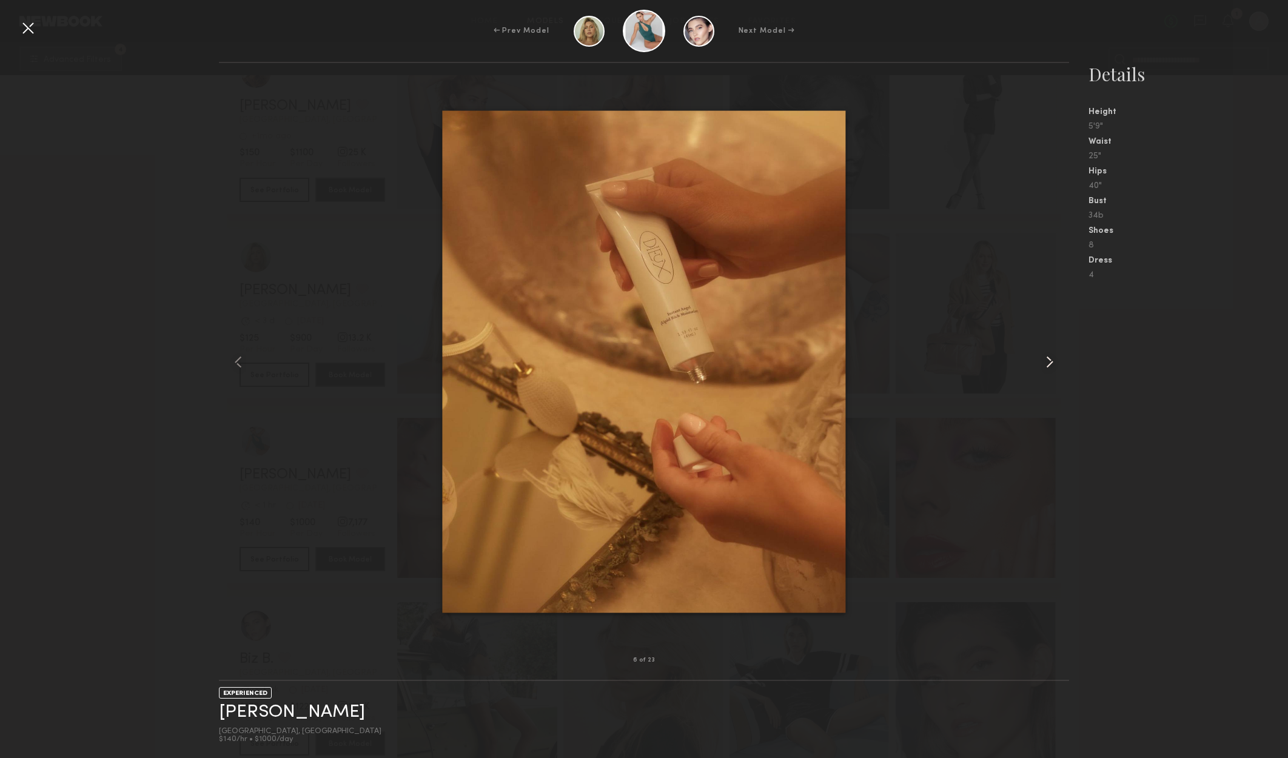
click at [1044, 362] on common-icon at bounding box center [1049, 361] width 19 height 19
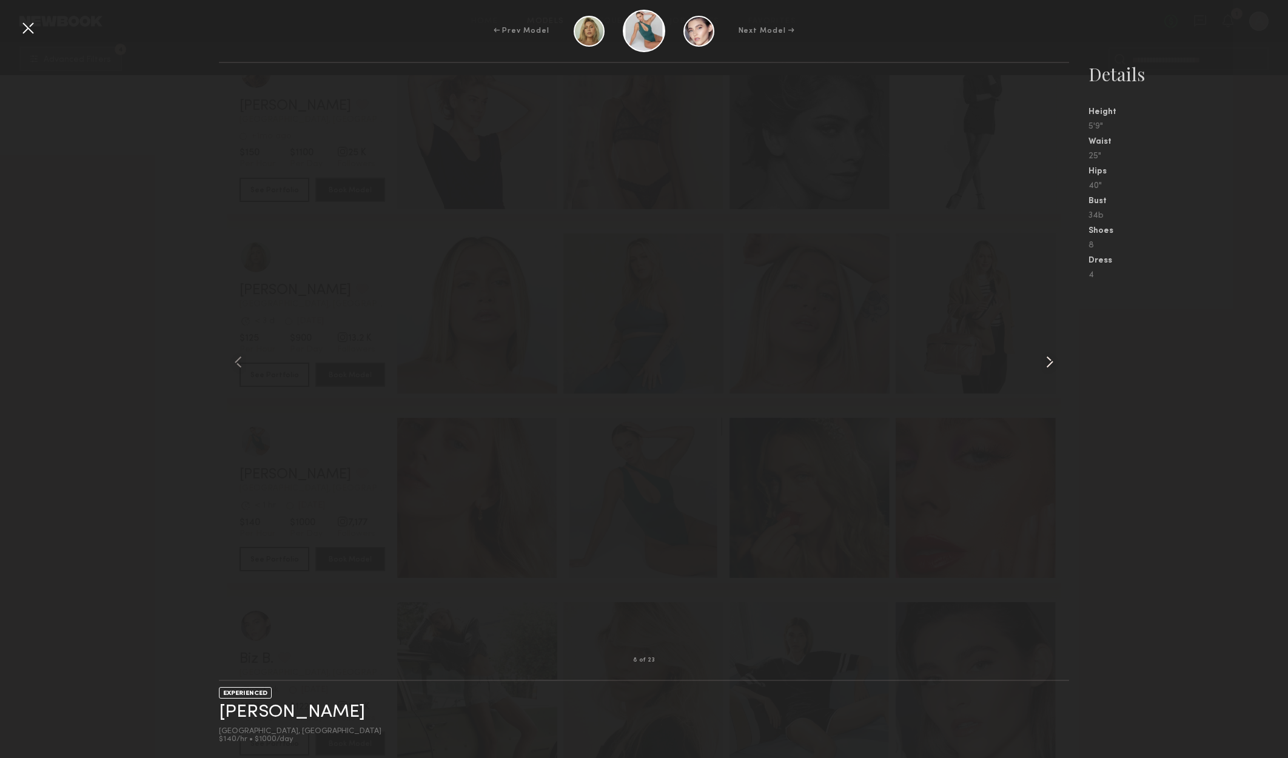
click at [1044, 362] on common-icon at bounding box center [1049, 361] width 19 height 19
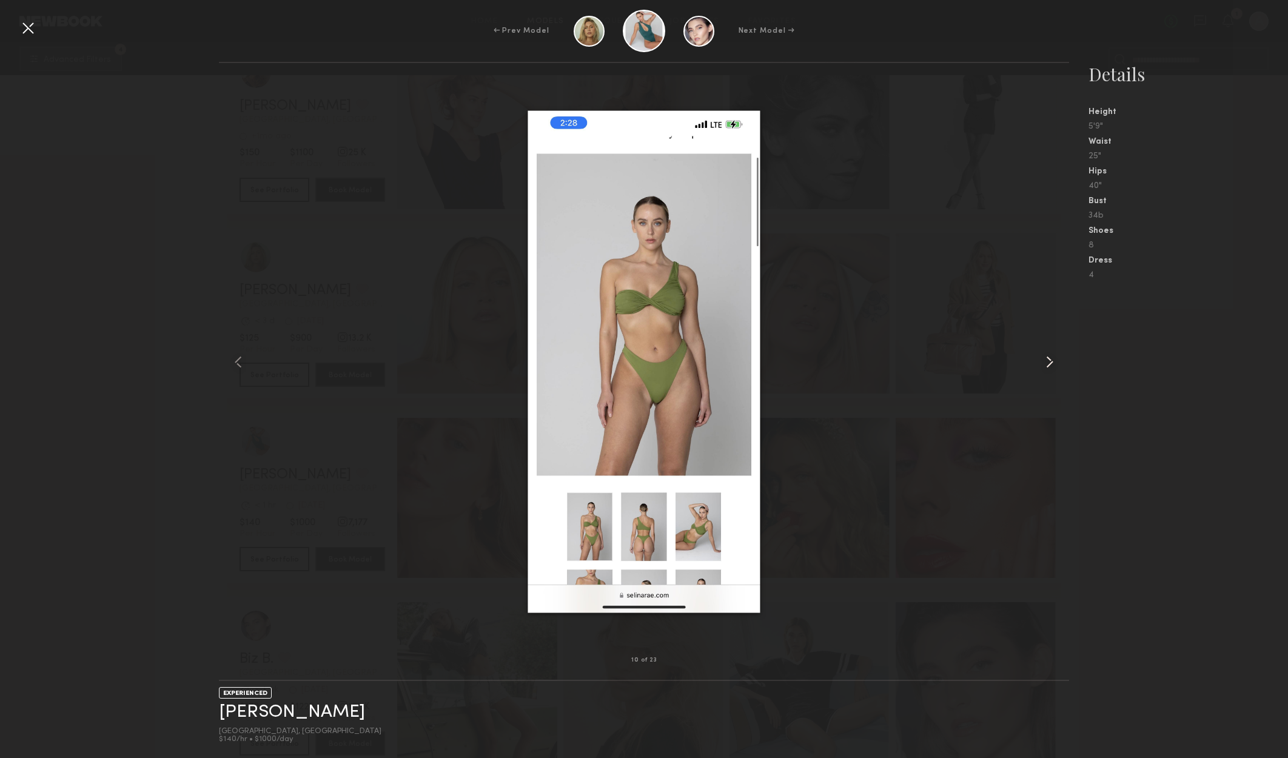
click at [1042, 362] on common-icon at bounding box center [1049, 361] width 19 height 19
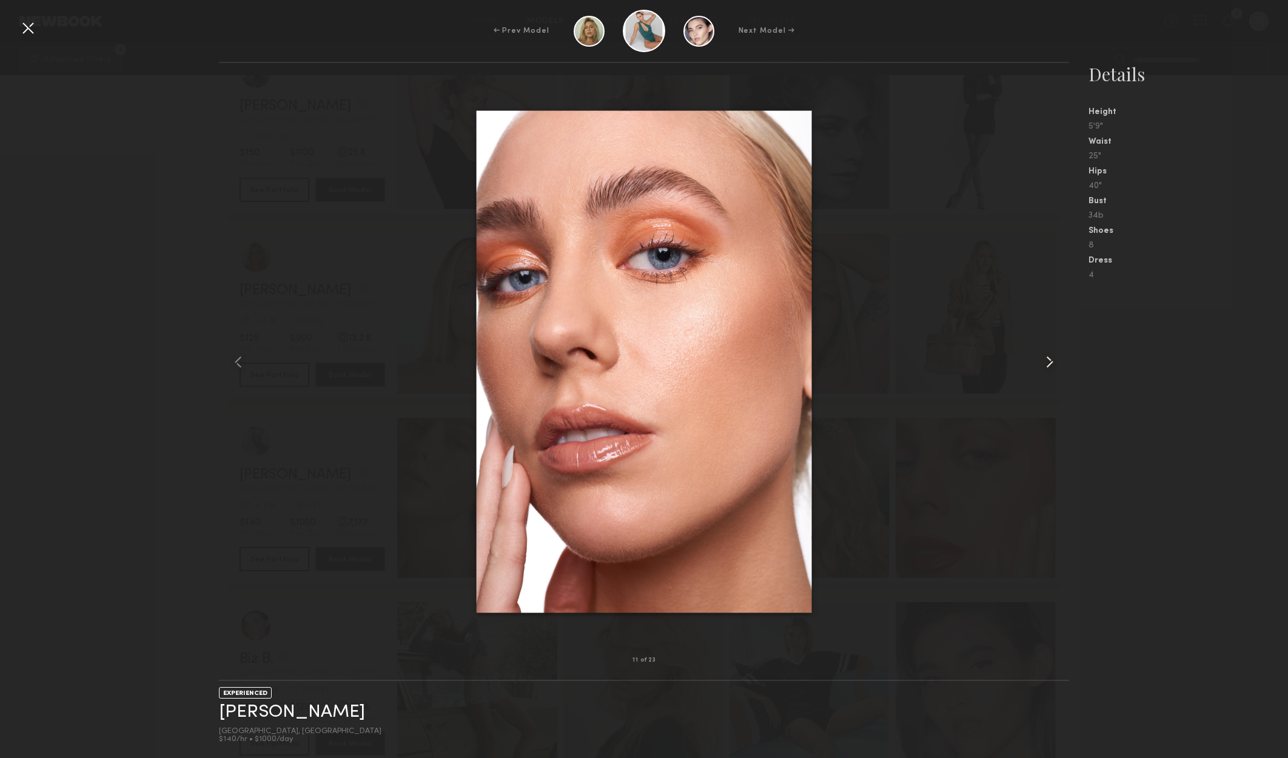
click at [1042, 362] on common-icon at bounding box center [1049, 361] width 19 height 19
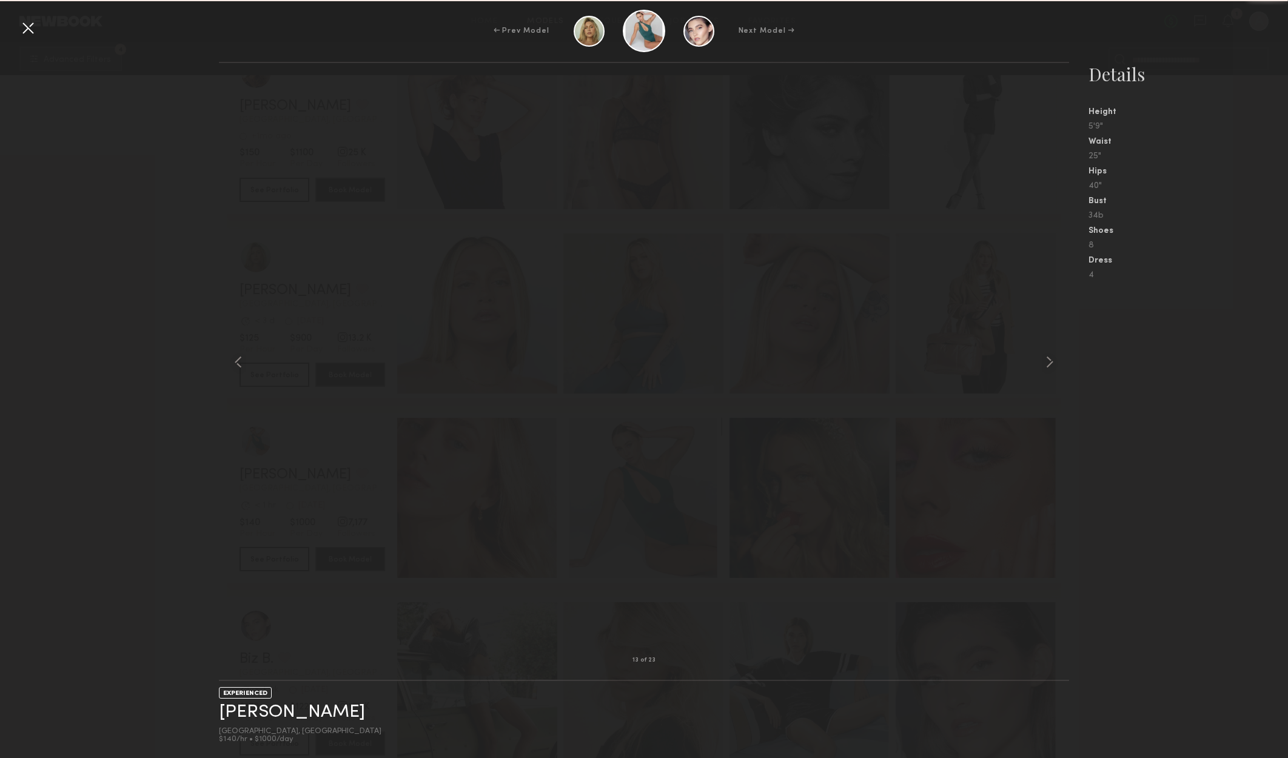
click at [1042, 362] on common-icon at bounding box center [1049, 361] width 19 height 19
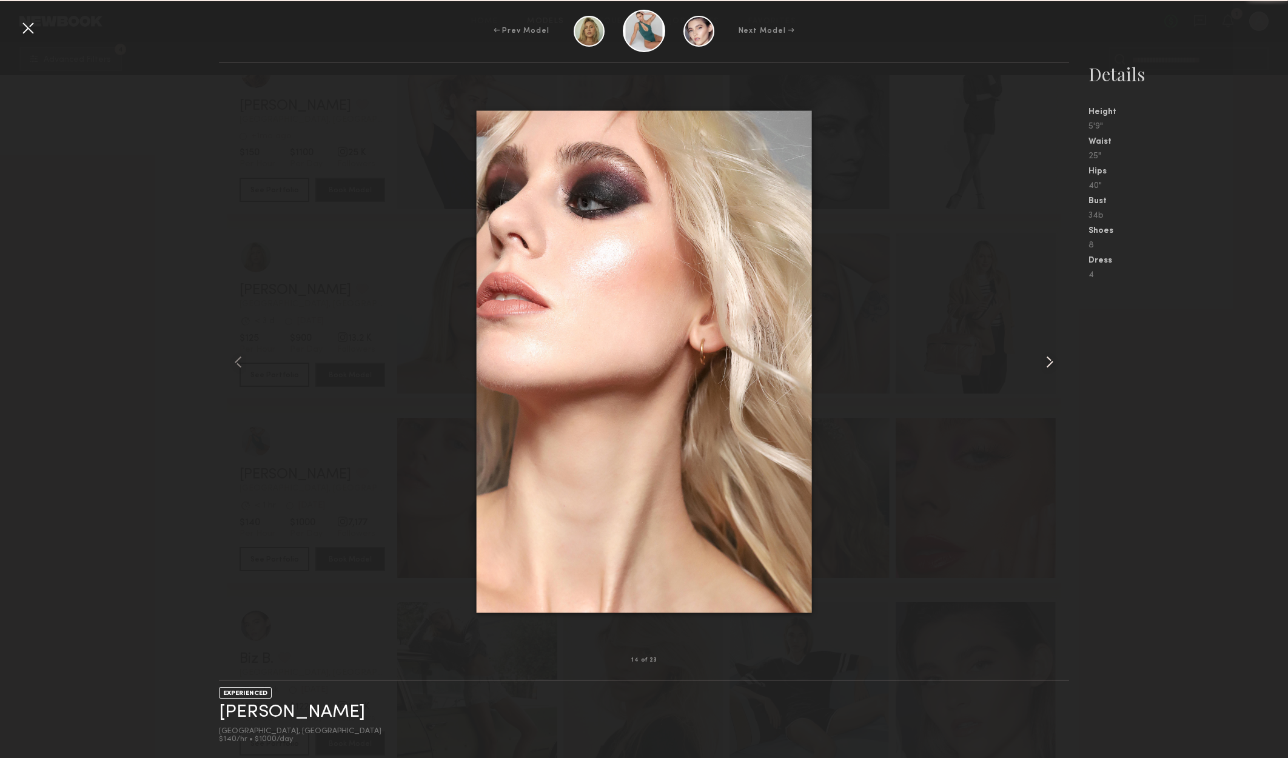
click at [1049, 361] on common-icon at bounding box center [1049, 361] width 19 height 19
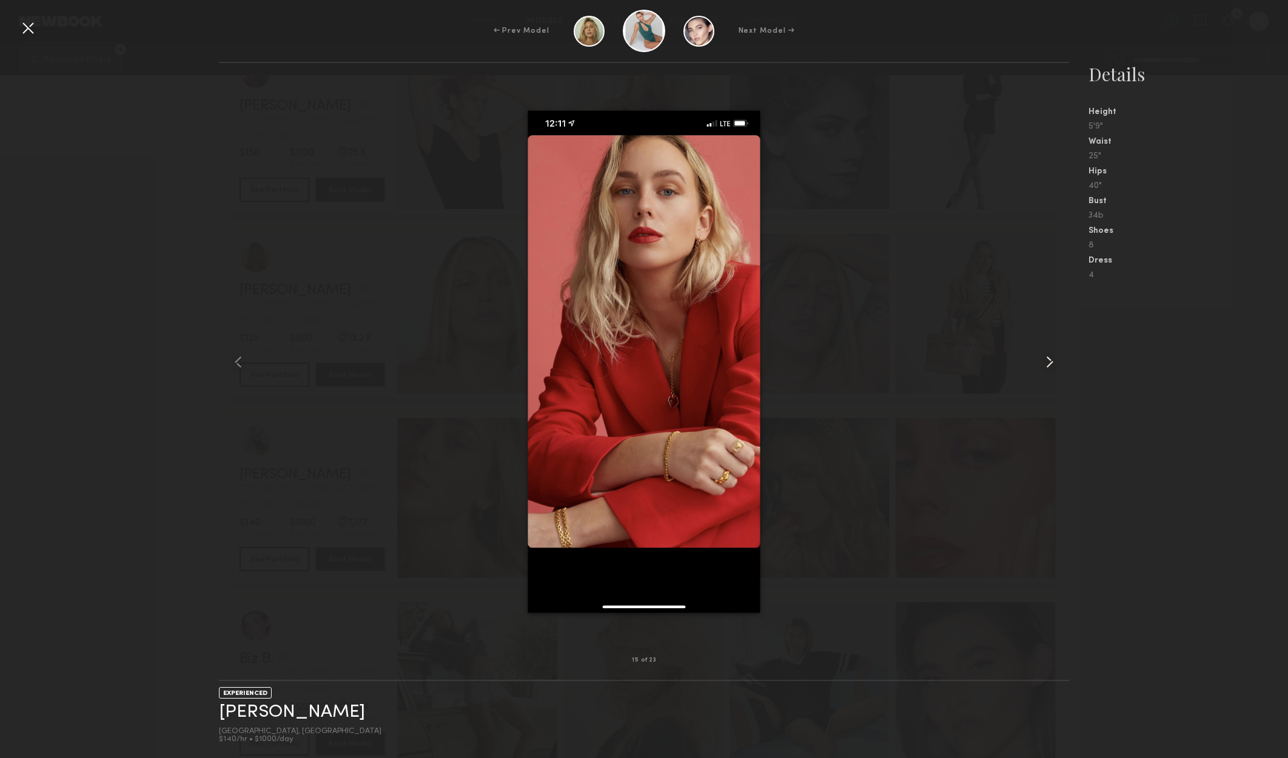
click at [1049, 361] on common-icon at bounding box center [1049, 361] width 19 height 19
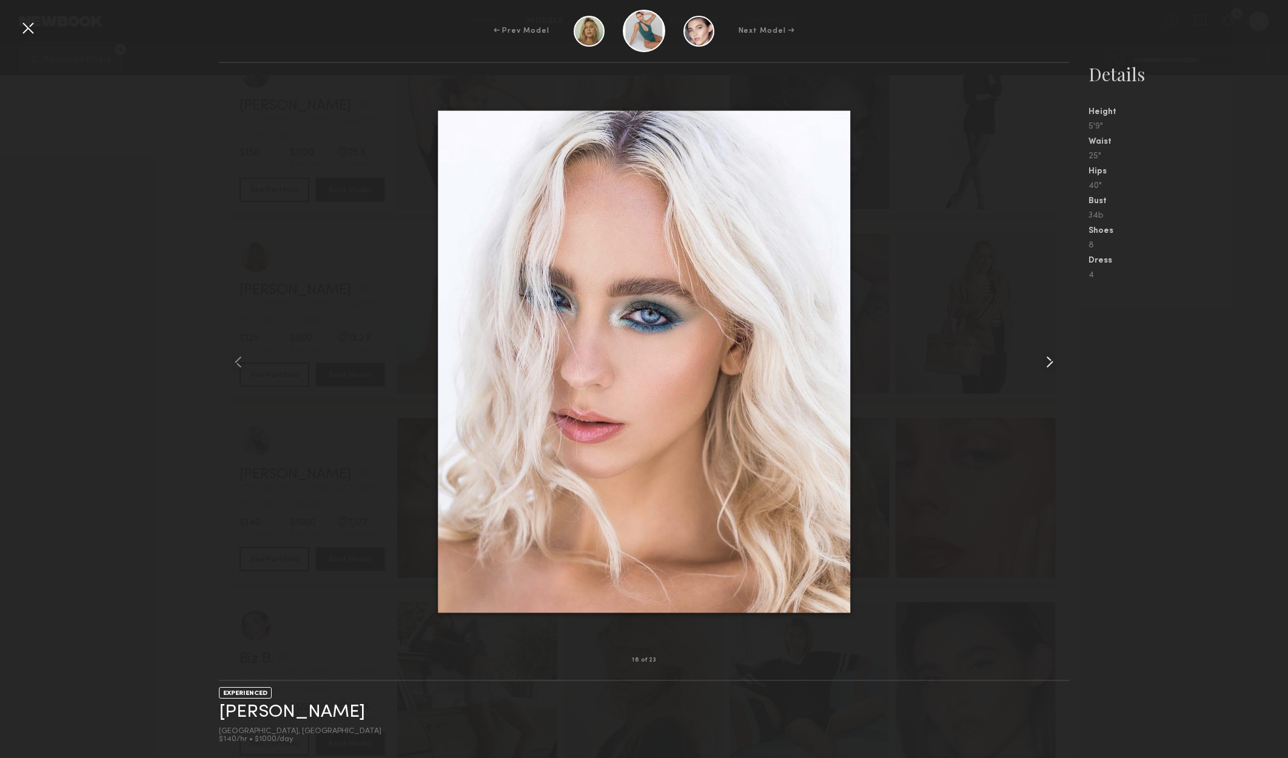
click at [1049, 360] on common-icon at bounding box center [1049, 361] width 19 height 19
click at [1050, 360] on common-icon at bounding box center [1049, 361] width 19 height 19
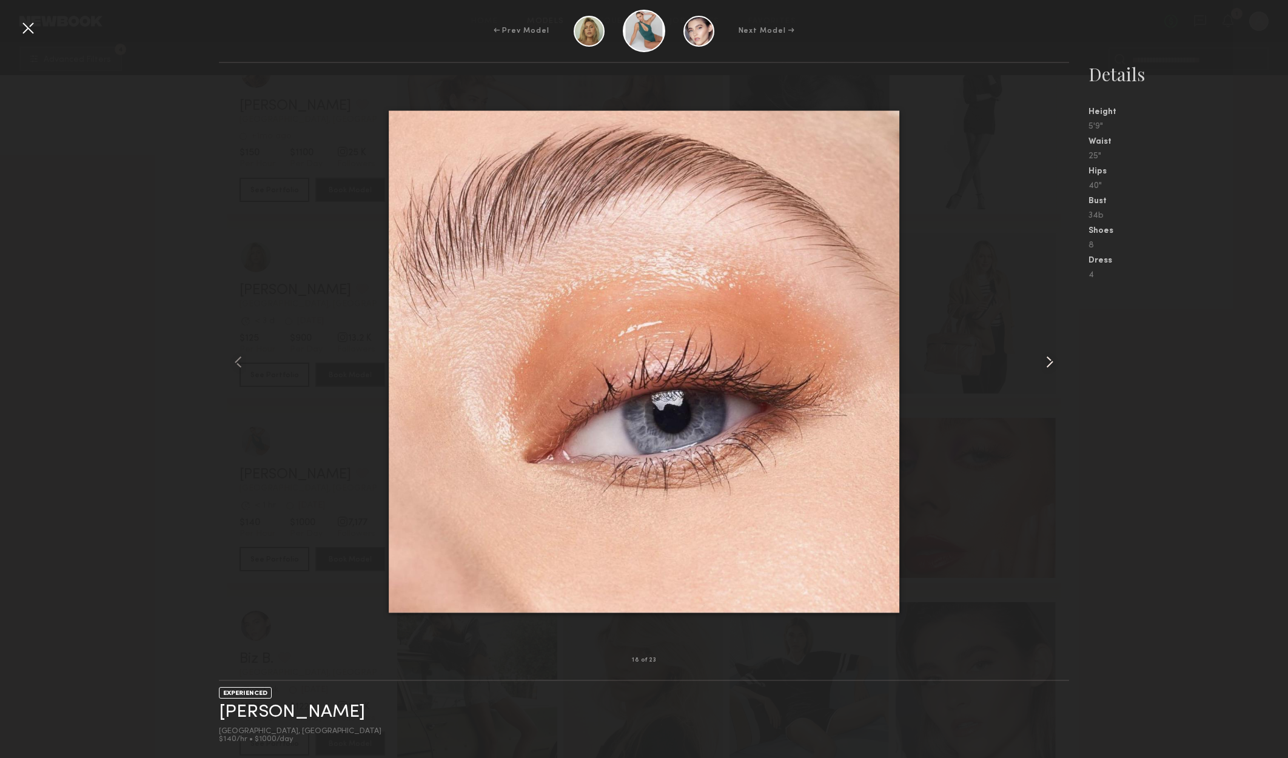
click at [1050, 360] on common-icon at bounding box center [1049, 361] width 19 height 19
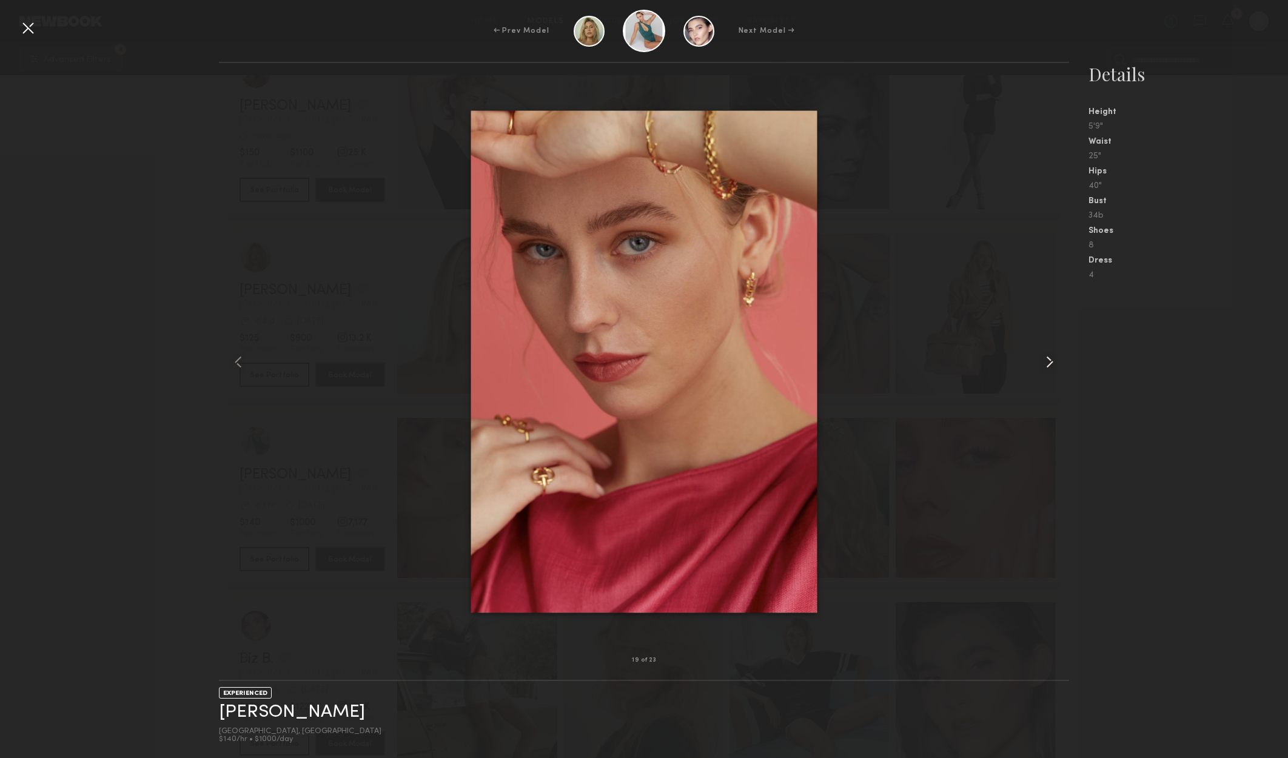
click at [1052, 356] on common-icon at bounding box center [1049, 361] width 19 height 19
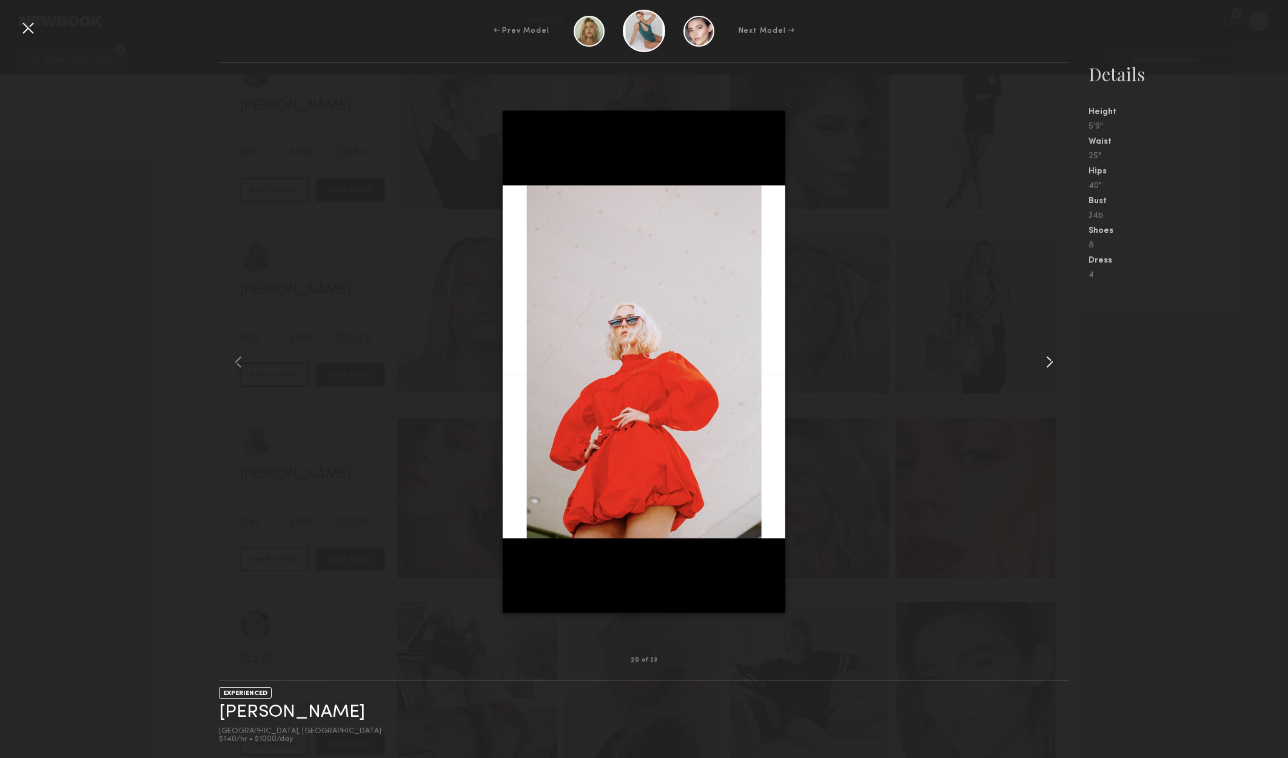
click at [1052, 356] on common-icon at bounding box center [1049, 361] width 19 height 19
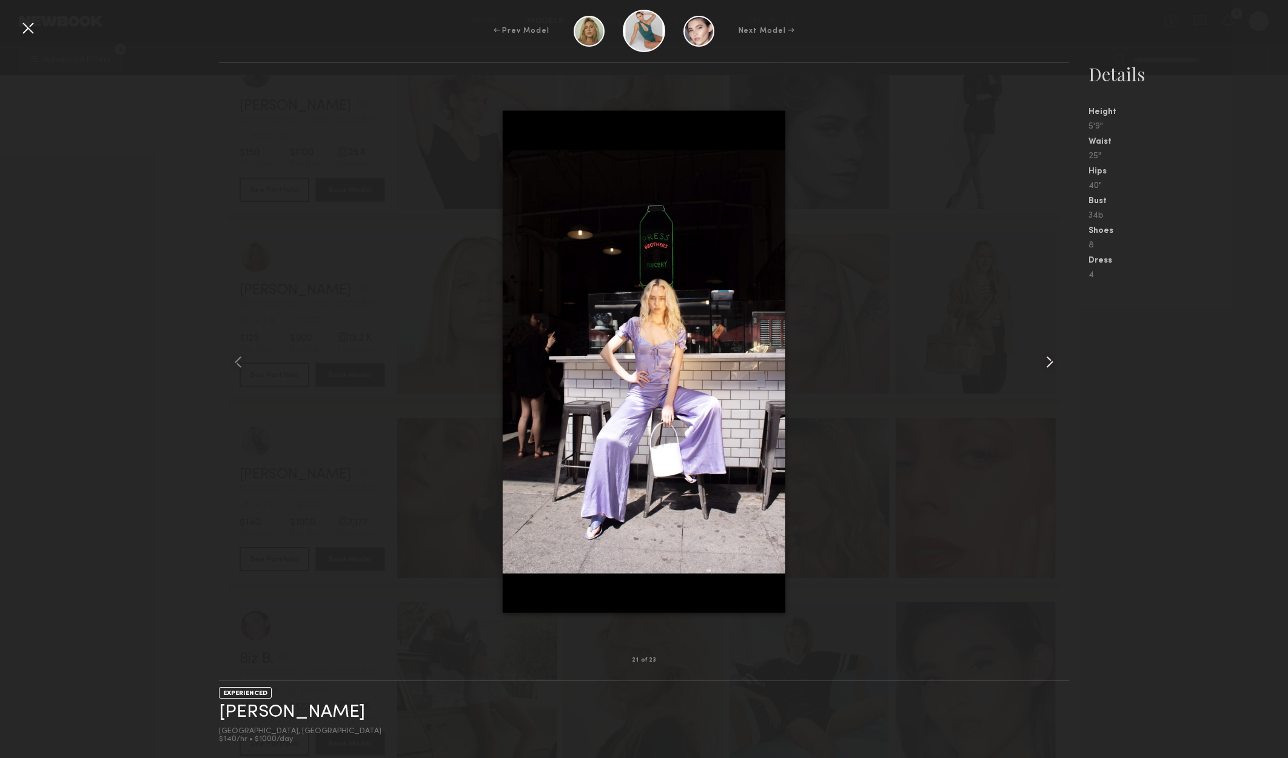
click at [1052, 356] on common-icon at bounding box center [1049, 361] width 19 height 19
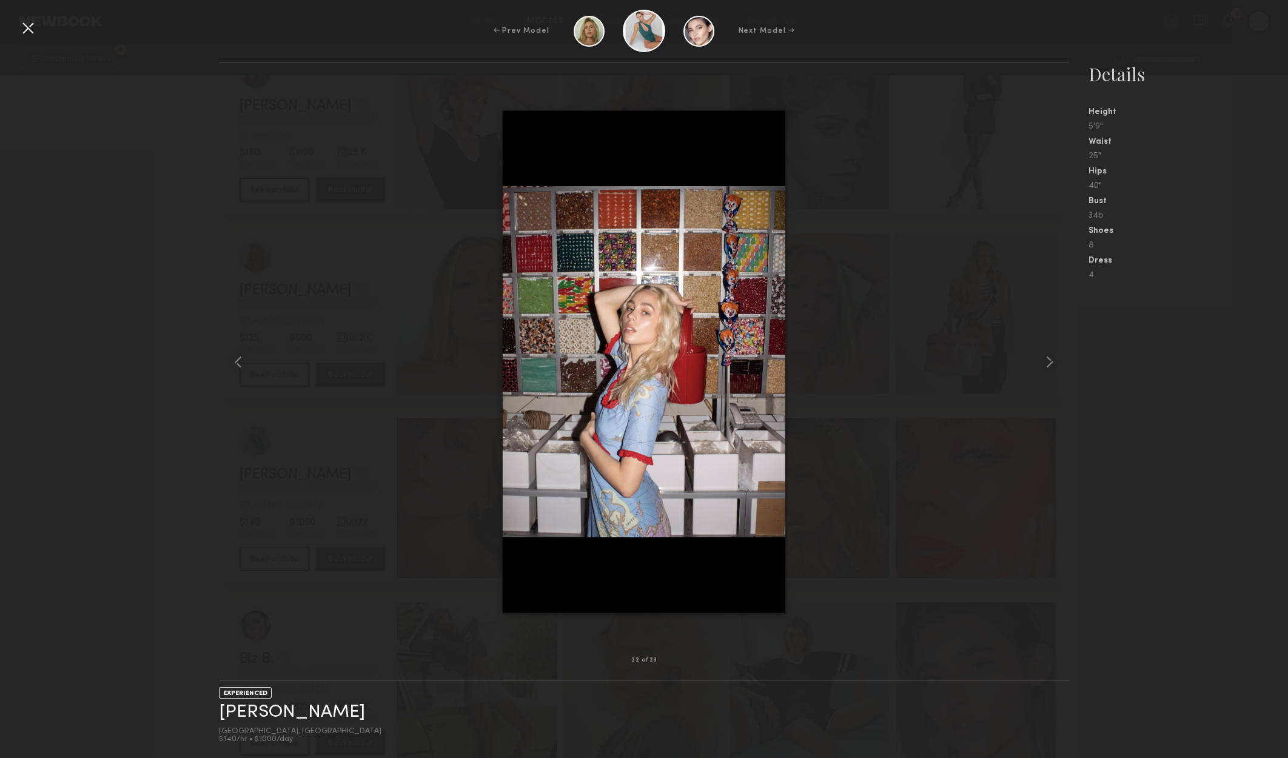
click at [19, 27] on div at bounding box center [27, 27] width 19 height 19
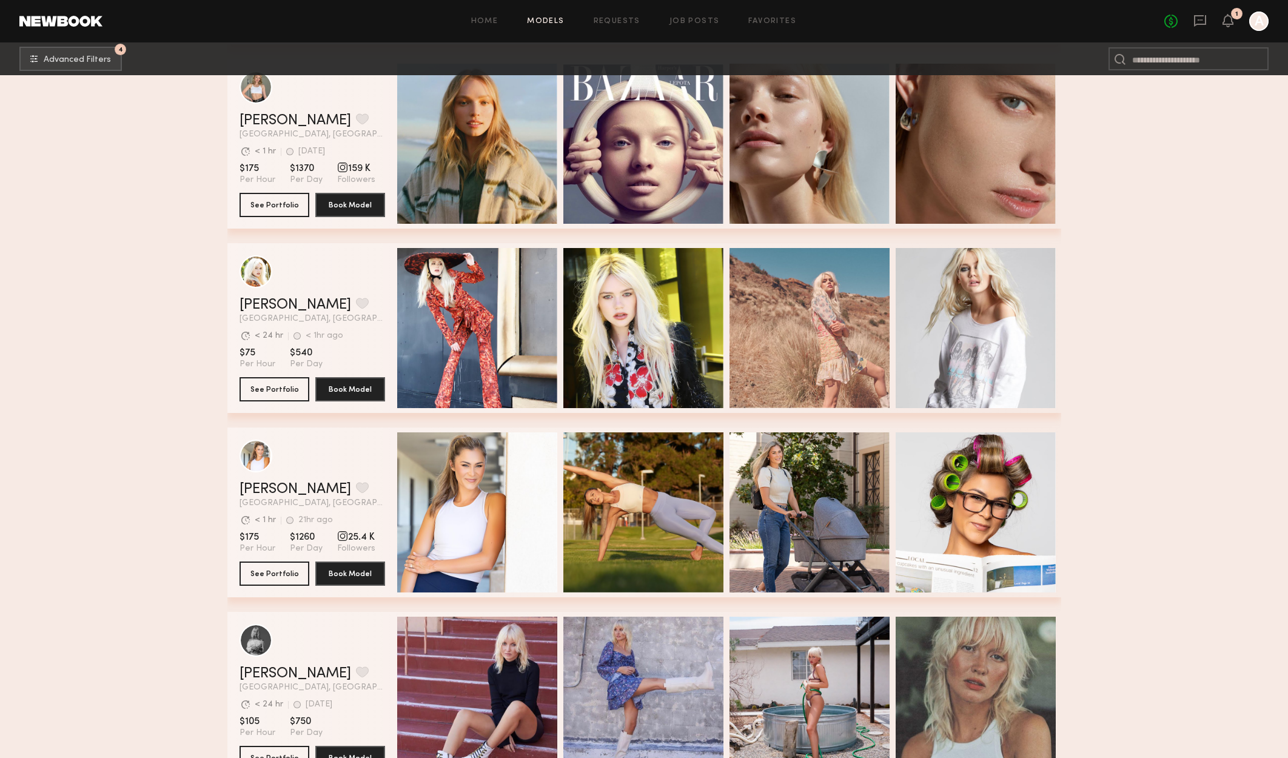
scroll to position [16562, 0]
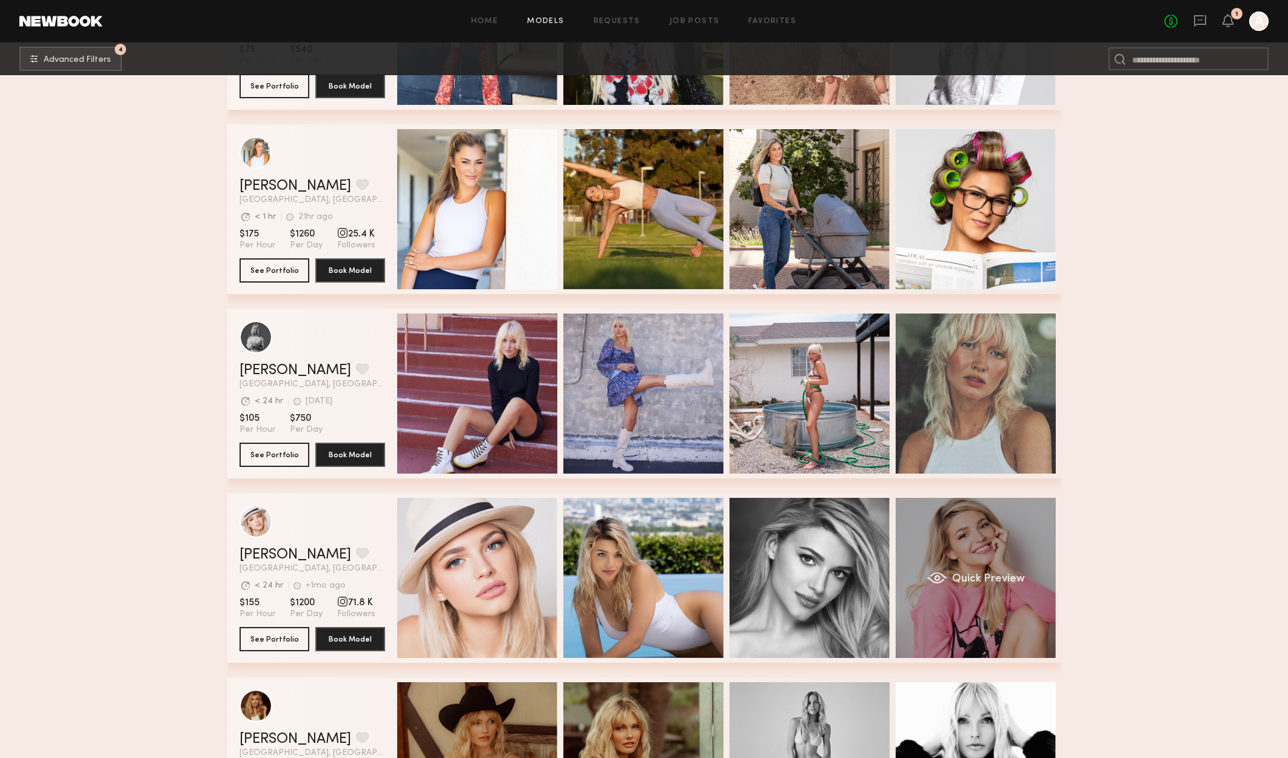
click at [1040, 545] on div "Quick Preview" at bounding box center [975, 578] width 160 height 160
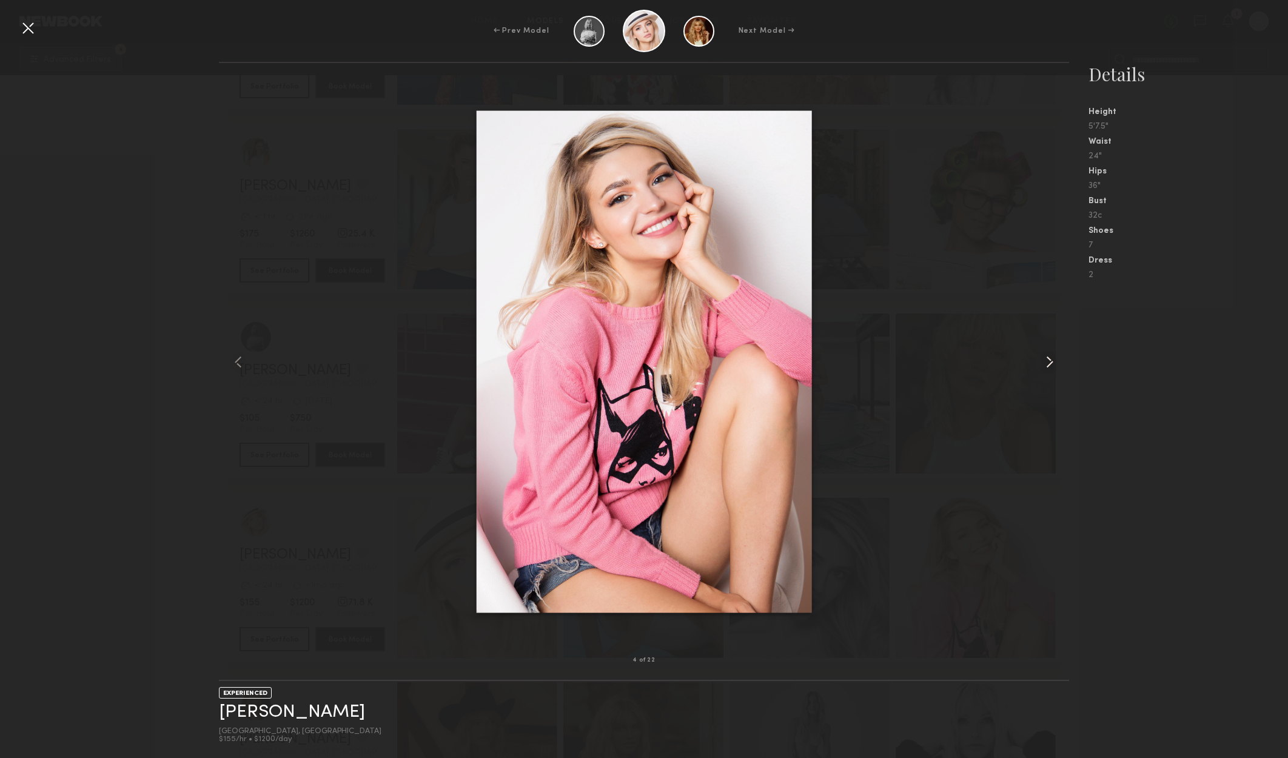
click at [1054, 347] on div at bounding box center [1052, 361] width 34 height 558
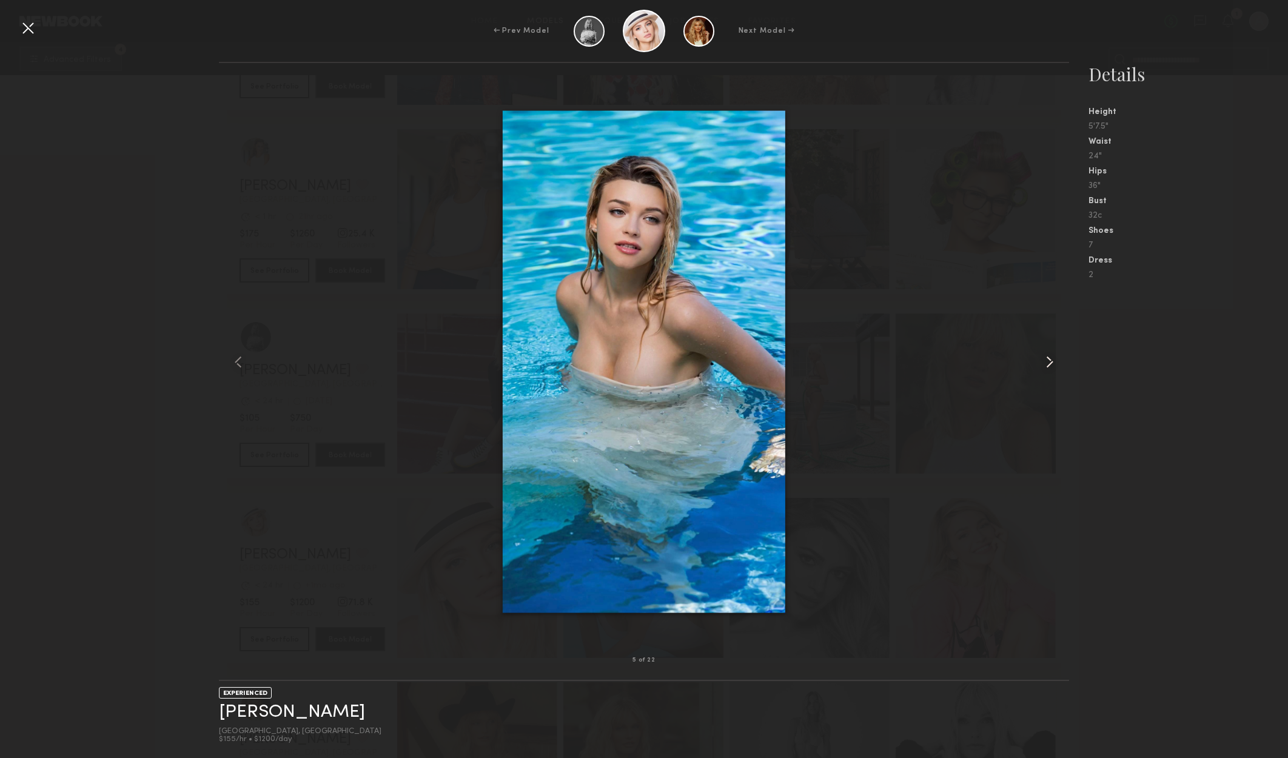
click at [1054, 347] on div at bounding box center [1052, 361] width 34 height 558
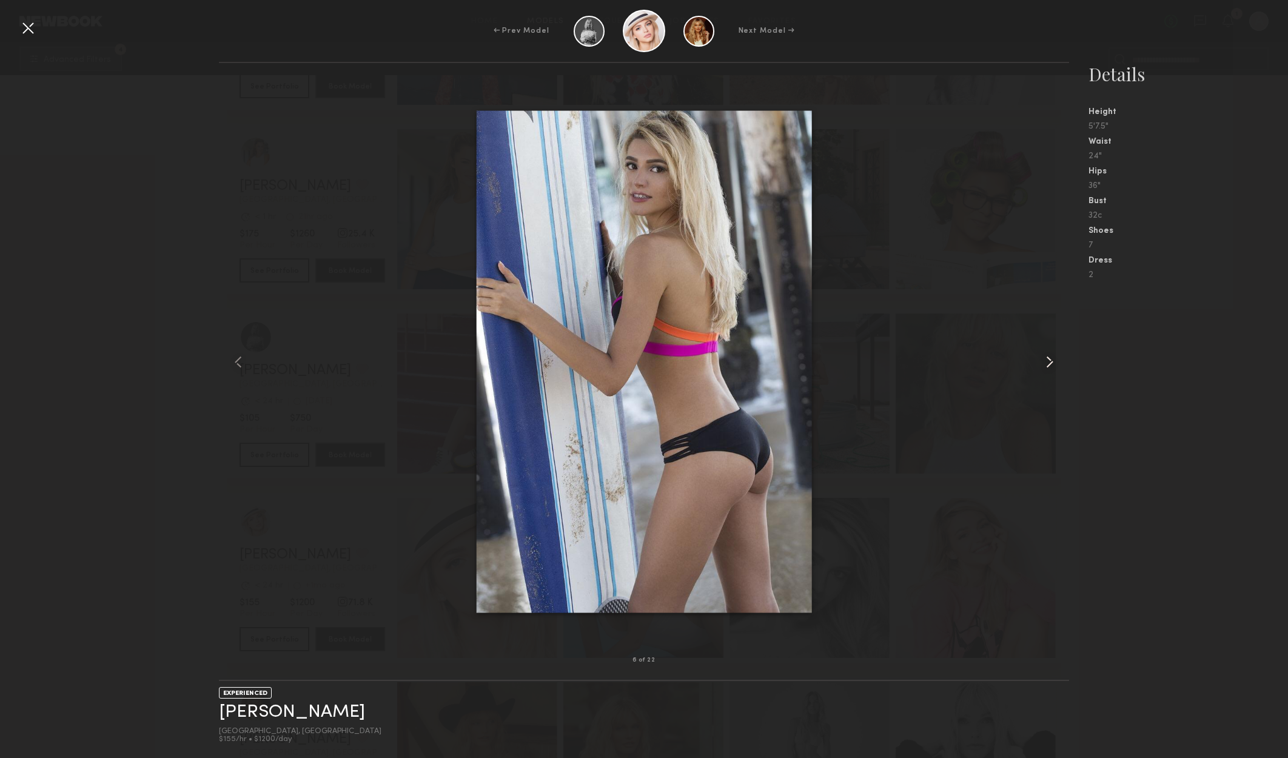
click at [1054, 347] on div at bounding box center [1052, 361] width 34 height 558
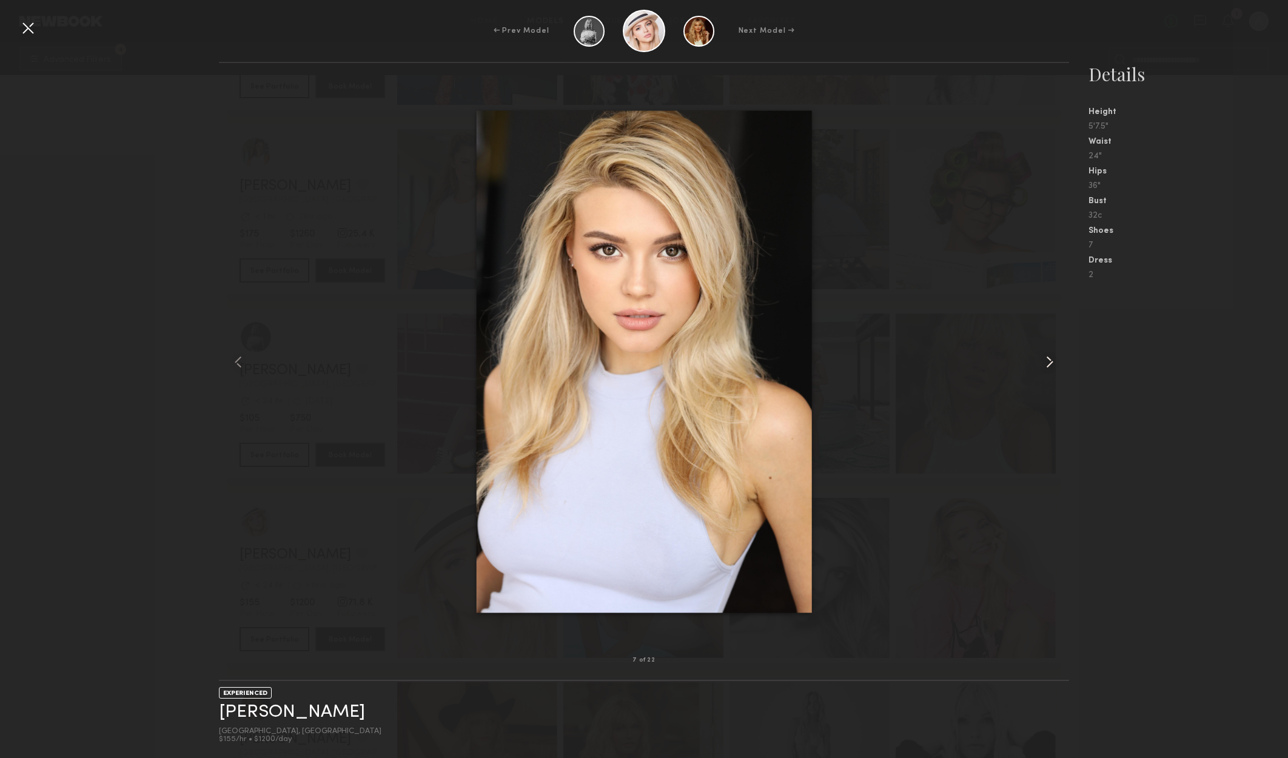
click at [1054, 347] on div at bounding box center [1052, 361] width 34 height 558
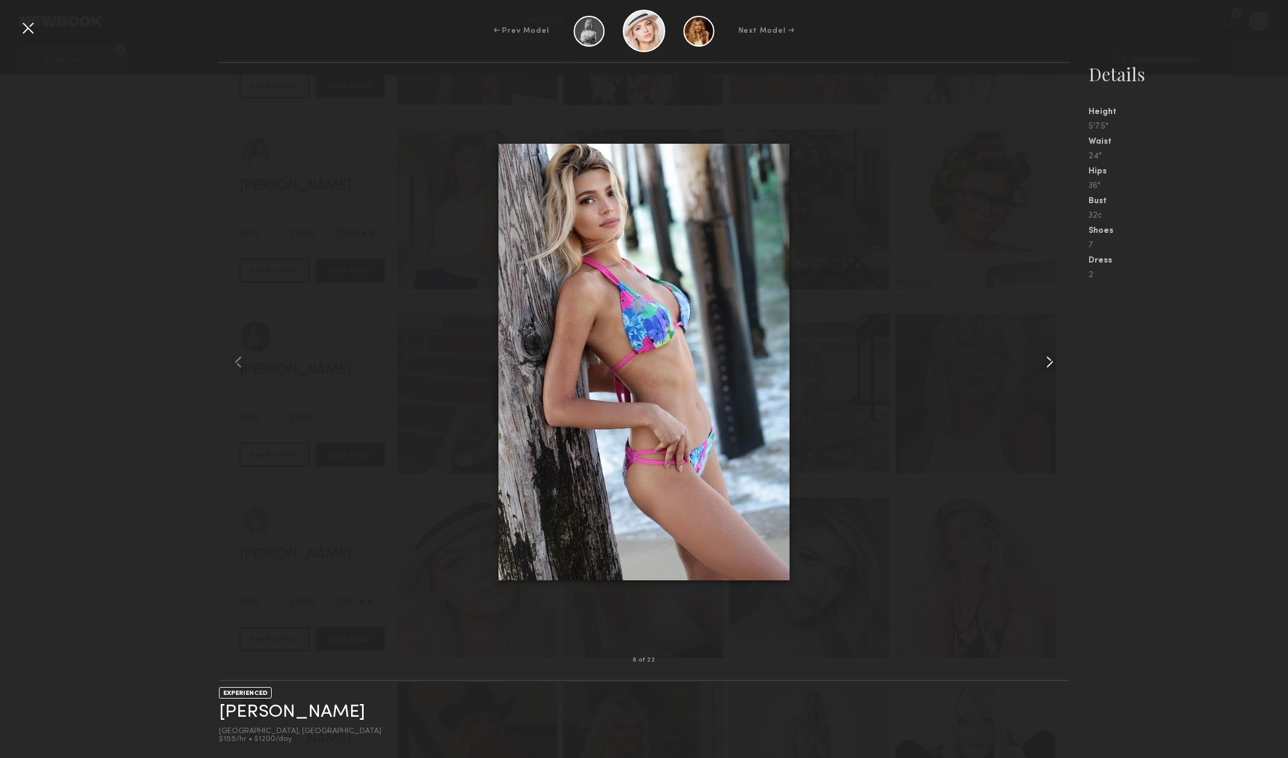
click at [1054, 347] on div at bounding box center [1052, 361] width 34 height 558
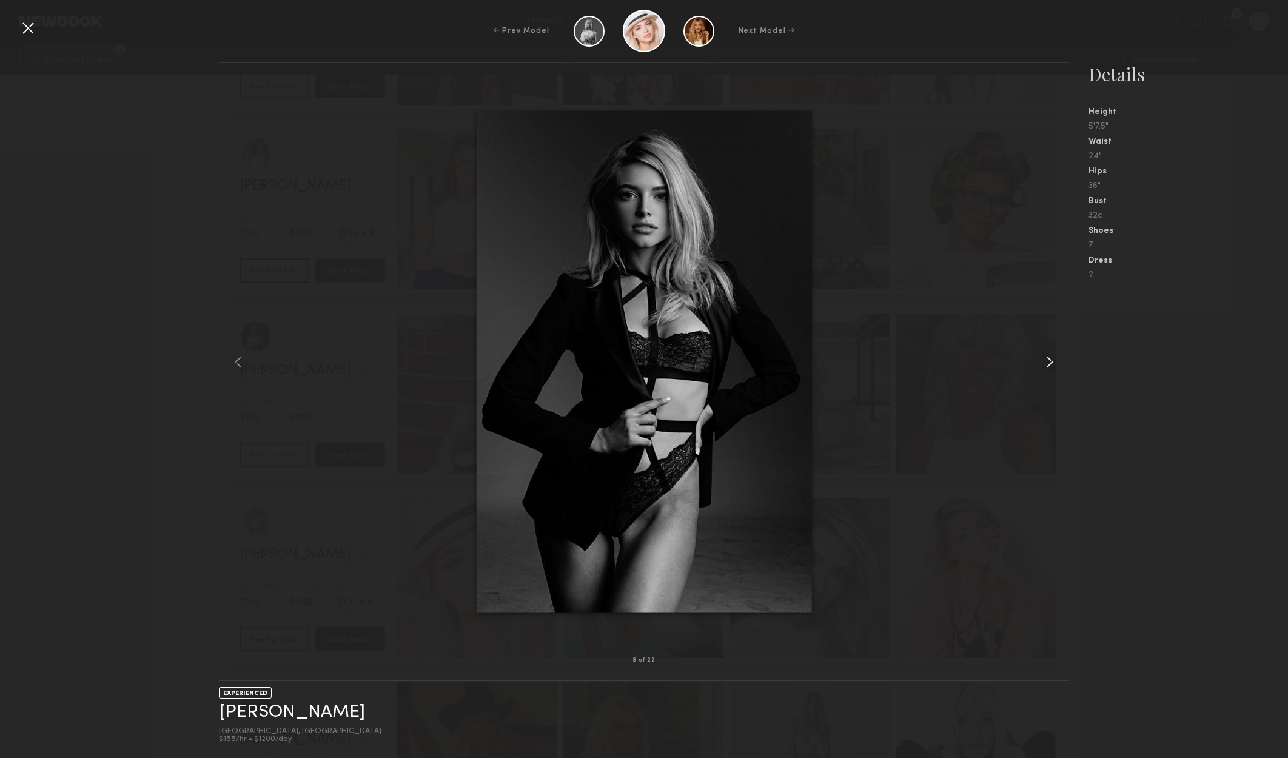
click at [1054, 347] on div at bounding box center [1052, 361] width 34 height 558
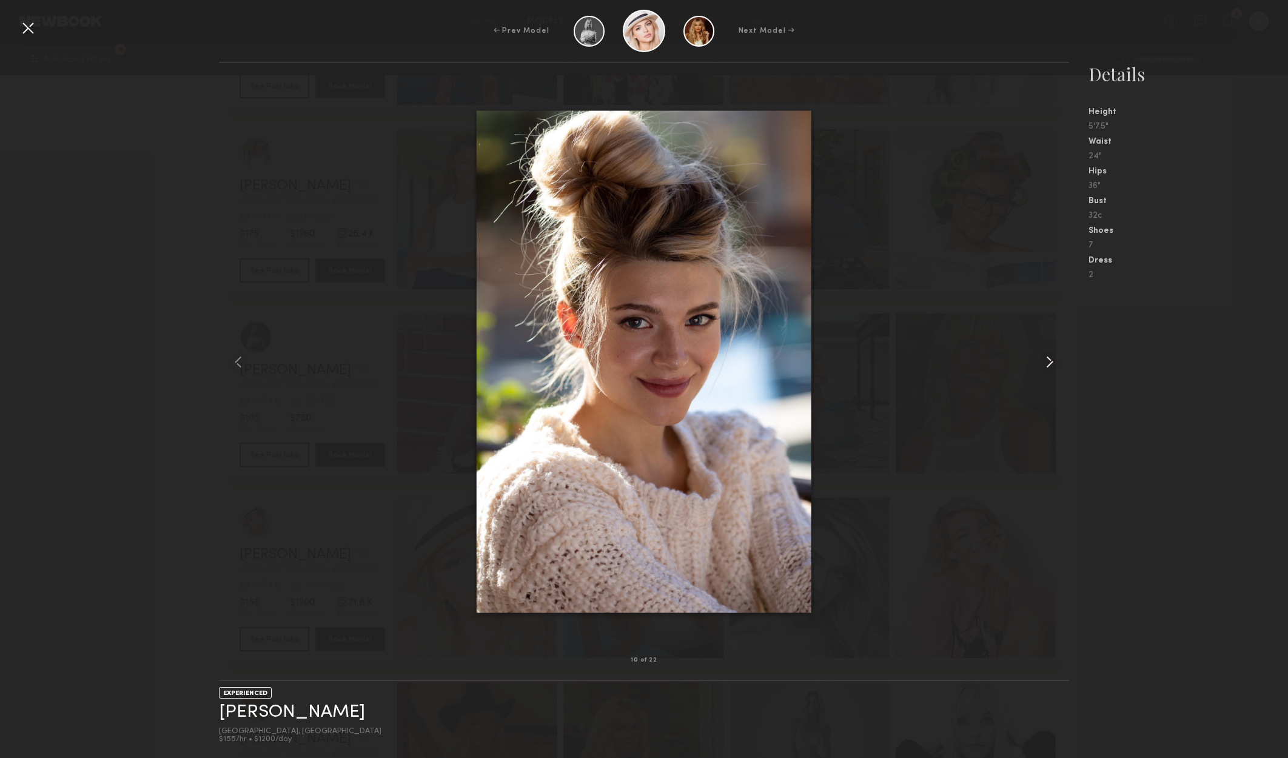
click at [1054, 347] on div at bounding box center [1052, 361] width 34 height 558
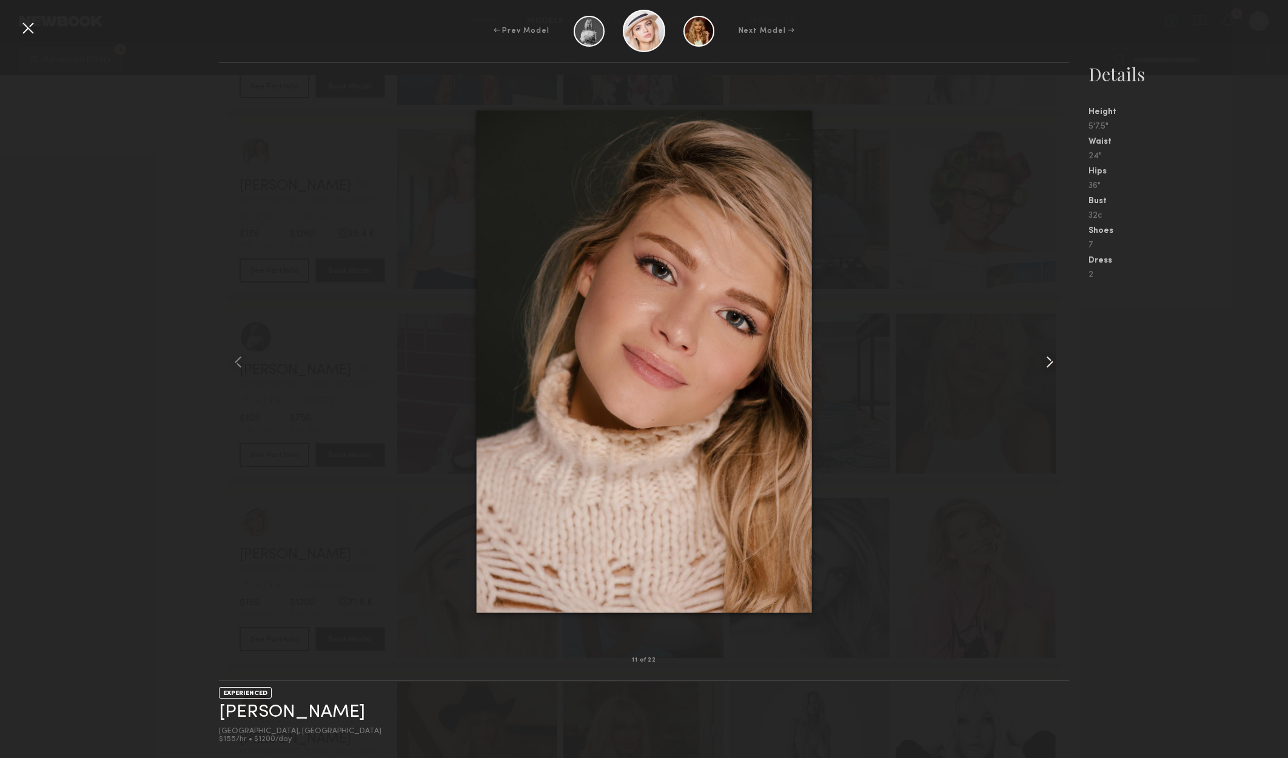
click at [1054, 347] on div at bounding box center [1052, 361] width 34 height 558
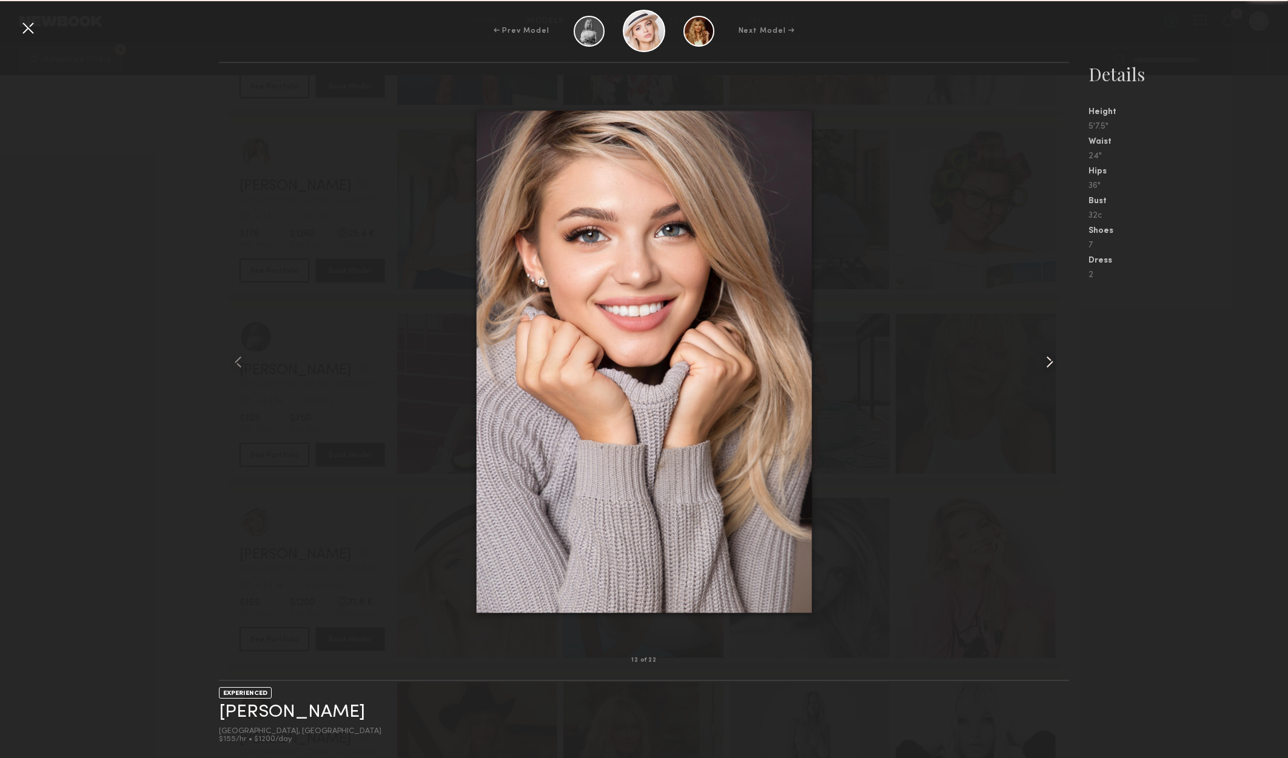
click at [1054, 347] on div at bounding box center [1052, 361] width 34 height 558
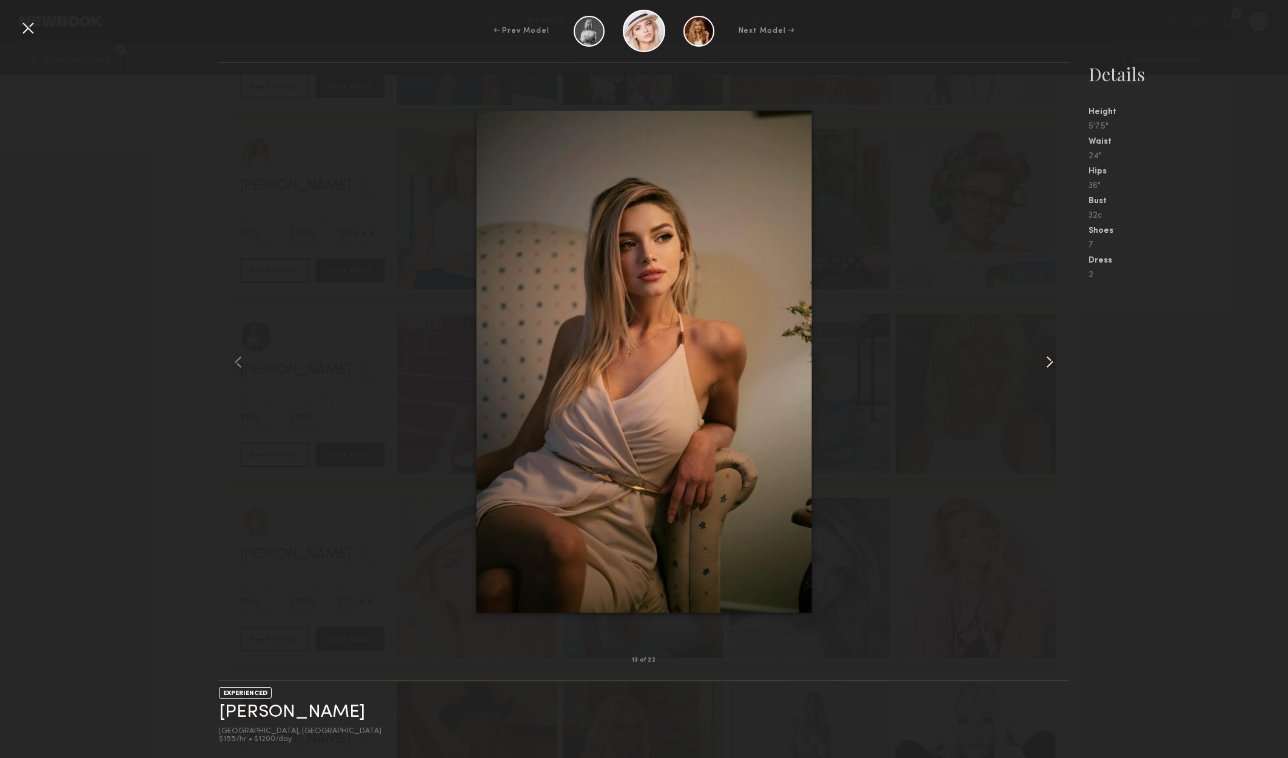
click at [1054, 347] on div at bounding box center [1052, 361] width 34 height 558
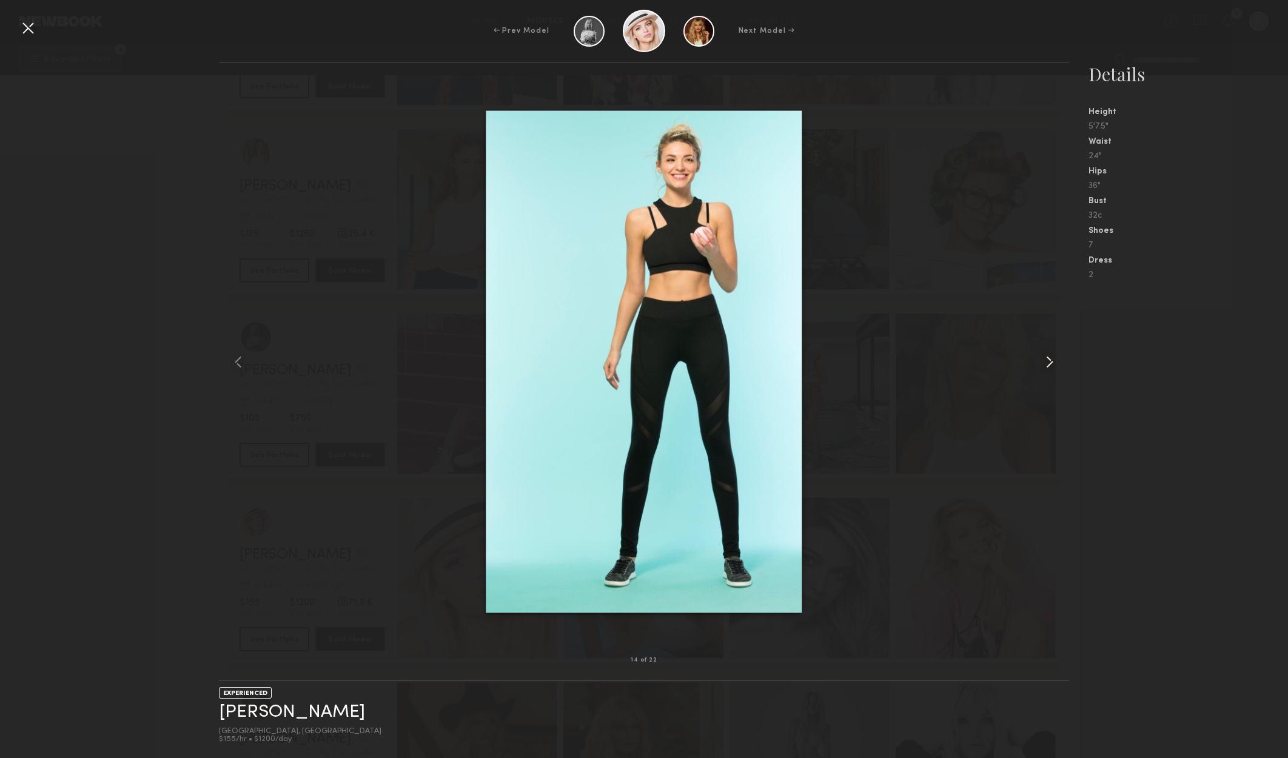
click at [1054, 347] on div at bounding box center [1052, 361] width 34 height 558
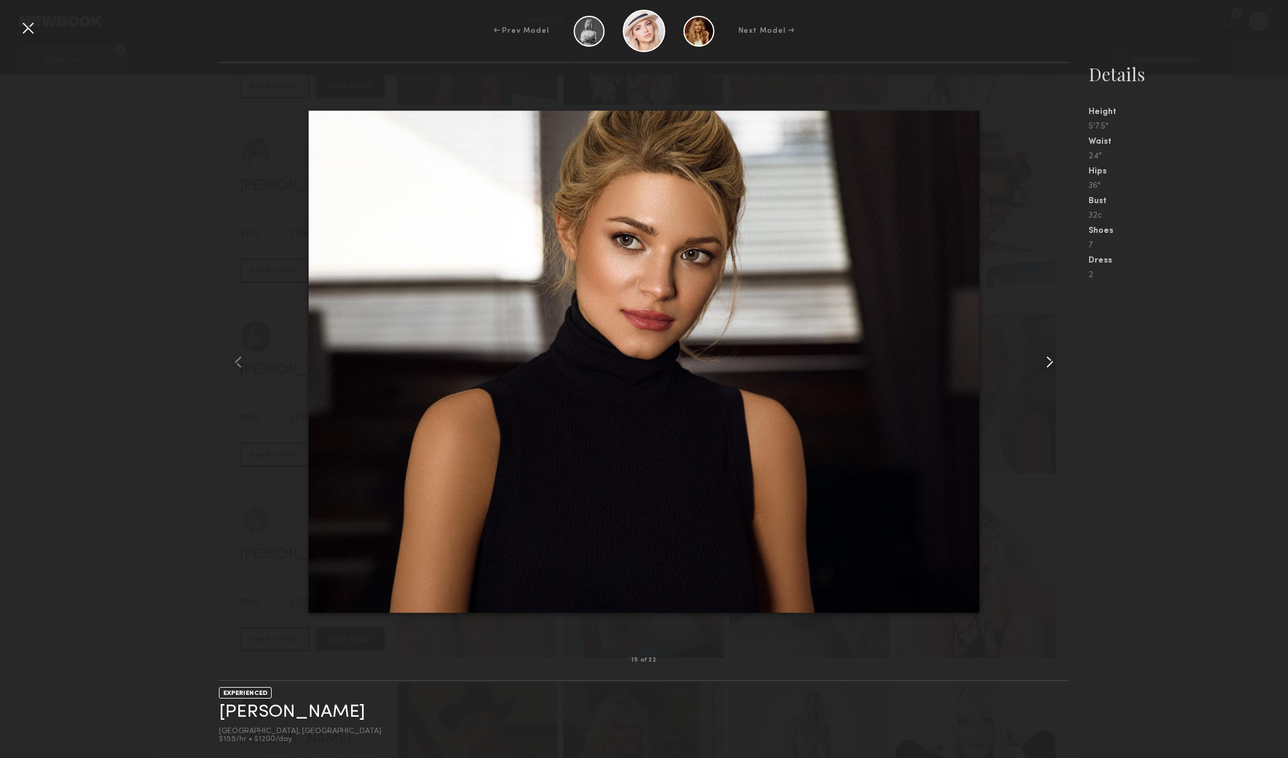
click at [1054, 347] on div at bounding box center [1052, 361] width 34 height 558
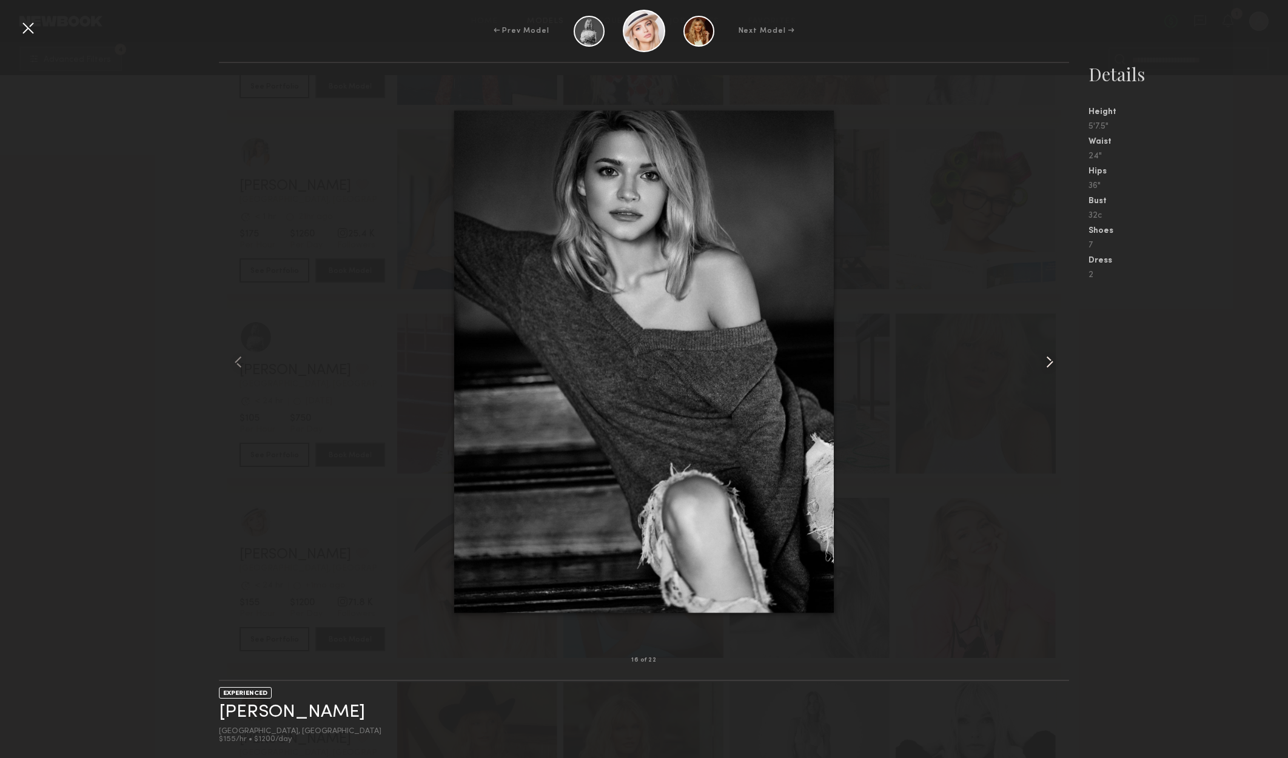
click at [1054, 347] on div at bounding box center [1052, 361] width 34 height 558
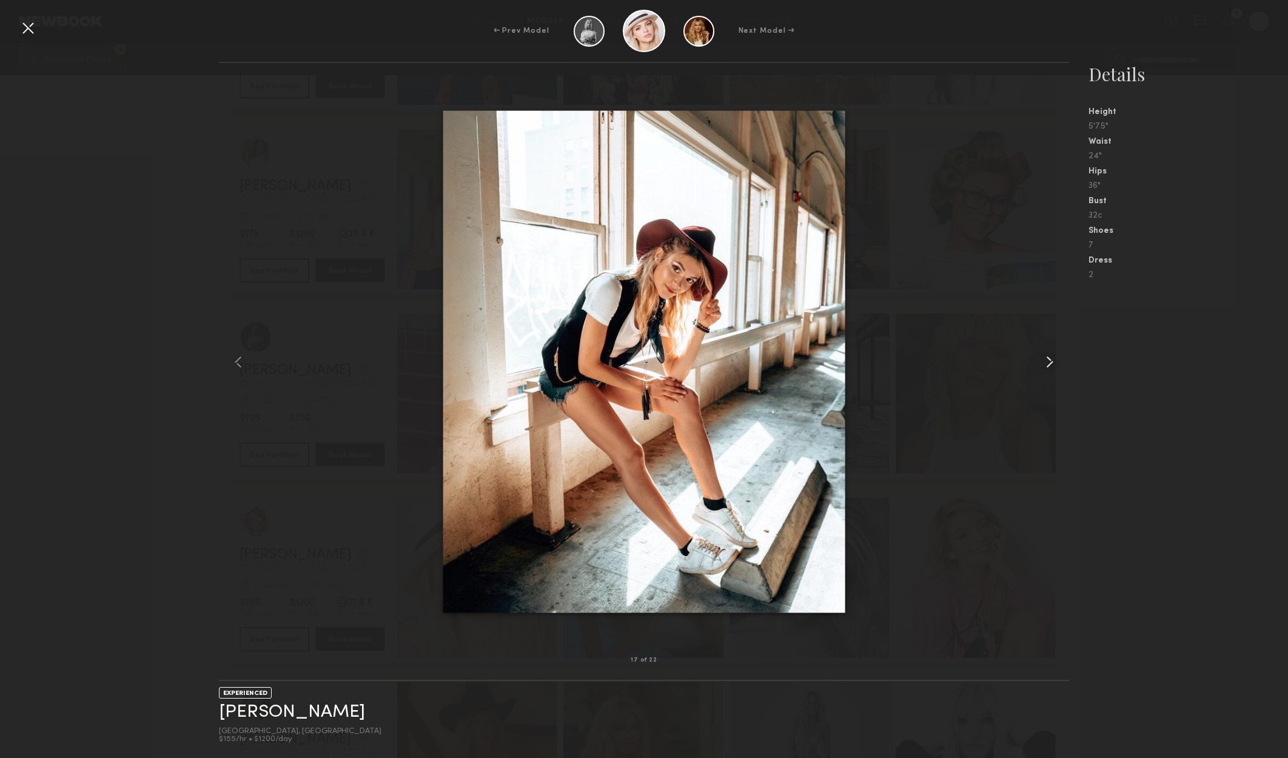
click at [1054, 347] on div at bounding box center [1052, 361] width 34 height 558
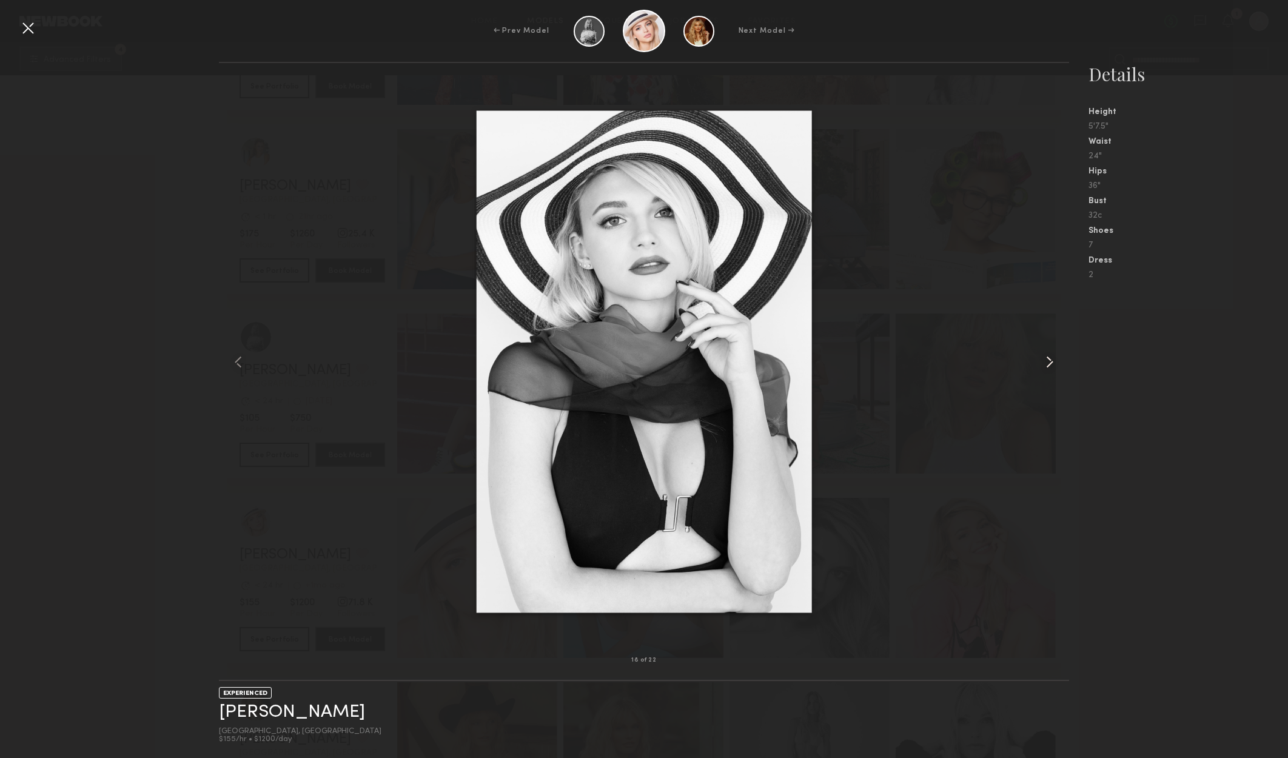
click at [1054, 347] on div at bounding box center [1052, 361] width 34 height 558
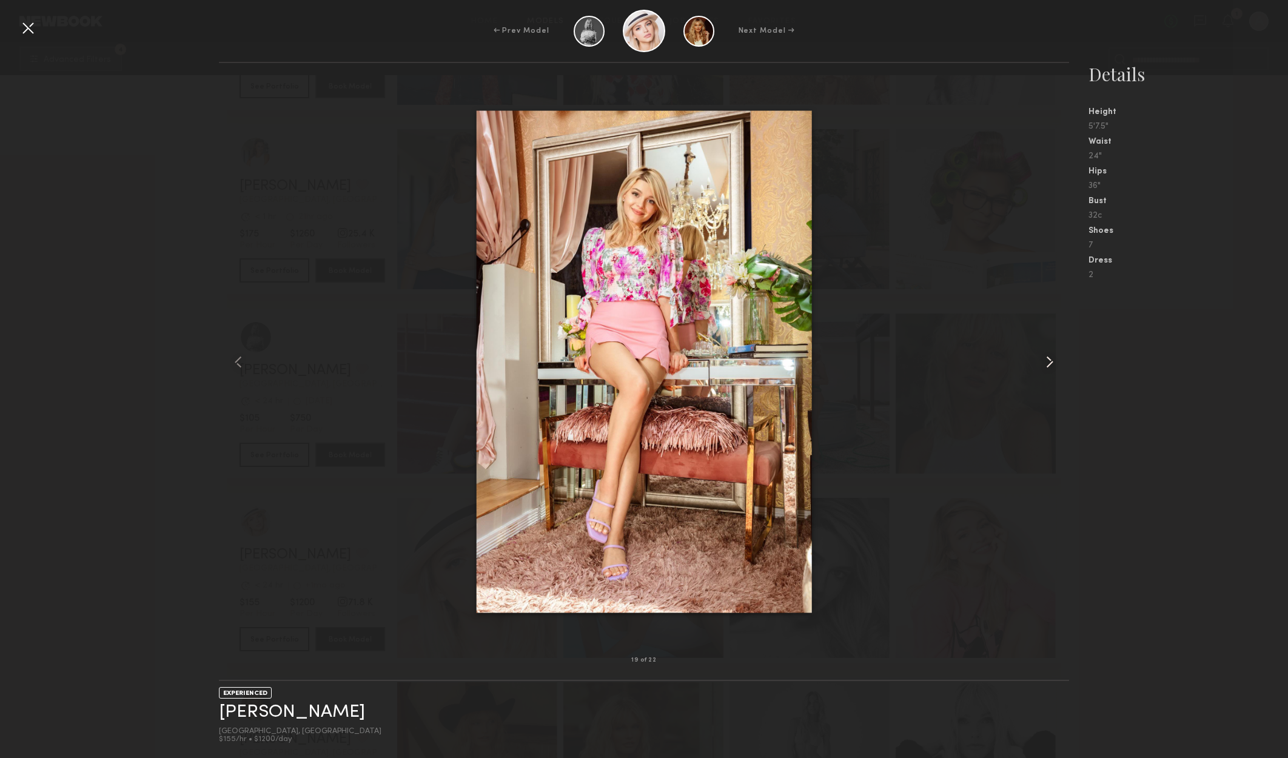
click at [1054, 347] on div at bounding box center [1052, 361] width 34 height 558
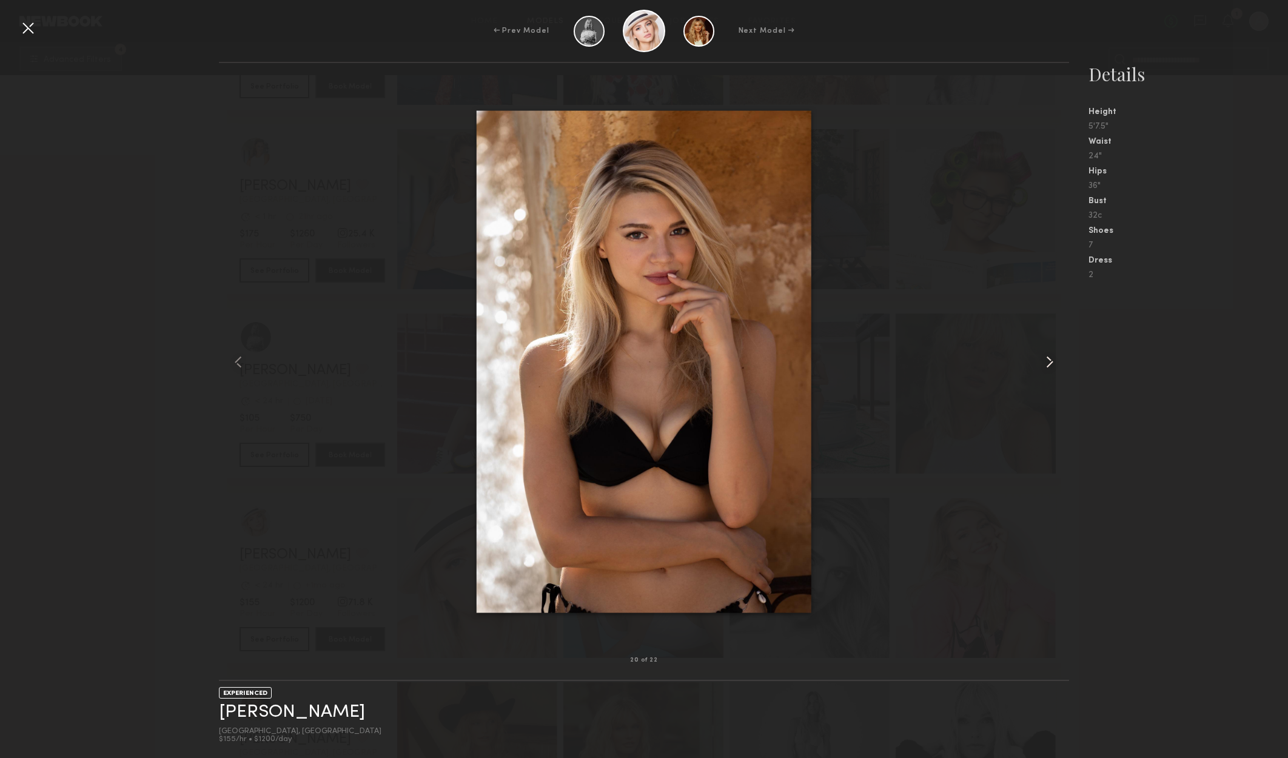
click at [1055, 341] on div at bounding box center [1052, 361] width 34 height 558
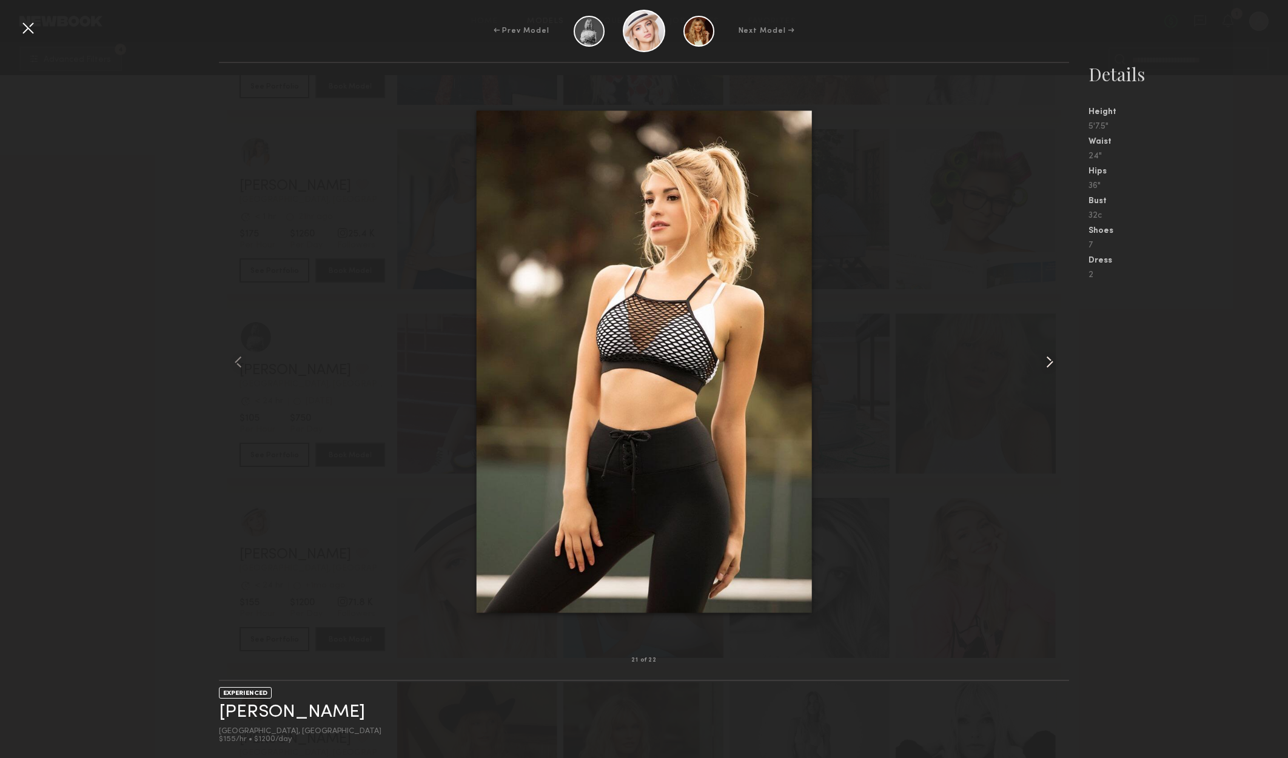
click at [1040, 343] on div at bounding box center [1052, 361] width 34 height 558
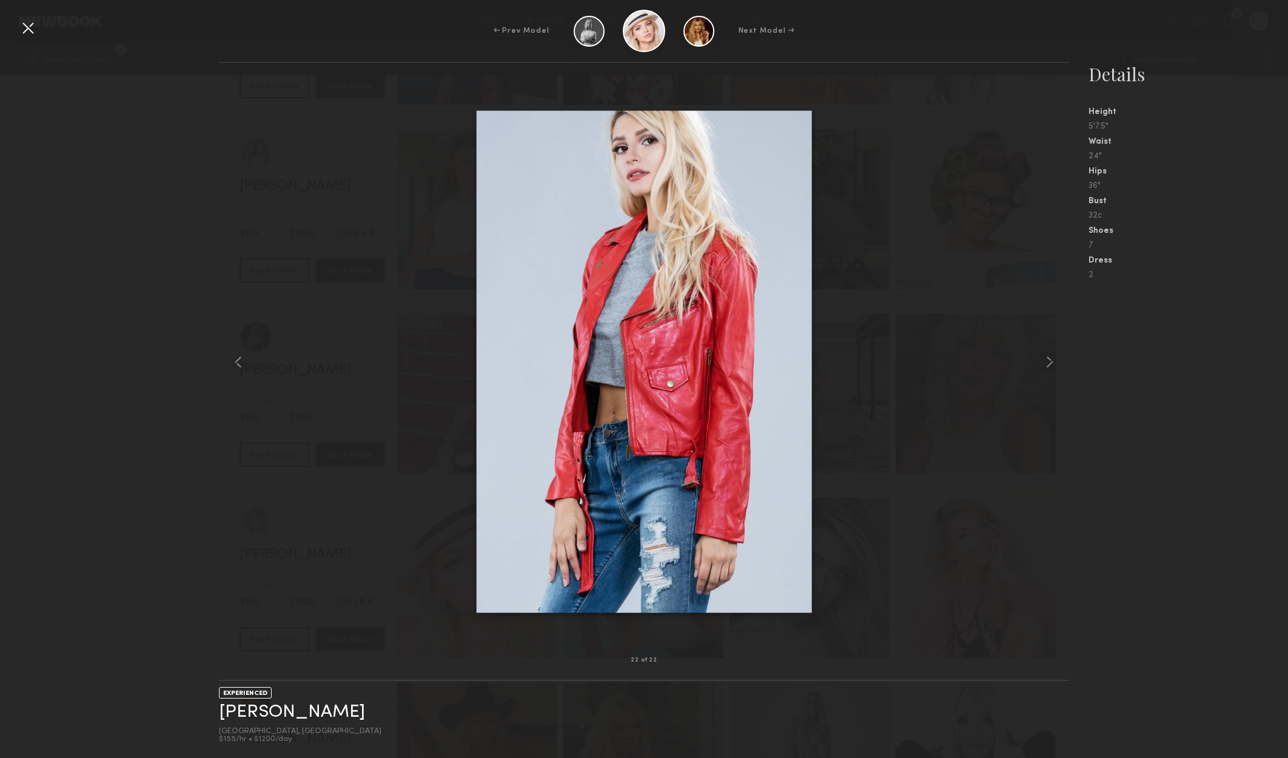
click at [26, 26] on div at bounding box center [27, 27] width 19 height 19
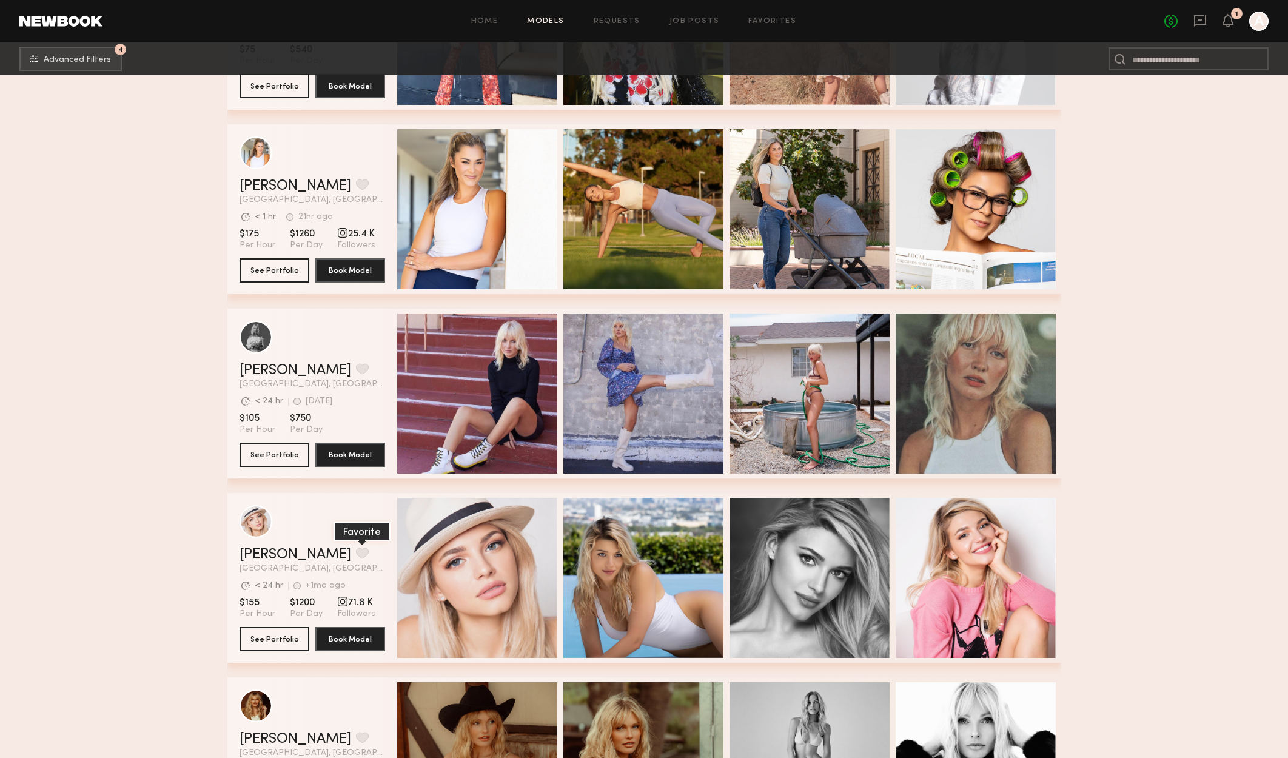
click at [356, 558] on button "grid" at bounding box center [362, 552] width 13 height 11
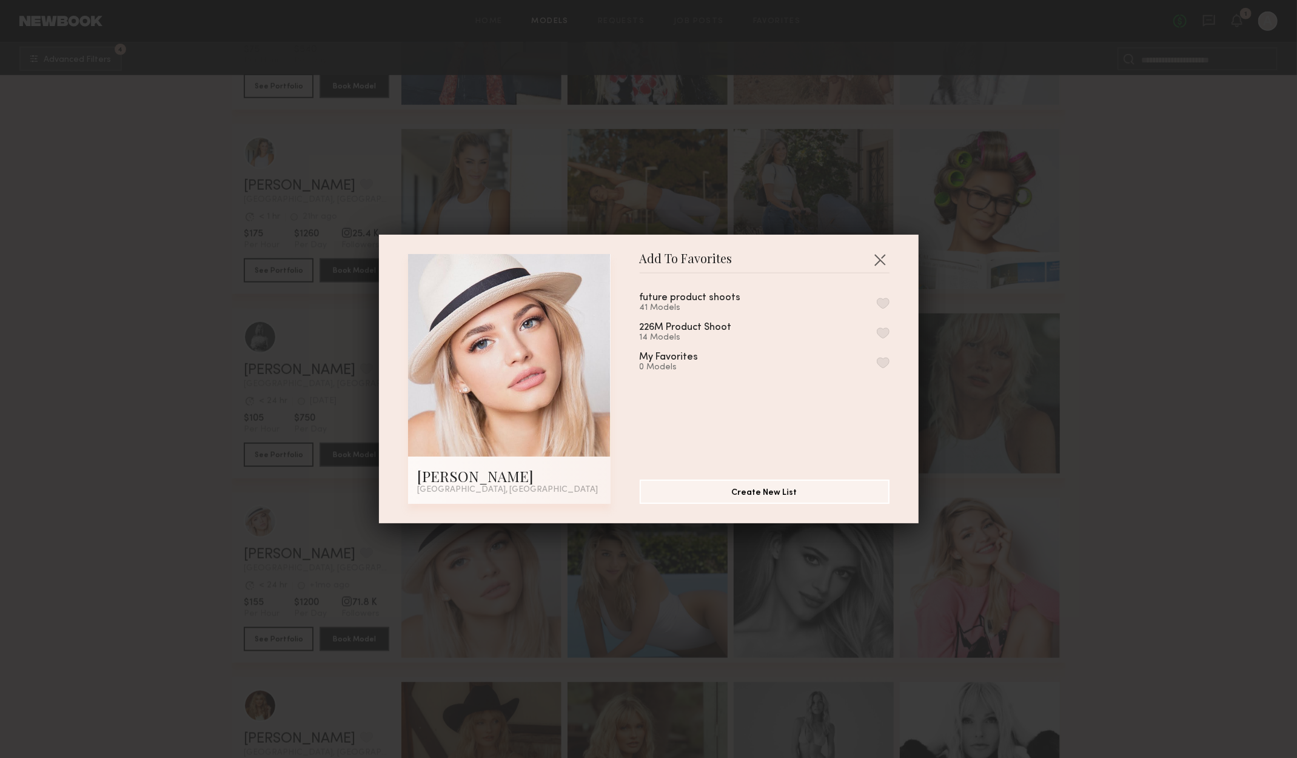
click at [877, 301] on button "button" at bounding box center [883, 303] width 13 height 11
click at [875, 252] on button "button" at bounding box center [879, 259] width 19 height 19
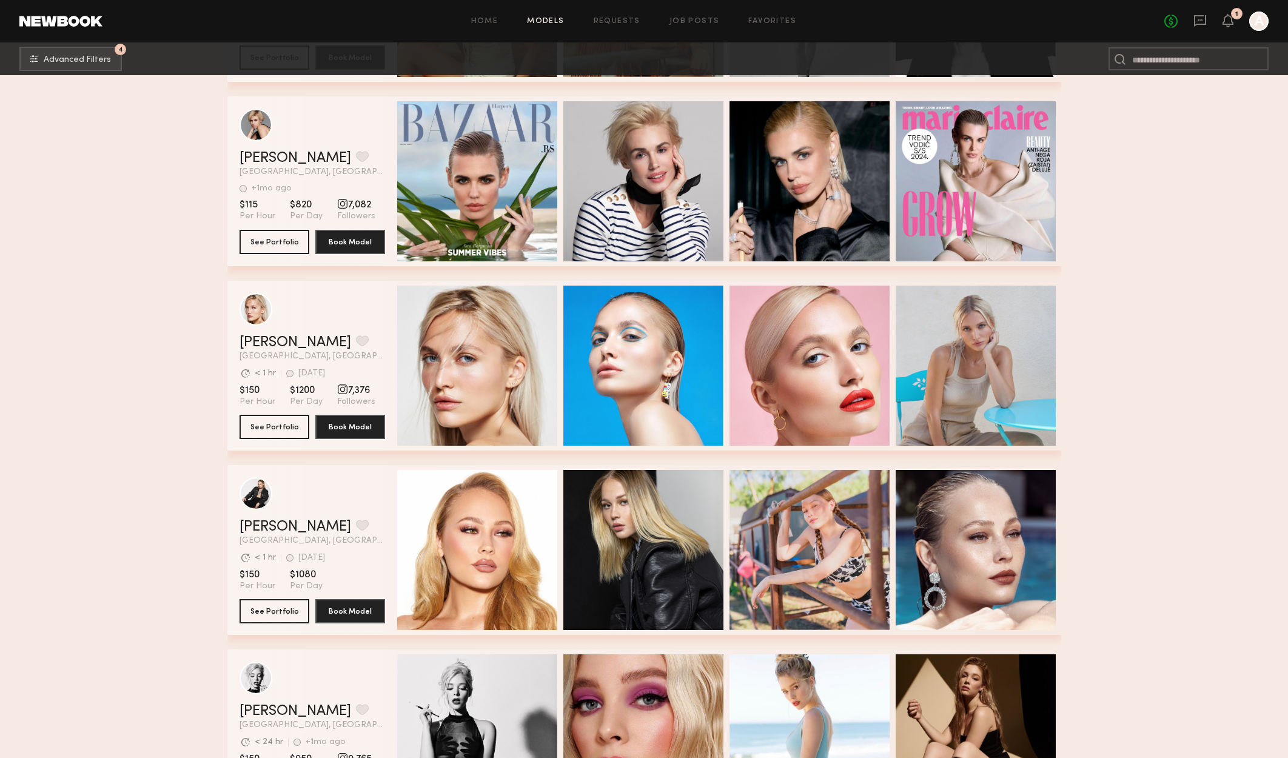
scroll to position [17350, 0]
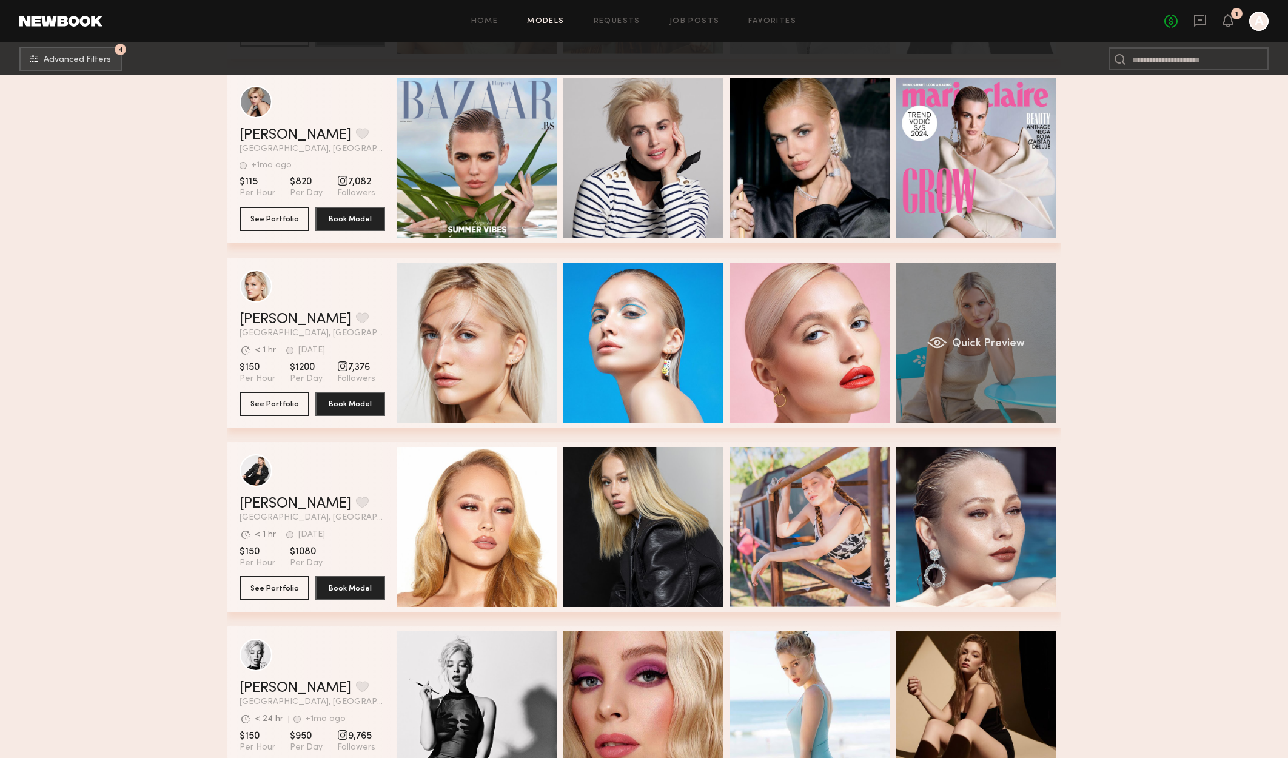
click at [959, 349] on span "Quick Preview" at bounding box center [987, 343] width 73 height 11
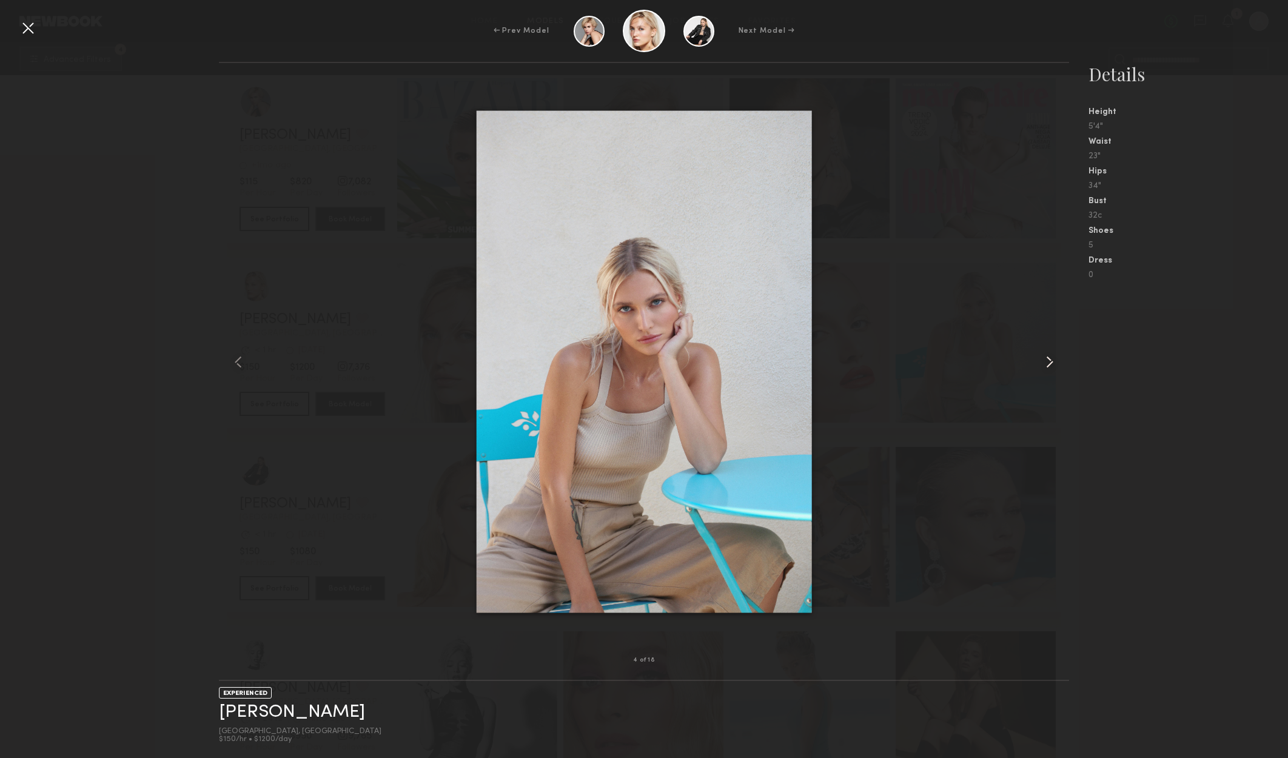
click at [1051, 352] on common-icon at bounding box center [1049, 361] width 19 height 19
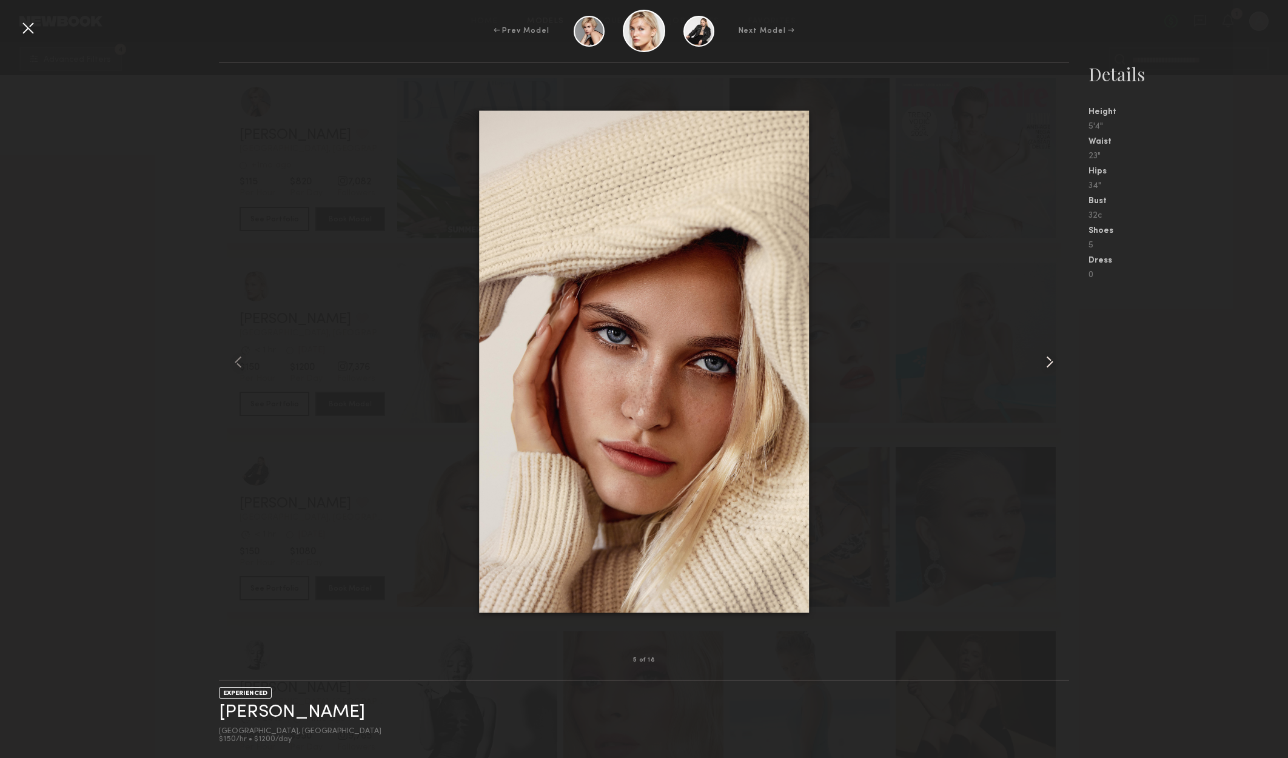
click at [1051, 352] on common-icon at bounding box center [1049, 361] width 19 height 19
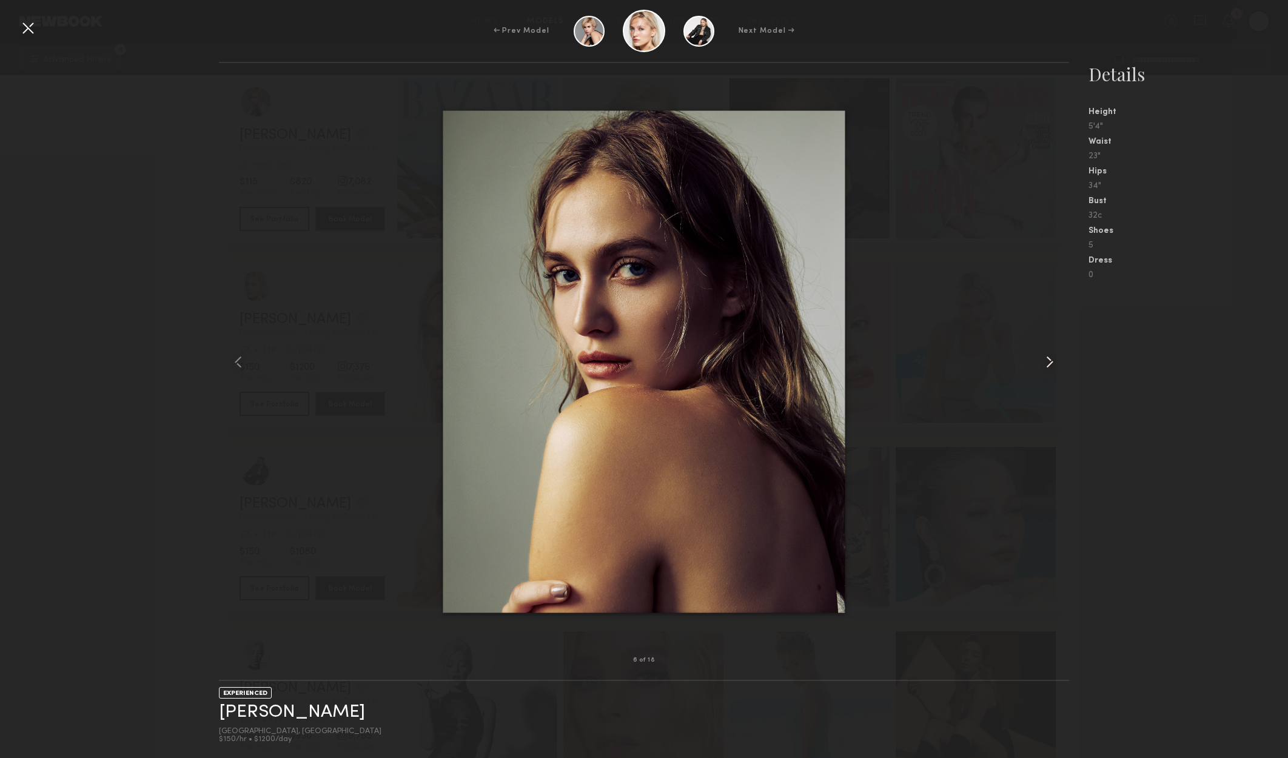
click at [1051, 352] on common-icon at bounding box center [1049, 361] width 19 height 19
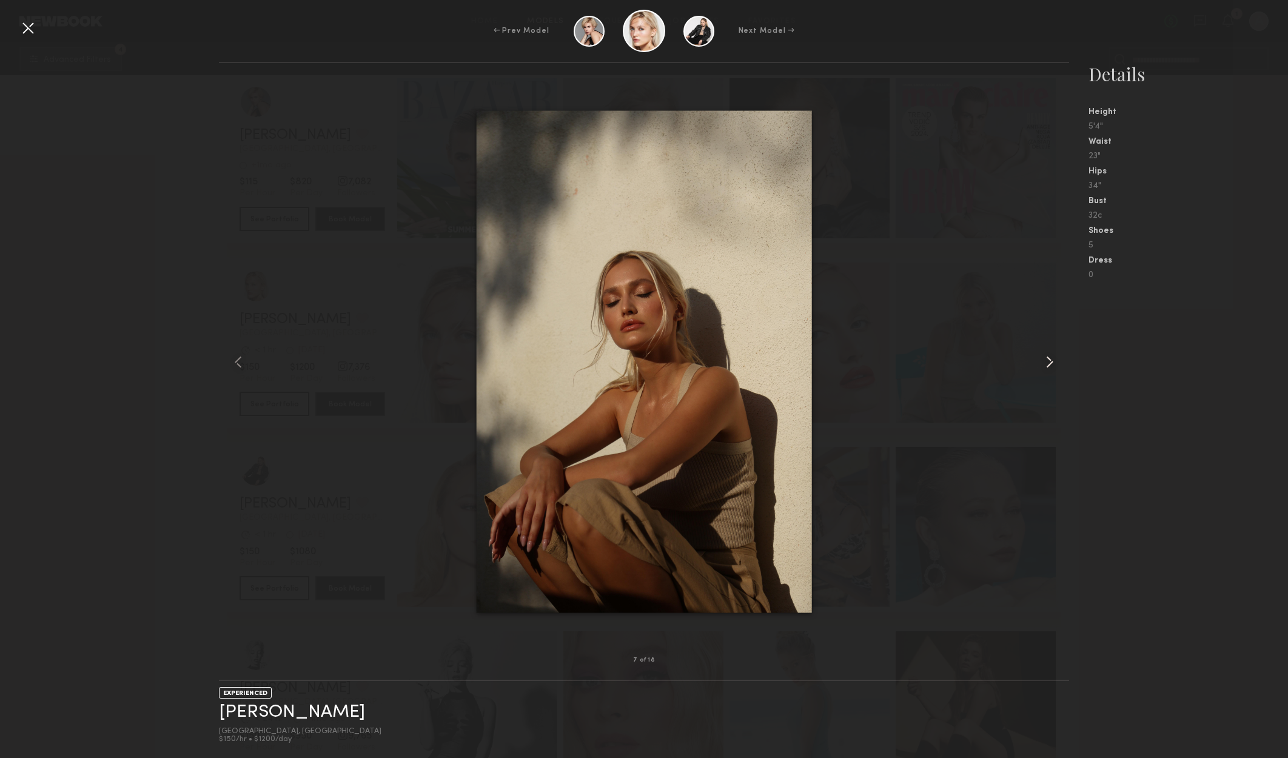
click at [1050, 352] on common-icon at bounding box center [1049, 361] width 19 height 19
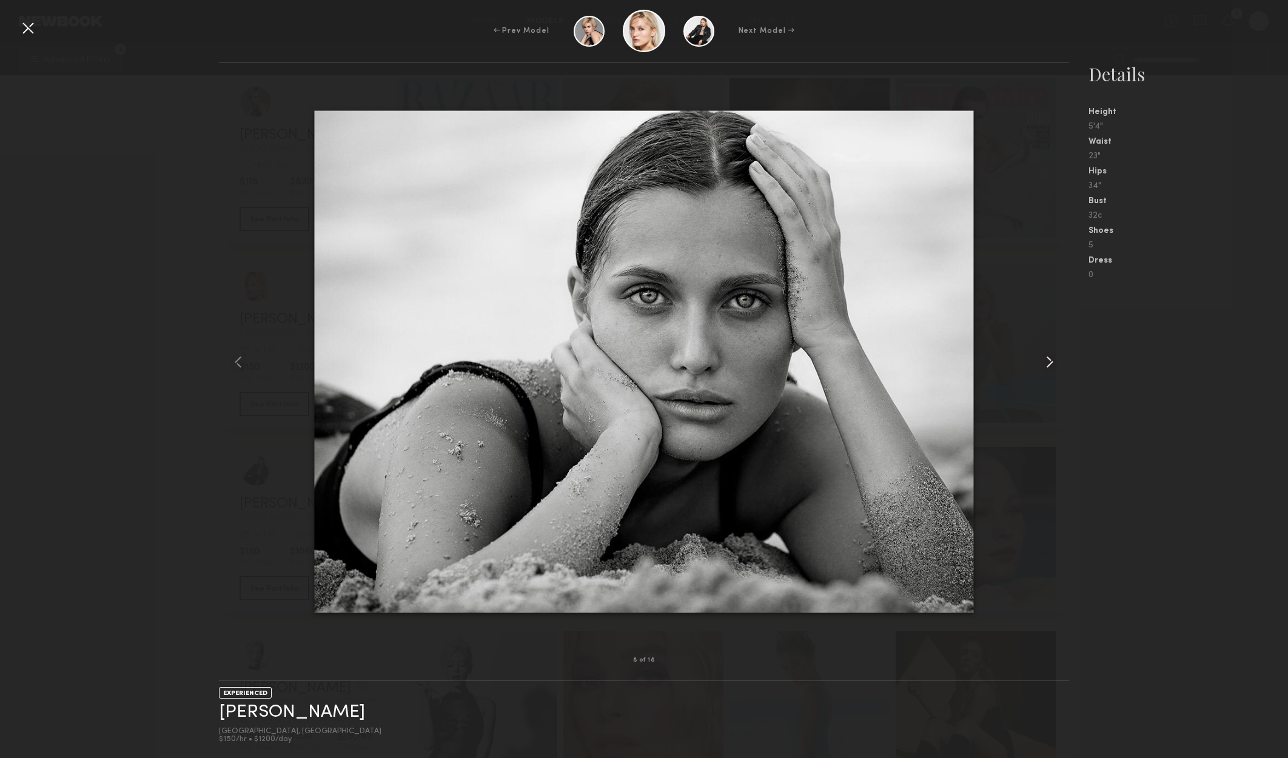
click at [1050, 352] on common-icon at bounding box center [1049, 361] width 19 height 19
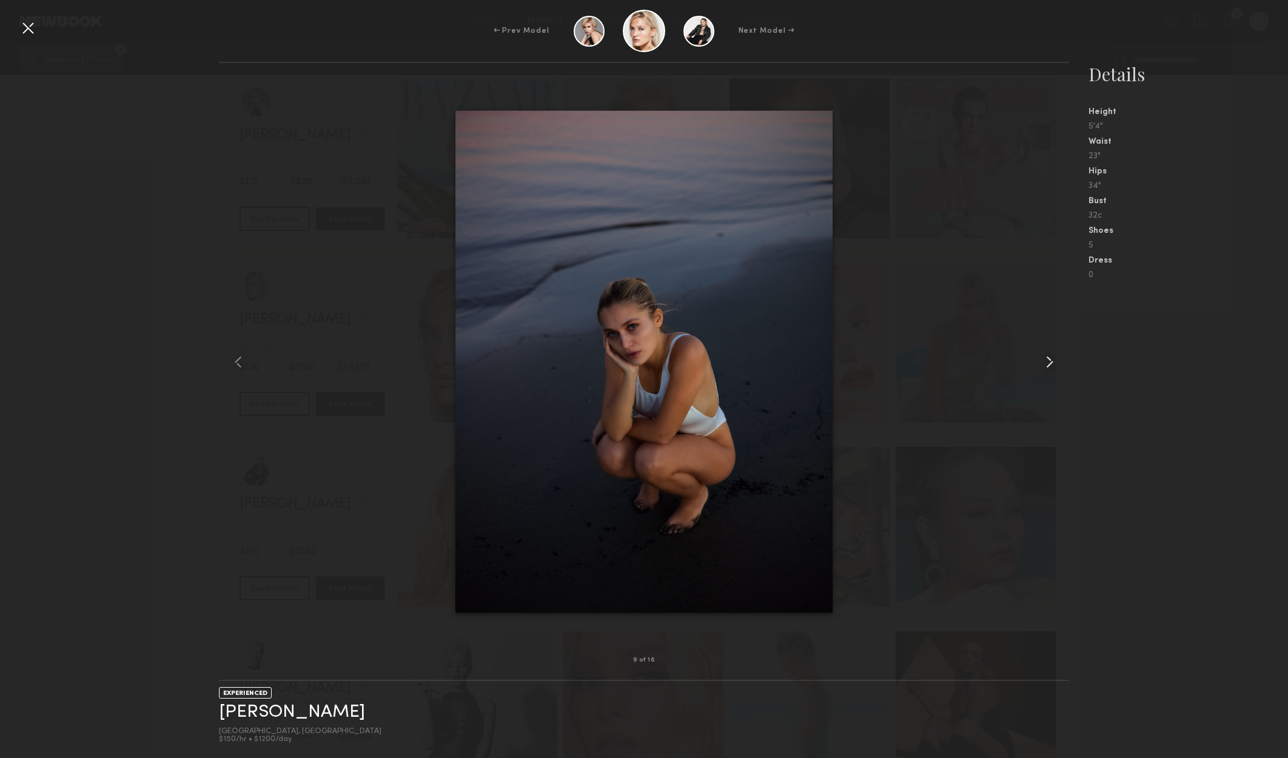
click at [1049, 352] on common-icon at bounding box center [1049, 361] width 19 height 19
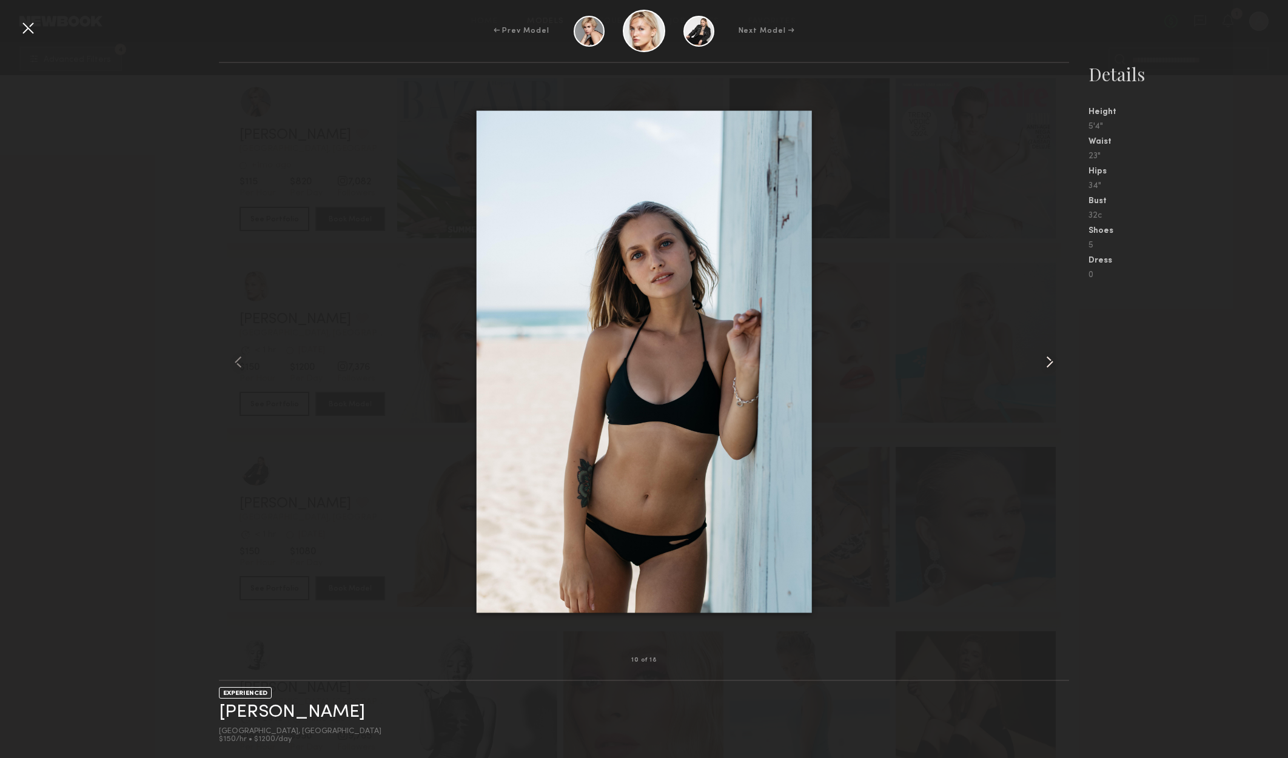
click at [1046, 353] on common-icon at bounding box center [1049, 361] width 19 height 19
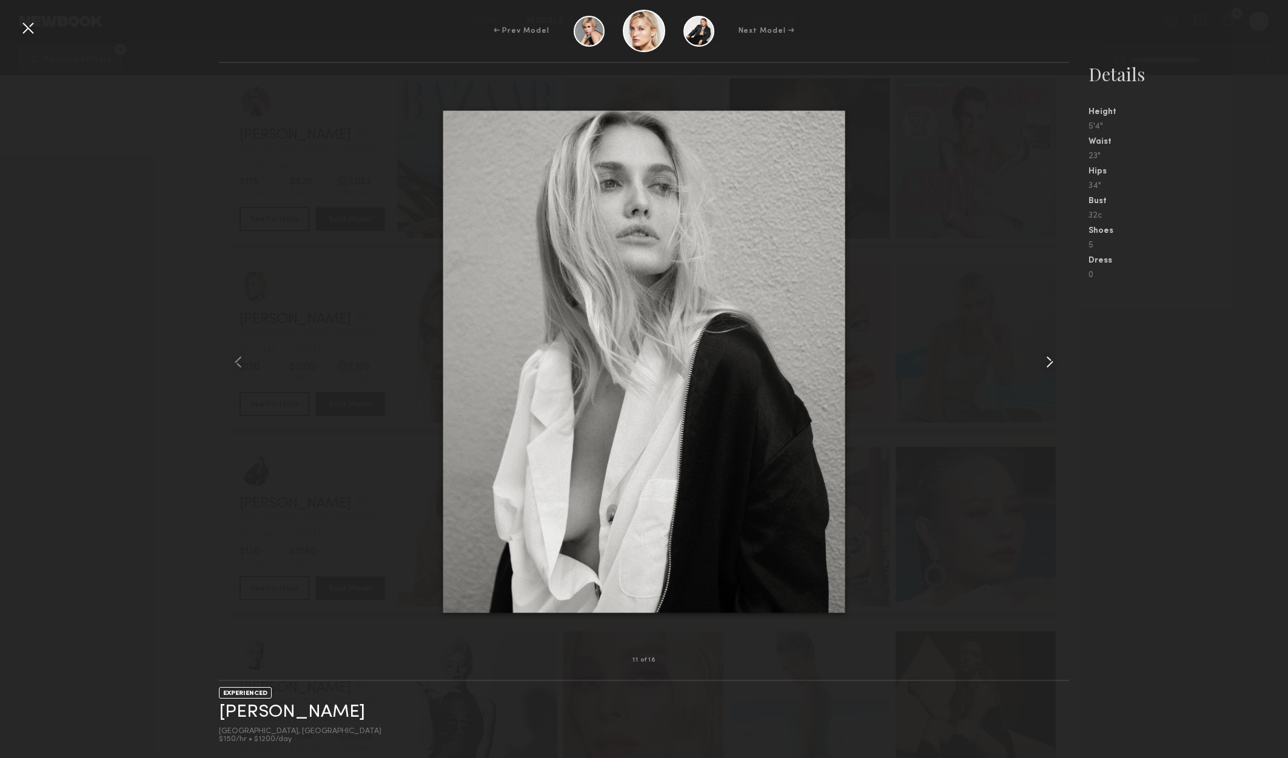
click at [1045, 353] on common-icon at bounding box center [1049, 361] width 19 height 19
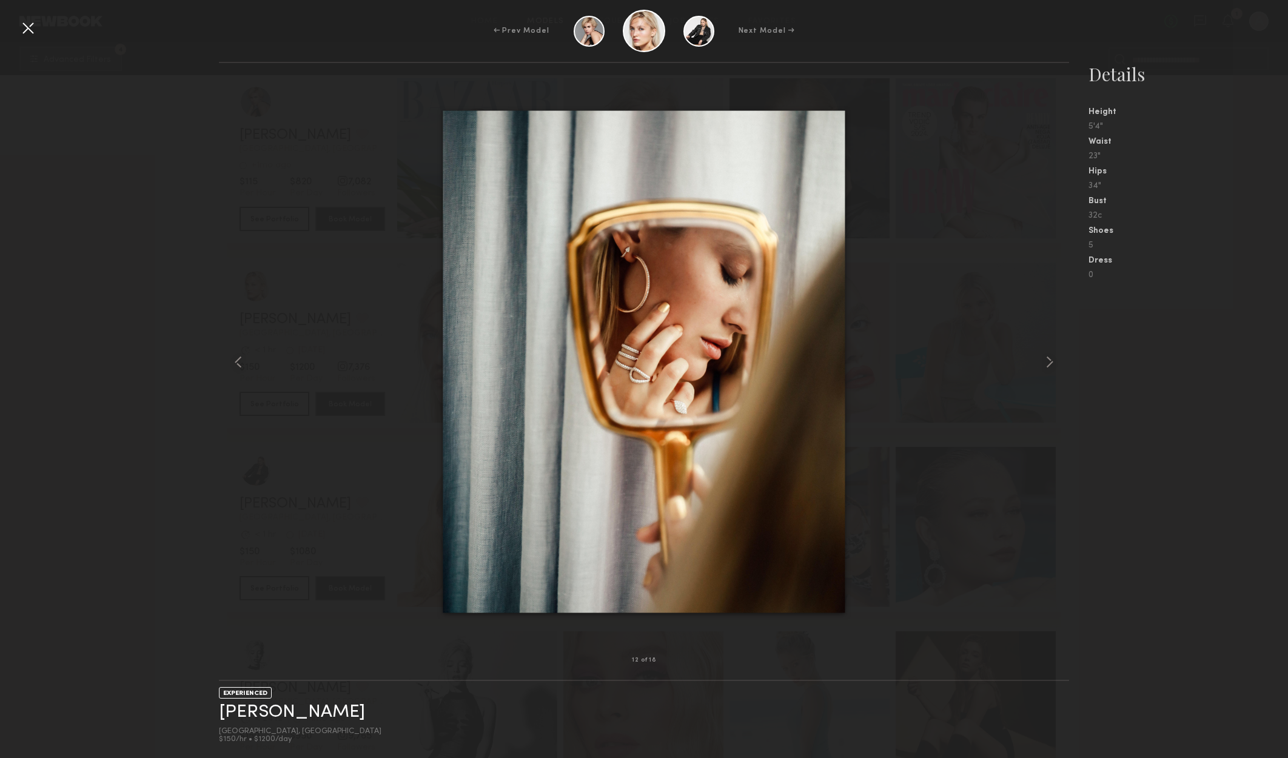
click at [20, 31] on div at bounding box center [27, 27] width 19 height 19
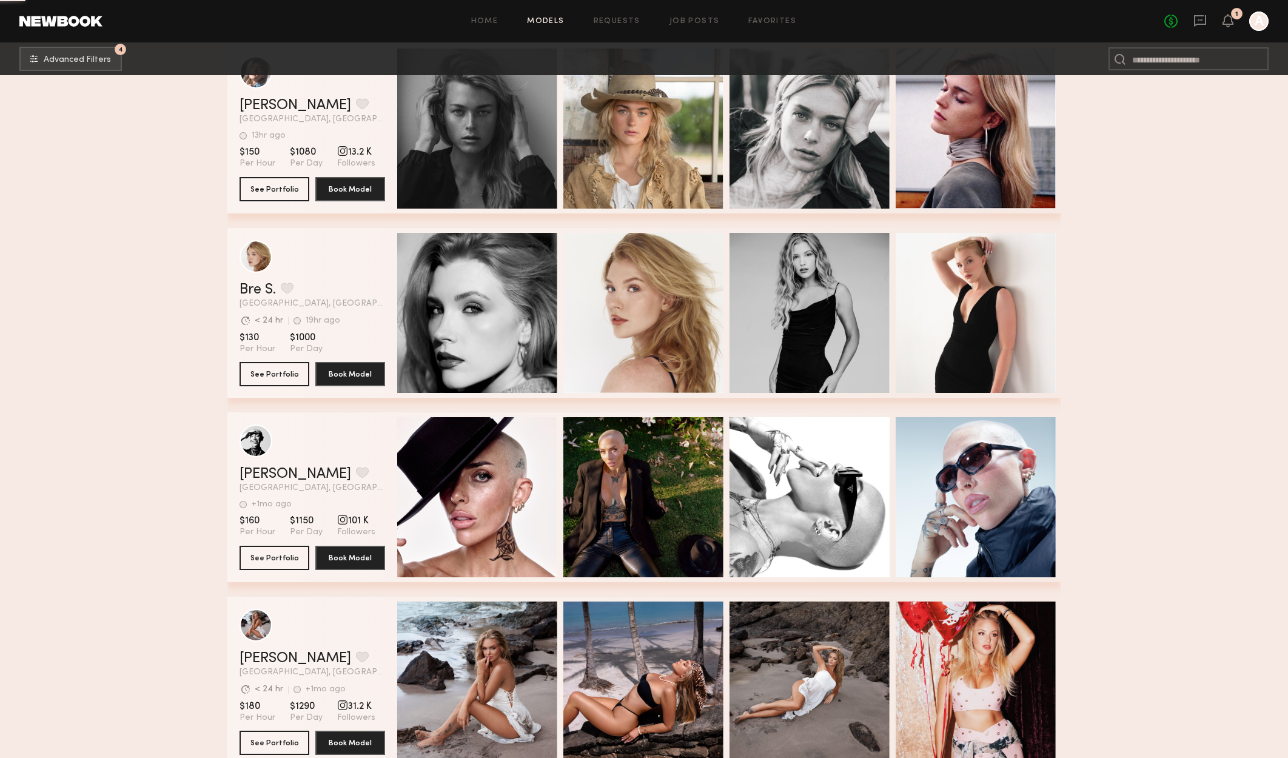
scroll to position [18866, 0]
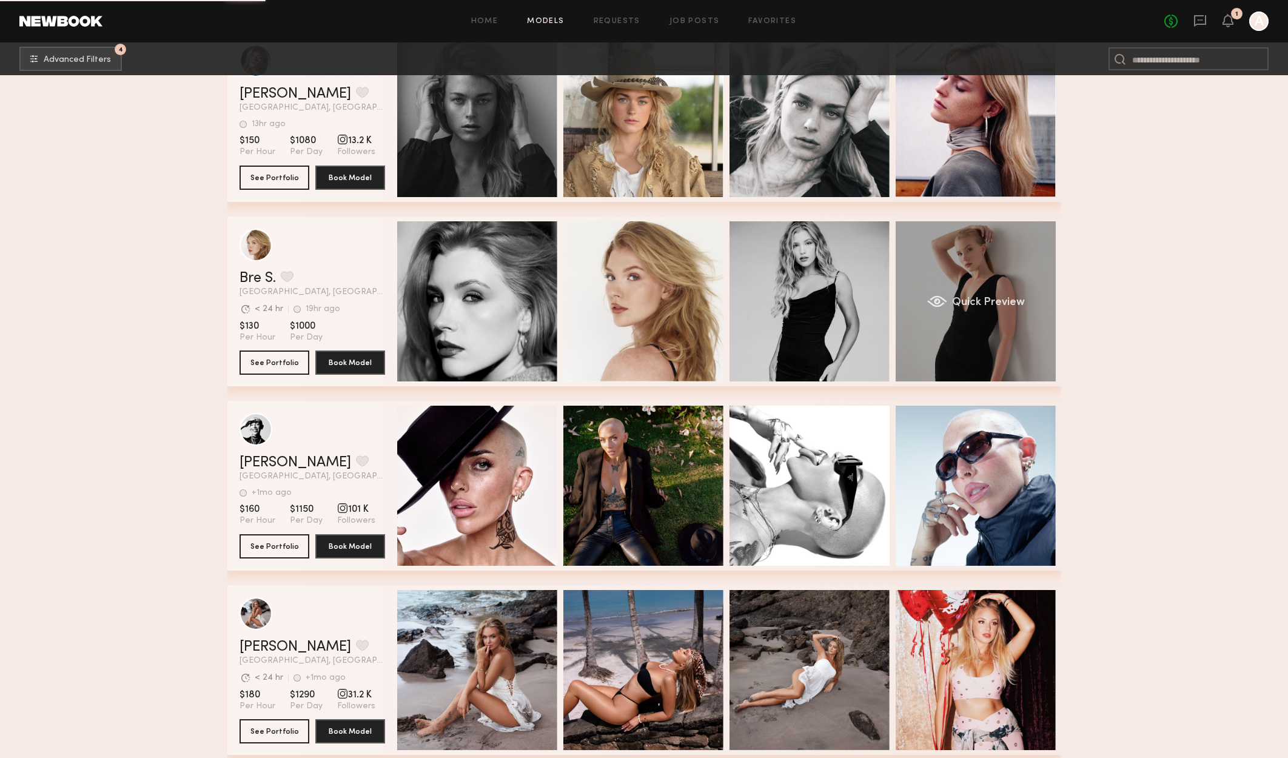
click at [1006, 279] on div "Quick Preview" at bounding box center [975, 301] width 160 height 160
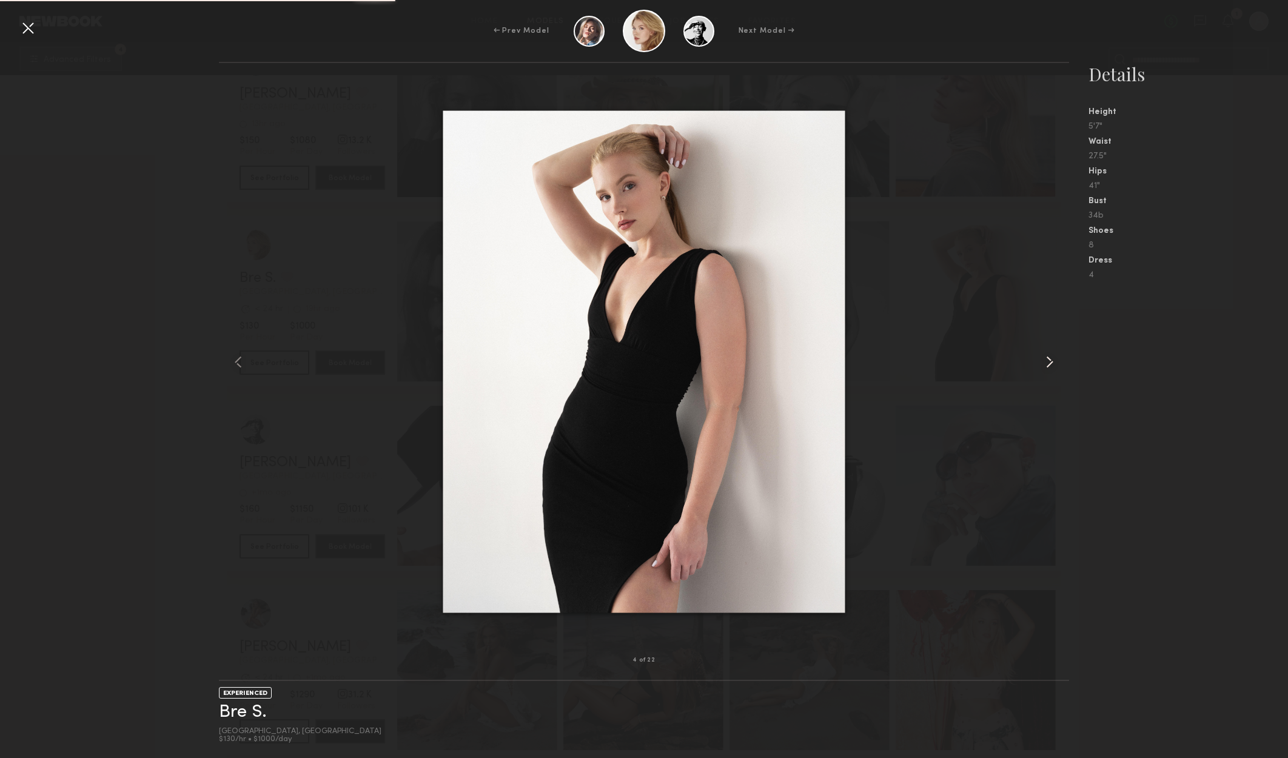
click at [1045, 360] on common-icon at bounding box center [1049, 361] width 19 height 19
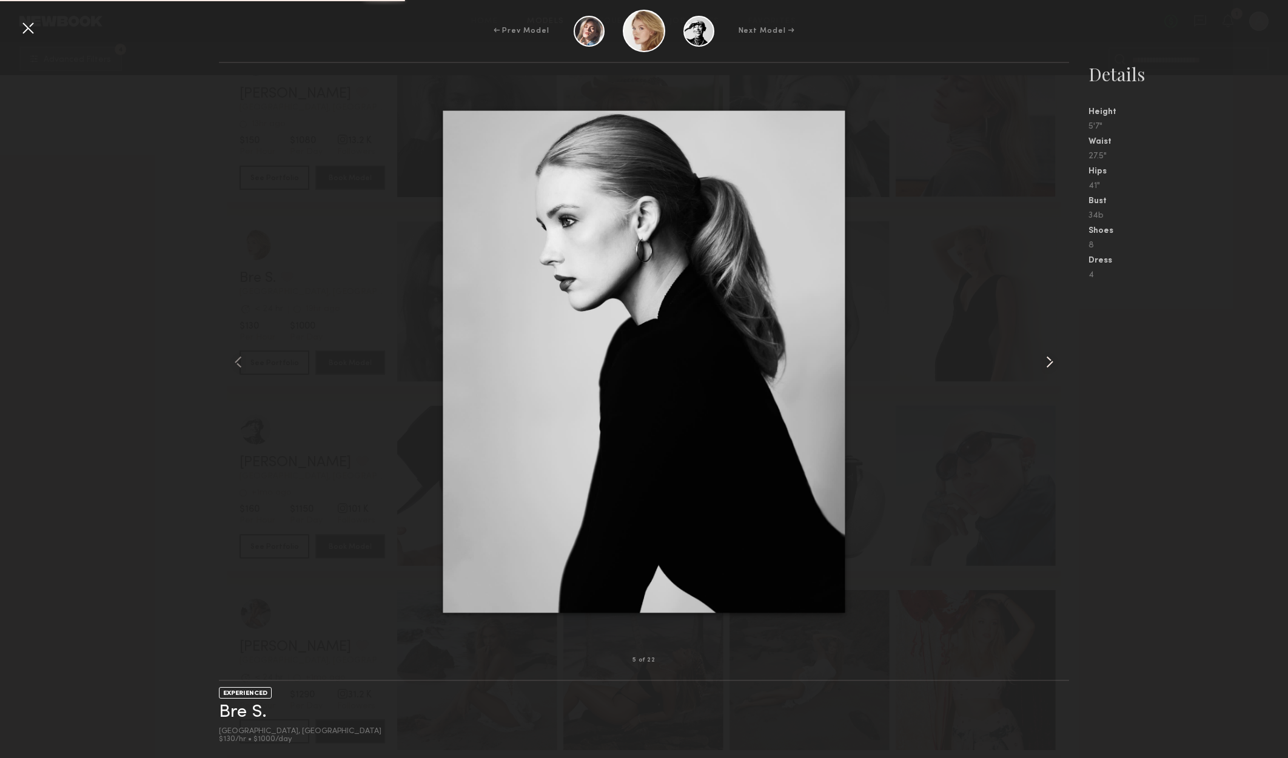
click at [1045, 360] on common-icon at bounding box center [1049, 361] width 19 height 19
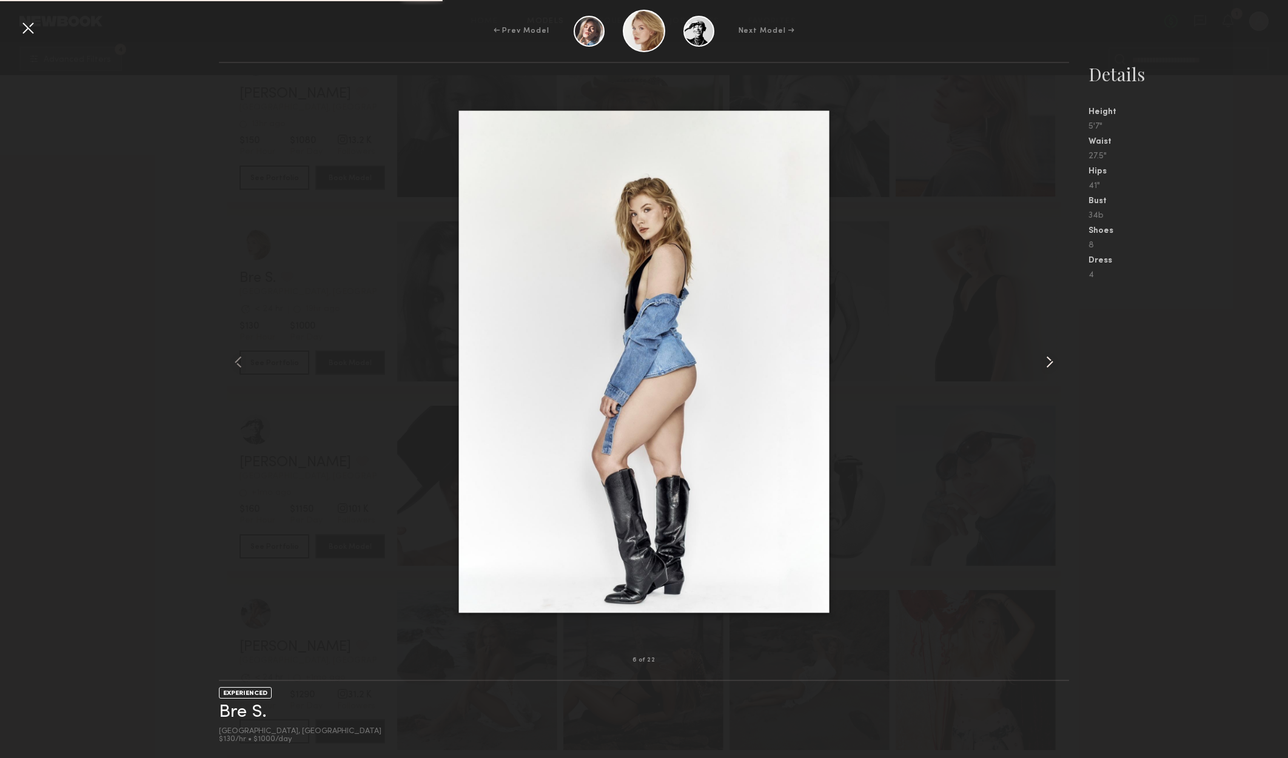
click at [1045, 360] on common-icon at bounding box center [1049, 361] width 19 height 19
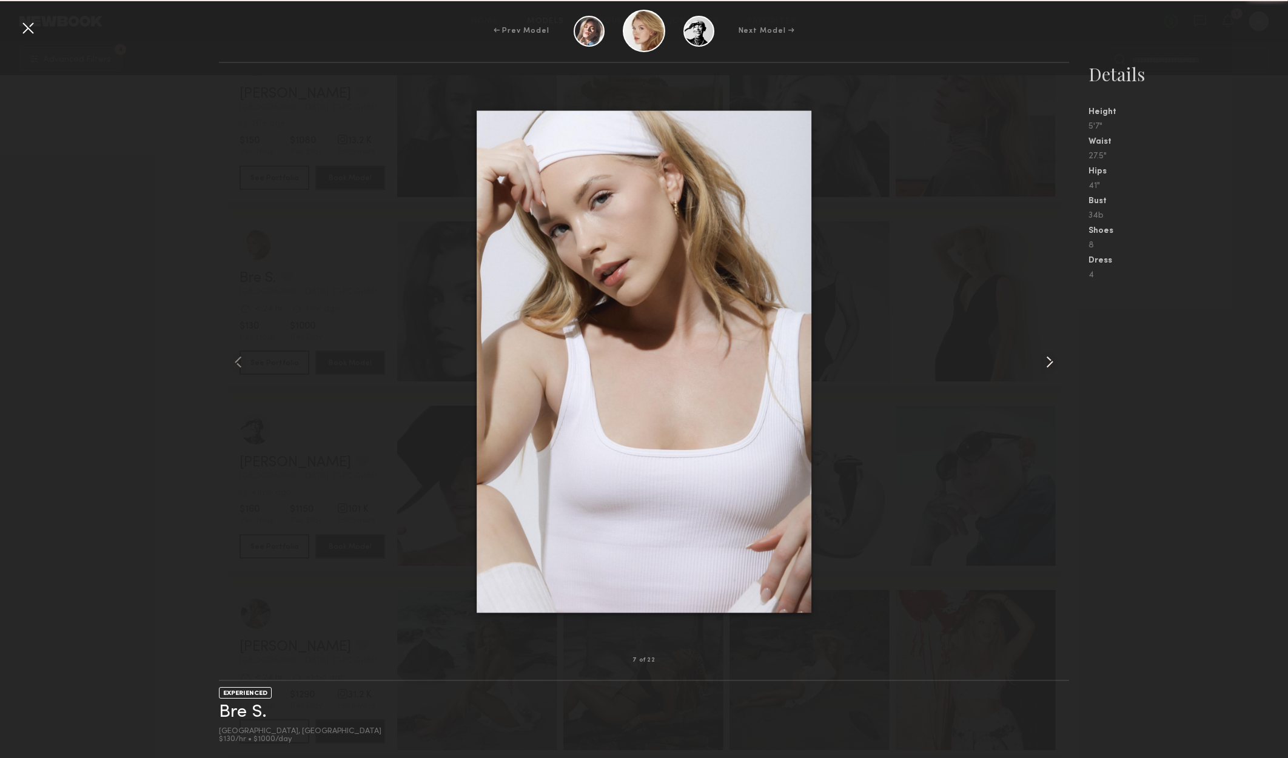
click at [1045, 360] on common-icon at bounding box center [1049, 361] width 19 height 19
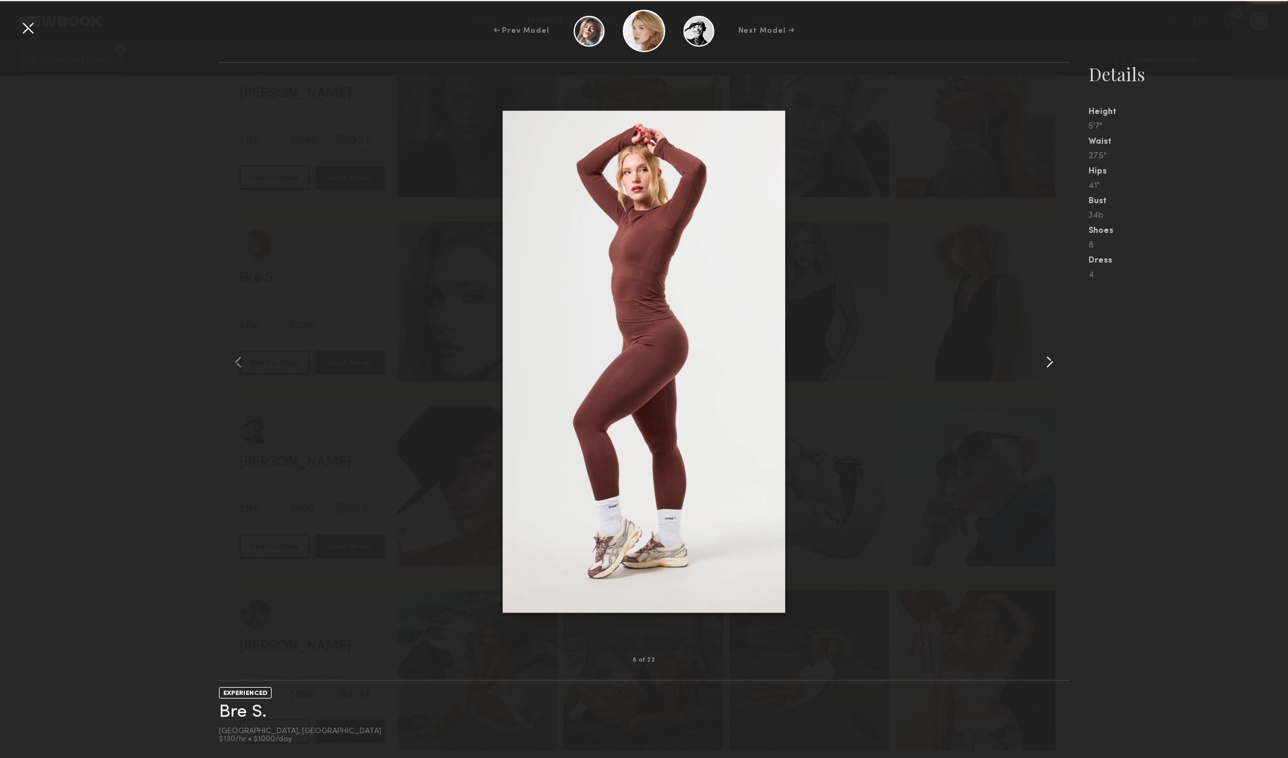
click at [1043, 360] on common-icon at bounding box center [1049, 361] width 19 height 19
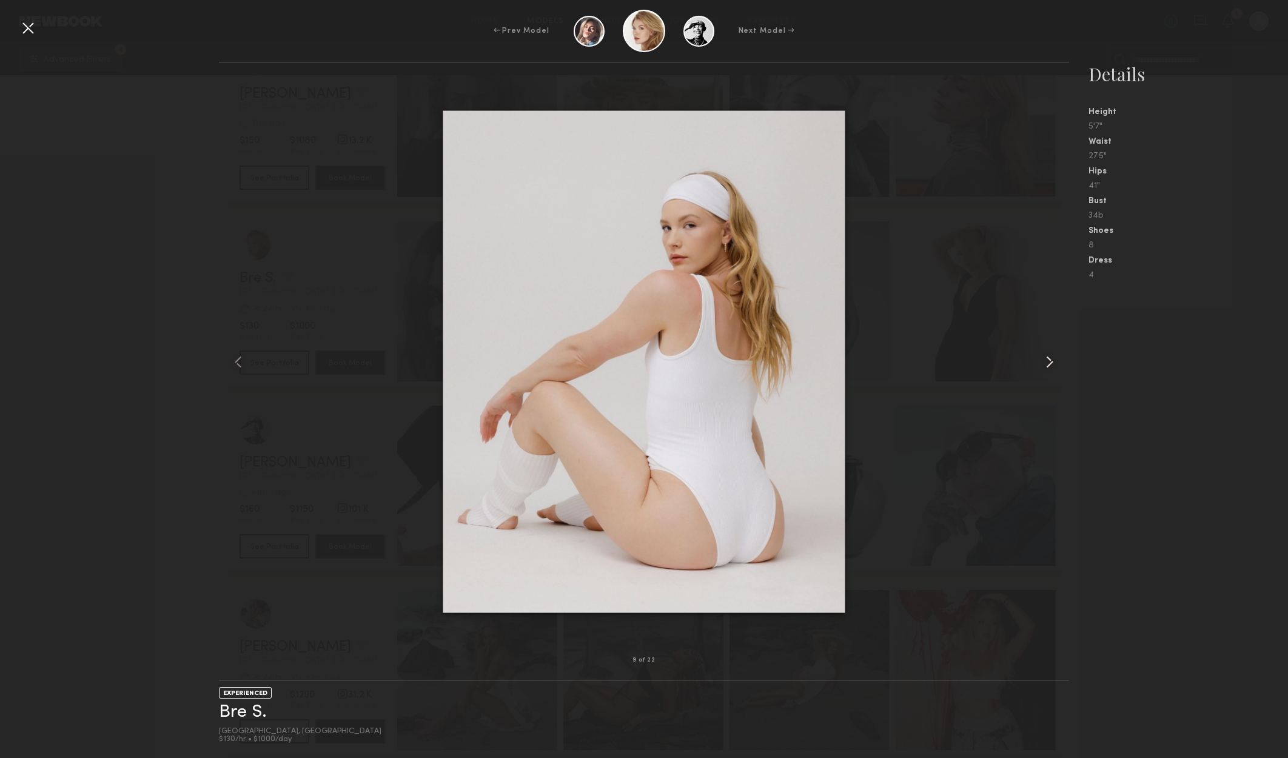
click at [1042, 360] on common-icon at bounding box center [1049, 361] width 19 height 19
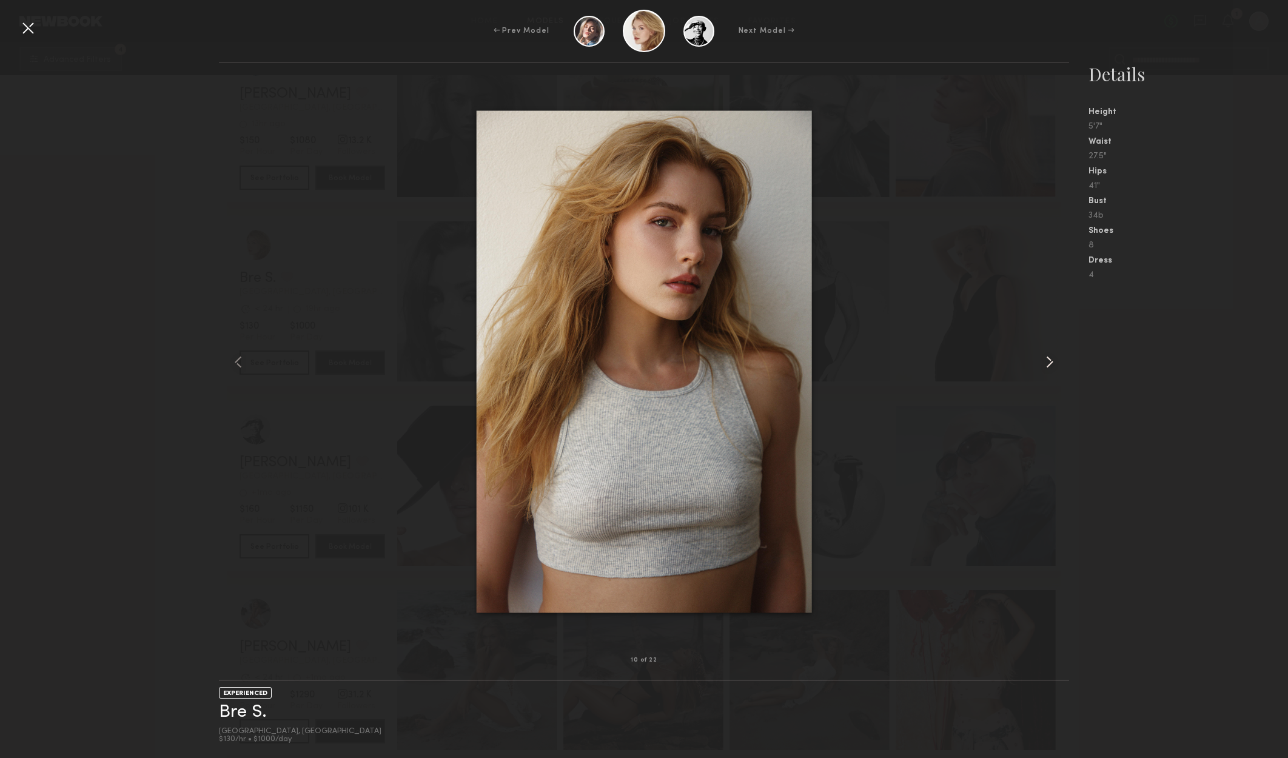
click at [1038, 361] on div at bounding box center [1052, 361] width 34 height 558
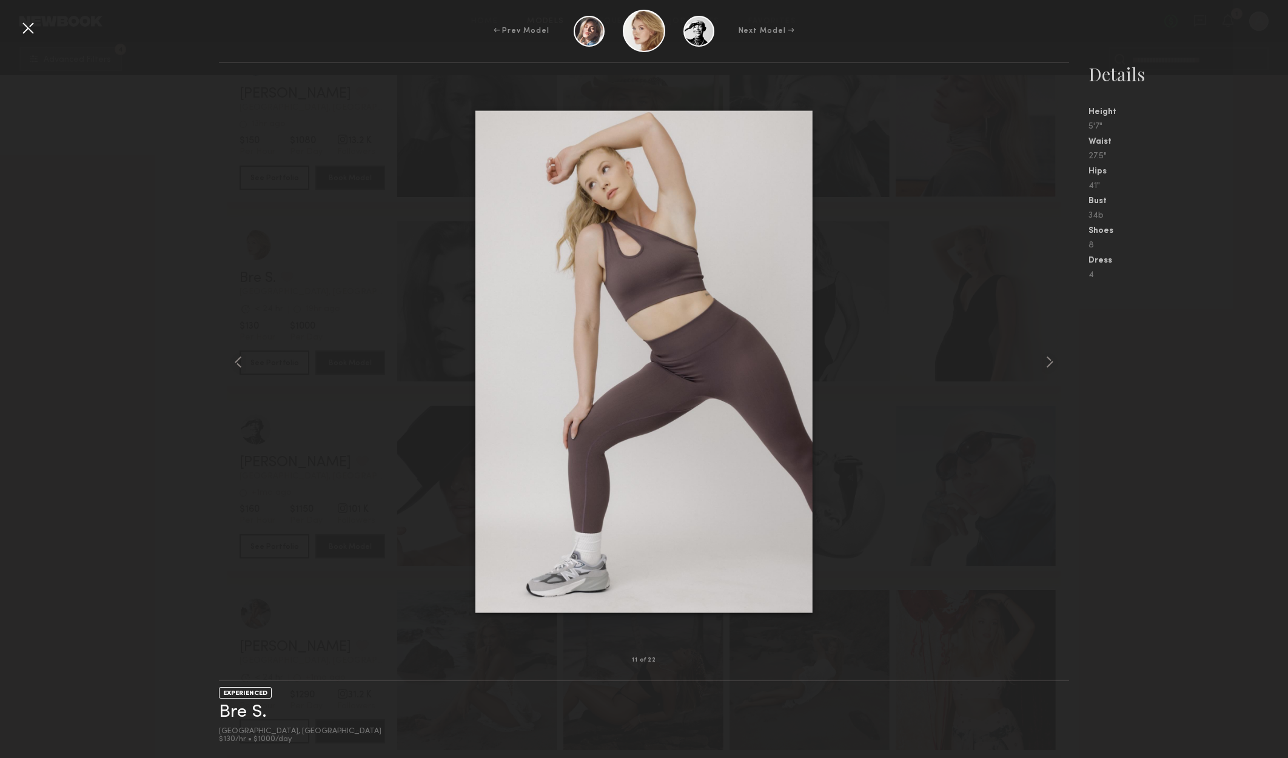
click at [1033, 360] on div at bounding box center [644, 361] width 850 height 558
click at [1039, 359] on div at bounding box center [1052, 361] width 34 height 558
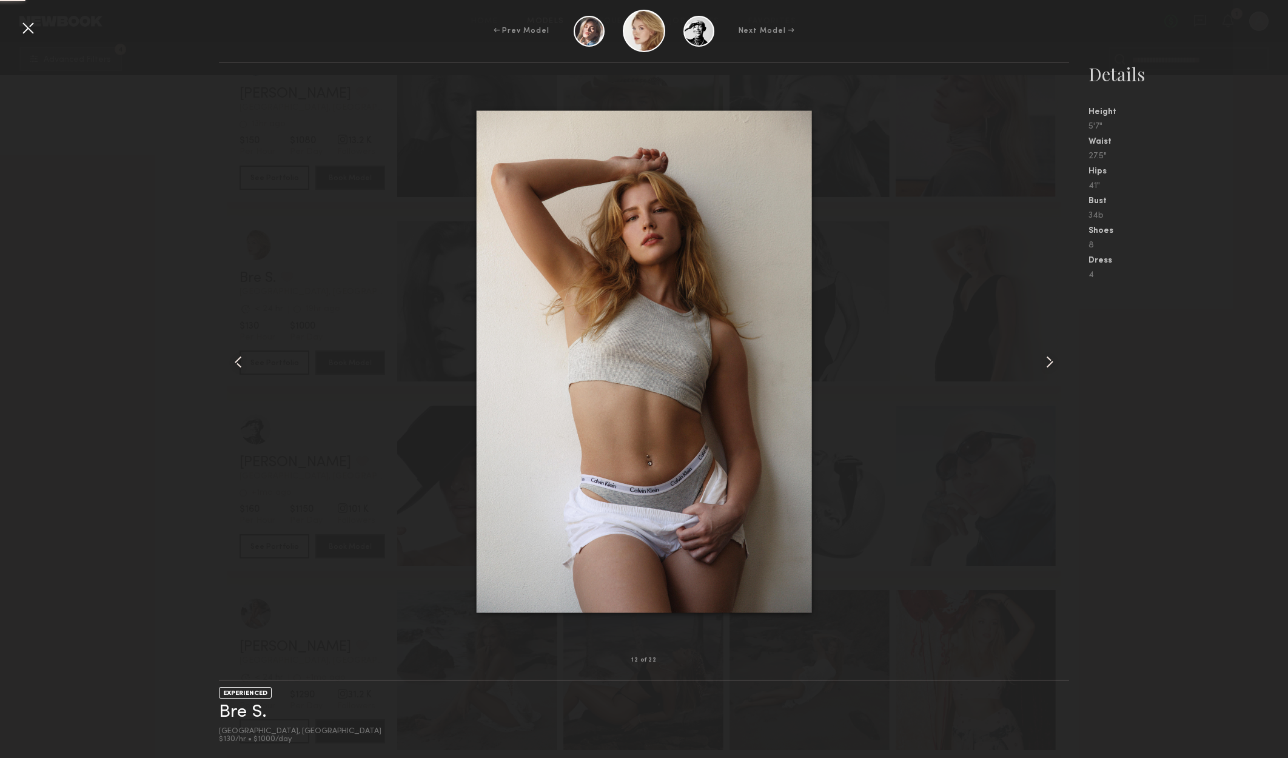
click at [1040, 360] on common-icon at bounding box center [1049, 361] width 19 height 19
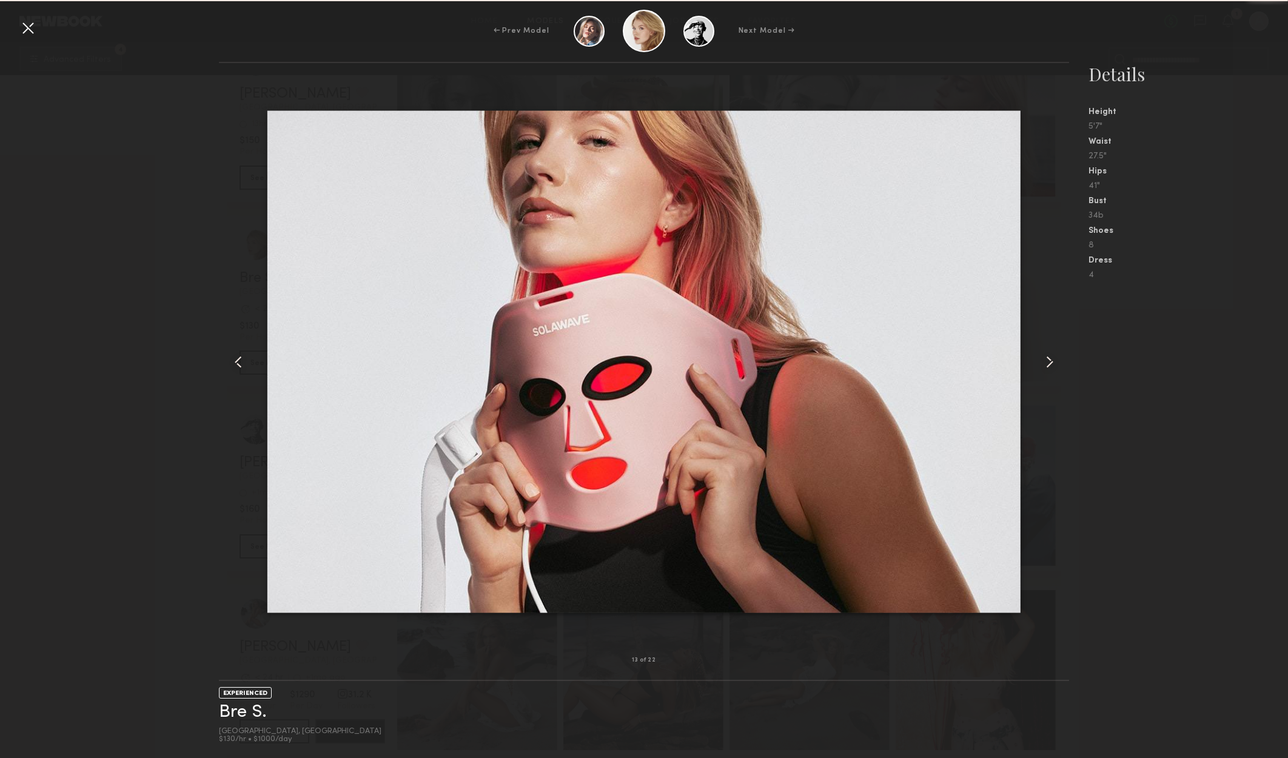
click at [1037, 360] on div at bounding box center [1052, 361] width 34 height 558
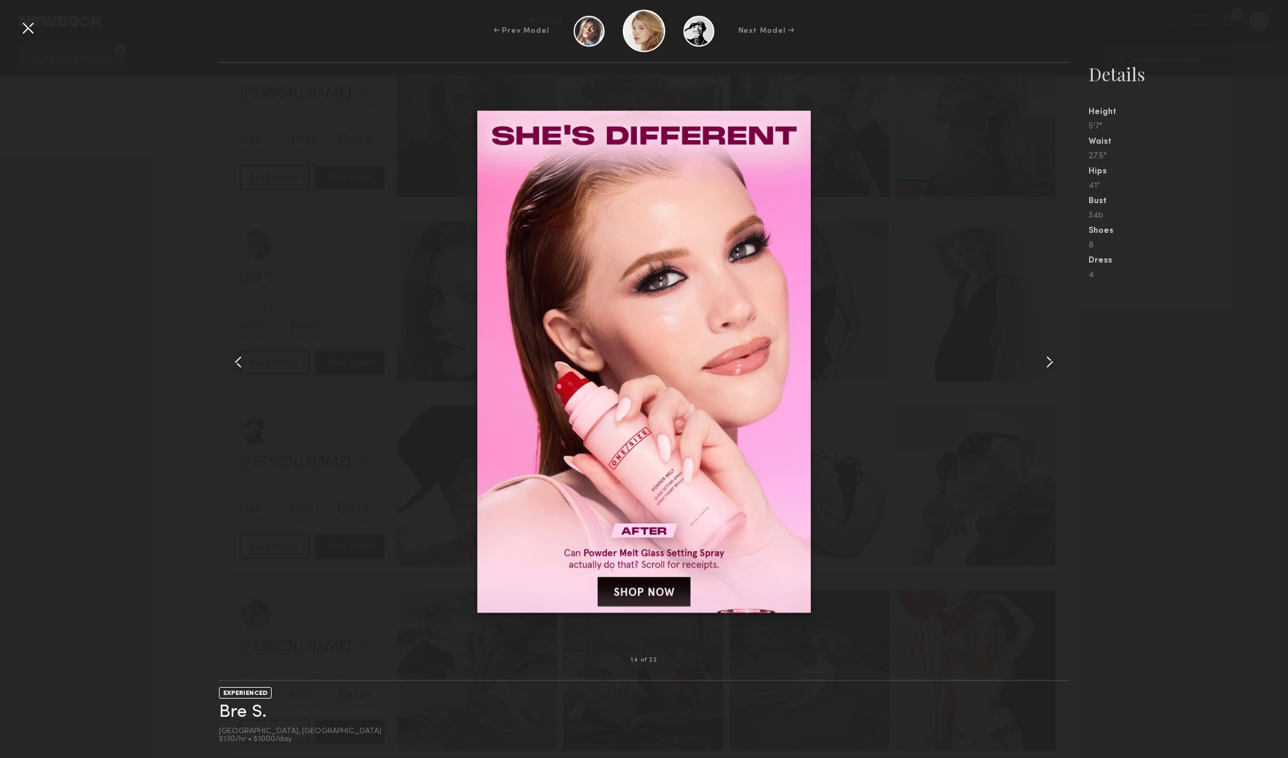
click at [33, 24] on div at bounding box center [27, 27] width 19 height 19
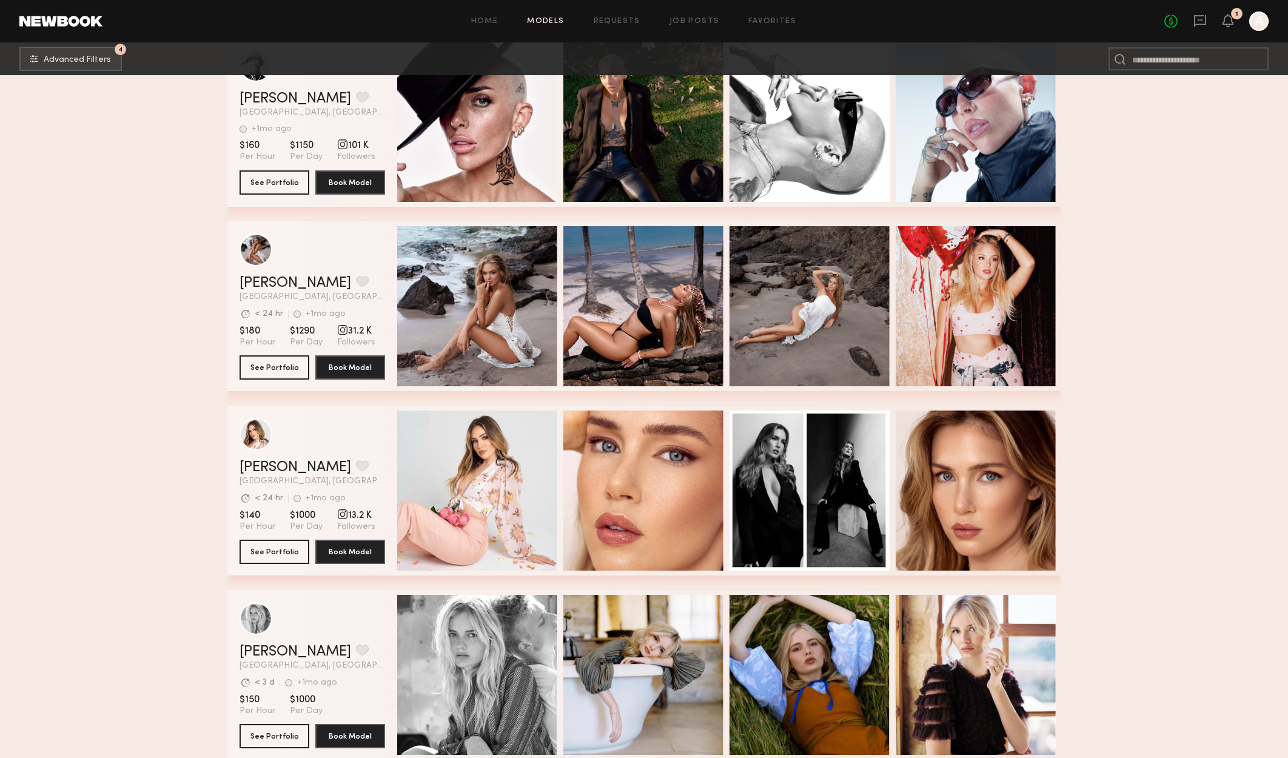
scroll to position [19533, 0]
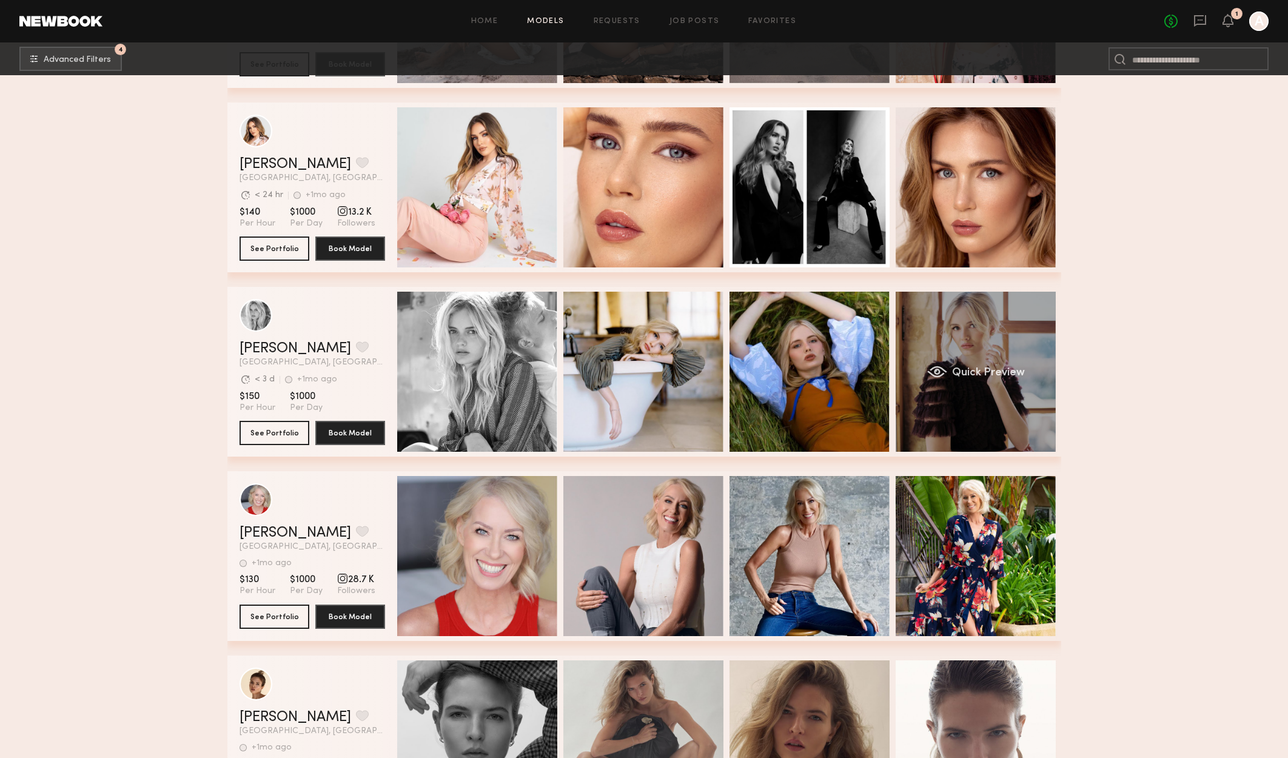
click at [979, 363] on div "Quick Preview" at bounding box center [975, 372] width 160 height 160
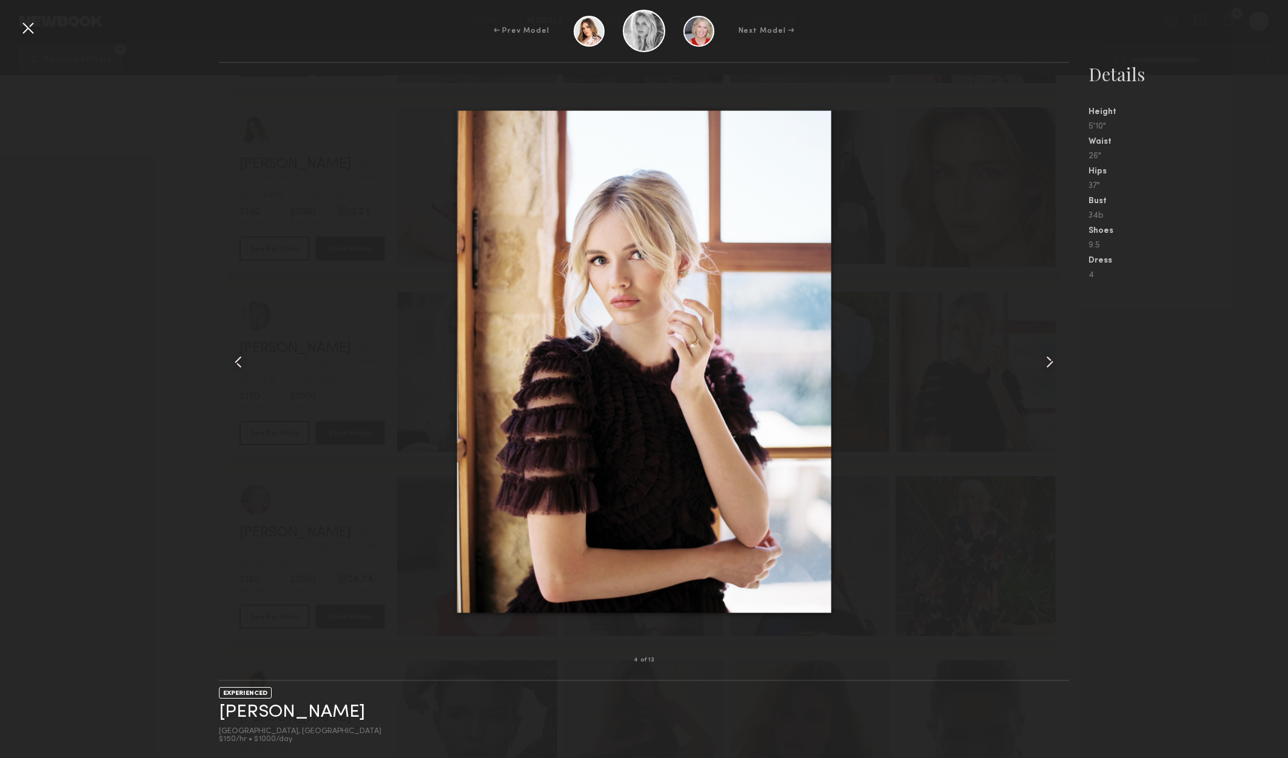
click at [1057, 367] on common-icon at bounding box center [1049, 361] width 19 height 19
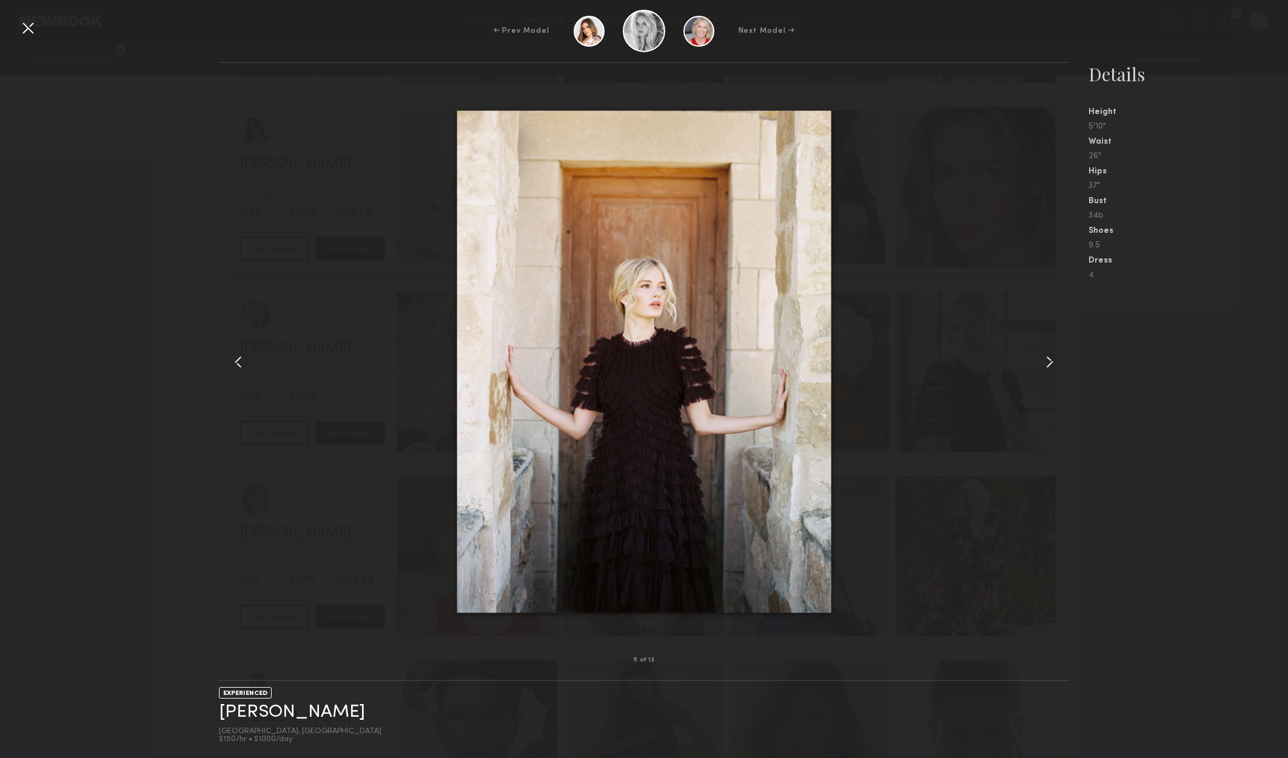
click at [1056, 367] on common-icon at bounding box center [1049, 361] width 19 height 19
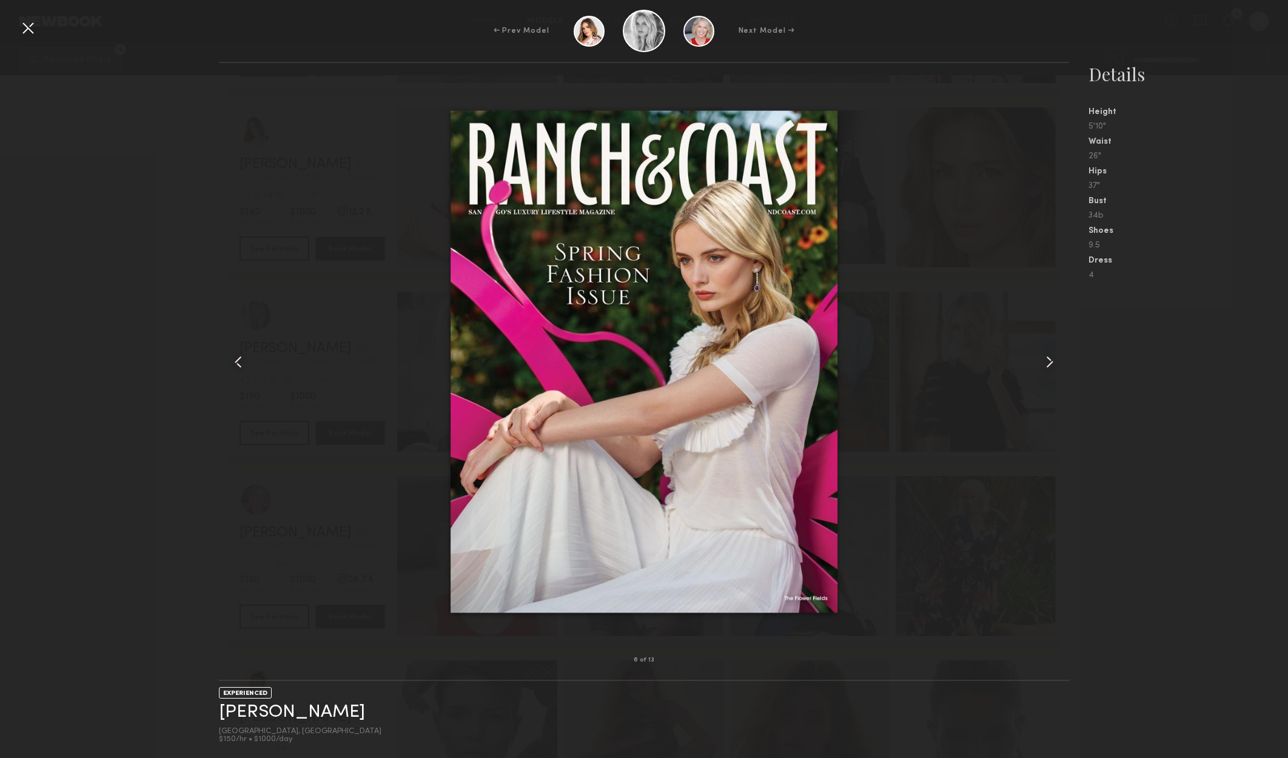
click at [1056, 367] on common-icon at bounding box center [1049, 361] width 19 height 19
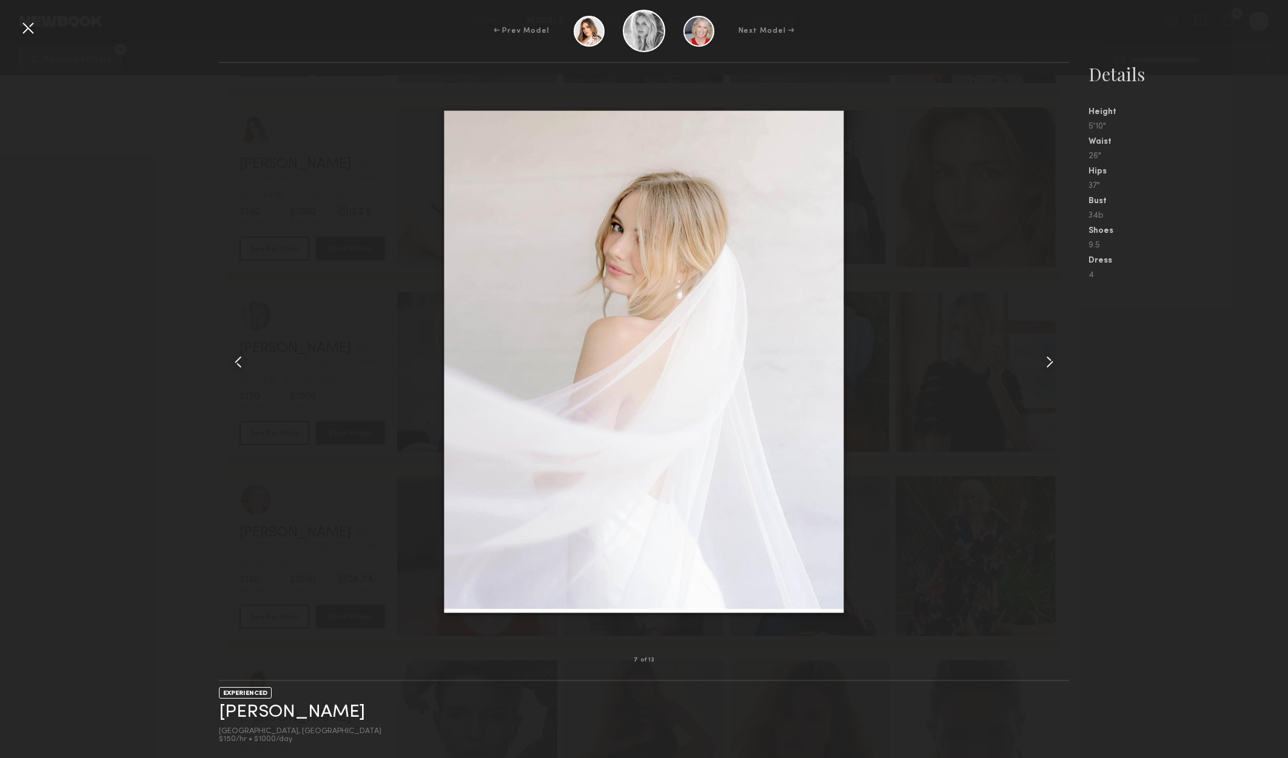
click at [1056, 367] on common-icon at bounding box center [1049, 361] width 19 height 19
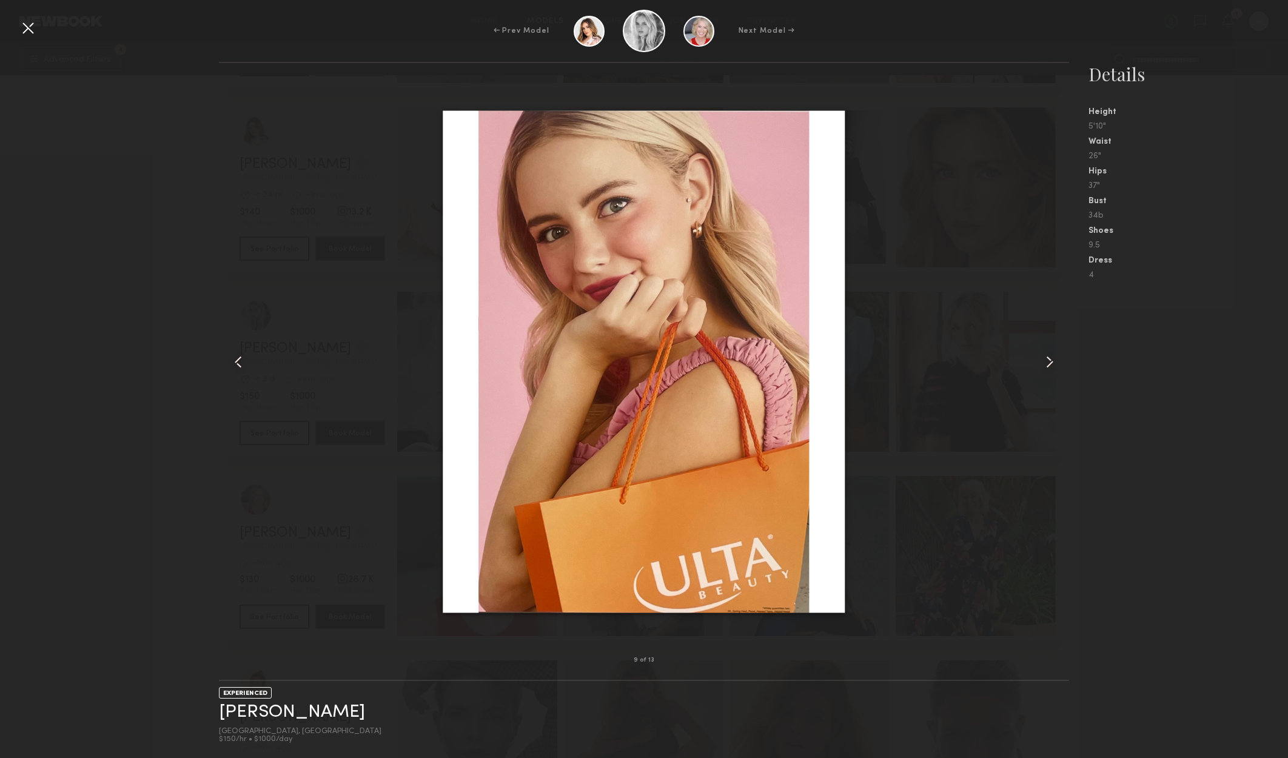
click at [1056, 367] on common-icon at bounding box center [1049, 361] width 19 height 19
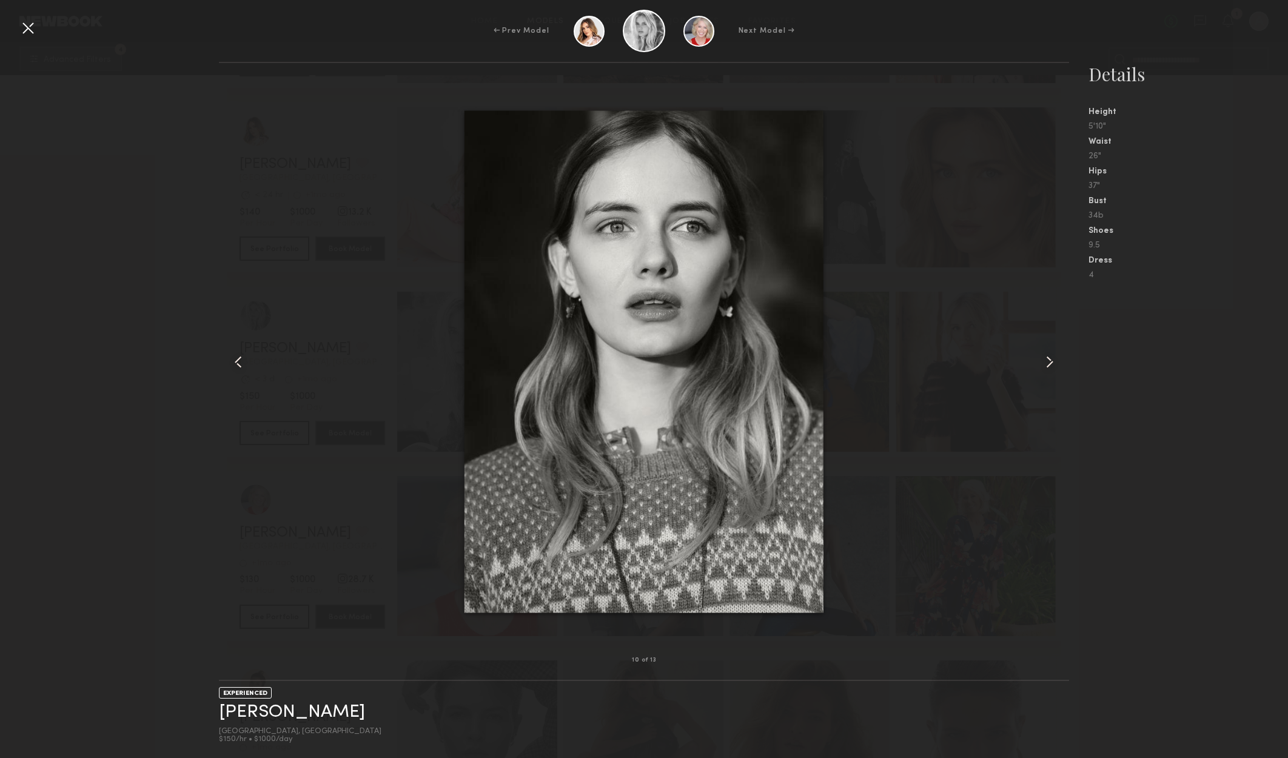
click at [1056, 367] on common-icon at bounding box center [1049, 361] width 19 height 19
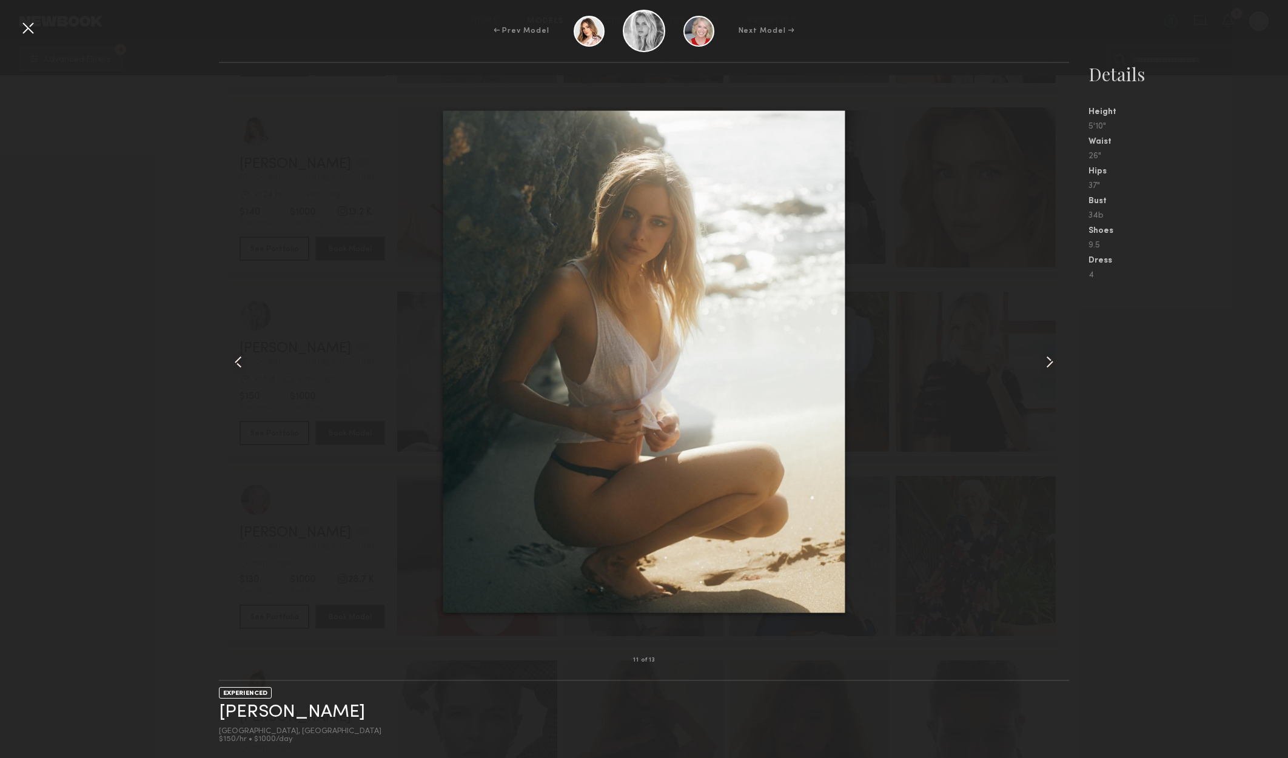
click at [1056, 367] on common-icon at bounding box center [1049, 361] width 19 height 19
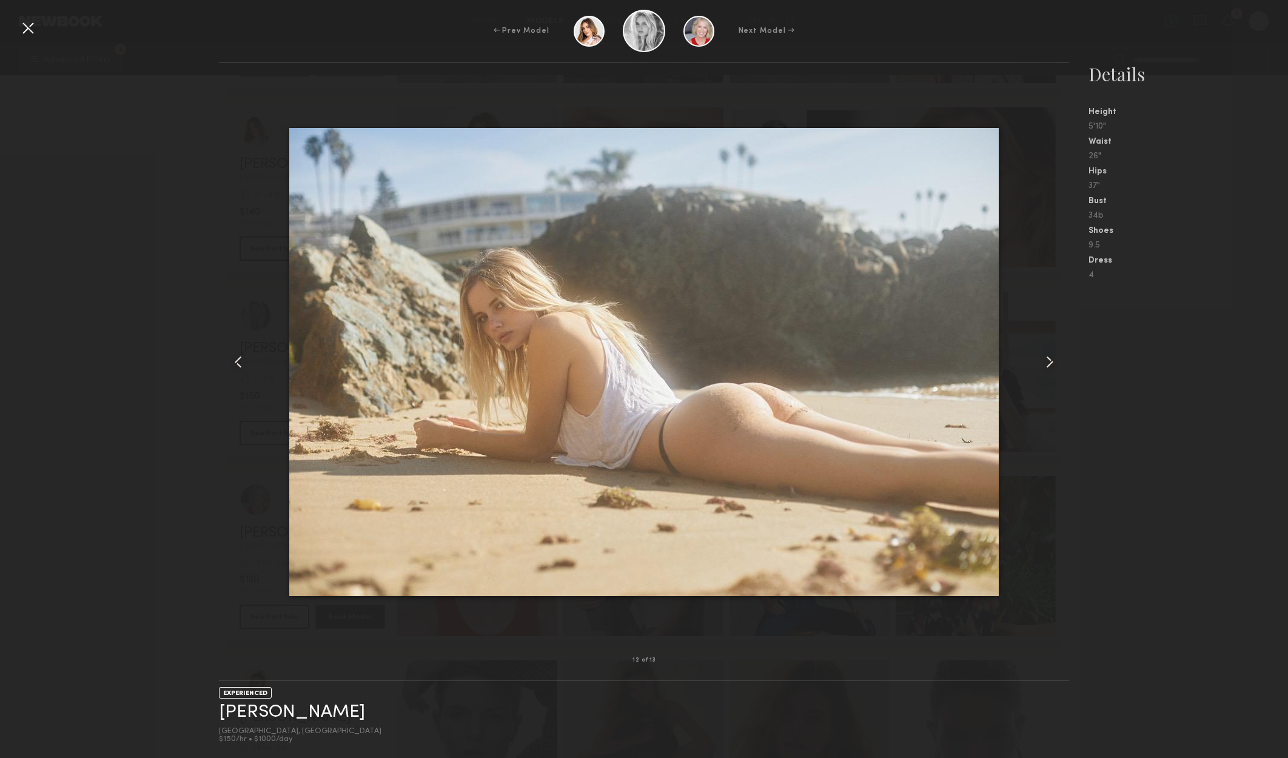
click at [27, 31] on div at bounding box center [27, 27] width 19 height 19
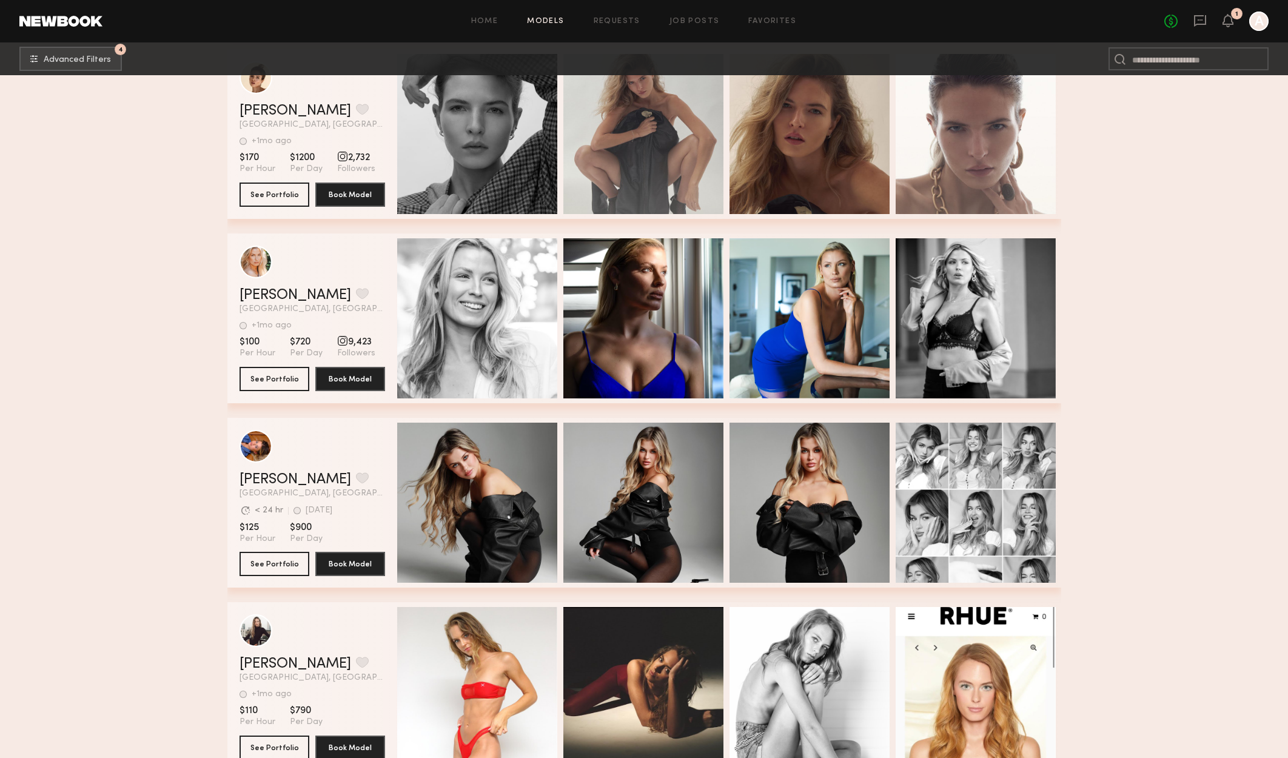
scroll to position [20442, 0]
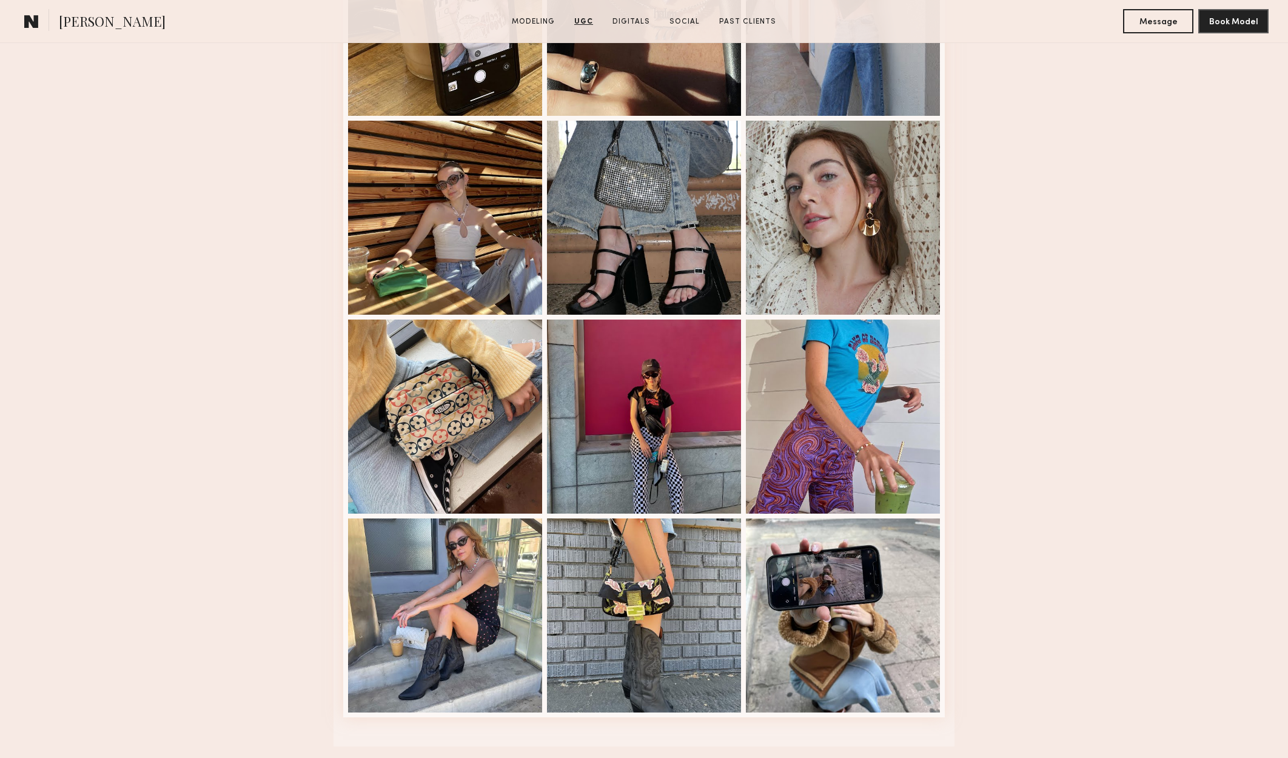
scroll to position [2001, 0]
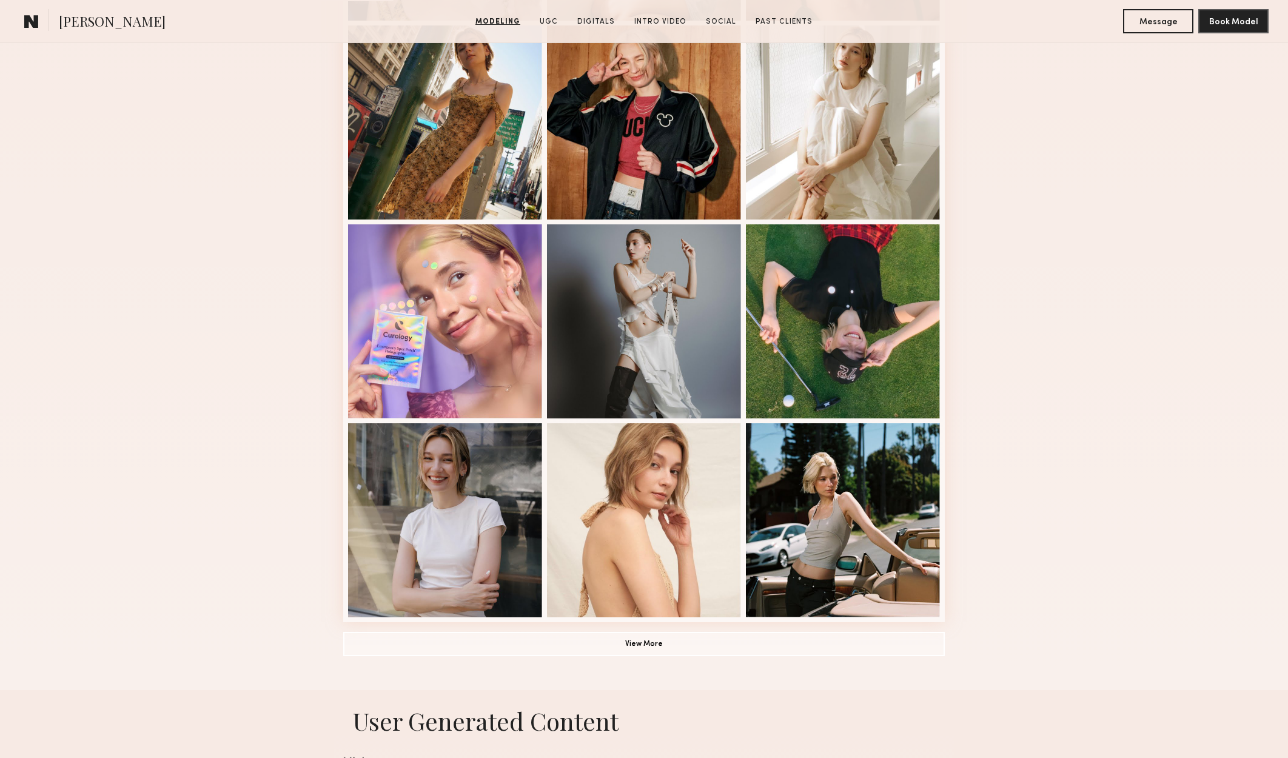
scroll to position [606, 0]
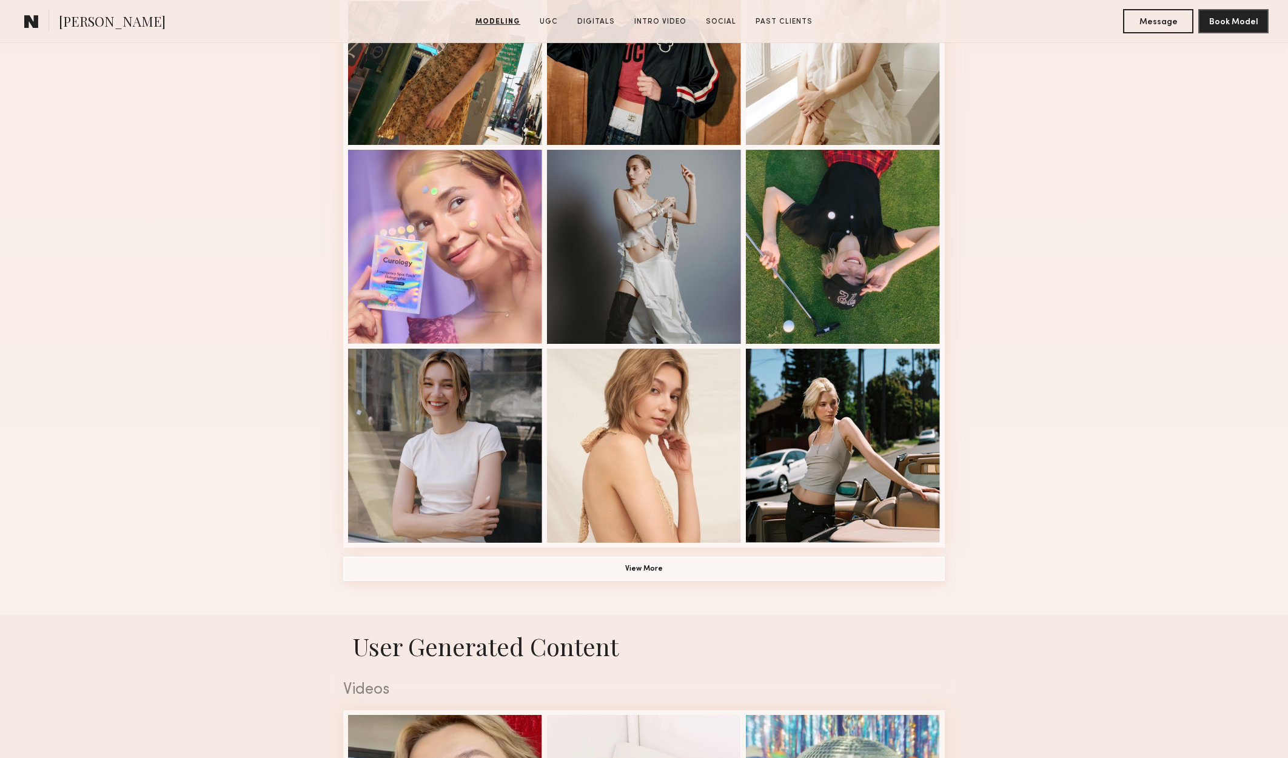
click at [682, 572] on button "View More" at bounding box center [643, 569] width 601 height 24
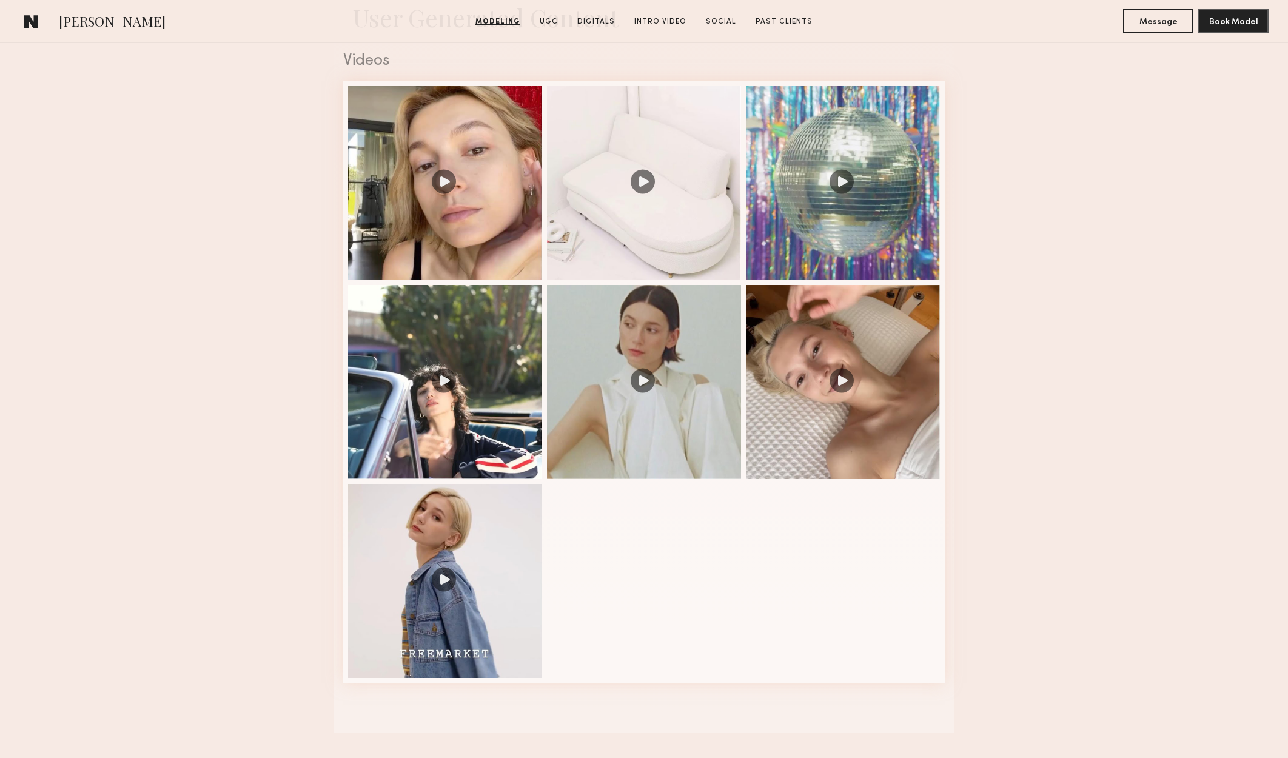
scroll to position [2001, 0]
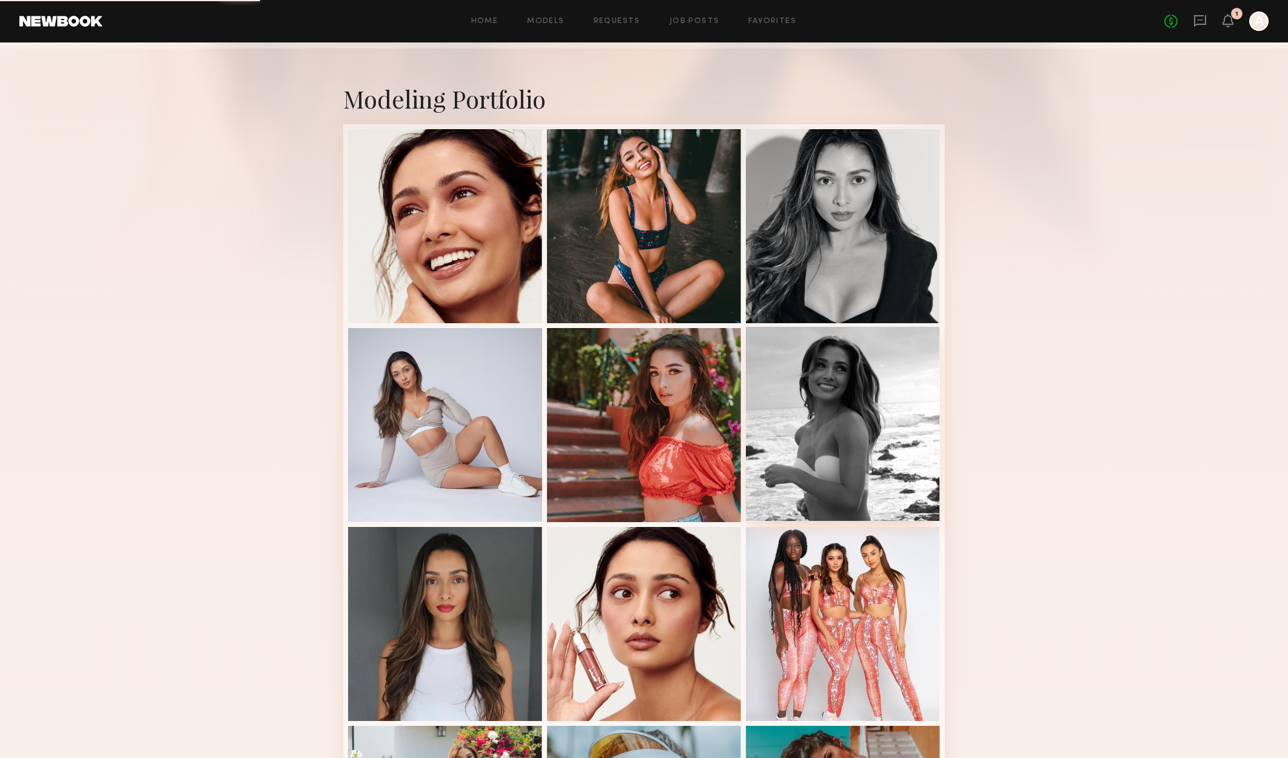
scroll to position [424, 0]
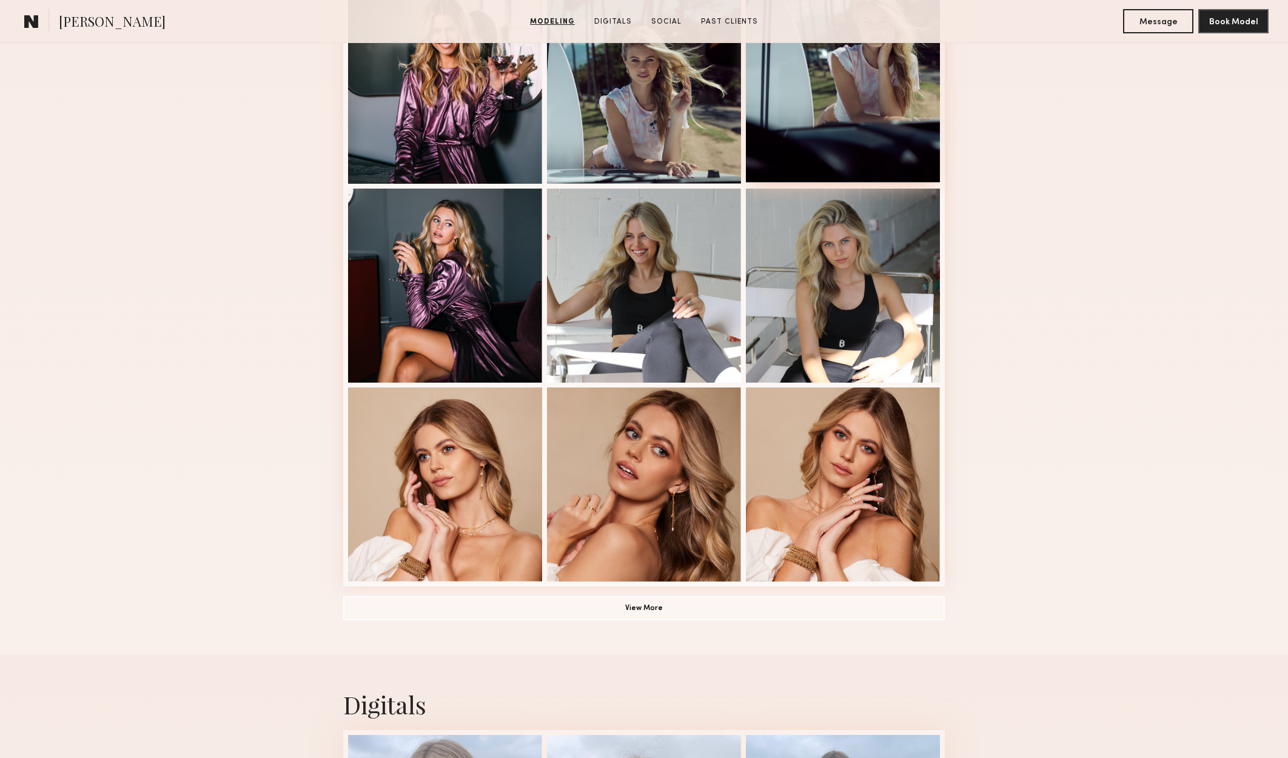
scroll to position [606, 0]
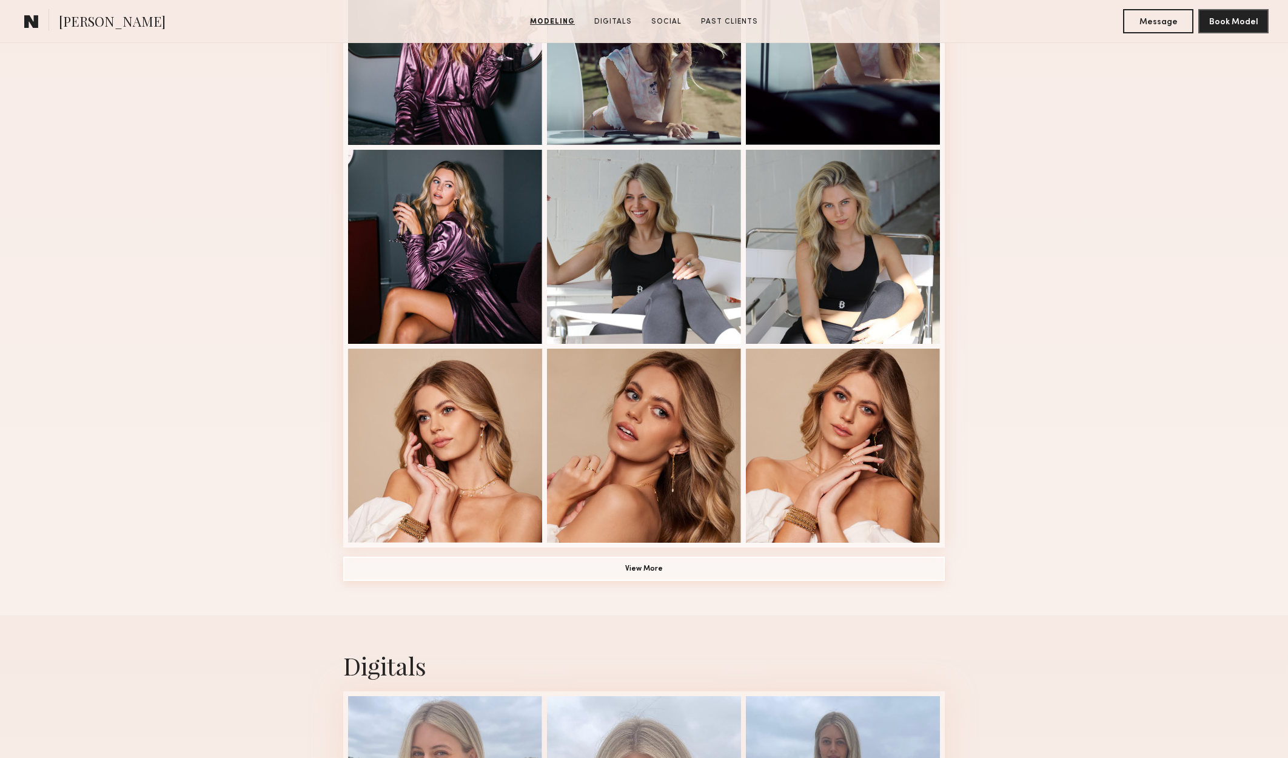
click at [786, 567] on button "View More" at bounding box center [643, 569] width 601 height 24
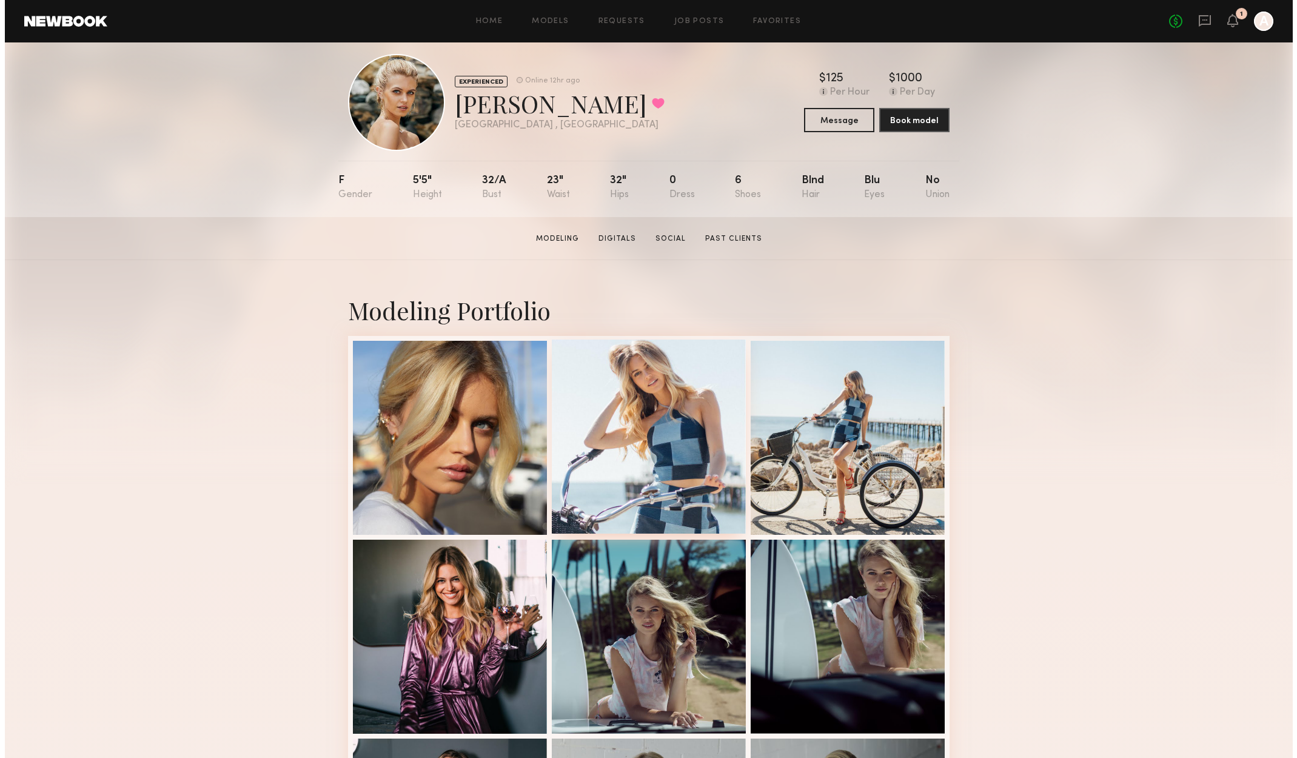
scroll to position [0, 0]
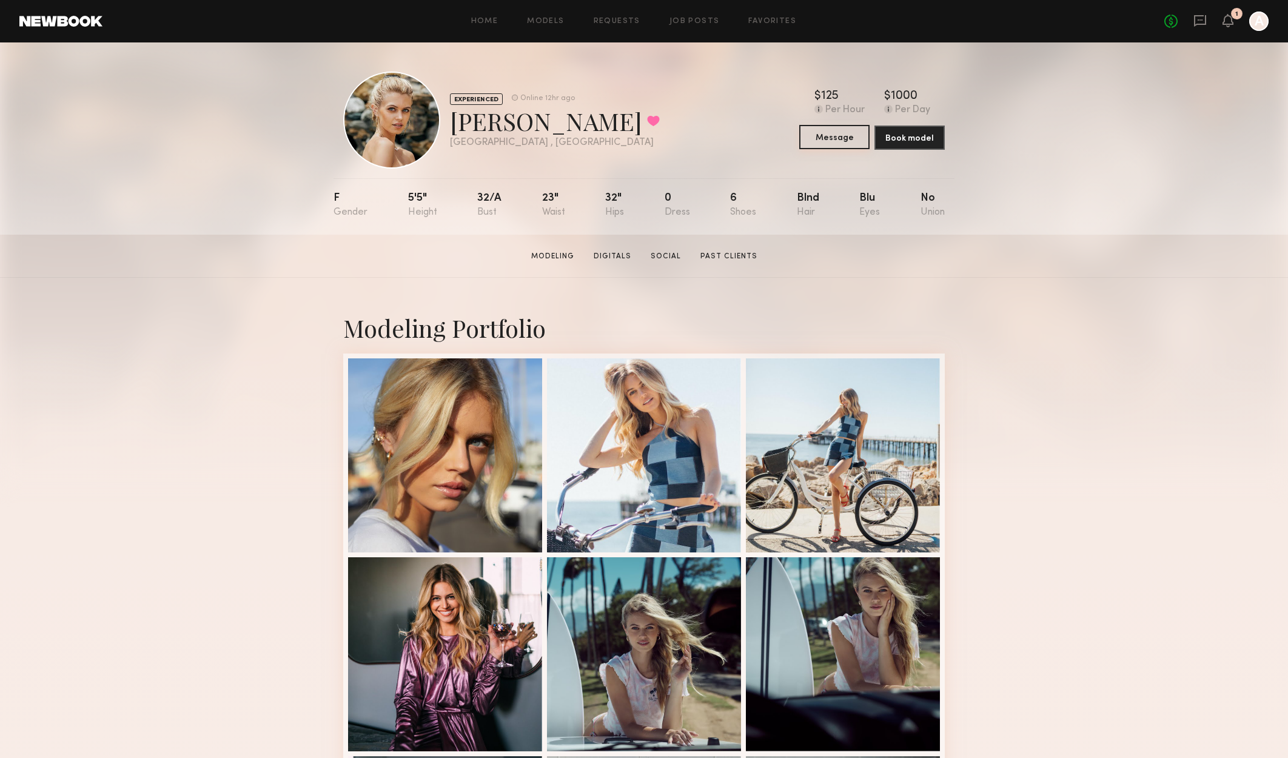
click at [825, 138] on button "Message" at bounding box center [834, 137] width 70 height 24
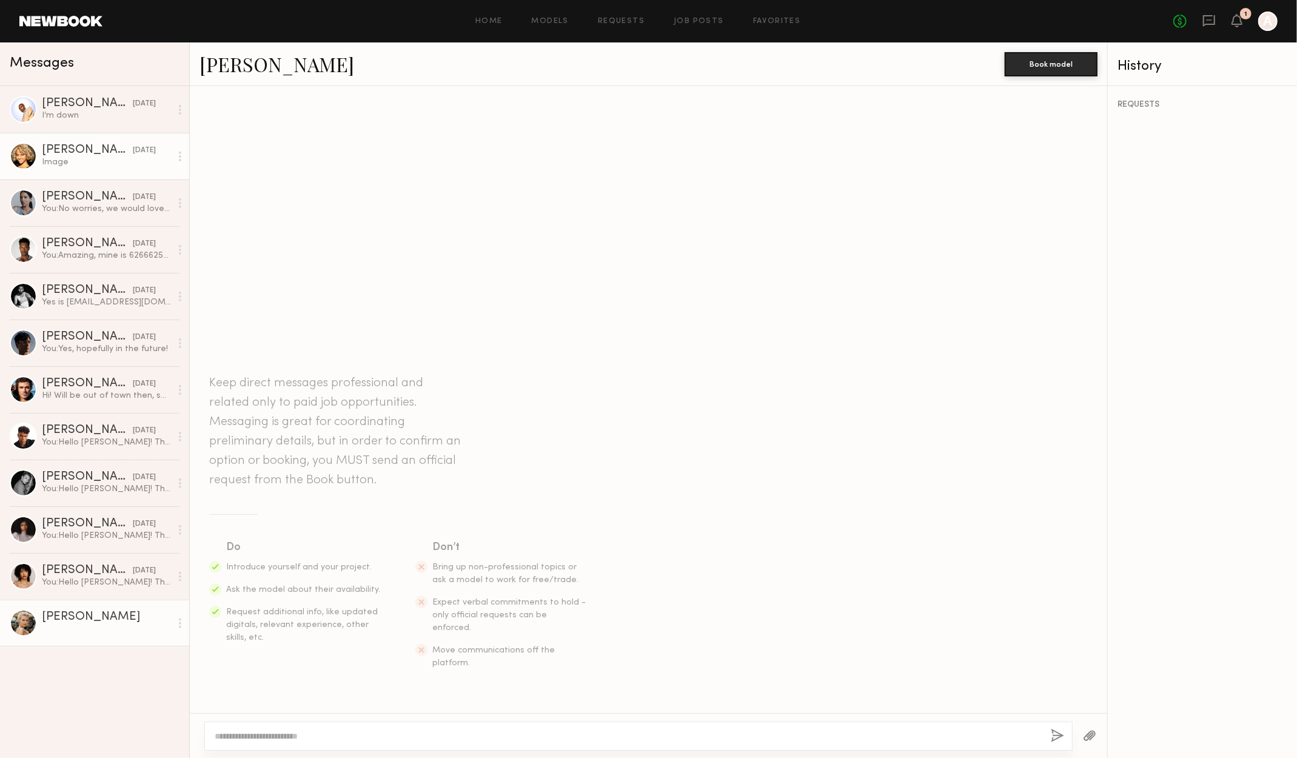
click at [115, 156] on div "Julya A." at bounding box center [87, 150] width 91 height 12
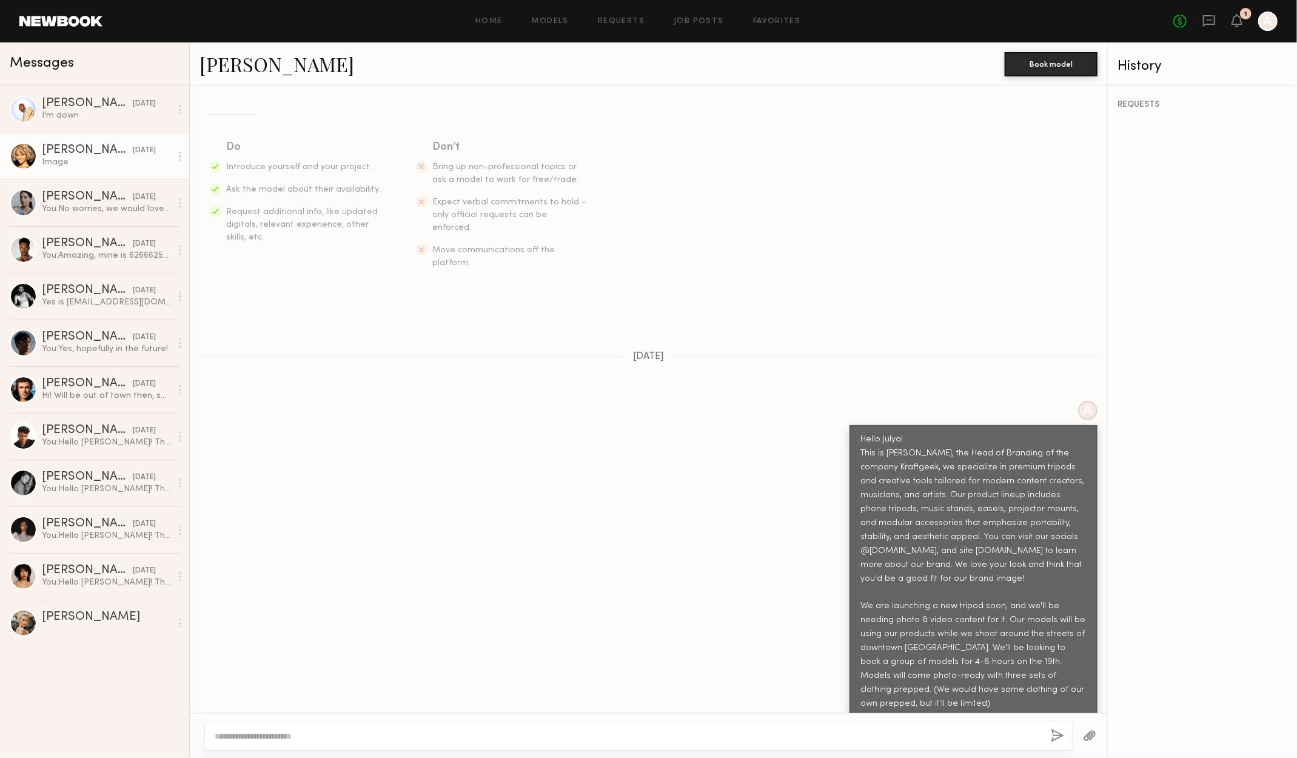
scroll to position [243, 0]
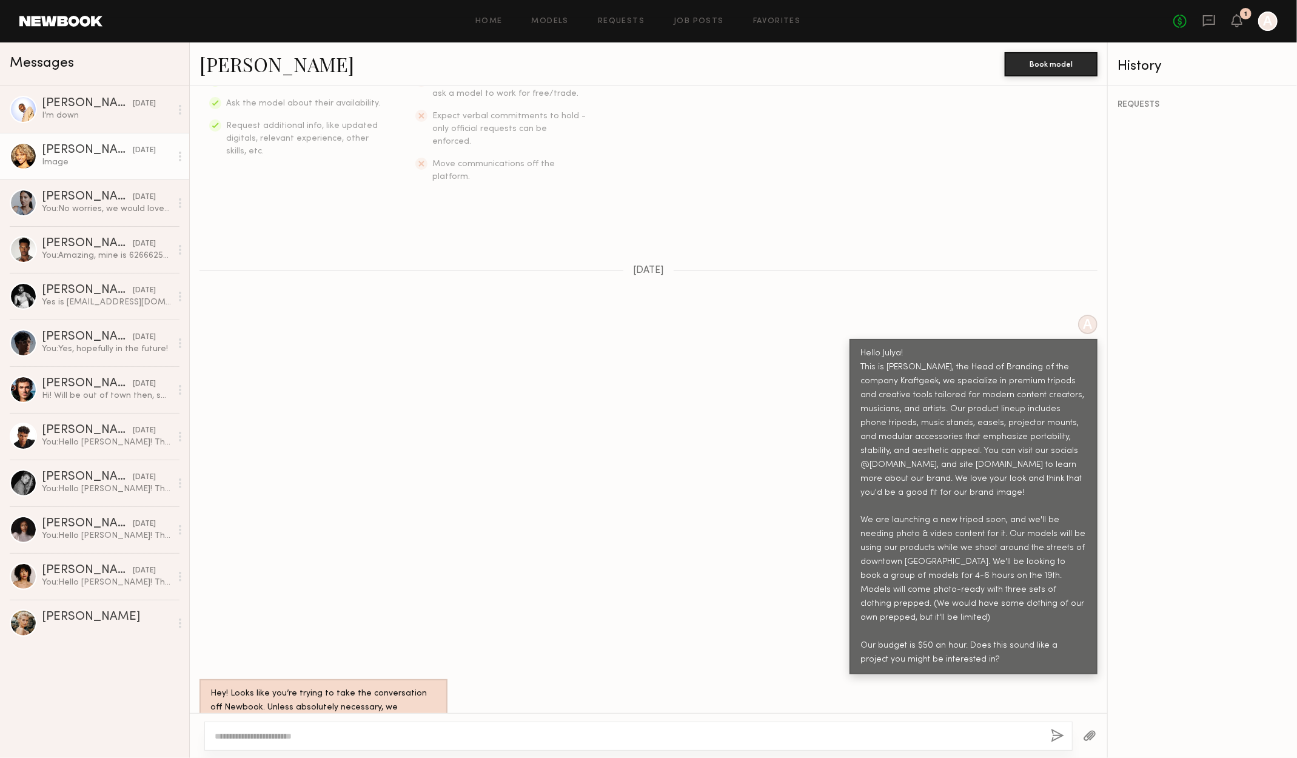
click at [849, 339] on div "Hello Julya! This is Ashley, the Head of Branding of the company Kraftgeek, we …" at bounding box center [973, 506] width 248 height 335
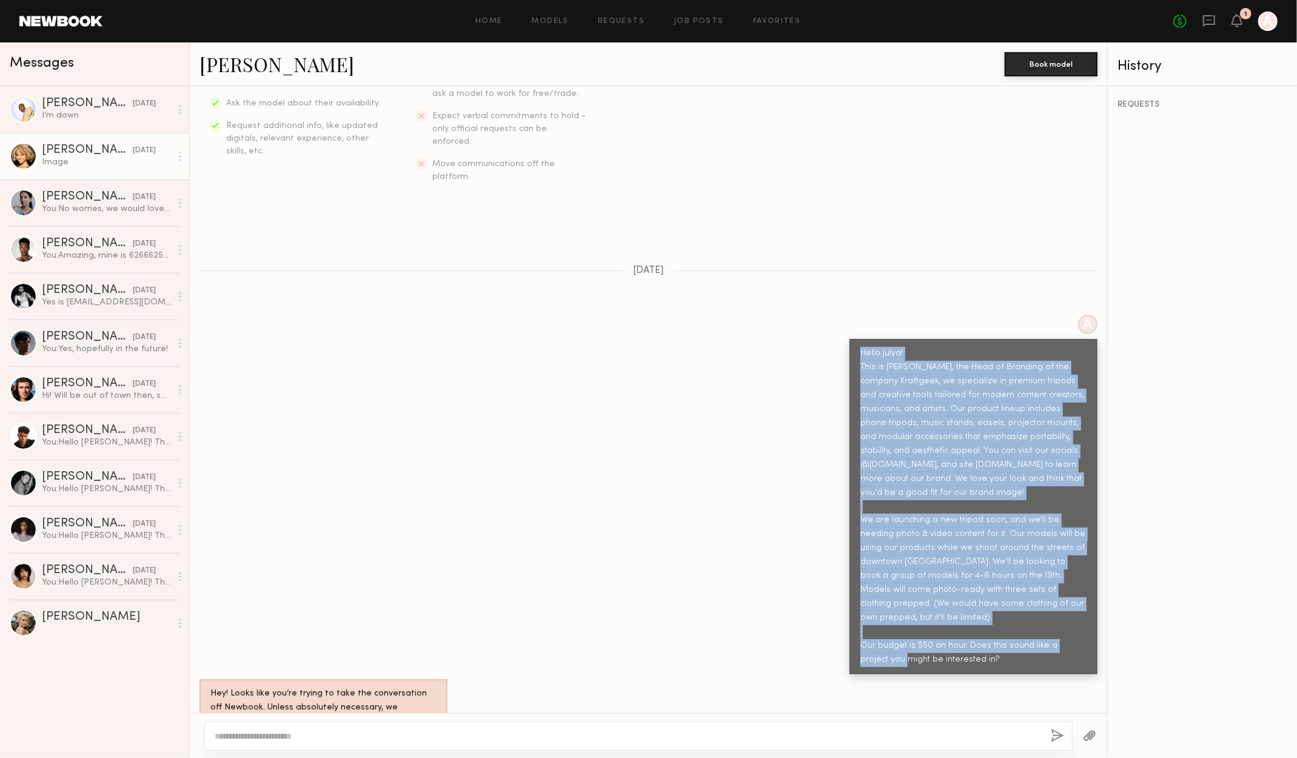
drag, startPoint x: 852, startPoint y: 324, endPoint x: 1009, endPoint y: 619, distance: 334.2
click at [1009, 619] on div "Hello Julya! This is Ashley, the Head of Branding of the company Kraftgeek, we …" at bounding box center [973, 507] width 226 height 320
copy div "Hello Julya! This is Ashley, the Head of Branding of the company Kraftgeek, we …"
click at [62, 621] on div "Mallory A." at bounding box center [106, 617] width 129 height 12
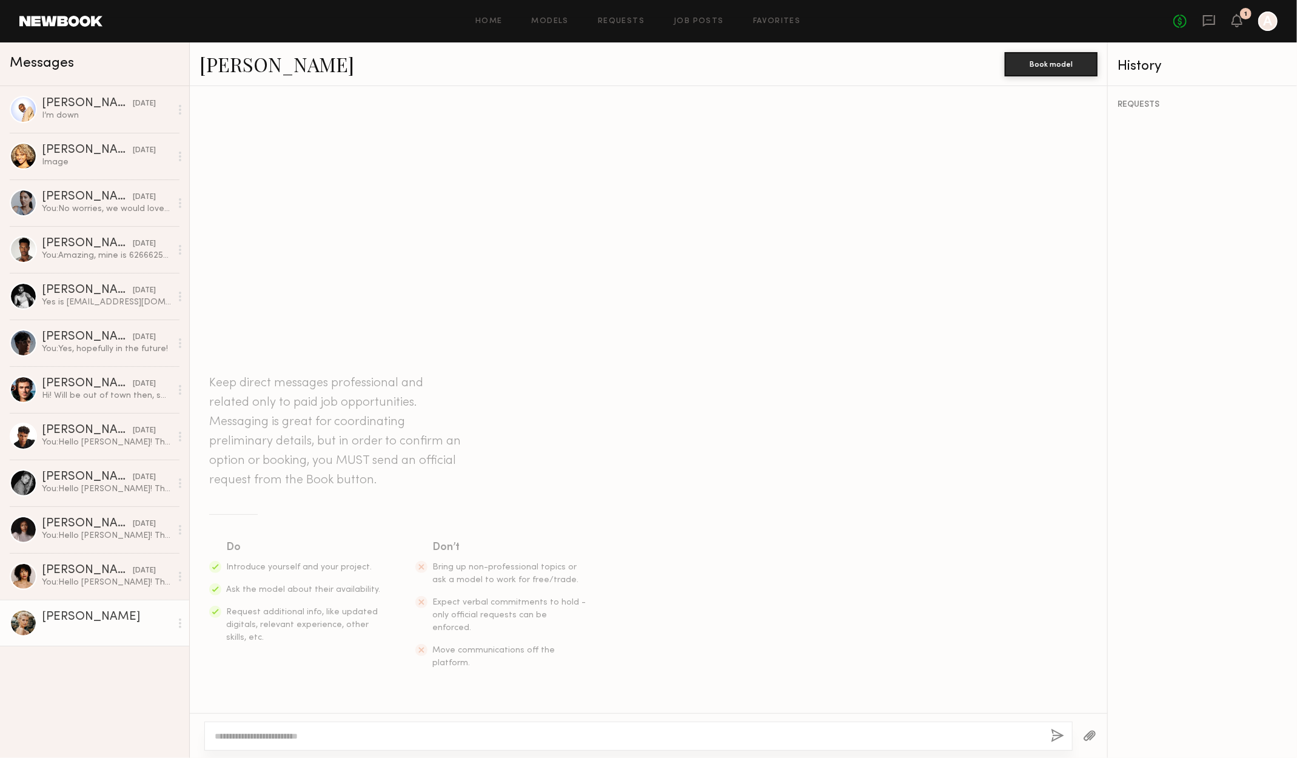
click at [504, 741] on textarea at bounding box center [628, 736] width 826 height 12
click at [272, 64] on link "Mallory A." at bounding box center [276, 64] width 155 height 26
click at [276, 732] on textarea at bounding box center [628, 736] width 826 height 12
paste textarea "**********"
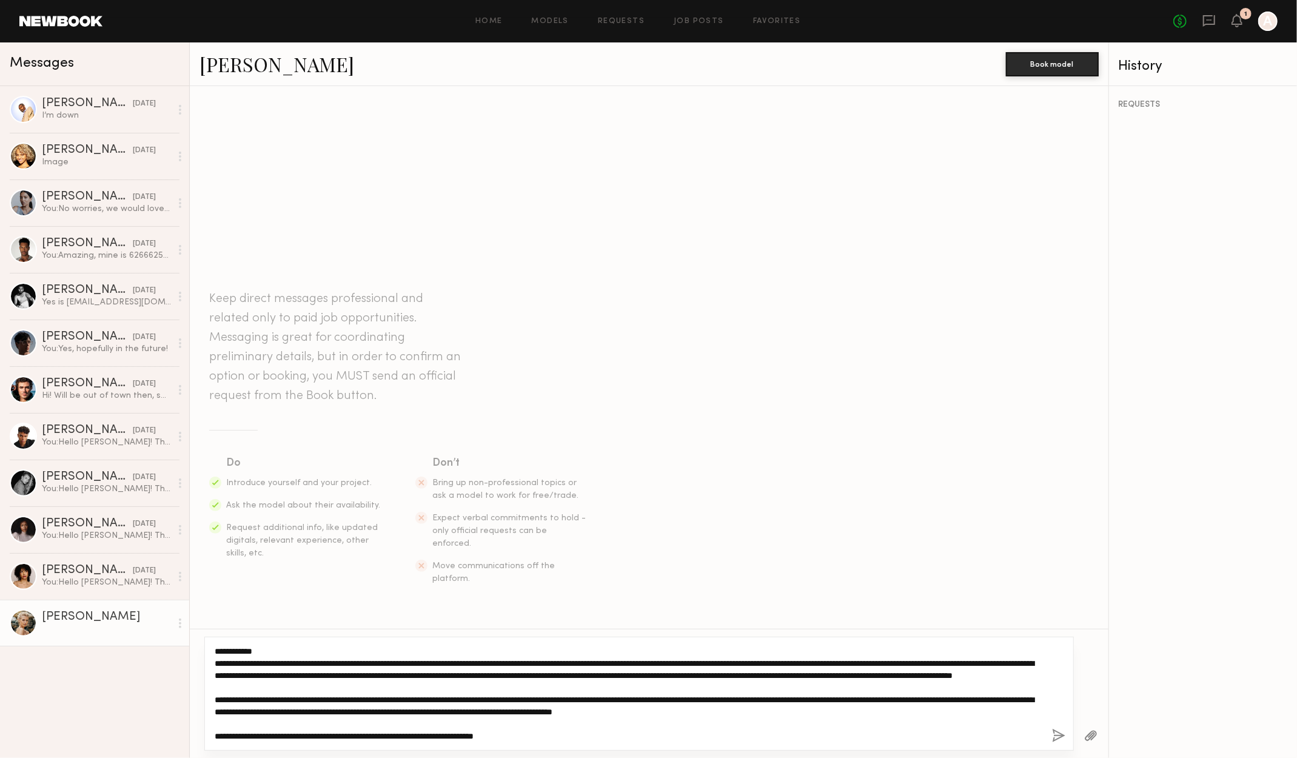
drag, startPoint x: 253, startPoint y: 654, endPoint x: 235, endPoint y: 651, distance: 18.3
click at [235, 651] on textarea "**********" at bounding box center [629, 693] width 828 height 97
drag, startPoint x: 595, startPoint y: 700, endPoint x: 550, endPoint y: 697, distance: 45.0
click at [550, 697] on textarea "**********" at bounding box center [629, 693] width 828 height 97
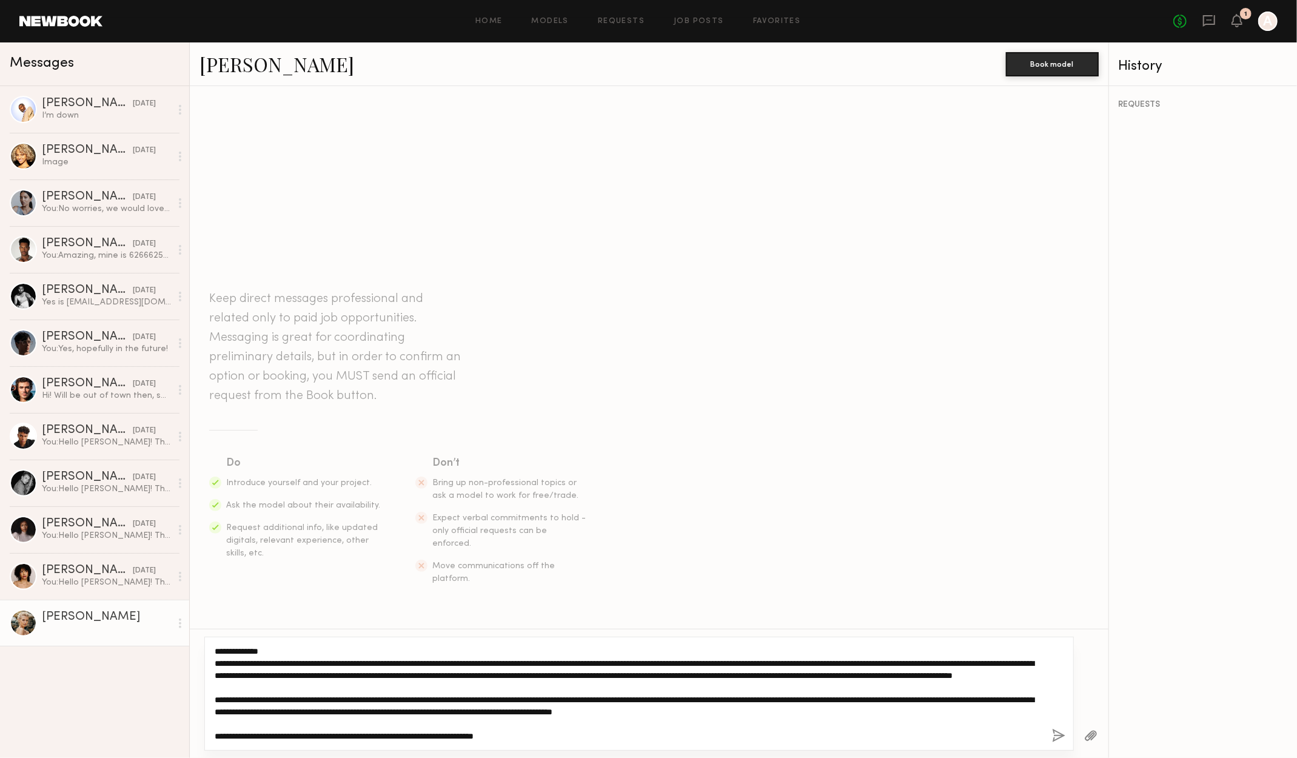
drag, startPoint x: 888, startPoint y: 697, endPoint x: 758, endPoint y: 704, distance: 129.9
click at [758, 704] on textarea "**********" at bounding box center [629, 693] width 828 height 97
drag, startPoint x: 848, startPoint y: 700, endPoint x: 919, endPoint y: 698, distance: 71.6
click at [919, 698] on textarea "**********" at bounding box center [629, 693] width 828 height 97
drag, startPoint x: 955, startPoint y: 696, endPoint x: 945, endPoint y: 697, distance: 10.3
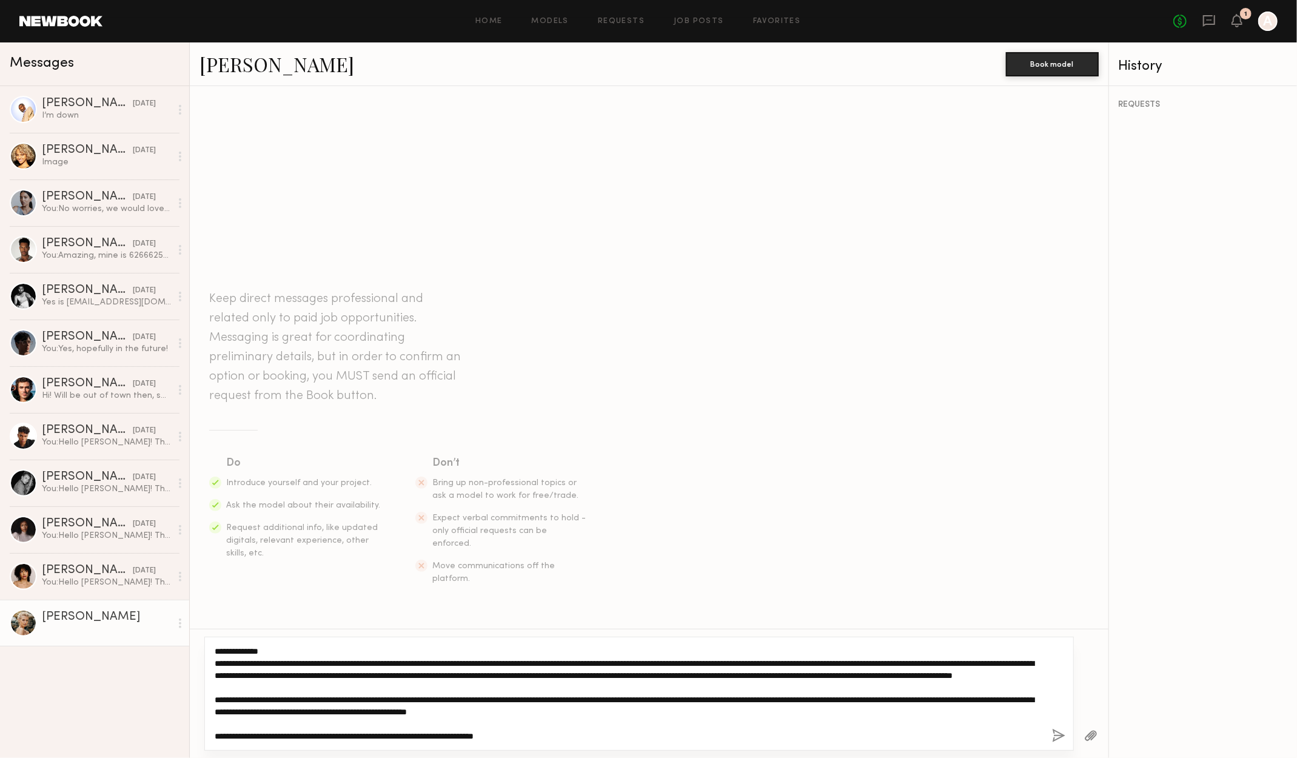
click at [945, 697] on textarea "**********" at bounding box center [629, 693] width 828 height 97
click at [959, 718] on textarea "**********" at bounding box center [629, 693] width 828 height 97
drag, startPoint x: 994, startPoint y: 698, endPoint x: 969, endPoint y: 695, distance: 25.6
click at [969, 695] on textarea "**********" at bounding box center [629, 693] width 828 height 97
drag, startPoint x: 292, startPoint y: 716, endPoint x: 275, endPoint y: 711, distance: 17.7
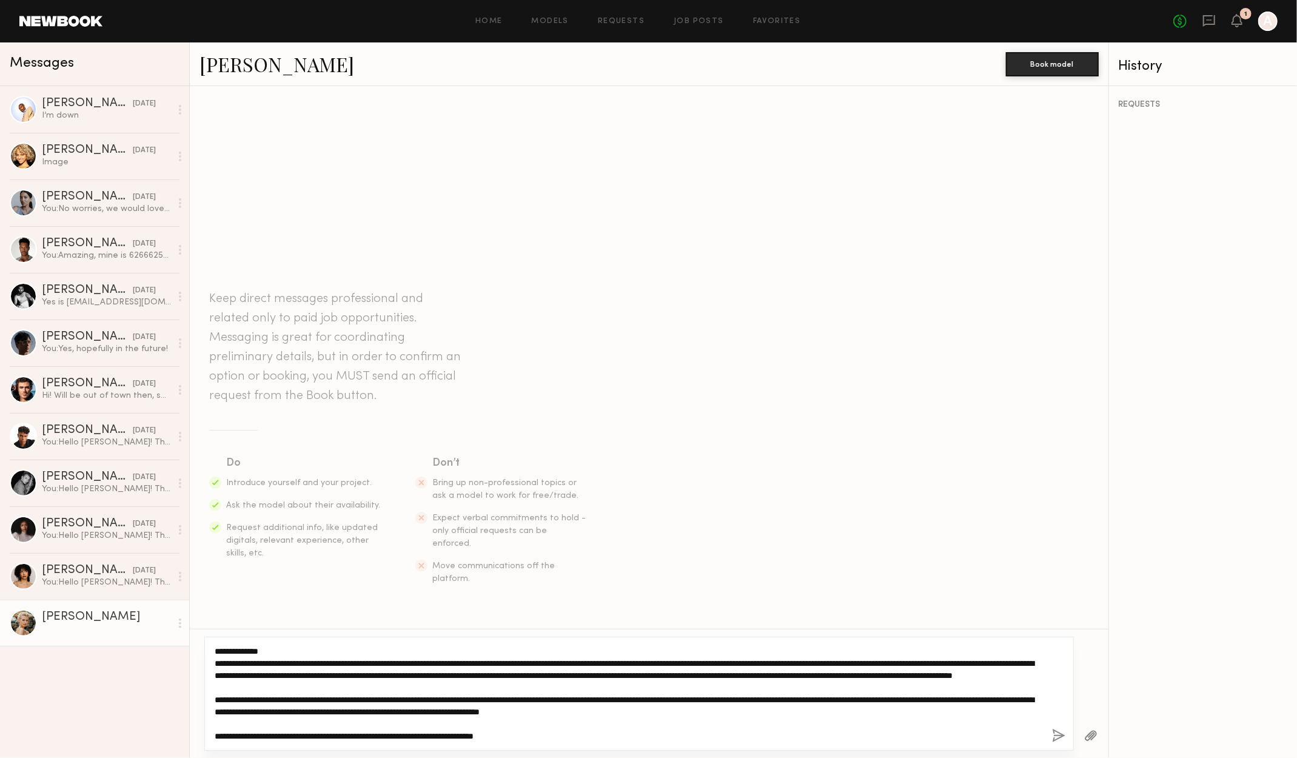
click at [275, 711] on textarea "**********" at bounding box center [629, 693] width 828 height 97
click at [633, 695] on textarea "**********" at bounding box center [629, 693] width 828 height 97
click at [592, 699] on textarea "**********" at bounding box center [629, 693] width 828 height 97
click at [749, 700] on textarea "**********" at bounding box center [629, 693] width 828 height 97
drag, startPoint x: 281, startPoint y: 736, endPoint x: 274, endPoint y: 737, distance: 7.3
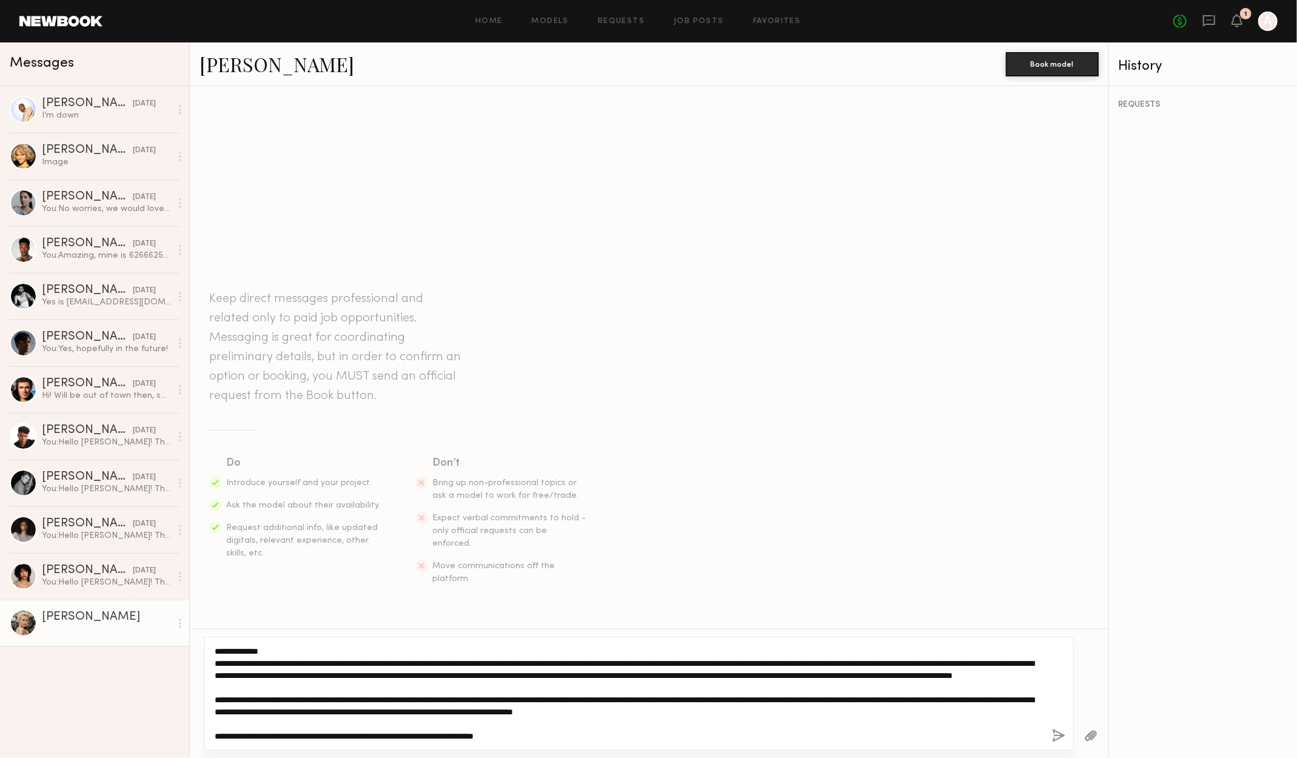
click at [274, 737] on textarea "**********" at bounding box center [629, 693] width 828 height 97
click at [628, 731] on textarea "**********" at bounding box center [629, 693] width 828 height 97
drag, startPoint x: 564, startPoint y: 732, endPoint x: 52, endPoint y: 558, distance: 541.0
click at [52, 556] on div "Messages Justin B. 05/26/2025 I’m down Julya A. 05/18/2025 Image Samiya G. 05/1…" at bounding box center [648, 399] width 1297 height 715
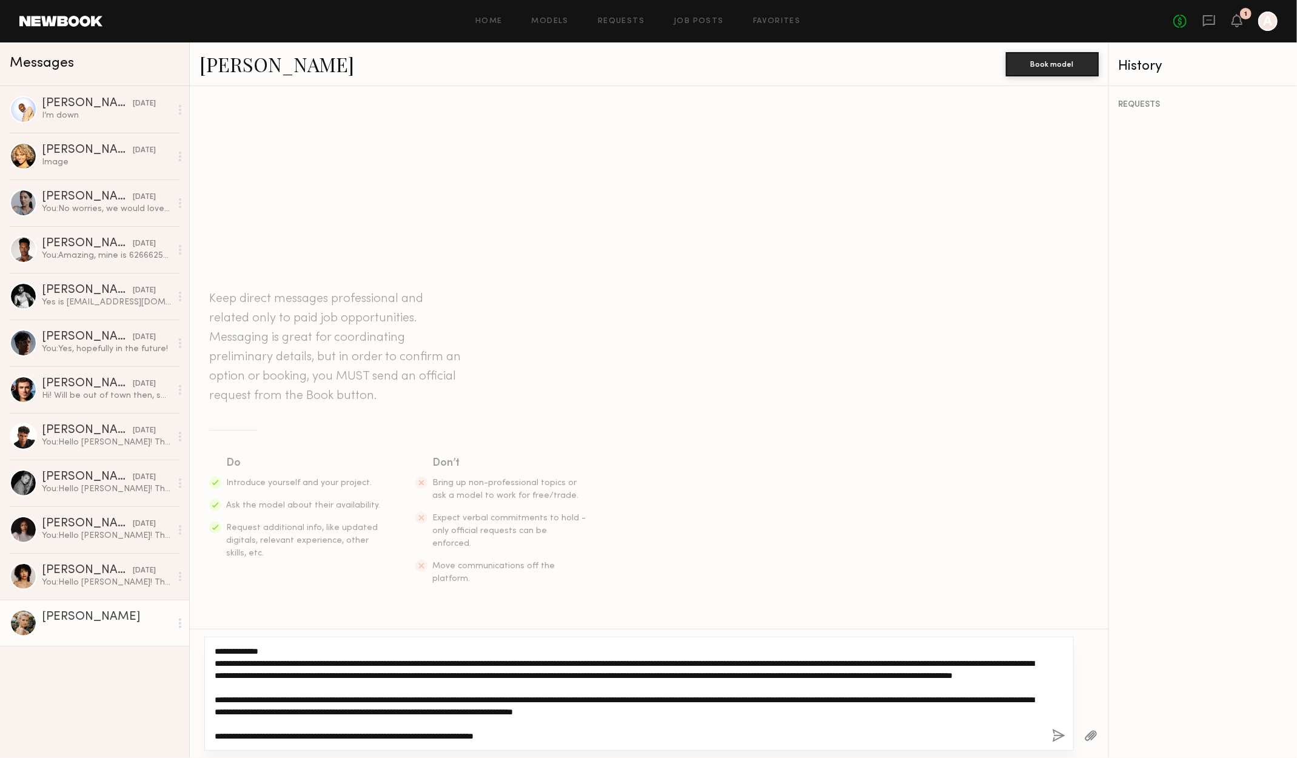
click at [459, 652] on textarea "**********" at bounding box center [629, 693] width 828 height 97
click at [437, 666] on textarea "**********" at bounding box center [629, 693] width 828 height 97
click at [981, 678] on textarea "**********" at bounding box center [629, 693] width 828 height 97
drag, startPoint x: 991, startPoint y: 701, endPoint x: 980, endPoint y: 701, distance: 11.5
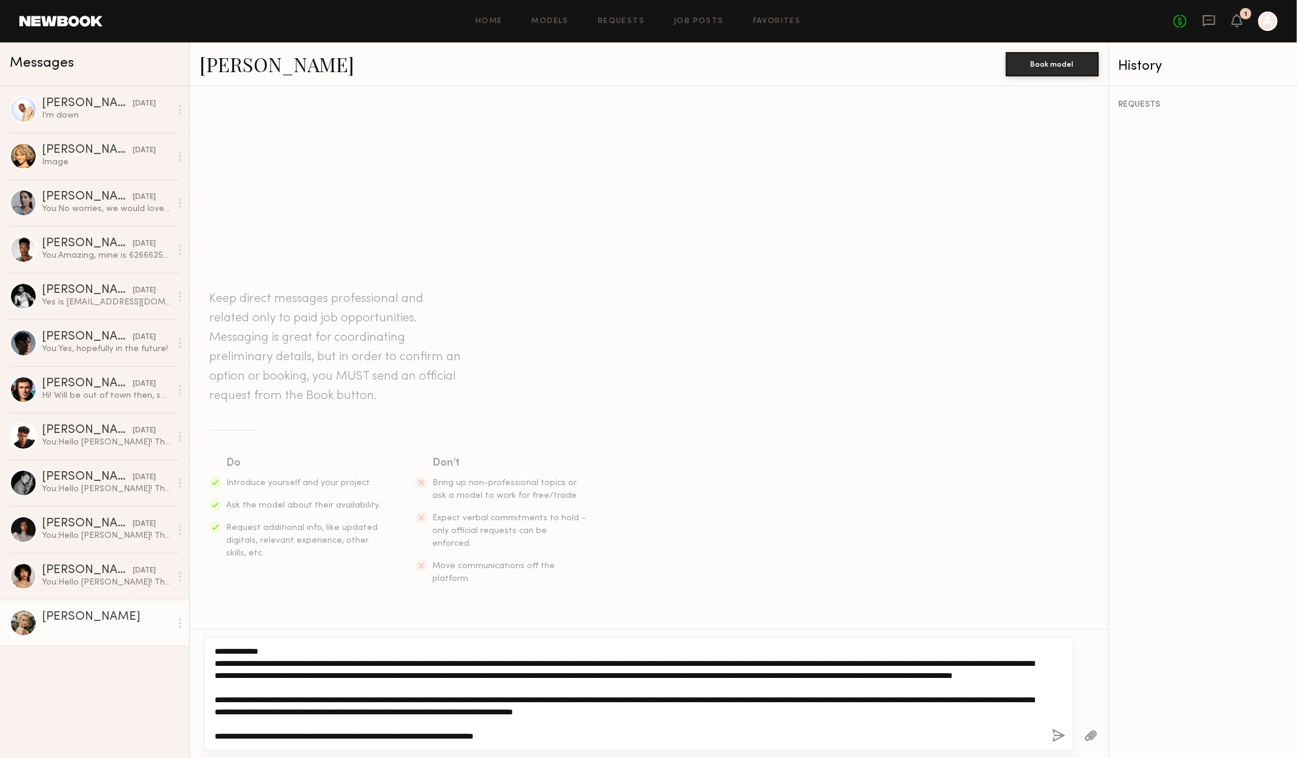
click at [989, 703] on textarea "**********" at bounding box center [629, 693] width 828 height 97
drag, startPoint x: 215, startPoint y: 652, endPoint x: 1112, endPoint y: 792, distance: 908.0
click at [1112, 757] on html "Home Models Requests Job Posts Favorites Sign Out No fees up to $5,000 1 A Mess…" at bounding box center [648, 379] width 1297 height 758
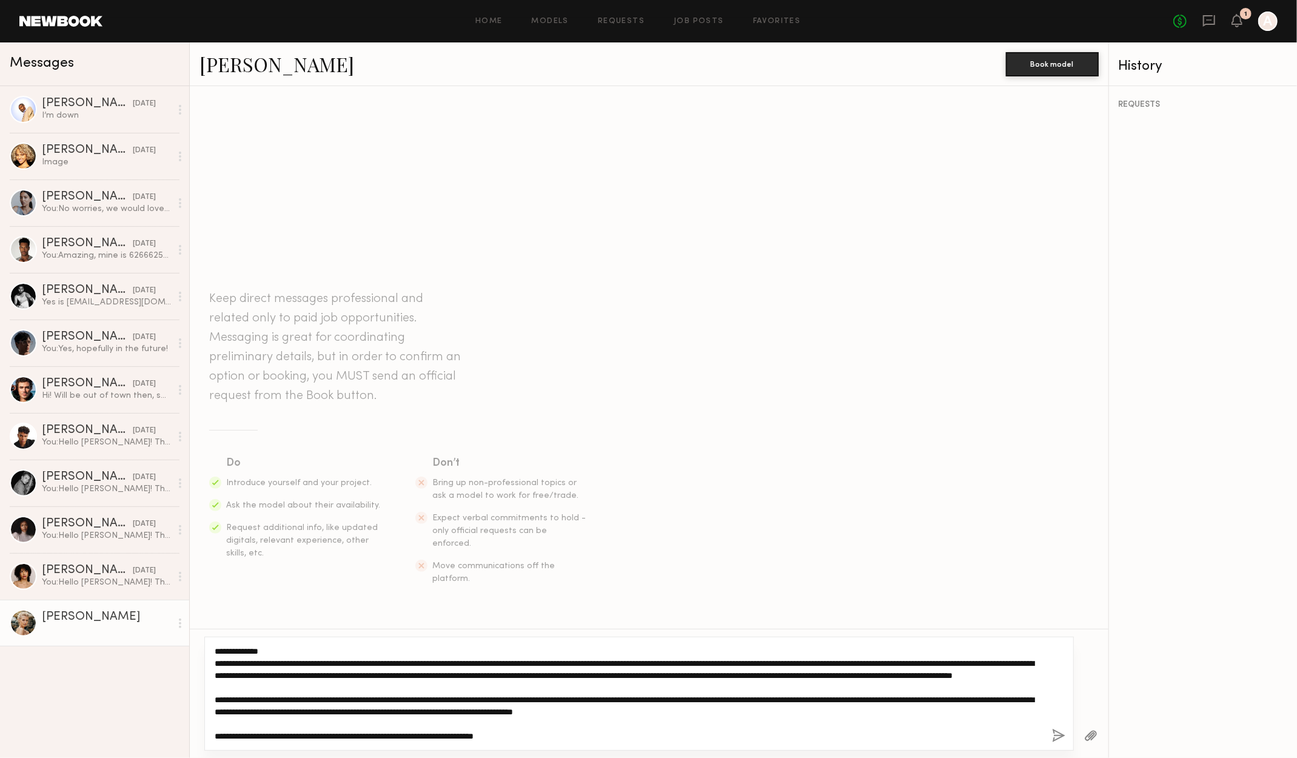
click at [702, 735] on textarea "**********" at bounding box center [629, 693] width 828 height 97
type textarea "**********"
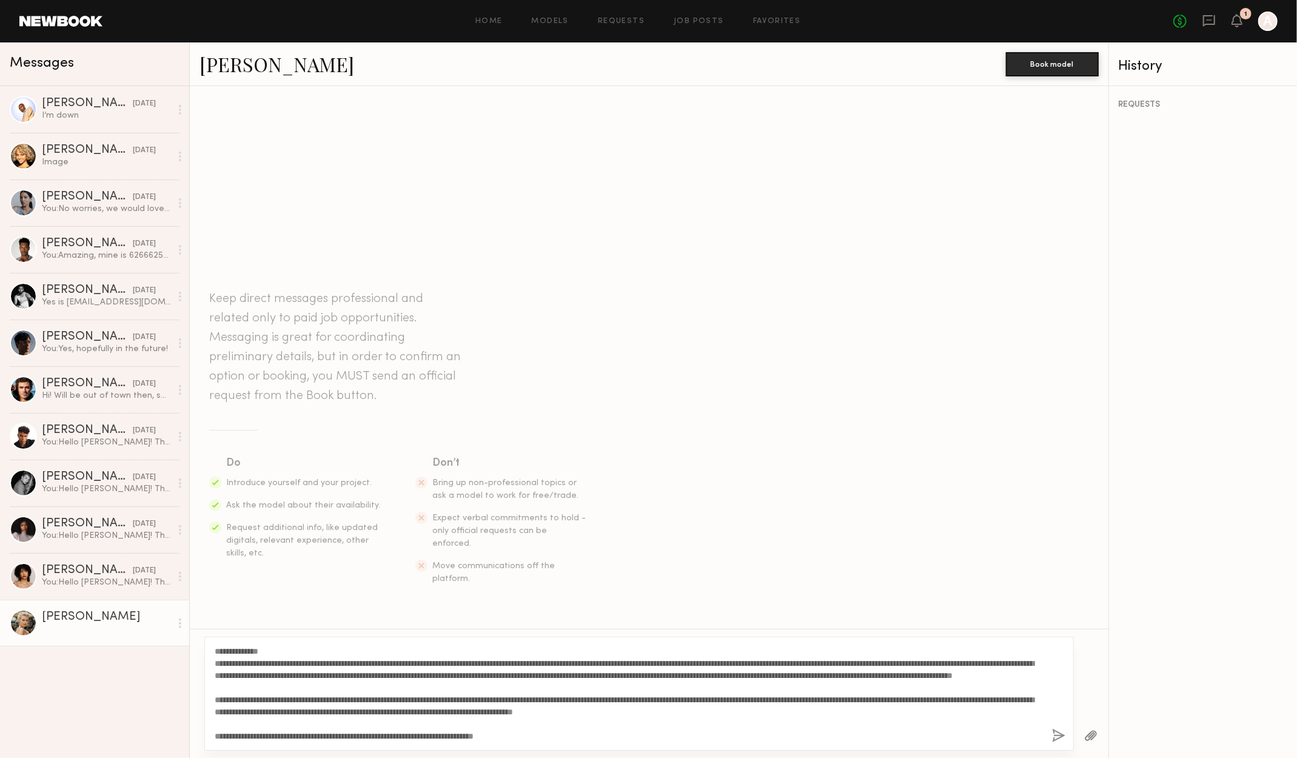
click at [1054, 737] on button "button" at bounding box center [1058, 736] width 13 height 15
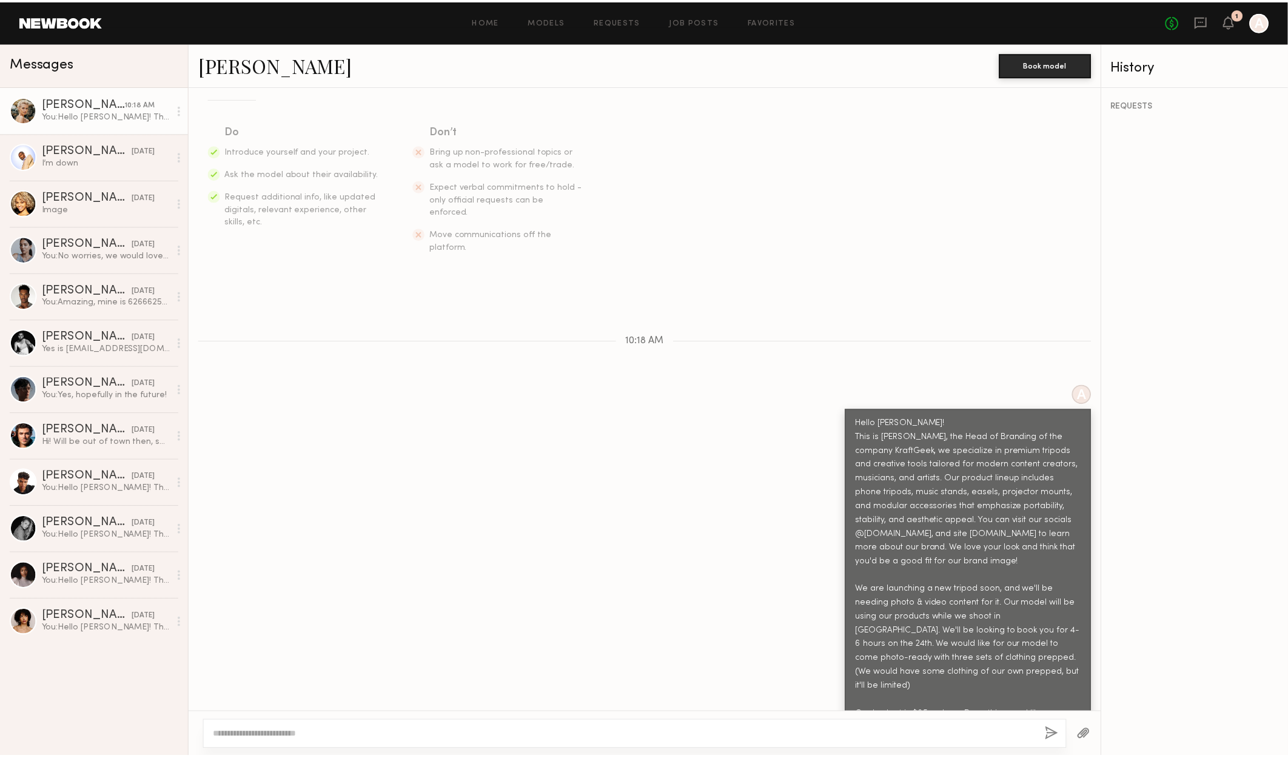
scroll to position [248, 0]
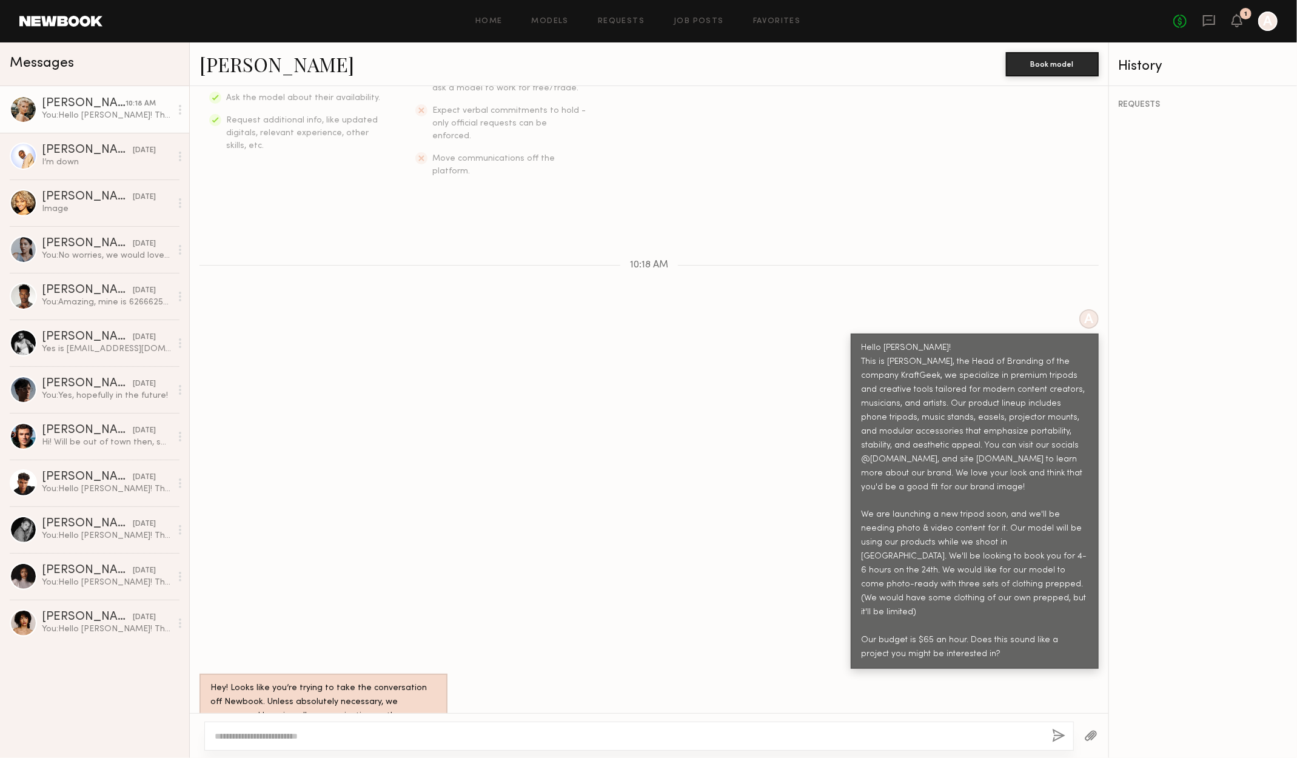
click at [1273, 19] on div at bounding box center [1267, 21] width 19 height 19
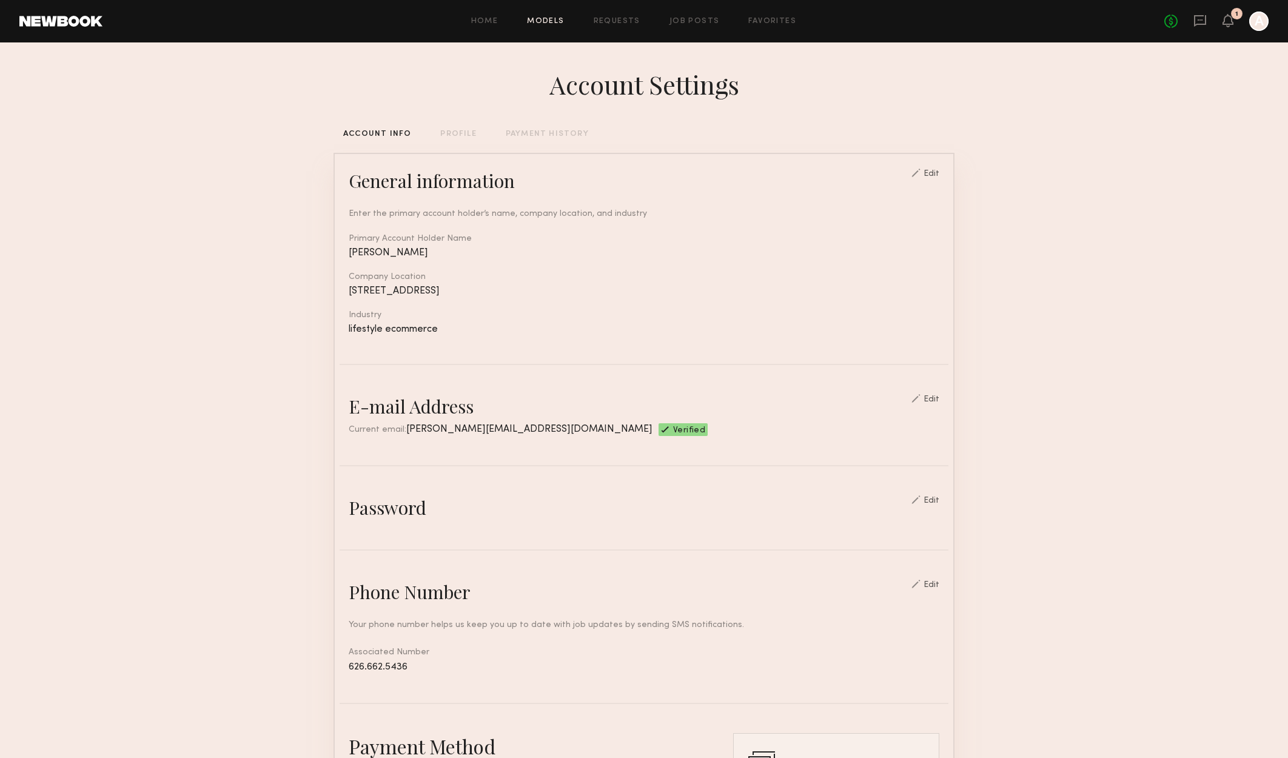
click at [553, 25] on link "Models" at bounding box center [545, 22] width 37 height 8
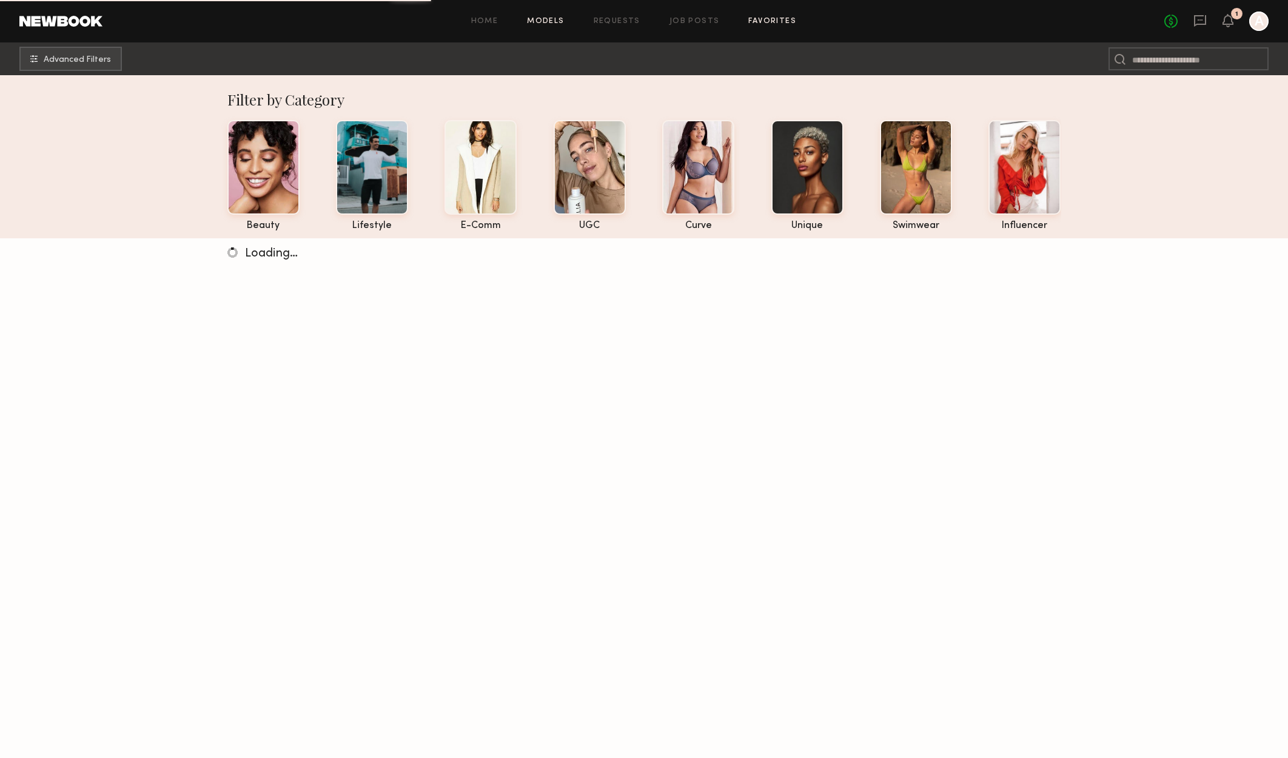
click at [765, 18] on link "Favorites" at bounding box center [772, 22] width 48 height 8
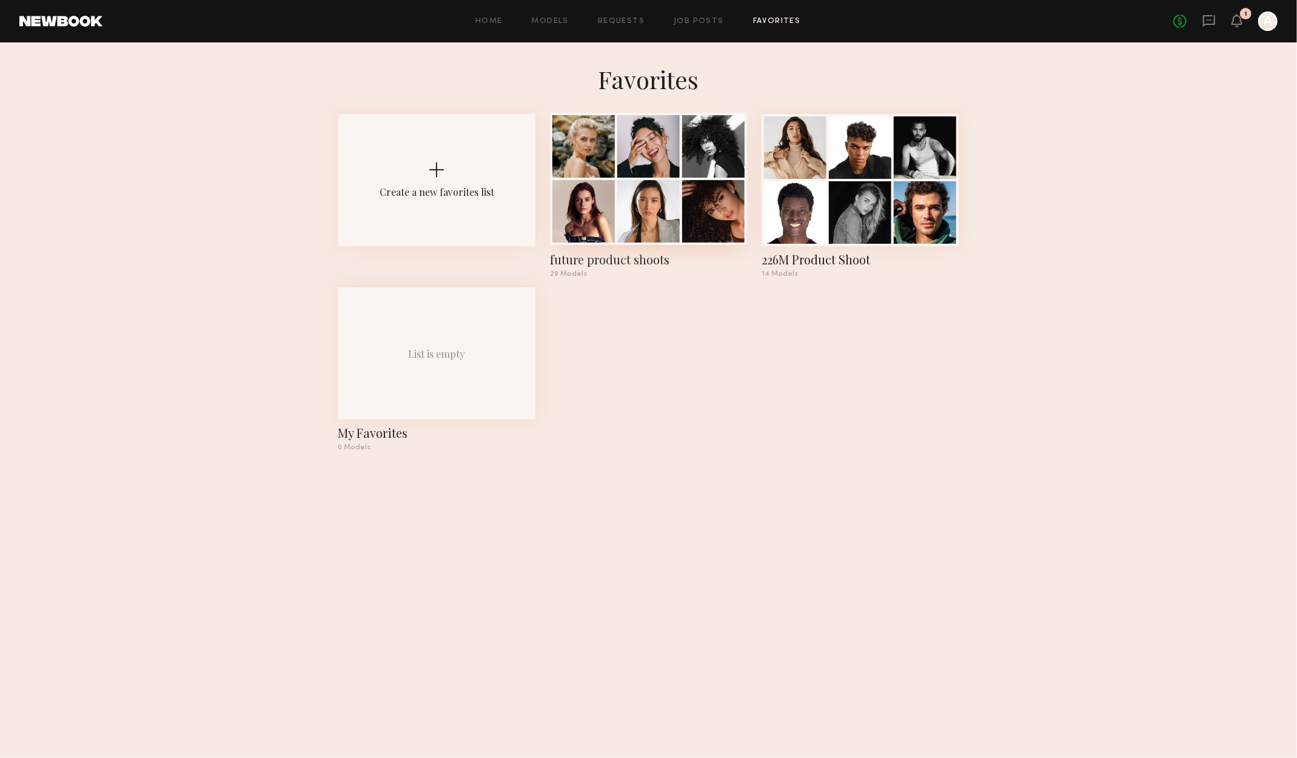
click at [698, 217] on div at bounding box center [713, 211] width 62 height 62
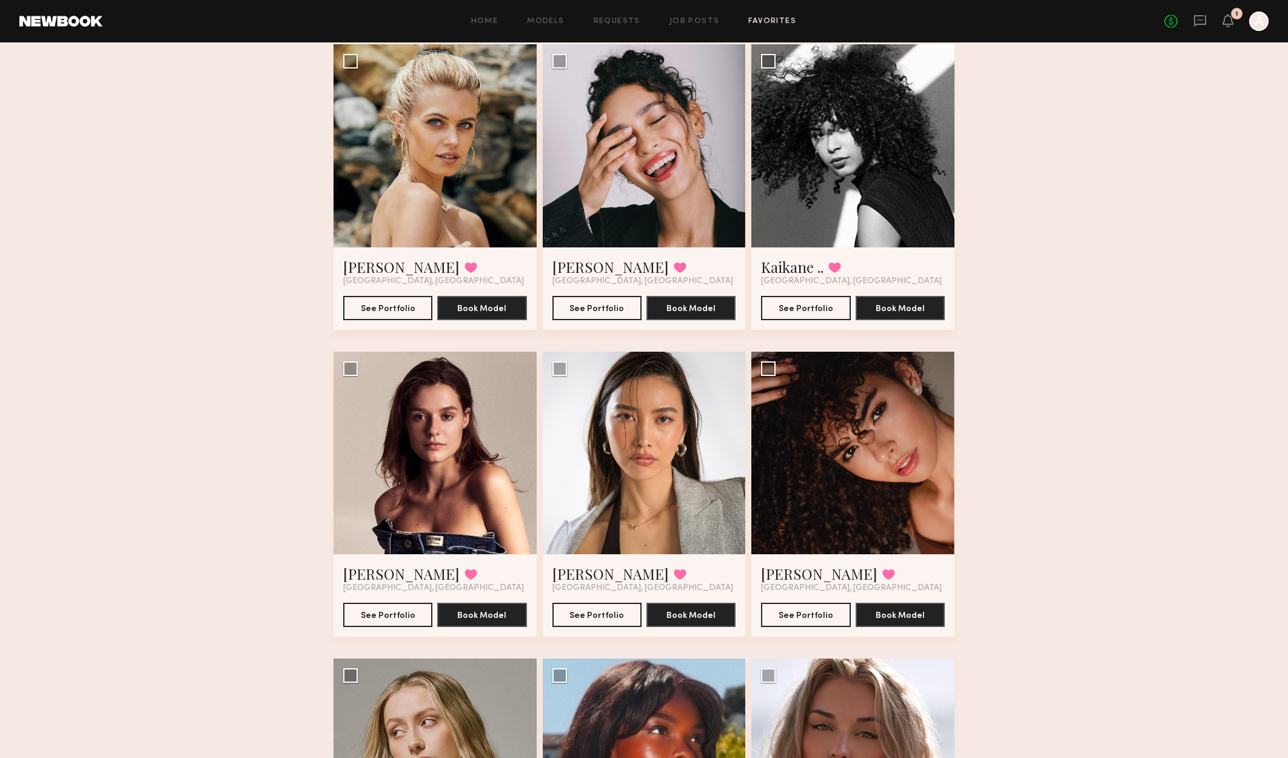
scroll to position [30, 0]
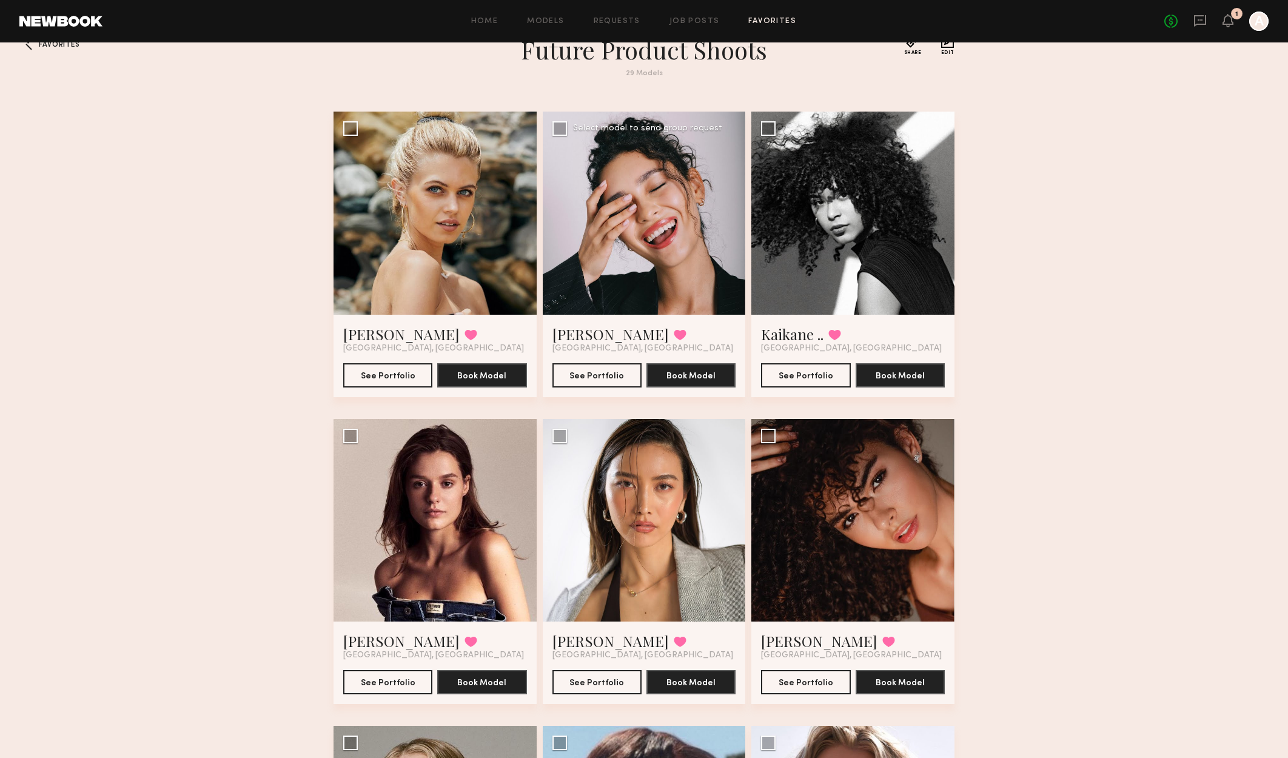
click at [671, 200] on div at bounding box center [644, 213] width 203 height 203
click at [689, 215] on div at bounding box center [644, 213] width 203 height 203
click at [692, 257] on div at bounding box center [644, 213] width 203 height 203
click at [692, 256] on div at bounding box center [644, 213] width 203 height 203
click at [694, 339] on div "Anisa N. Favorited Los Angeles, CA" at bounding box center [644, 338] width 184 height 29
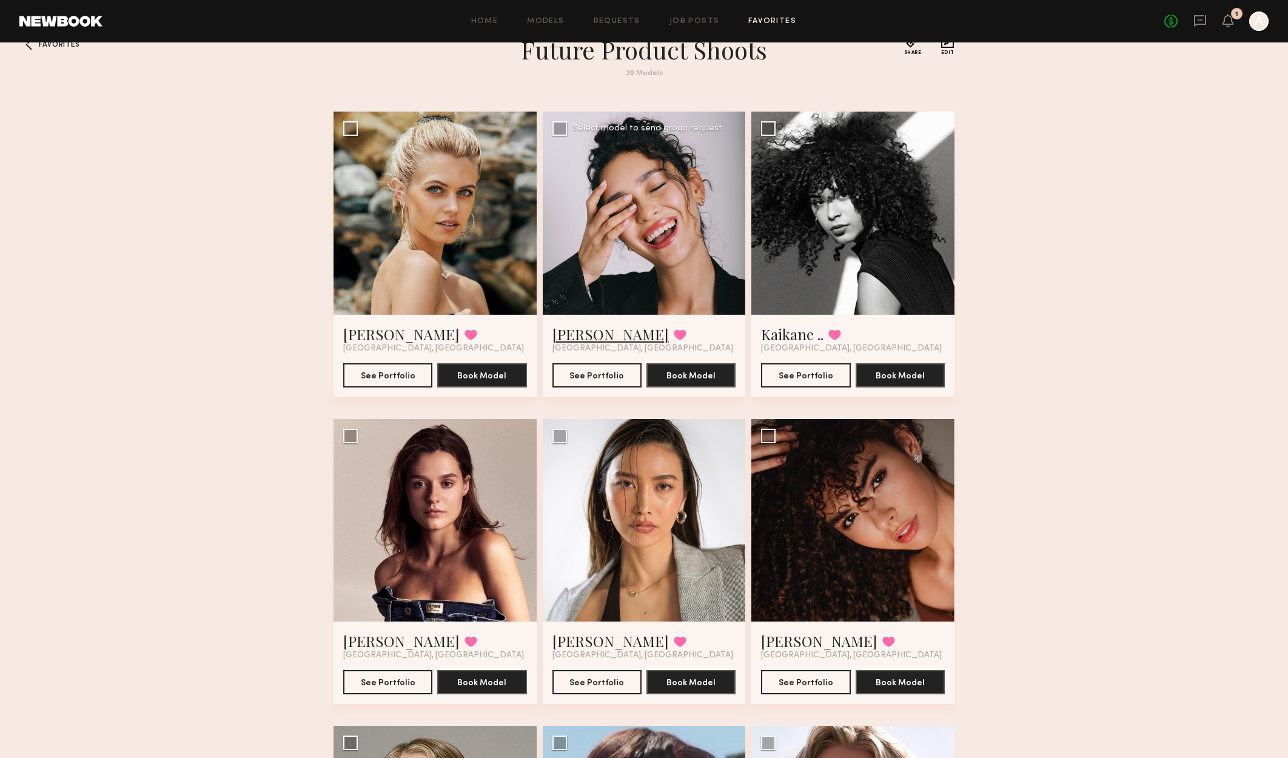
click at [581, 336] on link "Anisa N." at bounding box center [610, 333] width 116 height 19
click at [590, 332] on link "Anisa N." at bounding box center [610, 333] width 116 height 19
click at [1193, 22] on icon at bounding box center [1199, 20] width 13 height 13
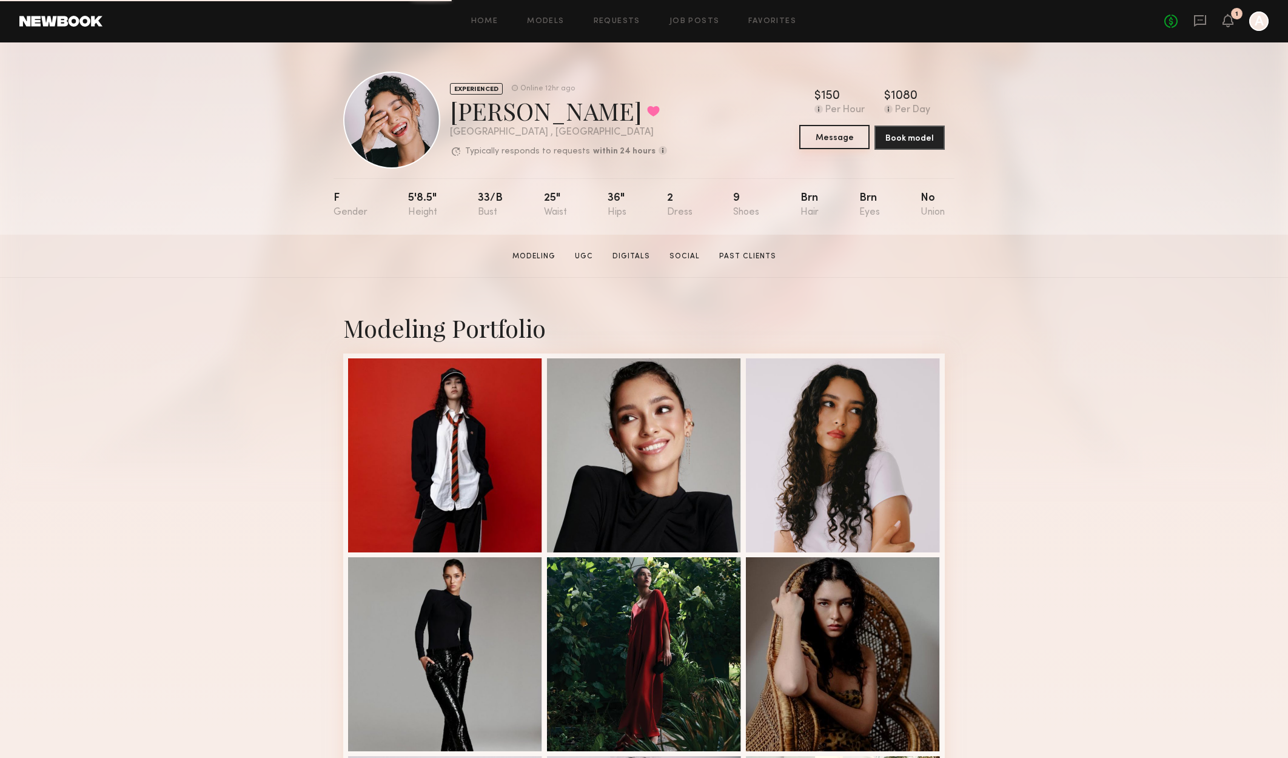
click at [856, 138] on button "Message" at bounding box center [834, 137] width 70 height 24
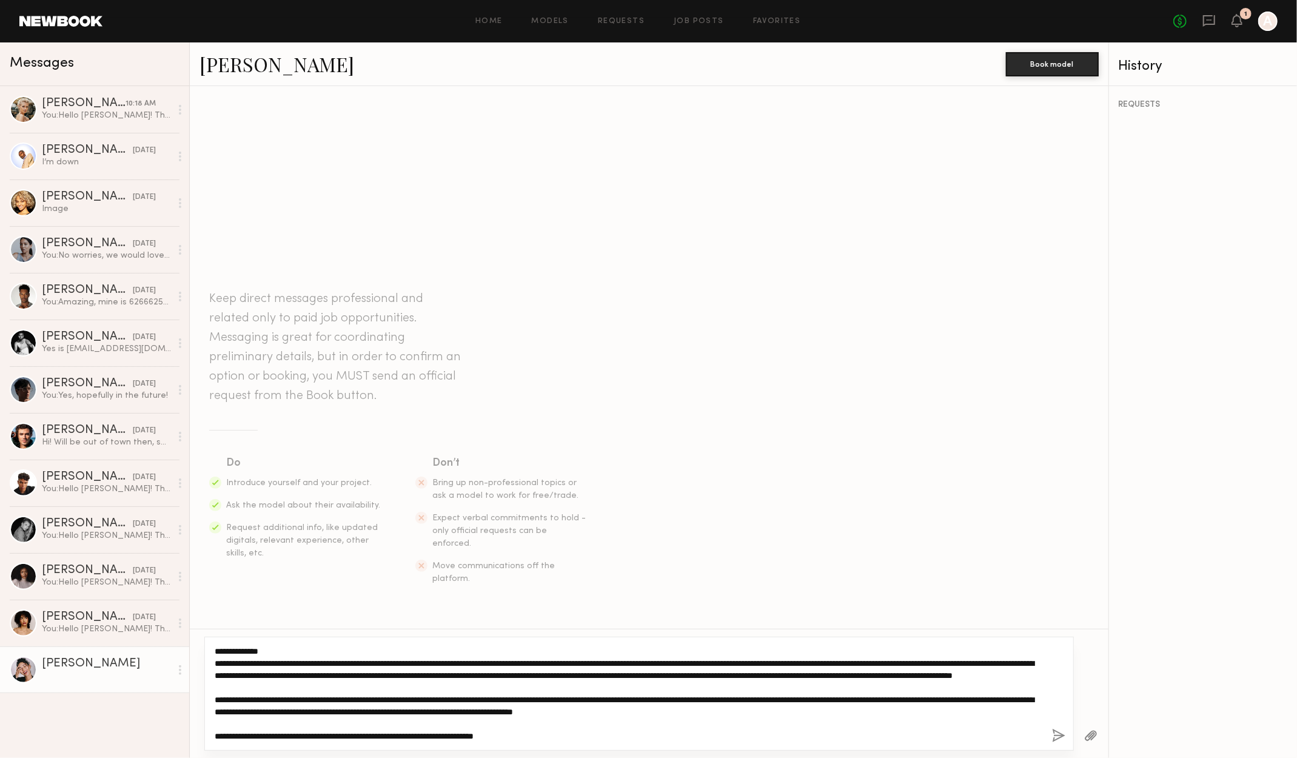
scroll to position [12, 0]
drag, startPoint x: 284, startPoint y: 738, endPoint x: 274, endPoint y: 737, distance: 9.7
click at [274, 737] on textarea "**********" at bounding box center [629, 693] width 828 height 97
type textarea "**********"
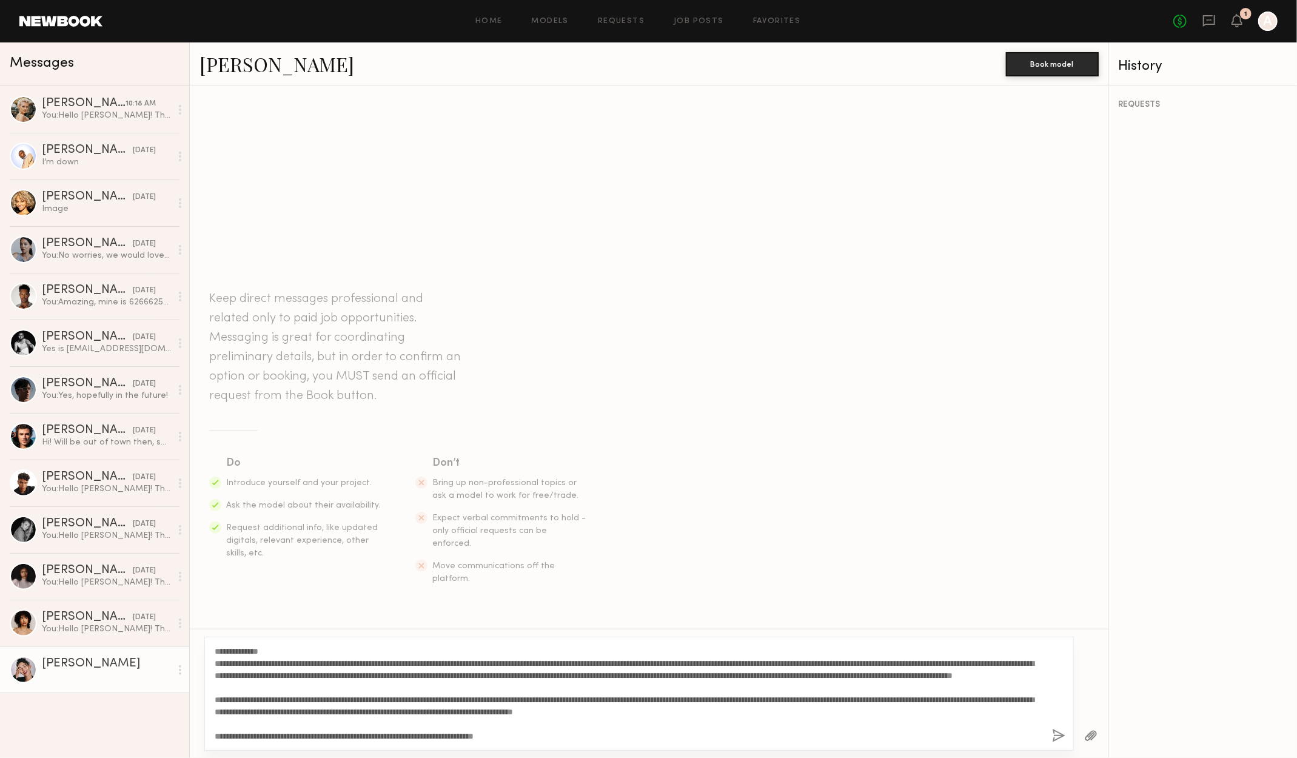
click at [1055, 735] on button "button" at bounding box center [1058, 736] width 13 height 15
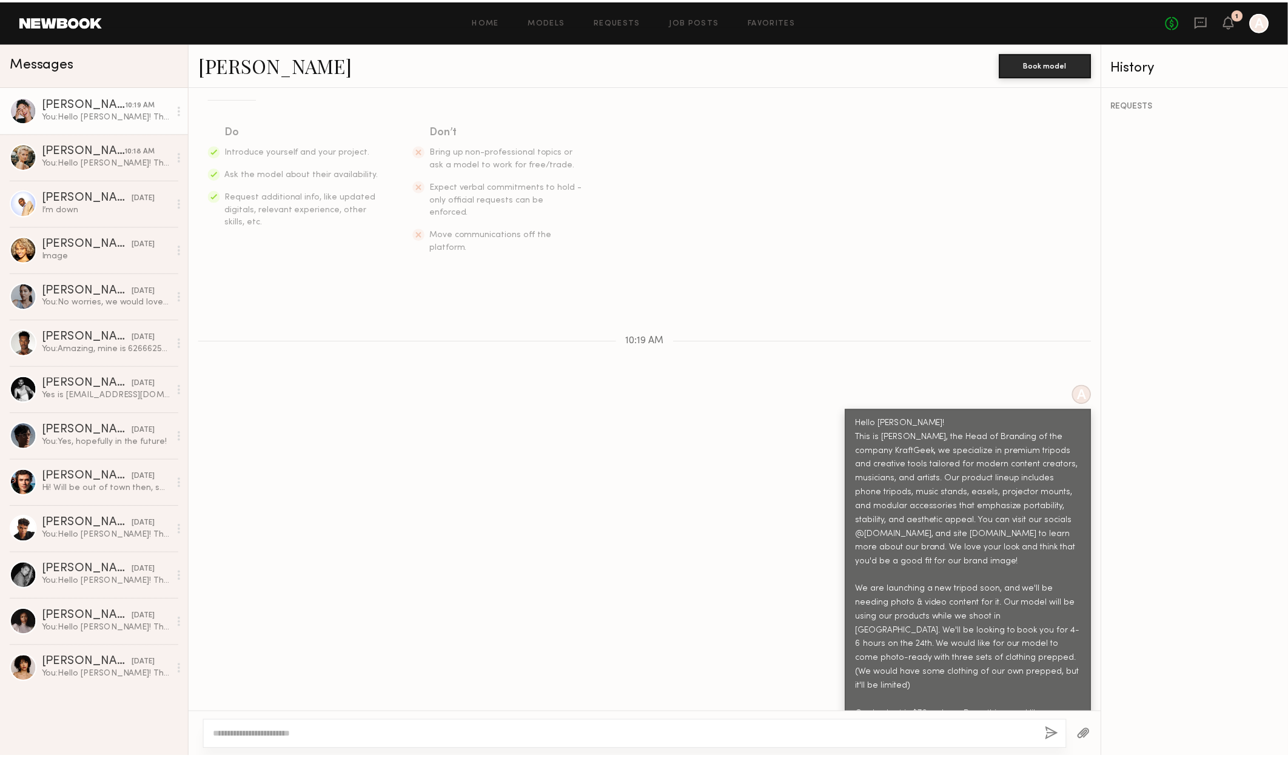
scroll to position [248, 0]
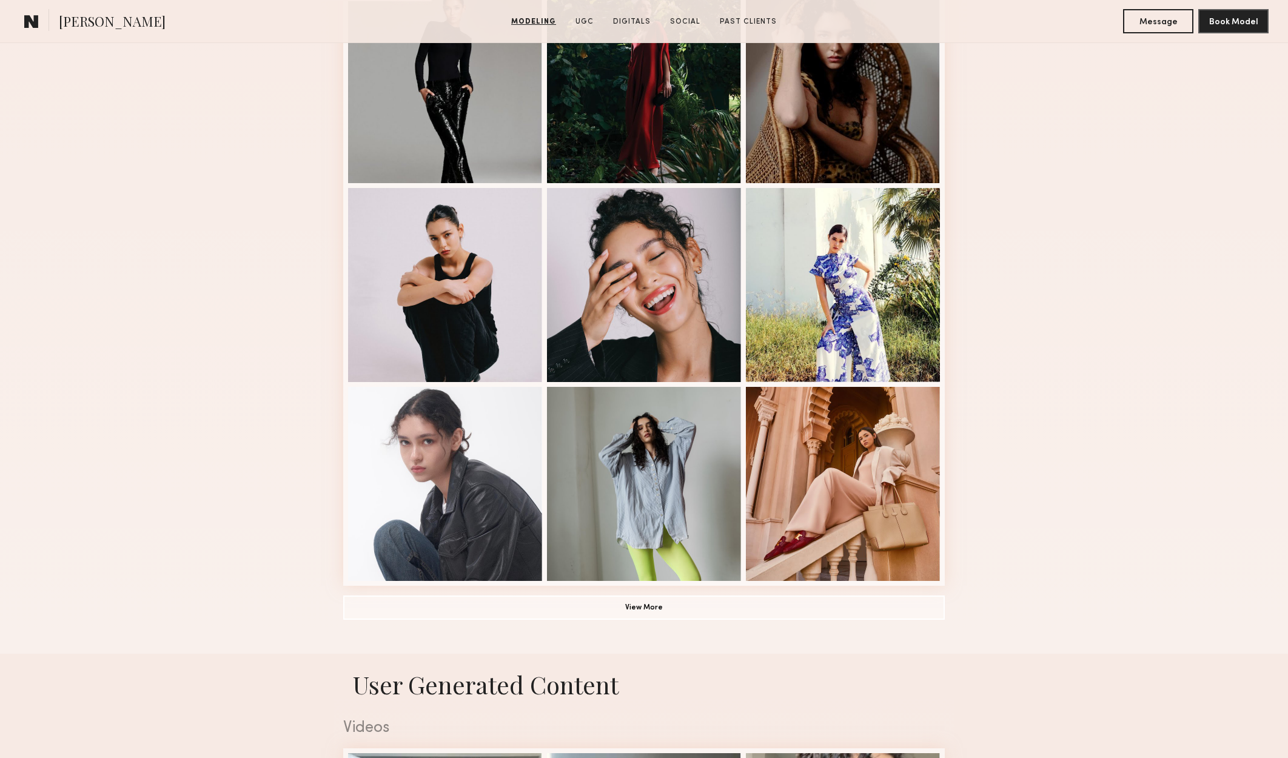
scroll to position [728, 0]
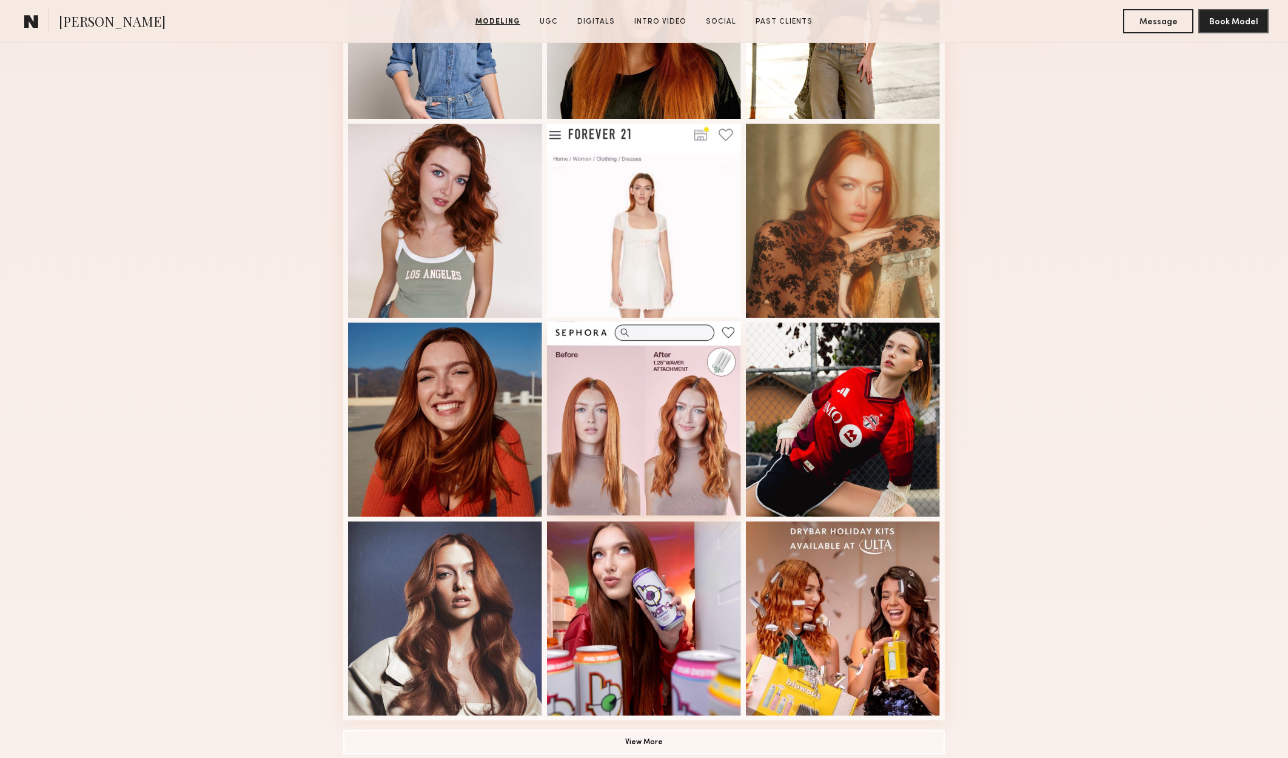
scroll to position [546, 0]
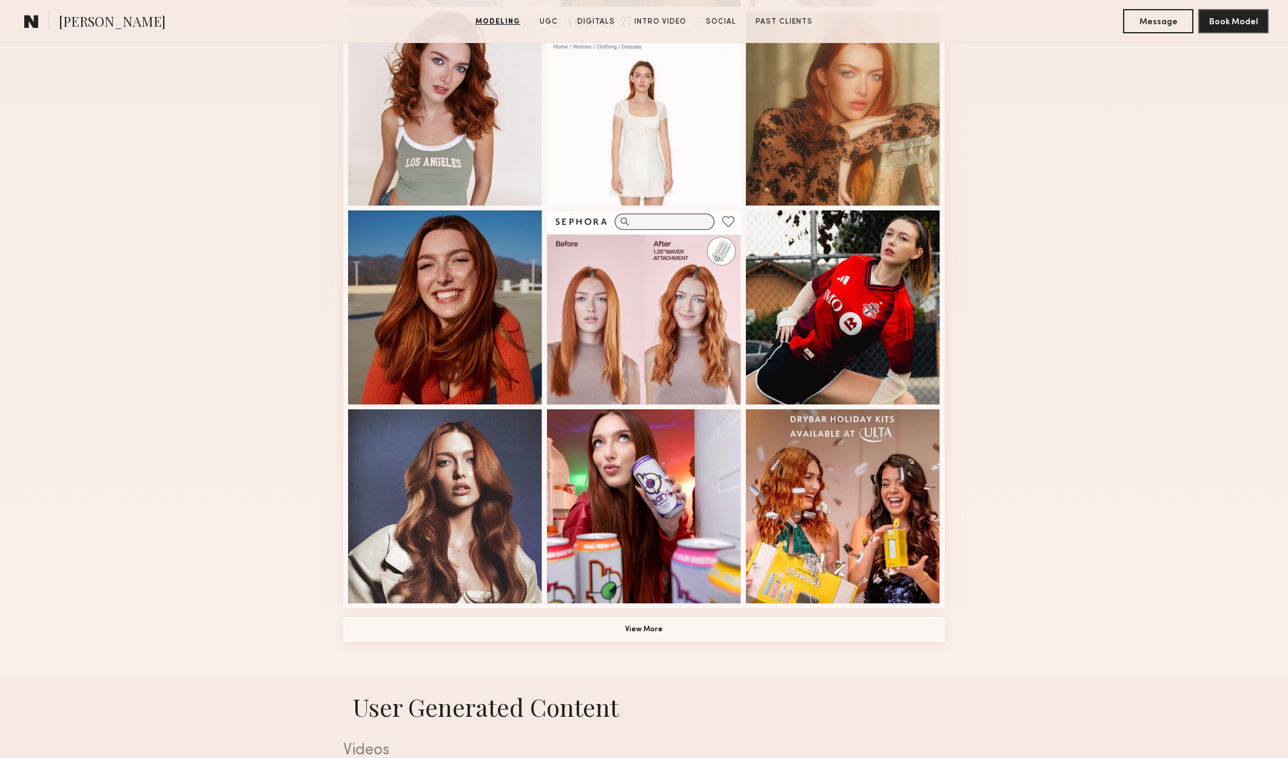
click at [674, 632] on button "View More" at bounding box center [643, 629] width 601 height 24
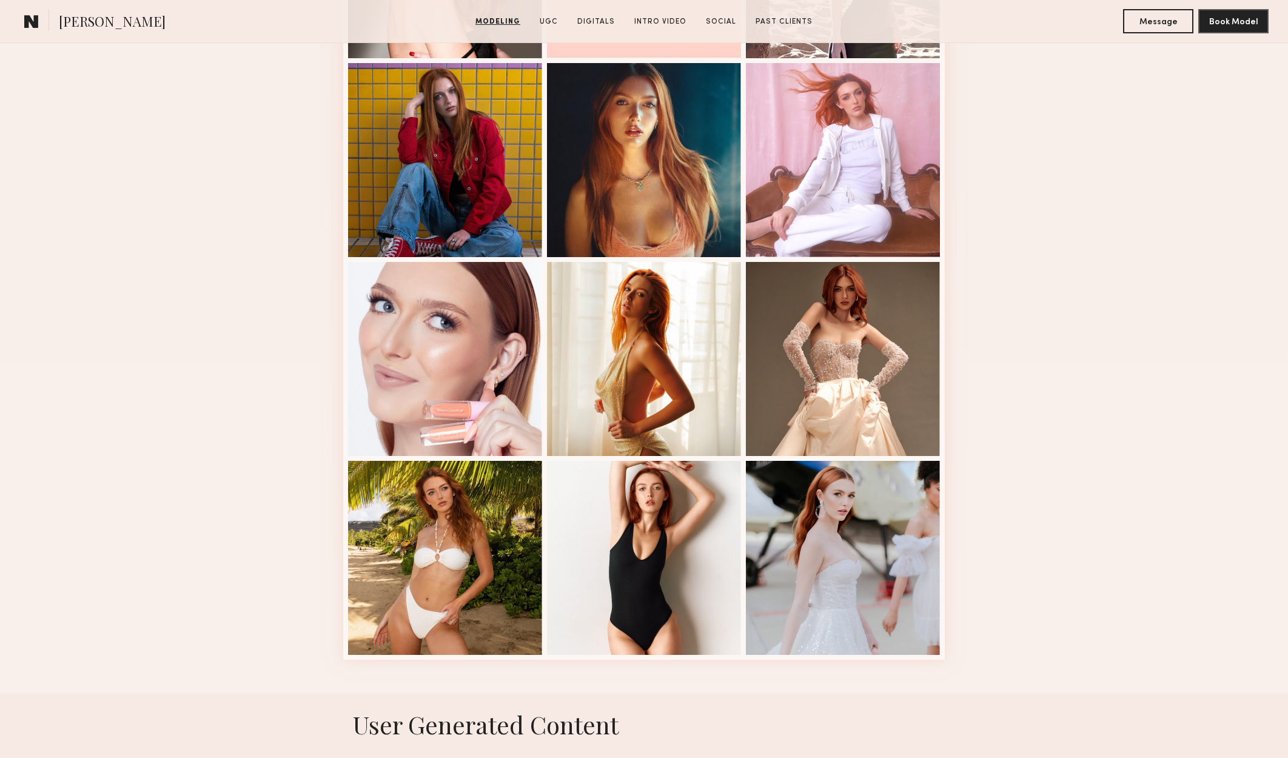
scroll to position [1273, 0]
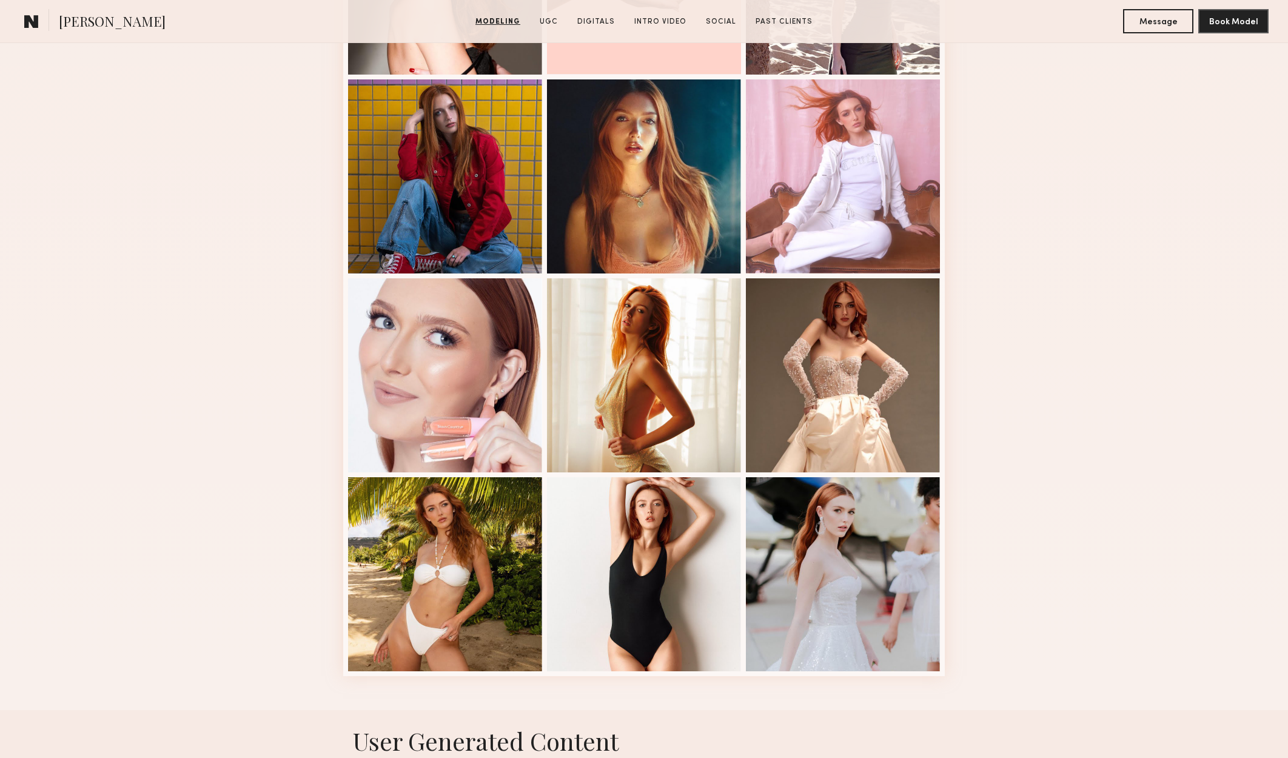
drag, startPoint x: 1157, startPoint y: 453, endPoint x: 1148, endPoint y: 454, distance: 8.5
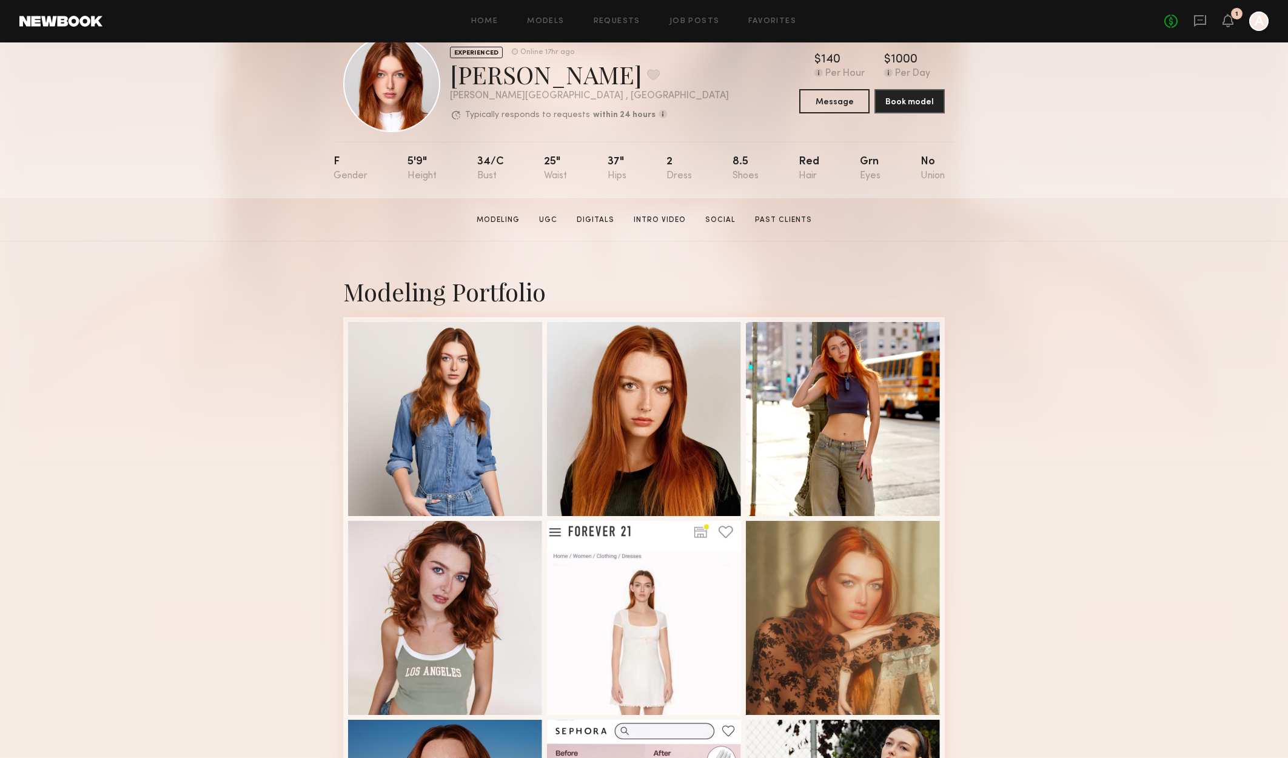
scroll to position [0, 0]
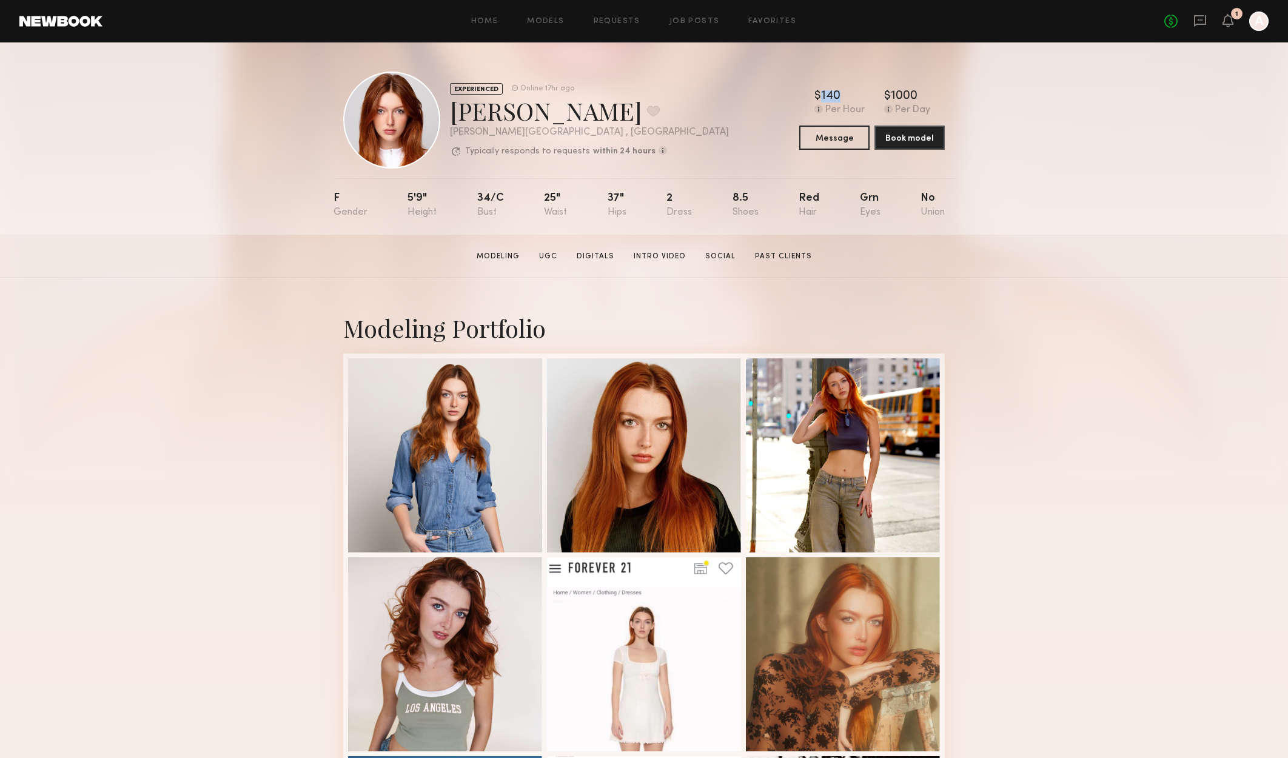
drag, startPoint x: 854, startPoint y: 101, endPoint x: 811, endPoint y: 83, distance: 46.5
click at [811, 83] on div "EXPERIENCED Online 17hr ago Annika R. Favorite Sherman Oaks , CA Typically resp…" at bounding box center [643, 120] width 601 height 97
click at [1060, 264] on section "Annika R. Modeling UGC Digitals Intro Video Social Past Clients Message Book Mo…" at bounding box center [644, 256] width 1288 height 43
click at [647, 110] on button at bounding box center [653, 110] width 13 height 11
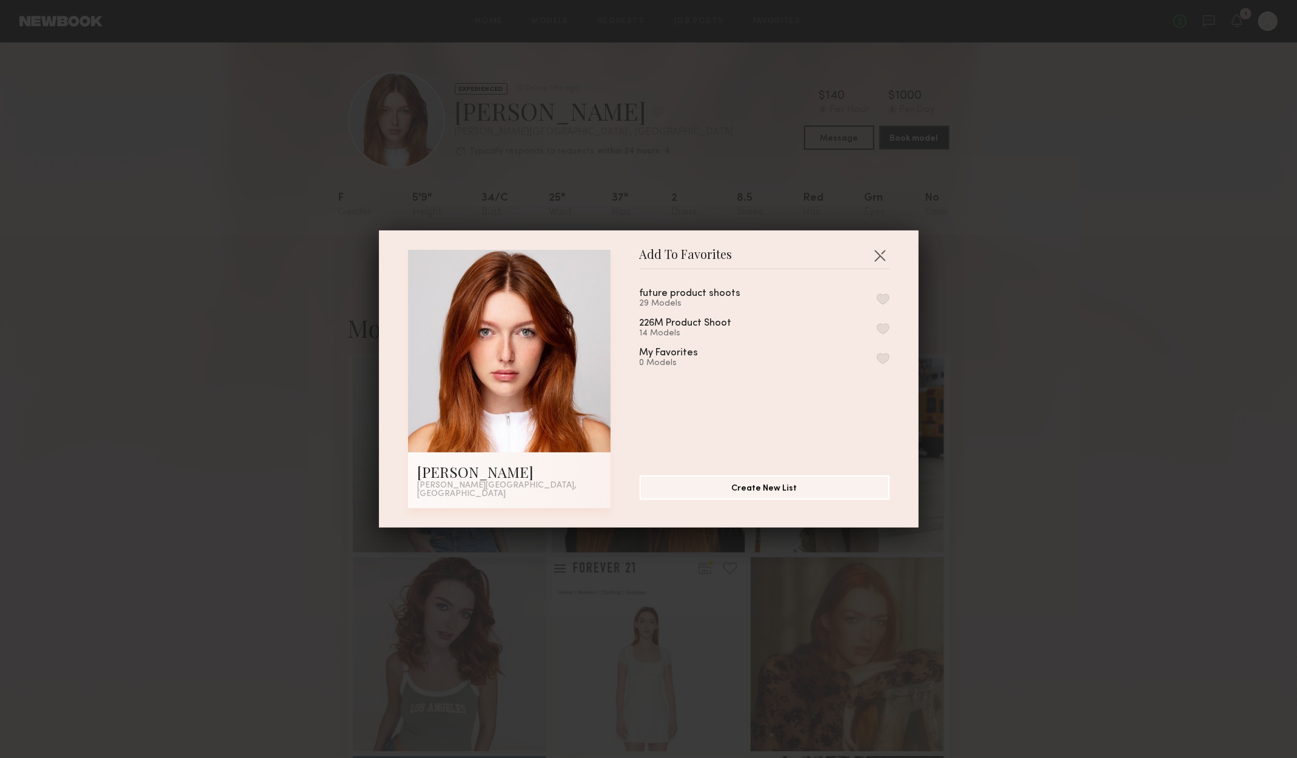
click at [877, 304] on button "button" at bounding box center [883, 298] width 13 height 11
click at [873, 261] on button "button" at bounding box center [879, 255] width 19 height 19
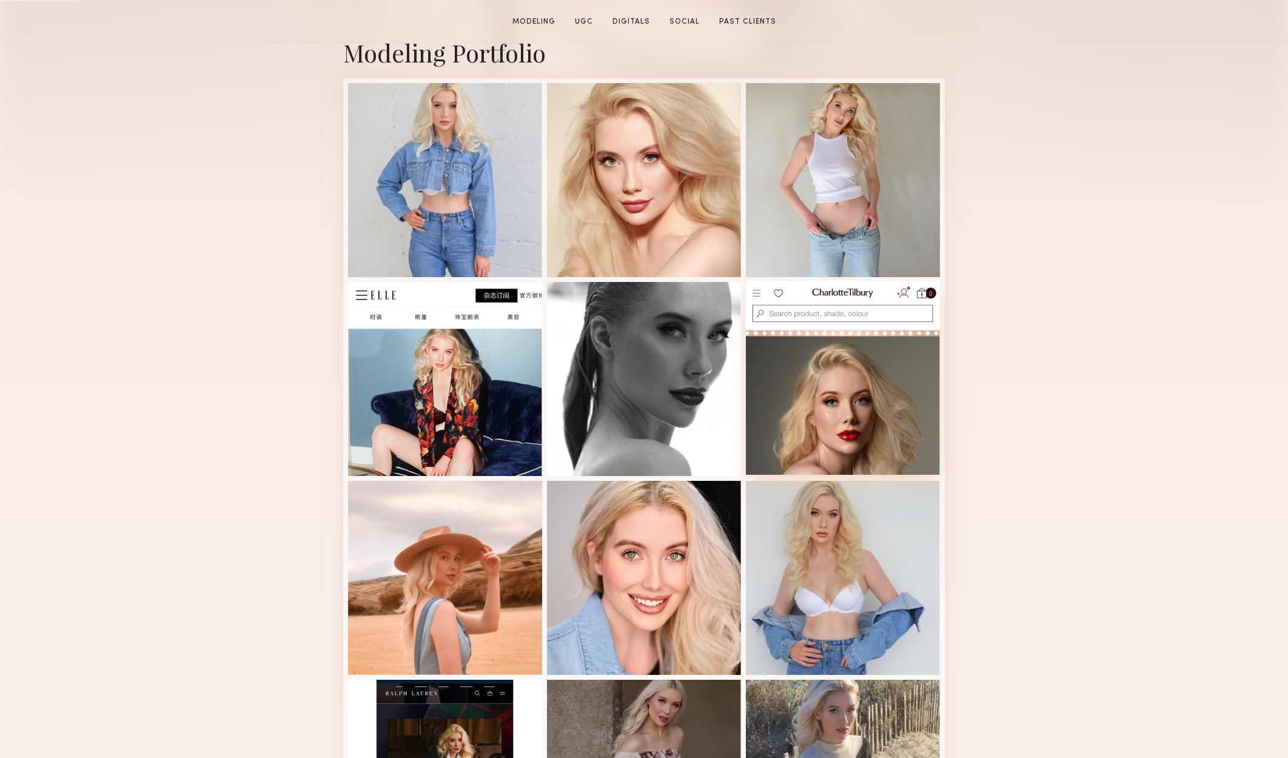
scroll to position [546, 0]
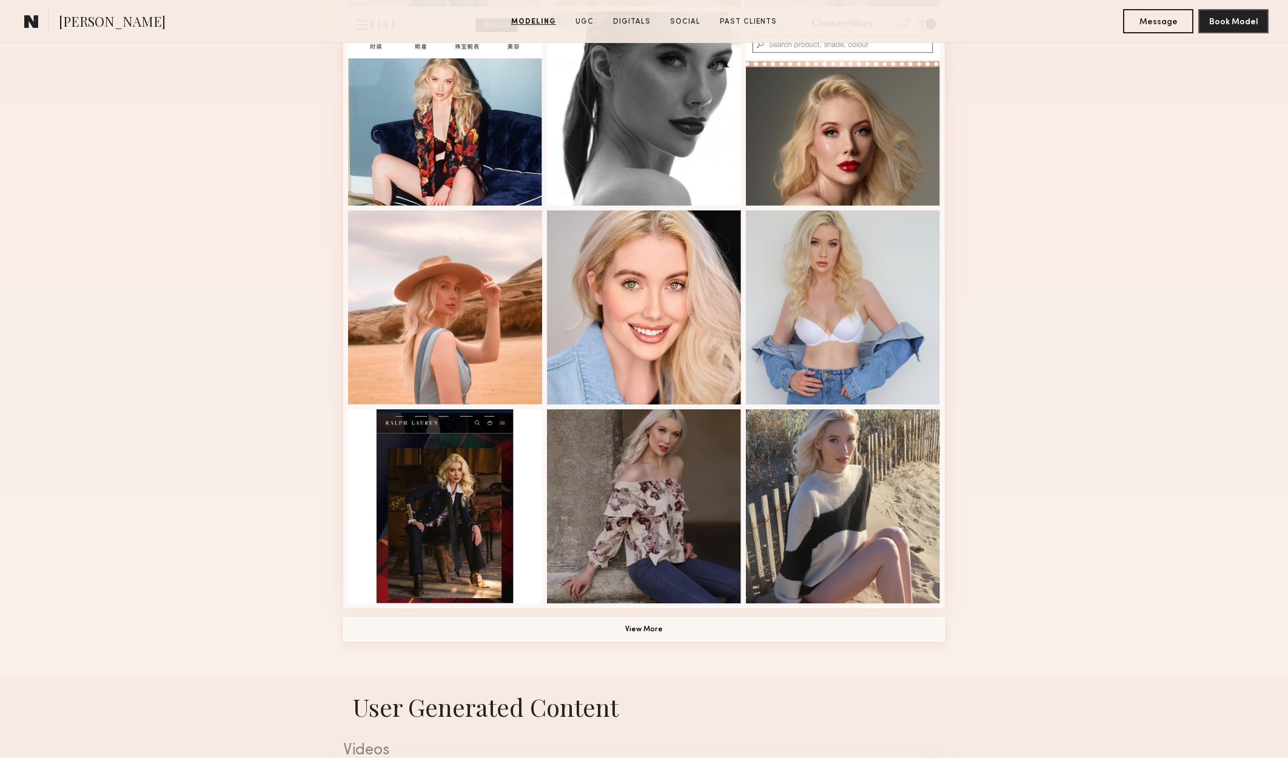
click at [831, 629] on button "View More" at bounding box center [643, 629] width 601 height 24
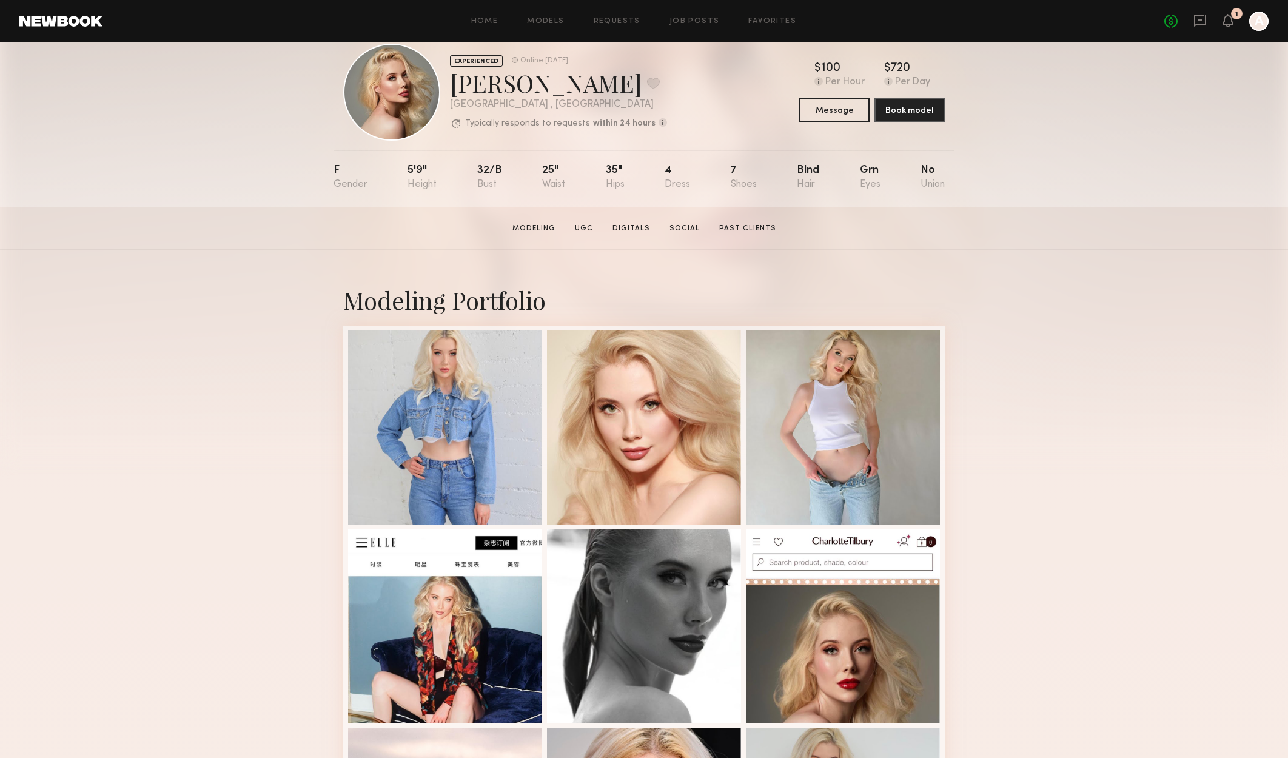
scroll to position [0, 0]
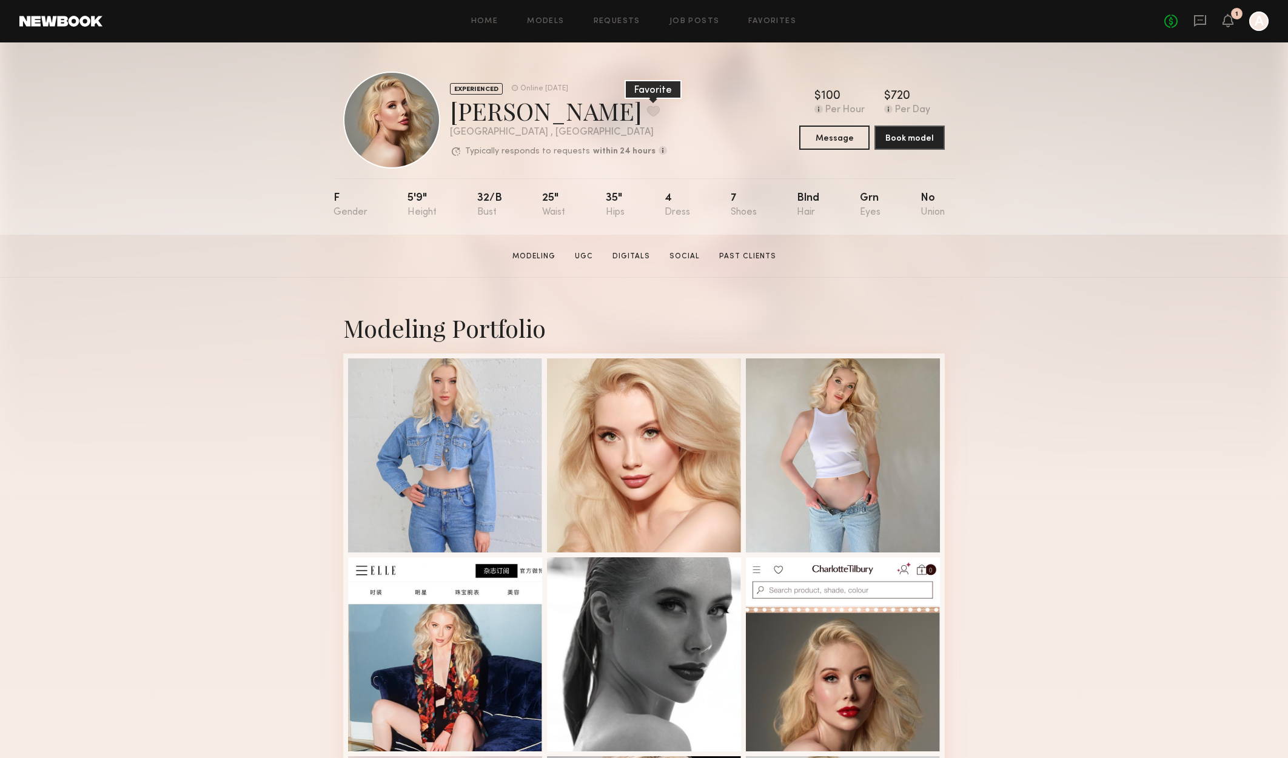
click at [647, 105] on button at bounding box center [653, 110] width 13 height 11
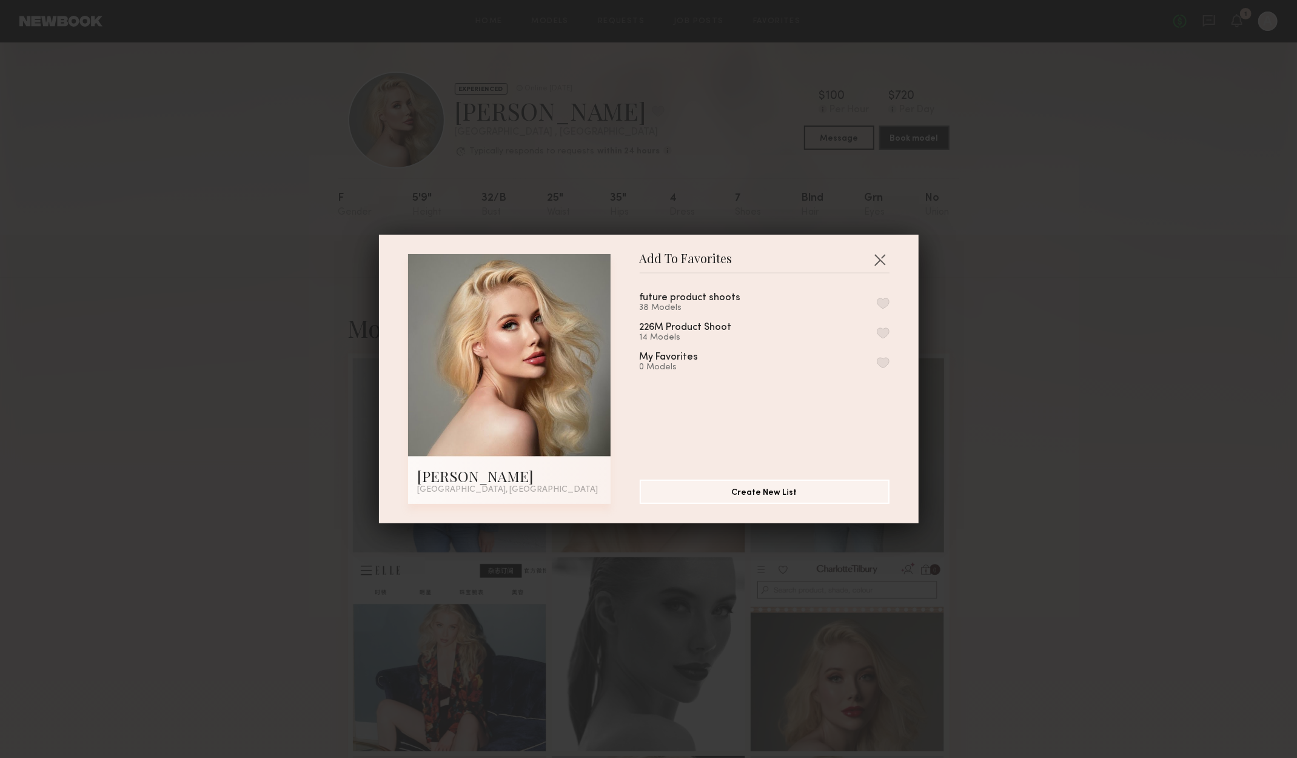
click at [877, 303] on button "button" at bounding box center [883, 303] width 13 height 11
click at [879, 259] on button "button" at bounding box center [879, 259] width 19 height 19
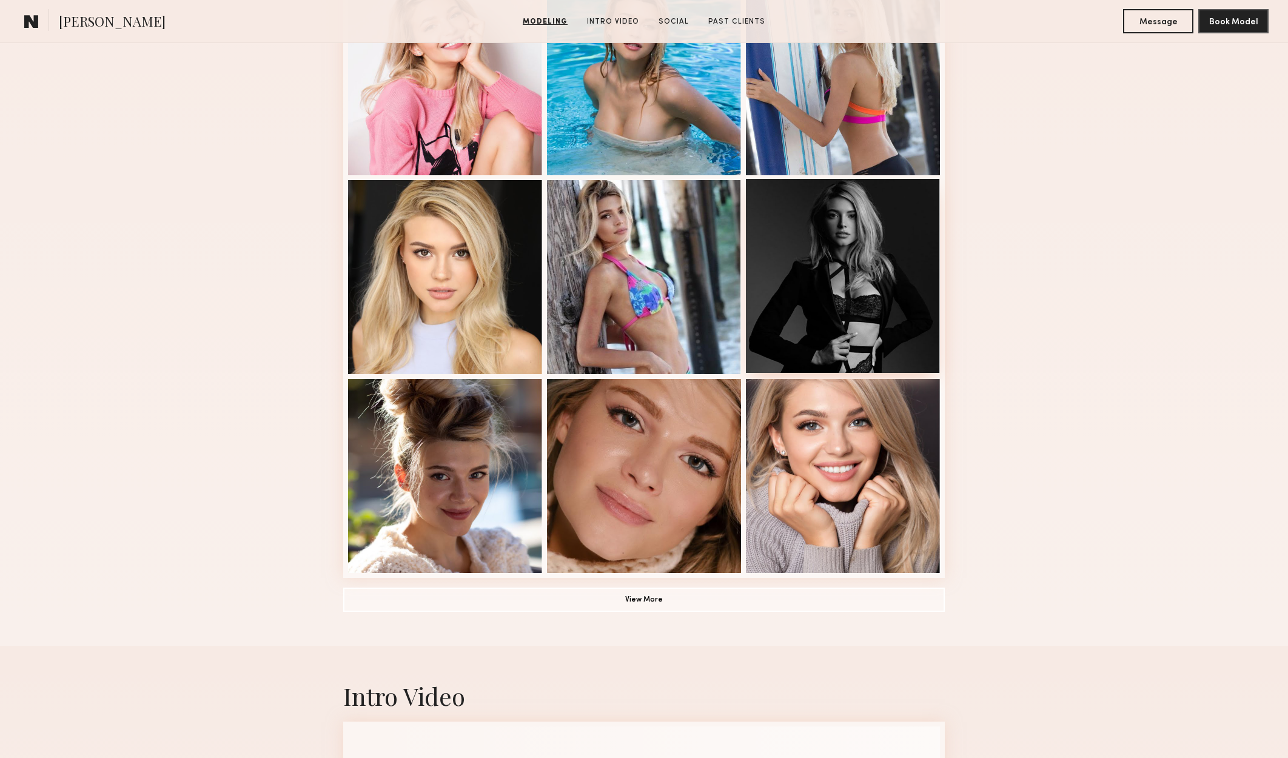
scroll to position [606, 0]
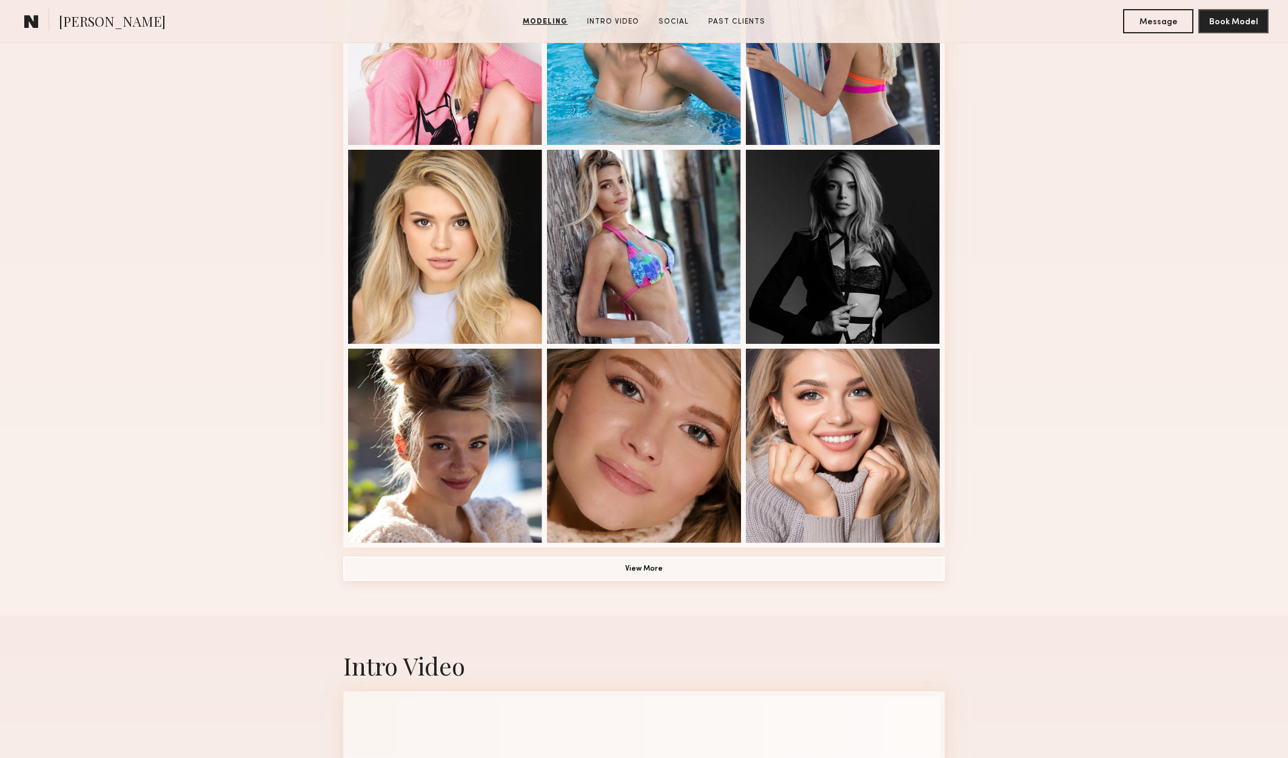
click at [814, 579] on button "View More" at bounding box center [643, 569] width 601 height 24
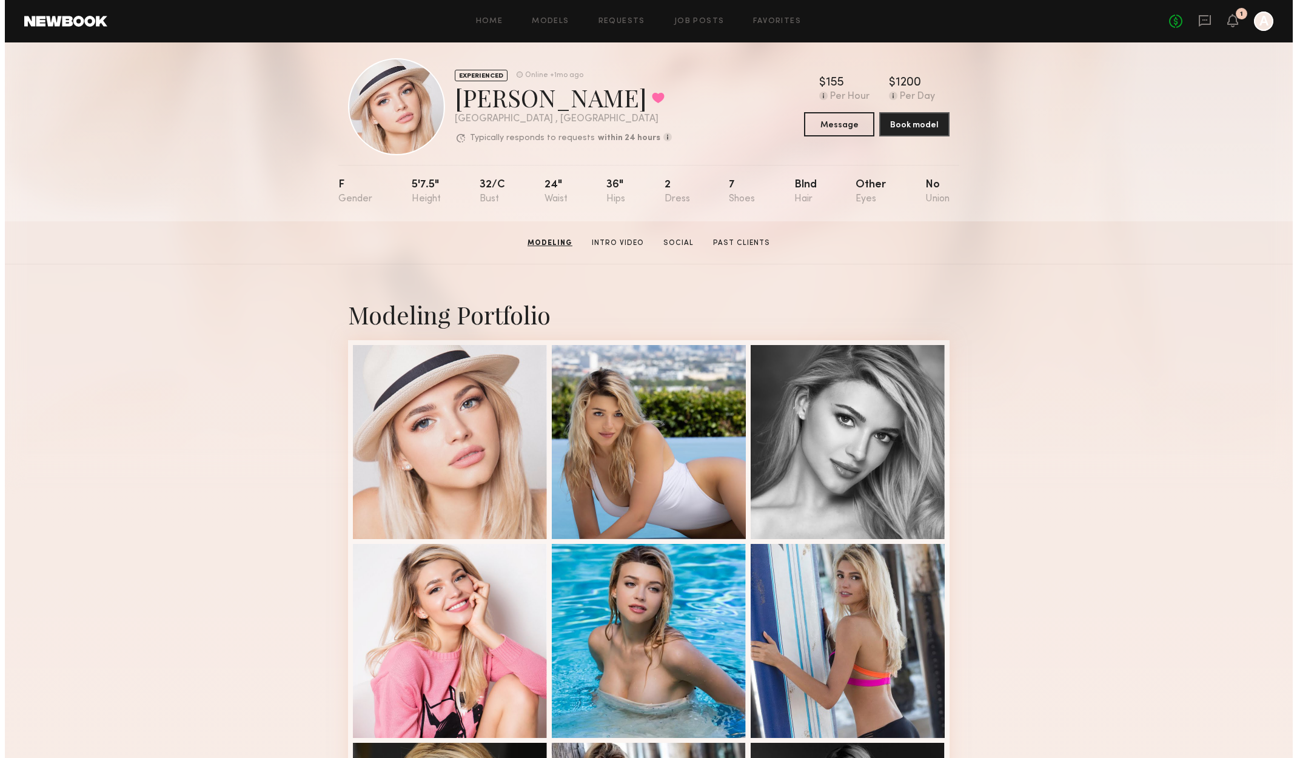
scroll to position [0, 0]
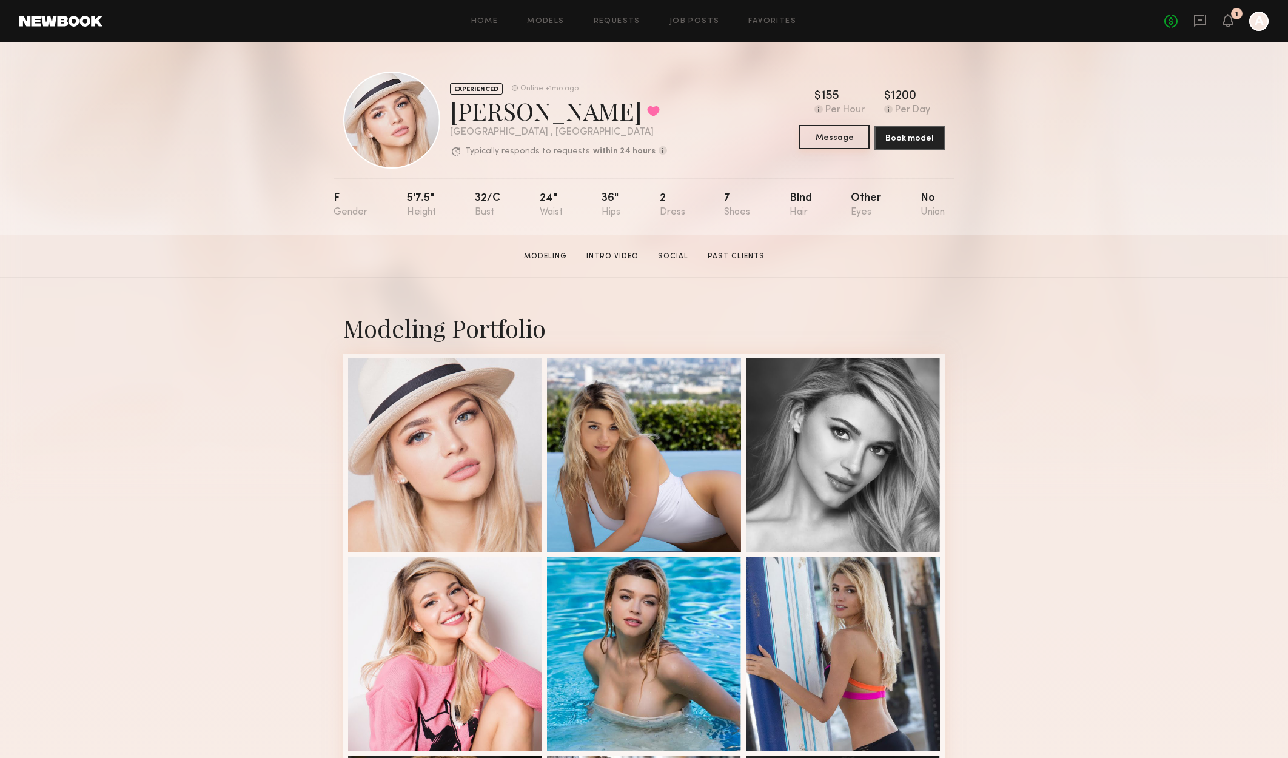
click at [840, 136] on button "Message" at bounding box center [834, 137] width 70 height 24
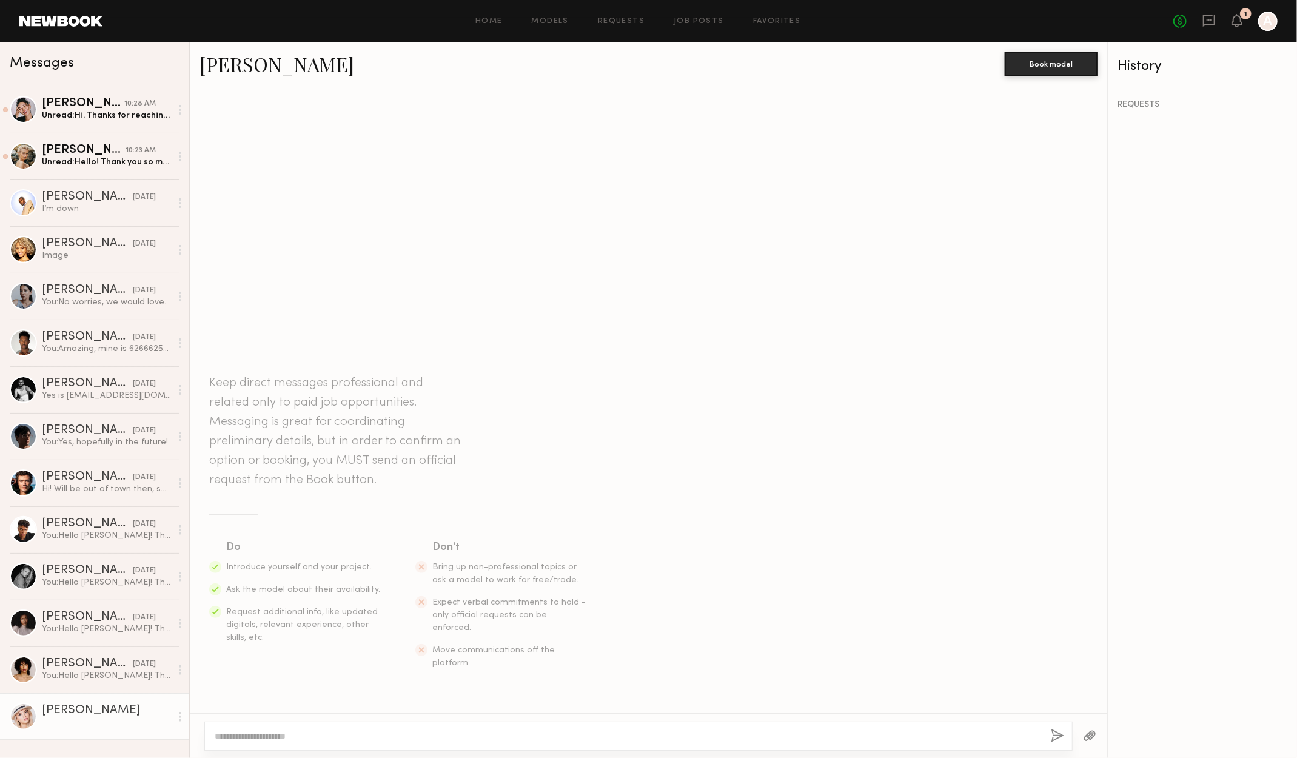
click at [353, 739] on textarea at bounding box center [628, 736] width 826 height 12
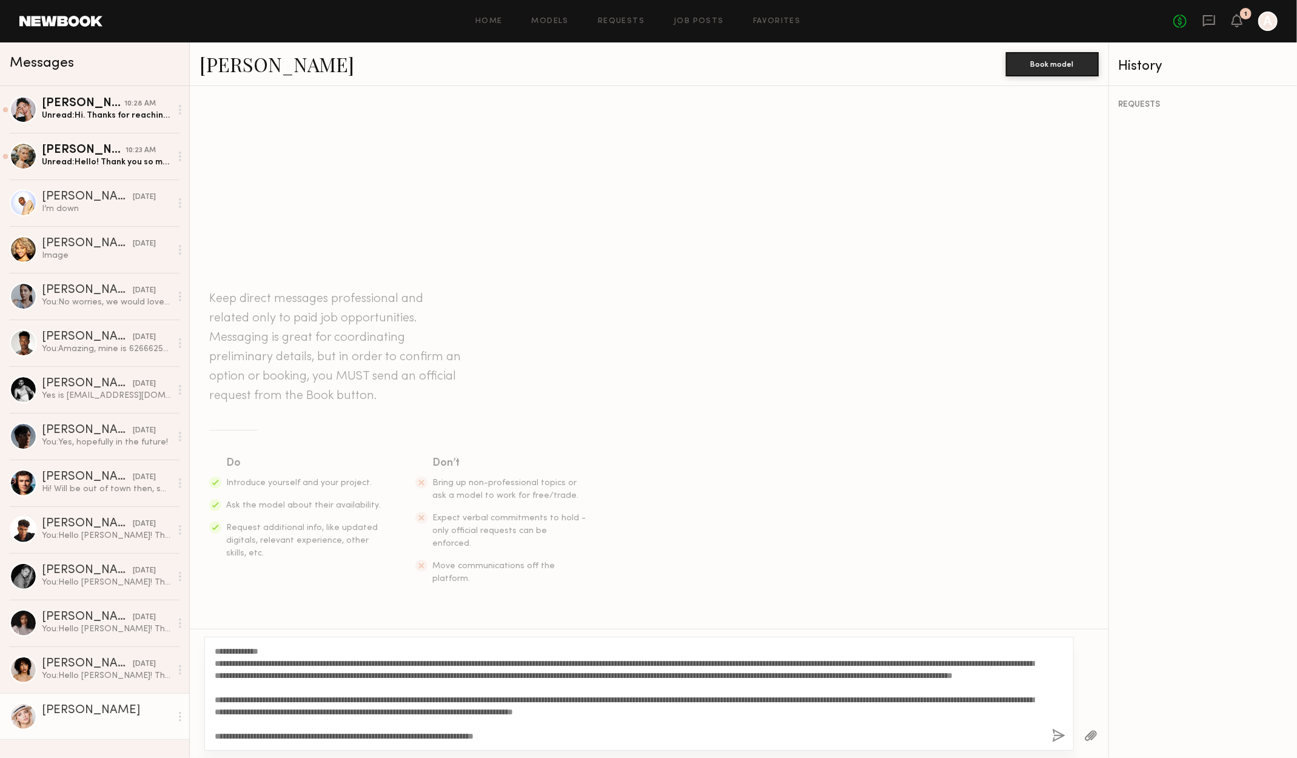
drag, startPoint x: 264, startPoint y: 652, endPoint x: 245, endPoint y: 652, distance: 18.8
click at [245, 652] on textarea "**********" at bounding box center [629, 693] width 828 height 97
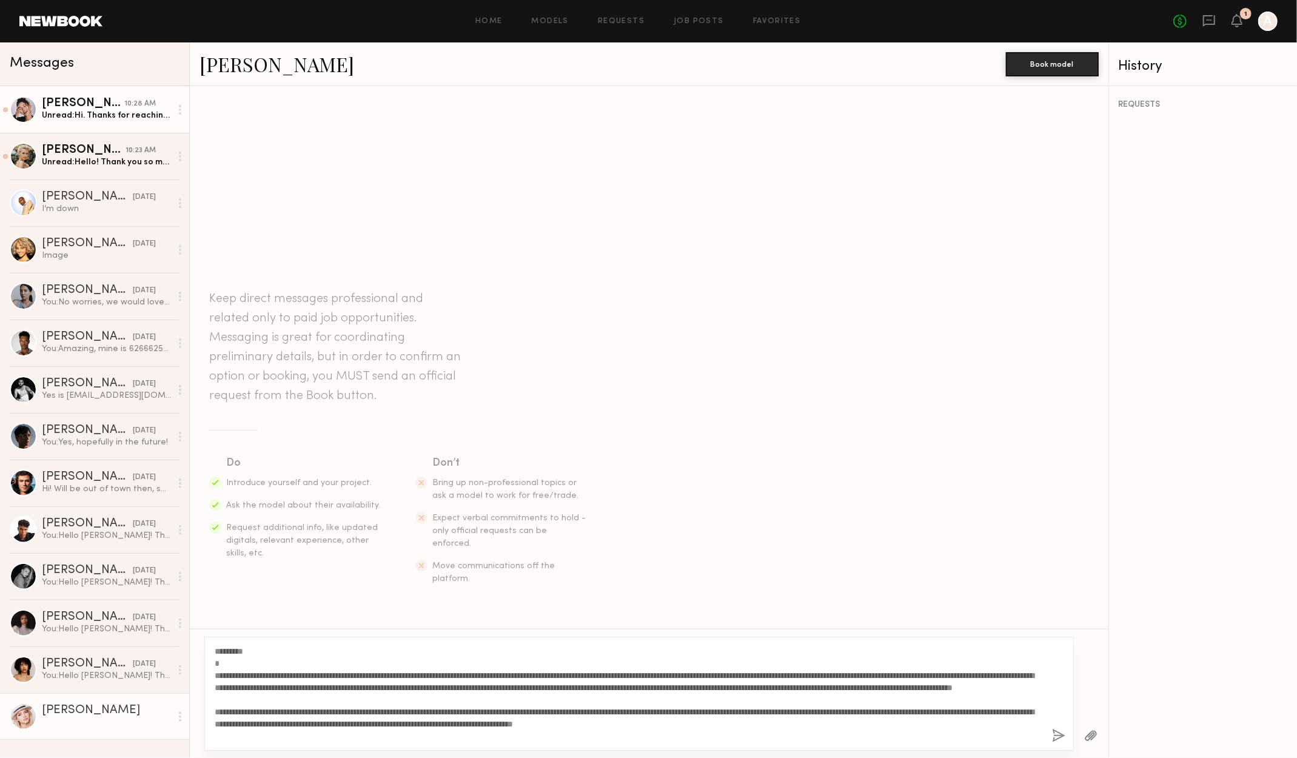
type textarea "**********"
click at [84, 98] on div "[PERSON_NAME]" at bounding box center [83, 104] width 82 height 12
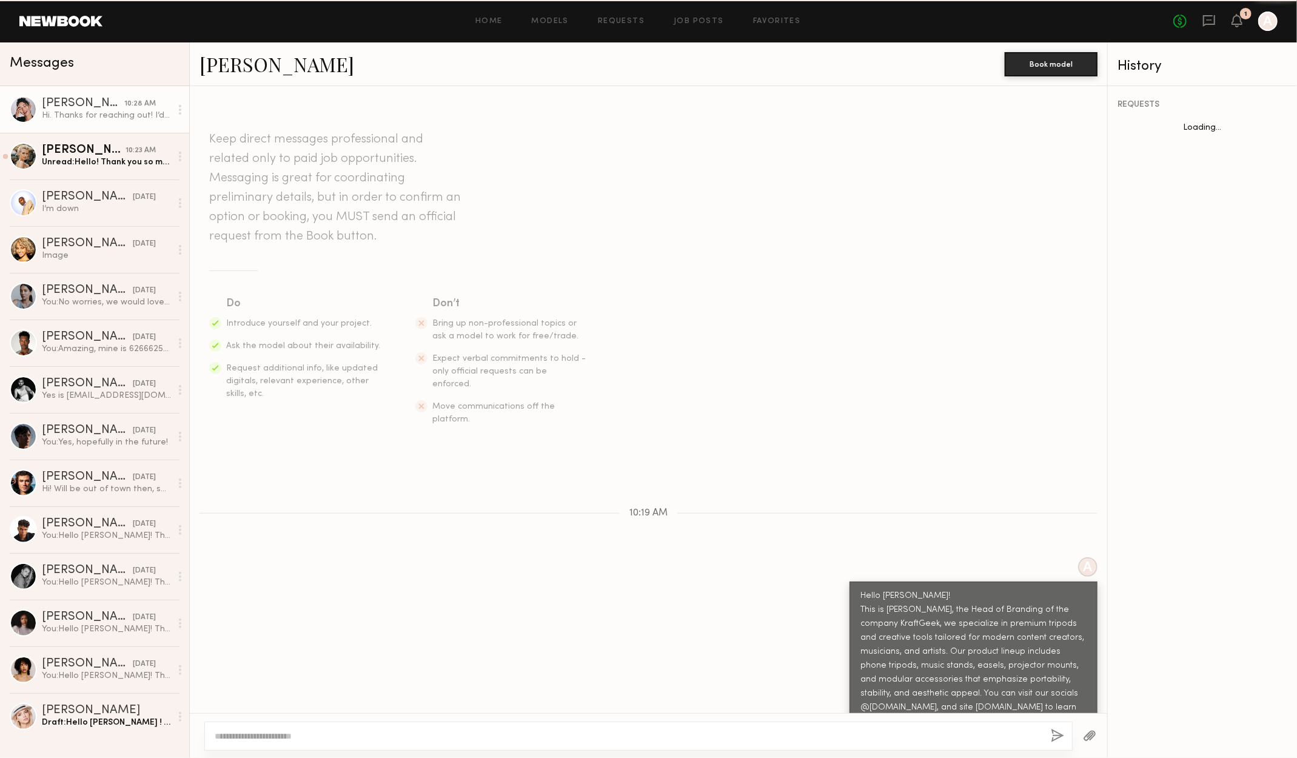
scroll to position [324, 0]
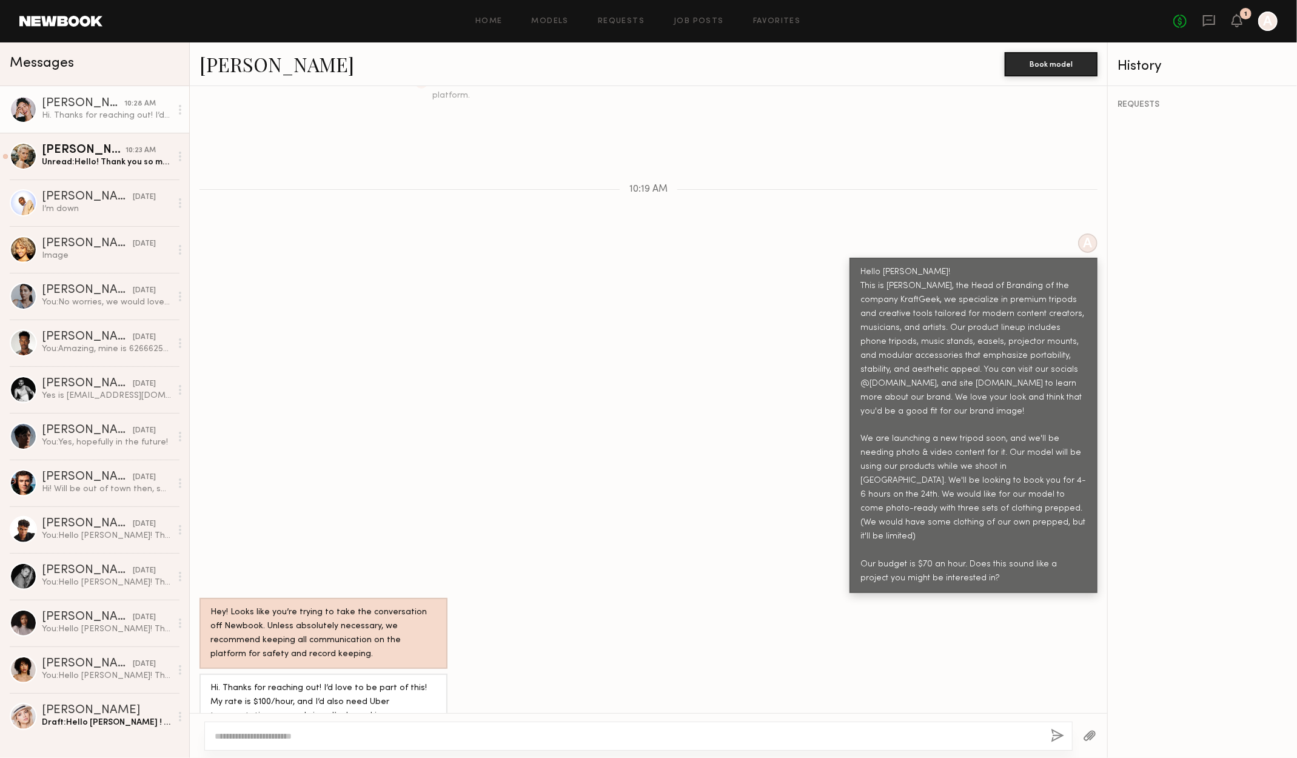
click at [395, 681] on div "Hi. Thanks for reaching out! I’d love to be part of this! My rate is $100/hour,…" at bounding box center [323, 716] width 226 height 70
drag, startPoint x: 379, startPoint y: 691, endPoint x: 235, endPoint y: 666, distance: 145.8
click at [235, 681] on div "Hi. Thanks for reaching out! I’d love to be part of this! My rate is $100/hour,…" at bounding box center [323, 716] width 226 height 70
click at [477, 674] on div "Hi. Thanks for reaching out! I’d love to be part of this! My rate is $100/hour,…" at bounding box center [648, 716] width 917 height 85
click at [65, 153] on div "[PERSON_NAME]" at bounding box center [84, 150] width 84 height 12
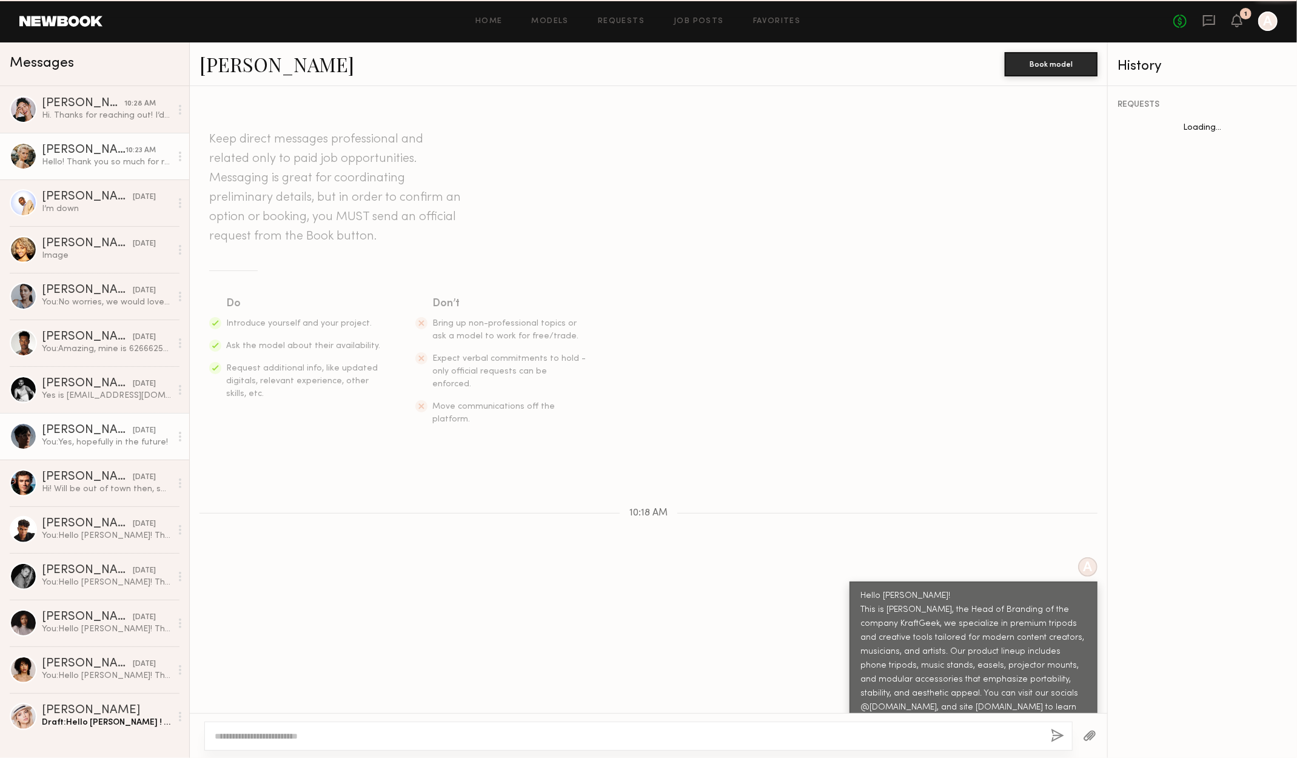
scroll to position [365, 0]
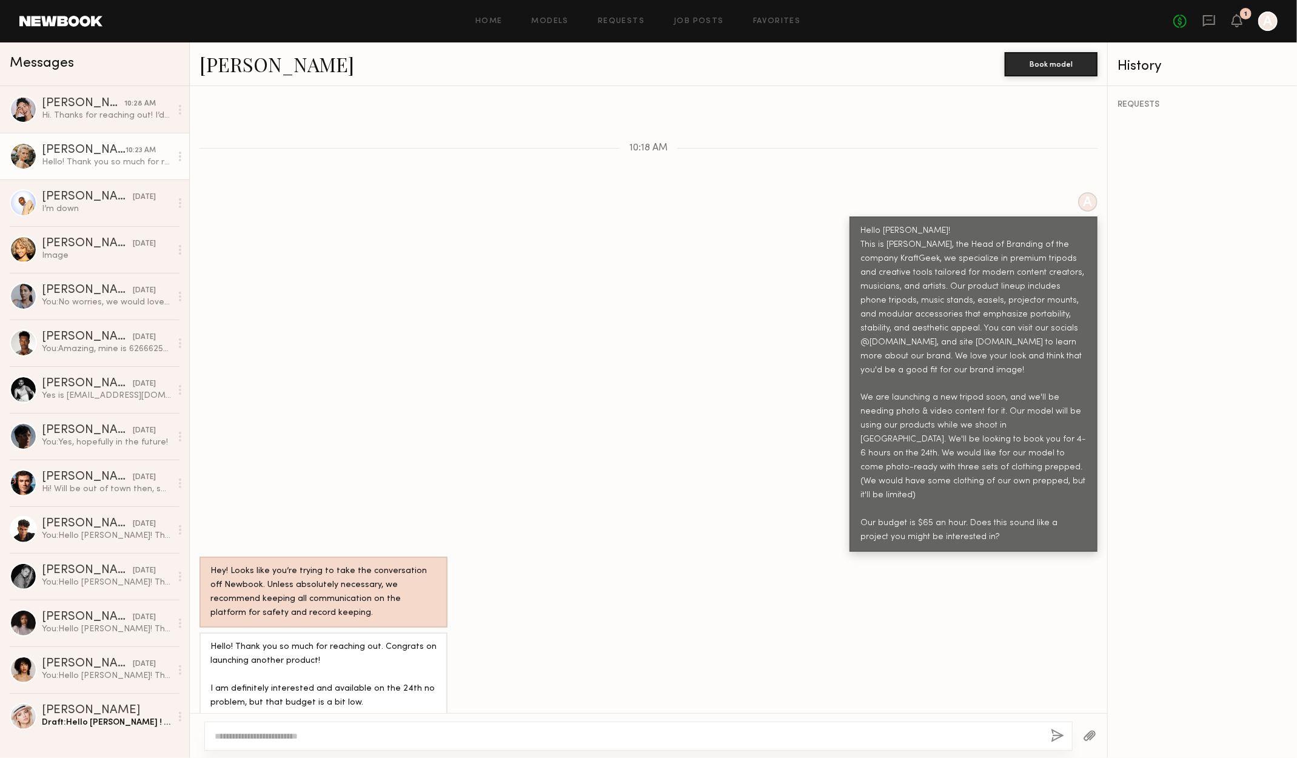
click at [259, 62] on link "[PERSON_NAME]" at bounding box center [276, 64] width 155 height 26
click at [122, 718] on div "Draft: Hello [PERSON_NAME] ! This is [PERSON_NAME], the Head of Branding of the…" at bounding box center [106, 723] width 129 height 12
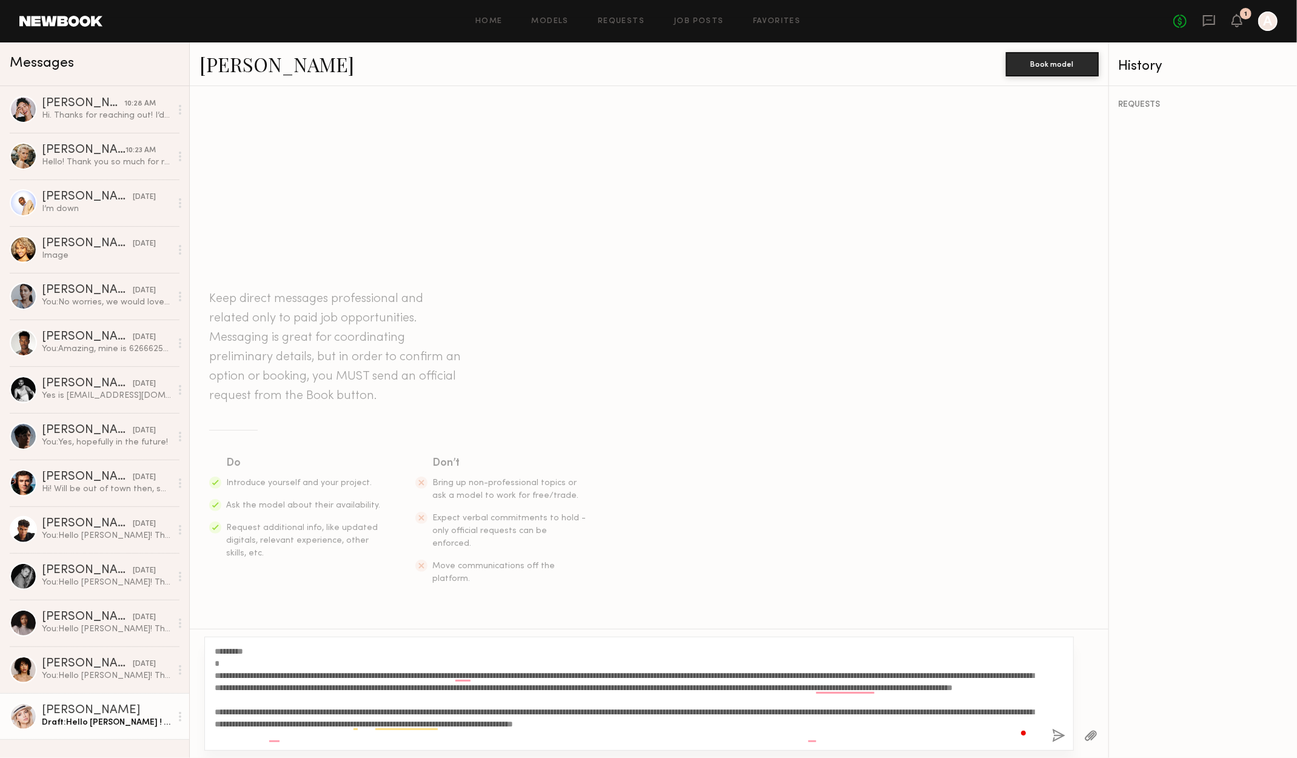
click at [212, 660] on div "**********" at bounding box center [638, 694] width 869 height 114
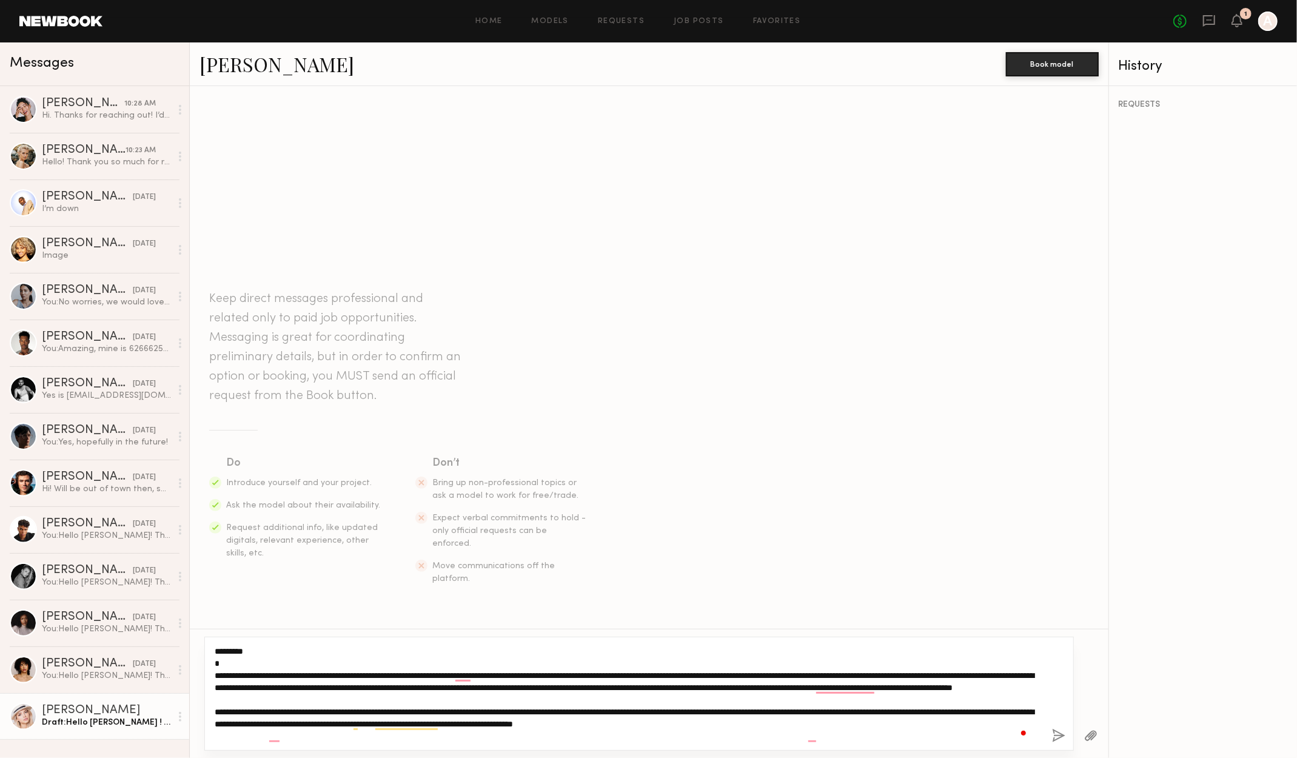
click at [218, 664] on textarea "**********" at bounding box center [629, 693] width 828 height 97
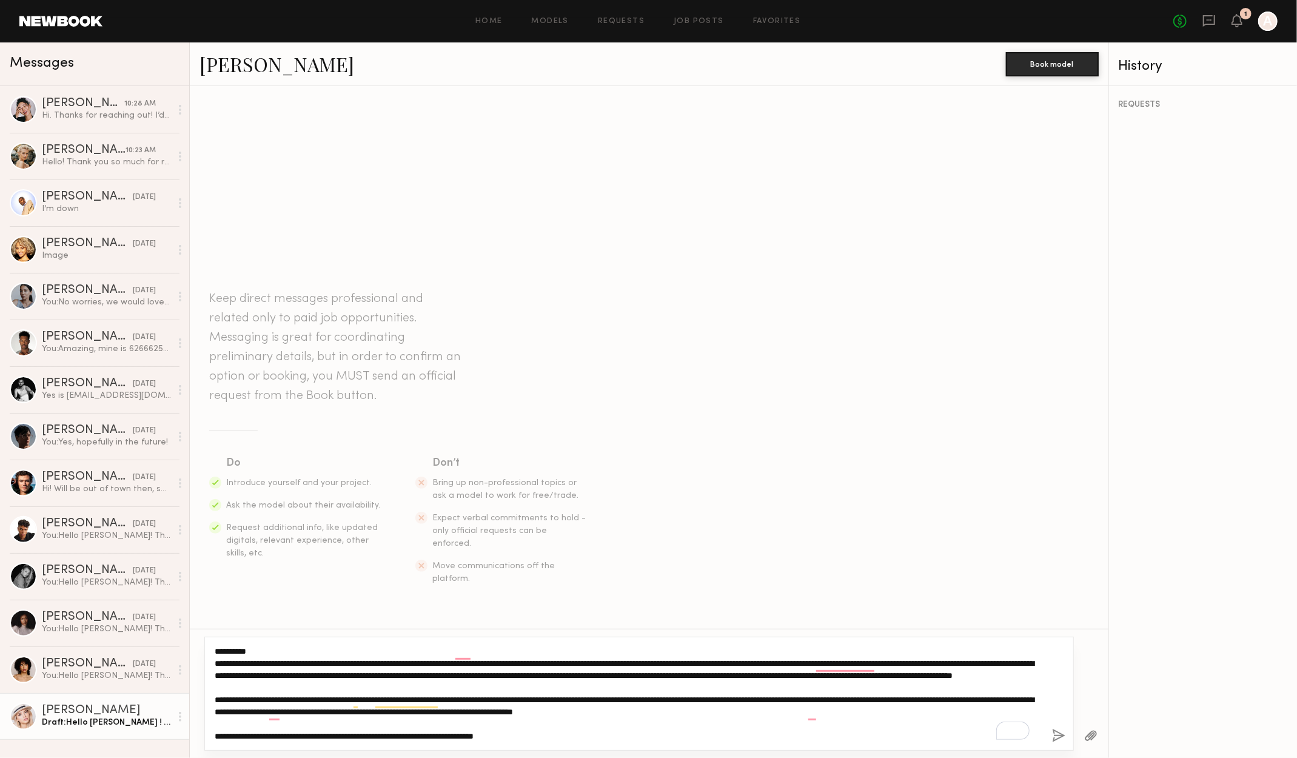
scroll to position [12, 0]
type textarea "**********"
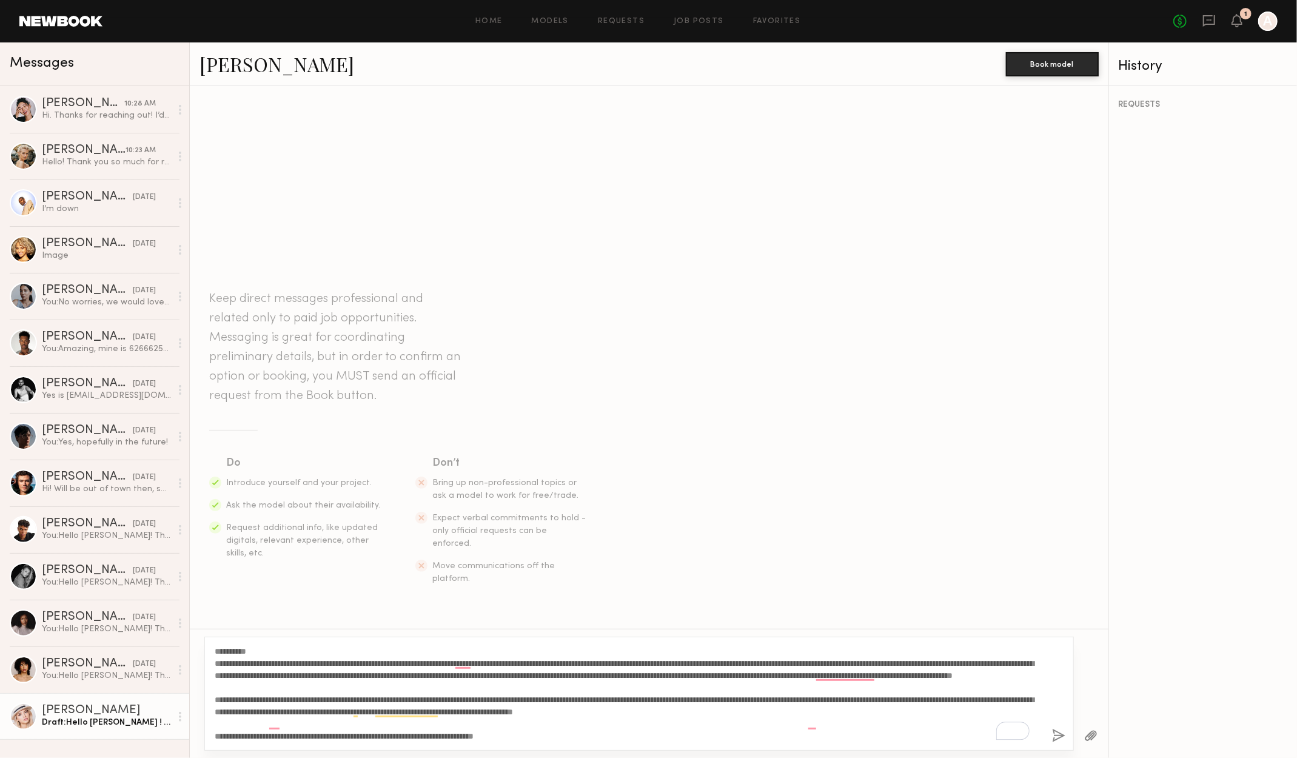
click at [1062, 732] on button "button" at bounding box center [1058, 736] width 13 height 15
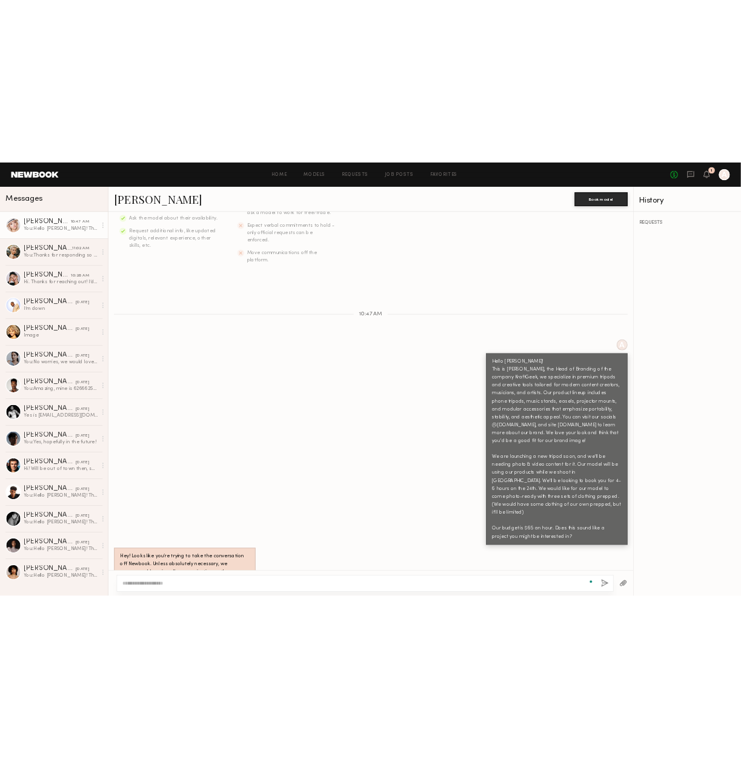
scroll to position [256, 0]
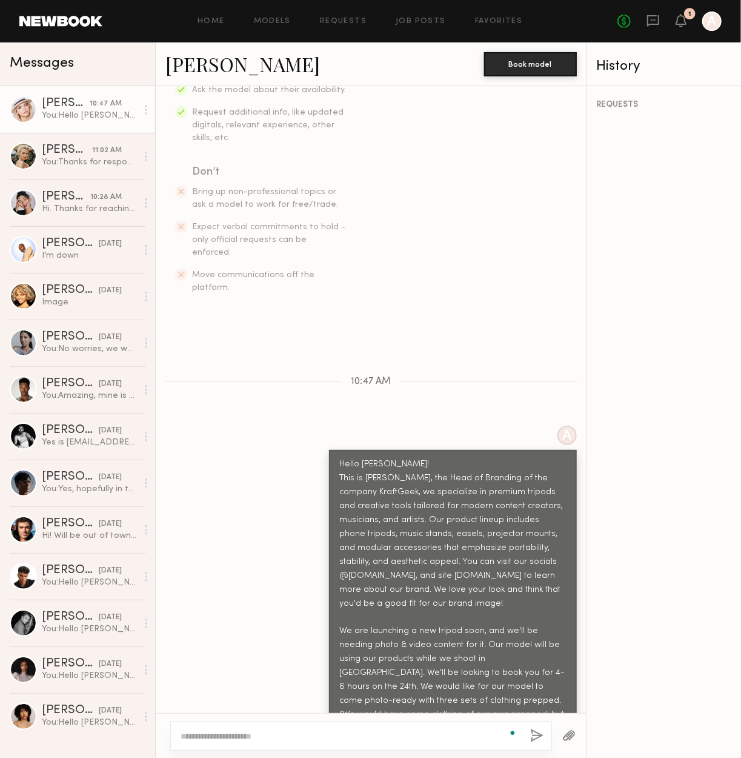
click at [698, 243] on div "REQUESTS" at bounding box center [664, 422] width 155 height 672
click at [646, 201] on div "REQUESTS" at bounding box center [664, 422] width 155 height 672
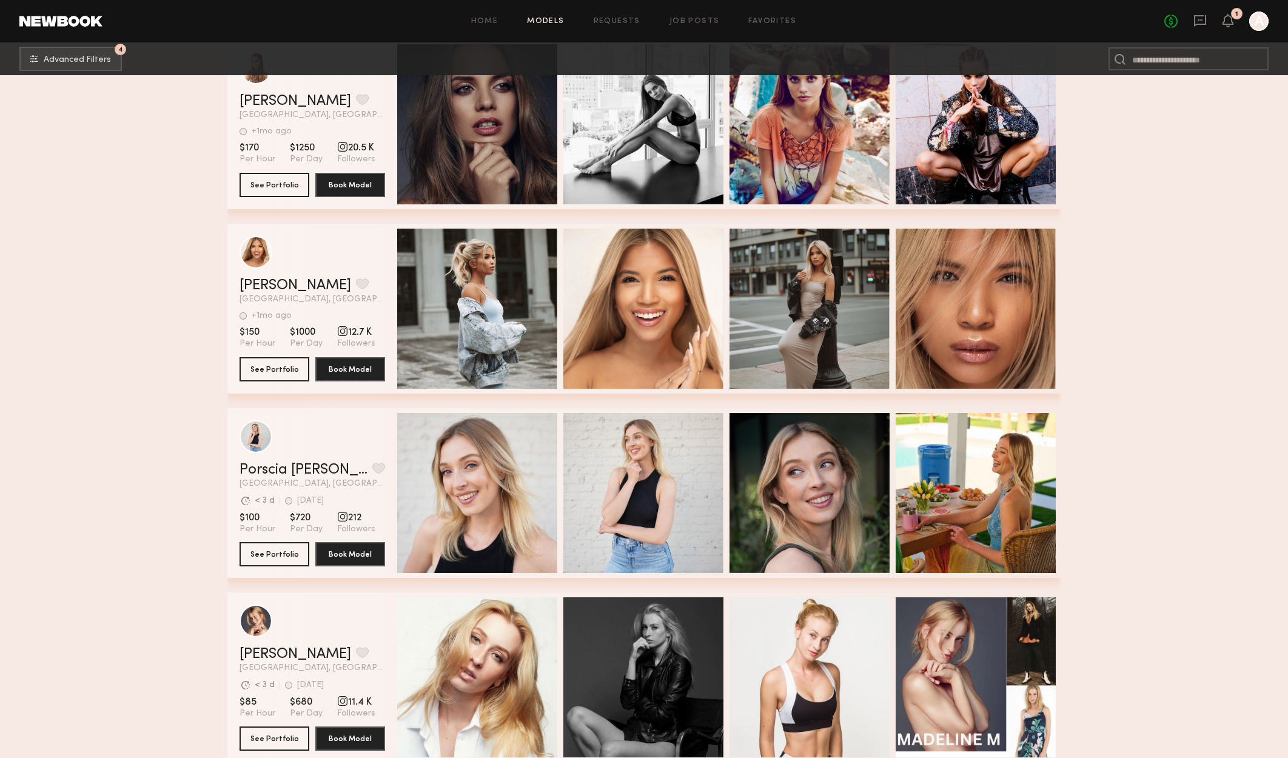
scroll to position [23655, 0]
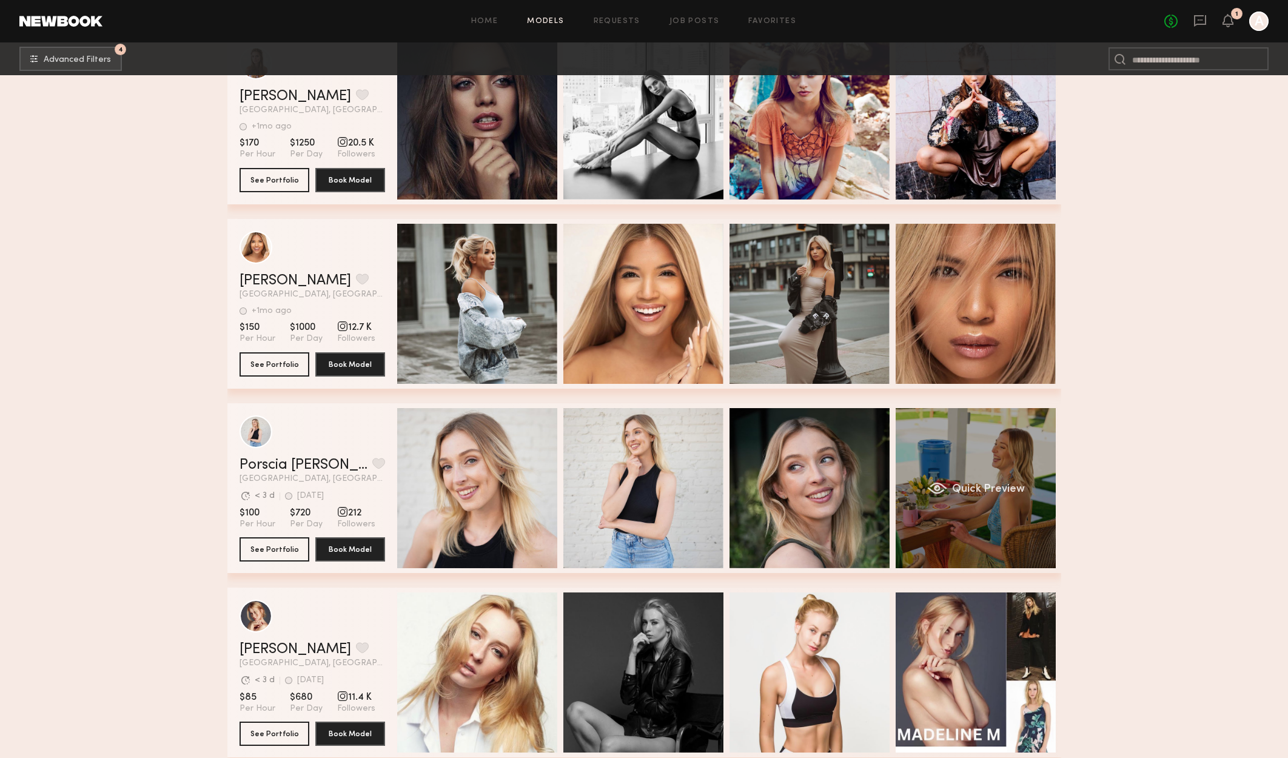
click at [1021, 495] on span "Quick Preview" at bounding box center [987, 489] width 73 height 11
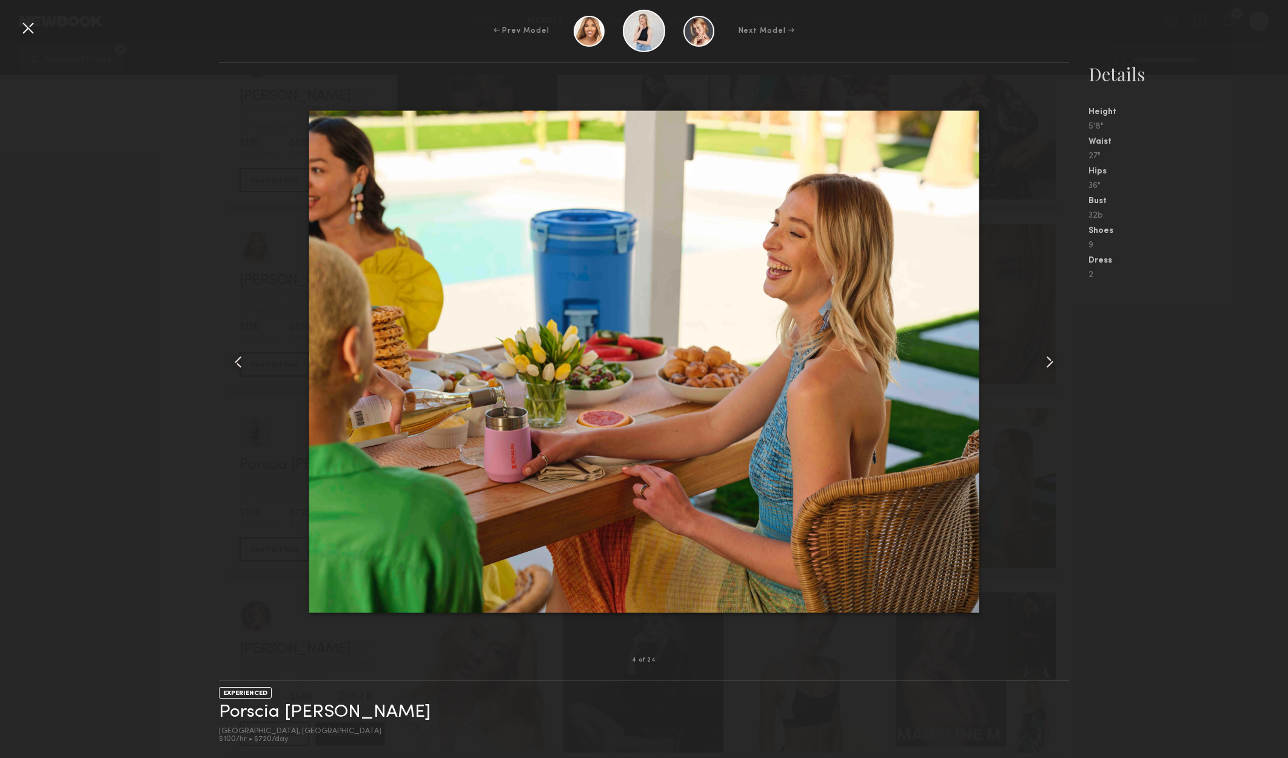
click at [1046, 350] on div at bounding box center [1052, 361] width 34 height 558
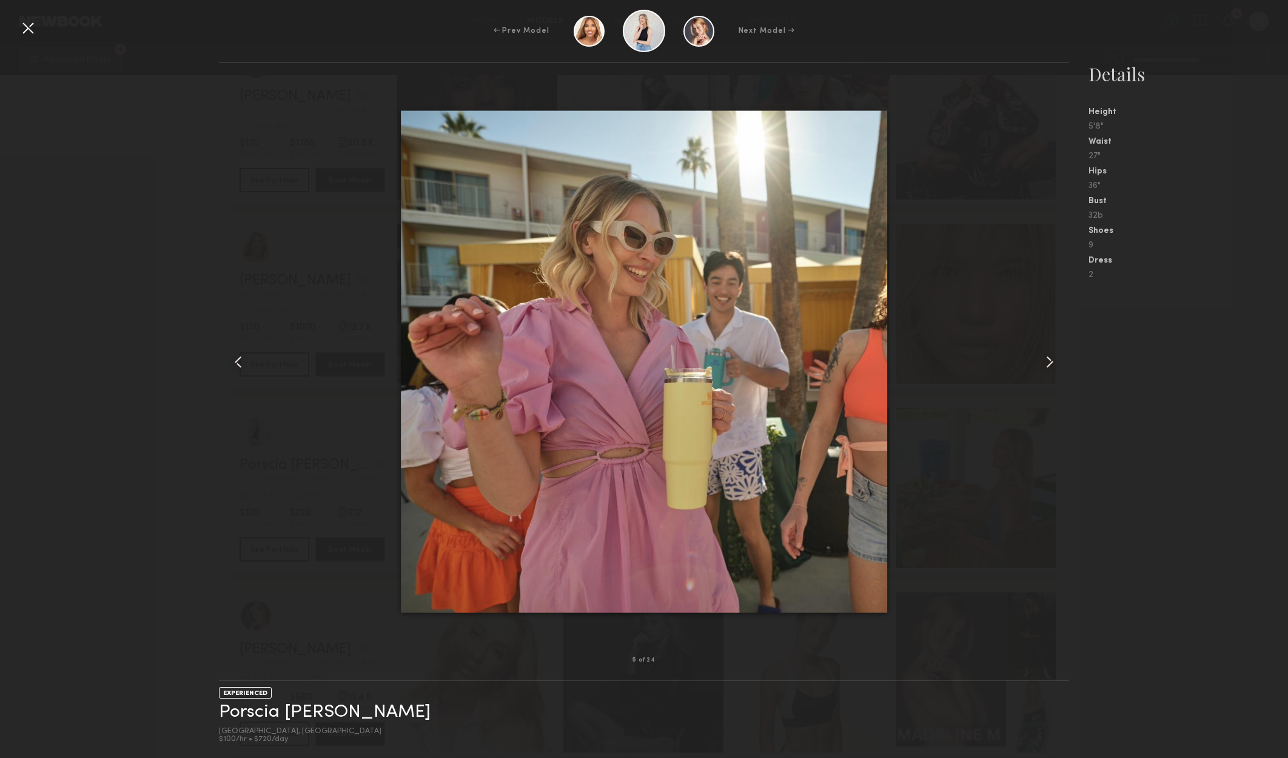
click at [1046, 350] on div at bounding box center [1052, 361] width 34 height 558
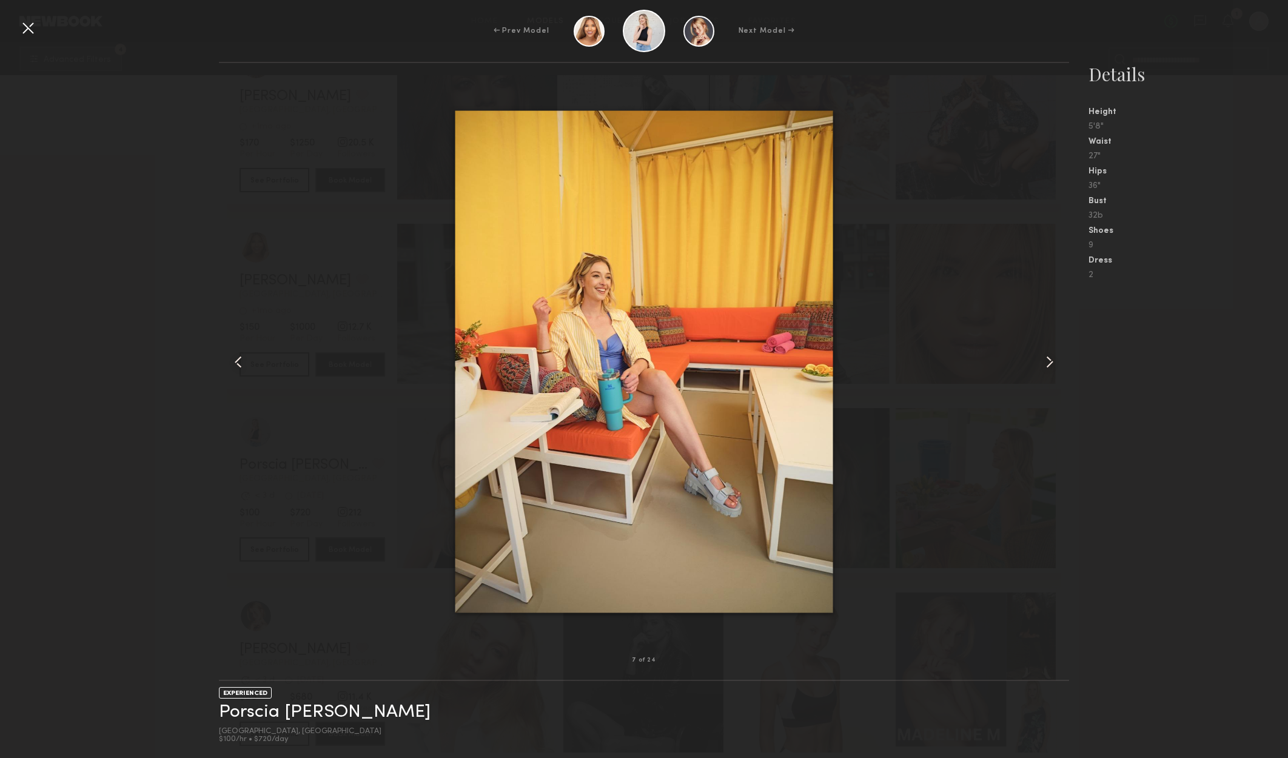
click at [1046, 350] on div at bounding box center [1052, 361] width 34 height 558
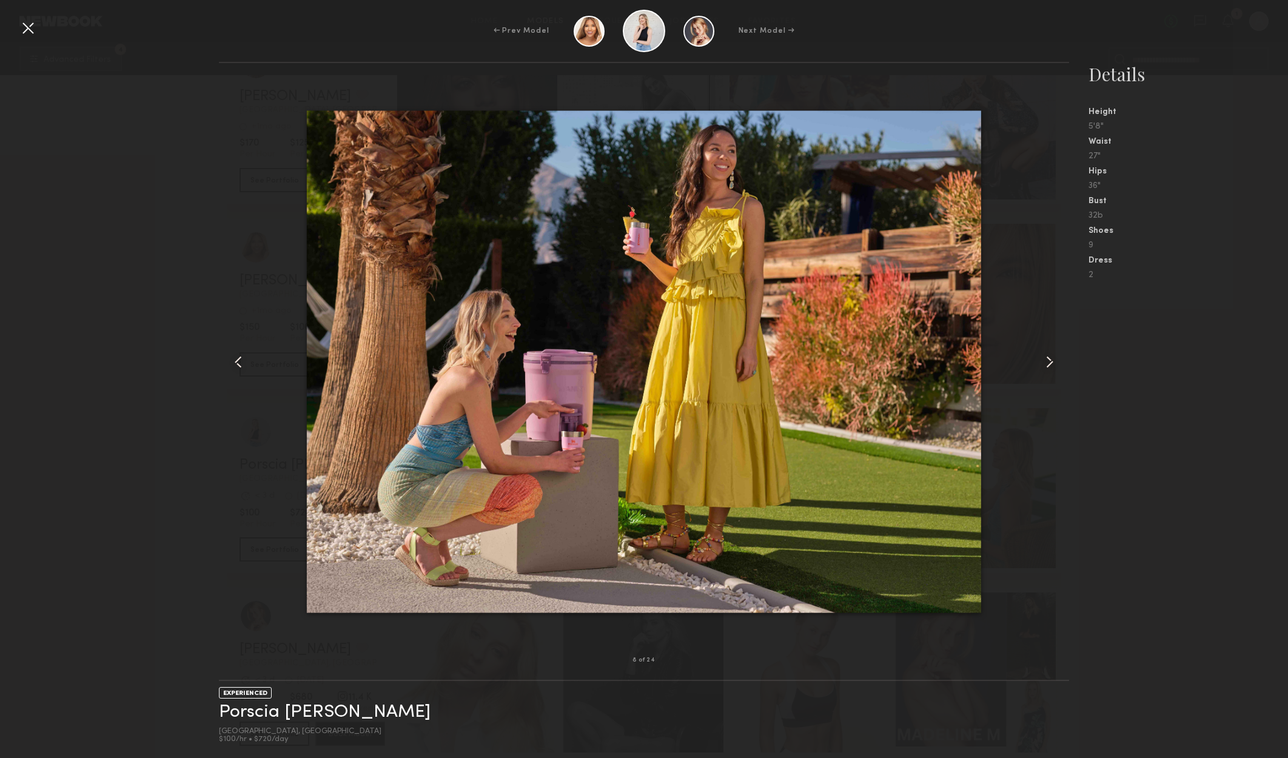
click at [1046, 350] on div at bounding box center [1052, 361] width 34 height 558
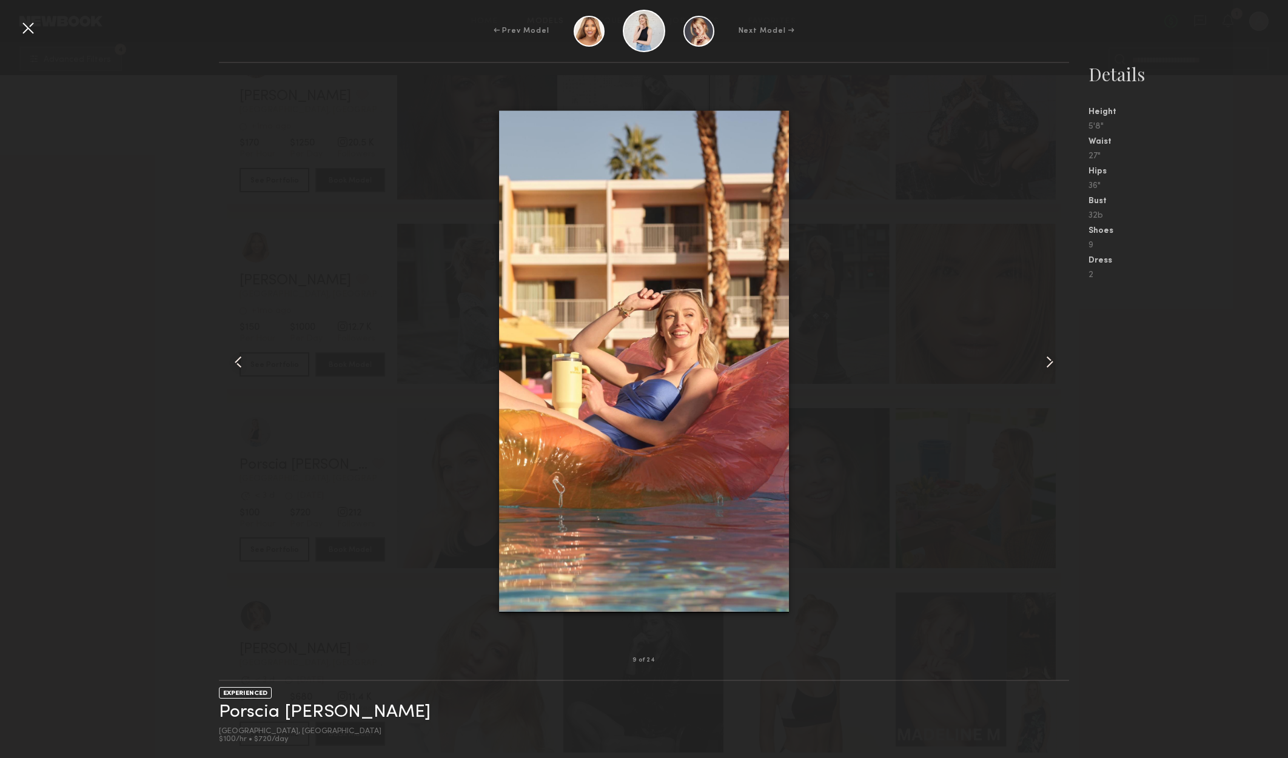
click at [1046, 350] on div at bounding box center [1052, 361] width 34 height 558
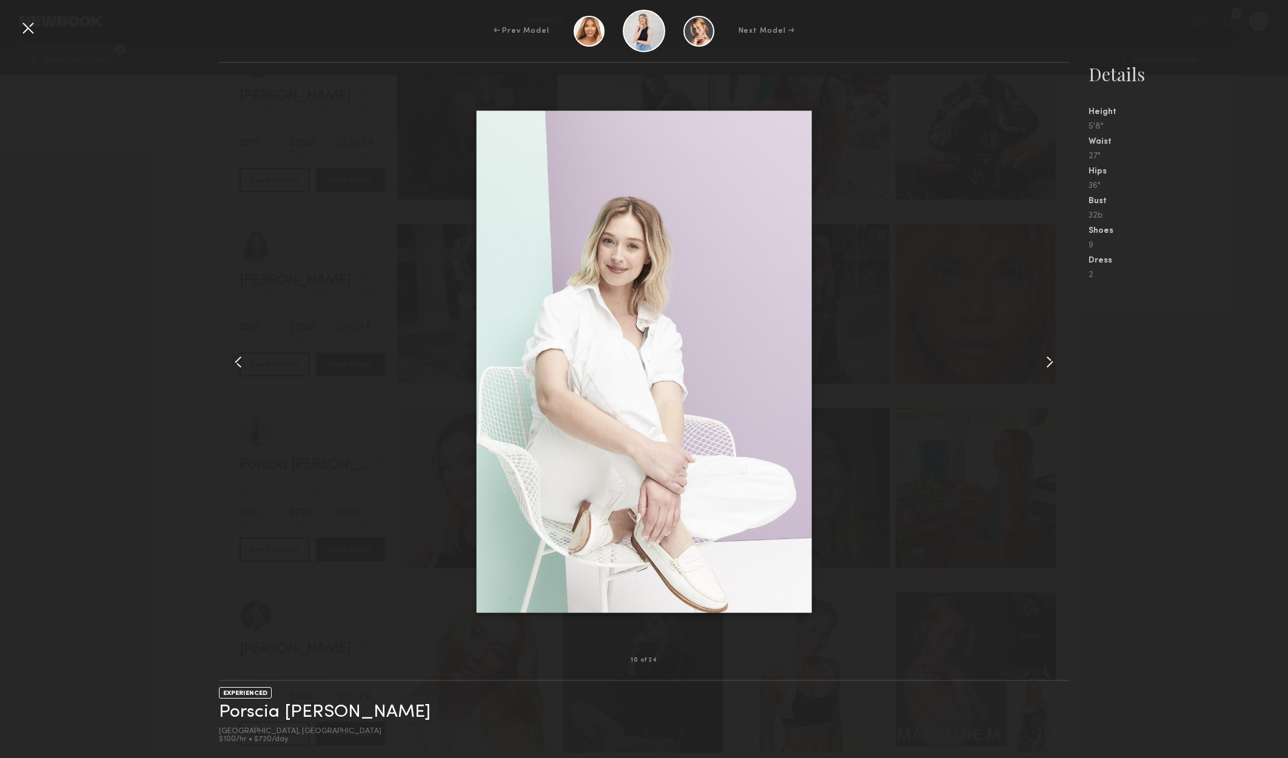
click at [24, 24] on div at bounding box center [27, 27] width 19 height 19
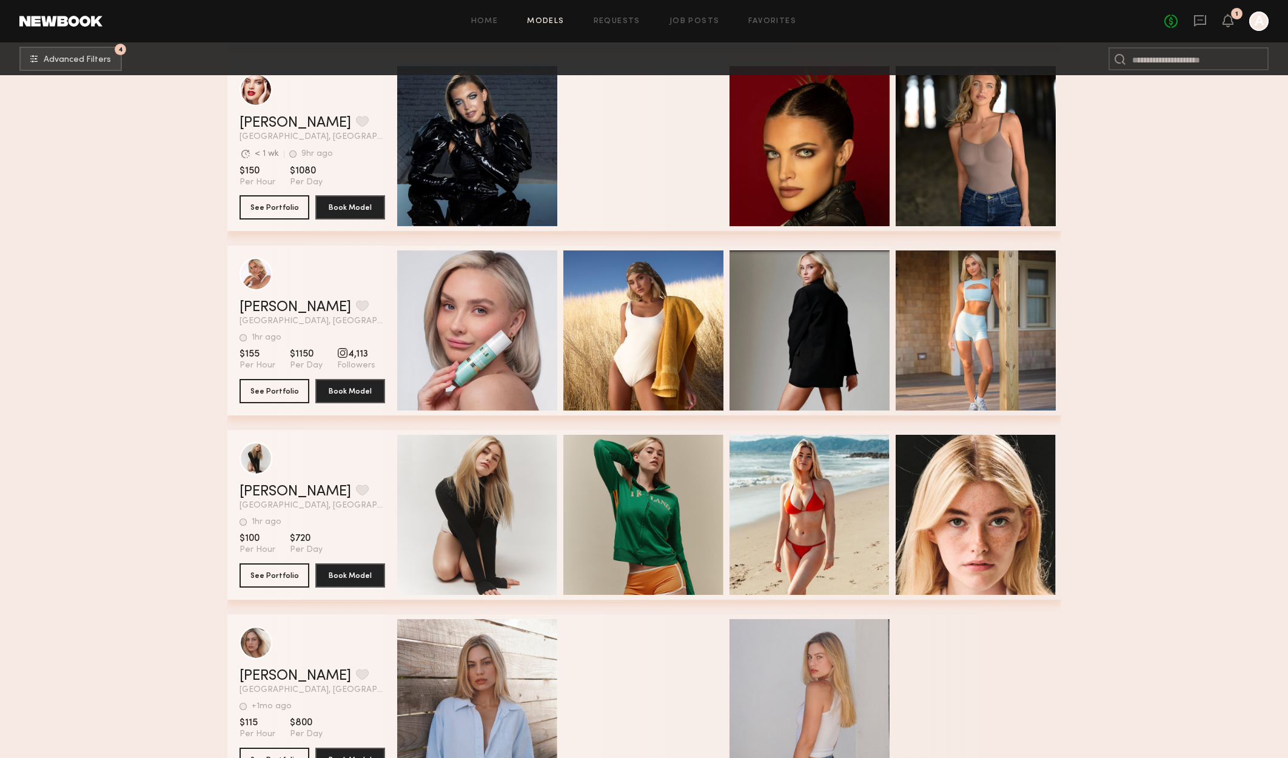
scroll to position [29524, 0]
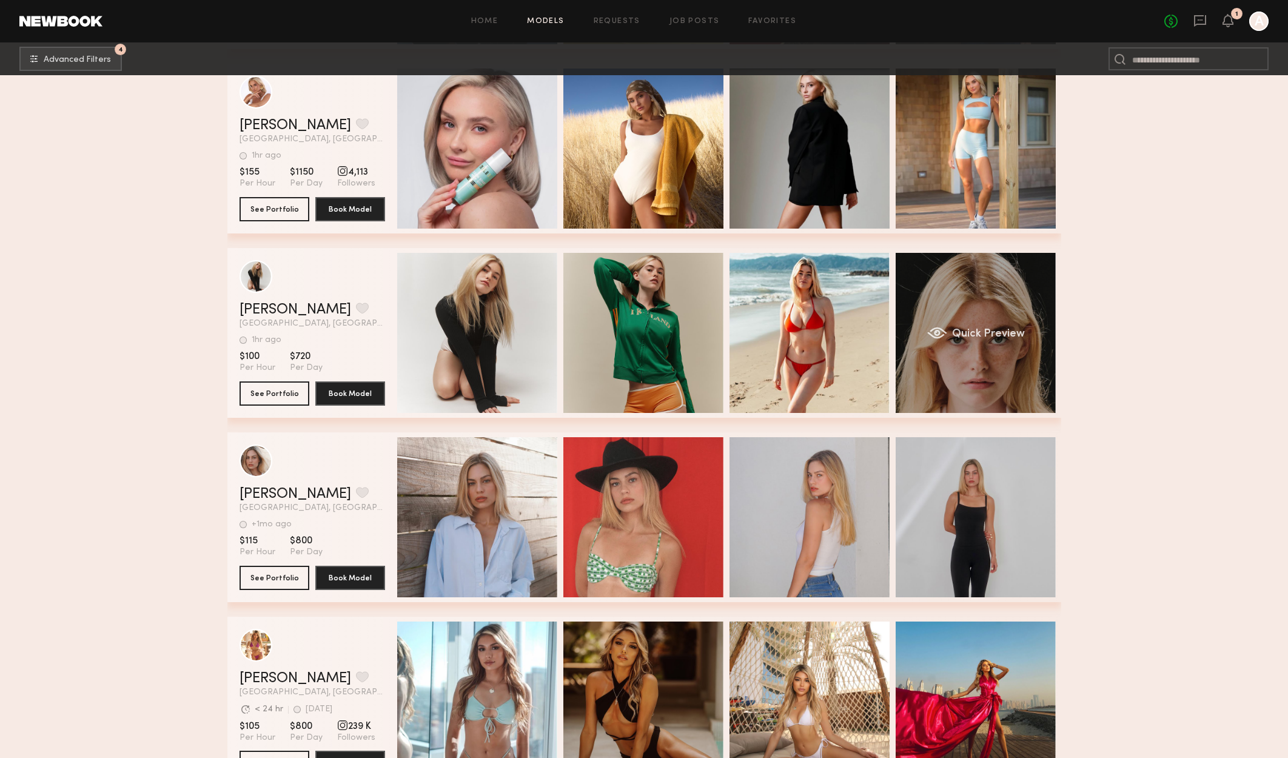
click at [996, 338] on span "Quick Preview" at bounding box center [987, 334] width 73 height 11
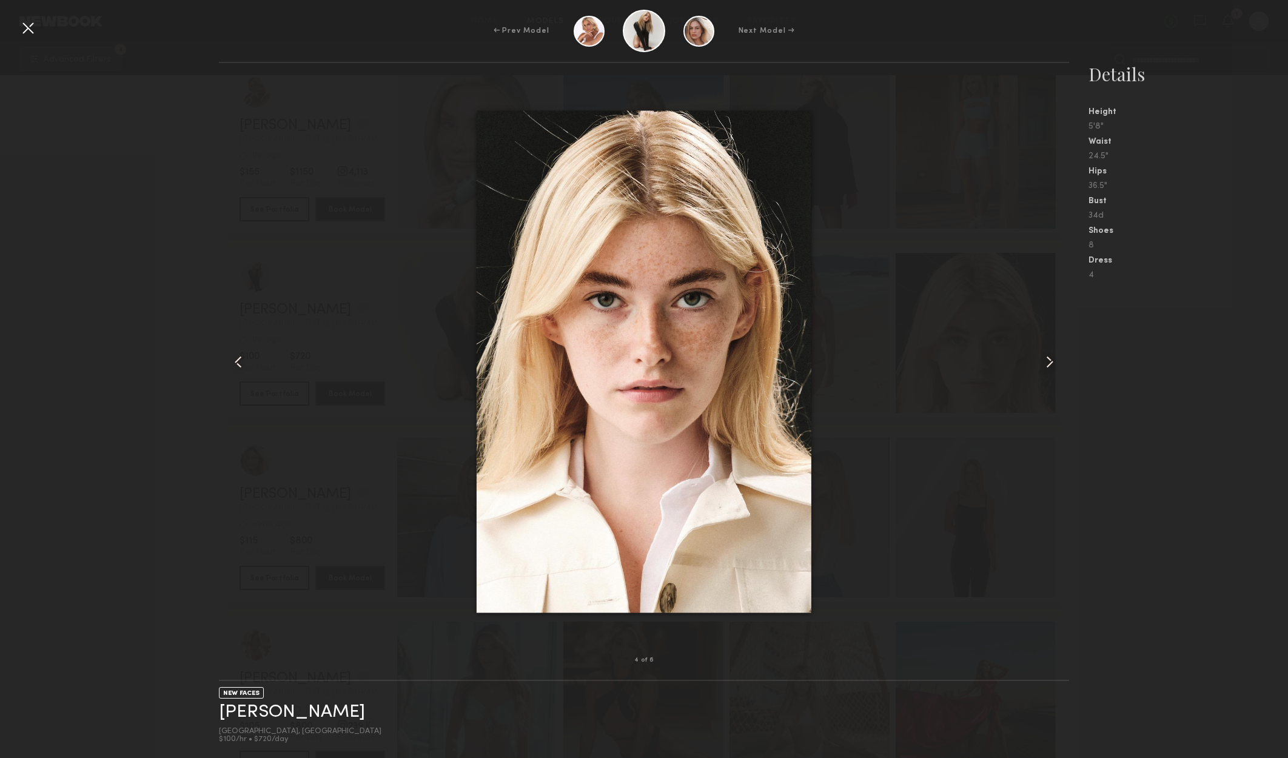
click at [1066, 364] on div at bounding box center [1052, 361] width 34 height 558
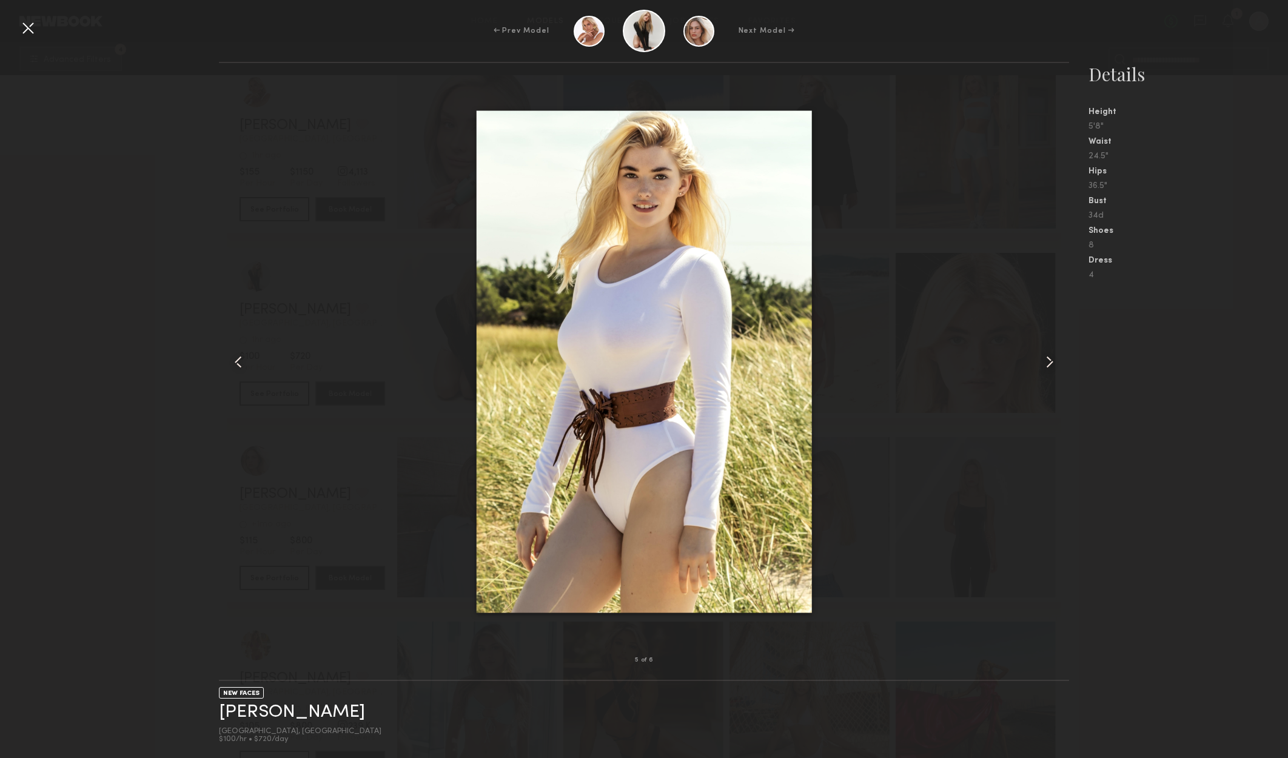
click at [1066, 364] on div at bounding box center [1052, 361] width 34 height 558
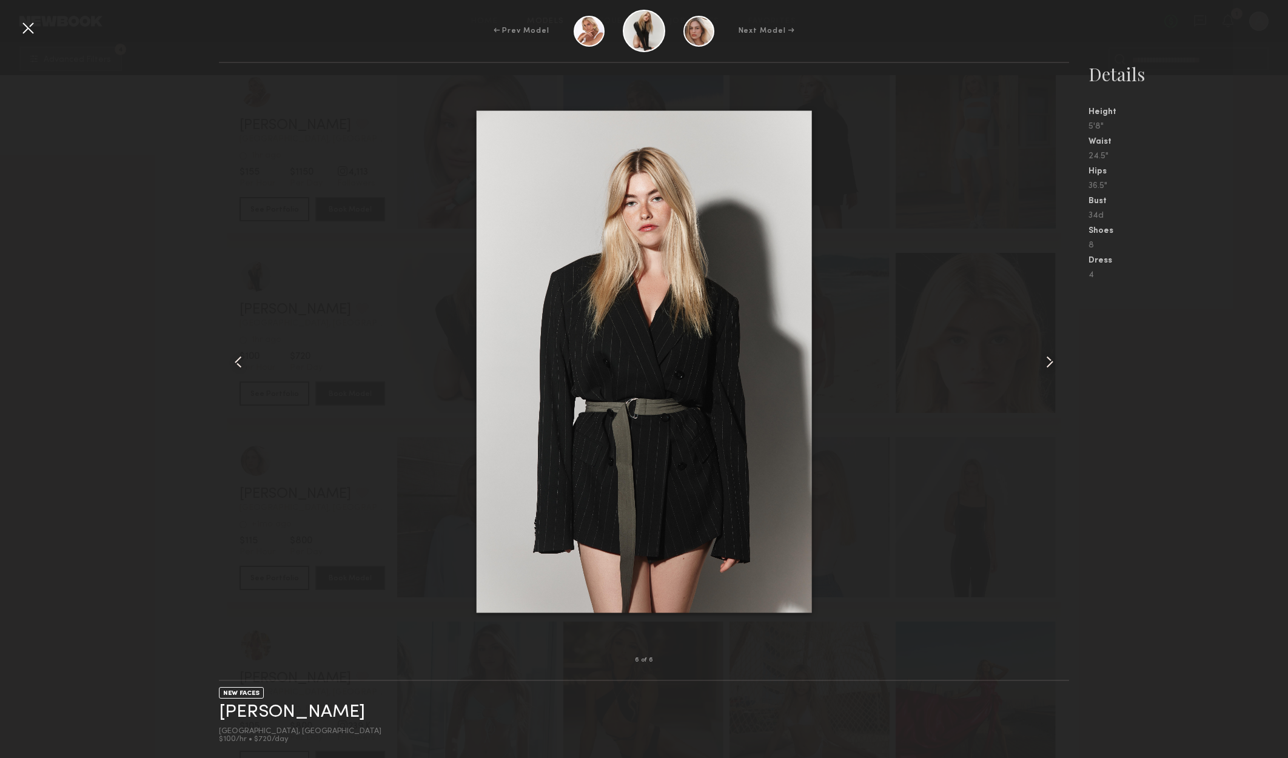
click at [1066, 364] on div at bounding box center [1052, 361] width 34 height 558
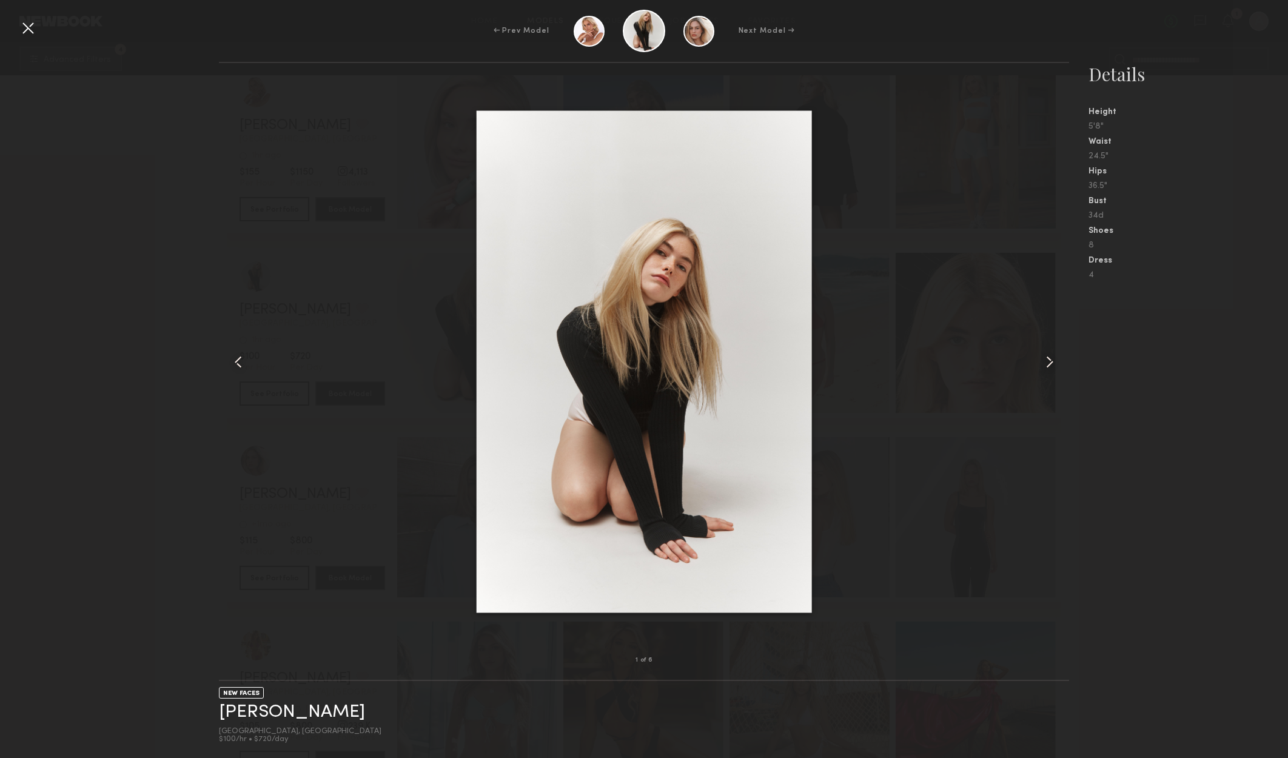
click at [1053, 374] on div at bounding box center [1052, 361] width 34 height 558
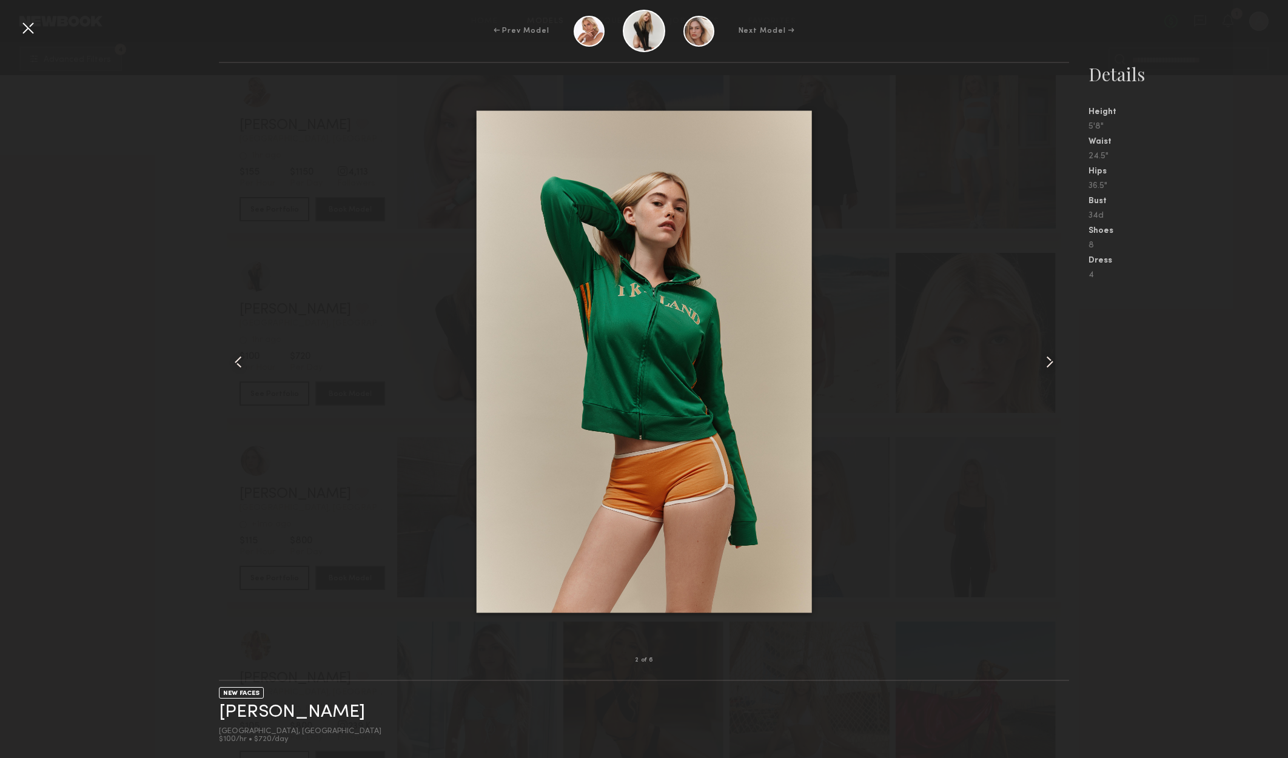
click at [1053, 374] on div at bounding box center [1052, 361] width 34 height 558
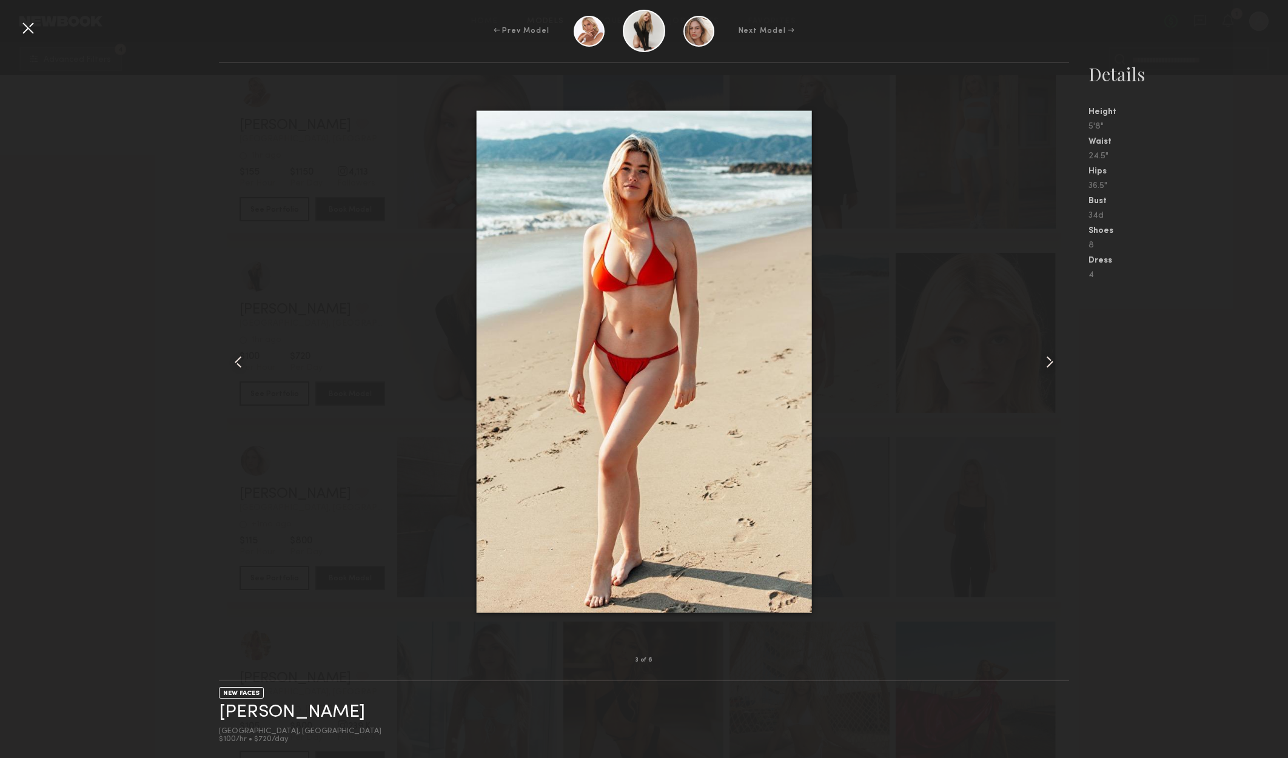
click at [1053, 374] on div at bounding box center [1052, 361] width 34 height 558
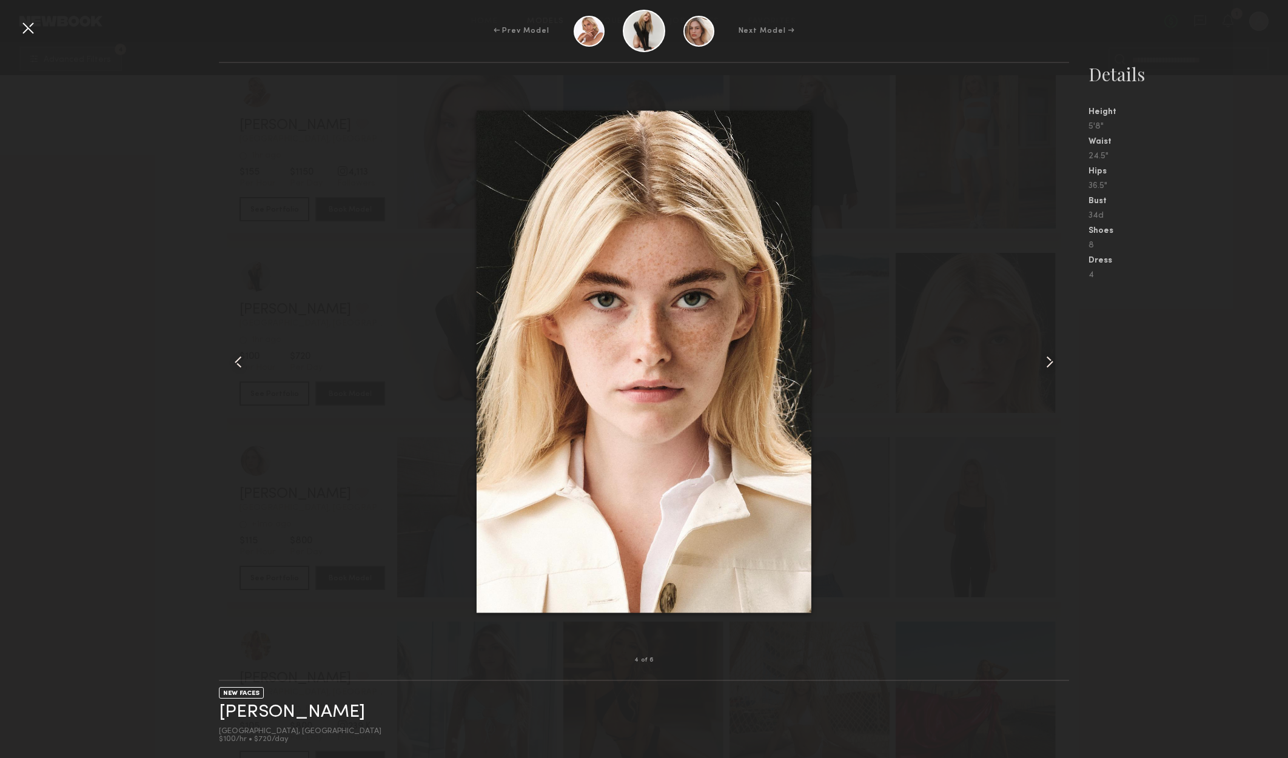
click at [27, 22] on div at bounding box center [27, 27] width 19 height 19
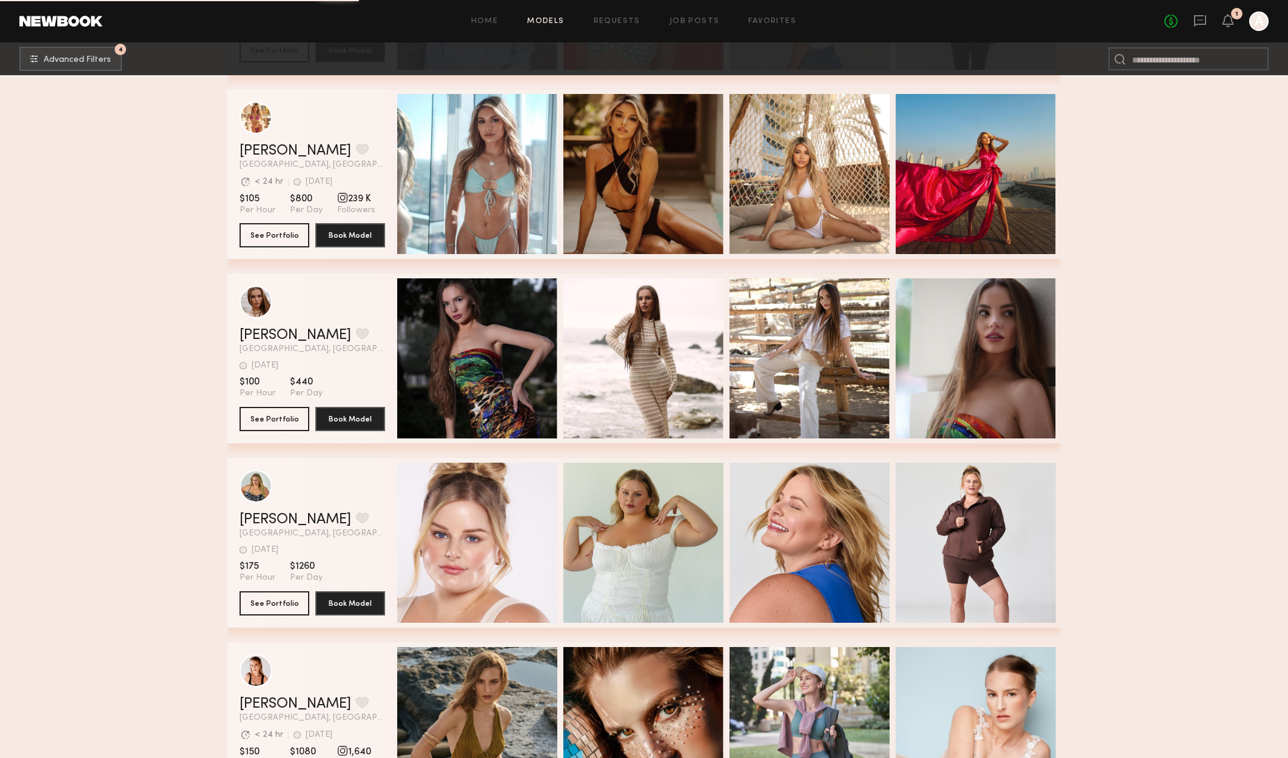
scroll to position [30130, 0]
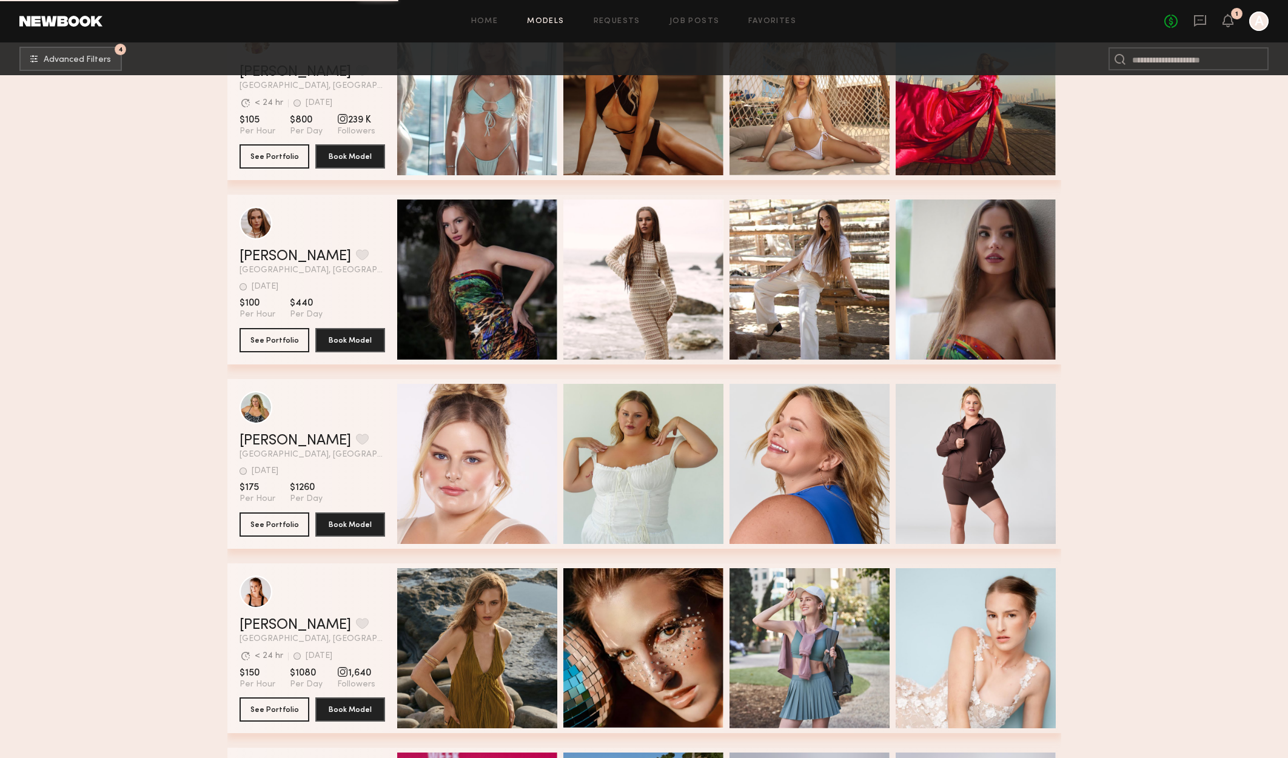
drag, startPoint x: 926, startPoint y: 37, endPoint x: 835, endPoint y: -2, distance: 98.9
drag, startPoint x: 835, startPoint y: -2, endPoint x: 1245, endPoint y: 236, distance: 474.6
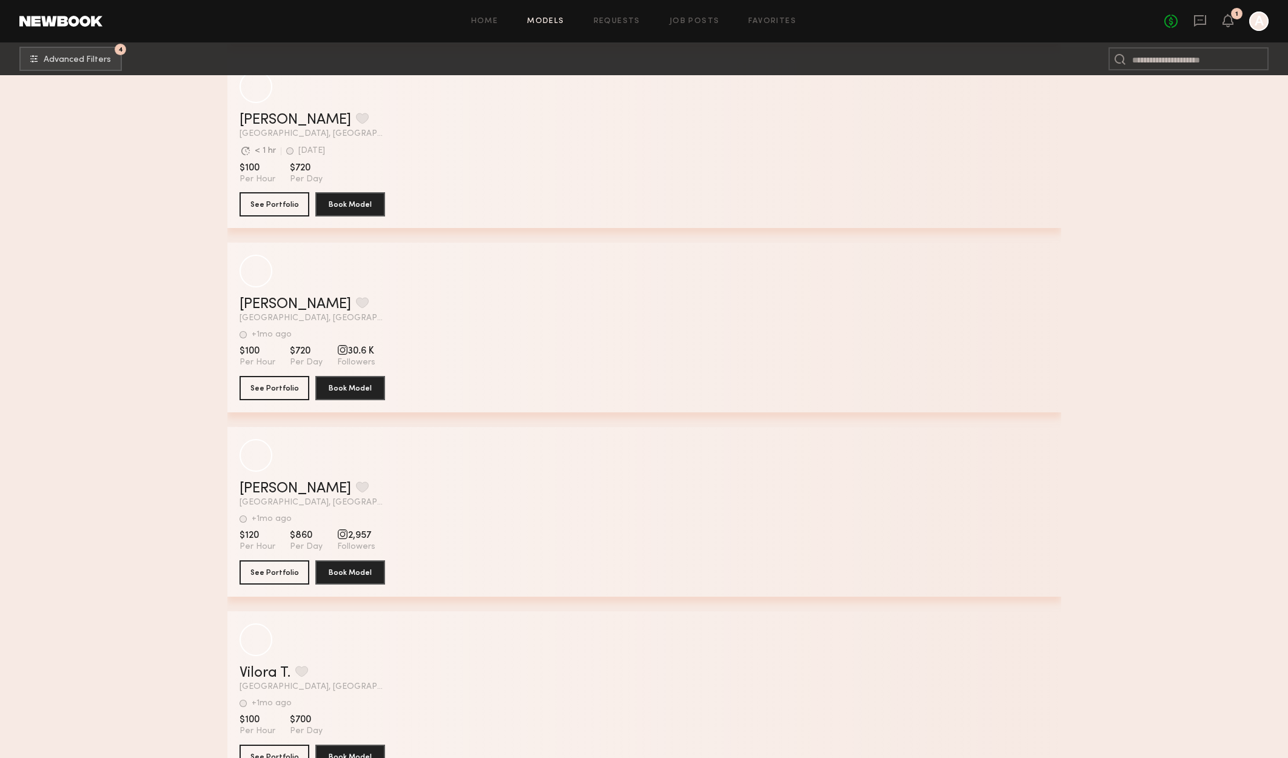
scroll to position [36071, 0]
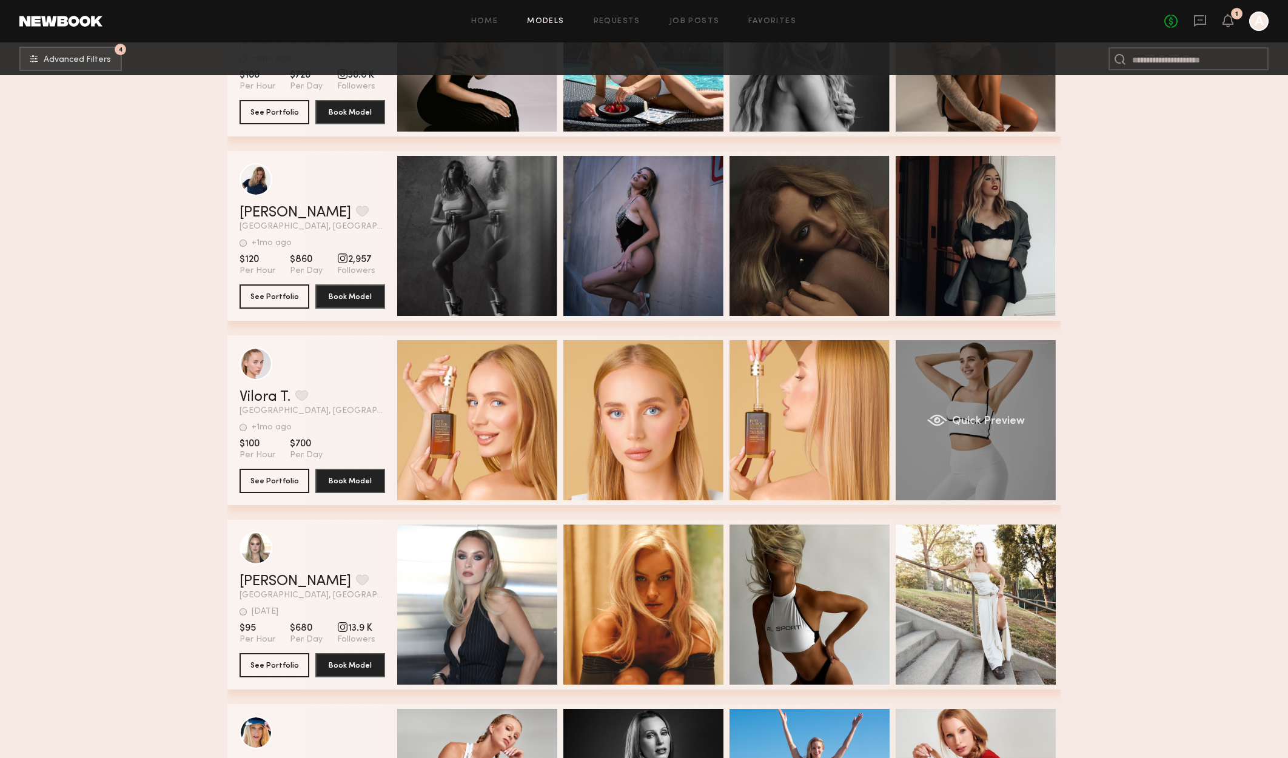
click at [970, 390] on div "Quick Preview" at bounding box center [975, 420] width 160 height 160
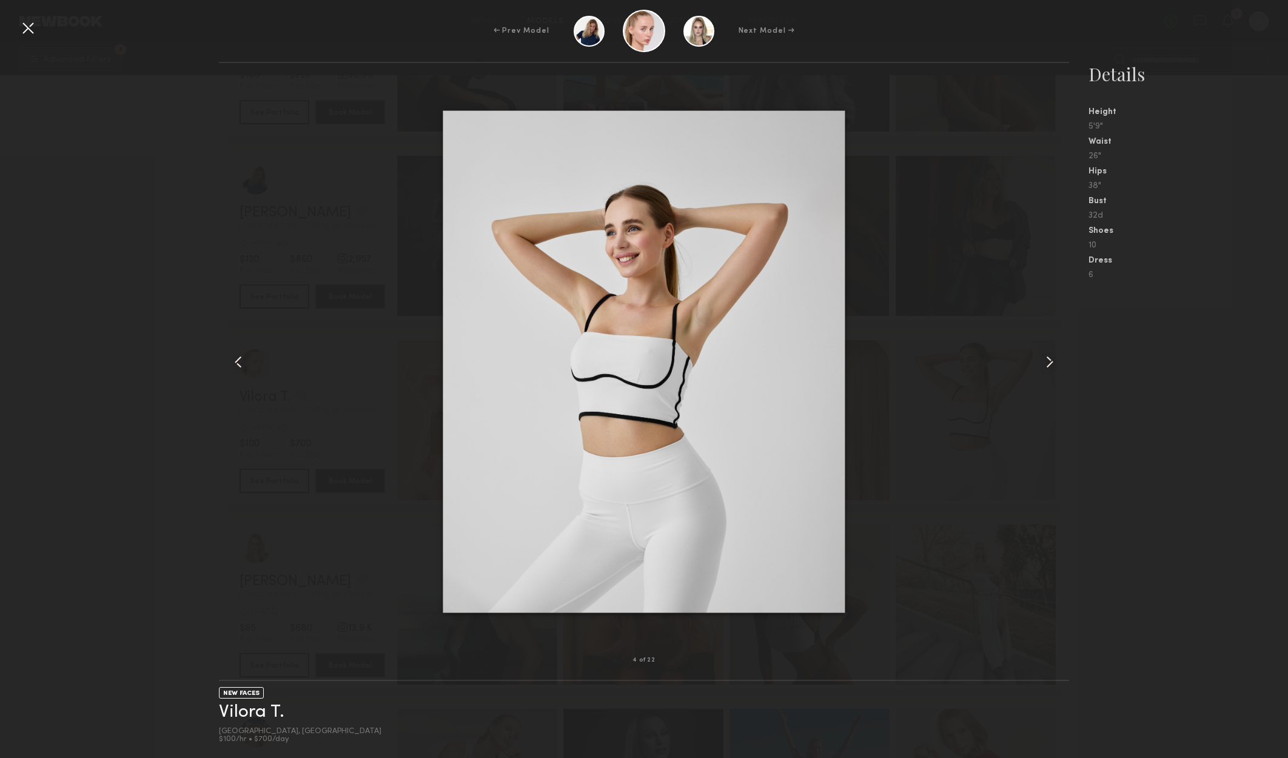
click at [1040, 367] on common-icon at bounding box center [1049, 361] width 19 height 19
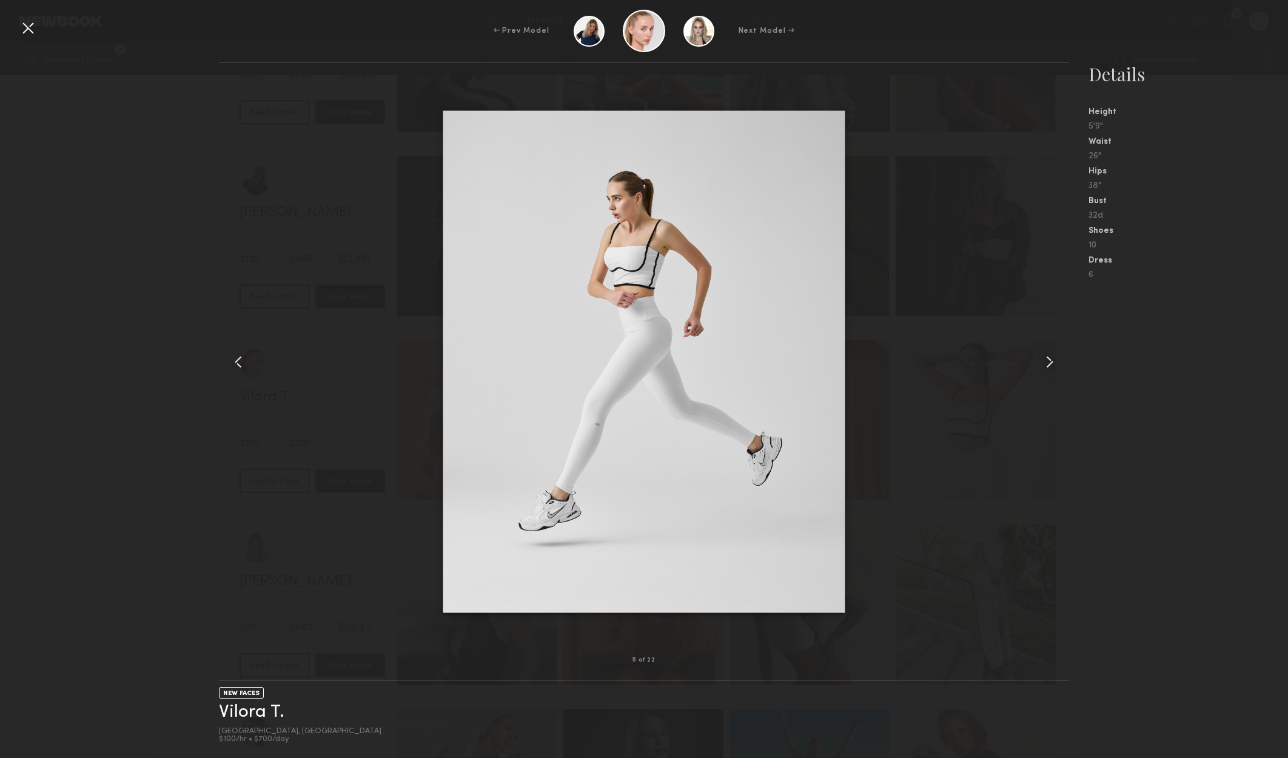
click at [1046, 366] on common-icon at bounding box center [1049, 361] width 19 height 19
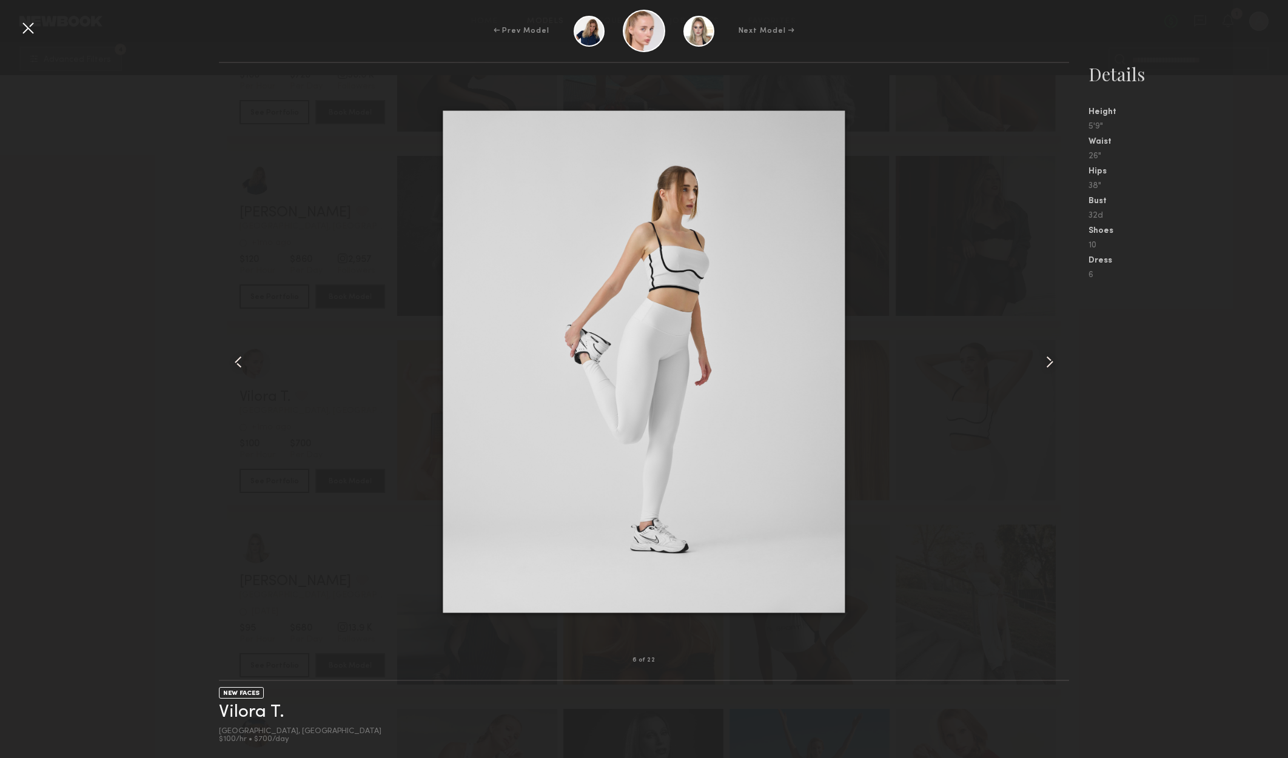
click at [1046, 366] on common-icon at bounding box center [1049, 361] width 19 height 19
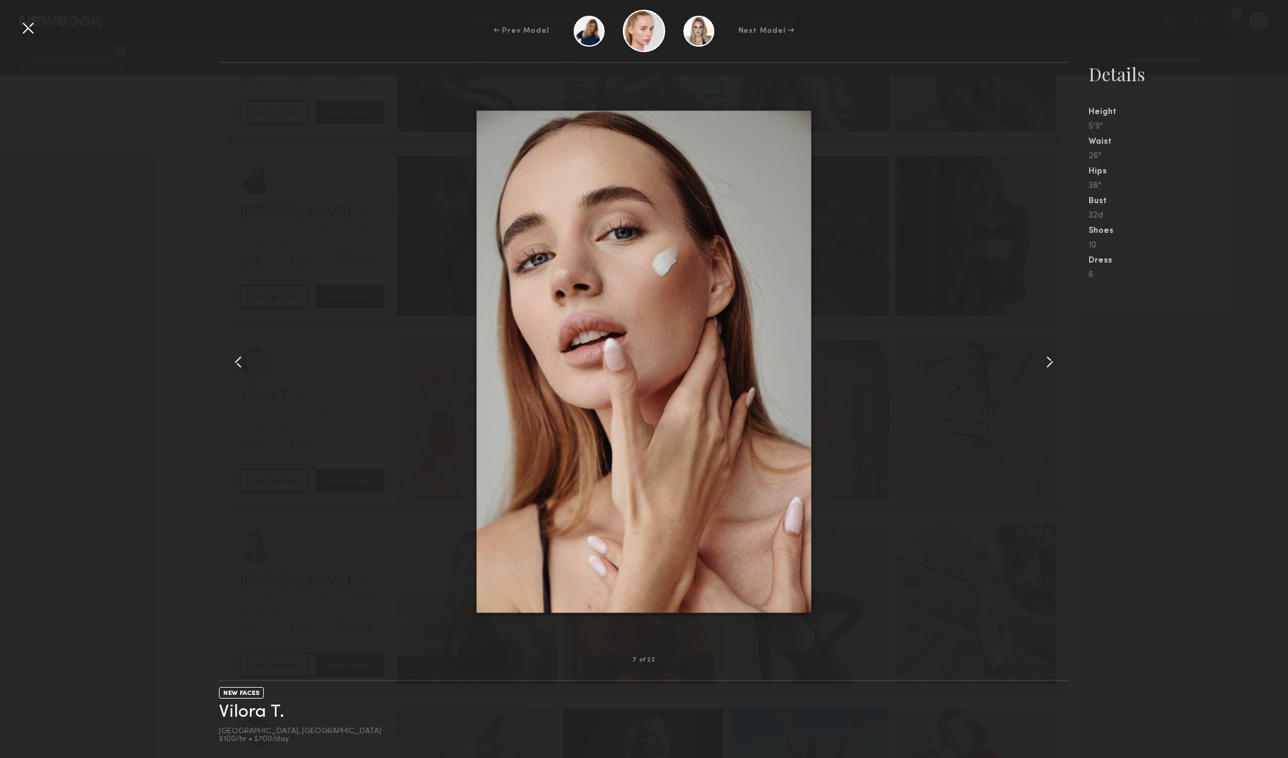
click at [1048, 364] on common-icon at bounding box center [1049, 361] width 19 height 19
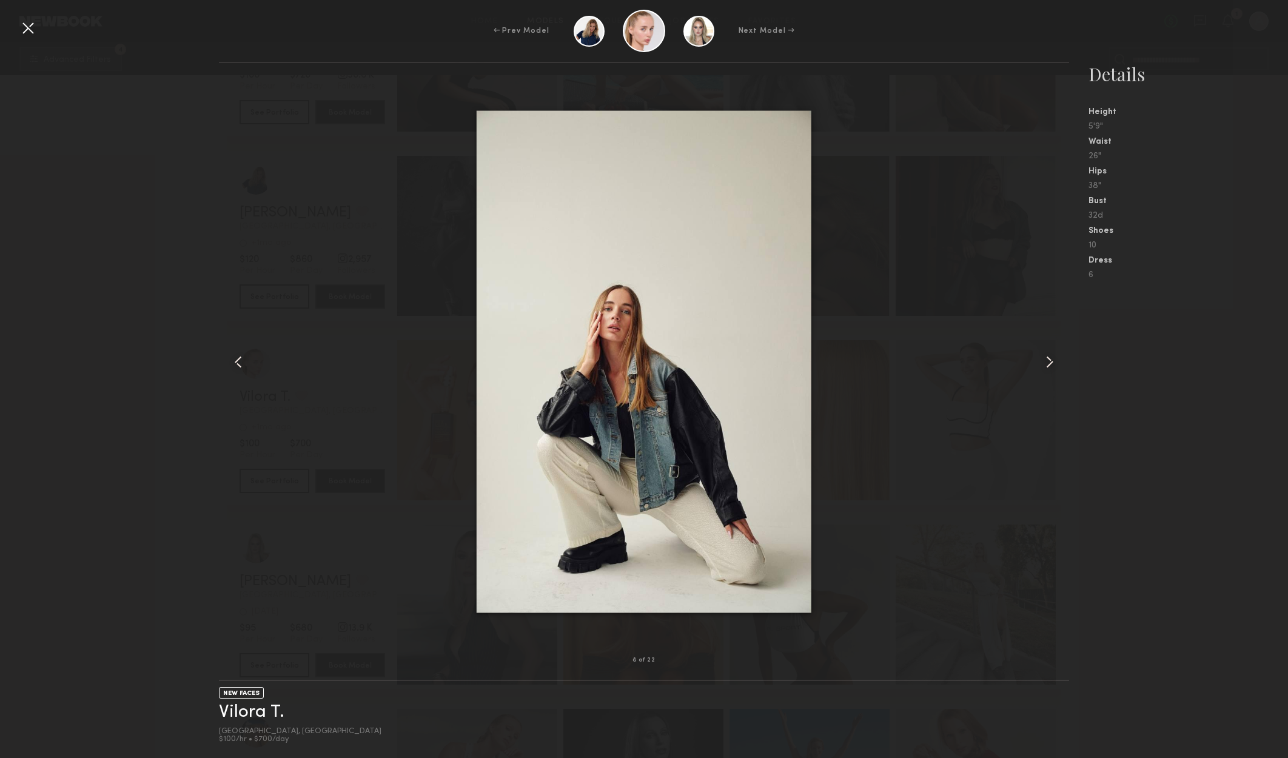
click at [1050, 362] on common-icon at bounding box center [1049, 361] width 19 height 19
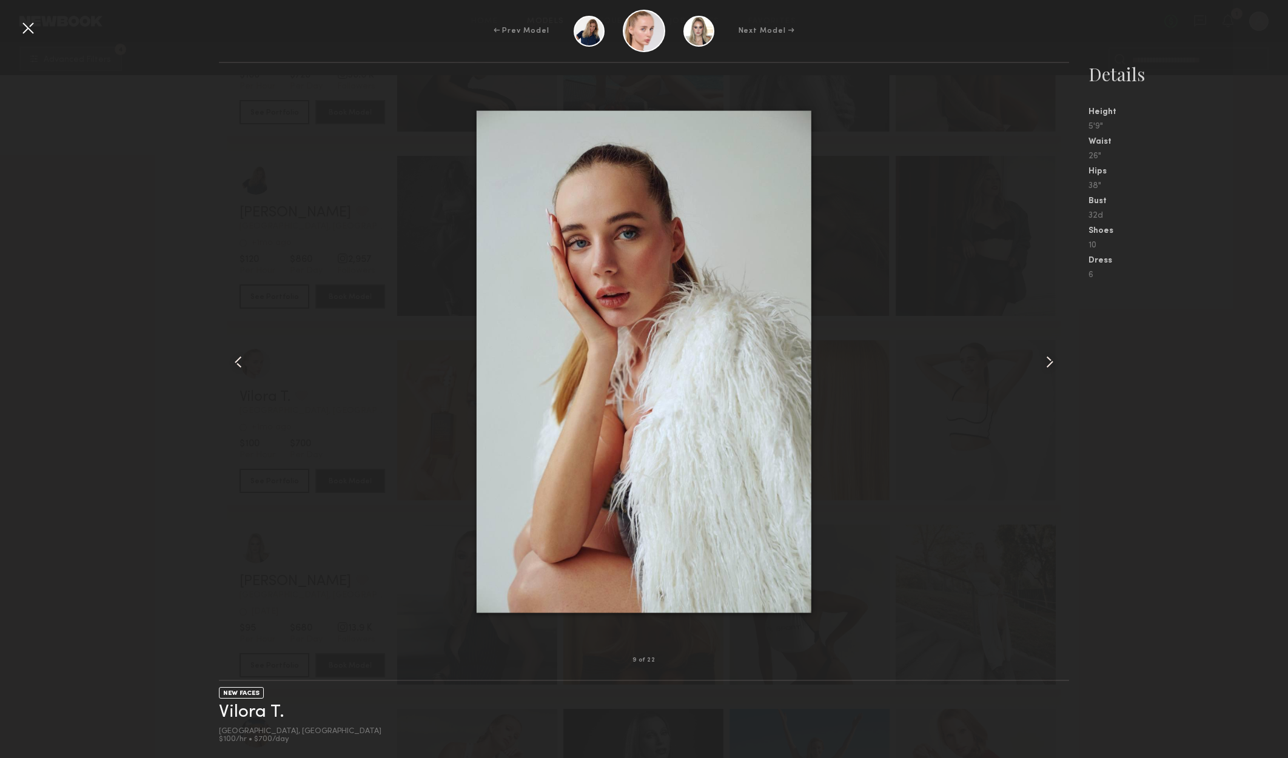
click at [1051, 361] on common-icon at bounding box center [1049, 361] width 19 height 19
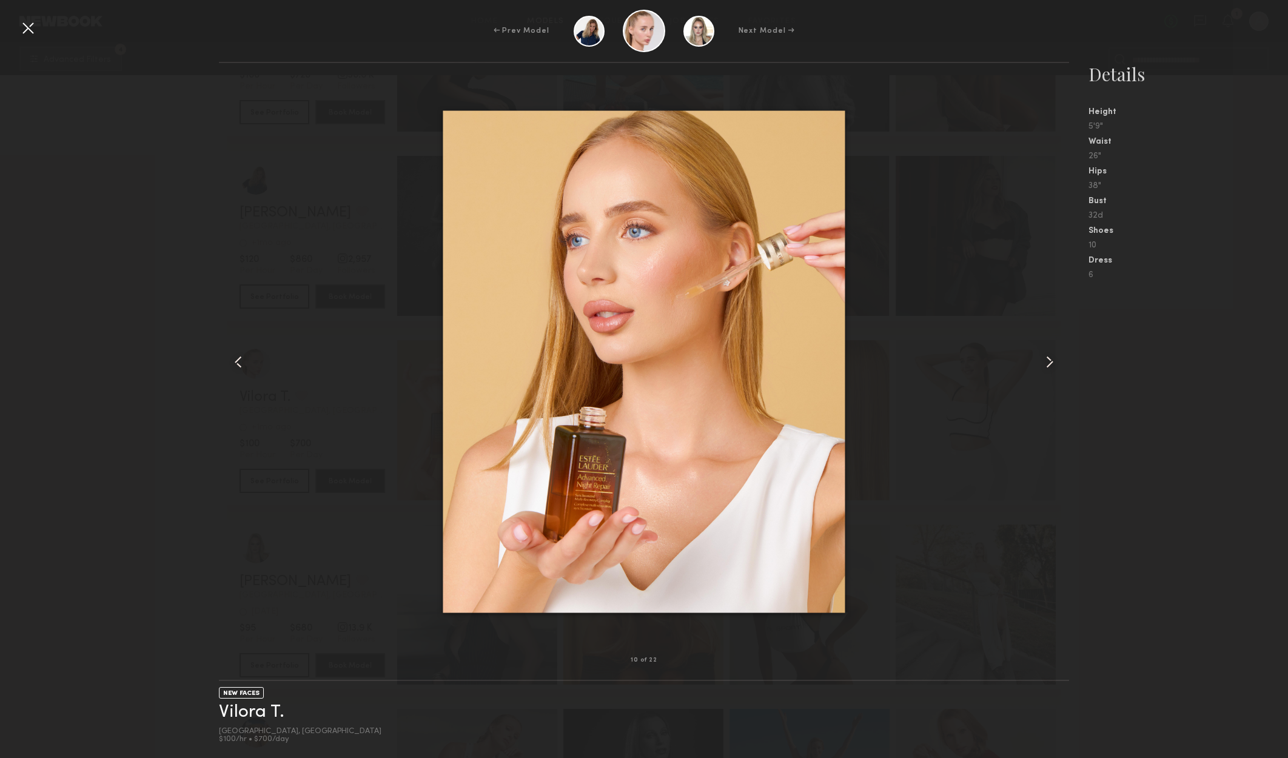
click at [1051, 358] on common-icon at bounding box center [1049, 361] width 19 height 19
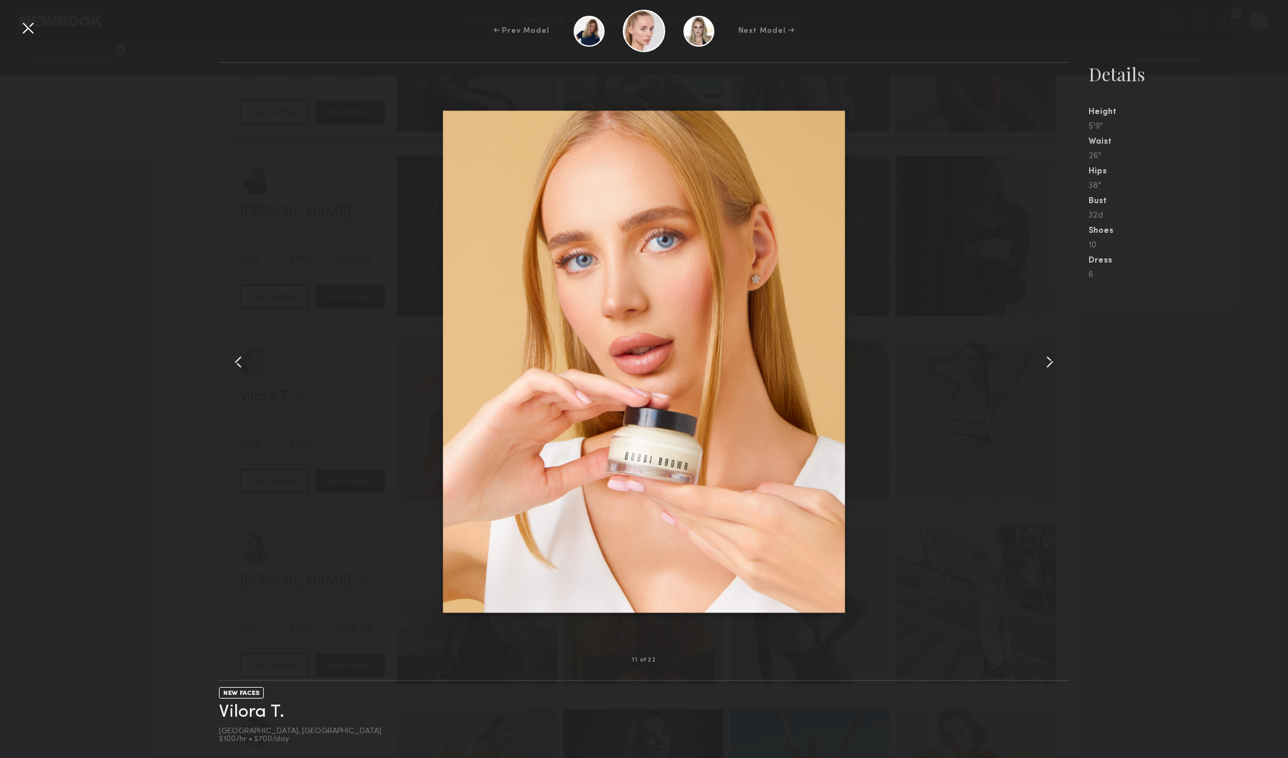
click at [1051, 358] on common-icon at bounding box center [1049, 361] width 19 height 19
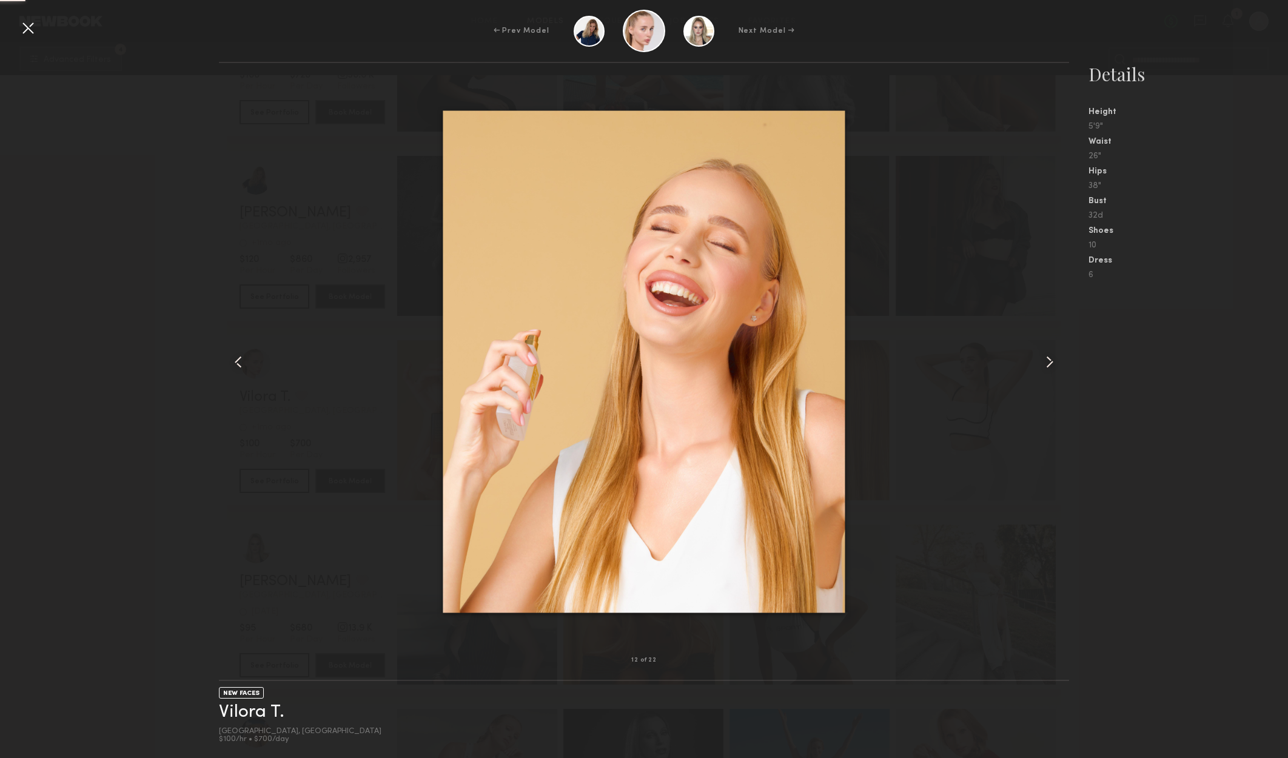
click at [1051, 358] on common-icon at bounding box center [1049, 361] width 19 height 19
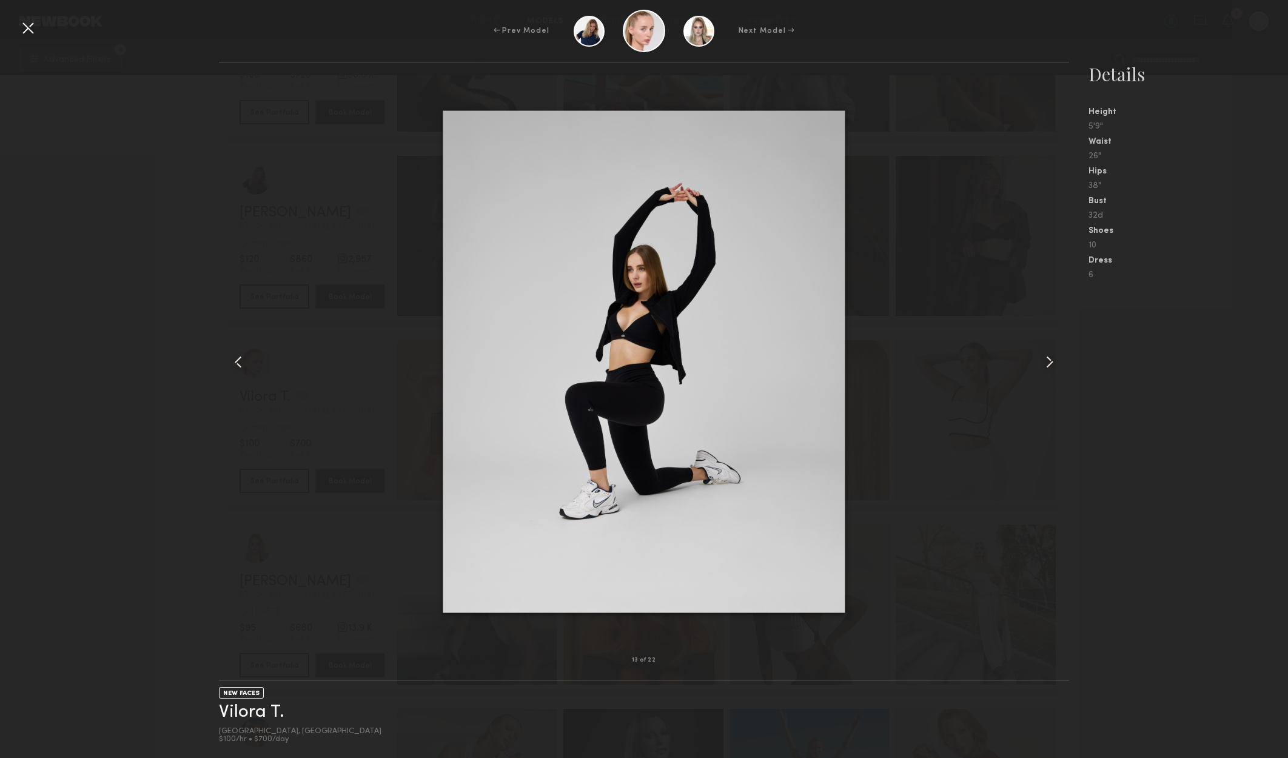
click at [1051, 358] on common-icon at bounding box center [1049, 361] width 19 height 19
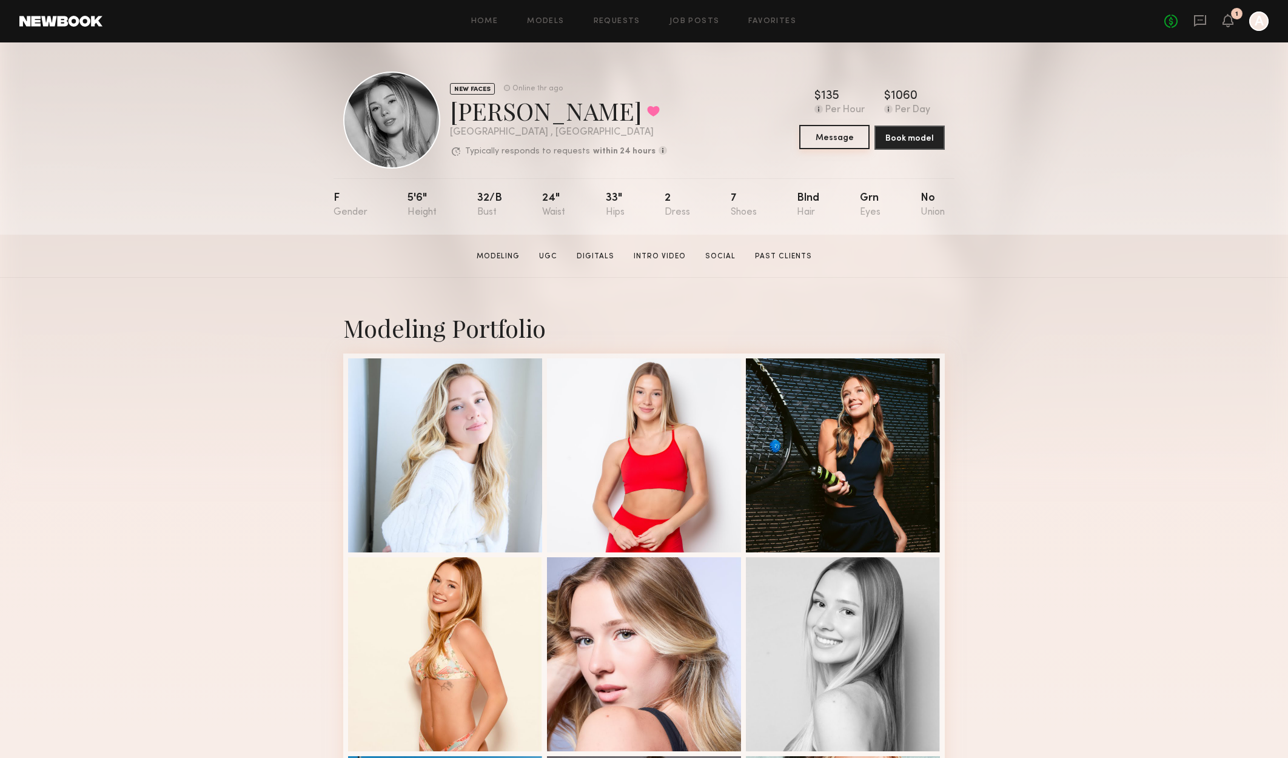
click at [832, 140] on button "Message" at bounding box center [834, 137] width 70 height 24
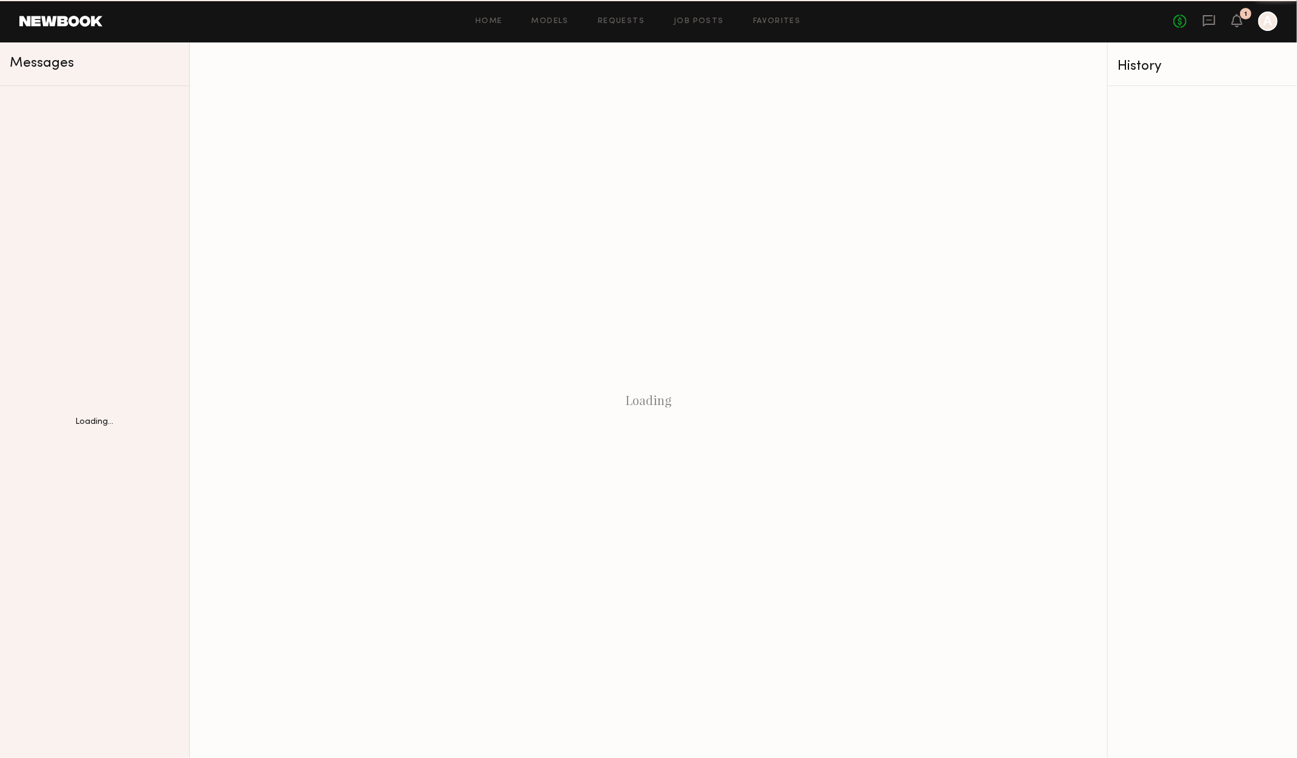
click at [848, 132] on div "Loading" at bounding box center [648, 399] width 917 height 715
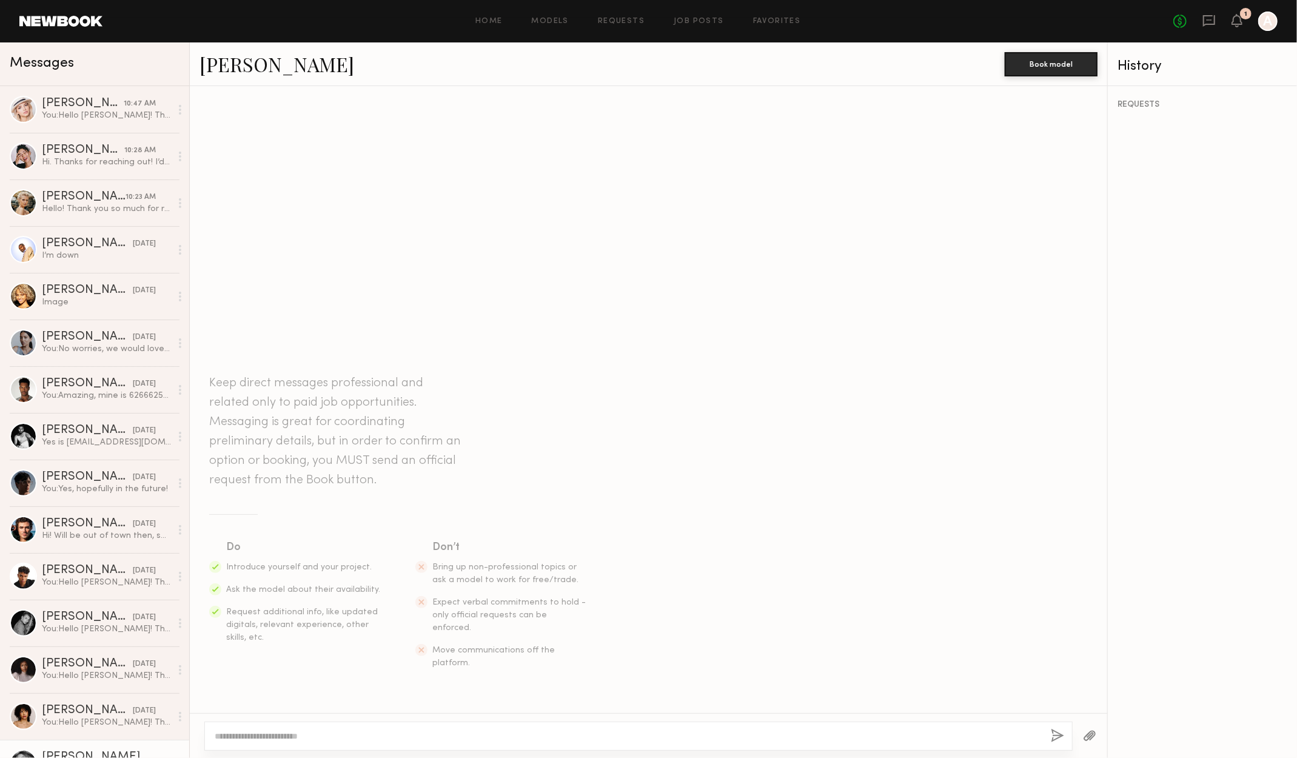
click at [381, 732] on textarea at bounding box center [628, 736] width 826 height 12
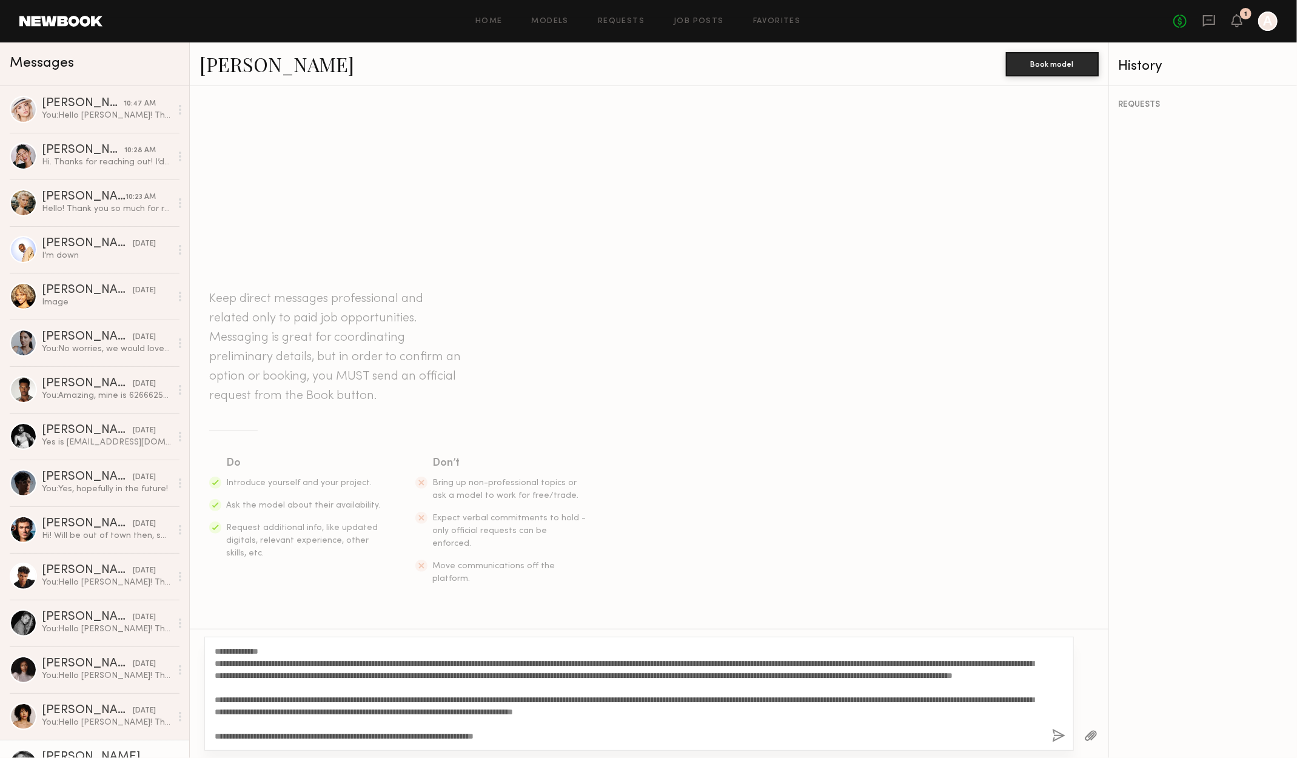
drag, startPoint x: 263, startPoint y: 654, endPoint x: 238, endPoint y: 654, distance: 25.5
click at [238, 654] on textarea "**********" at bounding box center [629, 693] width 828 height 97
type textarea "**********"
click at [1057, 734] on button "button" at bounding box center [1058, 736] width 13 height 15
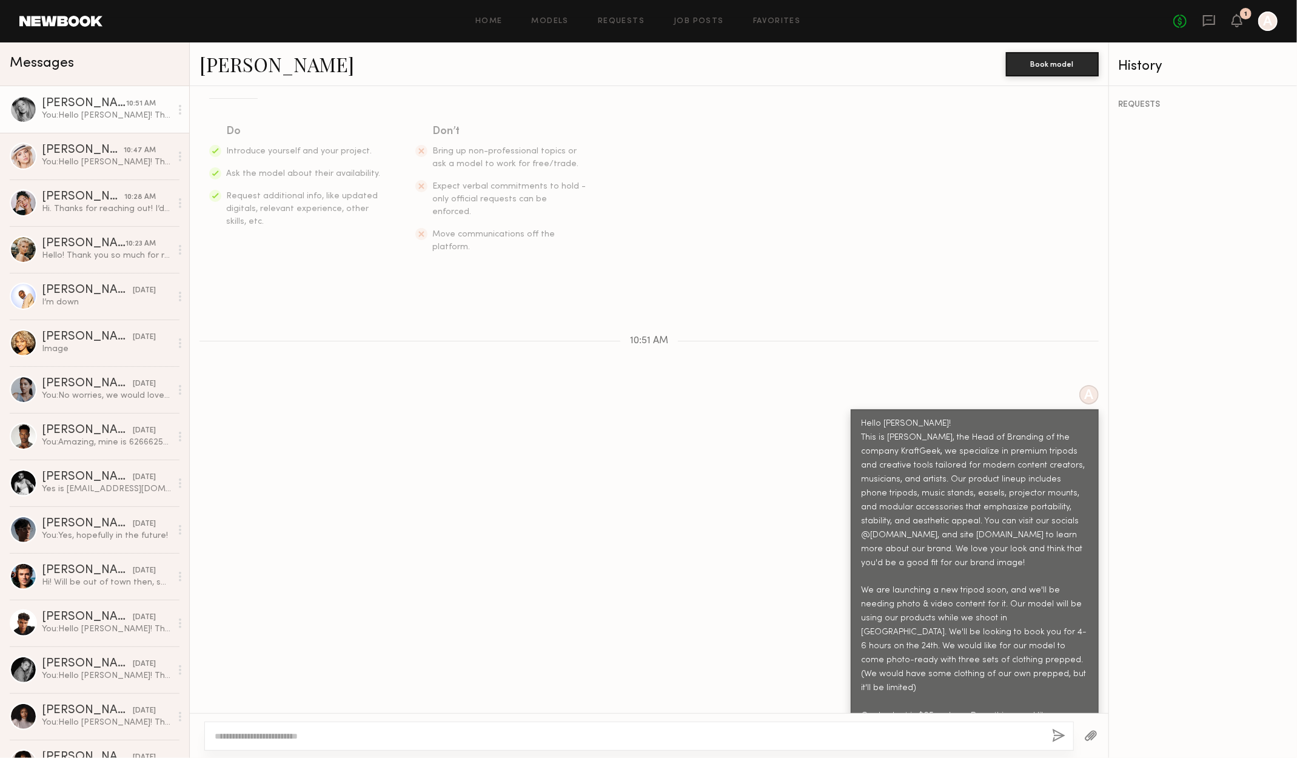
scroll to position [248, 0]
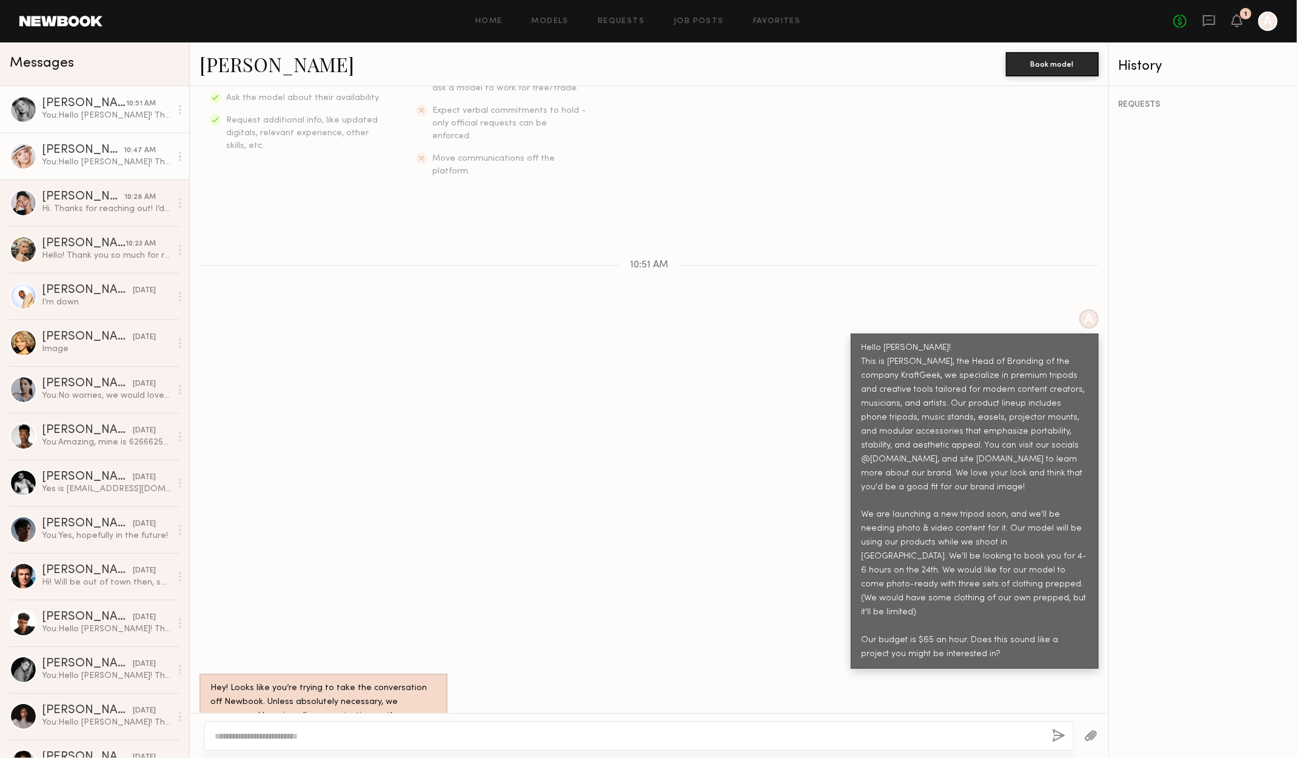
click at [107, 168] on div "You: Hello Max! This is Ashley, the Head of Branding of the company KraftGeek, …" at bounding box center [106, 162] width 129 height 12
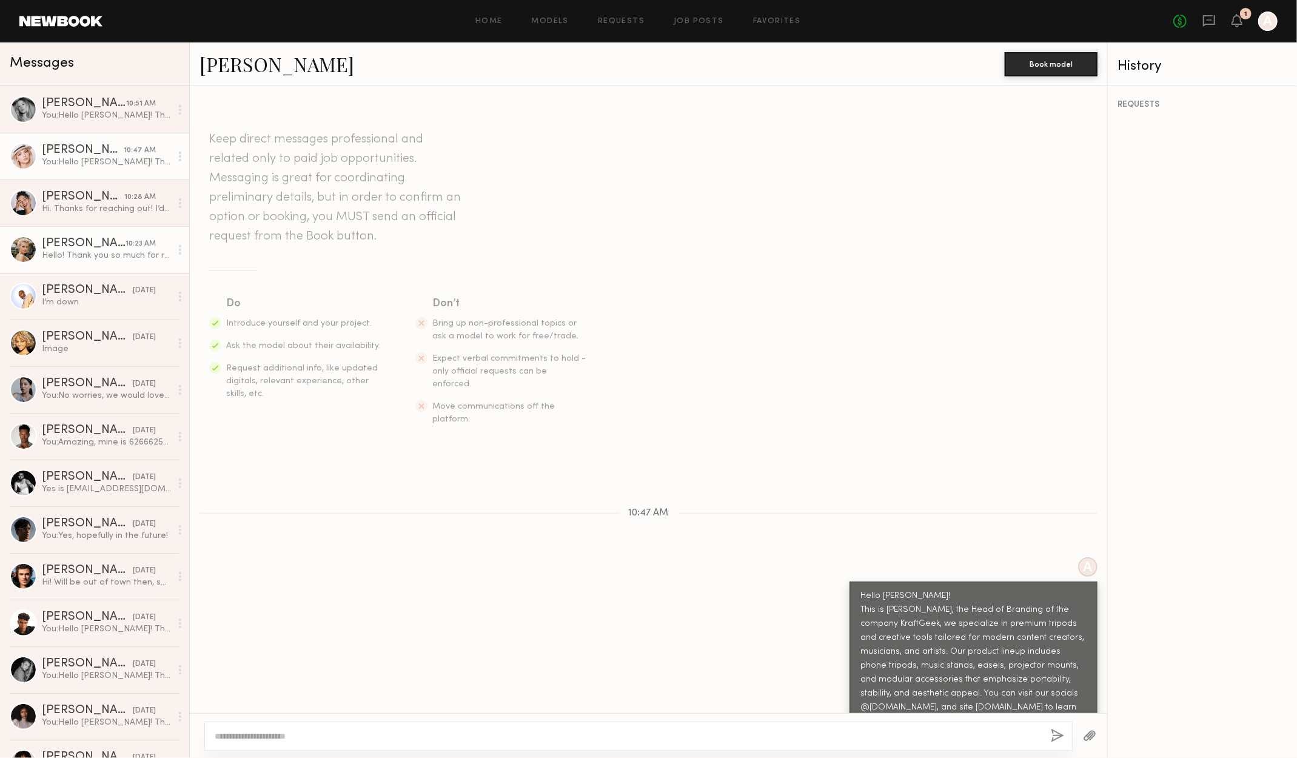
click at [120, 252] on div "Hello! Thank you so much for reaching out. Congrats on launching another produc…" at bounding box center [106, 256] width 129 height 12
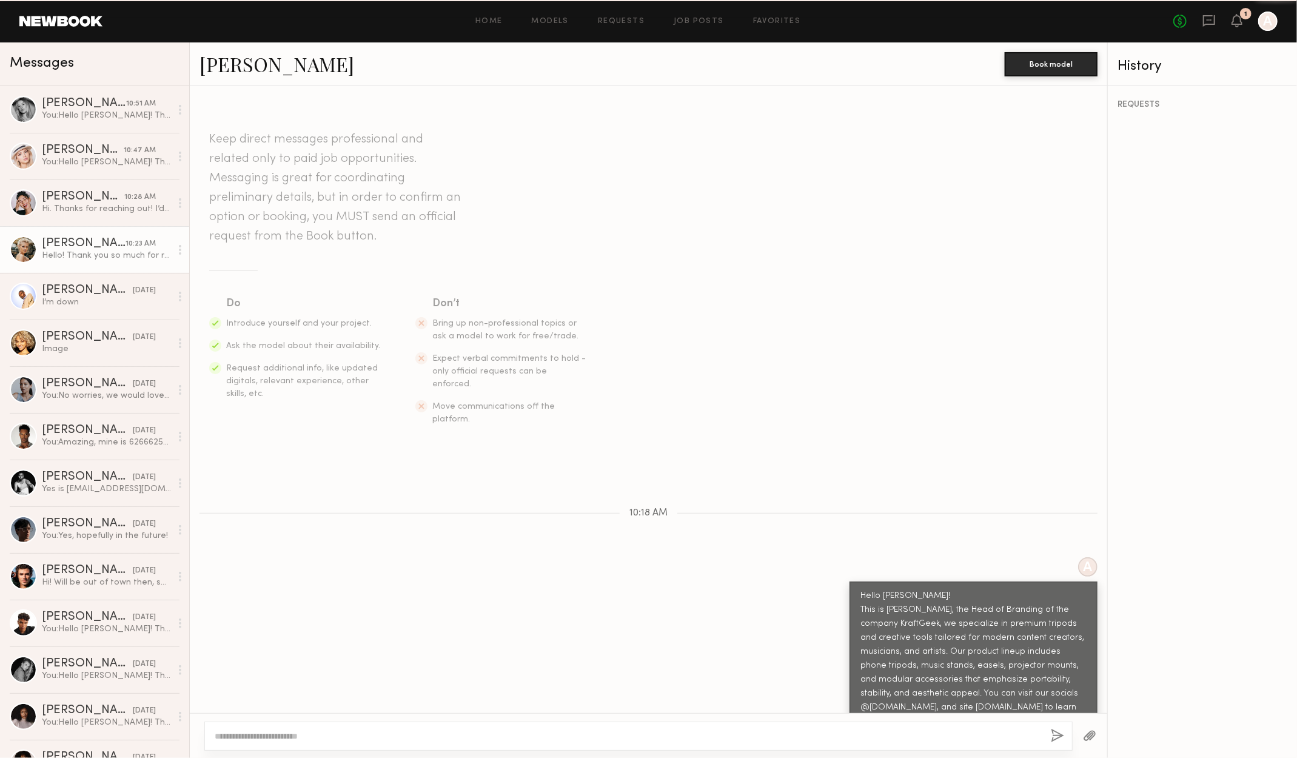
scroll to position [365, 0]
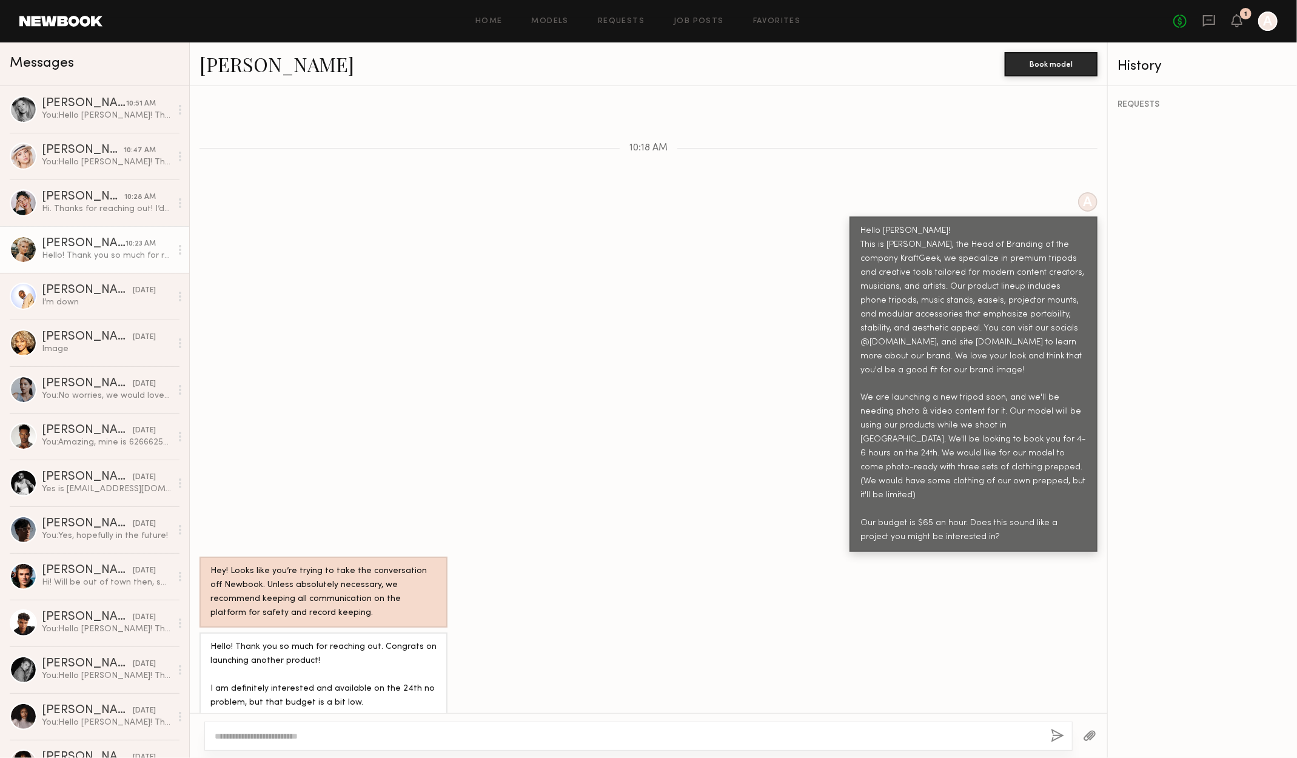
click at [424, 731] on textarea at bounding box center [628, 736] width 826 height 12
click at [419, 731] on textarea at bounding box center [628, 736] width 826 height 12
click at [272, 55] on link "Mallory A." at bounding box center [276, 64] width 155 height 26
drag, startPoint x: 388, startPoint y: 689, endPoint x: 200, endPoint y: 700, distance: 188.2
click at [197, 700] on div "Hello! Thank you so much for reaching out. Congrats on launching another produc…" at bounding box center [648, 688] width 917 height 113
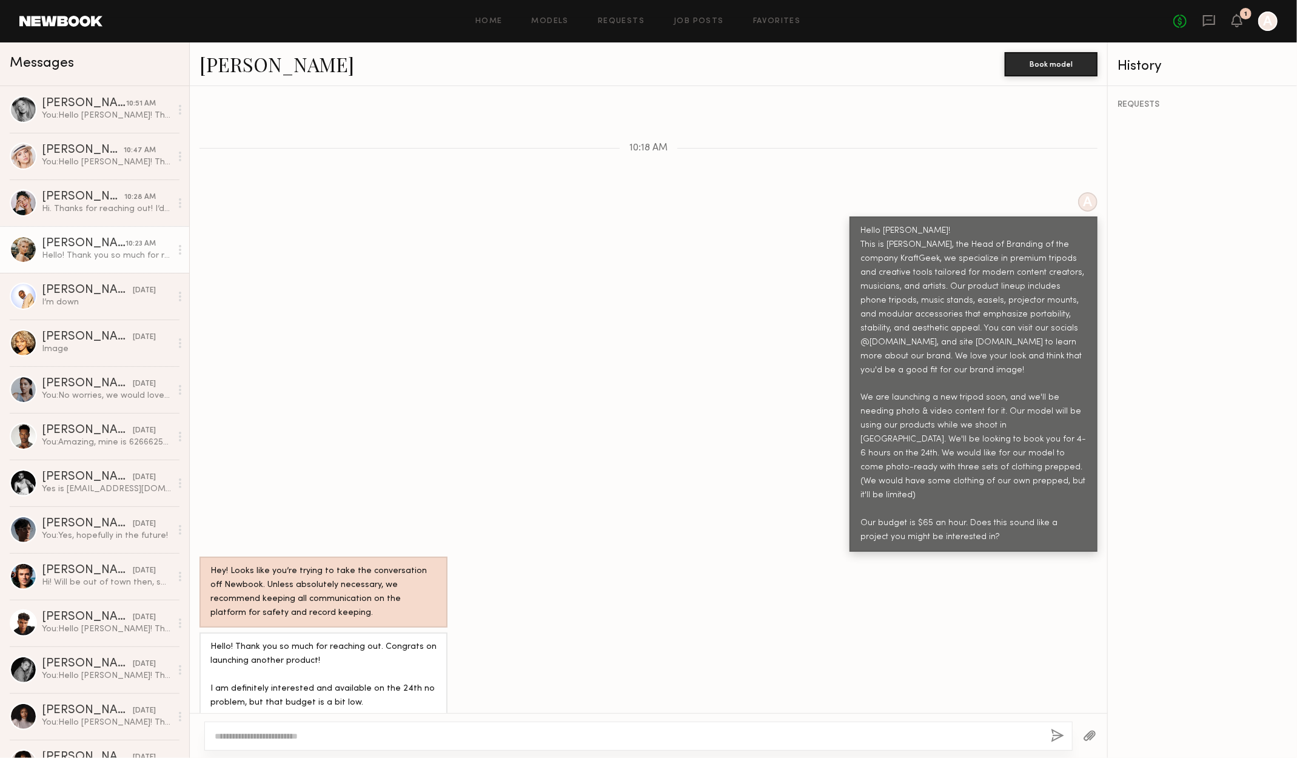
click at [376, 687] on div "Hello! Thank you so much for reaching out. Congrats on launching another produc…" at bounding box center [323, 689] width 226 height 98
click at [366, 688] on div "Hello! Thank you so much for reaching out. Congrats on launching another produc…" at bounding box center [323, 689] width 226 height 98
click at [508, 656] on div "Hello! Thank you so much for reaching out. Congrats on launching another produc…" at bounding box center [648, 688] width 917 height 113
drag, startPoint x: 366, startPoint y: 687, endPoint x: 207, endPoint y: 694, distance: 159.0
click at [207, 694] on div "Hello! Thank you so much for reaching out. Congrats on launching another produc…" at bounding box center [323, 688] width 248 height 113
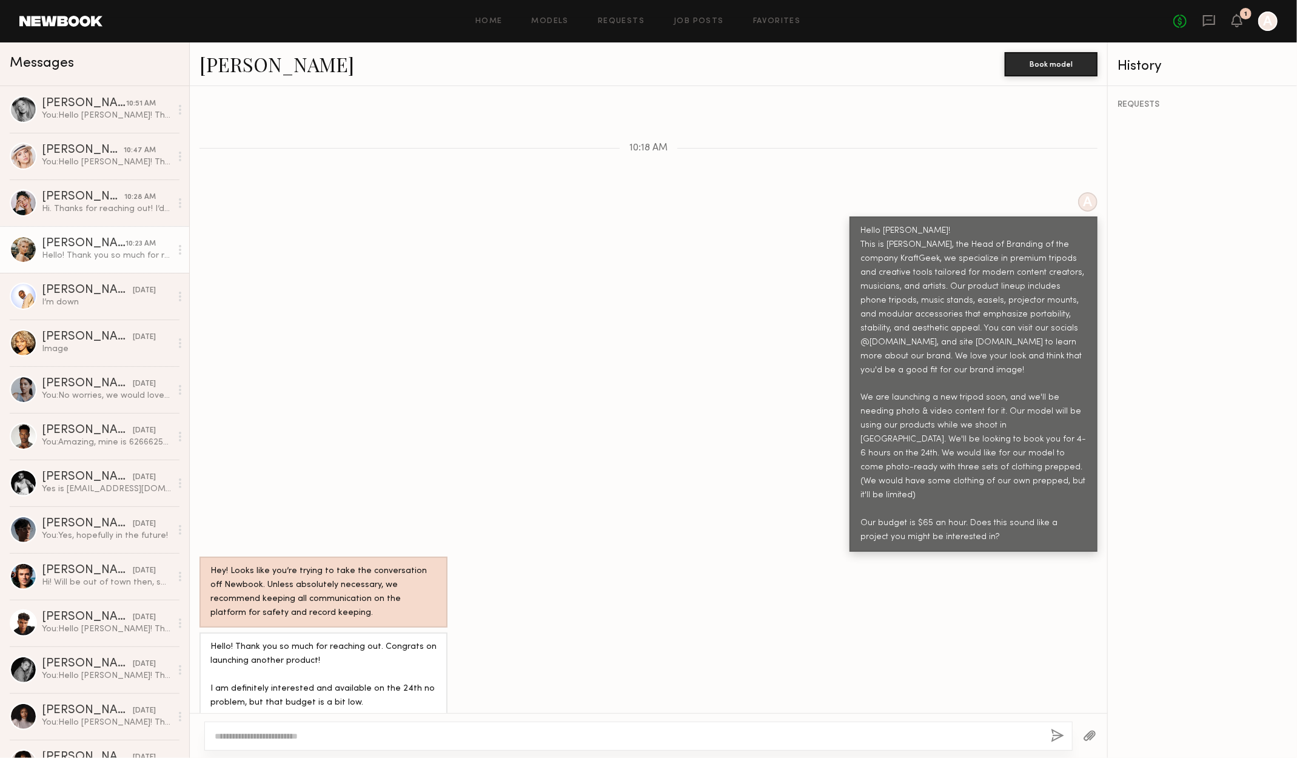
click at [523, 646] on div "Hello! Thank you so much for reaching out. Congrats on launching another produc…" at bounding box center [648, 688] width 917 height 113
click at [400, 723] on div at bounding box center [638, 735] width 868 height 29
click at [396, 729] on div at bounding box center [638, 735] width 868 height 29
click at [598, 734] on textarea at bounding box center [628, 736] width 826 height 12
click at [73, 346] on div "Image" at bounding box center [106, 349] width 129 height 12
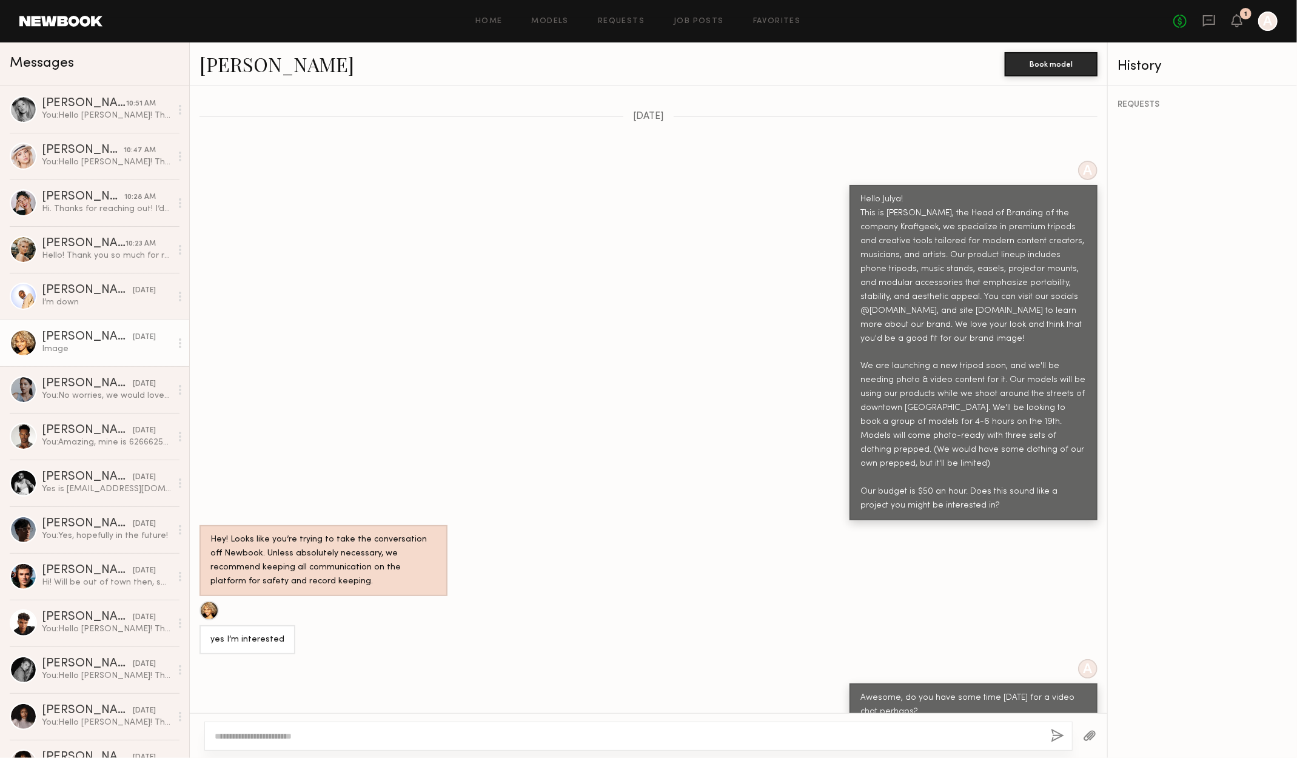
scroll to position [246, 0]
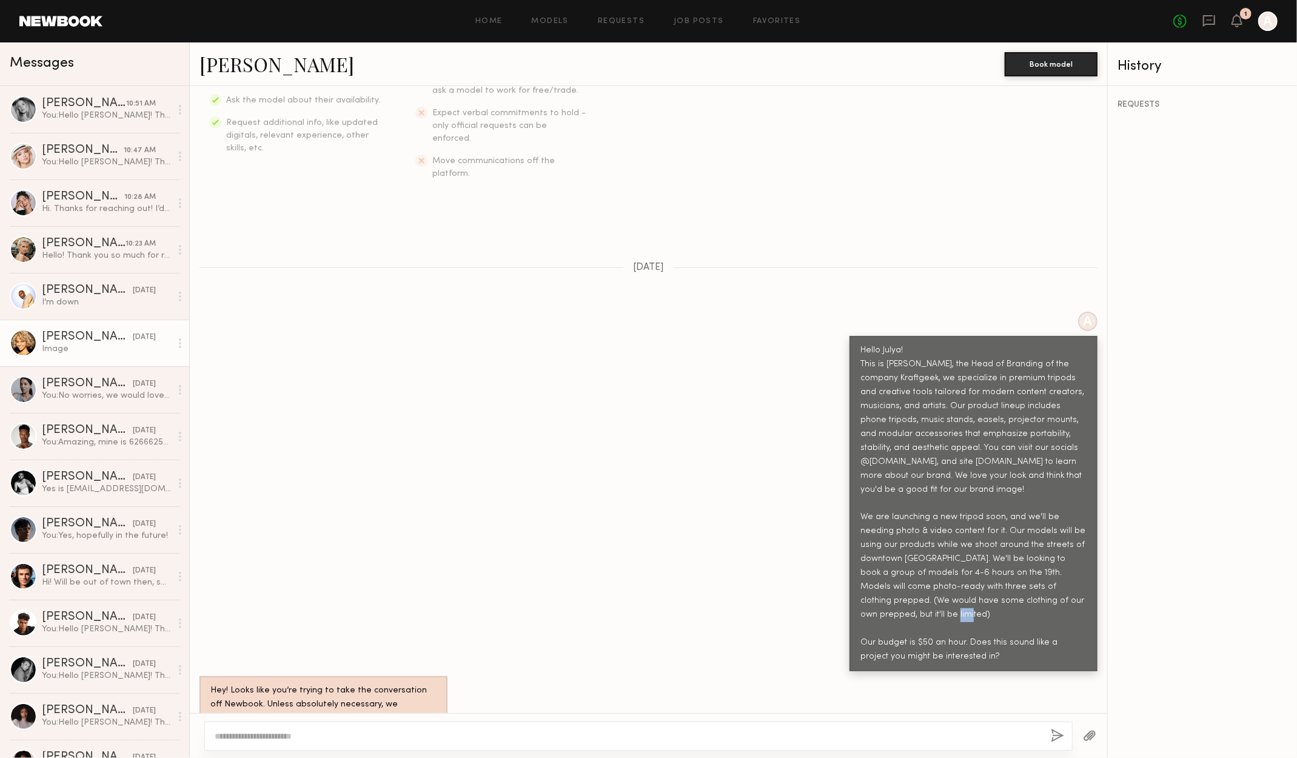
drag, startPoint x: 919, startPoint y: 606, endPoint x: 903, endPoint y: 601, distance: 16.3
click at [903, 601] on div "Hello Julya! This is Ashley, the Head of Branding of the company Kraftgeek, we …" at bounding box center [973, 504] width 226 height 320
click at [535, 467] on div "A Hello Julya! This is Ashley, the Head of Branding of the company Kraftgeek, w…" at bounding box center [648, 492] width 917 height 360
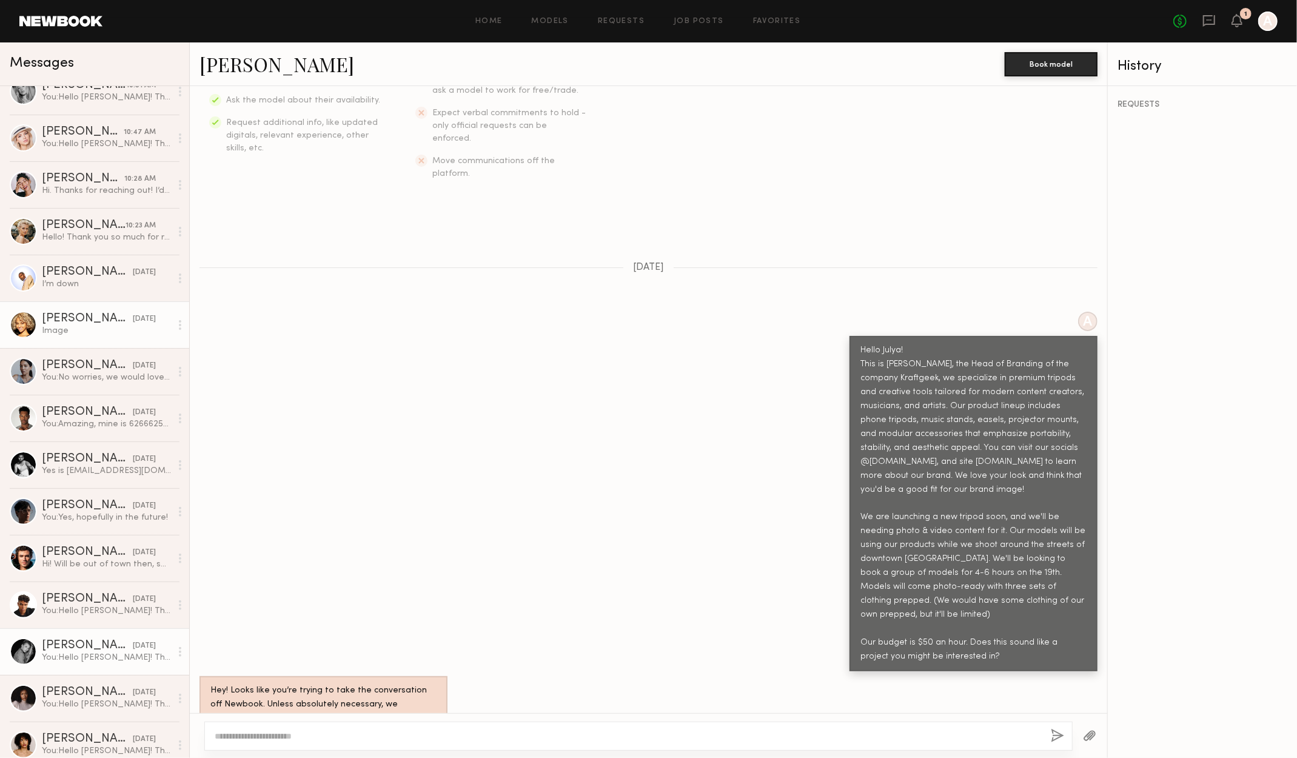
scroll to position [28, 0]
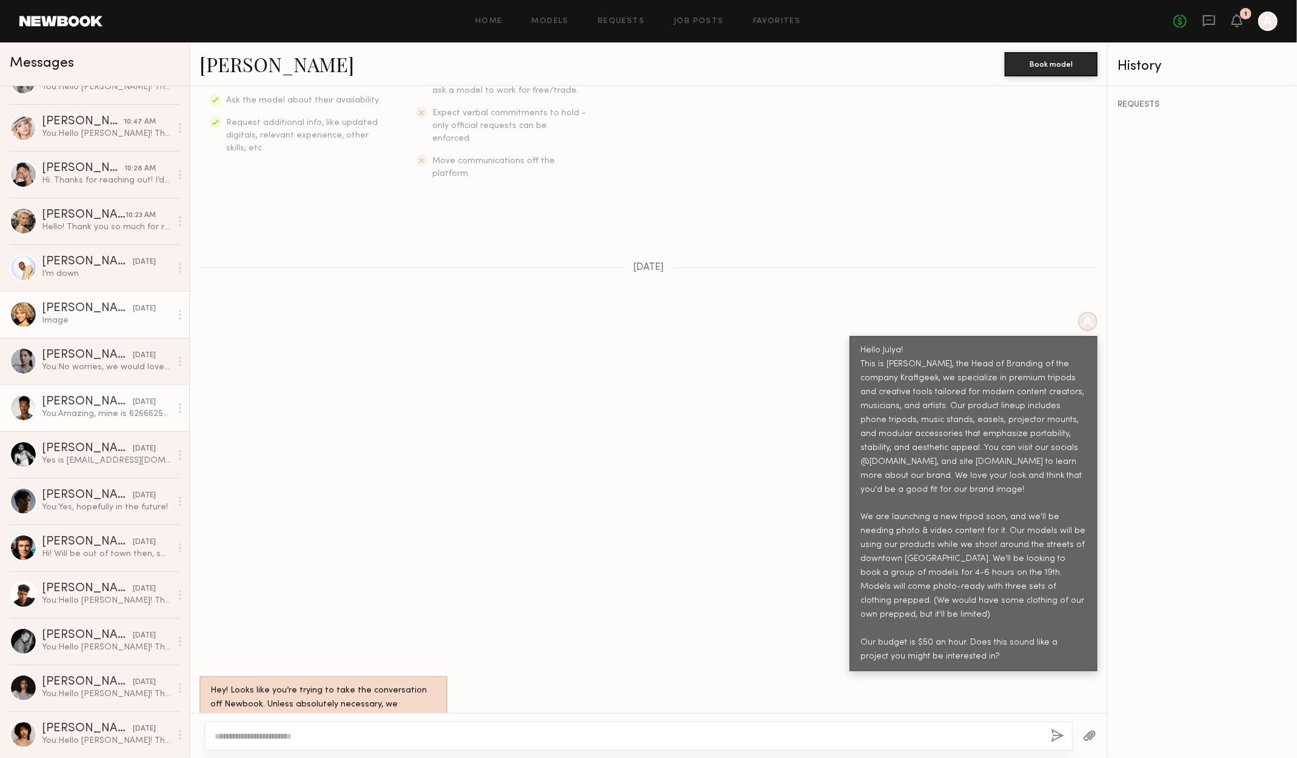
click at [122, 411] on div "You: Amazing, mine is 6266625436! Will email out a day of schedule soon." at bounding box center [106, 414] width 129 height 12
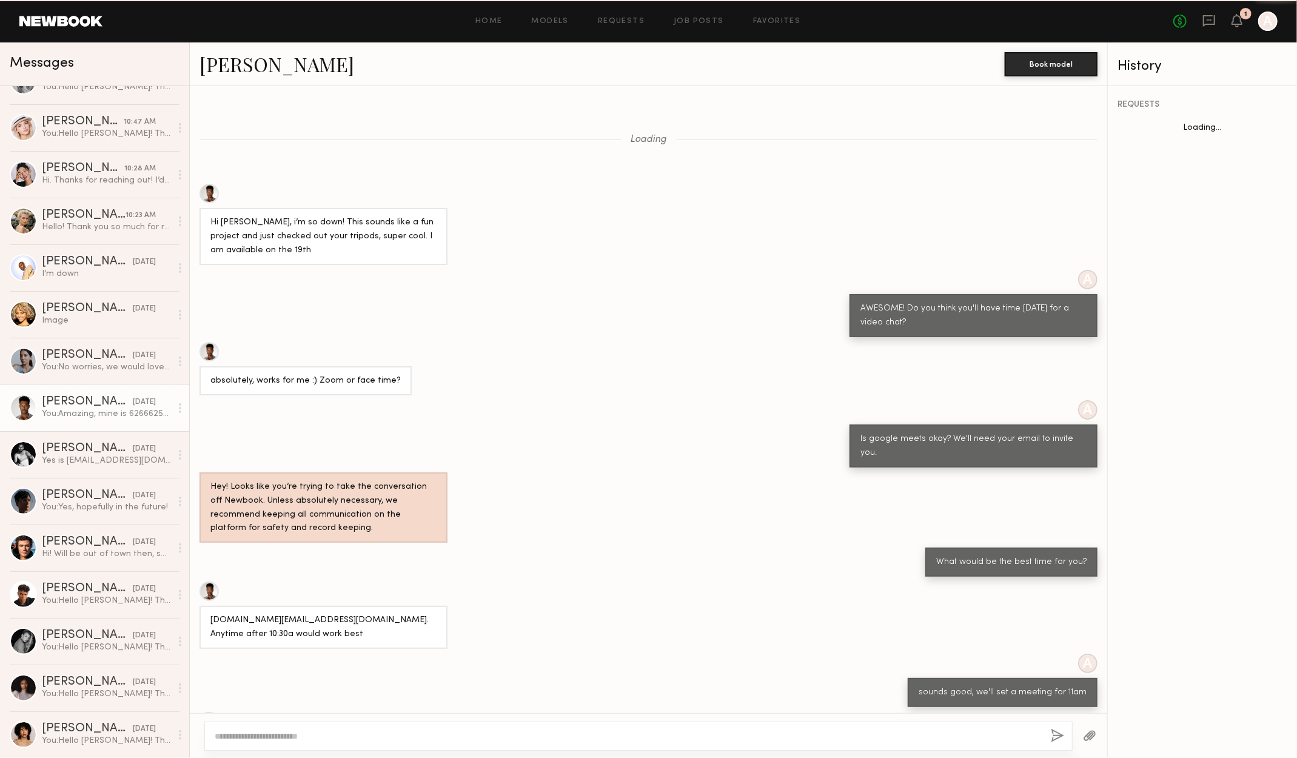
scroll to position [506, 0]
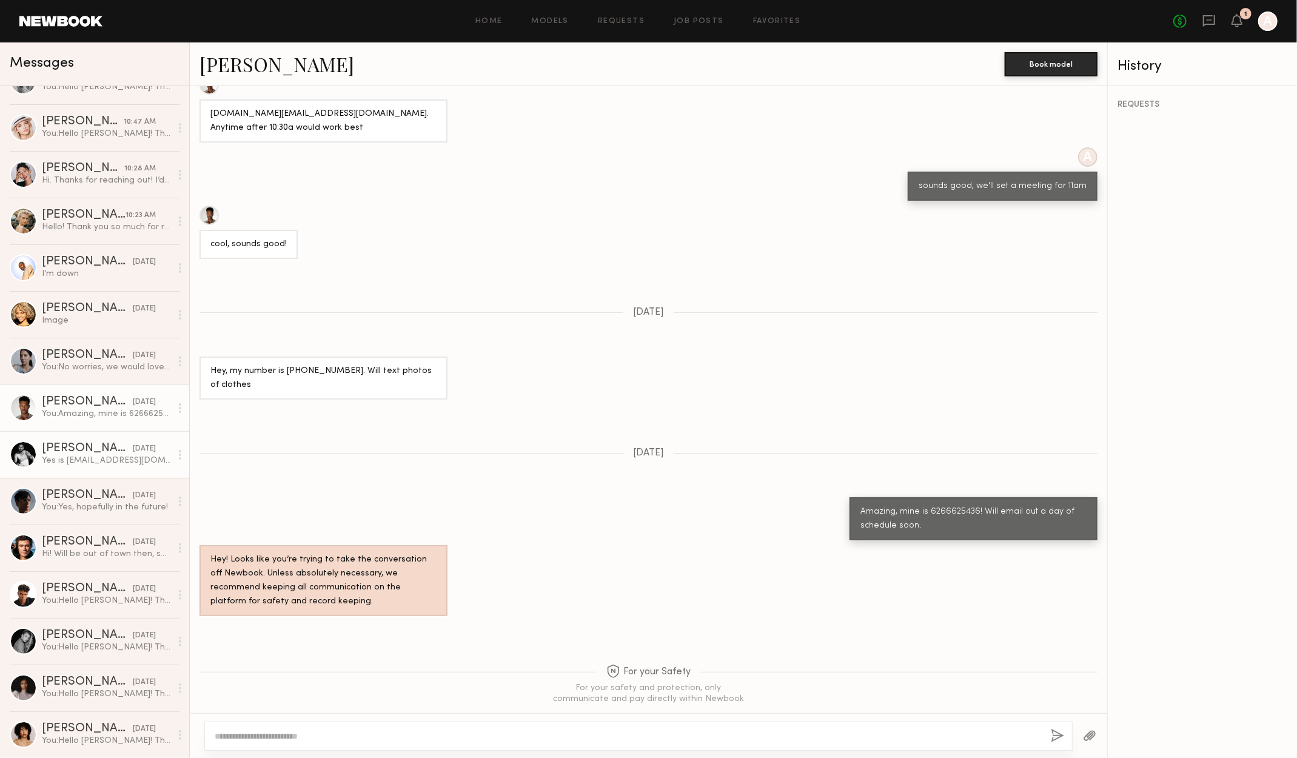
click at [105, 457] on div "Yes is jayemeka1@gmail.com" at bounding box center [106, 461] width 129 height 12
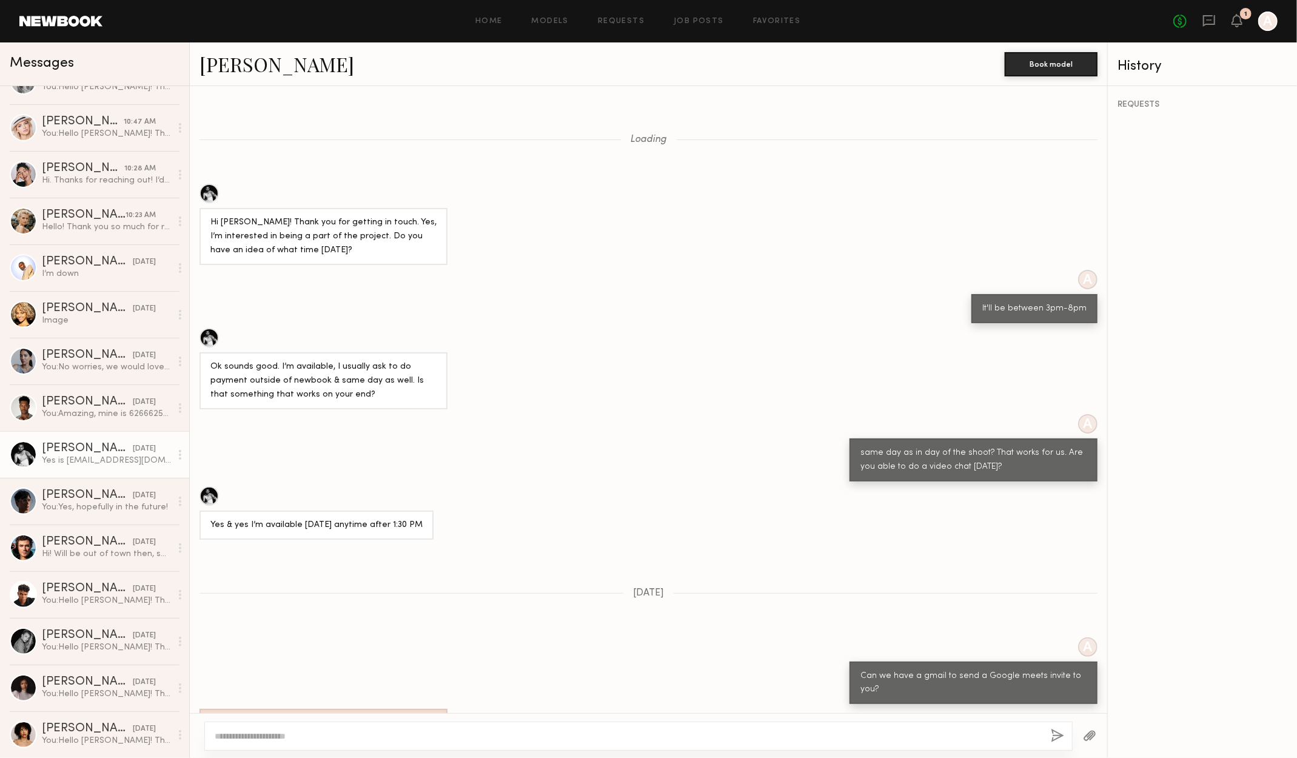
scroll to position [771, 0]
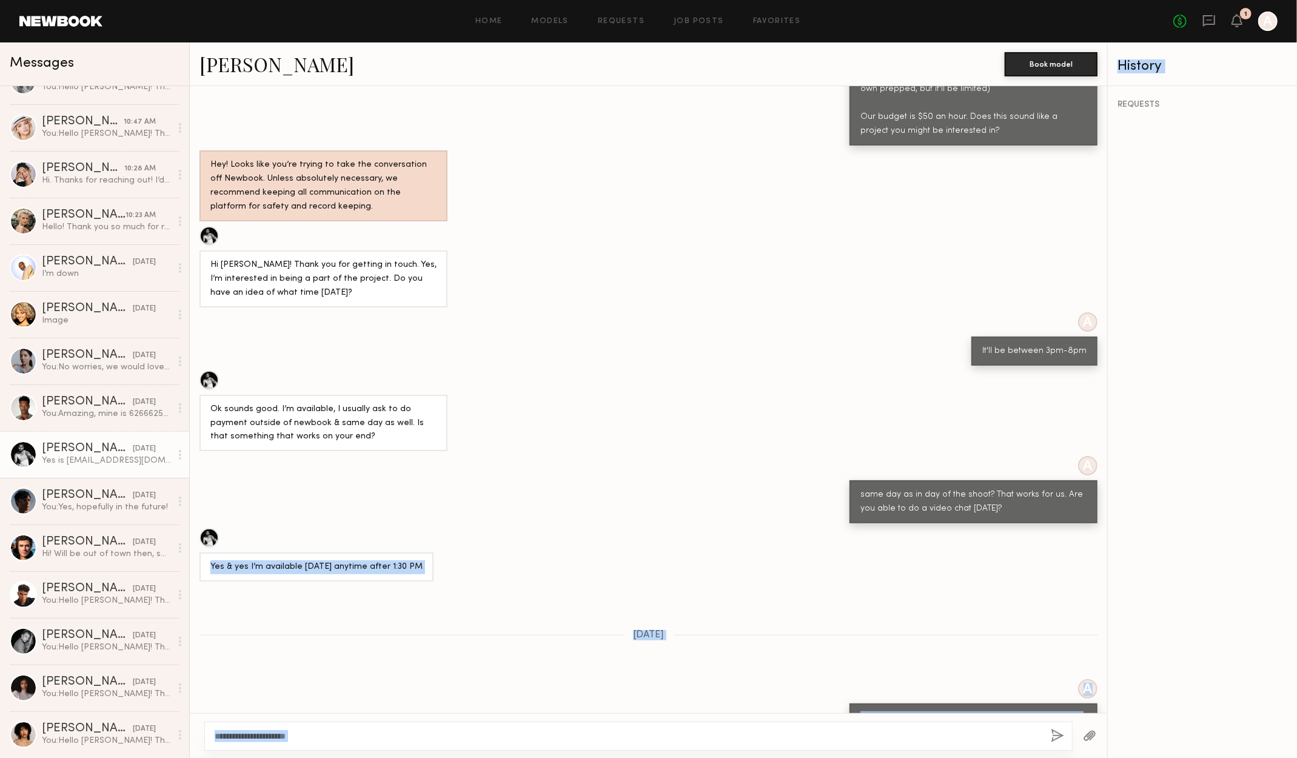
click at [1106, 494] on div "Messages Natalie C. 10:51 AM You: Hello Natalie! This is Ashley, the Head of Br…" at bounding box center [648, 399] width 1297 height 715
click at [1097, 528] on div "Yes & yes I’m available tomorrow anytime after 1:30 PM" at bounding box center [648, 554] width 917 height 53
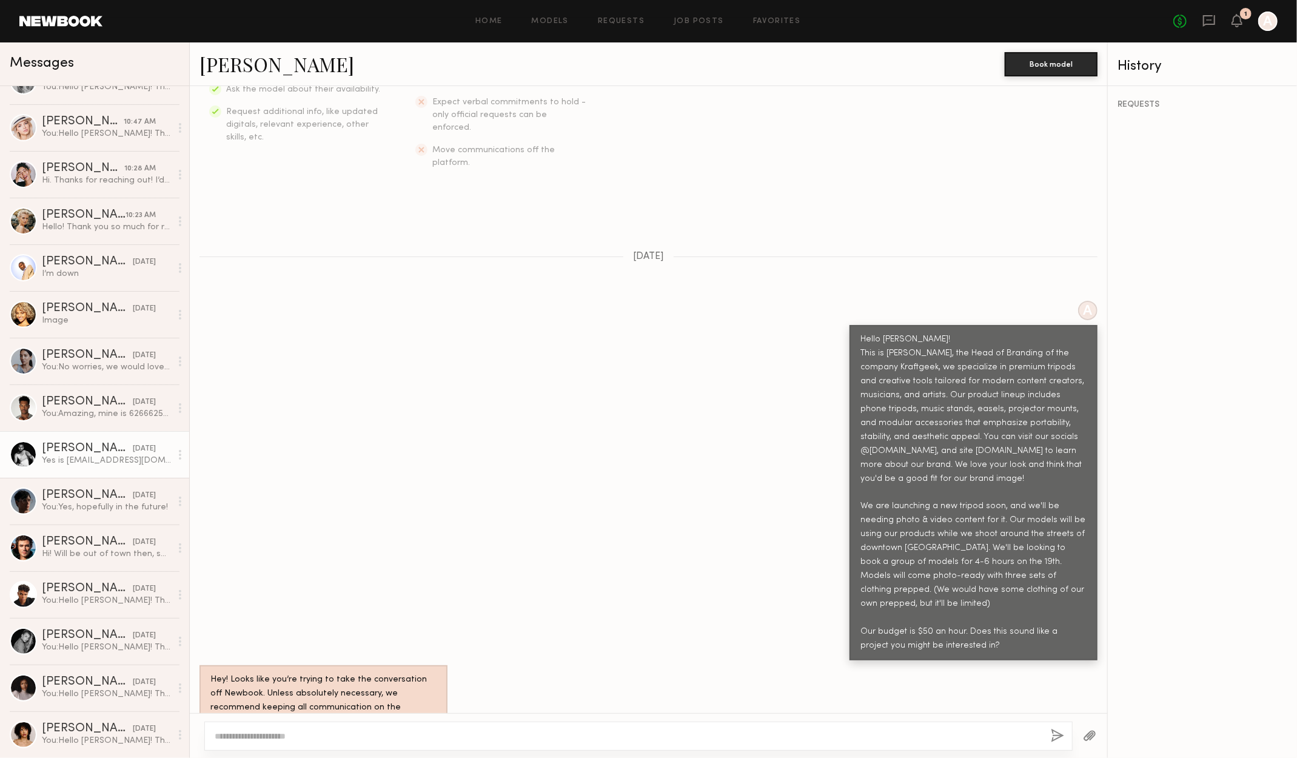
scroll to position [271, 0]
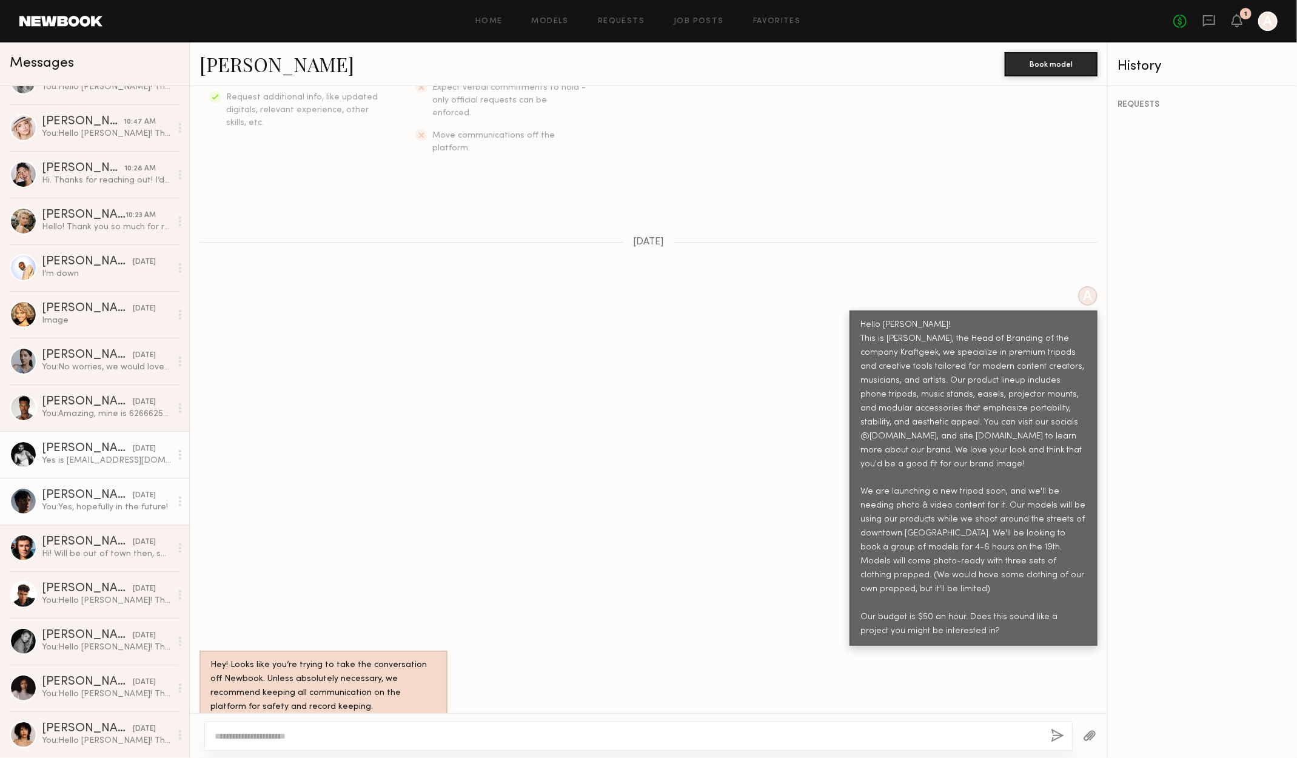
click at [69, 508] on div "You: Yes, hopefully in the future!" at bounding box center [106, 507] width 129 height 12
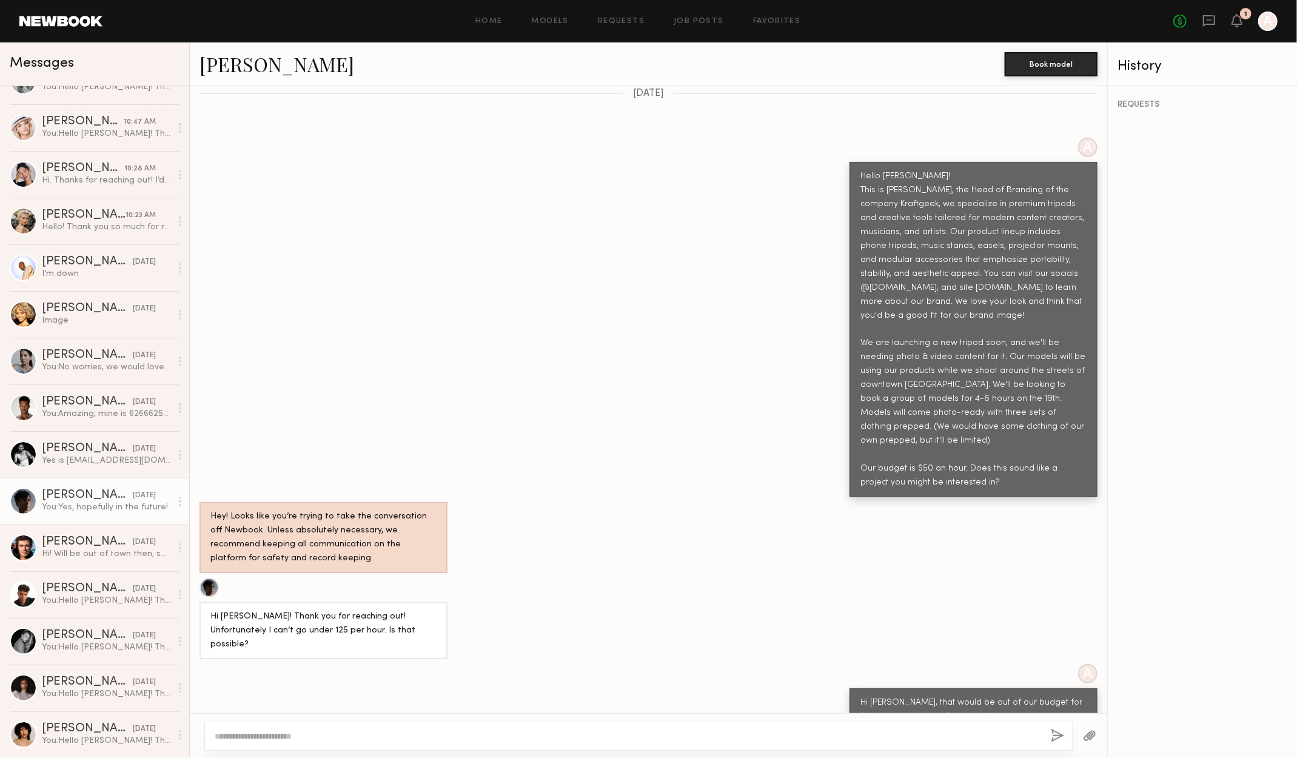
scroll to position [424, 0]
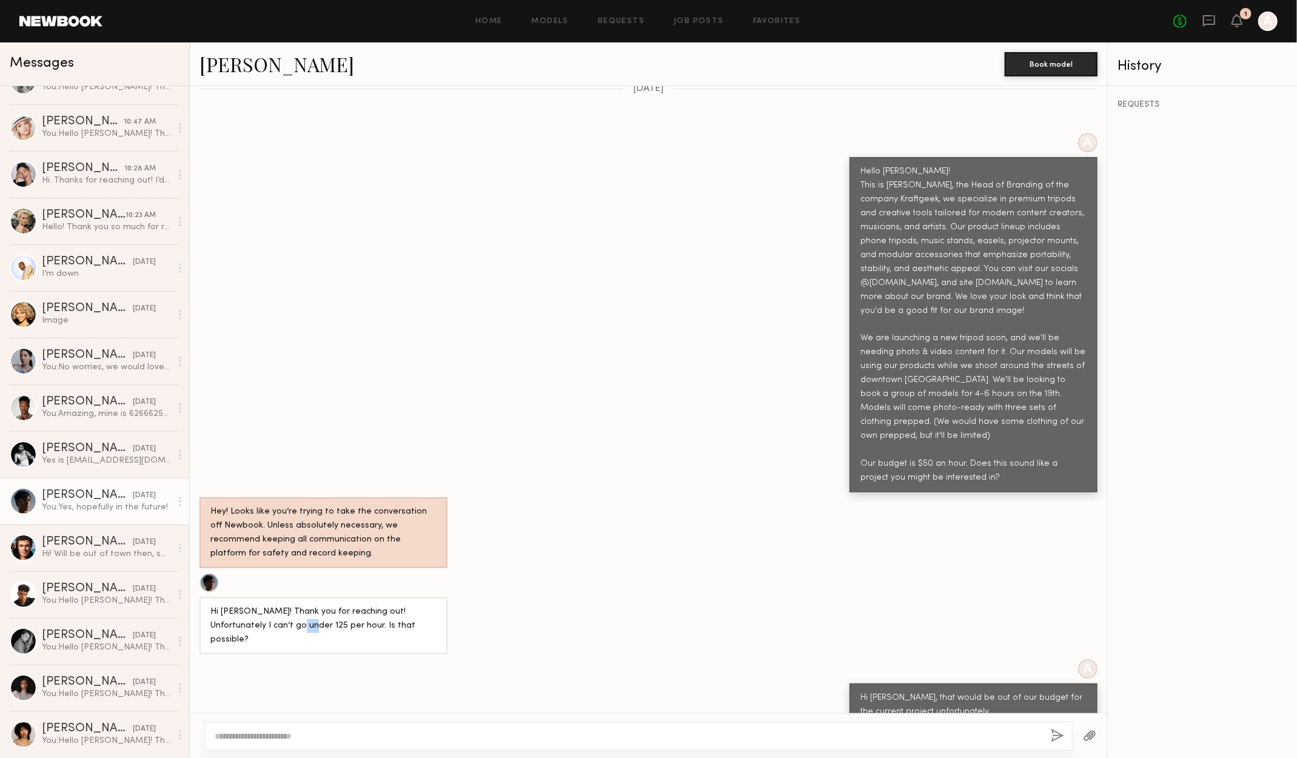
drag, startPoint x: 247, startPoint y: 583, endPoint x: 259, endPoint y: 585, distance: 12.3
click at [259, 605] on div "Hi Ashley! Thank you for reaching out! Unfortunately I can’t go under 125 per h…" at bounding box center [323, 626] width 226 height 42
drag, startPoint x: 290, startPoint y: 682, endPoint x: 277, endPoint y: 685, distance: 13.1
click at [287, 682] on div "Keep direct messages professional and related only to paid job opportunities. M…" at bounding box center [648, 399] width 917 height 627
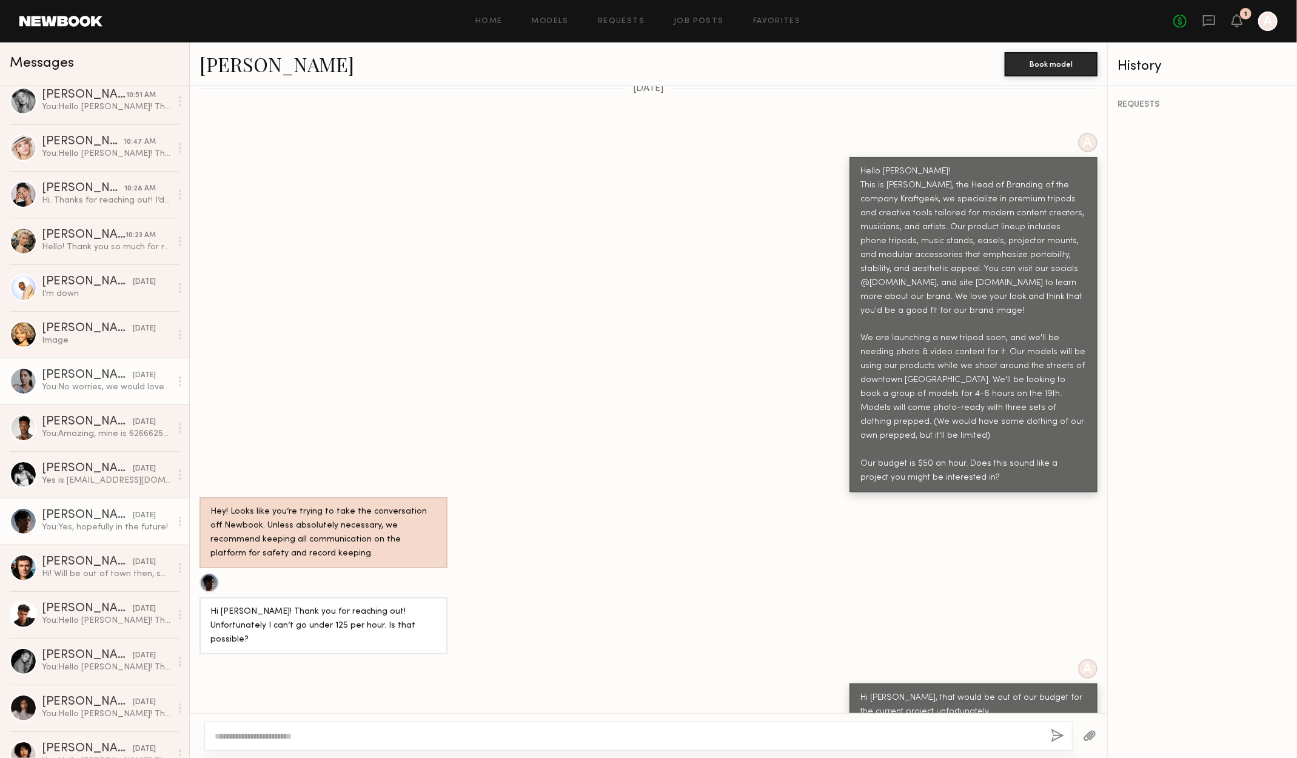
scroll to position [0, 0]
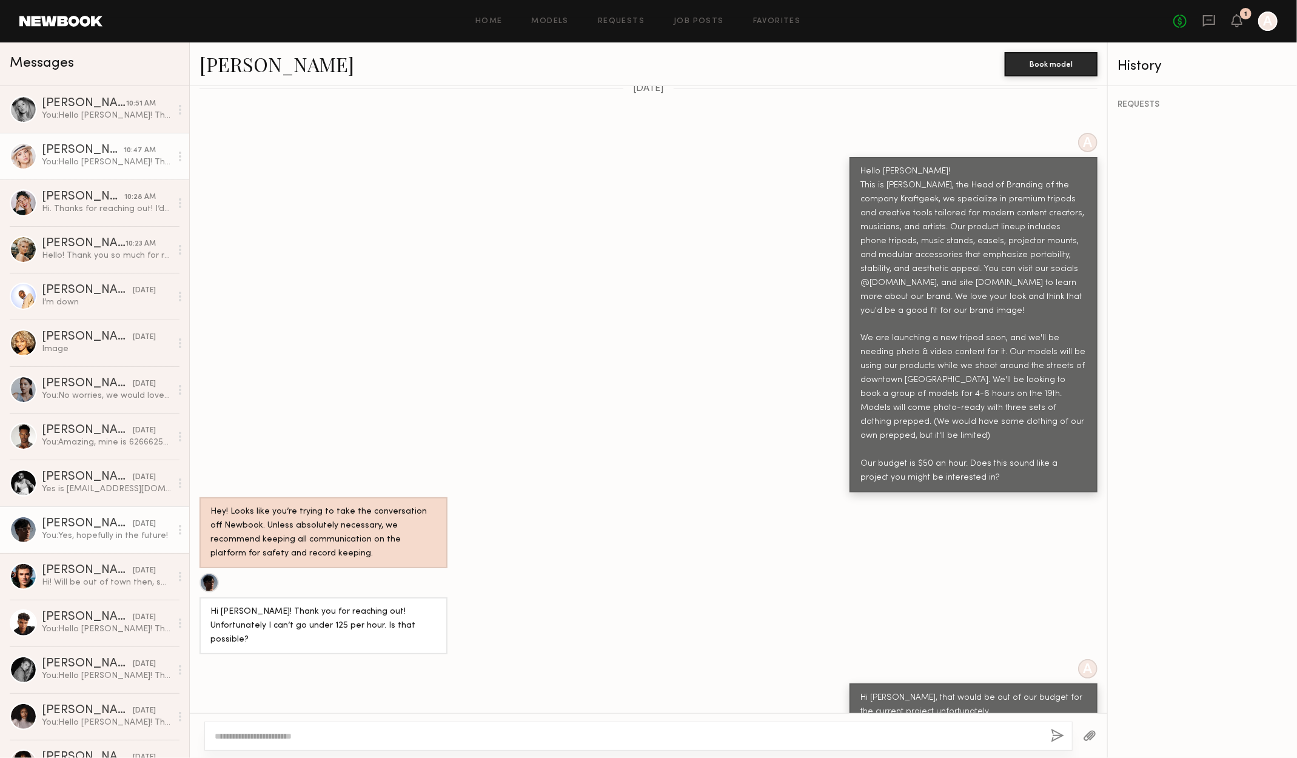
click at [92, 156] on div "Max R." at bounding box center [83, 150] width 82 height 12
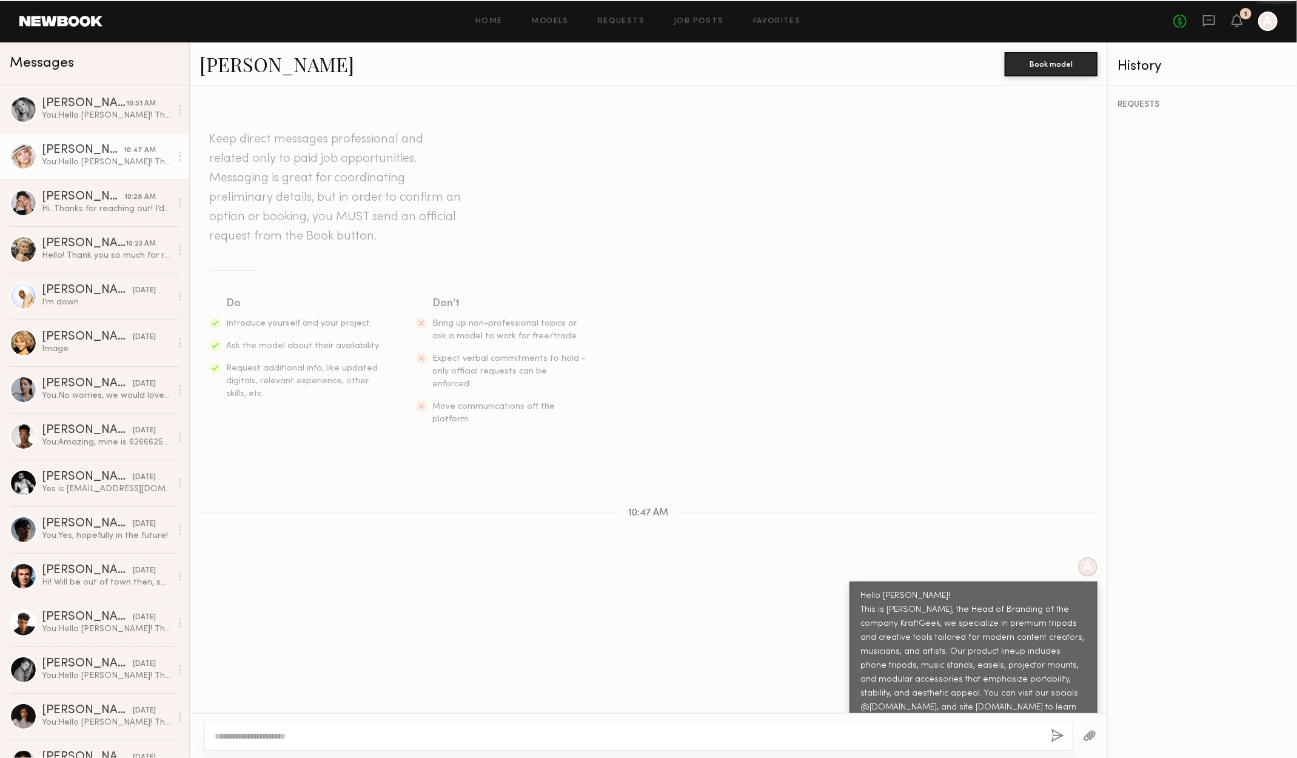
scroll to position [248, 0]
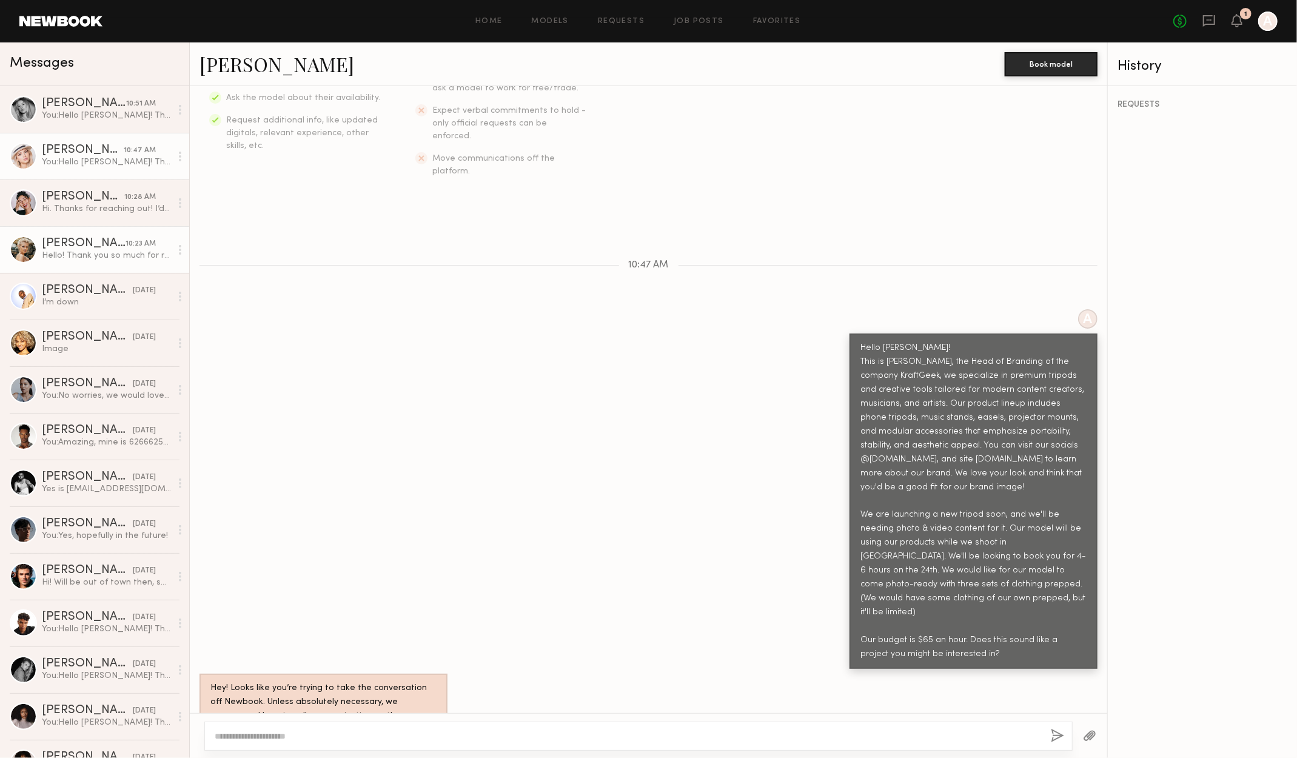
click at [115, 246] on div "[PERSON_NAME]" at bounding box center [84, 244] width 84 height 12
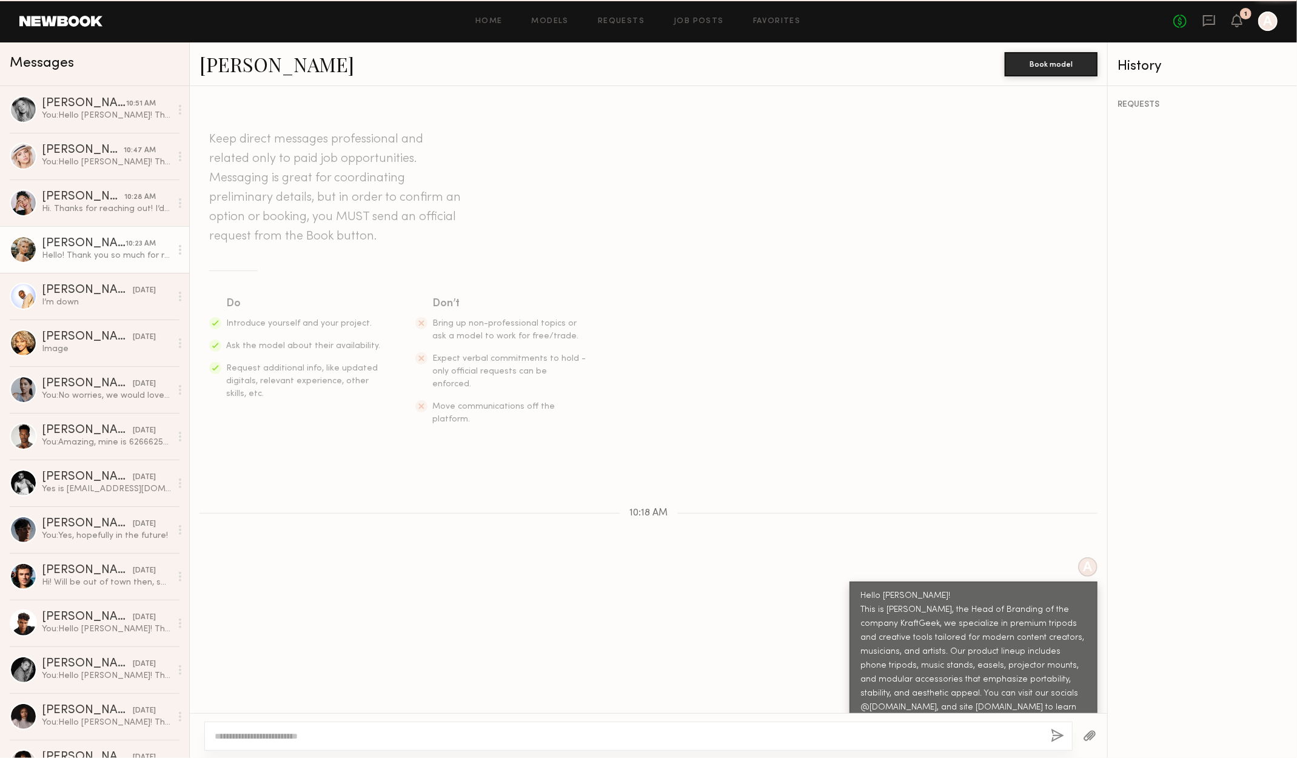
scroll to position [365, 0]
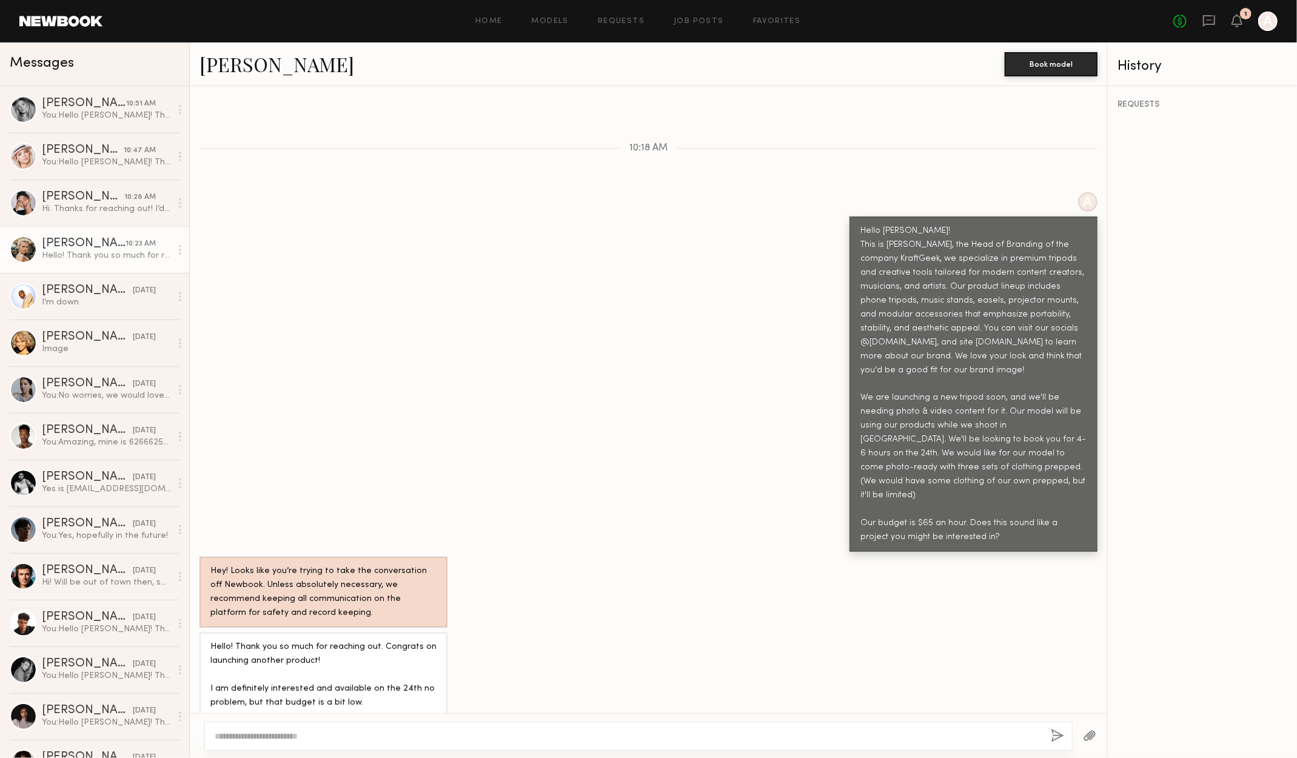
click at [342, 740] on textarea at bounding box center [628, 736] width 826 height 12
drag, startPoint x: 457, startPoint y: 737, endPoint x: 433, endPoint y: 731, distance: 24.4
click at [433, 731] on textarea "**********" at bounding box center [629, 736] width 828 height 12
click at [593, 744] on div "**********" at bounding box center [638, 735] width 869 height 29
click at [636, 737] on textarea "**********" at bounding box center [629, 736] width 828 height 12
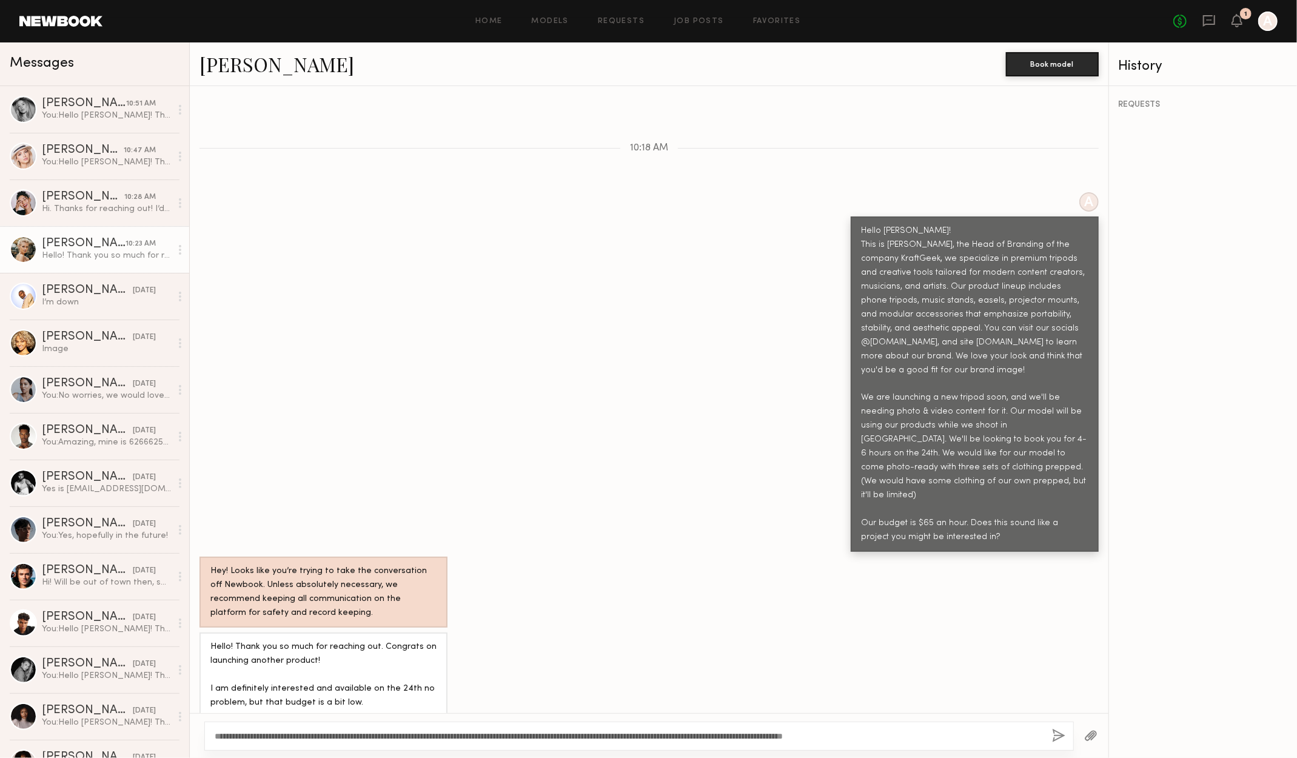
click at [737, 729] on div "**********" at bounding box center [638, 735] width 869 height 29
click at [671, 738] on textarea "**********" at bounding box center [629, 736] width 828 height 12
click at [674, 735] on textarea "**********" at bounding box center [629, 736] width 828 height 12
click at [932, 735] on textarea "**********" at bounding box center [629, 736] width 828 height 12
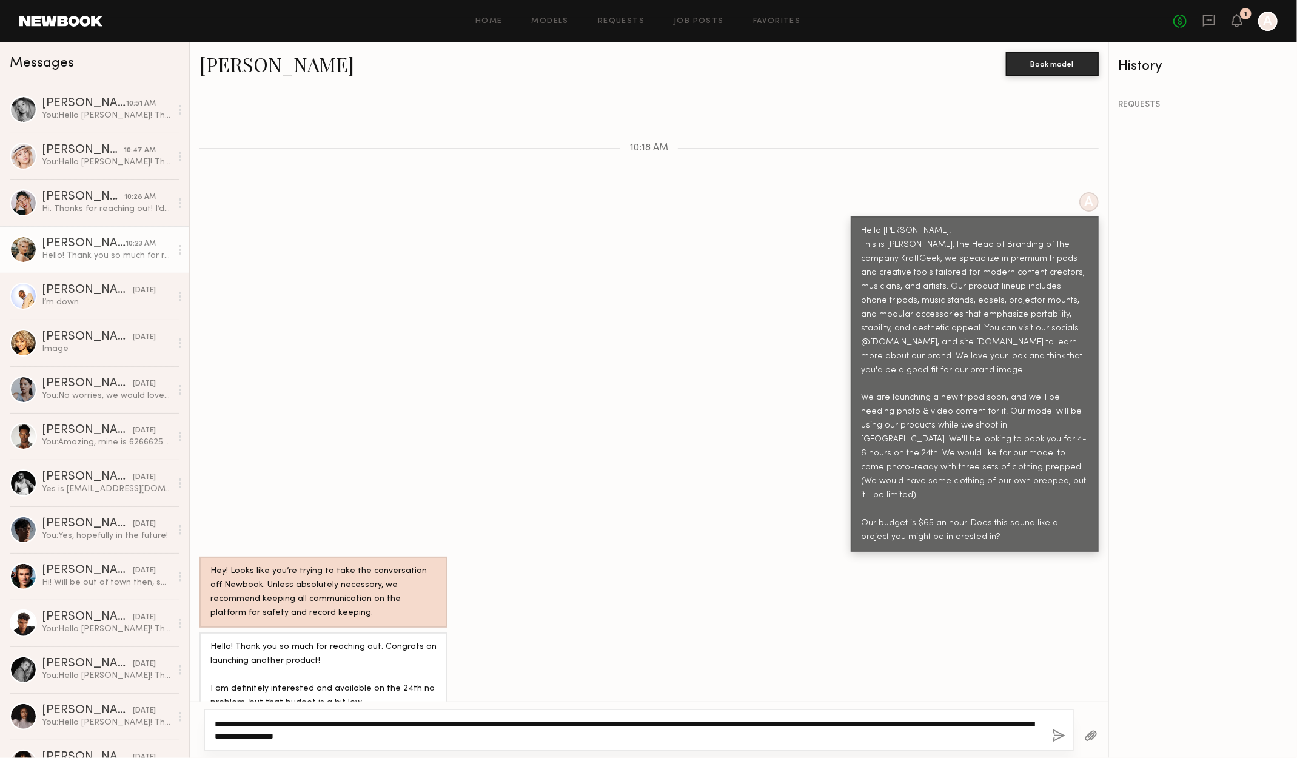
type textarea "**********"
click at [1055, 730] on button "button" at bounding box center [1058, 736] width 13 height 15
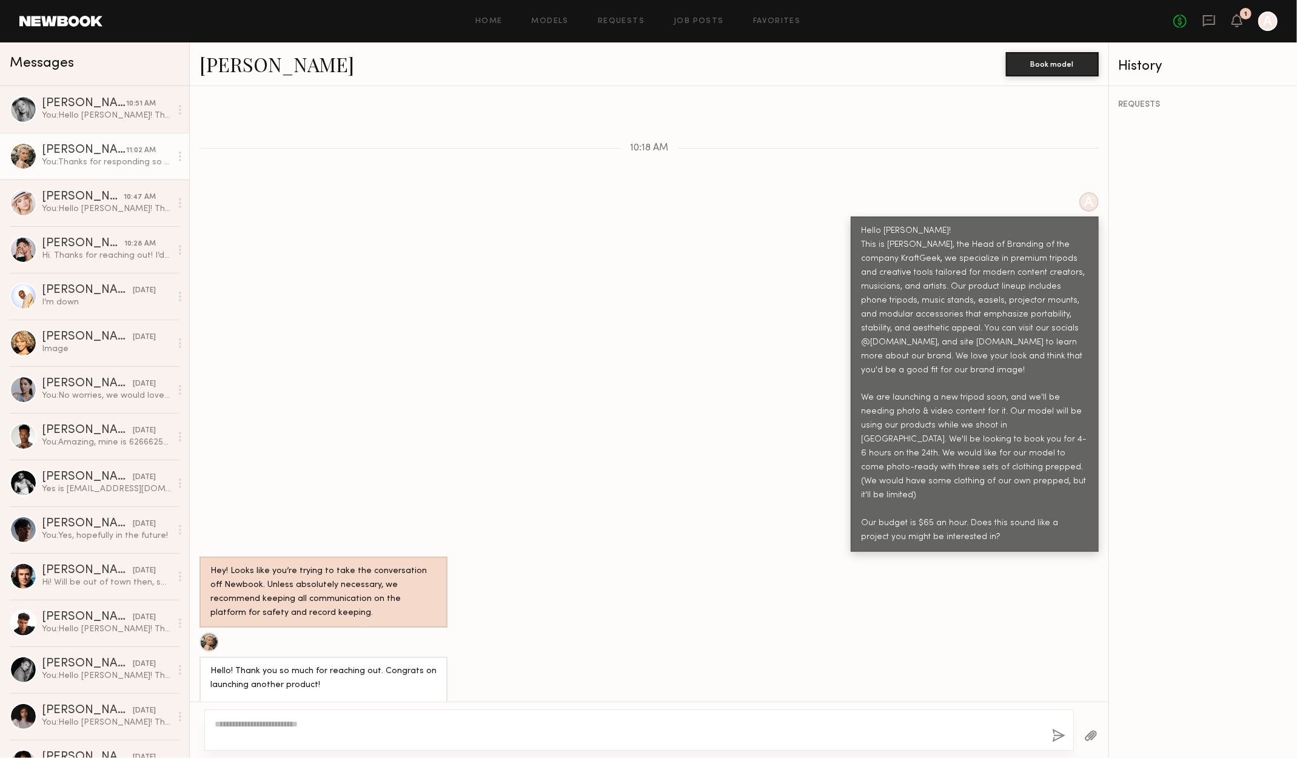
scroll to position [587, 0]
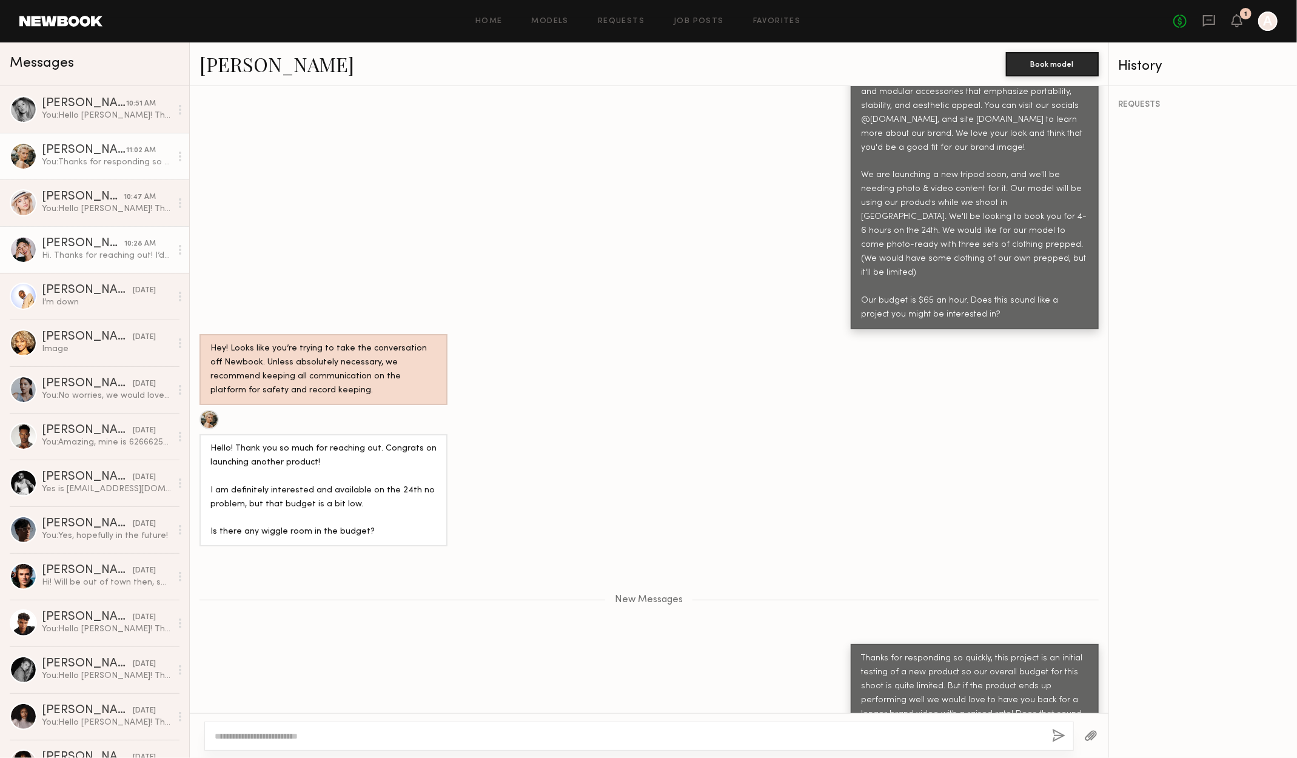
click at [67, 260] on div "Hi. Thanks for reaching out! I’d love to be part of this! My rate is $100/hour,…" at bounding box center [106, 256] width 129 height 12
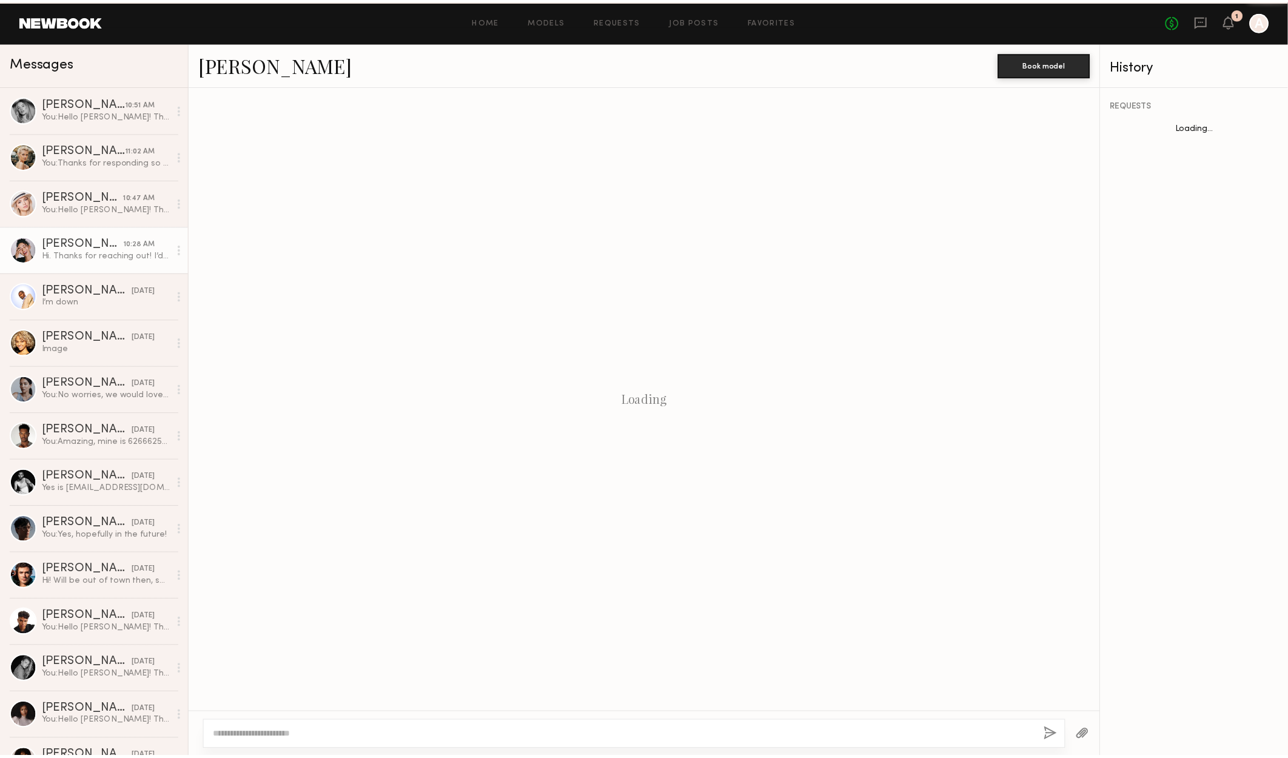
scroll to position [324, 0]
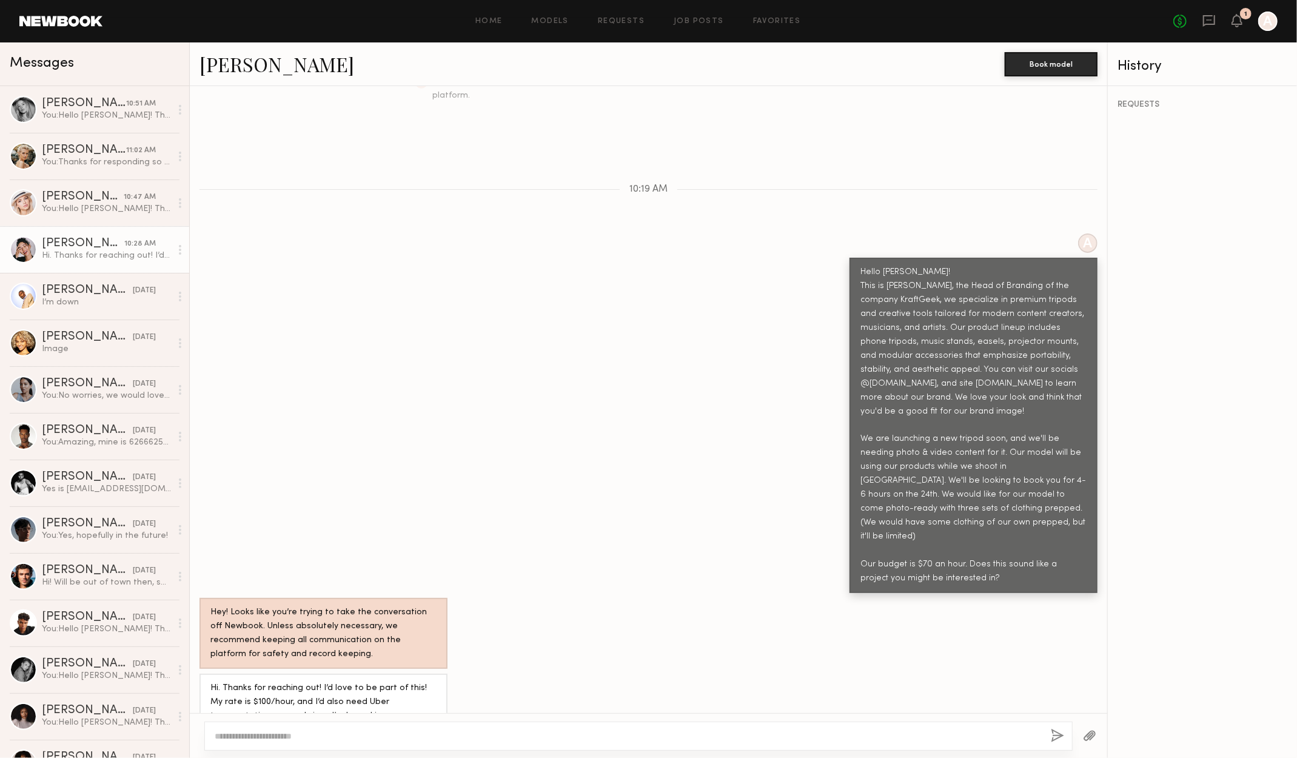
click at [259, 67] on link "[PERSON_NAME]" at bounding box center [276, 64] width 155 height 26
click at [538, 18] on link "Models" at bounding box center [550, 22] width 37 height 8
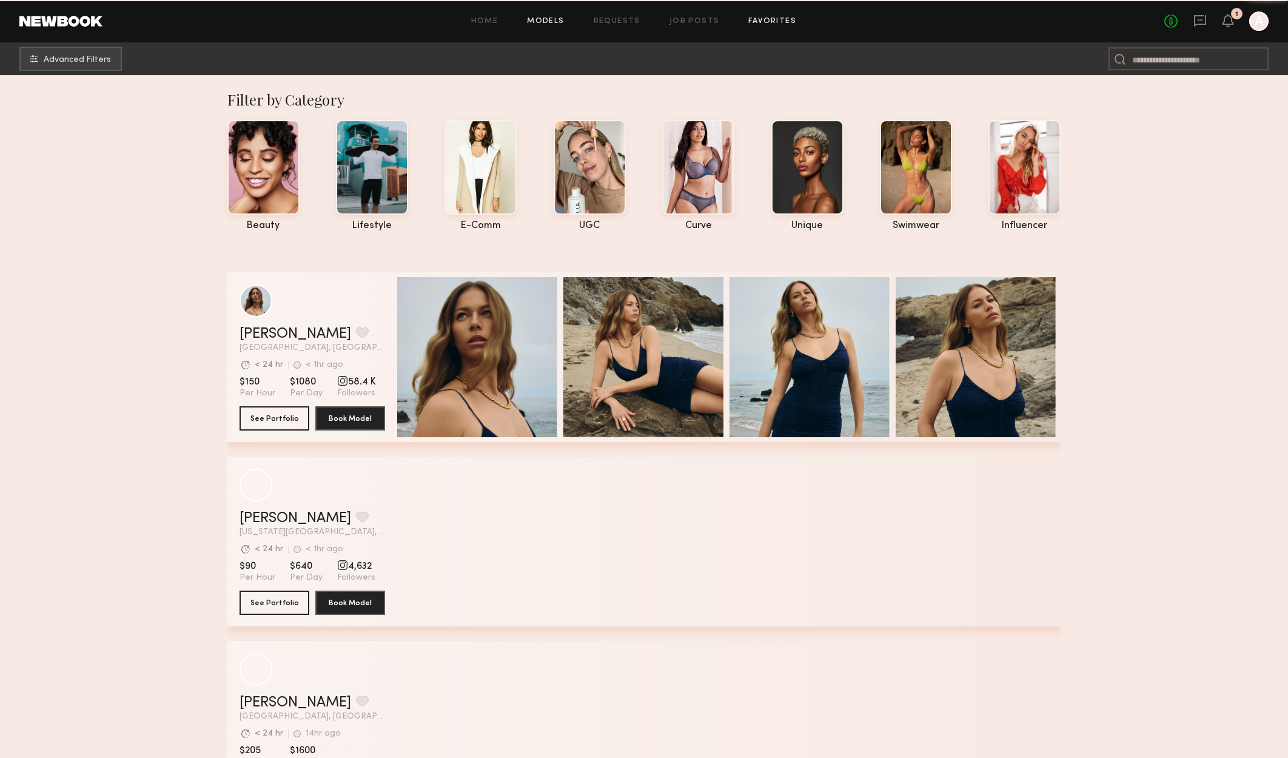
click at [769, 22] on link "Favorites" at bounding box center [772, 22] width 48 height 8
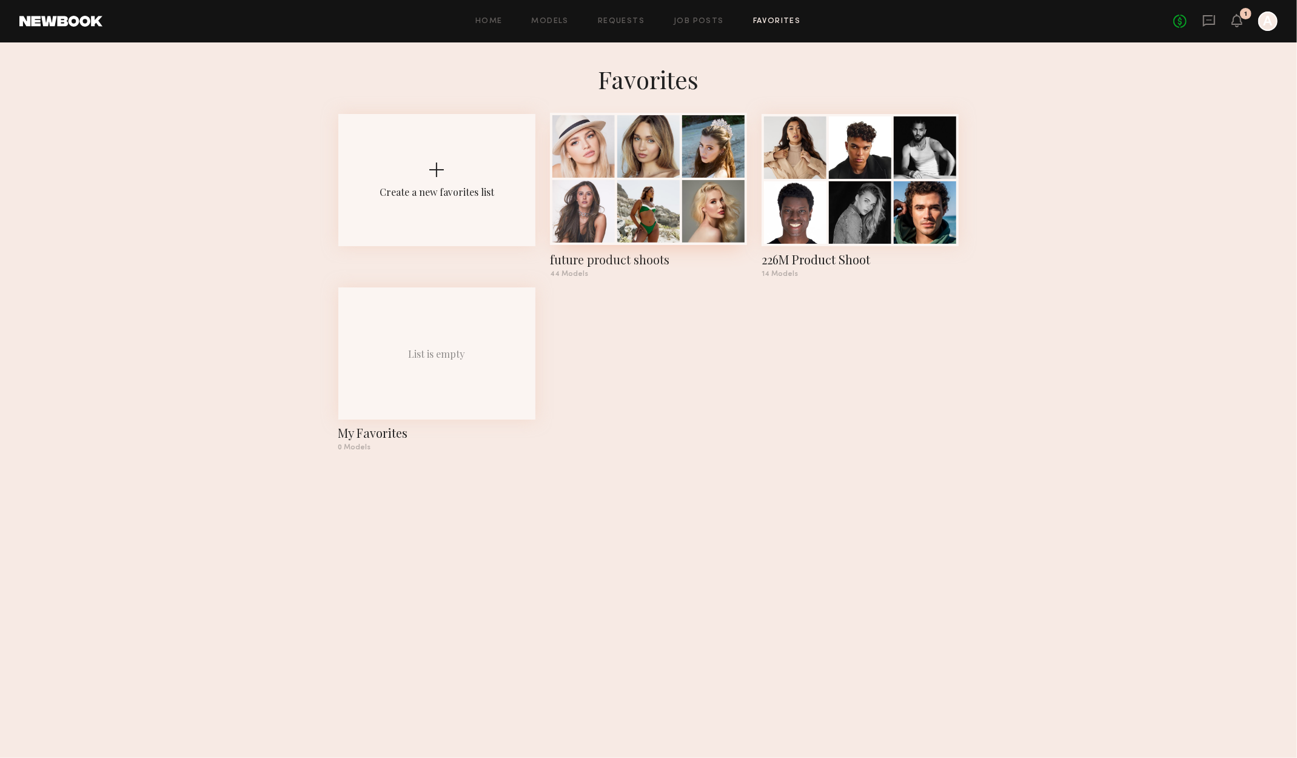
click at [651, 195] on div at bounding box center [648, 211] width 62 height 62
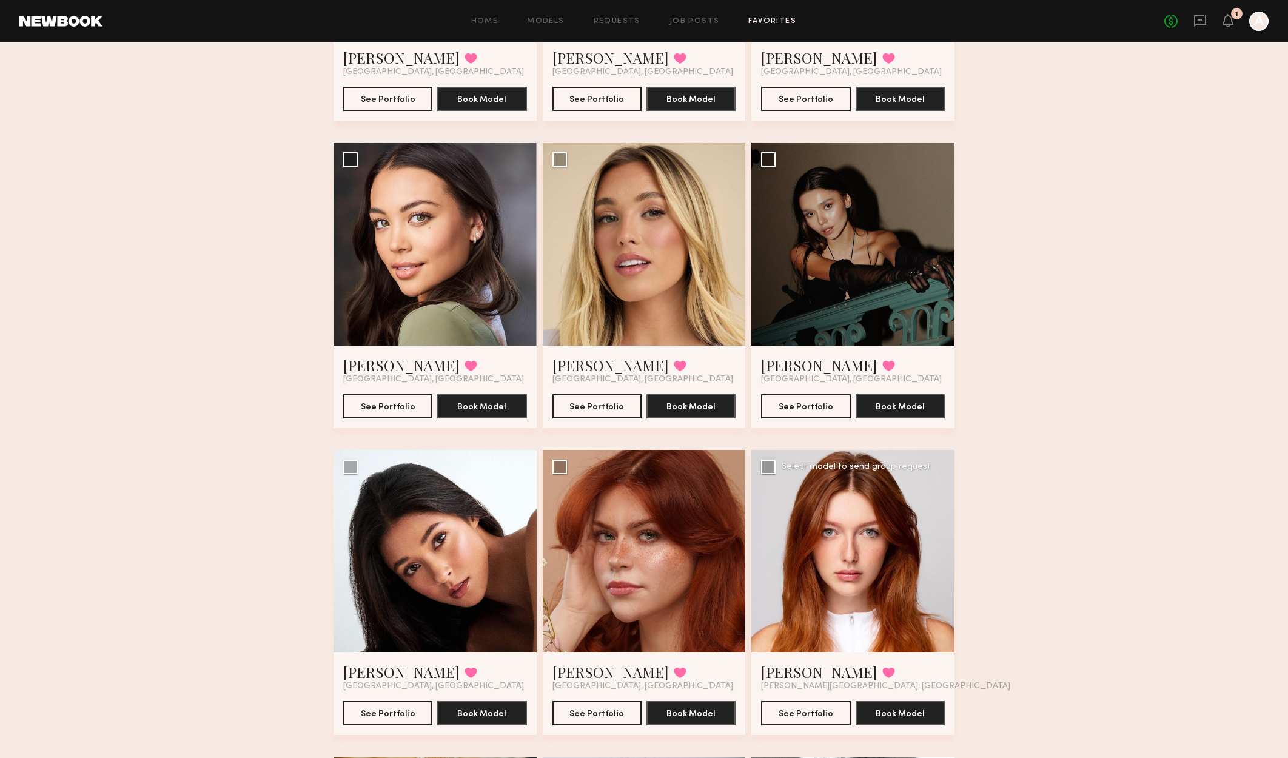
scroll to position [939, 0]
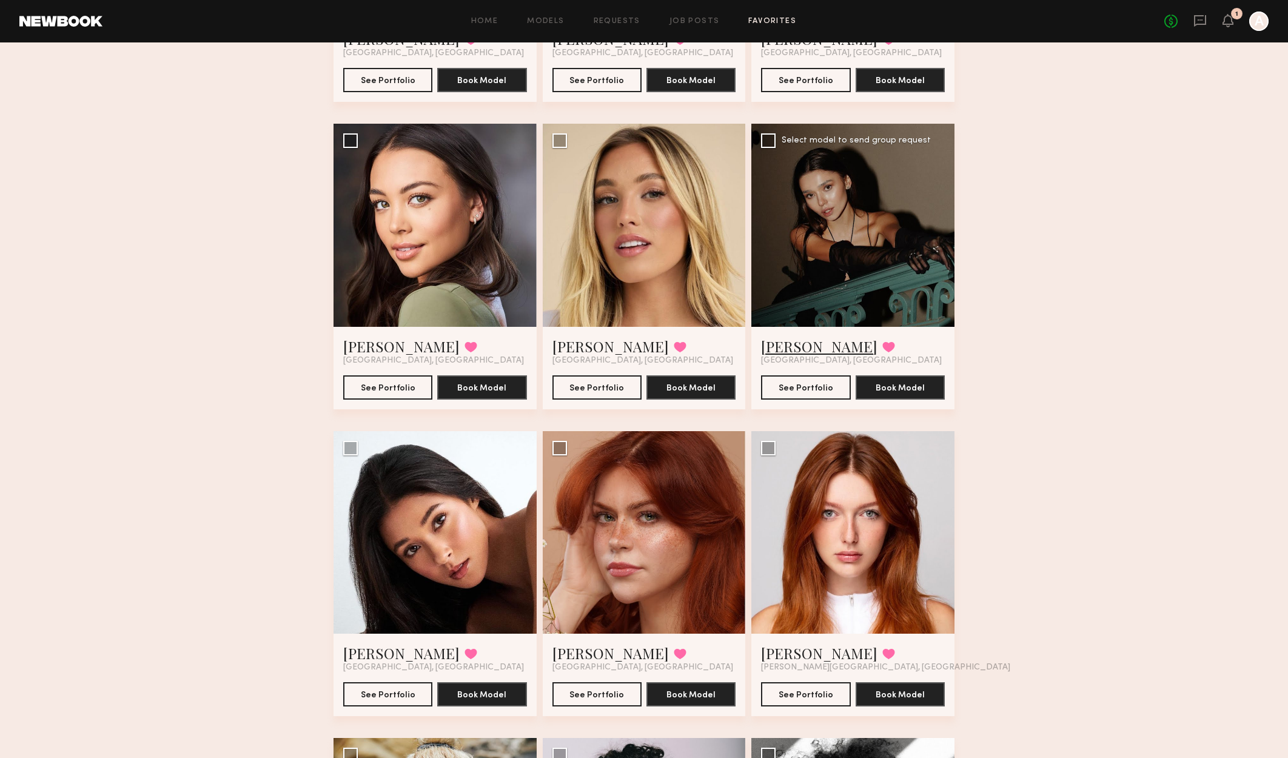
click at [775, 355] on link "Ekaterina N." at bounding box center [819, 345] width 116 height 19
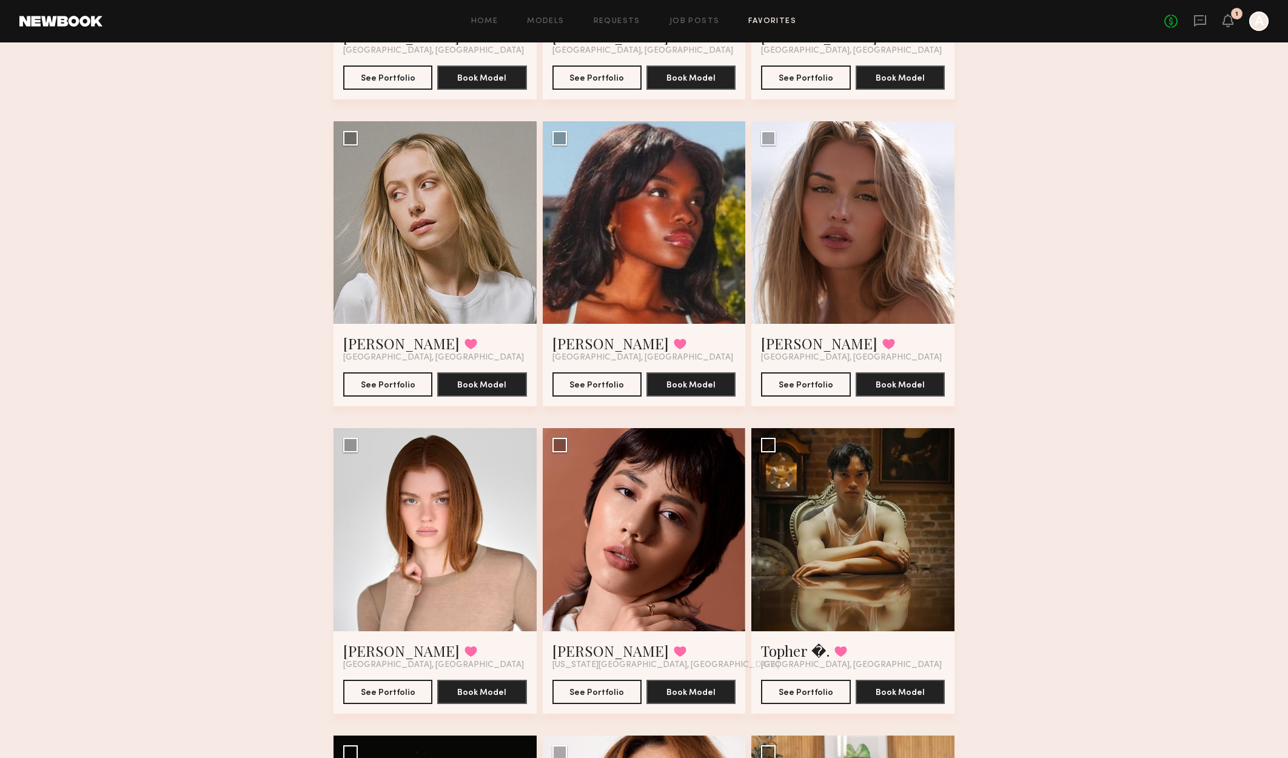
scroll to position [2152, 0]
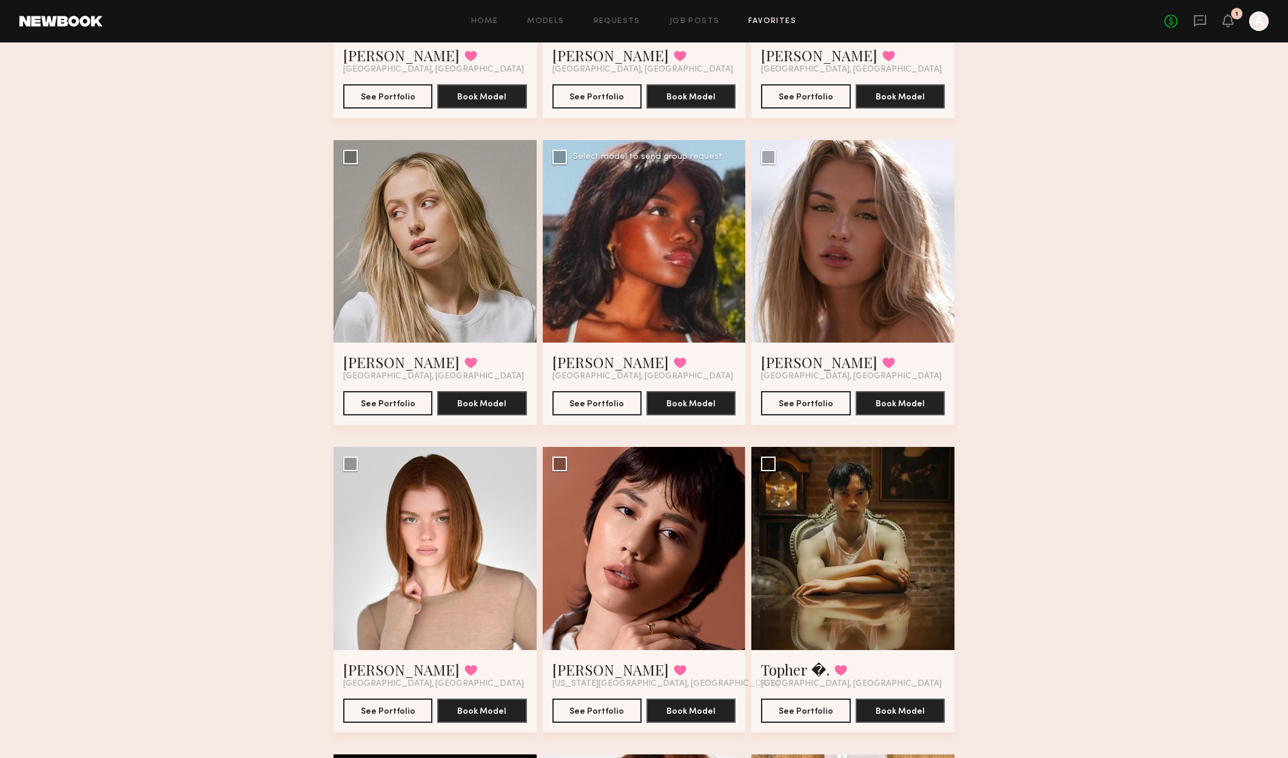
click at [663, 274] on div at bounding box center [644, 241] width 203 height 203
click at [657, 240] on div at bounding box center [644, 241] width 203 height 203
click at [575, 370] on link "Mia H." at bounding box center [610, 361] width 116 height 19
click at [674, 360] on button at bounding box center [680, 362] width 13 height 11
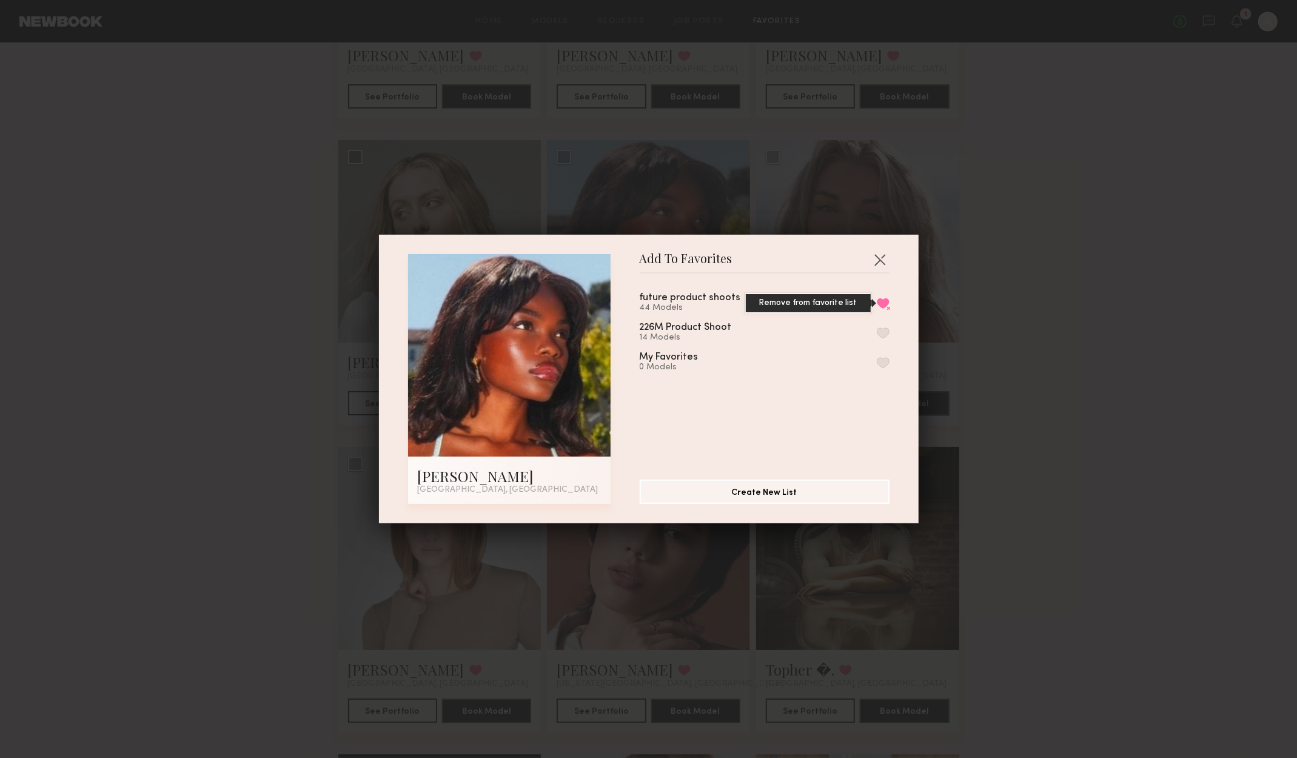
click at [877, 303] on button "Remove from favorite list" at bounding box center [883, 303] width 13 height 11
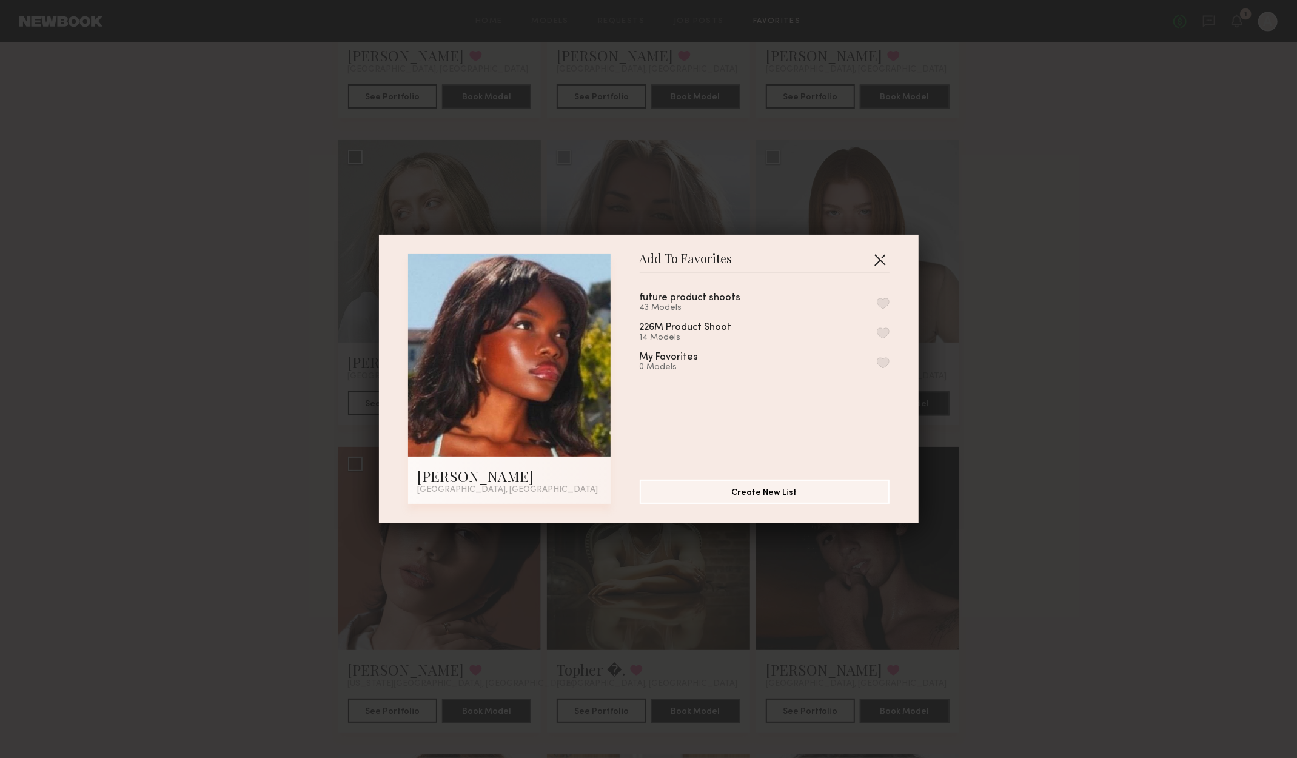
click at [870, 258] on button "button" at bounding box center [879, 259] width 19 height 19
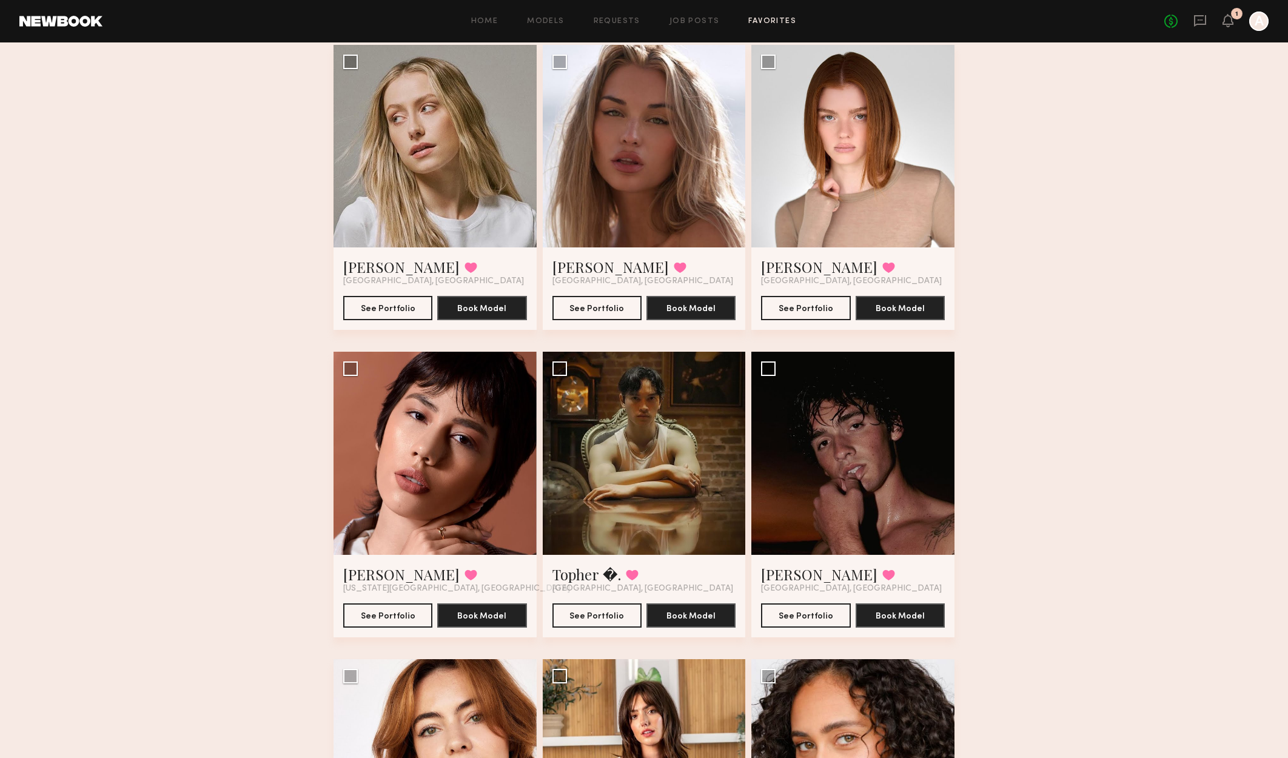
scroll to position [2333, 0]
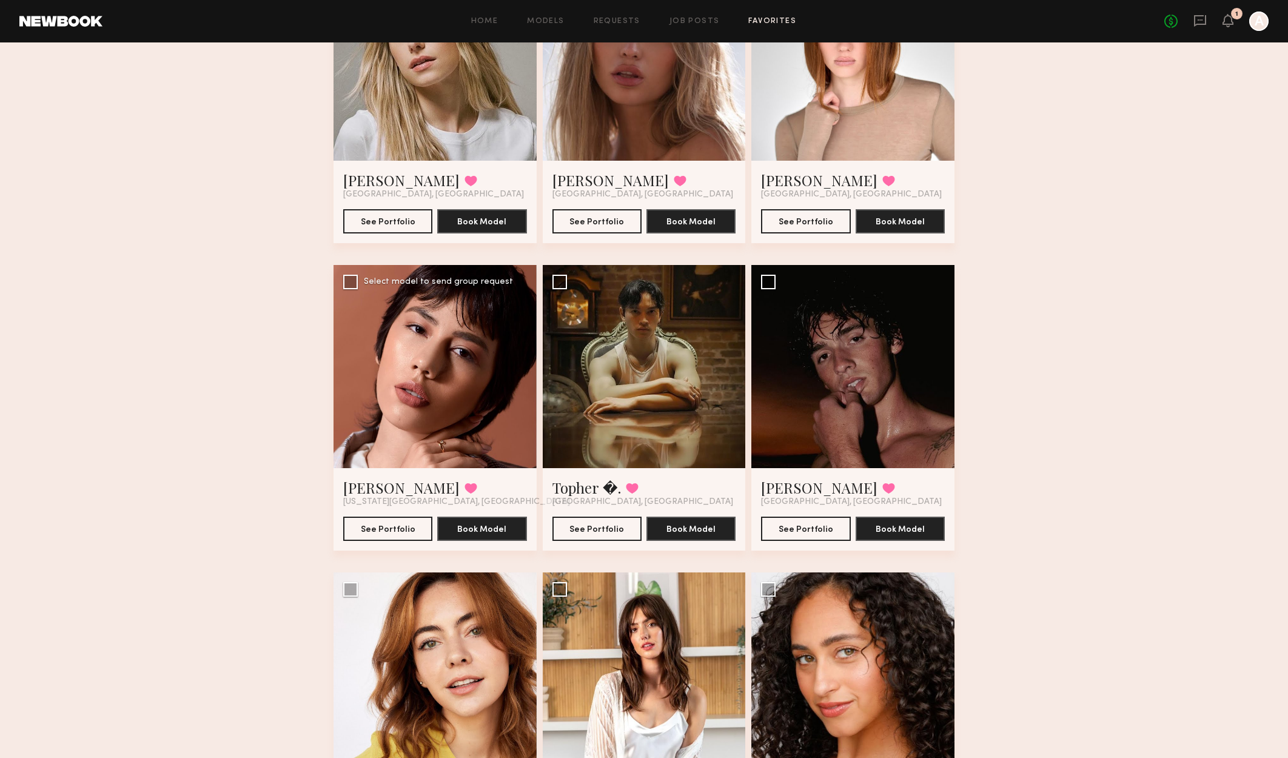
click at [429, 417] on div at bounding box center [434, 366] width 203 height 203
click at [375, 487] on link "Valeria N." at bounding box center [401, 487] width 116 height 19
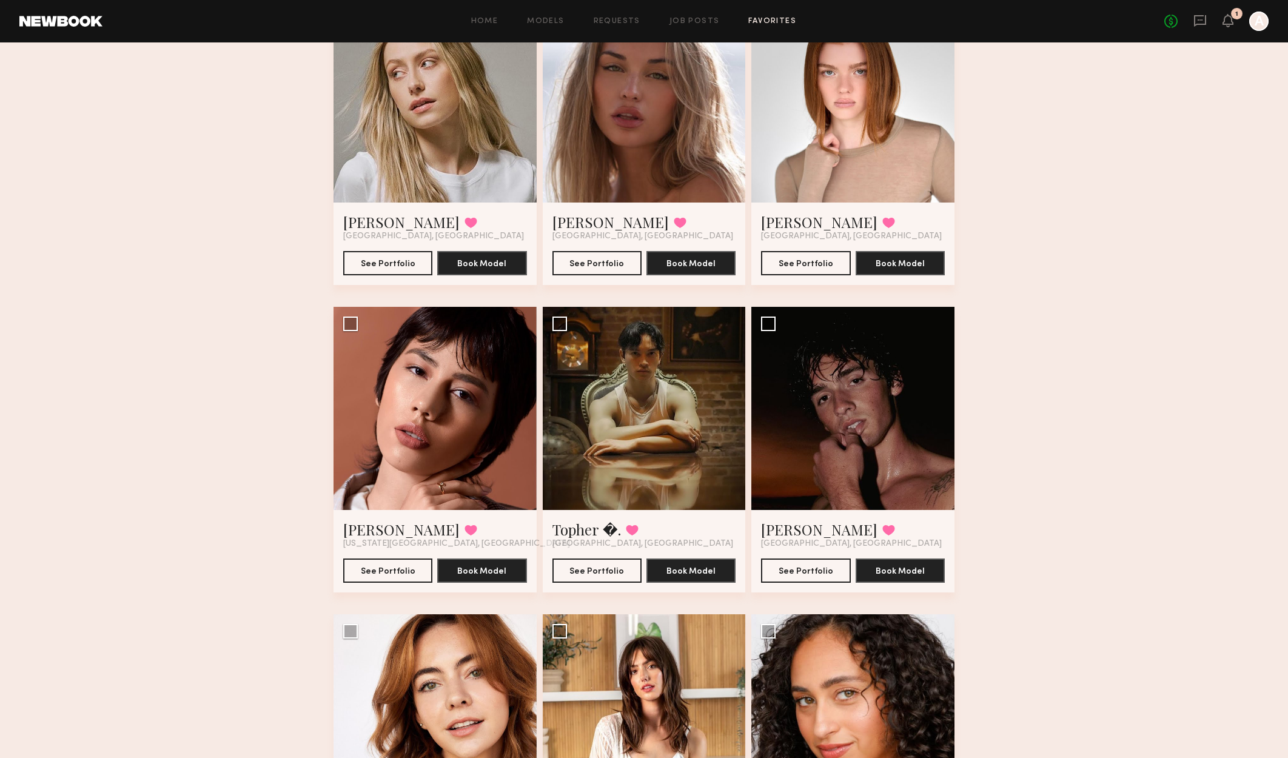
scroll to position [2212, 0]
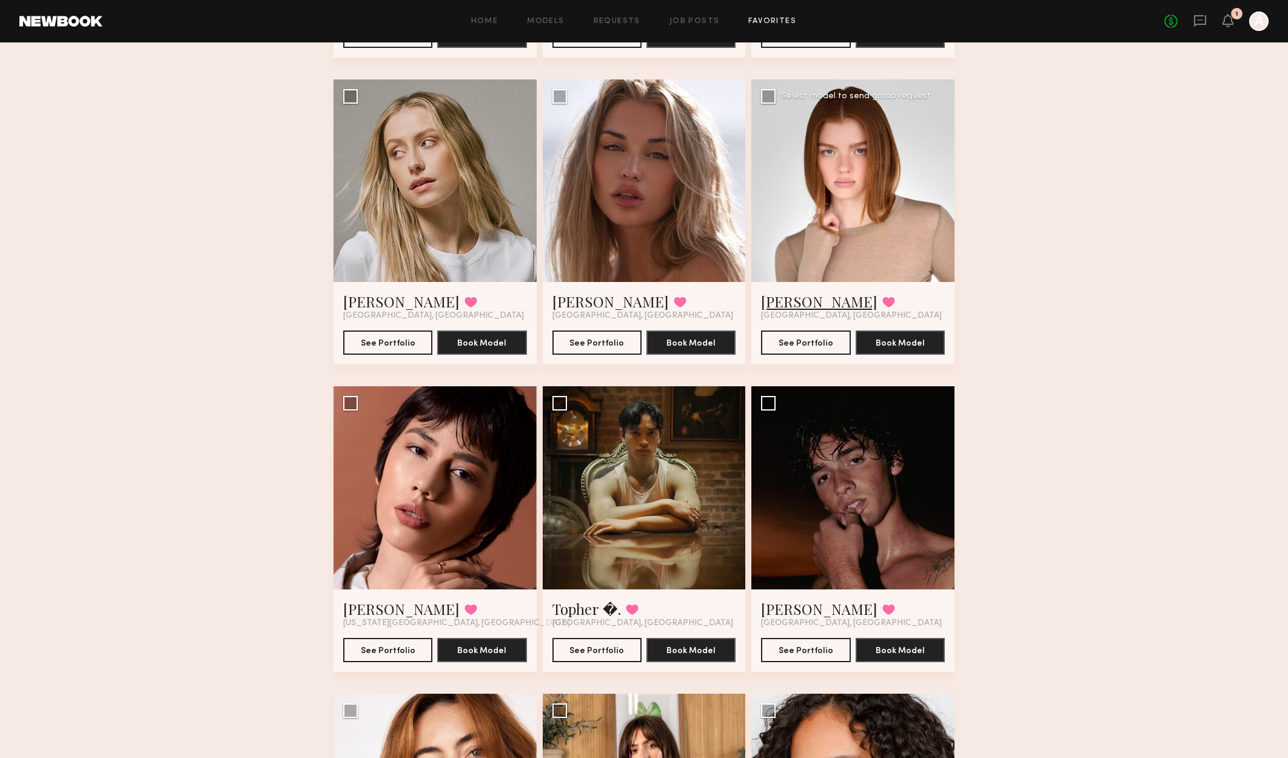
click at [814, 302] on link "Camryn B." at bounding box center [819, 301] width 116 height 19
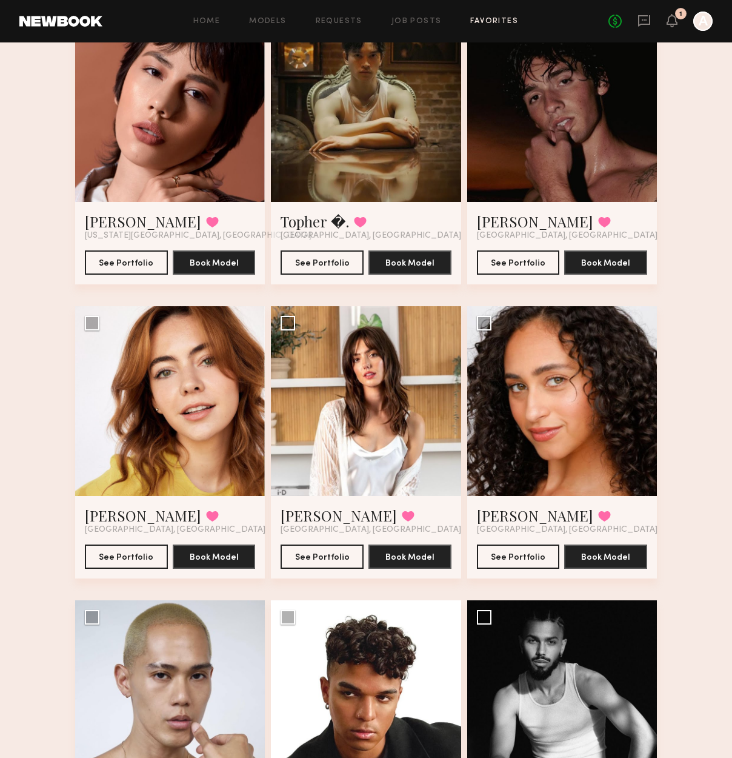
scroll to position [2423, 0]
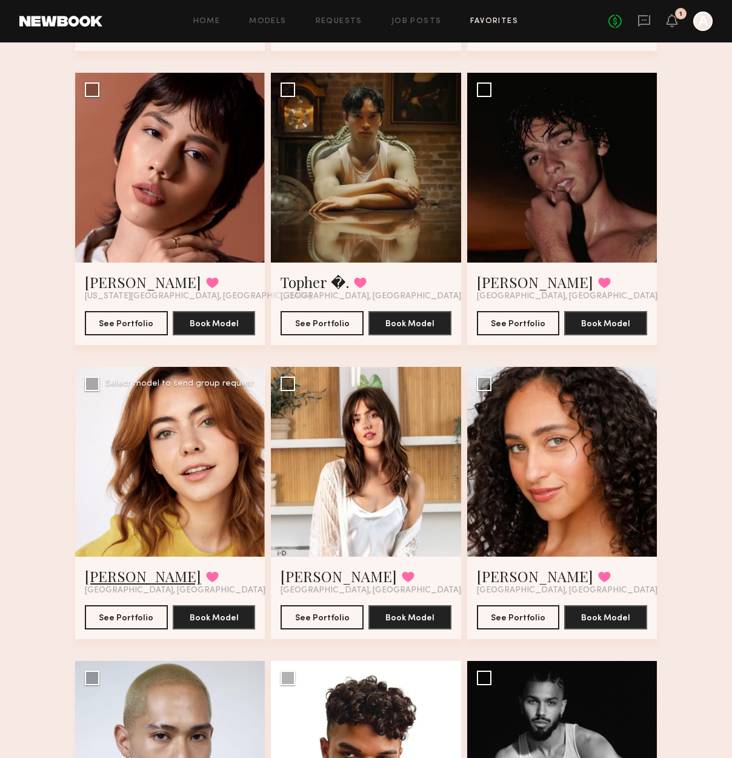
click at [107, 572] on link "Haley G." at bounding box center [143, 575] width 116 height 19
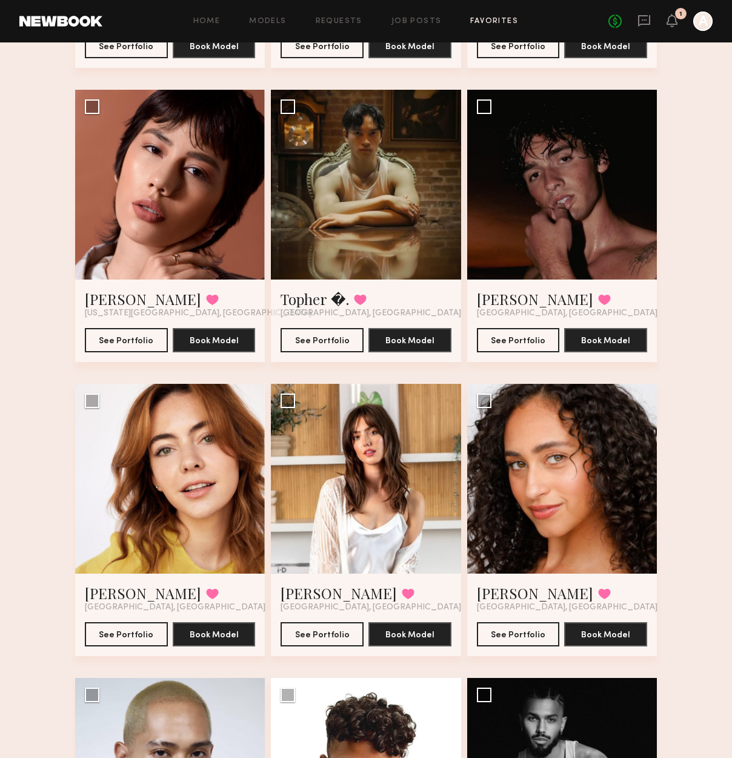
scroll to position [2405, 0]
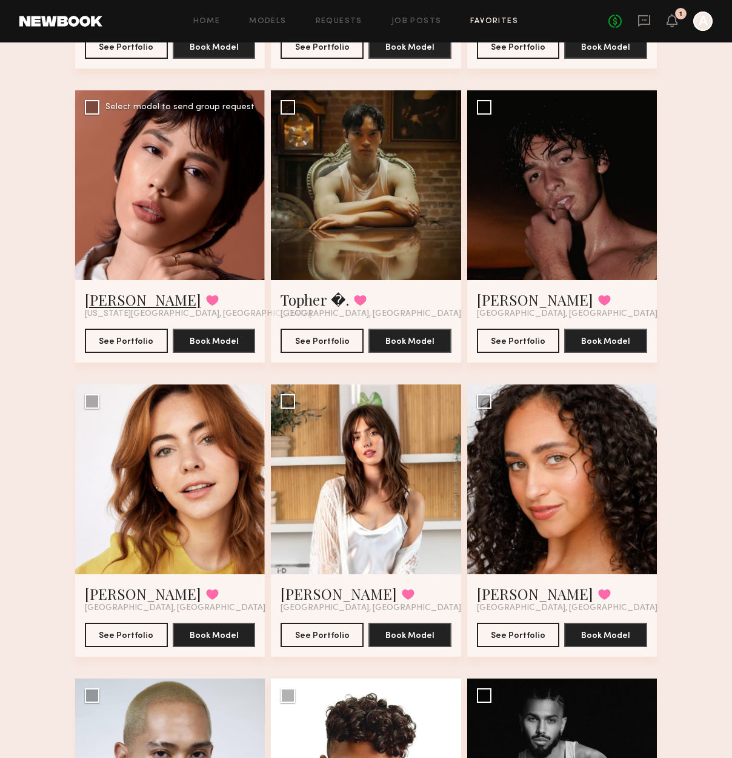
click at [132, 298] on link "Valeria N." at bounding box center [143, 299] width 116 height 19
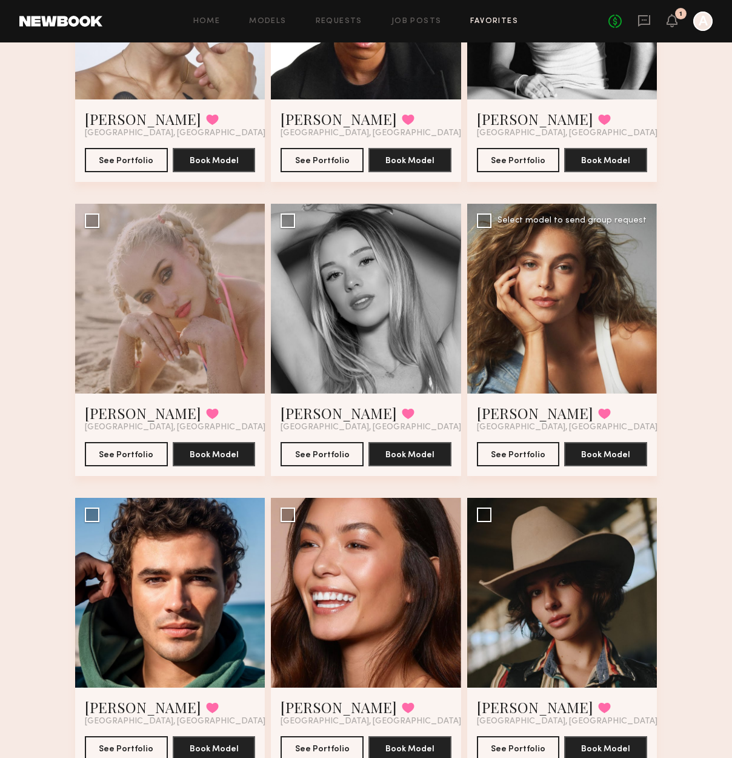
scroll to position [3193, 0]
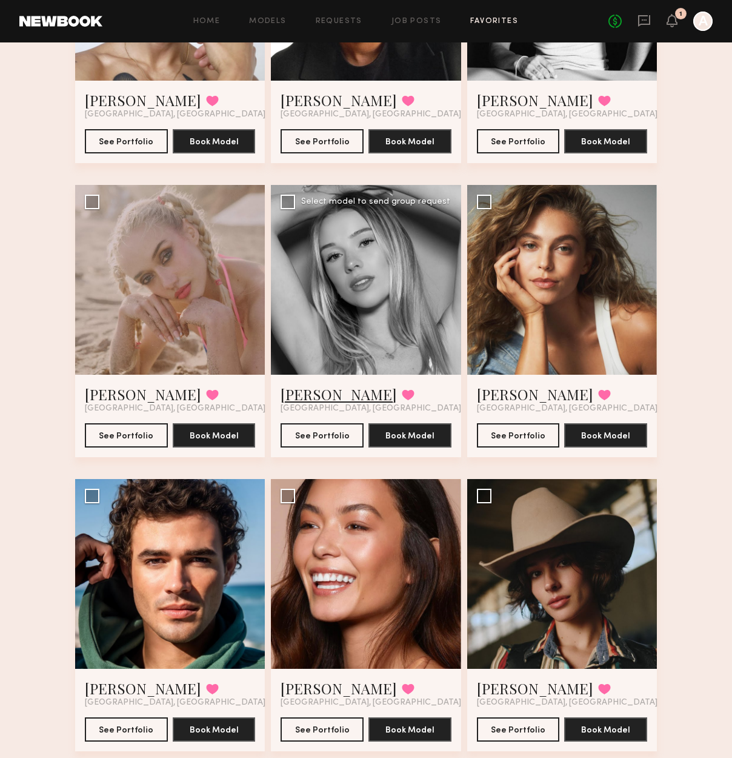
click at [309, 396] on link "Natalie C." at bounding box center [339, 393] width 116 height 19
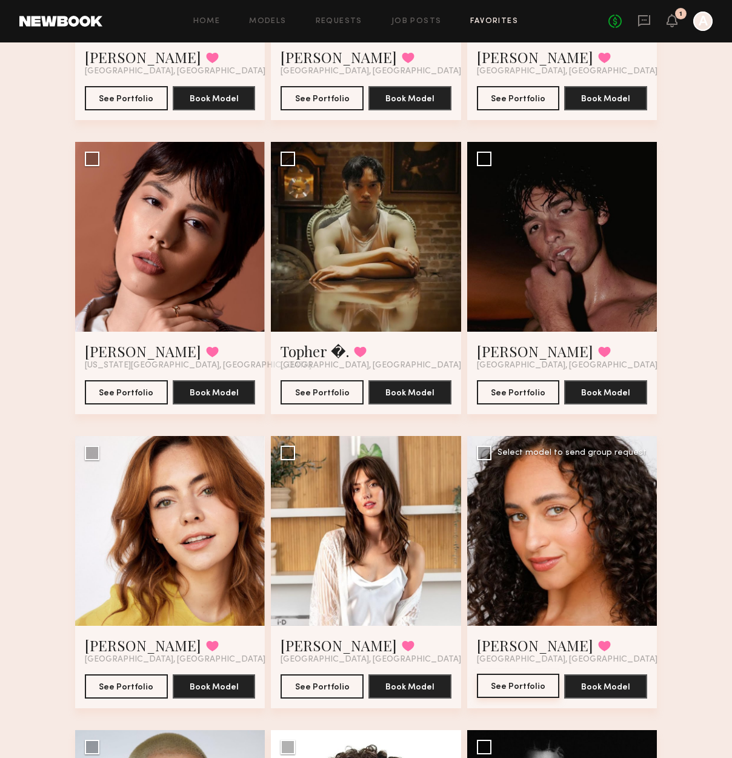
scroll to position [2405, 0]
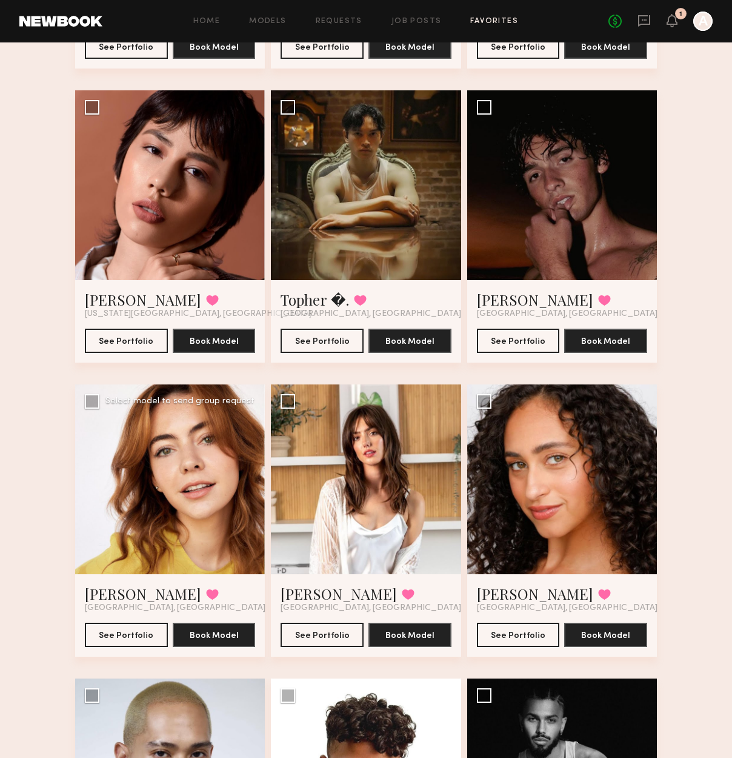
click at [176, 485] on div at bounding box center [170, 479] width 190 height 190
click at [104, 592] on link "Haley G." at bounding box center [143, 593] width 116 height 19
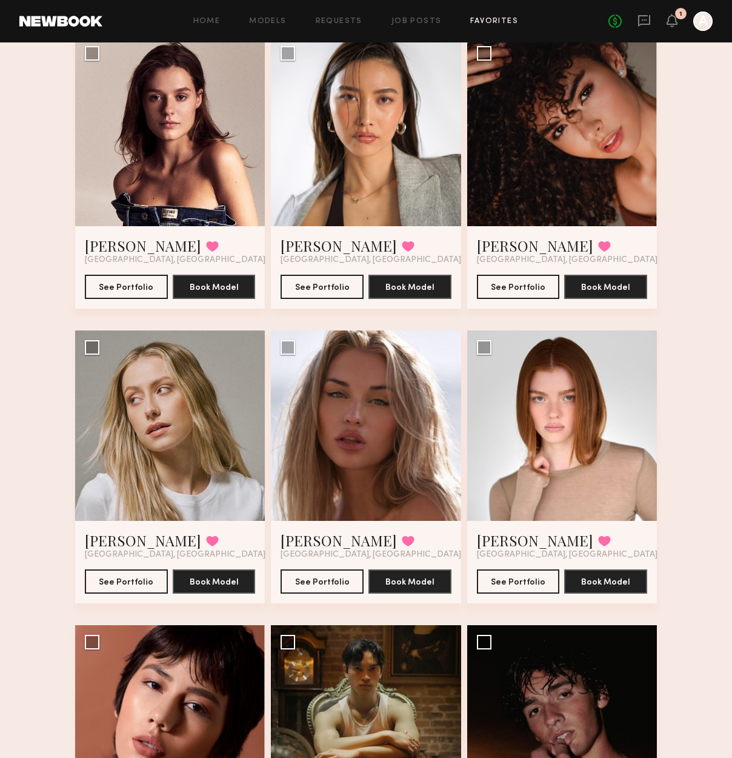
scroll to position [1859, 0]
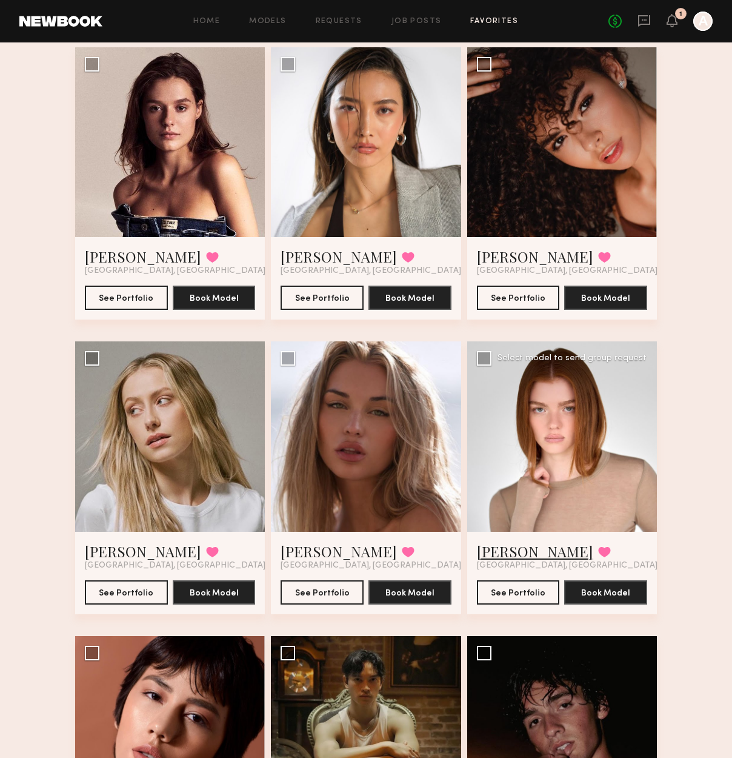
click at [520, 550] on link "Camryn B." at bounding box center [535, 550] width 116 height 19
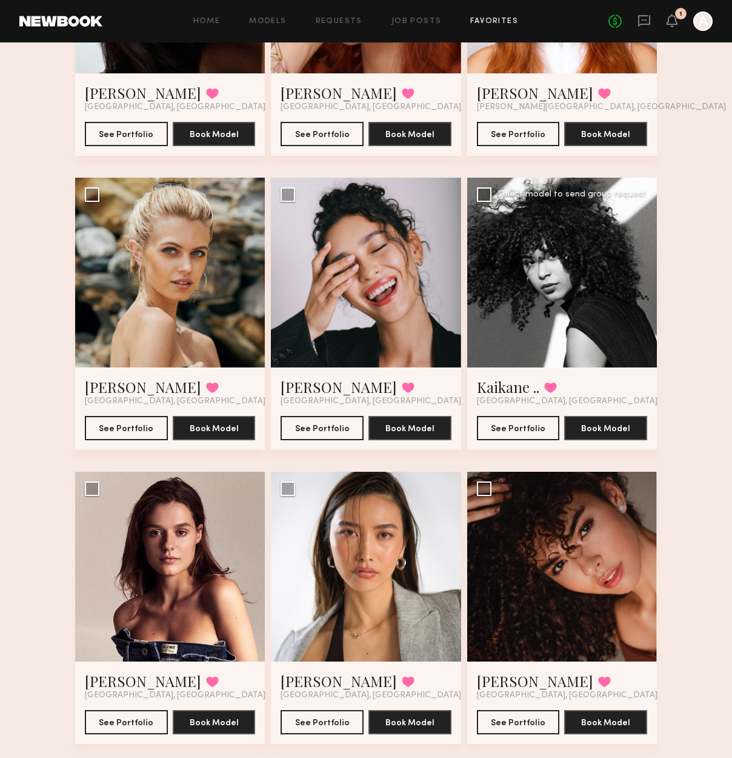
scroll to position [1253, 0]
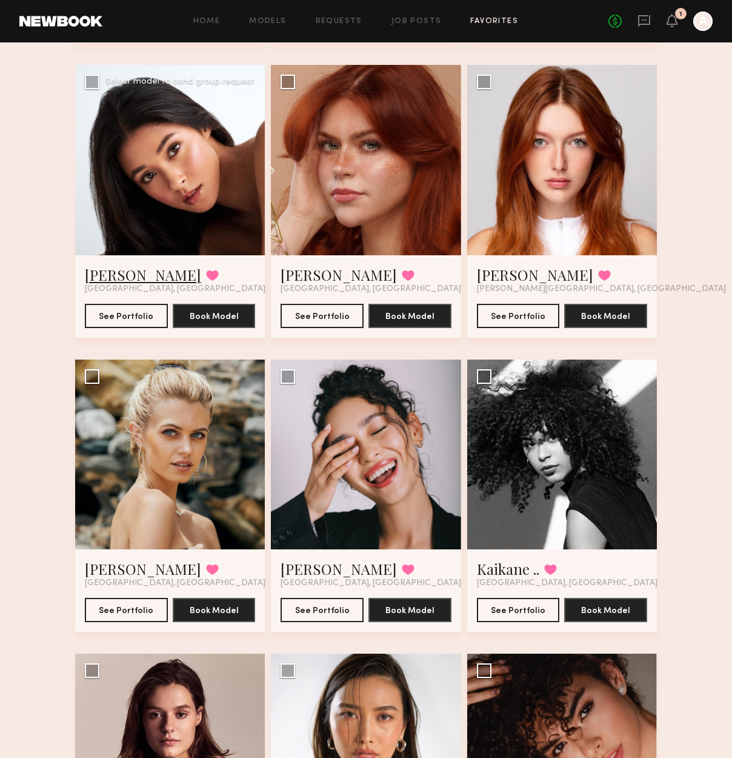
click at [110, 276] on link "Giti T." at bounding box center [143, 274] width 116 height 19
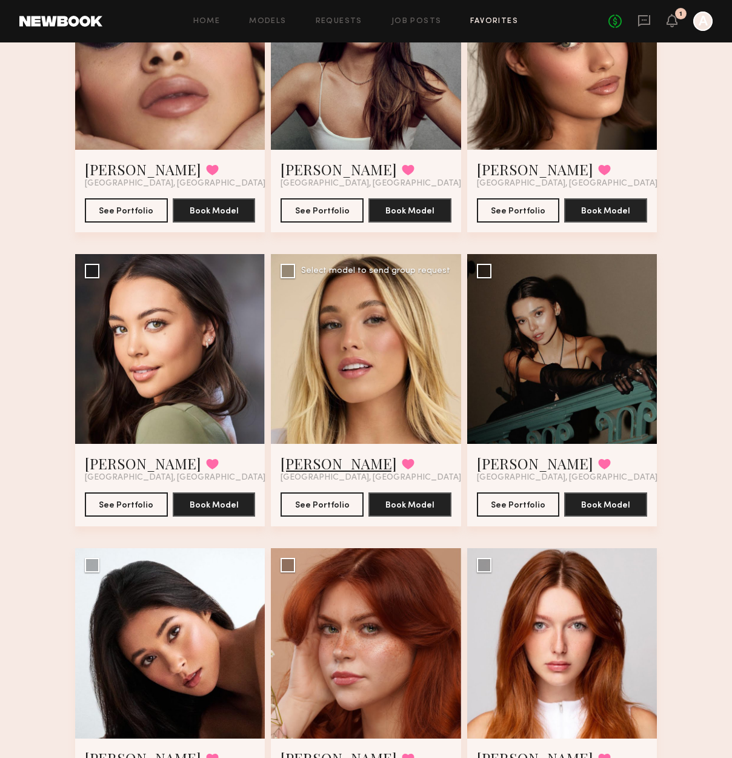
scroll to position [768, 0]
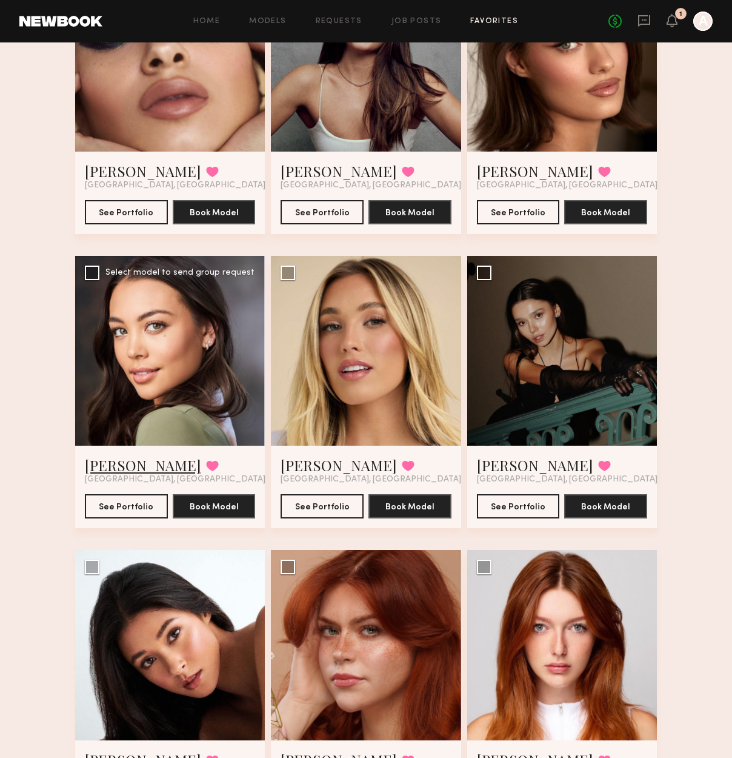
click at [135, 467] on link "Brynne E." at bounding box center [143, 464] width 116 height 19
click at [129, 462] on link "Brynne E." at bounding box center [143, 464] width 116 height 19
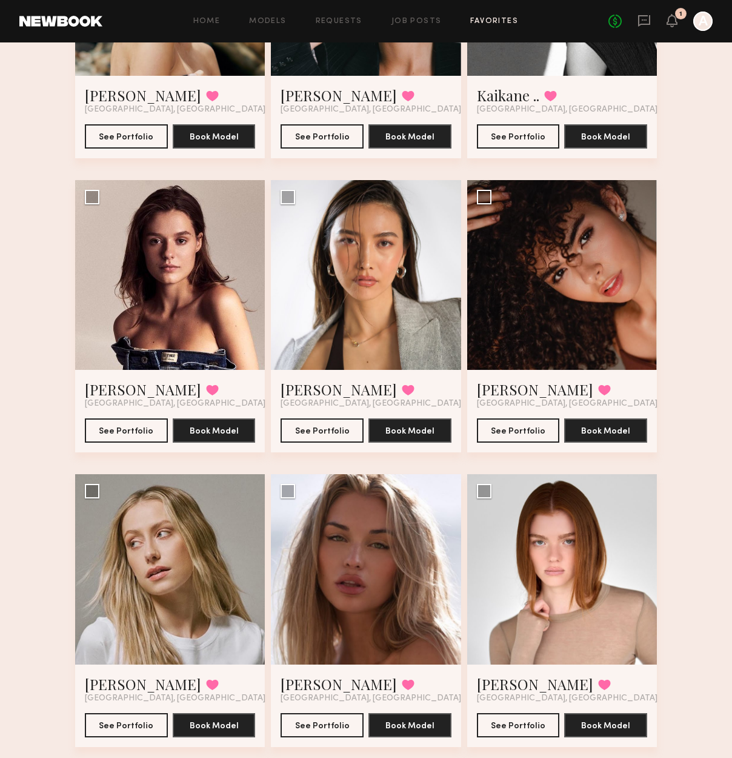
scroll to position [1819, 0]
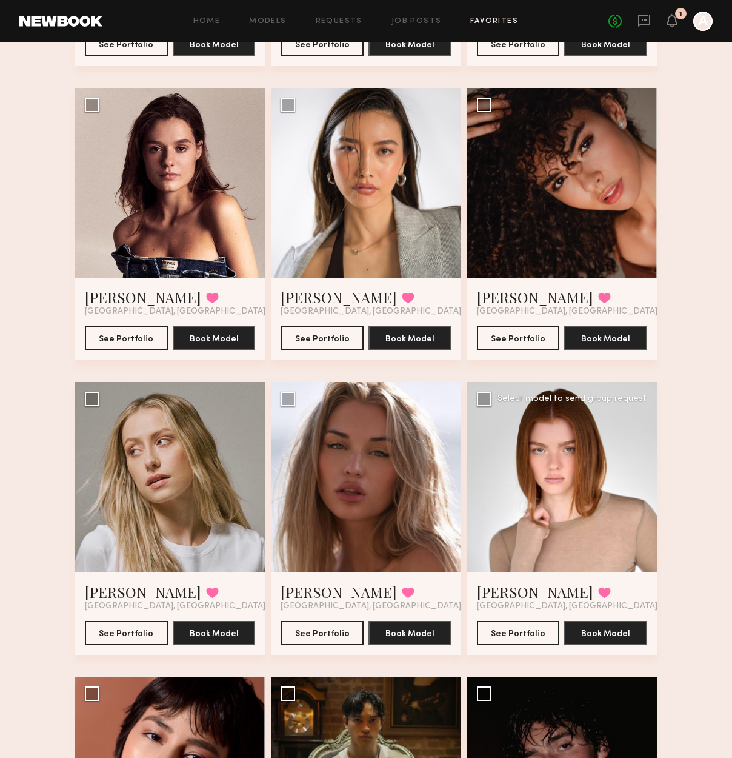
click at [589, 447] on div at bounding box center [562, 477] width 190 height 190
click at [531, 592] on link "Camryn B." at bounding box center [535, 591] width 116 height 19
click at [651, 24] on icon at bounding box center [644, 21] width 12 height 12
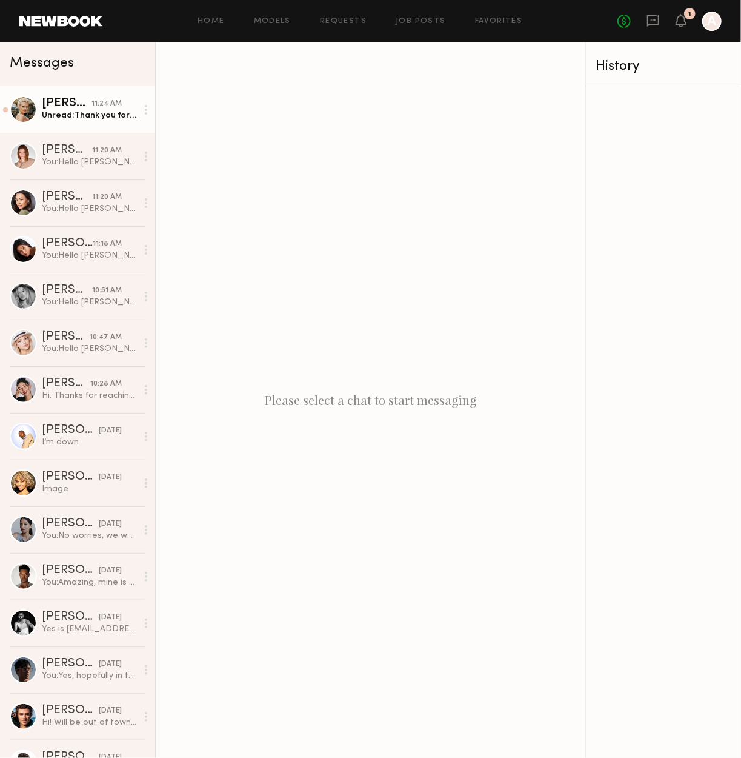
click at [42, 121] on div "Unread: Thank you for the offer, but I will have to pass on this for now! Pleas…" at bounding box center [89, 116] width 95 height 12
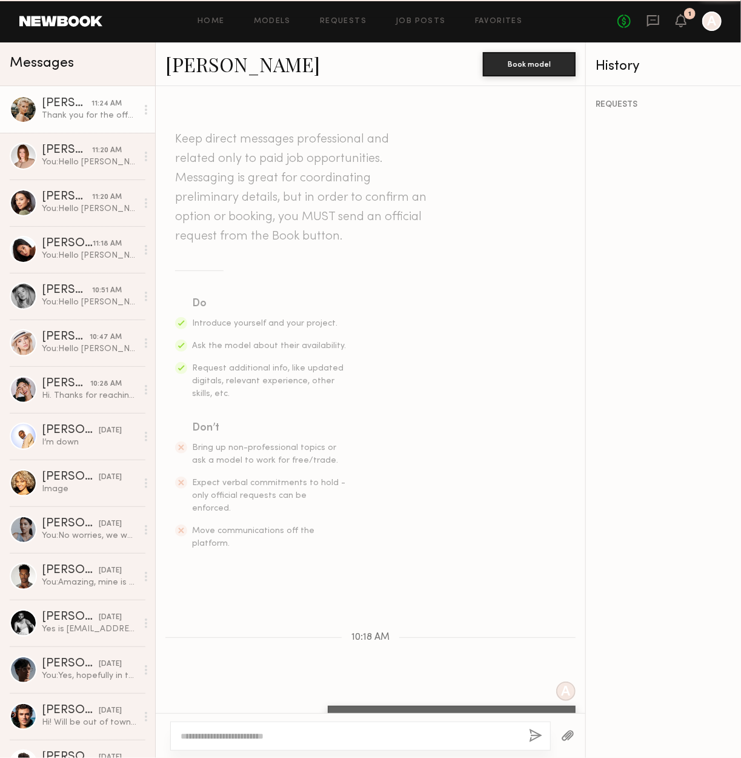
scroll to position [700, 0]
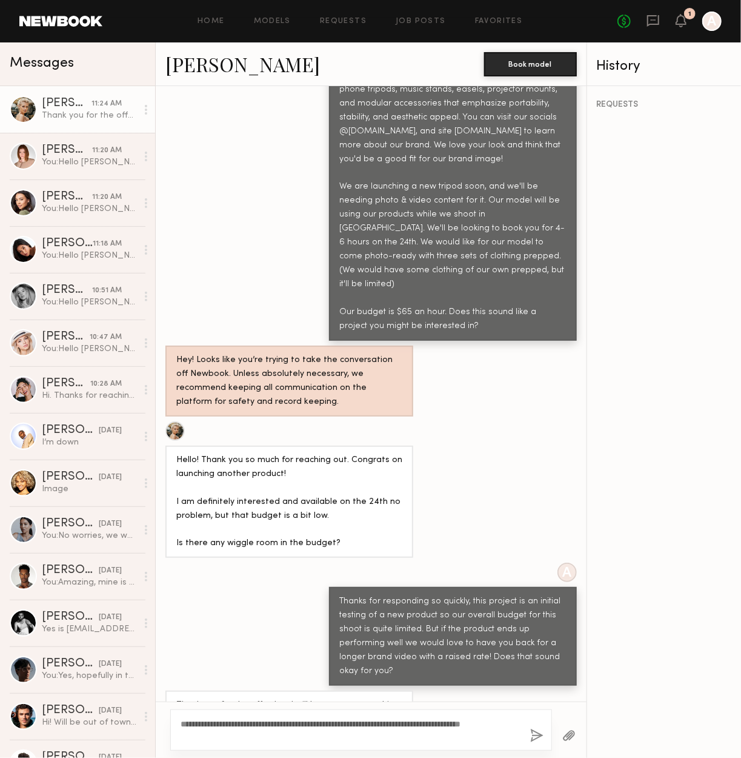
type textarea "**********"
click at [535, 737] on button "button" at bounding box center [536, 736] width 13 height 15
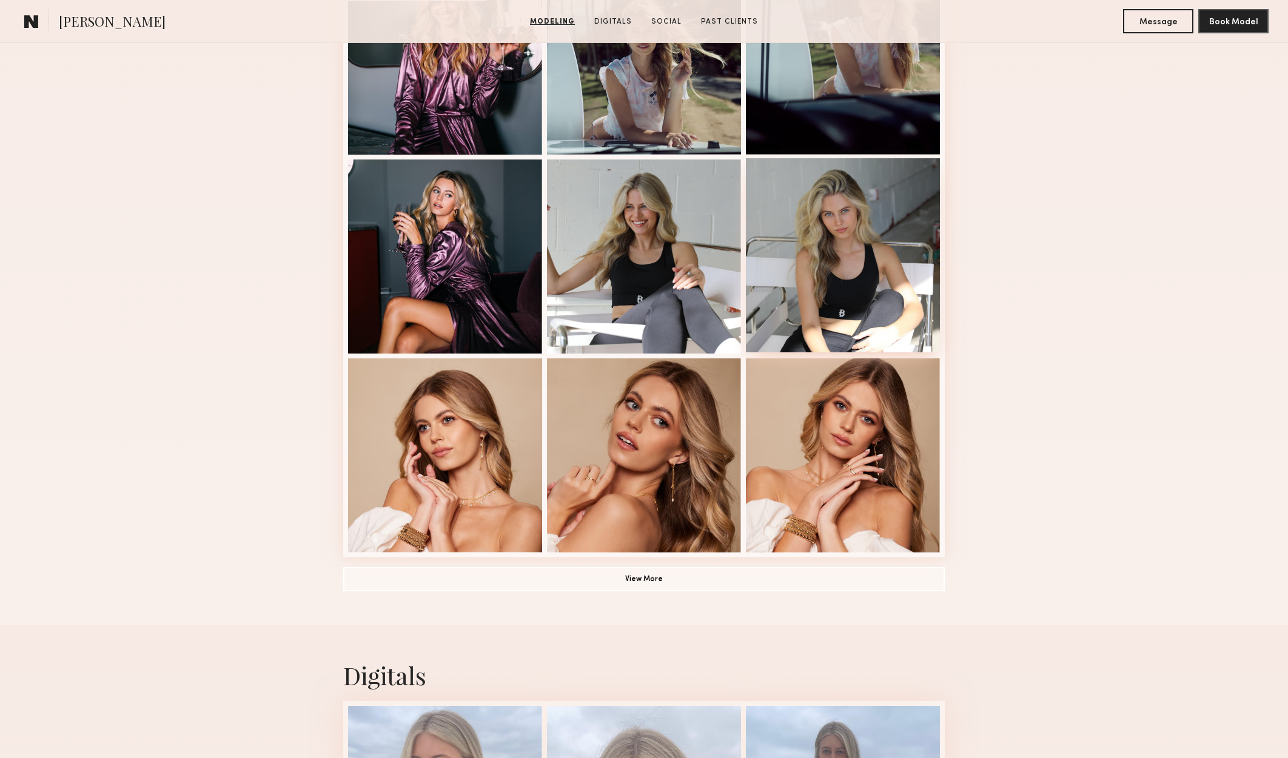
scroll to position [667, 0]
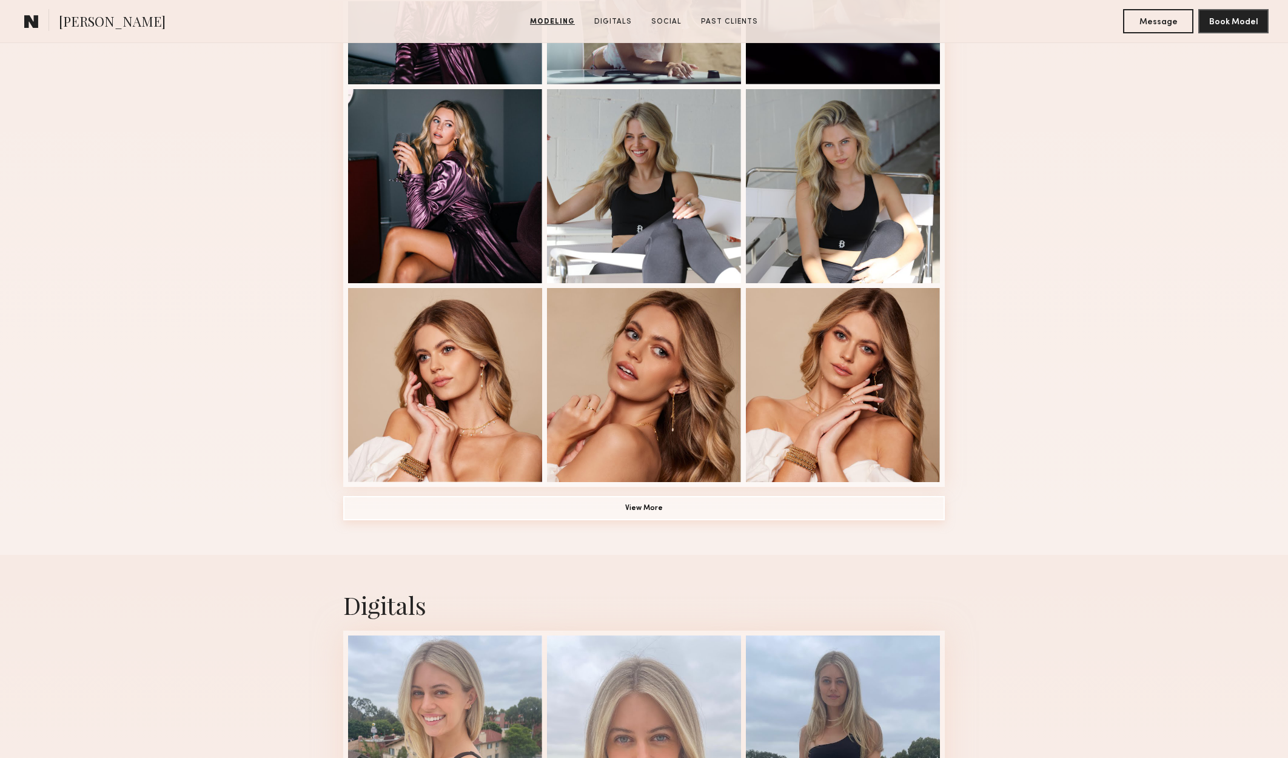
click at [769, 506] on button "View More" at bounding box center [643, 508] width 601 height 24
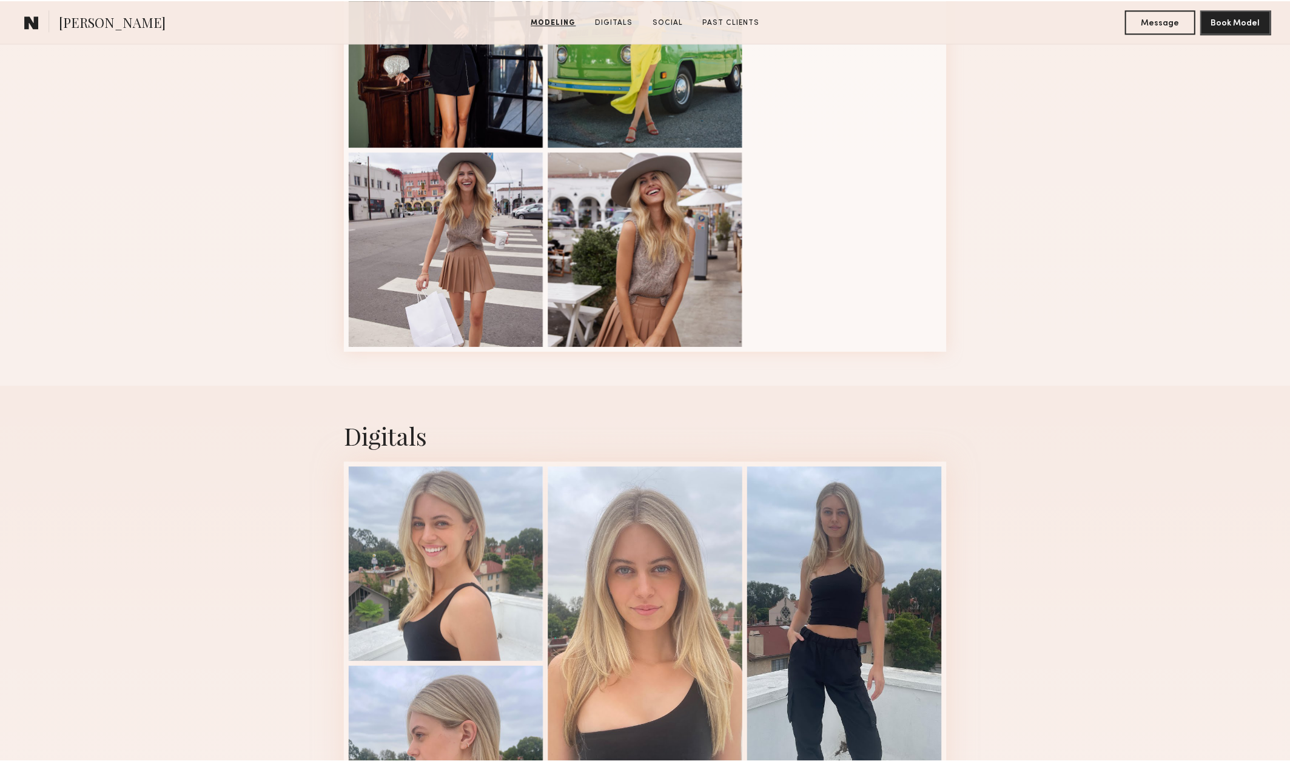
scroll to position [1455, 0]
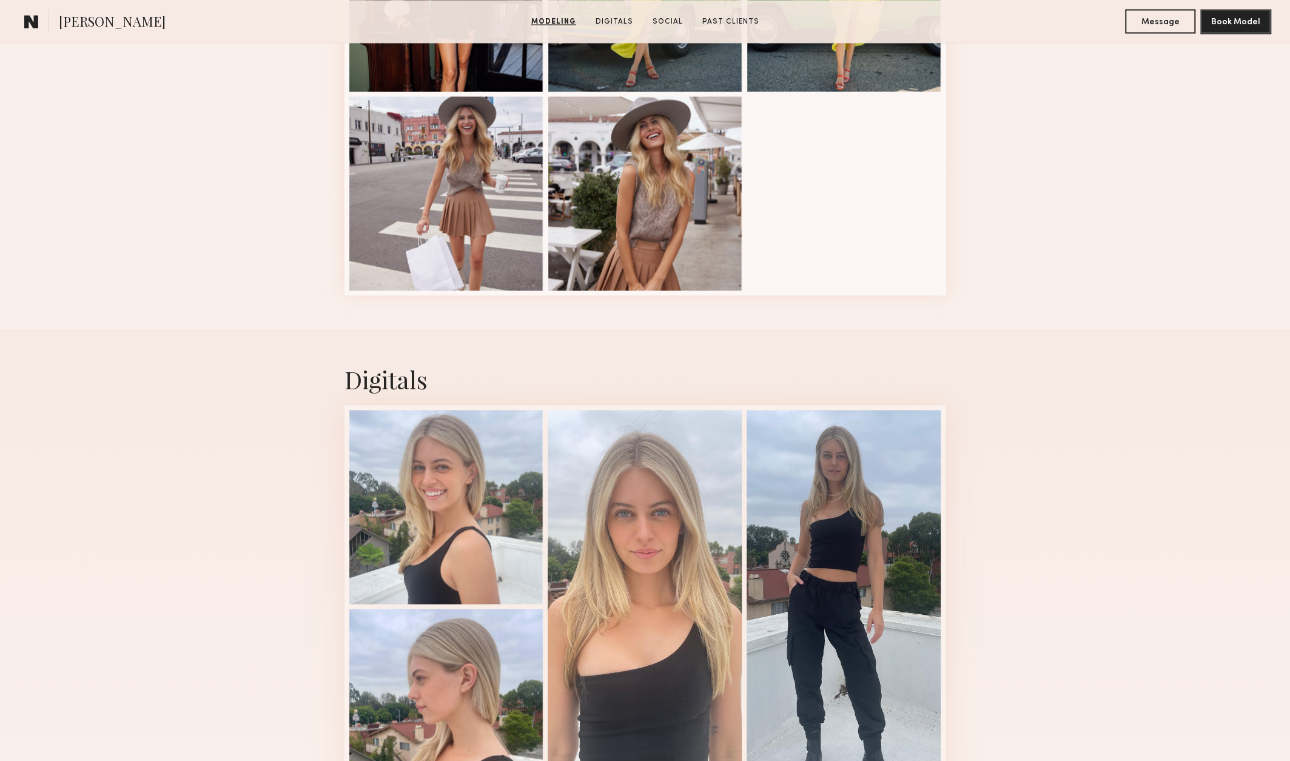
click at [627, 370] on div "Digitals" at bounding box center [644, 379] width 601 height 32
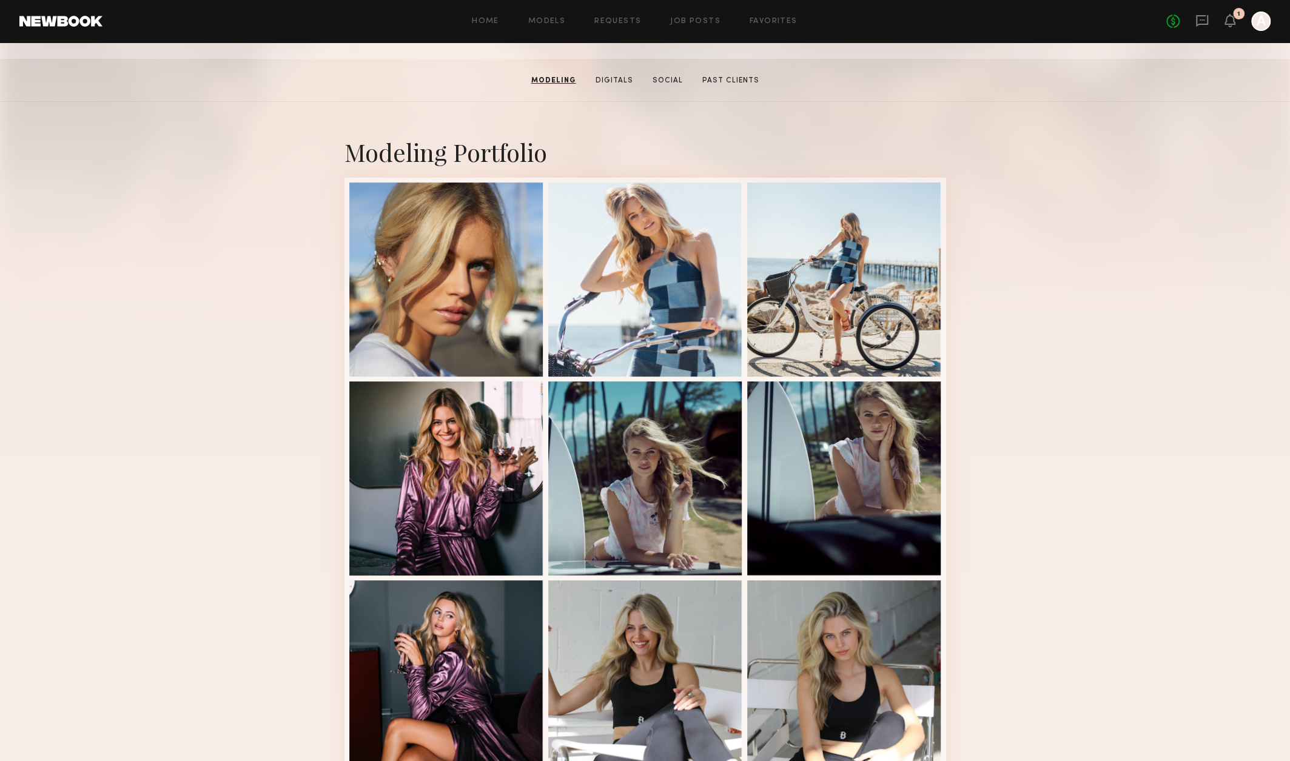
scroll to position [0, 0]
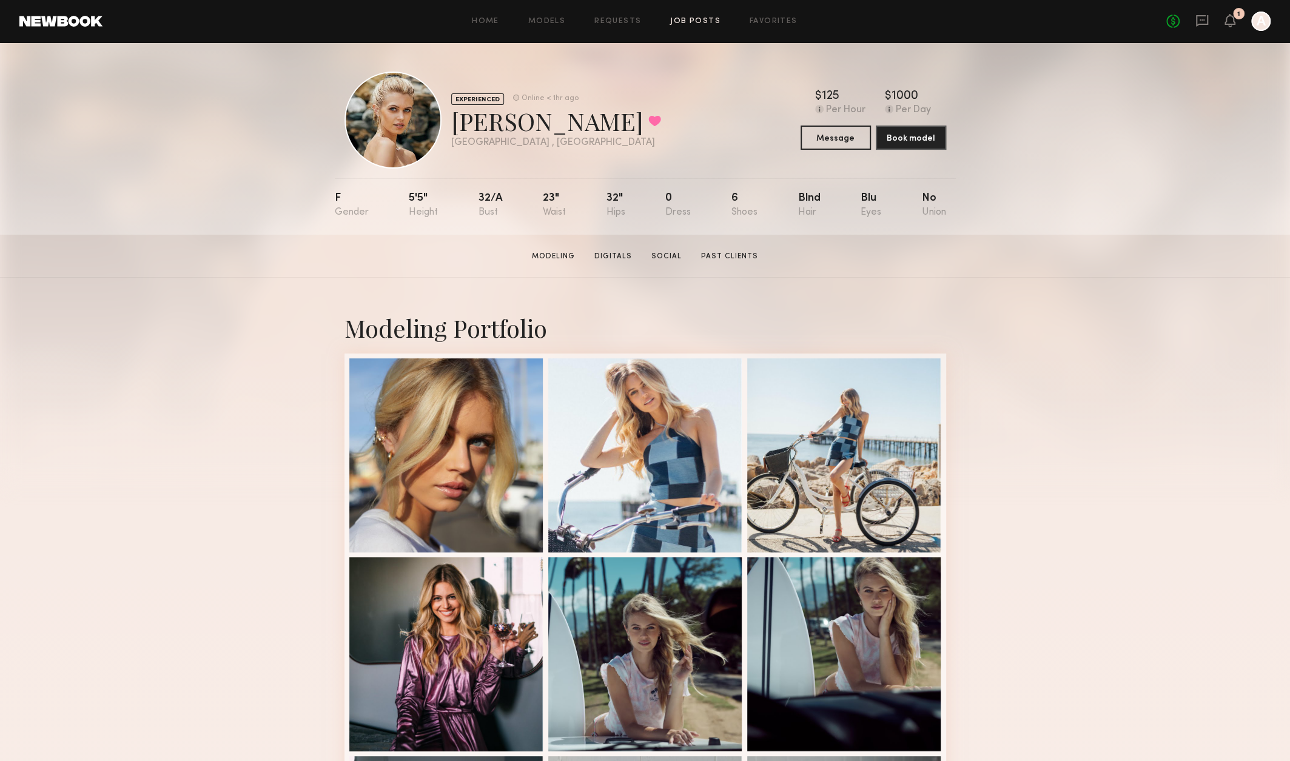
click at [701, 20] on link "Job Posts" at bounding box center [695, 22] width 50 height 8
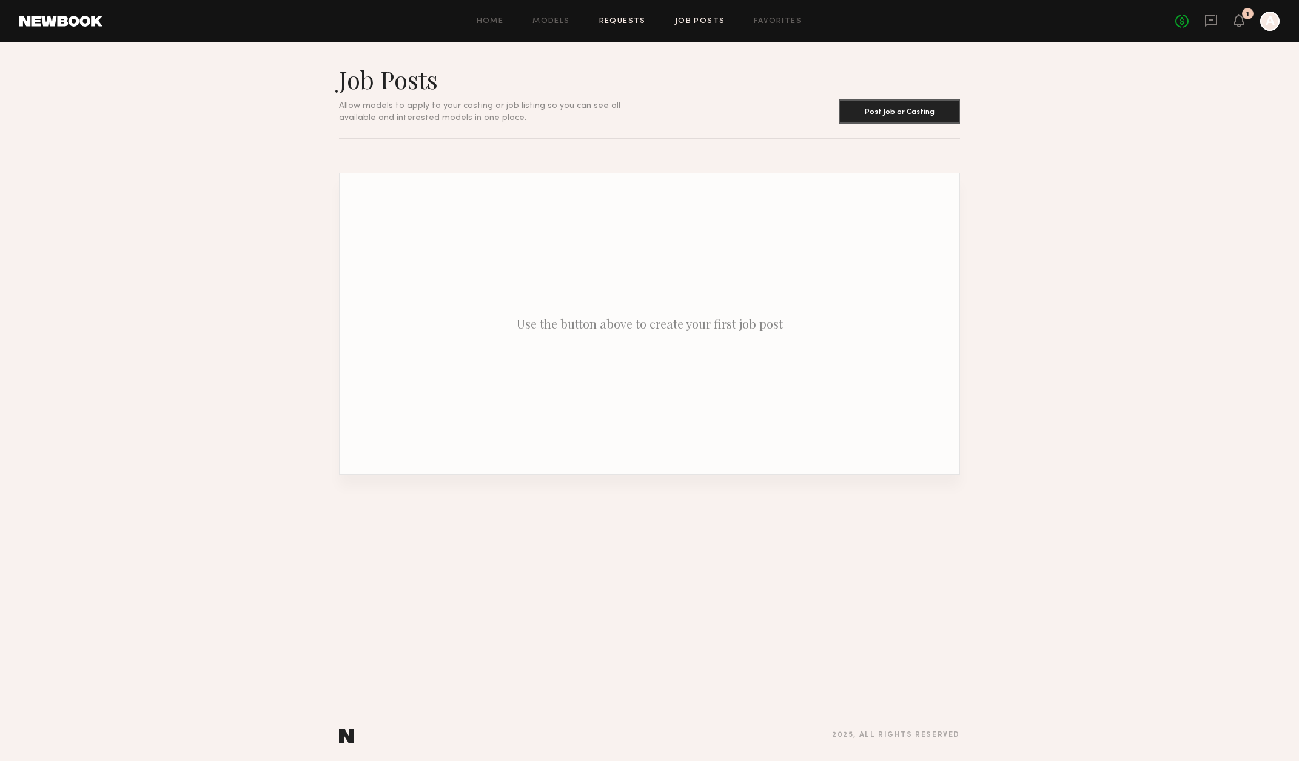
click at [638, 23] on link "Requests" at bounding box center [622, 22] width 47 height 8
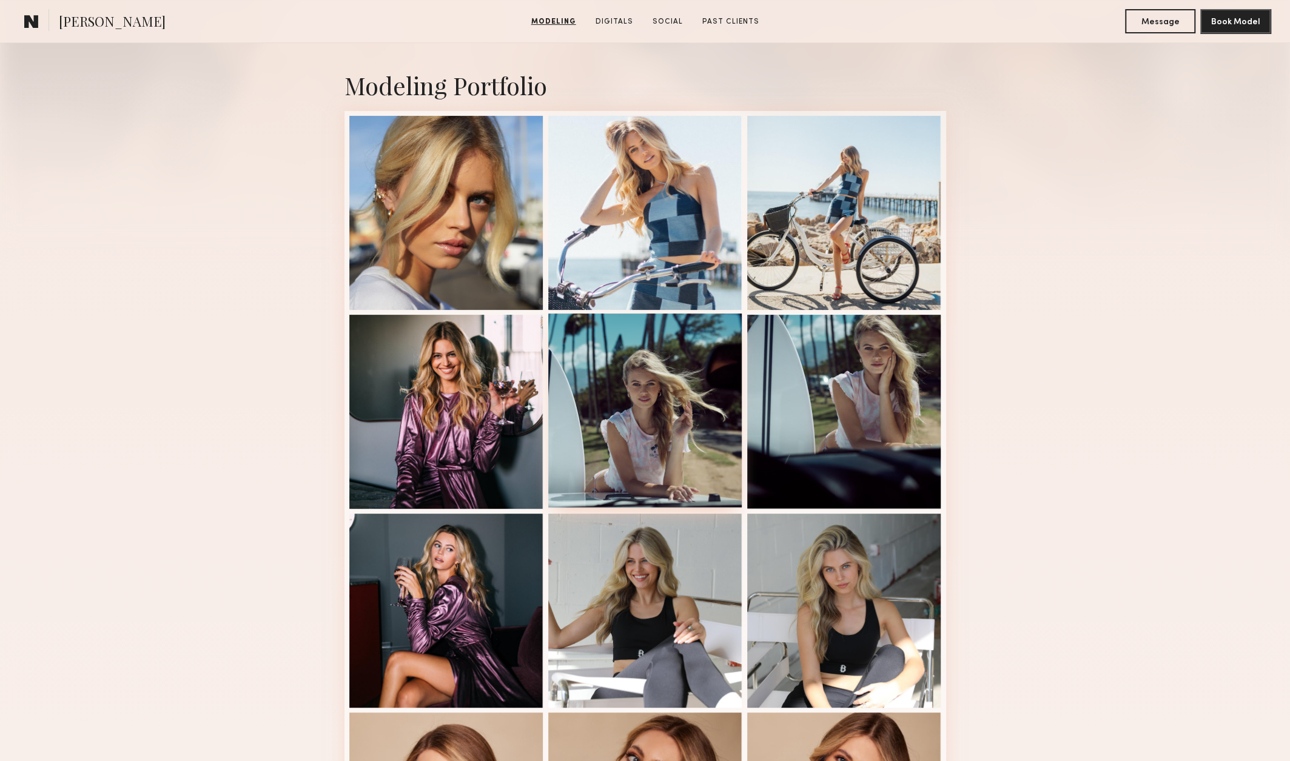
scroll to position [485, 0]
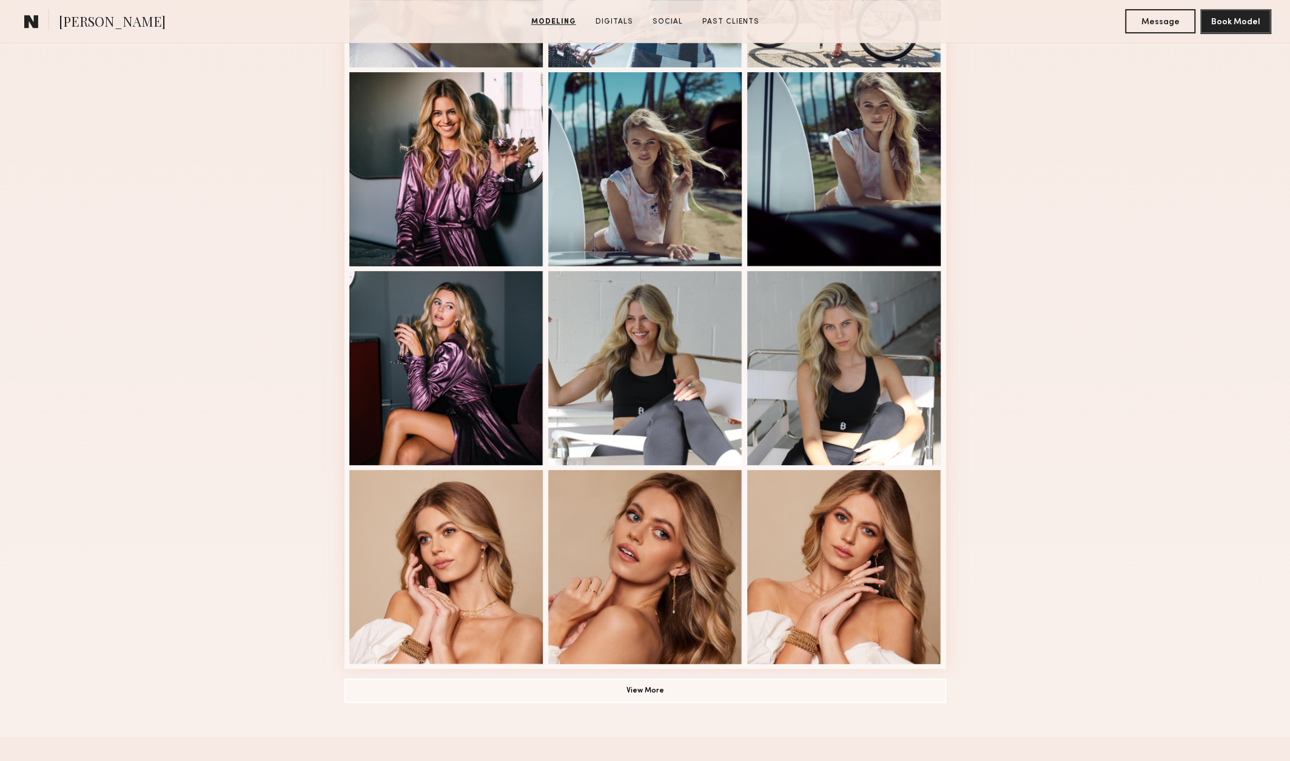
click at [290, 156] on div "Modeling Portfolio View More" at bounding box center [645, 265] width 1290 height 944
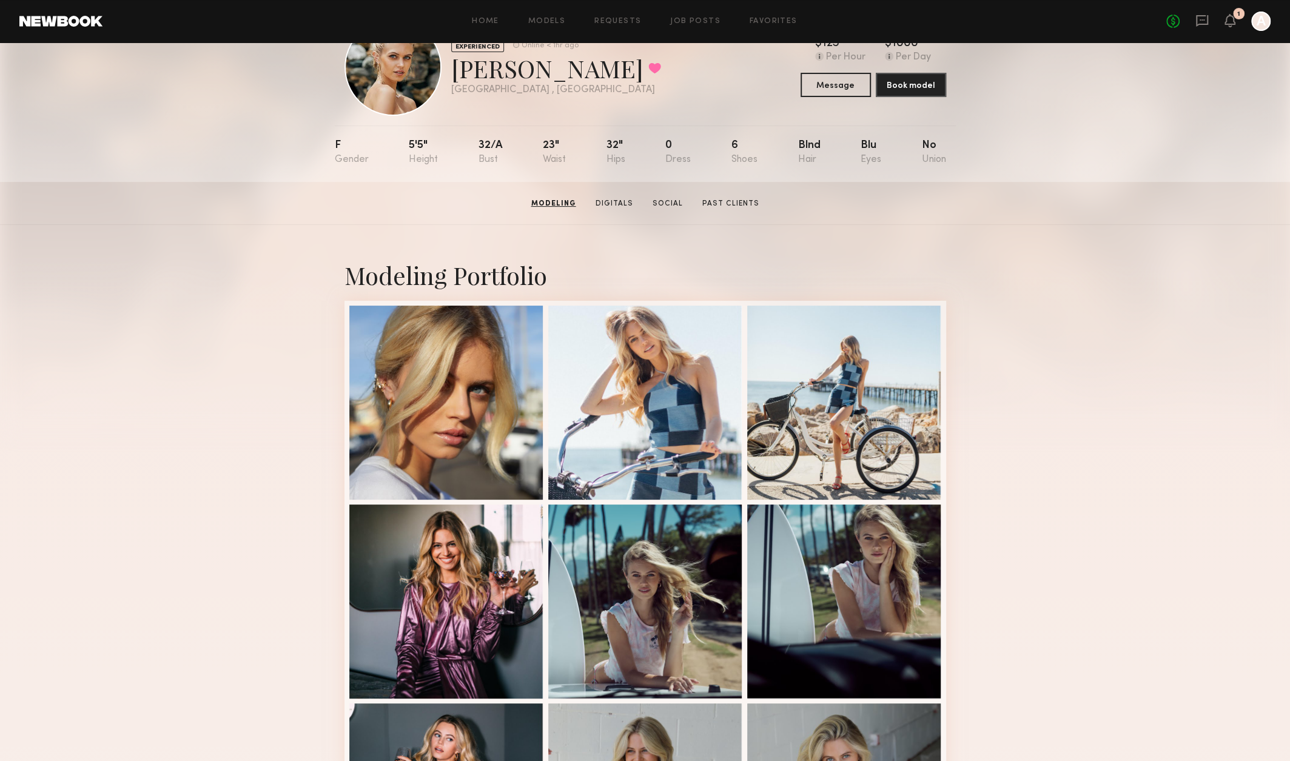
scroll to position [0, 0]
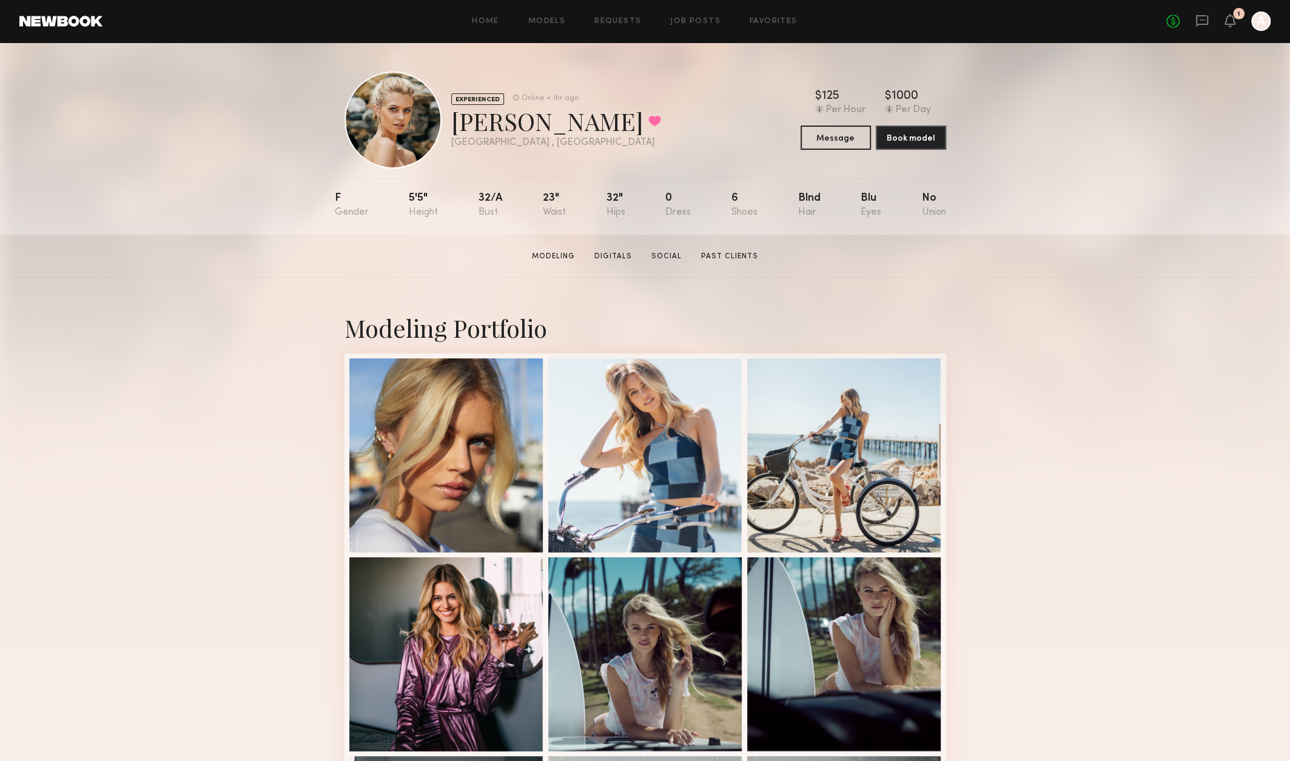
drag, startPoint x: 597, startPoint y: 340, endPoint x: 590, endPoint y: 335, distance: 8.2
click at [595, 340] on div "Modeling Portfolio" at bounding box center [644, 328] width 601 height 32
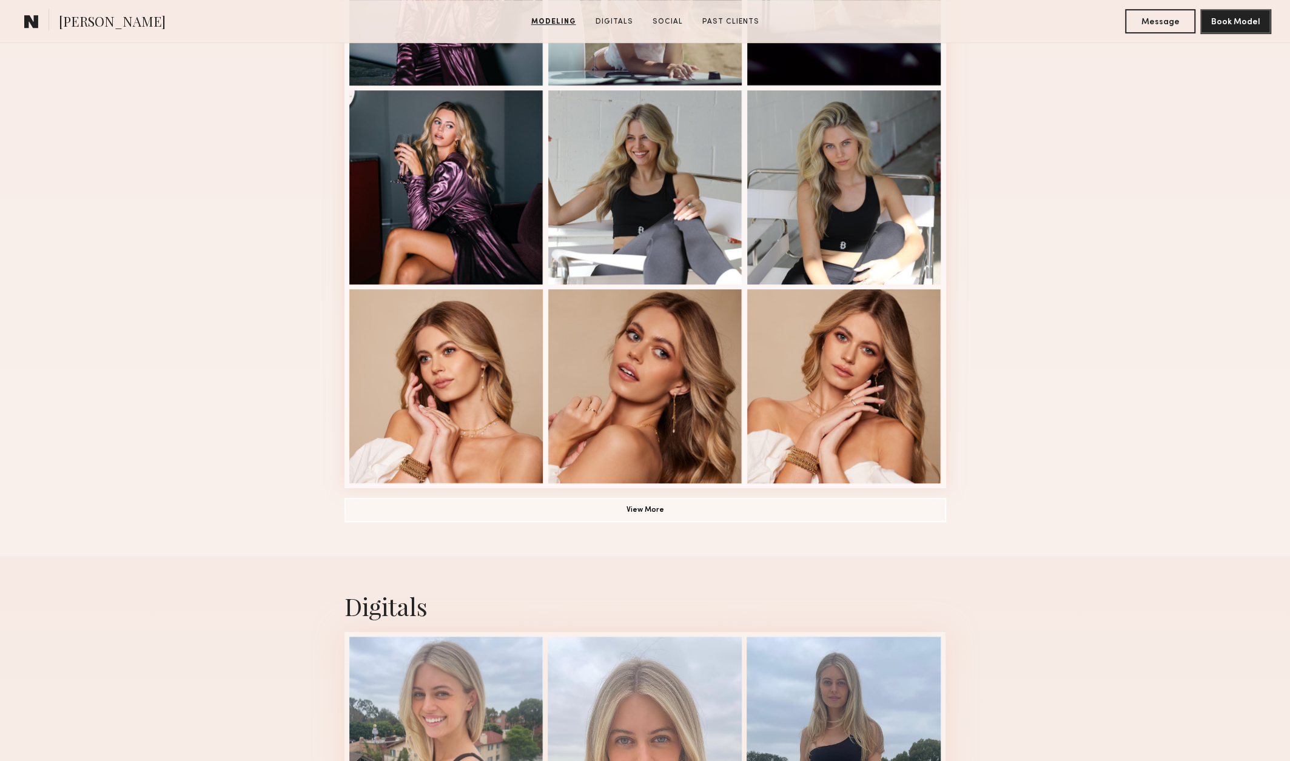
scroll to position [667, 0]
click at [601, 510] on button "View More" at bounding box center [644, 508] width 601 height 24
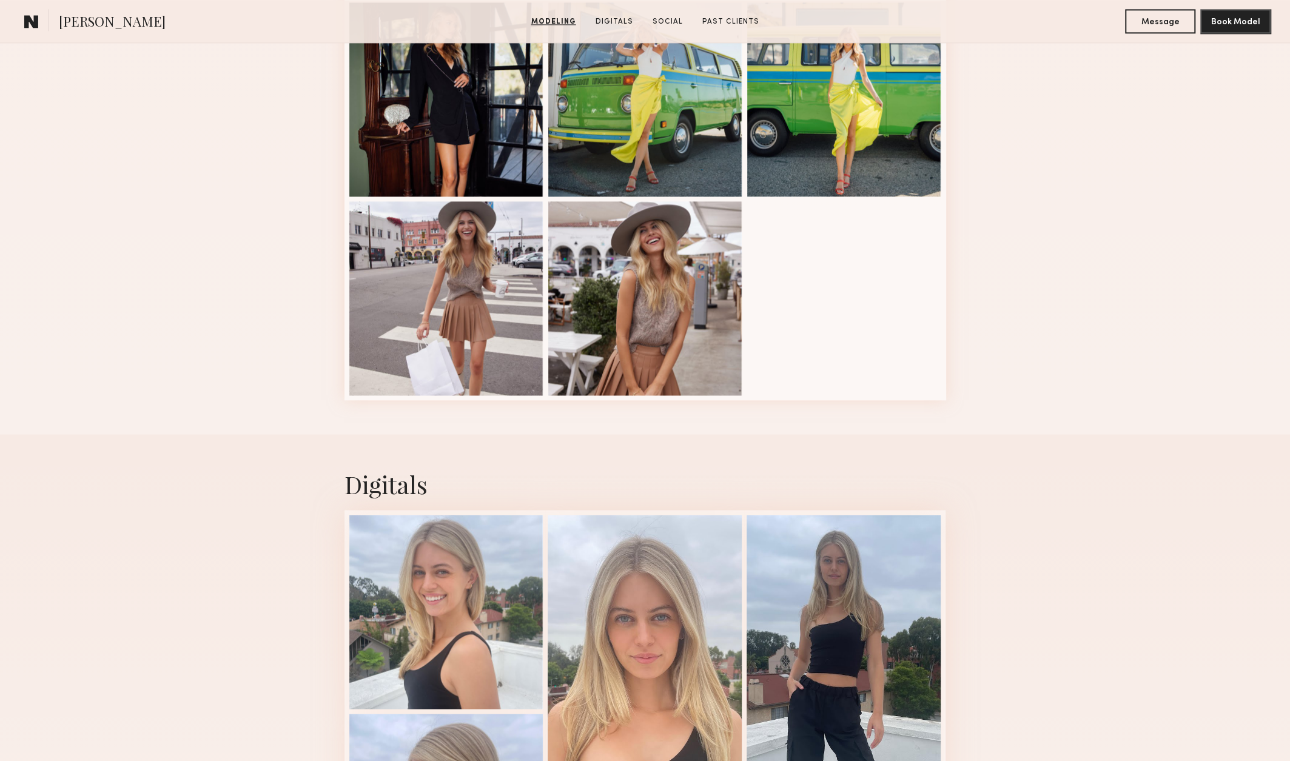
scroll to position [1273, 0]
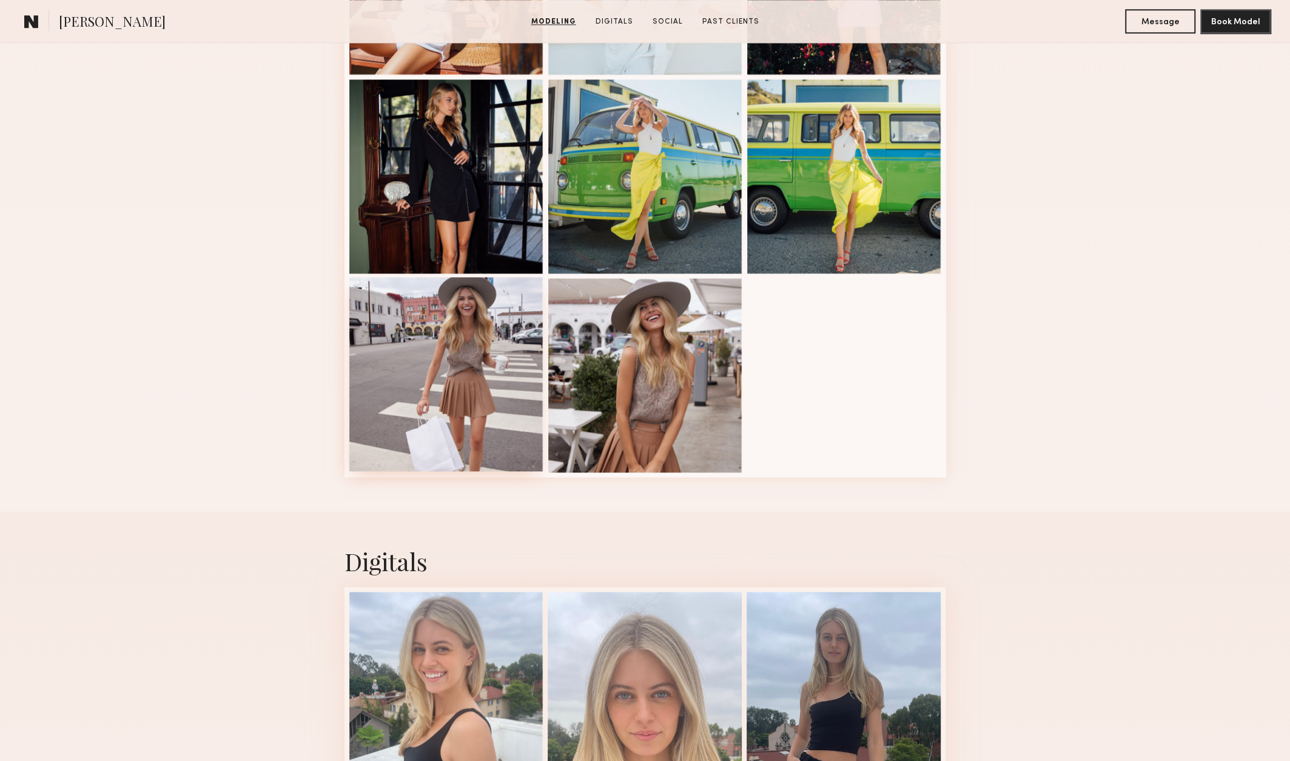
click at [446, 374] on div at bounding box center [446, 374] width 194 height 194
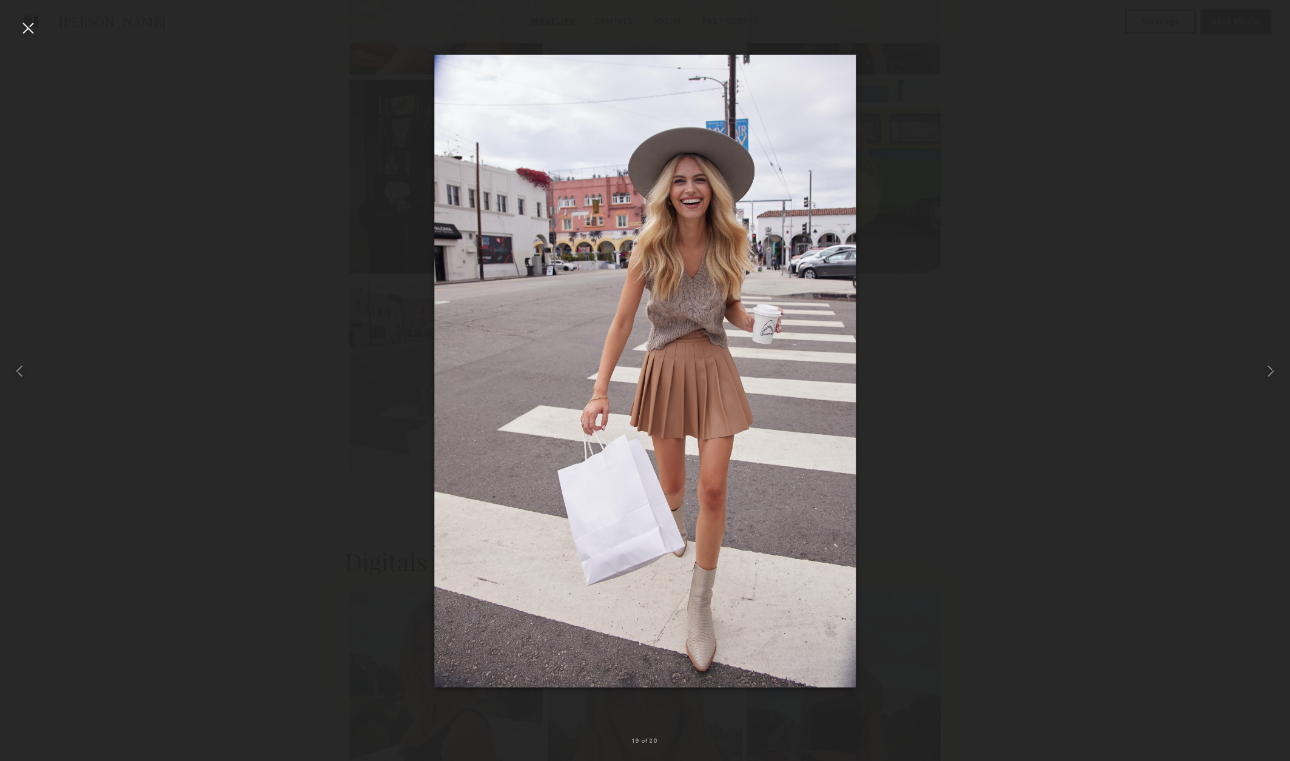
drag, startPoint x: 1119, startPoint y: 399, endPoint x: 1255, endPoint y: 77, distance: 349.6
click at [1119, 395] on div at bounding box center [645, 370] width 1290 height 703
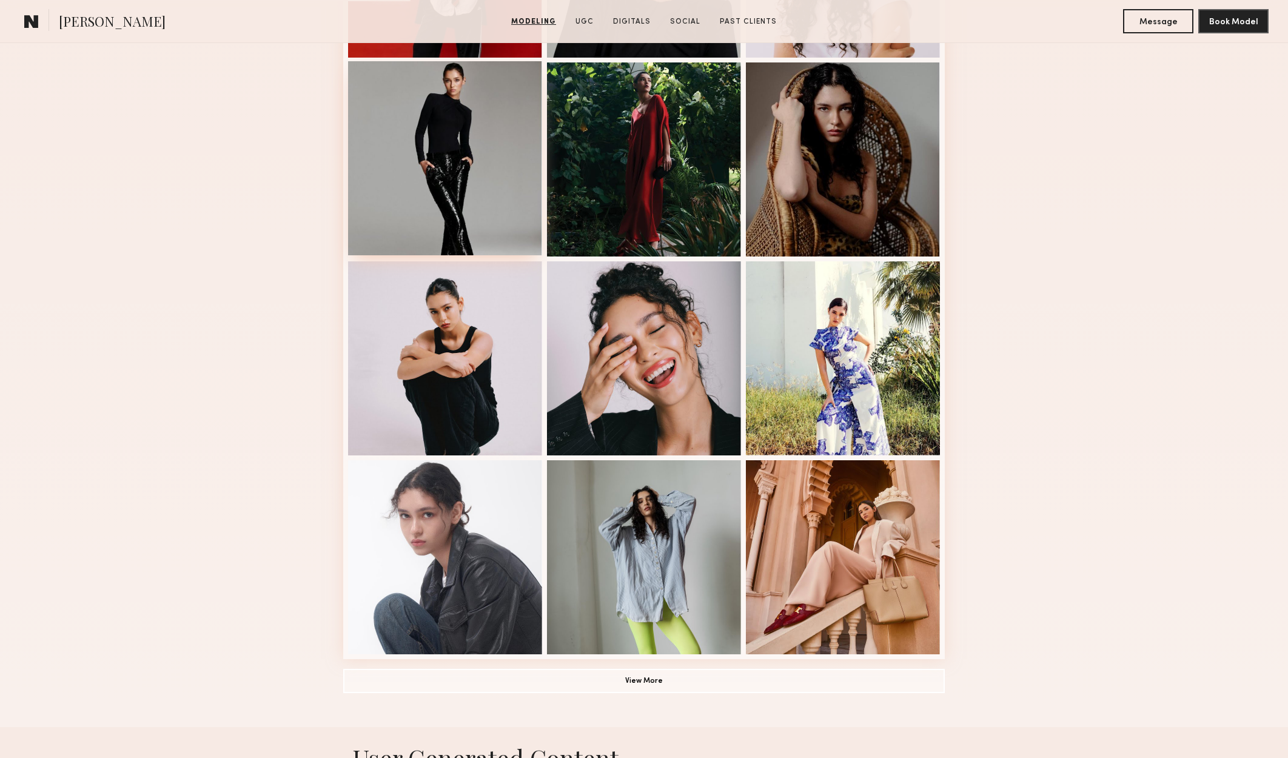
scroll to position [667, 0]
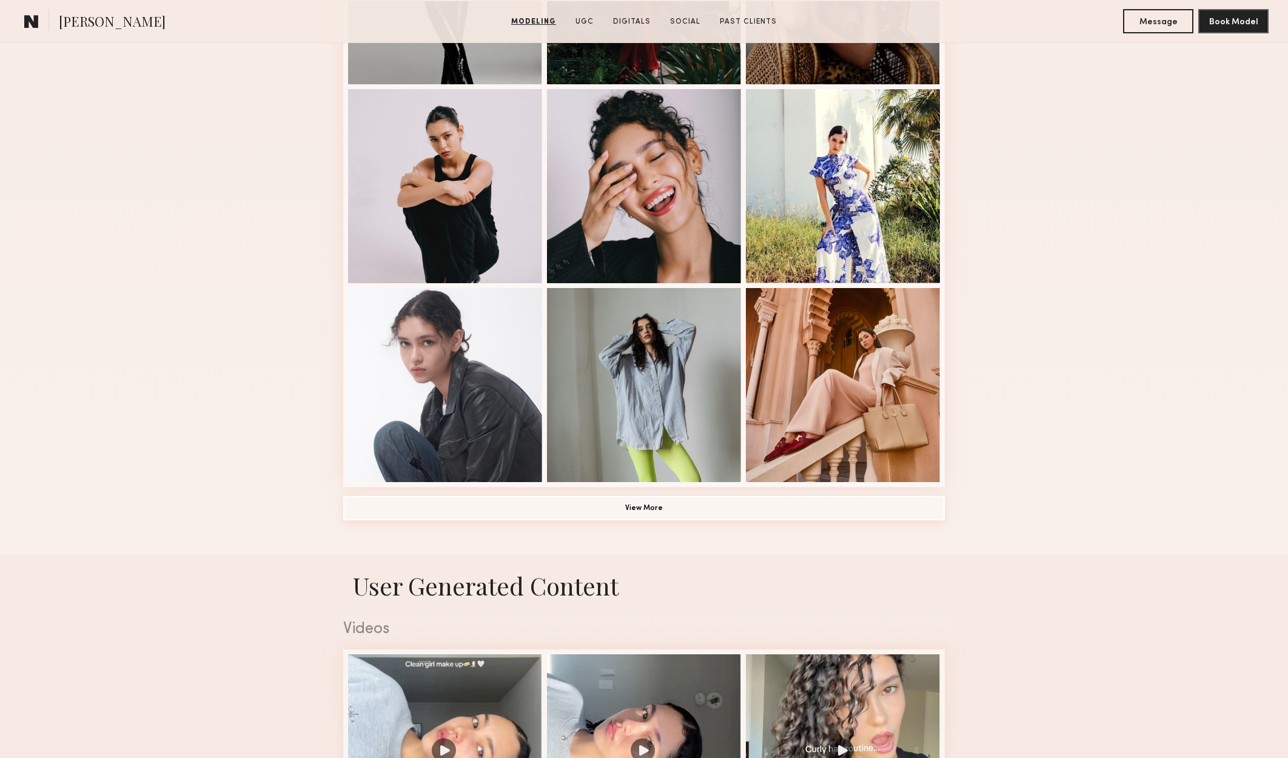
click at [488, 518] on button "View More" at bounding box center [643, 508] width 601 height 24
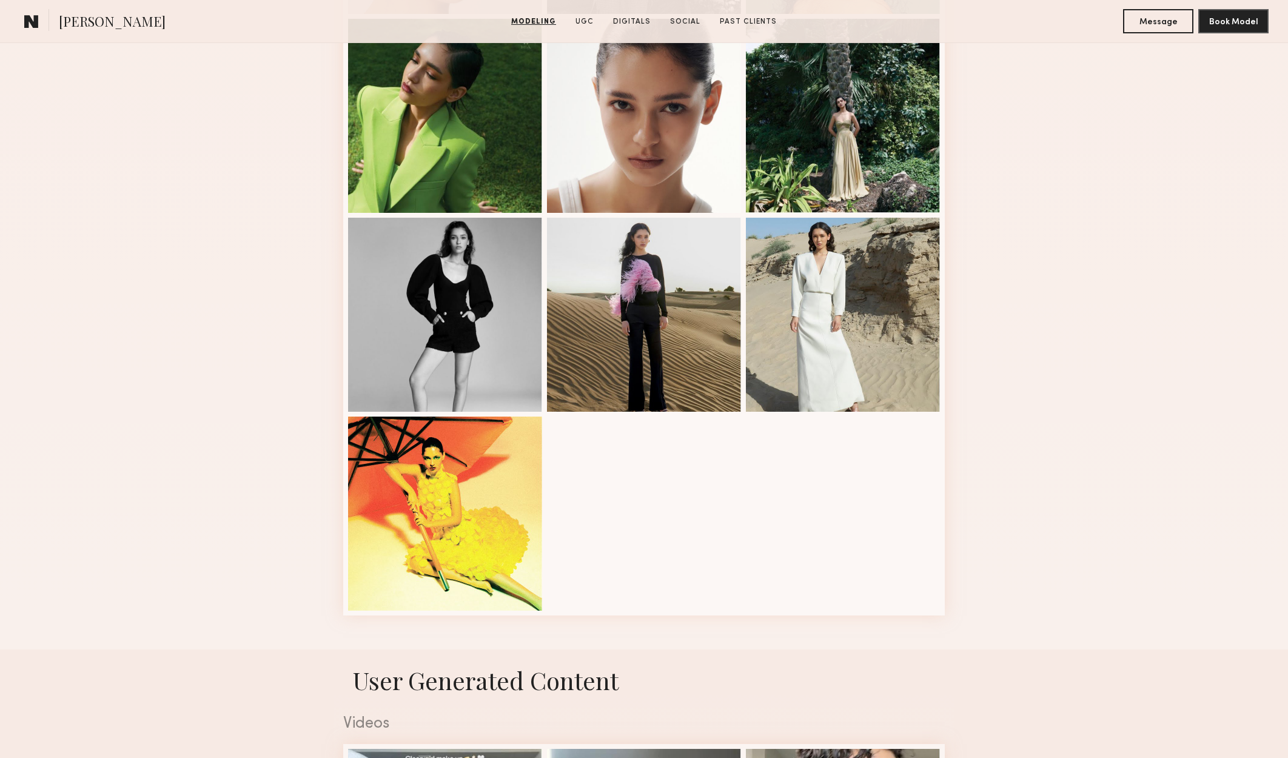
scroll to position [1879, 0]
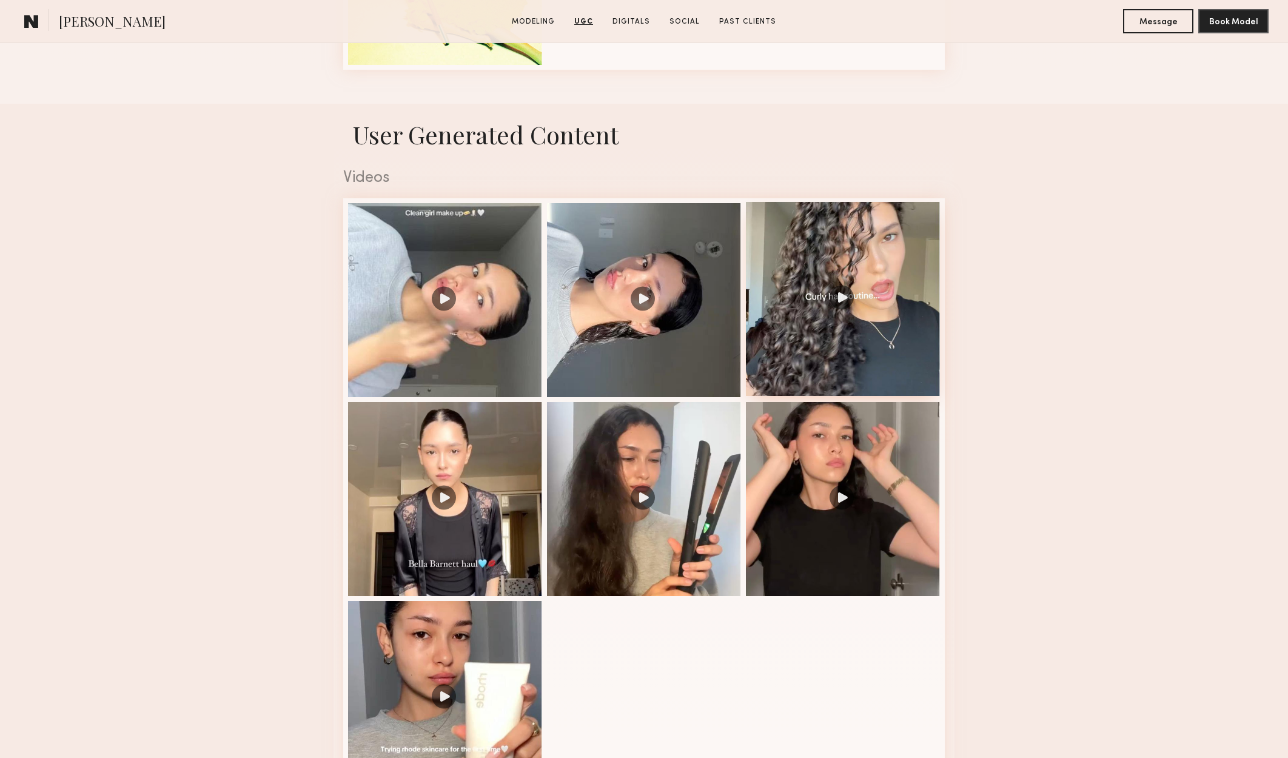
click at [876, 302] on div at bounding box center [843, 299] width 194 height 194
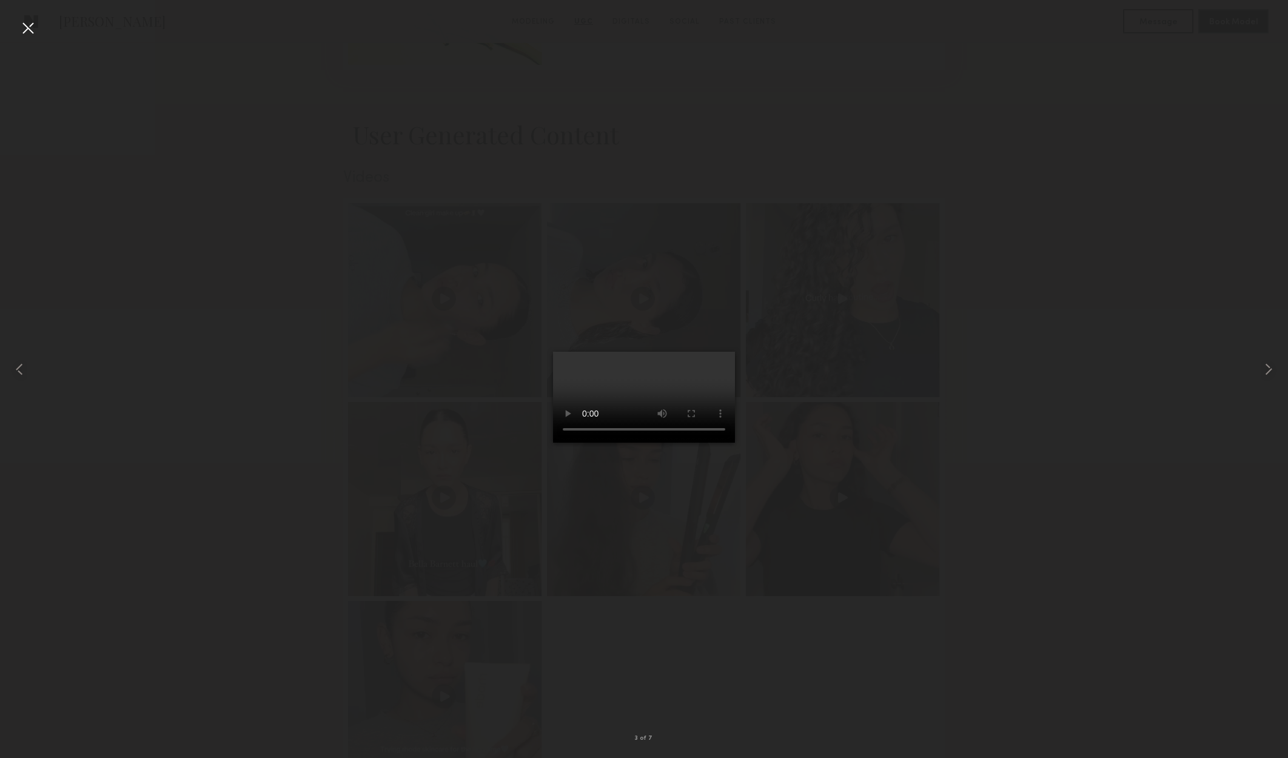
click at [23, 32] on div at bounding box center [27, 27] width 19 height 19
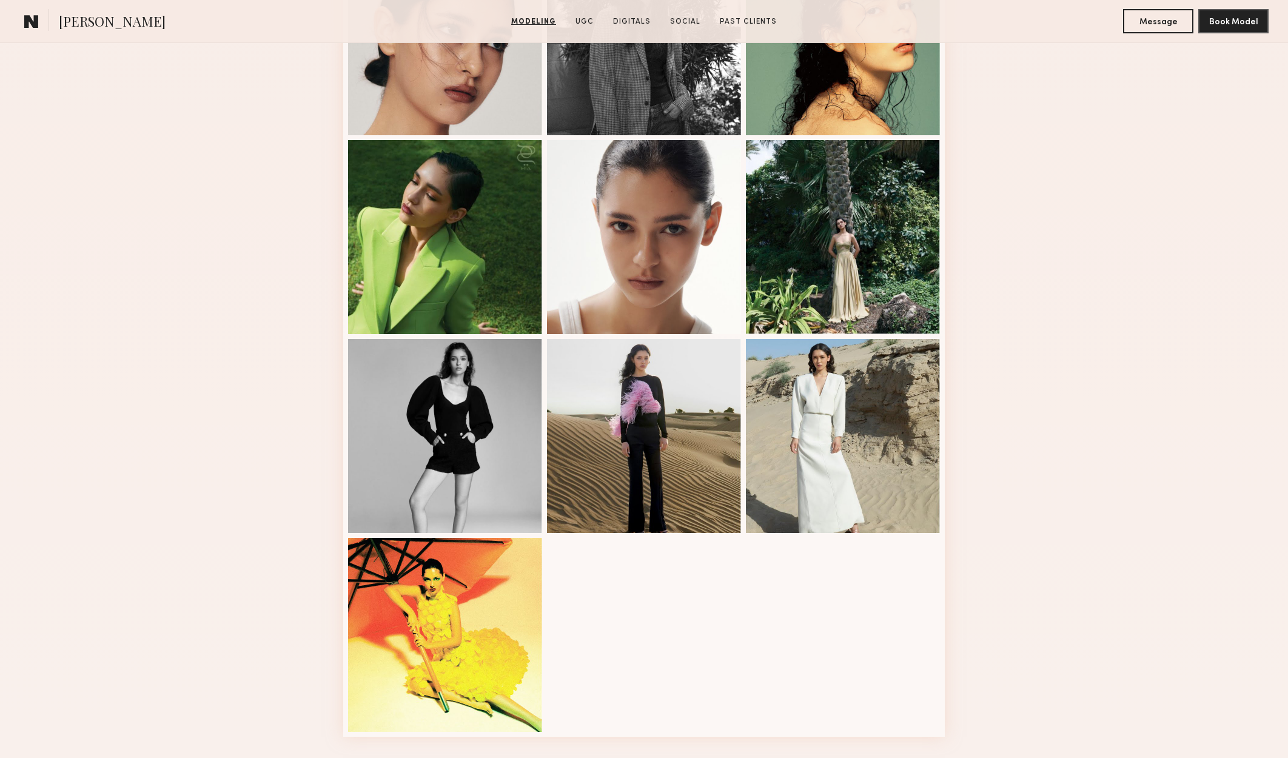
scroll to position [849, 0]
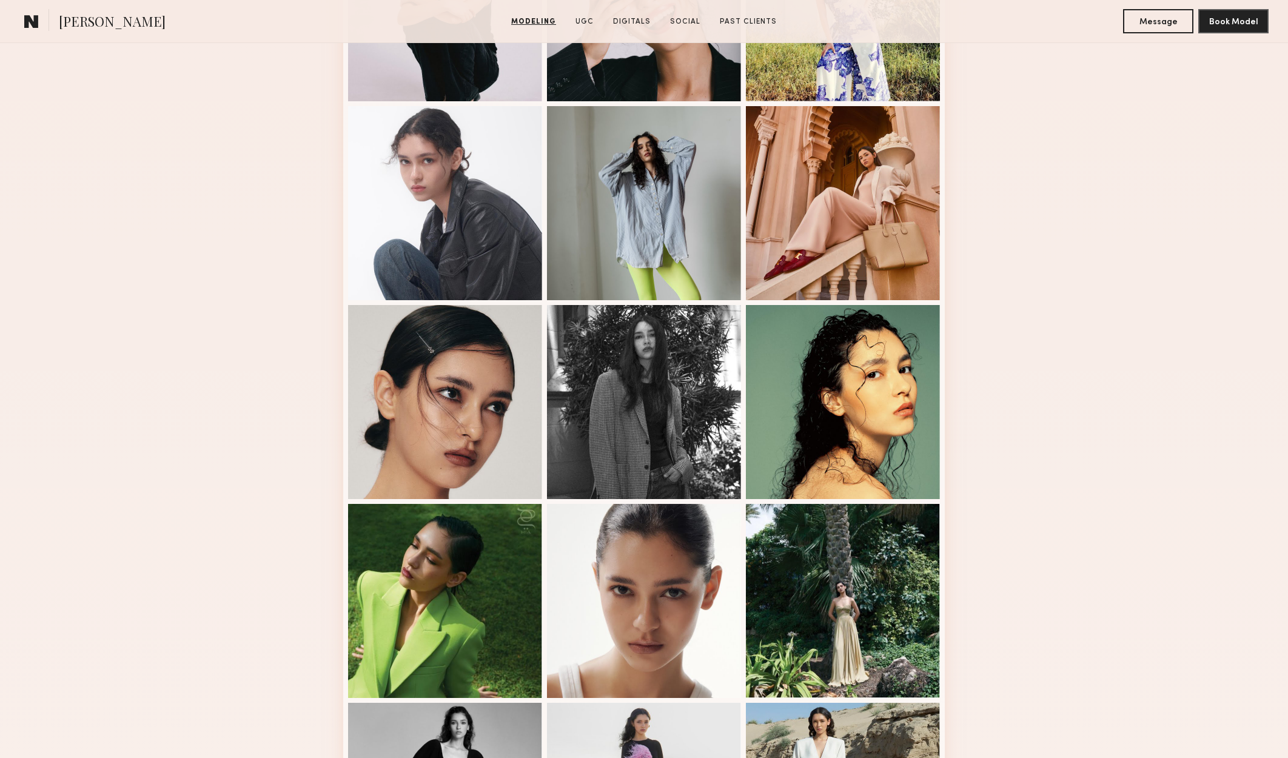
click at [549, 22] on link "Modeling" at bounding box center [533, 21] width 55 height 11
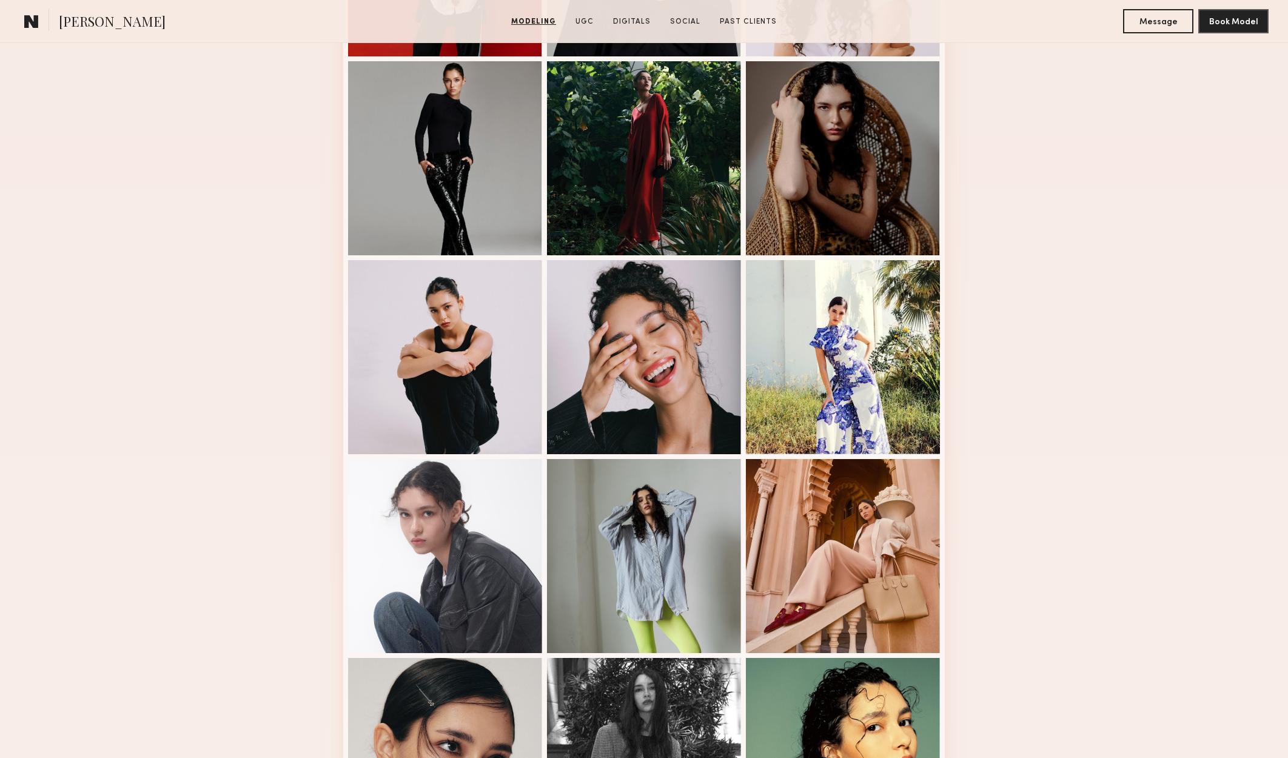
scroll to position [209, 0]
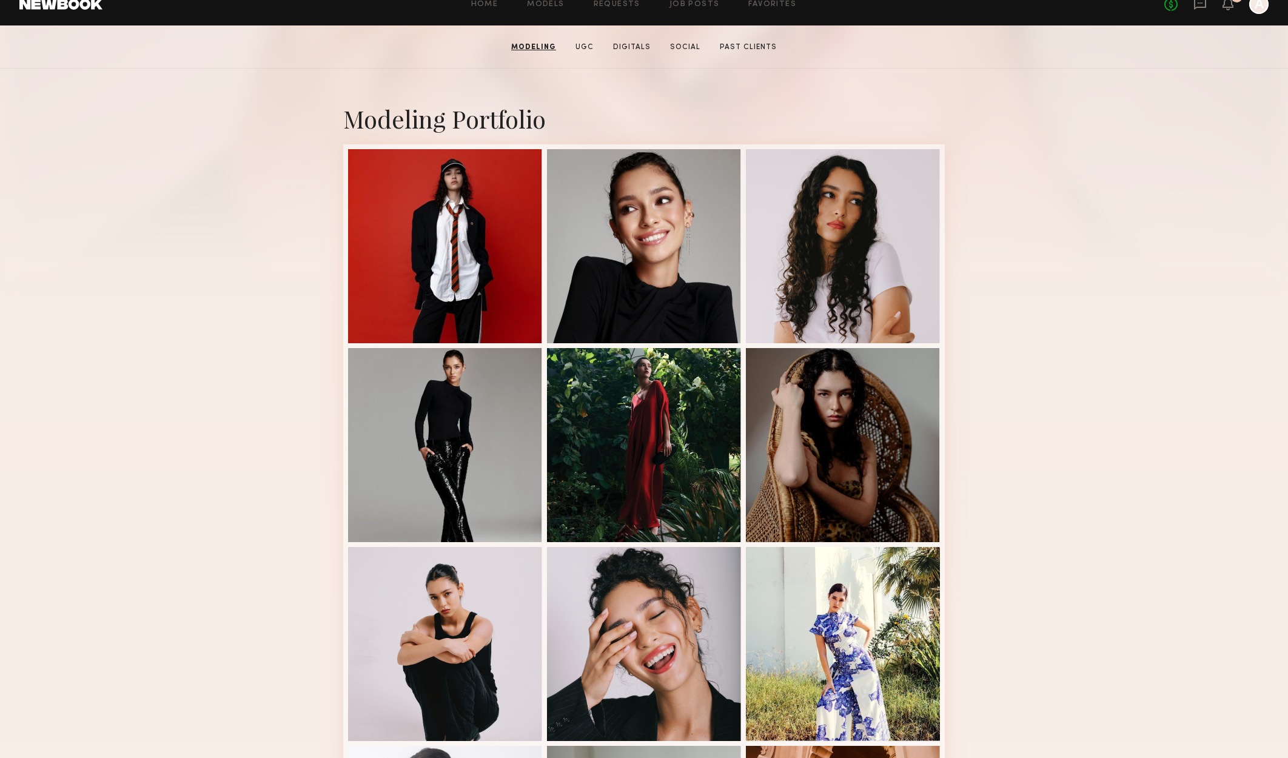
click at [61, 7] on link at bounding box center [60, 4] width 83 height 11
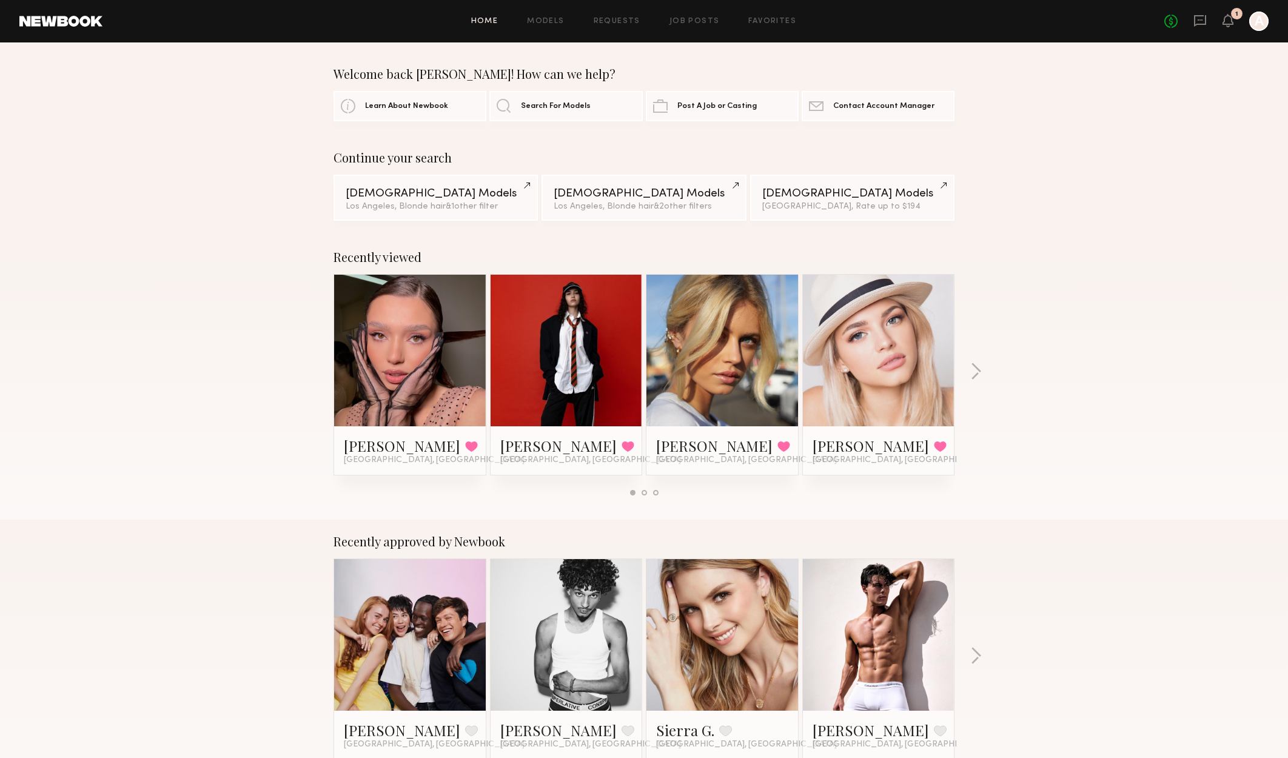
click at [490, 22] on link "Home" at bounding box center [484, 22] width 27 height 8
click at [524, 99] on link "Search For Models" at bounding box center [565, 105] width 153 height 30
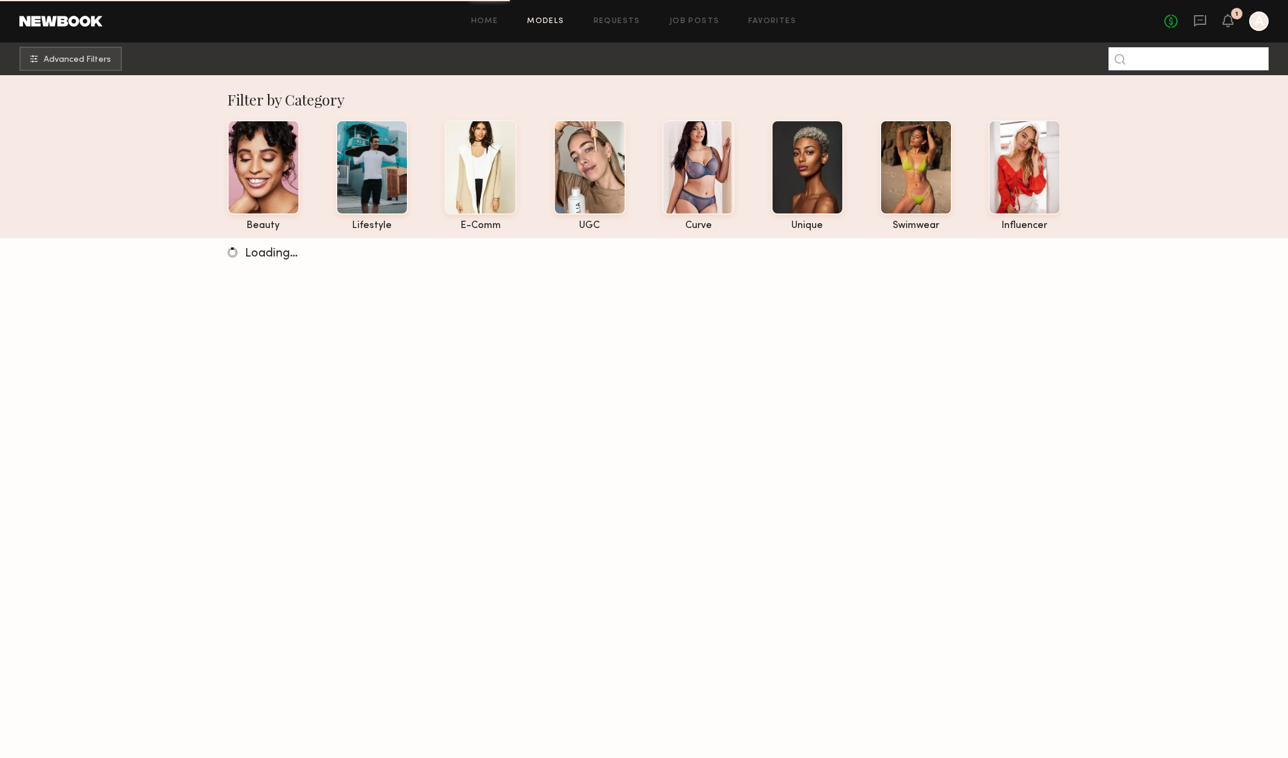
click at [1231, 54] on input at bounding box center [1188, 58] width 160 height 23
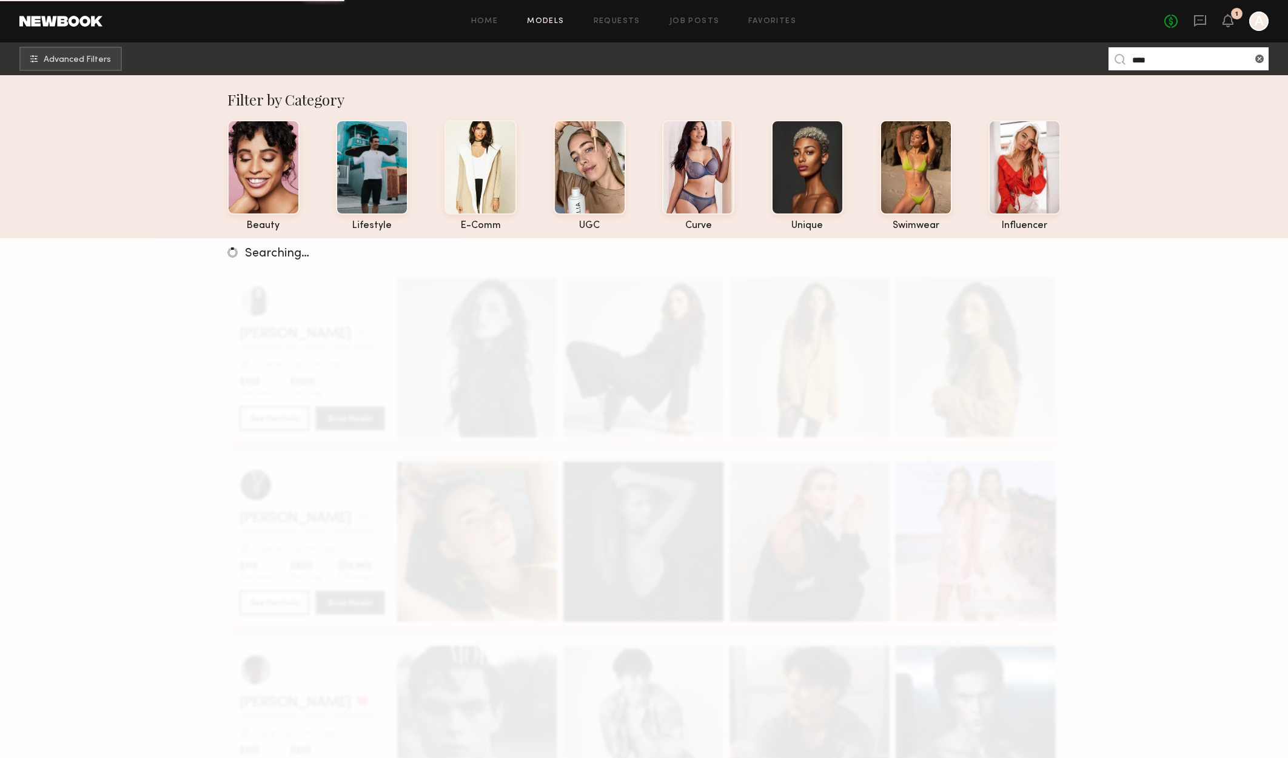
type input "****"
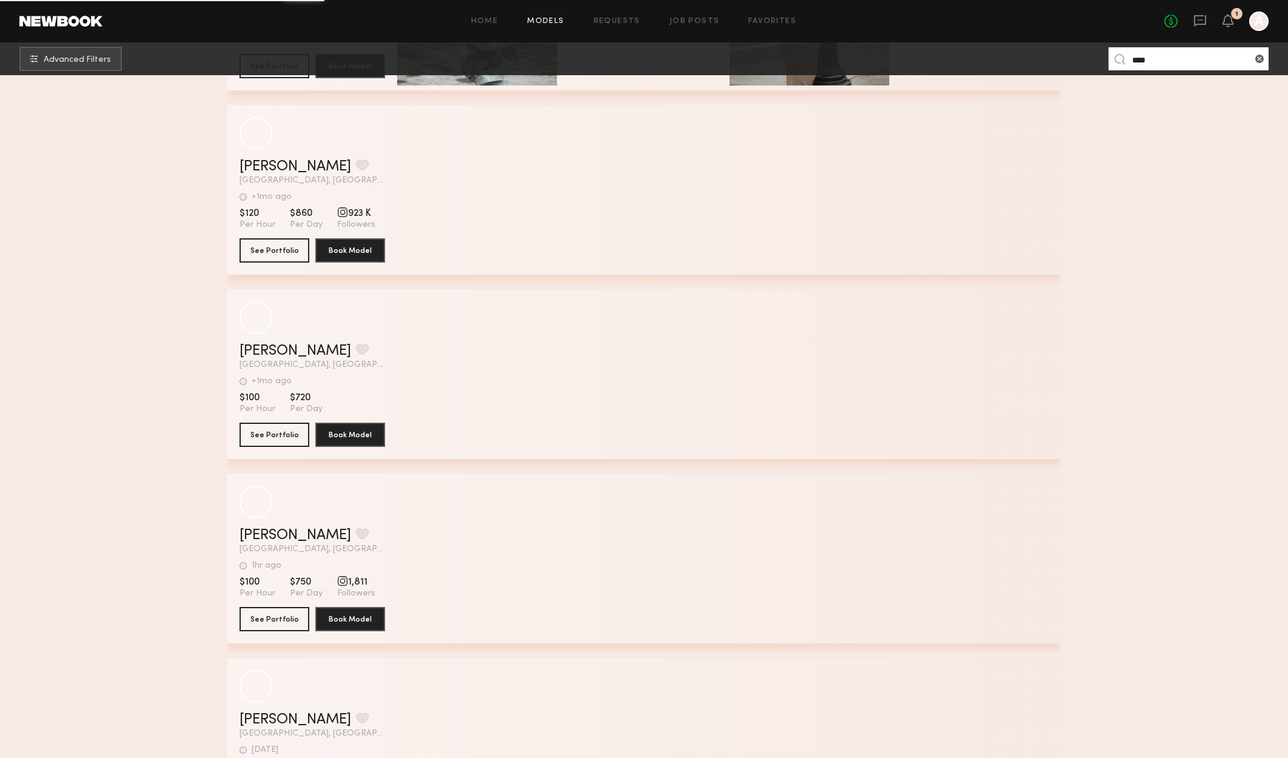
scroll to position [1637, 0]
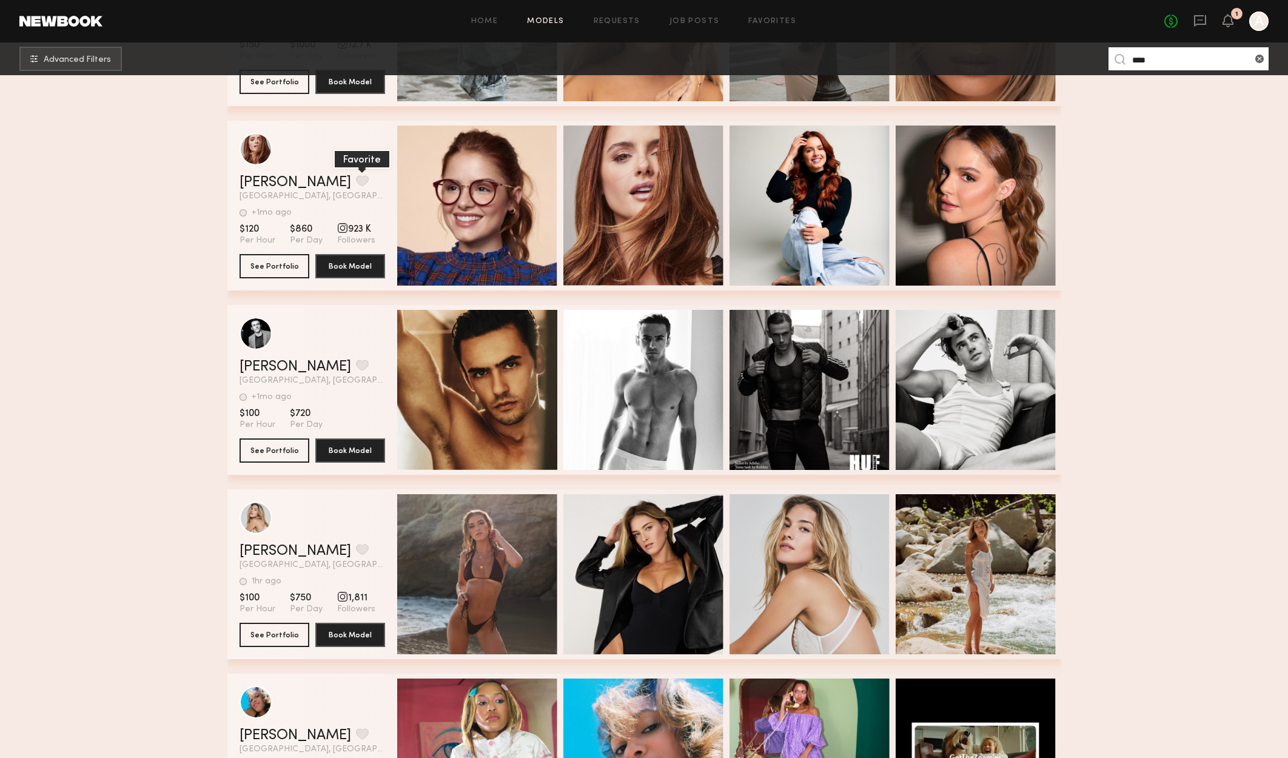
click at [356, 186] on button "grid" at bounding box center [362, 180] width 13 height 11
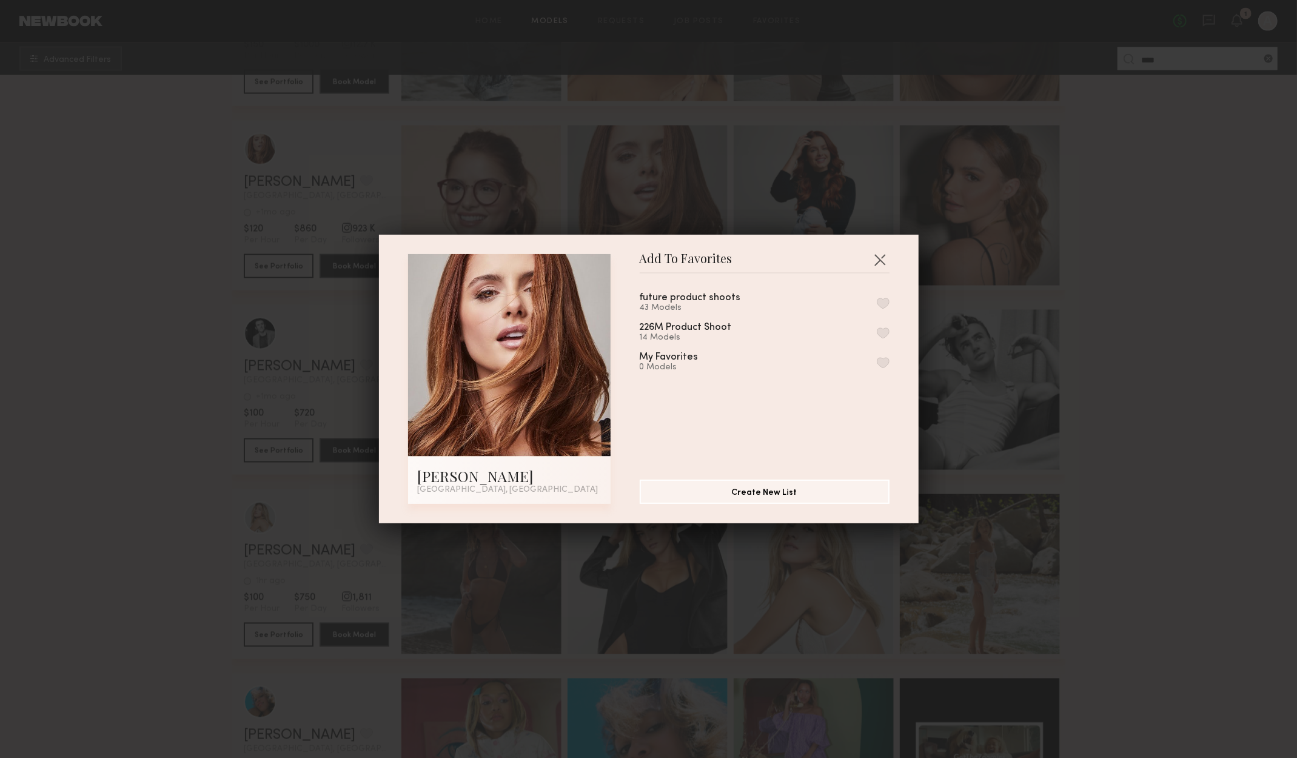
click at [877, 306] on button "button" at bounding box center [883, 303] width 13 height 11
click at [879, 256] on button "button" at bounding box center [879, 259] width 19 height 19
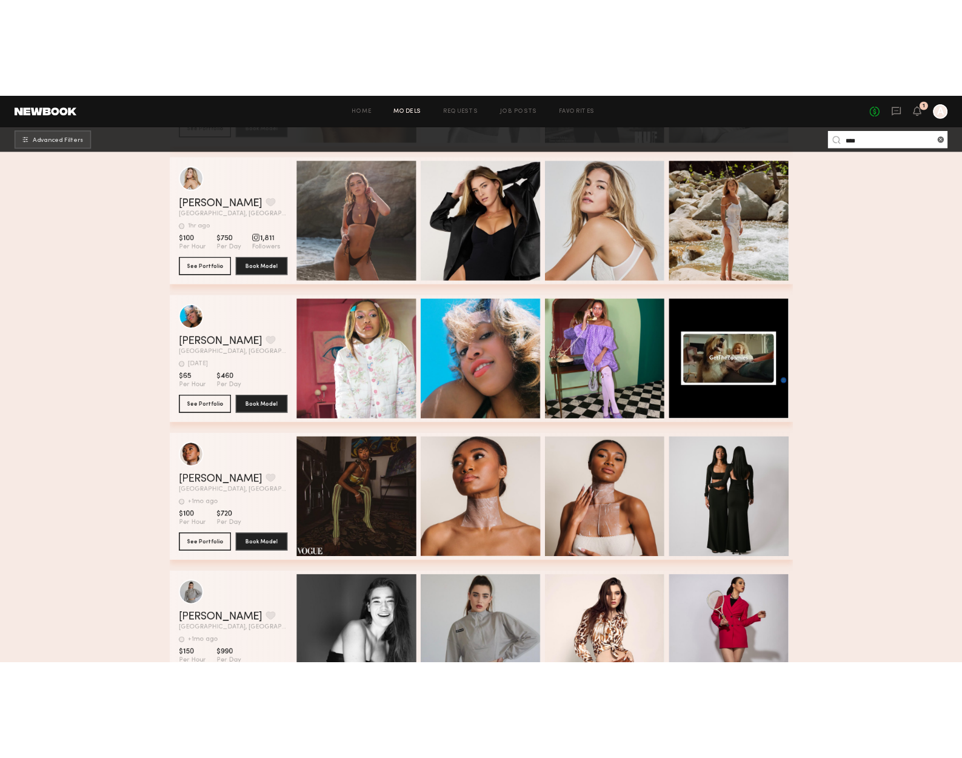
scroll to position [2061, 0]
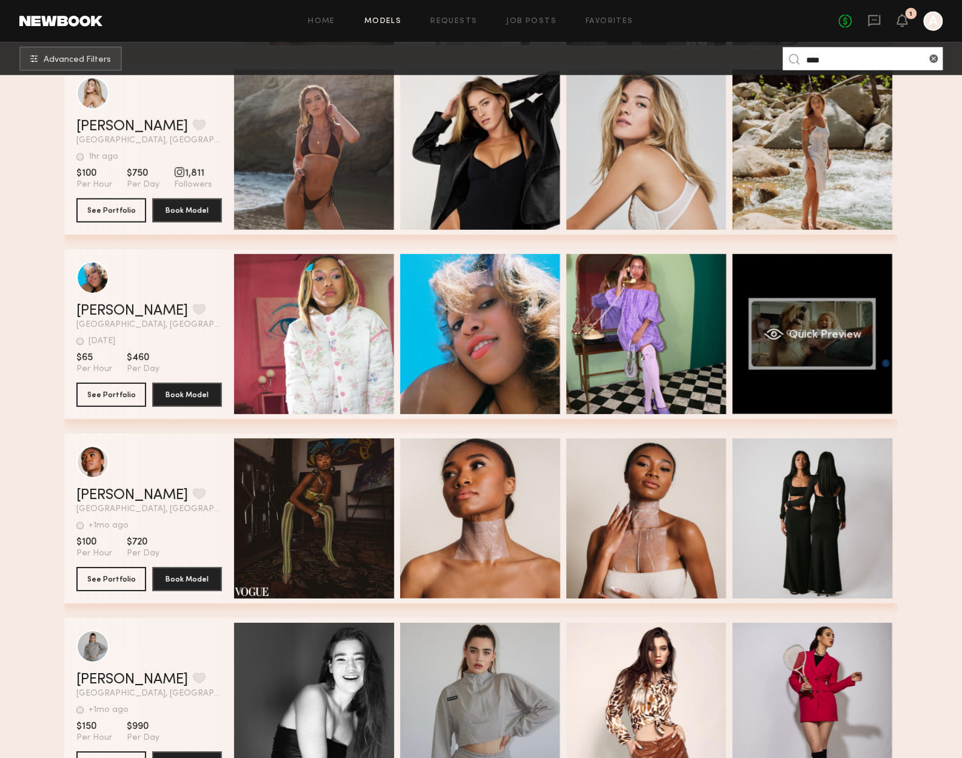
click at [849, 328] on div "Quick Preview" at bounding box center [812, 334] width 160 height 160
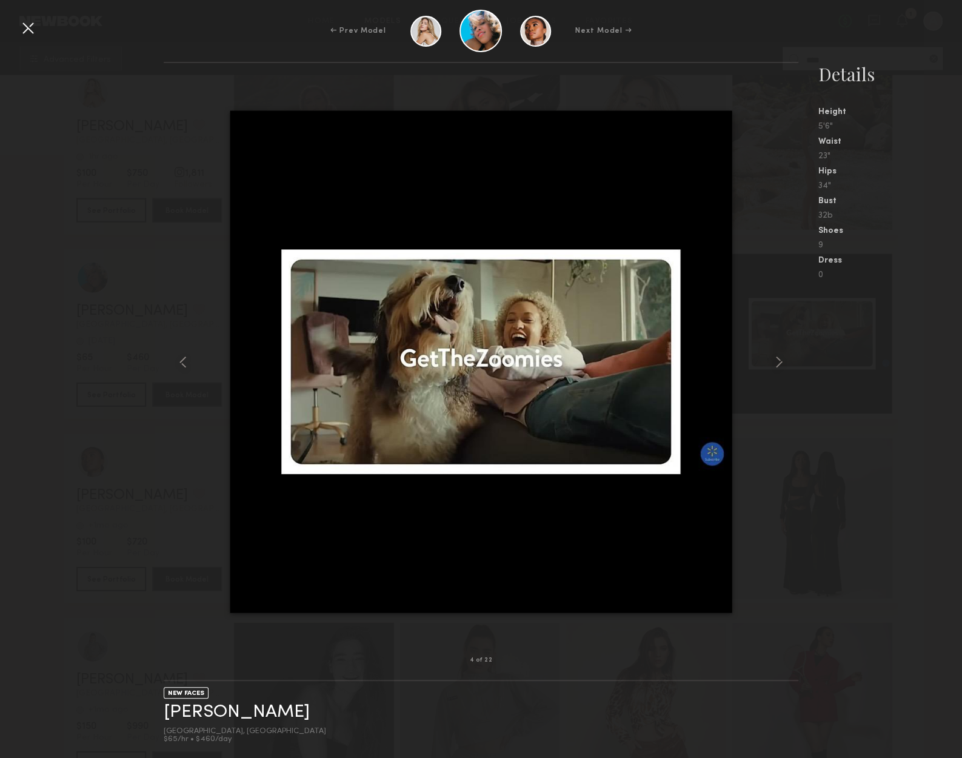
click at [26, 25] on div at bounding box center [27, 27] width 19 height 19
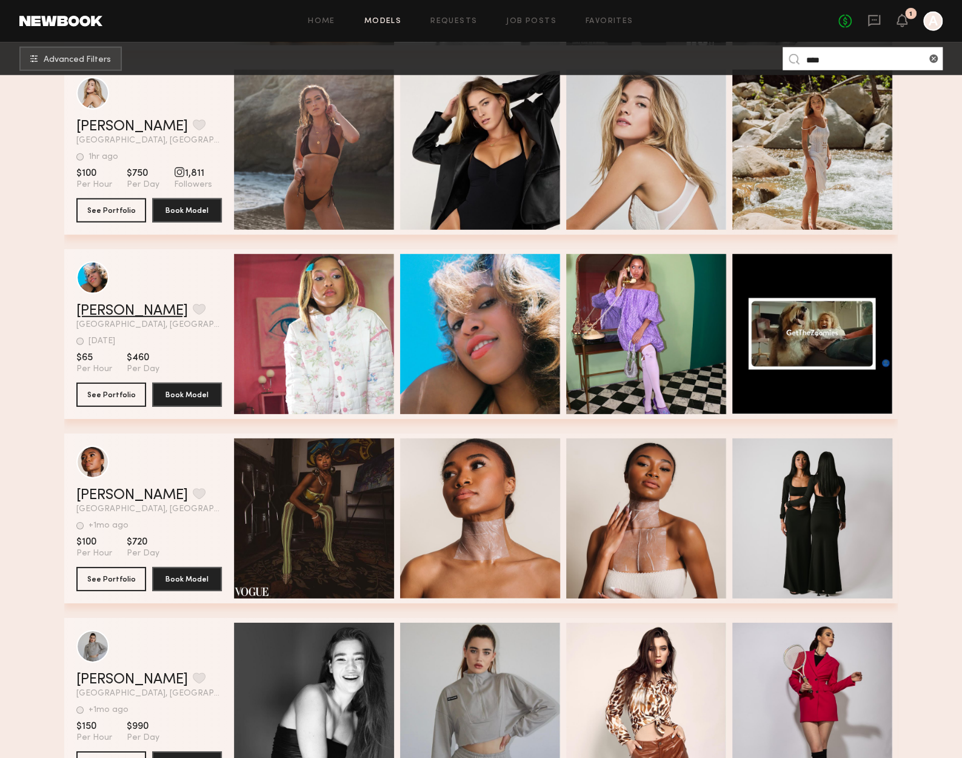
click at [109, 309] on link "[PERSON_NAME]" at bounding box center [132, 311] width 112 height 15
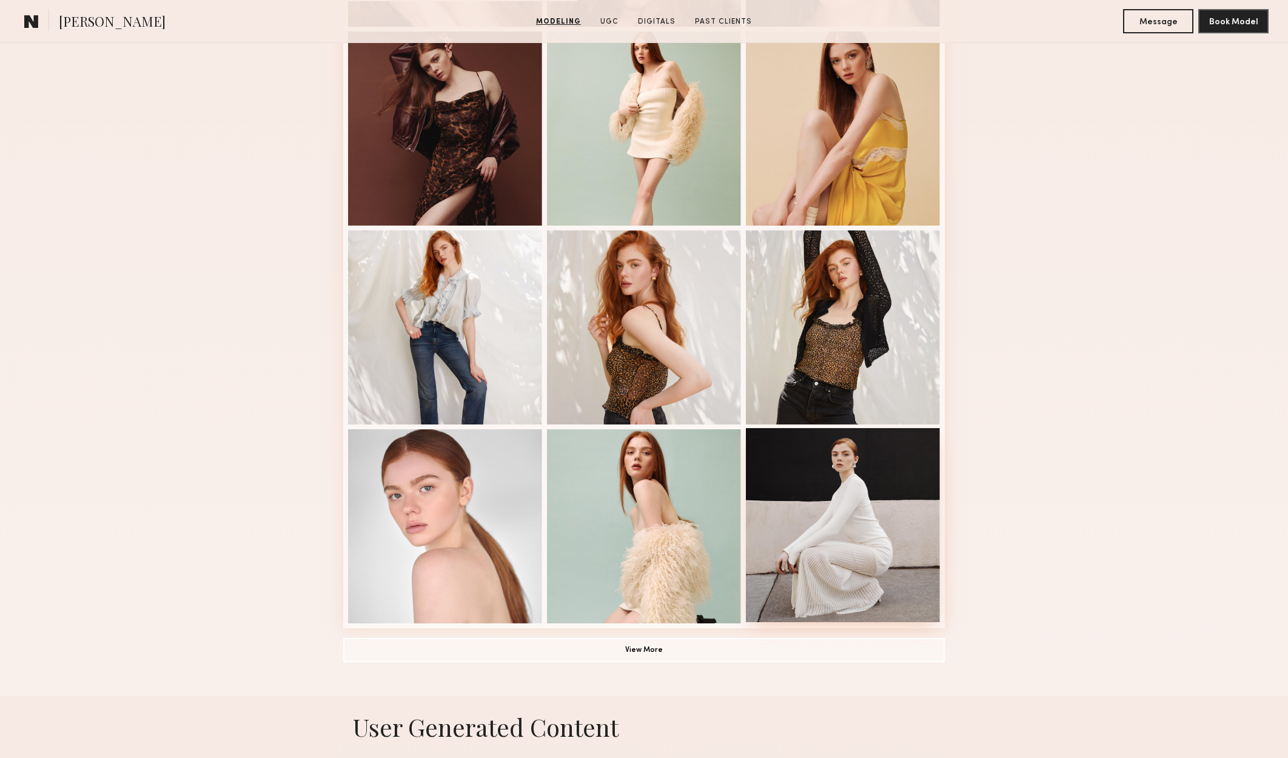
scroll to position [667, 0]
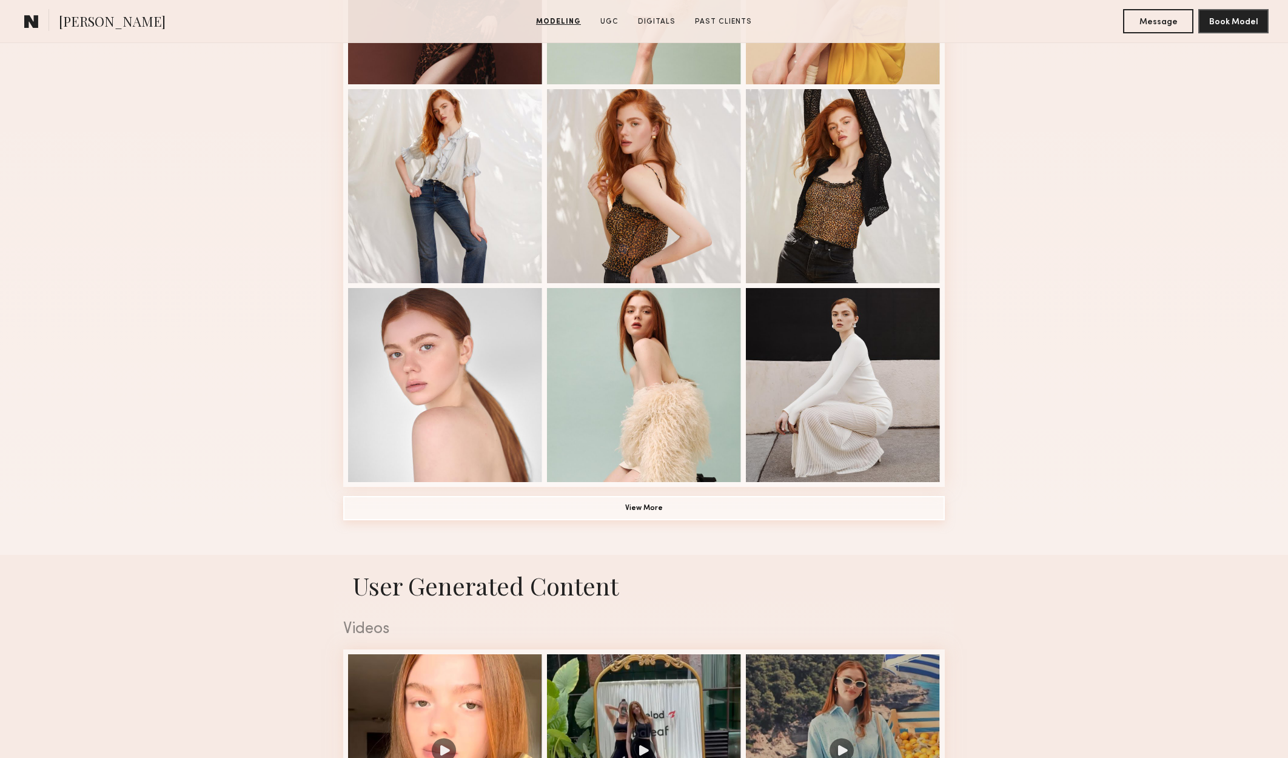
click at [650, 515] on button "View More" at bounding box center [643, 508] width 601 height 24
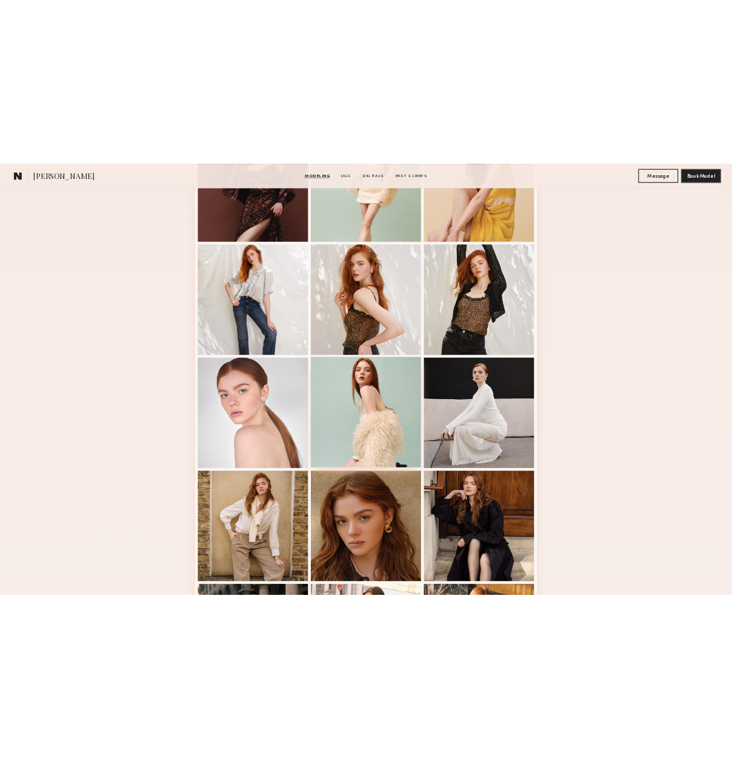
scroll to position [546, 0]
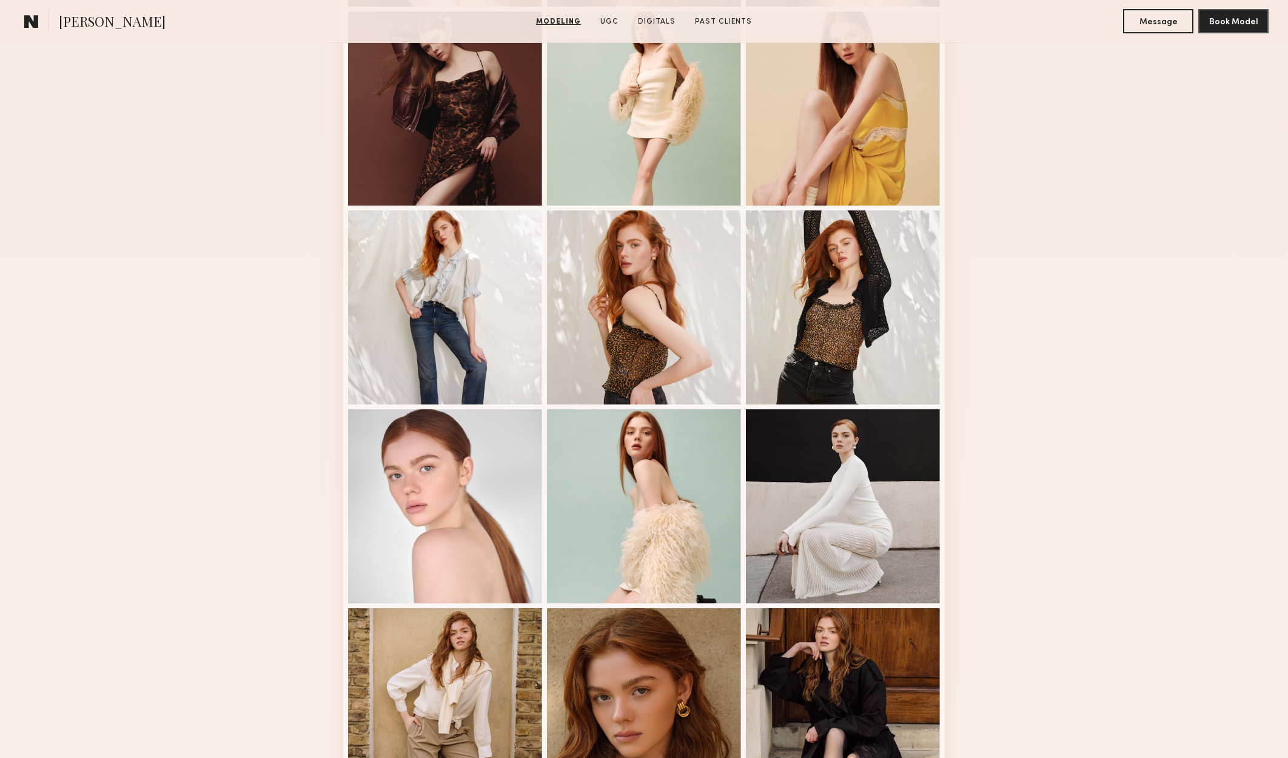
click at [1074, 399] on div "Modeling Portfolio" at bounding box center [644, 584] width 1288 height 1705
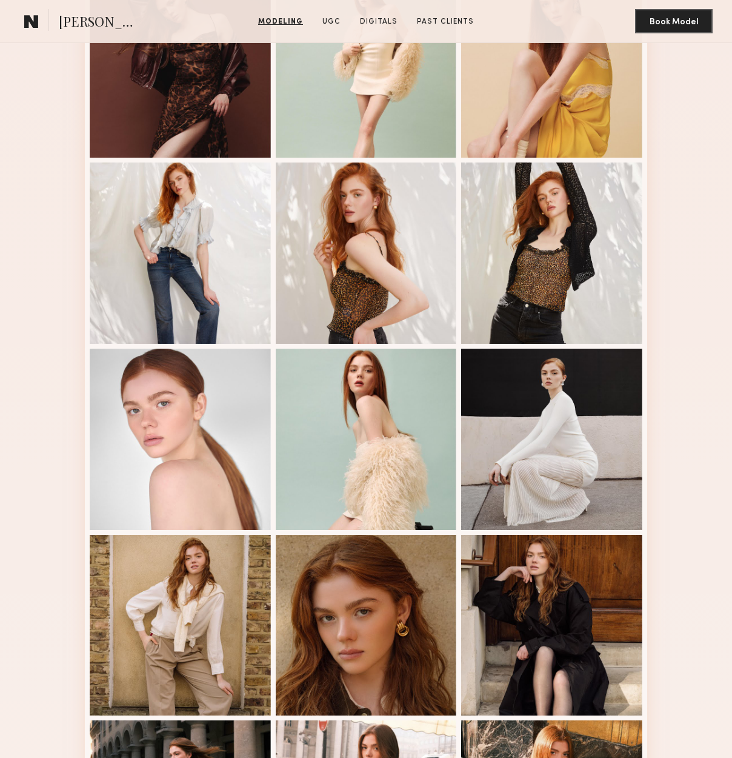
click at [298, 15] on section "Modeling UGC Digitals Past Clients" at bounding box center [366, 21] width 226 height 12
click at [298, 21] on link "Modeling" at bounding box center [280, 21] width 55 height 11
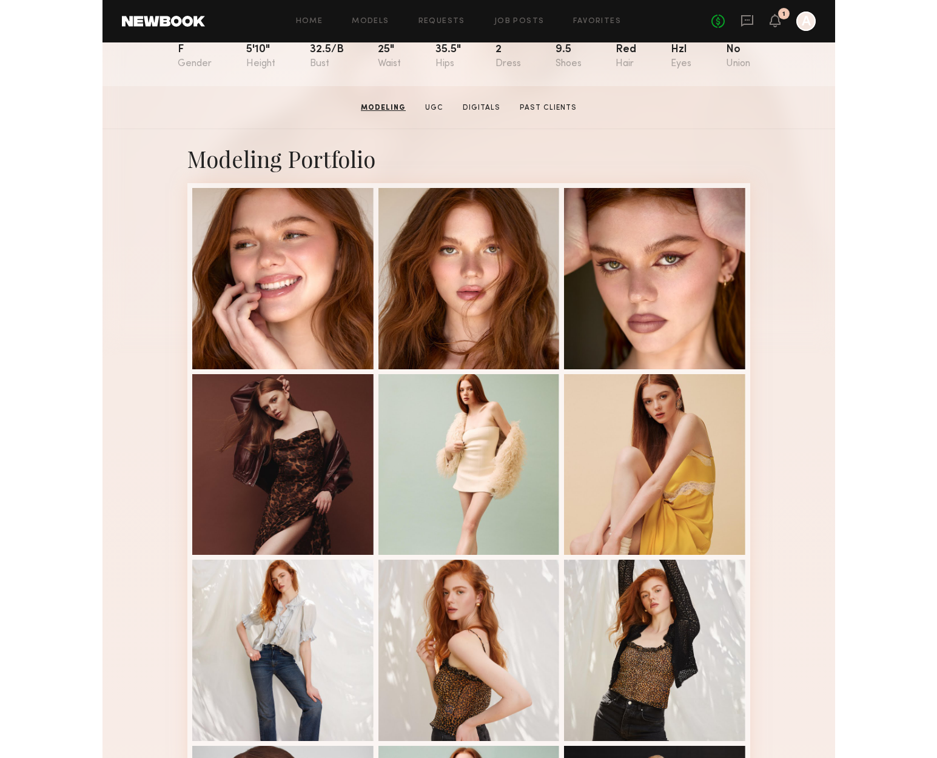
scroll to position [0, 0]
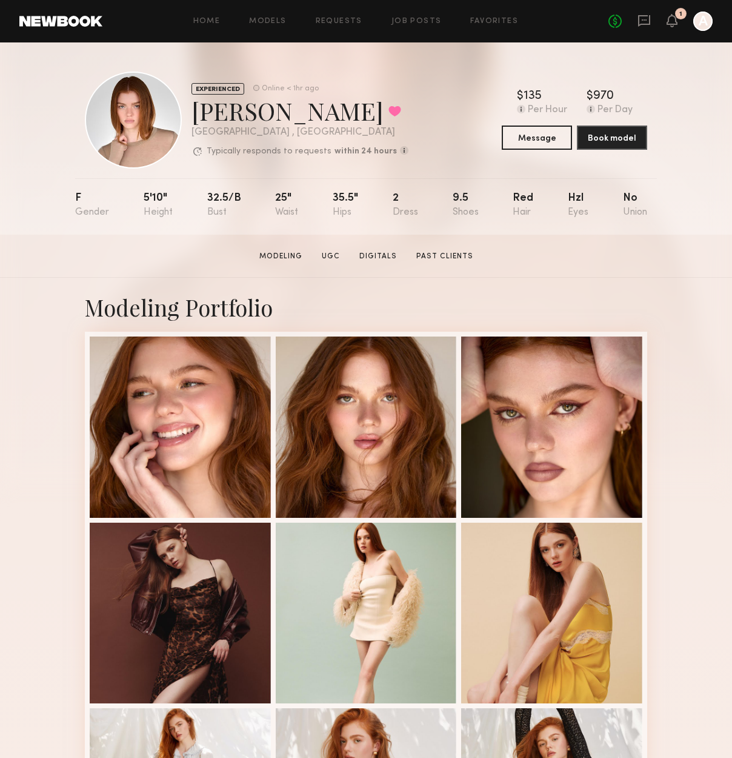
click at [492, 15] on div "Home Models Requests Job Posts Favorites Sign Out No fees up to $5,000 1 A" at bounding box center [407, 21] width 611 height 19
click at [492, 18] on link "Favorites" at bounding box center [494, 22] width 48 height 8
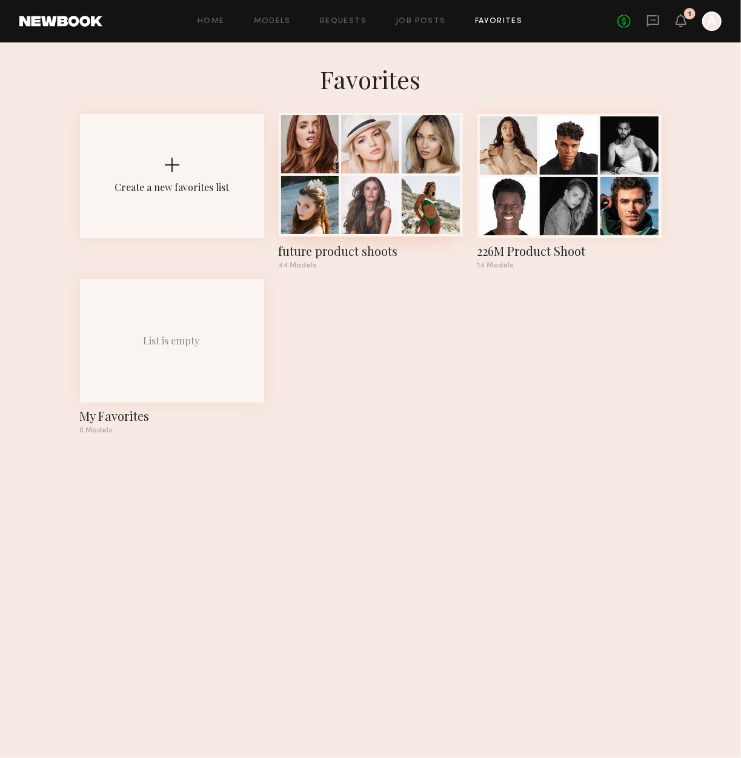
click at [335, 208] on div at bounding box center [310, 205] width 58 height 58
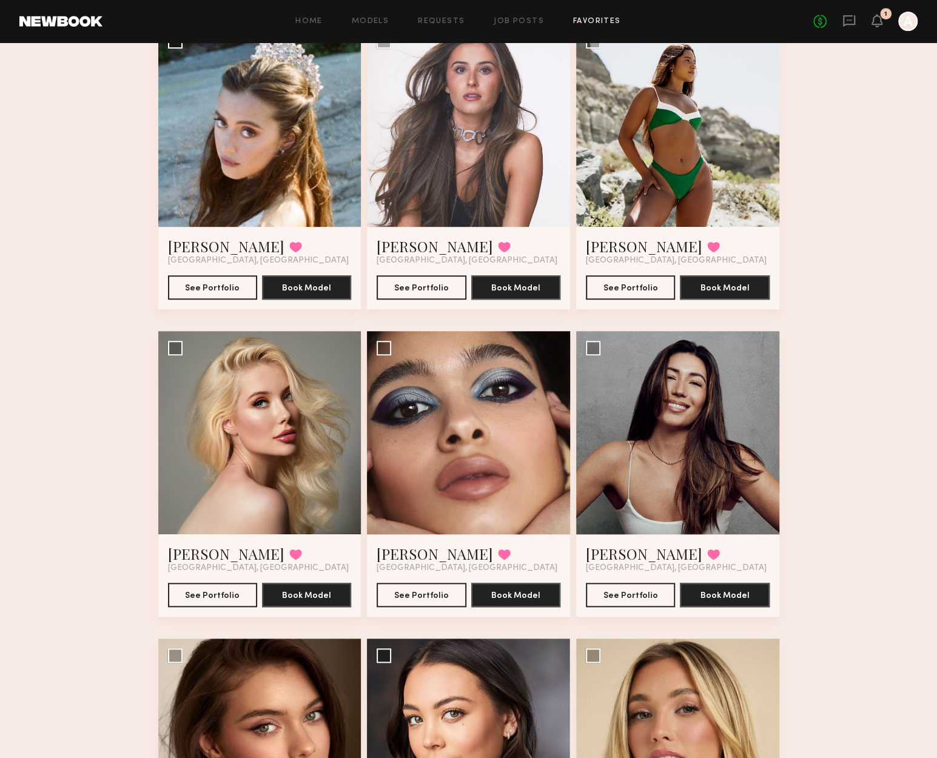
scroll to position [667, 0]
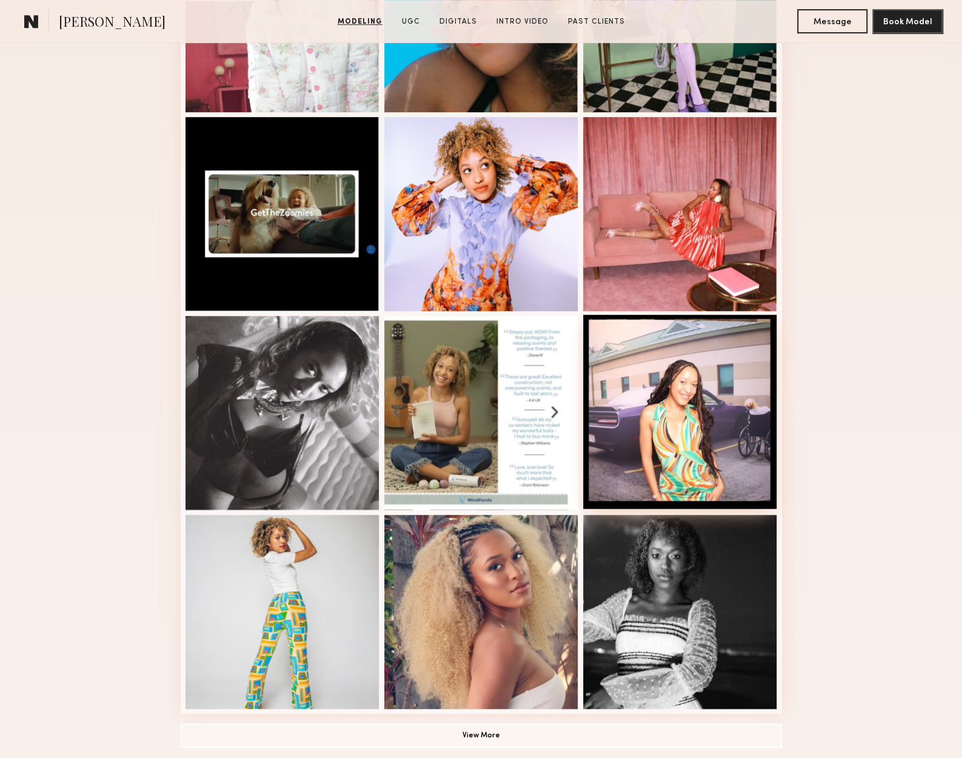
scroll to position [485, 0]
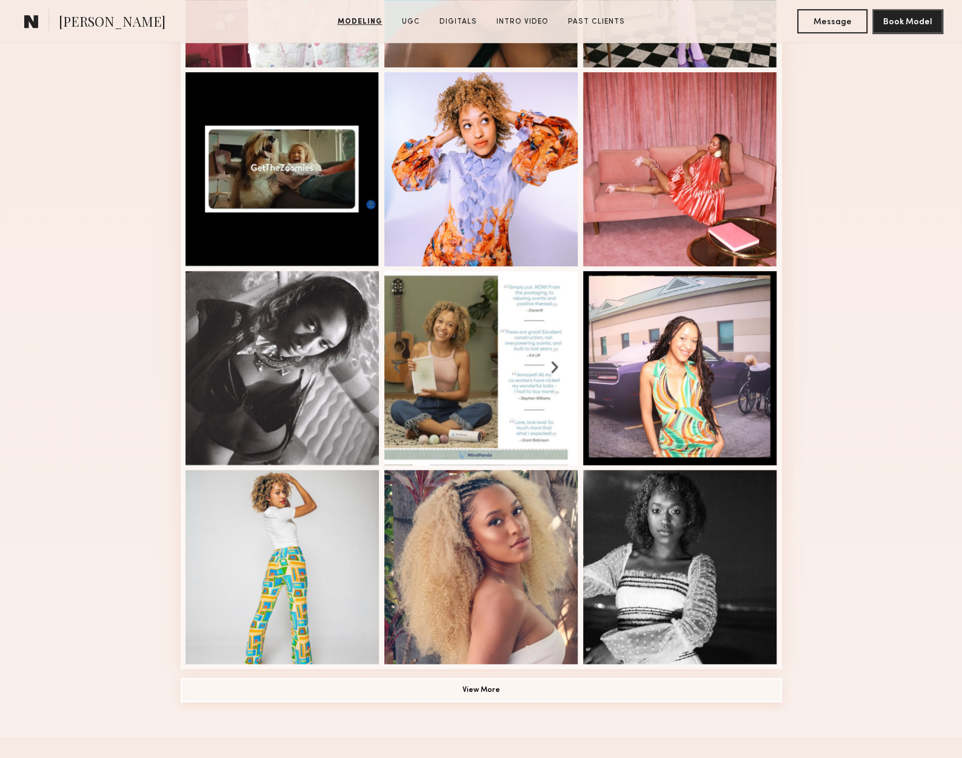
click at [560, 689] on button "View More" at bounding box center [481, 690] width 601 height 24
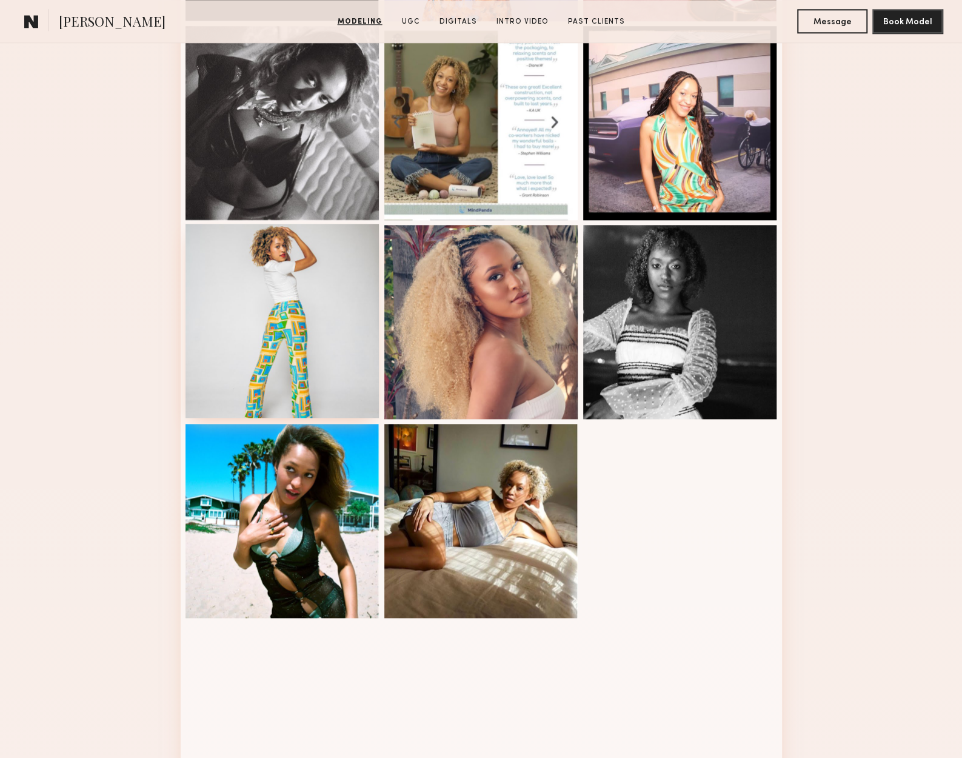
scroll to position [728, 0]
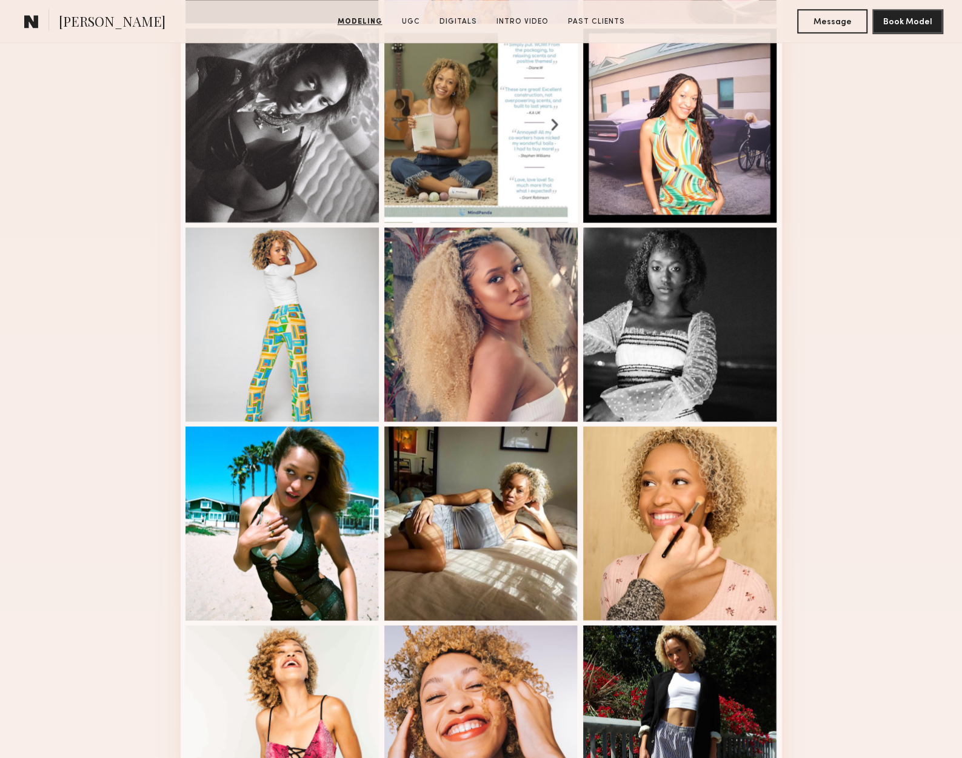
click at [945, 245] on div "Modeling Portfolio" at bounding box center [481, 402] width 962 height 1705
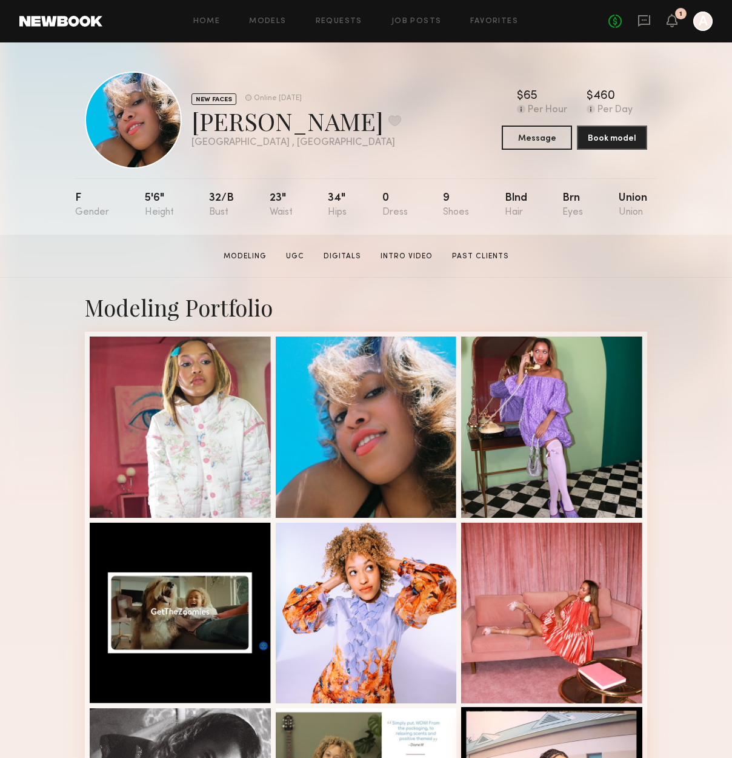
scroll to position [364, 0]
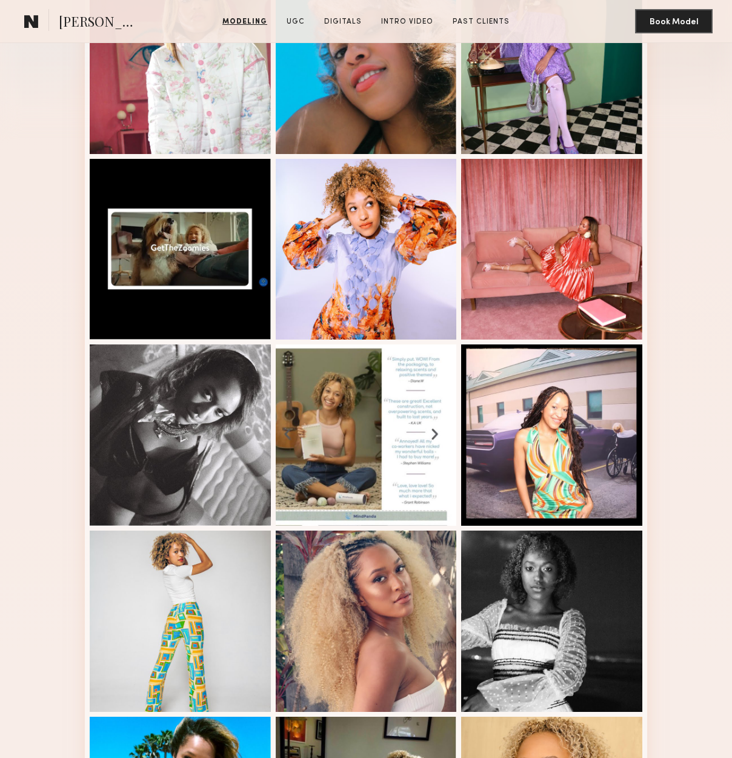
click at [717, 285] on div "Modeling Portfolio" at bounding box center [366, 694] width 732 height 1561
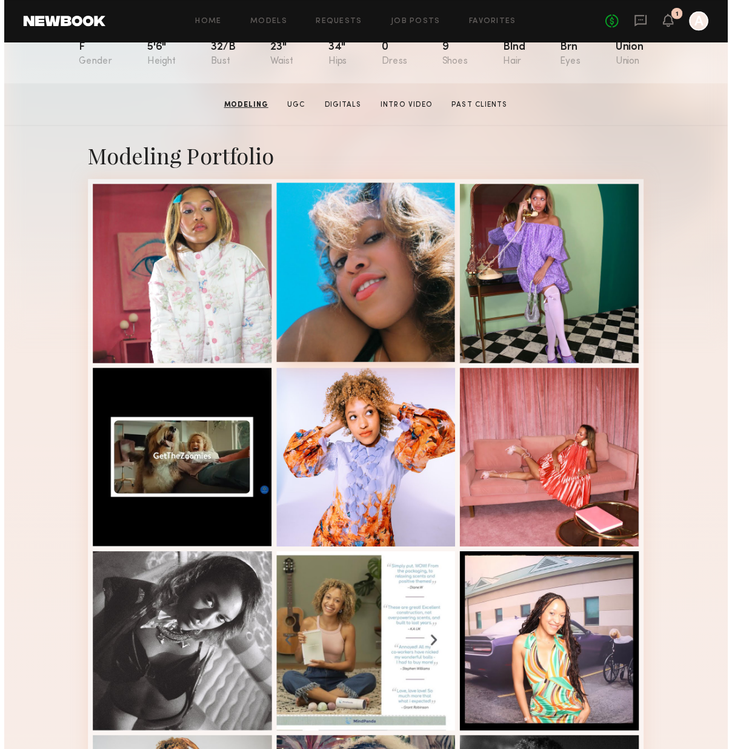
scroll to position [0, 0]
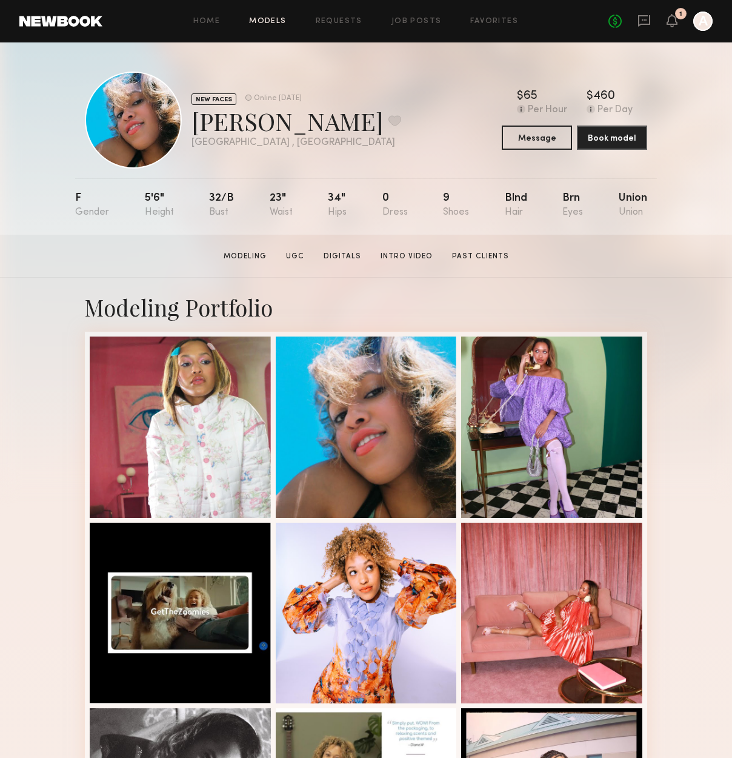
click at [270, 18] on link "Models" at bounding box center [267, 22] width 37 height 8
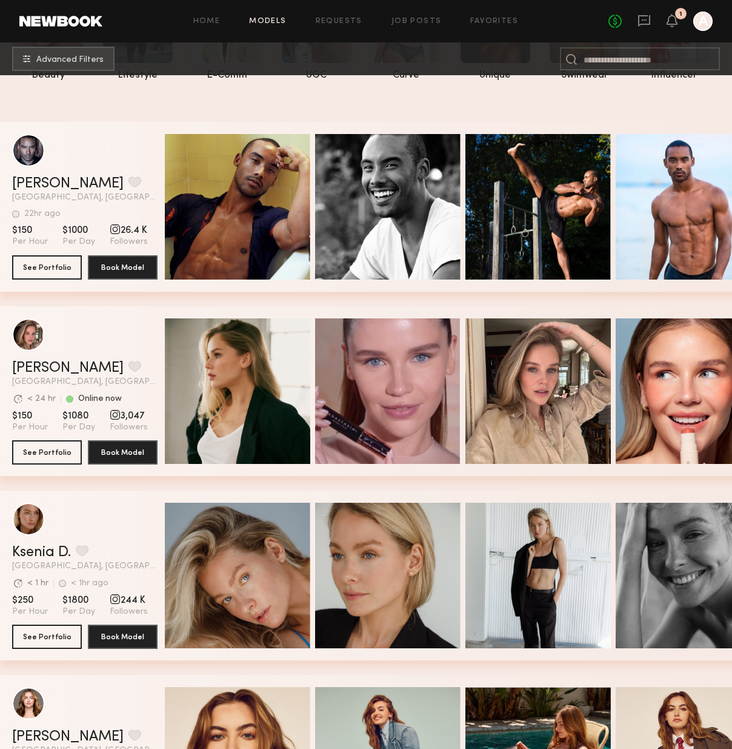
scroll to position [364, 0]
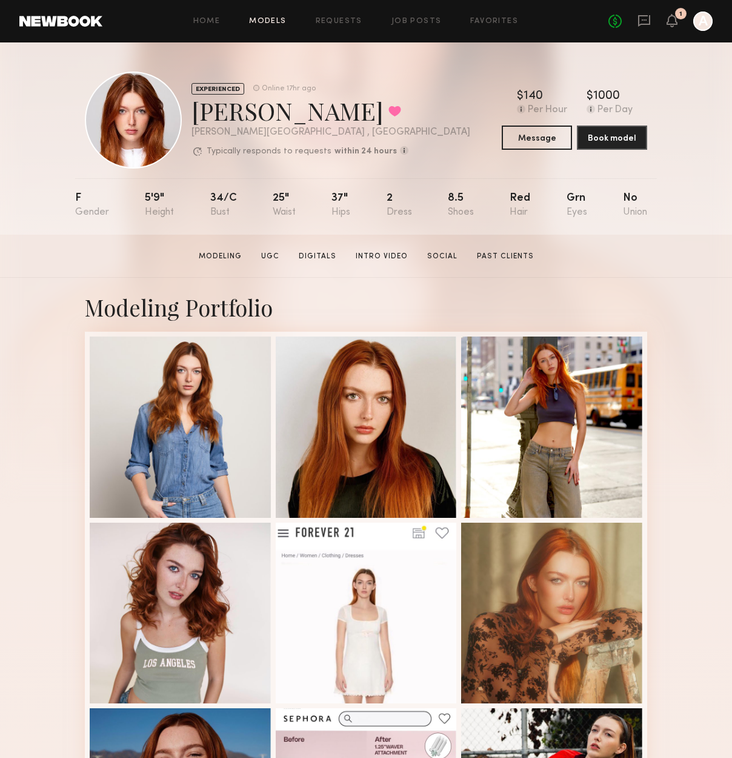
click at [279, 20] on link "Models" at bounding box center [267, 22] width 37 height 8
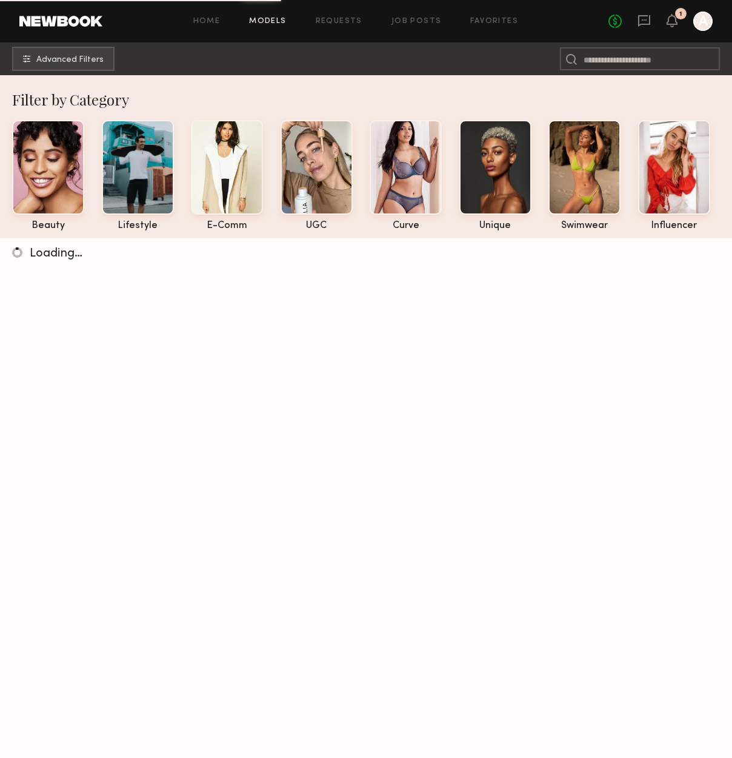
click at [502, 13] on div "Home Models Requests Job Posts Favorites Sign Out No fees up to $5,000 1 A" at bounding box center [407, 21] width 611 height 19
click at [500, 27] on div "Home Models Requests Job Posts Favorites Sign Out No fees up to $5,000 1 A" at bounding box center [407, 21] width 611 height 19
click at [498, 19] on link "Favorites" at bounding box center [494, 22] width 48 height 8
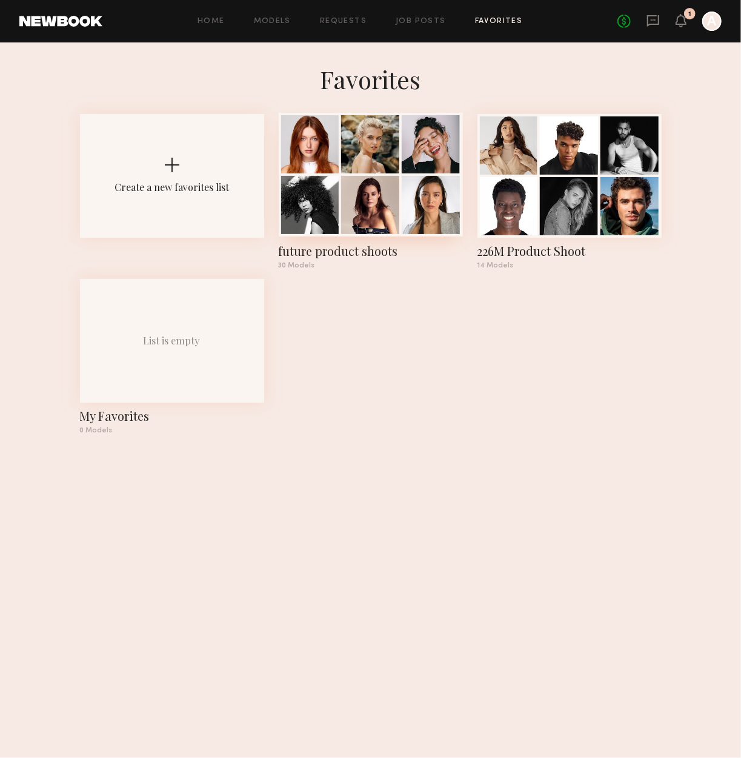
click at [373, 250] on div "future product shoots" at bounding box center [371, 251] width 184 height 17
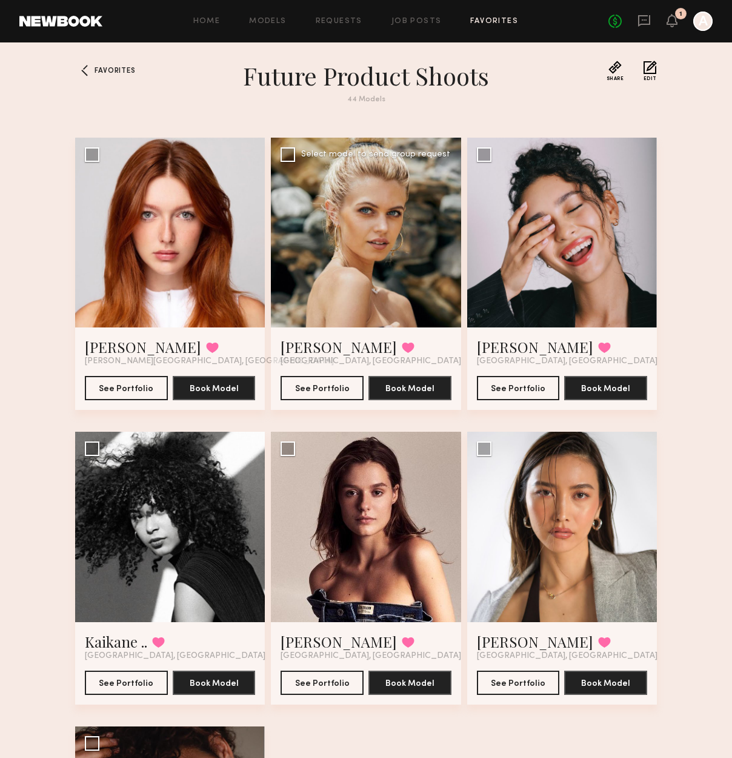
scroll to position [298, 0]
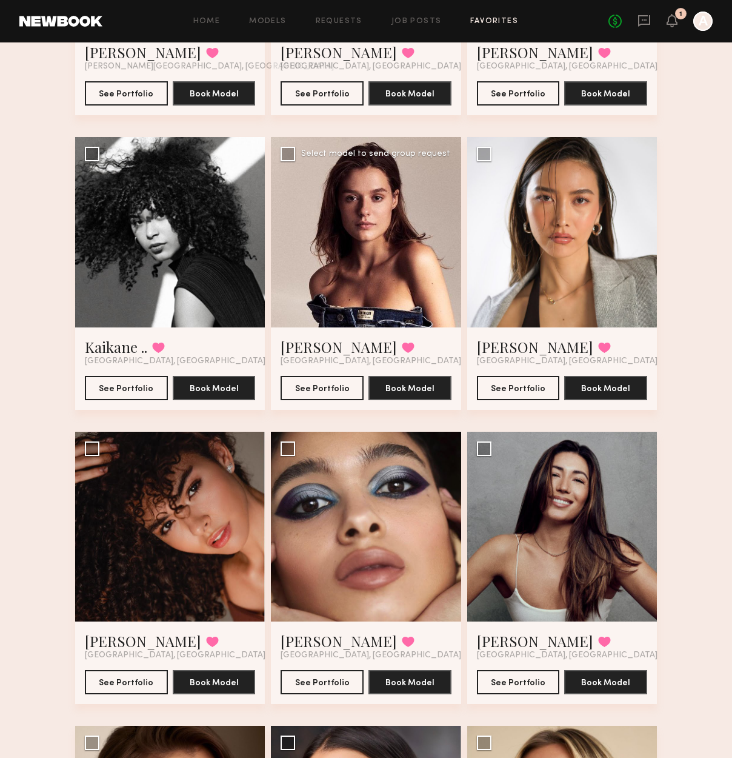
click at [380, 214] on div at bounding box center [366, 232] width 190 height 190
click at [314, 346] on link "Sofi S." at bounding box center [339, 346] width 116 height 19
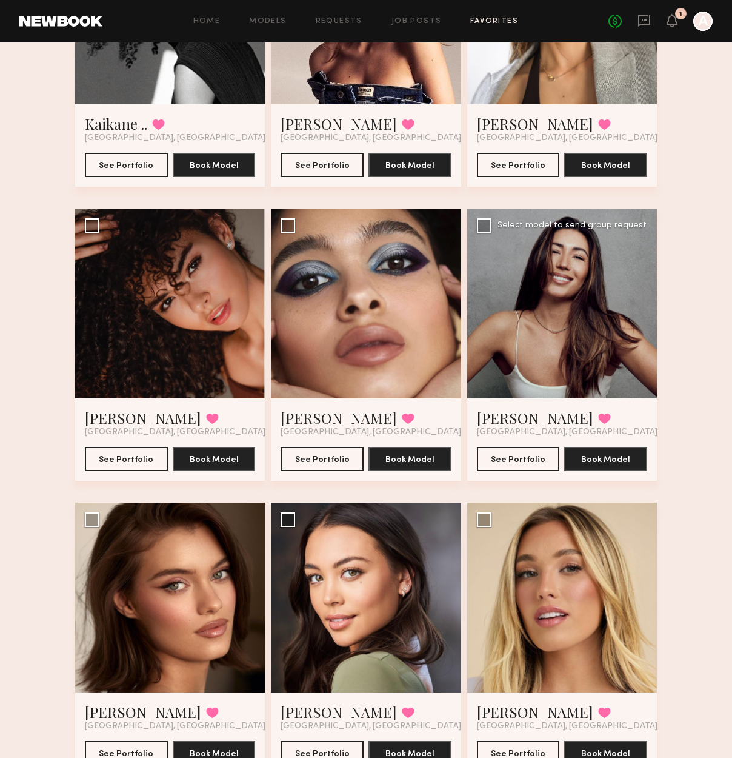
scroll to position [541, 0]
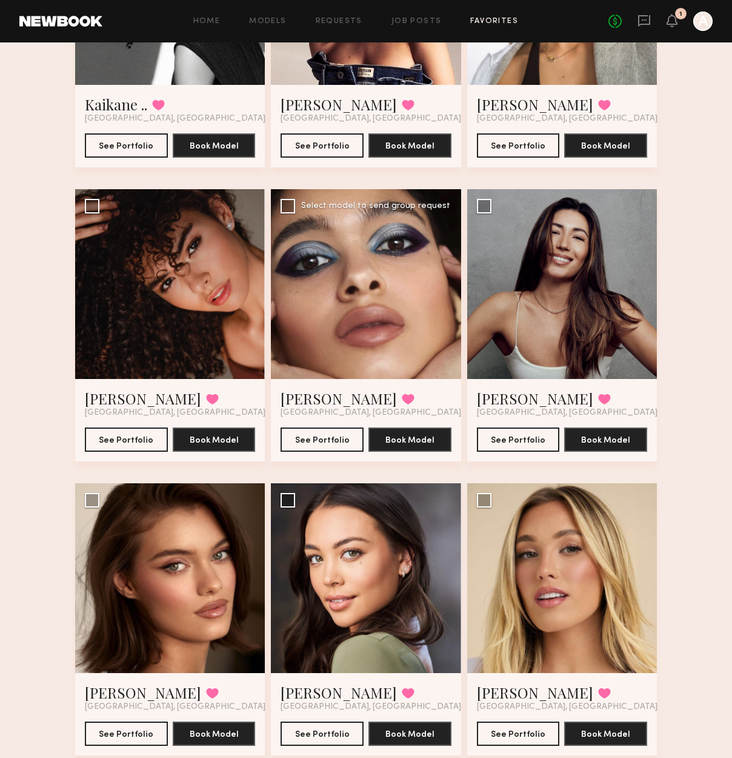
click at [432, 279] on div at bounding box center [366, 284] width 190 height 190
click at [382, 307] on div at bounding box center [366, 284] width 190 height 190
click at [315, 401] on link "Kaija S." at bounding box center [339, 398] width 116 height 19
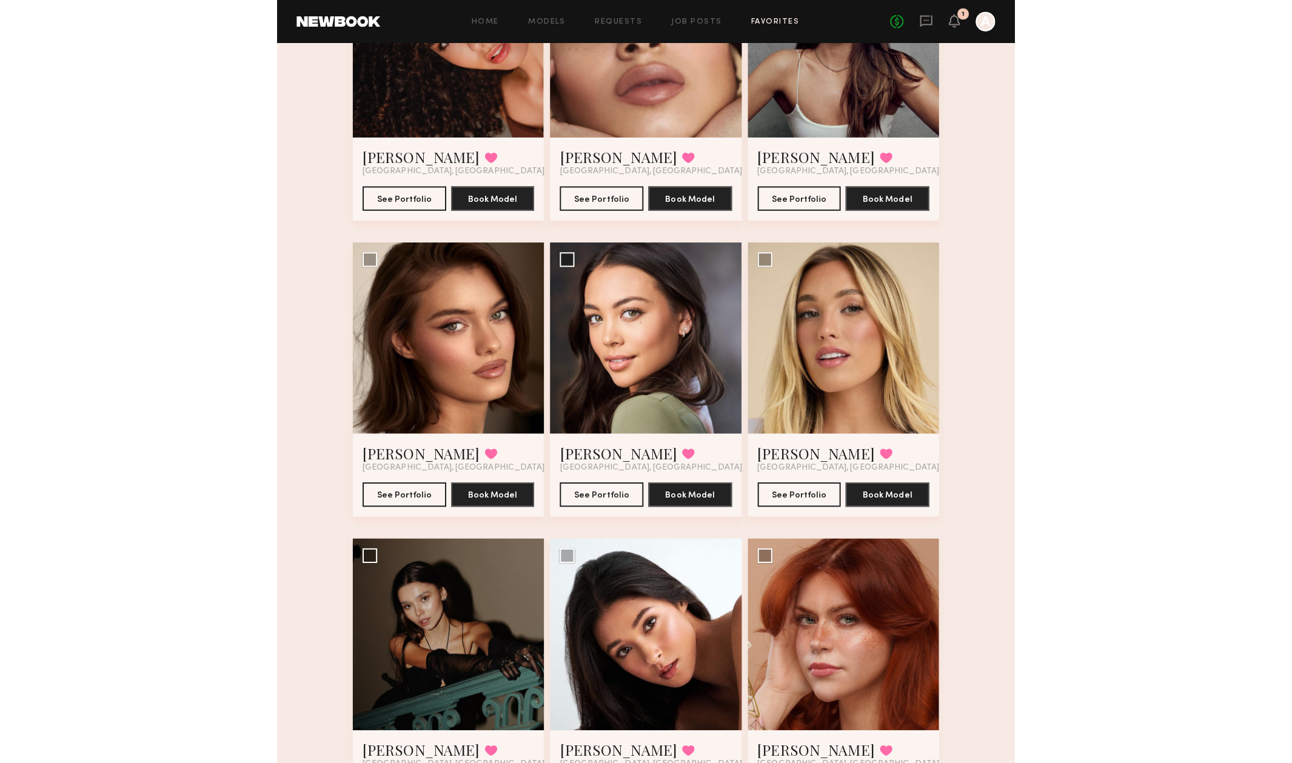
scroll to position [844, 0]
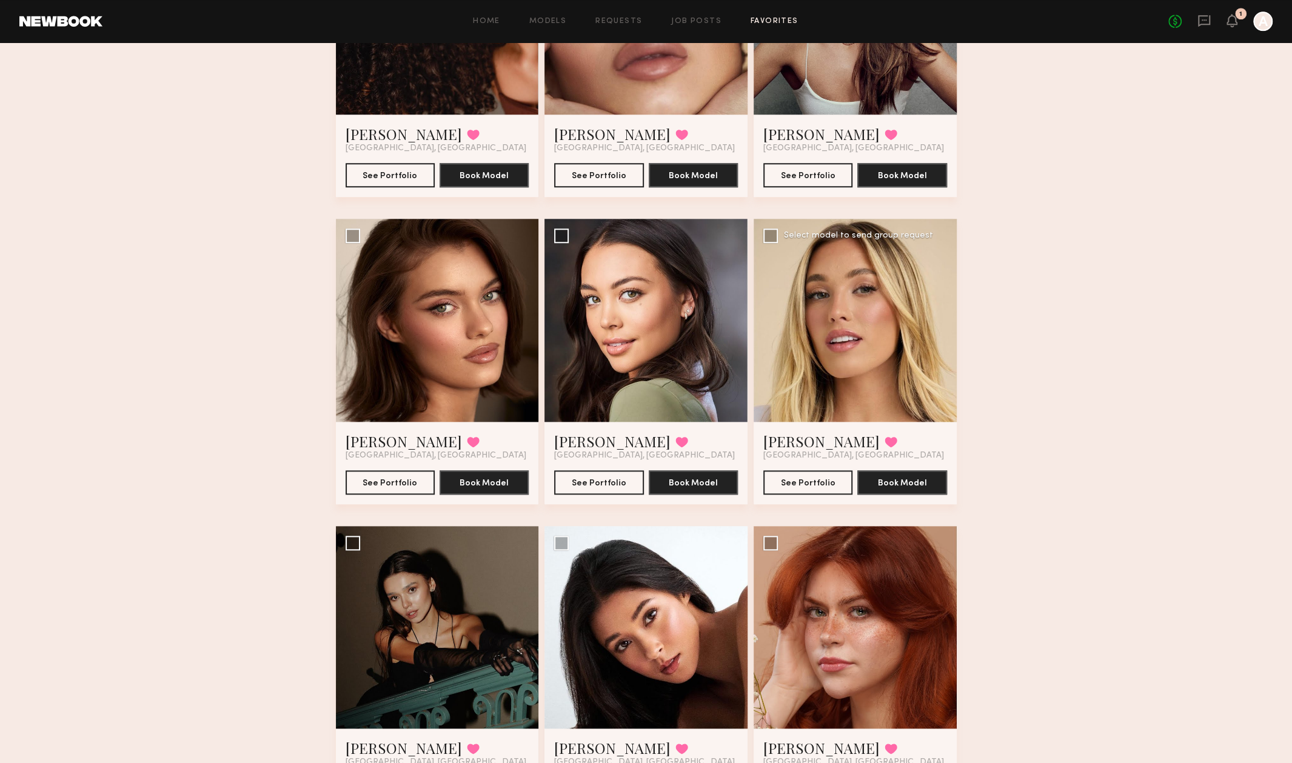
click at [732, 341] on div at bounding box center [855, 320] width 203 height 203
click at [732, 447] on link "Hailey M." at bounding box center [821, 441] width 116 height 19
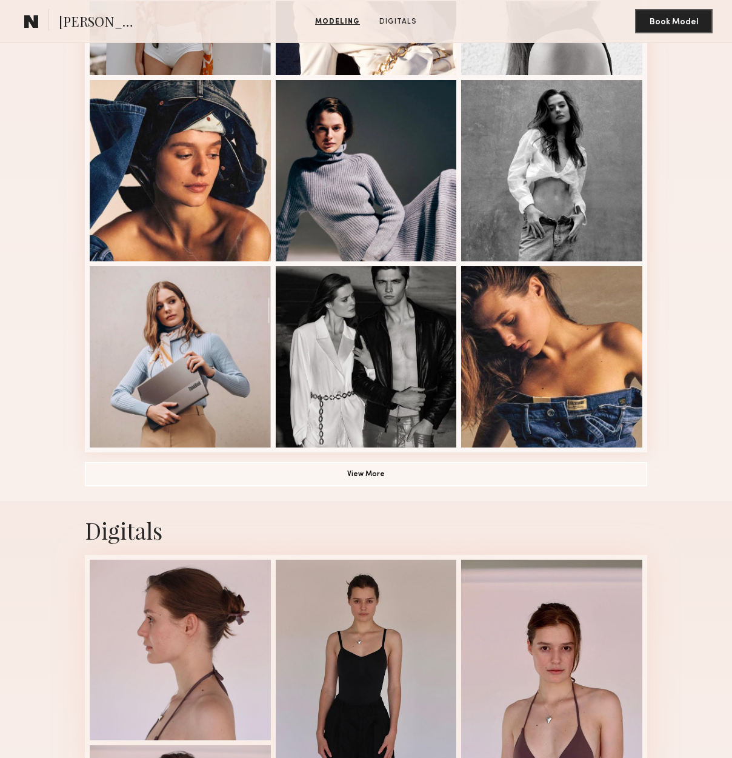
scroll to position [667, 0]
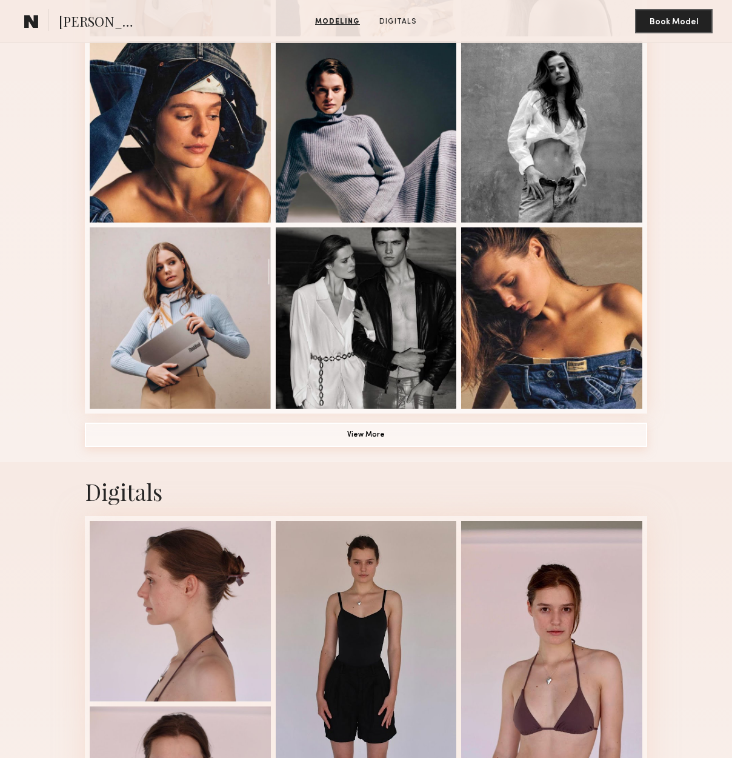
click at [399, 444] on button "View More" at bounding box center [366, 435] width 563 height 24
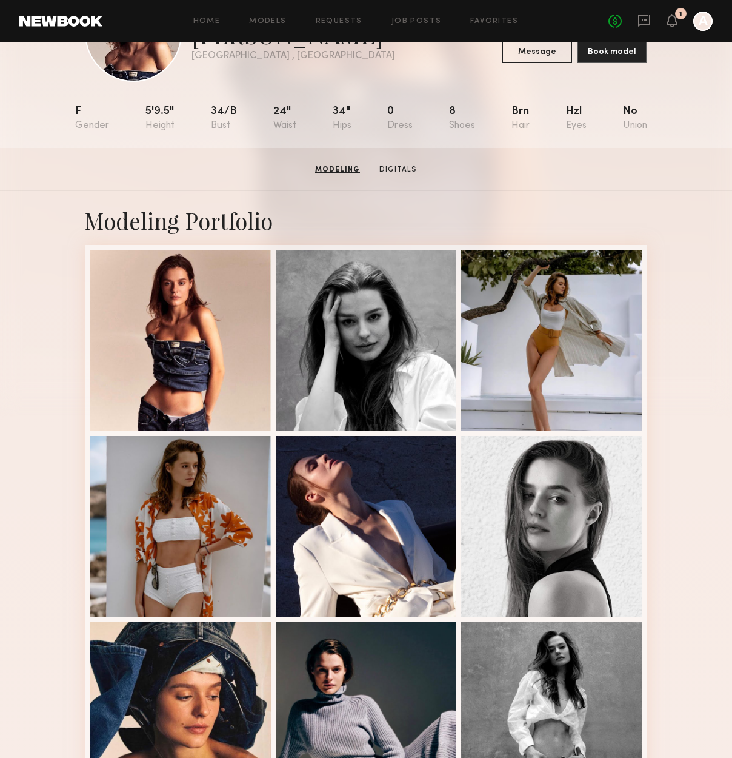
scroll to position [0, 0]
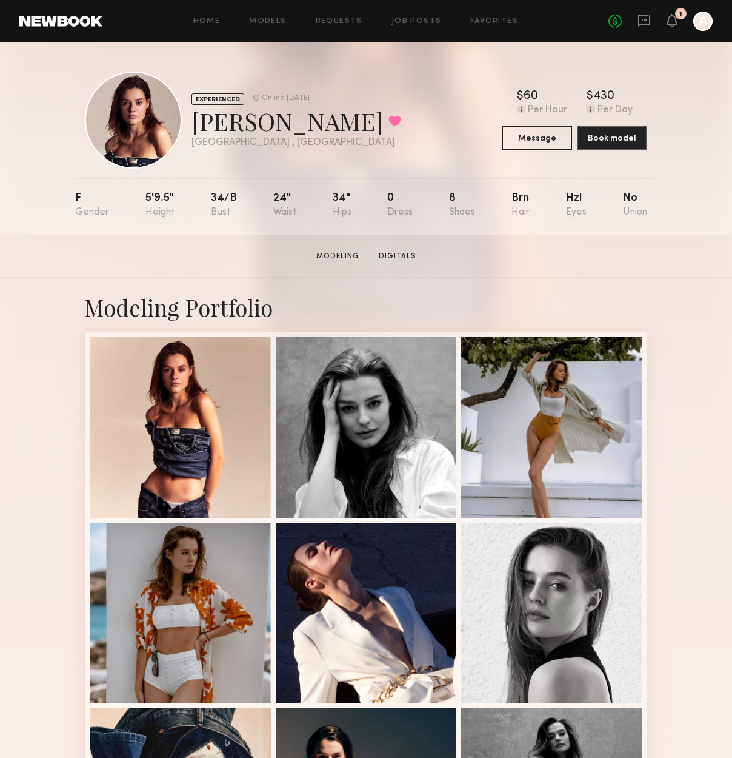
click at [706, 152] on div "EXPERIENCED Online [DATE] Sofi S. Favorited [GEOGRAPHIC_DATA] , [GEOGRAPHIC_DAT…" at bounding box center [366, 138] width 732 height 192
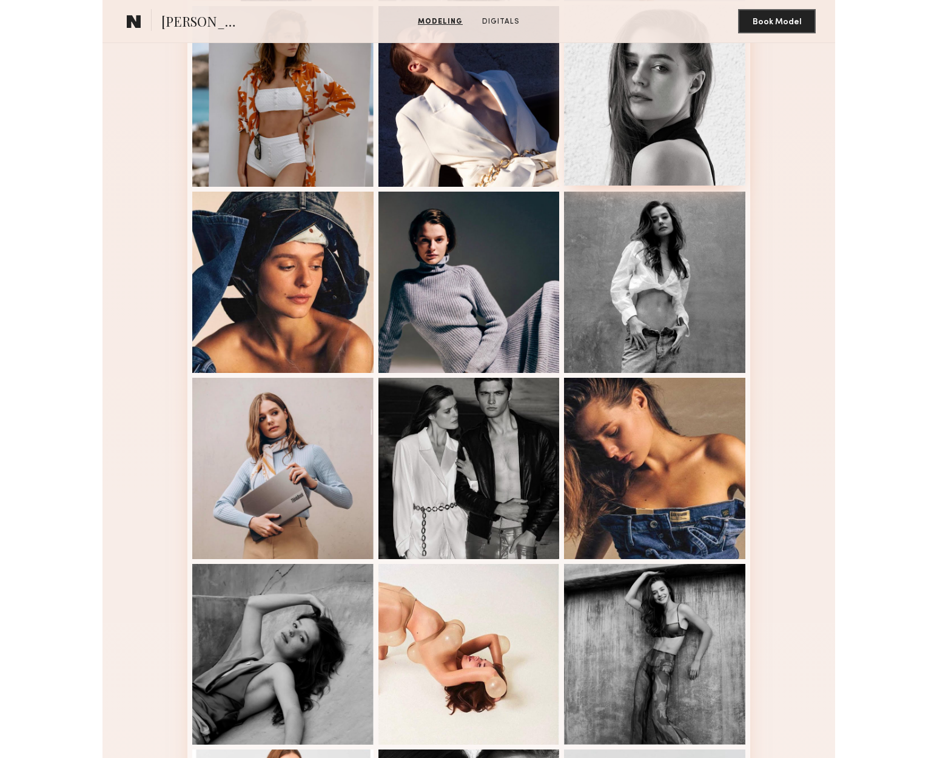
scroll to position [606, 0]
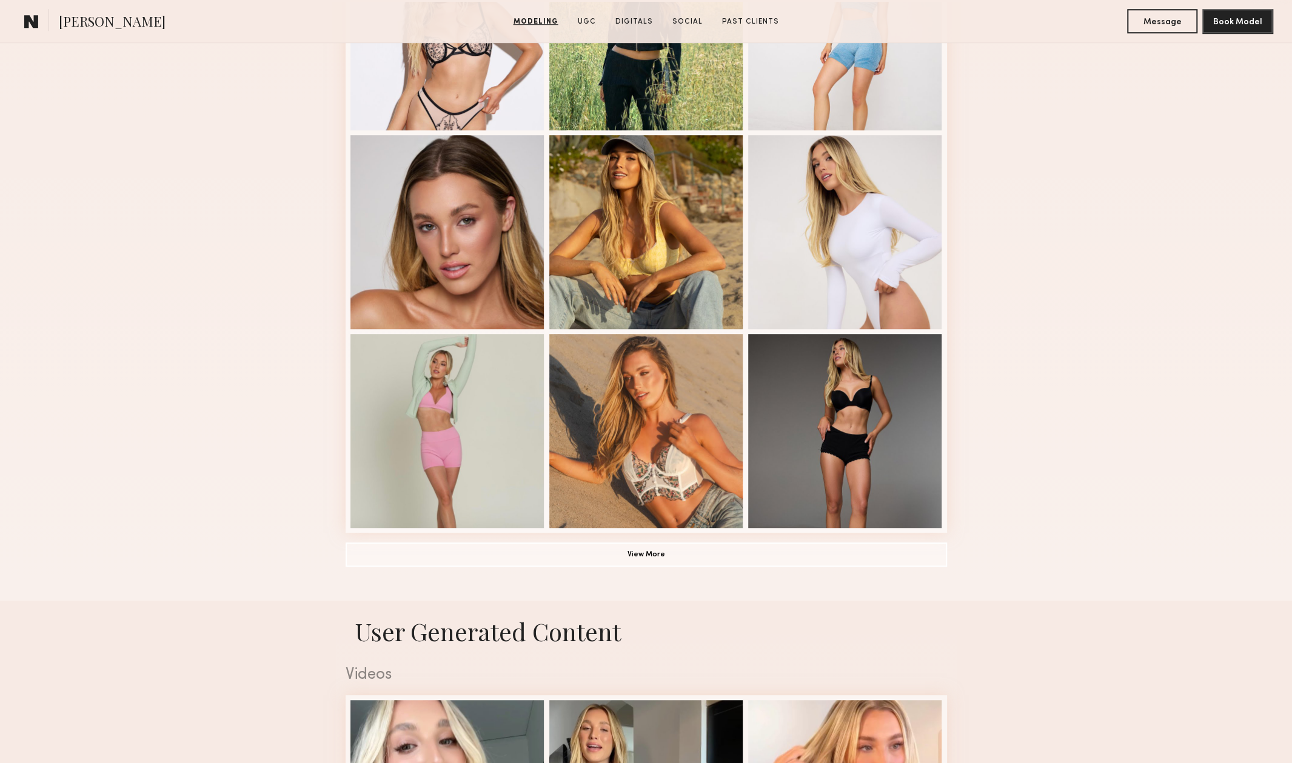
scroll to position [728, 0]
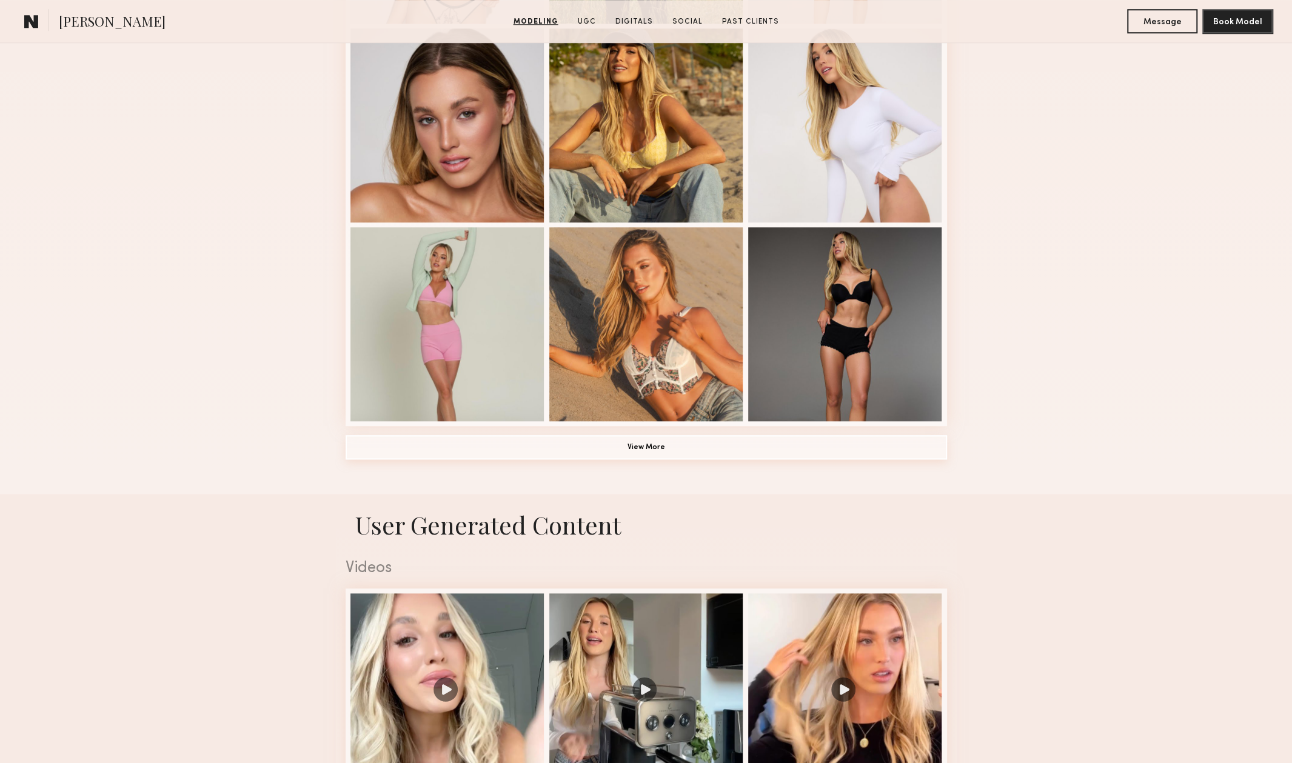
click at [817, 440] on button "View More" at bounding box center [646, 447] width 601 height 24
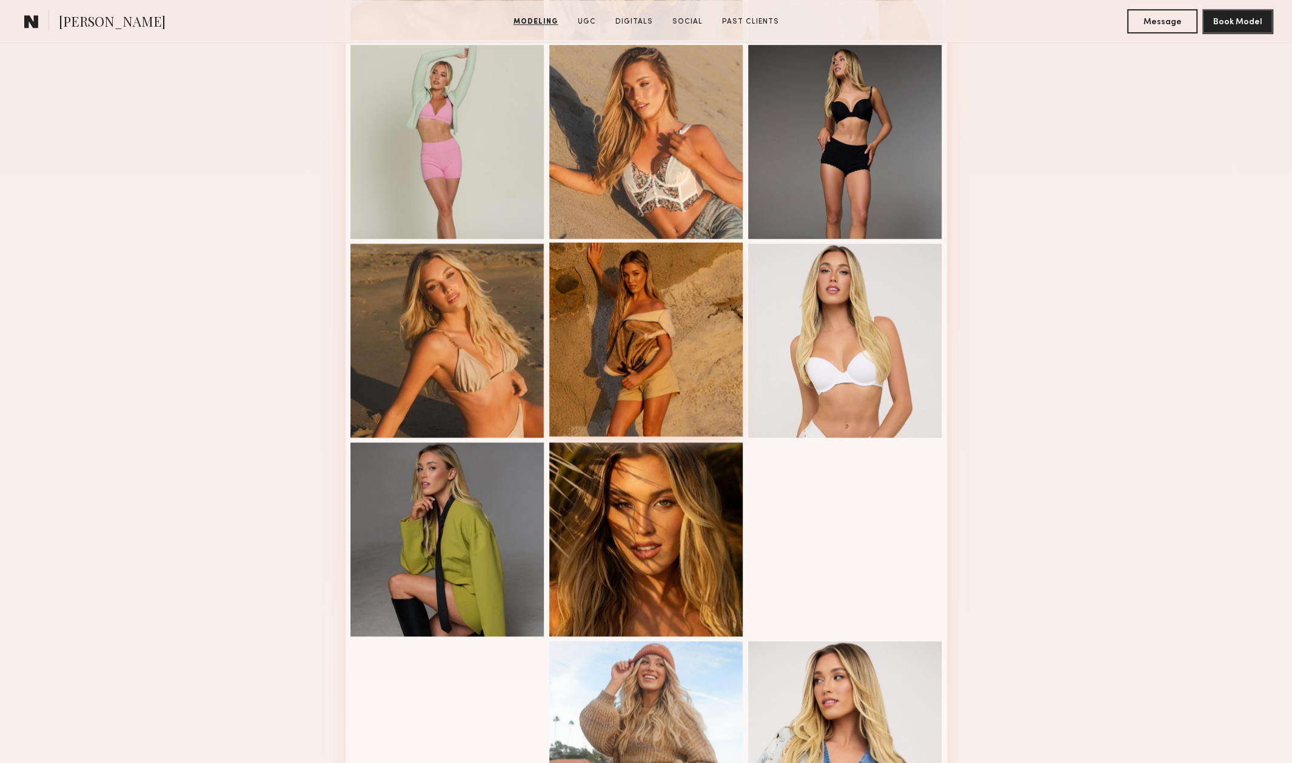
scroll to position [909, 0]
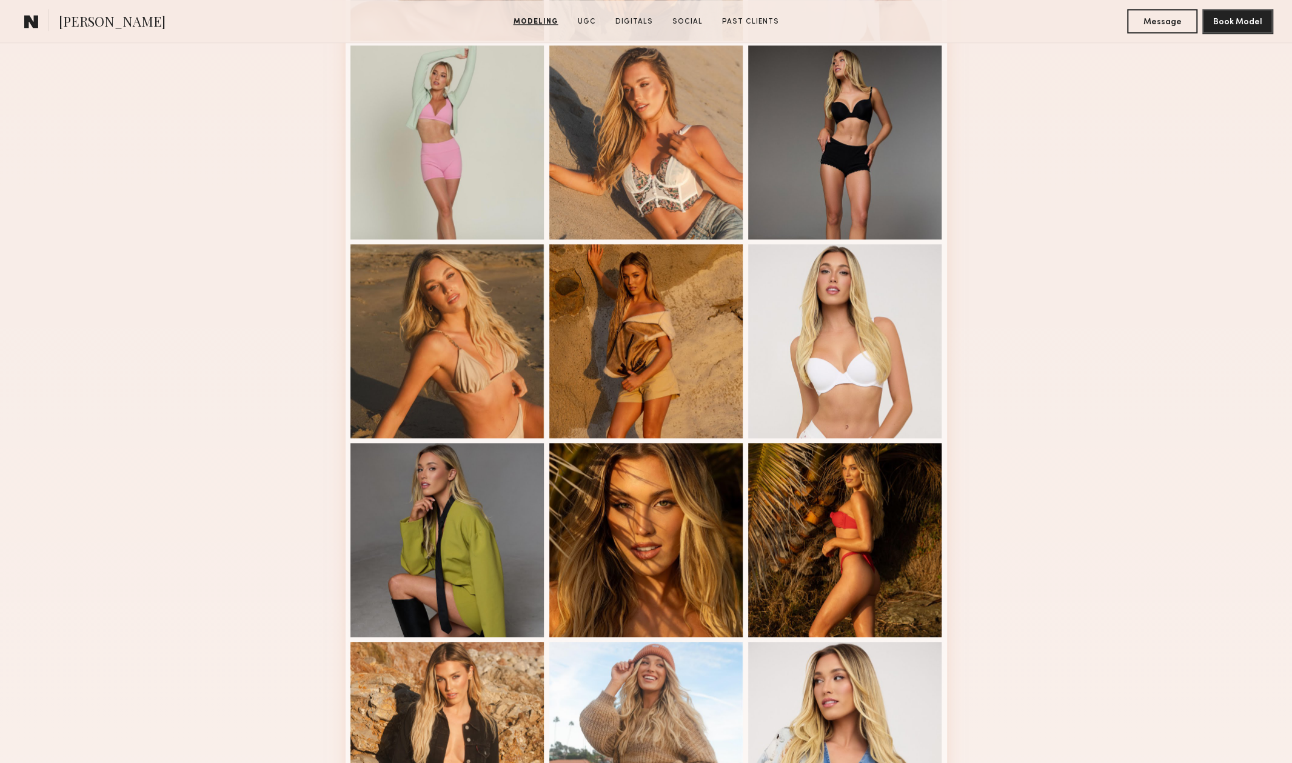
click at [279, 401] on div "Modeling Portfolio View More" at bounding box center [646, 237] width 1292 height 1739
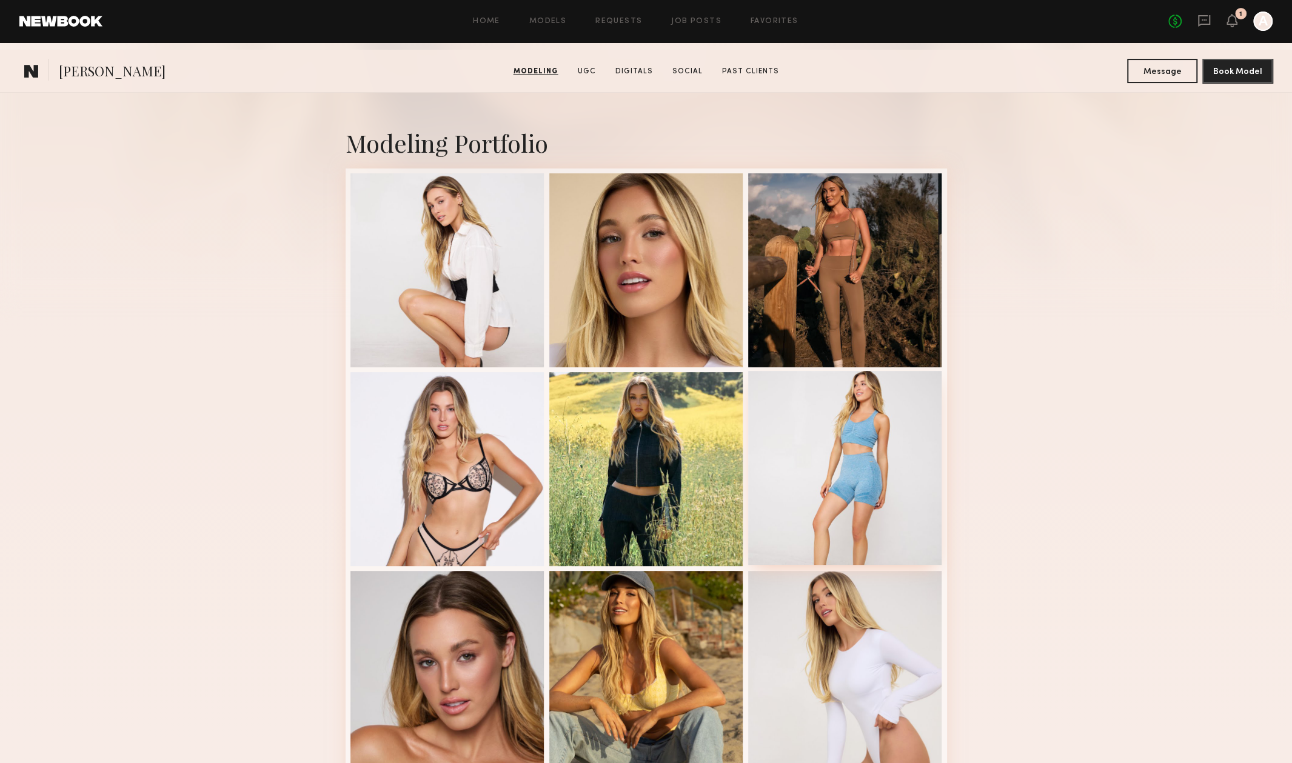
scroll to position [182, 0]
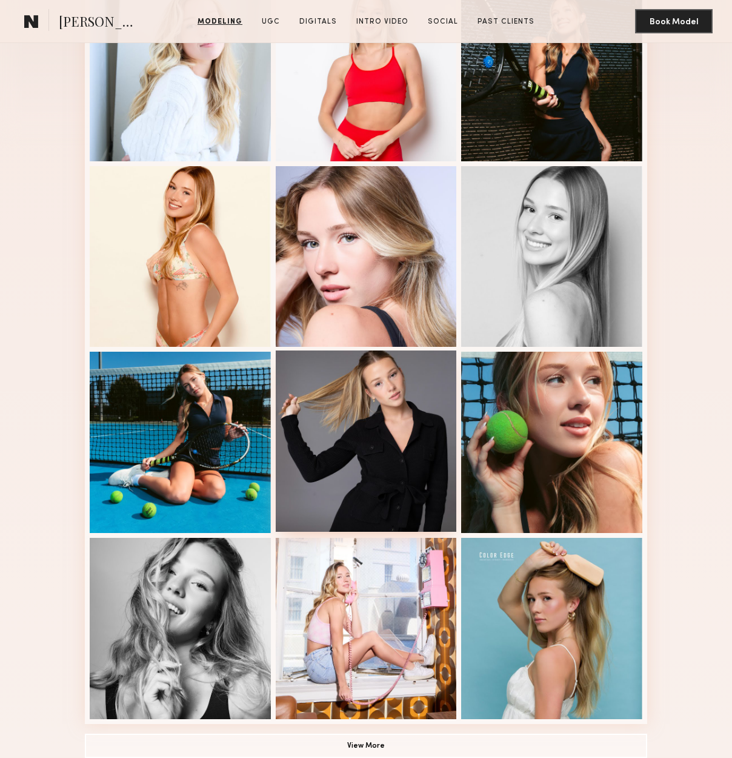
scroll to position [424, 0]
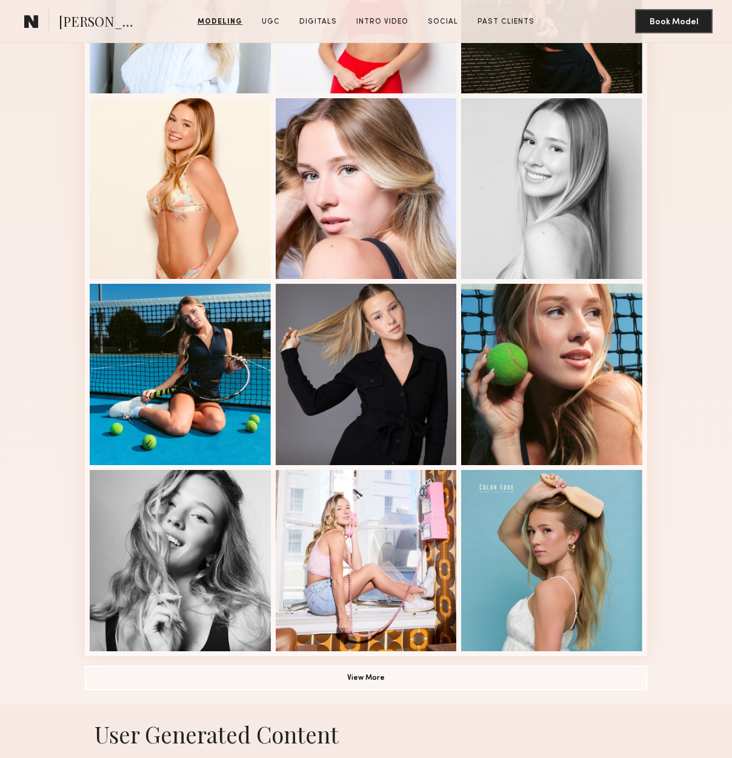
click at [698, 330] on div "Modeling Portfolio View More" at bounding box center [366, 278] width 732 height 851
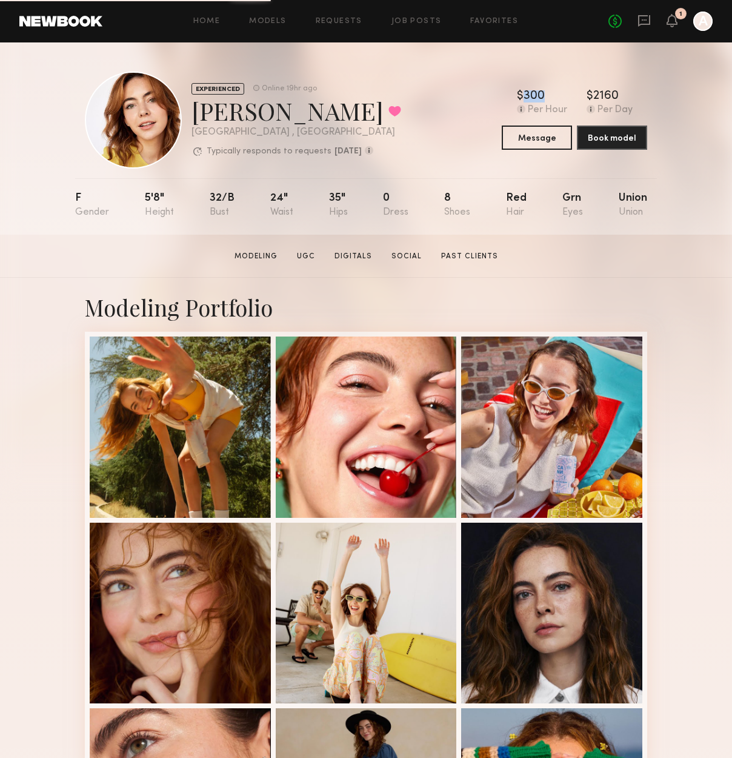
drag, startPoint x: 549, startPoint y: 95, endPoint x: 514, endPoint y: 93, distance: 34.6
click at [515, 93] on div "$ Typical rate set by model. Can vary by project & usage. 300 Per Hour $ Typica…" at bounding box center [575, 102] width 146 height 25
click at [637, 263] on section "Haley G. Modeling UGC Digitals Social Past Clients Message Book Model" at bounding box center [366, 256] width 732 height 43
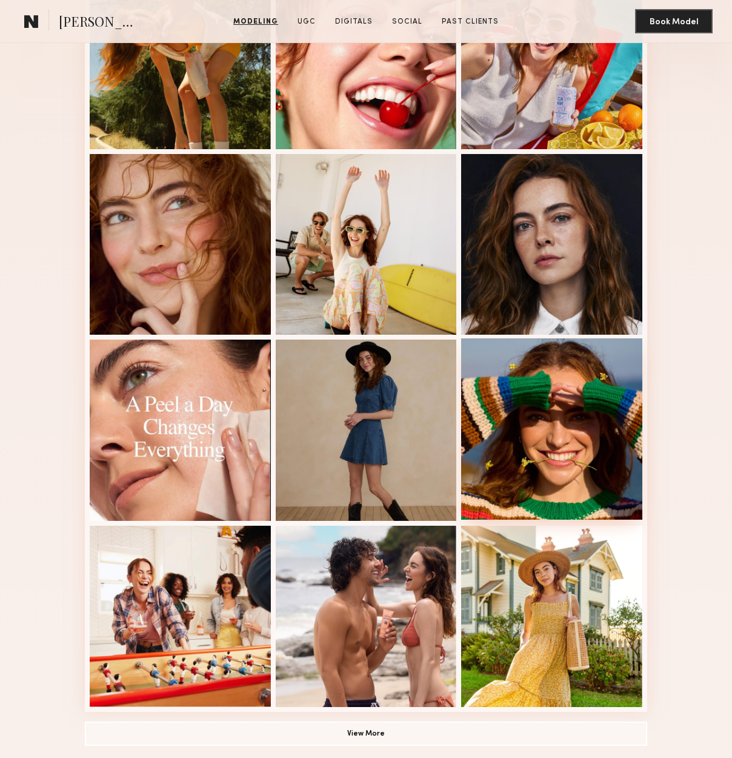
scroll to position [424, 0]
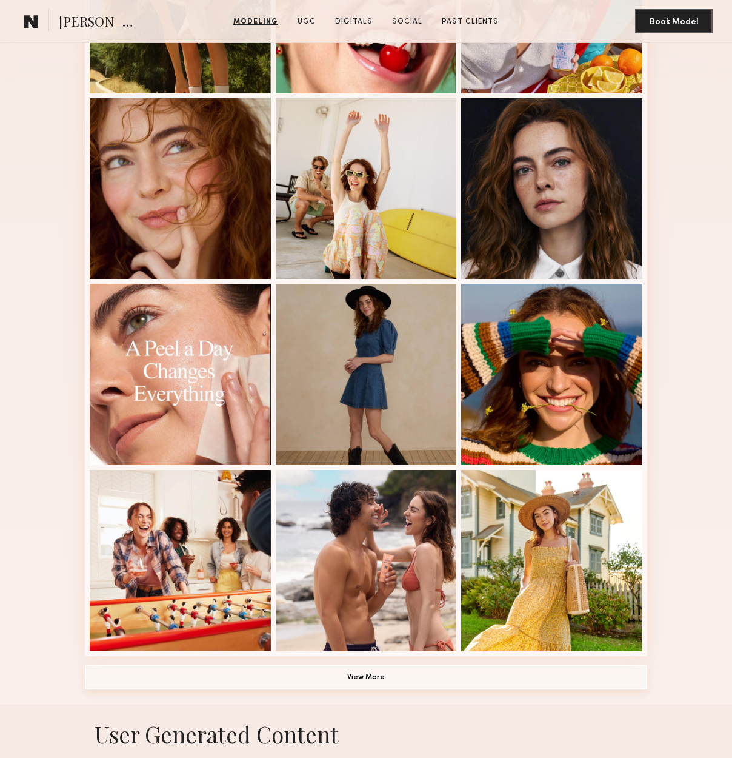
click at [452, 676] on button "View More" at bounding box center [366, 677] width 563 height 24
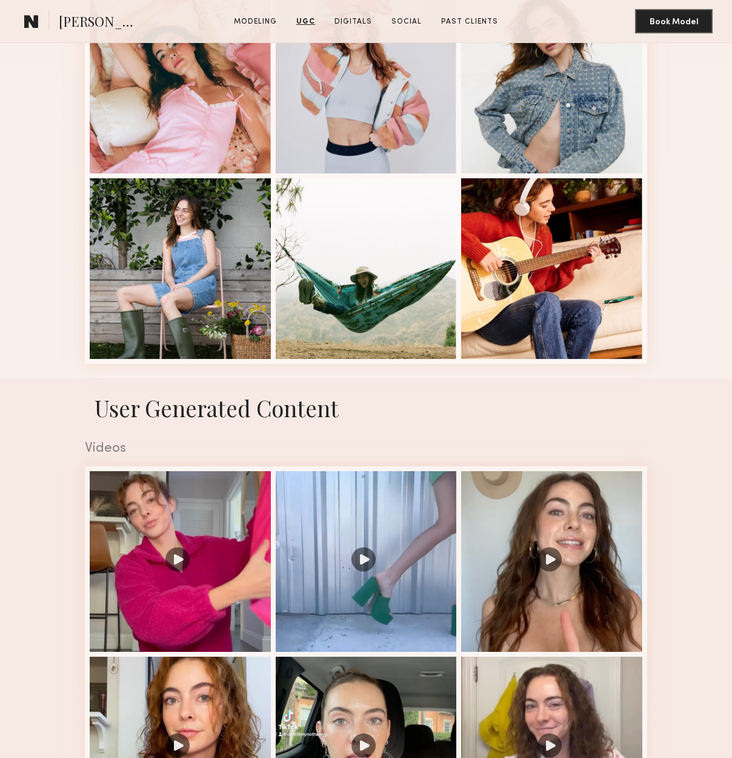
scroll to position [0, 0]
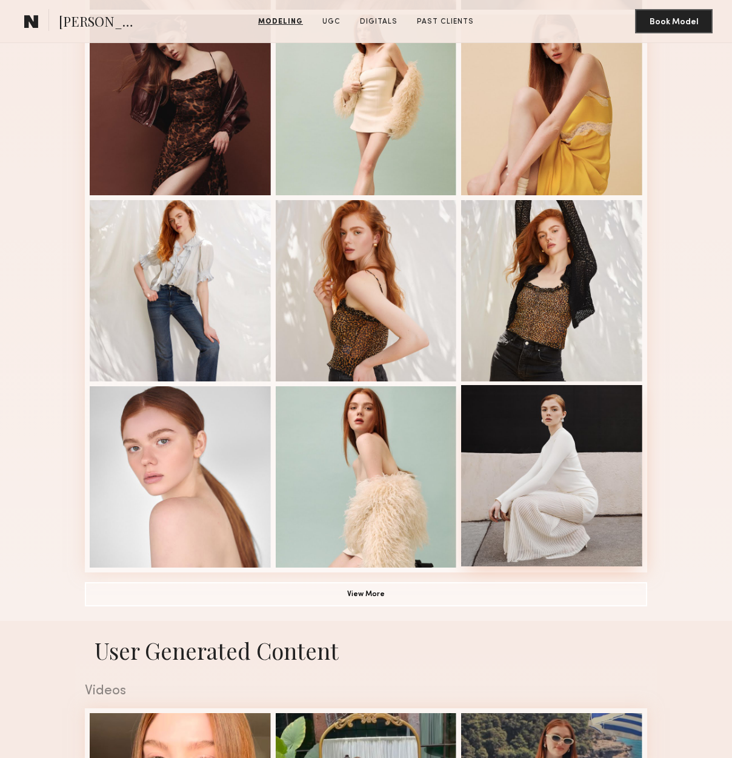
scroll to position [424, 0]
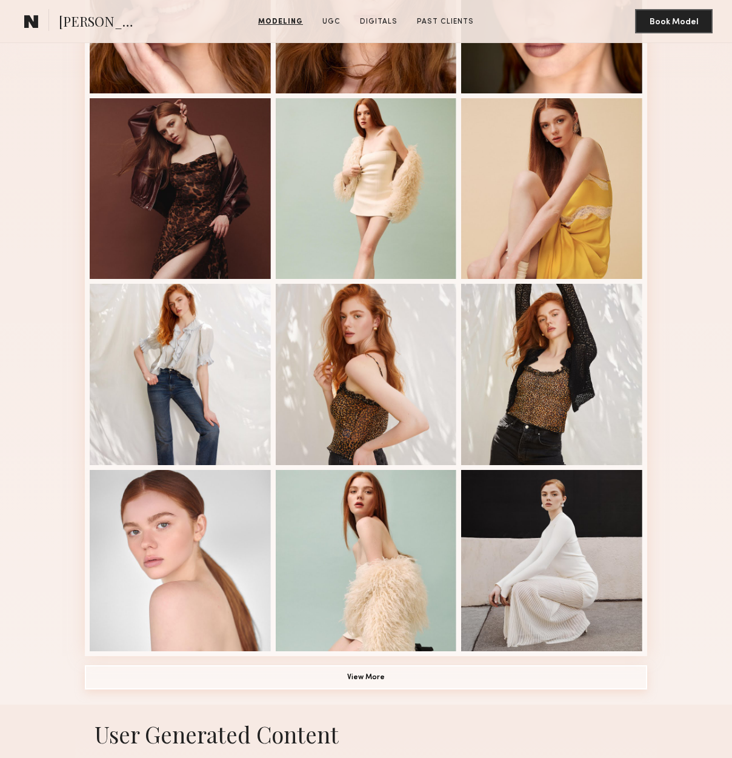
click at [418, 678] on button "View More" at bounding box center [366, 677] width 563 height 24
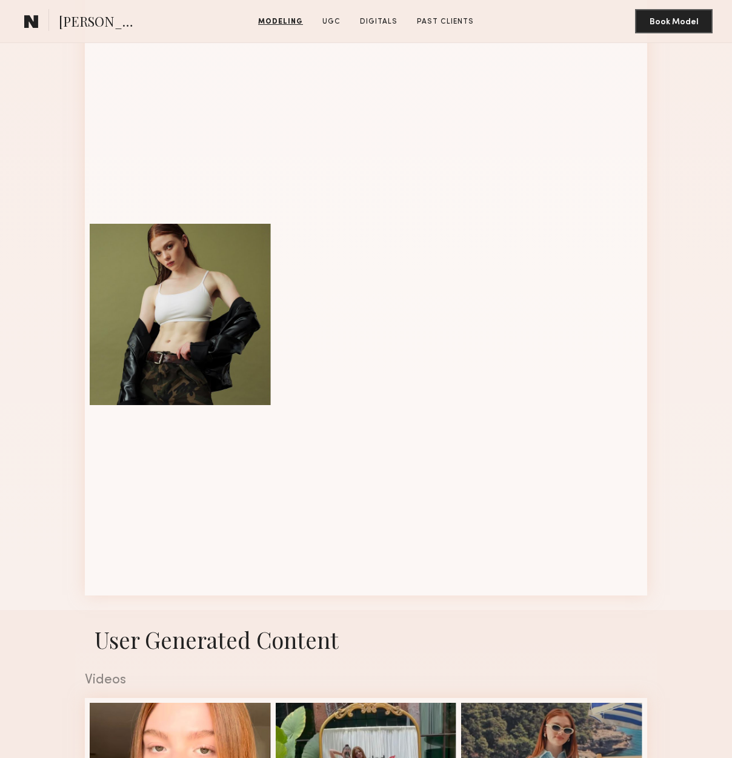
scroll to position [1152, 0]
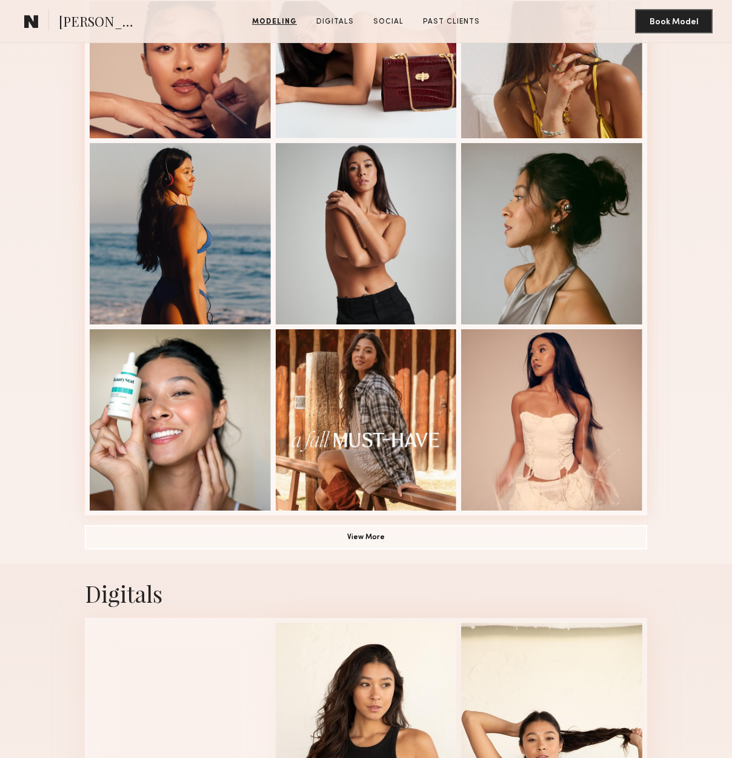
scroll to position [667, 0]
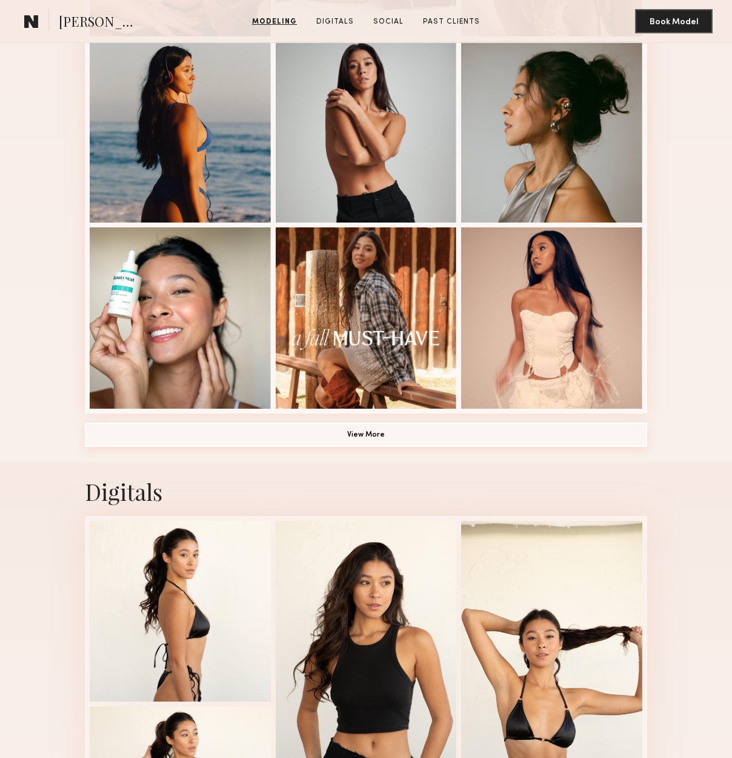
click at [381, 432] on button "View More" at bounding box center [366, 435] width 563 height 24
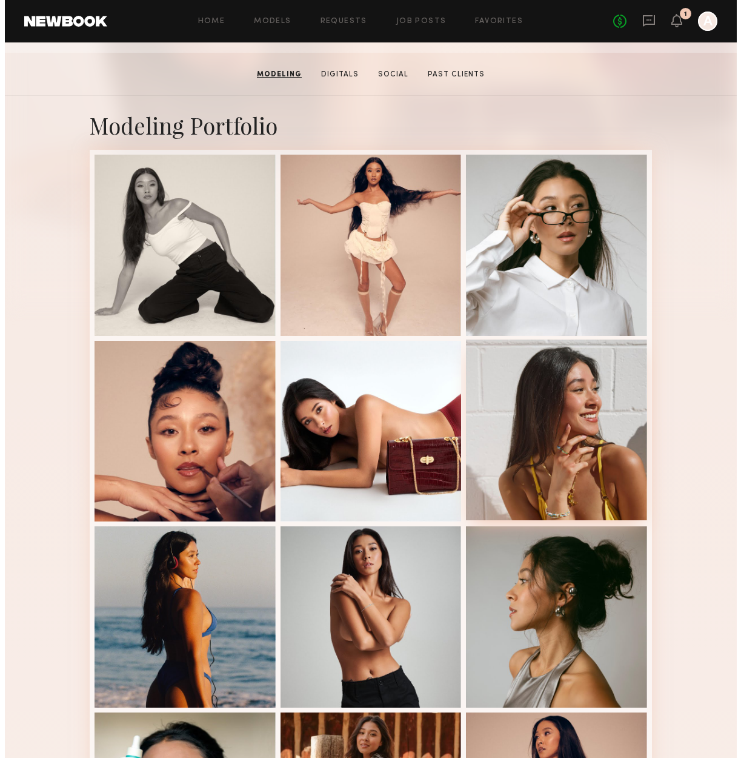
scroll to position [0, 0]
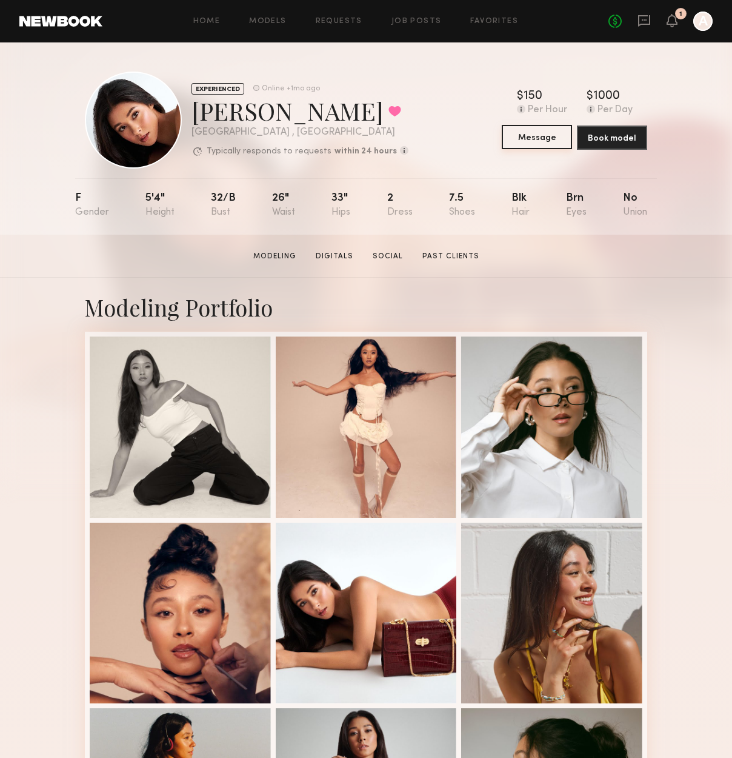
click at [529, 140] on button "Message" at bounding box center [537, 137] width 70 height 24
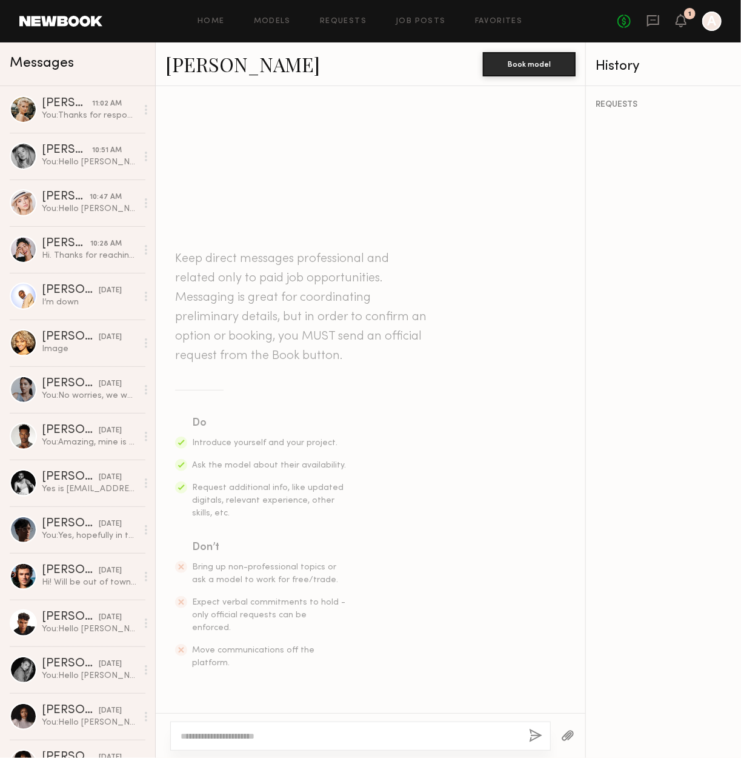
click at [461, 739] on textarea at bounding box center [350, 736] width 339 height 12
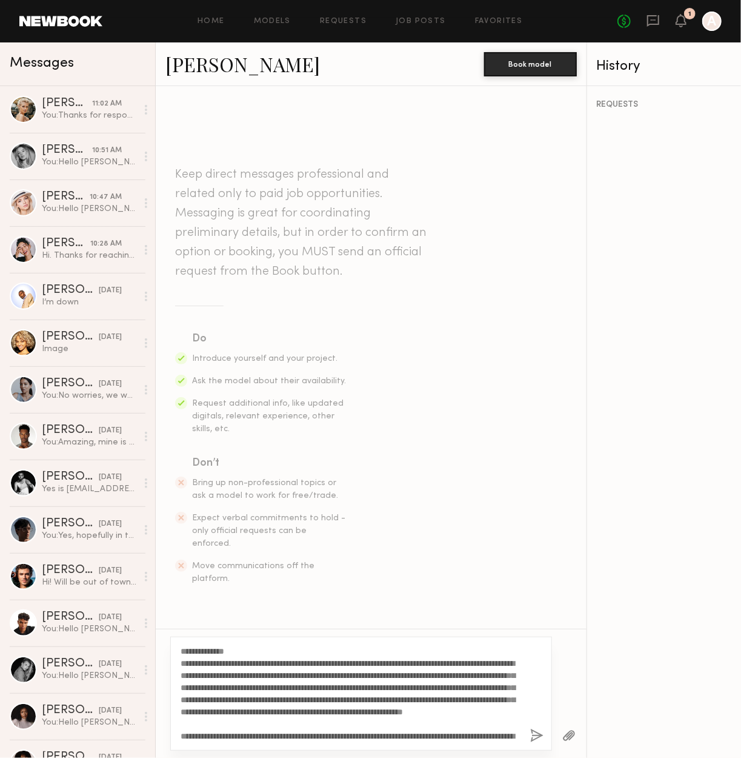
drag, startPoint x: 231, startPoint y: 654, endPoint x: 203, endPoint y: 653, distance: 27.9
click at [203, 653] on textarea "**********" at bounding box center [351, 693] width 340 height 97
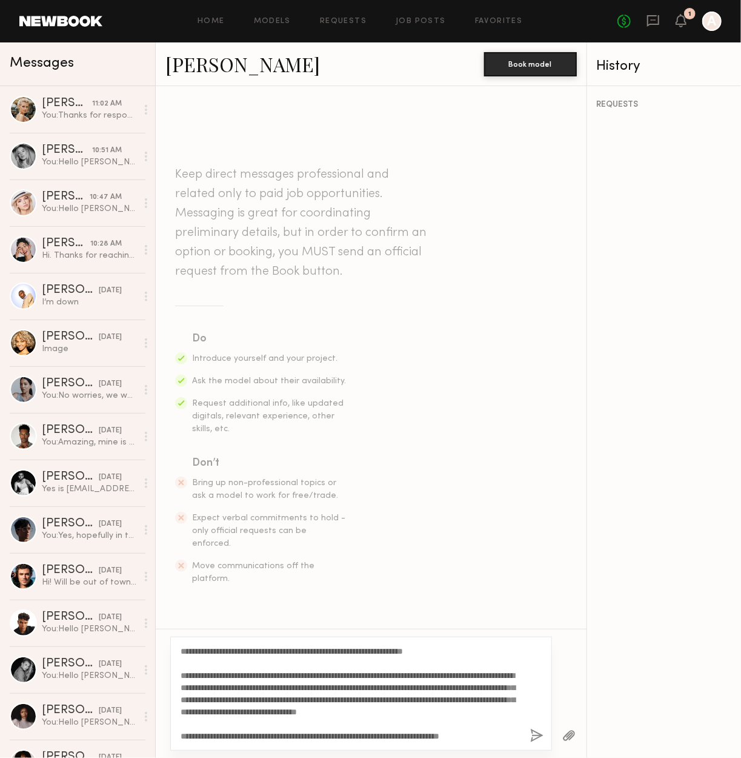
click at [246, 734] on textarea "**********" at bounding box center [351, 693] width 340 height 97
type textarea "**********"
click at [530, 735] on button "button" at bounding box center [536, 736] width 13 height 15
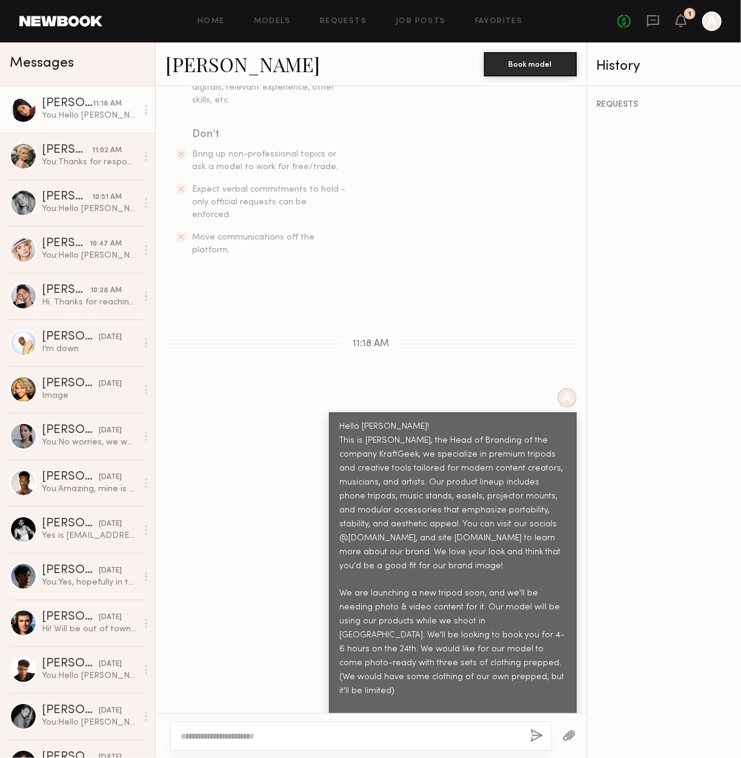
scroll to position [369, 0]
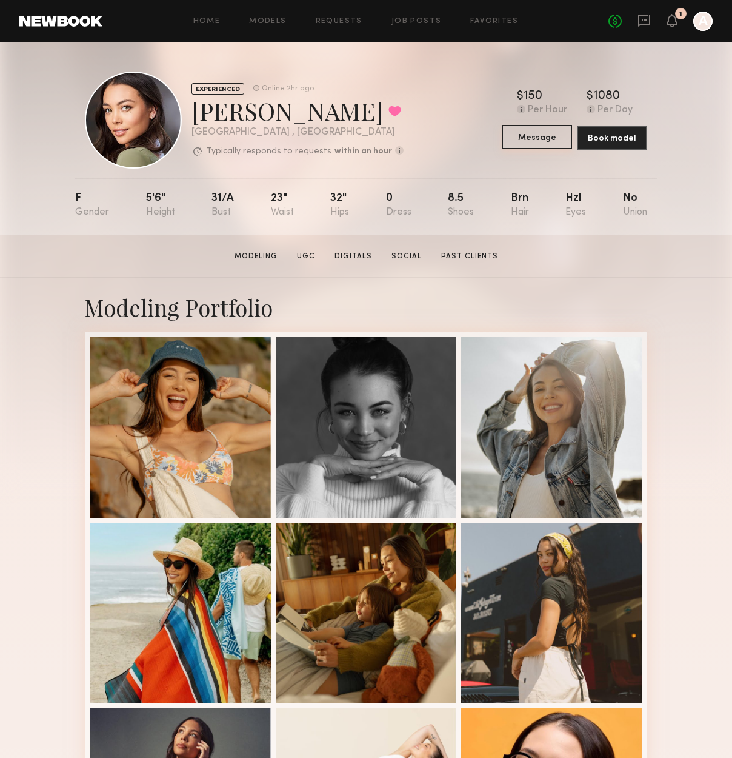
click at [542, 133] on button "Message" at bounding box center [537, 137] width 70 height 24
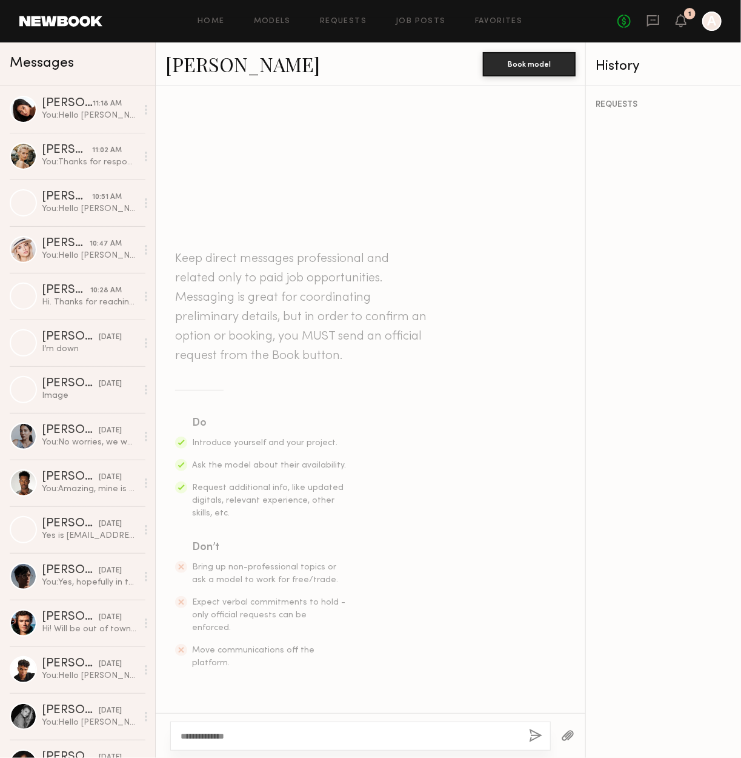
scroll to position [96, 0]
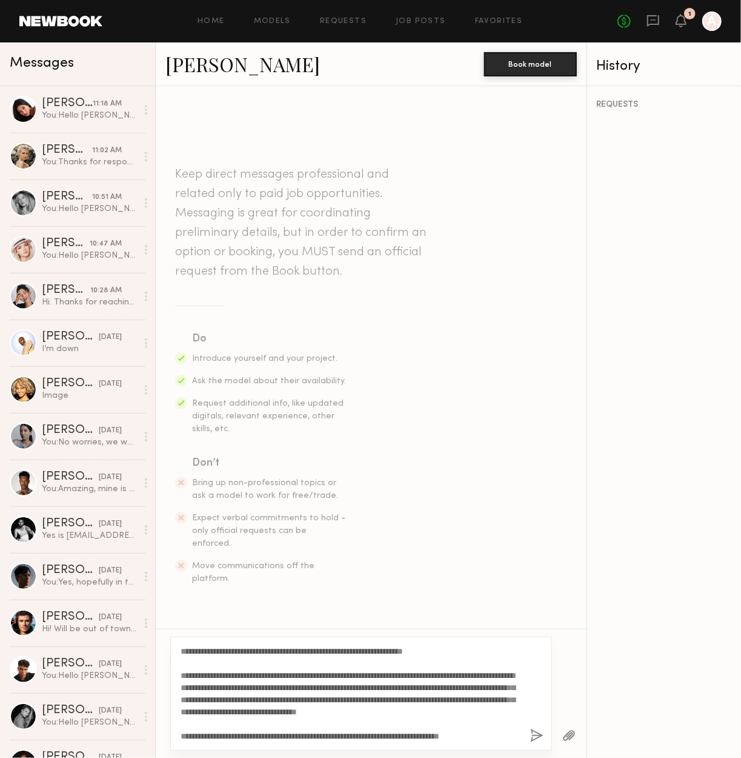
type textarea "**********"
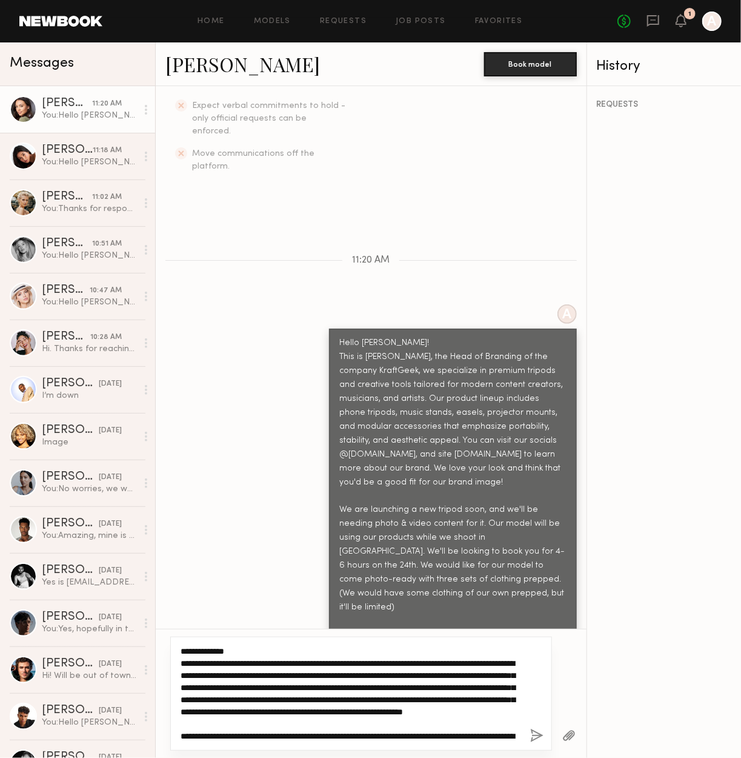
scroll to position [97, 0]
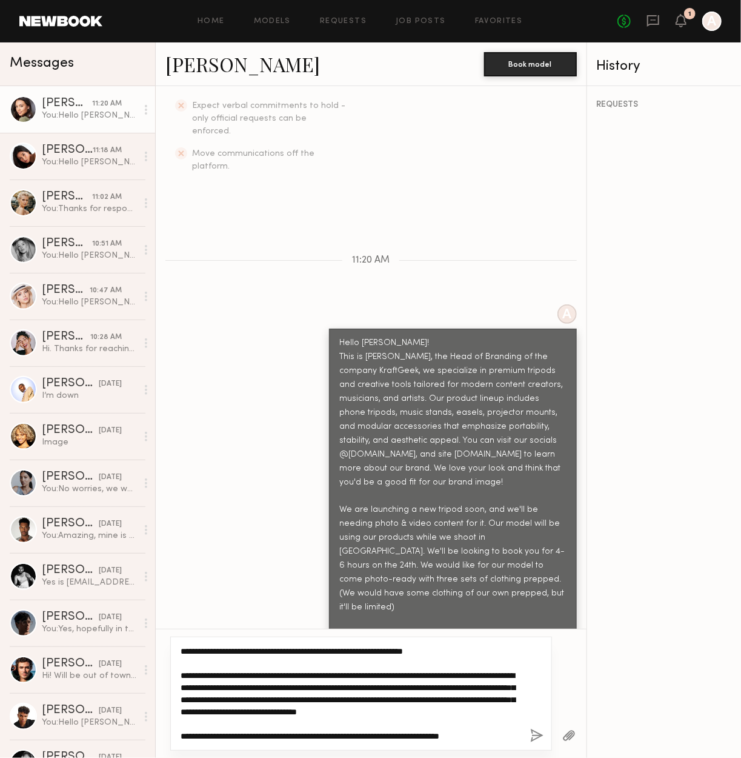
drag, startPoint x: 182, startPoint y: 651, endPoint x: 643, endPoint y: 791, distance: 481.4
click at [643, 757] on html "Home Models Requests Job Posts Favorites Sign Out No fees up to $5,000 1 A Mess…" at bounding box center [370, 379] width 741 height 758
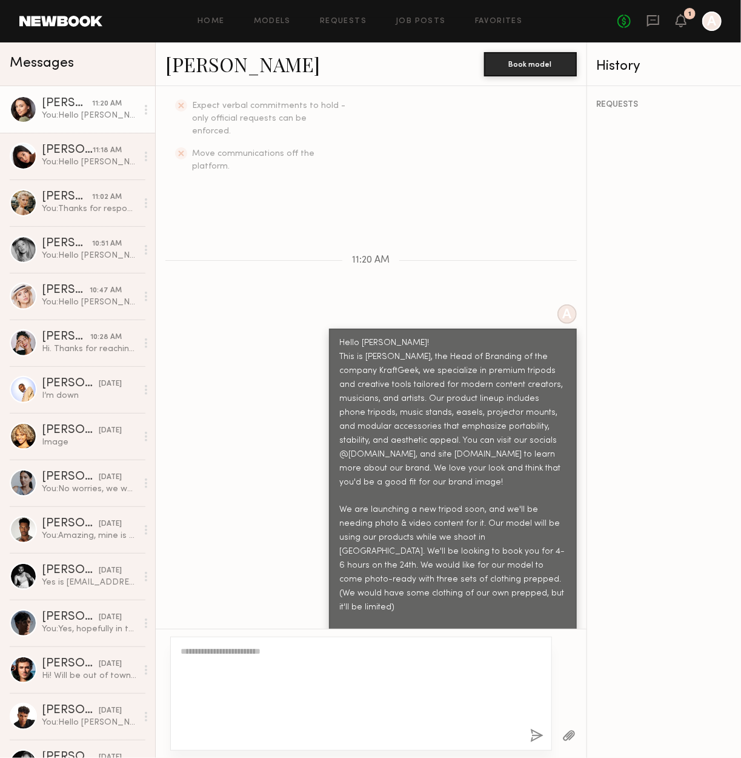
scroll to position [293, 0]
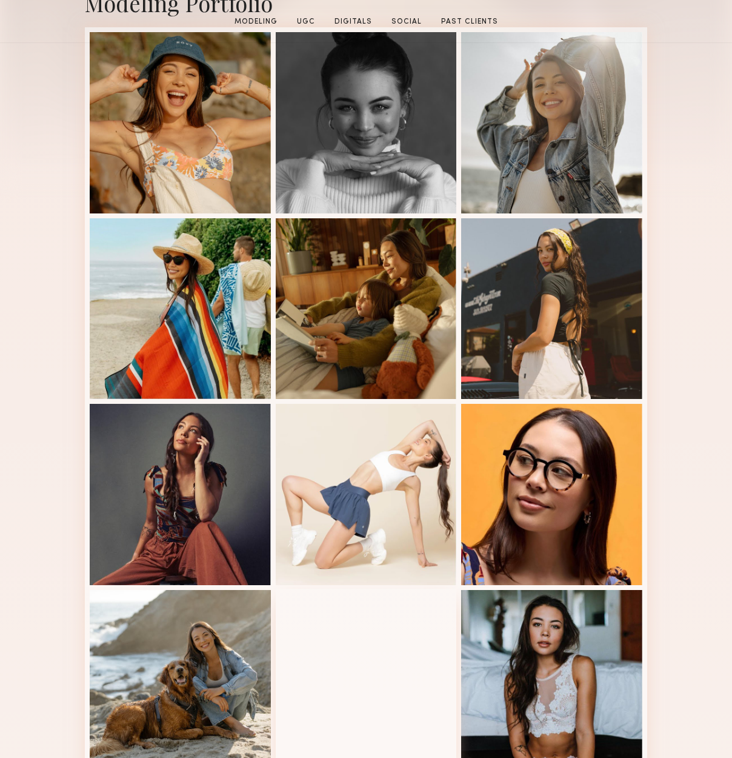
scroll to position [485, 0]
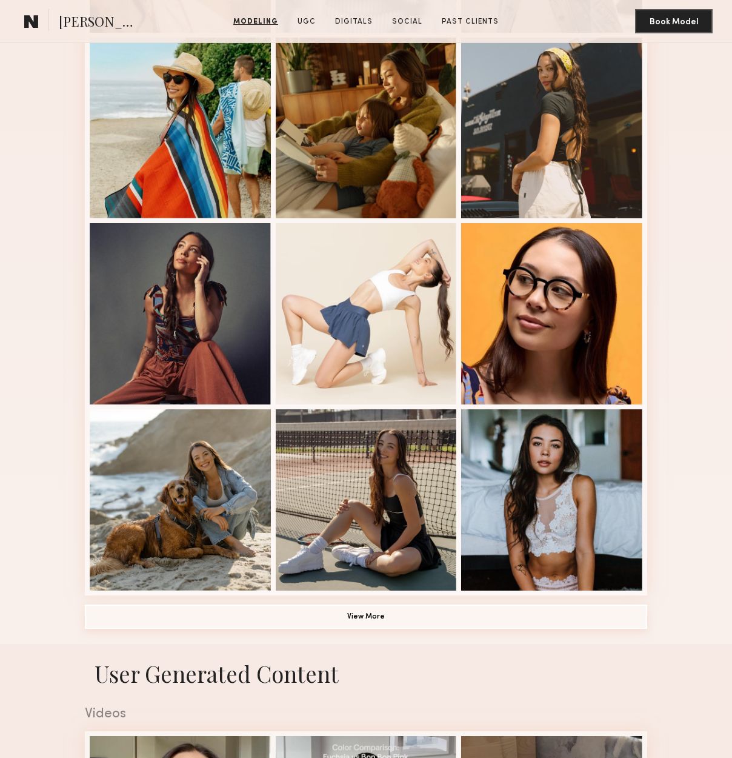
click at [363, 626] on button "View More" at bounding box center [366, 616] width 563 height 24
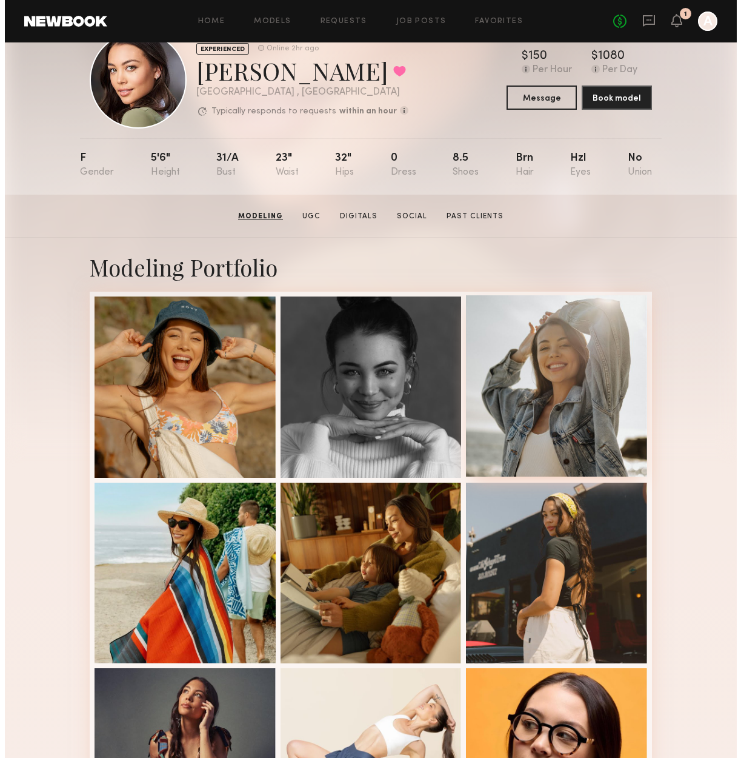
scroll to position [0, 0]
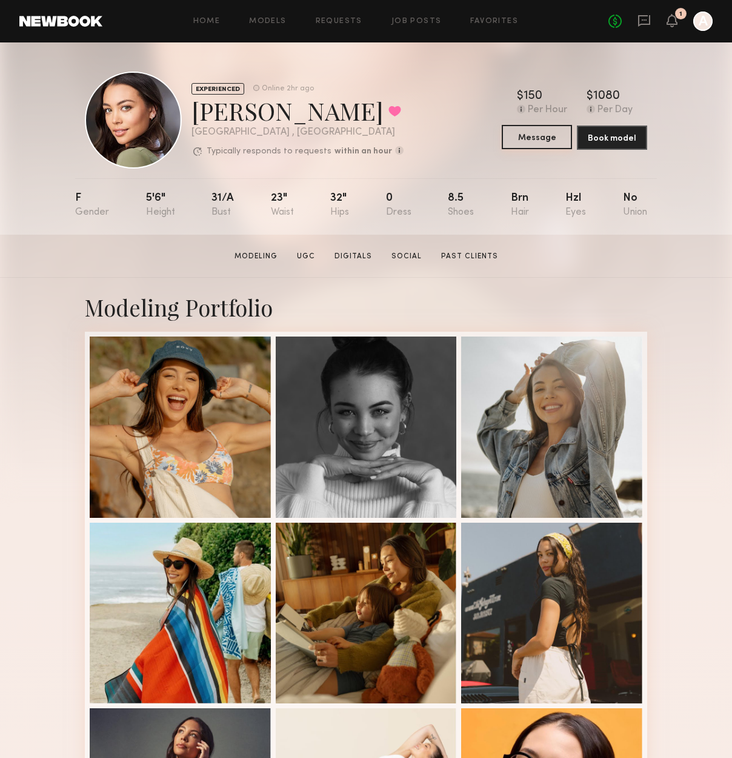
click at [555, 145] on button "Message" at bounding box center [537, 137] width 70 height 24
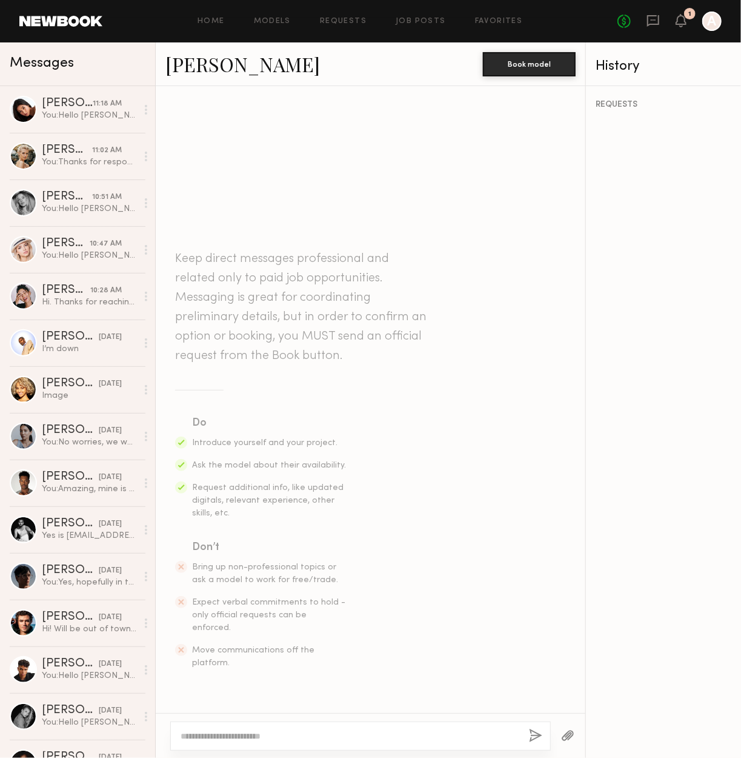
click at [264, 738] on textarea at bounding box center [350, 736] width 339 height 12
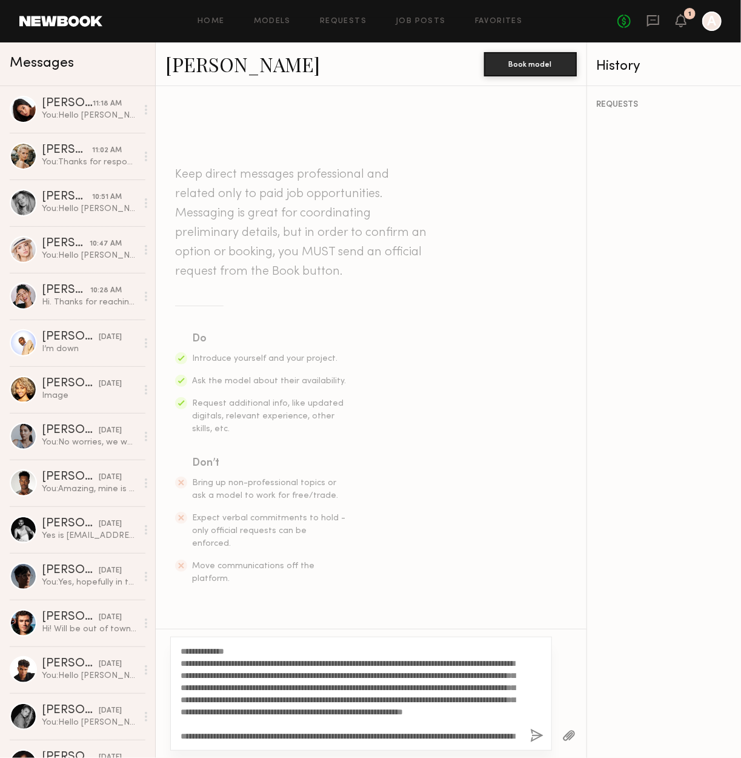
drag, startPoint x: 232, startPoint y: 649, endPoint x: 202, endPoint y: 646, distance: 29.3
click at [202, 646] on textarea "**********" at bounding box center [351, 693] width 340 height 97
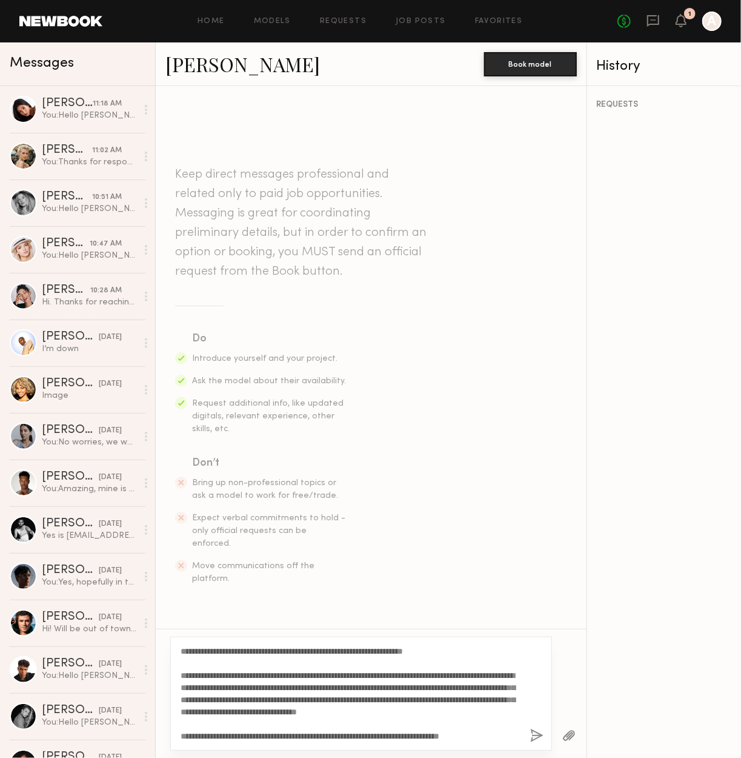
scroll to position [97, 0]
type textarea "**********"
click at [540, 732] on button "button" at bounding box center [536, 736] width 13 height 15
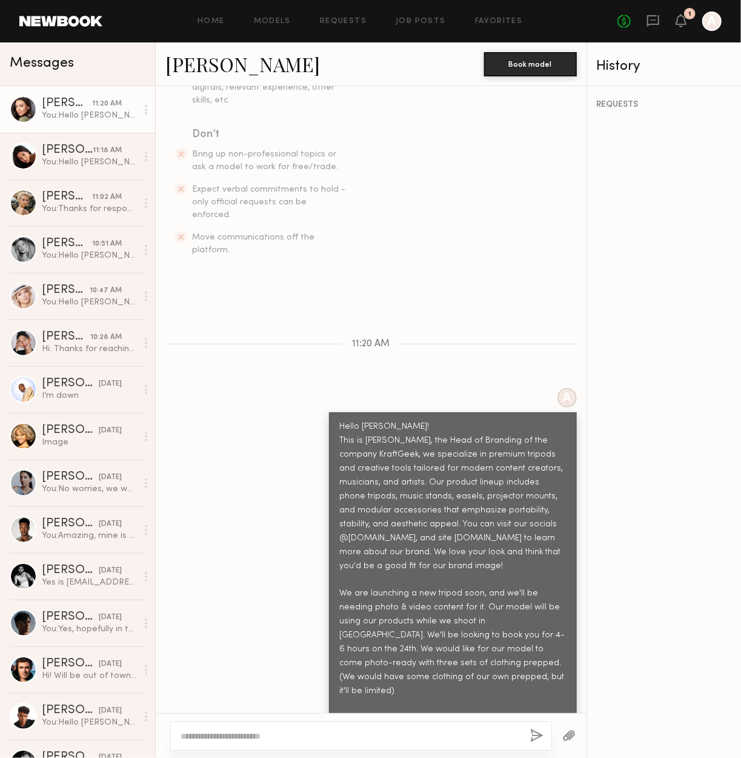
scroll to position [369, 0]
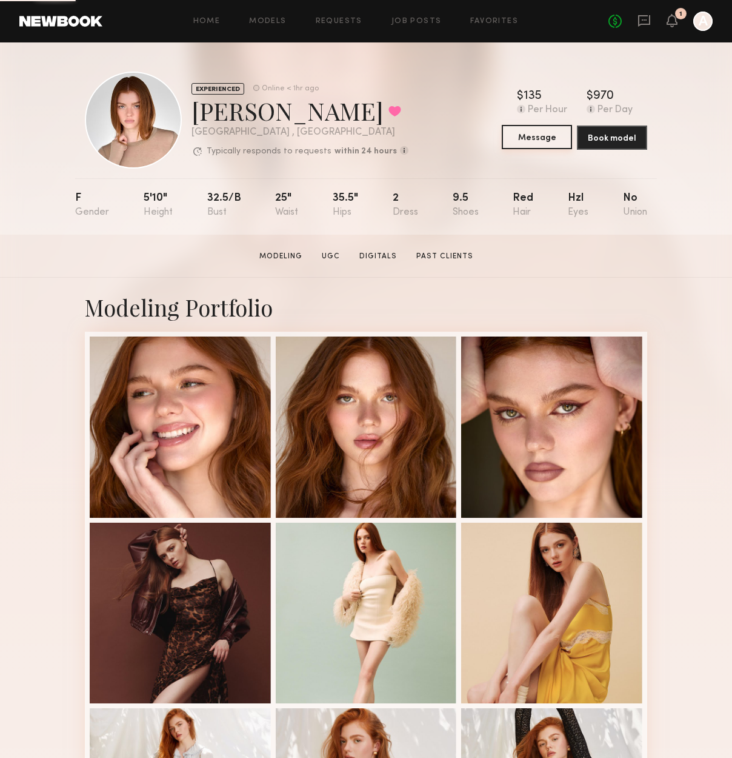
click at [532, 136] on button "Message" at bounding box center [537, 137] width 70 height 24
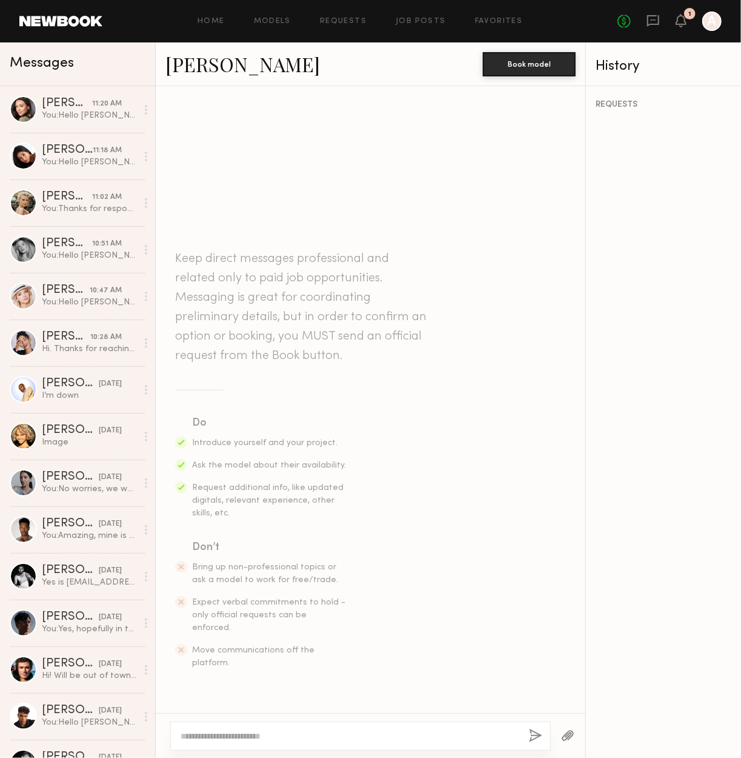
click at [253, 733] on textarea at bounding box center [350, 736] width 339 height 12
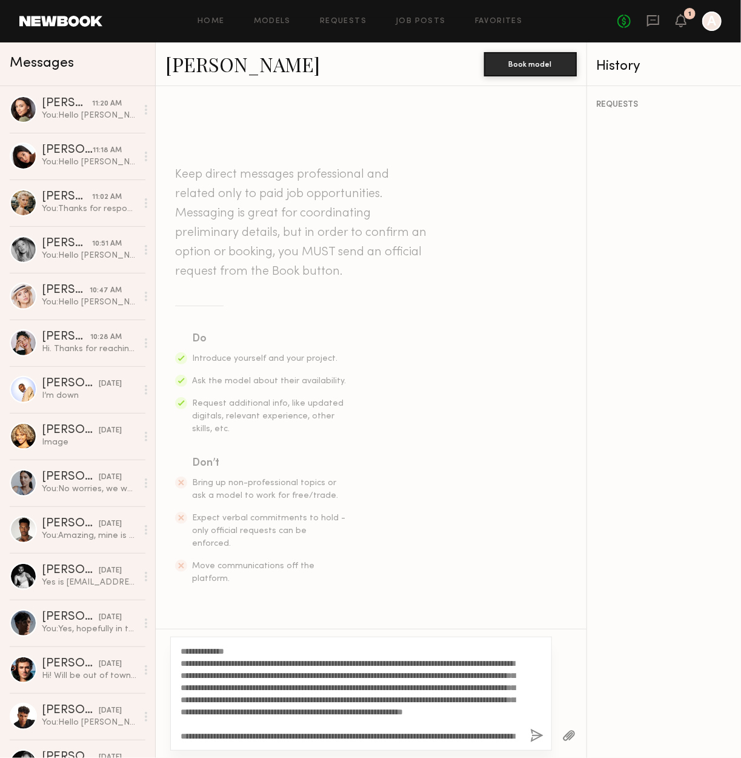
drag, startPoint x: 232, startPoint y: 650, endPoint x: 204, endPoint y: 647, distance: 27.4
click at [204, 647] on textarea "**********" at bounding box center [351, 693] width 340 height 97
type textarea "**********"
click at [529, 738] on div "**********" at bounding box center [361, 694] width 382 height 114
click at [540, 733] on button "button" at bounding box center [536, 736] width 13 height 15
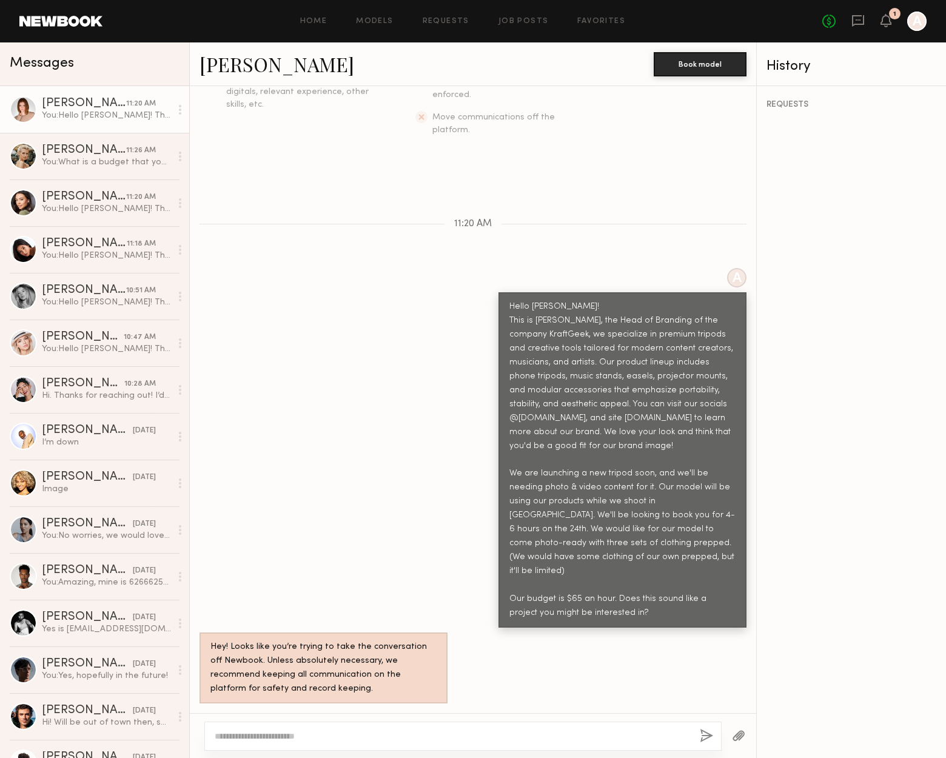
scroll to position [248, 0]
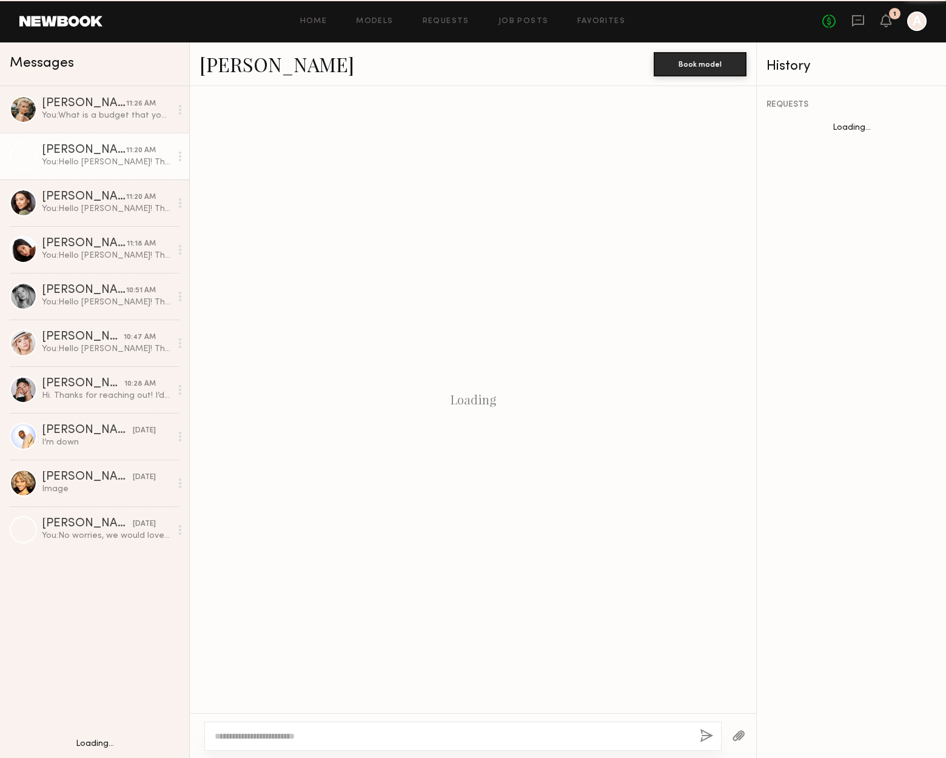
scroll to position [248, 0]
